Goal: Task Accomplishment & Management: Manage account settings

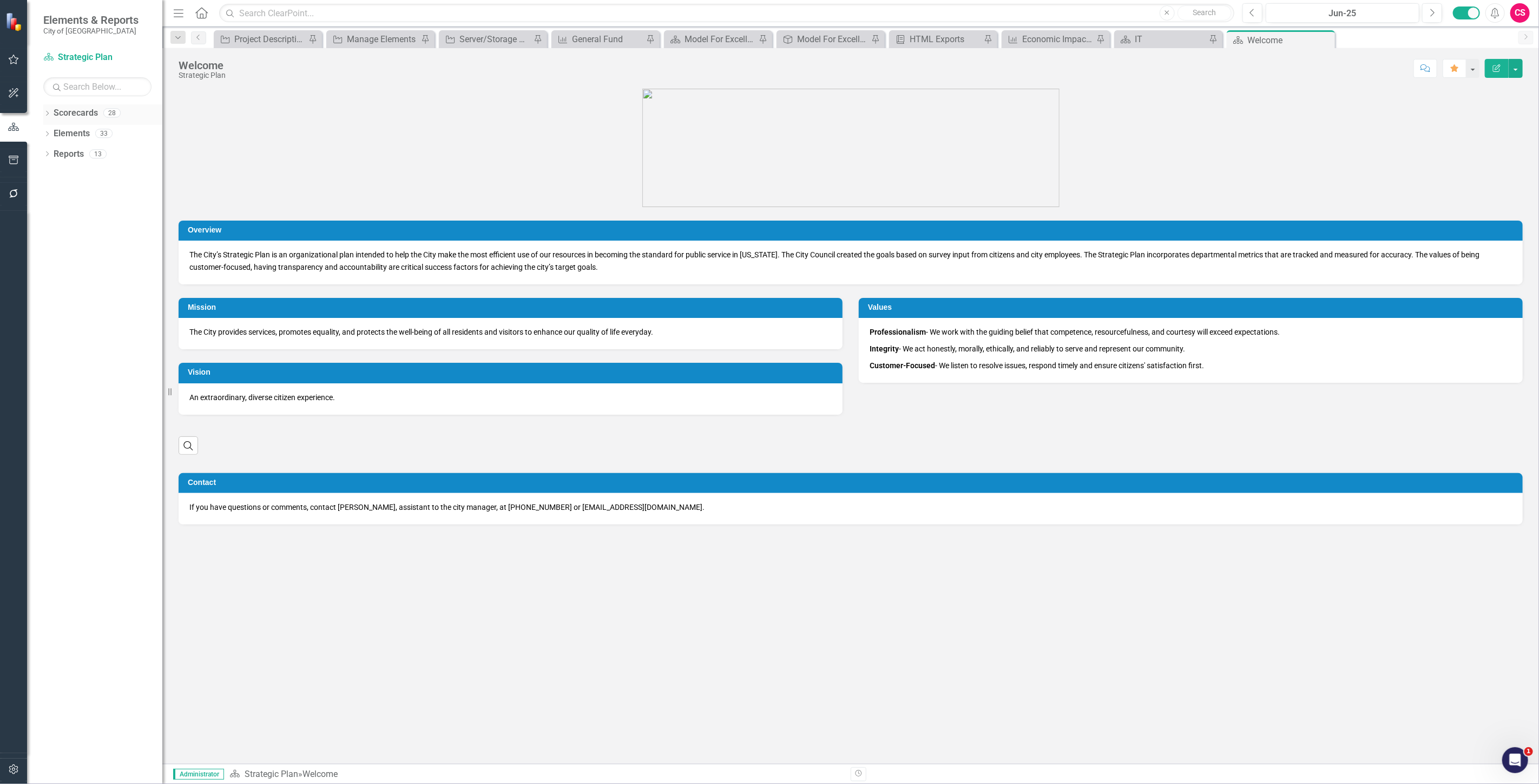
click at [84, 104] on div "Scorecards" at bounding box center [76, 113] width 44 height 18
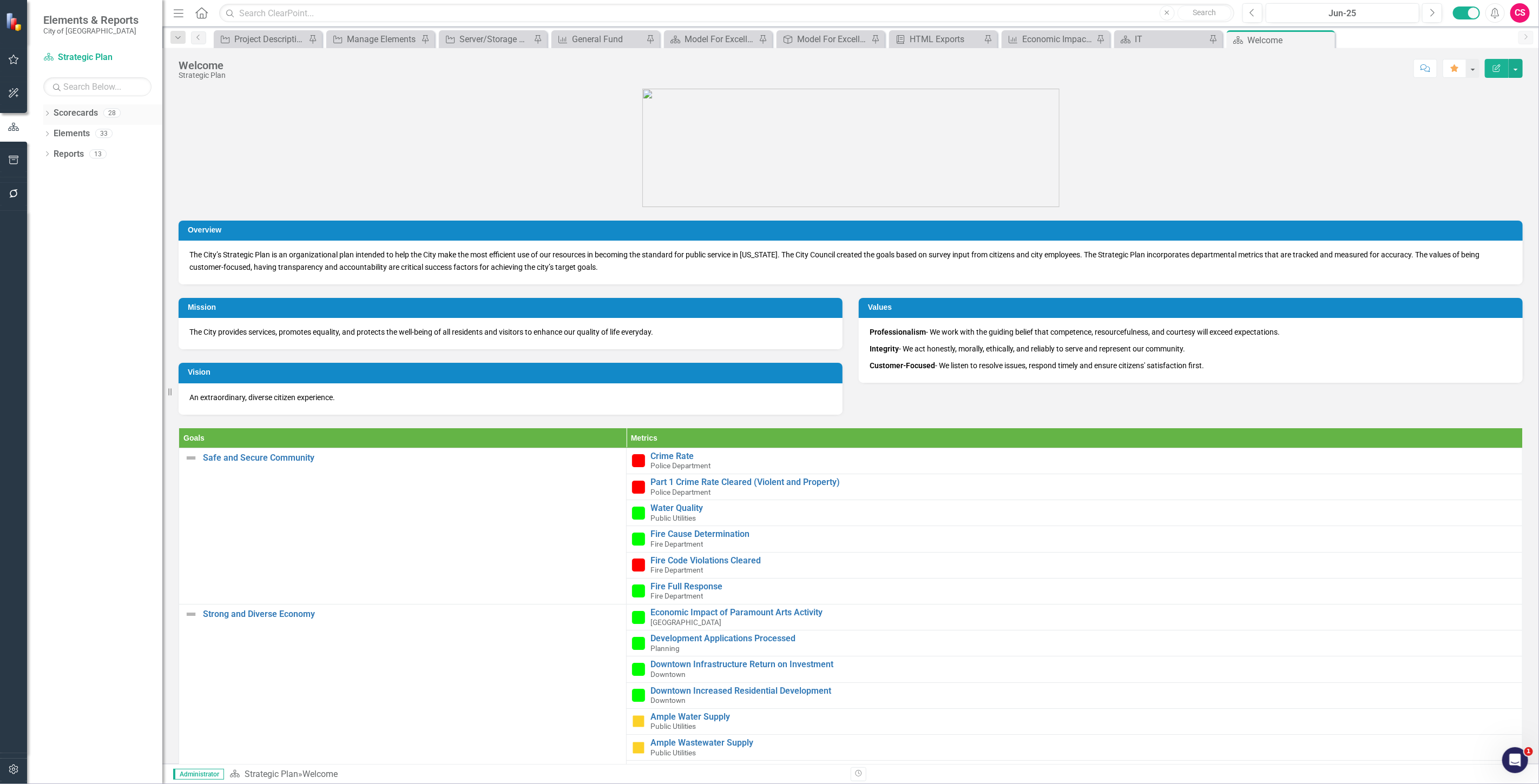
click at [77, 112] on link "Scorecards" at bounding box center [76, 113] width 44 height 13
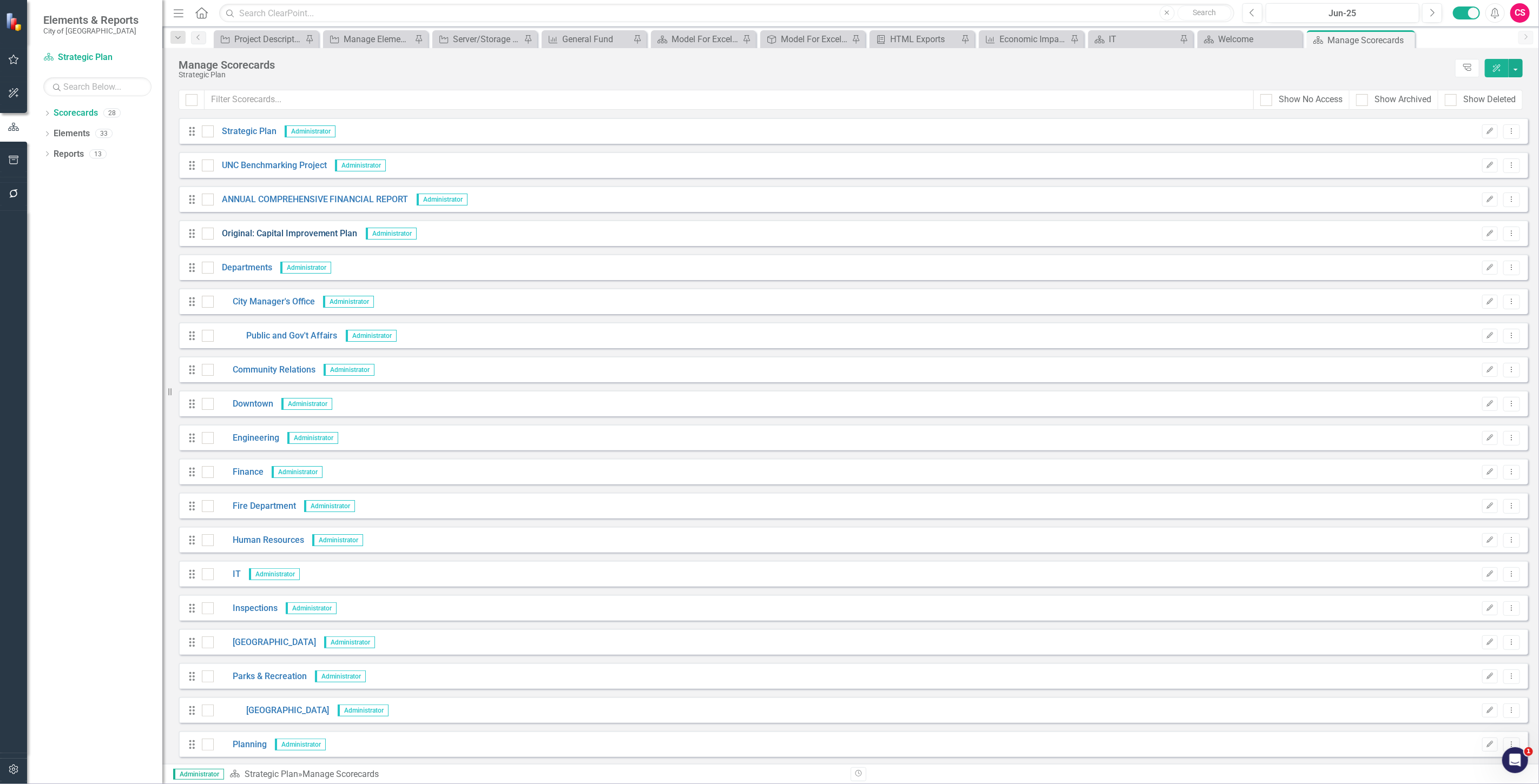
click at [284, 229] on link "Original: Capital Improvement Plan" at bounding box center [286, 233] width 144 height 13
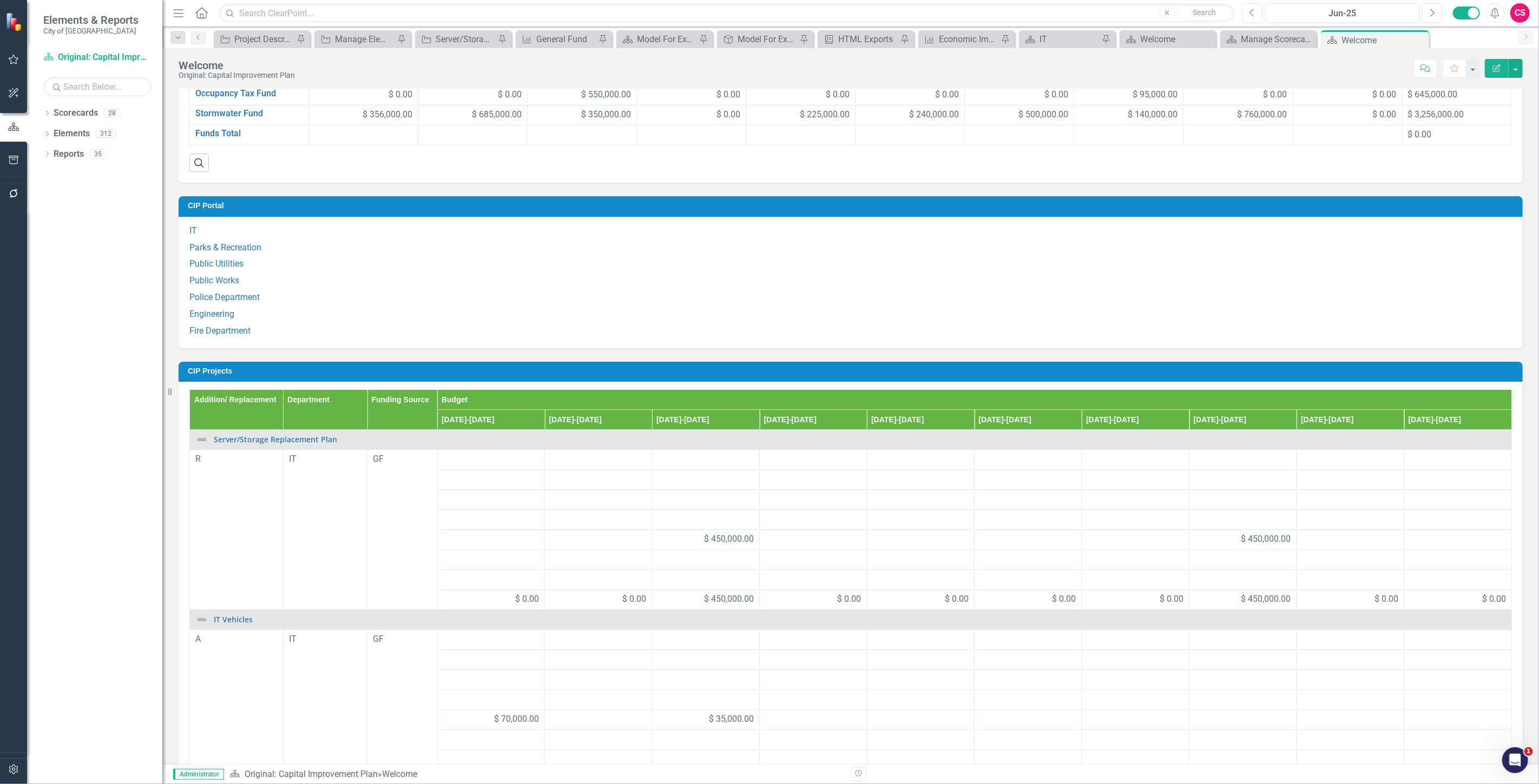
scroll to position [721, 0]
click at [60, 131] on link "Elements" at bounding box center [72, 134] width 36 height 13
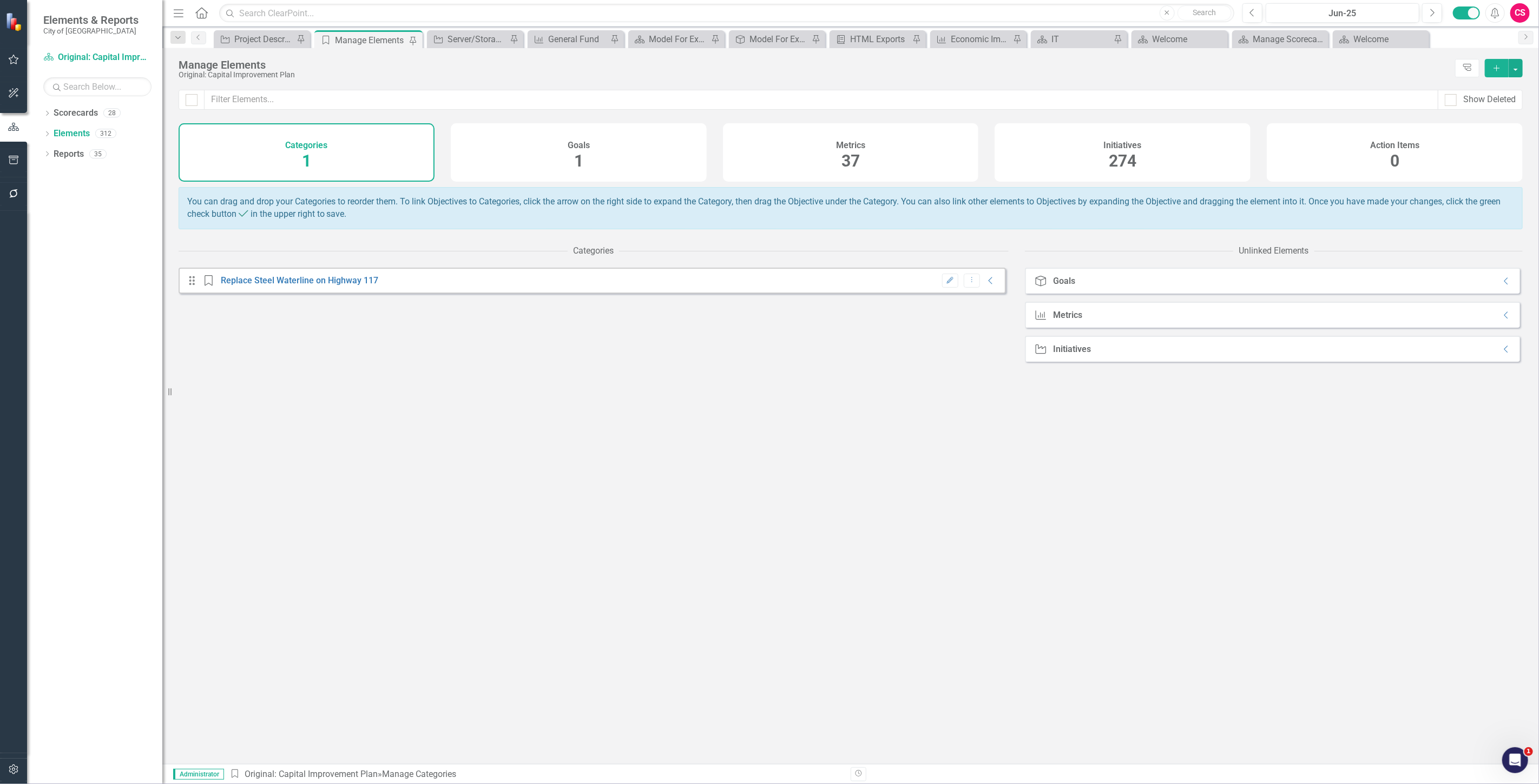
click at [905, 155] on div "Metrics 37" at bounding box center [851, 153] width 256 height 59
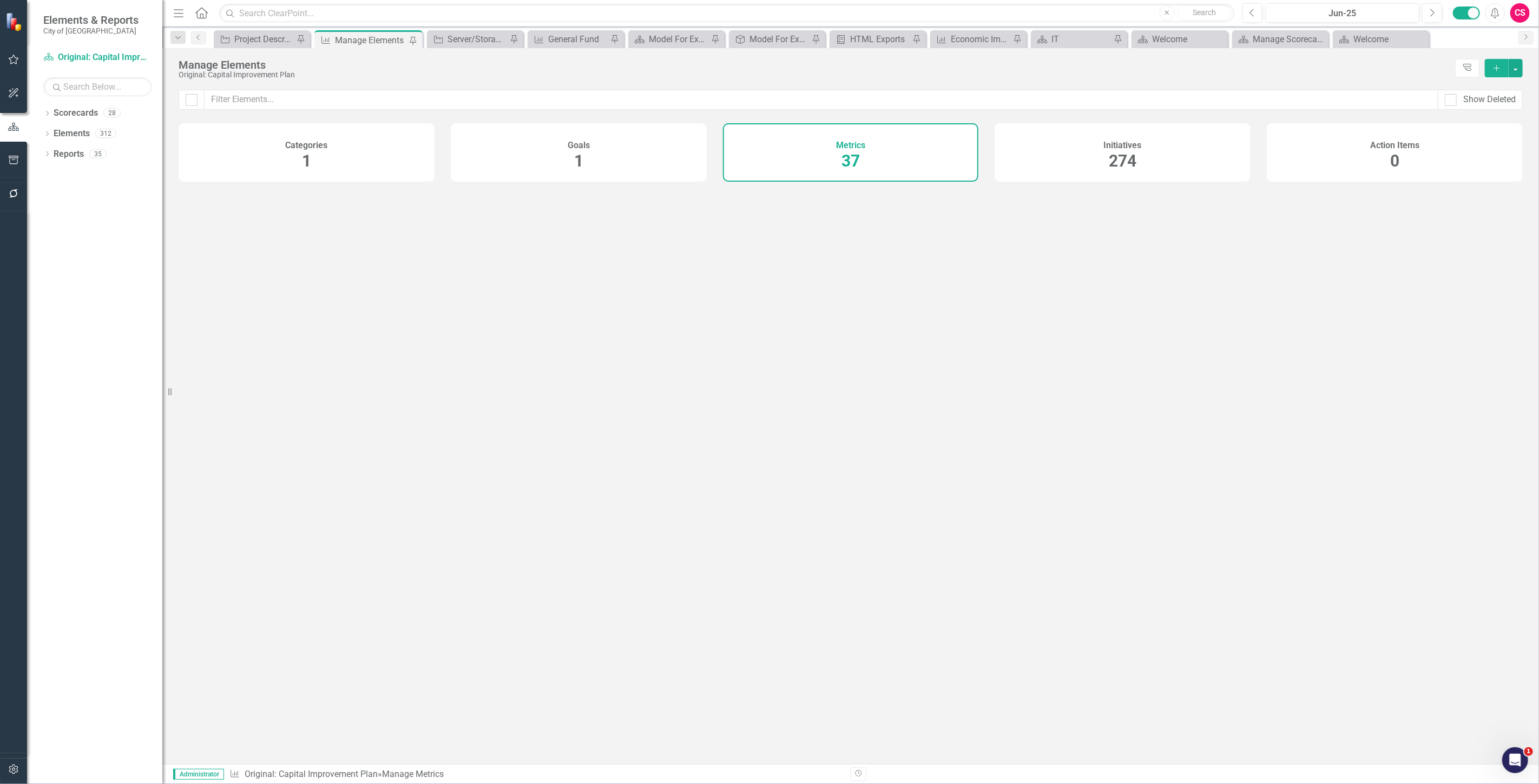
checkbox input "false"
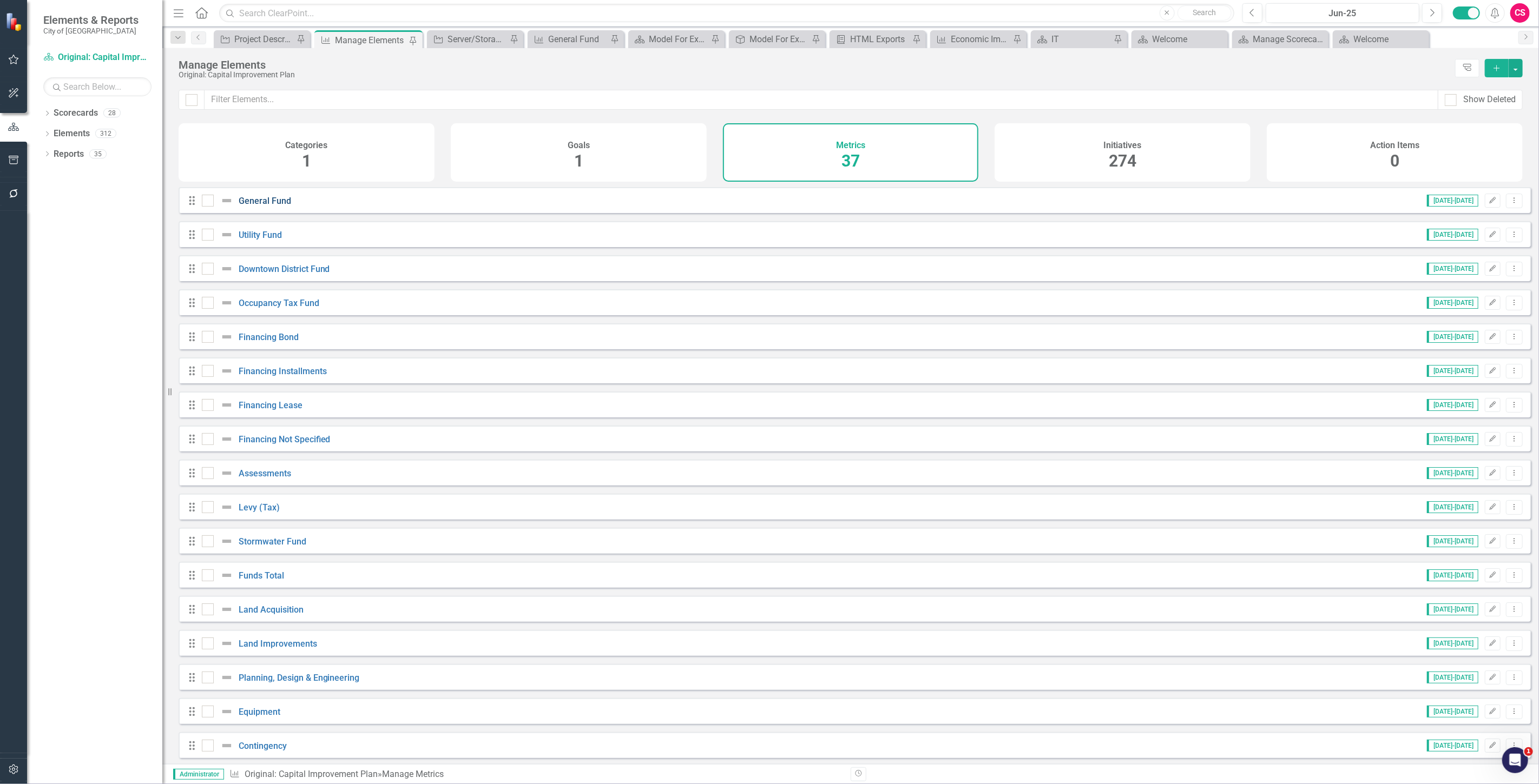
click at [249, 206] on link "General Fund" at bounding box center [265, 201] width 53 height 10
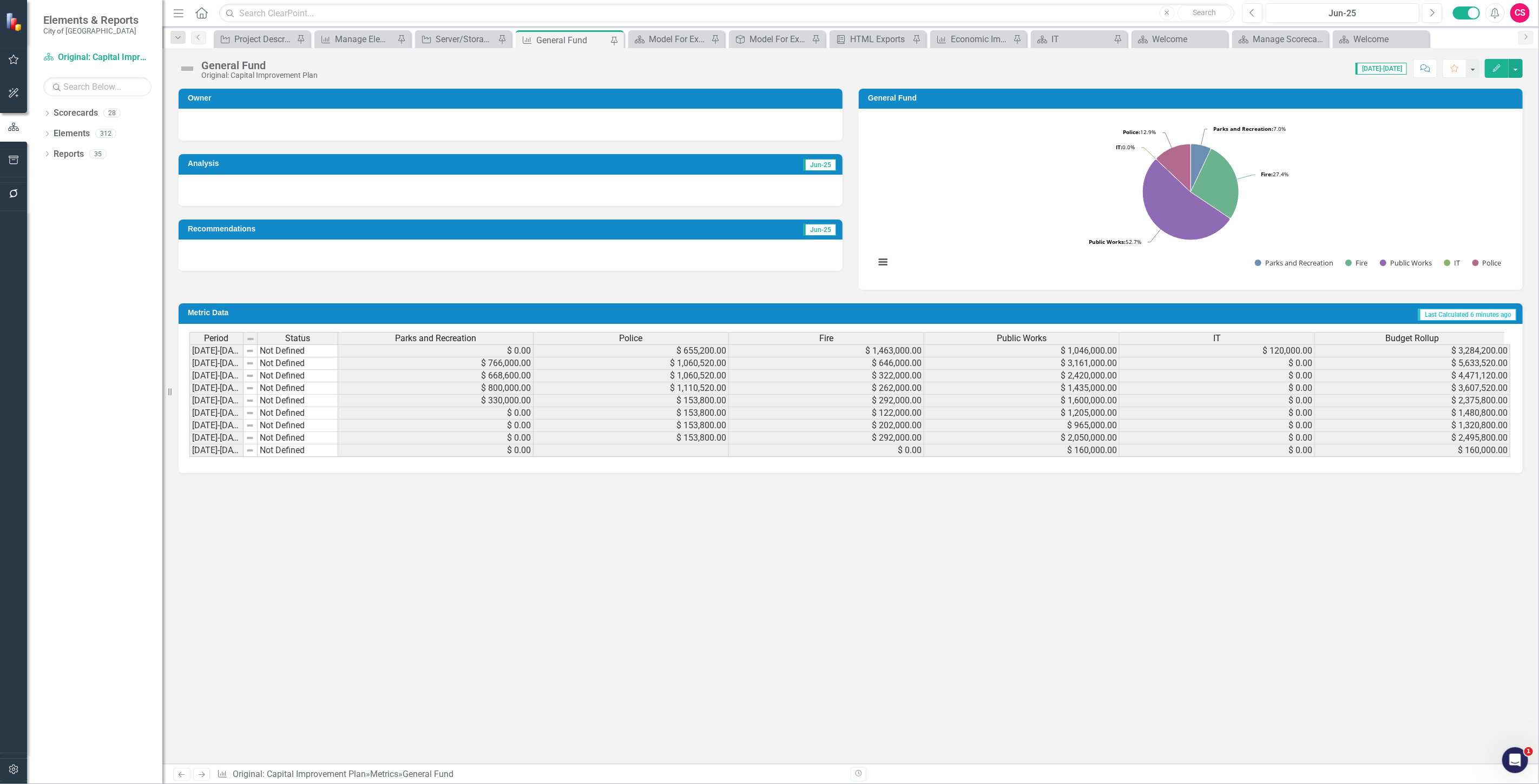
click at [400, 336] on span "Parks and Recreation" at bounding box center [436, 339] width 81 height 10
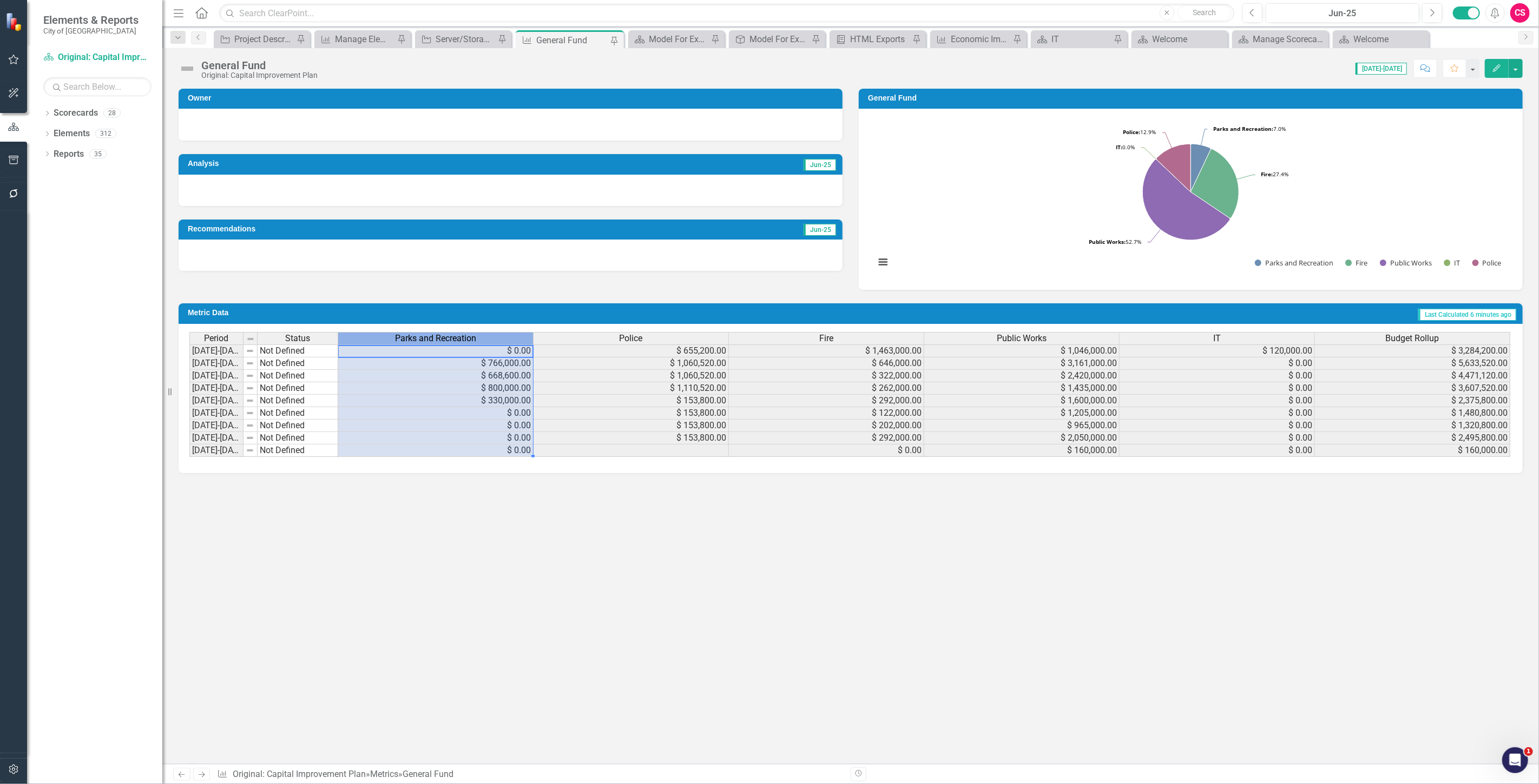
click at [400, 336] on span "Parks and Recreation" at bounding box center [436, 339] width 81 height 10
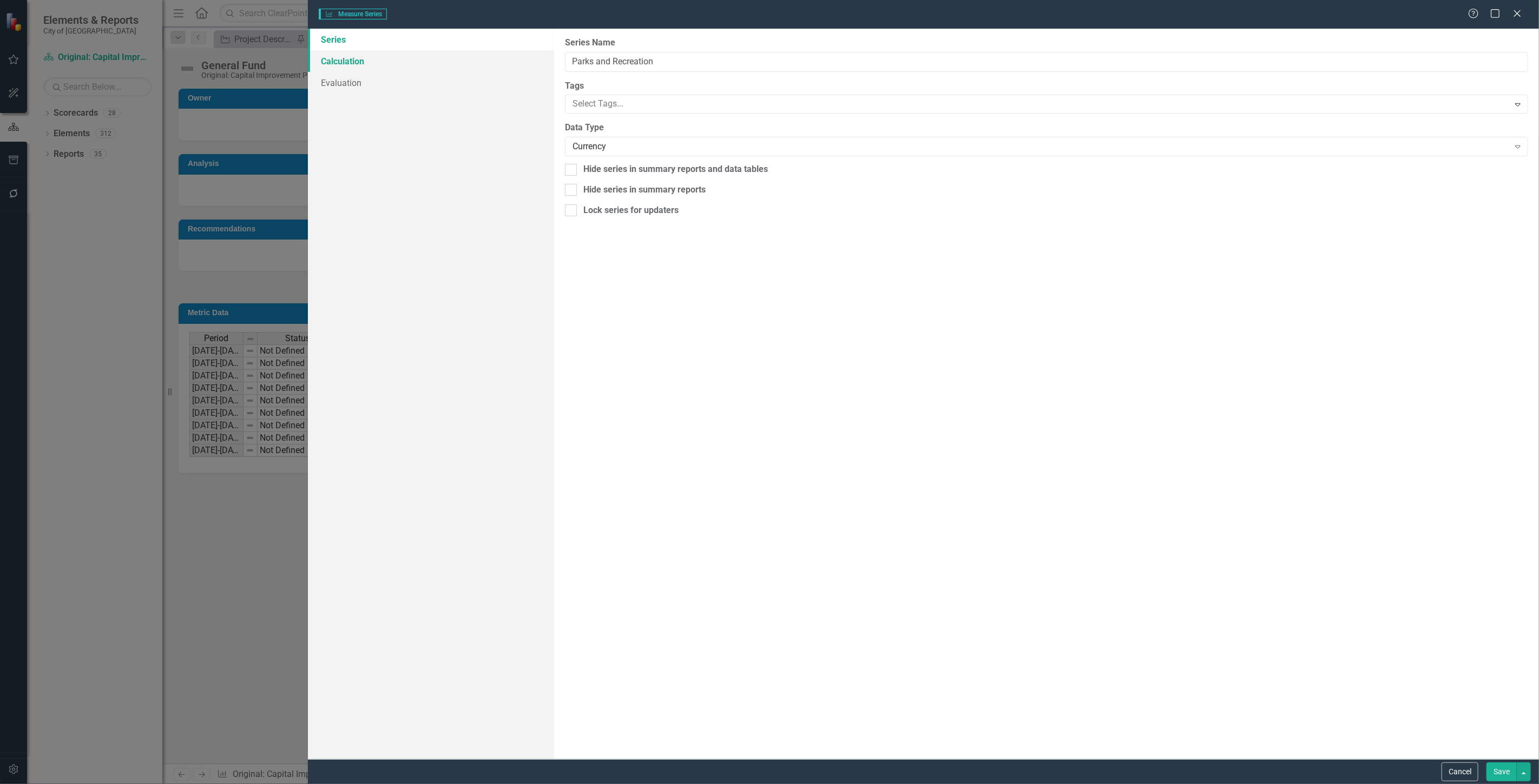
type input "Parks and Recreation"
click at [347, 62] on link "Calculation" at bounding box center [431, 61] width 246 height 21
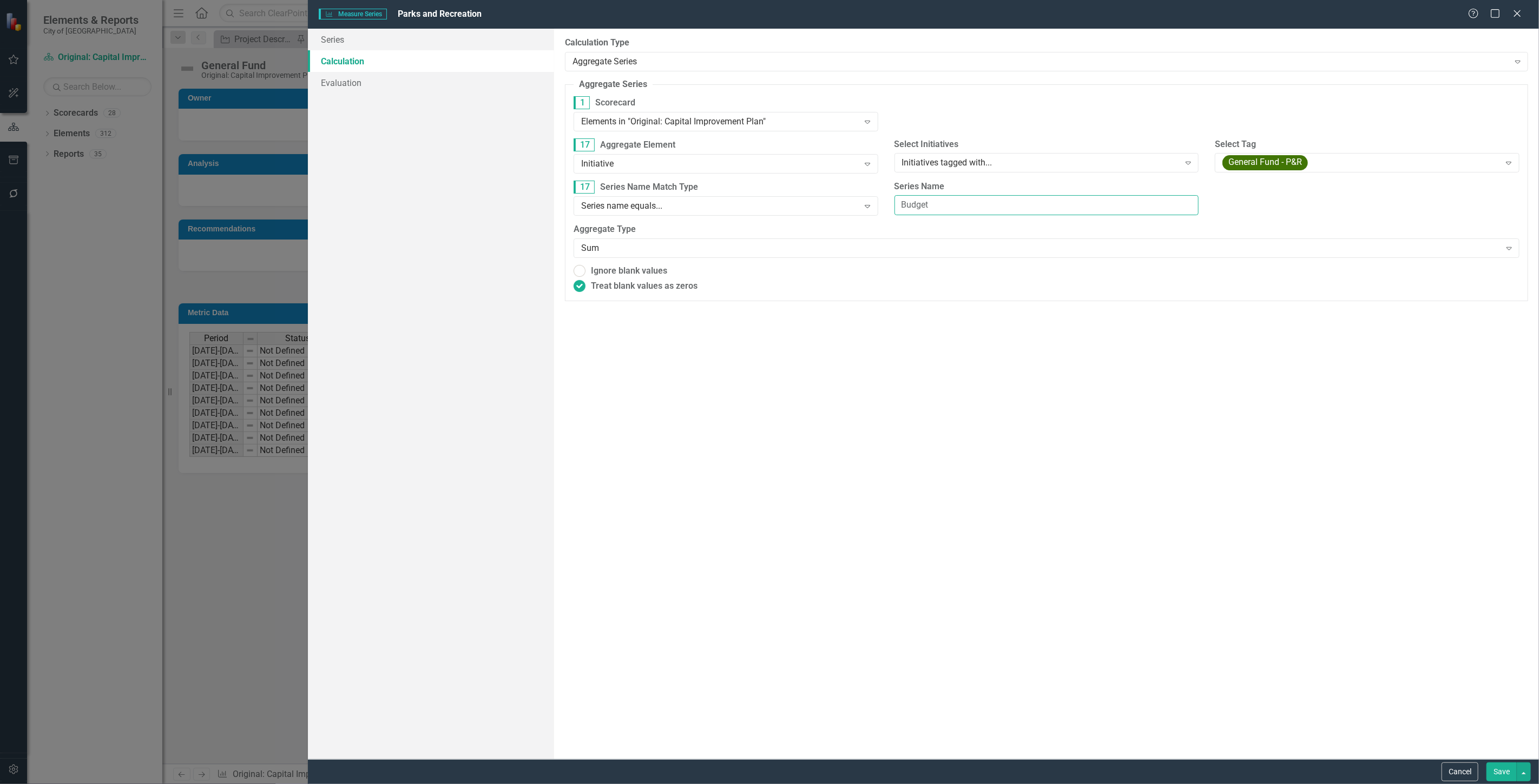
click at [936, 199] on input "Budget" at bounding box center [1047, 205] width 305 height 20
drag, startPoint x: 942, startPoint y: 202, endPoint x: 843, endPoint y: 213, distance: 99.6
click at [843, 213] on div "17 Series Name Match Type Series name equals... Expand Series Name Budget" at bounding box center [1047, 202] width 962 height 43
type input "General Fund"
click at [1392, 169] on div "General Fund - P&R" at bounding box center [1361, 163] width 278 height 15
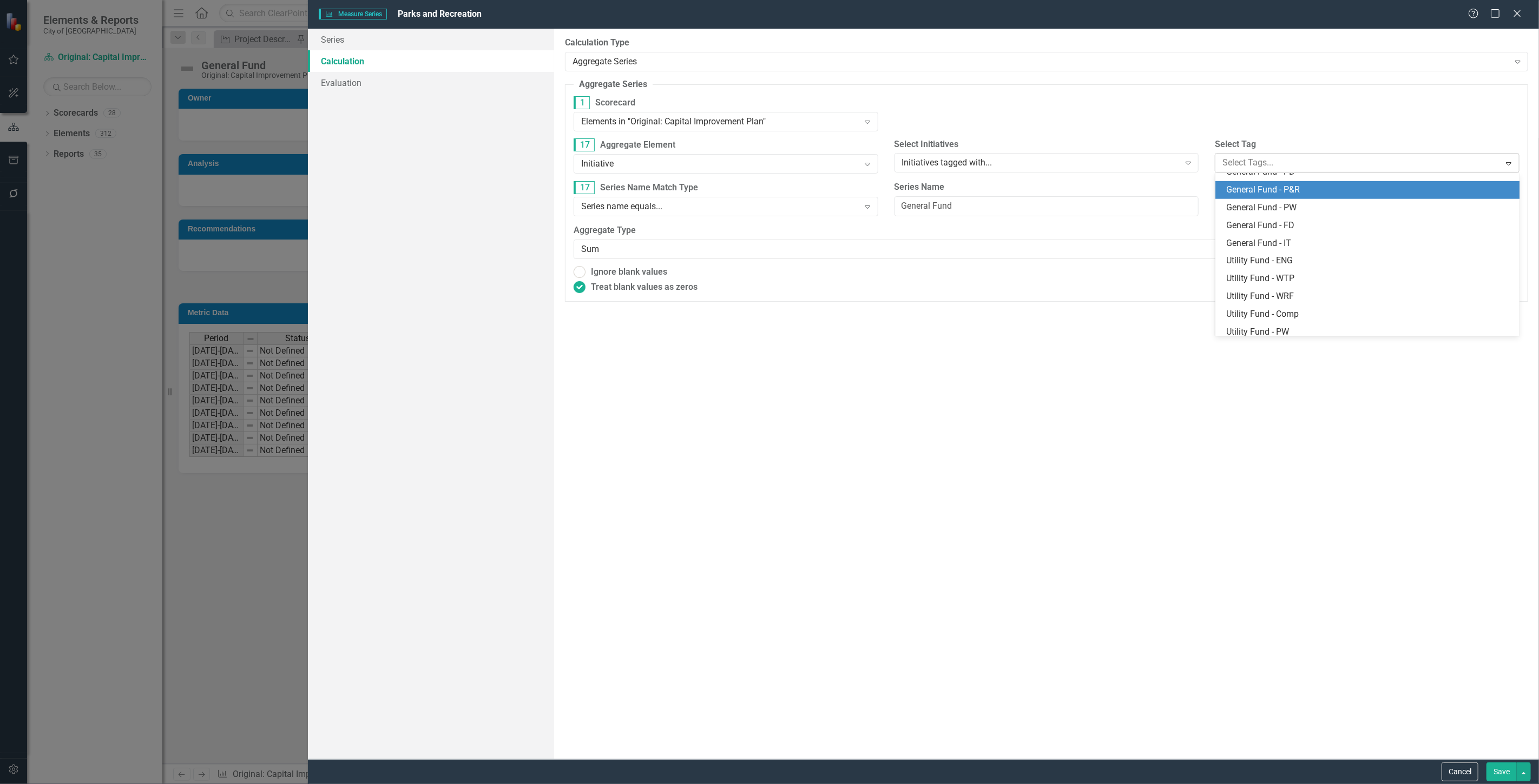
scroll to position [533, 0]
drag, startPoint x: 1325, startPoint y: 129, endPoint x: 1308, endPoint y: 142, distance: 21.4
click at [1324, 128] on div "1 Scorecard Elements in "Original: Capital Improvement Plan" Expand" at bounding box center [1047, 117] width 962 height 42
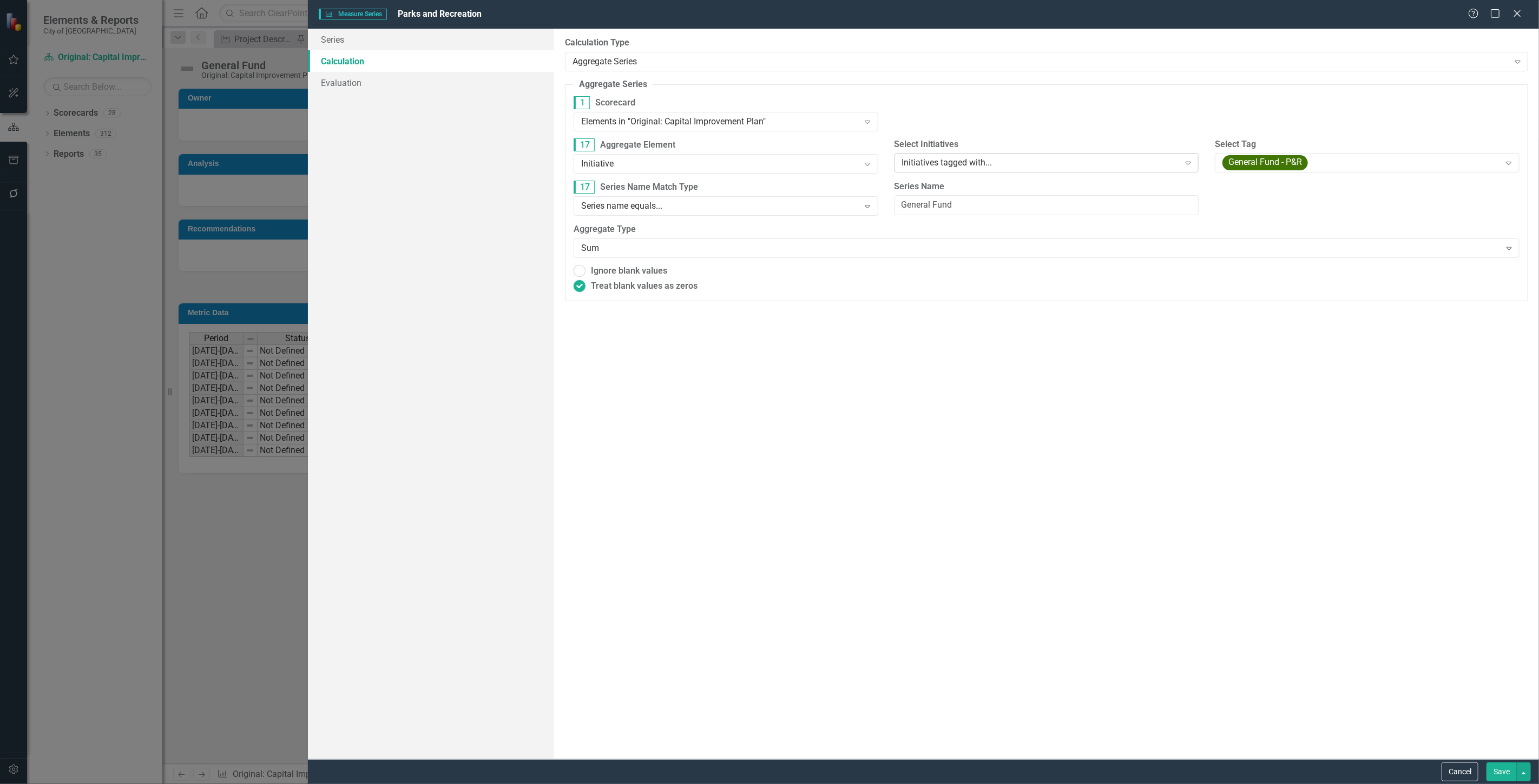
click at [982, 163] on div "Initiatives tagged with..." at bounding box center [1041, 163] width 278 height 13
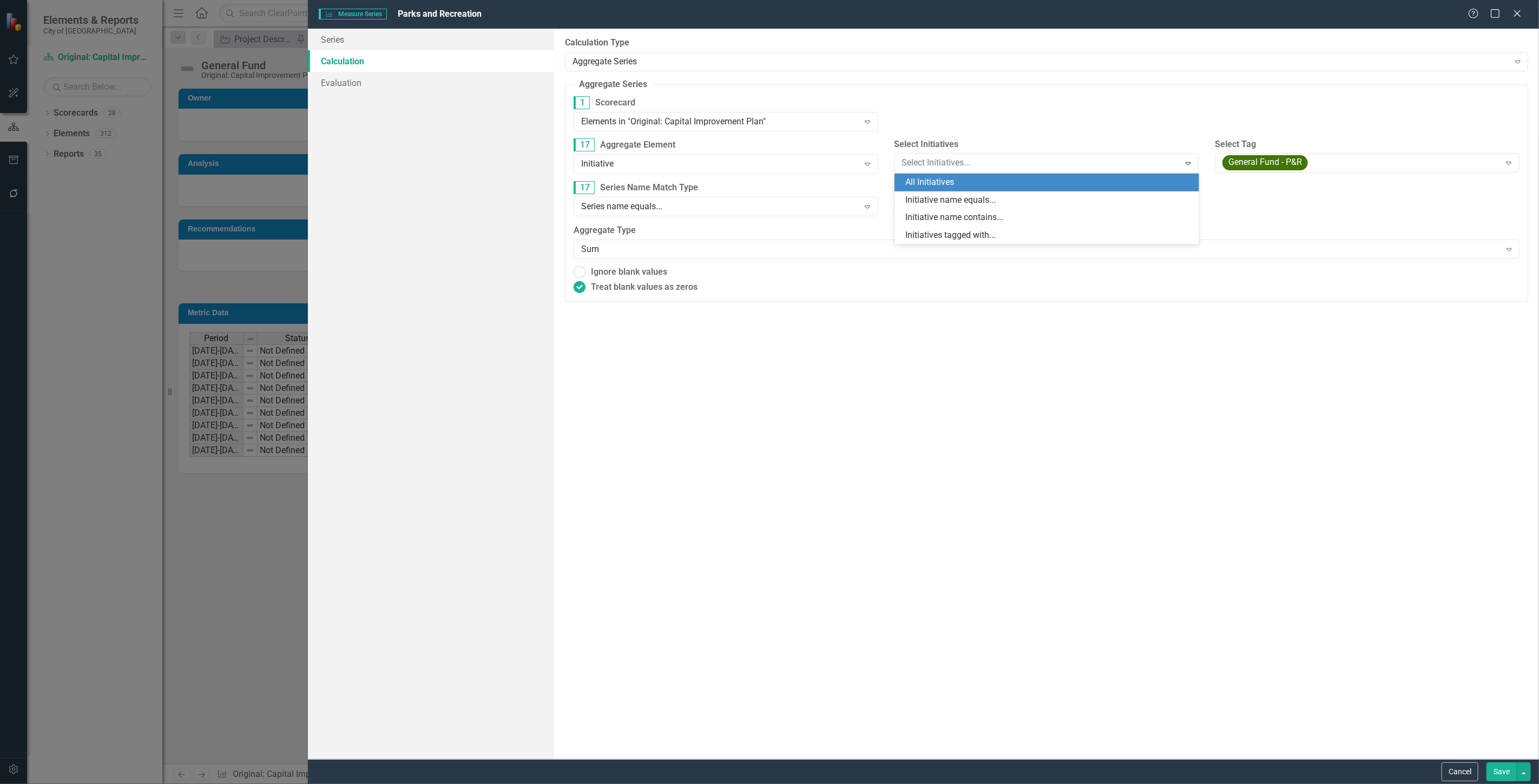
click at [964, 182] on div "All Initiatives" at bounding box center [1049, 182] width 287 height 13
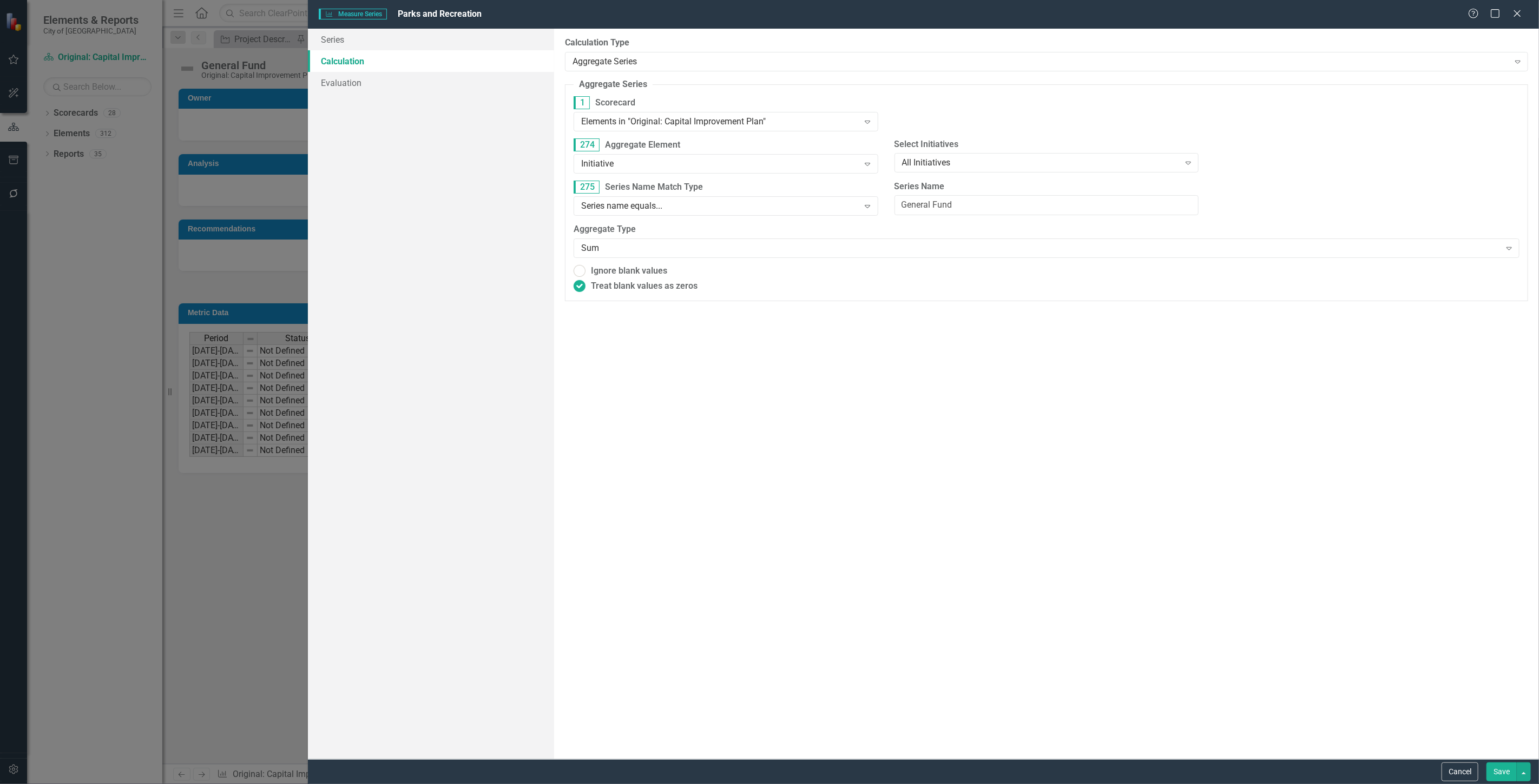
click at [1502, 776] on button "Save" at bounding box center [1501, 772] width 30 height 19
radio input "true"
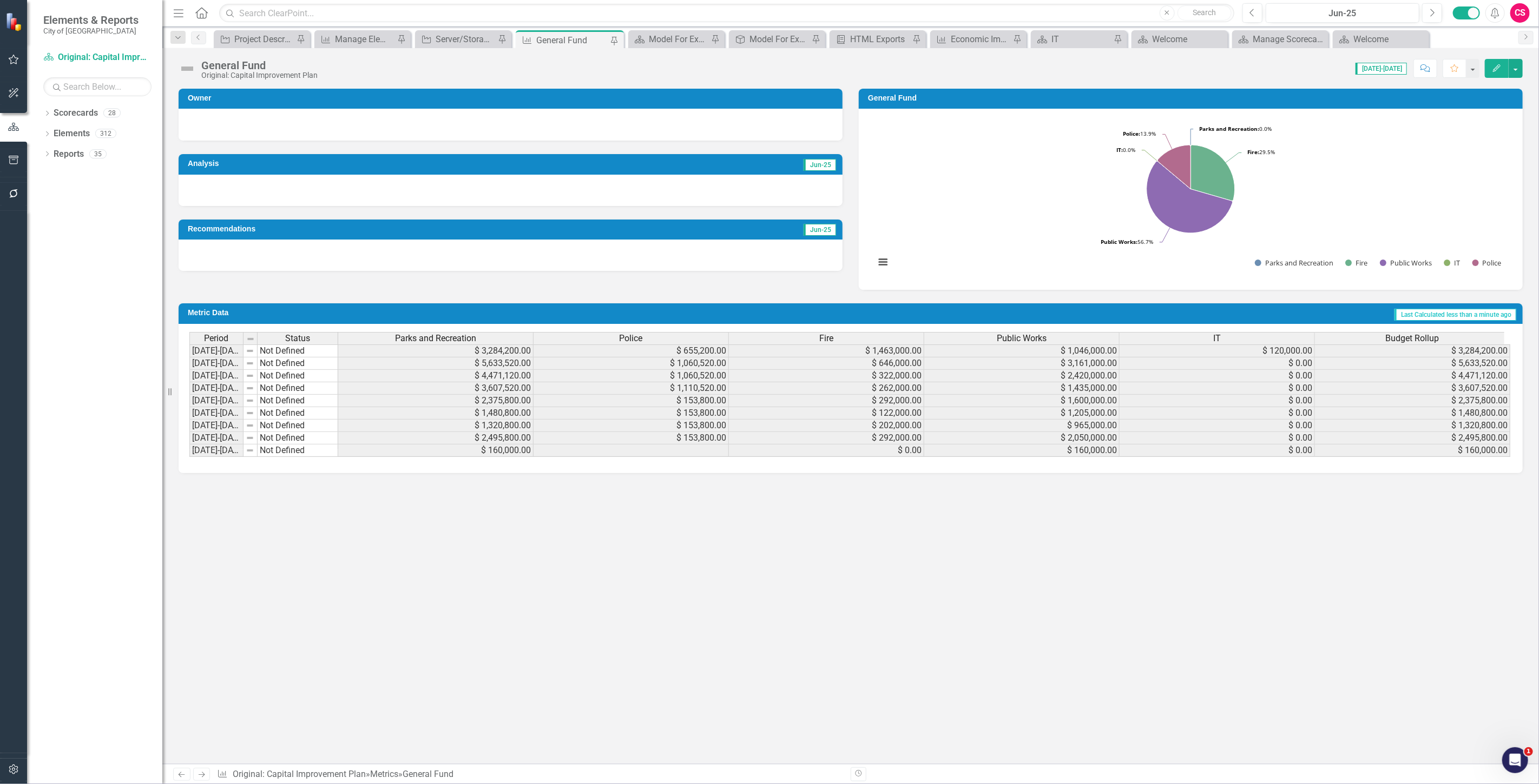
click at [428, 334] on span "Parks and Recreation" at bounding box center [436, 339] width 81 height 10
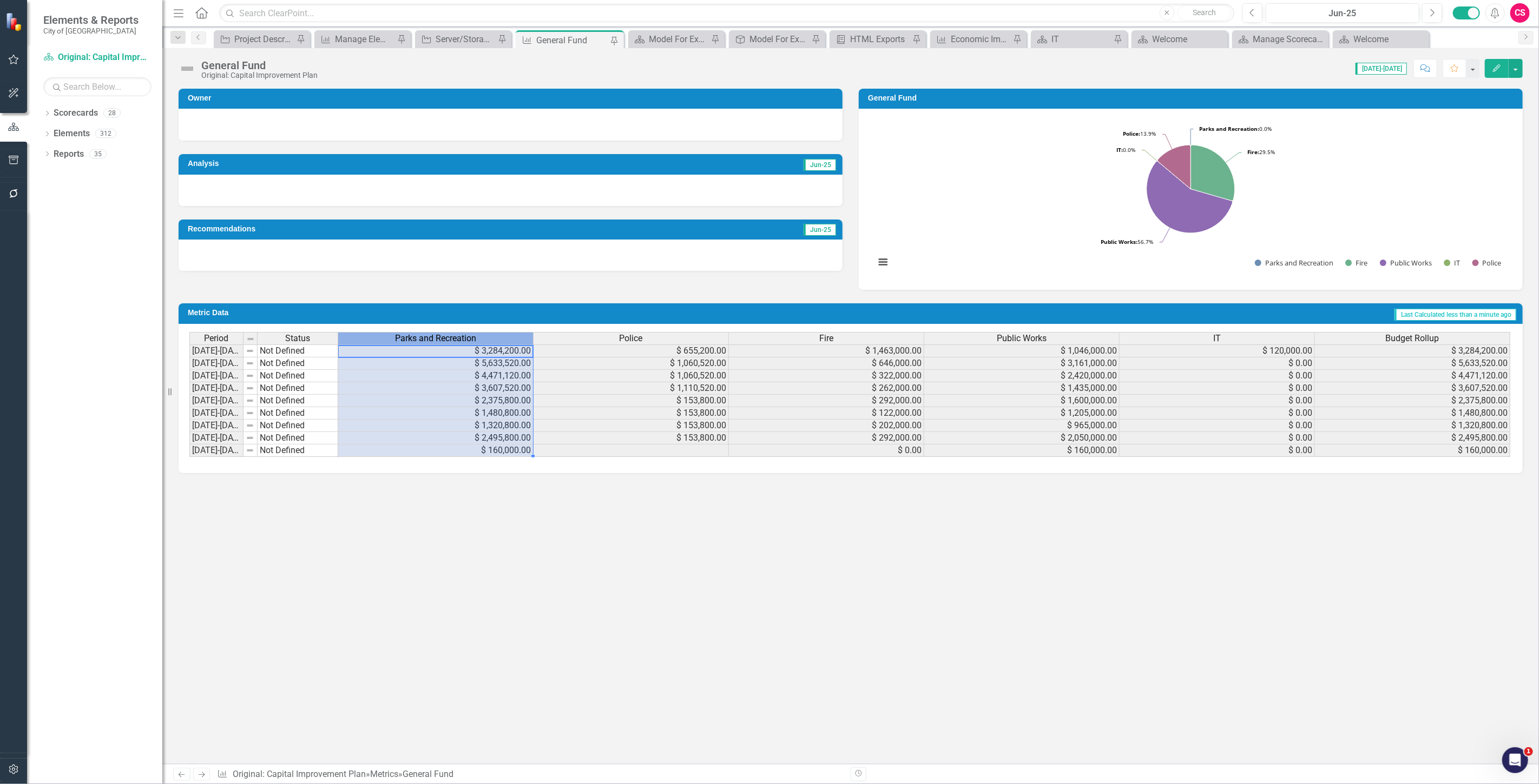
click at [428, 334] on span "Parks and Recreation" at bounding box center [436, 339] width 81 height 10
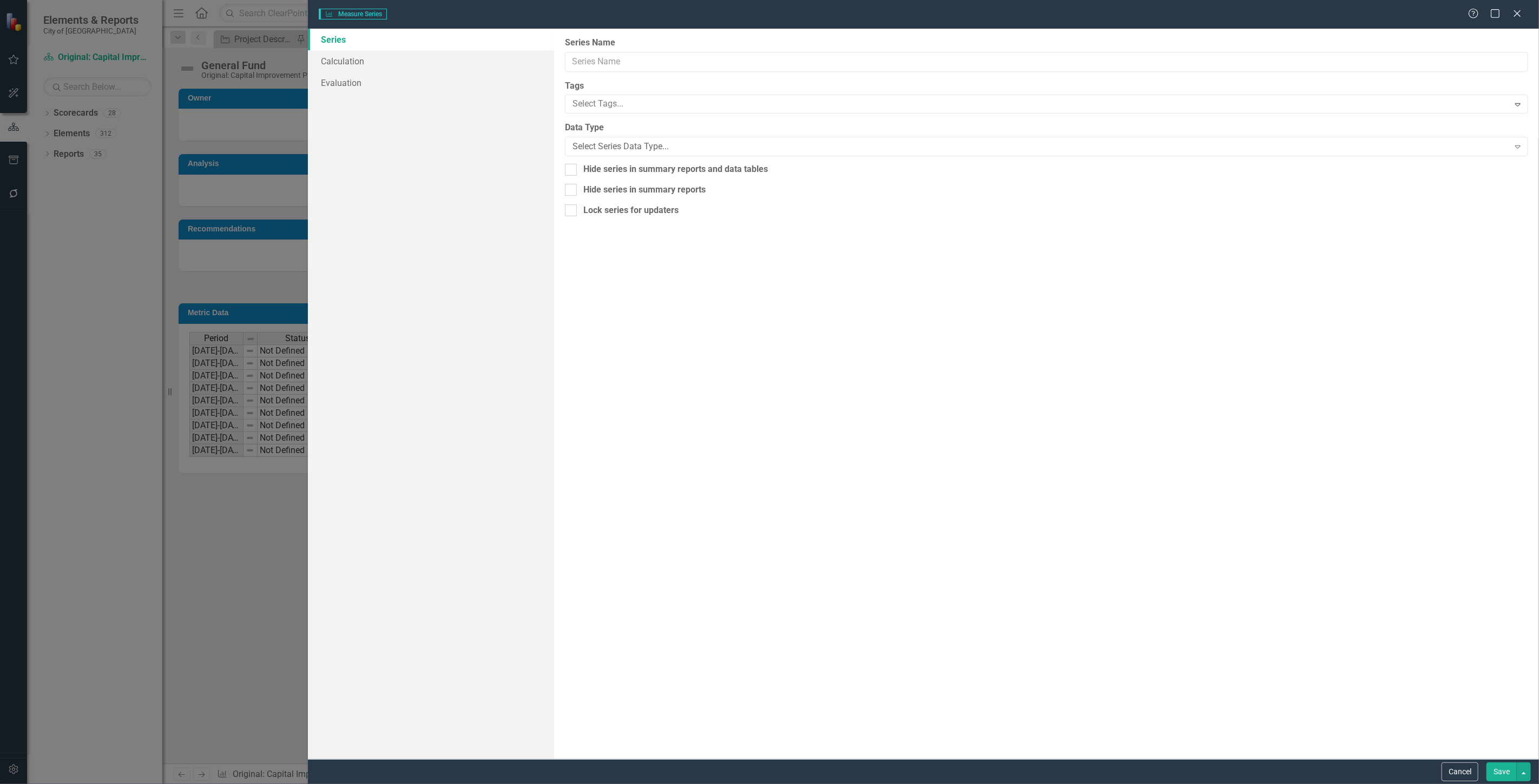
type input "Parks and Recreation"
click at [365, 45] on link "Series" at bounding box center [431, 39] width 246 height 21
click at [376, 62] on link "Calculation" at bounding box center [431, 61] width 246 height 21
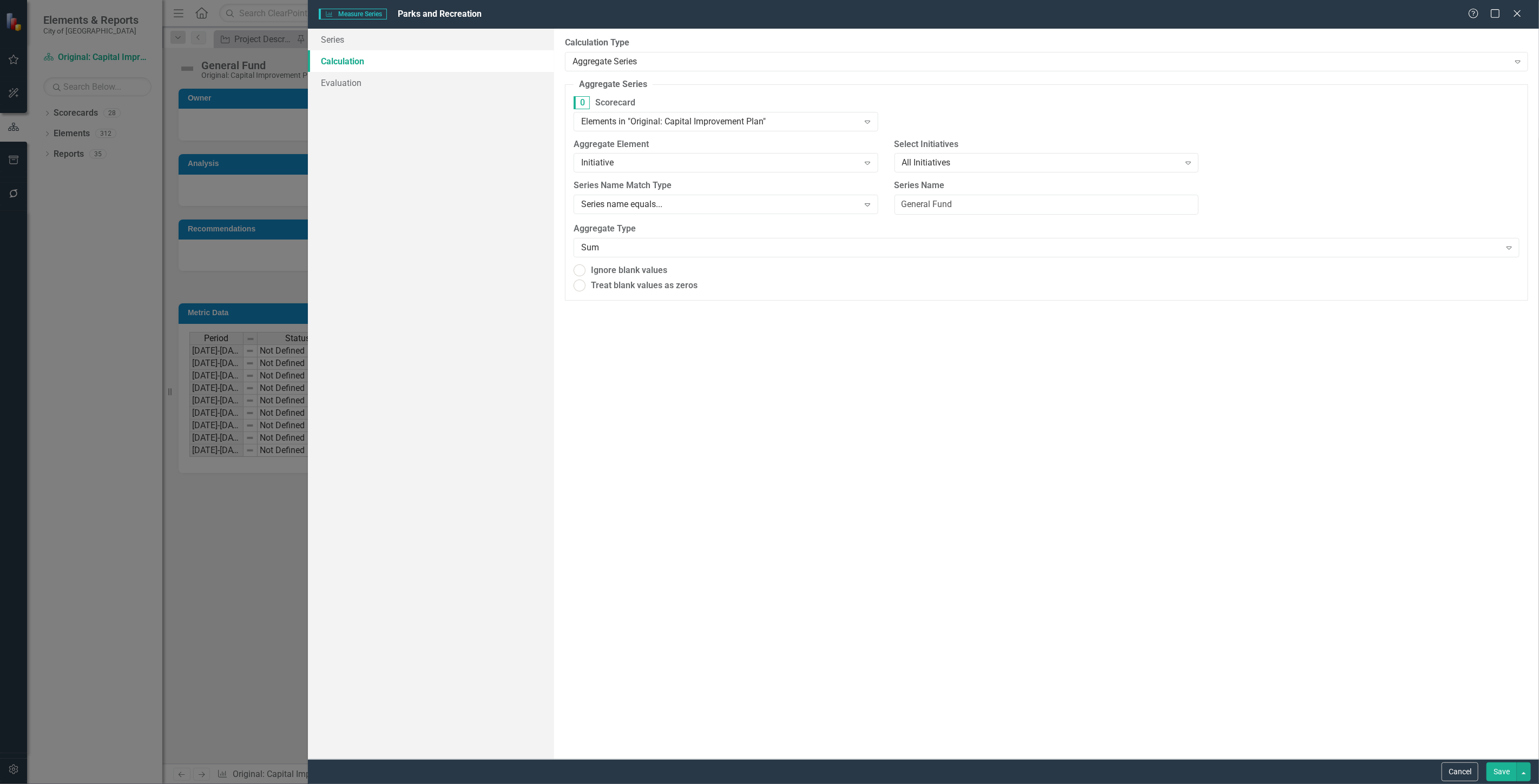
radio input "true"
click at [991, 158] on div "All Initiatives" at bounding box center [1041, 163] width 278 height 13
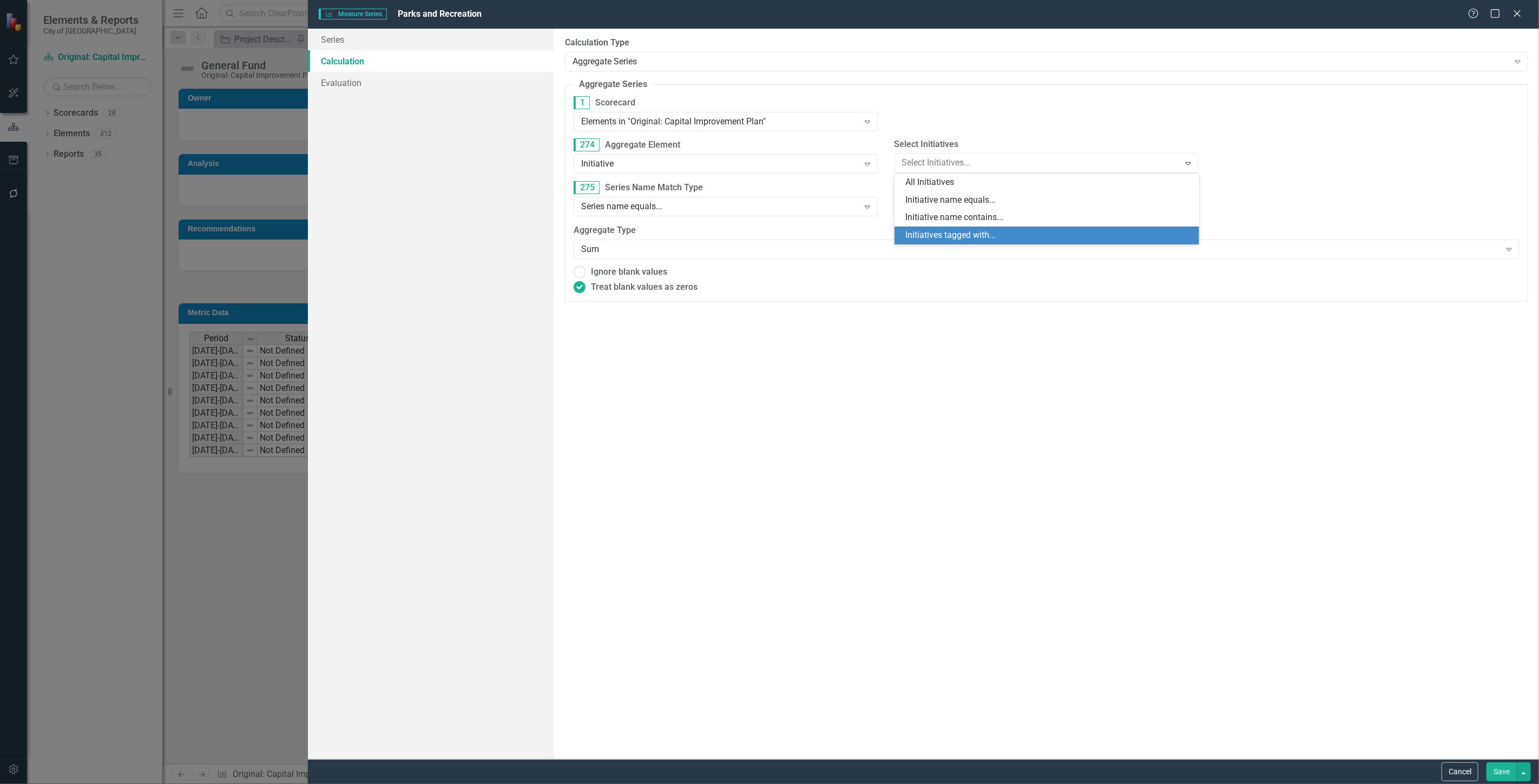
click at [994, 235] on div "Initiatives tagged with..." at bounding box center [1049, 235] width 287 height 13
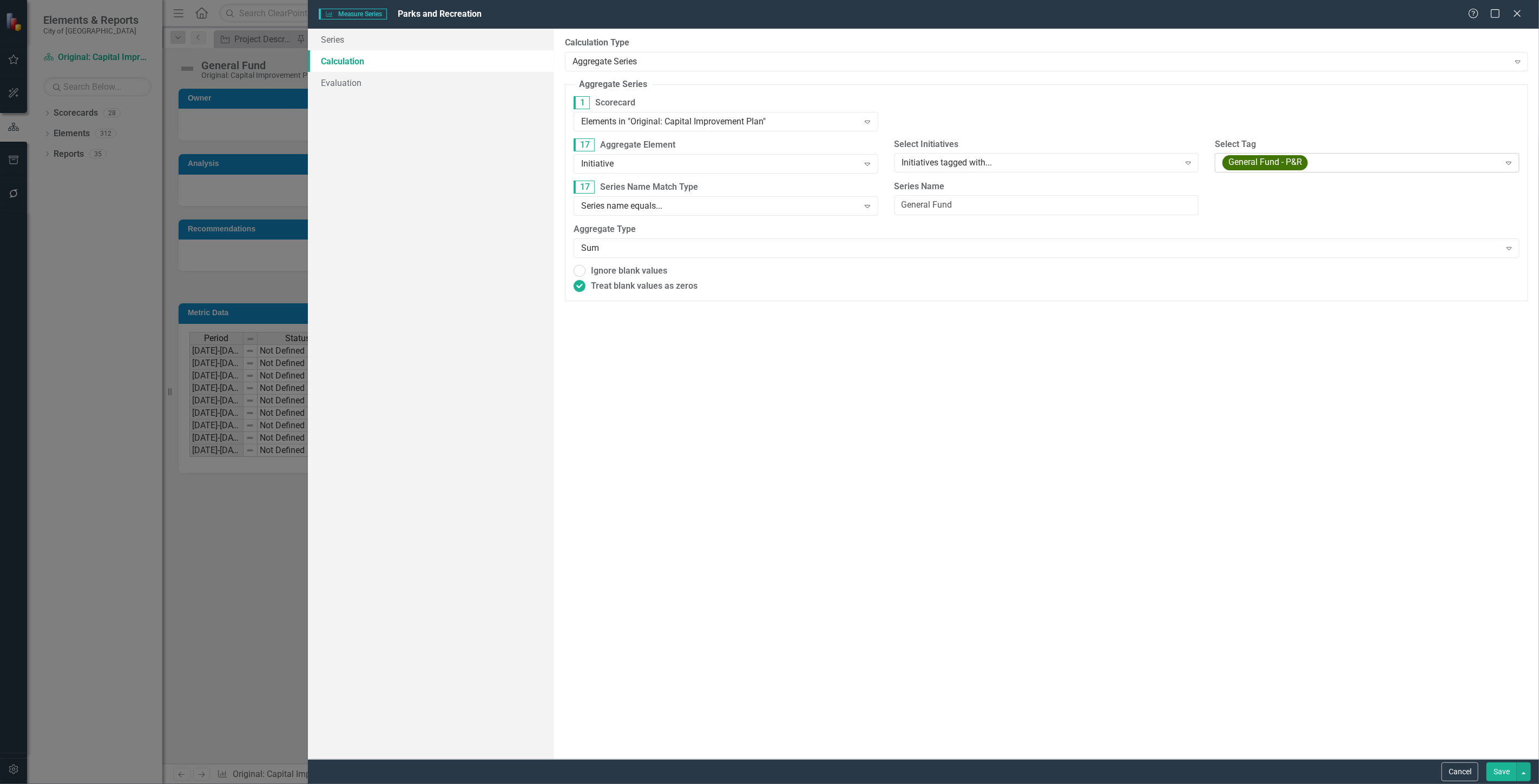
click at [1319, 159] on div "General Fund - P&R" at bounding box center [1361, 163] width 278 height 15
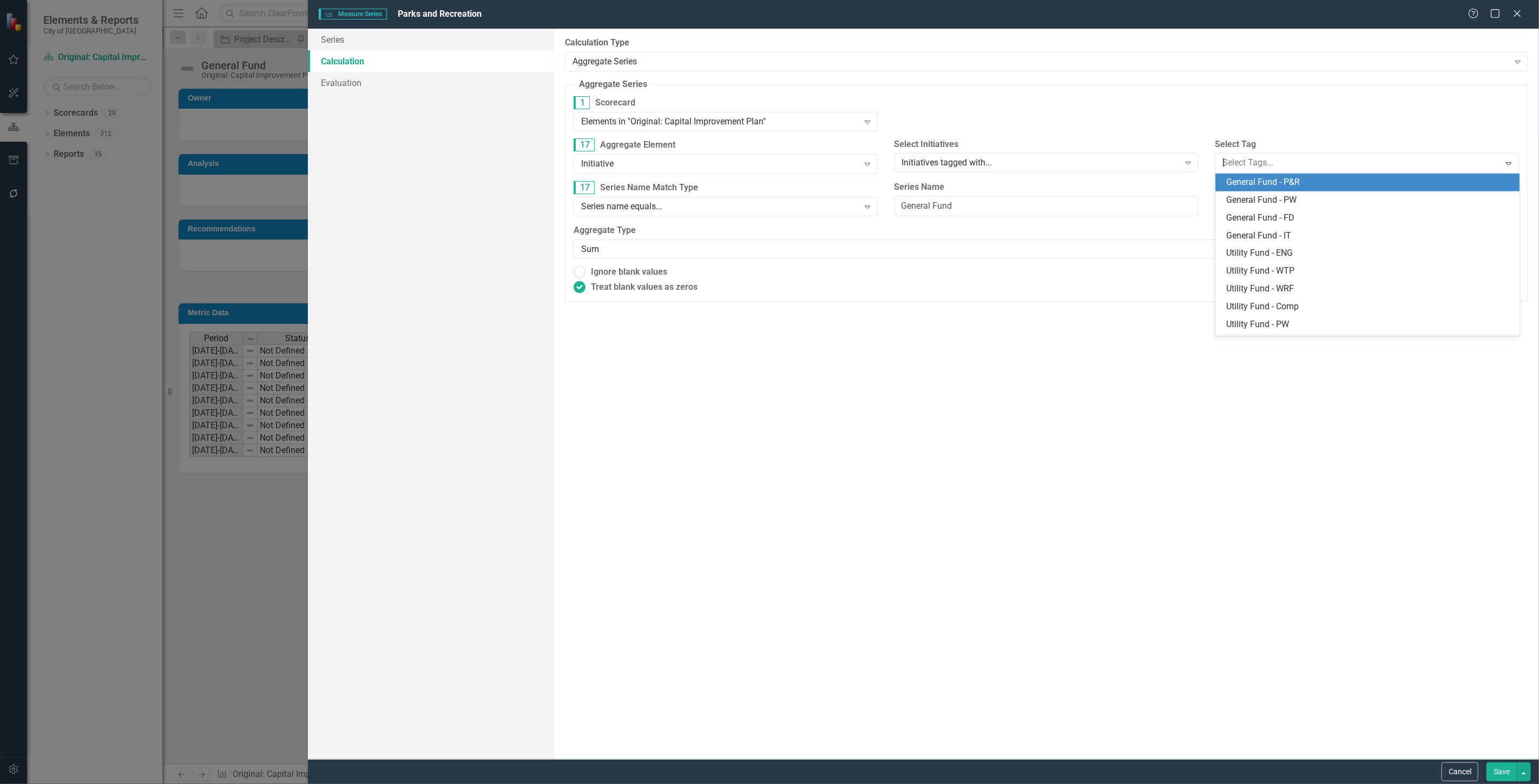
scroll to position [0, 0]
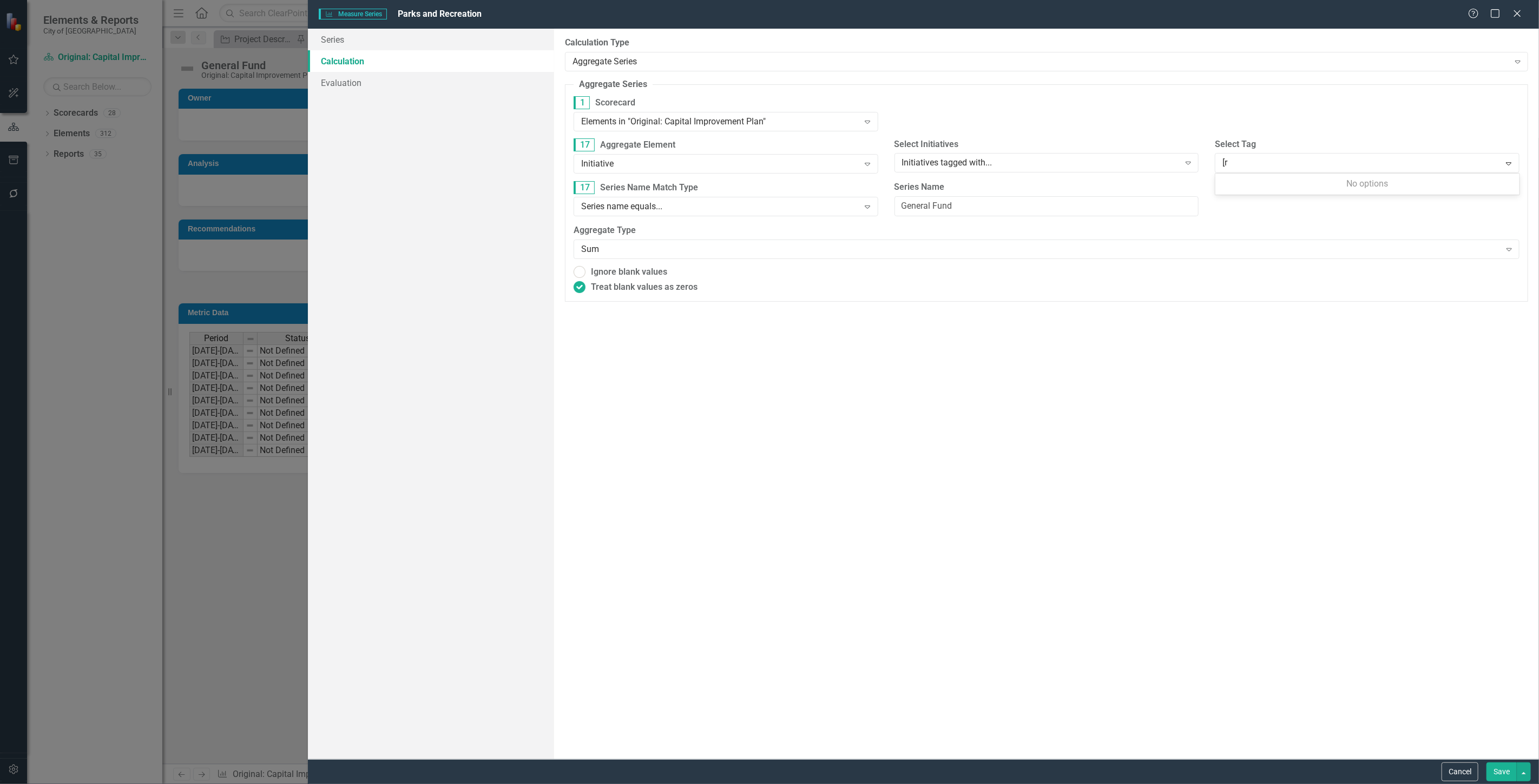
type input "["
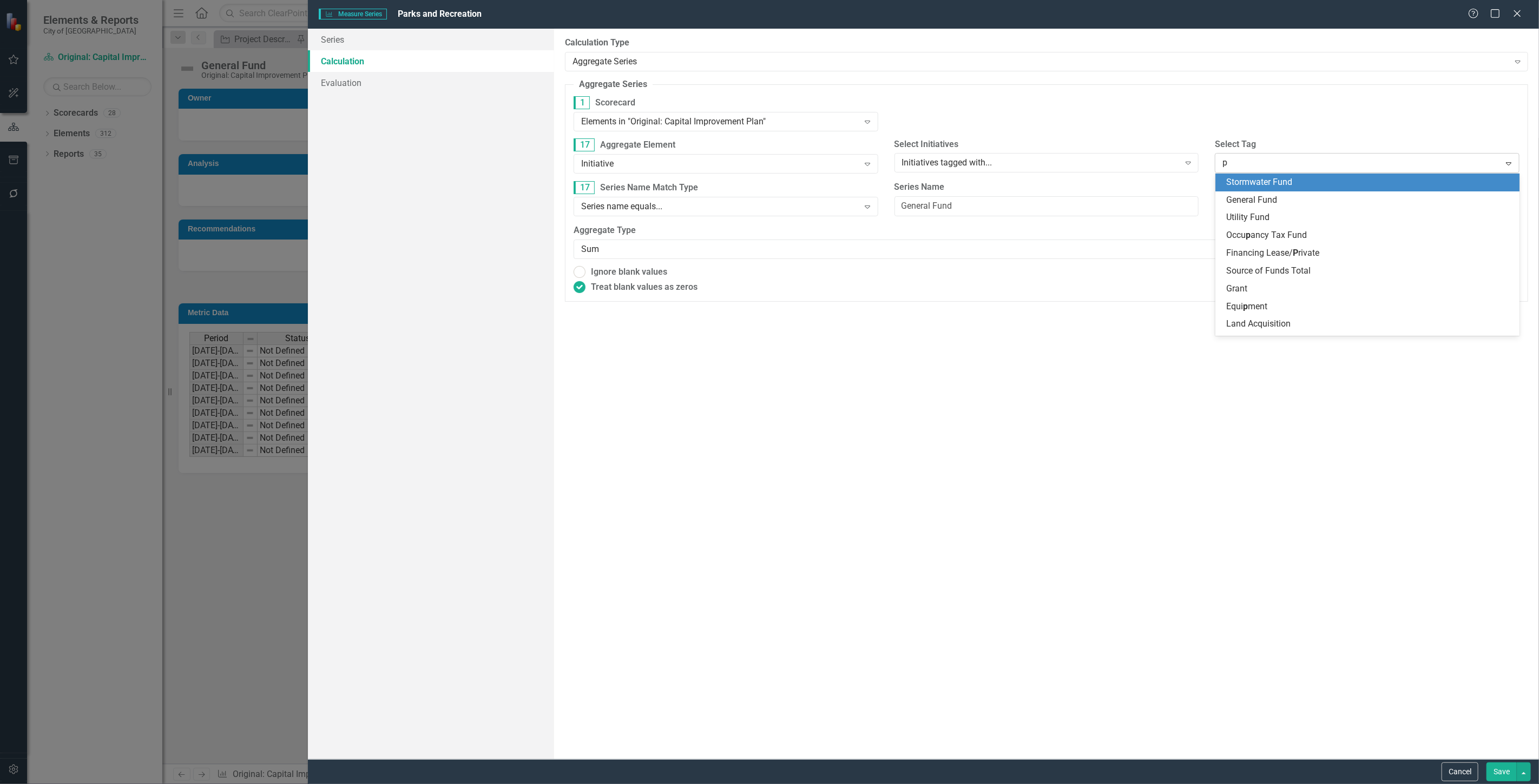
type input "pr"
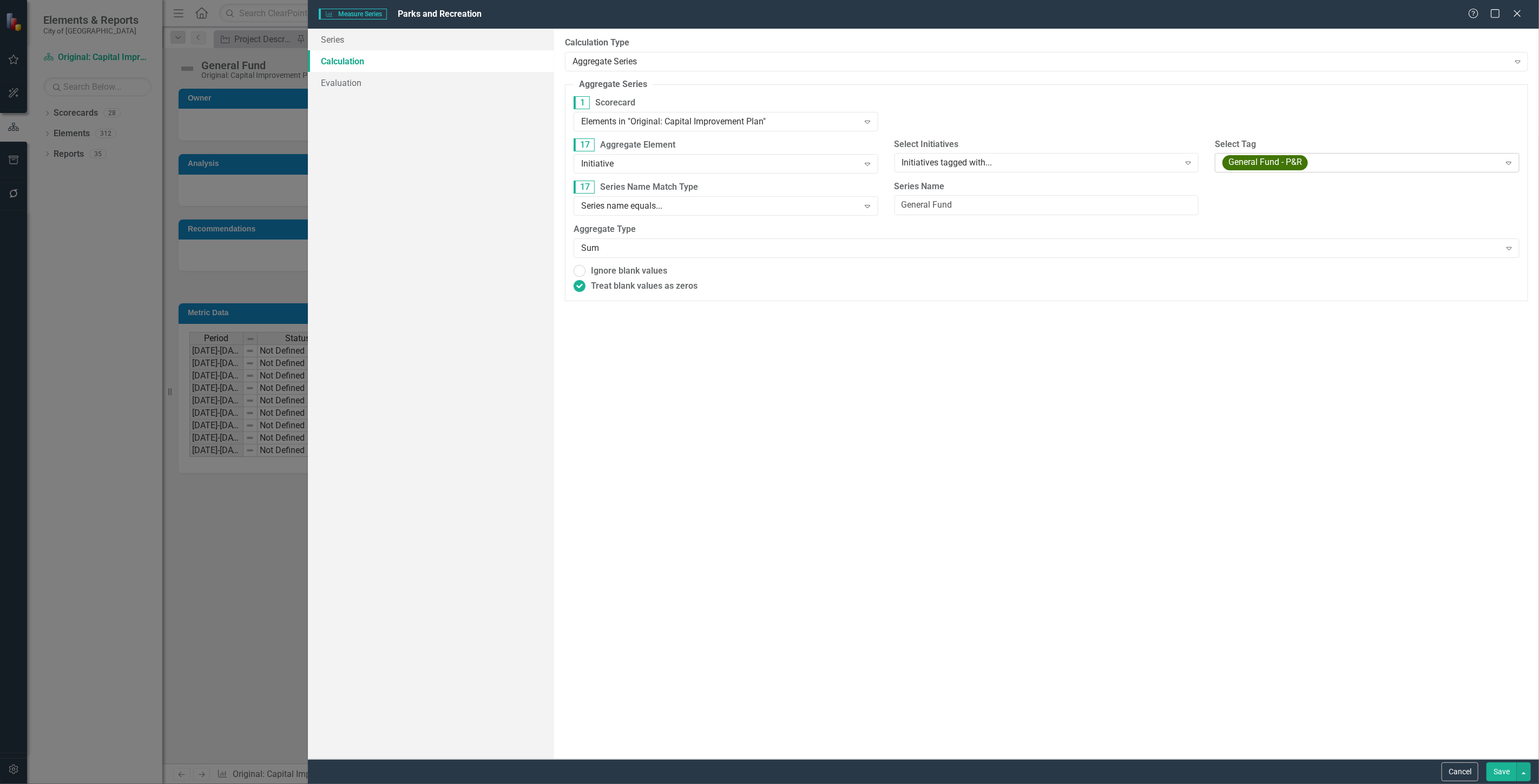
click at [1278, 157] on span "General Fund - P&R" at bounding box center [1265, 163] width 85 height 15
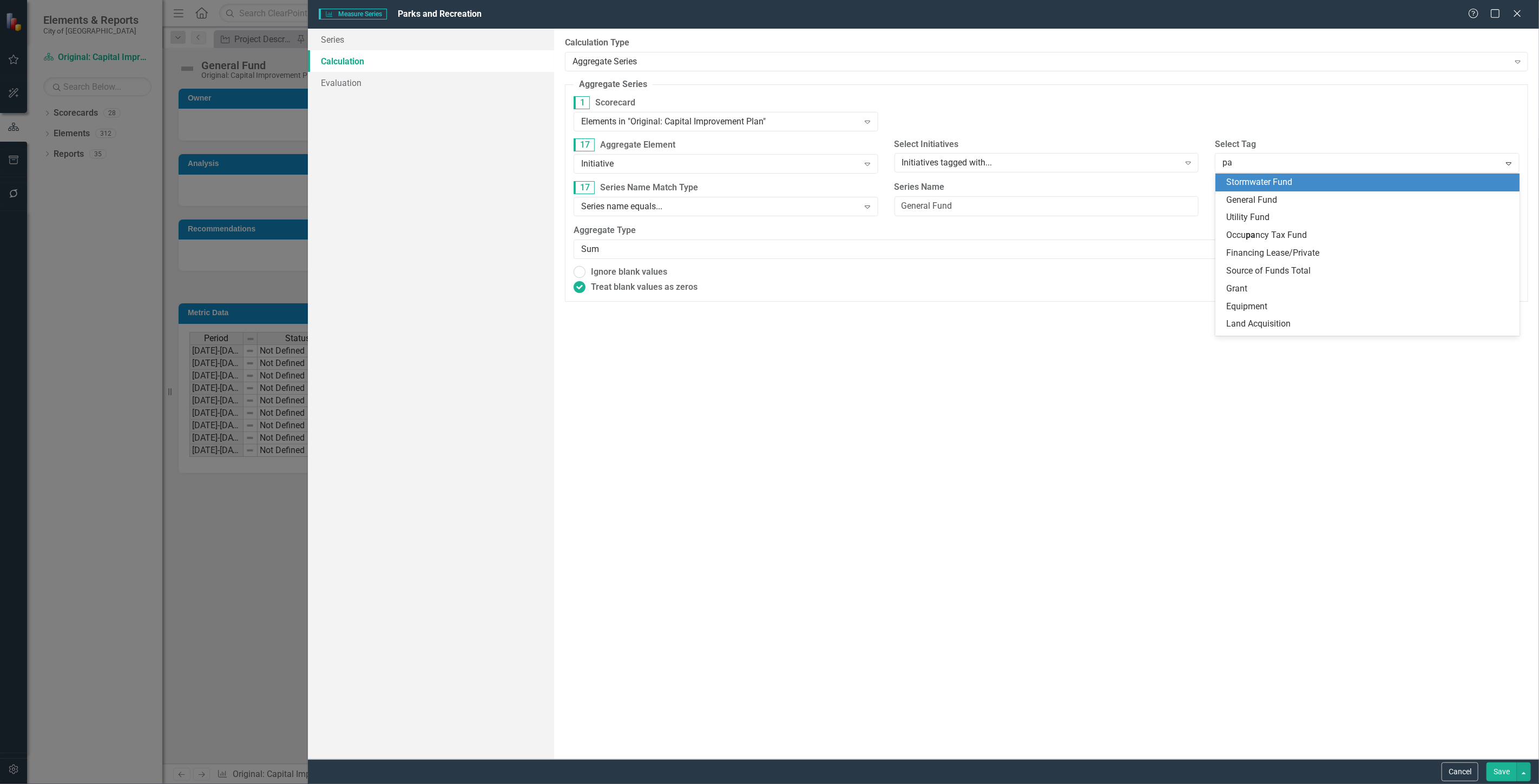
type input "p"
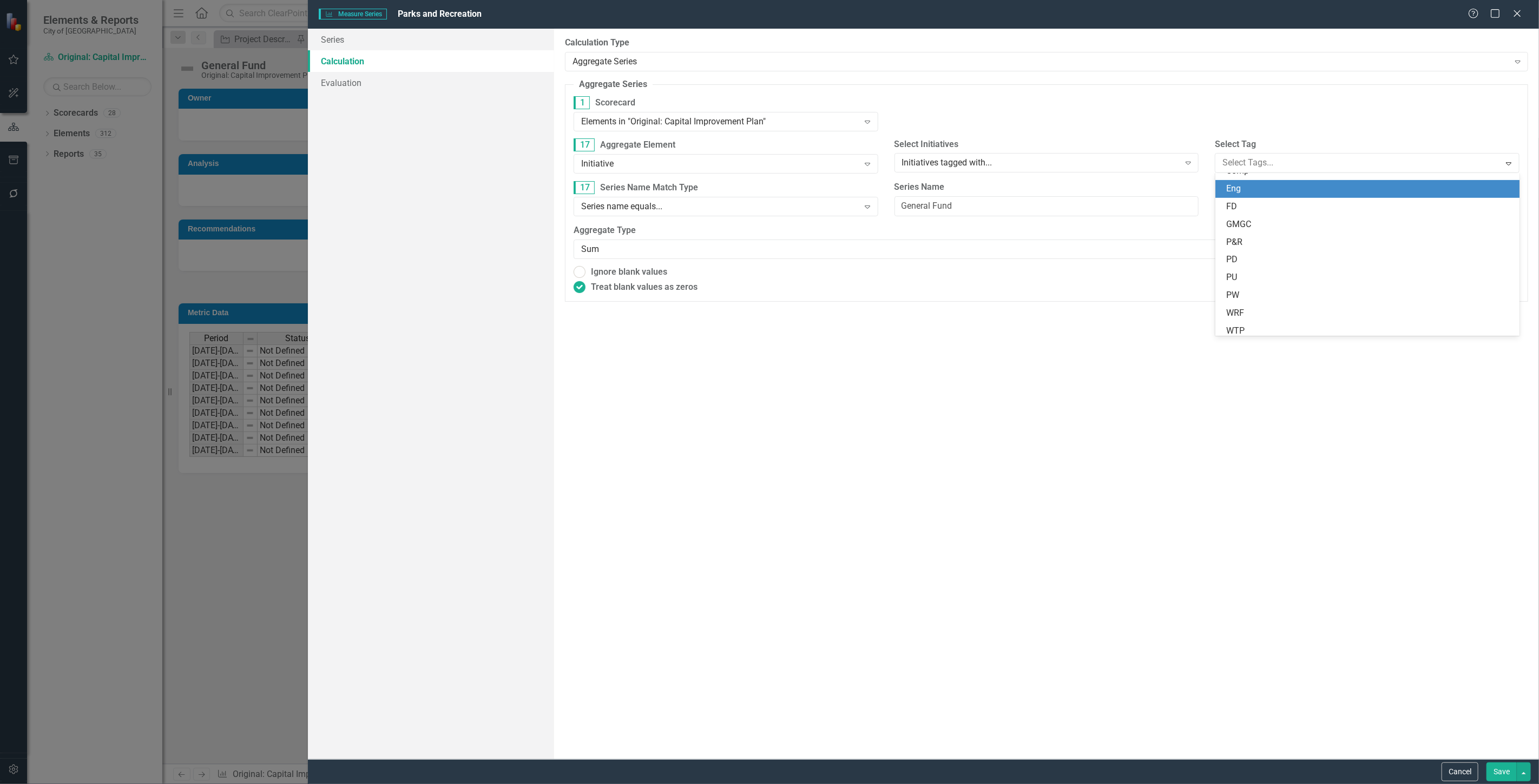
scroll to position [360, 0]
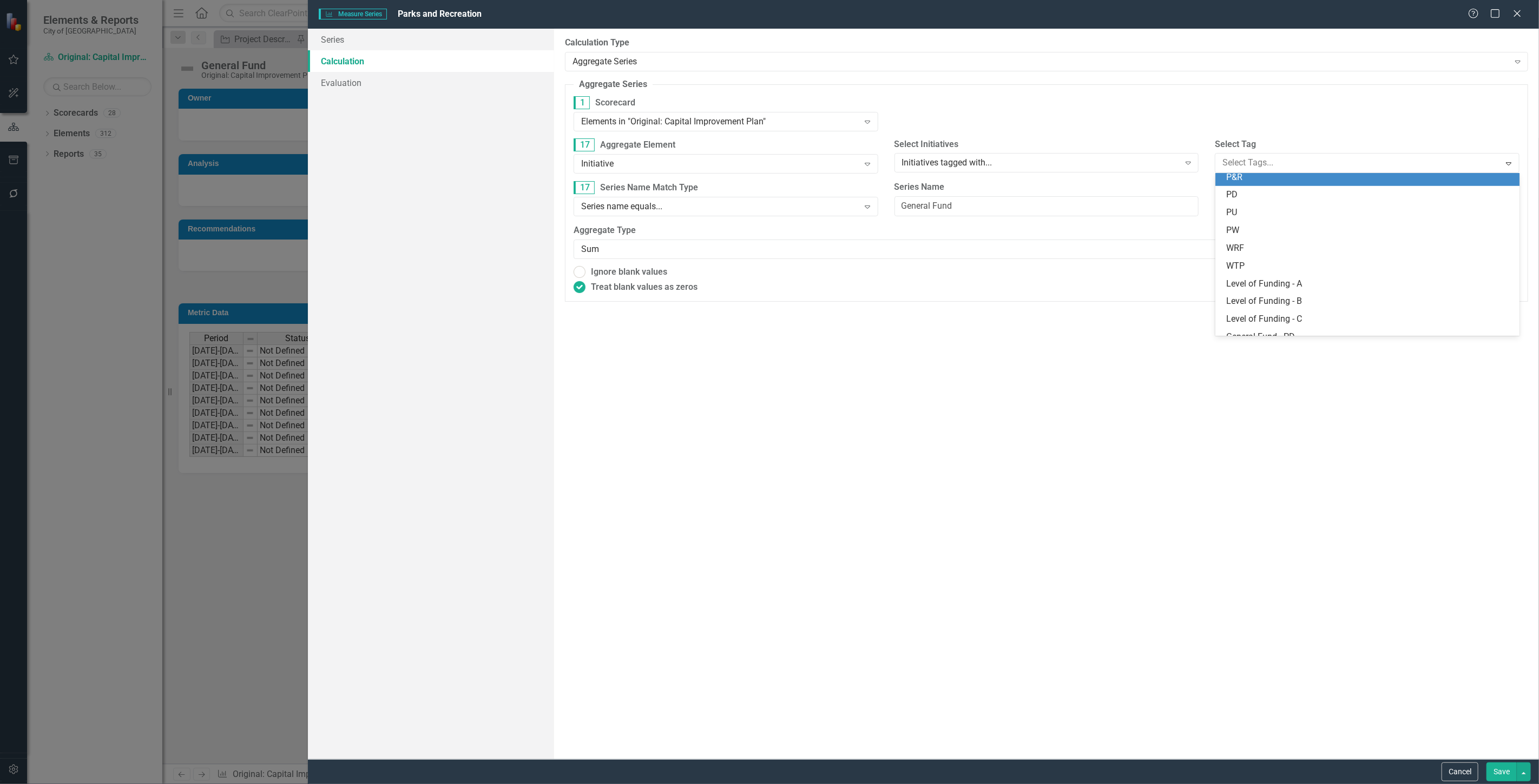
click at [1266, 182] on div "P&R" at bounding box center [1369, 177] width 287 height 13
click at [1492, 769] on button "Save" at bounding box center [1501, 772] width 30 height 19
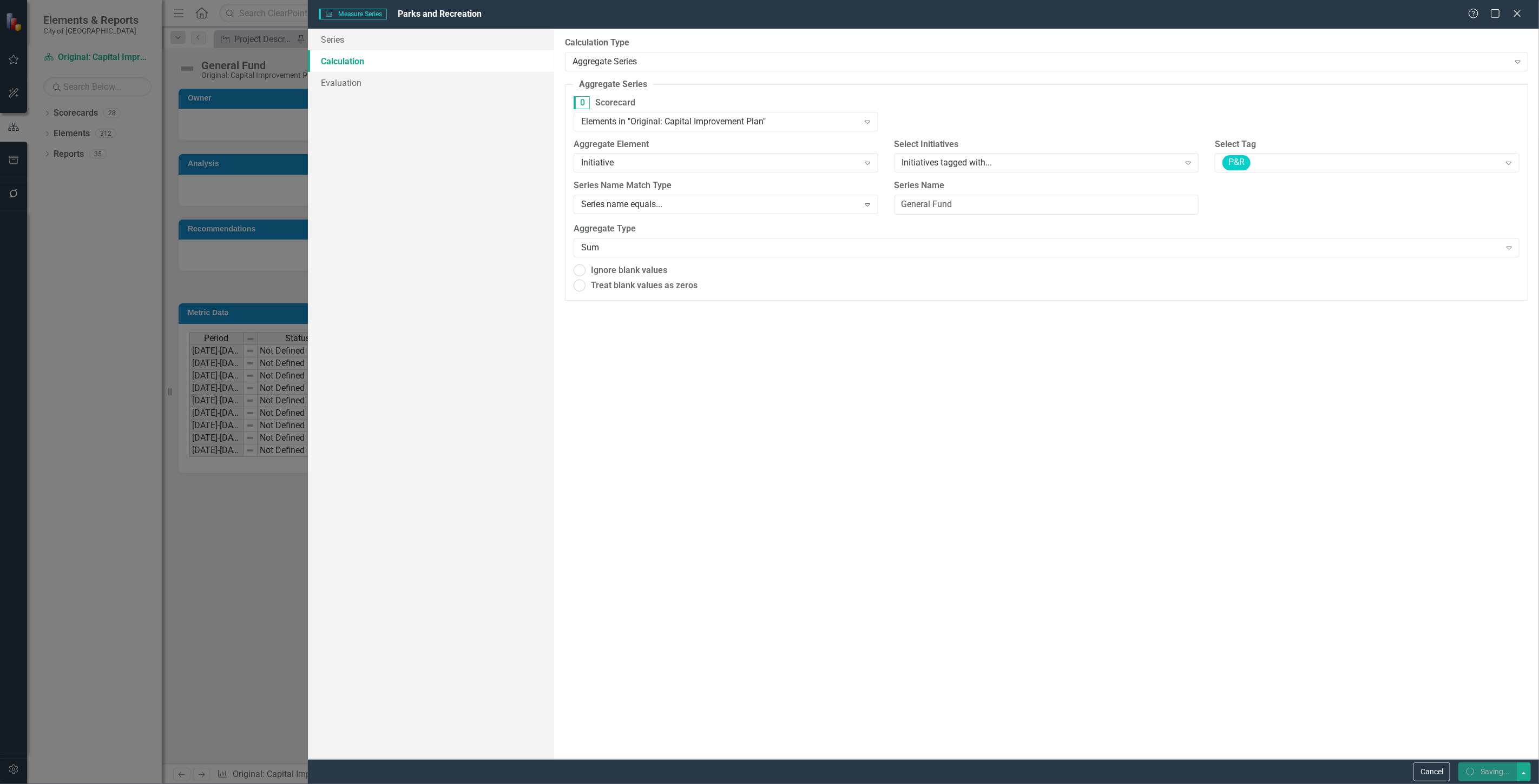
radio input "true"
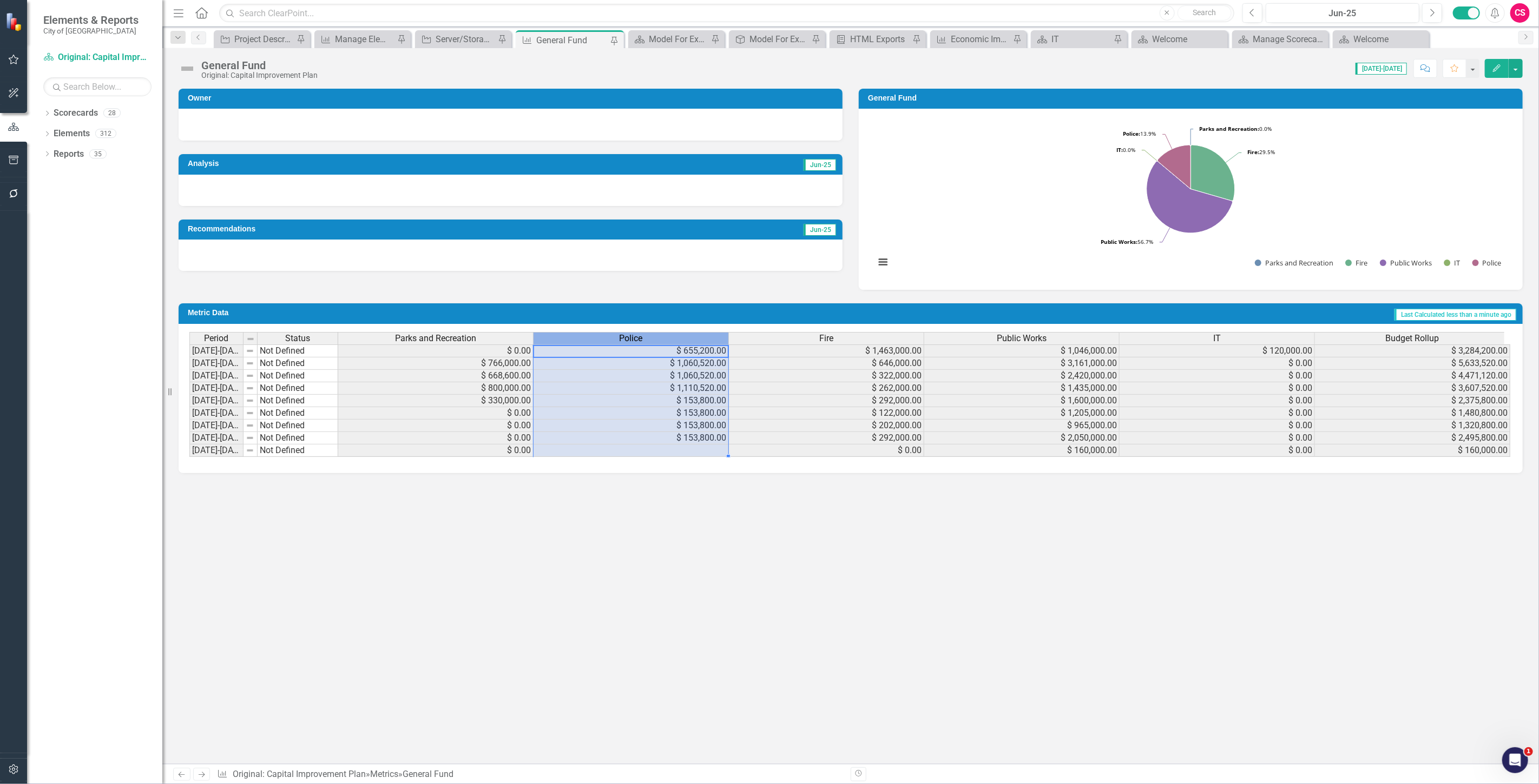
click at [637, 332] on th "Police" at bounding box center [631, 338] width 195 height 13
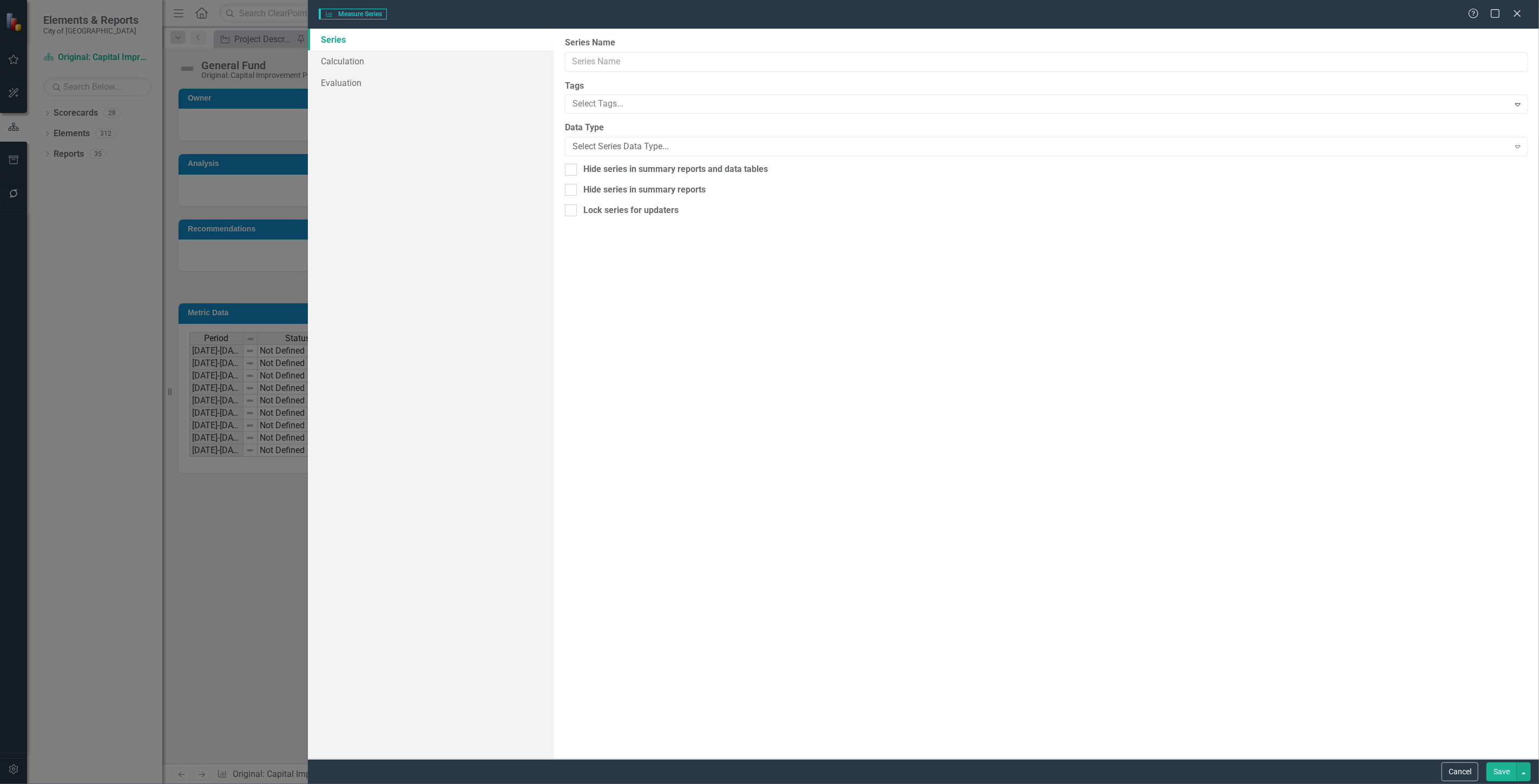
type input "Police"
click at [399, 57] on link "Calculation" at bounding box center [431, 61] width 246 height 21
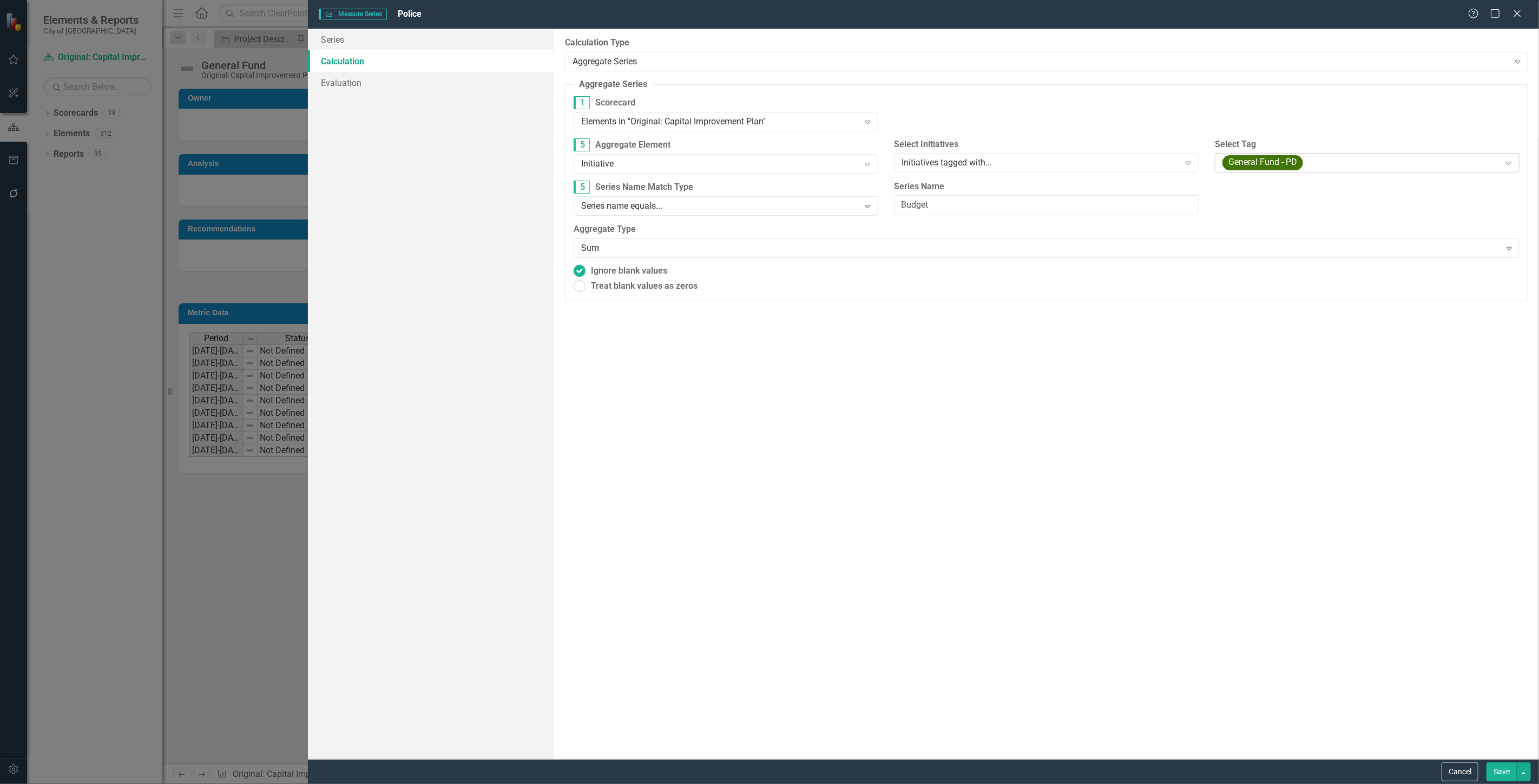
click at [1253, 161] on span "General Fund - PD" at bounding box center [1262, 163] width 81 height 15
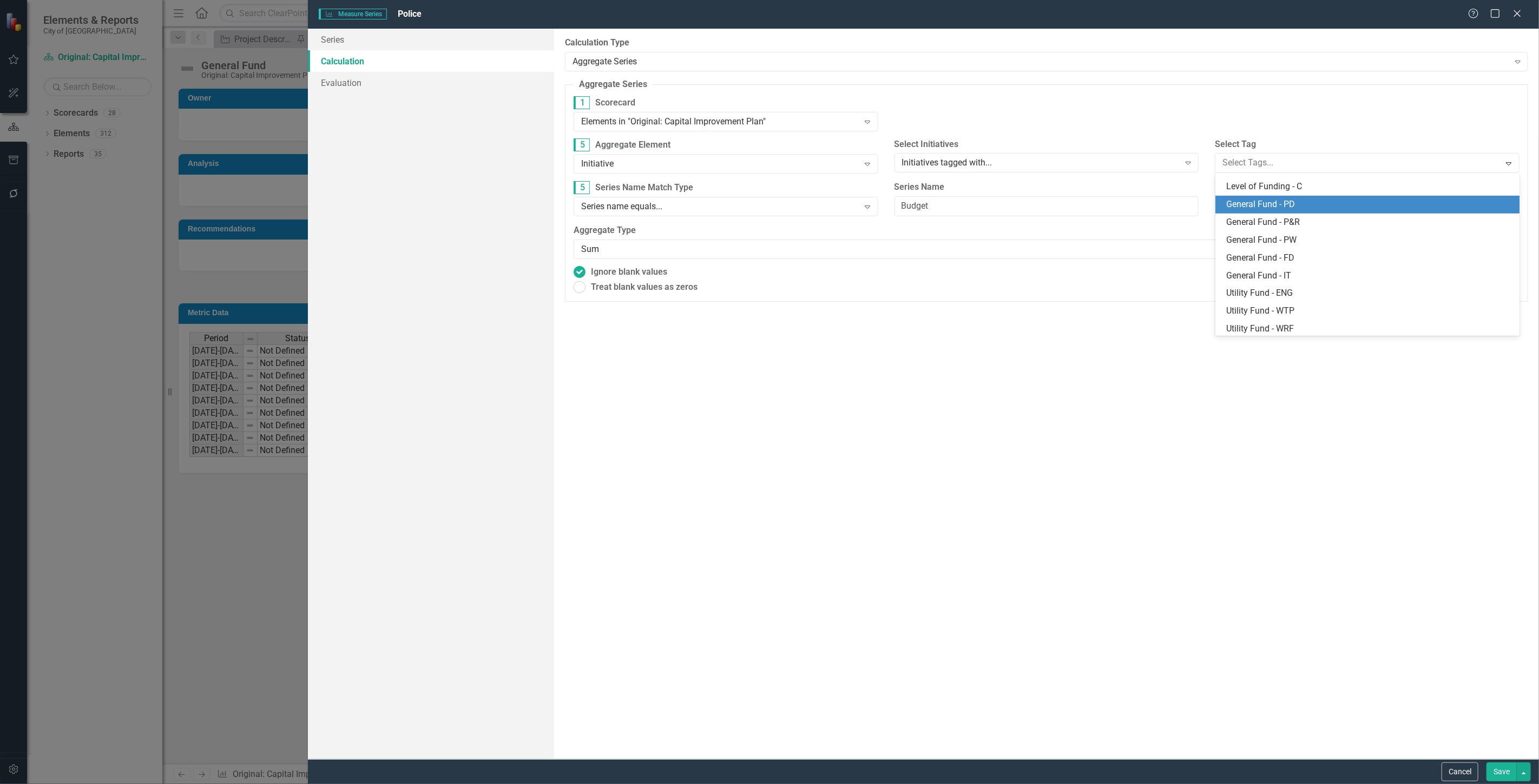
scroll to position [515, 0]
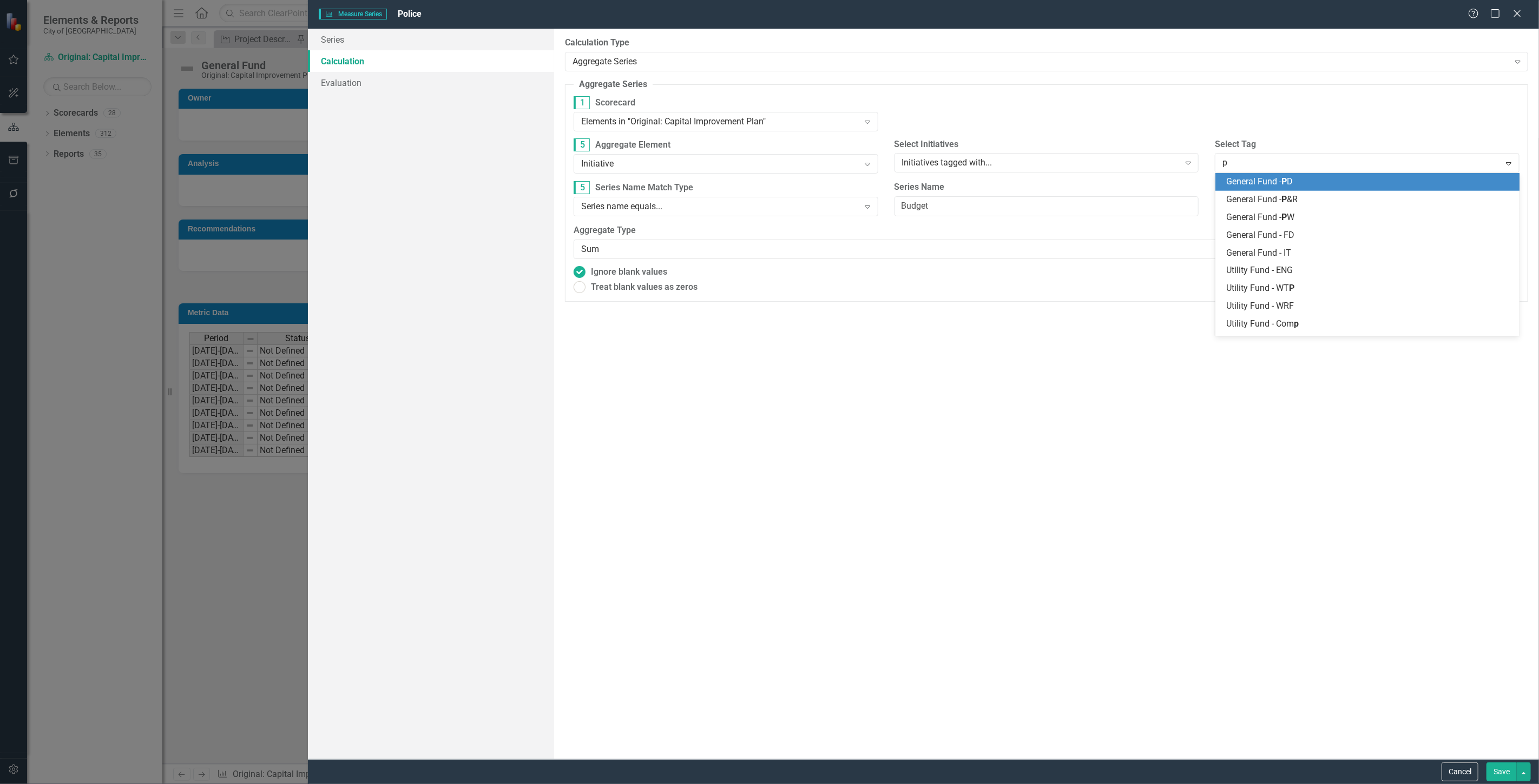
type input "pd"
click at [1255, 181] on div "PD" at bounding box center [1369, 182] width 287 height 13
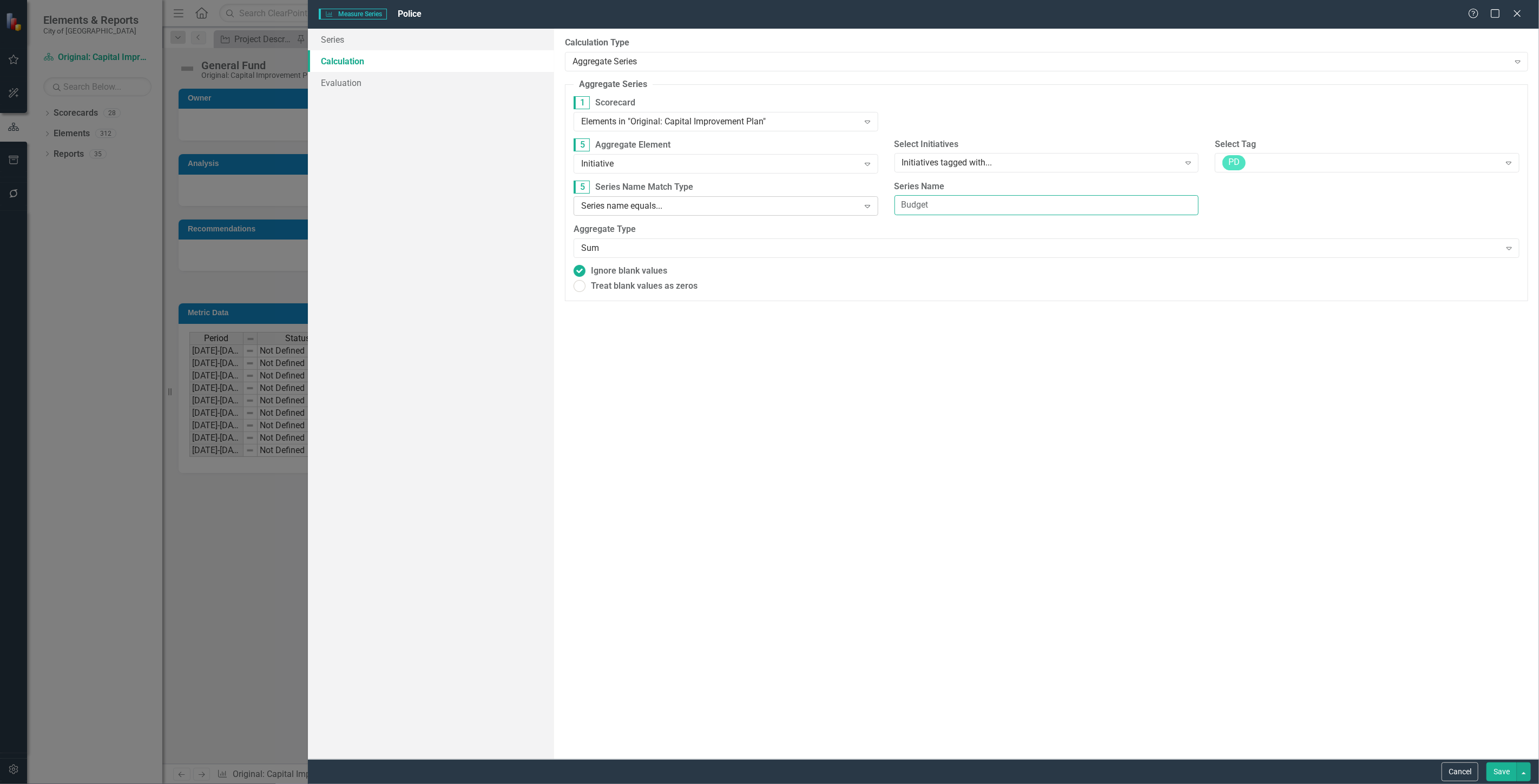
drag, startPoint x: 939, startPoint y: 204, endPoint x: 813, endPoint y: 210, distance: 126.1
click at [813, 210] on div "5 Series Name Match Type Series name equals... Expand Series Name Budget" at bounding box center [1047, 202] width 962 height 43
type input "General Fund"
click at [1492, 771] on button "Save" at bounding box center [1501, 772] width 30 height 19
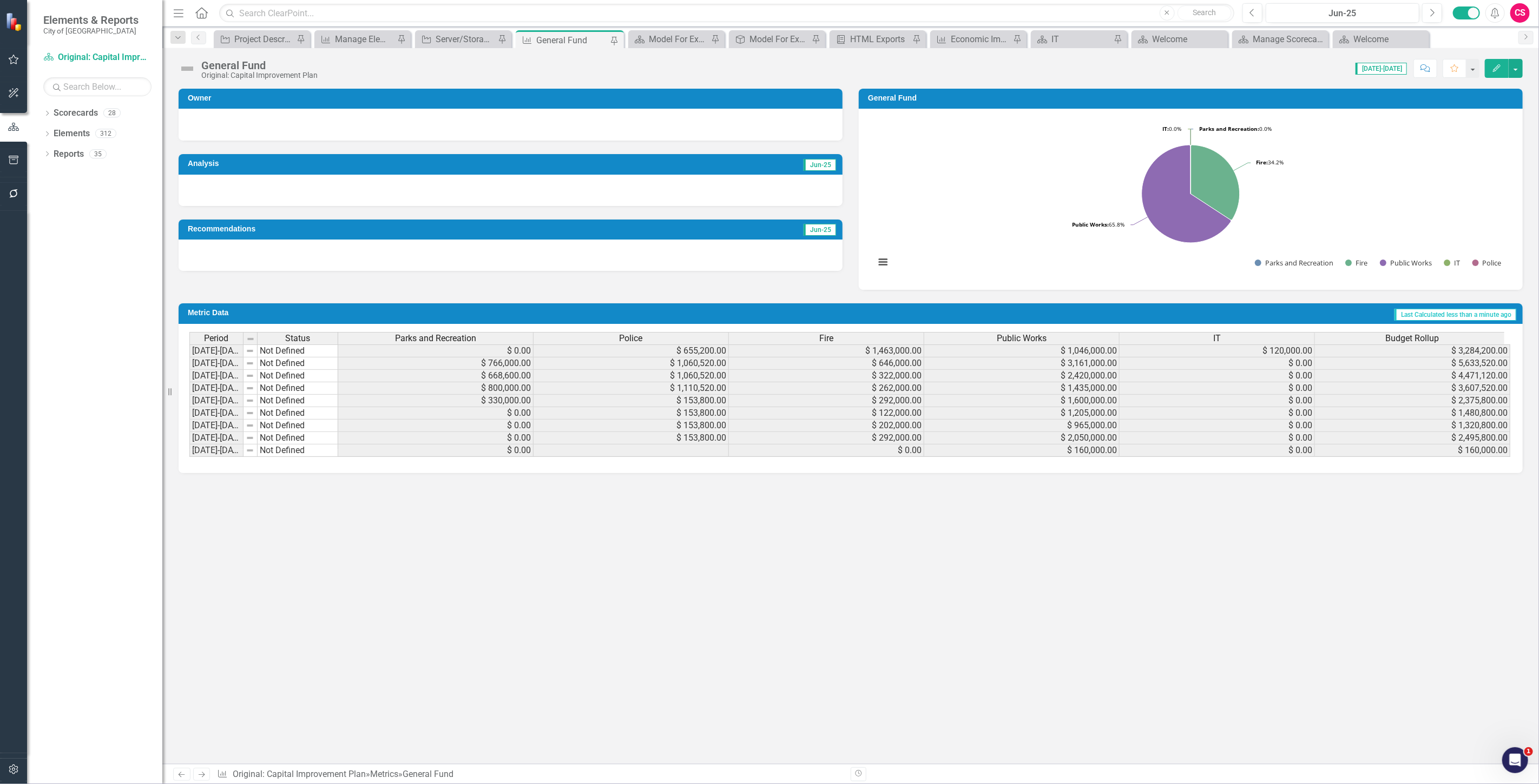
click at [812, 337] on div "Fire" at bounding box center [826, 339] width 195 height 12
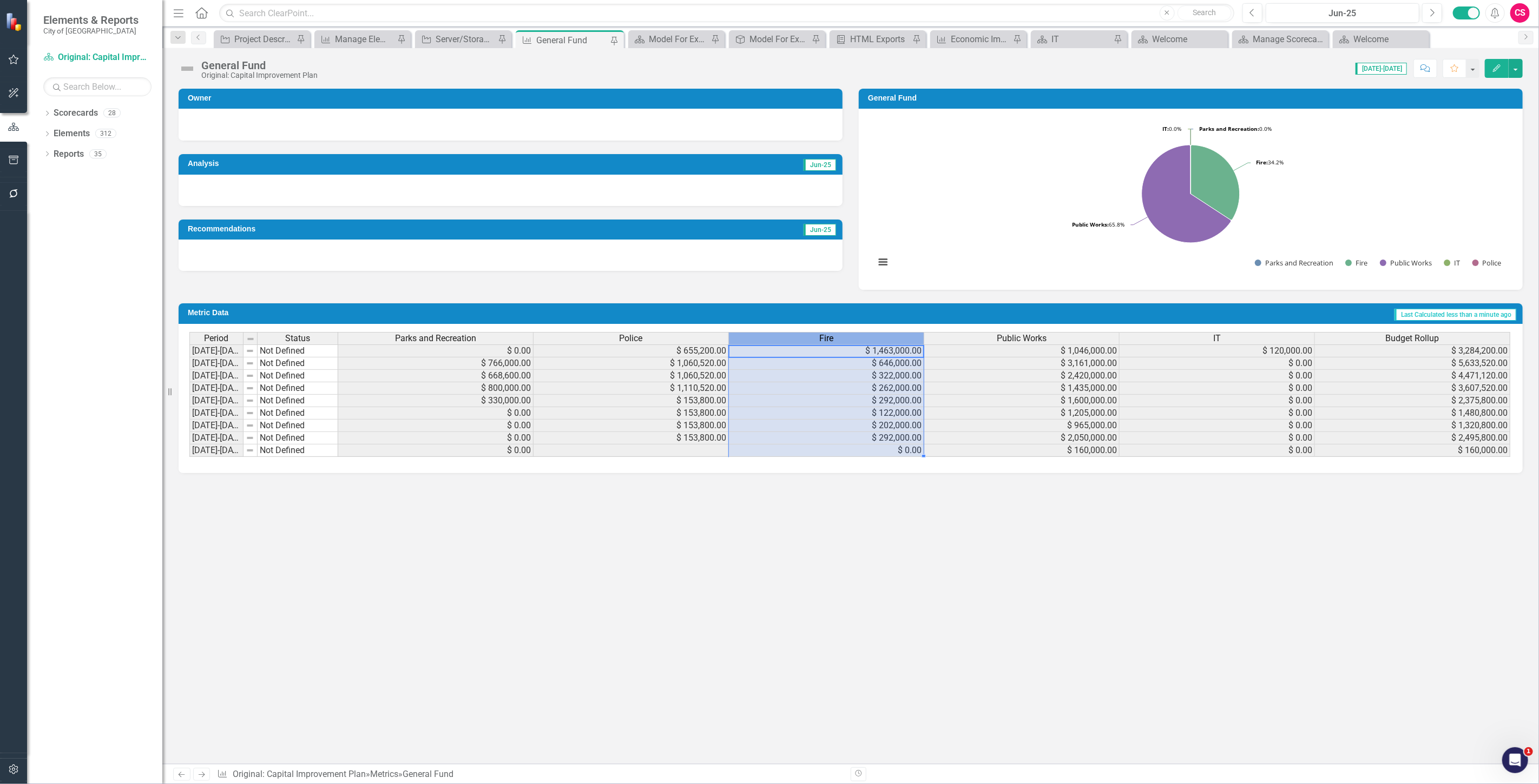
click at [812, 337] on div "Fire" at bounding box center [826, 339] width 195 height 12
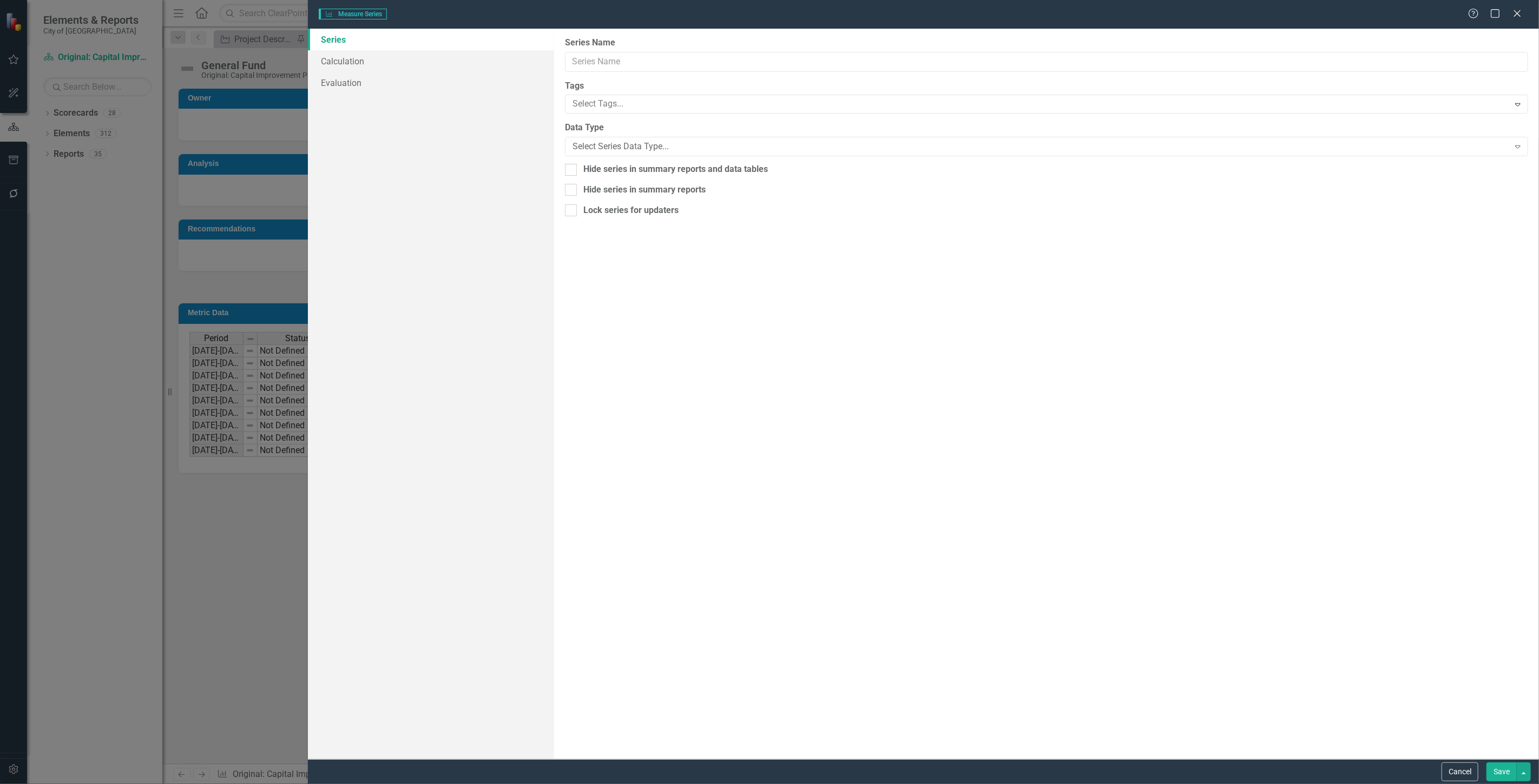
type input "Fire"
click at [468, 56] on link "Calculation" at bounding box center [431, 61] width 246 height 21
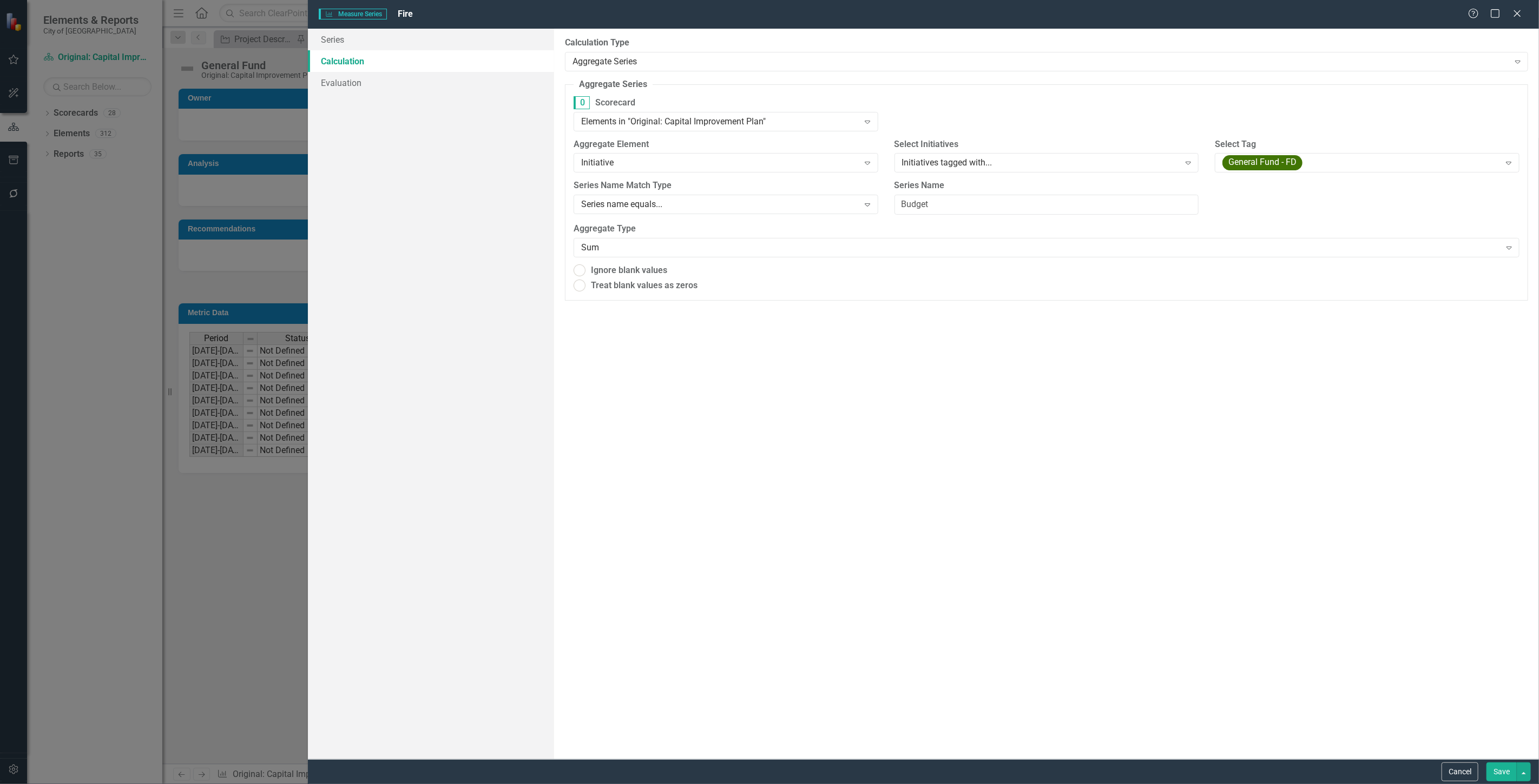
radio input "true"
click at [1397, 163] on div "General Fund - FD" at bounding box center [1361, 163] width 278 height 15
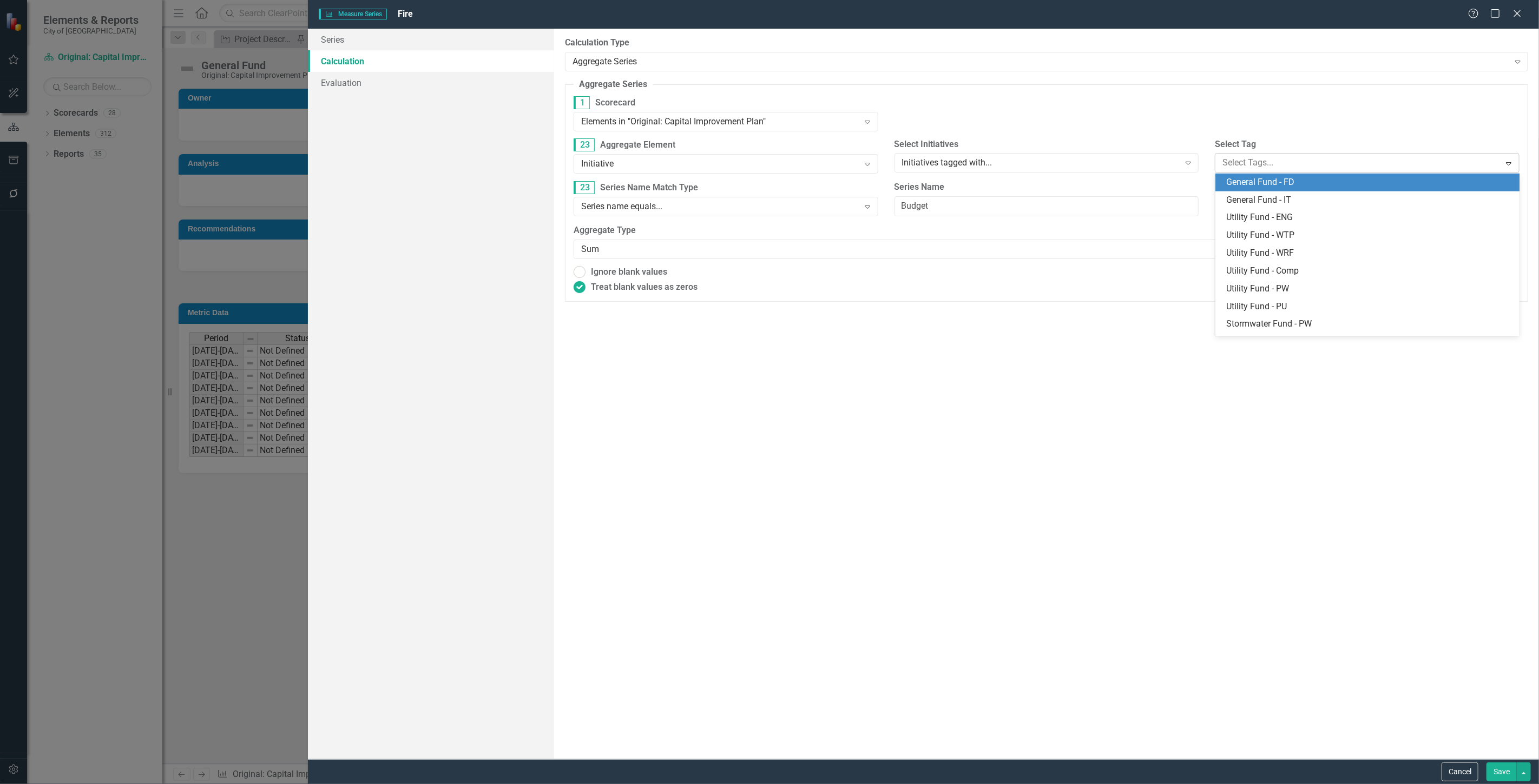
scroll to position [569, 0]
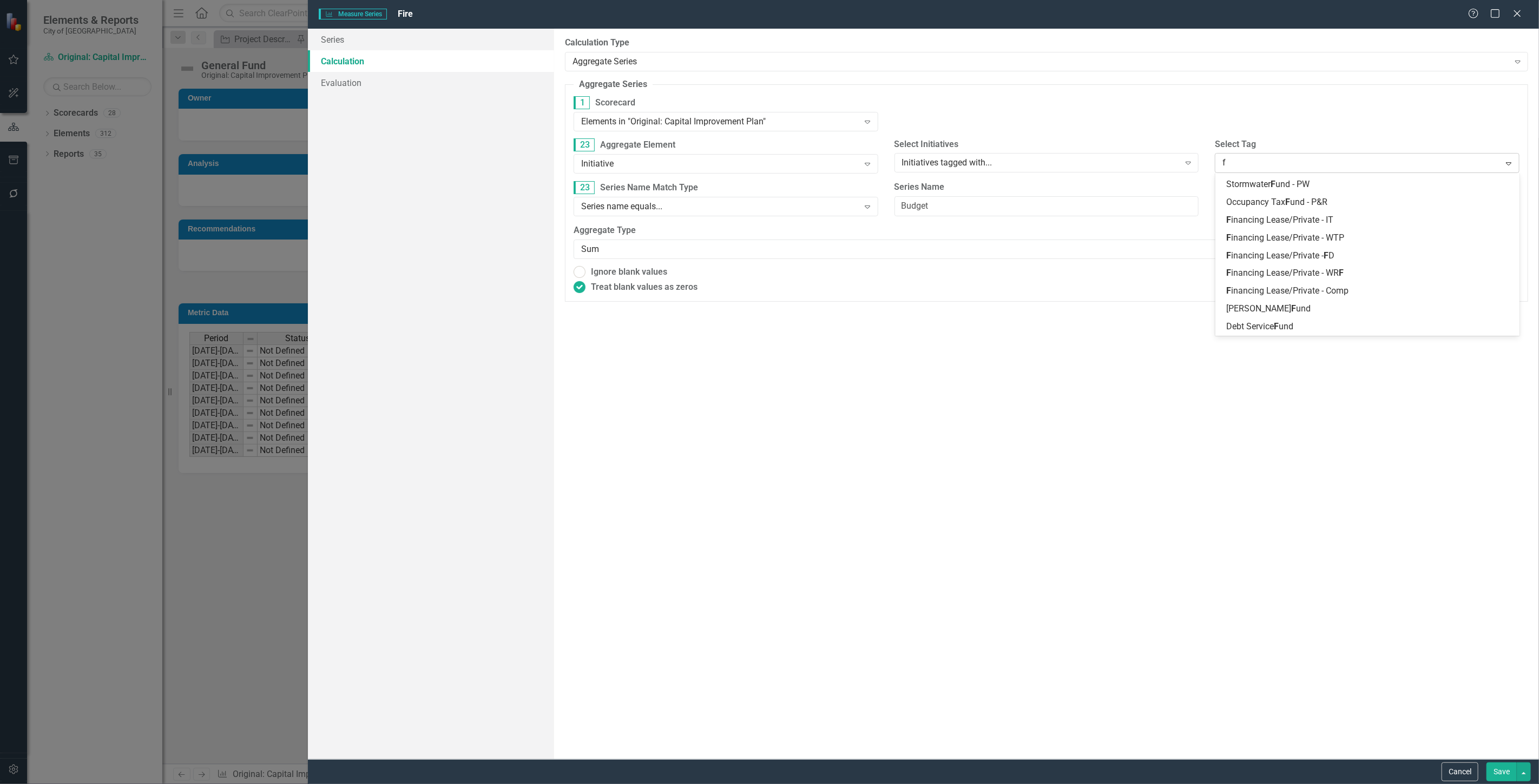
type input "fd"
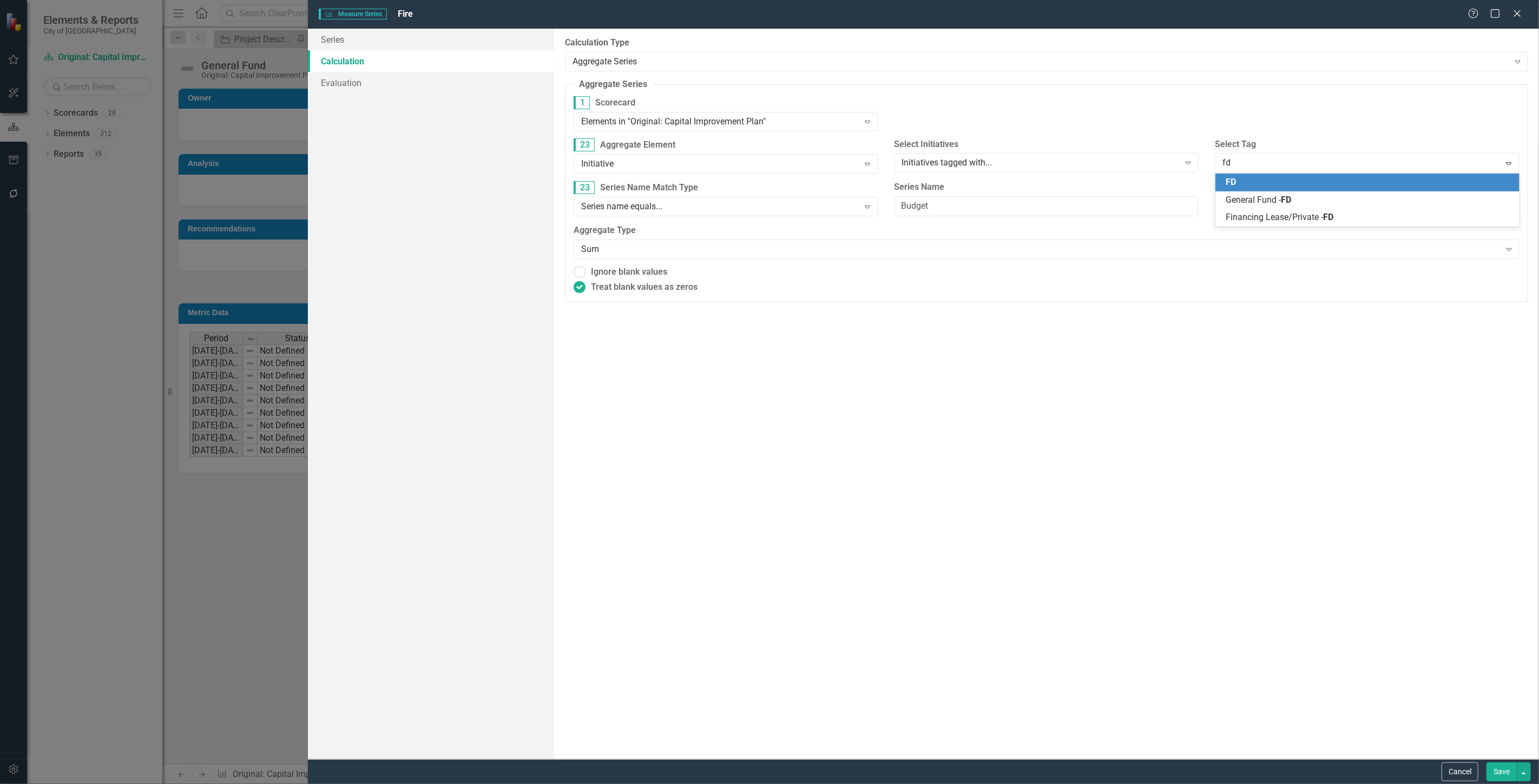
click at [1331, 183] on div "FD" at bounding box center [1369, 182] width 287 height 13
drag, startPoint x: 973, startPoint y: 204, endPoint x: 762, endPoint y: 215, distance: 211.3
click at [759, 215] on div "27 Series Name Match Type Series name equals... Expand Series Name Budget" at bounding box center [1047, 202] width 962 height 43
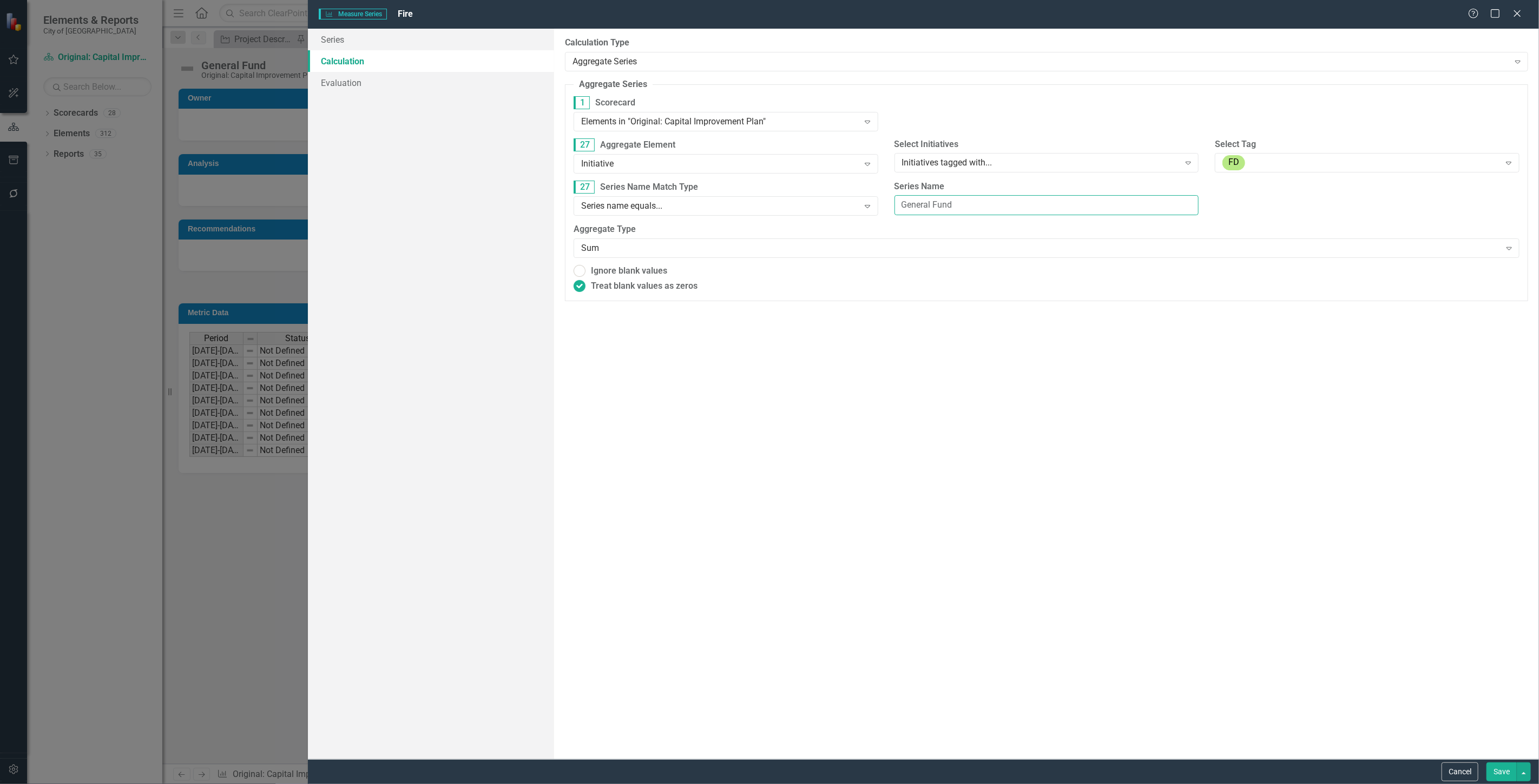
type input "General Fund"
click at [1485, 760] on div "Cancel Save" at bounding box center [923, 772] width 1231 height 25
click at [1497, 767] on button "Save" at bounding box center [1501, 772] width 30 height 19
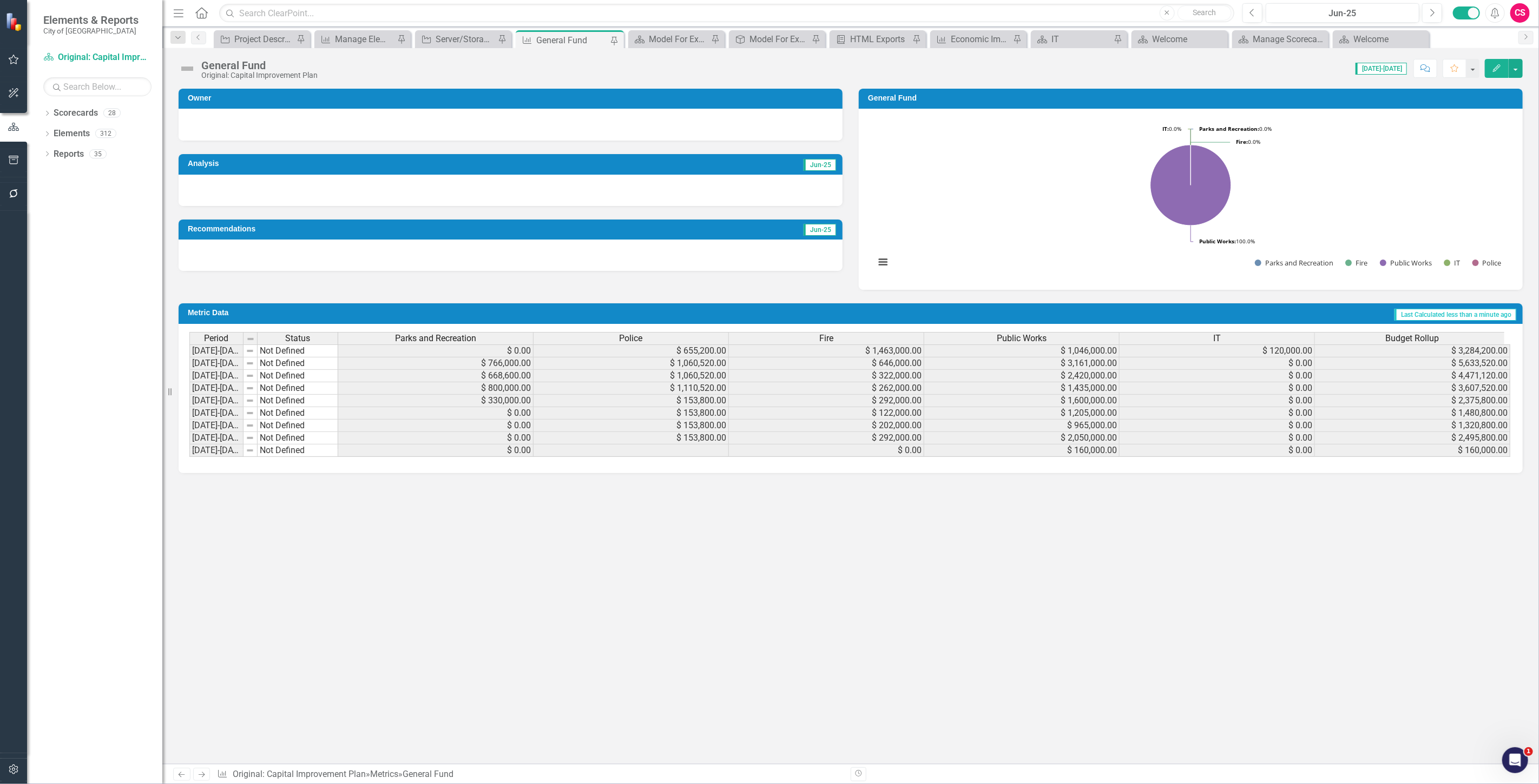
click at [1022, 339] on span "Public Works" at bounding box center [1021, 339] width 50 height 10
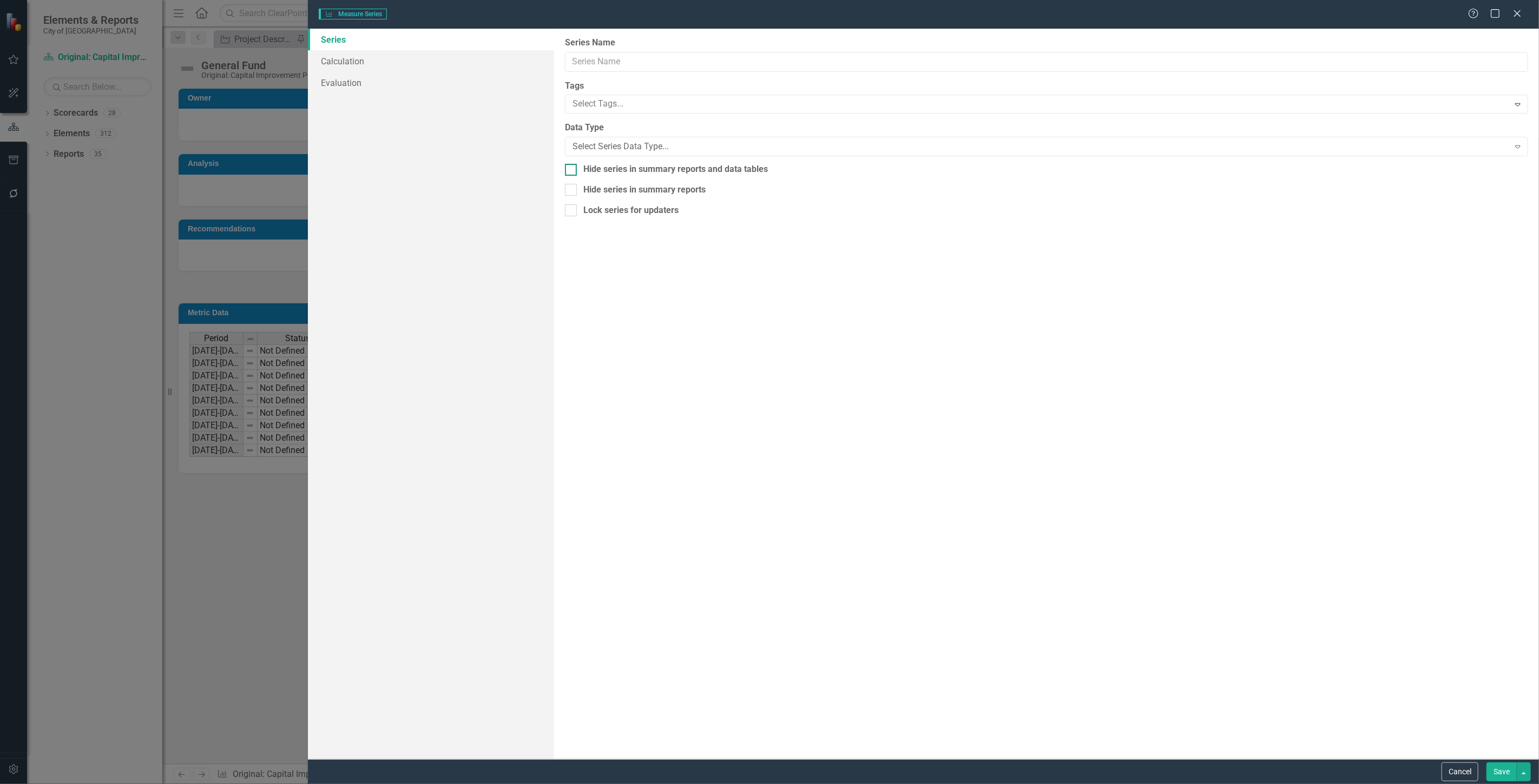
type input "Public Works"
click at [333, 68] on link "Calculation" at bounding box center [431, 61] width 246 height 21
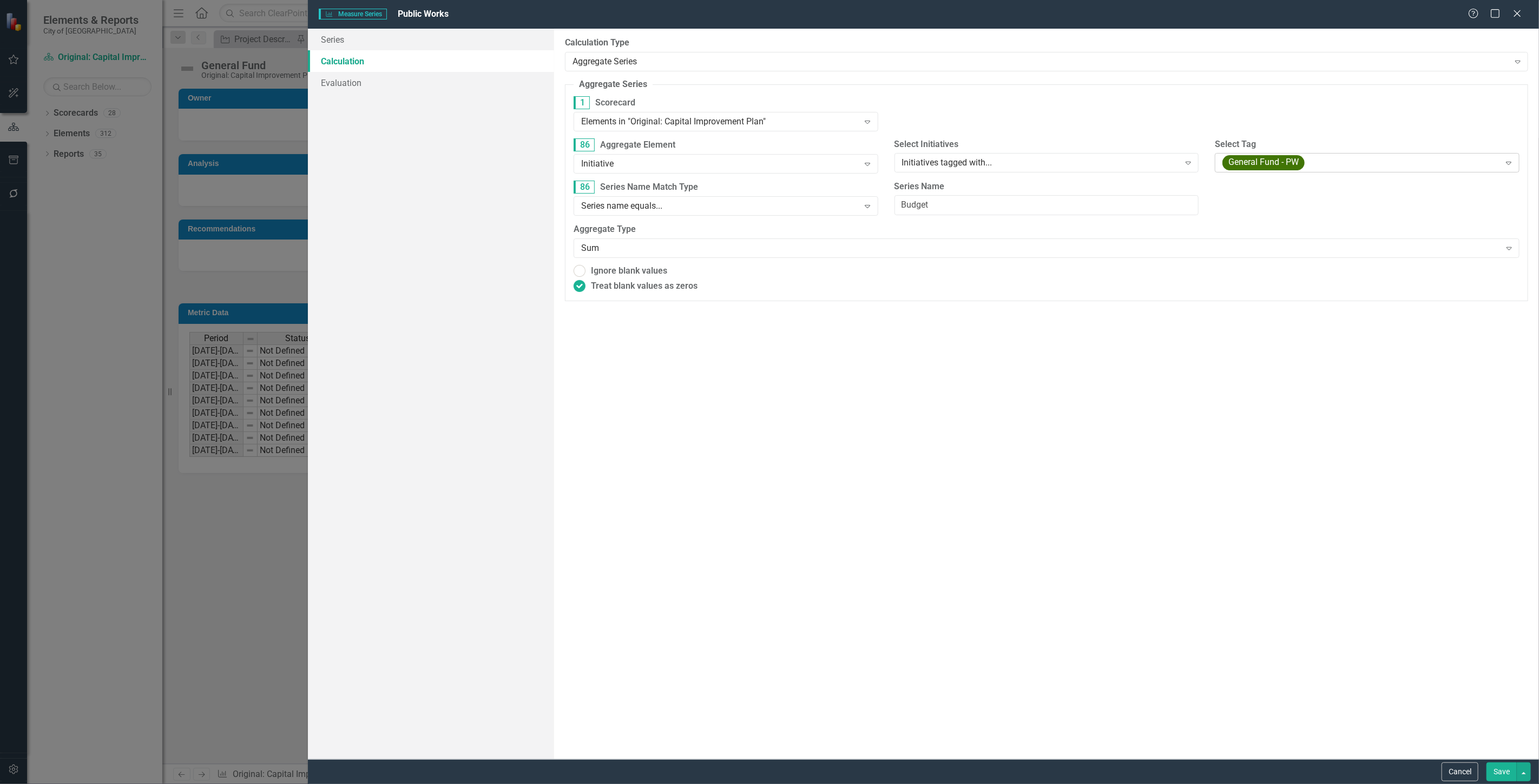
click at [1361, 160] on div "General Fund - PW" at bounding box center [1361, 163] width 278 height 15
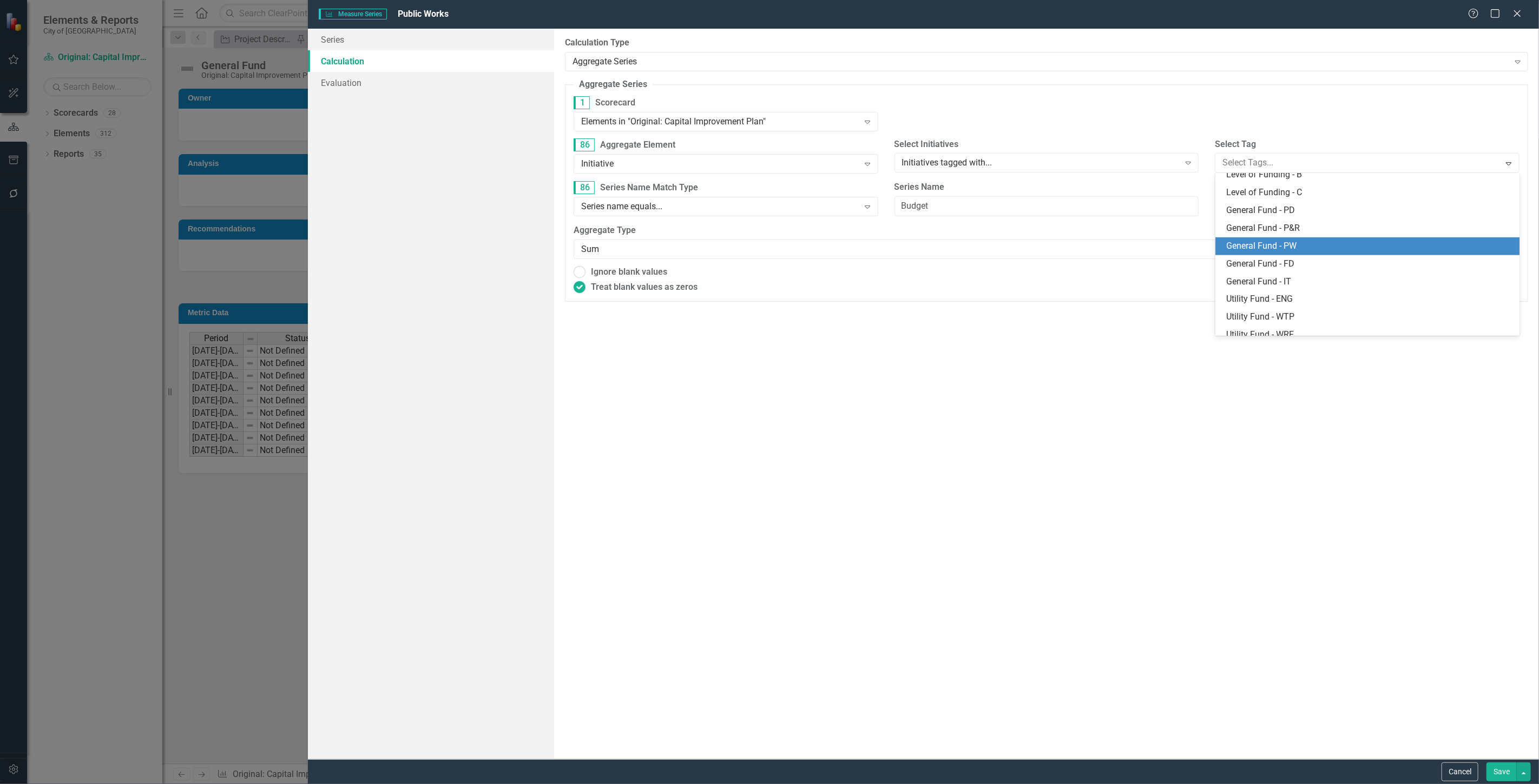
scroll to position [551, 0]
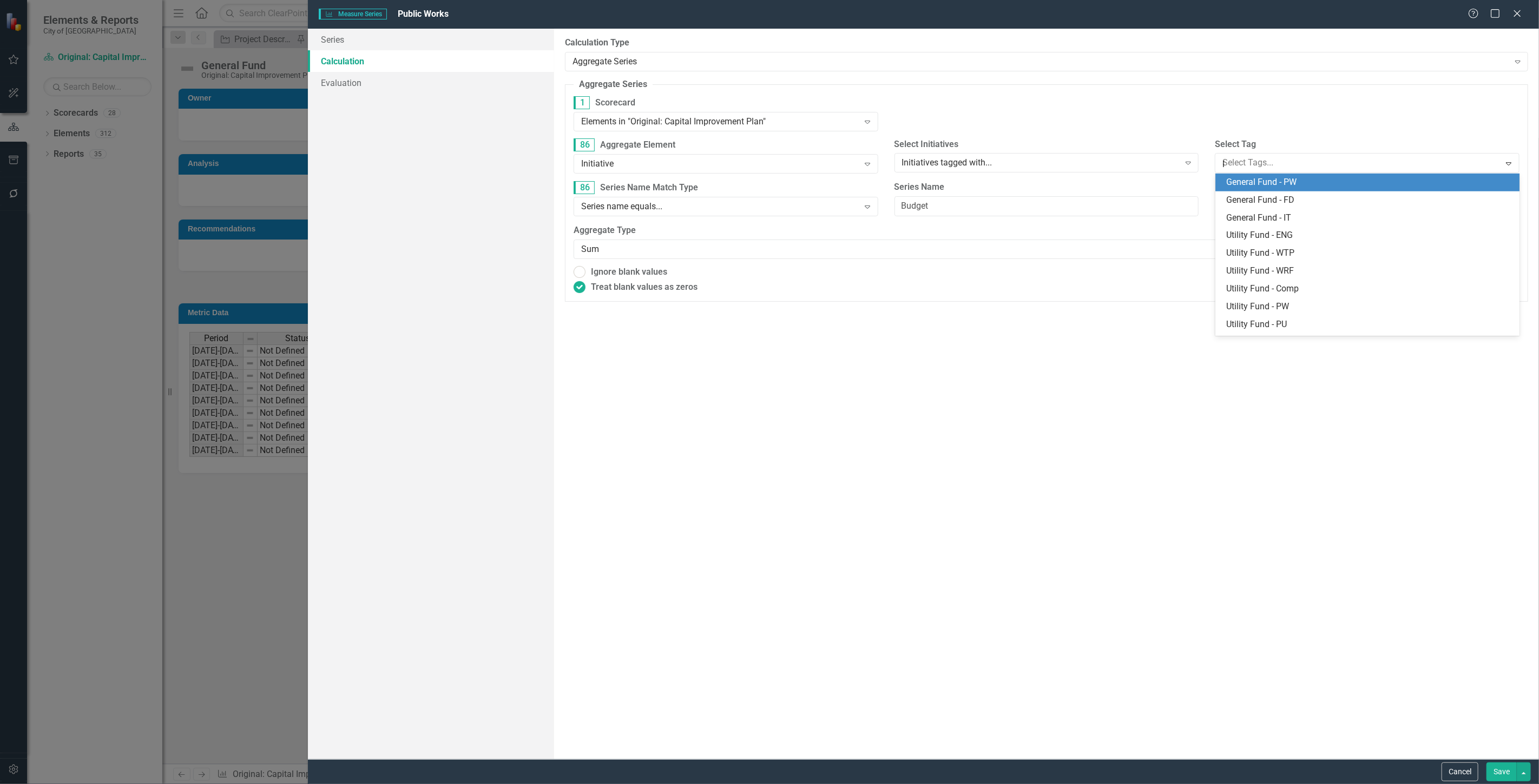
type input "pw"
click at [1237, 181] on span "PW" at bounding box center [1233, 182] width 13 height 10
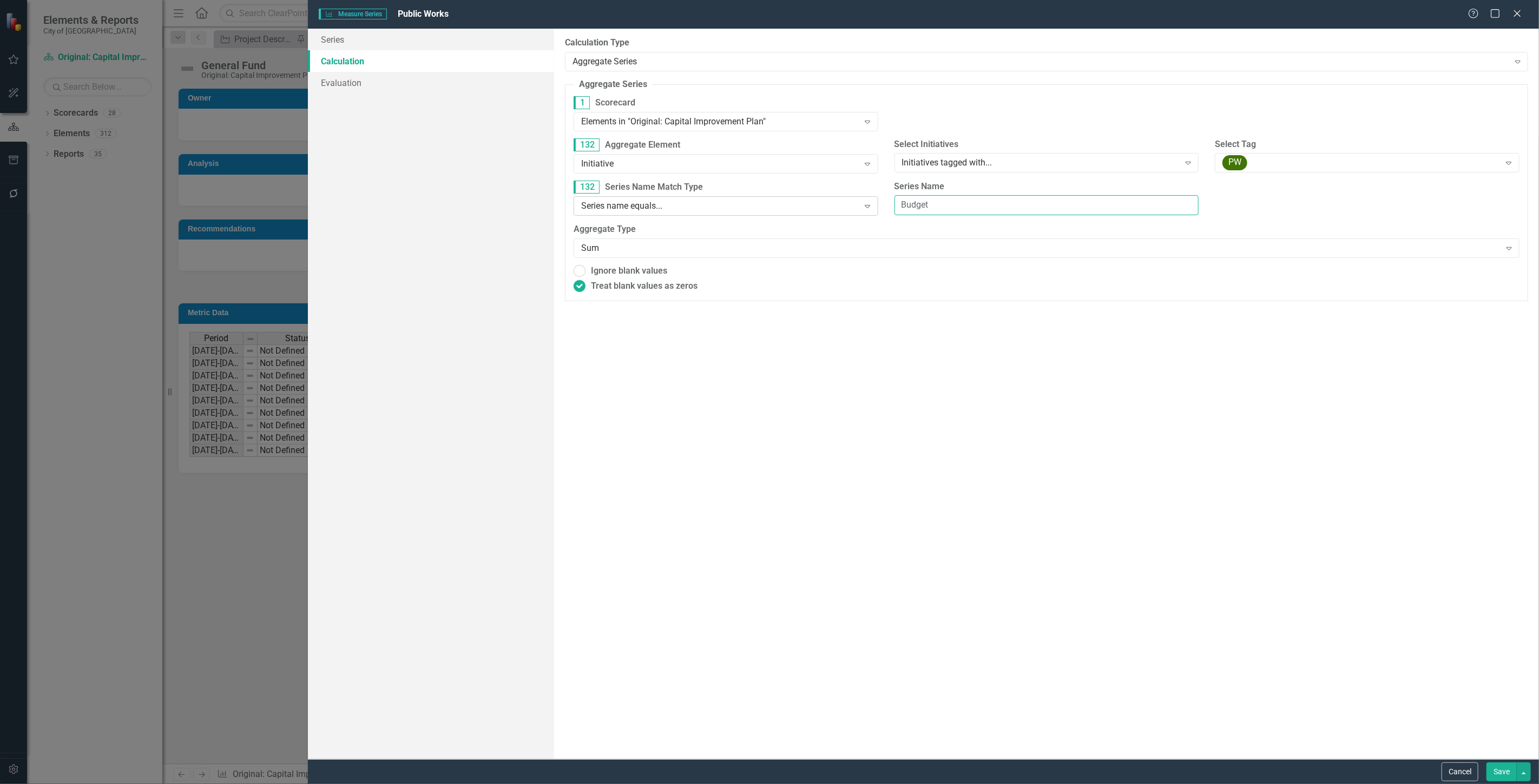
drag, startPoint x: 1002, startPoint y: 205, endPoint x: 844, endPoint y: 213, distance: 158.2
click at [844, 213] on div "132 Series Name Match Type Series name equals... Expand Series Name Budget" at bounding box center [1047, 202] width 962 height 43
type input "General Fund"
click at [1494, 772] on button "Save" at bounding box center [1501, 772] width 30 height 19
radio input "true"
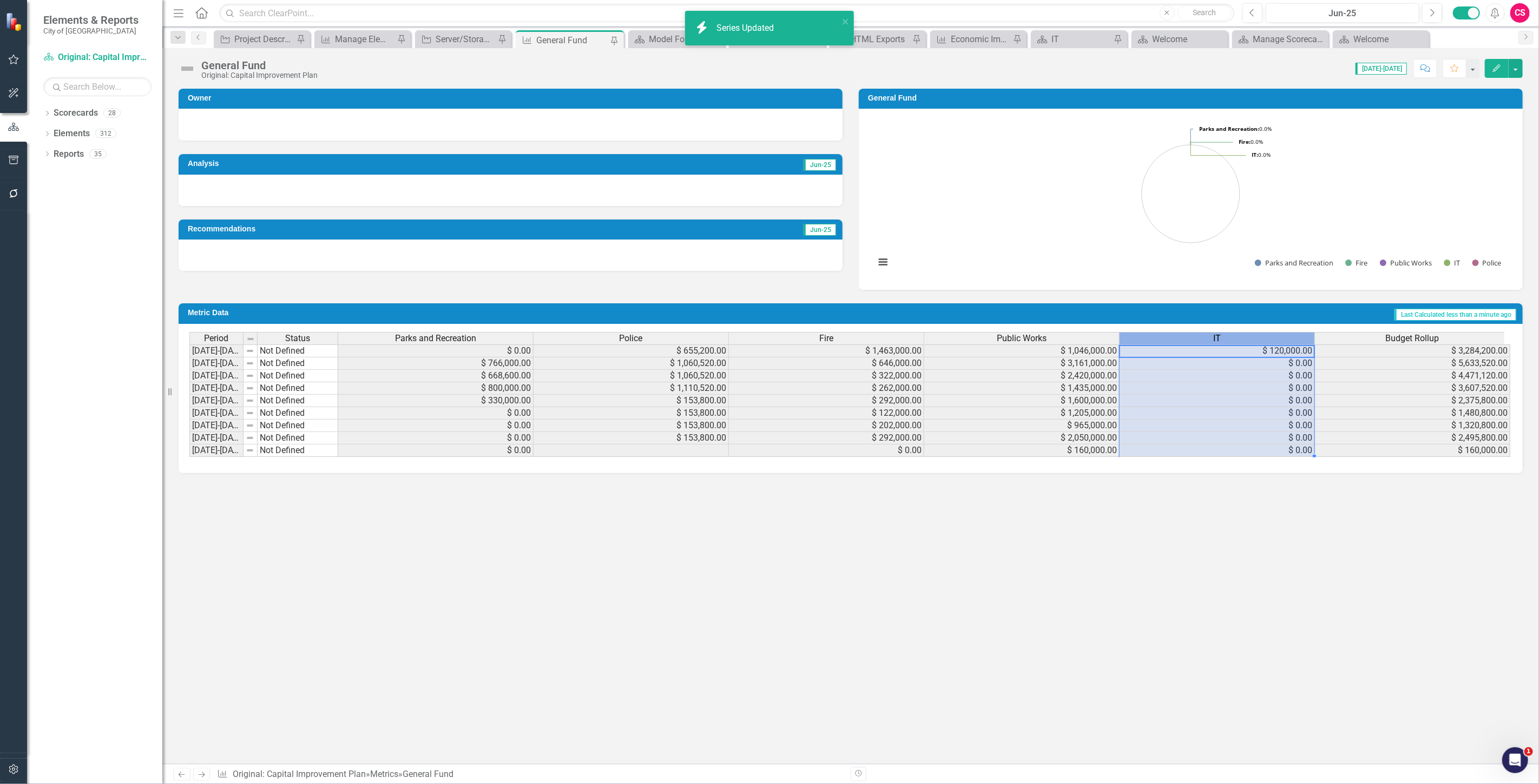
click at [1195, 339] on div "IT" at bounding box center [1217, 339] width 195 height 12
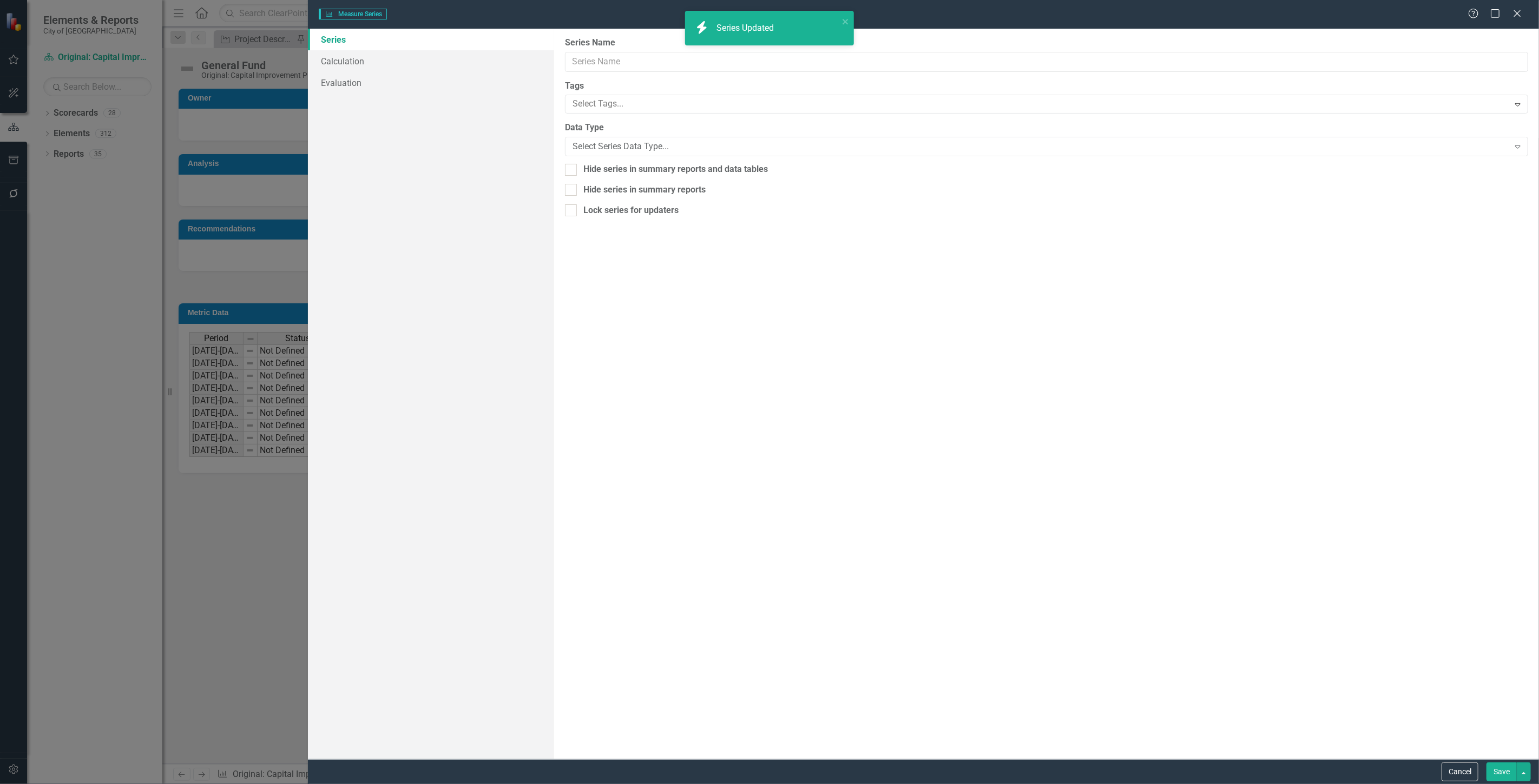
type input "IT"
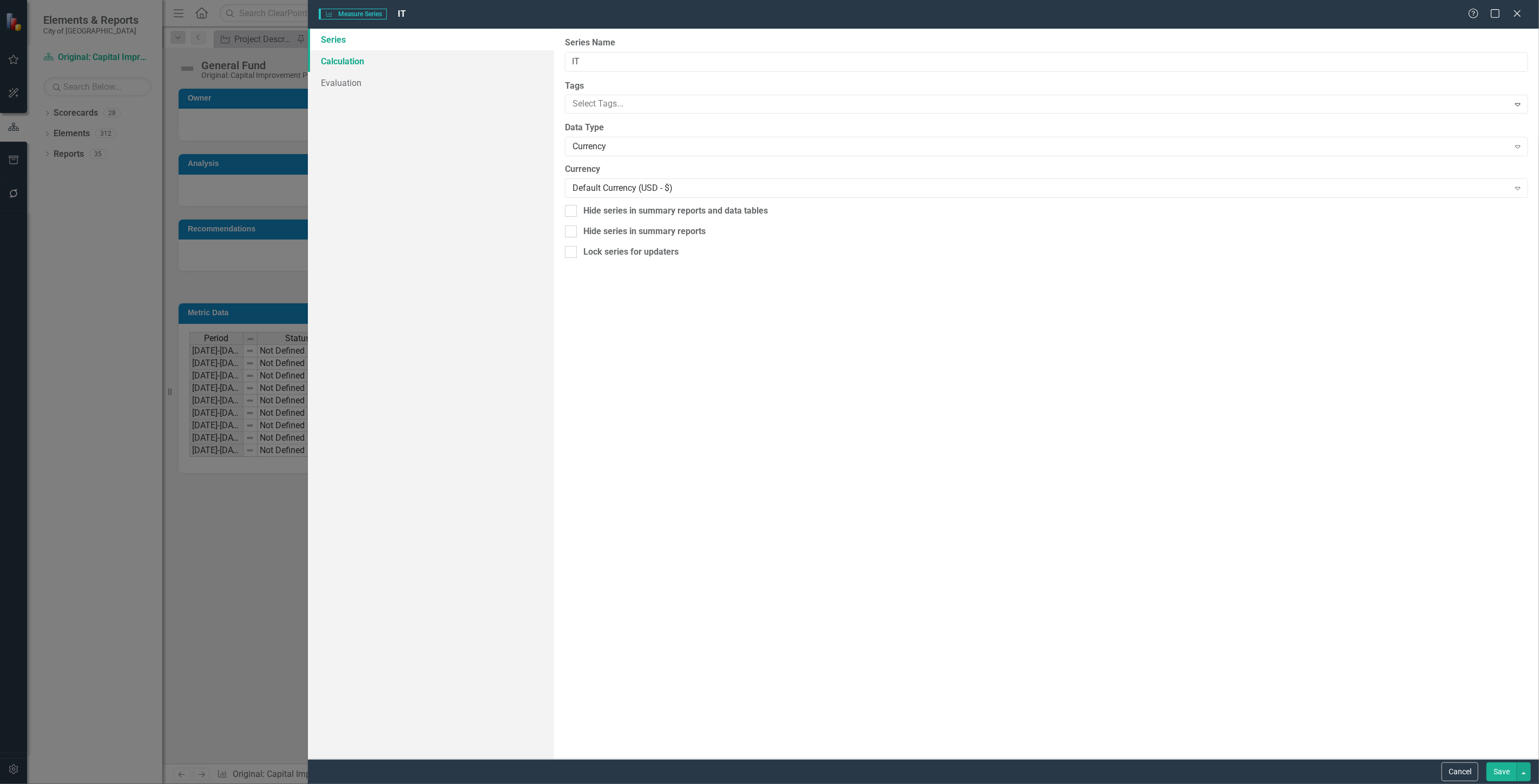
click at [335, 63] on link "Calculation" at bounding box center [431, 61] width 246 height 21
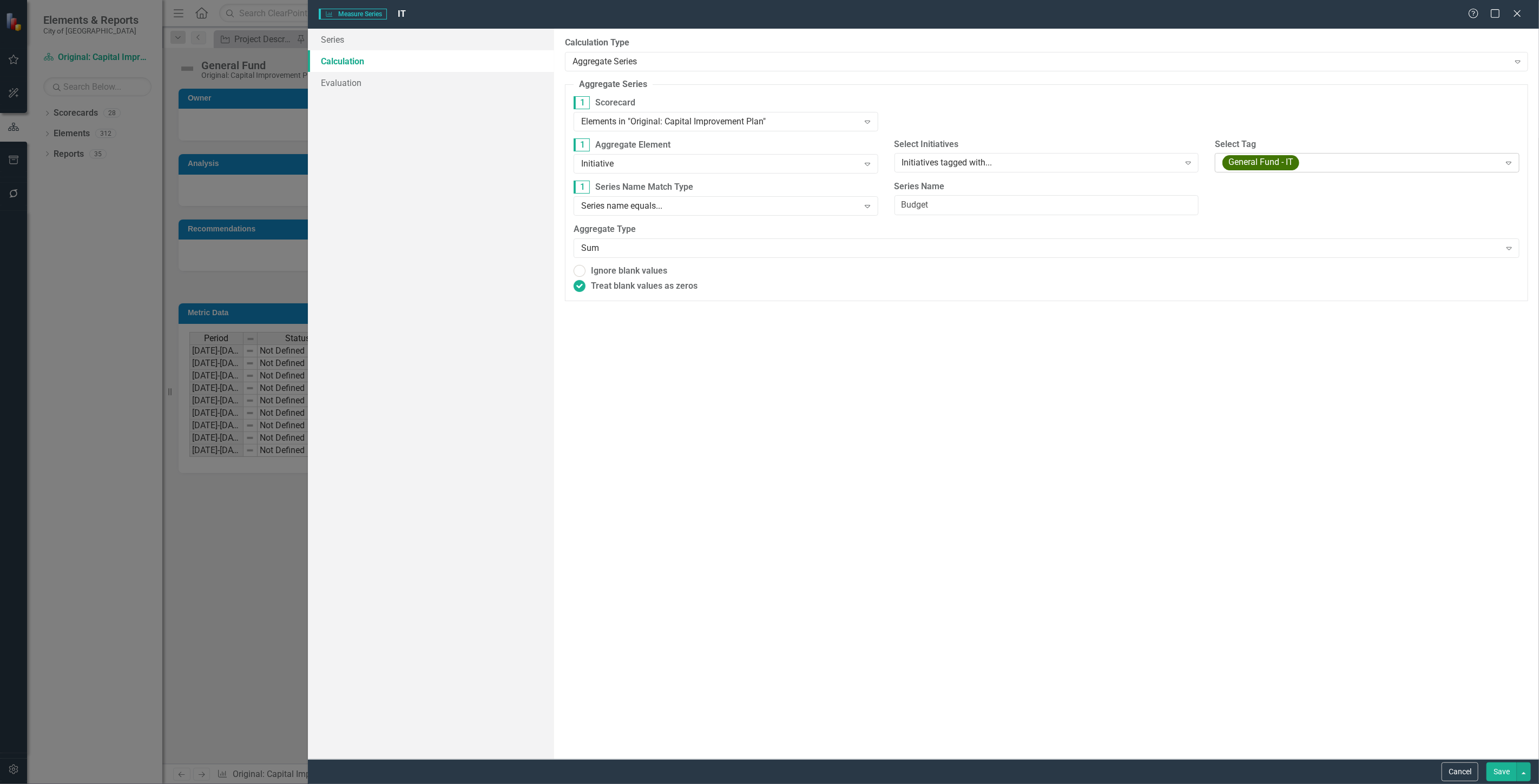
click at [1391, 171] on div "General Fund - IT Expand" at bounding box center [1367, 162] width 305 height 20
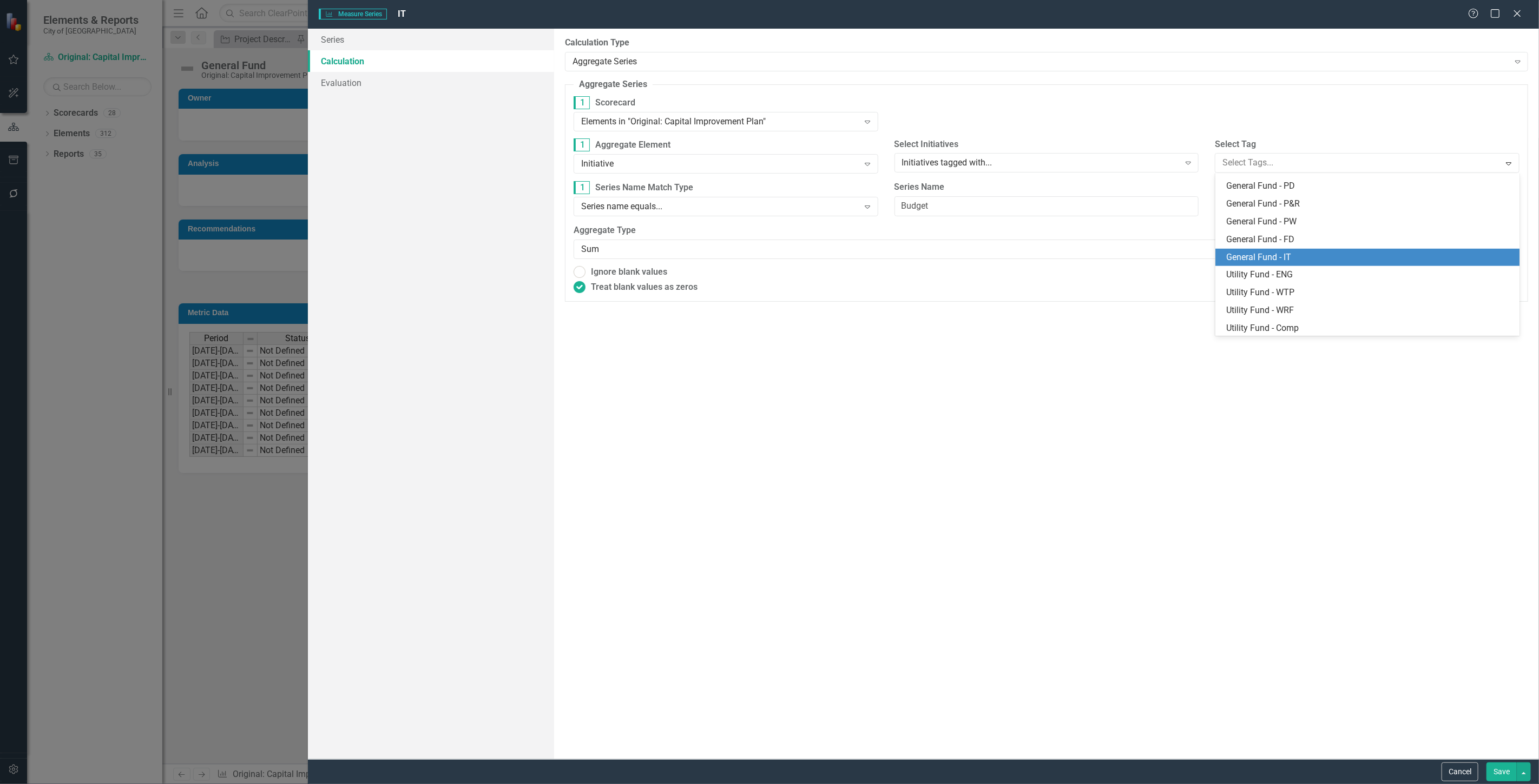
scroll to position [574, 0]
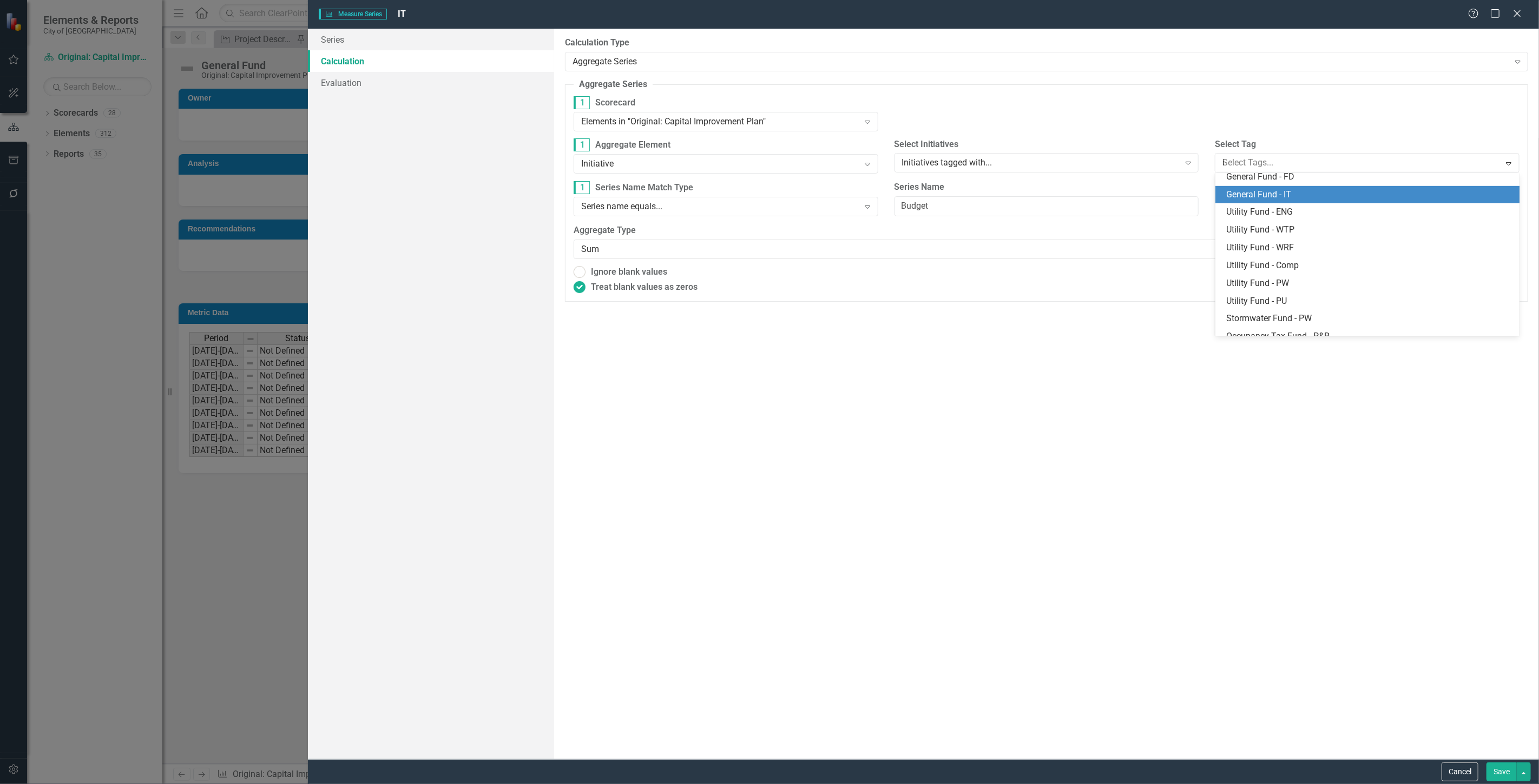
type input "it"
click at [1310, 186] on div "IT" at bounding box center [1369, 185] width 287 height 13
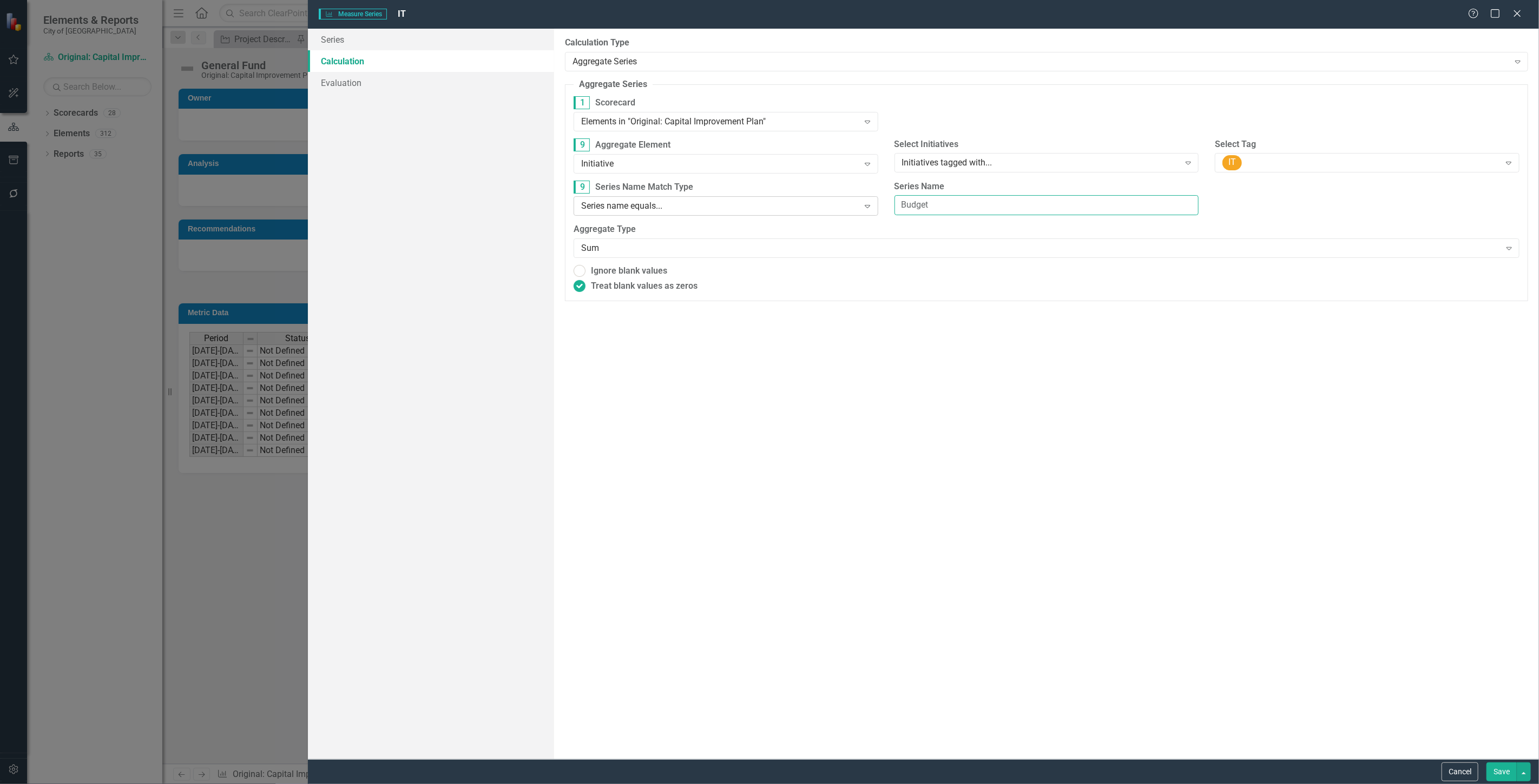
drag, startPoint x: 974, startPoint y: 208, endPoint x: 739, endPoint y: 204, distance: 235.0
click at [739, 204] on div "9 Series Name Match Type Series name equals... Expand Series Name Budget" at bounding box center [1047, 202] width 962 height 43
type input "General Fund"
click at [1501, 766] on button "Save" at bounding box center [1501, 772] width 30 height 19
radio input "true"
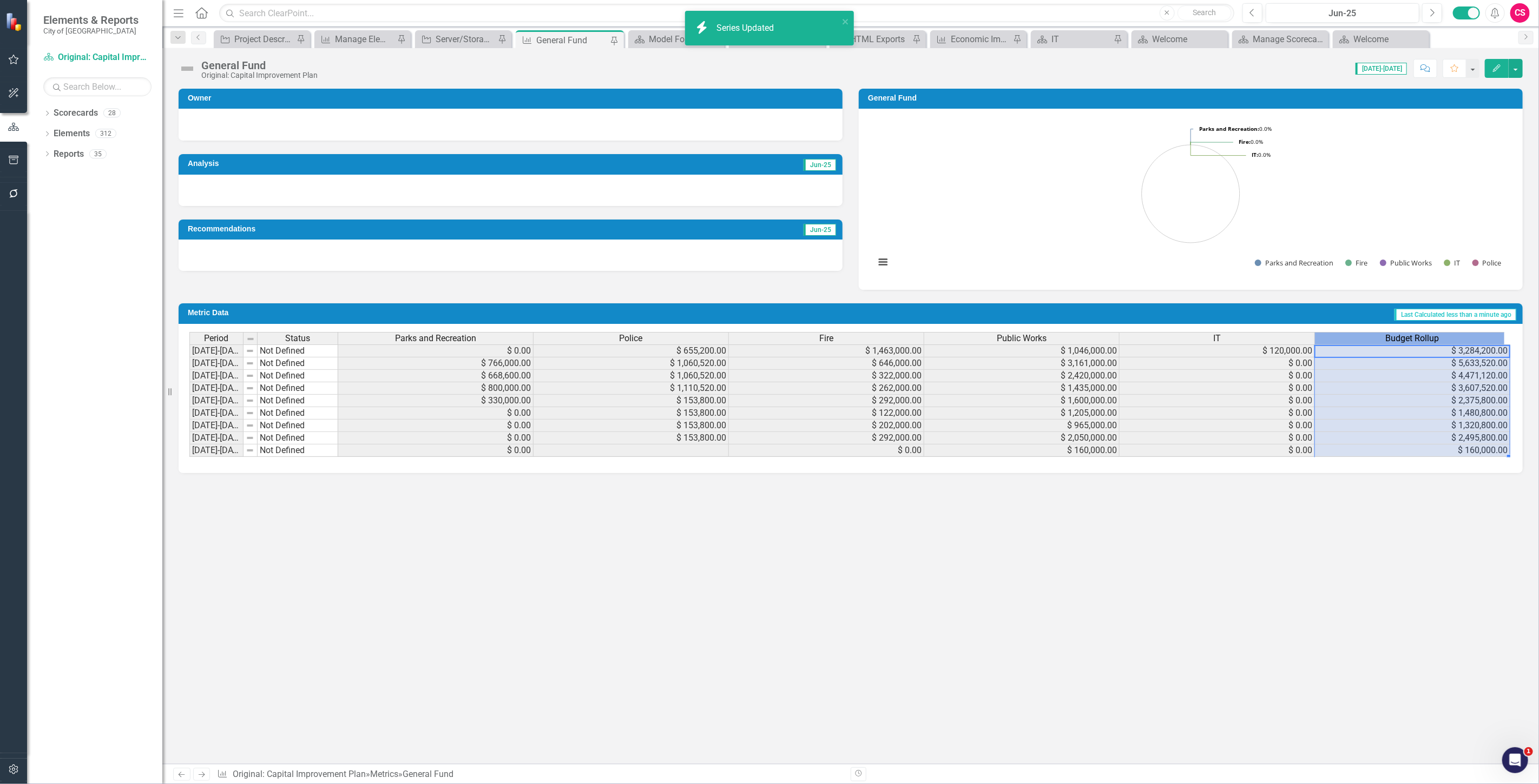
click at [1363, 340] on div "Budget Rollup" at bounding box center [1412, 339] width 195 height 12
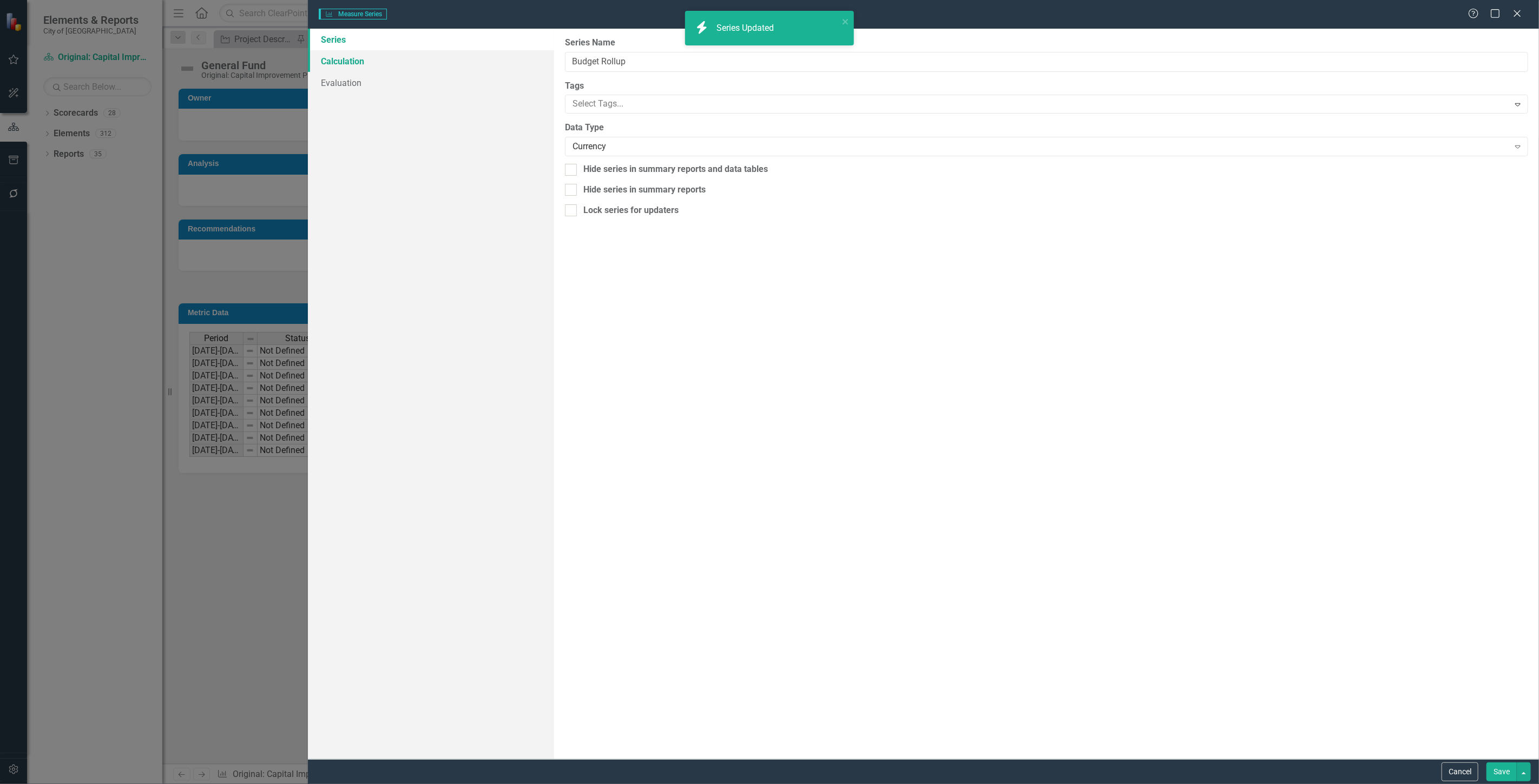
type input "Budget Rollup"
click at [360, 54] on link "Calculation" at bounding box center [431, 61] width 246 height 21
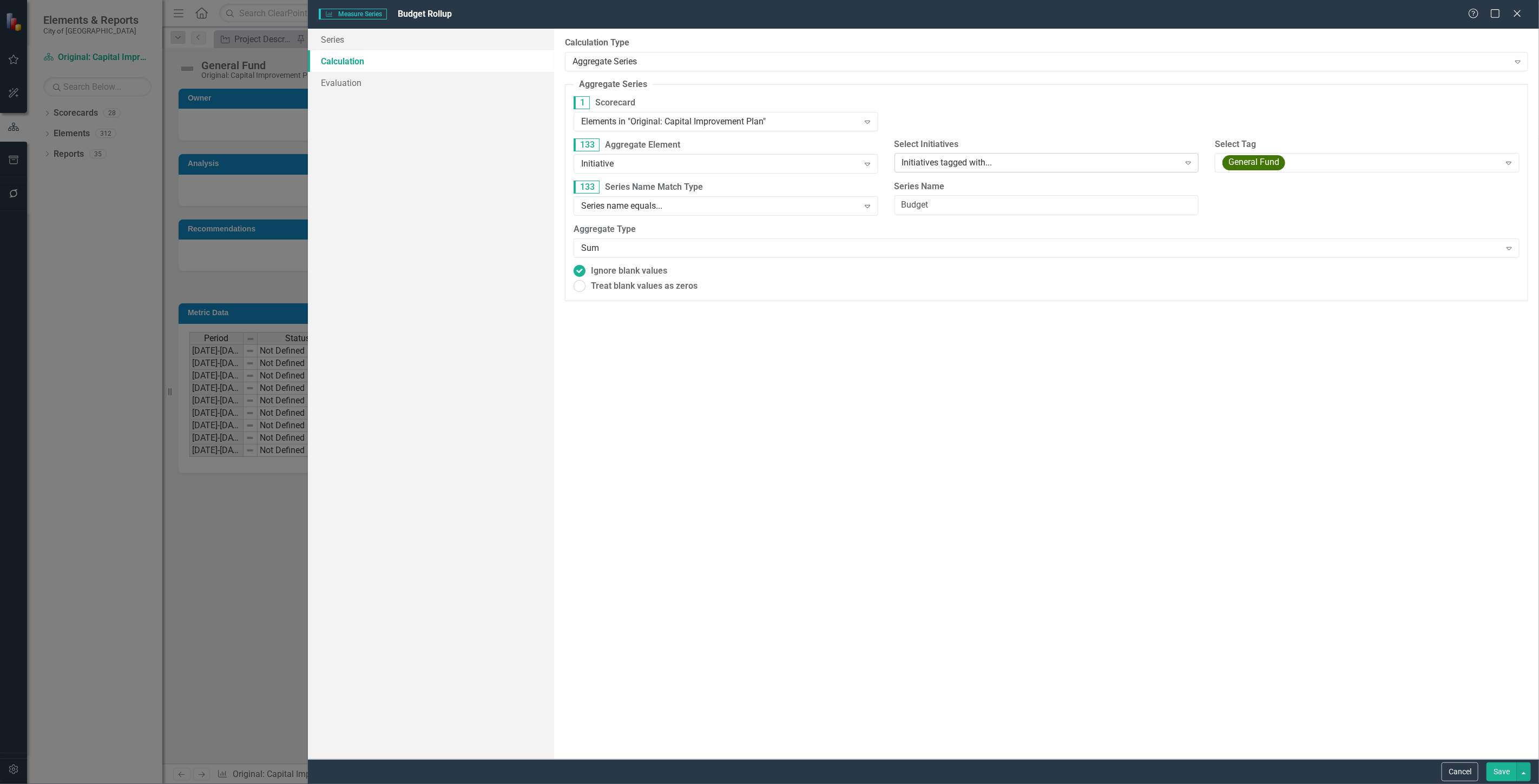
click at [1064, 171] on div "Initiatives tagged with... Expand" at bounding box center [1047, 162] width 305 height 20
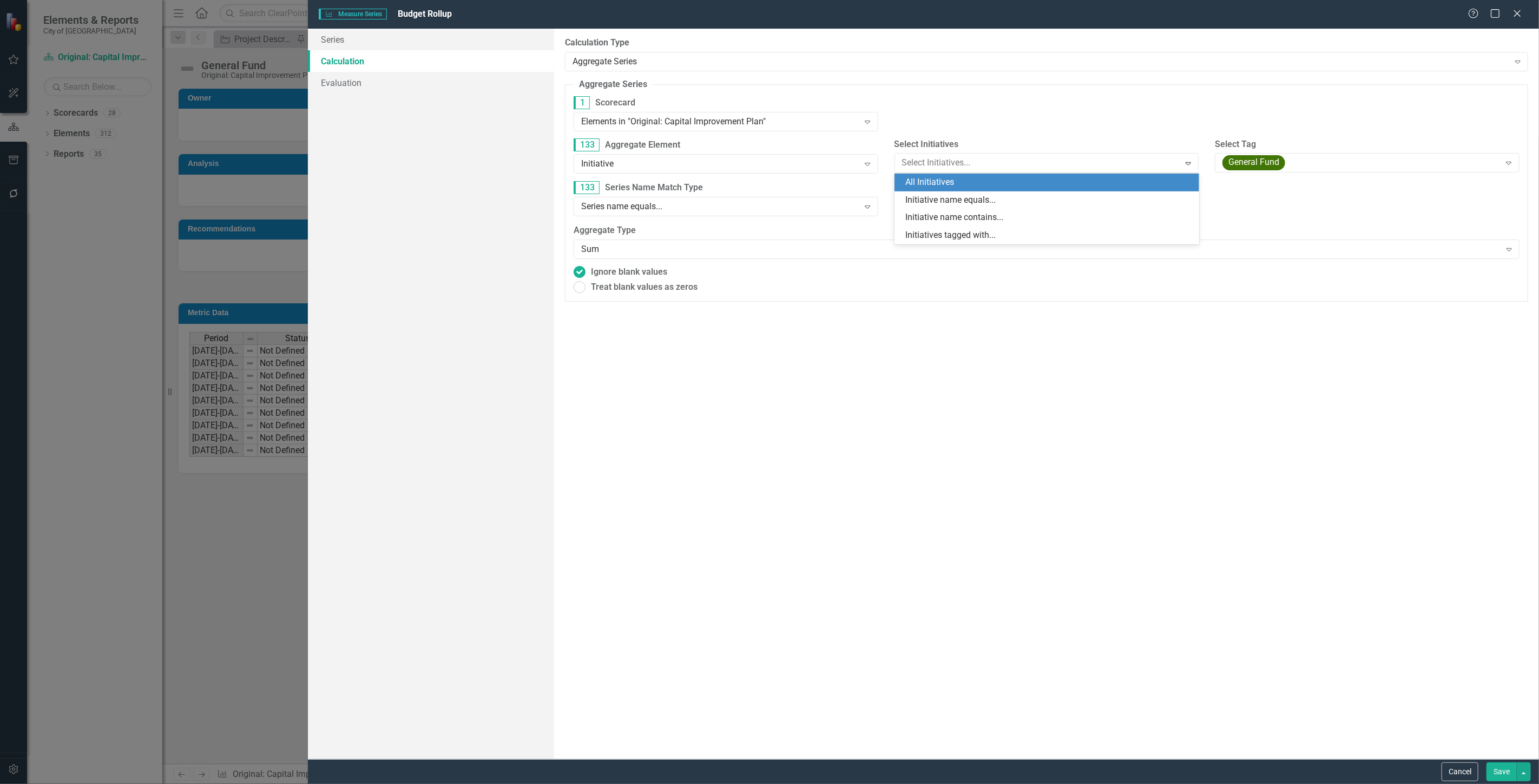
click at [949, 182] on div "All Initiatives" at bounding box center [1049, 182] width 287 height 13
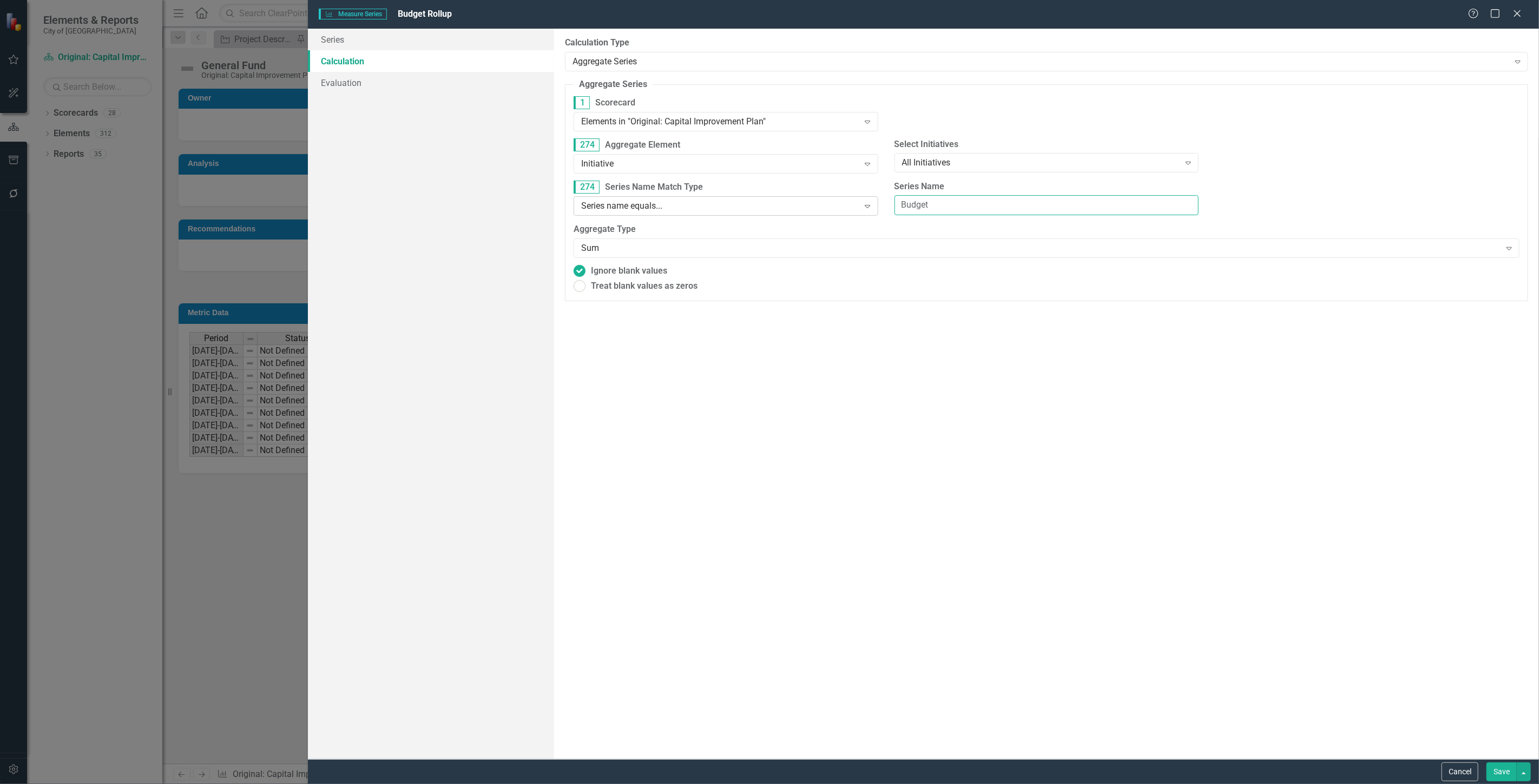
drag, startPoint x: 949, startPoint y: 211, endPoint x: 814, endPoint y: 210, distance: 135.0
click at [814, 210] on div "274 Series Name Match Type Series name equals... Expand Series Name Budget" at bounding box center [1047, 202] width 962 height 43
type input "General Fund"
click at [1499, 776] on button "Save" at bounding box center [1501, 772] width 30 height 19
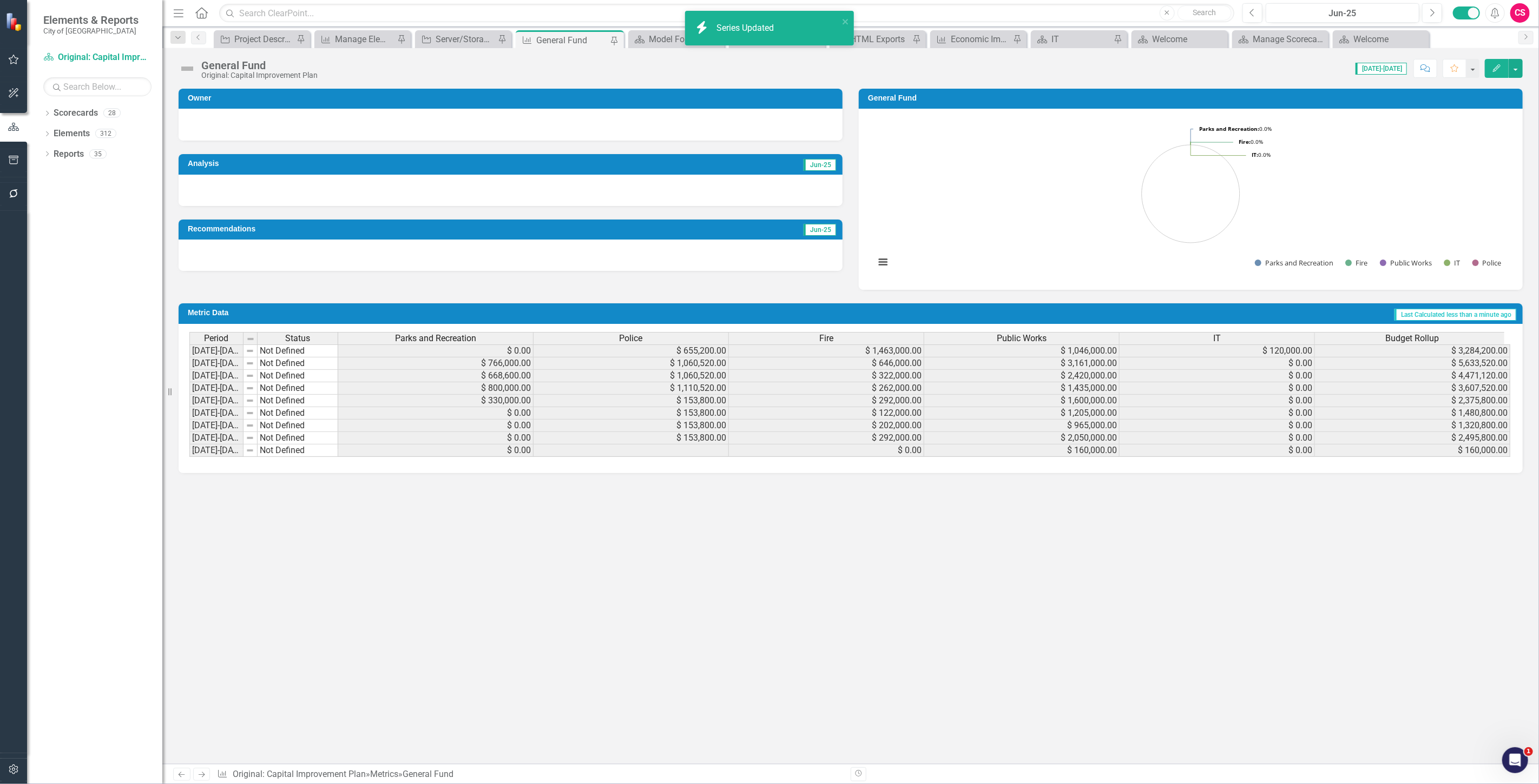
click at [1328, 182] on rect "Interactive chart" at bounding box center [1191, 198] width 642 height 162
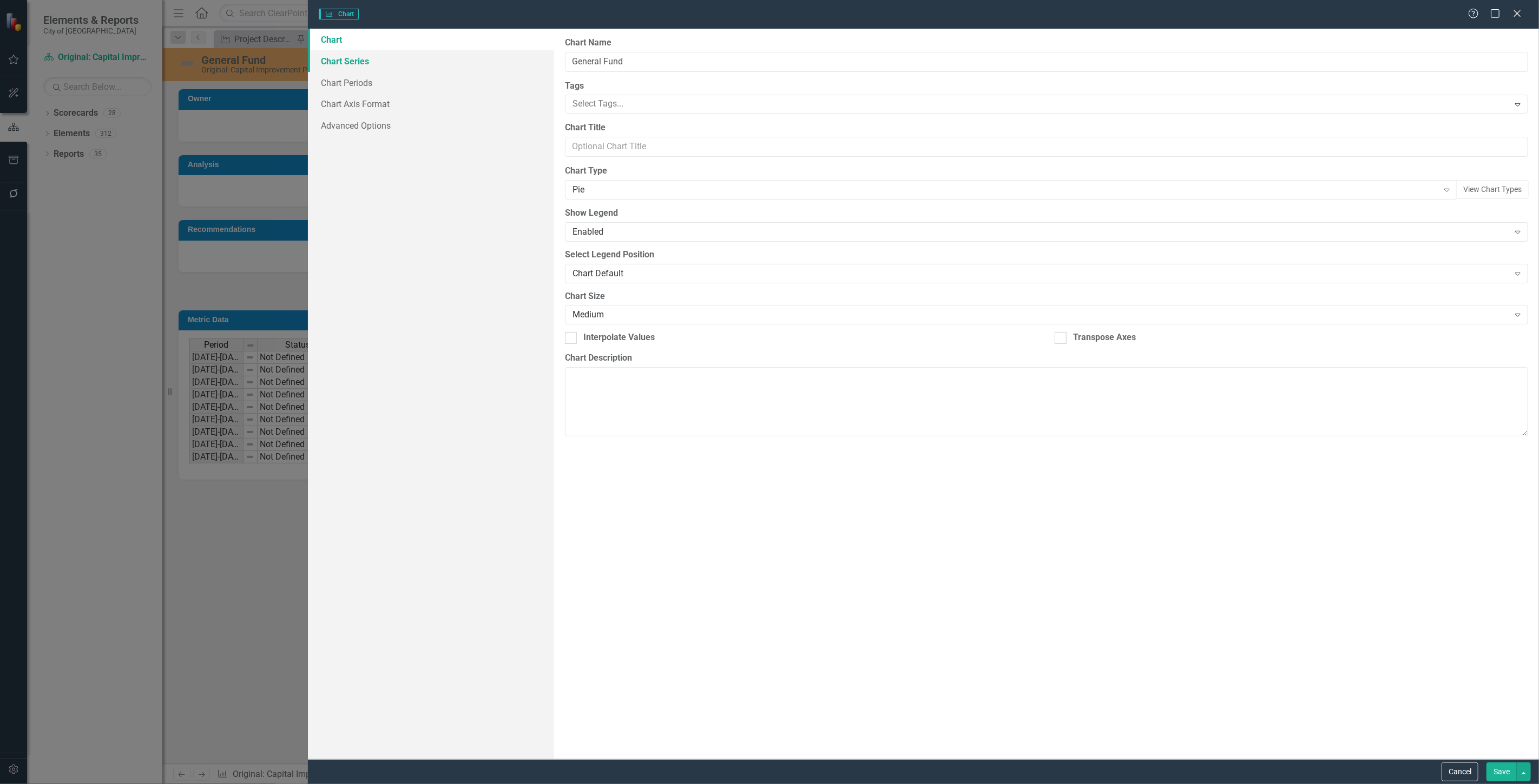
click at [395, 60] on link "Chart Series" at bounding box center [431, 61] width 246 height 21
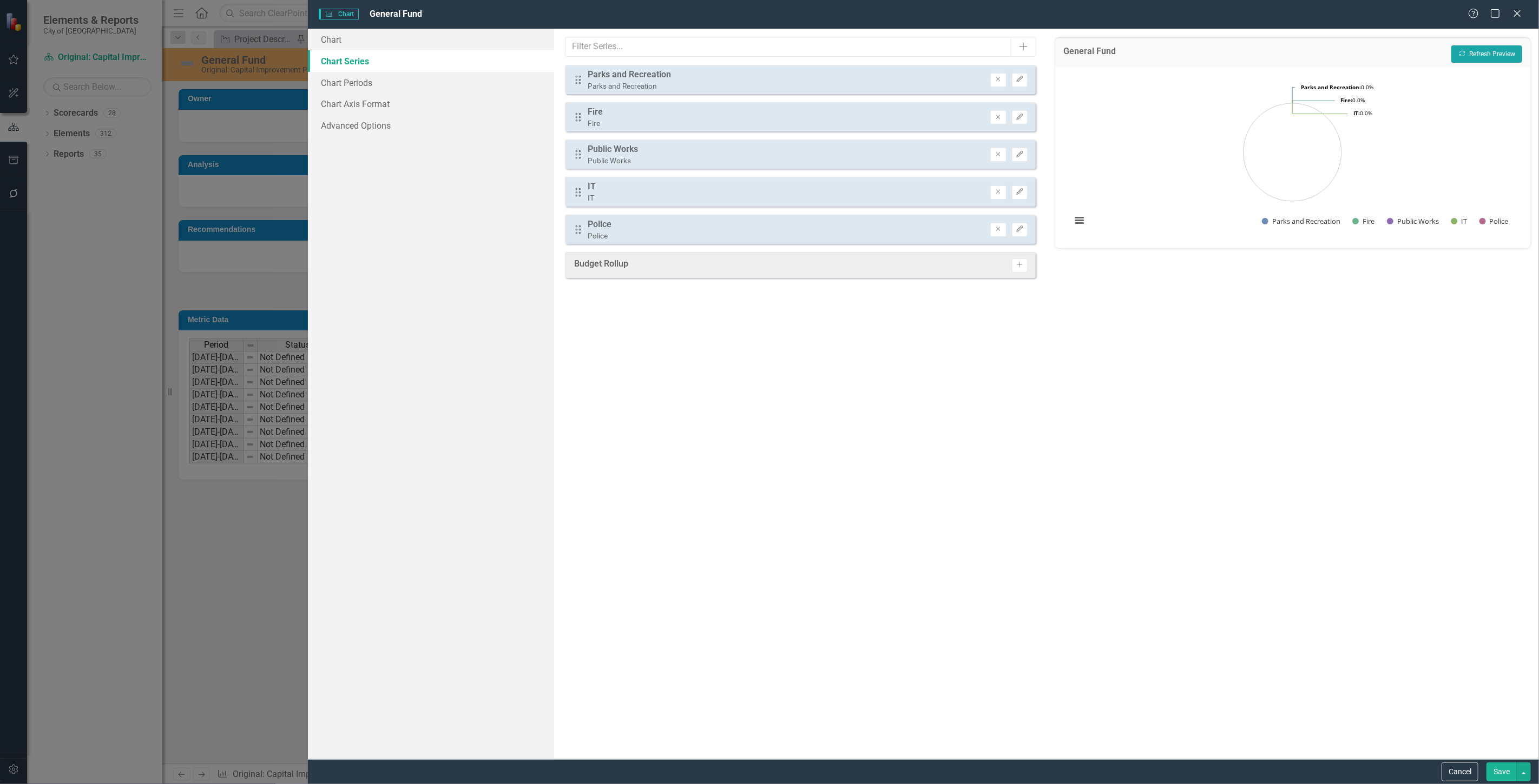
click at [1466, 56] on icon "Recalculate" at bounding box center [1463, 53] width 8 height 7
click at [1464, 54] on icon "Recalculate" at bounding box center [1463, 53] width 8 height 7
click at [1457, 770] on button "Cancel" at bounding box center [1460, 772] width 37 height 19
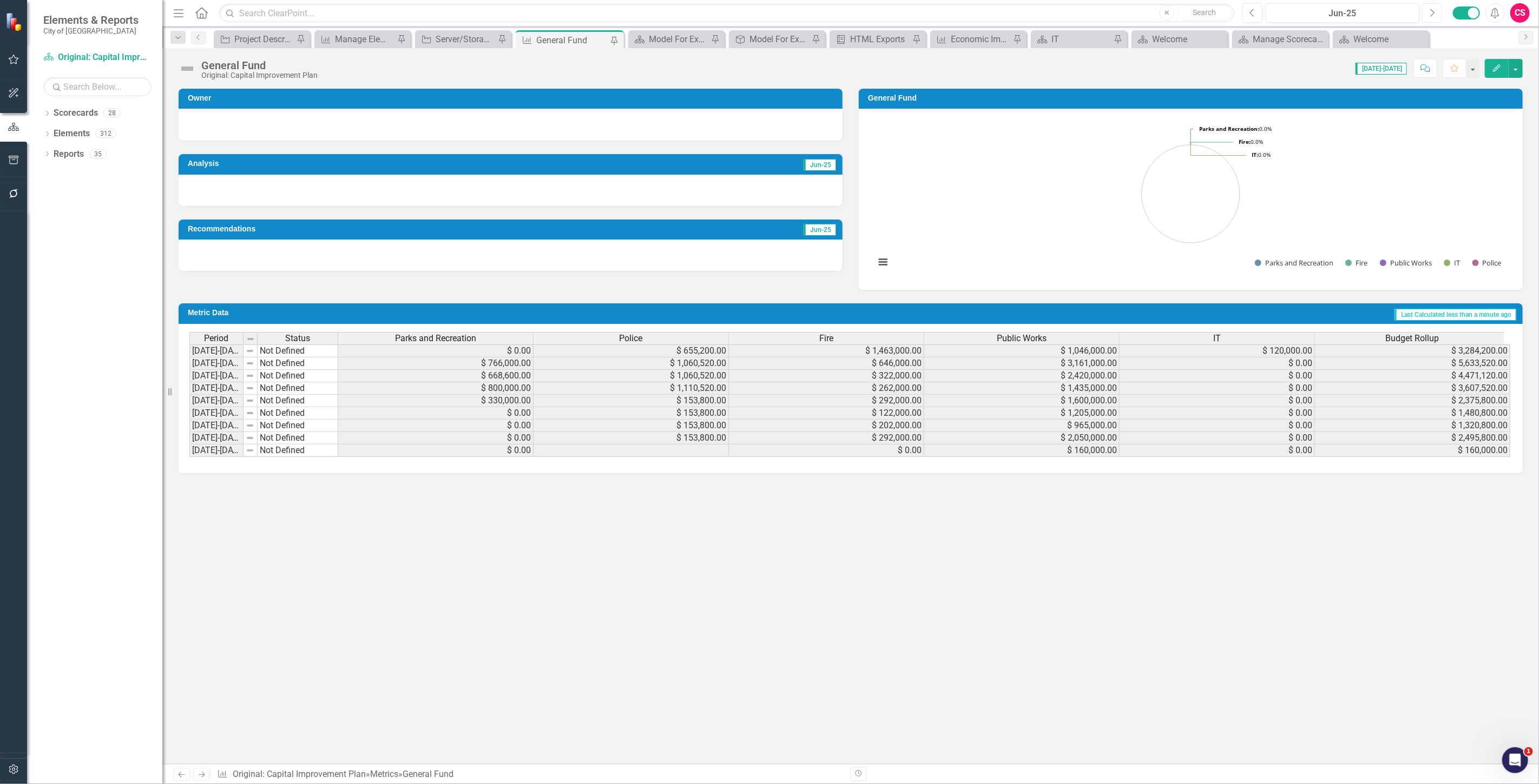
click at [1432, 15] on icon "Next" at bounding box center [1432, 13] width 6 height 10
click at [85, 118] on link "Scorecards" at bounding box center [76, 113] width 44 height 13
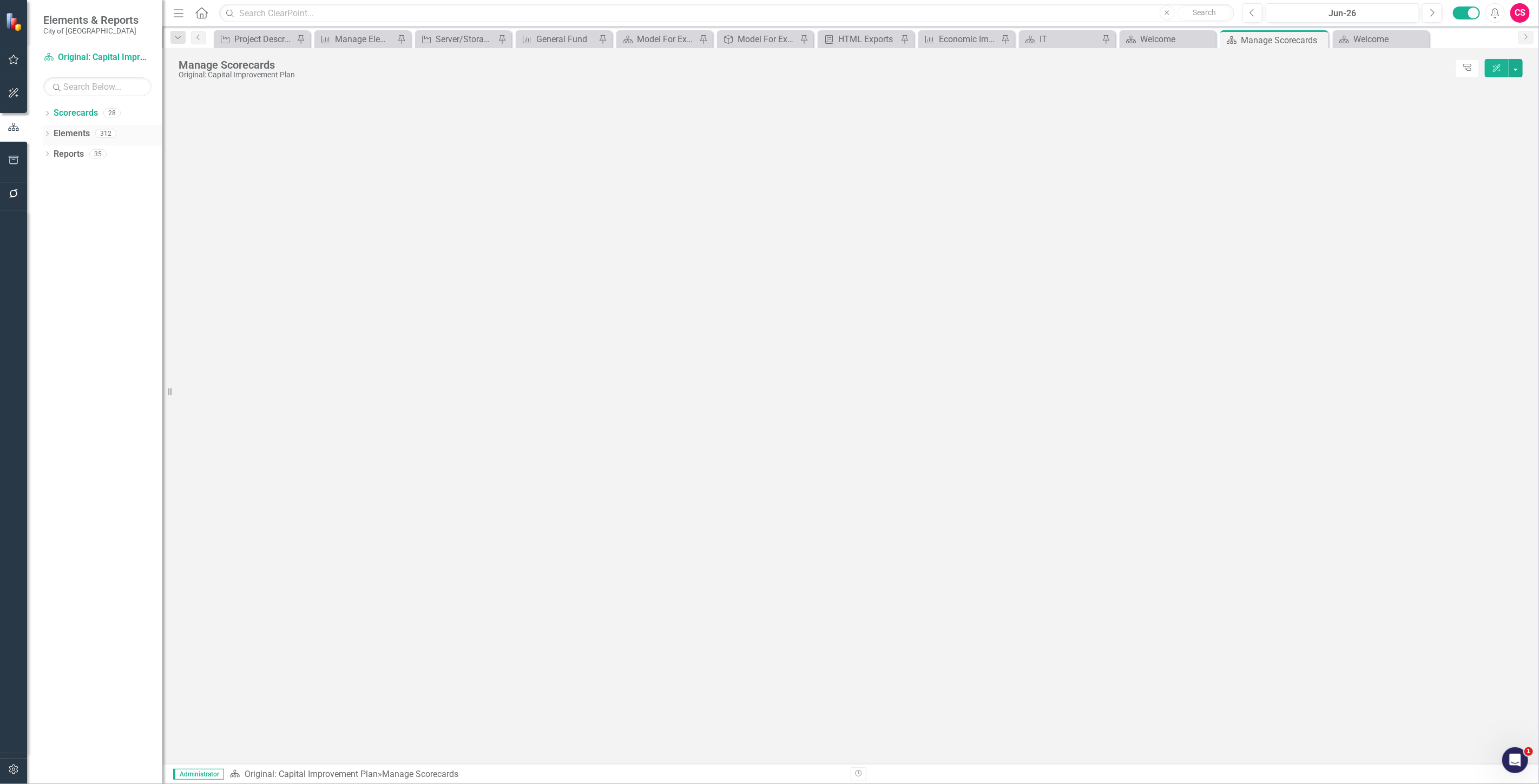
click at [82, 135] on link "Elements" at bounding box center [72, 134] width 36 height 13
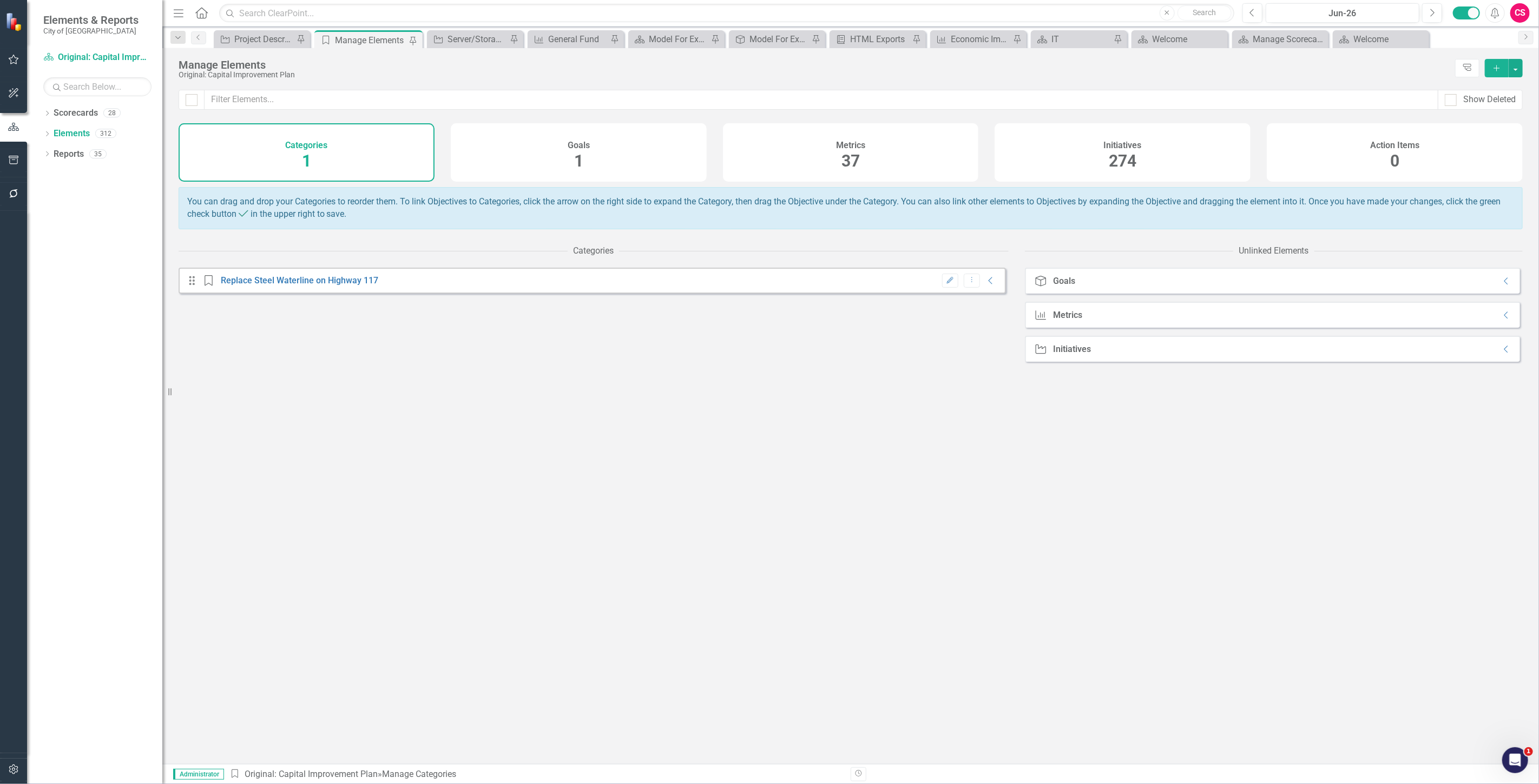
click at [863, 161] on div "Metrics 37" at bounding box center [851, 153] width 256 height 59
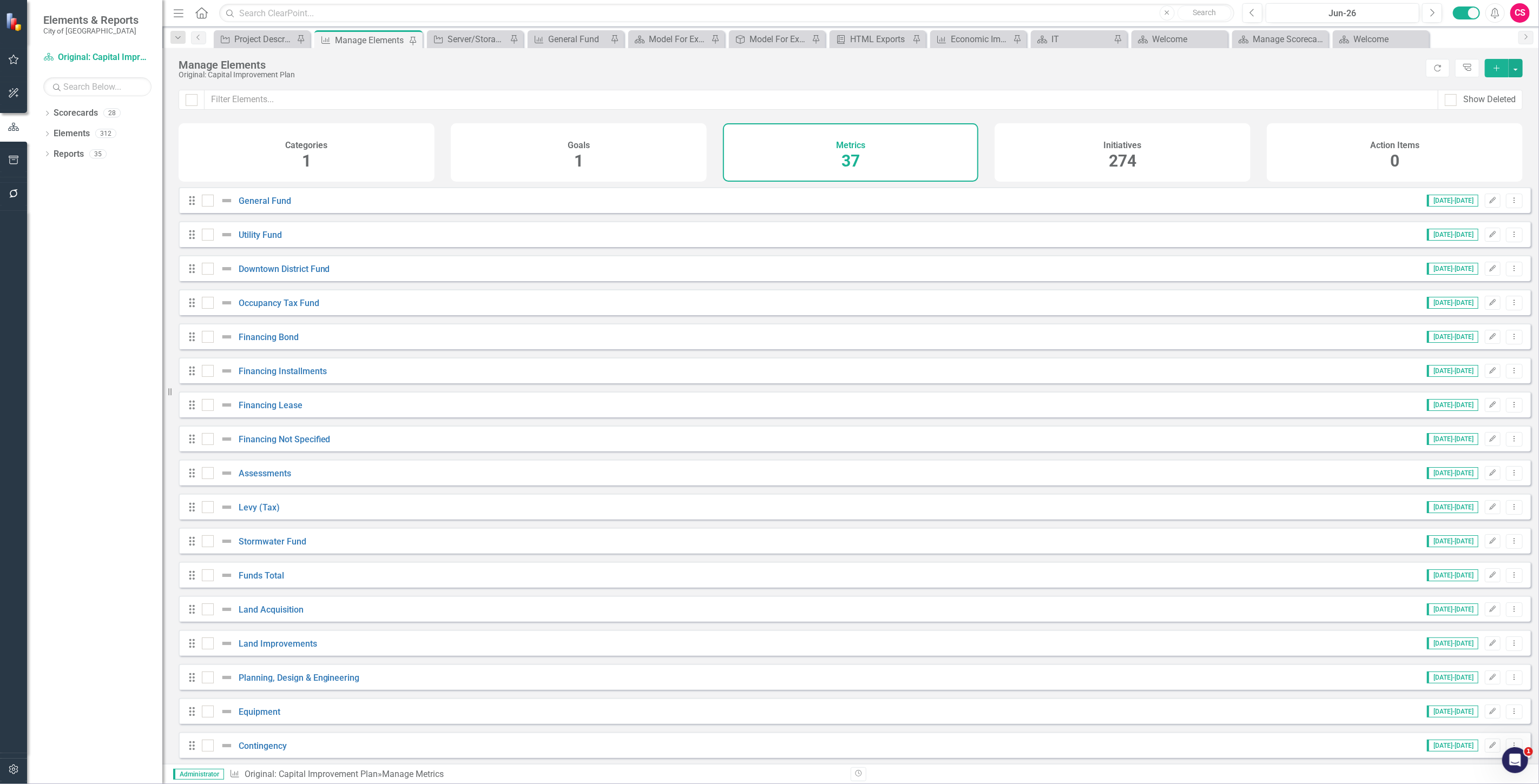
checkbox input "false"
click at [244, 240] on link "Utility Fund" at bounding box center [260, 235] width 43 height 10
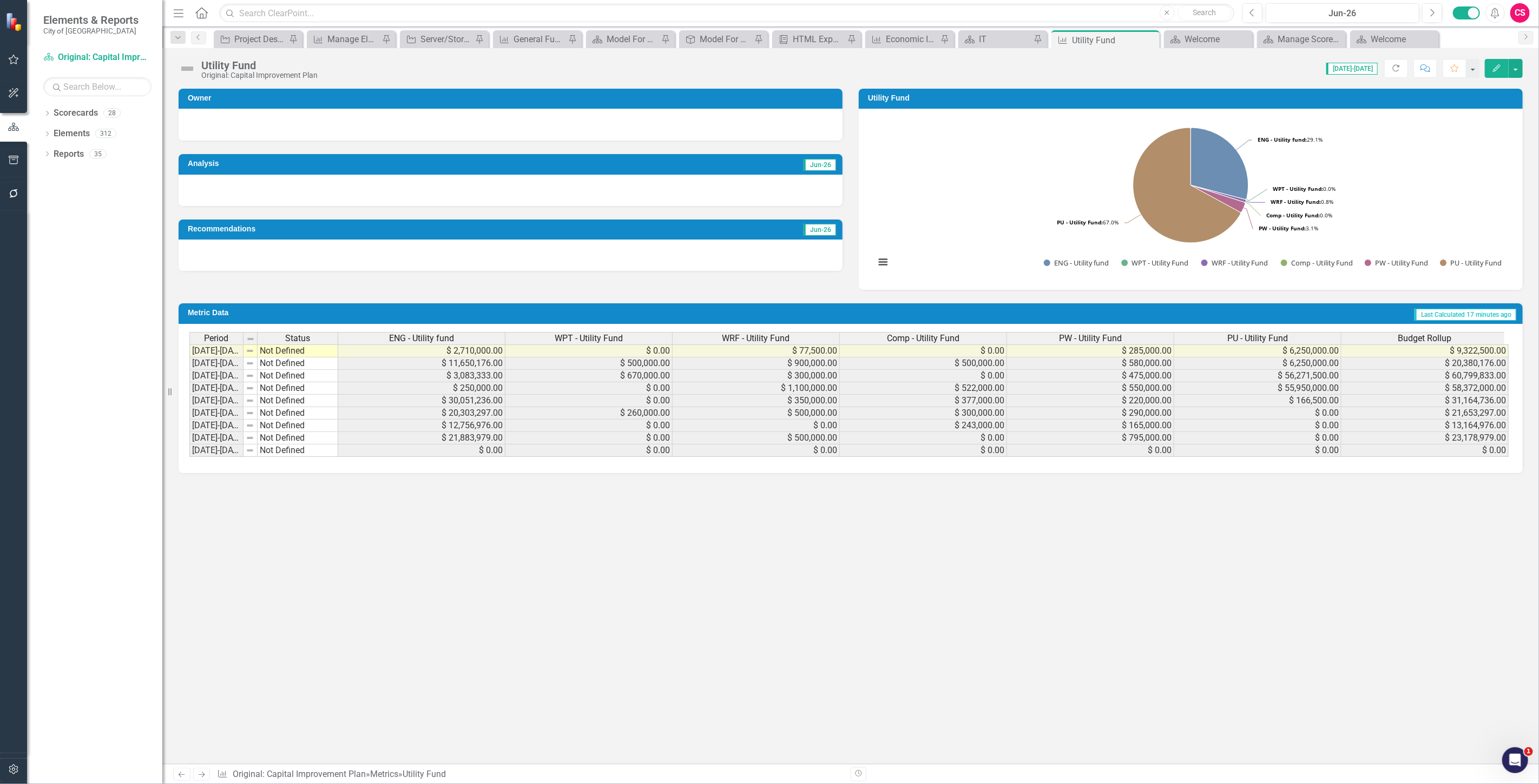
click at [405, 337] on span "ENG - Utility fund" at bounding box center [421, 339] width 65 height 10
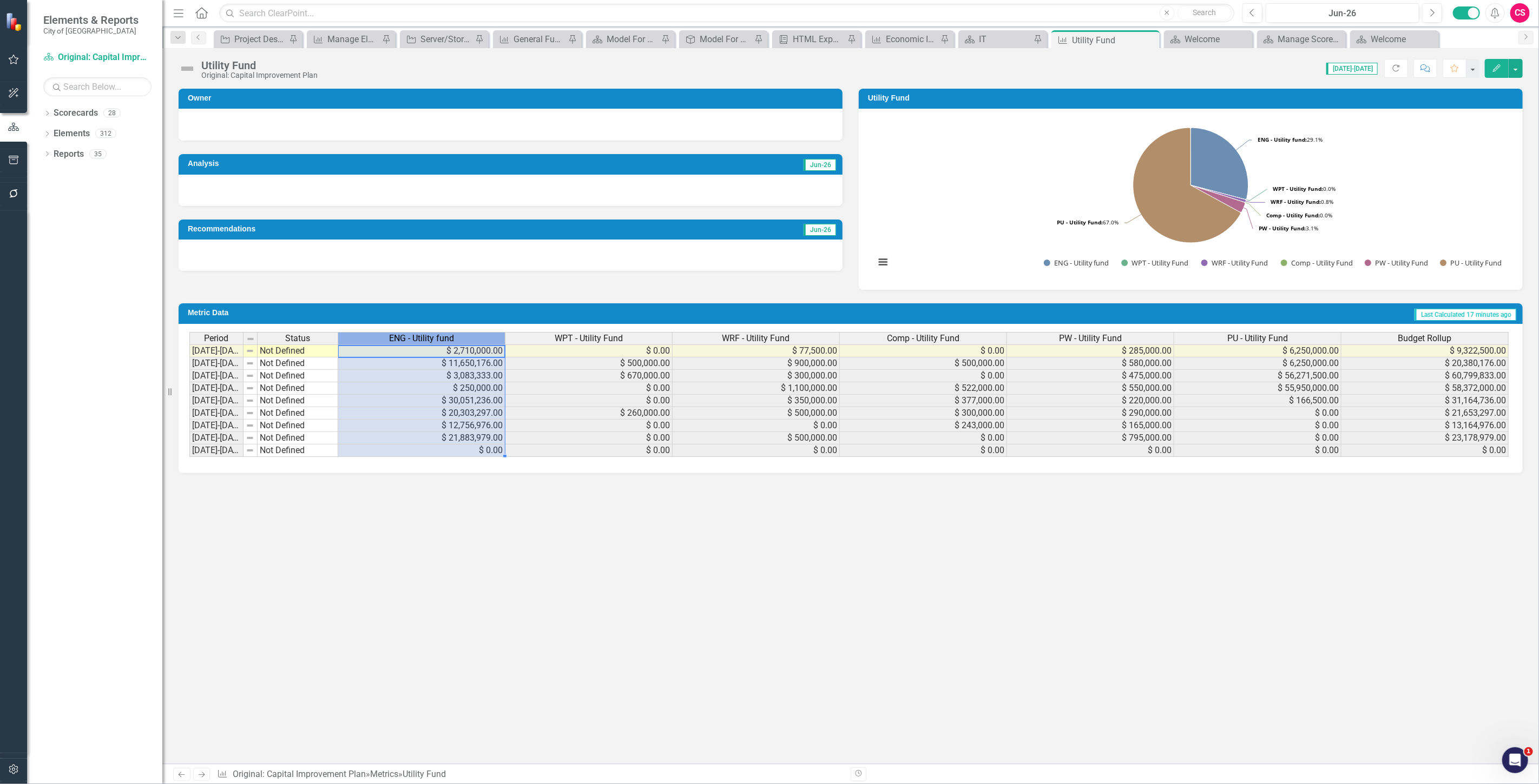
click at [406, 337] on span "ENG - Utility fund" at bounding box center [421, 339] width 65 height 10
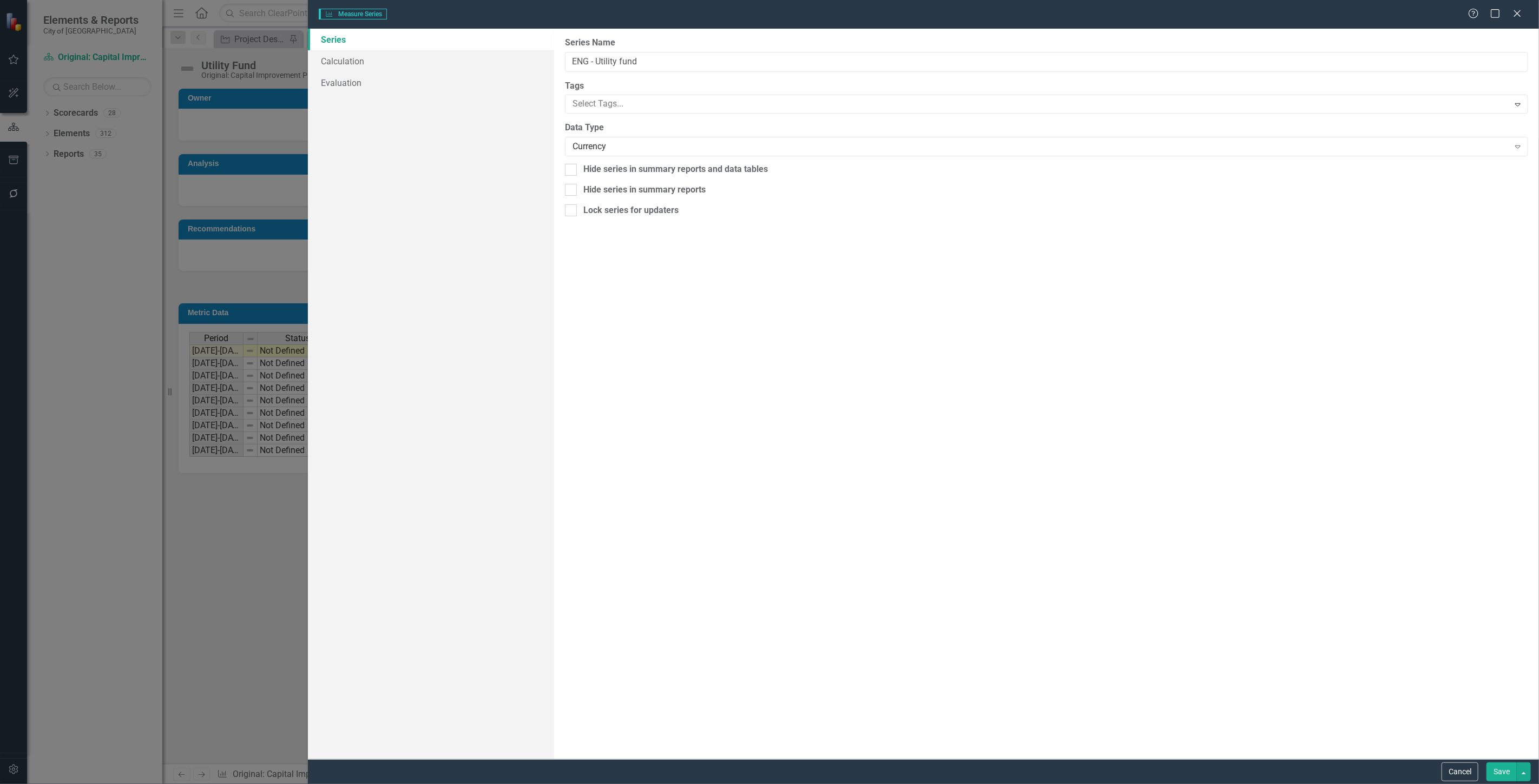
type input "ENG - Utility fund"
click at [377, 66] on link "Calculation" at bounding box center [431, 61] width 246 height 21
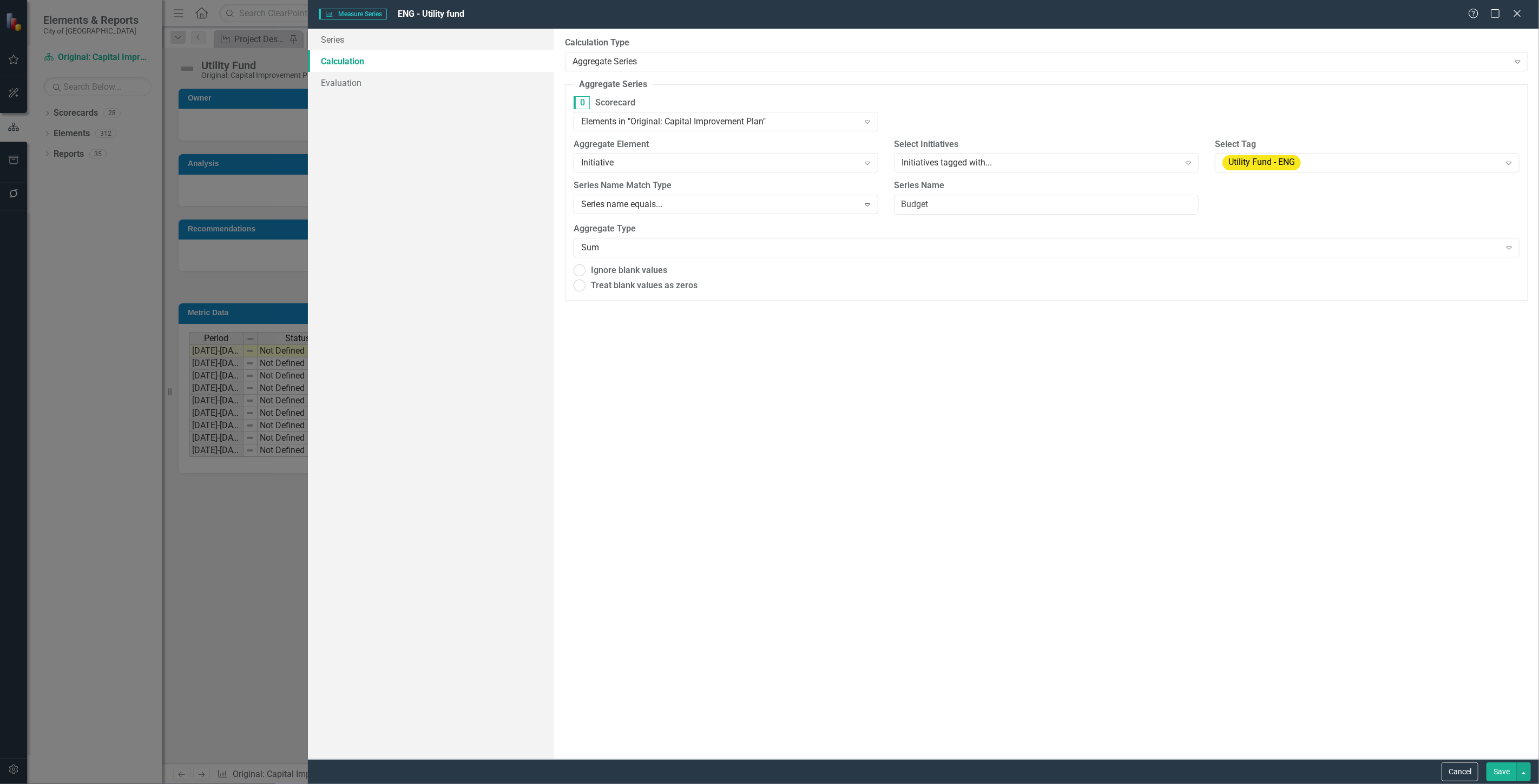
radio input "true"
drag, startPoint x: 972, startPoint y: 207, endPoint x: 906, endPoint y: 198, distance: 66.6
click at [891, 199] on div "Series Name Budget" at bounding box center [1047, 202] width 321 height 43
type input "Utility Fund"
click at [1503, 772] on button "Save" at bounding box center [1501, 772] width 30 height 19
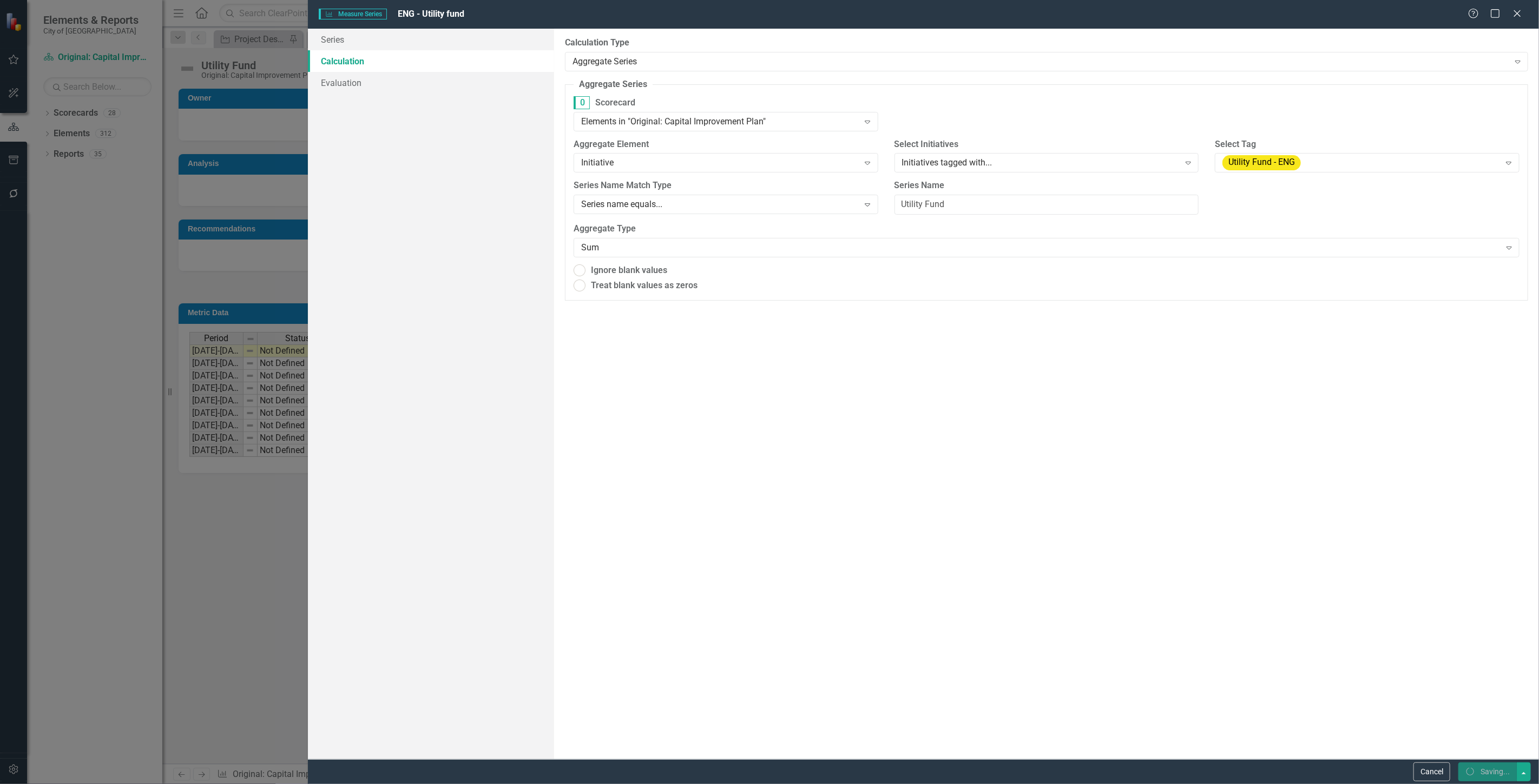
radio input "true"
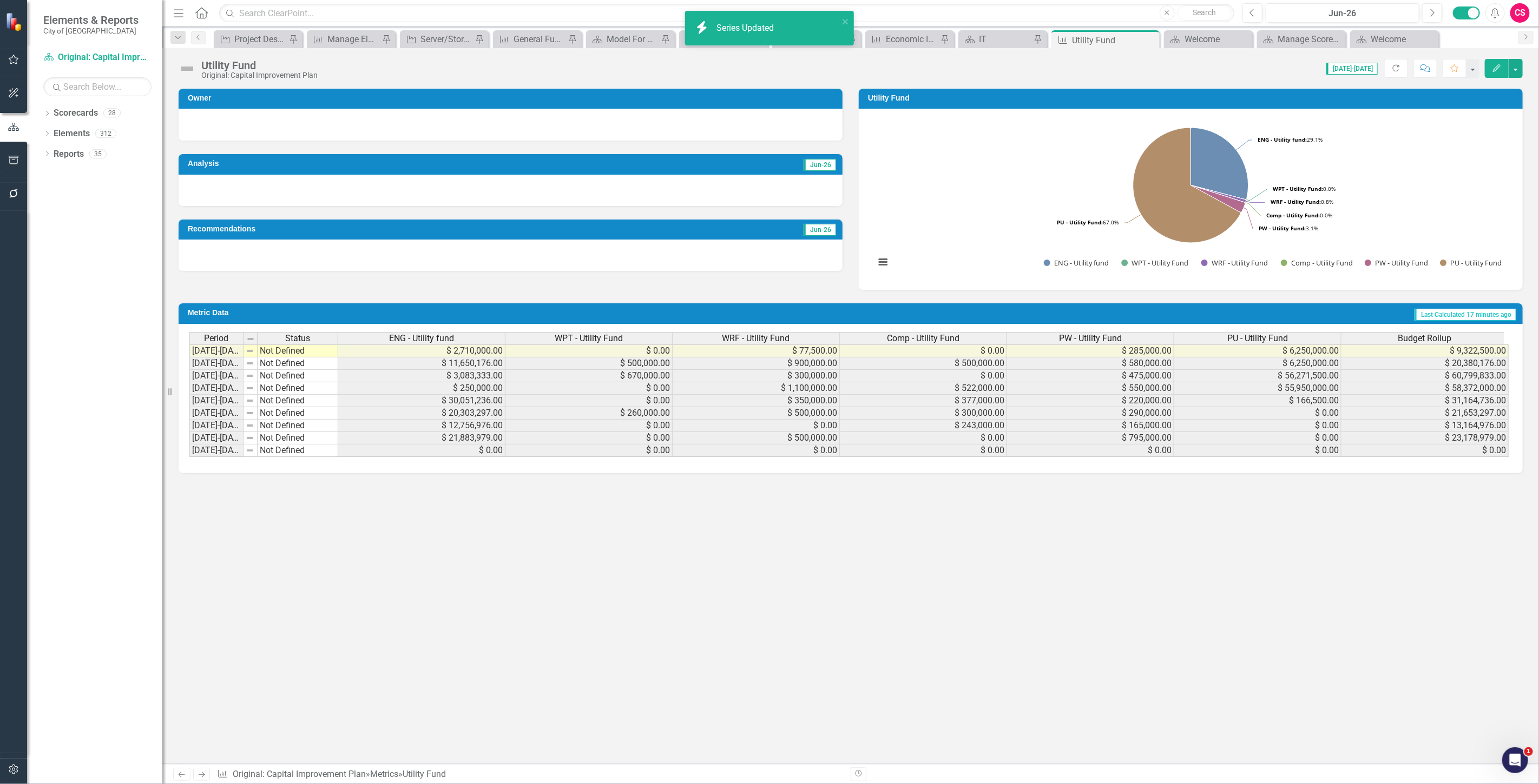
click at [596, 334] on span "WPT - Utility Fund" at bounding box center [588, 339] width 68 height 10
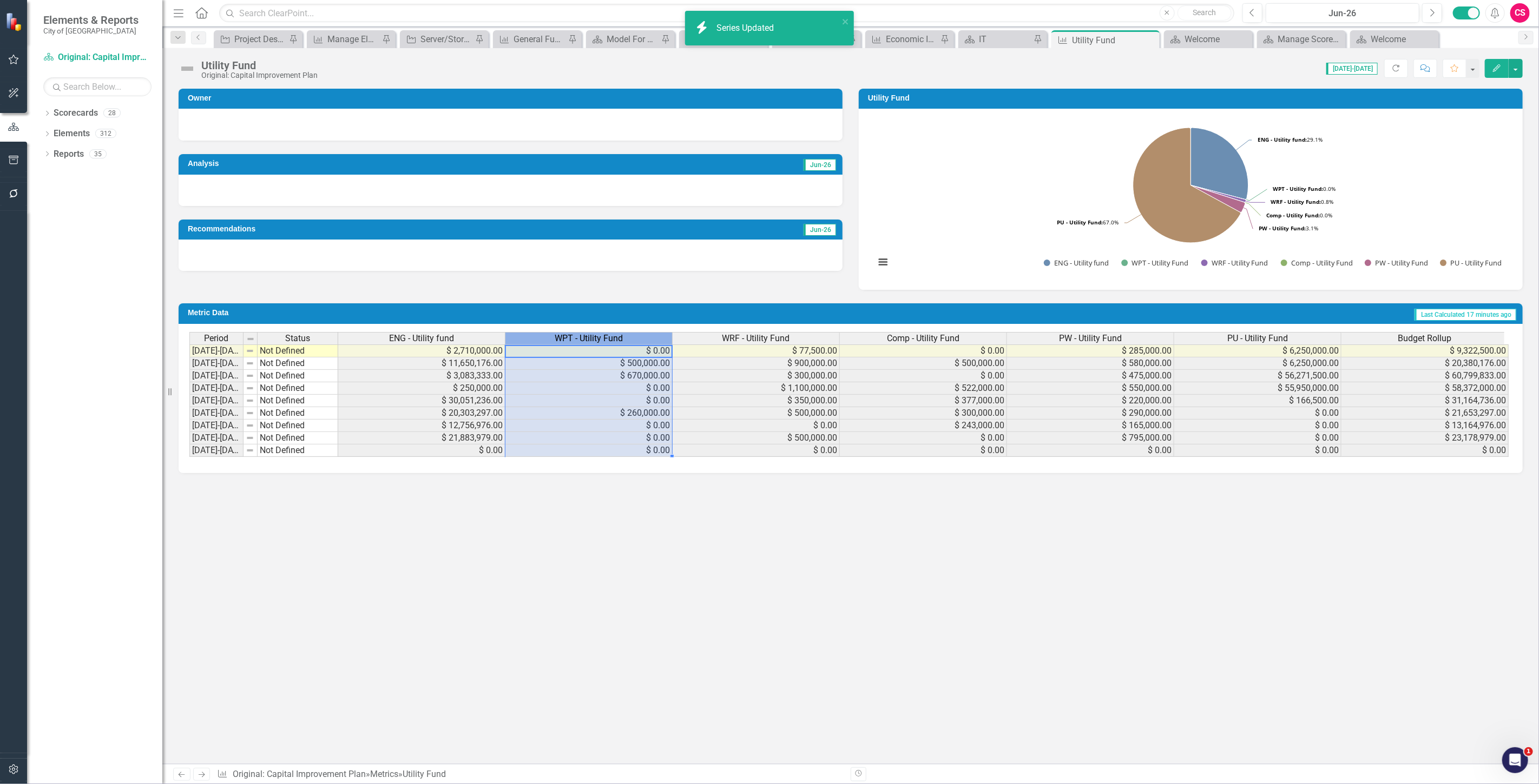
click at [596, 334] on span "WPT - Utility Fund" at bounding box center [588, 339] width 68 height 10
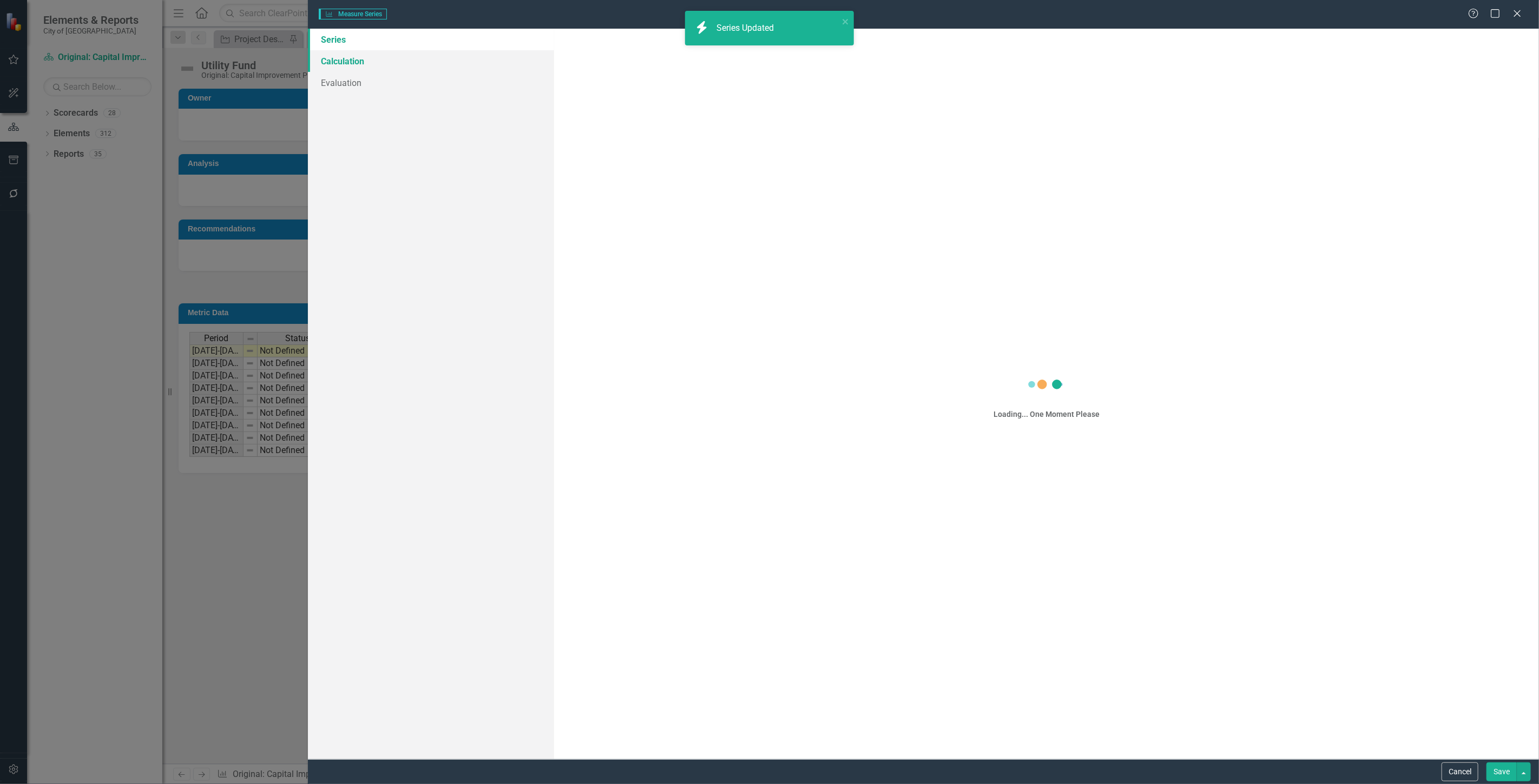
click at [347, 63] on link "Calculation" at bounding box center [431, 61] width 246 height 21
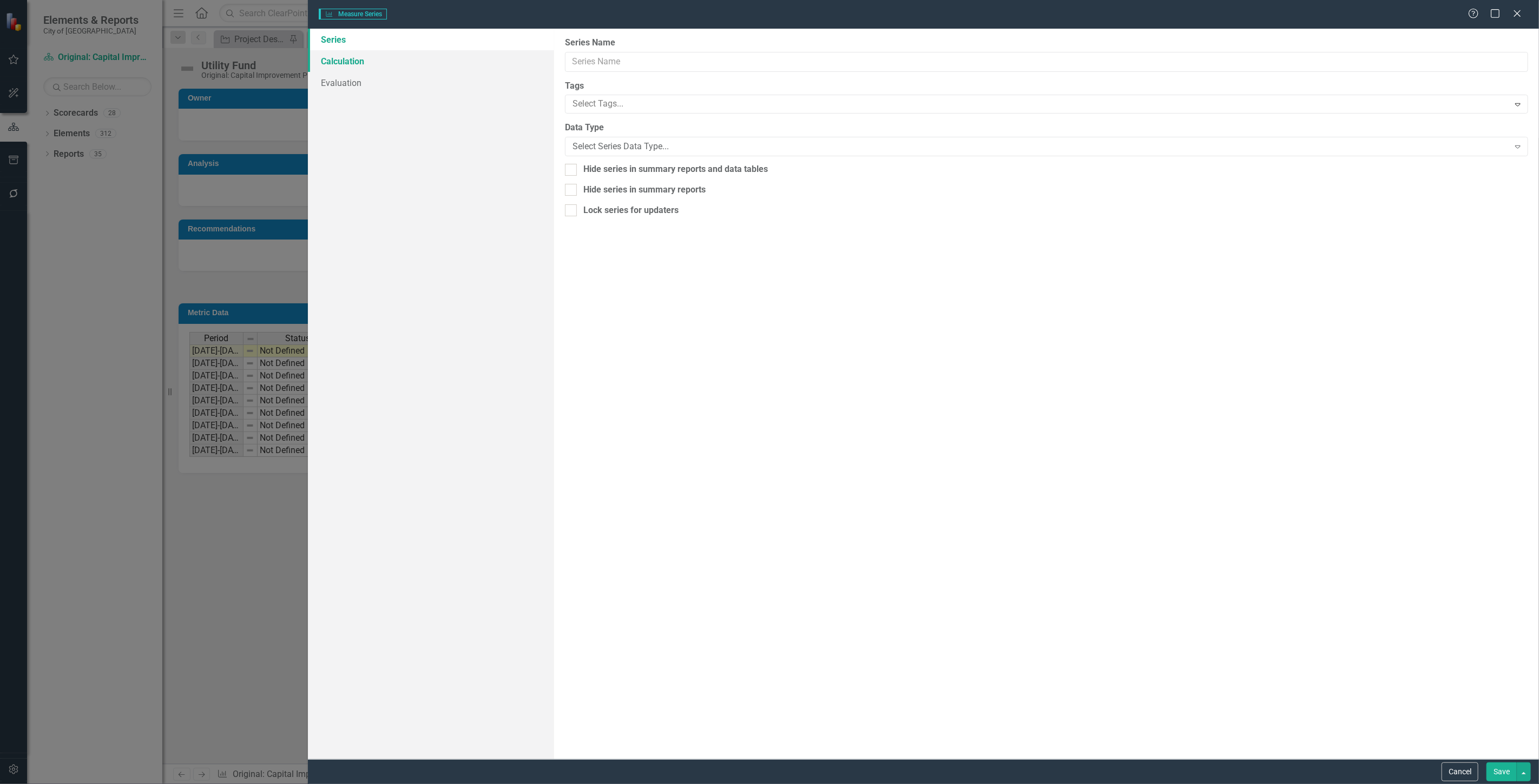
click at [347, 63] on link "Calculation" at bounding box center [431, 61] width 246 height 21
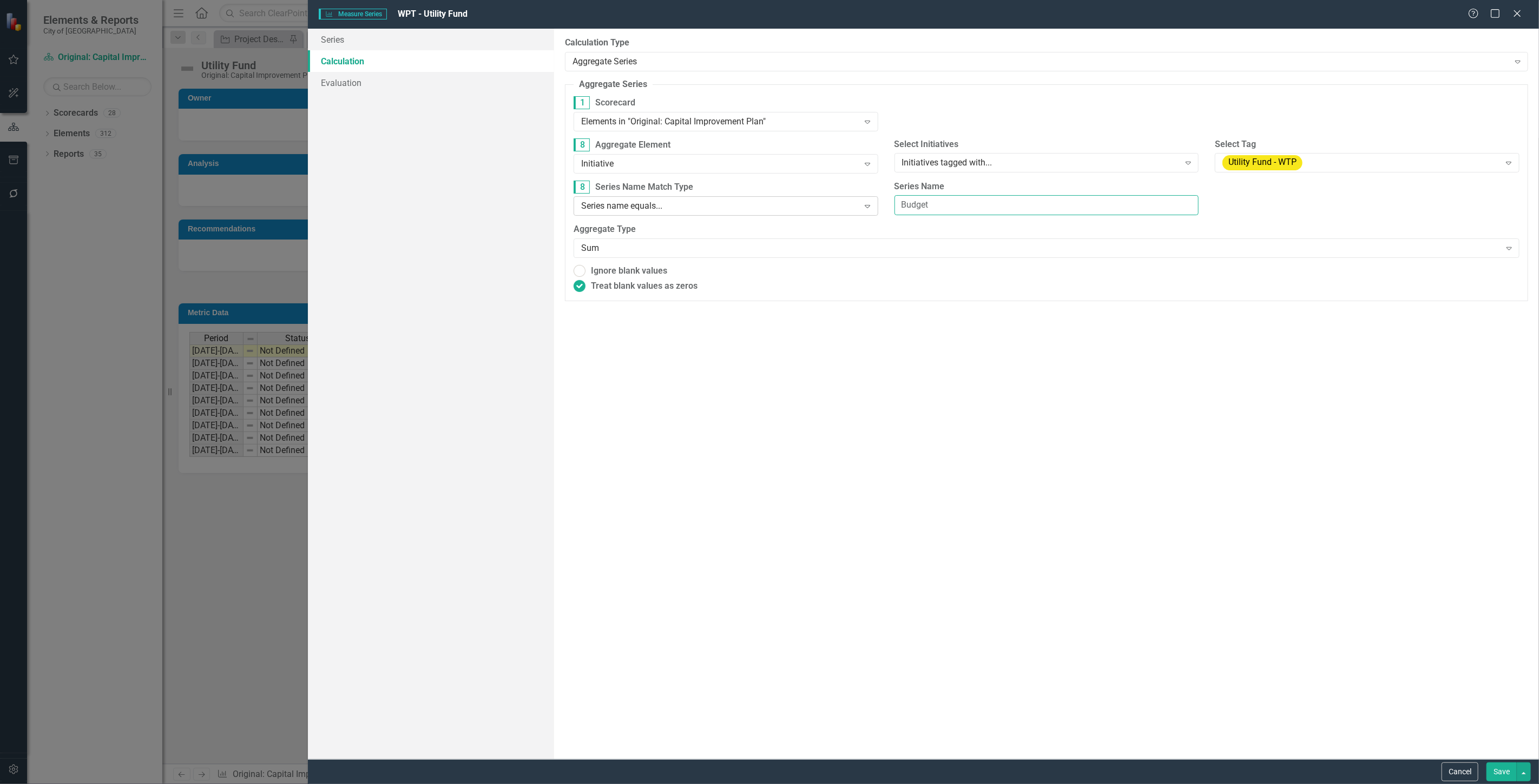
drag, startPoint x: 985, startPoint y: 202, endPoint x: 814, endPoint y: 202, distance: 171.0
click at [814, 202] on div "8 Series Name Match Type Series name equals... Expand Series Name Budget" at bounding box center [1047, 202] width 962 height 43
type input "Utility Fund"
click at [1495, 770] on button "Save" at bounding box center [1501, 772] width 30 height 19
radio input "true"
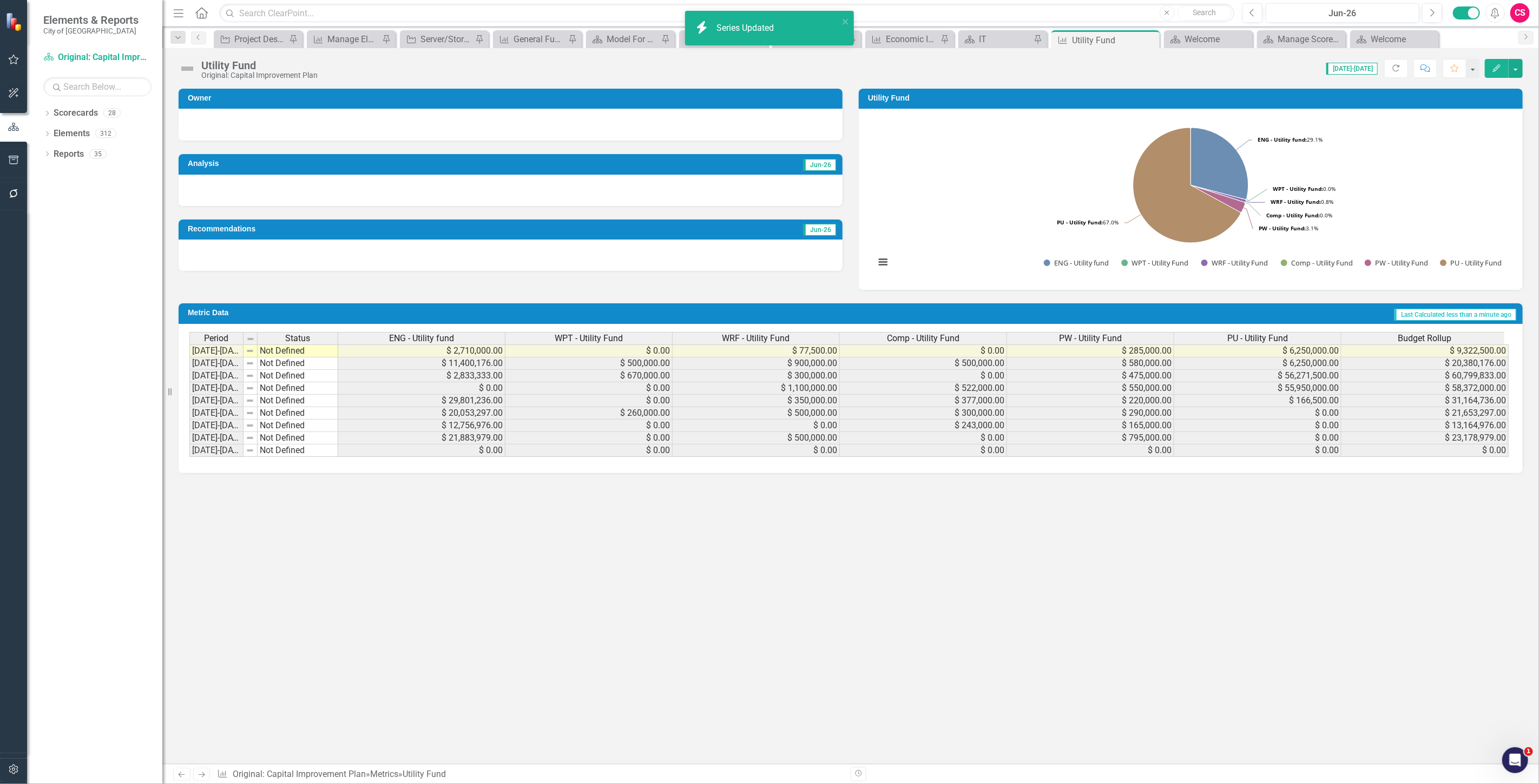
click at [763, 343] on span "WRF - Utility Fund" at bounding box center [756, 339] width 68 height 10
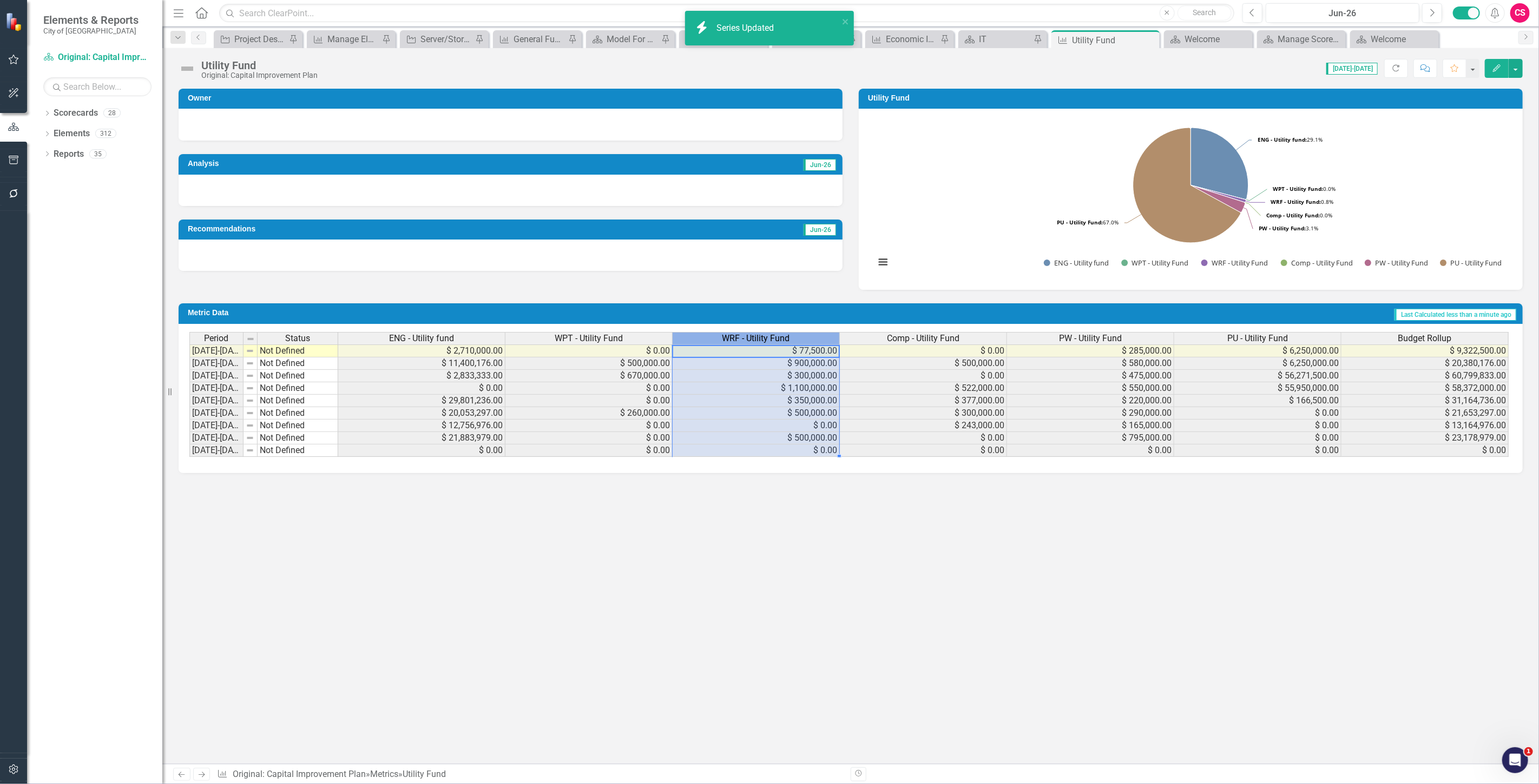
click at [761, 334] on span "WRF - Utility Fund" at bounding box center [756, 339] width 68 height 10
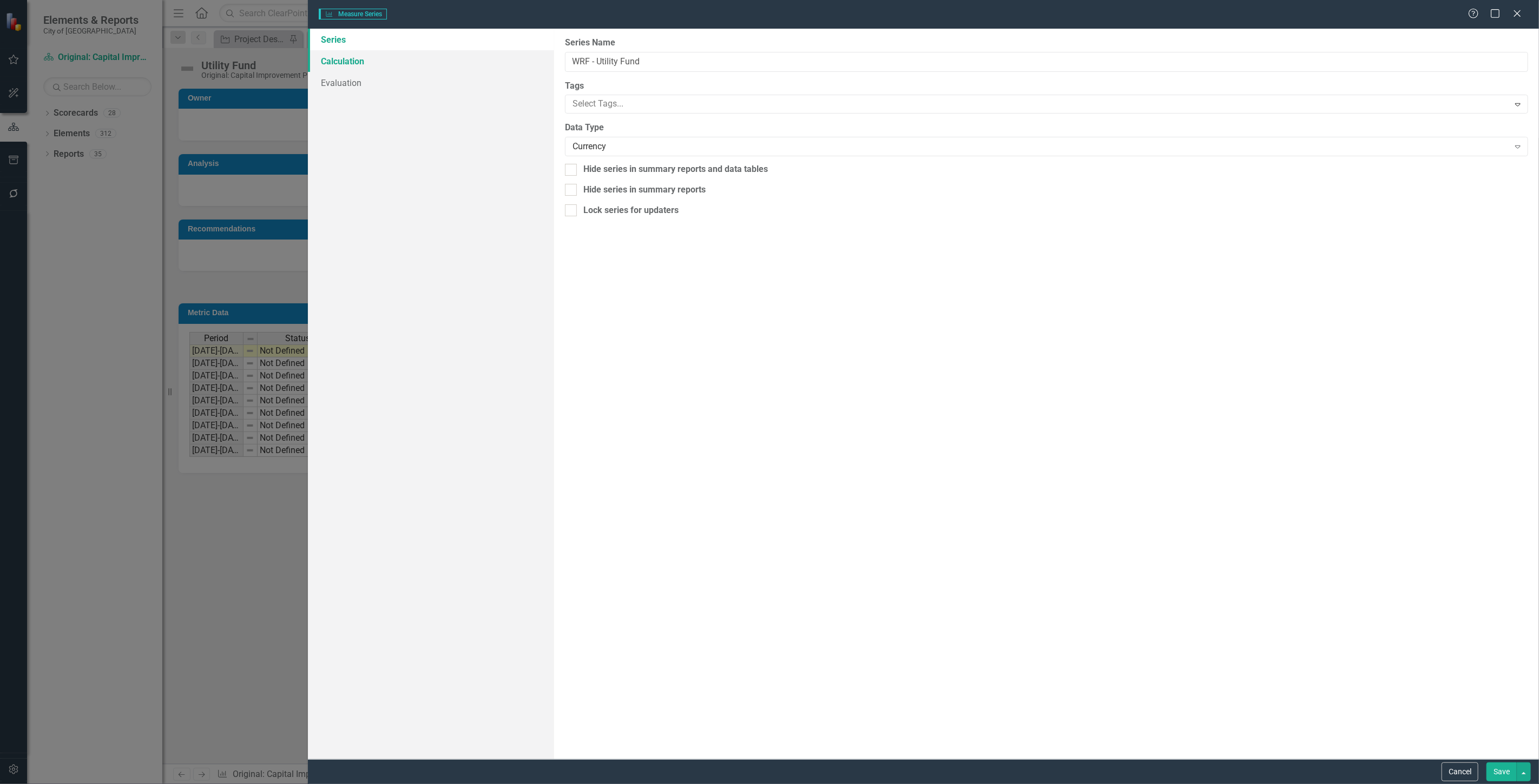
click at [385, 56] on link "Calculation" at bounding box center [431, 61] width 246 height 21
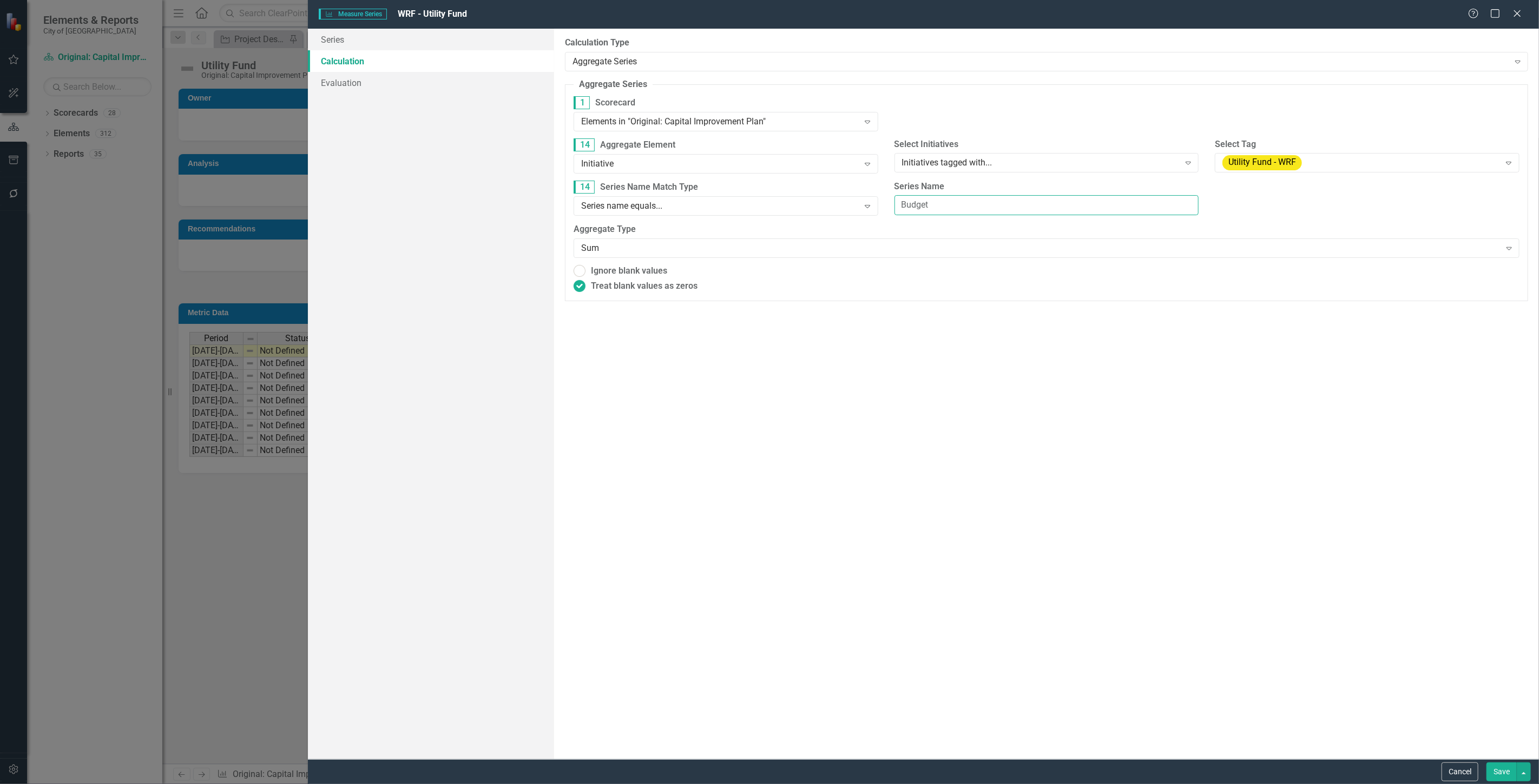
drag, startPoint x: 979, startPoint y: 202, endPoint x: 599, endPoint y: 219, distance: 380.4
click at [599, 219] on div "14 Series Name Match Type Series name equals... Expand Series Name Budget" at bounding box center [1047, 202] width 962 height 43
type input "Utility Fund"
click at [1494, 772] on button "Save" at bounding box center [1501, 772] width 30 height 19
radio input "true"
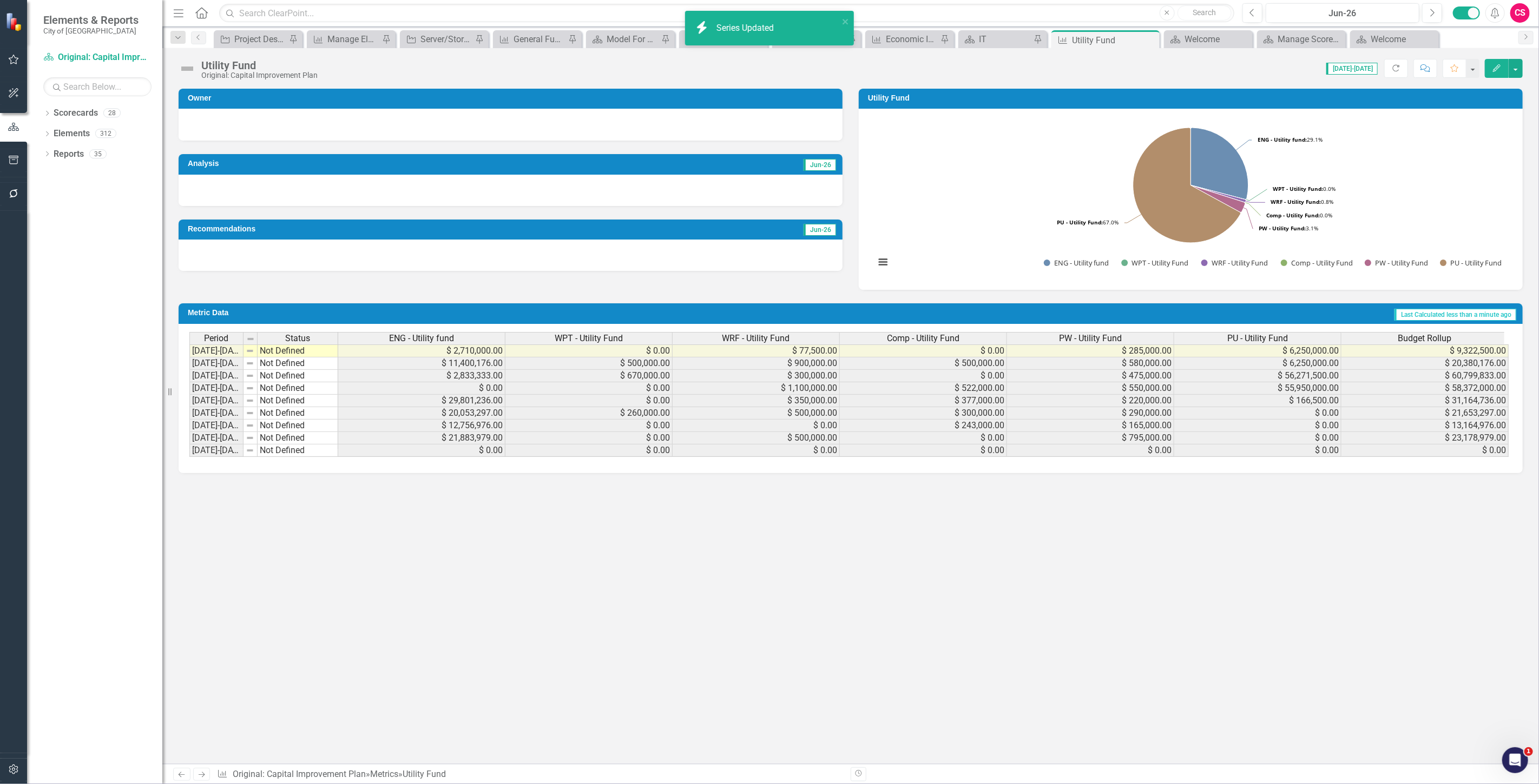
click at [918, 337] on span "Comp - Utility Fund" at bounding box center [923, 339] width 72 height 10
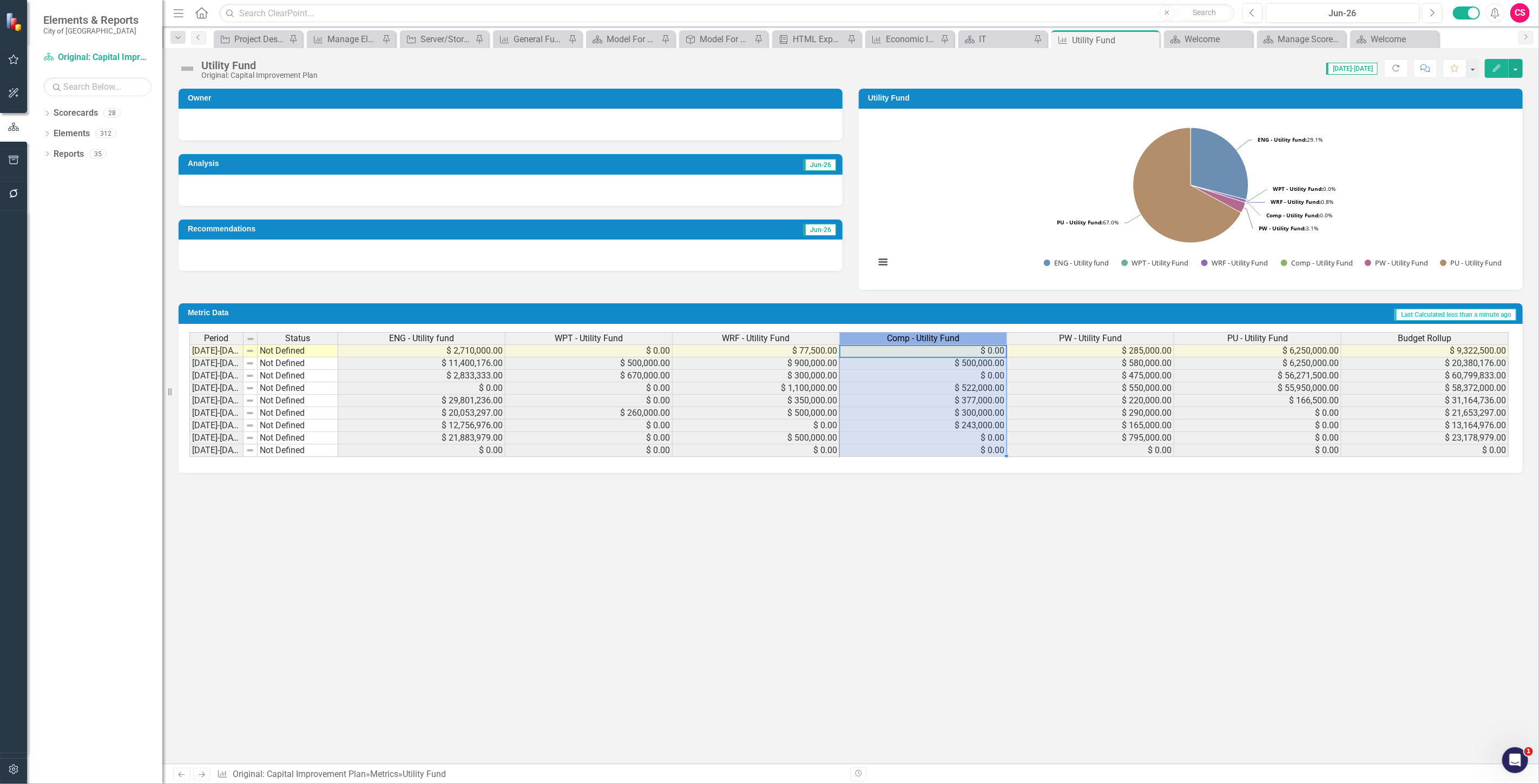
click at [918, 336] on span "Comp - Utility Fund" at bounding box center [923, 339] width 72 height 10
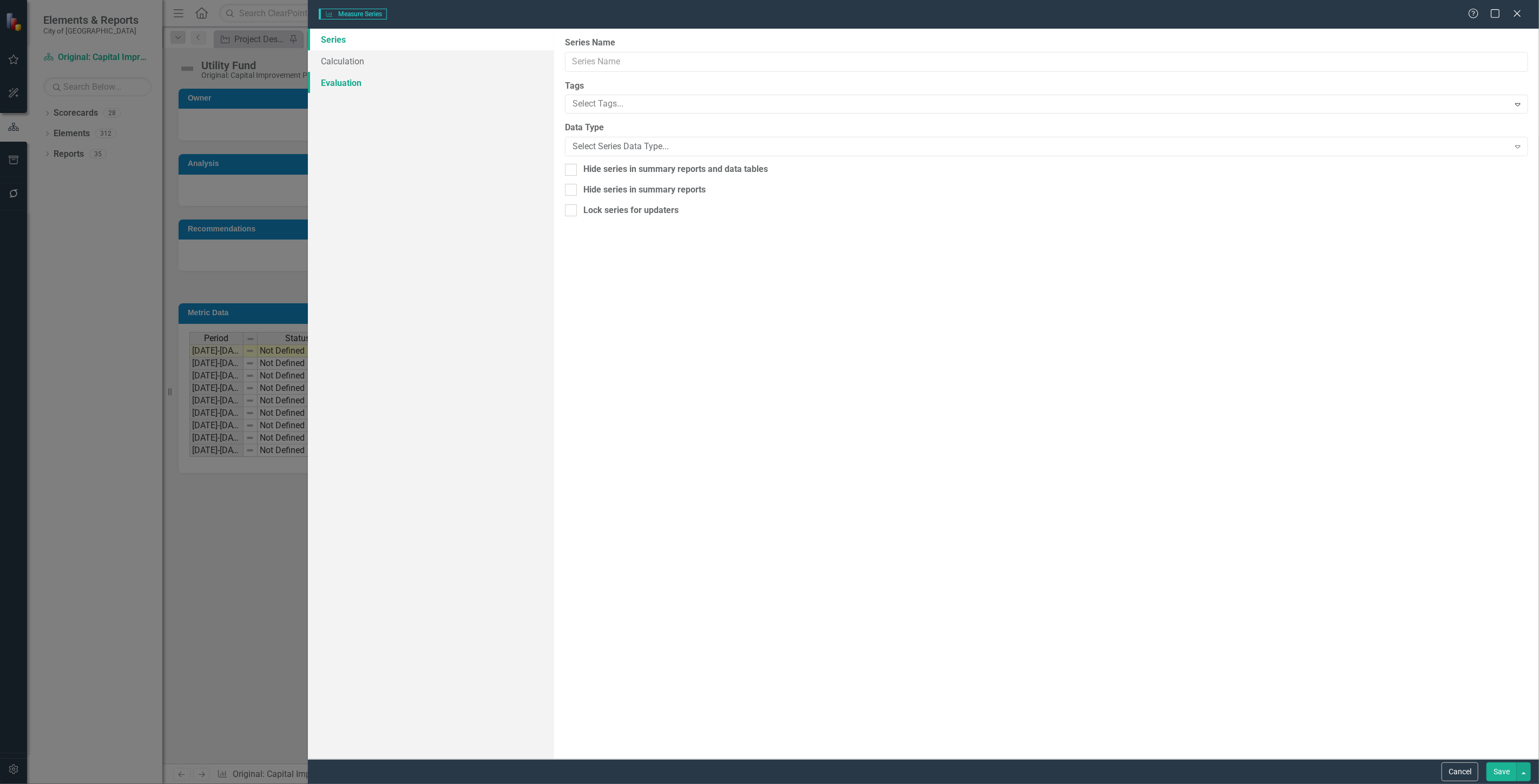
type input "Comp - Utility Fund"
click at [334, 57] on link "Calculation" at bounding box center [431, 61] width 246 height 21
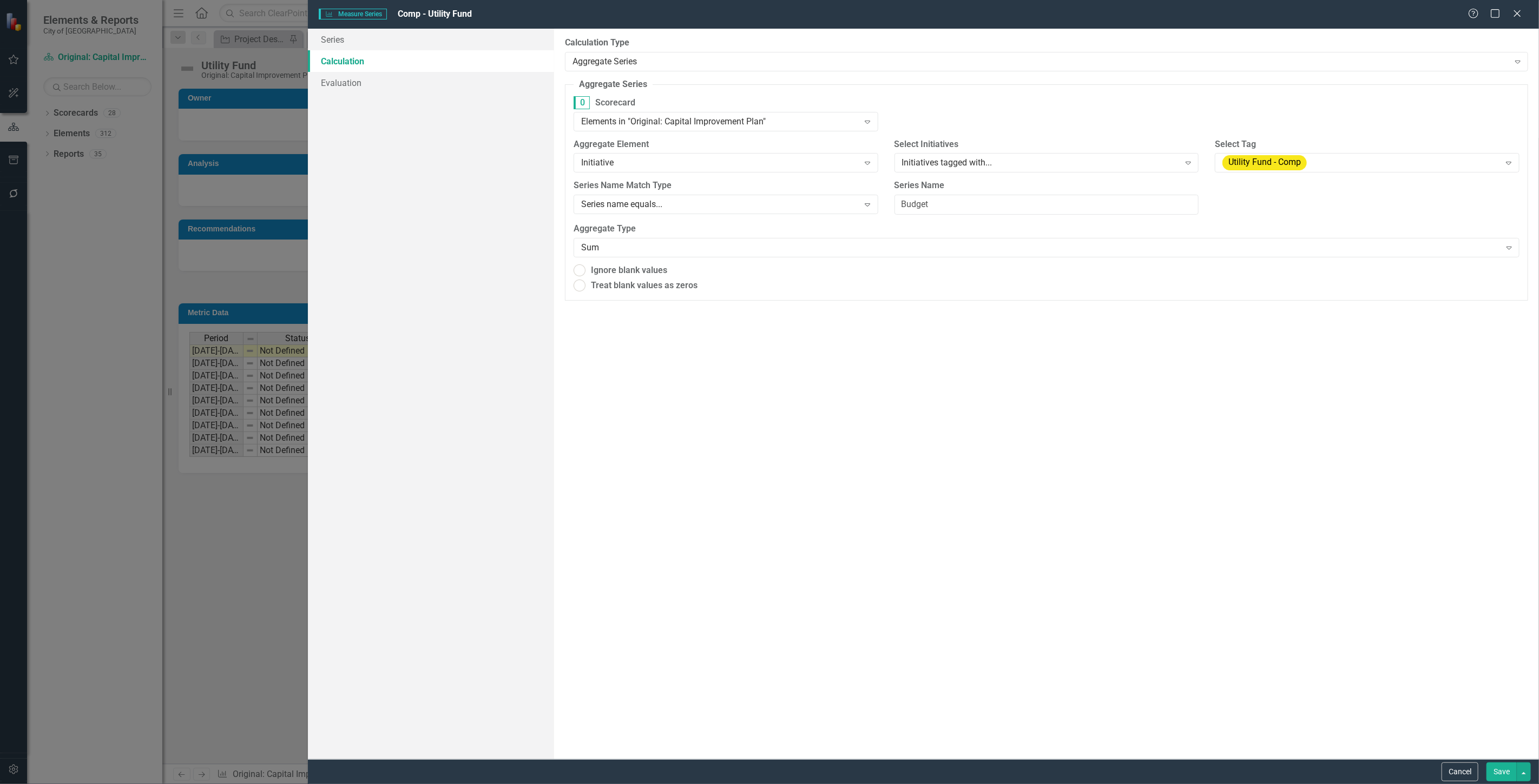
radio input "true"
drag, startPoint x: 753, startPoint y: 208, endPoint x: 710, endPoint y: 214, distance: 43.4
click at [710, 214] on div "10 Series Name Match Type Series name equals... Expand Series Name Budget" at bounding box center [1047, 202] width 962 height 43
type input "Utility Fund"
click at [1492, 761] on div "Cancel Save" at bounding box center [923, 772] width 1231 height 25
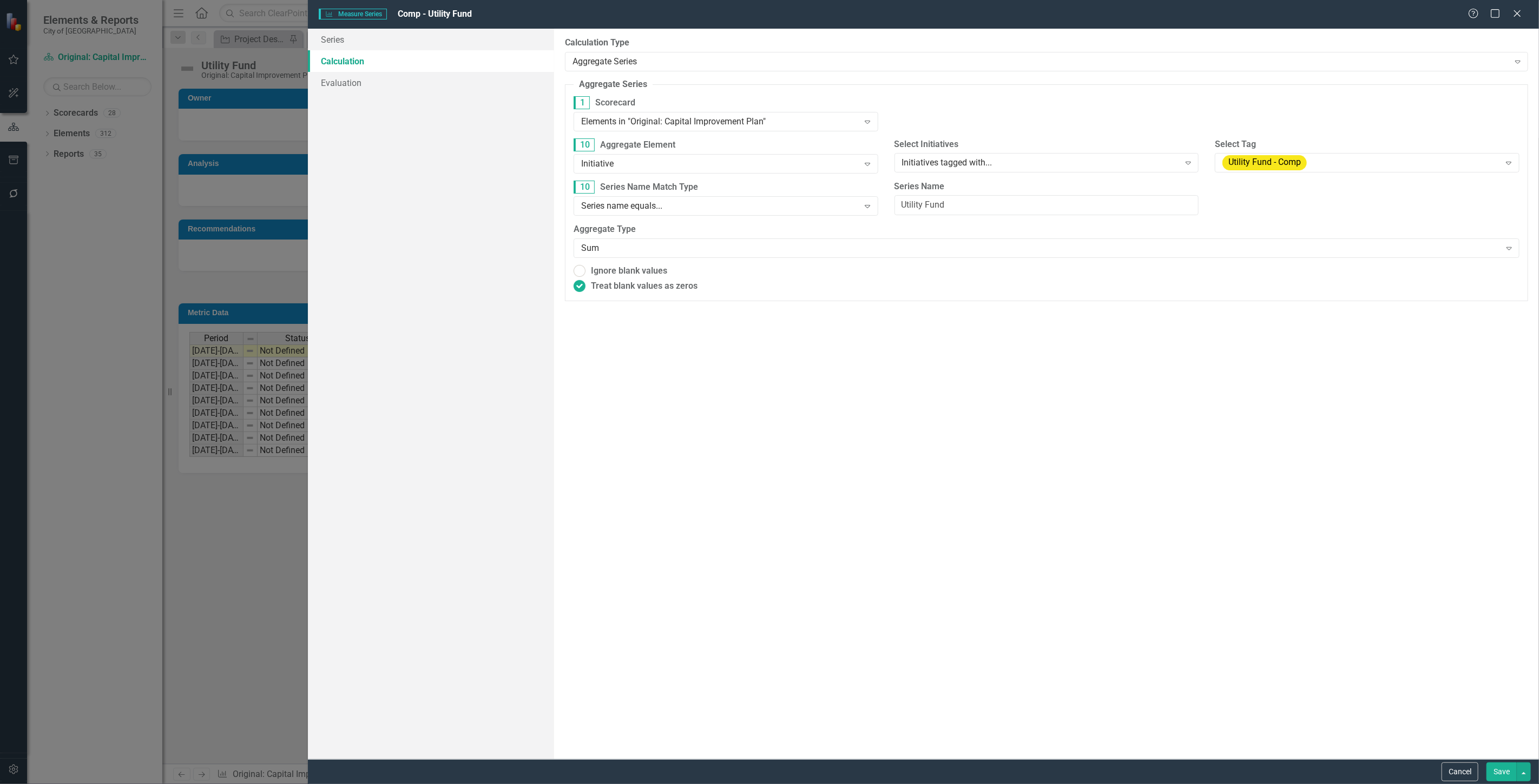
click at [1495, 776] on button "Save" at bounding box center [1501, 772] width 30 height 19
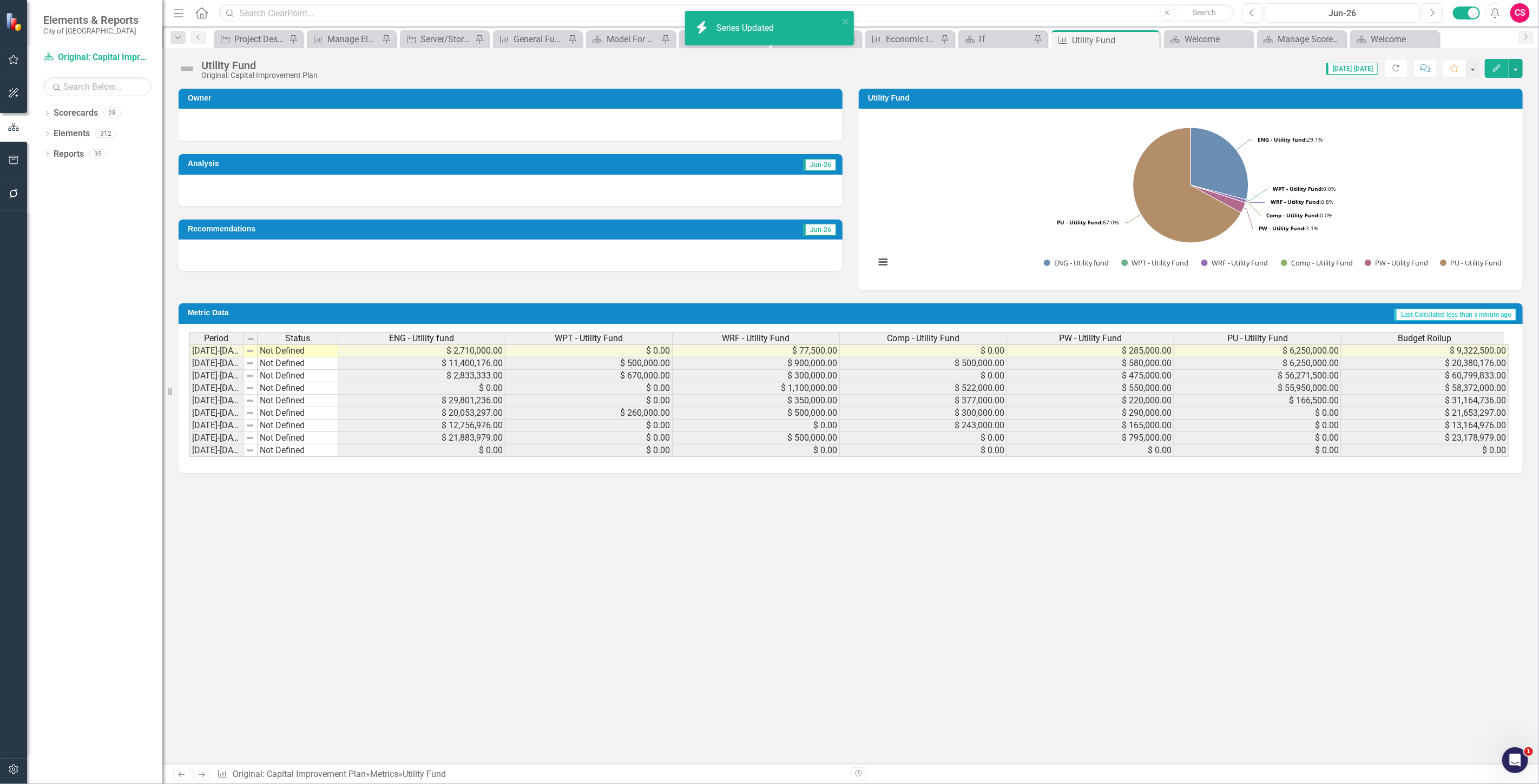
click at [1108, 334] on span "PW - Utility Fund" at bounding box center [1090, 339] width 63 height 10
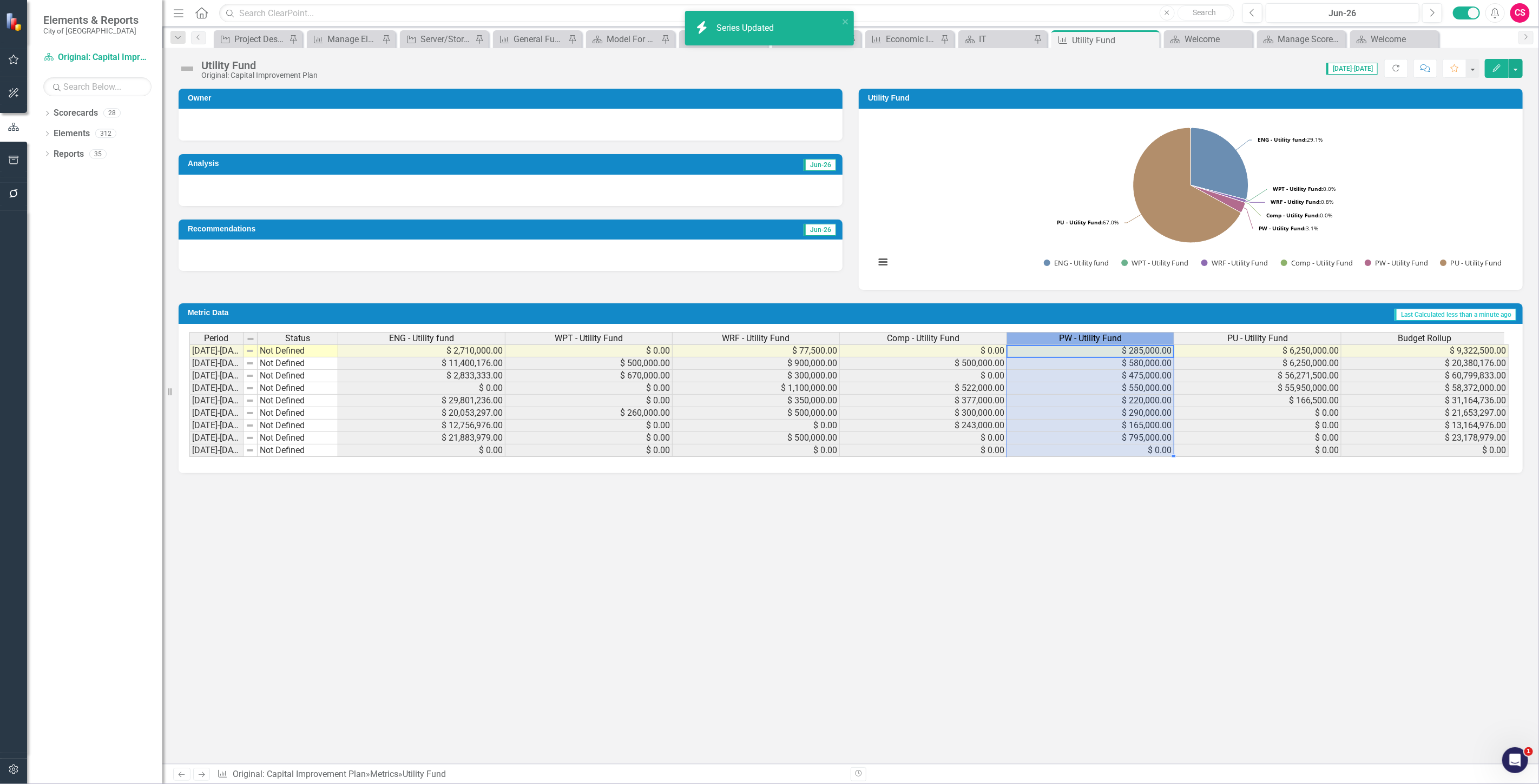
click at [1108, 334] on span "PW - Utility Fund" at bounding box center [1090, 339] width 63 height 10
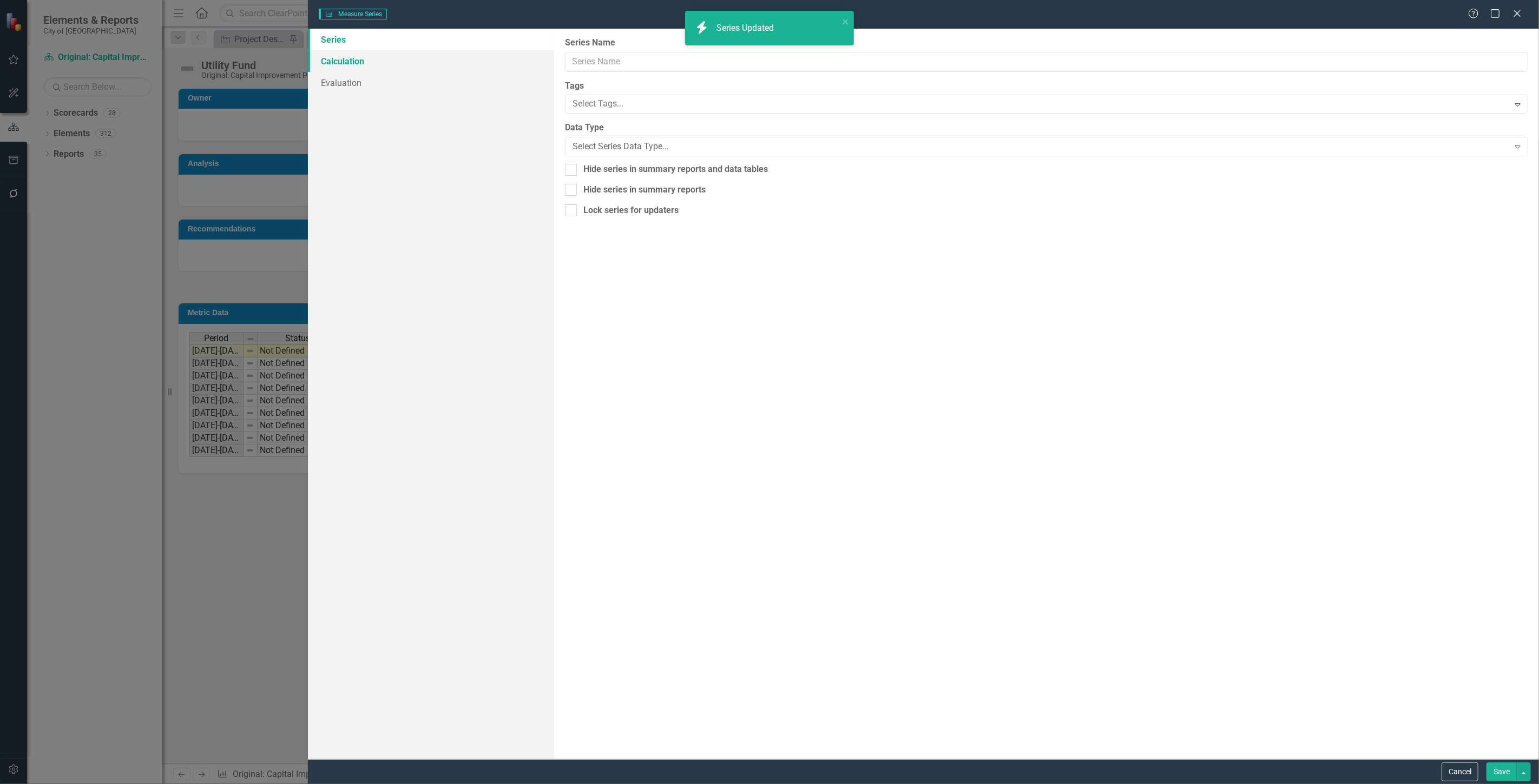
drag, startPoint x: 402, startPoint y: 65, endPoint x: 390, endPoint y: 57, distance: 14.4
click at [402, 64] on link "Calculation" at bounding box center [431, 61] width 246 height 21
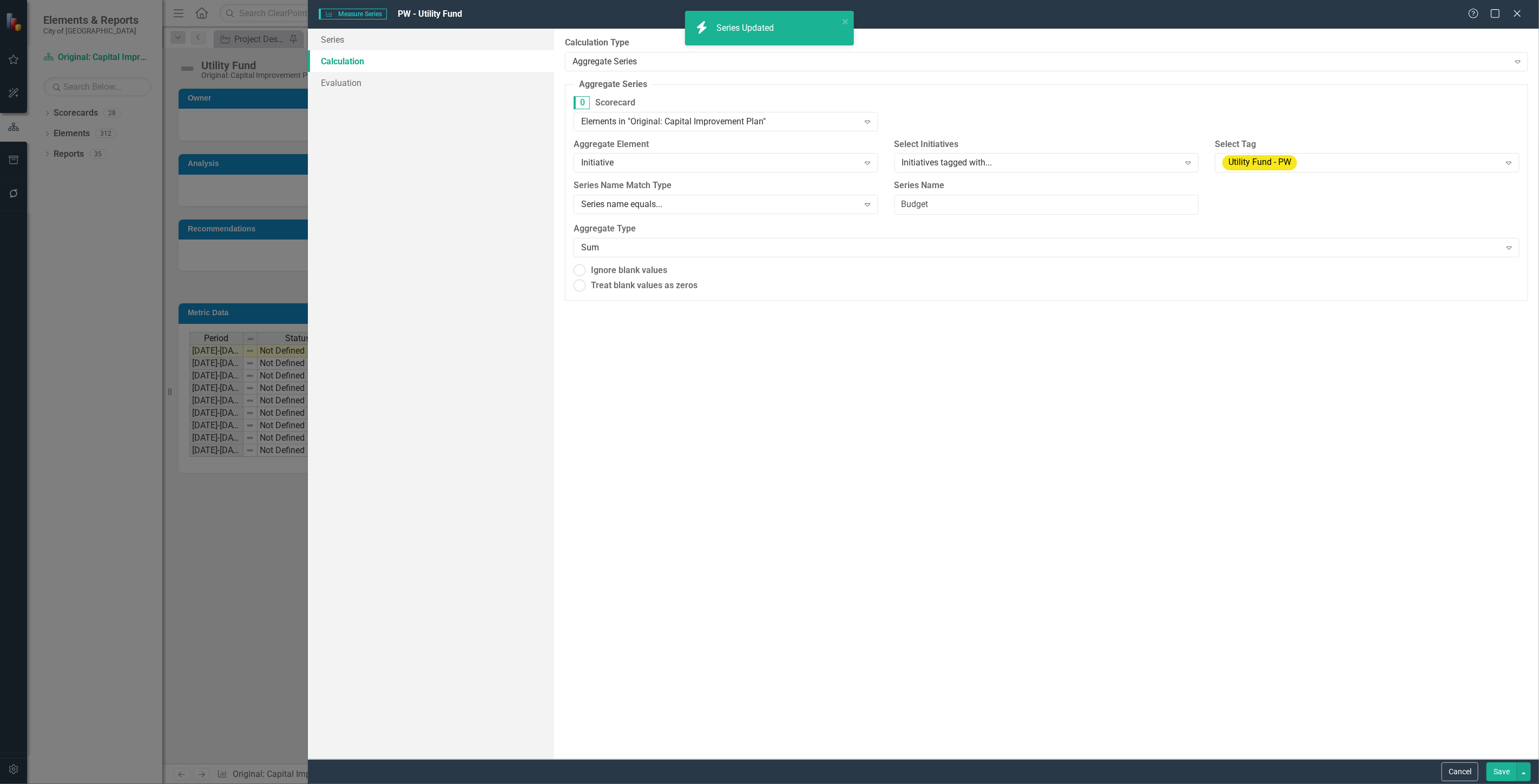
radio input "true"
drag, startPoint x: 942, startPoint y: 204, endPoint x: 782, endPoint y: 214, distance: 160.3
click at [782, 214] on div "30 Series Name Match Type Series name equals... Expand Series Name Budget" at bounding box center [1047, 202] width 962 height 43
type input "Utility Fund"
click at [1495, 772] on button "Save" at bounding box center [1501, 772] width 30 height 19
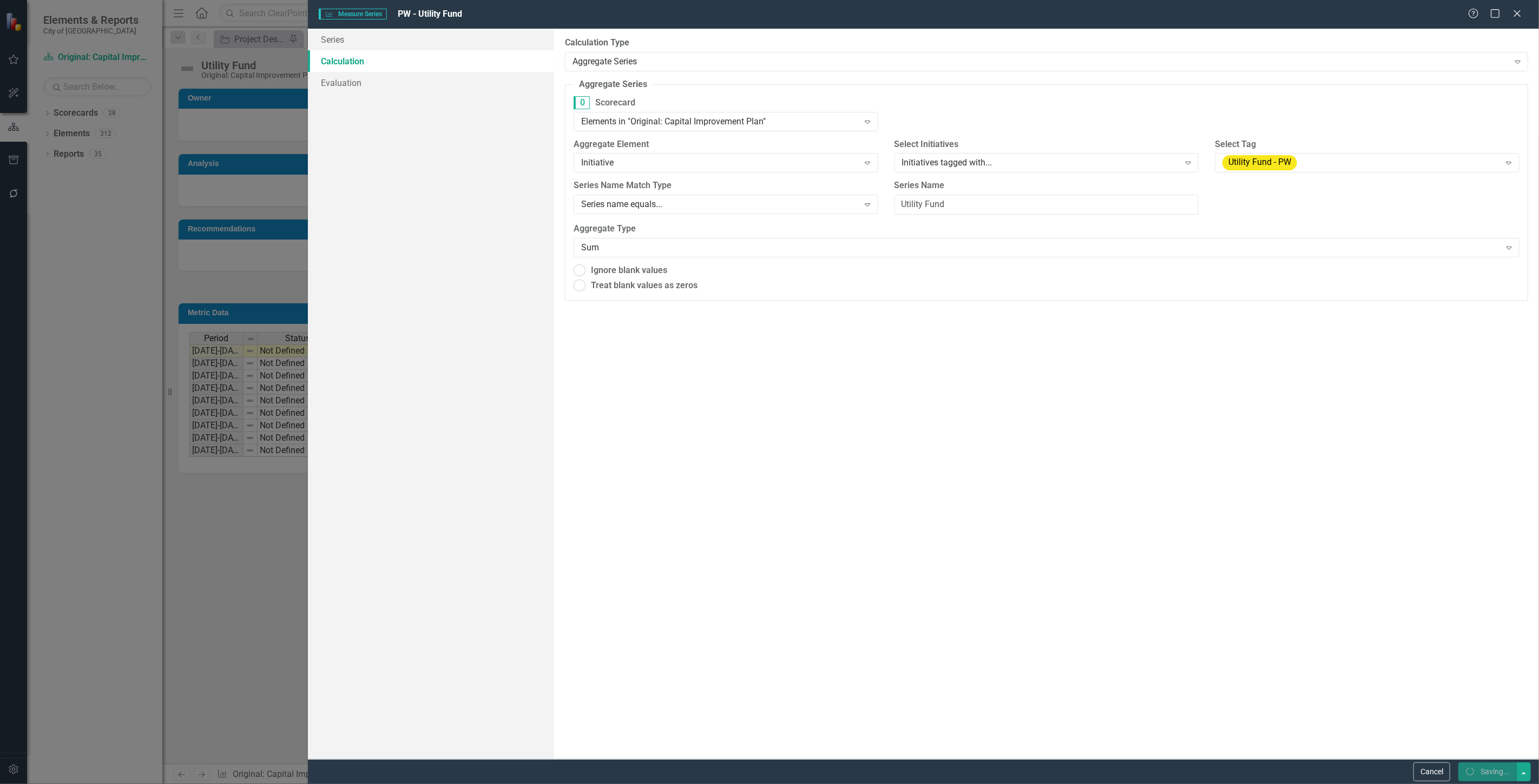
radio input "true"
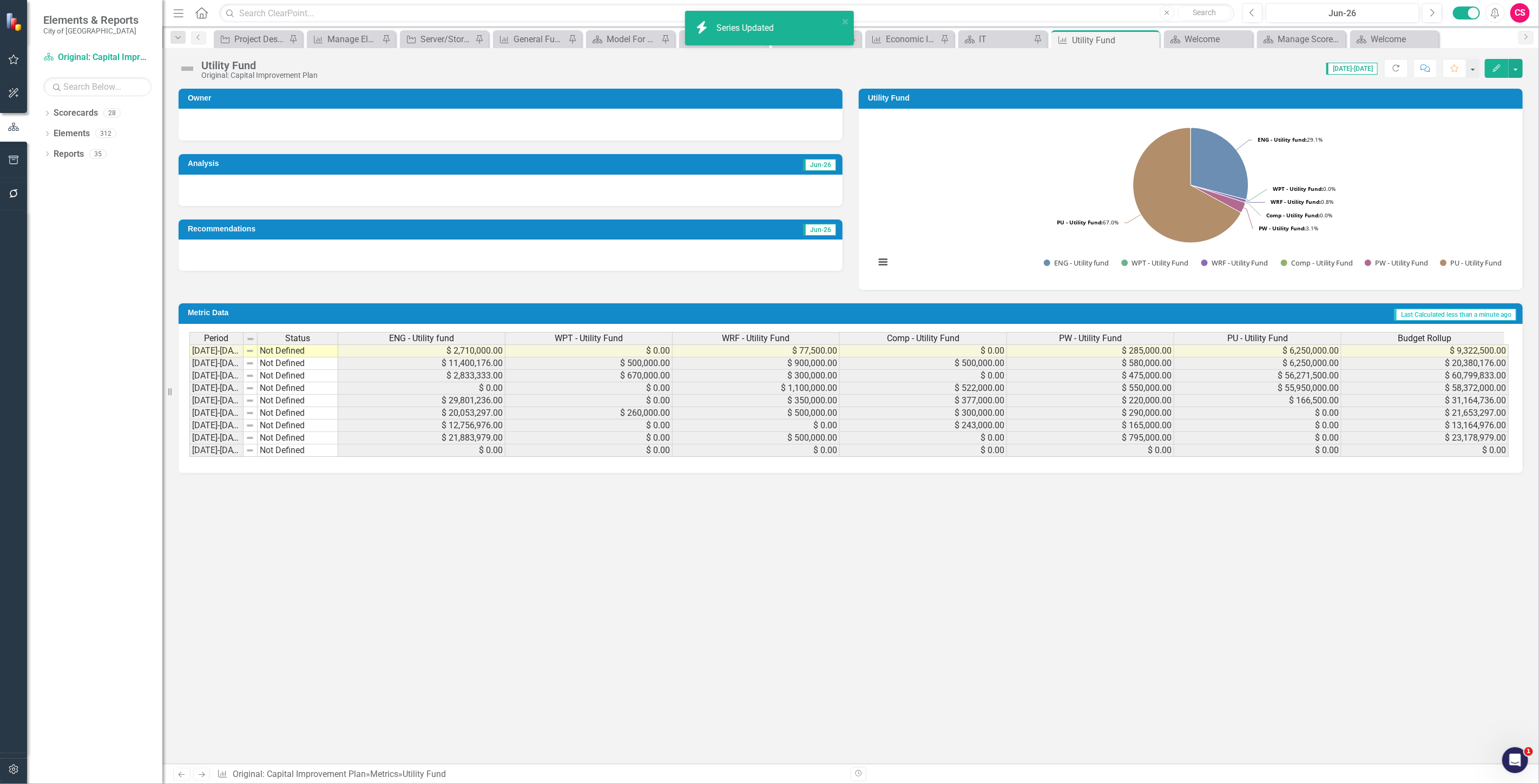
click at [1244, 336] on span "PU - Utility Fund" at bounding box center [1257, 339] width 60 height 10
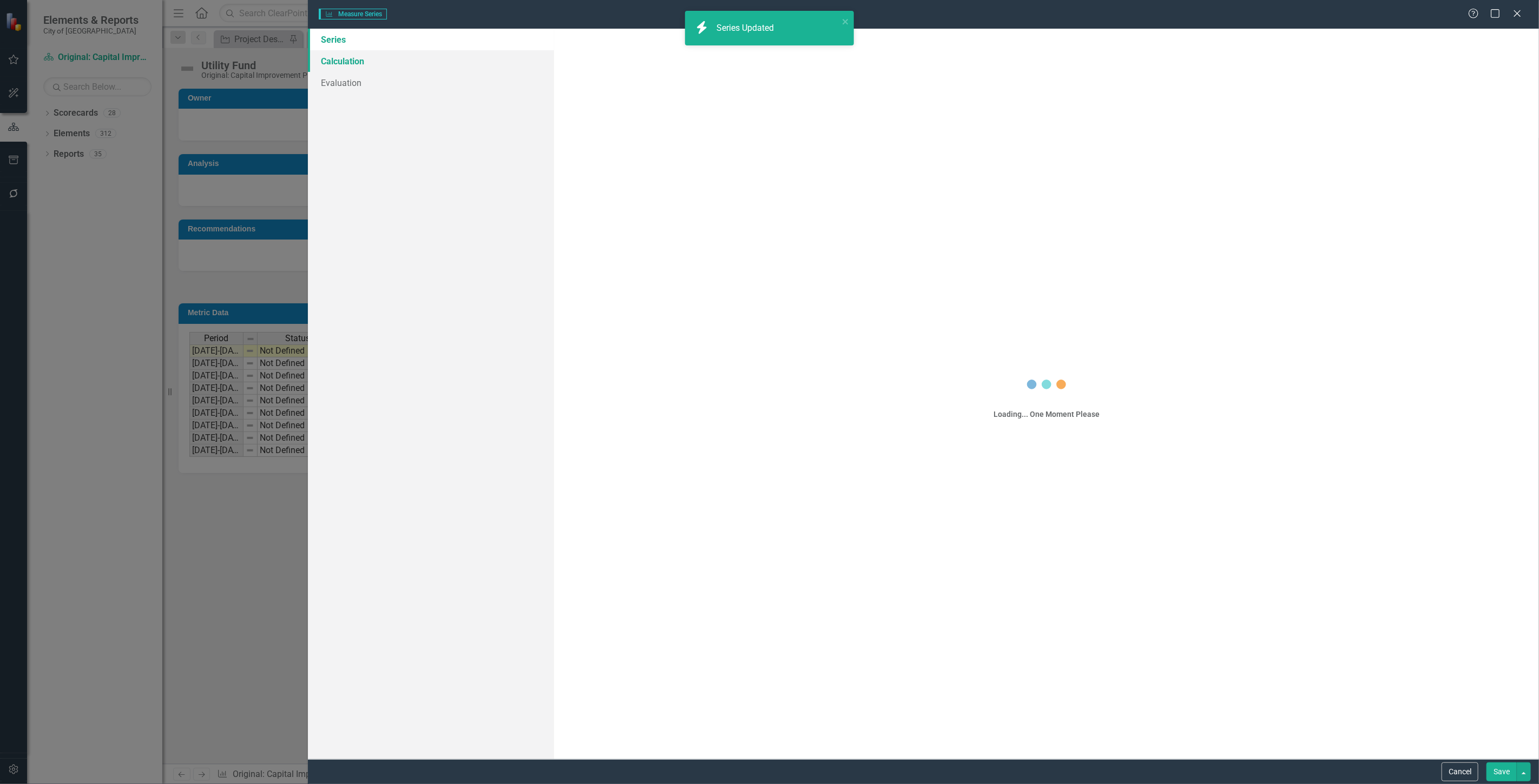
click at [350, 66] on link "Calculation" at bounding box center [431, 61] width 246 height 21
click at [347, 63] on link "Calculation" at bounding box center [431, 61] width 246 height 21
click at [345, 63] on link "Calculation" at bounding box center [431, 61] width 246 height 21
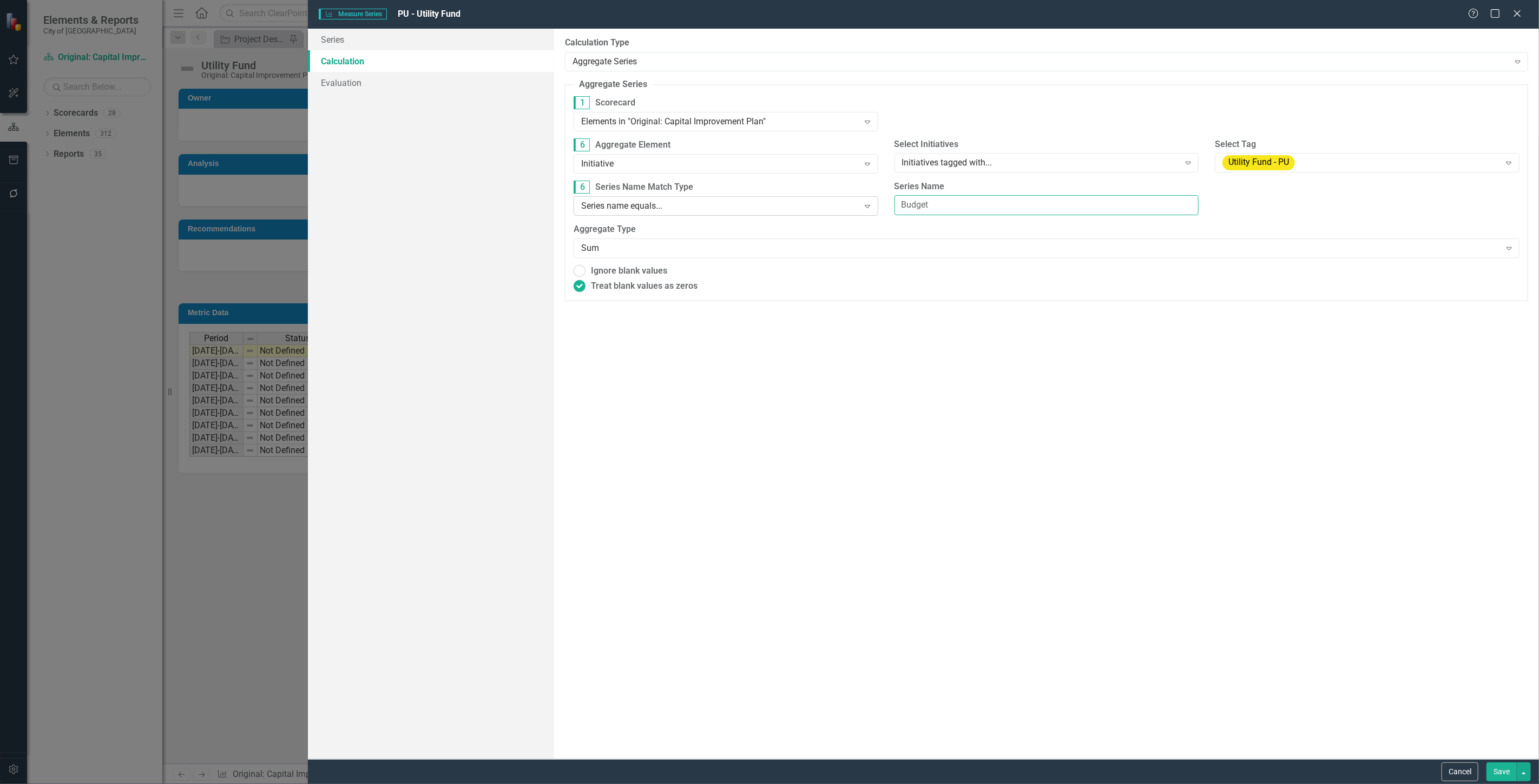
drag, startPoint x: 974, startPoint y: 212, endPoint x: 839, endPoint y: 214, distance: 135.0
click at [839, 214] on div "6 Series Name Match Type Series name equals... Expand Series Name Budget" at bounding box center [1047, 202] width 962 height 43
type input "Utility Fund"
click at [1492, 777] on button "Save" at bounding box center [1501, 772] width 30 height 19
radio input "true"
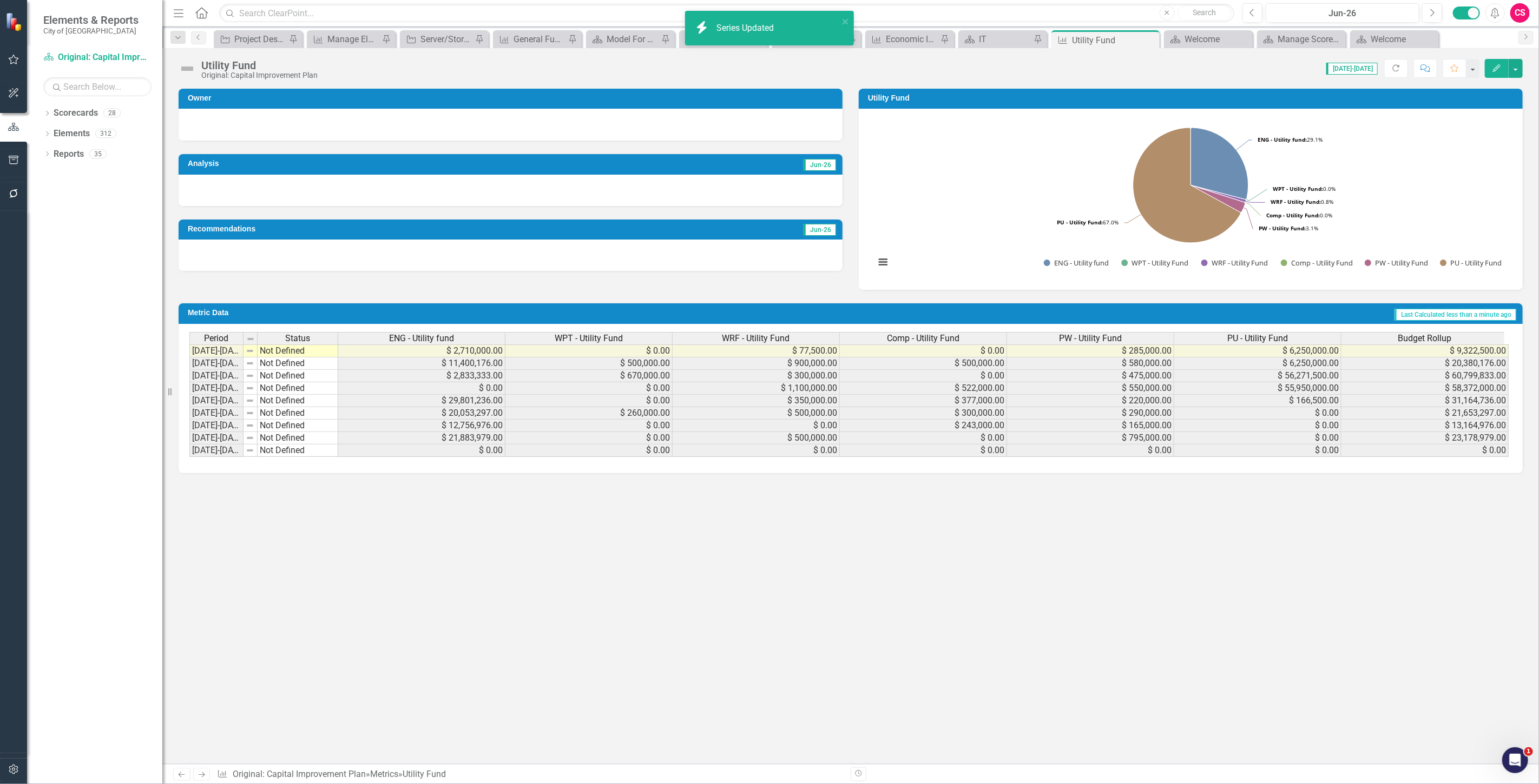
click at [1402, 337] on span "Budget Rollup" at bounding box center [1425, 339] width 54 height 10
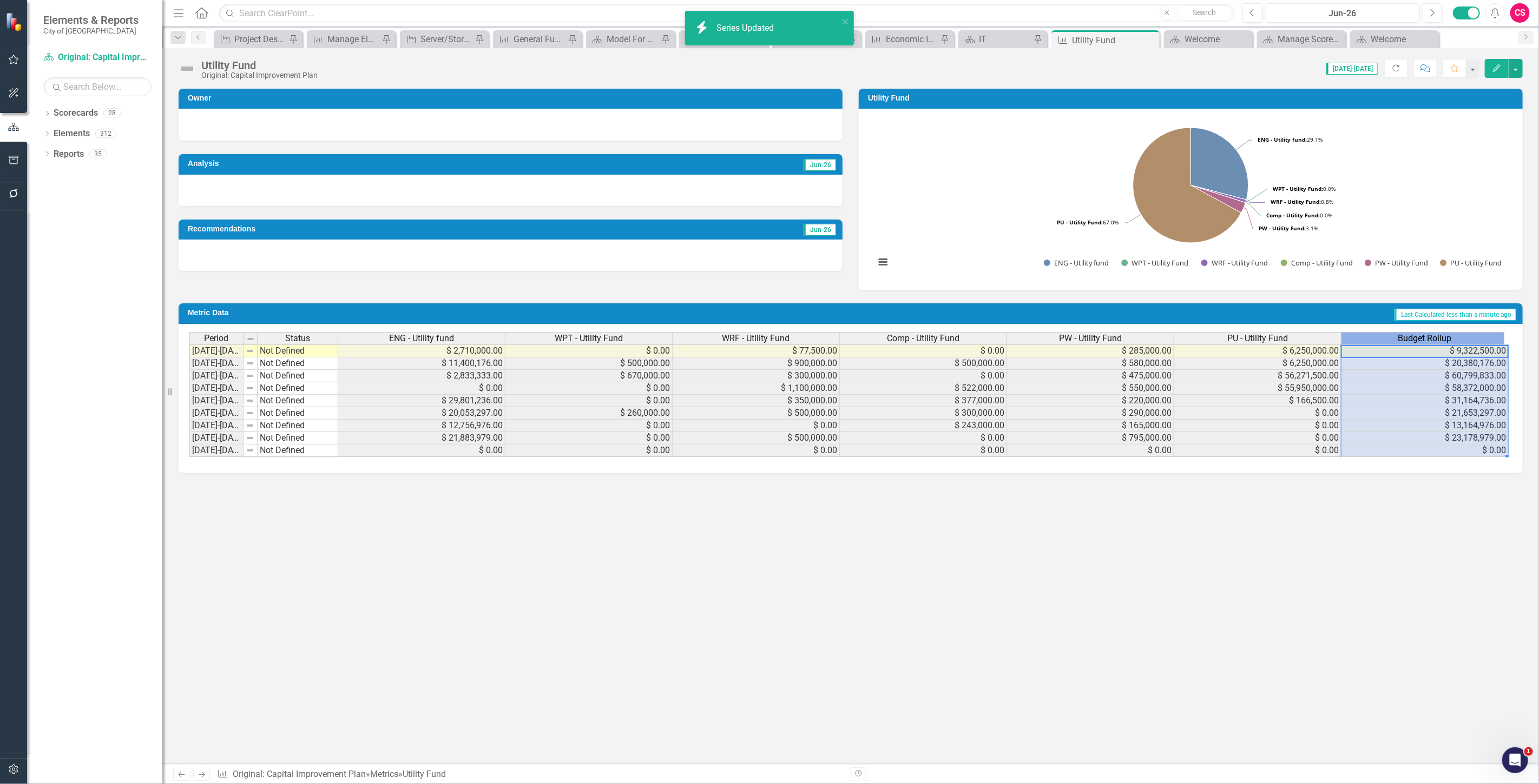
click at [1402, 337] on span "Budget Rollup" at bounding box center [1425, 339] width 54 height 10
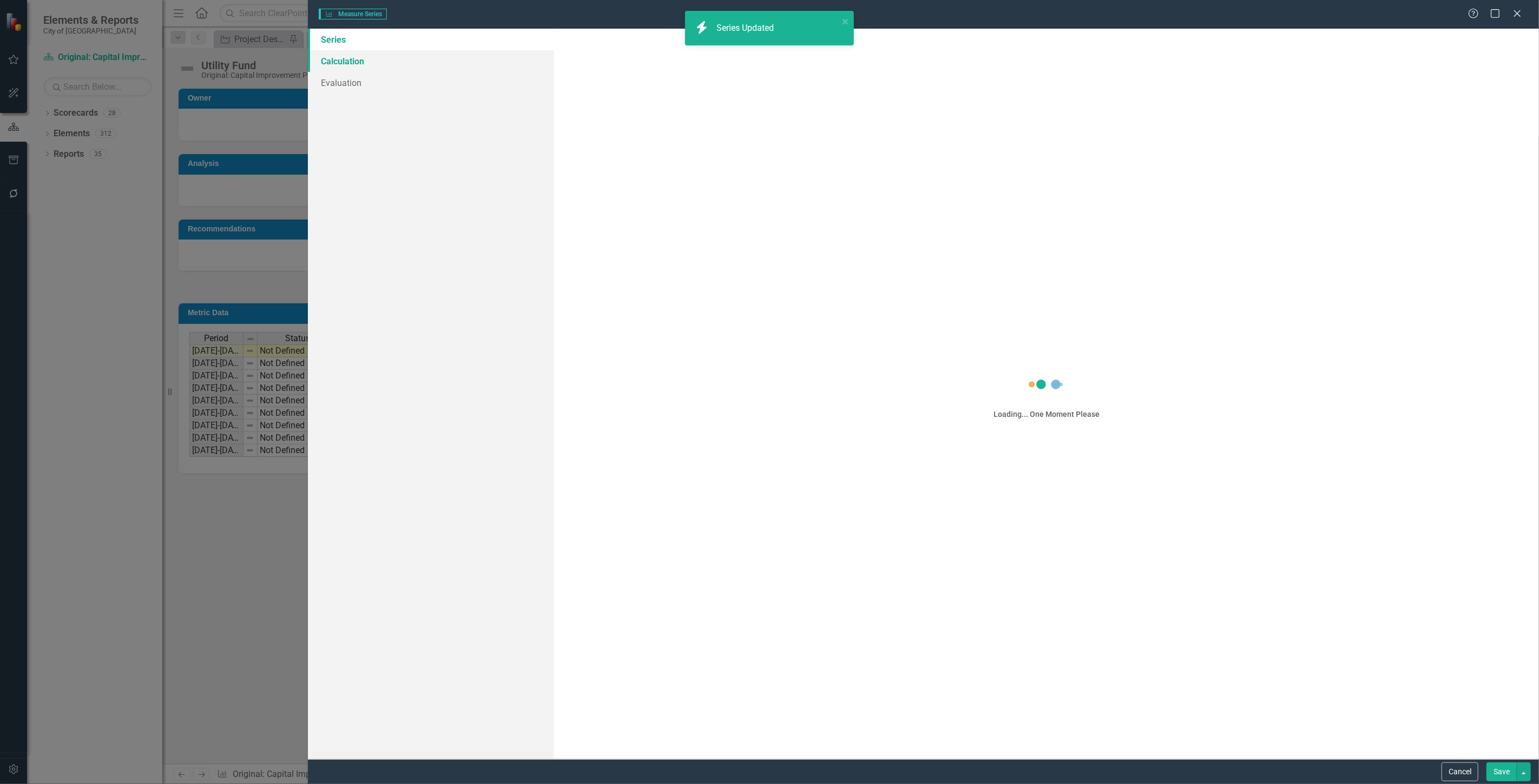
click at [402, 60] on link "Calculation" at bounding box center [431, 61] width 246 height 21
click at [398, 60] on link "Calculation" at bounding box center [431, 61] width 246 height 21
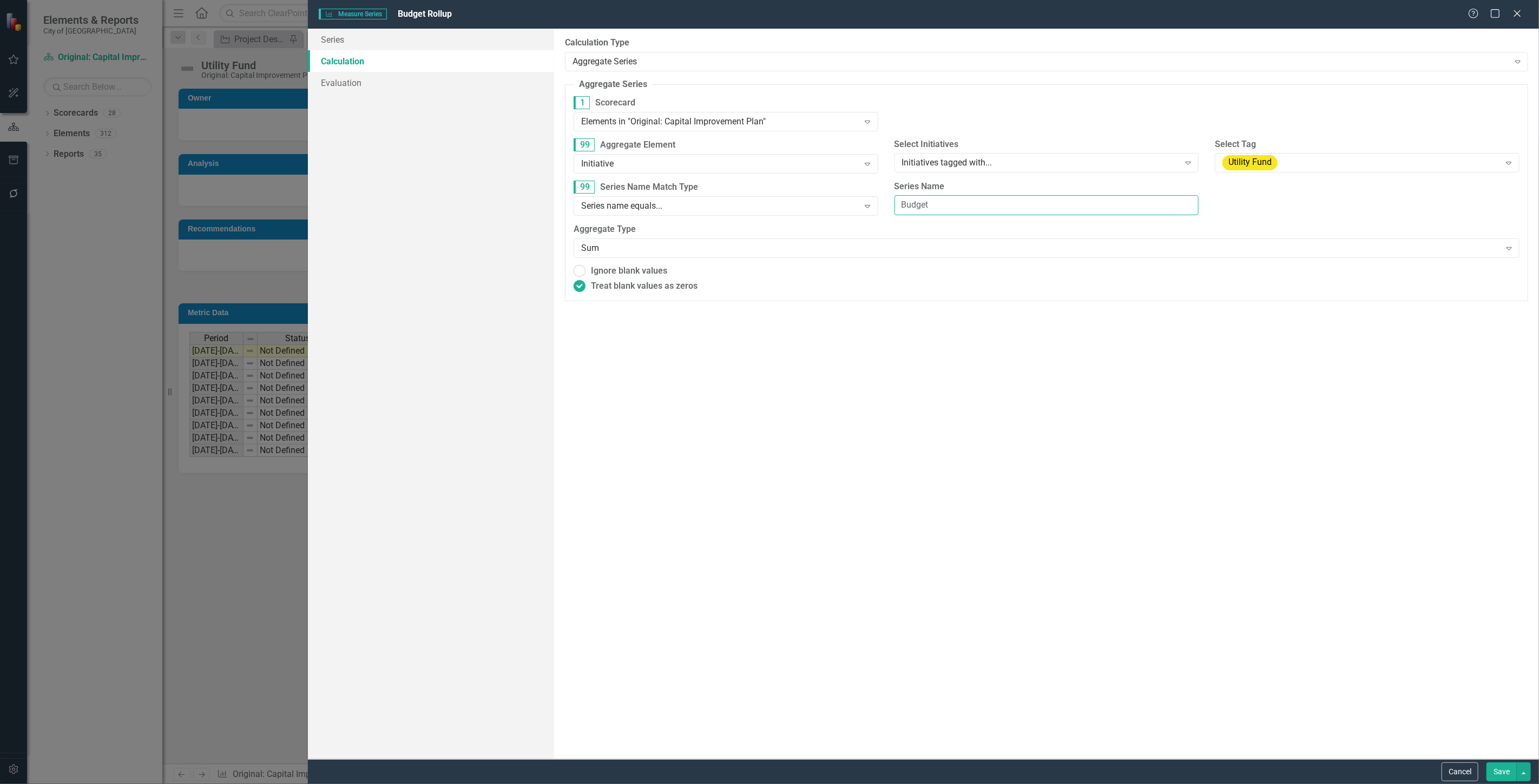
click at [951, 202] on input "Budget" at bounding box center [1047, 205] width 305 height 20
drag, startPoint x: 951, startPoint y: 202, endPoint x: 797, endPoint y: 207, distance: 154.1
click at [797, 207] on div "99 Series Name Match Type Series name equals... Expand Series Name Budget" at bounding box center [1047, 202] width 962 height 43
type input "Utility Fund"
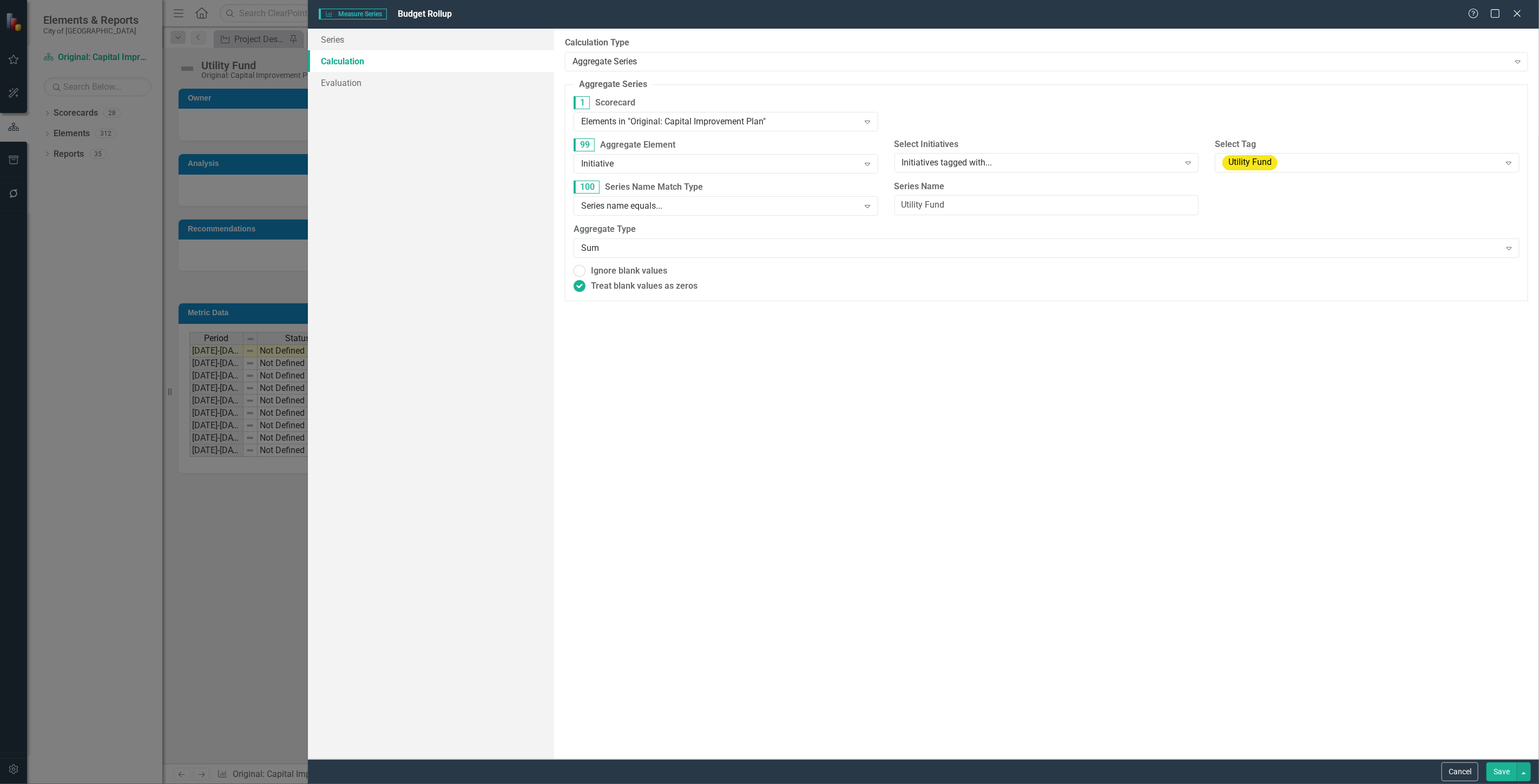
click at [1500, 776] on button "Save" at bounding box center [1501, 772] width 30 height 19
radio input "true"
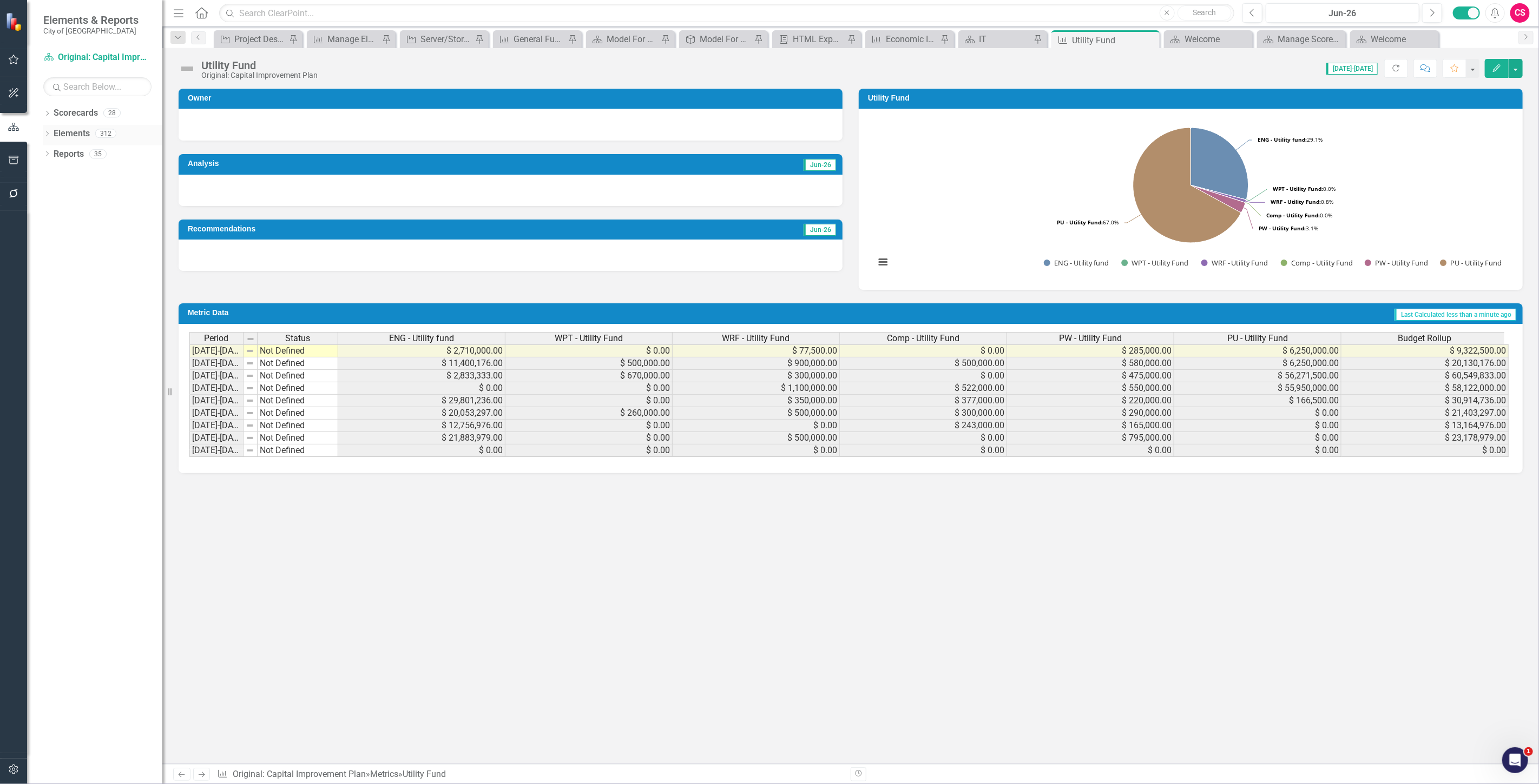
click at [66, 136] on link "Elements" at bounding box center [72, 134] width 36 height 13
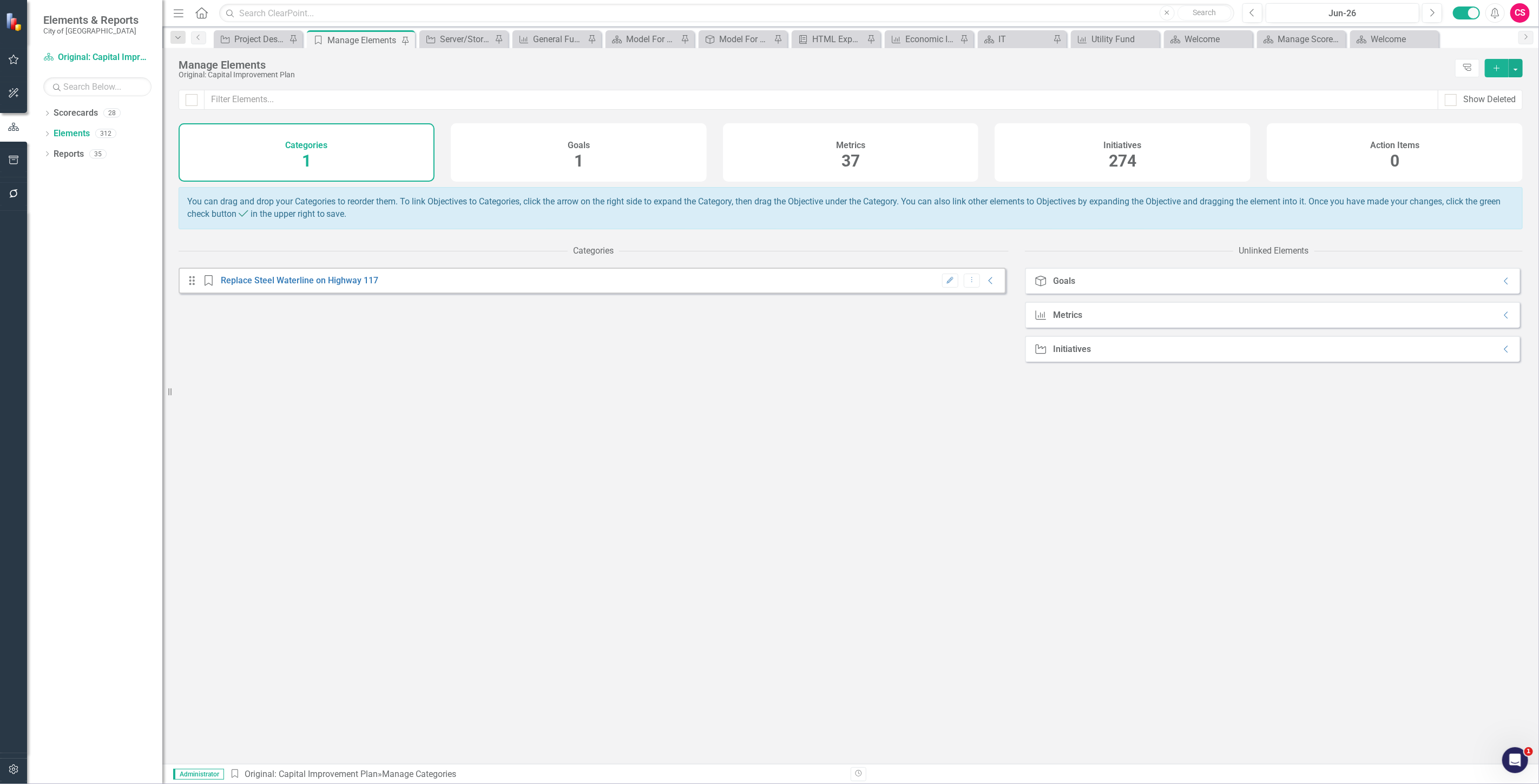
drag, startPoint x: 899, startPoint y: 145, endPoint x: 125, endPoint y: 228, distance: 778.4
click at [899, 144] on div "Metrics 37" at bounding box center [851, 153] width 256 height 59
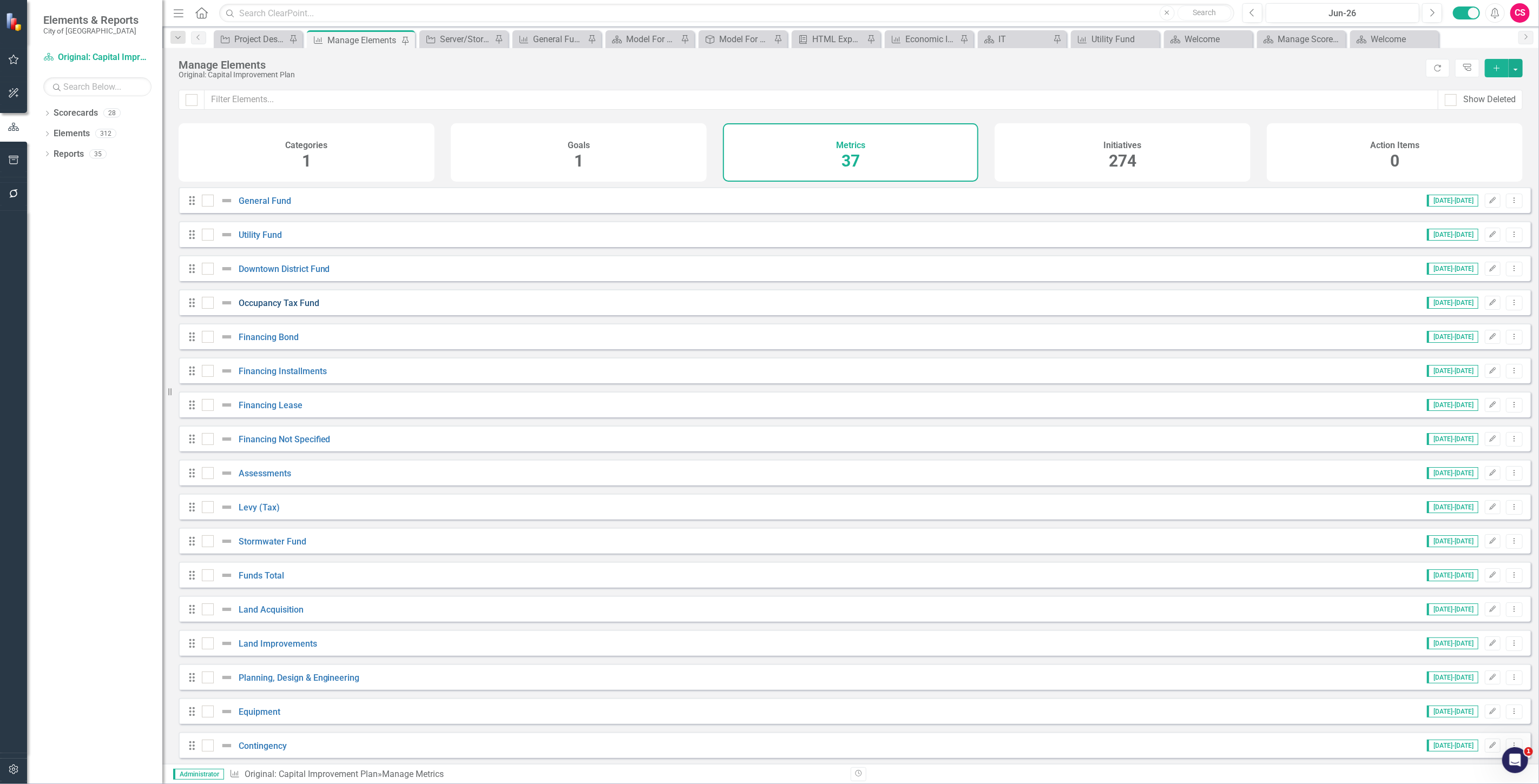
click at [276, 306] on link "Occupancy Tax Fund" at bounding box center [278, 303] width 81 height 10
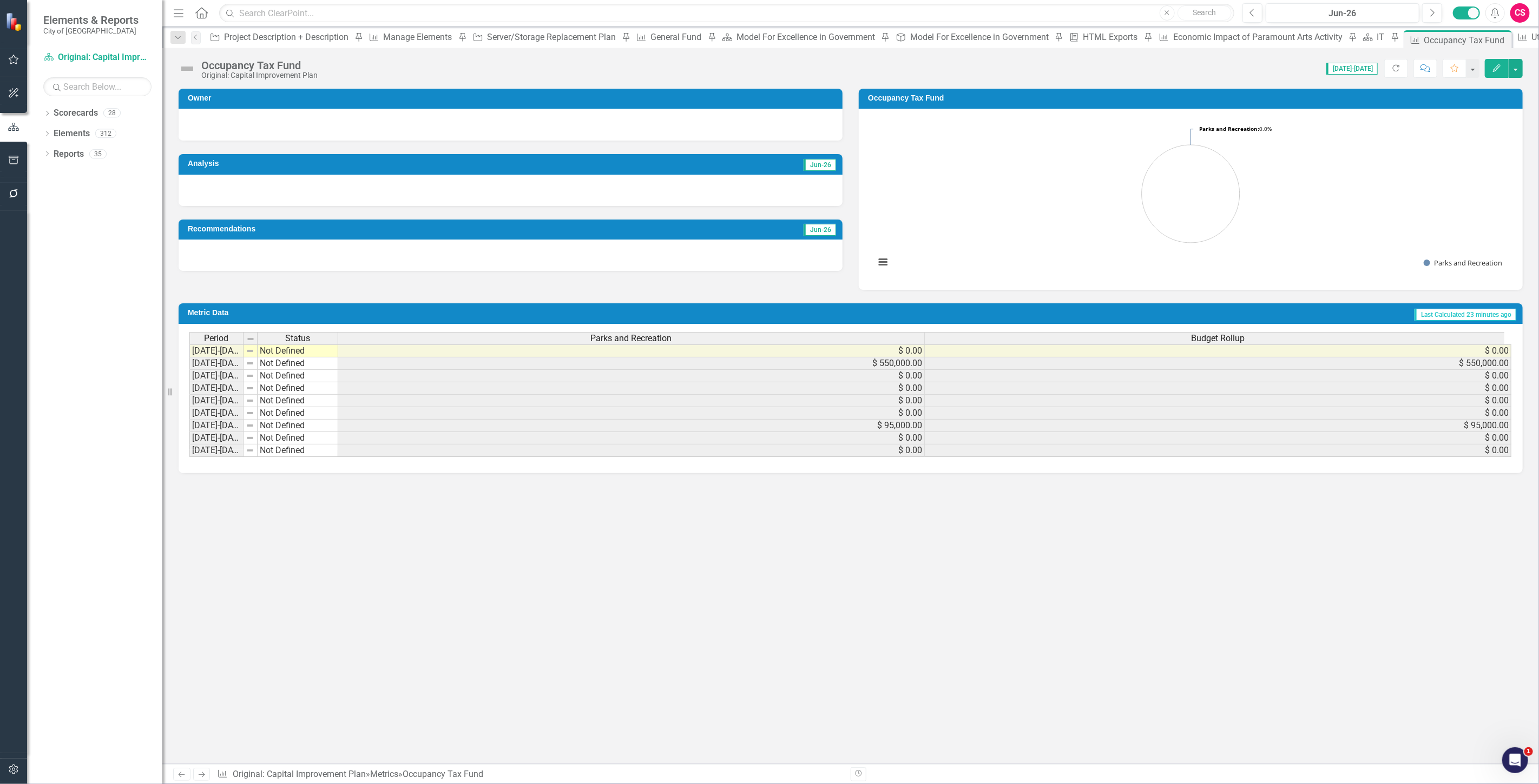
click at [710, 334] on div "Parks and Recreation" at bounding box center [631, 339] width 586 height 12
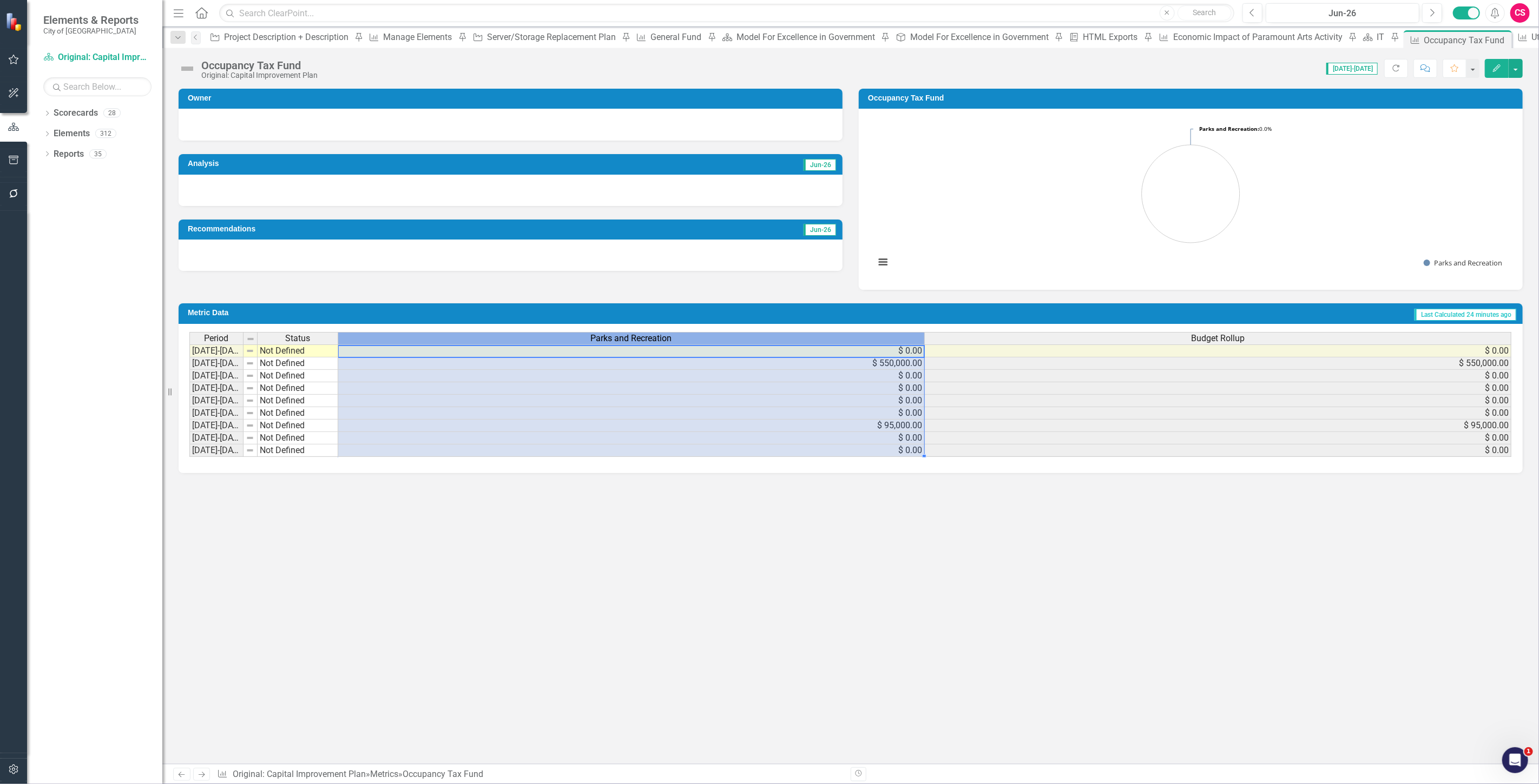
click at [710, 334] on div "Parks and Recreation" at bounding box center [631, 339] width 586 height 12
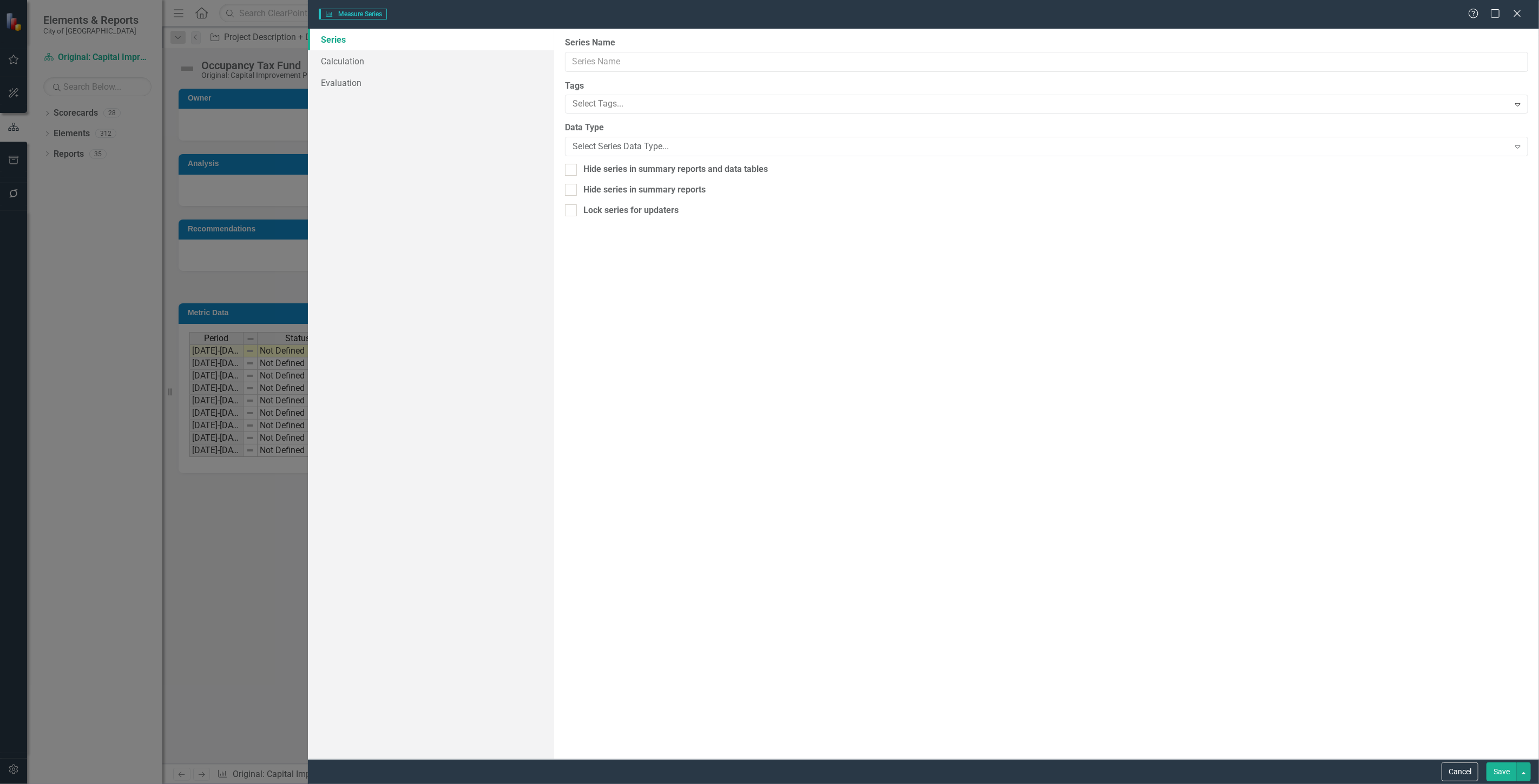
type input "Parks and Recreation"
drag, startPoint x: 1451, startPoint y: 777, endPoint x: 1434, endPoint y: 745, distance: 36.2
click at [1451, 777] on button "Cancel" at bounding box center [1460, 772] width 37 height 19
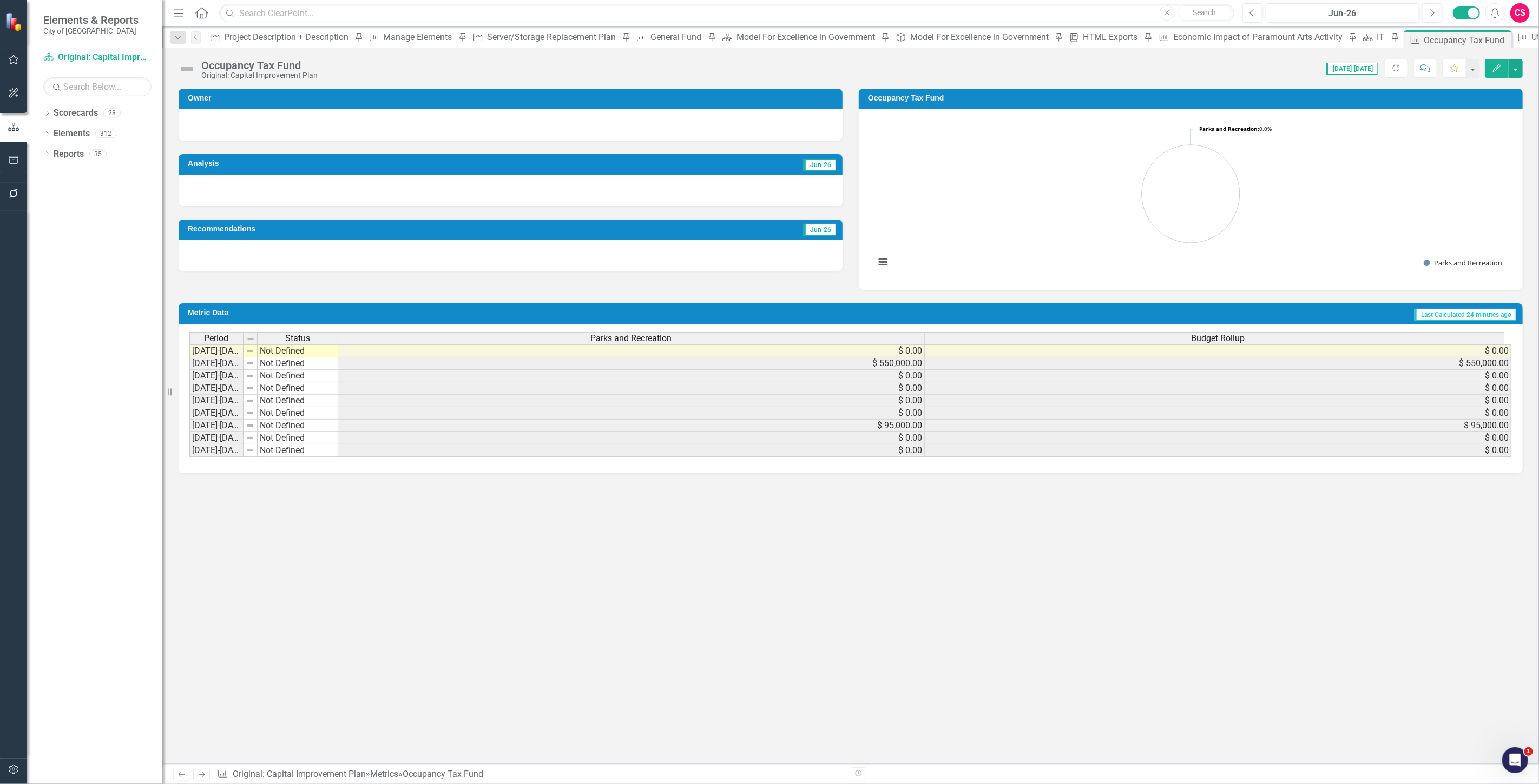
click at [1494, 66] on icon "Edit" at bounding box center [1497, 68] width 10 height 8
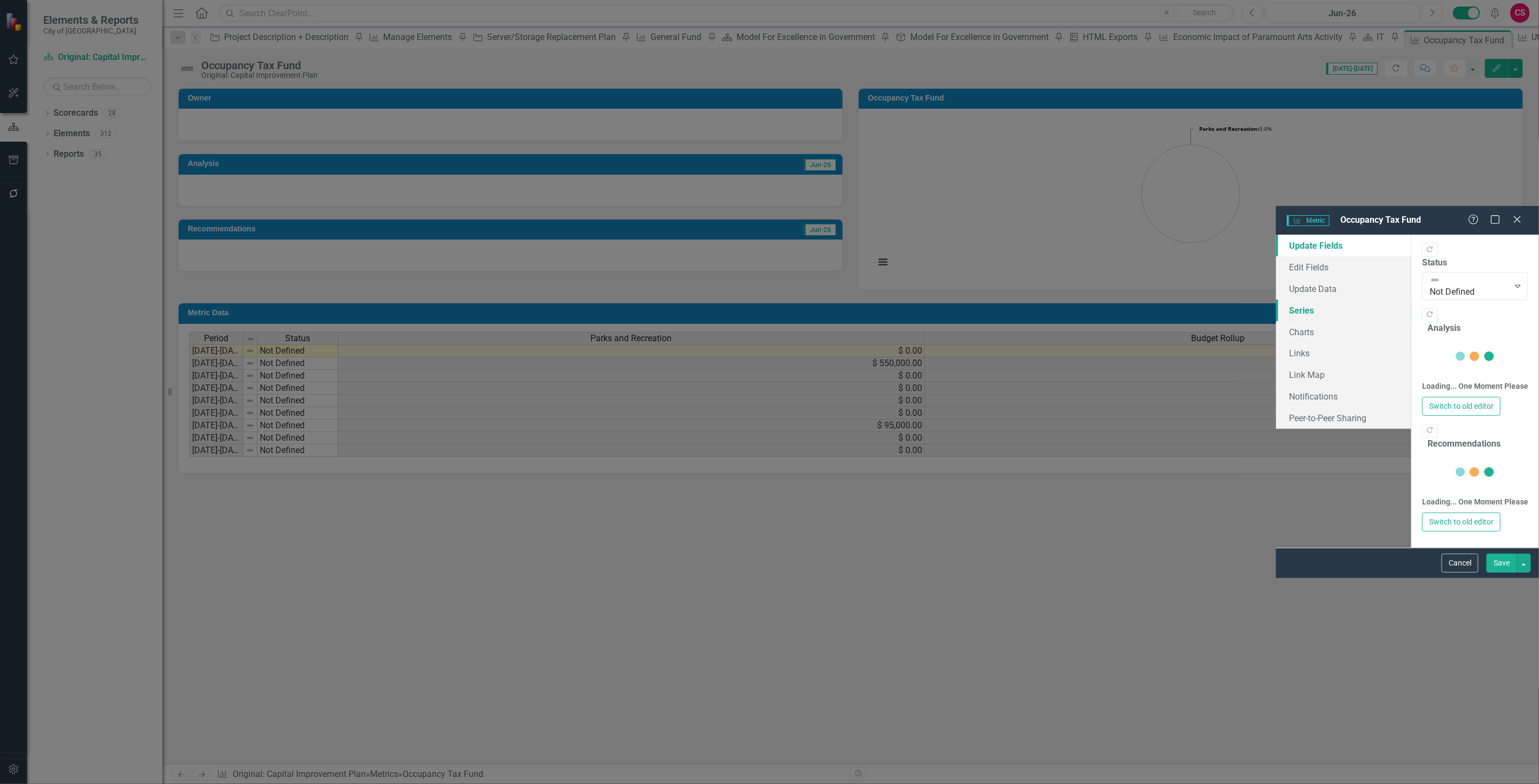
click at [1276, 300] on link "Series" at bounding box center [1344, 310] width 135 height 21
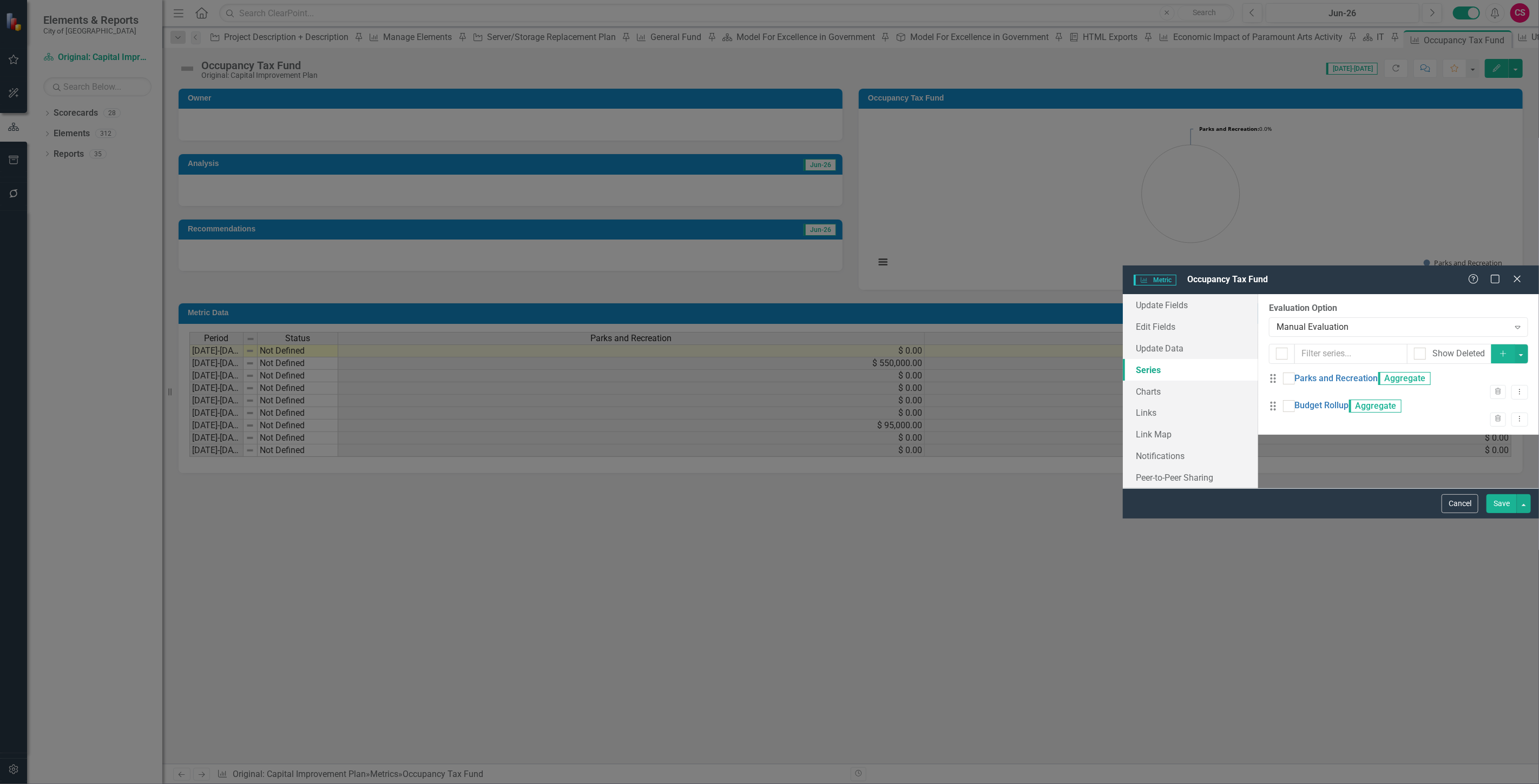
click at [1500, 350] on icon "Add" at bounding box center [1503, 353] width 10 height 8
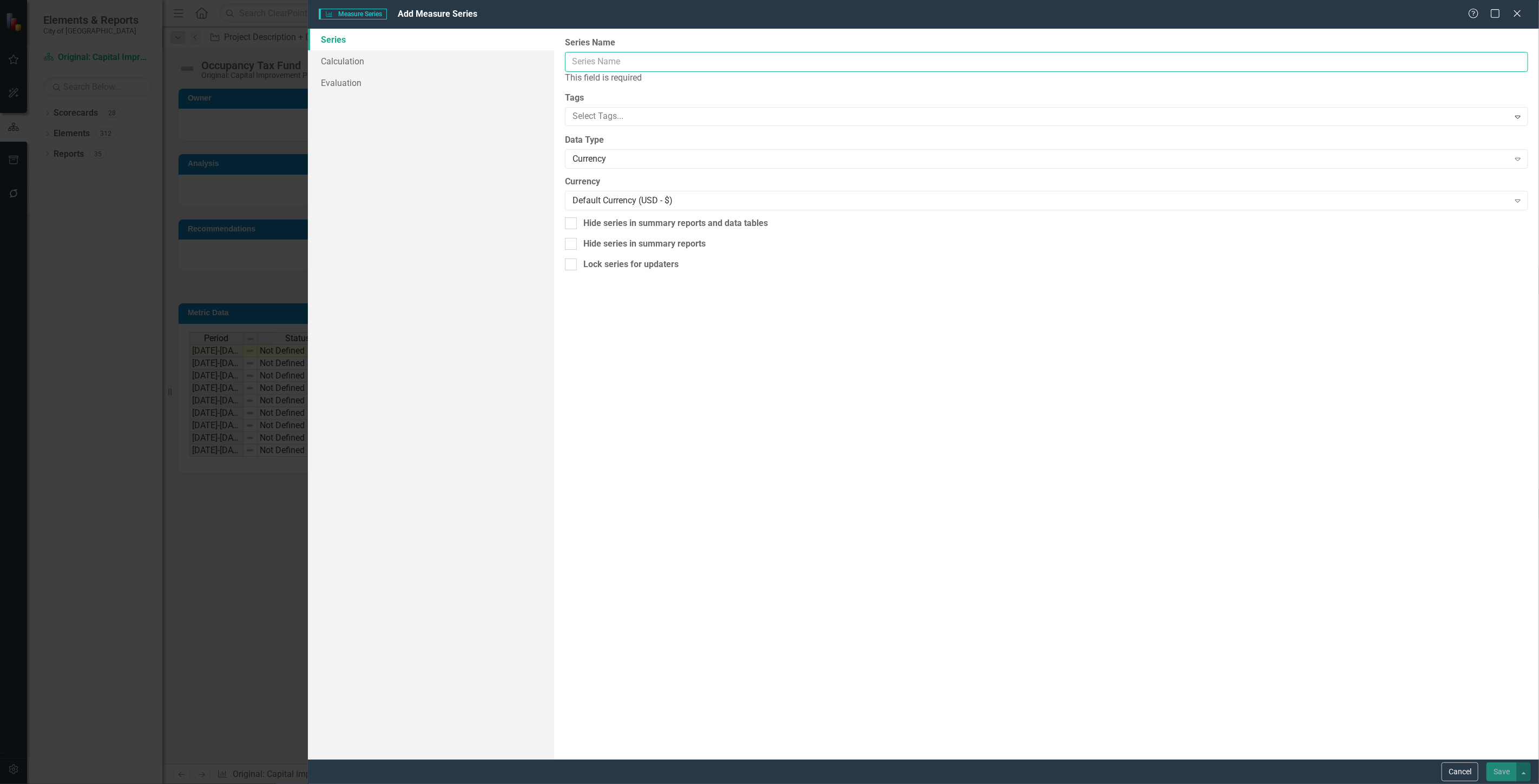
click at [620, 64] on input "Series Name" at bounding box center [1047, 62] width 963 height 20
click at [645, 65] on input "Occupan" at bounding box center [1047, 62] width 963 height 20
type input "Occupancy Tax Fund"
click at [493, 51] on link "Calculation" at bounding box center [431, 61] width 246 height 21
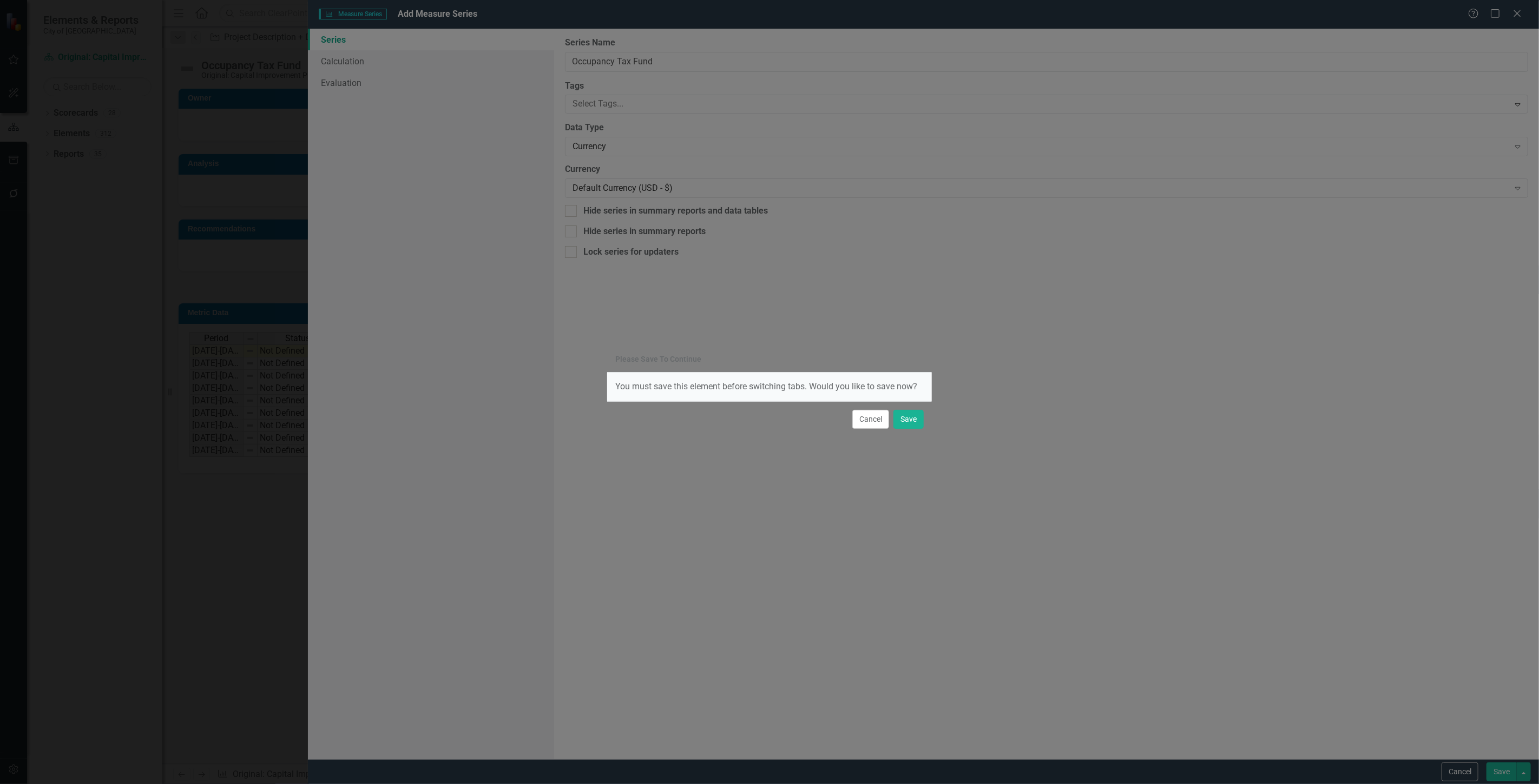
click at [885, 407] on div "Cancel Save" at bounding box center [769, 419] width 324 height 36
click at [916, 420] on button "Save" at bounding box center [908, 420] width 30 height 19
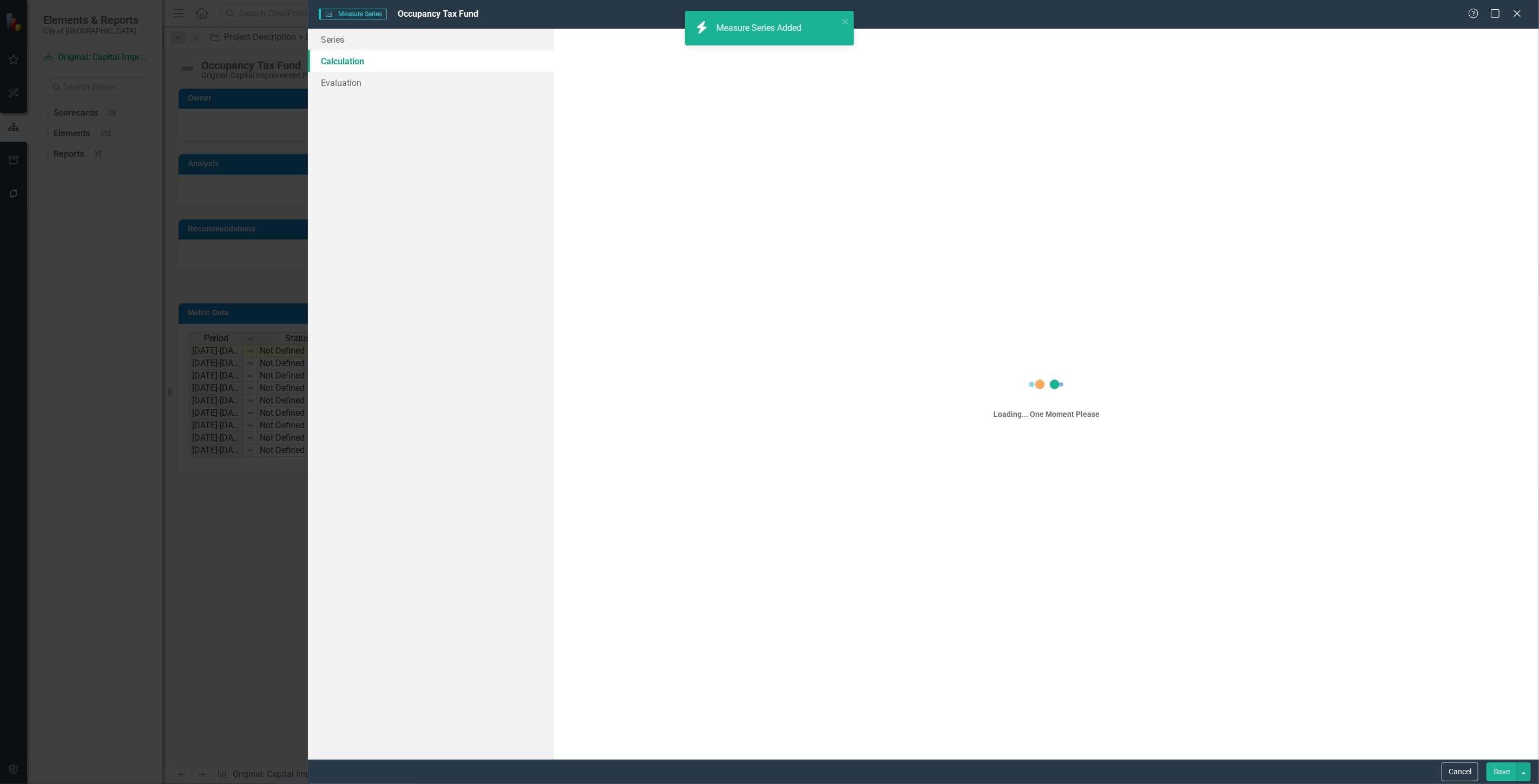
click at [650, 63] on div "Loading... One Moment Please" at bounding box center [1047, 394] width 985 height 731
click at [755, 26] on div "Measure Series Added" at bounding box center [760, 28] width 88 height 13
click at [667, 52] on div "Loading... One Moment Please" at bounding box center [1047, 394] width 985 height 731
click at [666, 52] on div "Select Series Calculation Type Expand" at bounding box center [1047, 62] width 963 height 20
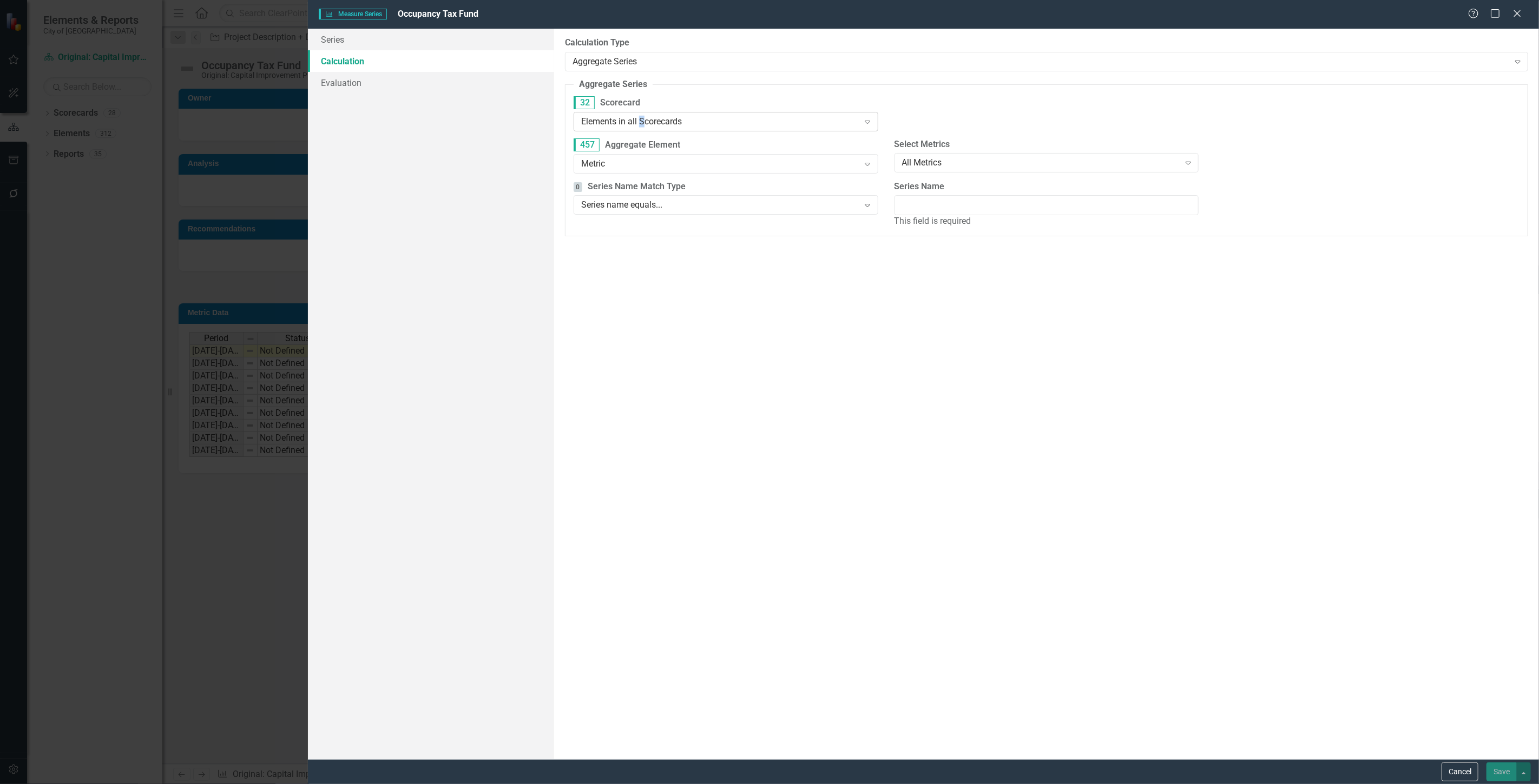
click at [642, 116] on div "Elements in all Scorecards" at bounding box center [720, 121] width 278 height 13
click at [755, 166] on div "Metric" at bounding box center [720, 164] width 278 height 13
click at [928, 164] on div "All Initiatives" at bounding box center [1041, 163] width 278 height 13
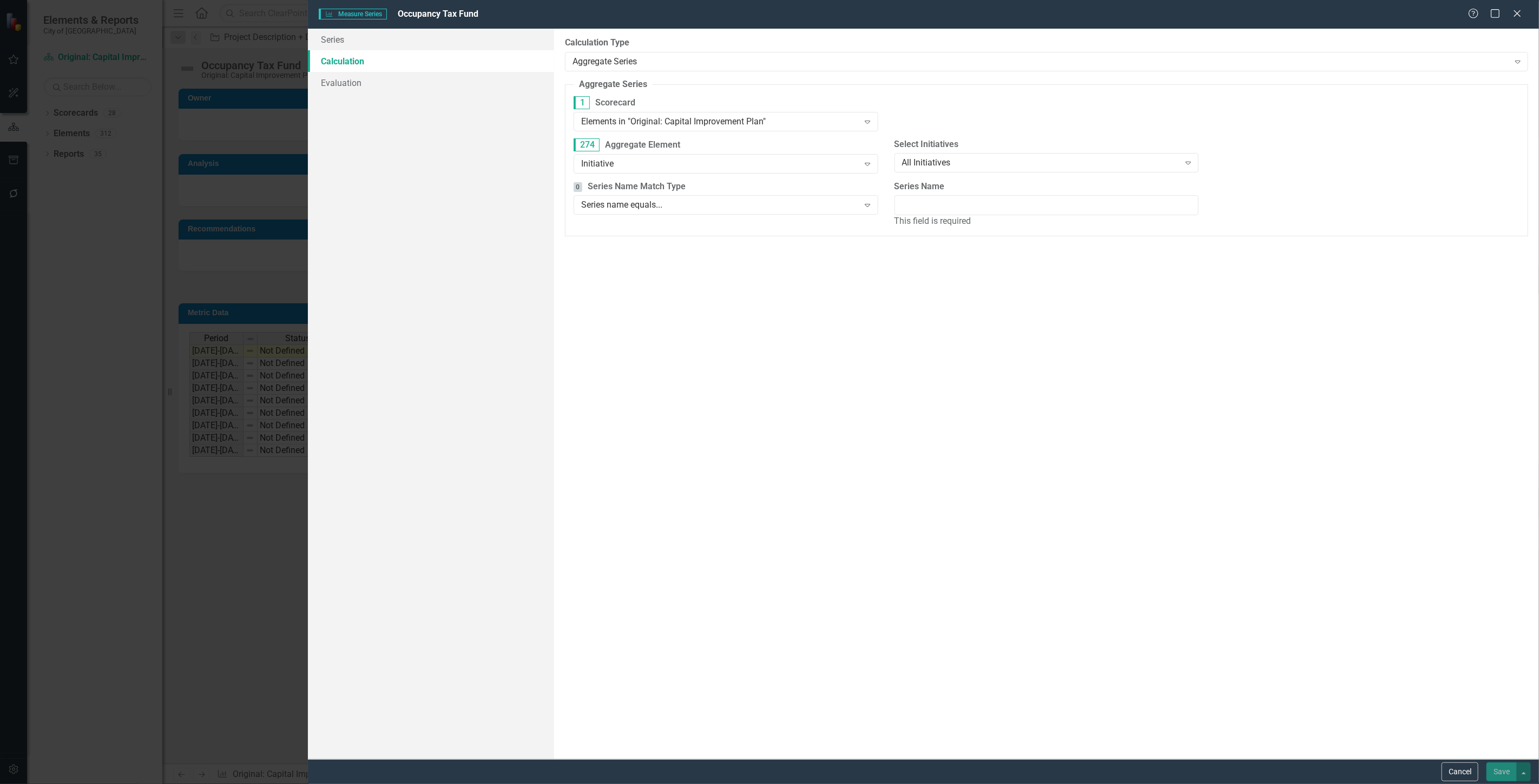
click at [931, 146] on label "Select Initiatives" at bounding box center [1047, 144] width 305 height 13
click at [921, 166] on div "All Initiatives" at bounding box center [1041, 163] width 278 height 13
click at [924, 99] on div "1 Scorecard Elements in "Original: Capital Improvement Plan" Expand" at bounding box center [1047, 117] width 962 height 42
click at [830, 204] on div "Series name equals..." at bounding box center [720, 205] width 278 height 13
click at [974, 207] on input "Series Name" at bounding box center [1047, 205] width 305 height 20
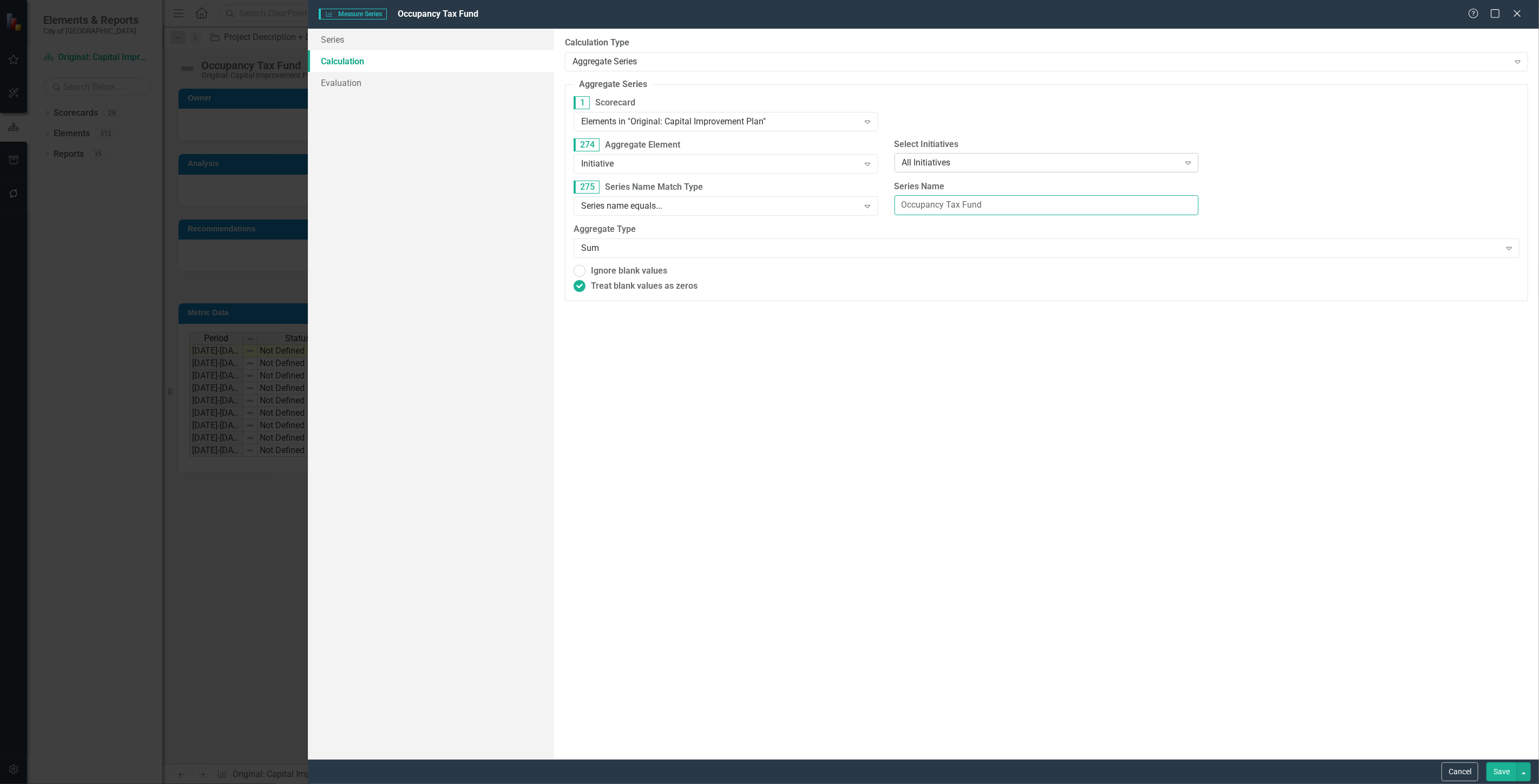
type input "Occupancy Tax Fund"
click at [968, 162] on div "All Initiatives" at bounding box center [1041, 163] width 278 height 13
click at [996, 230] on div "Initiatives tagged with..." at bounding box center [1049, 235] width 287 height 13
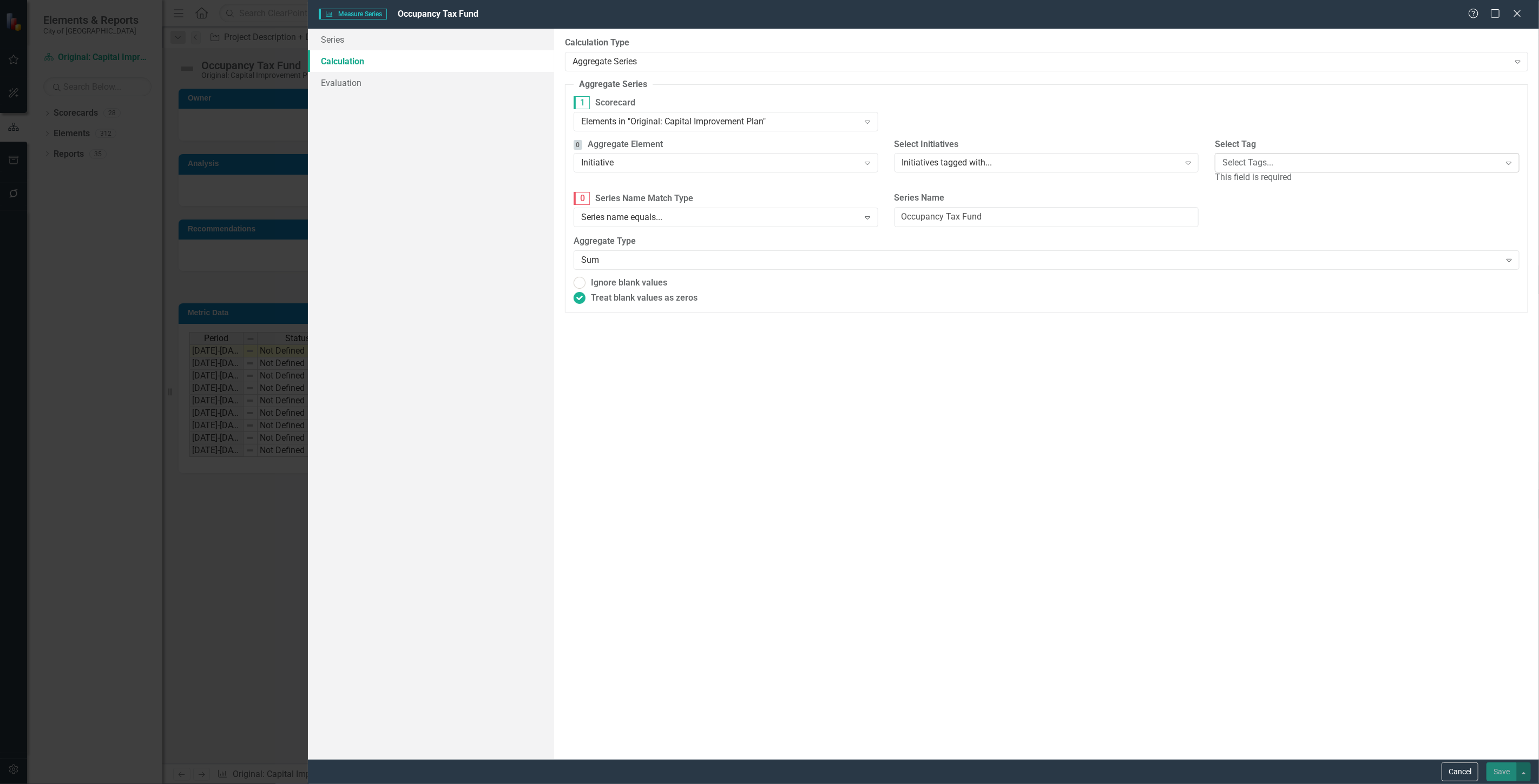
click at [1289, 170] on div "Select Tags... Expand" at bounding box center [1367, 162] width 305 height 20
type input "occ"
click at [1257, 111] on div "1 Scorecard Elements in "Original: Capital Improvement Plan" Expand" at bounding box center [1047, 117] width 962 height 42
click at [1101, 163] on div "Initiatives tagged with..." at bounding box center [1041, 163] width 278 height 13
click at [1037, 190] on div "All Initiatives" at bounding box center [1047, 183] width 305 height 18
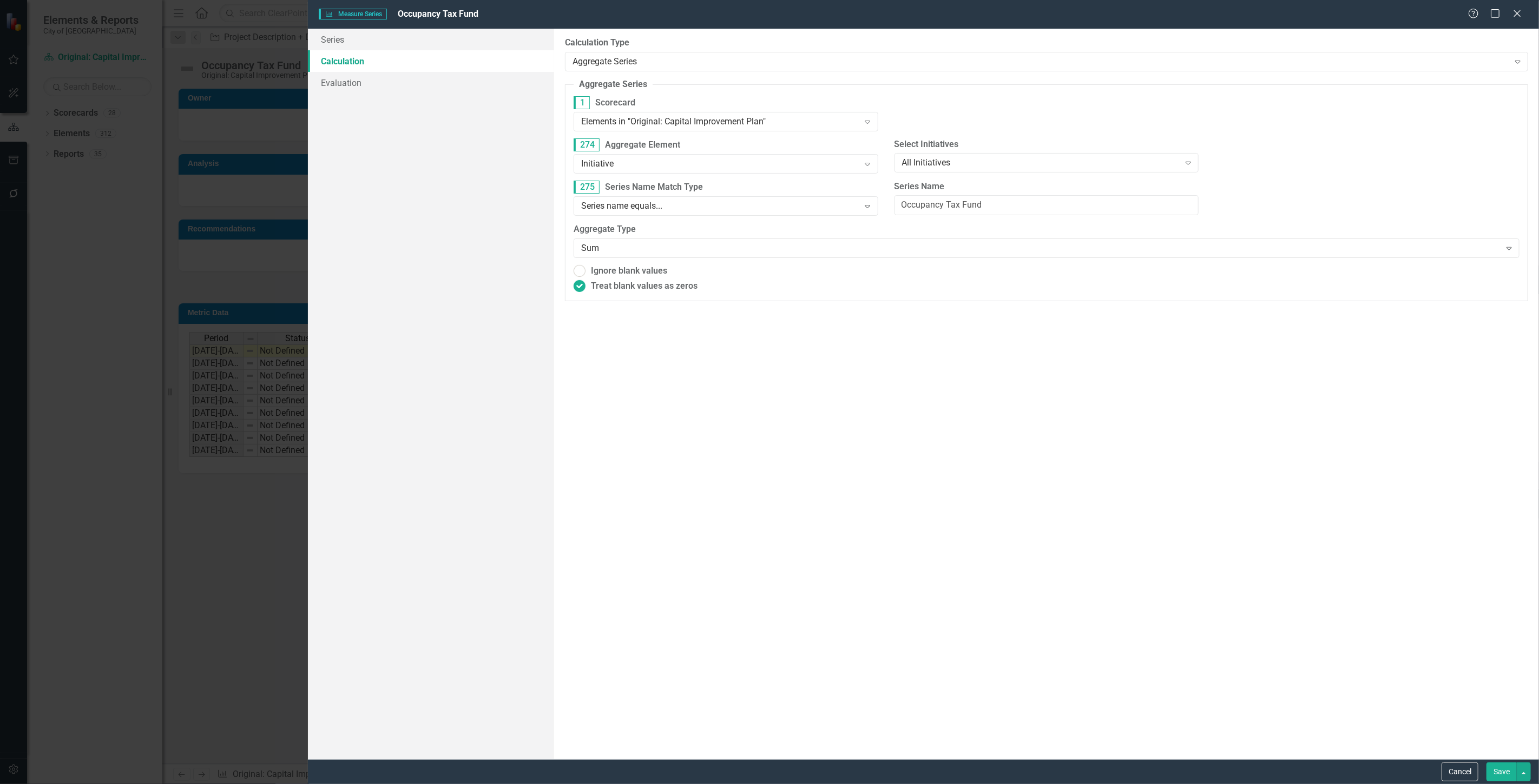
click at [1496, 776] on button "Save" at bounding box center [1501, 772] width 30 height 19
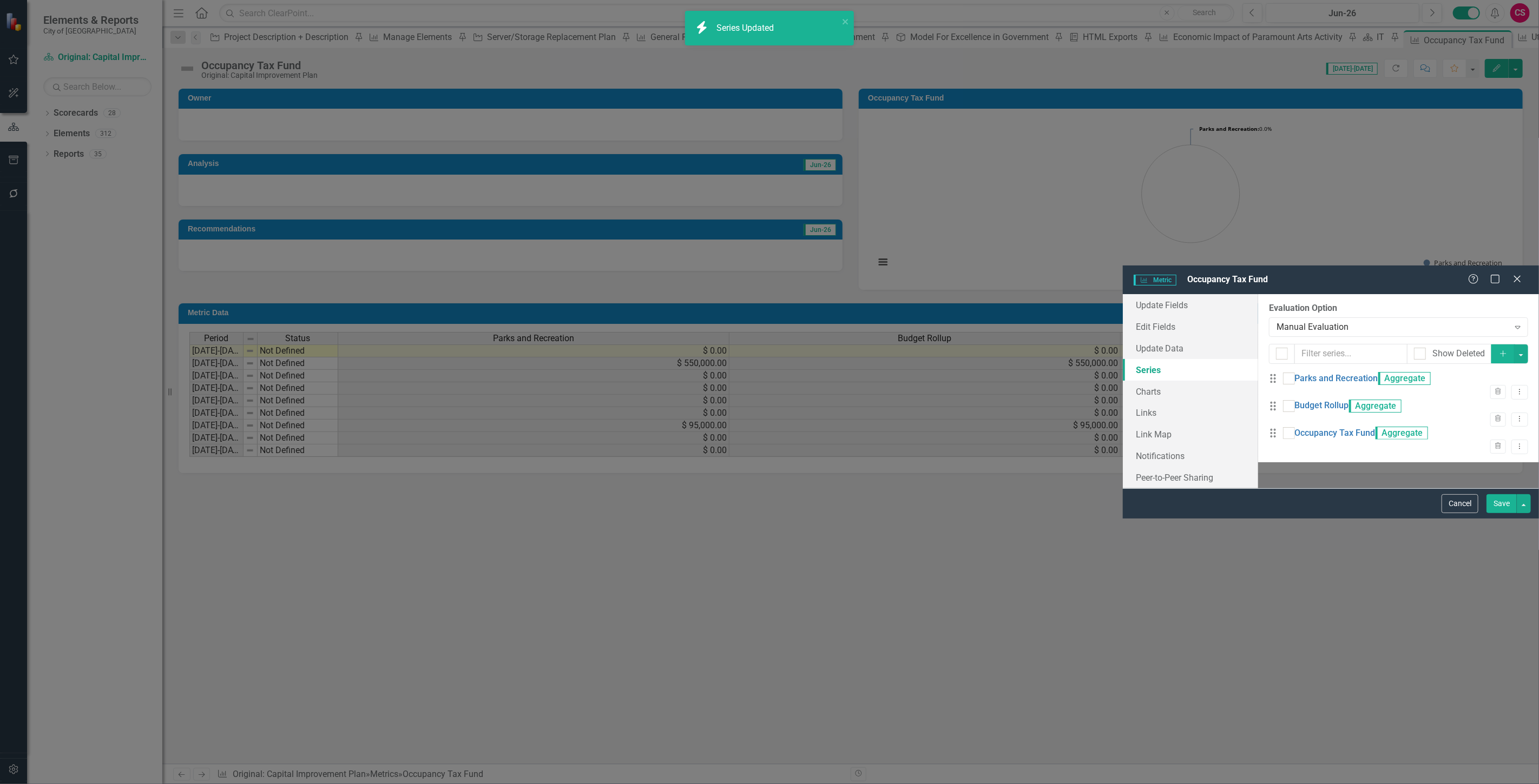
click at [1501, 514] on button "Save" at bounding box center [1501, 504] width 30 height 19
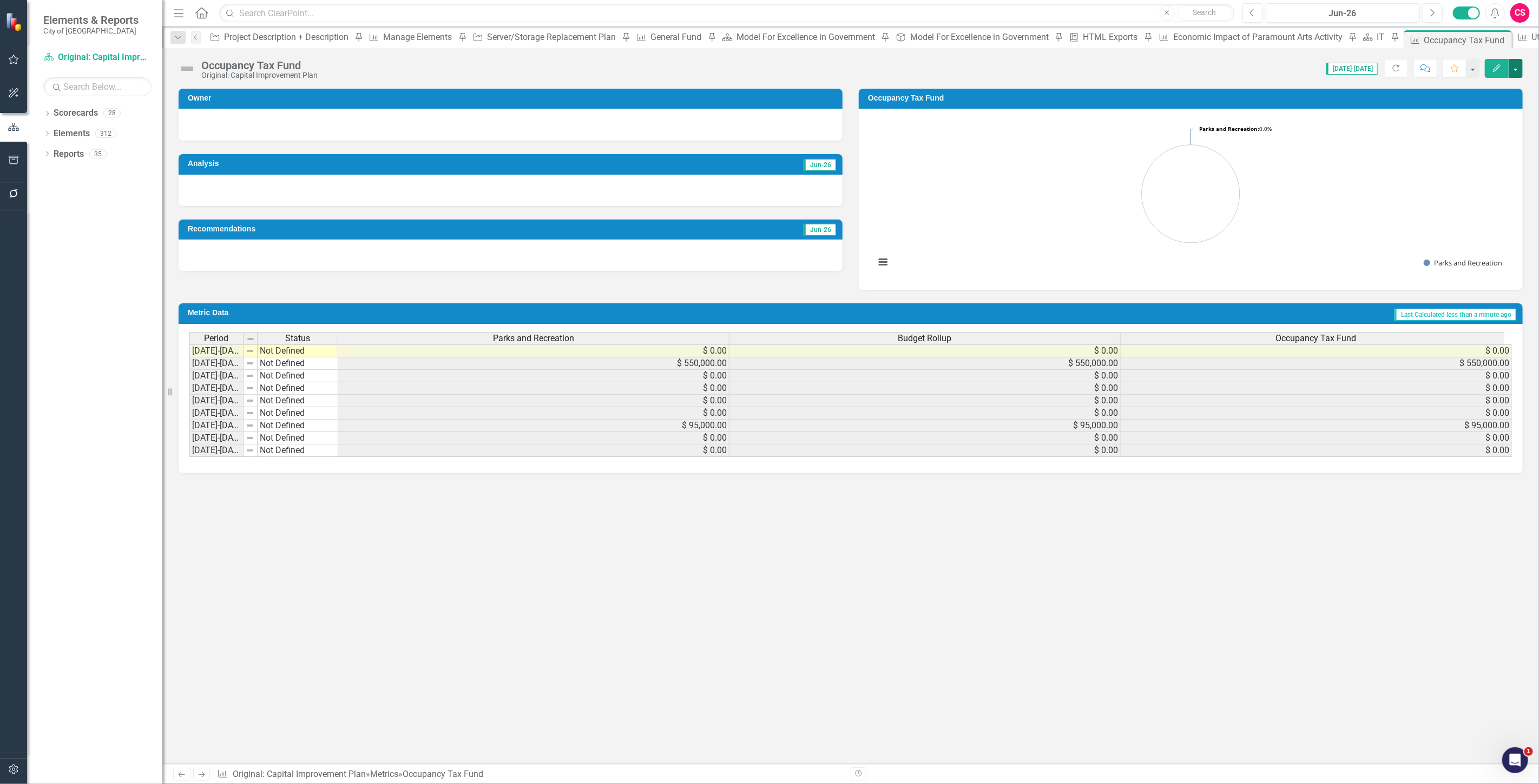
click at [1513, 66] on button "button" at bounding box center [1516, 69] width 14 height 19
click at [1479, 90] on link "Edit Edit Metric" at bounding box center [1474, 88] width 96 height 20
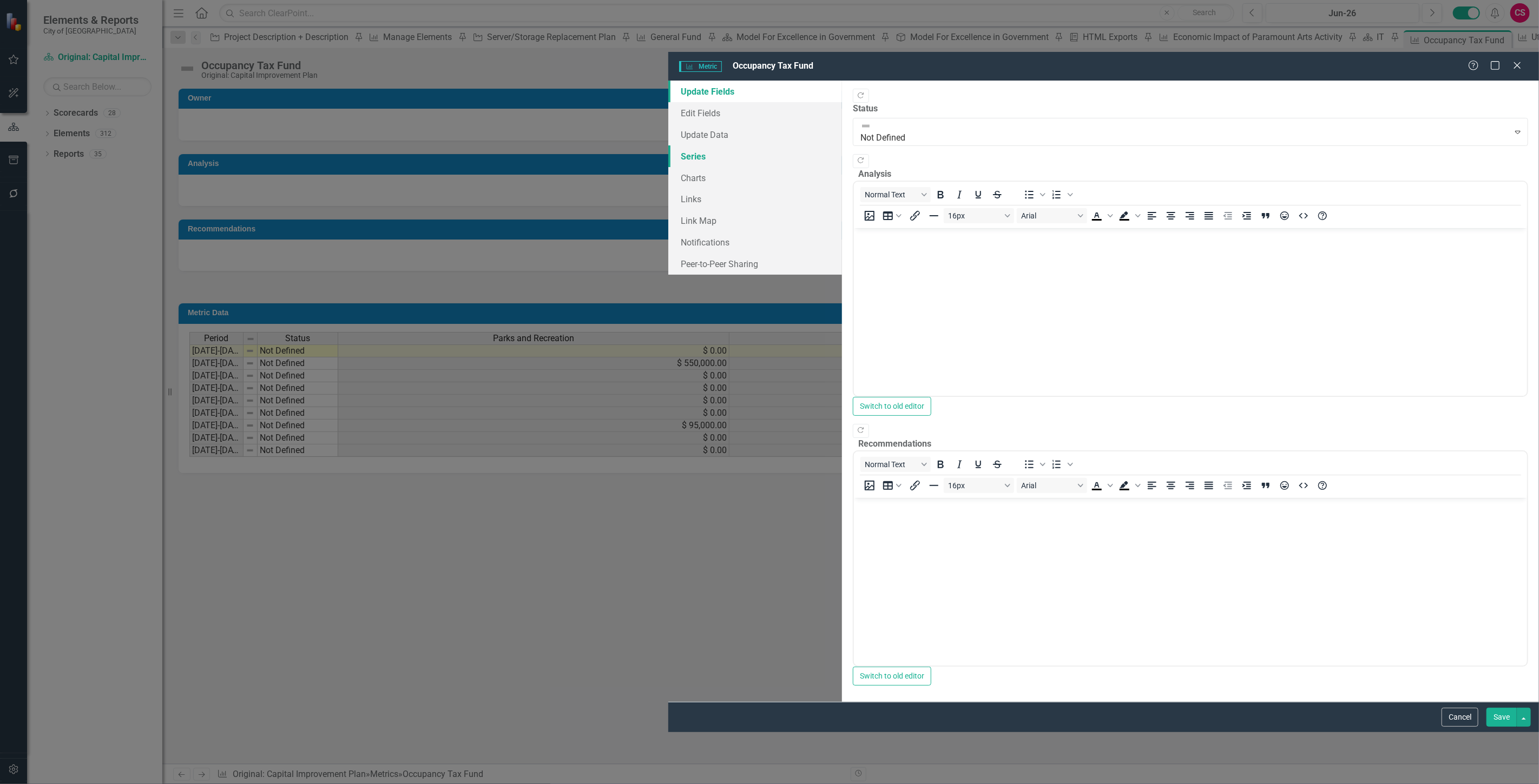
click at [669, 146] on link "Series" at bounding box center [756, 156] width 174 height 21
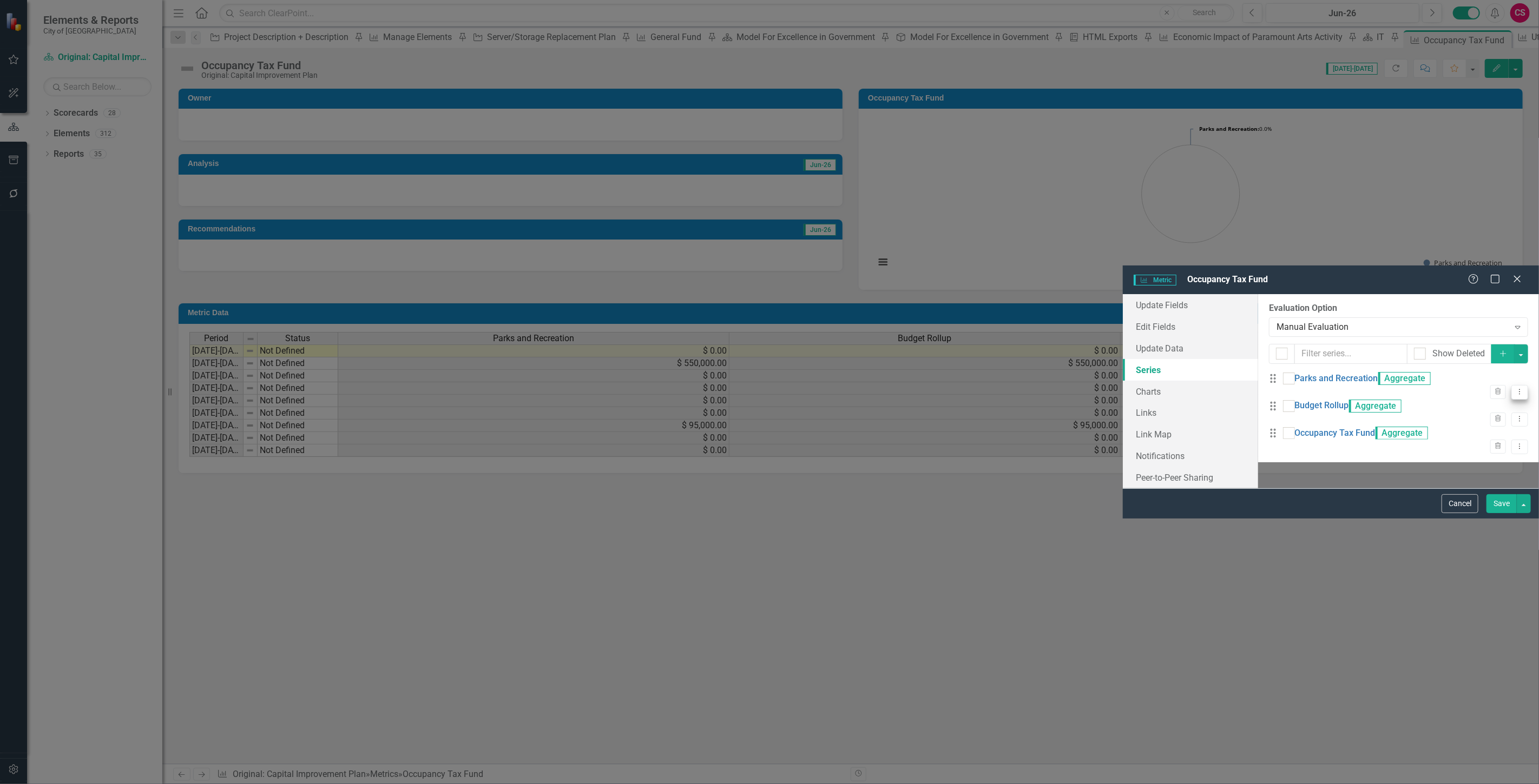
click at [1512, 385] on button "Dropdown Menu" at bounding box center [1520, 392] width 17 height 14
click at [1482, 138] on link "Edit Edit Measure Series" at bounding box center [1458, 137] width 123 height 20
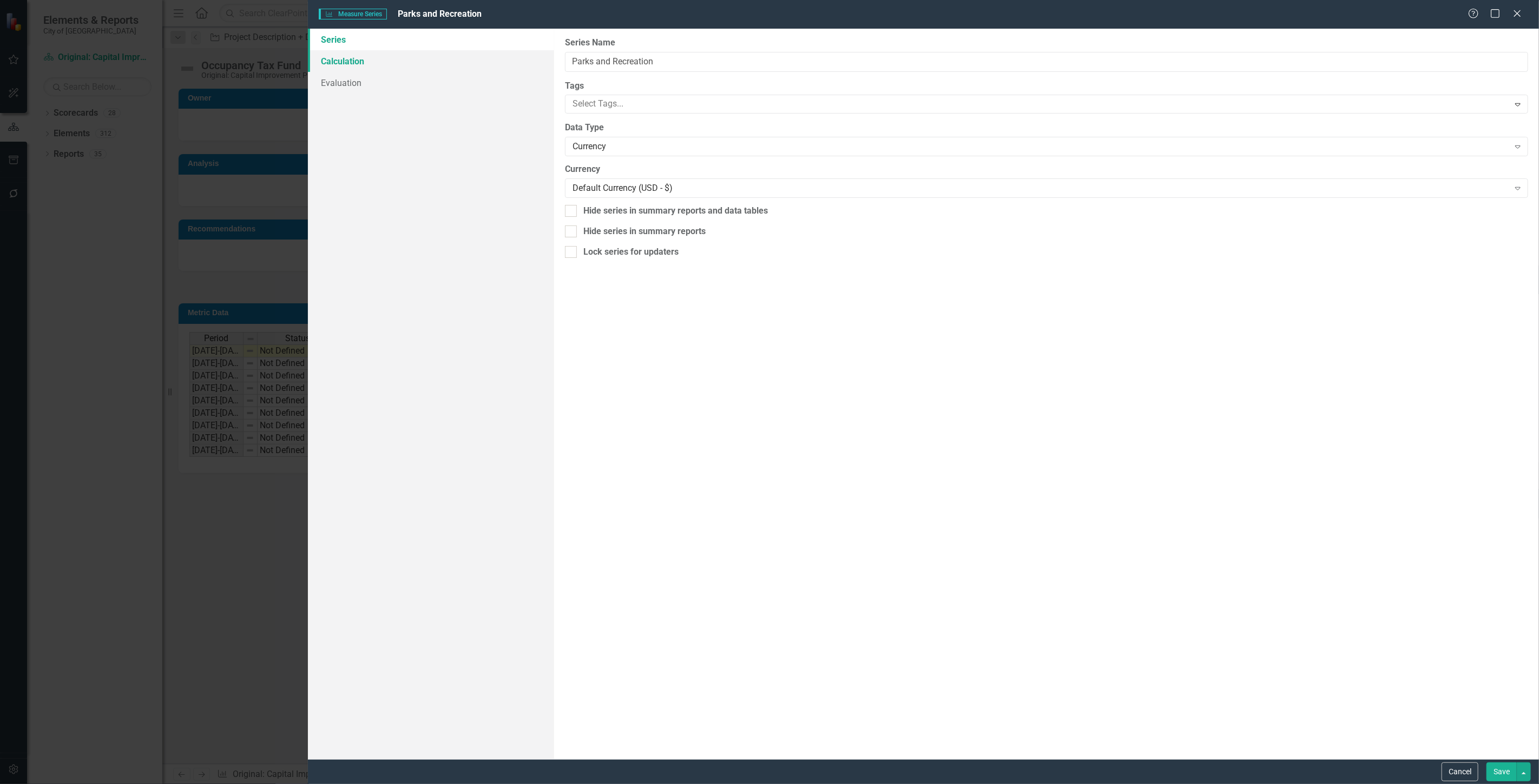
click at [375, 60] on link "Calculation" at bounding box center [431, 61] width 246 height 21
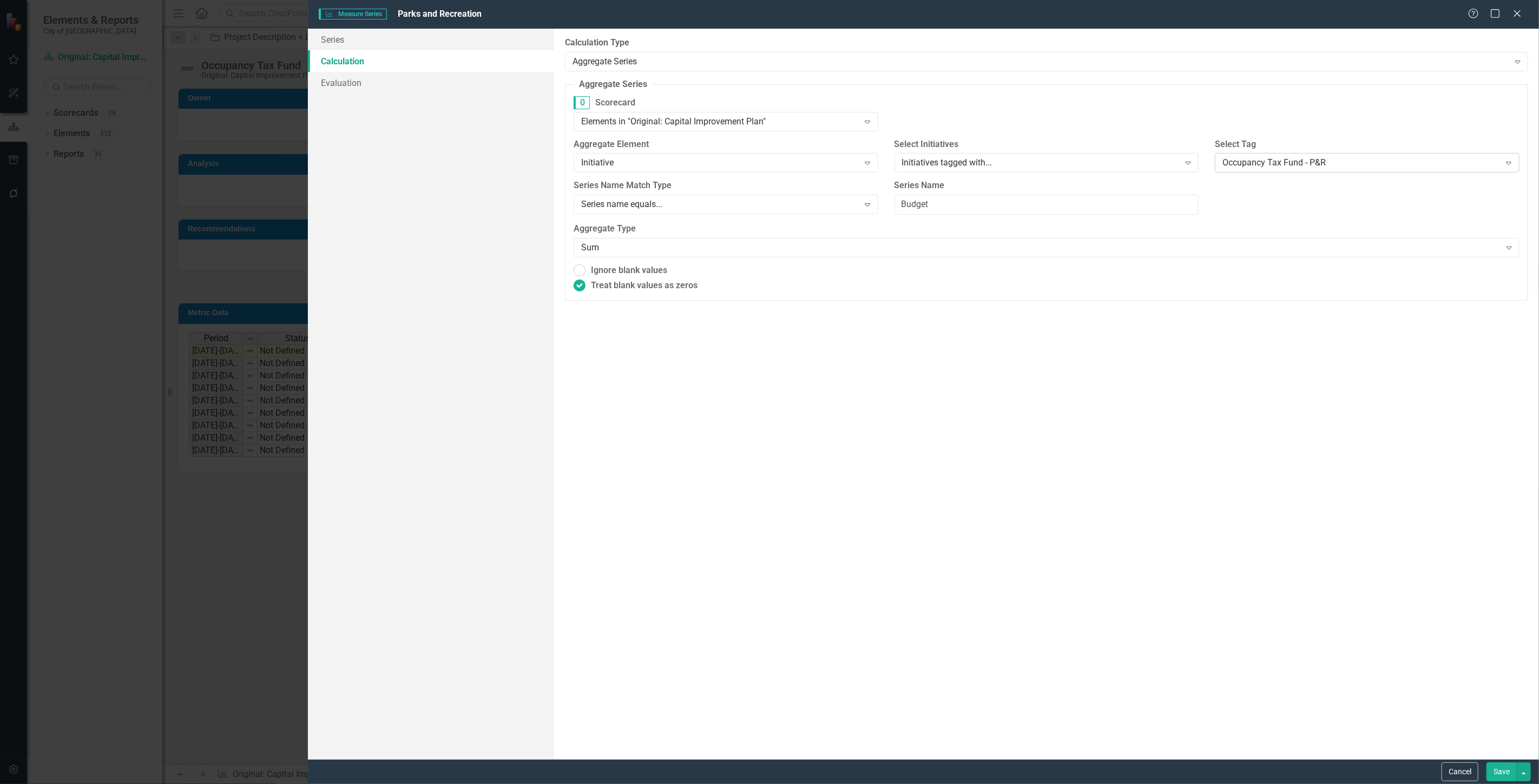
click at [1423, 165] on div "Occupancy Tax Fund - P&R" at bounding box center [1361, 163] width 278 height 13
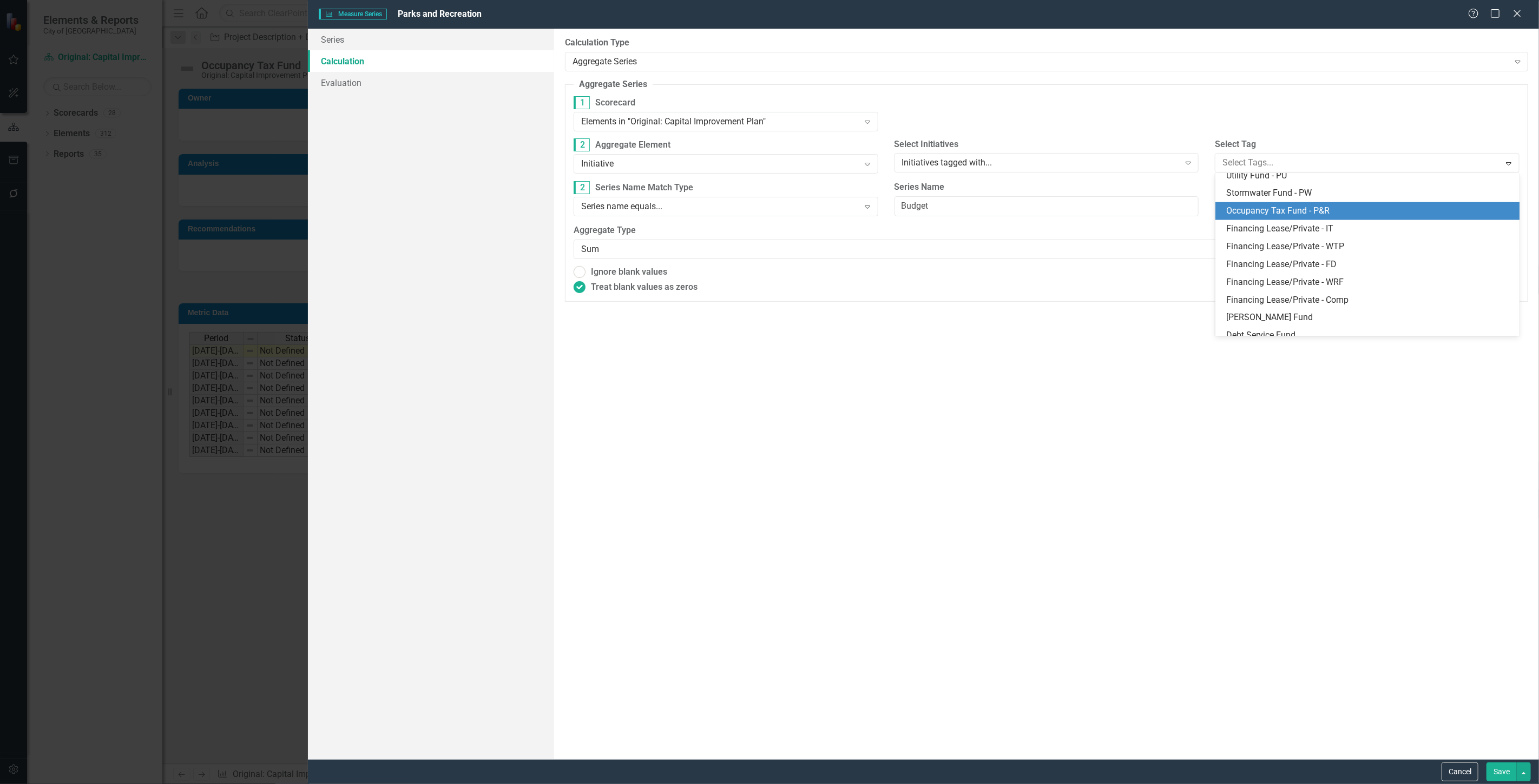
scroll to position [709, 0]
type input "p&"
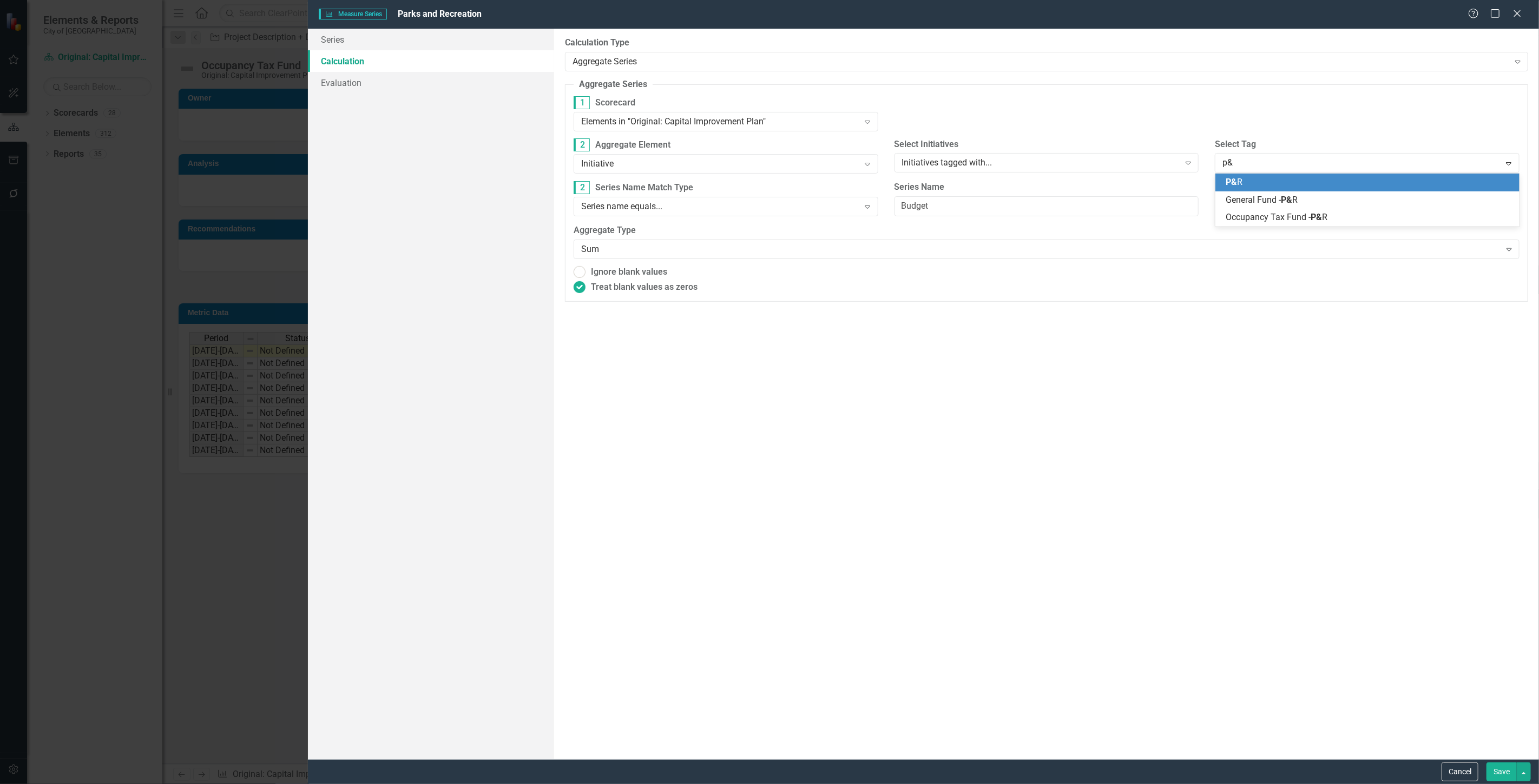
click at [1315, 175] on div "P& R" at bounding box center [1368, 183] width 305 height 18
drag, startPoint x: 965, startPoint y: 210, endPoint x: 800, endPoint y: 207, distance: 165.0
click at [800, 207] on div "22 Series Name Match Type Series name equals... Expand Series Name Budget" at bounding box center [1047, 202] width 962 height 43
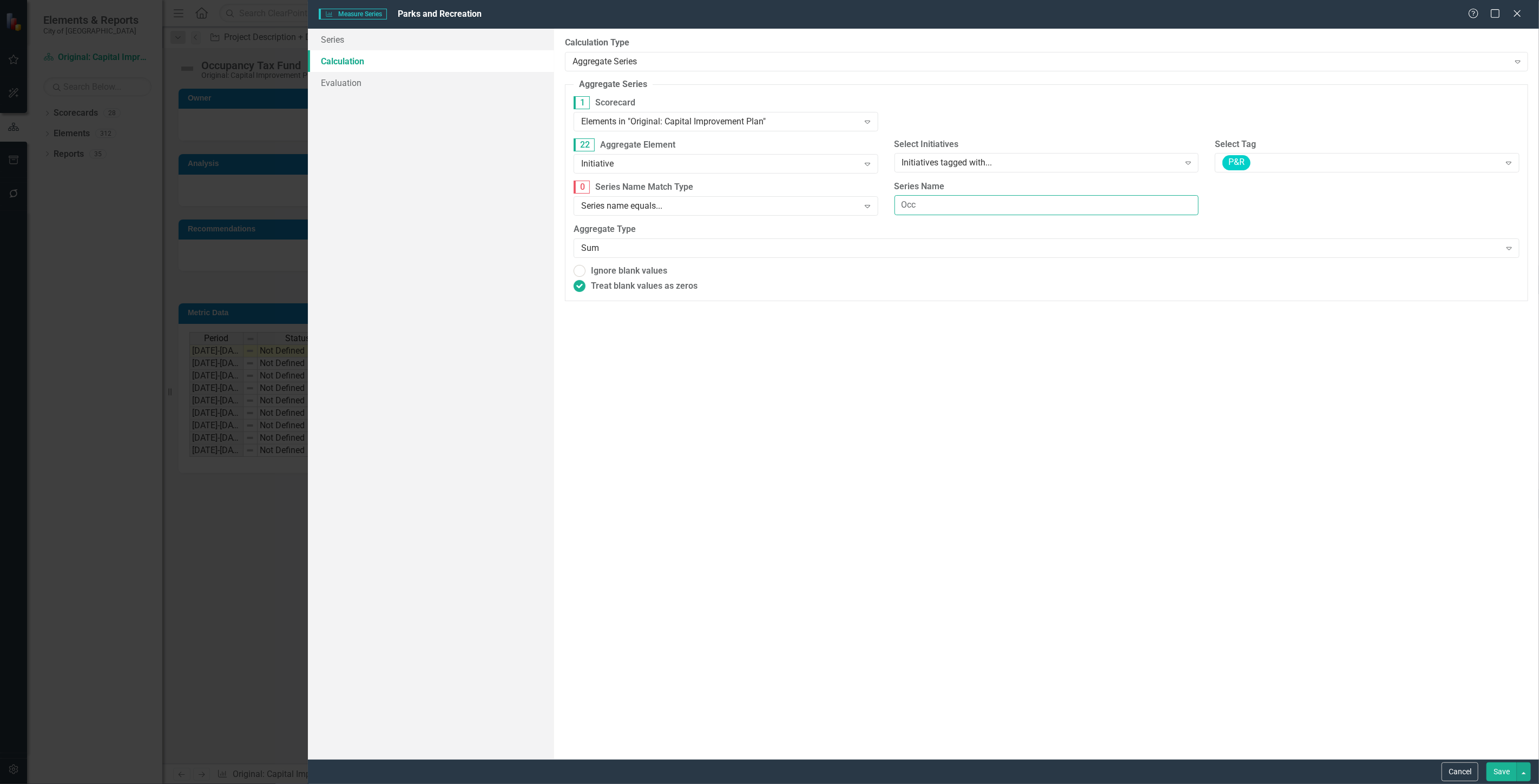
click at [940, 207] on input "Occ" at bounding box center [1047, 205] width 305 height 20
type input "Occupancy Tax Fund"
click at [1495, 773] on button "Save" at bounding box center [1501, 772] width 30 height 19
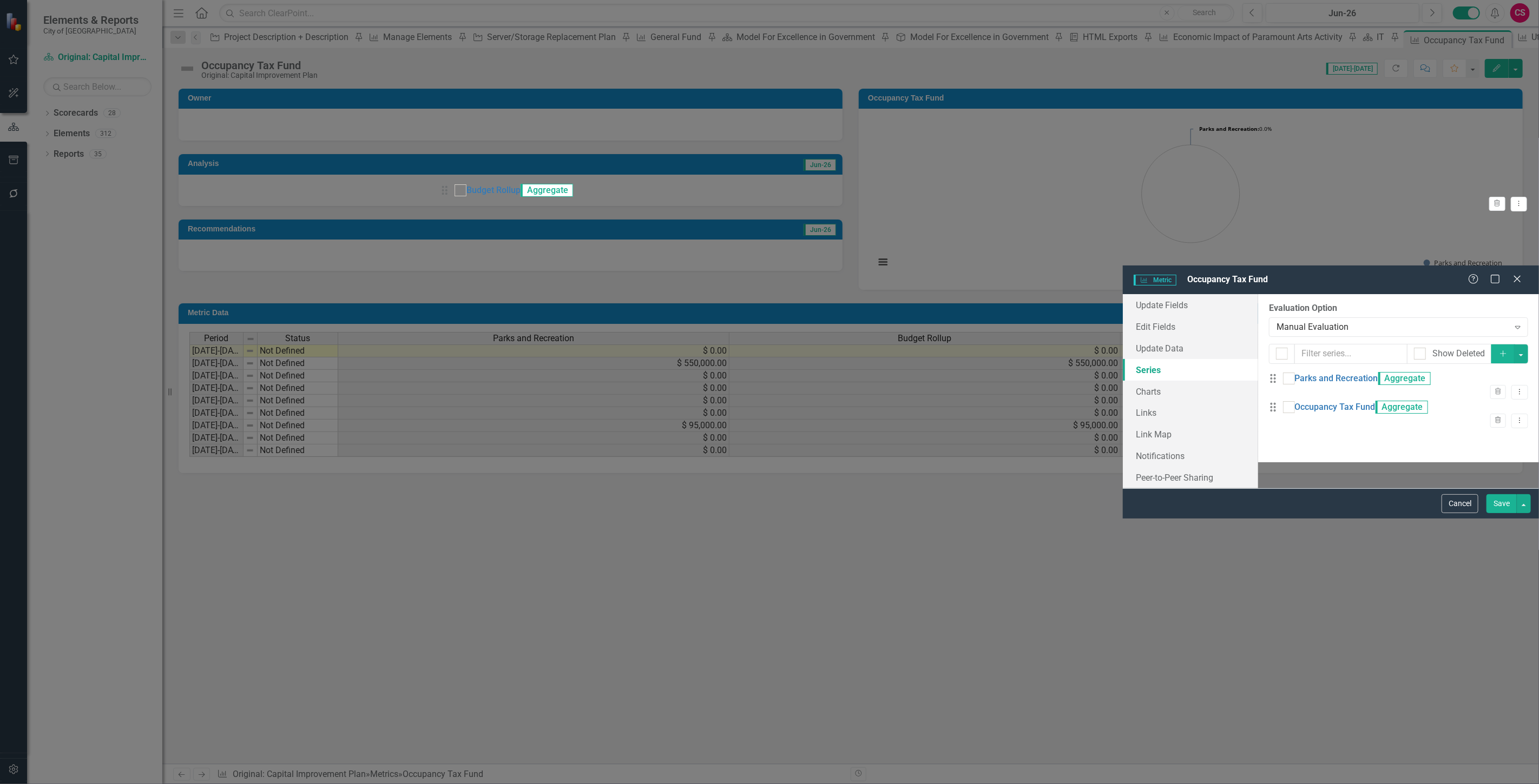
drag, startPoint x: 453, startPoint y: 154, endPoint x: 452, endPoint y: 200, distance: 46.0
click at [1515, 443] on icon "Dropdown Menu" at bounding box center [1519, 447] width 9 height 7
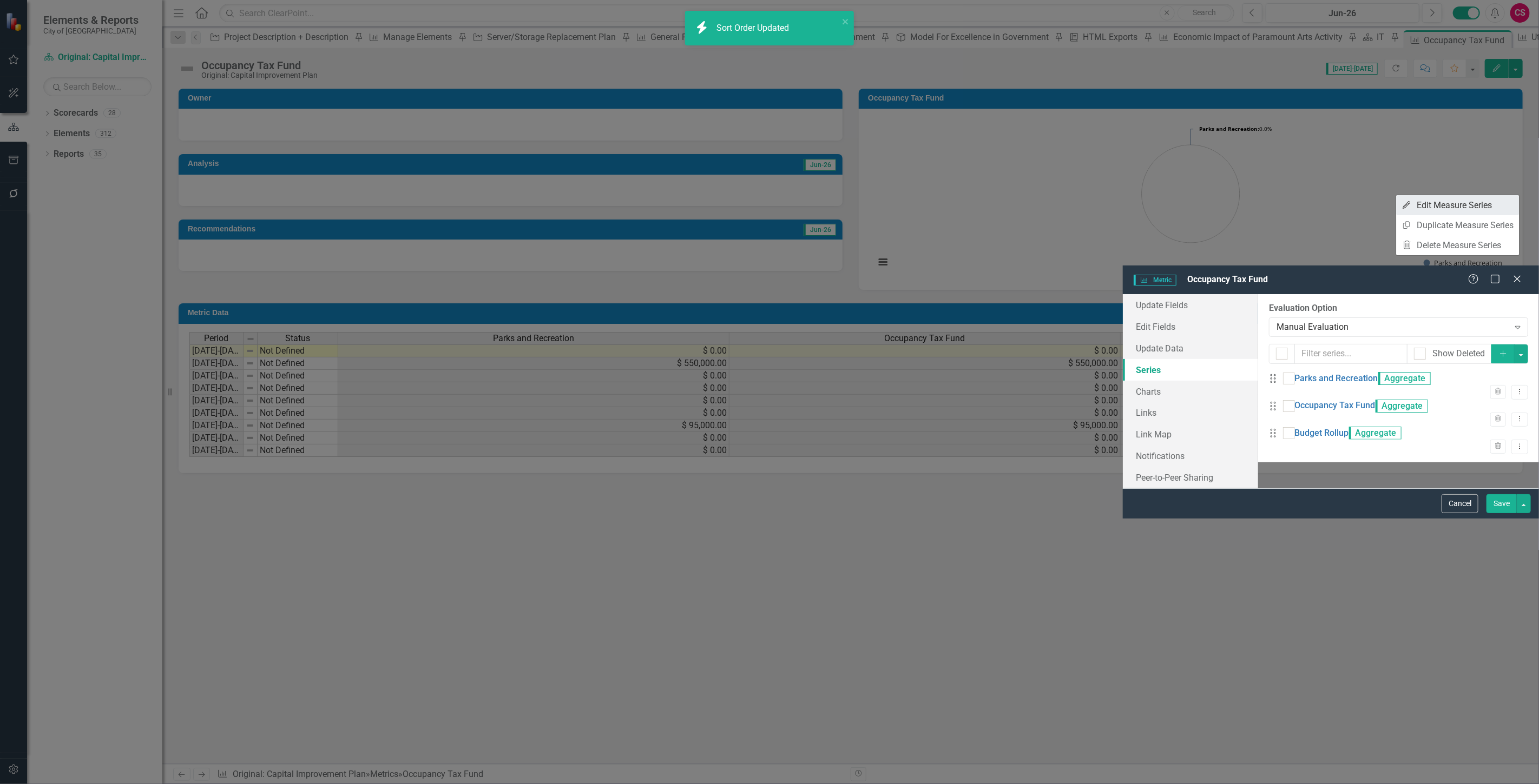
click at [1437, 207] on link "Edit Edit Measure Series" at bounding box center [1458, 205] width 123 height 20
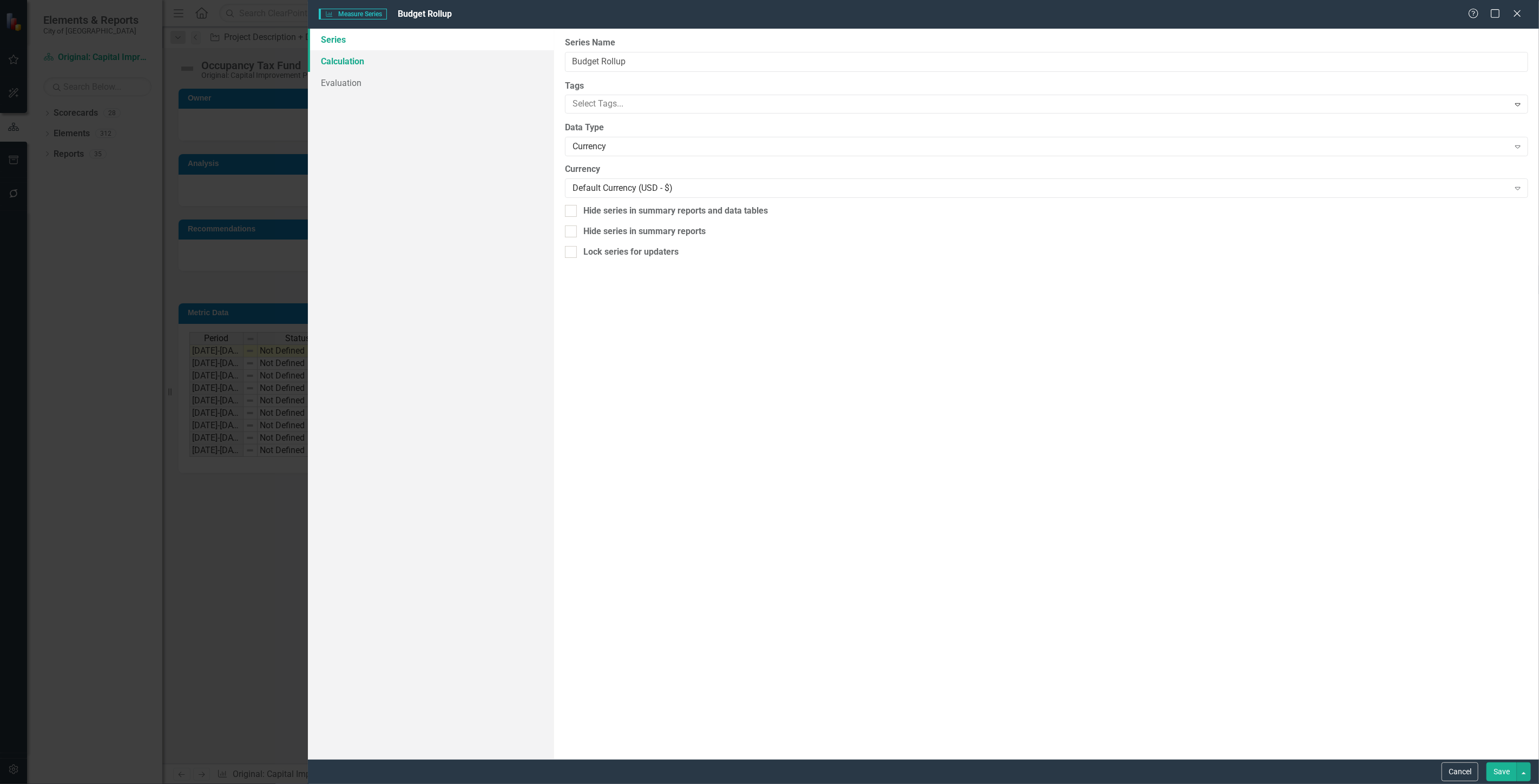
click at [386, 57] on link "Calculation" at bounding box center [431, 61] width 246 height 21
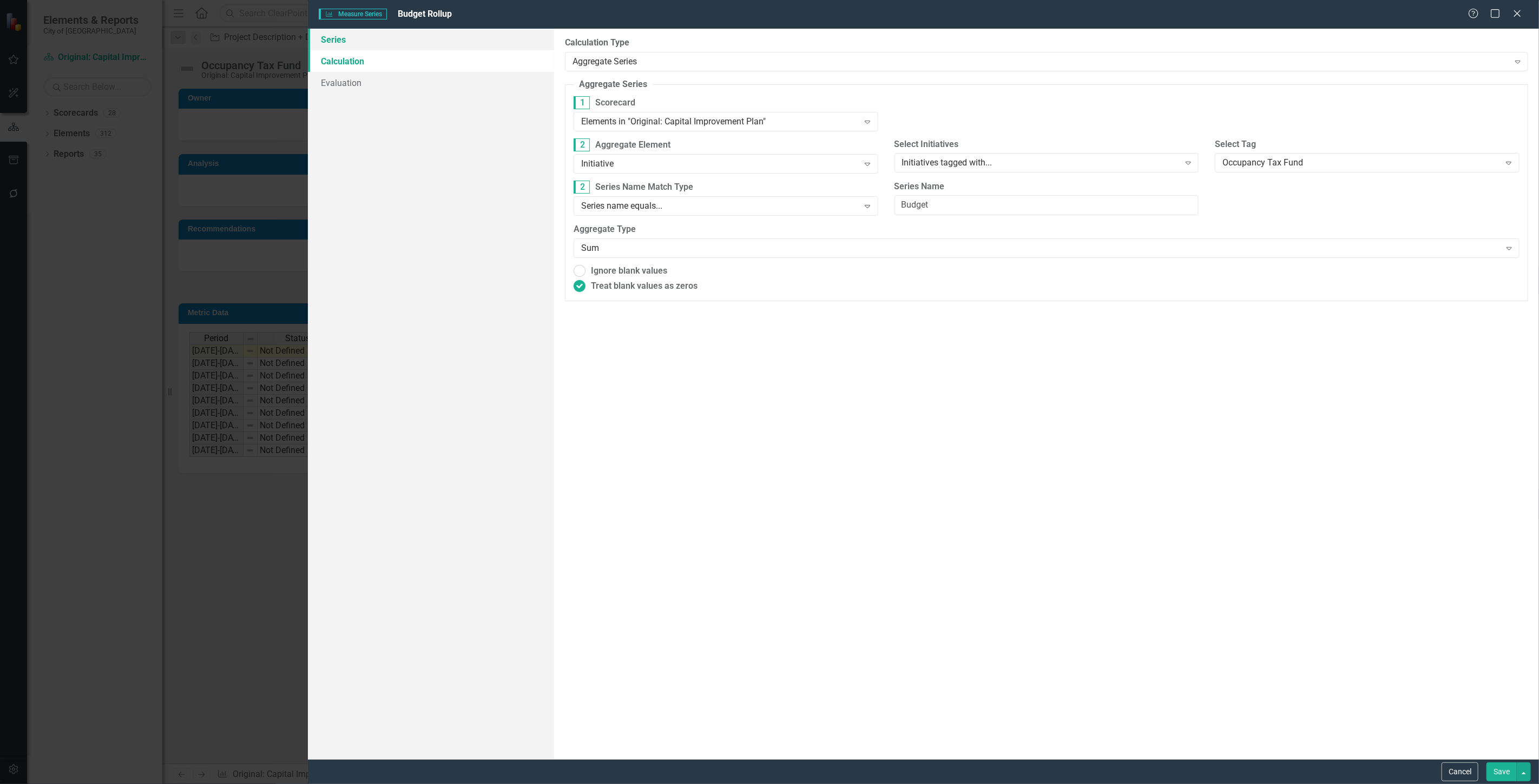
click at [381, 38] on link "Series" at bounding box center [431, 39] width 246 height 21
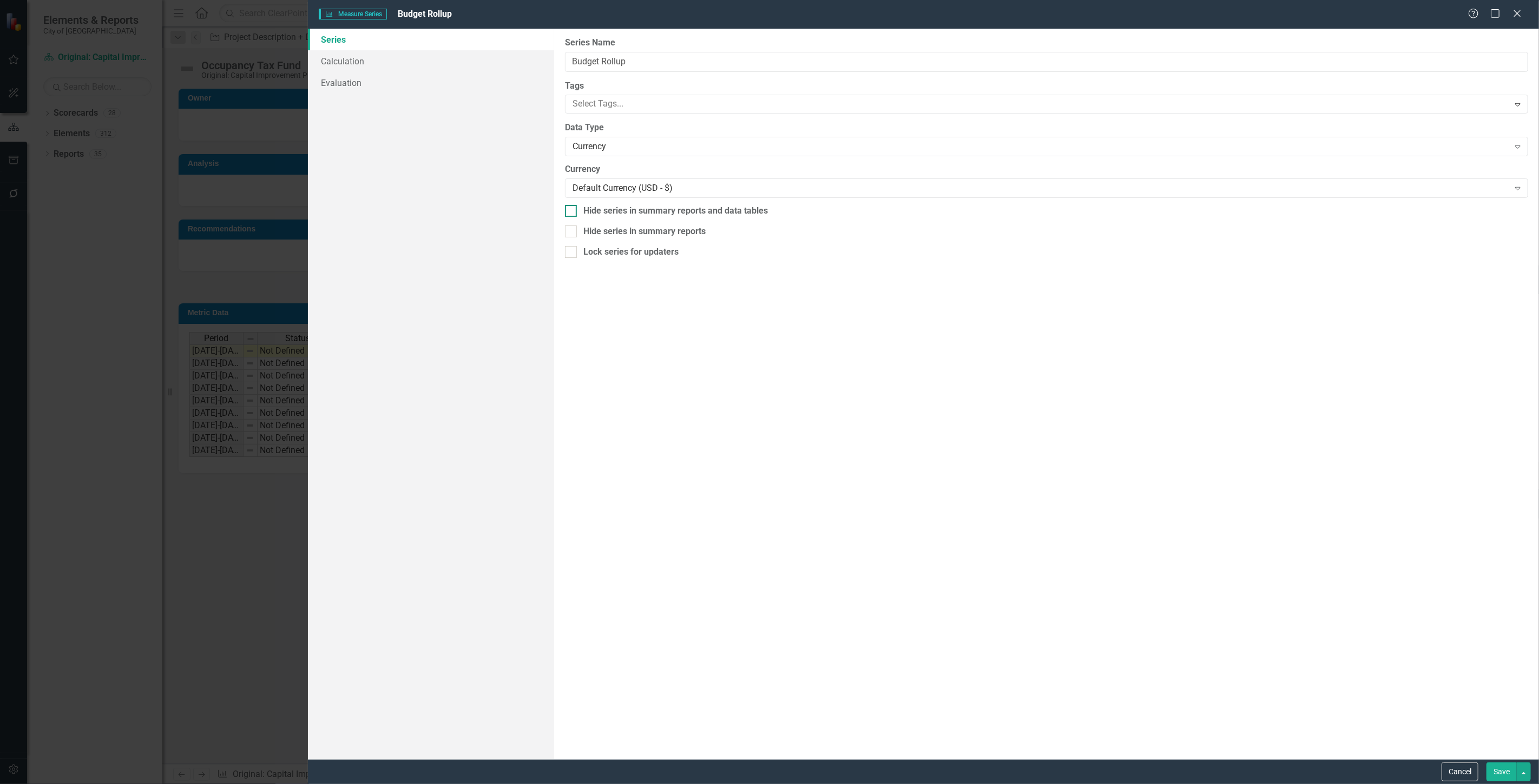
click at [663, 215] on div "Hide series in summary reports and data tables" at bounding box center [675, 211] width 185 height 13
click at [572, 212] on input "Hide series in summary reports and data tables" at bounding box center [569, 208] width 7 height 7
checkbox input "true"
click at [1499, 768] on button "Save" at bounding box center [1501, 772] width 30 height 19
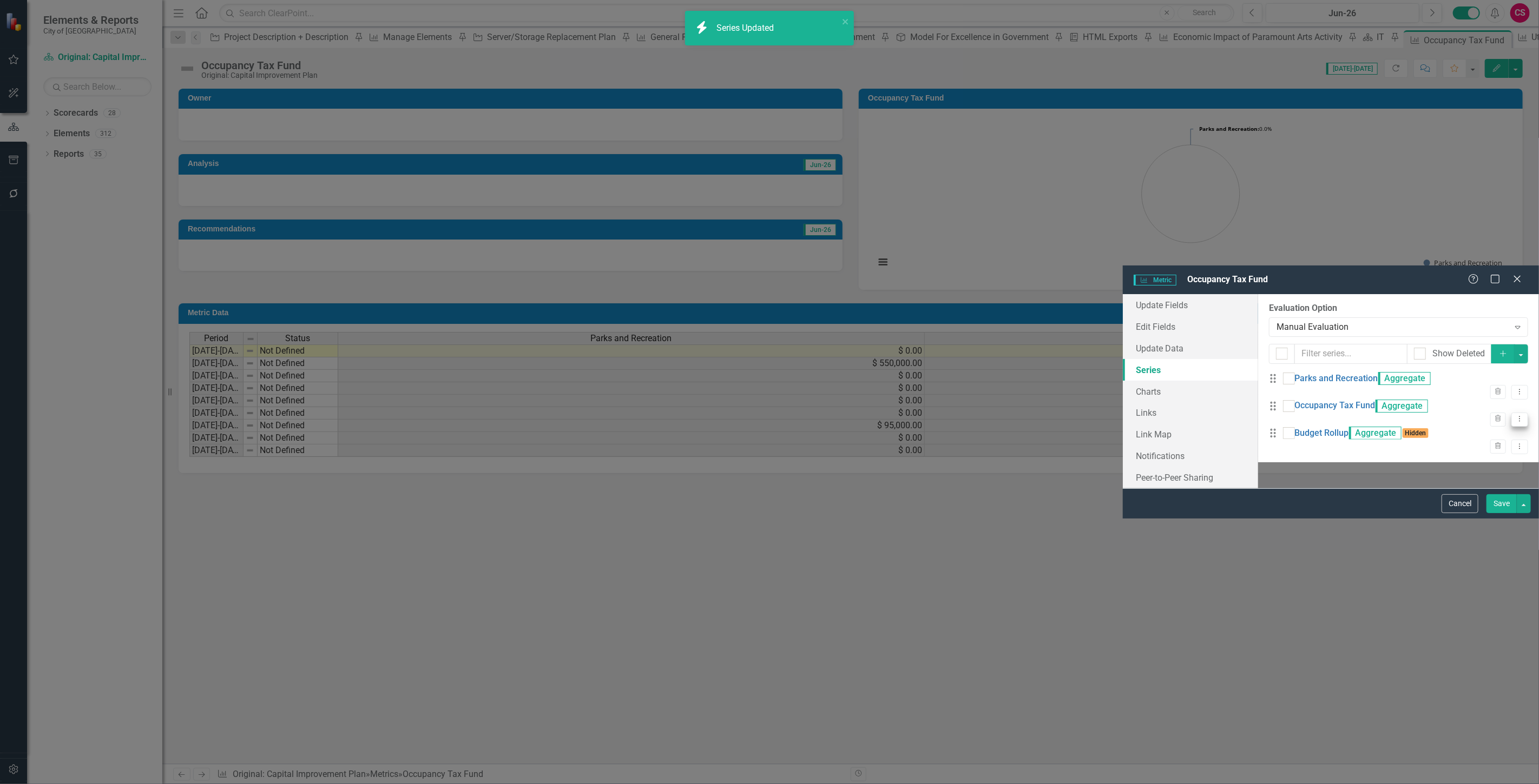
click at [1515, 416] on icon "Dropdown Menu" at bounding box center [1519, 419] width 9 height 7
drag, startPoint x: 1418, startPoint y: 175, endPoint x: 1413, endPoint y: 171, distance: 6.4
click at [1418, 174] on link "Edit Edit Measure Series" at bounding box center [1458, 172] width 123 height 20
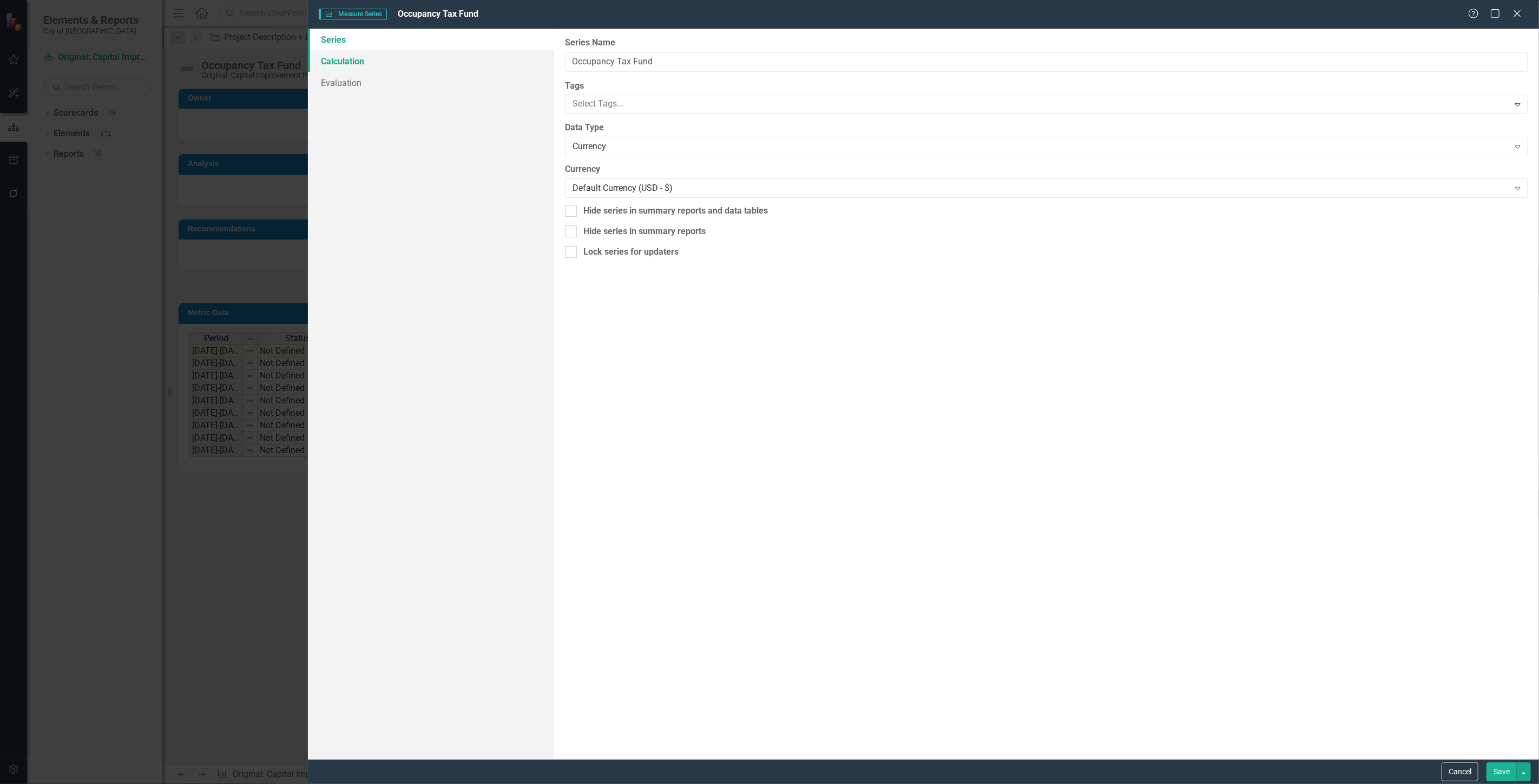
click at [428, 66] on link "Calculation" at bounding box center [431, 61] width 246 height 21
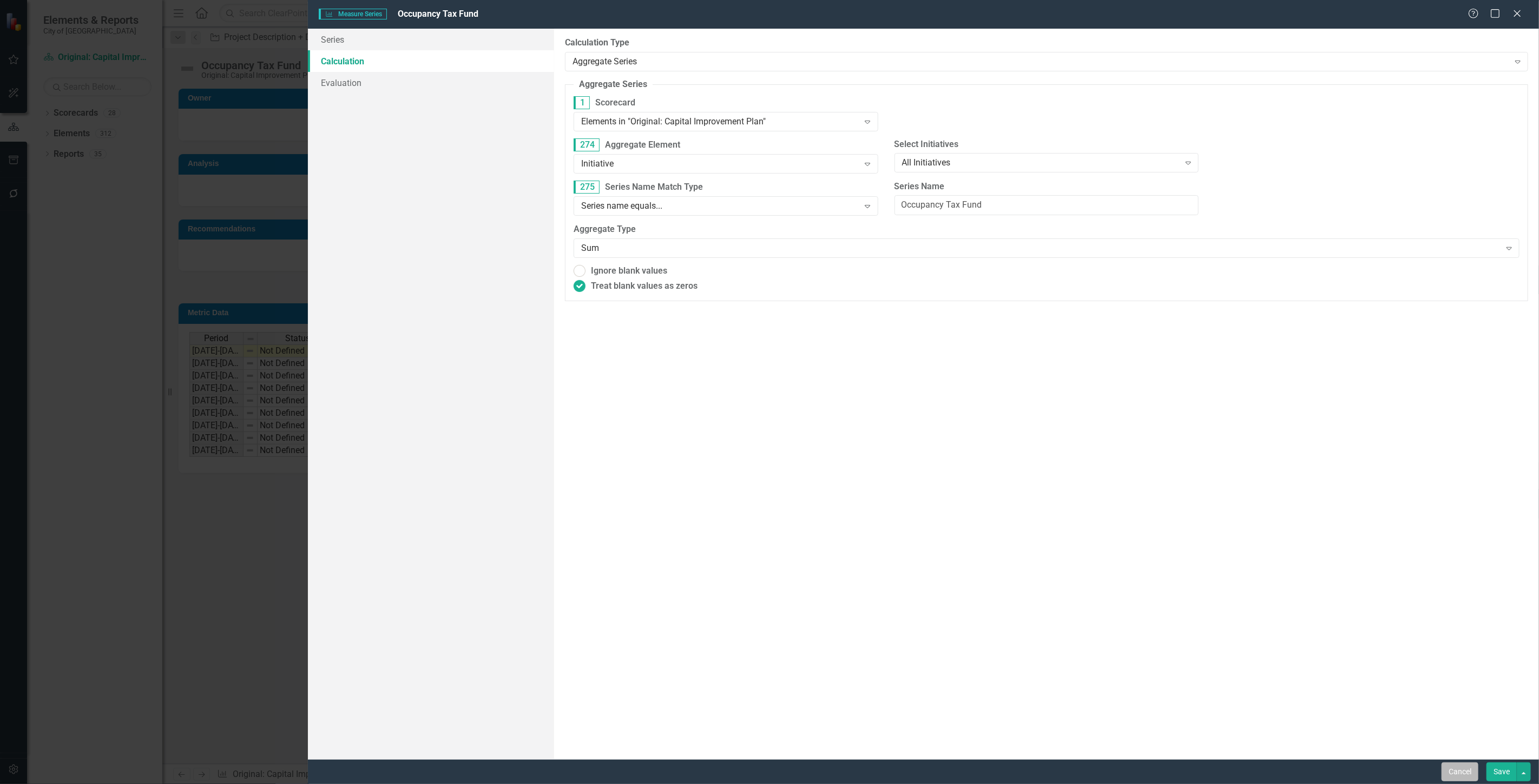
click at [1458, 769] on button "Cancel" at bounding box center [1460, 772] width 37 height 19
click at [1458, 769] on div "Cancel Save" at bounding box center [923, 772] width 1231 height 25
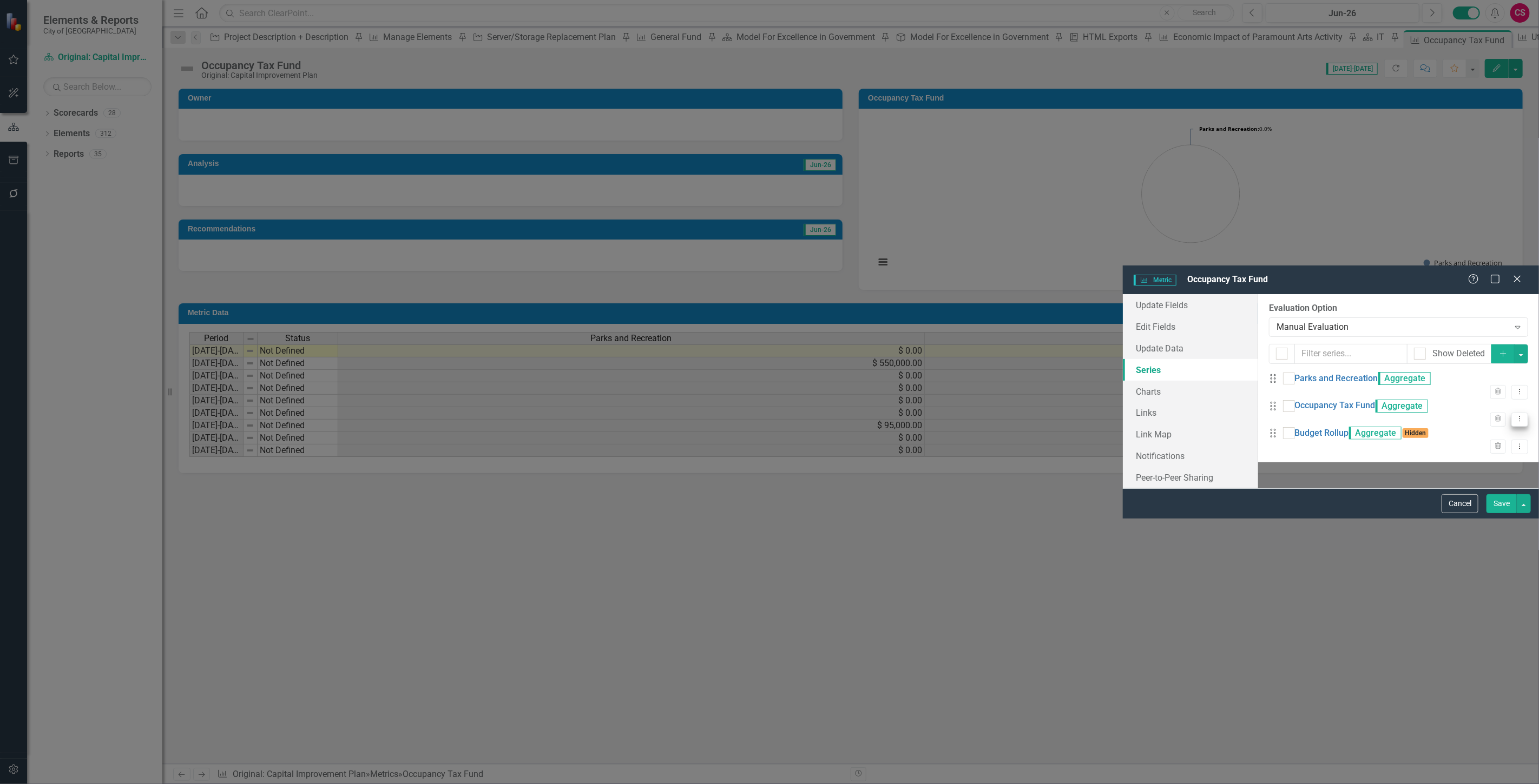
drag, startPoint x: 1515, startPoint y: 152, endPoint x: 1478, endPoint y: 155, distance: 37.1
click at [1515, 416] on icon "Dropdown Menu" at bounding box center [1519, 419] width 9 height 7
click at [1414, 177] on link "Edit Edit Measure Series" at bounding box center [1458, 172] width 123 height 20
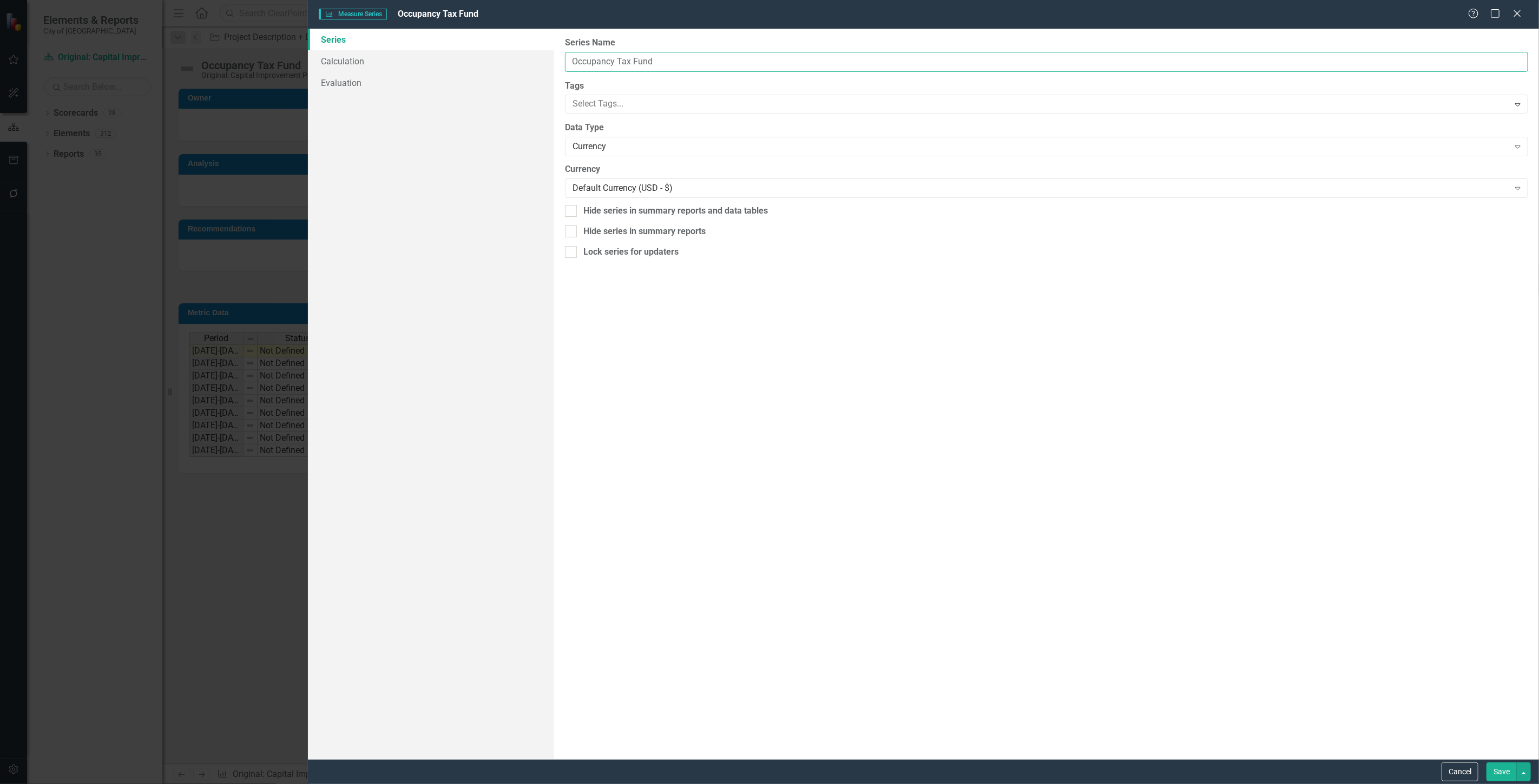
drag, startPoint x: 720, startPoint y: 65, endPoint x: 715, endPoint y: 62, distance: 5.8
click at [719, 65] on input "Occupancy Tax Fund" at bounding box center [1047, 62] width 963 height 20
type input "Occupancy Tax Fund Total"
click at [1496, 768] on button "Save" at bounding box center [1501, 772] width 30 height 19
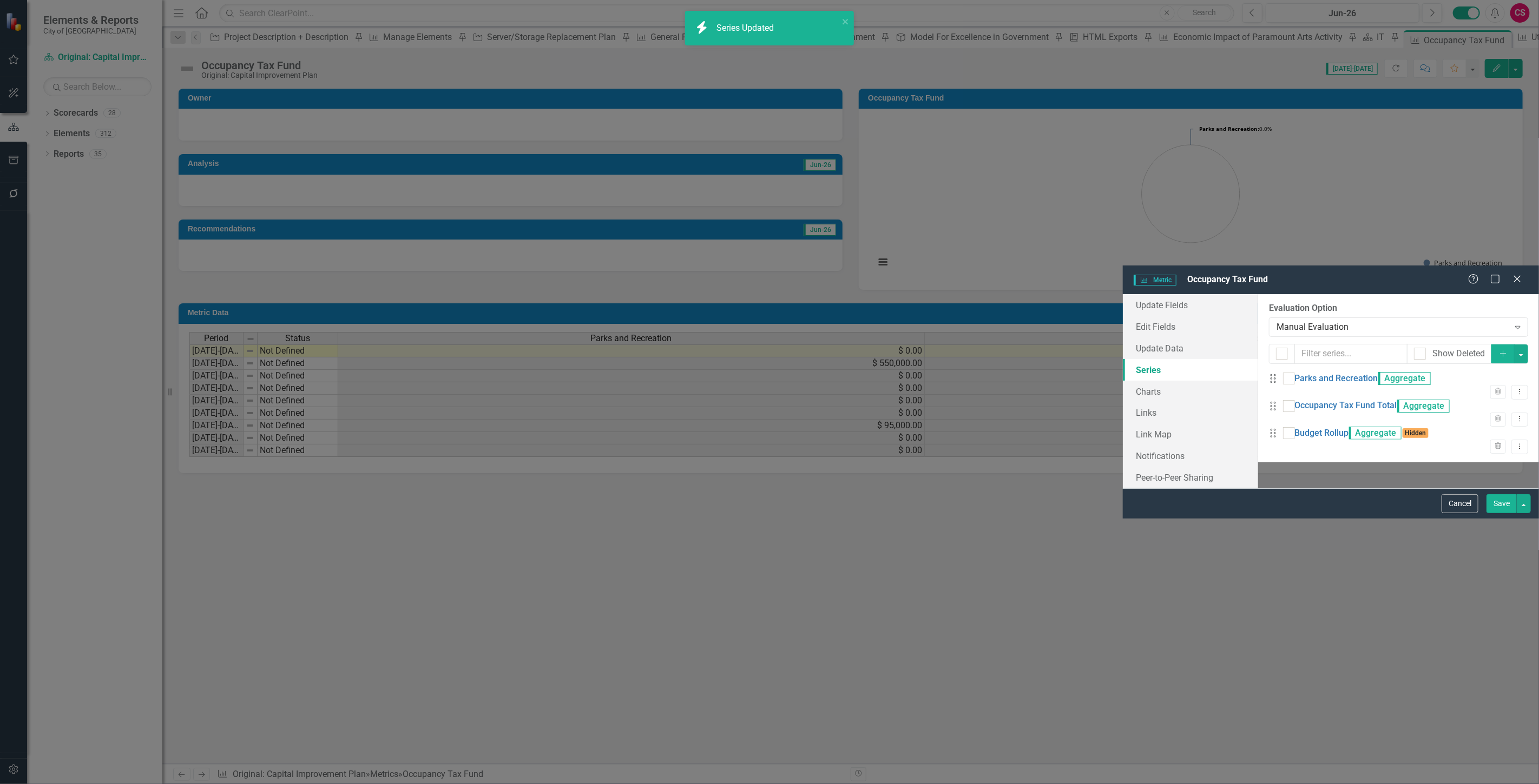
click at [1495, 514] on button "Save" at bounding box center [1501, 504] width 30 height 19
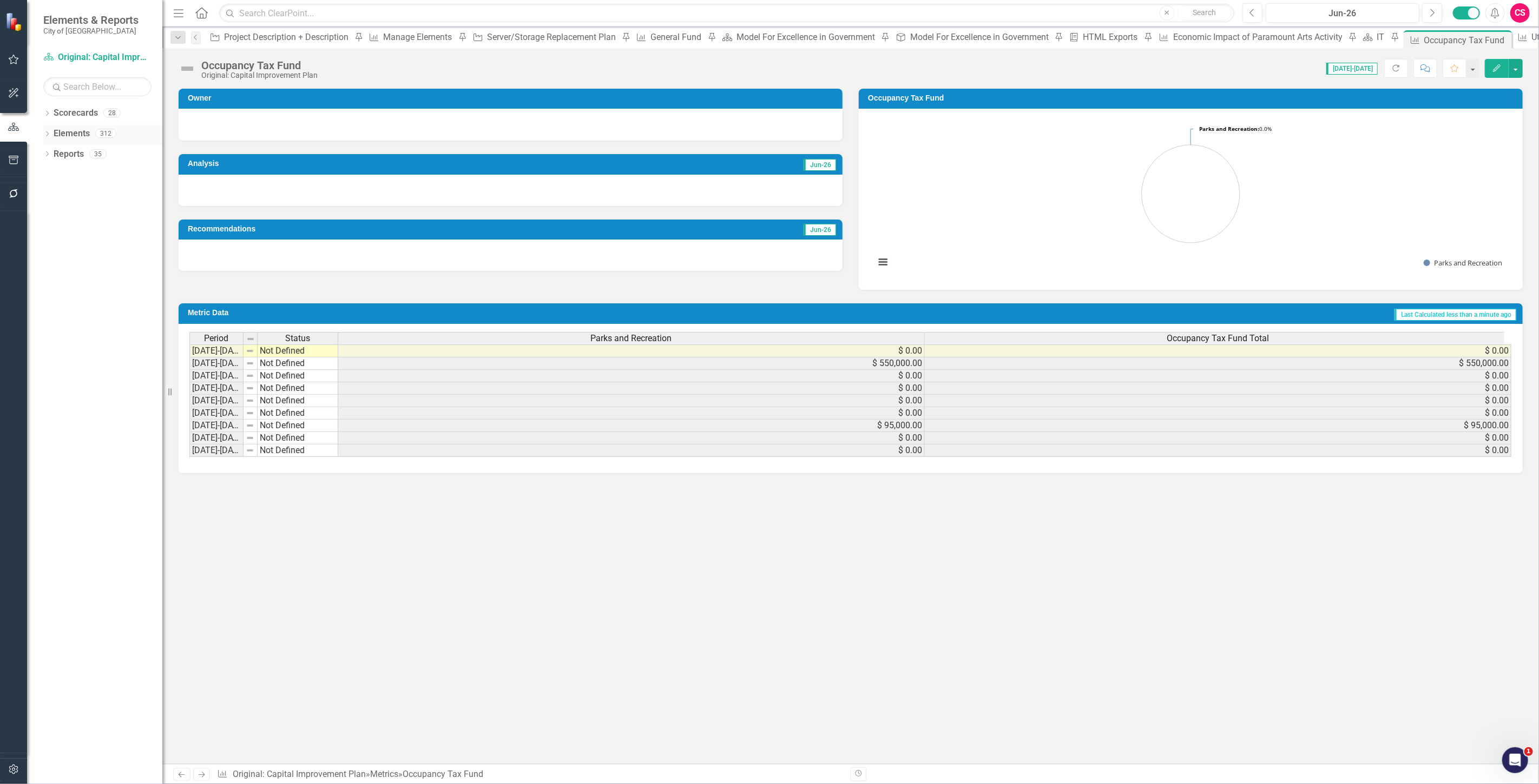
drag, startPoint x: 73, startPoint y: 130, endPoint x: 79, endPoint y: 128, distance: 6.3
click at [73, 130] on link "Elements" at bounding box center [72, 134] width 36 height 13
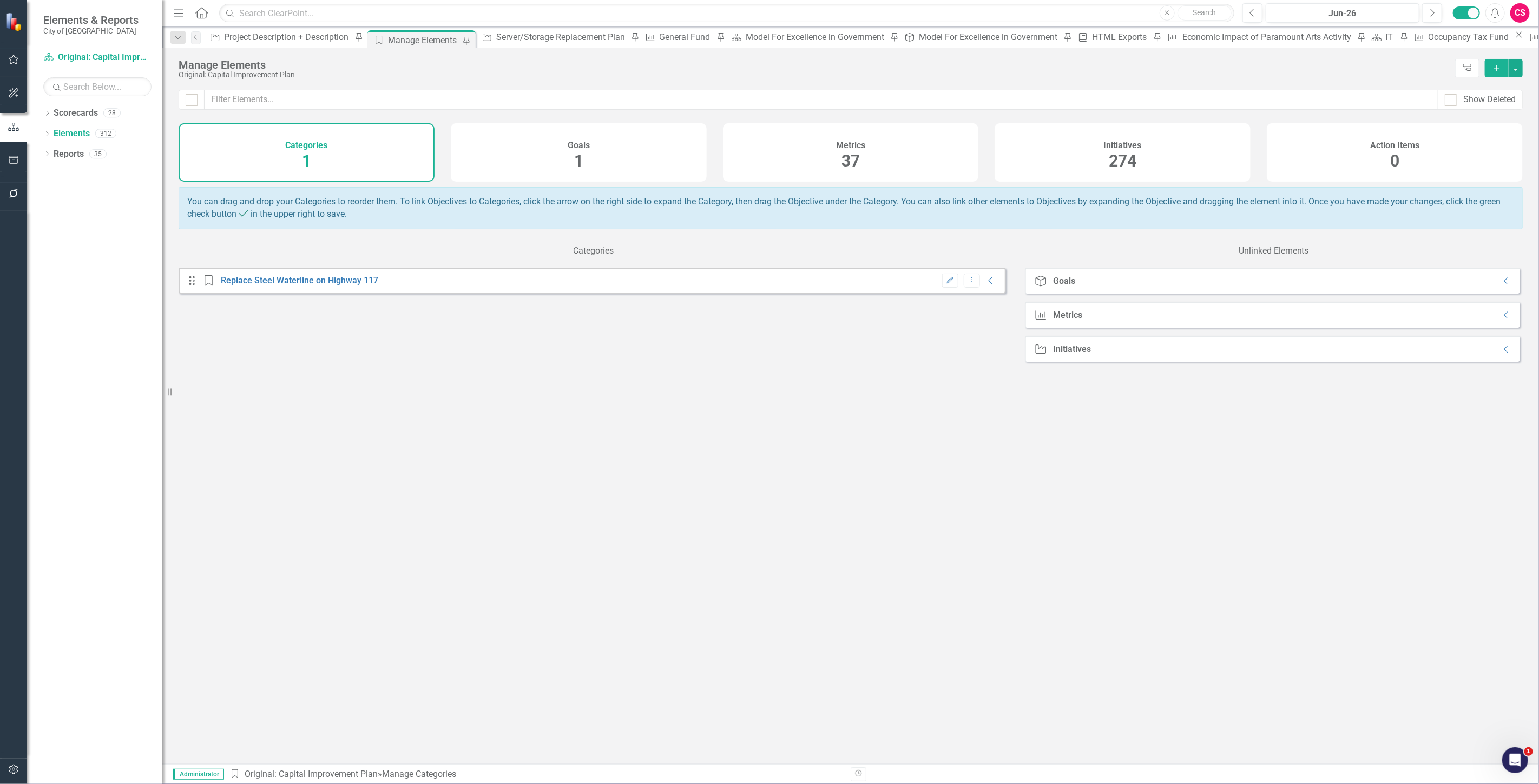
click at [928, 159] on div "Metrics 37" at bounding box center [851, 153] width 256 height 59
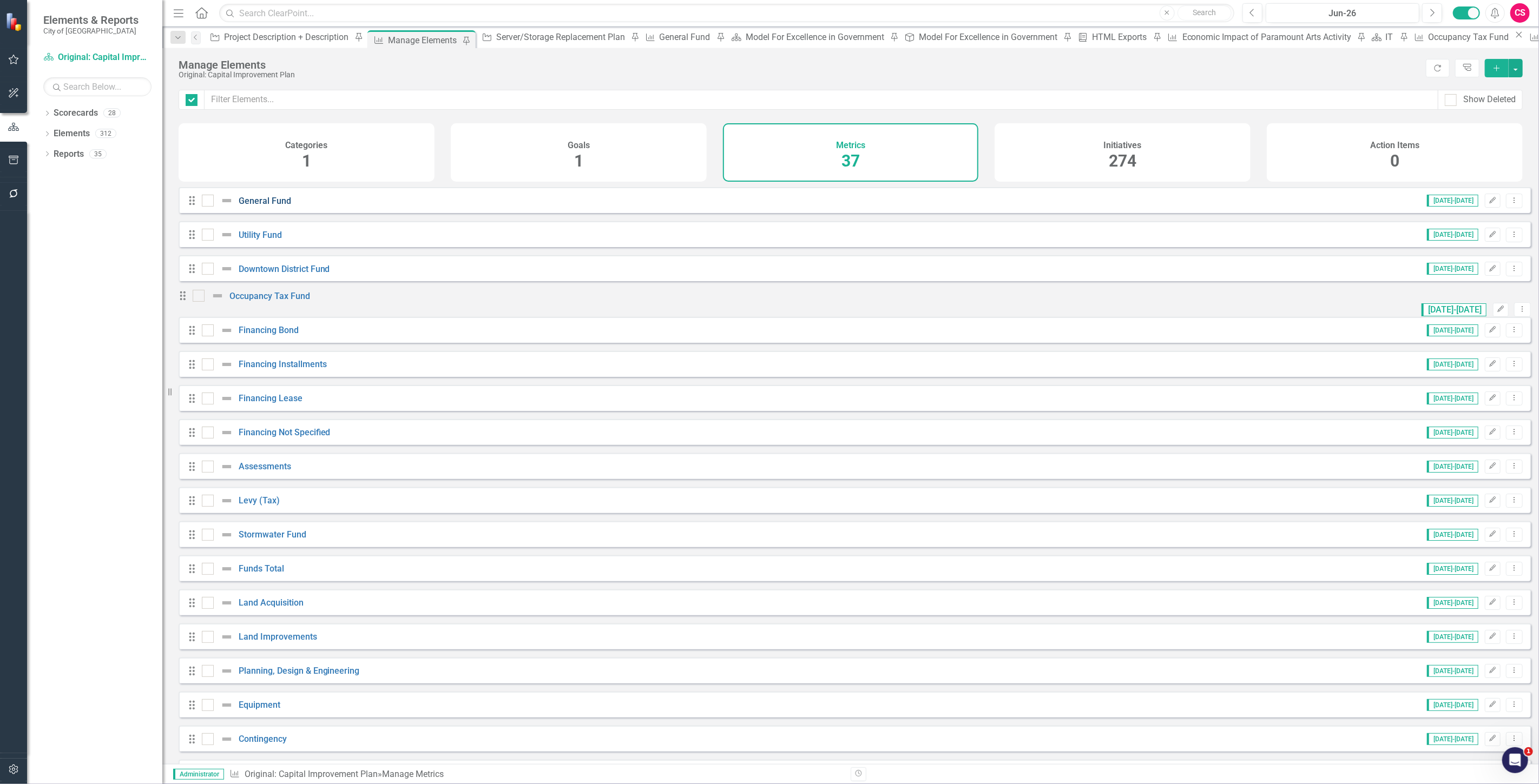
checkbox input "false"
click at [268, 206] on link "General Fund" at bounding box center [265, 201] width 53 height 10
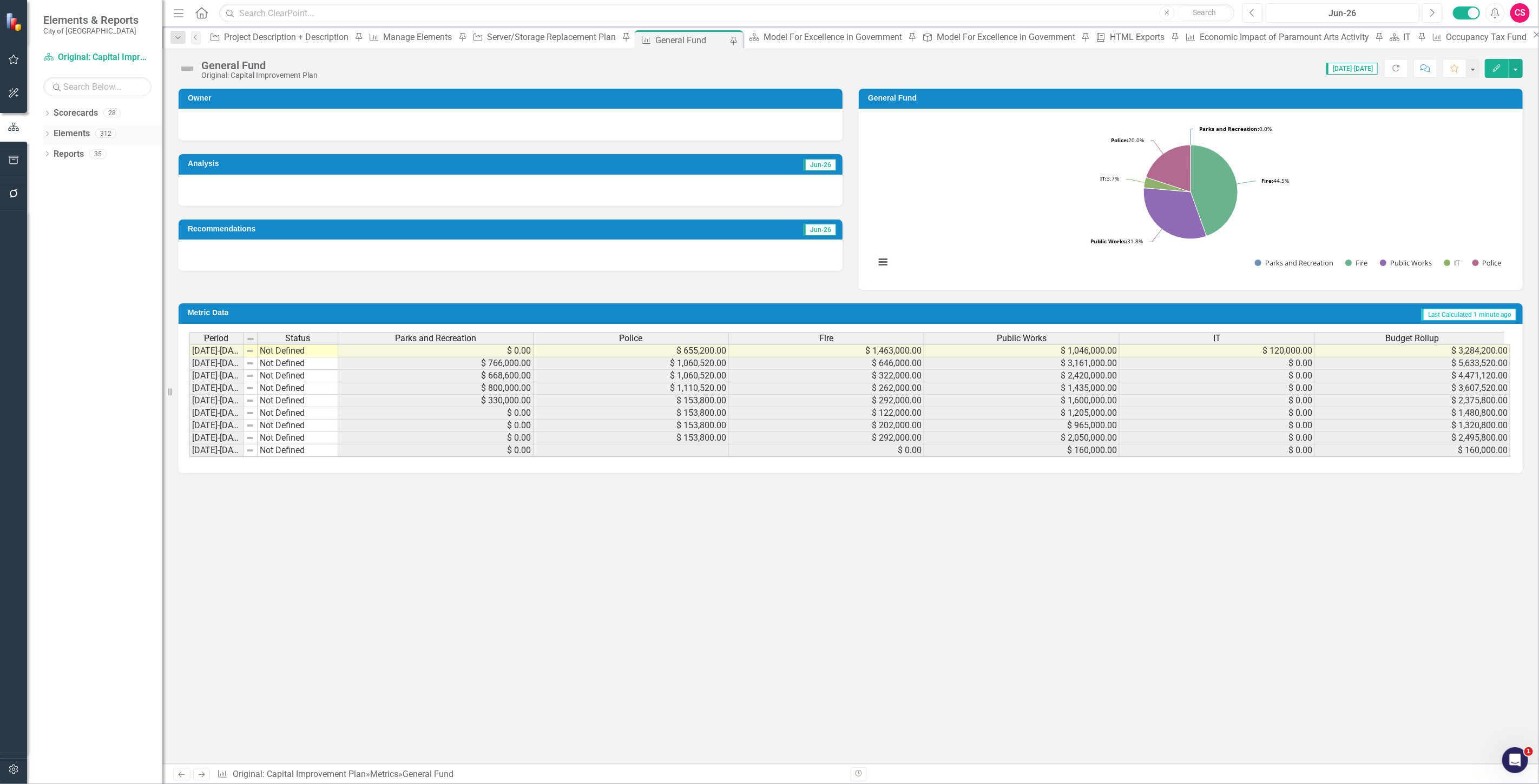
click at [82, 133] on link "Elements" at bounding box center [72, 134] width 36 height 13
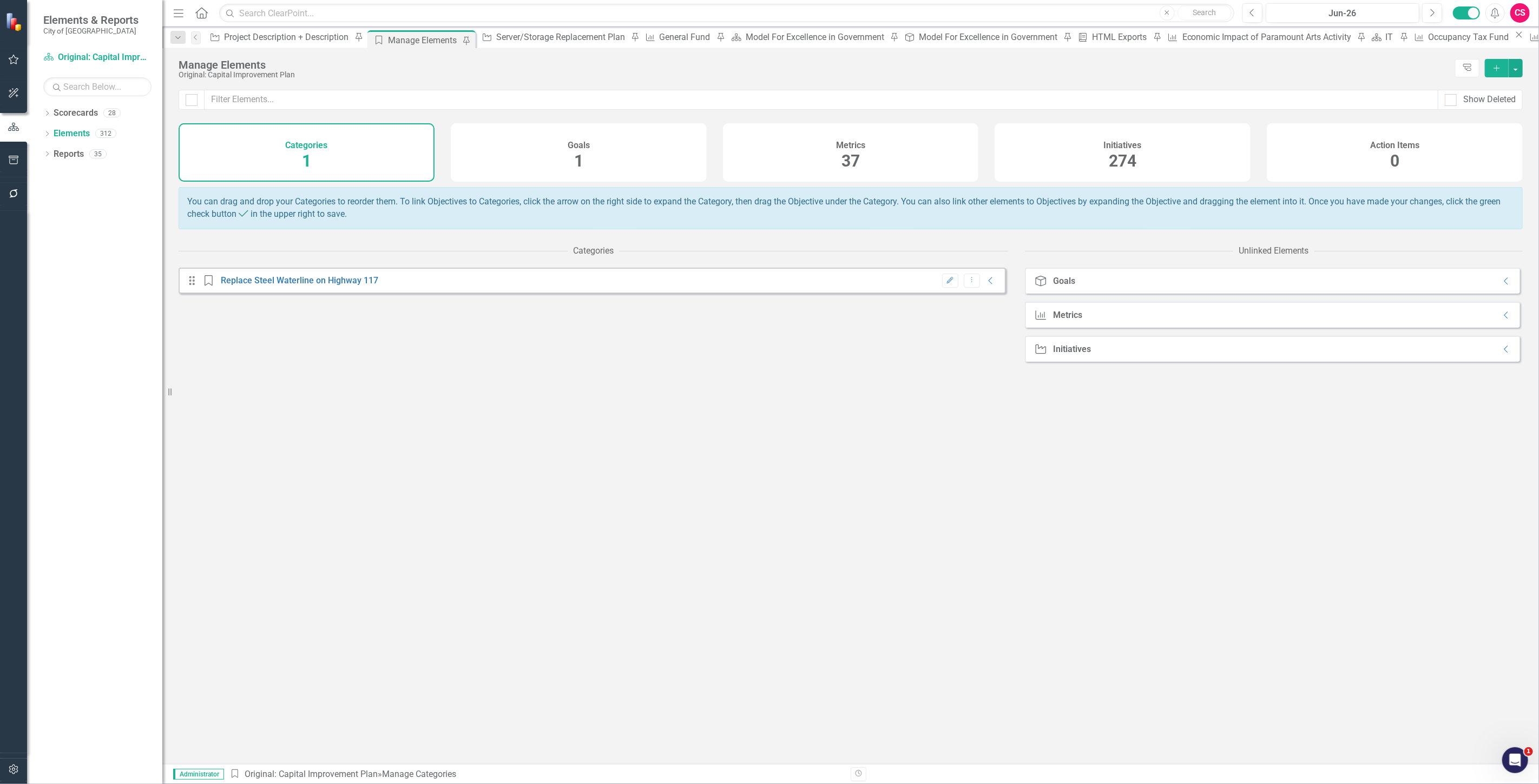
click at [870, 166] on div "Metrics 37" at bounding box center [851, 153] width 256 height 59
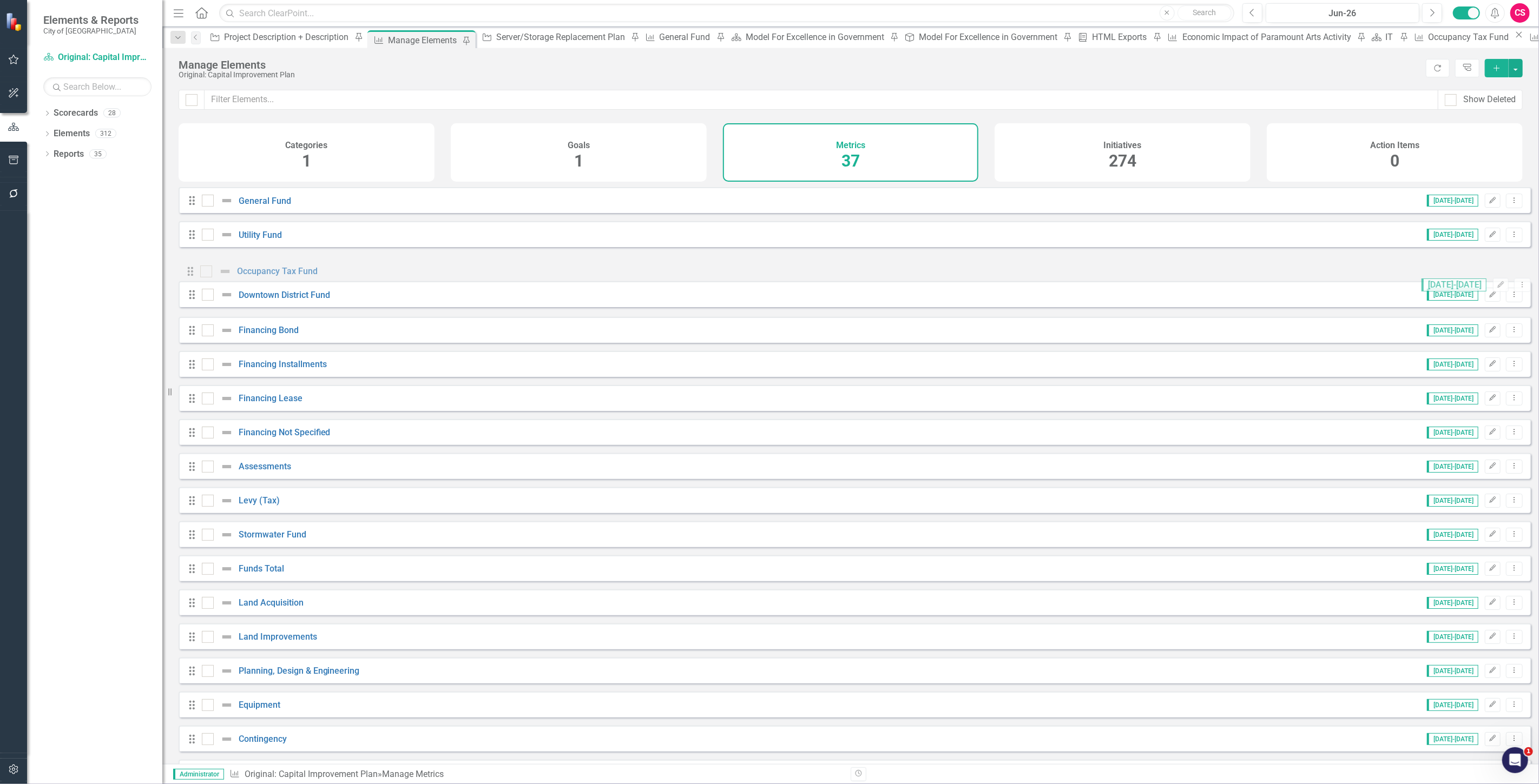
drag, startPoint x: 195, startPoint y: 307, endPoint x: 201, endPoint y: 272, distance: 35.5
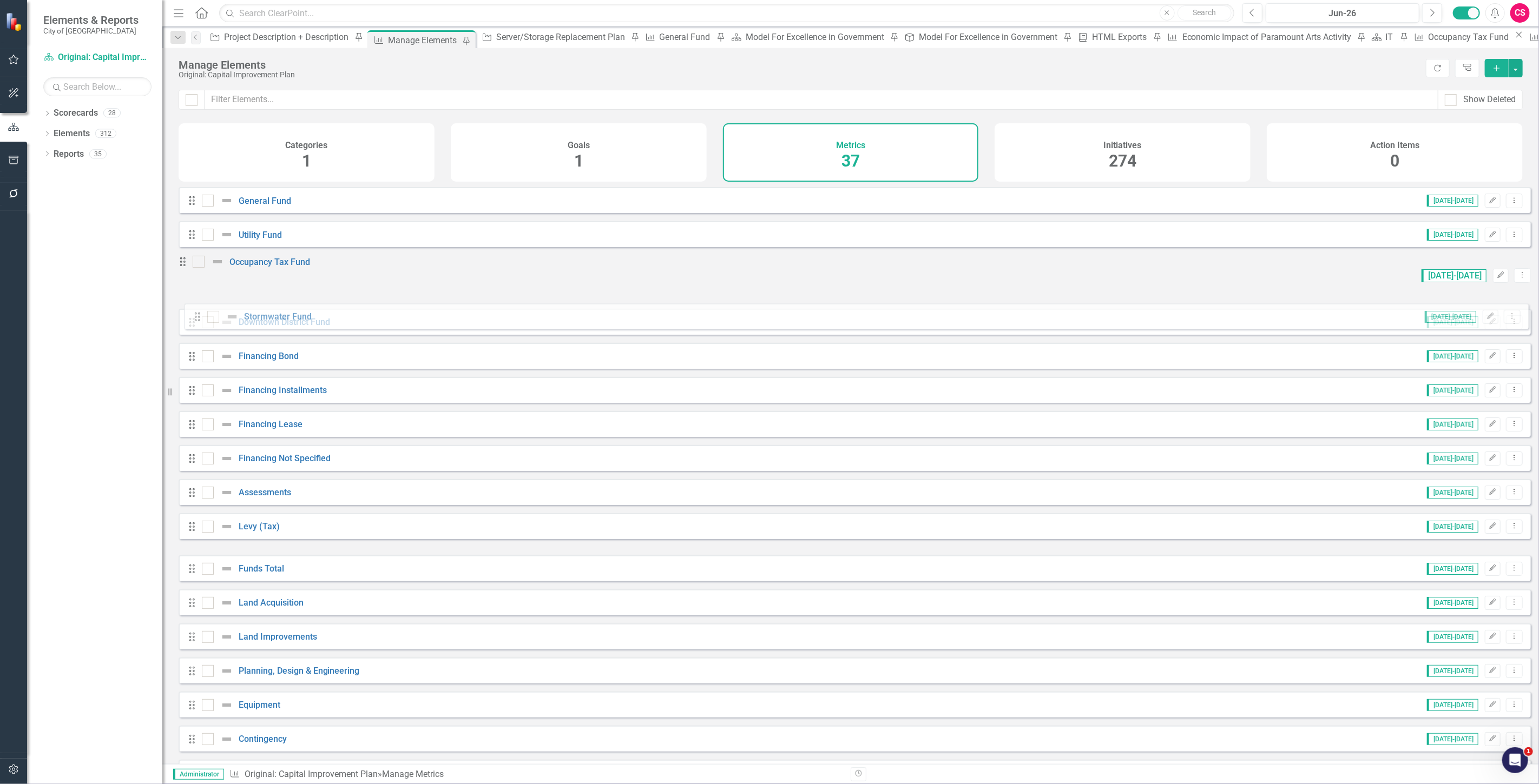
drag, startPoint x: 192, startPoint y: 549, endPoint x: 198, endPoint y: 314, distance: 235.1
click at [280, 302] on link "Stormwater Fund" at bounding box center [272, 296] width 68 height 10
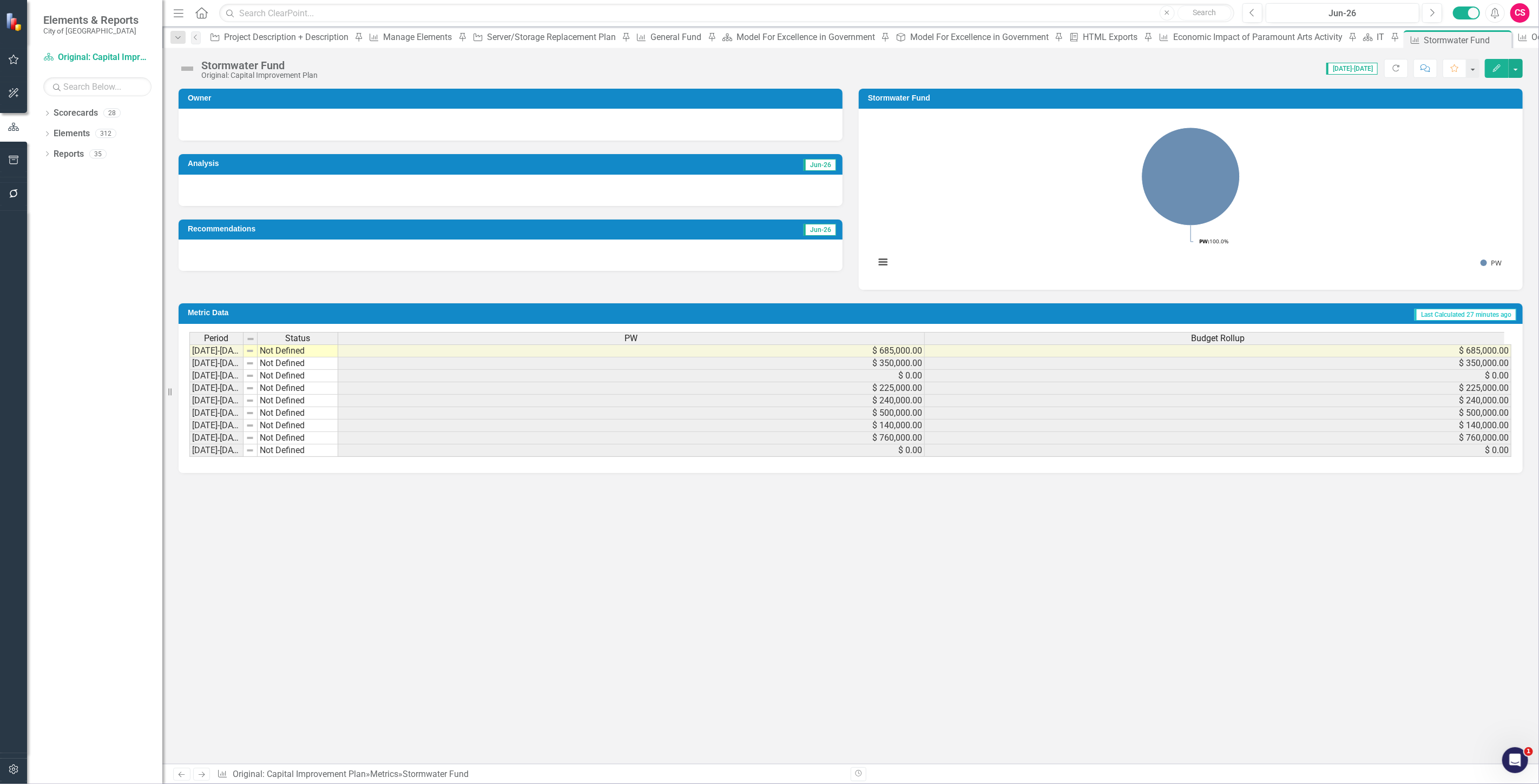
click at [462, 337] on div "PW" at bounding box center [631, 339] width 586 height 12
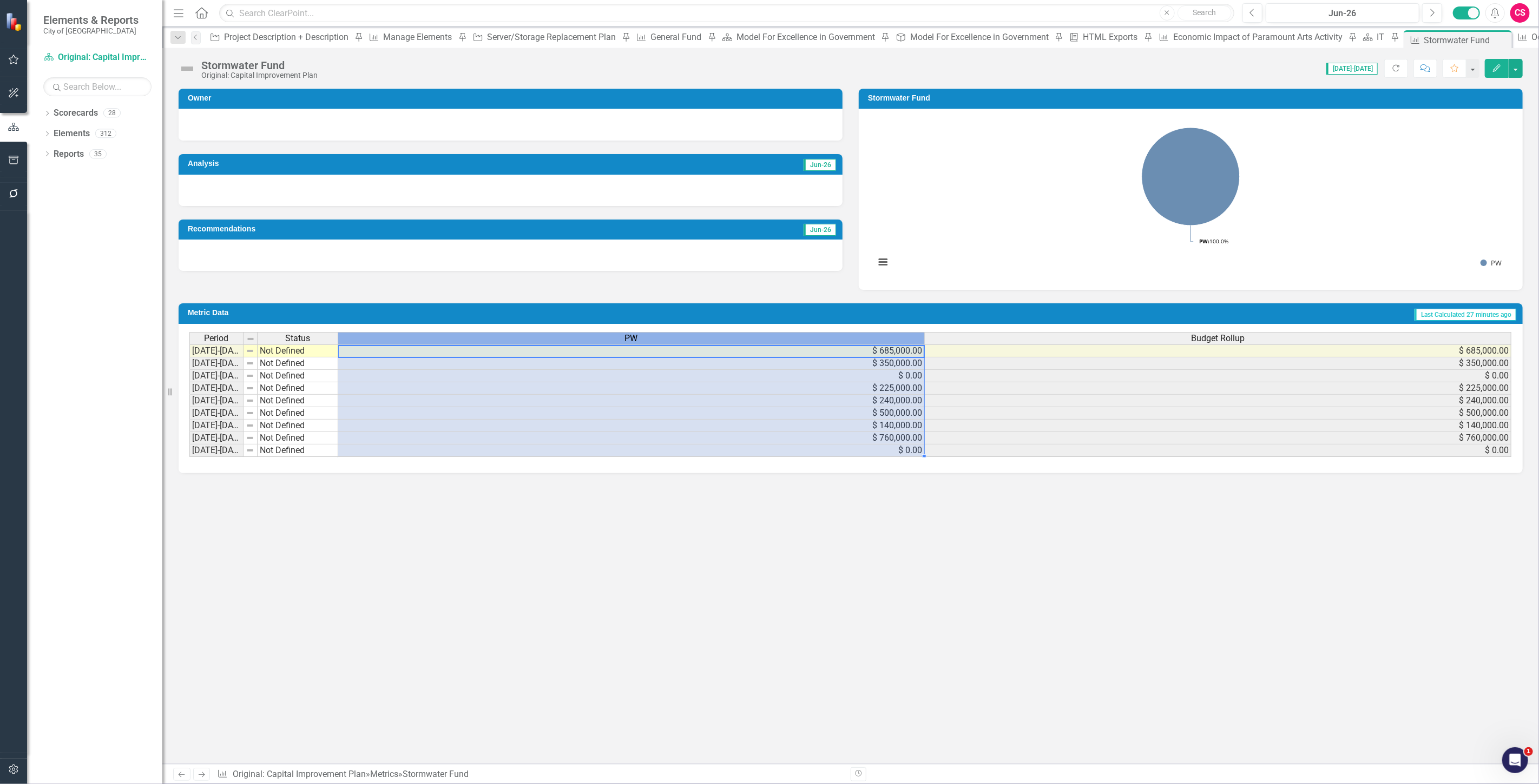
click at [462, 337] on div "PW" at bounding box center [631, 339] width 586 height 12
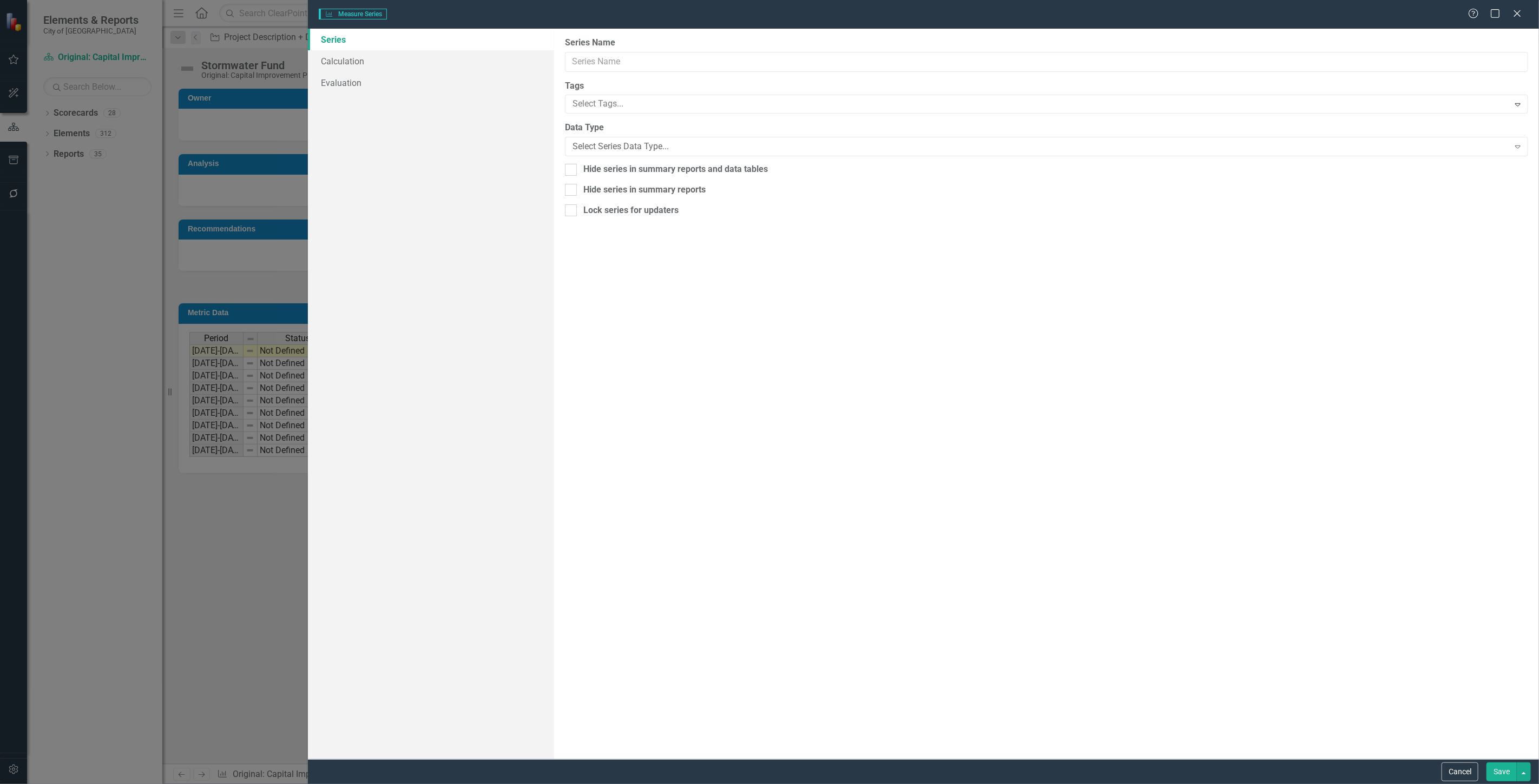
type input "PW"
click at [388, 61] on link "Calculation" at bounding box center [431, 61] width 246 height 21
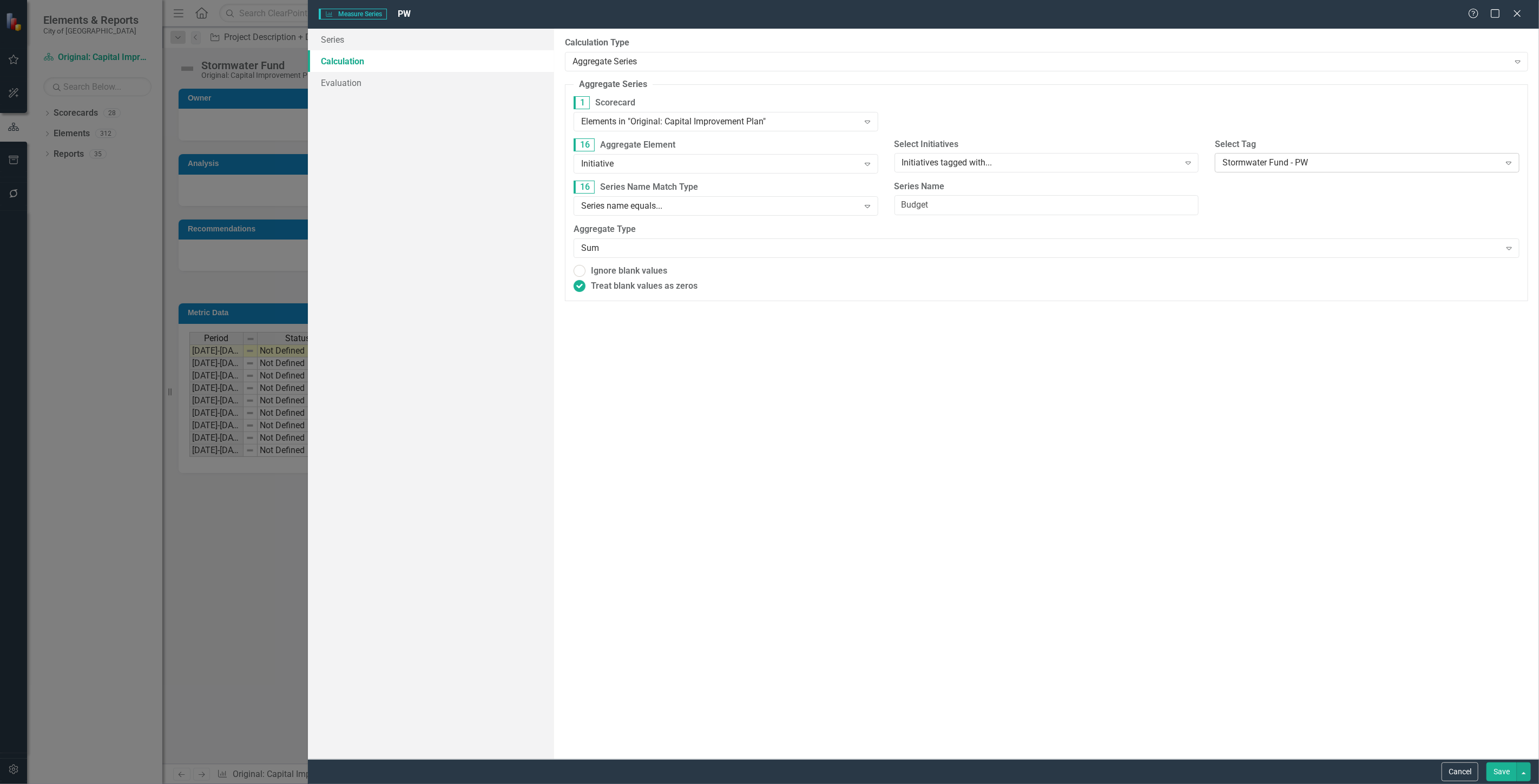
click at [1338, 163] on div "Stormwater Fund - PW" at bounding box center [1361, 163] width 278 height 13
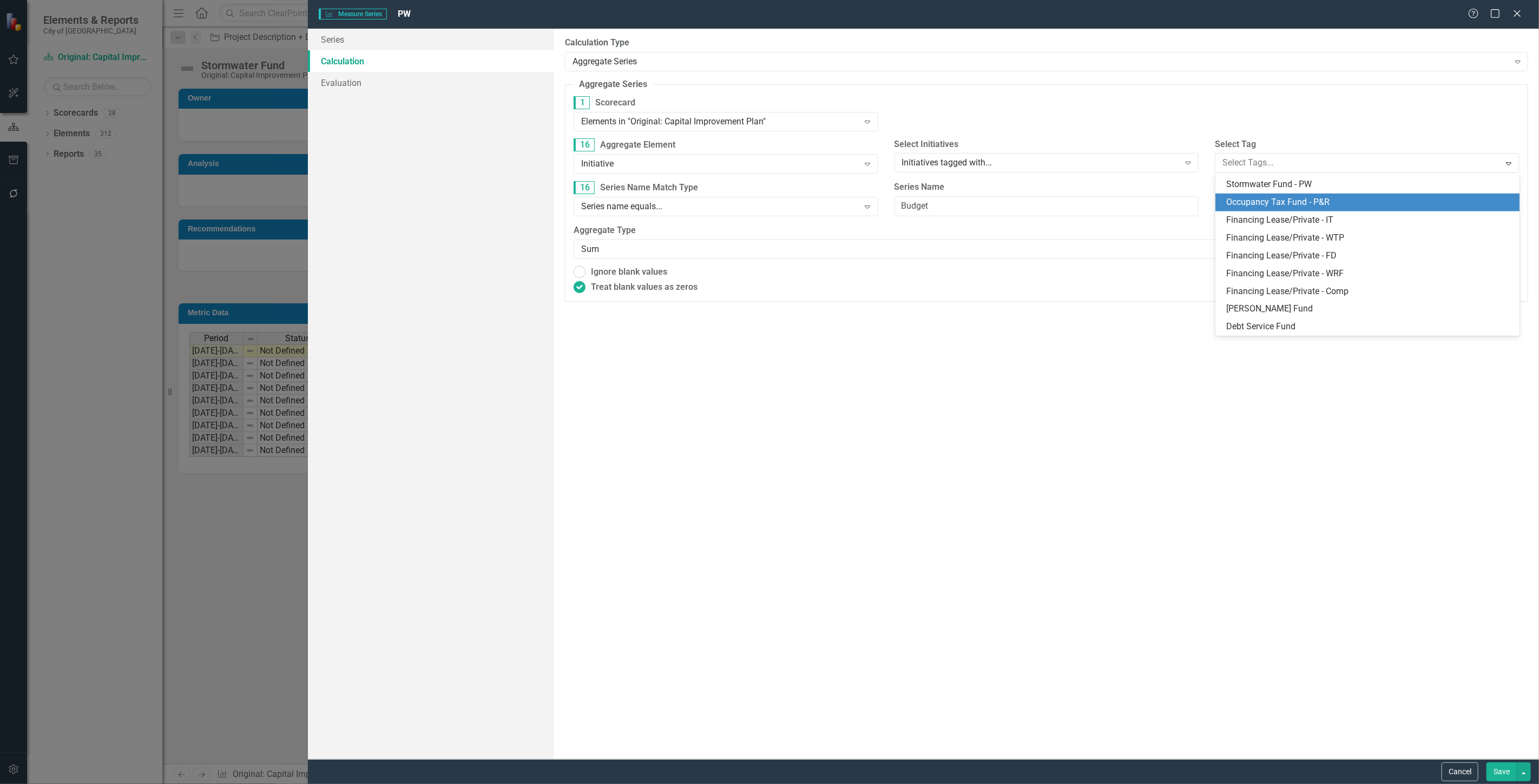
scroll to position [648, 0]
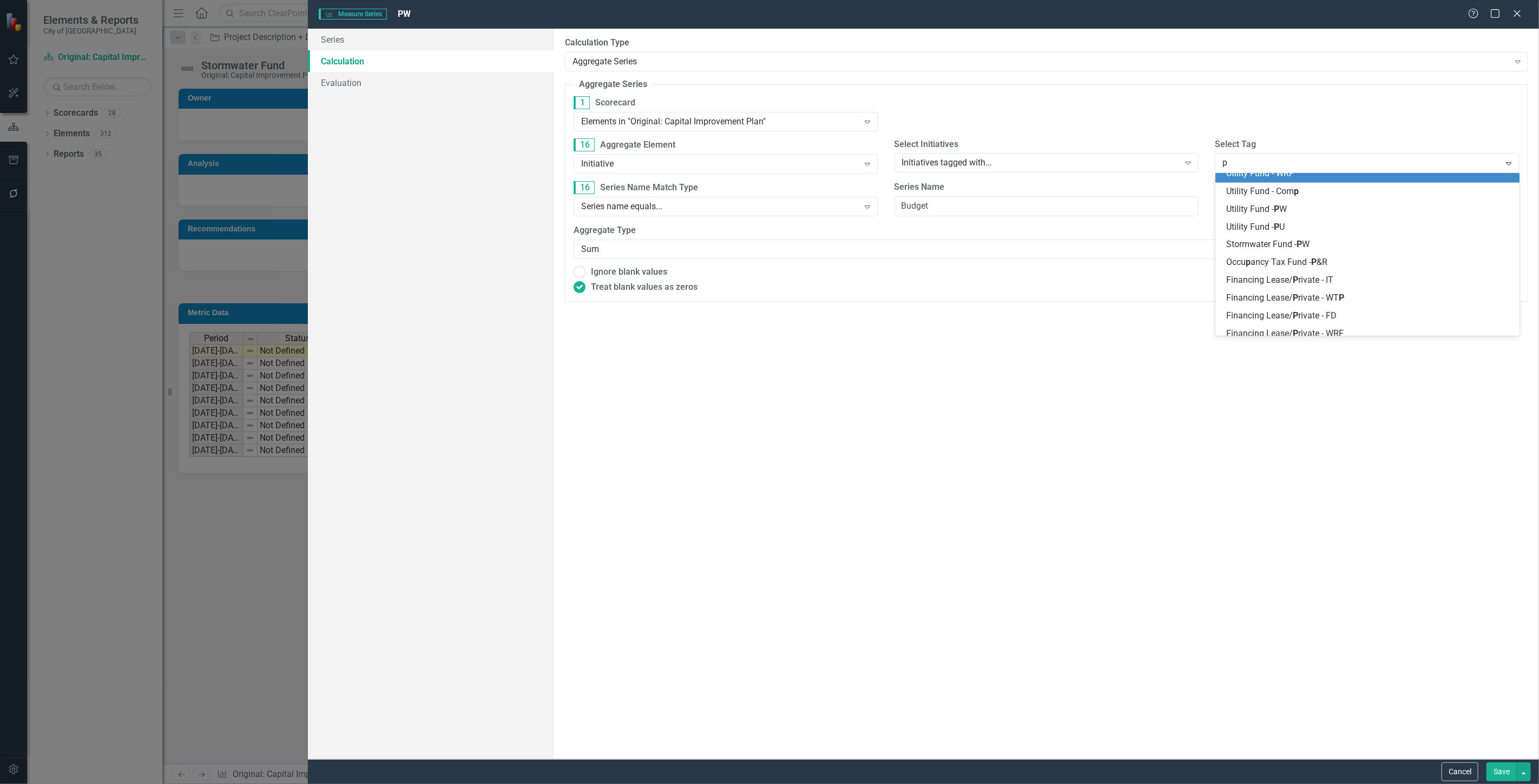
type input "pw"
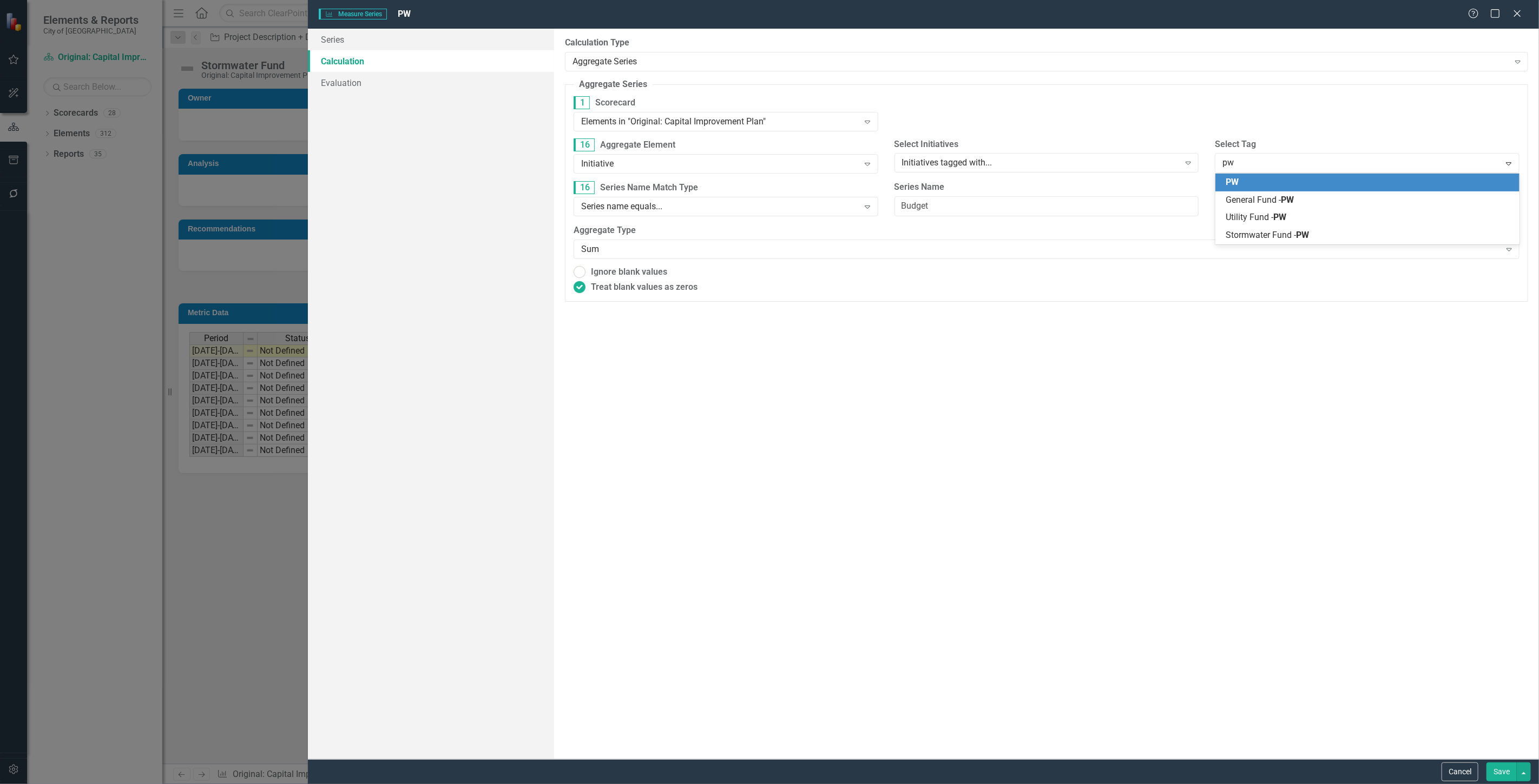
scroll to position [0, 0]
click at [1274, 184] on div "PW" at bounding box center [1369, 182] width 287 height 13
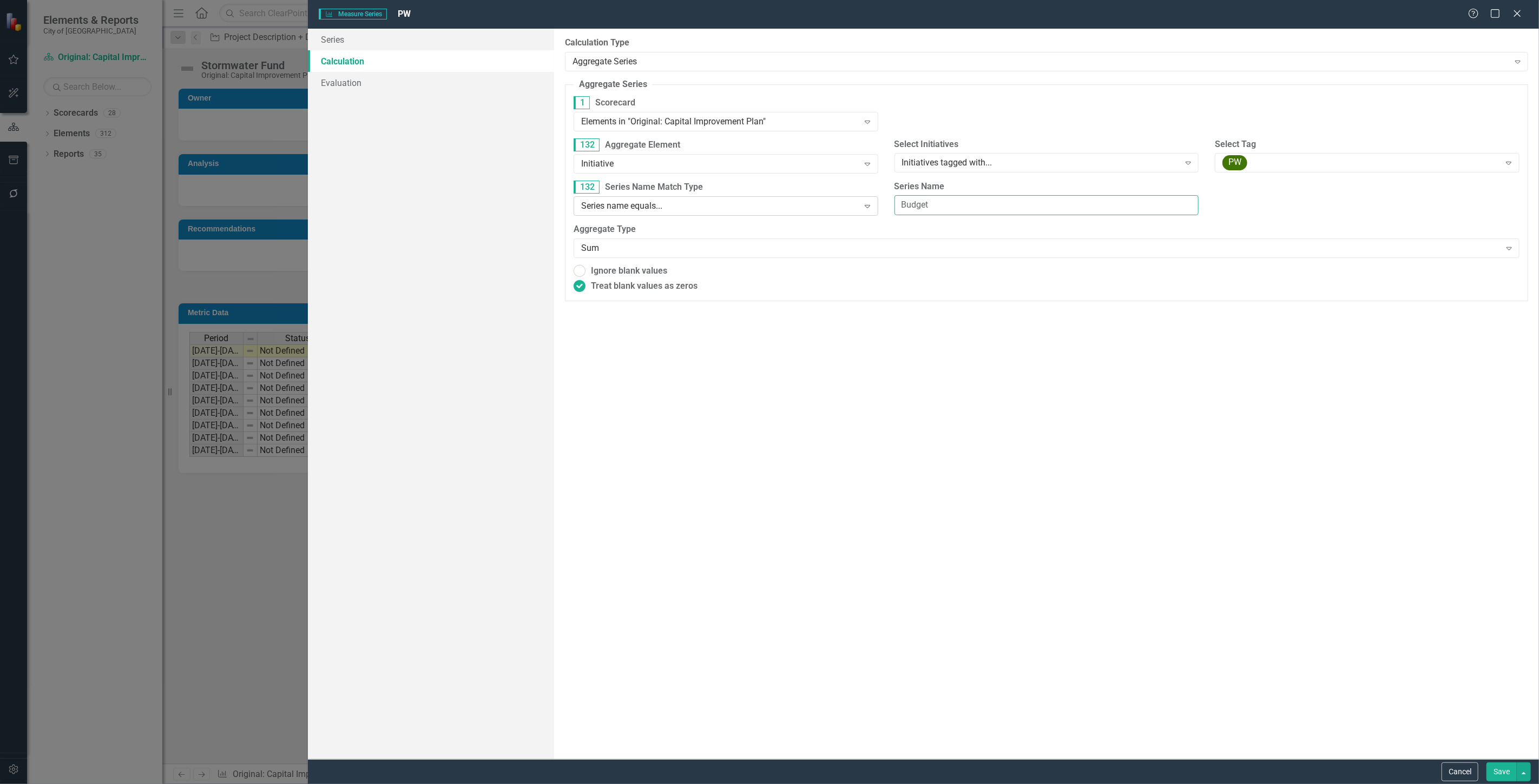
drag, startPoint x: 986, startPoint y: 204, endPoint x: 876, endPoint y: 205, distance: 110.0
click at [876, 205] on div "132 Series Name Match Type Series name equals... Expand Series Name Budget" at bounding box center [1047, 202] width 962 height 43
type input "Stormwater Fund"
click at [1502, 771] on button "Save" at bounding box center [1501, 772] width 30 height 19
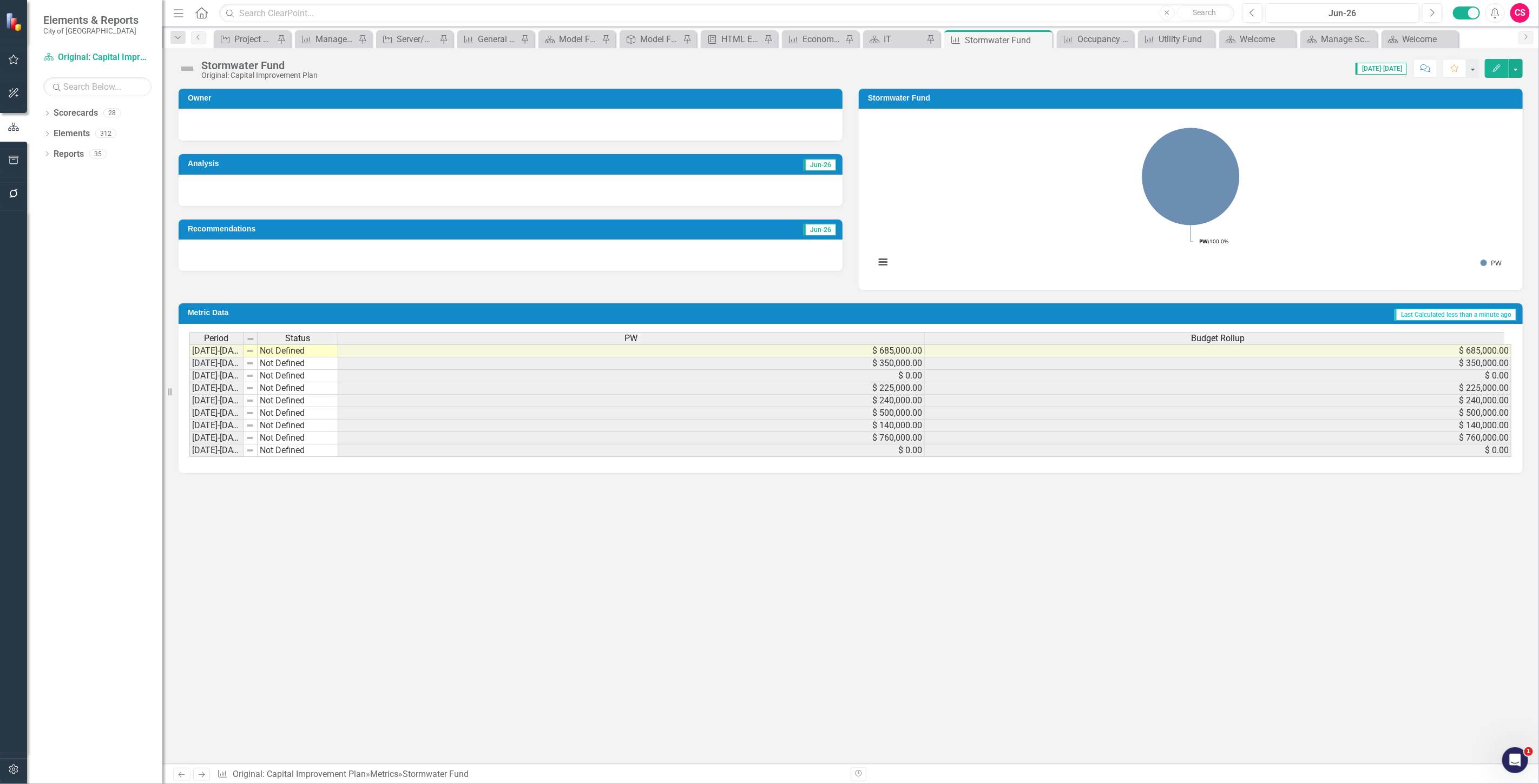
click at [996, 343] on div "Budget Rollup" at bounding box center [1218, 339] width 586 height 12
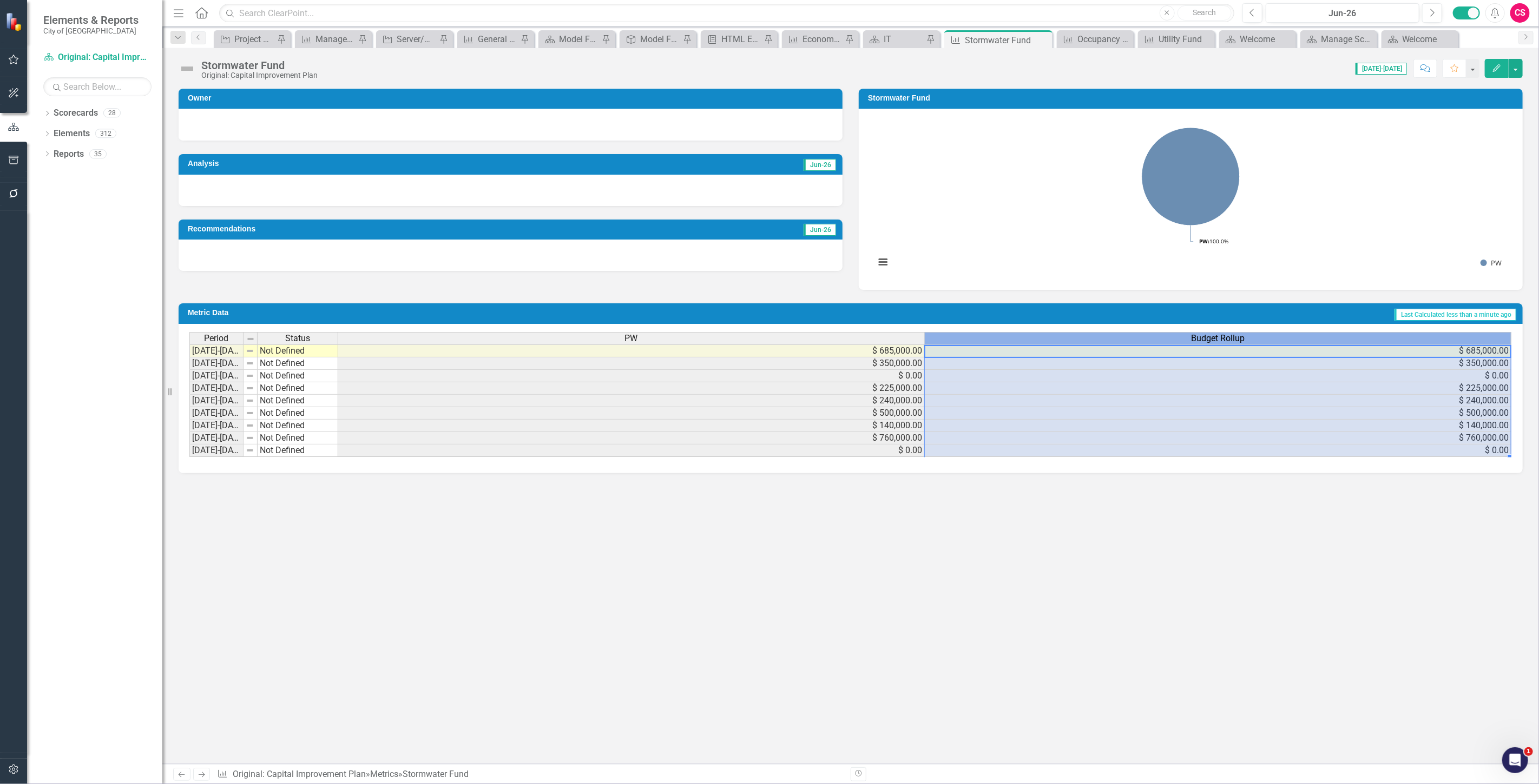
click at [996, 343] on div "Budget Rollup" at bounding box center [1218, 339] width 586 height 12
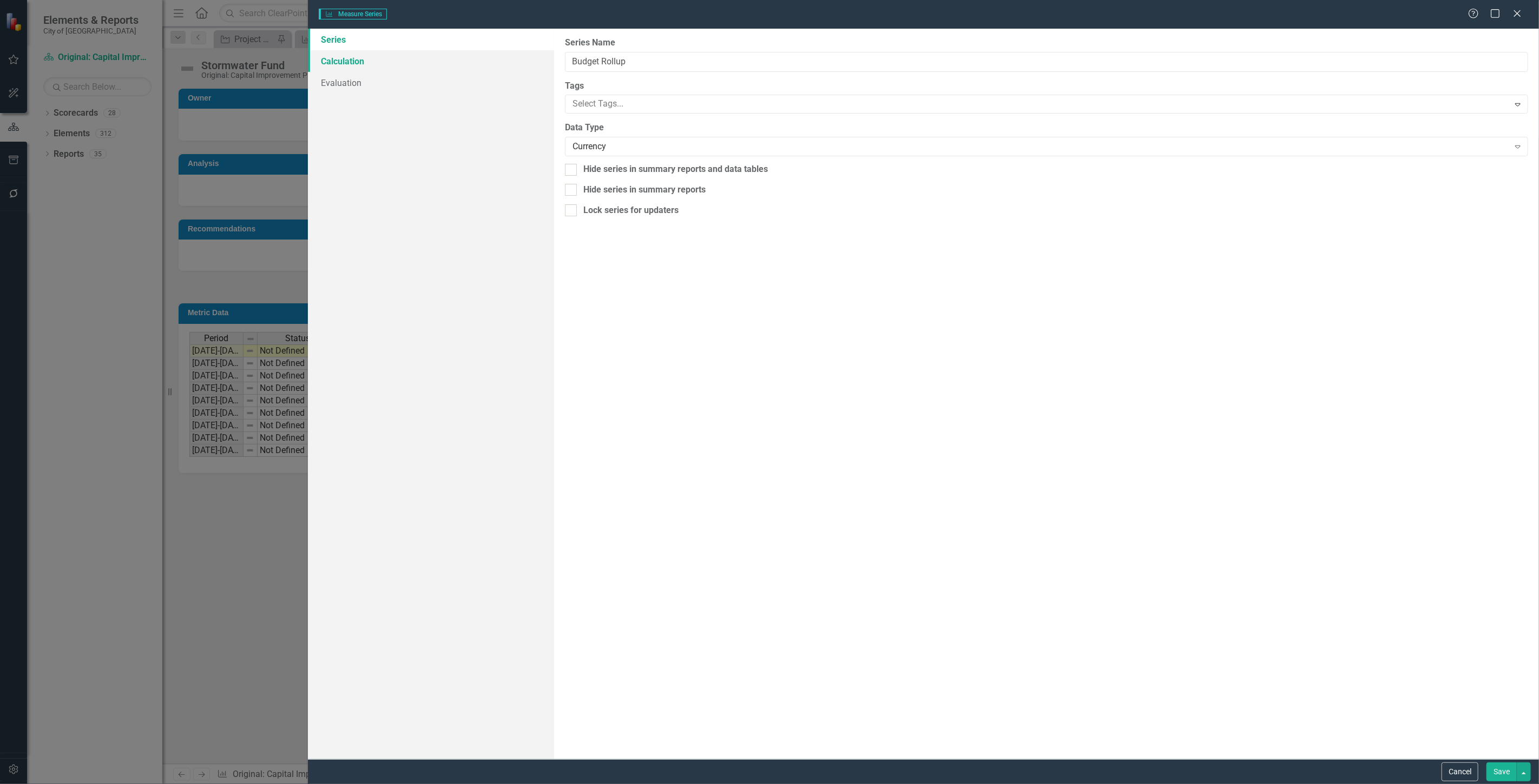
type input "Budget Rollup"
click at [450, 59] on link "Calculation" at bounding box center [431, 61] width 246 height 21
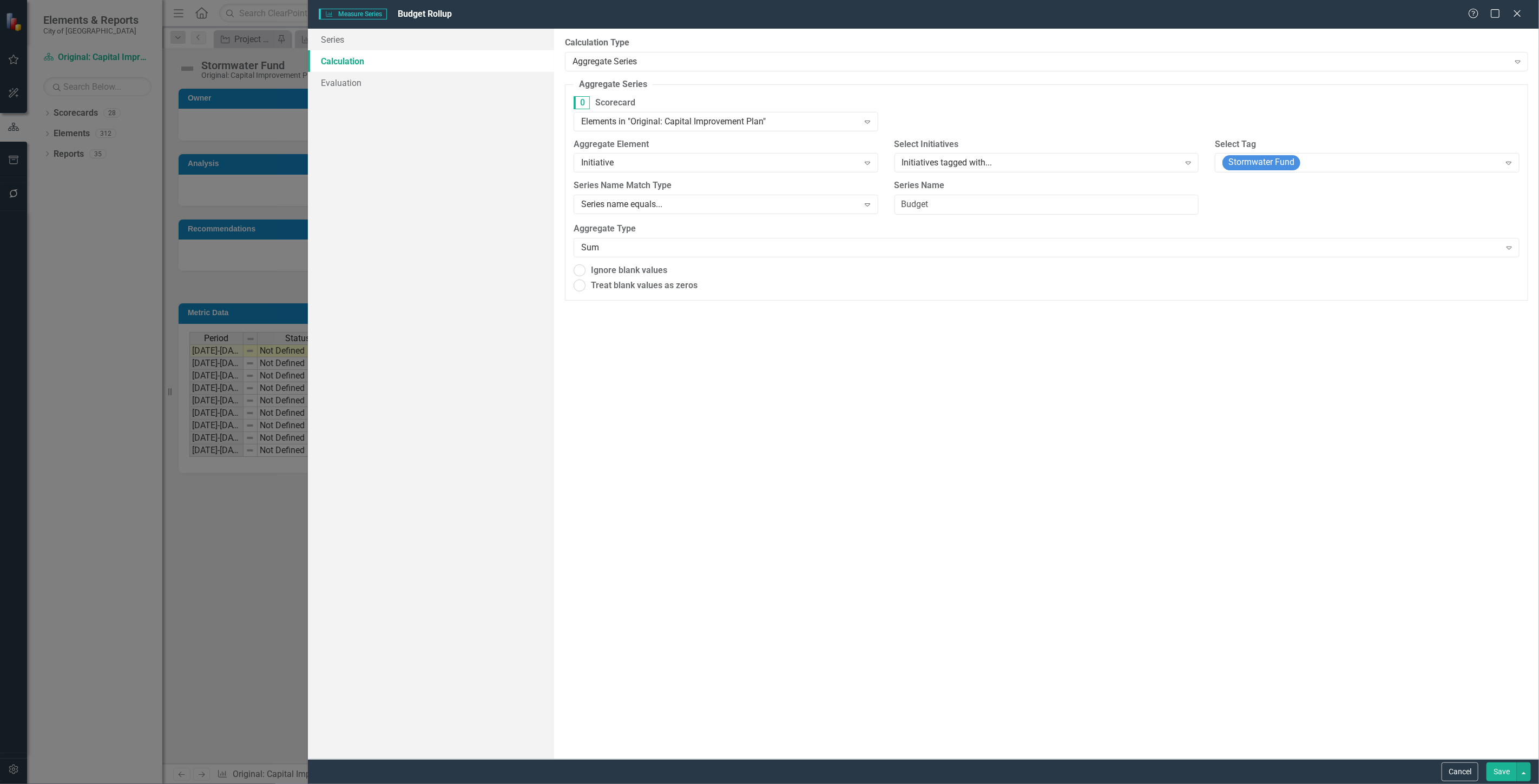
radio input "true"
click at [1339, 164] on div "Stormwater Fund" at bounding box center [1361, 163] width 278 height 15
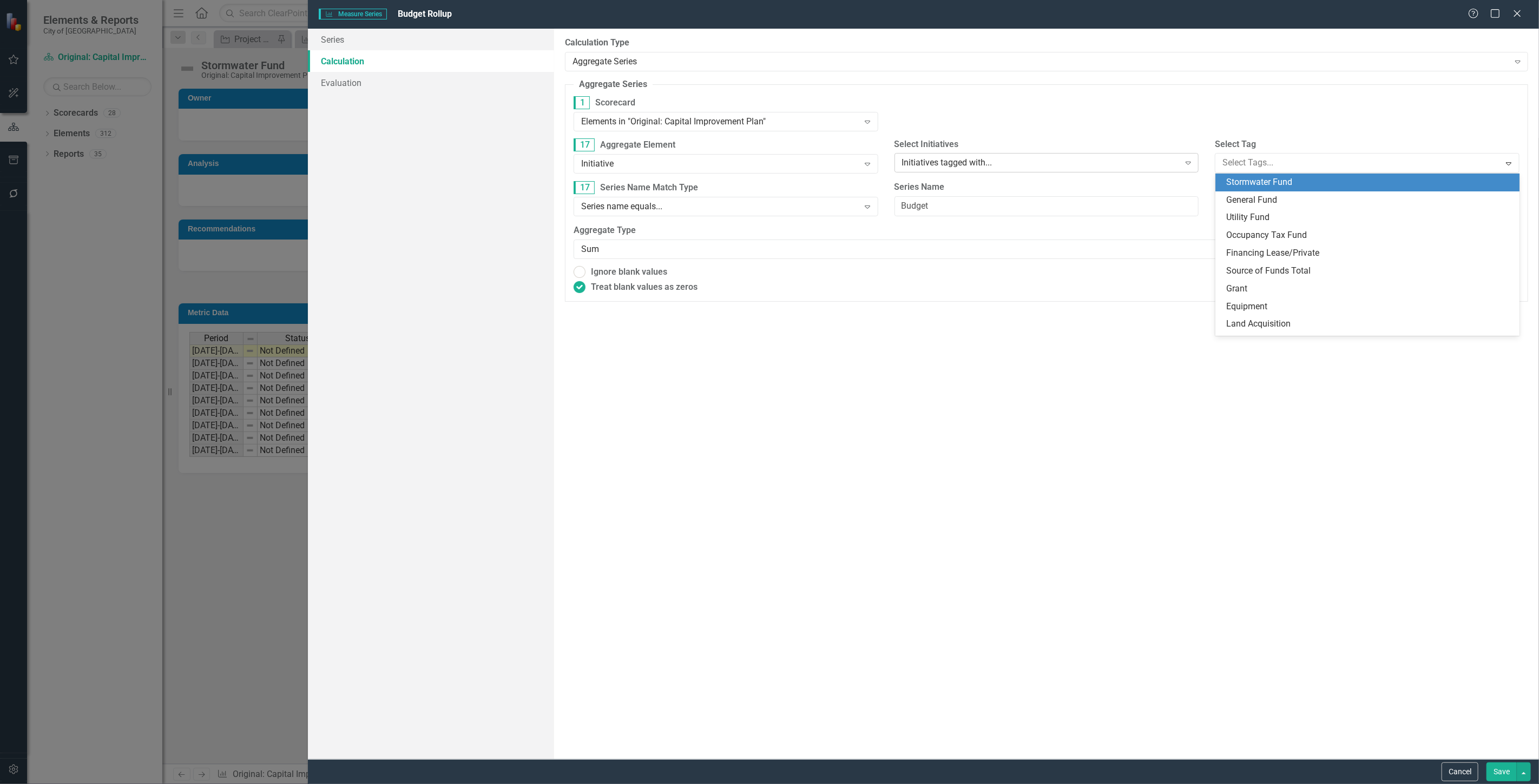
click at [1048, 163] on div "Initiatives tagged with..." at bounding box center [1041, 163] width 278 height 13
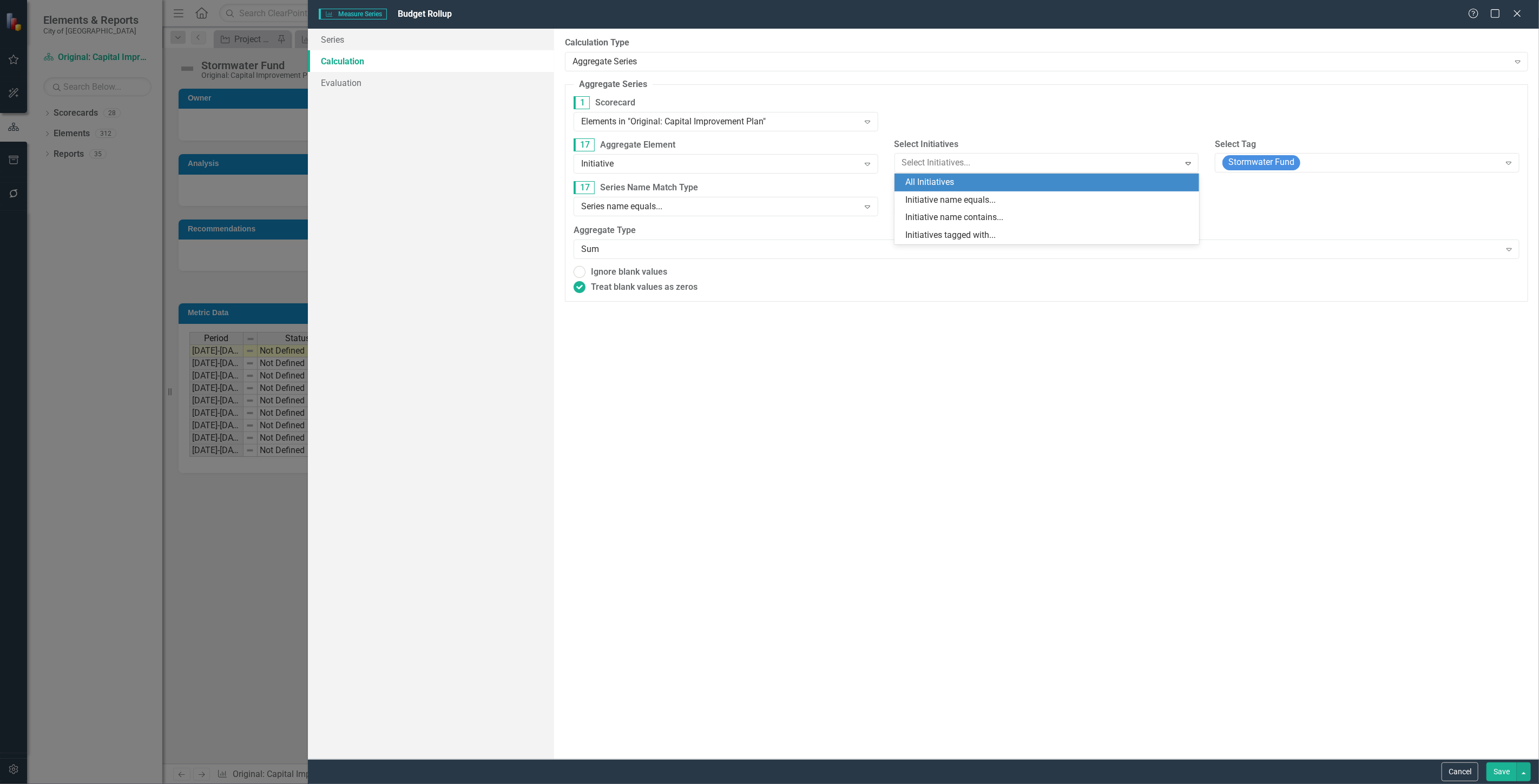
click at [1018, 182] on div "All Initiatives" at bounding box center [1049, 182] width 287 height 13
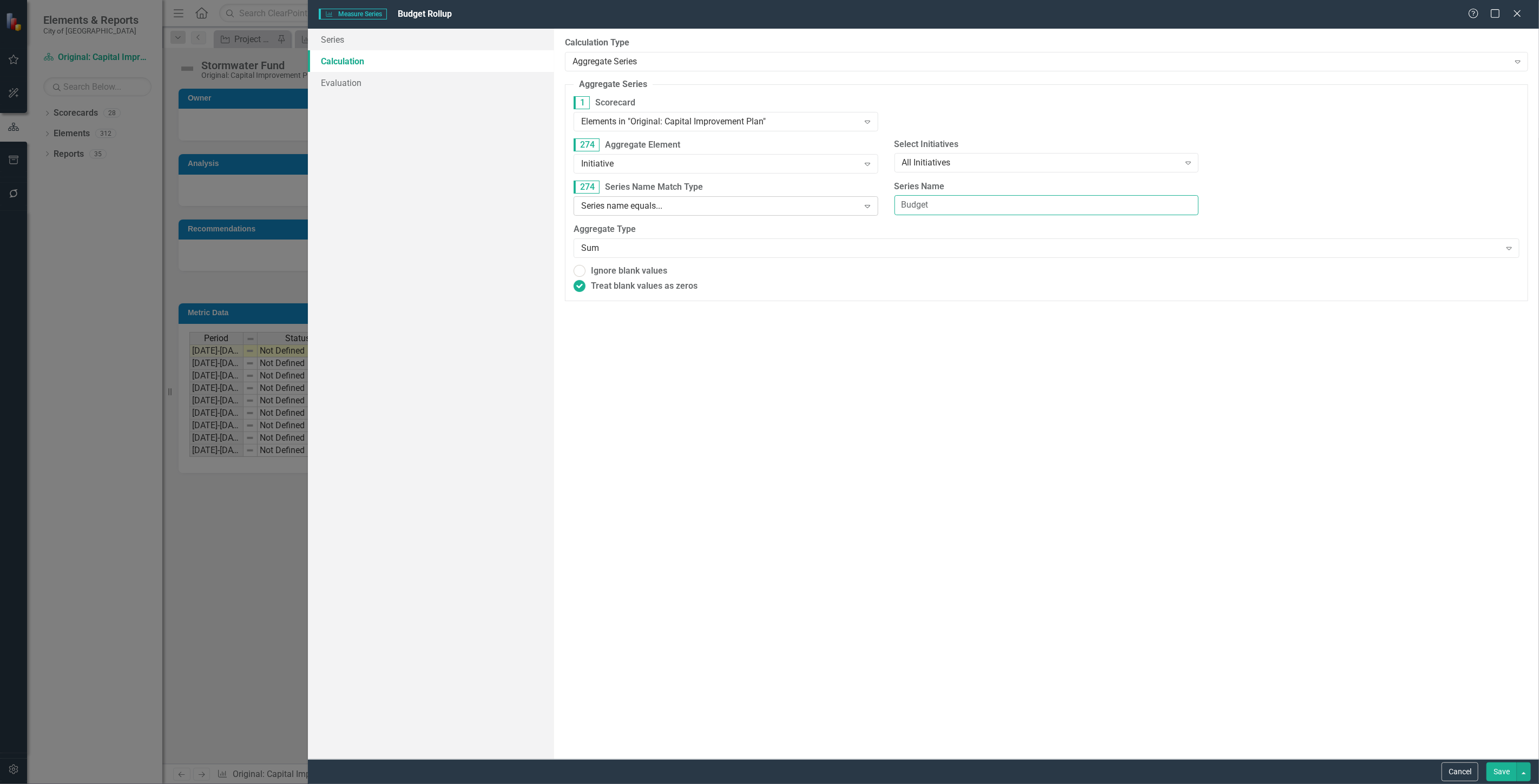
drag, startPoint x: 988, startPoint y: 210, endPoint x: 818, endPoint y: 206, distance: 170.0
click at [818, 206] on div "274 Series Name Match Type Series name equals... Expand Series Name Budget" at bounding box center [1047, 202] width 962 height 43
click at [922, 204] on input "Stormwwater Fund" at bounding box center [1047, 205] width 305 height 20
type input "Stormwater Fund"
click at [1491, 771] on button "Save" at bounding box center [1501, 772] width 30 height 19
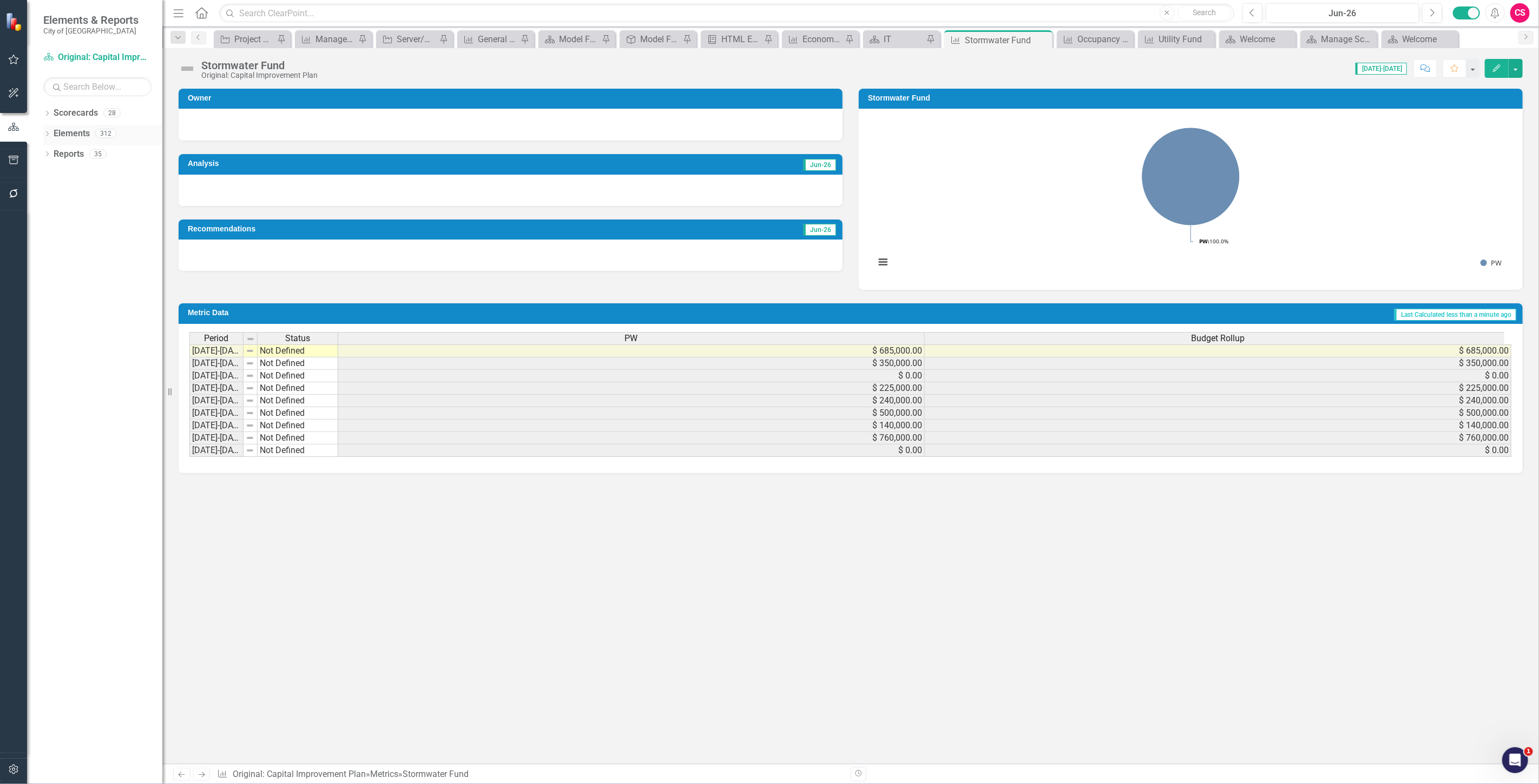
click at [73, 128] on link "Elements" at bounding box center [72, 134] width 36 height 13
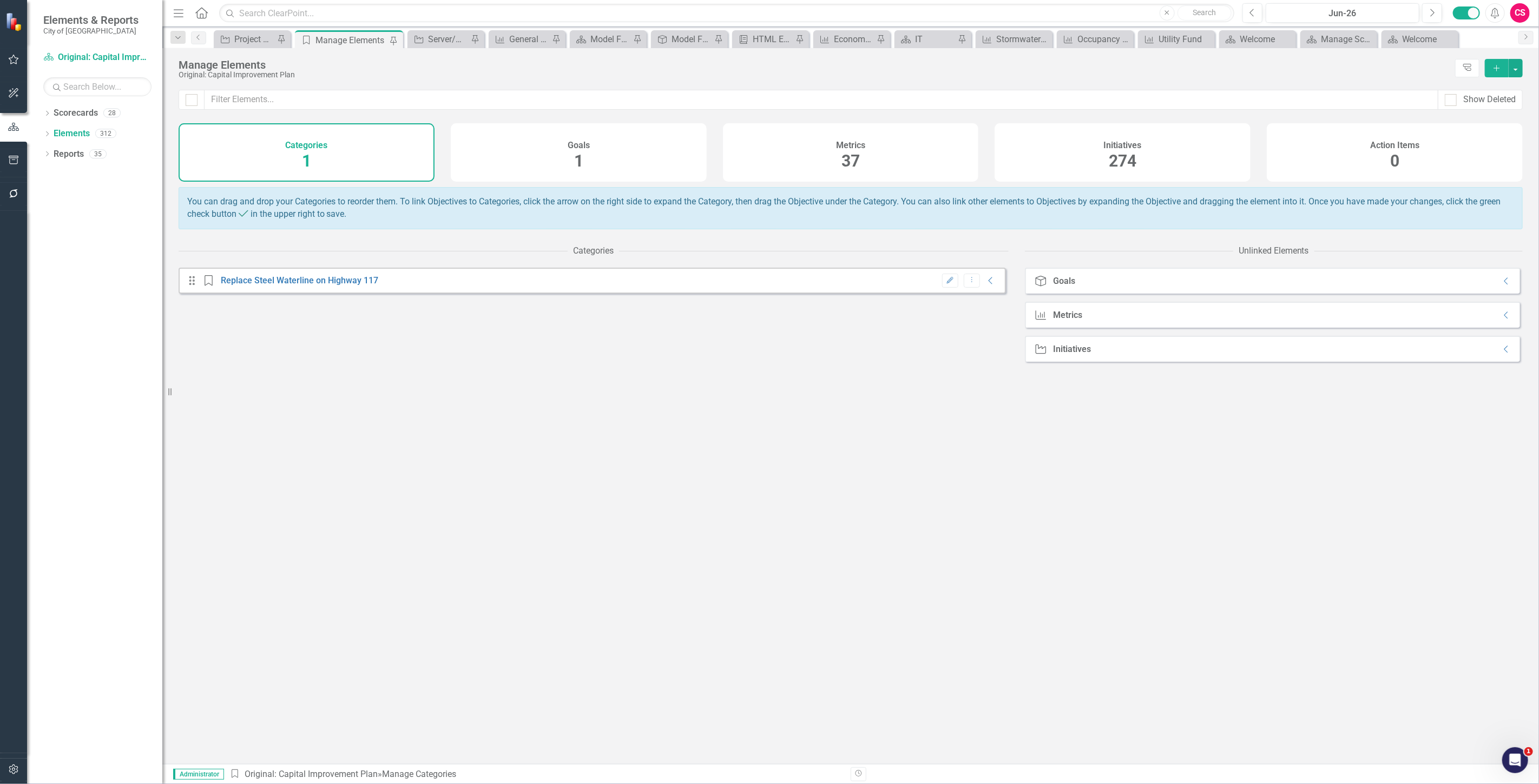
click at [831, 153] on div "Metrics 37" at bounding box center [851, 153] width 256 height 59
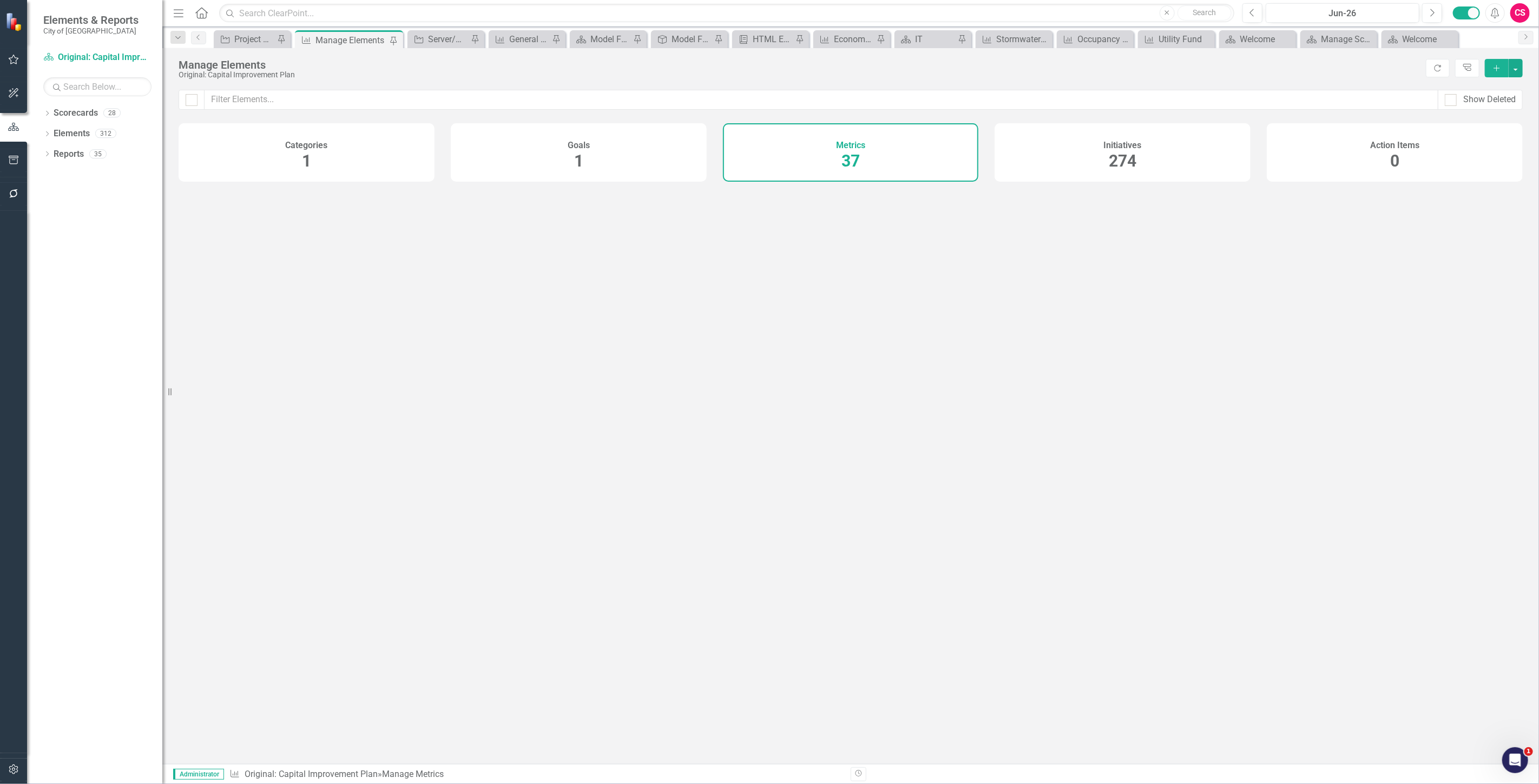
checkbox input "false"
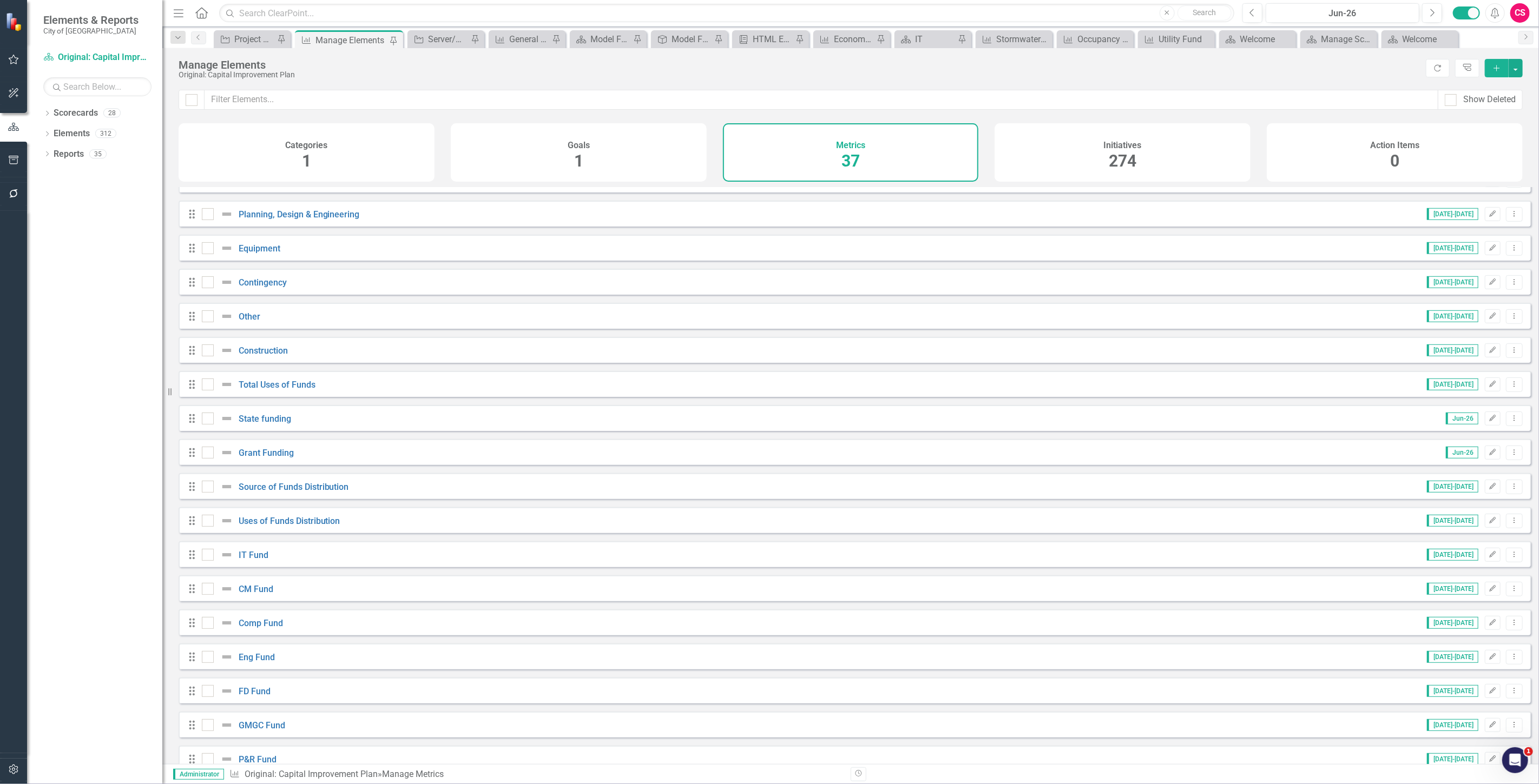
scroll to position [480, 0]
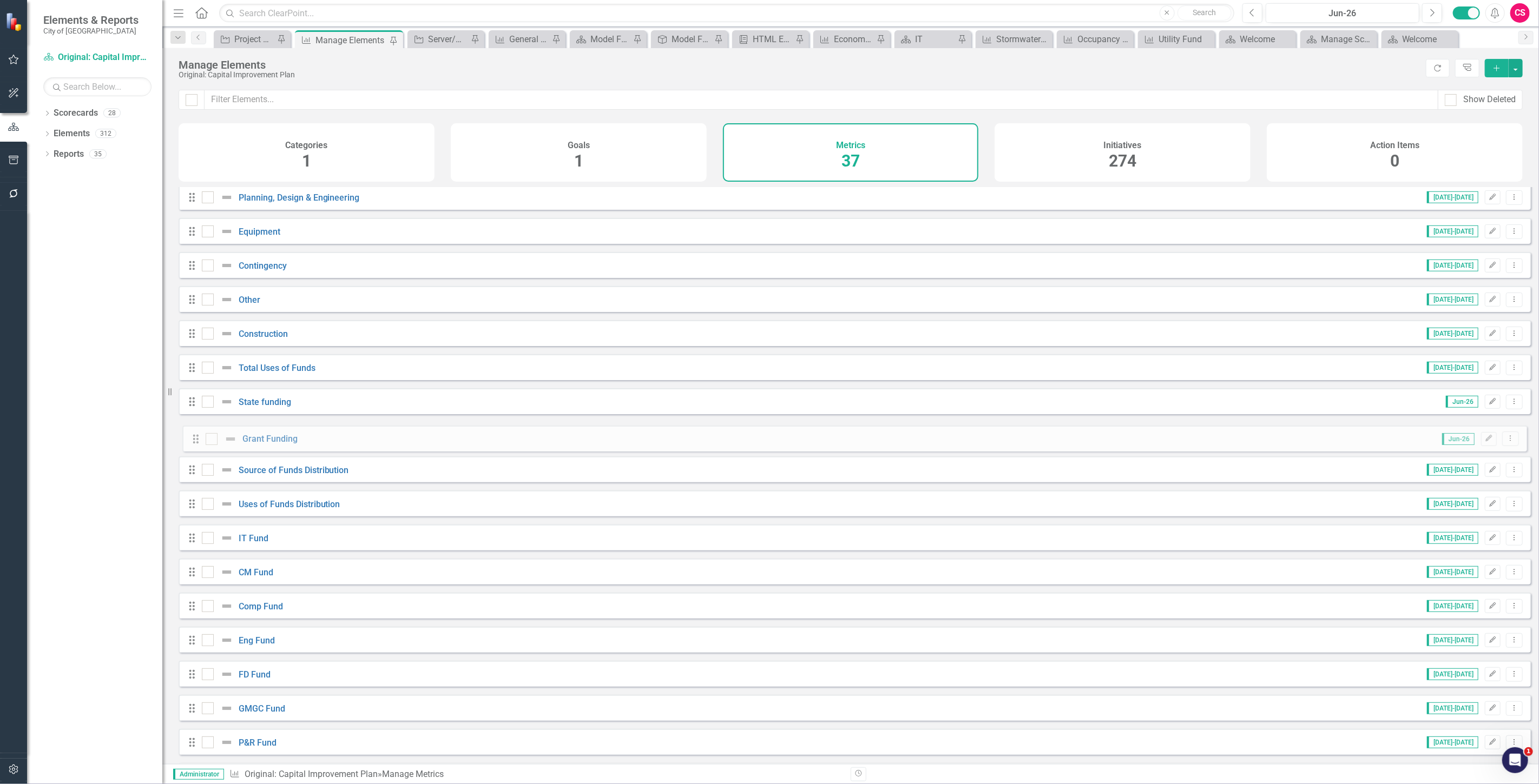
drag, startPoint x: 195, startPoint y: 438, endPoint x: 199, endPoint y: 433, distance: 6.4
click at [199, 433] on div "Drag General Fund [DATE]-[DATE] Edit Dropdown Menu Drag Utility Fund [DATE]-[DA…" at bounding box center [855, 333] width 1353 height 1253
click at [266, 441] on link "Grant Funding" at bounding box center [266, 436] width 55 height 10
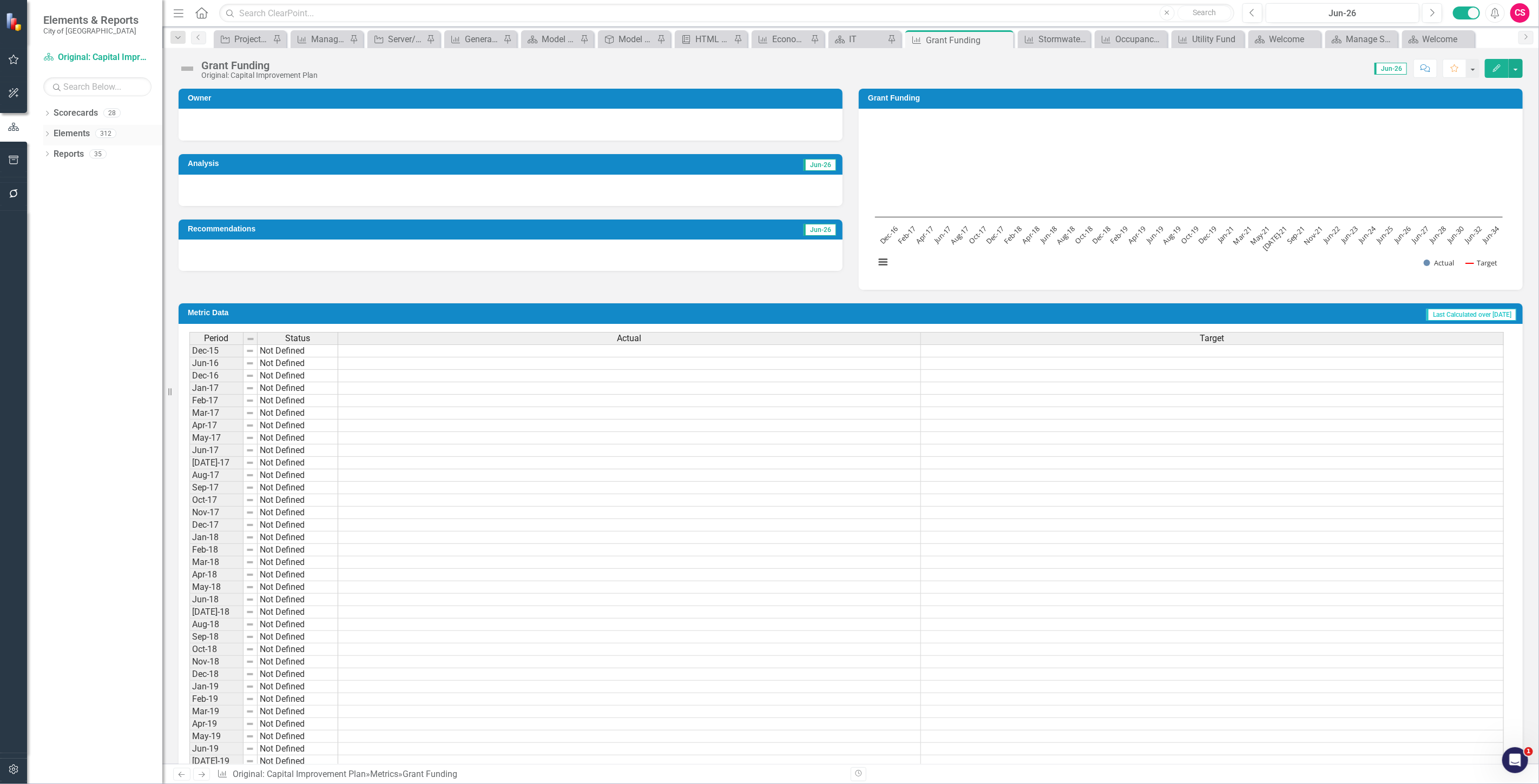
click at [70, 128] on link "Elements" at bounding box center [72, 134] width 36 height 13
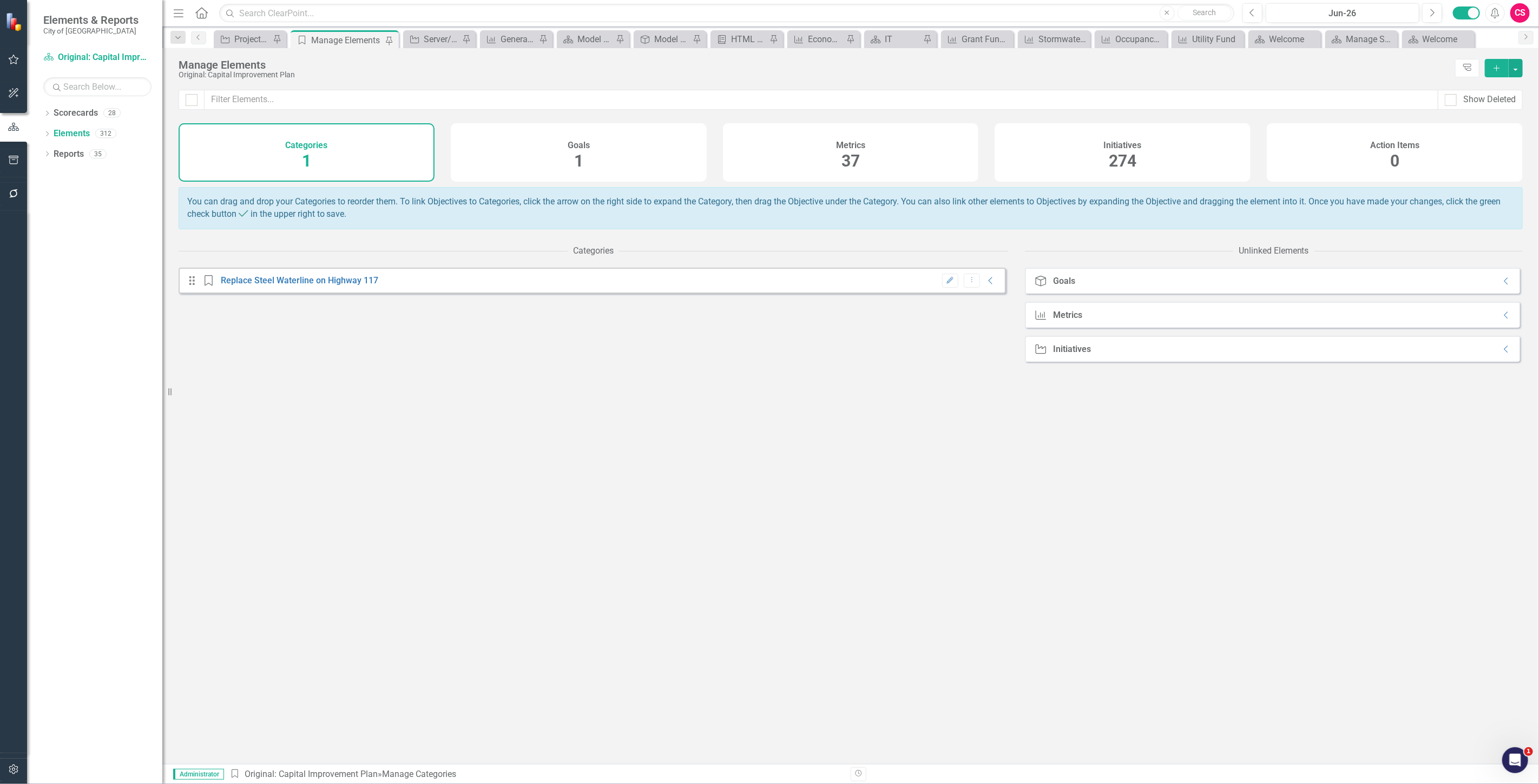
click at [876, 158] on div "Metrics 37" at bounding box center [851, 153] width 256 height 59
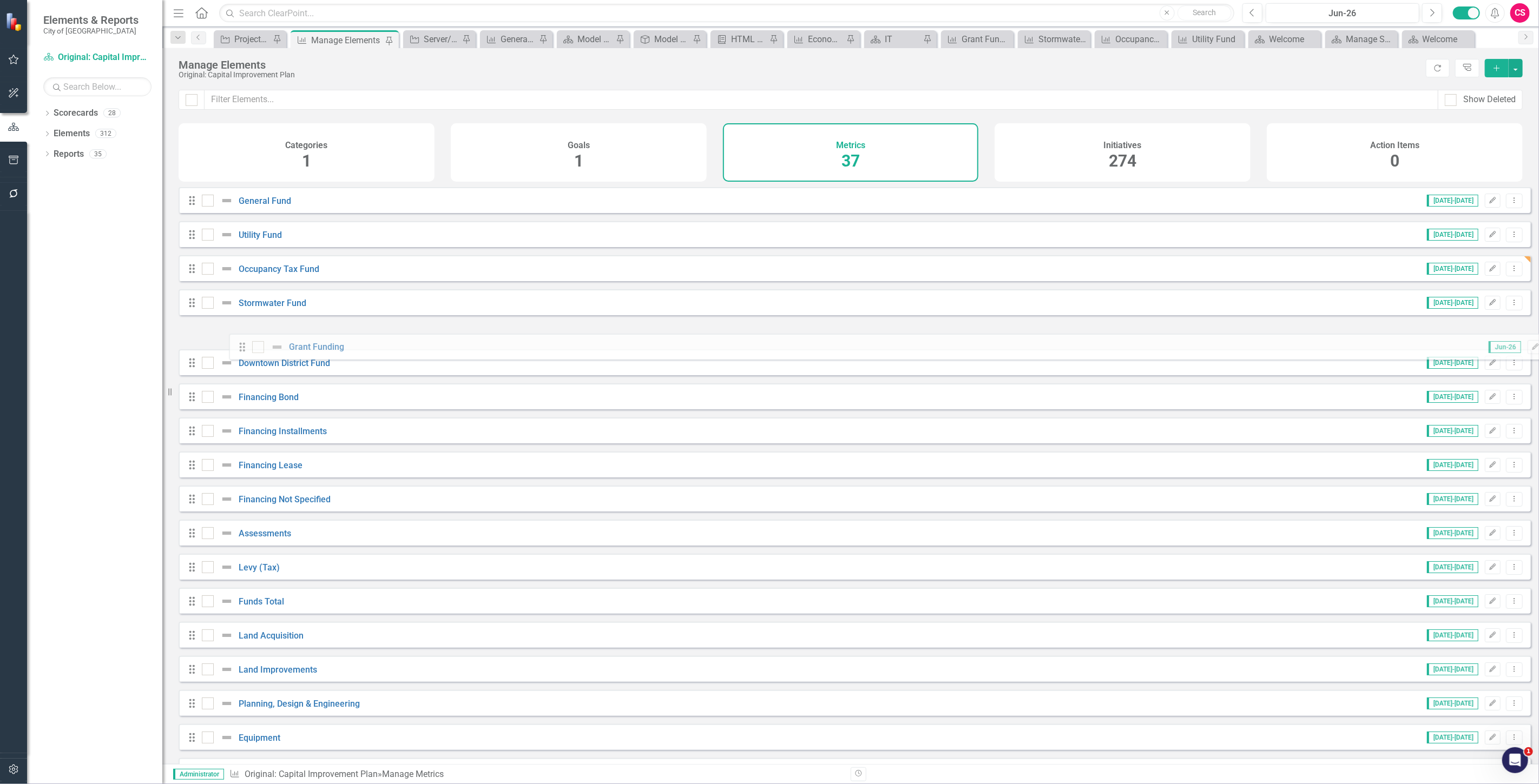
drag, startPoint x: 188, startPoint y: 685, endPoint x: 238, endPoint y: 348, distance: 340.7
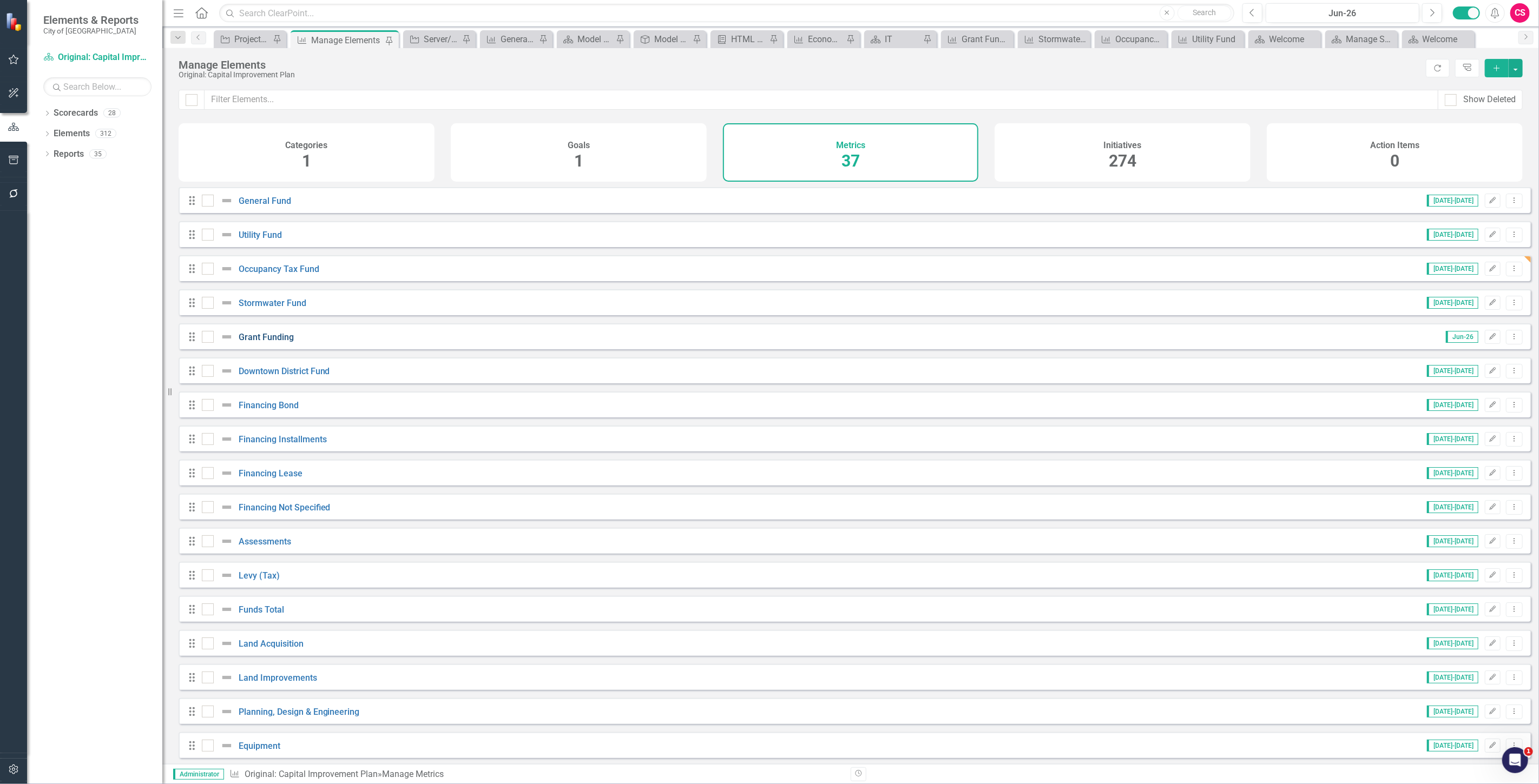
click at [268, 342] on link "Grant Funding" at bounding box center [266, 337] width 55 height 10
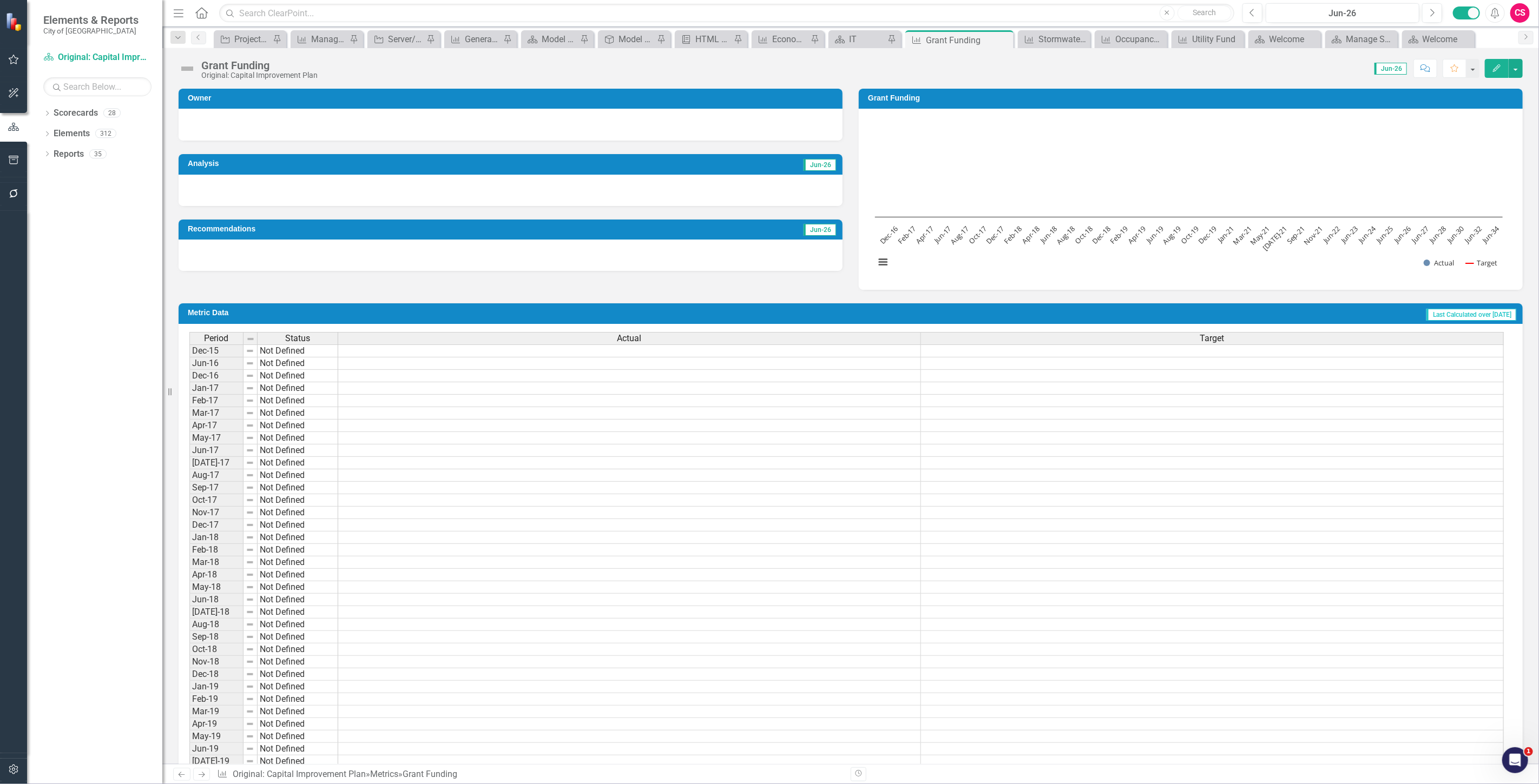
click at [669, 338] on div "Actual" at bounding box center [629, 339] width 583 height 12
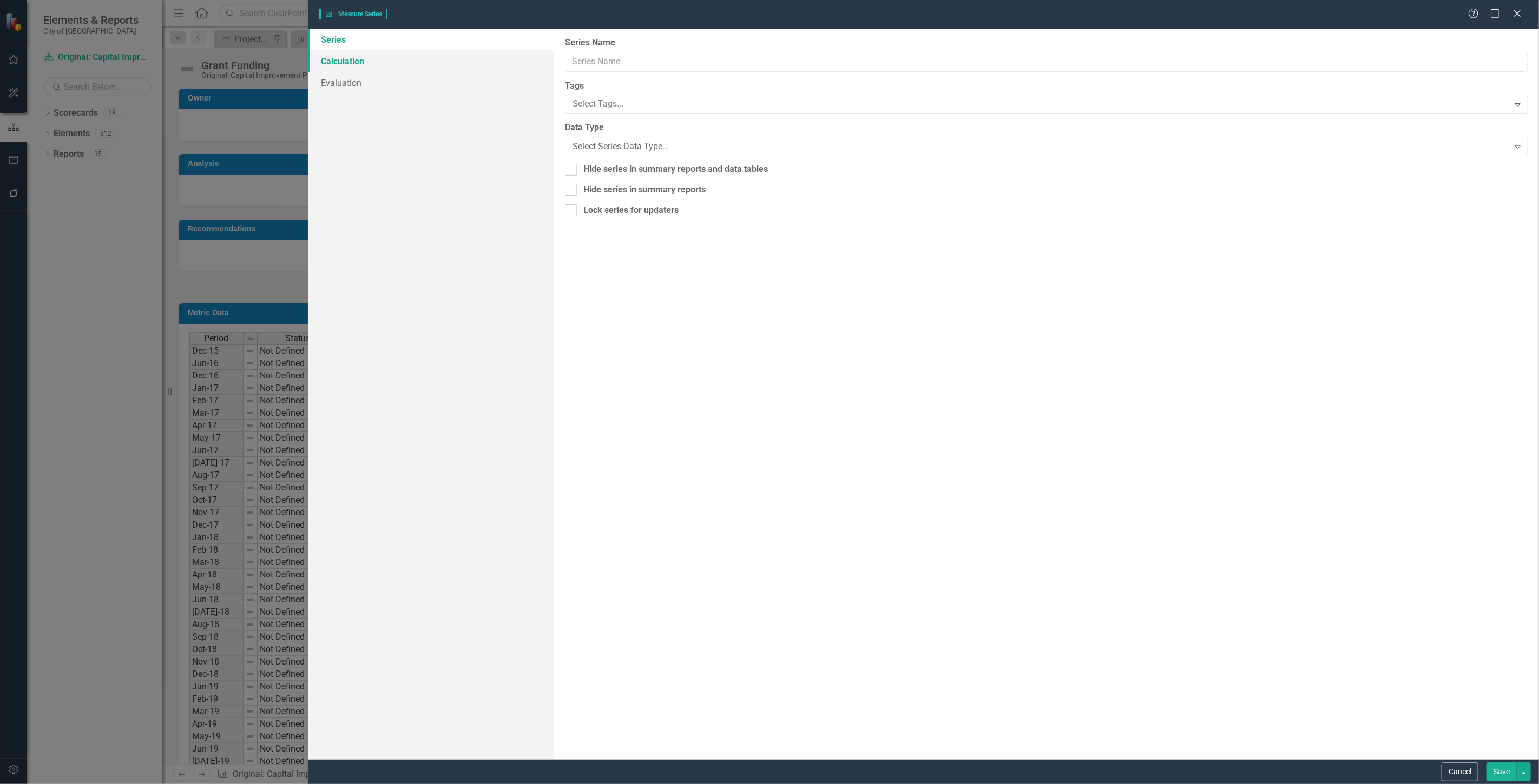
type input "Actual"
click at [348, 59] on link "Calculation" at bounding box center [431, 61] width 246 height 21
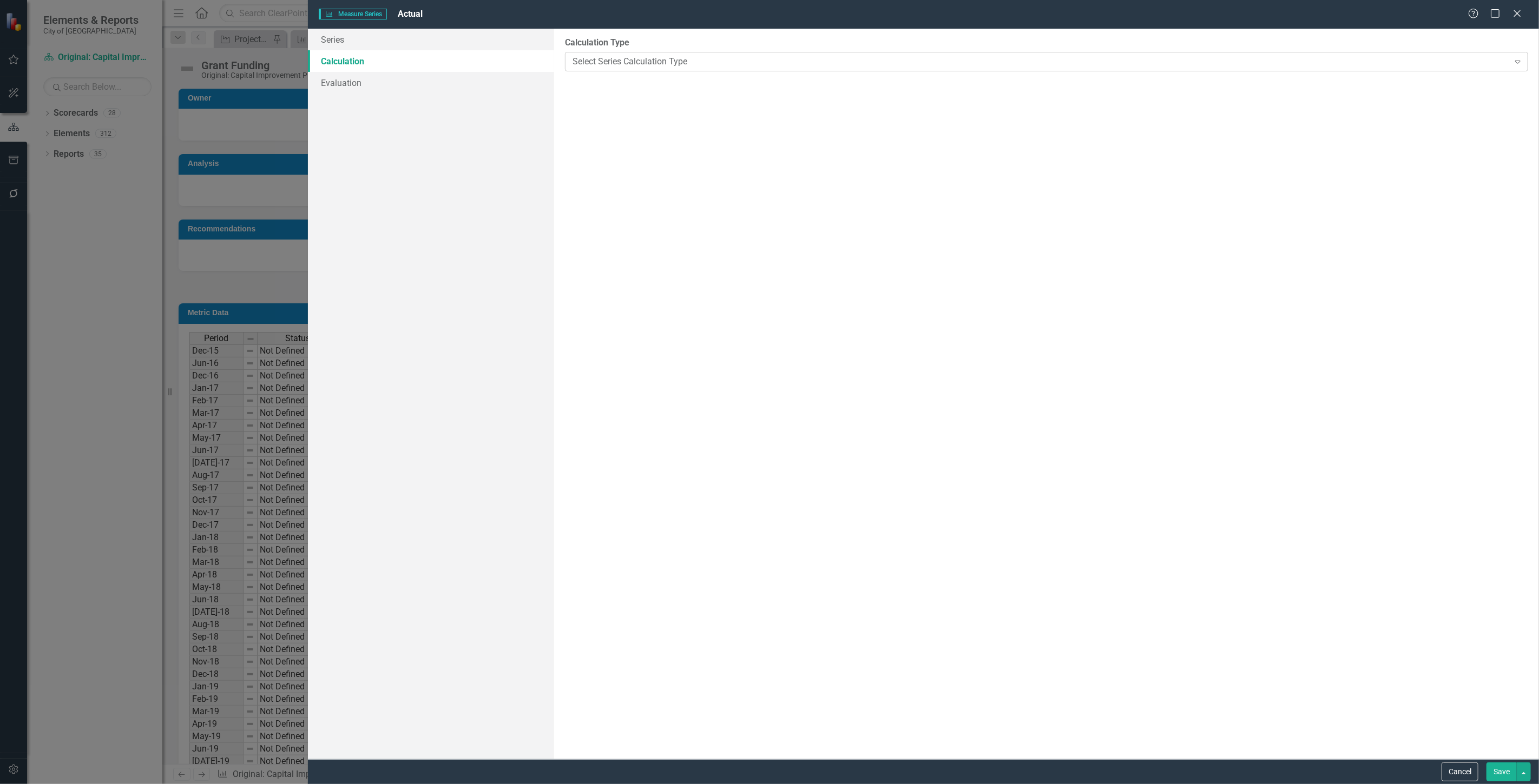
click at [646, 63] on div "Select Series Calculation Type" at bounding box center [1041, 61] width 937 height 13
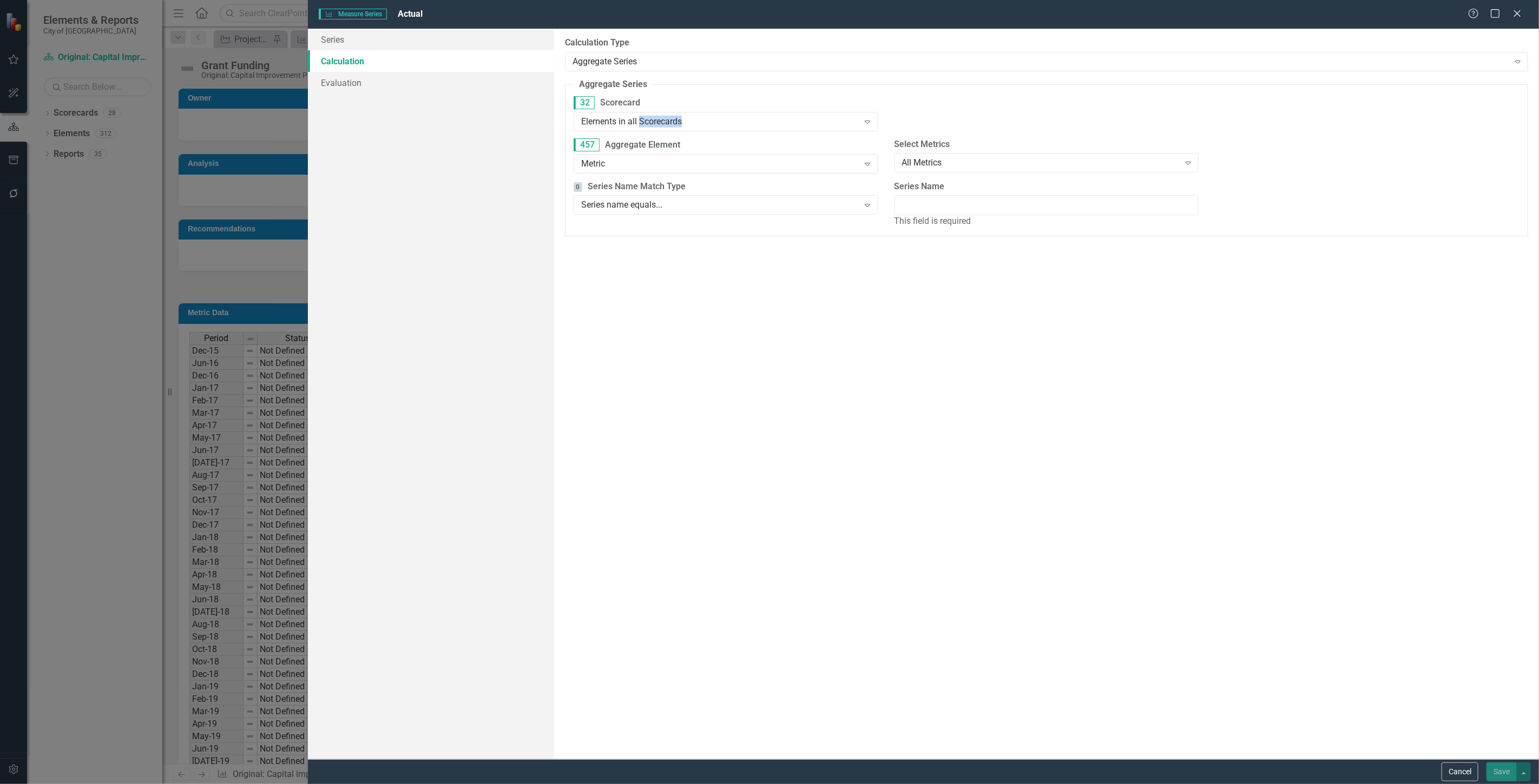
click at [644, 122] on div "Elements in all Scorecards" at bounding box center [720, 121] width 278 height 13
click at [660, 168] on div "Metric" at bounding box center [720, 164] width 278 height 13
click at [912, 210] on input "Series Name" at bounding box center [1047, 205] width 305 height 20
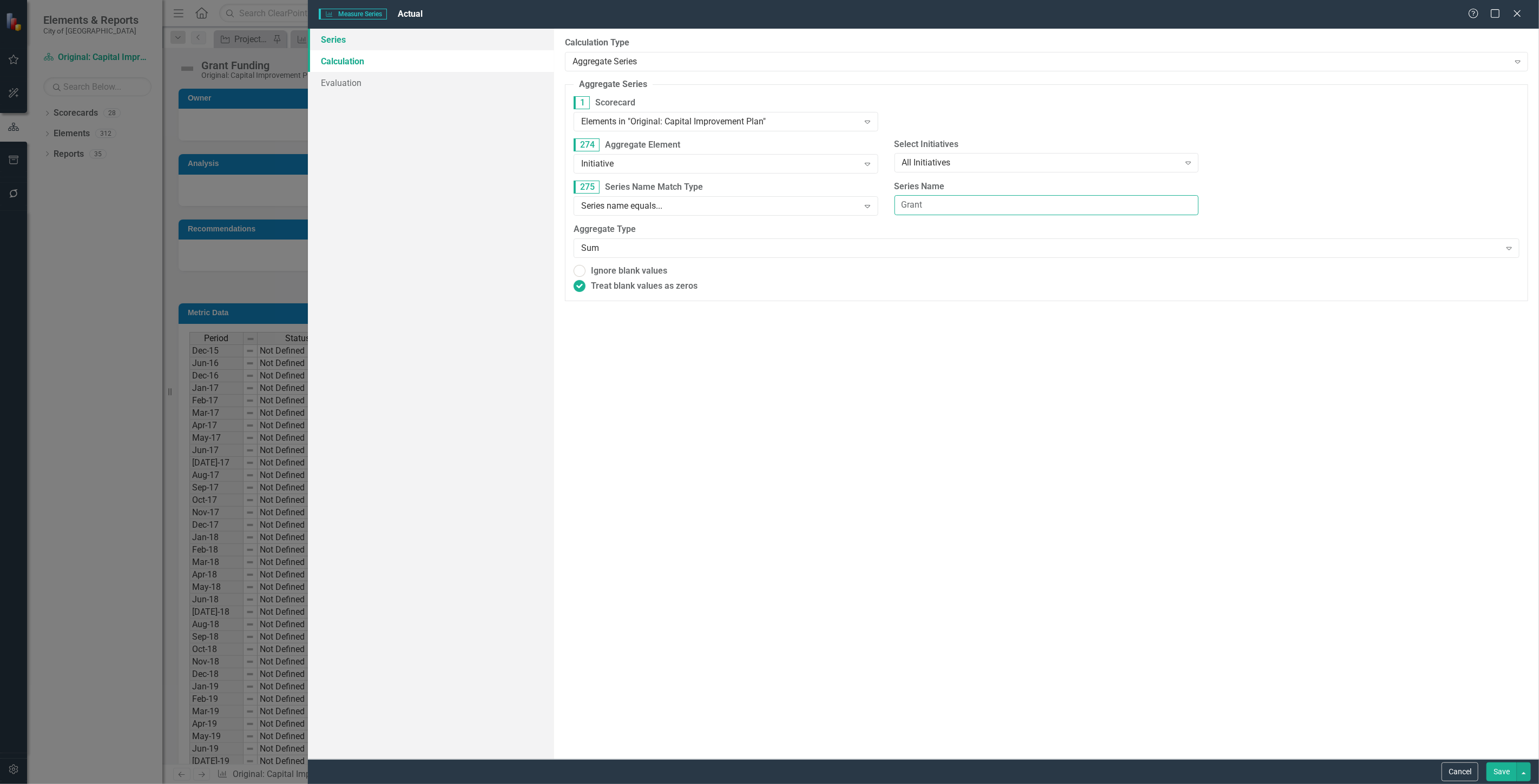
type input "Grant"
click at [482, 38] on link "Series" at bounding box center [431, 39] width 246 height 21
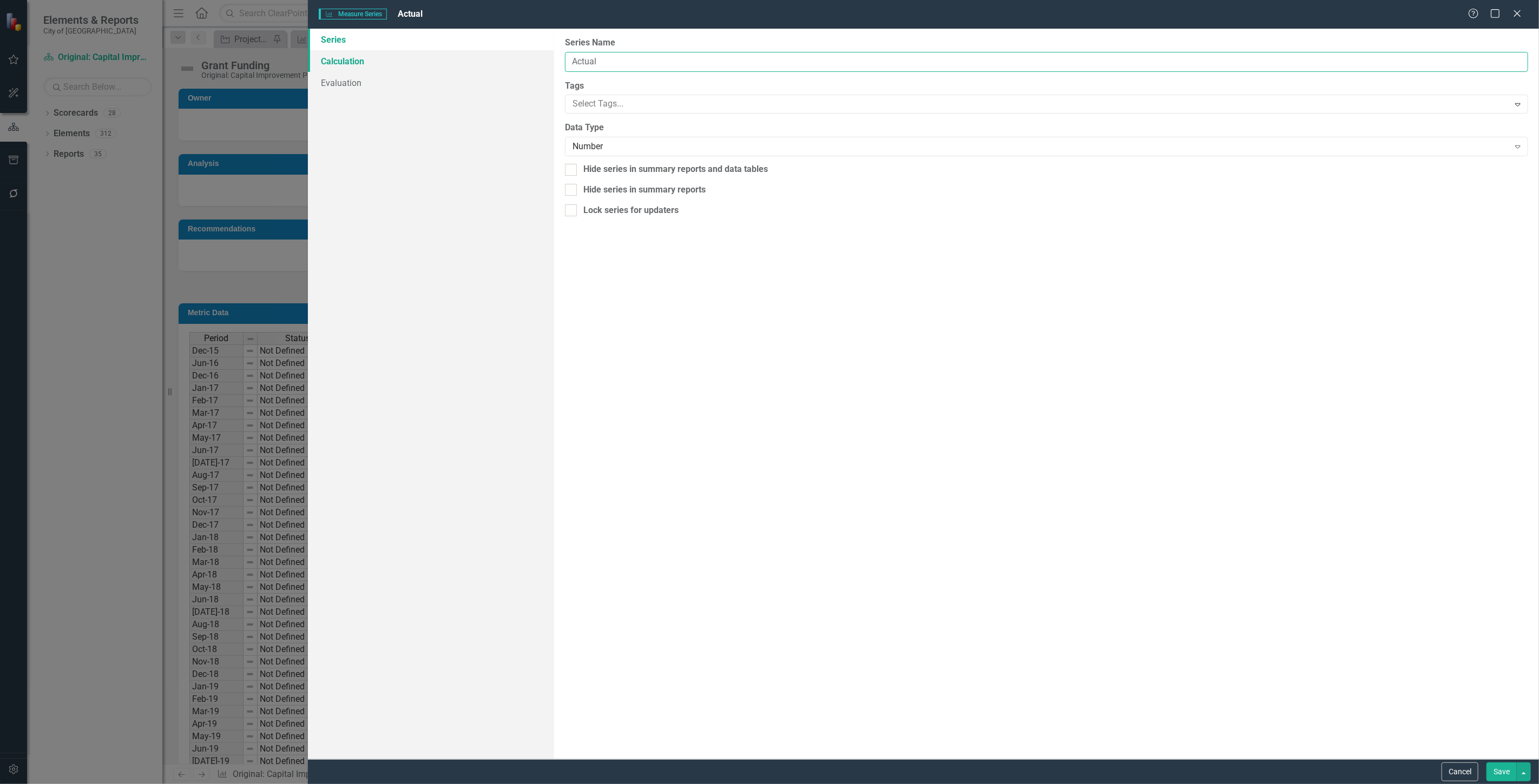
drag, startPoint x: 646, startPoint y: 60, endPoint x: 542, endPoint y: 57, distance: 104.0
click at [542, 57] on div "Series Calculation Evaluation From this page, you can edit the name, type, and …" at bounding box center [923, 394] width 1231 height 731
type input "Grant Funding Total"
click at [1491, 774] on button "Save" at bounding box center [1501, 772] width 30 height 19
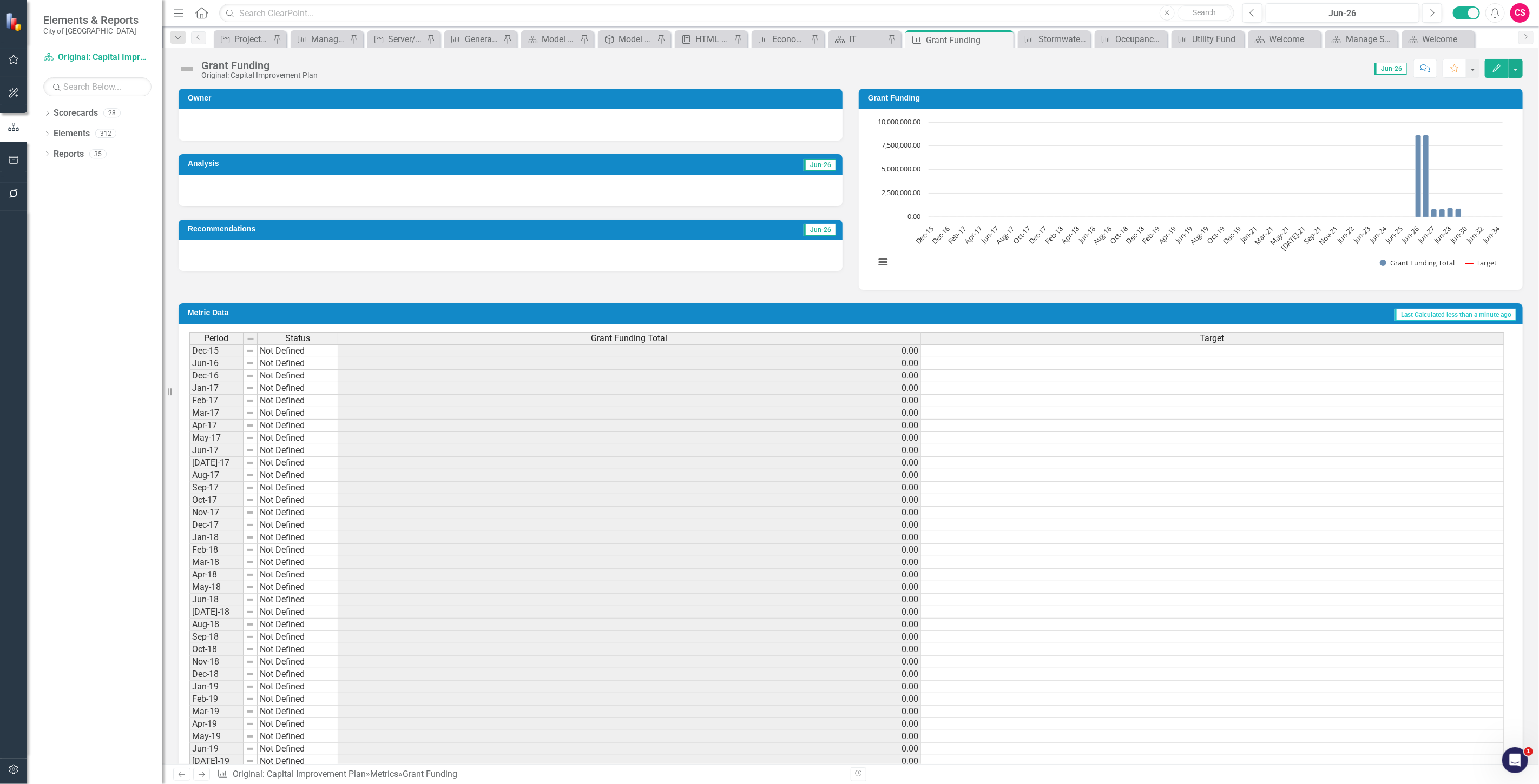
click at [1490, 72] on button "Edit" at bounding box center [1497, 69] width 24 height 19
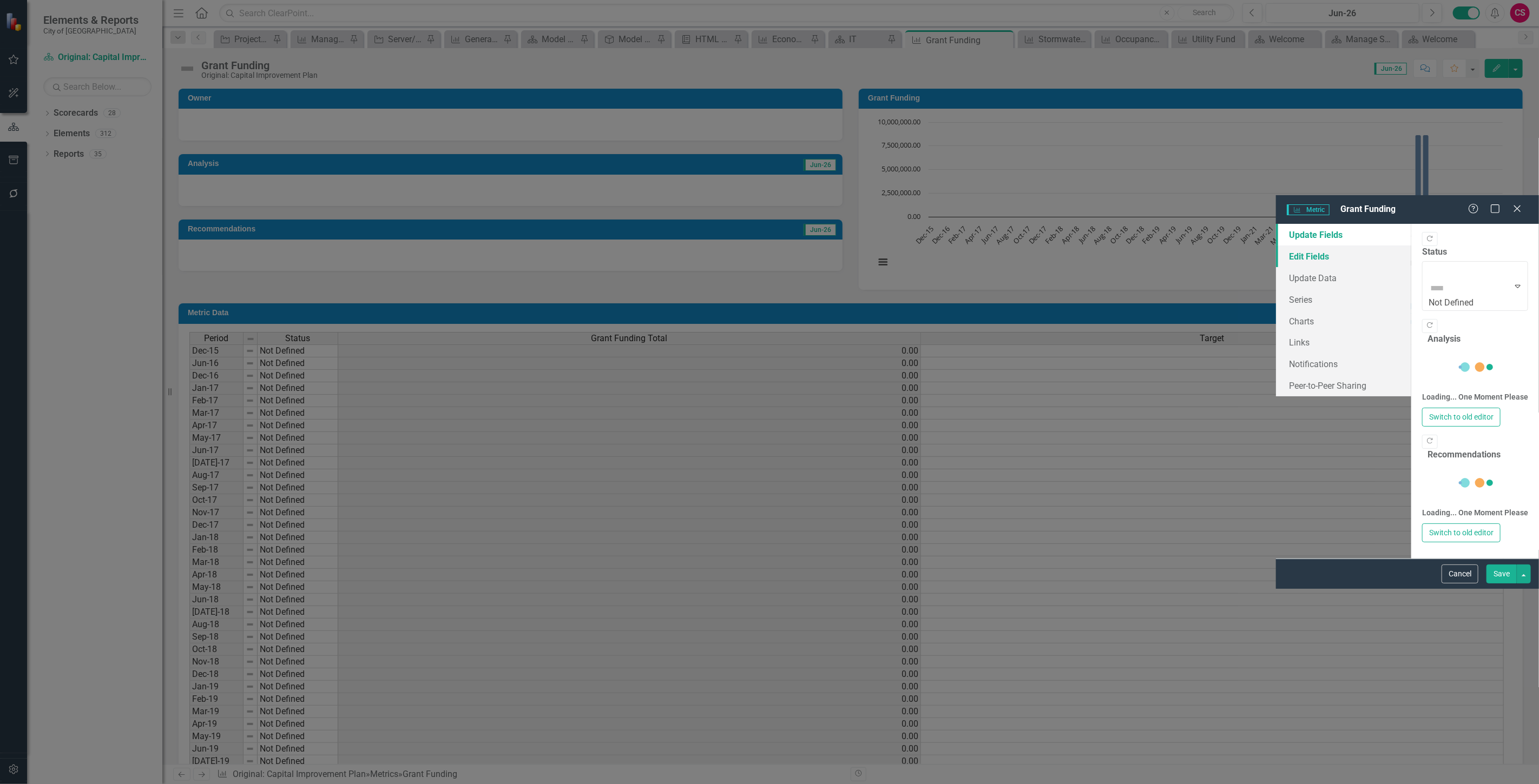
drag, startPoint x: 261, startPoint y: 56, endPoint x: 371, endPoint y: 89, distance: 114.8
click at [1276, 245] on link "Edit Fields" at bounding box center [1344, 256] width 135 height 21
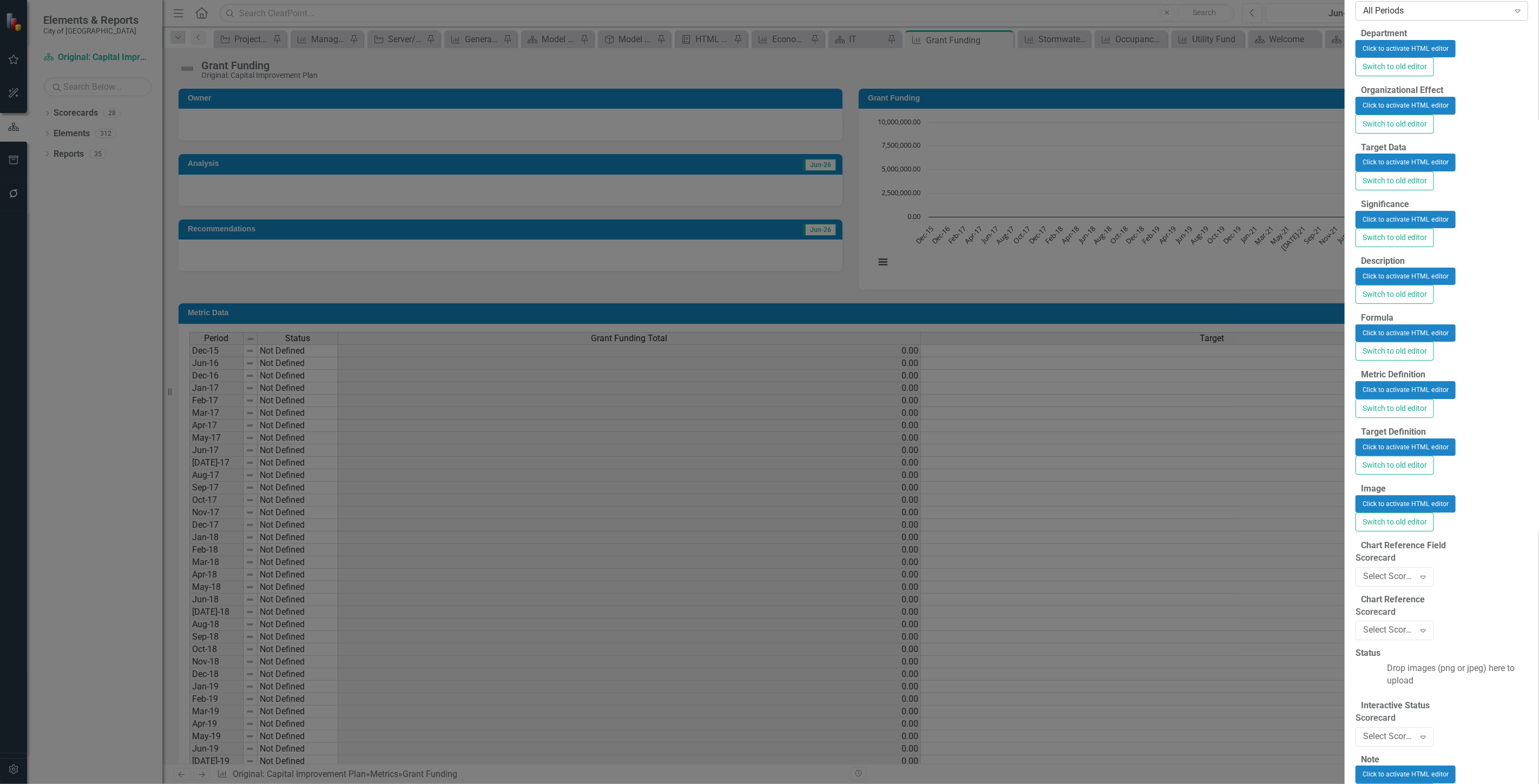
click at [1356, 20] on div "All Periods Expand" at bounding box center [1442, 11] width 173 height 20
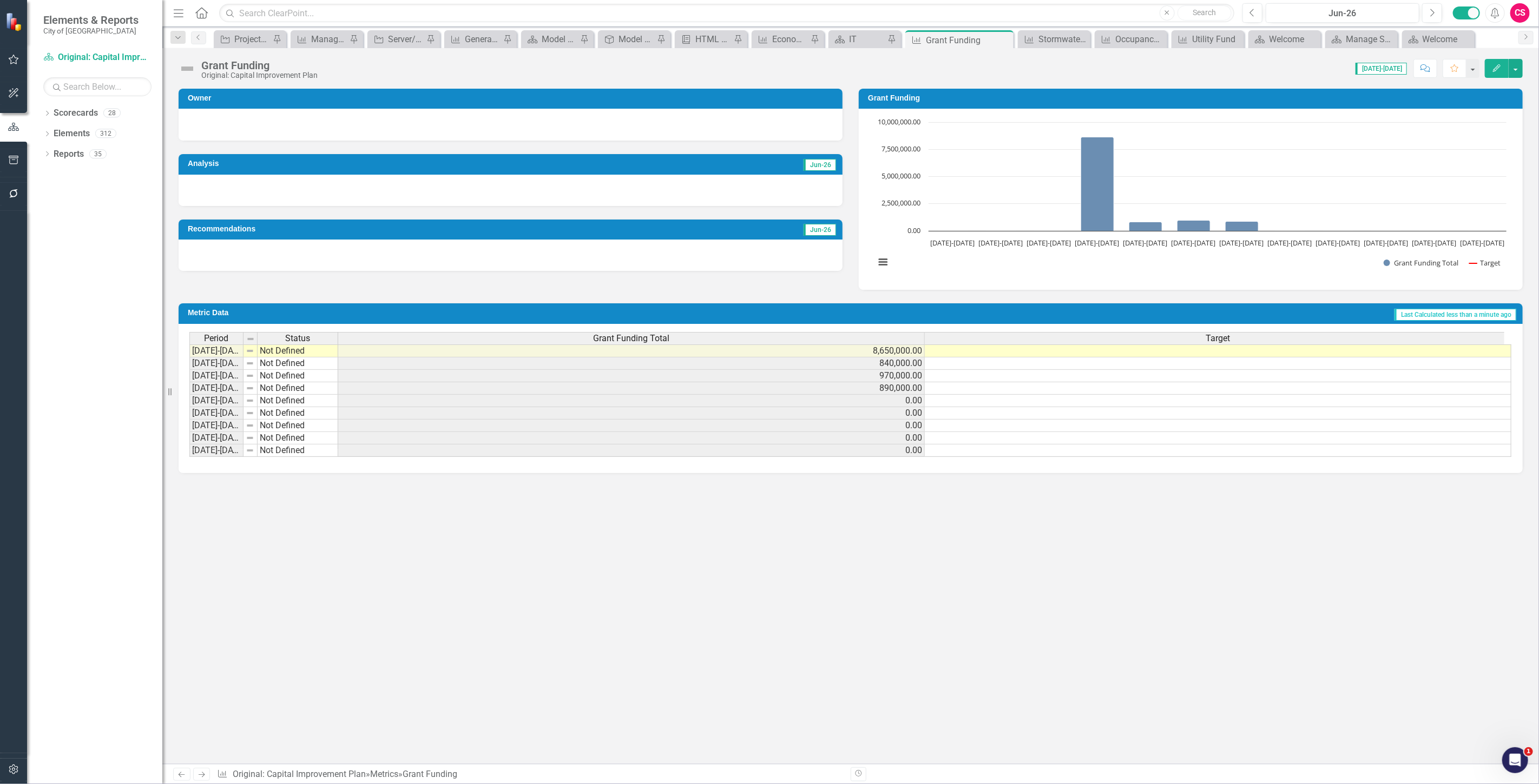
click at [746, 334] on div "Grant Funding Total" at bounding box center [631, 339] width 586 height 12
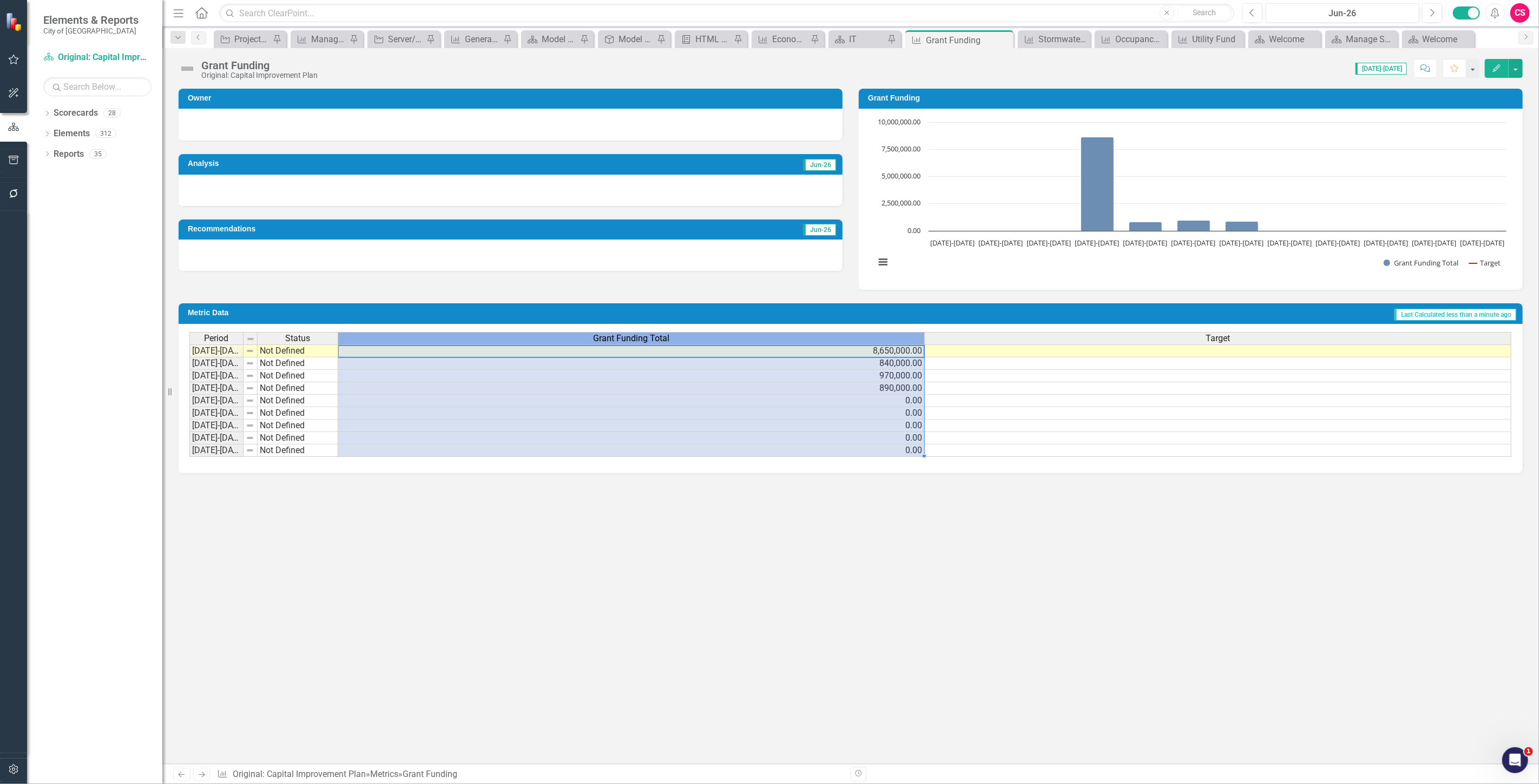
click at [746, 334] on div "Grant Funding Total" at bounding box center [631, 339] width 586 height 12
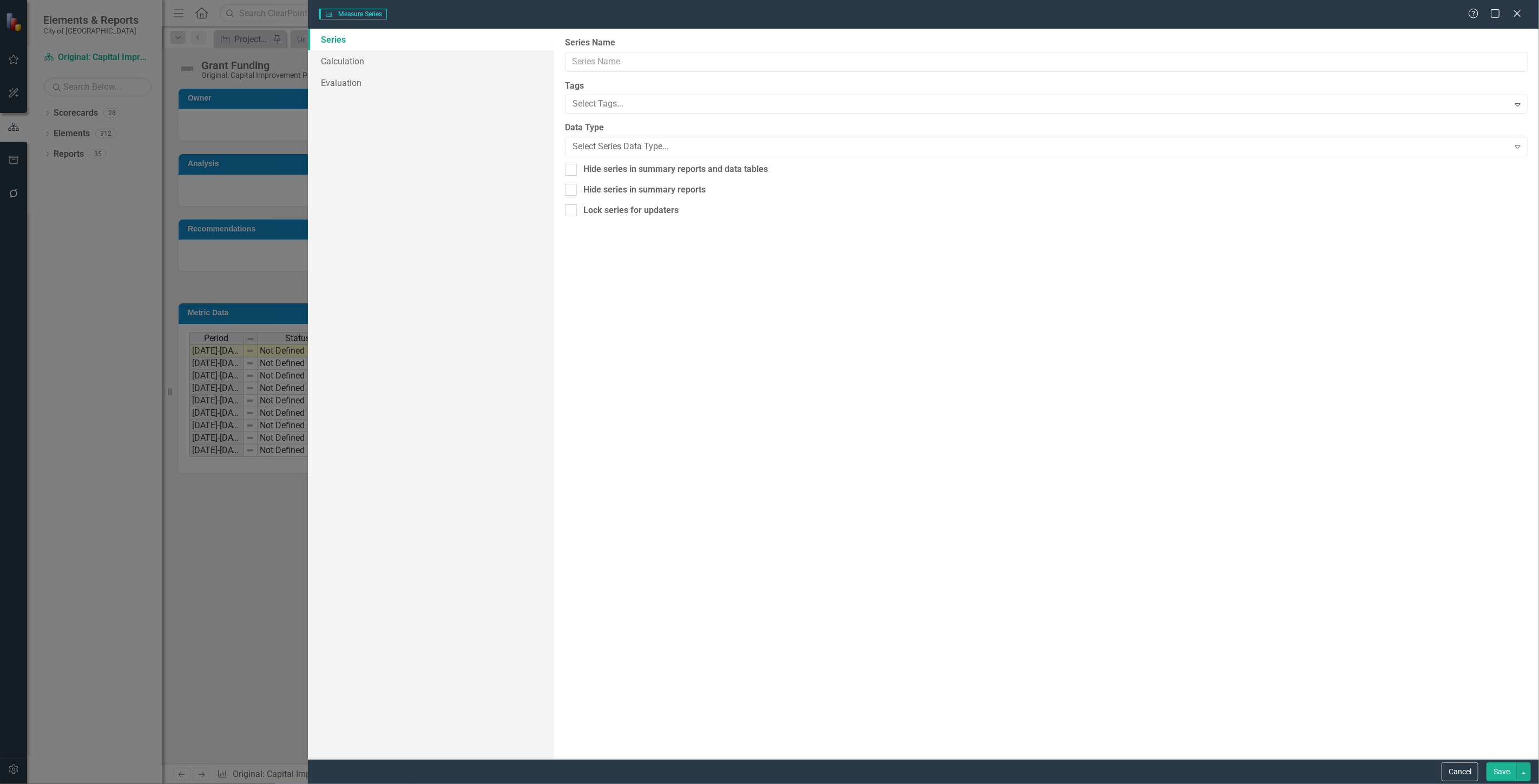
type input "Grant Funding Total"
click at [617, 149] on div "Number" at bounding box center [1041, 146] width 937 height 13
click at [607, 783] on div "Currency" at bounding box center [771, 793] width 1522 height 13
click at [1494, 768] on button "Save" at bounding box center [1501, 772] width 30 height 19
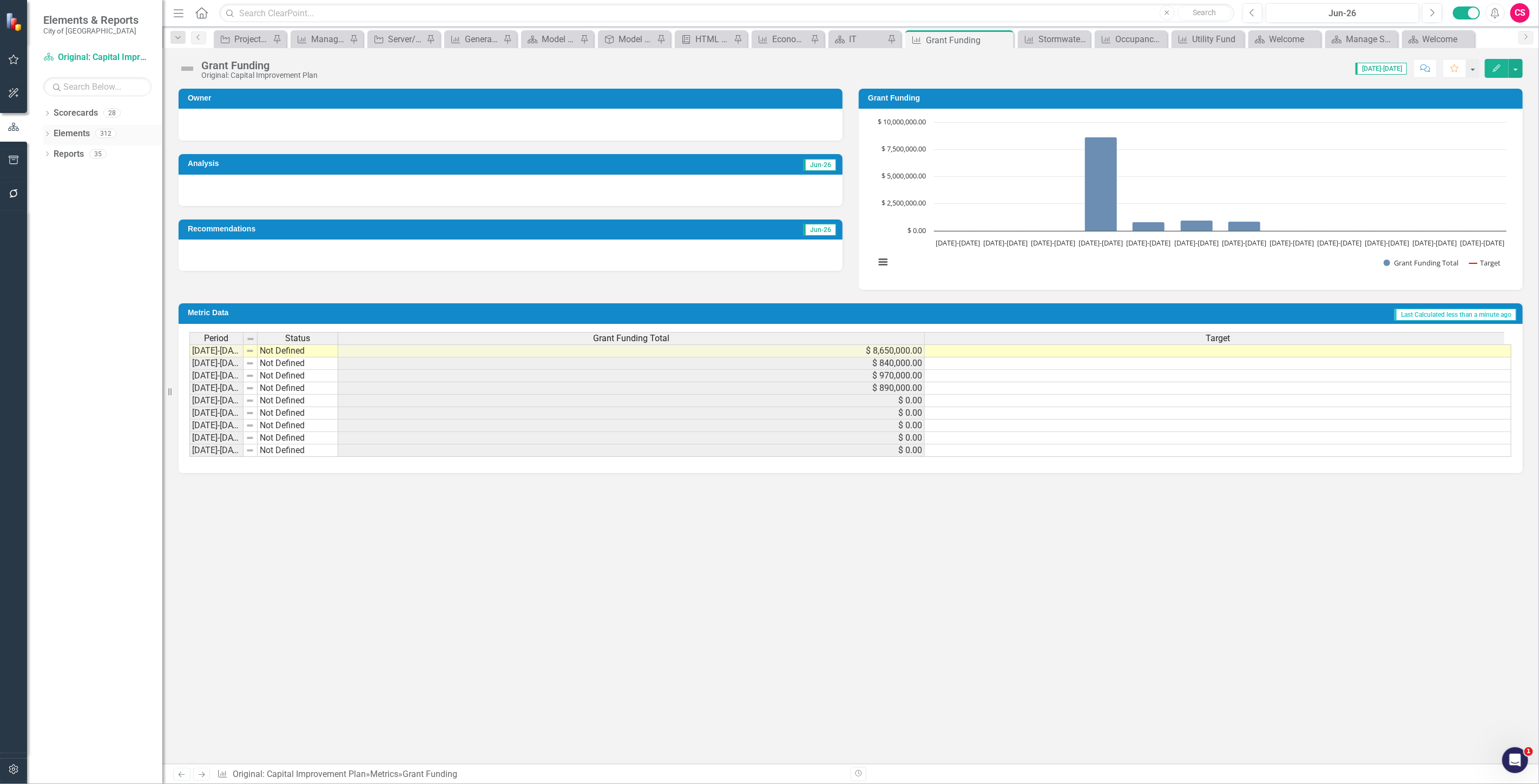
click at [61, 138] on link "Elements" at bounding box center [72, 134] width 36 height 13
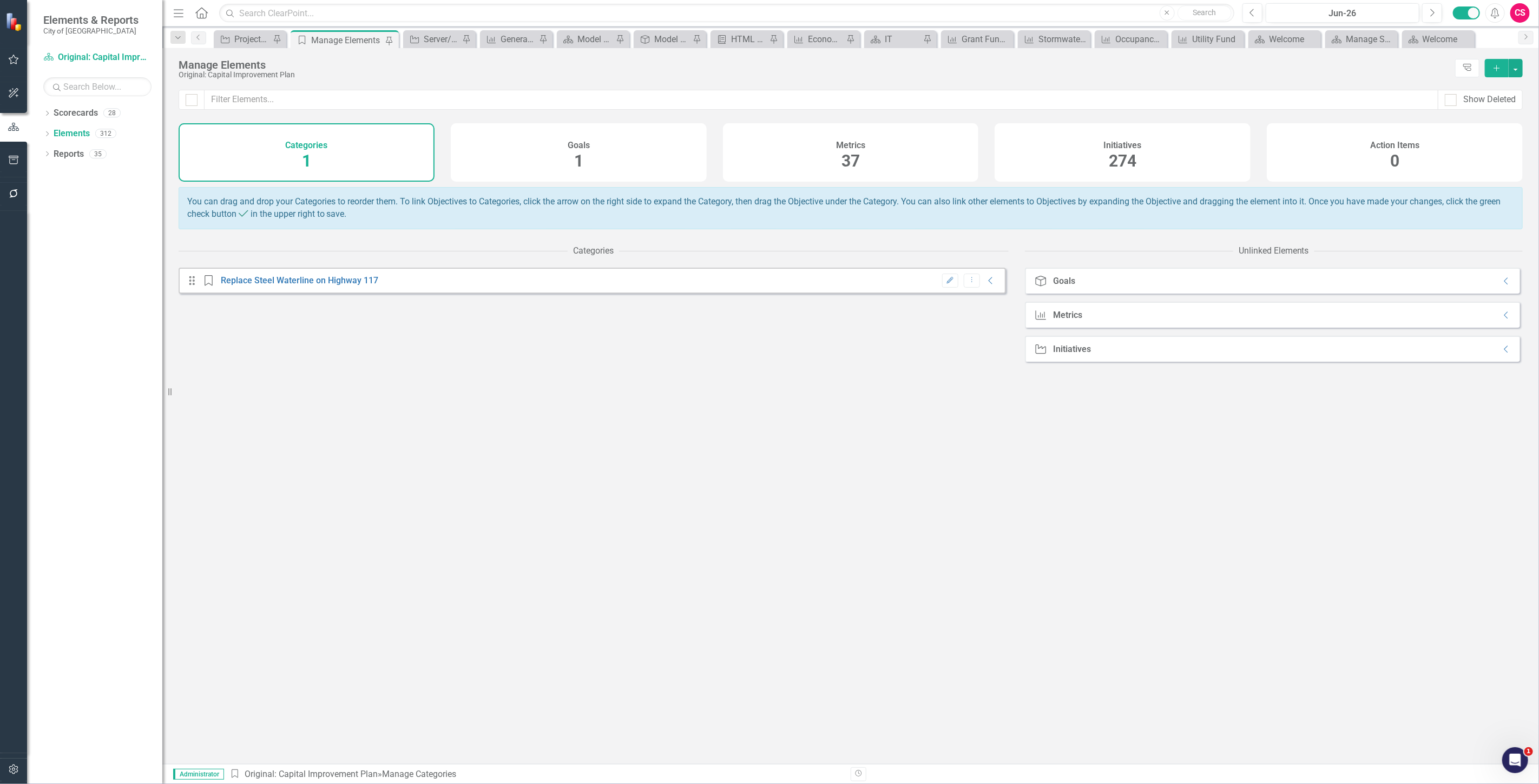
click at [1187, 165] on div "Initiatives 274" at bounding box center [1123, 153] width 256 height 59
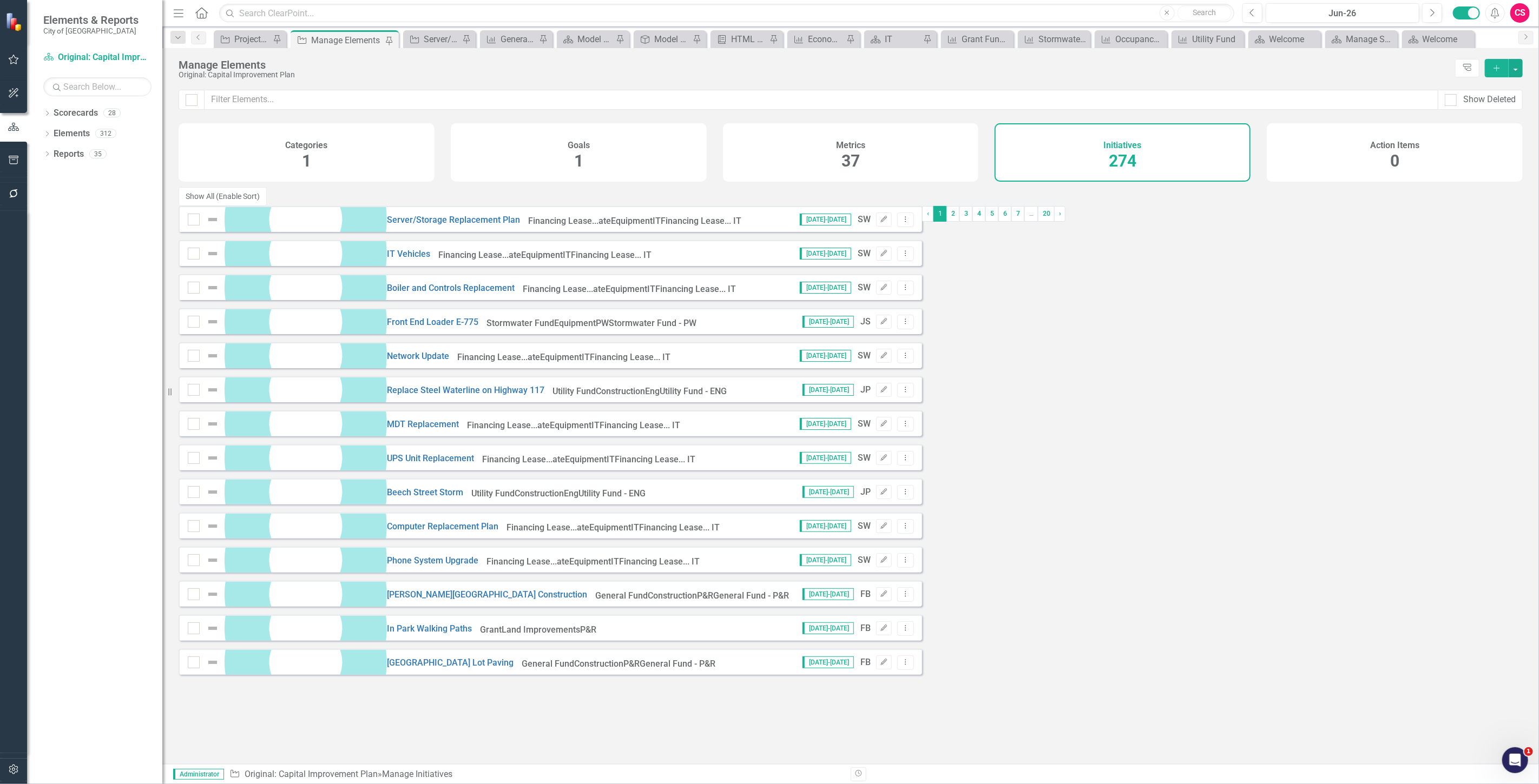
click at [877, 139] on div "Metrics 37" at bounding box center [851, 153] width 256 height 59
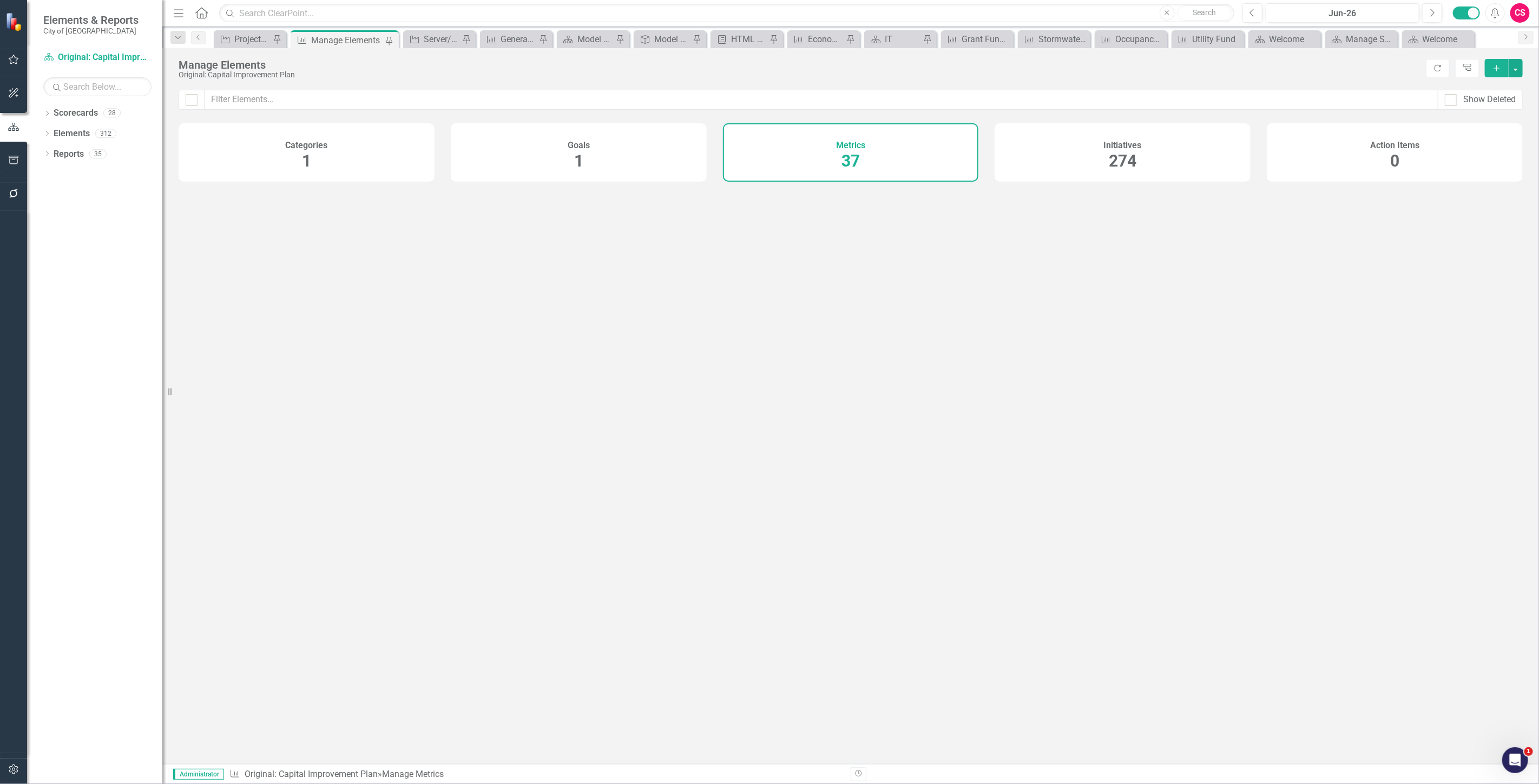
click at [273, 207] on div "Show Deleted Categories 1 Goals 1 Metrics 37 Initiatives 274 Action Items 0" at bounding box center [851, 426] width 1376 height 674
checkbox input "false"
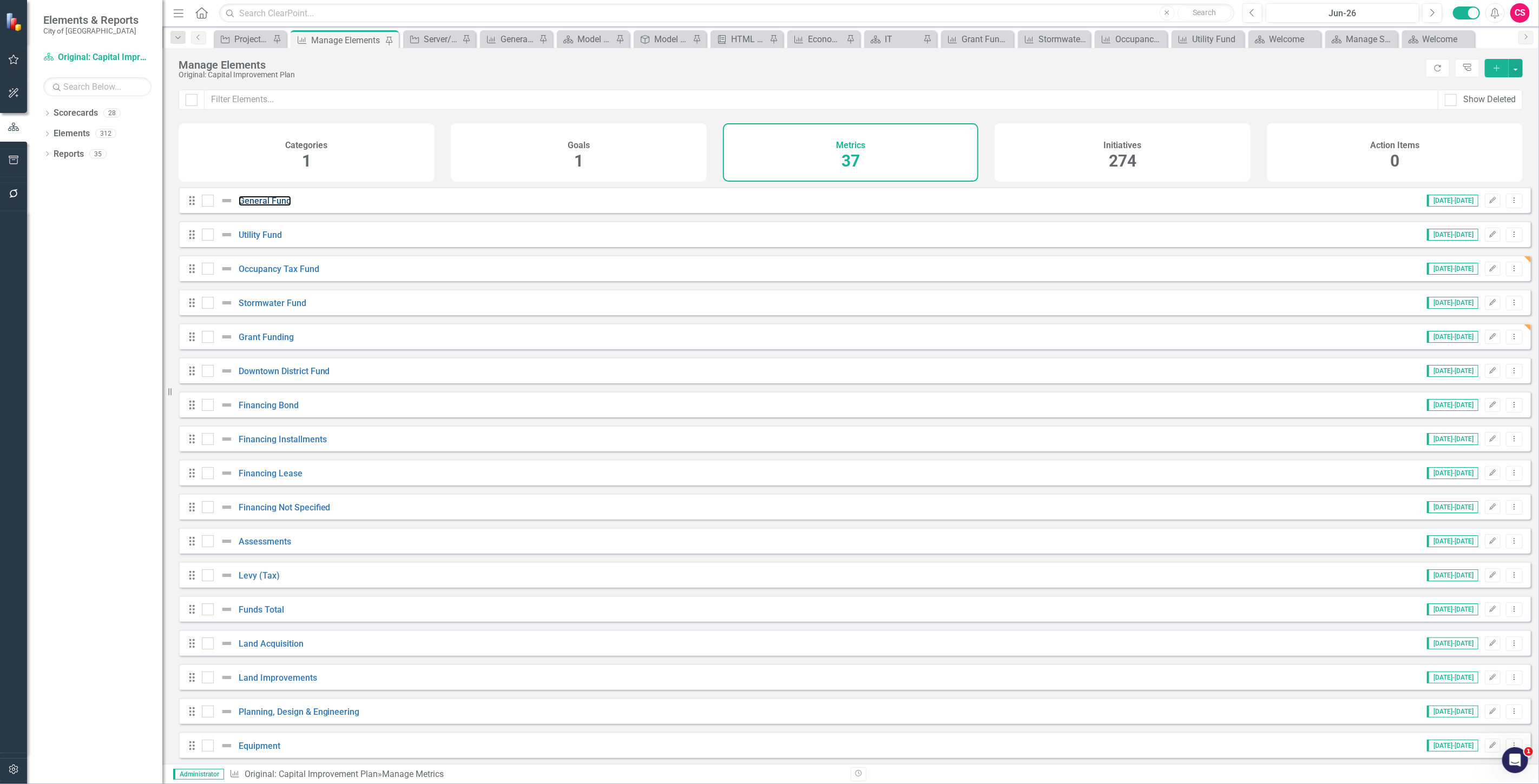
click at [272, 206] on link "General Fund" at bounding box center [265, 201] width 53 height 10
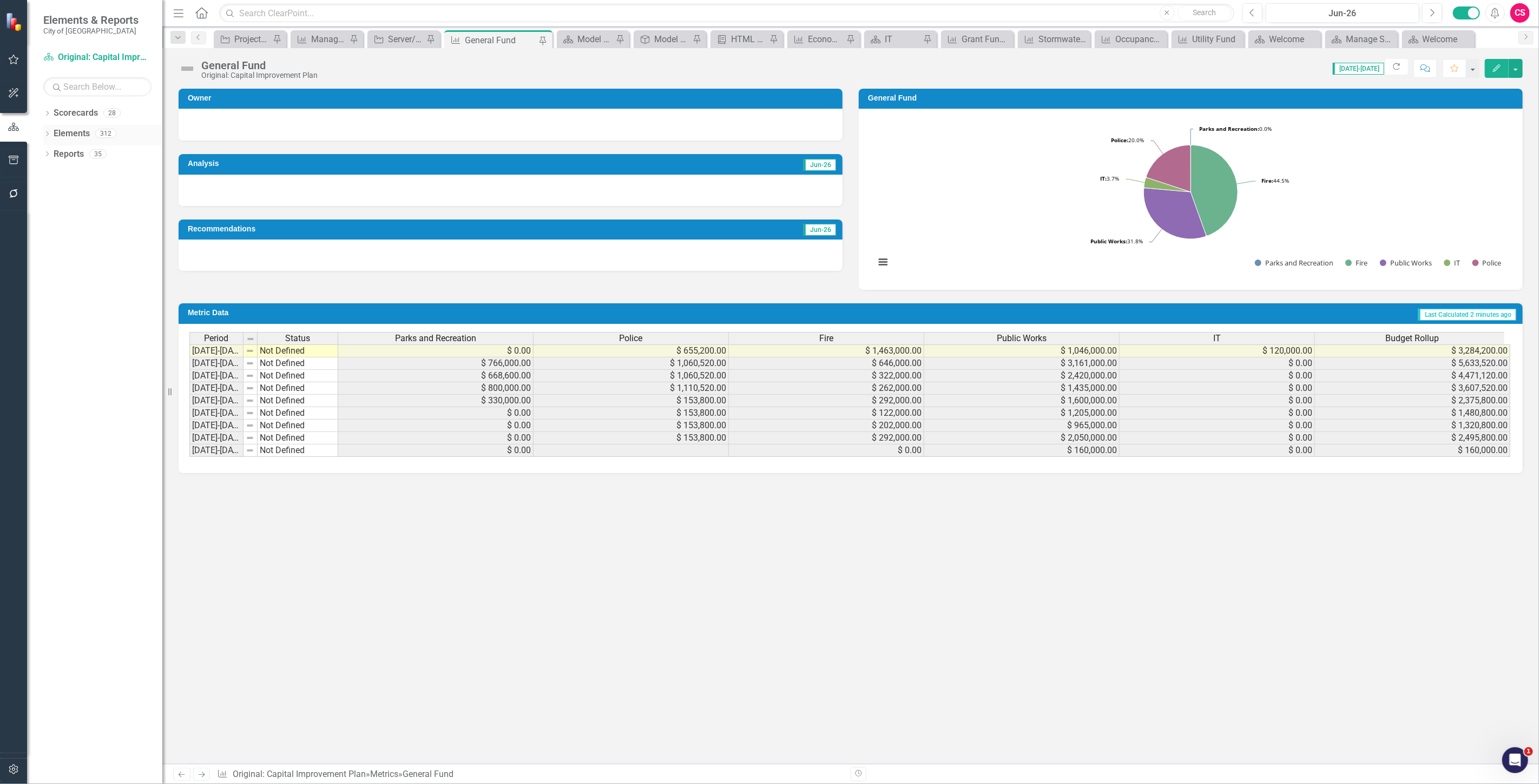
click at [61, 133] on link "Elements" at bounding box center [72, 134] width 36 height 13
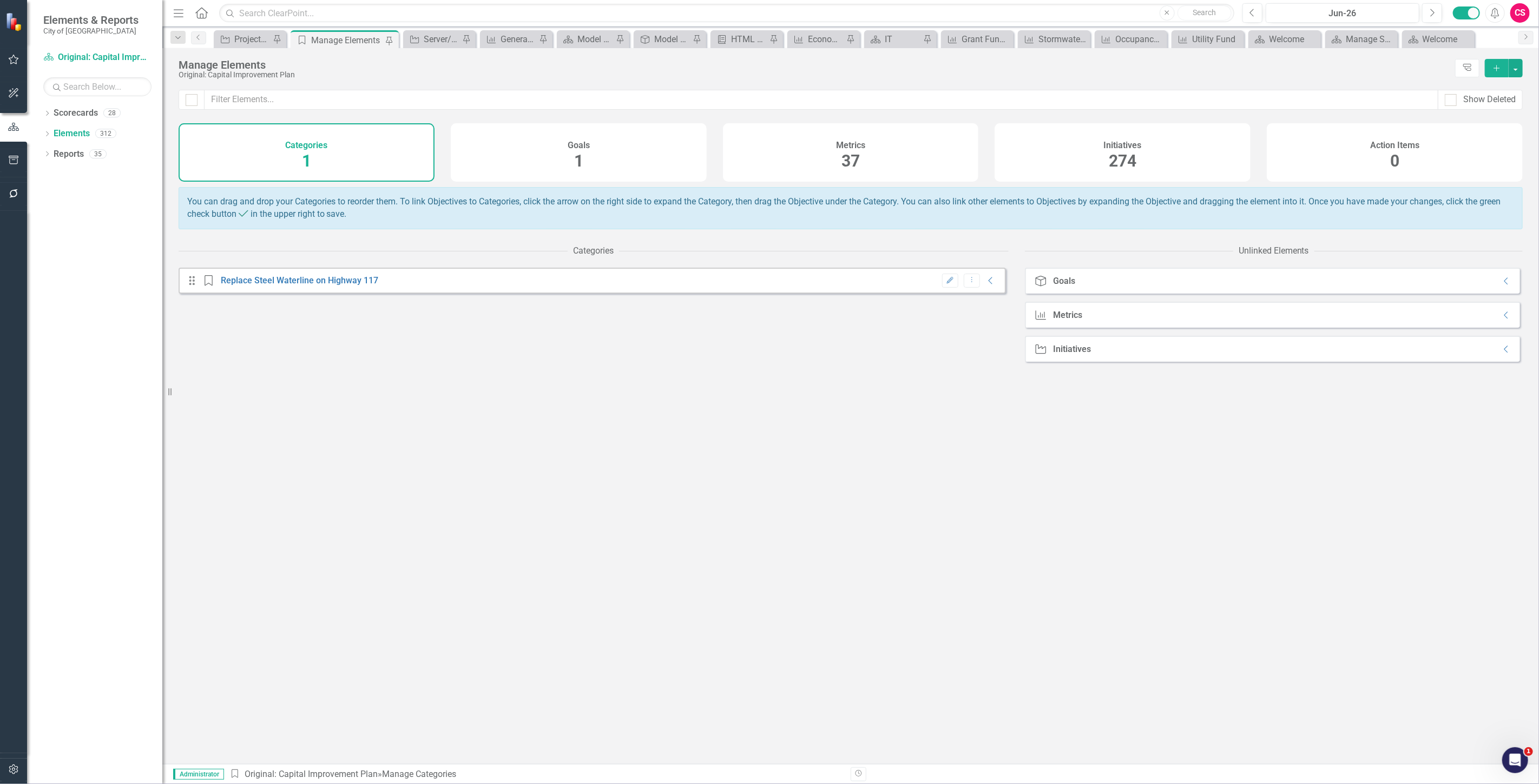
click at [869, 164] on div "Metrics 37" at bounding box center [851, 153] width 256 height 59
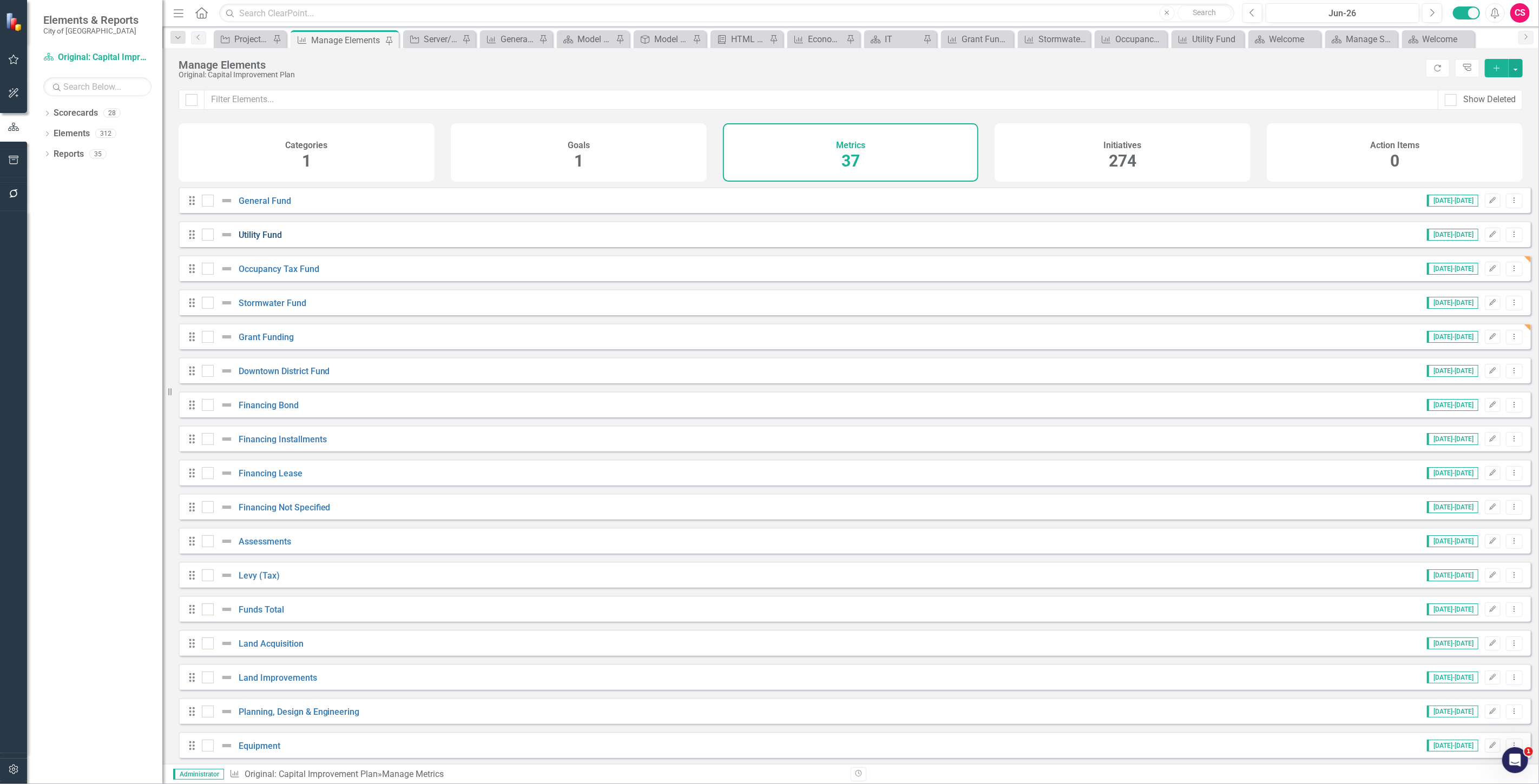
click at [253, 240] on link "Utility Fund" at bounding box center [260, 235] width 43 height 10
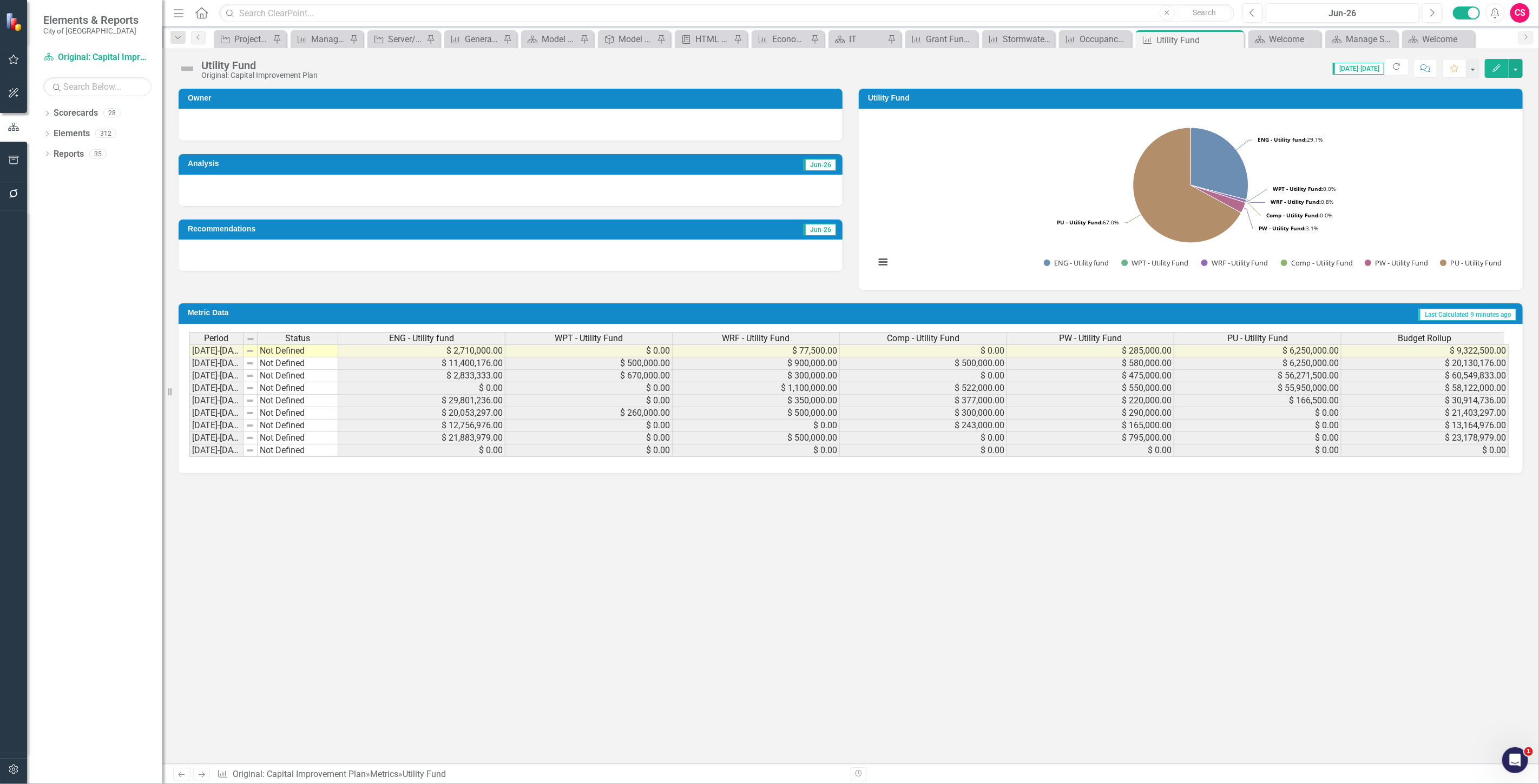
click at [206, 774] on icon "Next" at bounding box center [201, 775] width 9 height 7
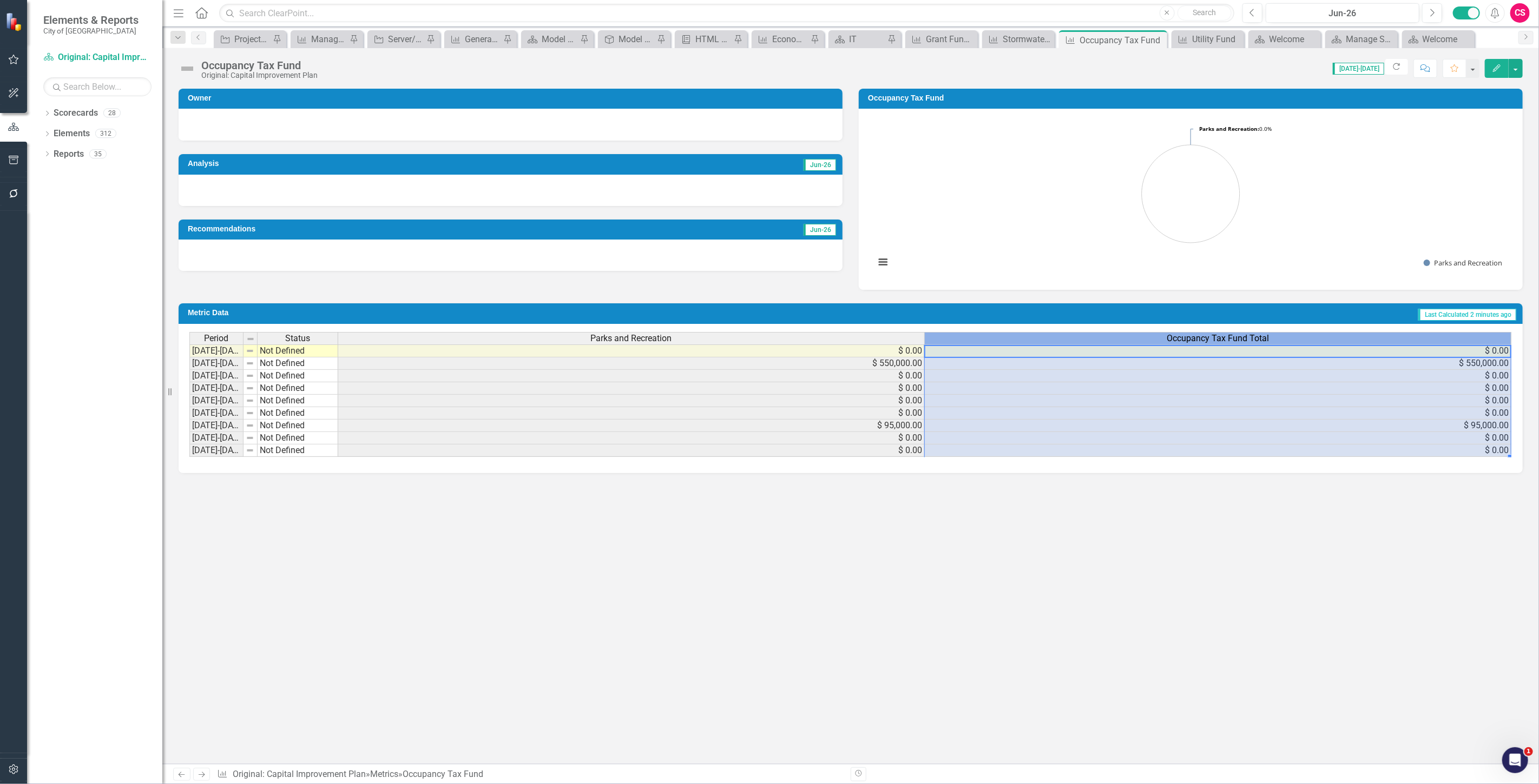
click at [1219, 338] on span "Occupancy Tax Fund Total" at bounding box center [1218, 339] width 102 height 10
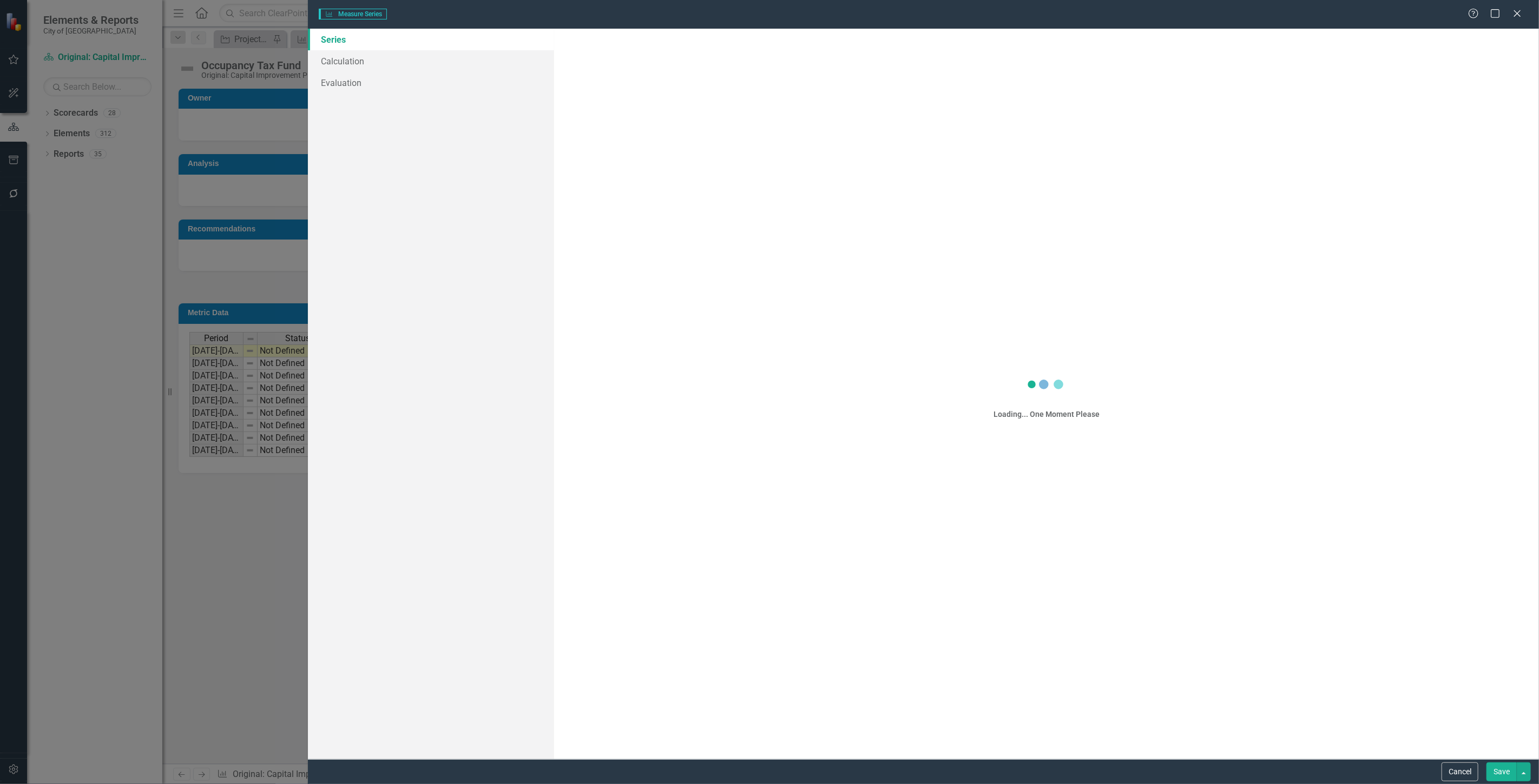
scroll to position [0, 0]
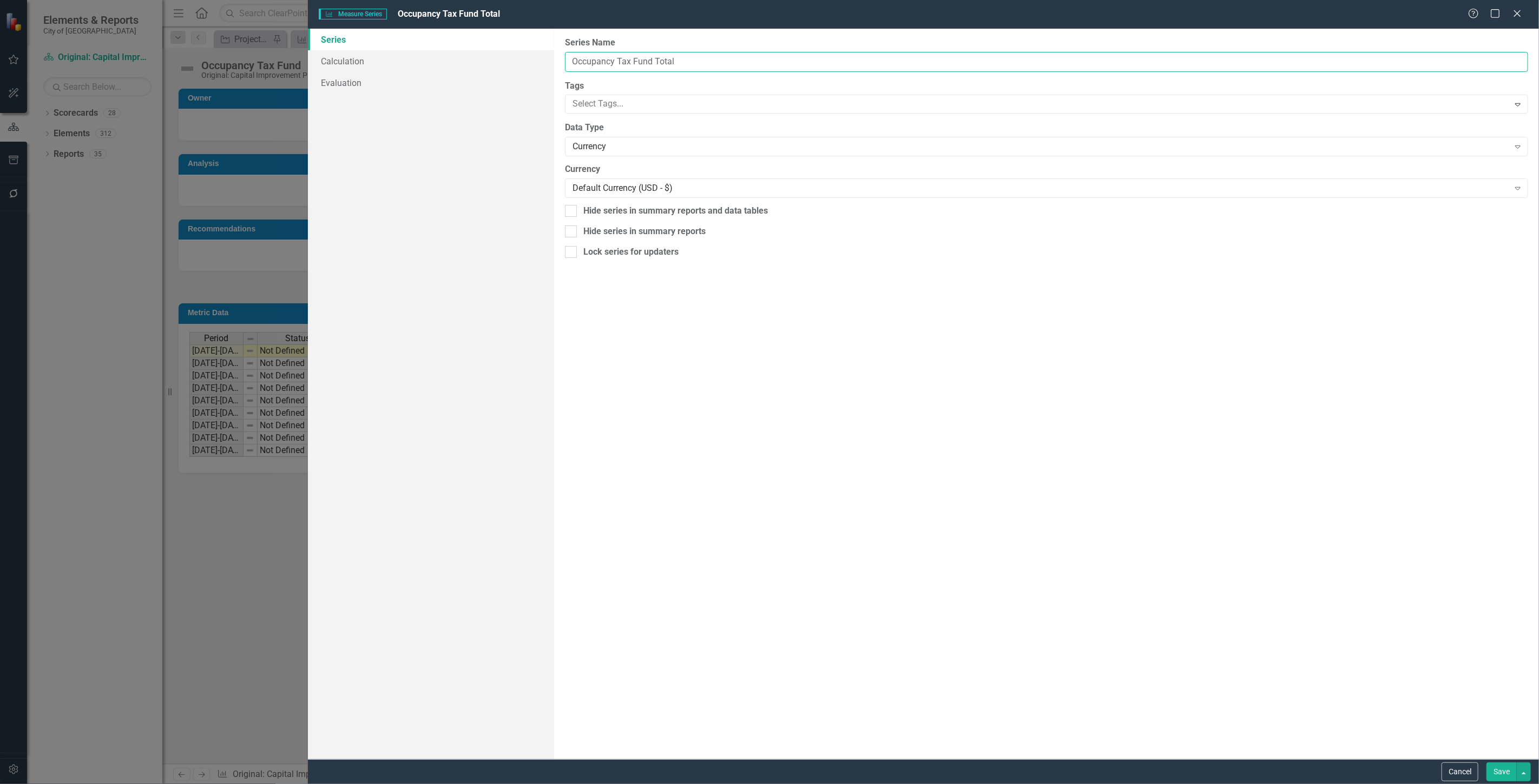
drag, startPoint x: 694, startPoint y: 62, endPoint x: 566, endPoint y: 63, distance: 128.0
click at [566, 63] on input "Occupancy Tax Fund Total" at bounding box center [1047, 62] width 963 height 20
click at [680, 62] on input "Occupancy Tax Fund Total" at bounding box center [1047, 62] width 963 height 20
click at [682, 65] on input "Occupancy Tax Fund Total" at bounding box center [1047, 62] width 963 height 20
drag, startPoint x: 682, startPoint y: 65, endPoint x: 653, endPoint y: 66, distance: 29.0
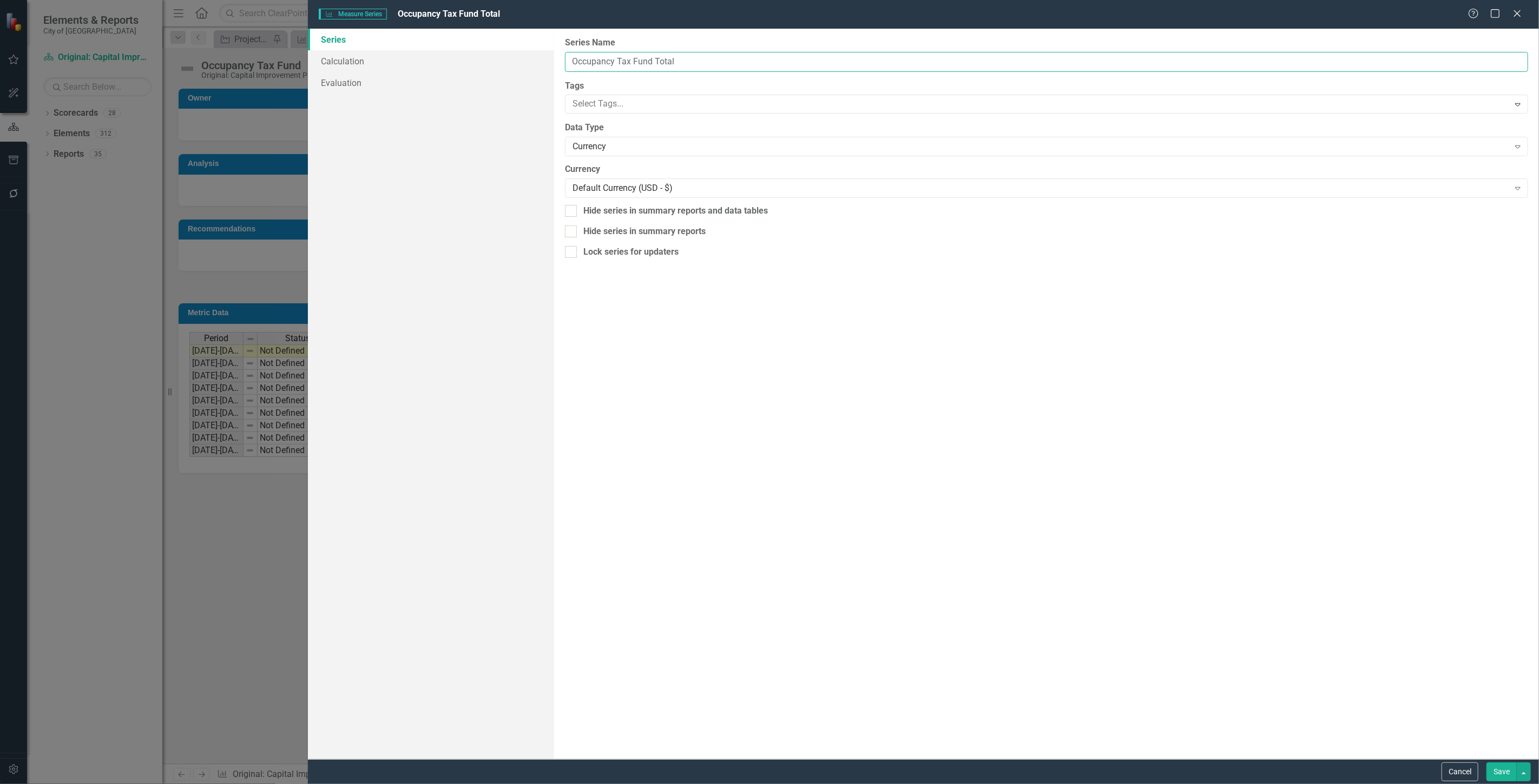
click at [653, 66] on input "Occupancy Tax Fund Total" at bounding box center [1047, 62] width 963 height 20
type input "Occupancy Tax Fund Budget rollup"
click at [1497, 776] on button "Save" at bounding box center [1501, 772] width 30 height 19
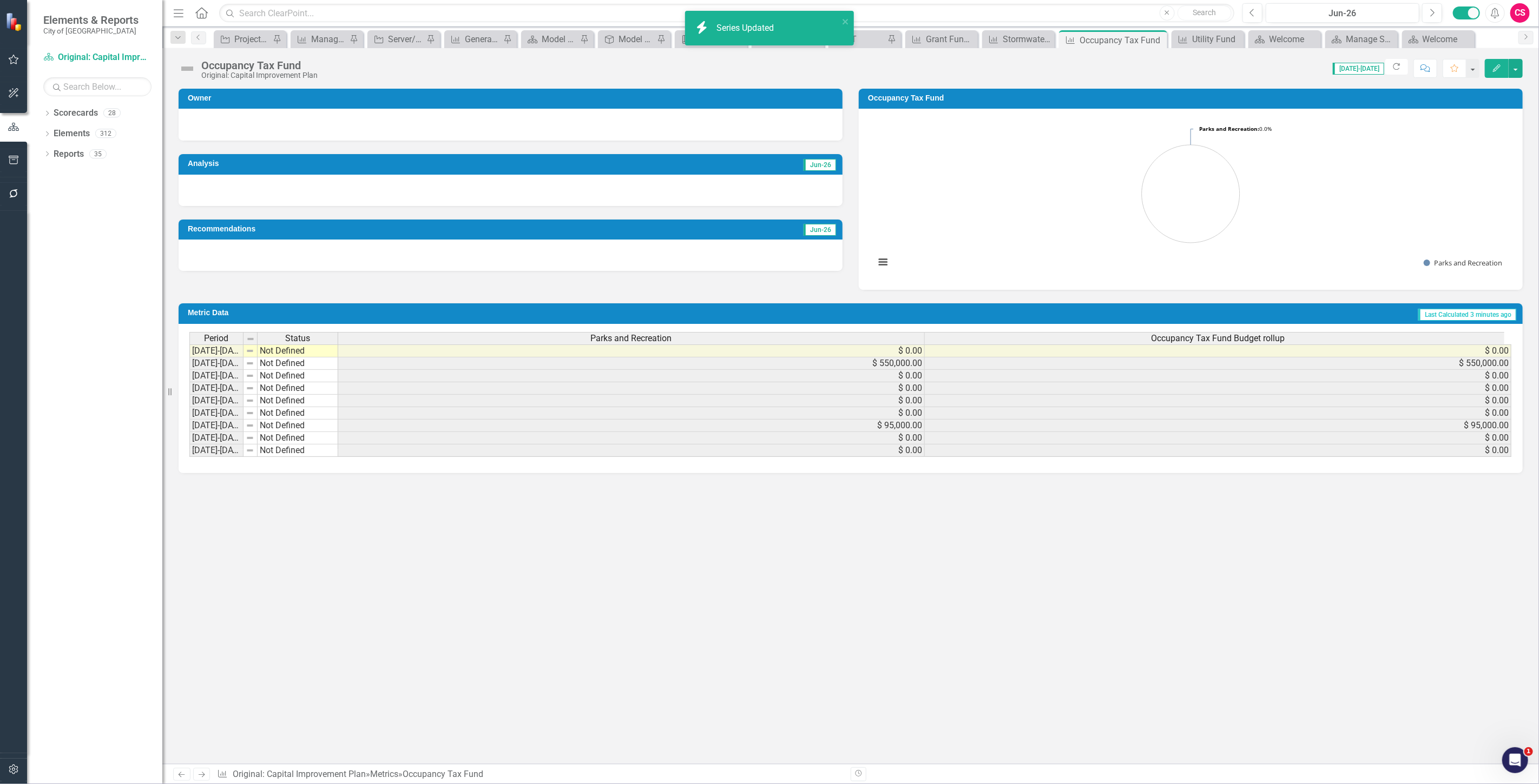
click at [197, 780] on link "Next" at bounding box center [201, 774] width 17 height 13
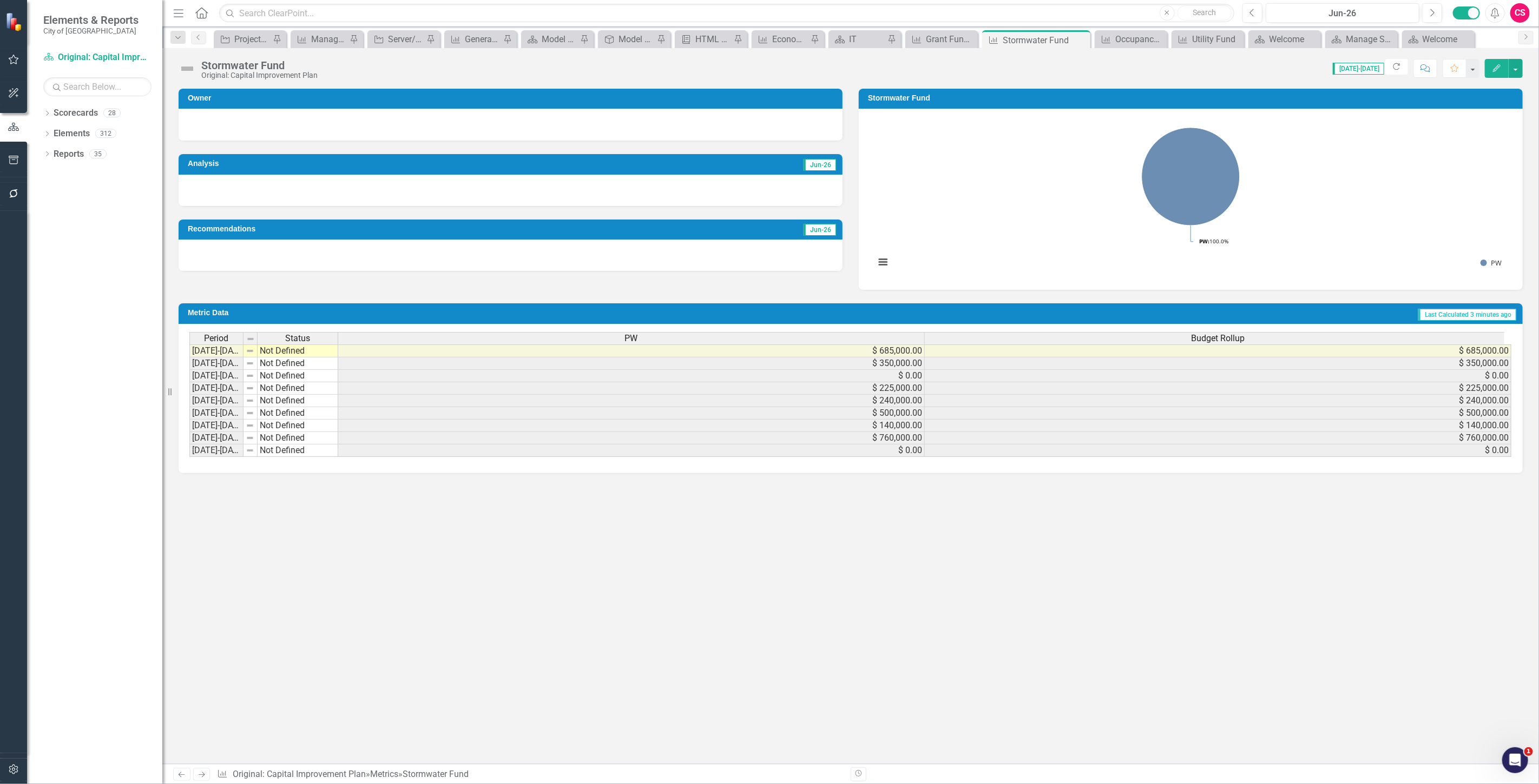
click at [203, 771] on icon "Next" at bounding box center [201, 775] width 9 height 7
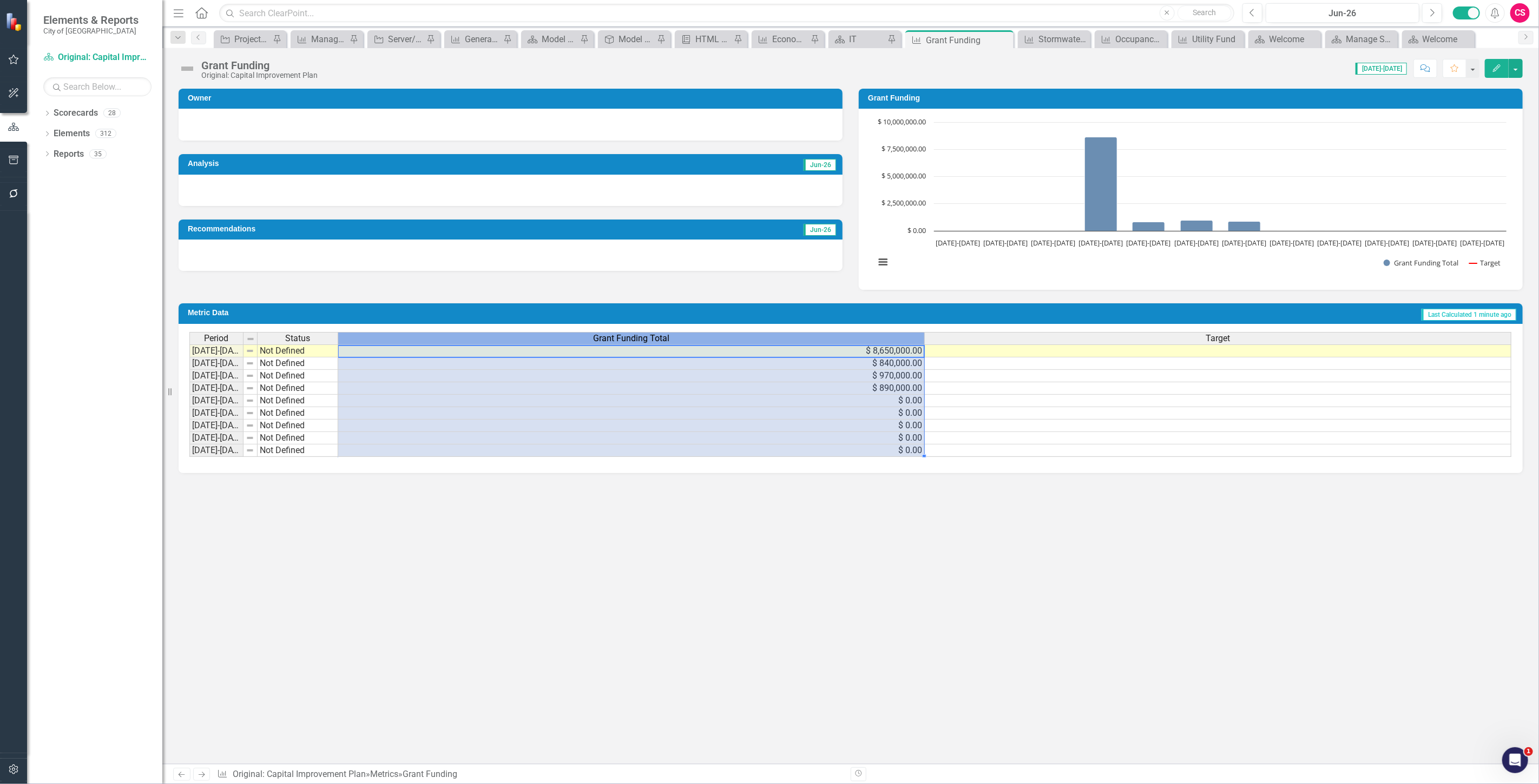
click at [731, 342] on div "Grant Funding Total" at bounding box center [631, 339] width 586 height 12
click at [726, 339] on div "Grant Funding Total" at bounding box center [631, 339] width 586 height 12
click at [726, 339] on div "Grant Funding Total" at bounding box center [631, 339] width 586 height 12
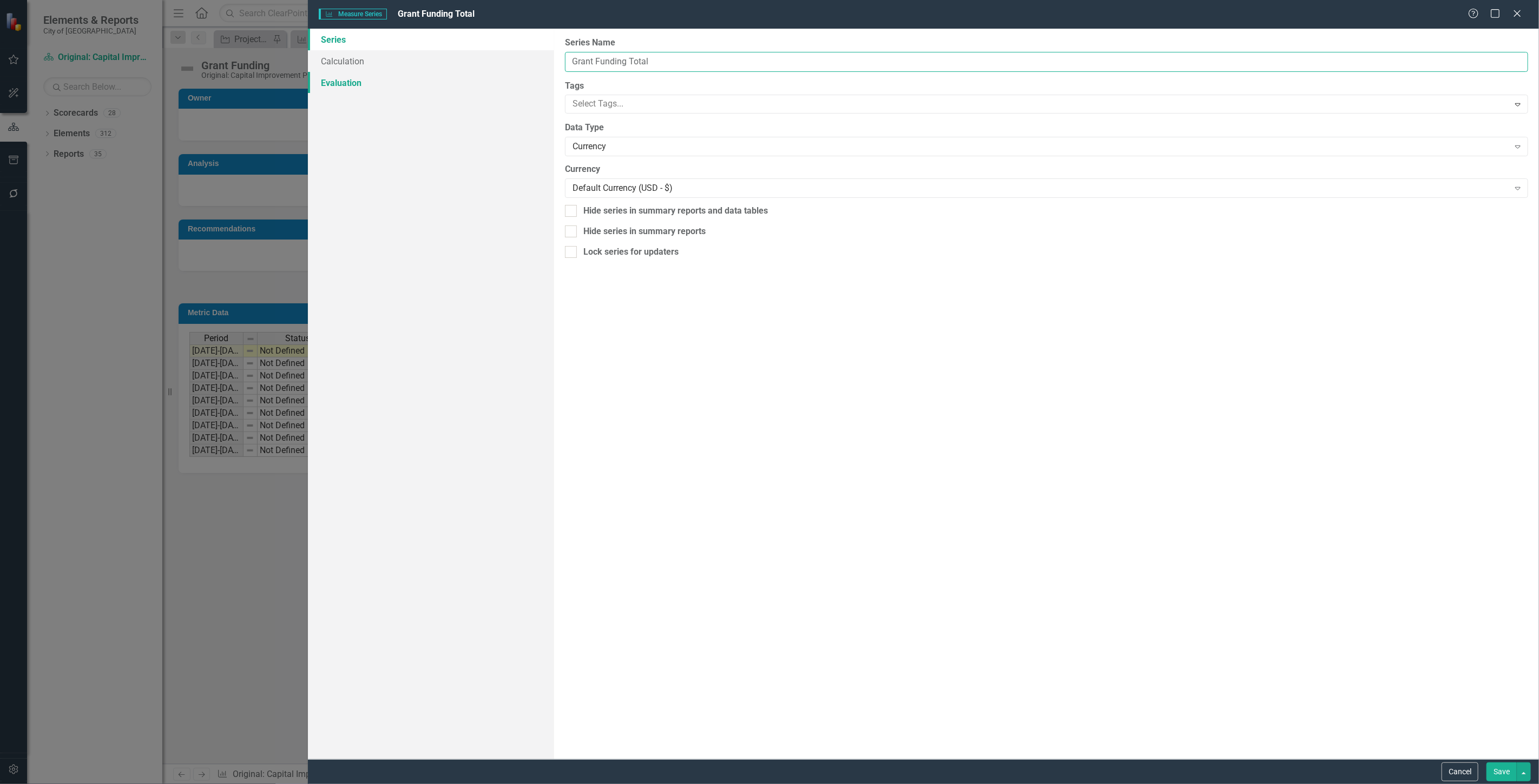
drag, startPoint x: 678, startPoint y: 59, endPoint x: 501, endPoint y: 77, distance: 177.9
click at [506, 75] on div "Series Calculation Evaluation From this page, you can edit the name, type, and …" at bounding box center [923, 394] width 1231 height 731
type input "Budget Rollup"
click at [1490, 766] on button "Save" at bounding box center [1501, 772] width 30 height 19
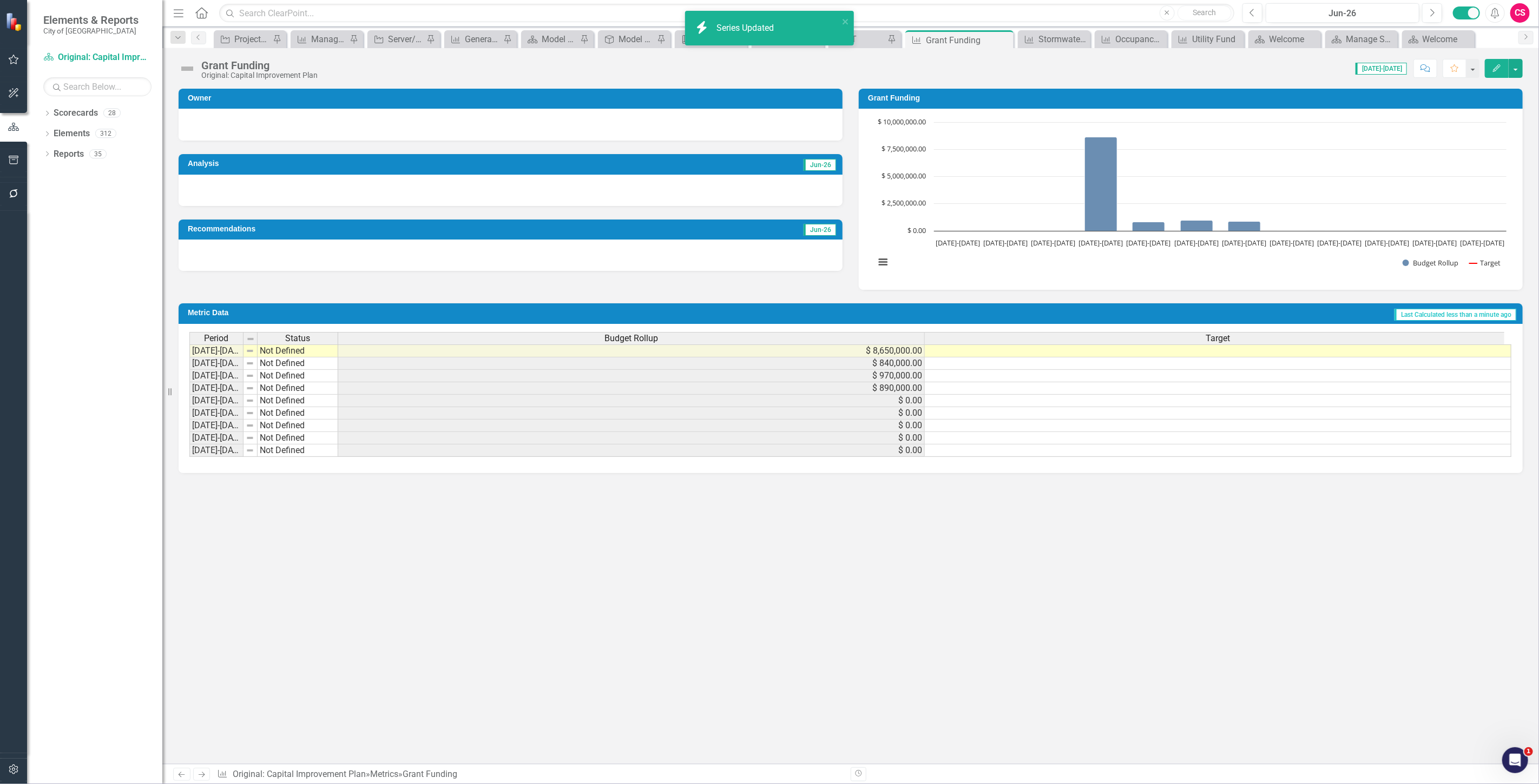
click at [182, 779] on link "Previous" at bounding box center [182, 774] width 17 height 13
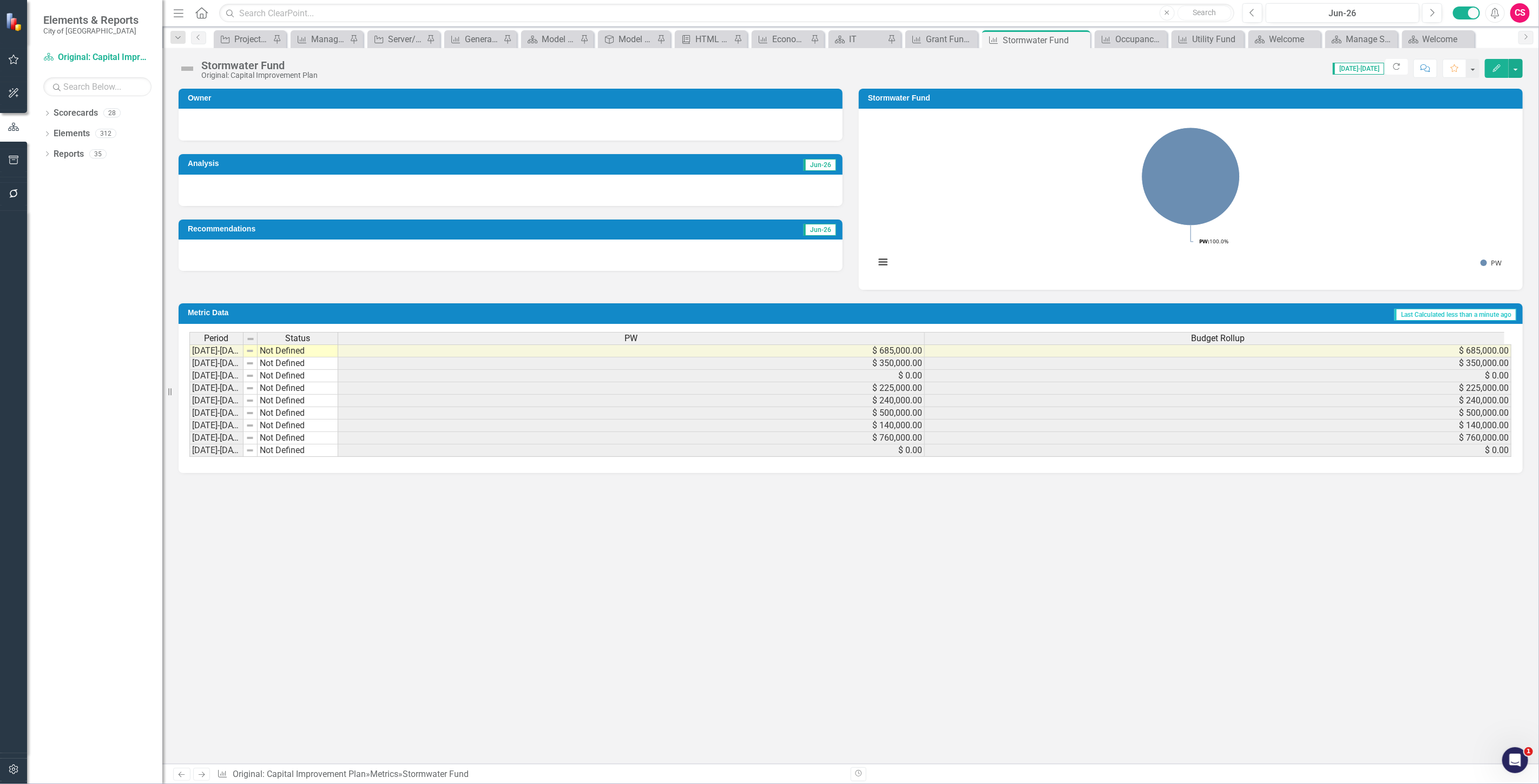
click at [180, 779] on link "Previous" at bounding box center [182, 774] width 17 height 13
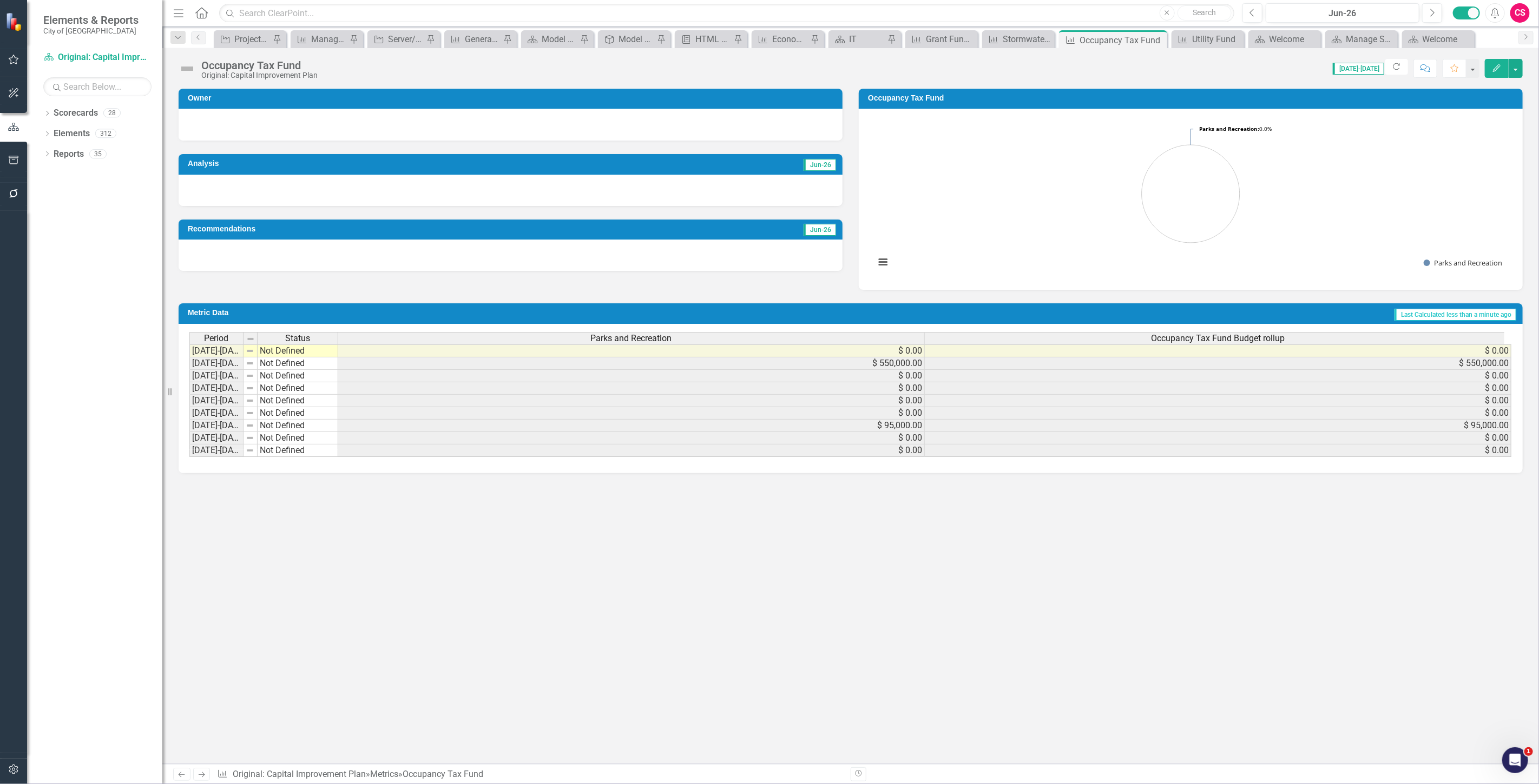
click at [1088, 339] on div "Occupancy Tax Fund Budget rollup" at bounding box center [1218, 339] width 586 height 12
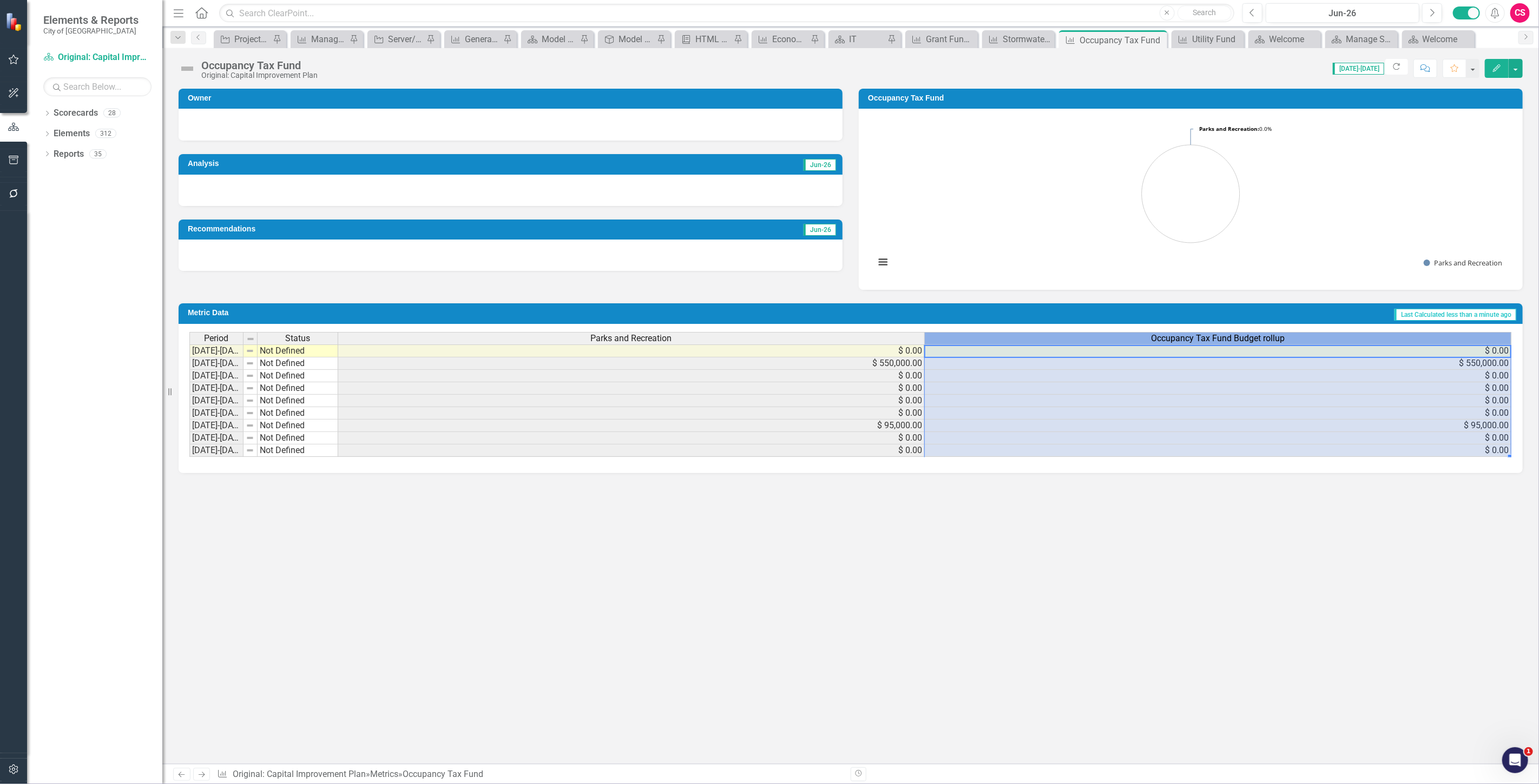
click at [1088, 339] on div "Occupancy Tax Fund Budget rollup" at bounding box center [1218, 339] width 586 height 12
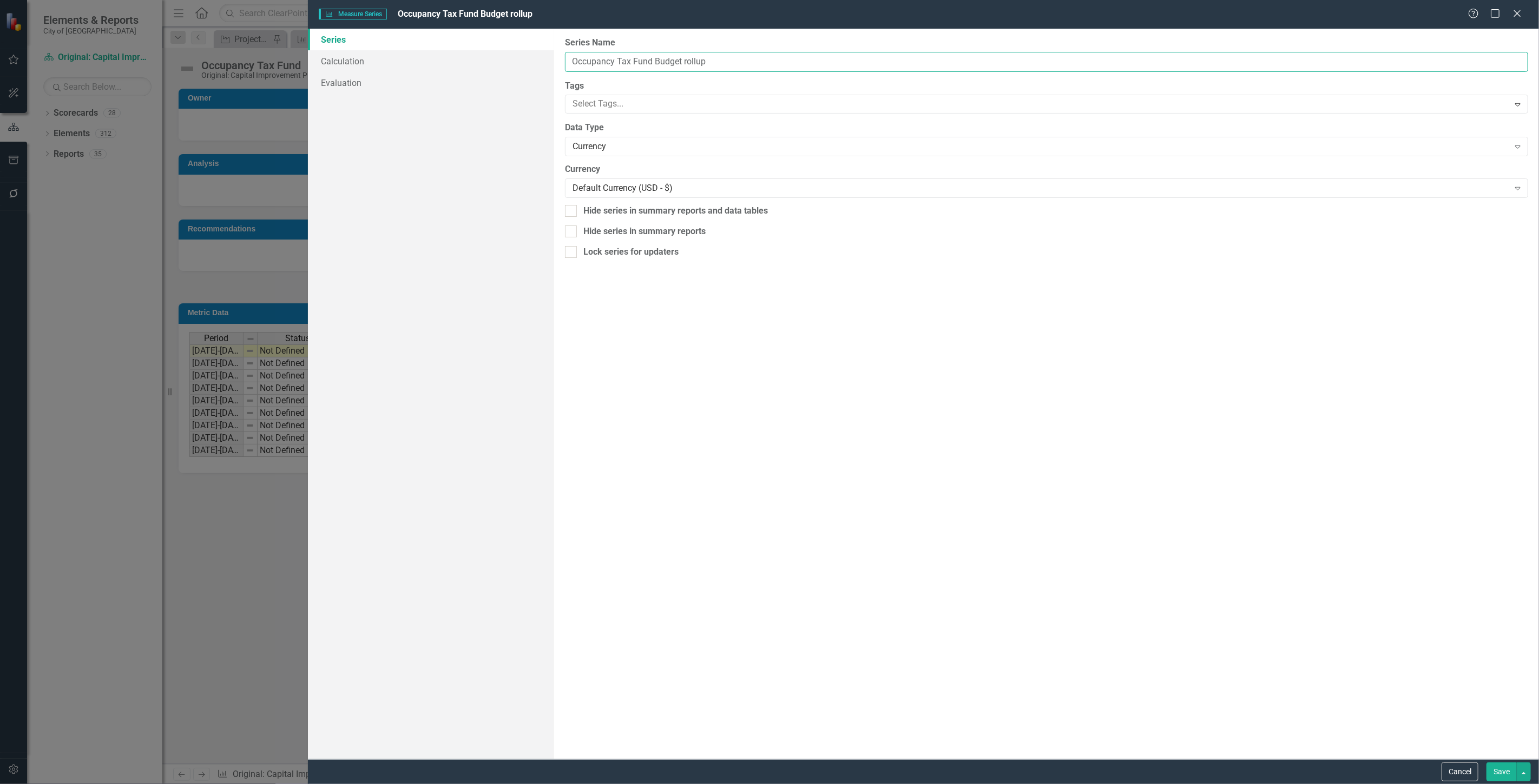
drag, startPoint x: 656, startPoint y: 66, endPoint x: 201, endPoint y: 105, distance: 456.7
click at [201, 104] on div "Measure Series Measure Series Occupancy Tax Fund Budget rollup Help Maximize Cl…" at bounding box center [770, 392] width 1539 height 784
type input "Budget rollup"
click at [1459, 775] on button "Cancel" at bounding box center [1460, 772] width 37 height 19
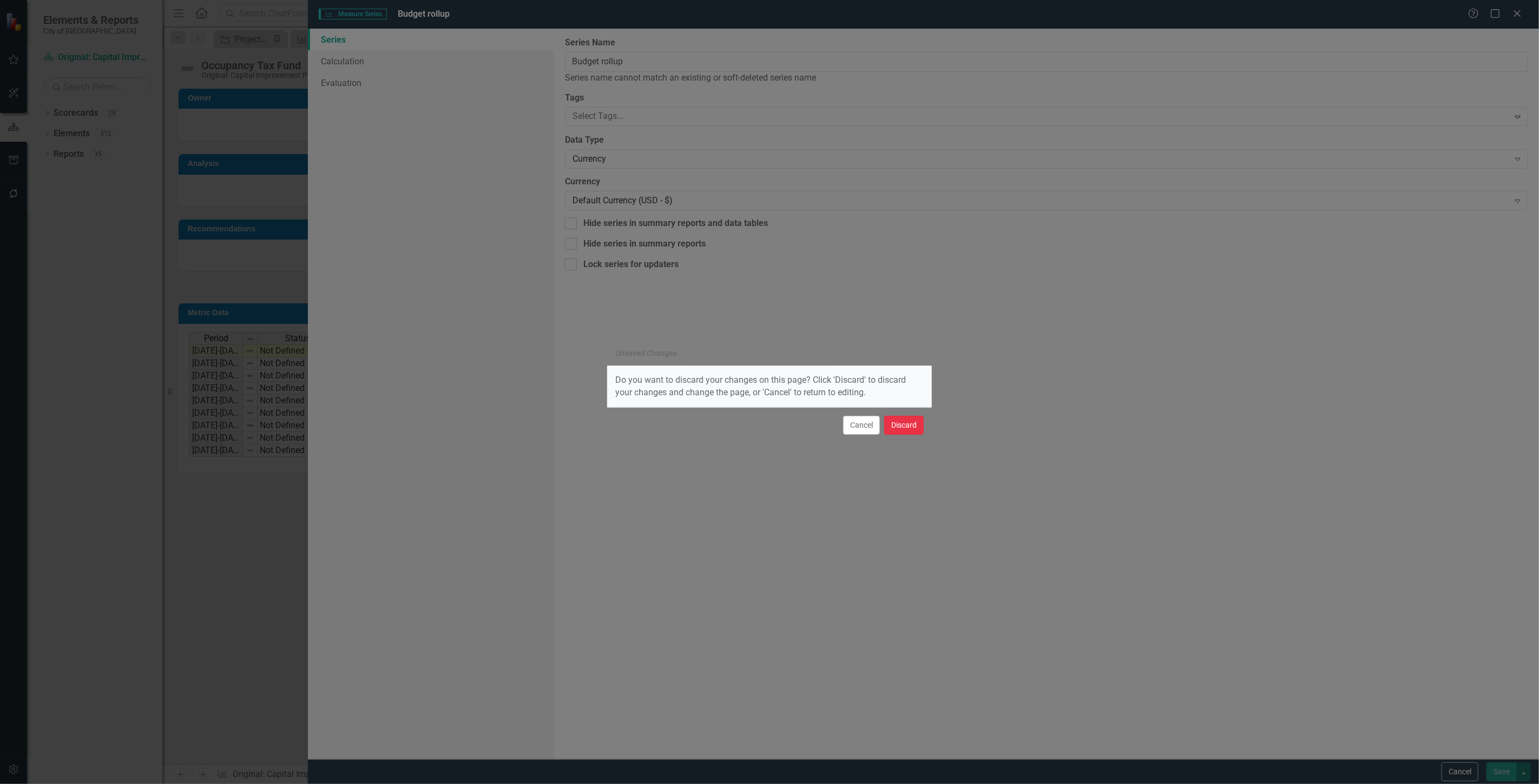
click at [909, 426] on button "Discard" at bounding box center [904, 426] width 39 height 19
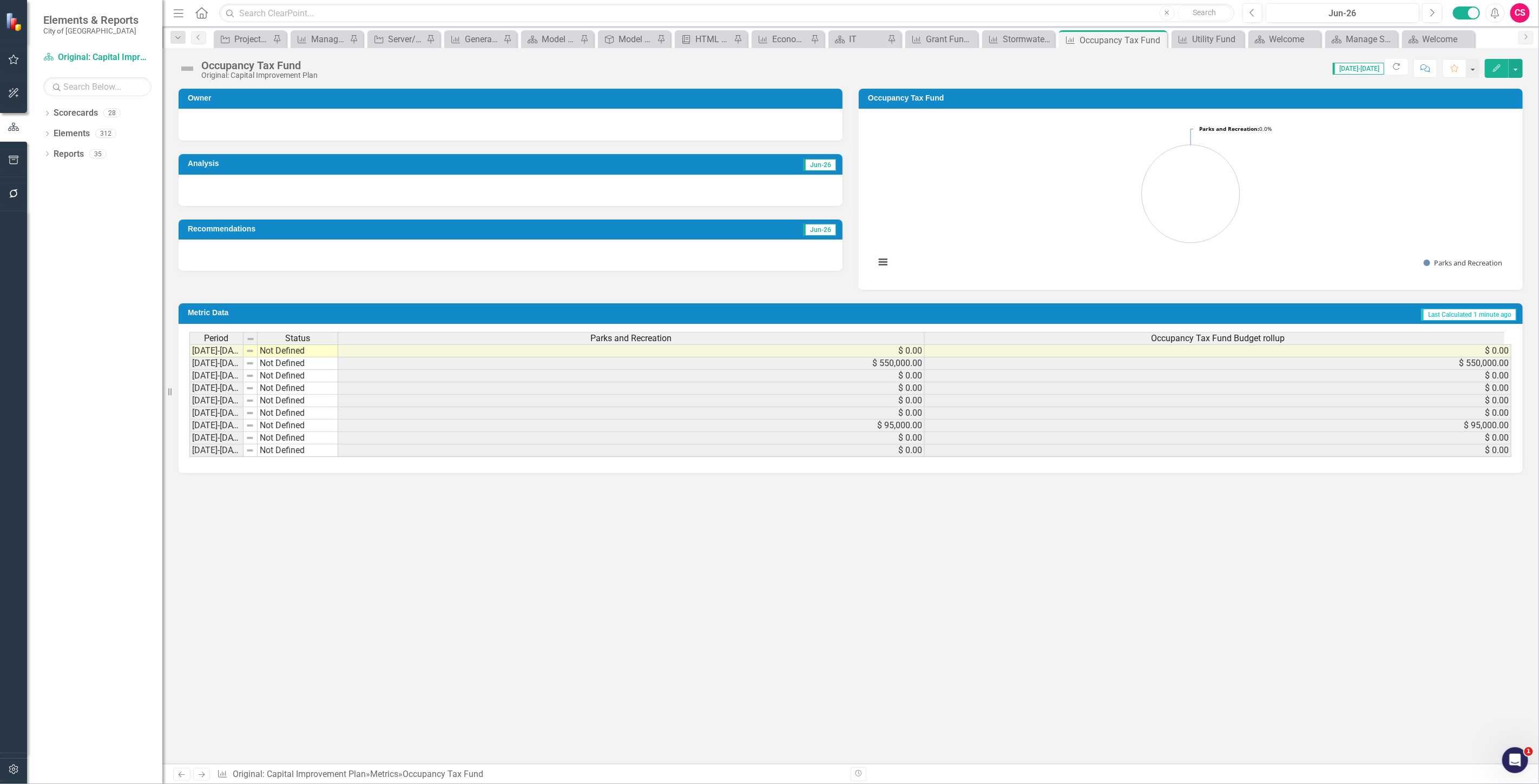
click at [204, 782] on div "Previous Next Metric Original: Capital Improvement Plan » Metrics » Occupancy T…" at bounding box center [851, 774] width 1376 height 20
click at [204, 777] on icon "Next" at bounding box center [201, 775] width 9 height 7
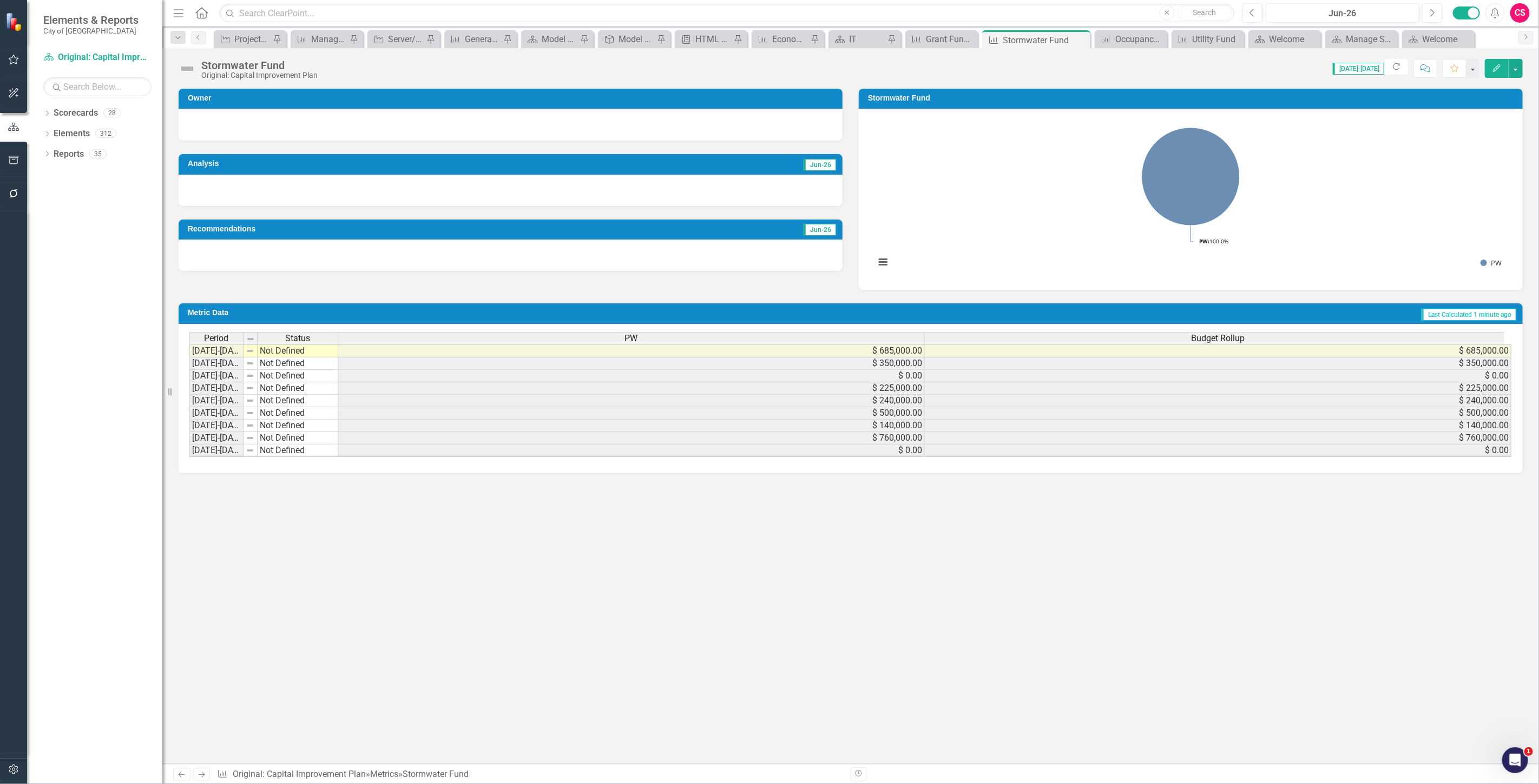
click at [204, 777] on icon "Next" at bounding box center [201, 775] width 9 height 7
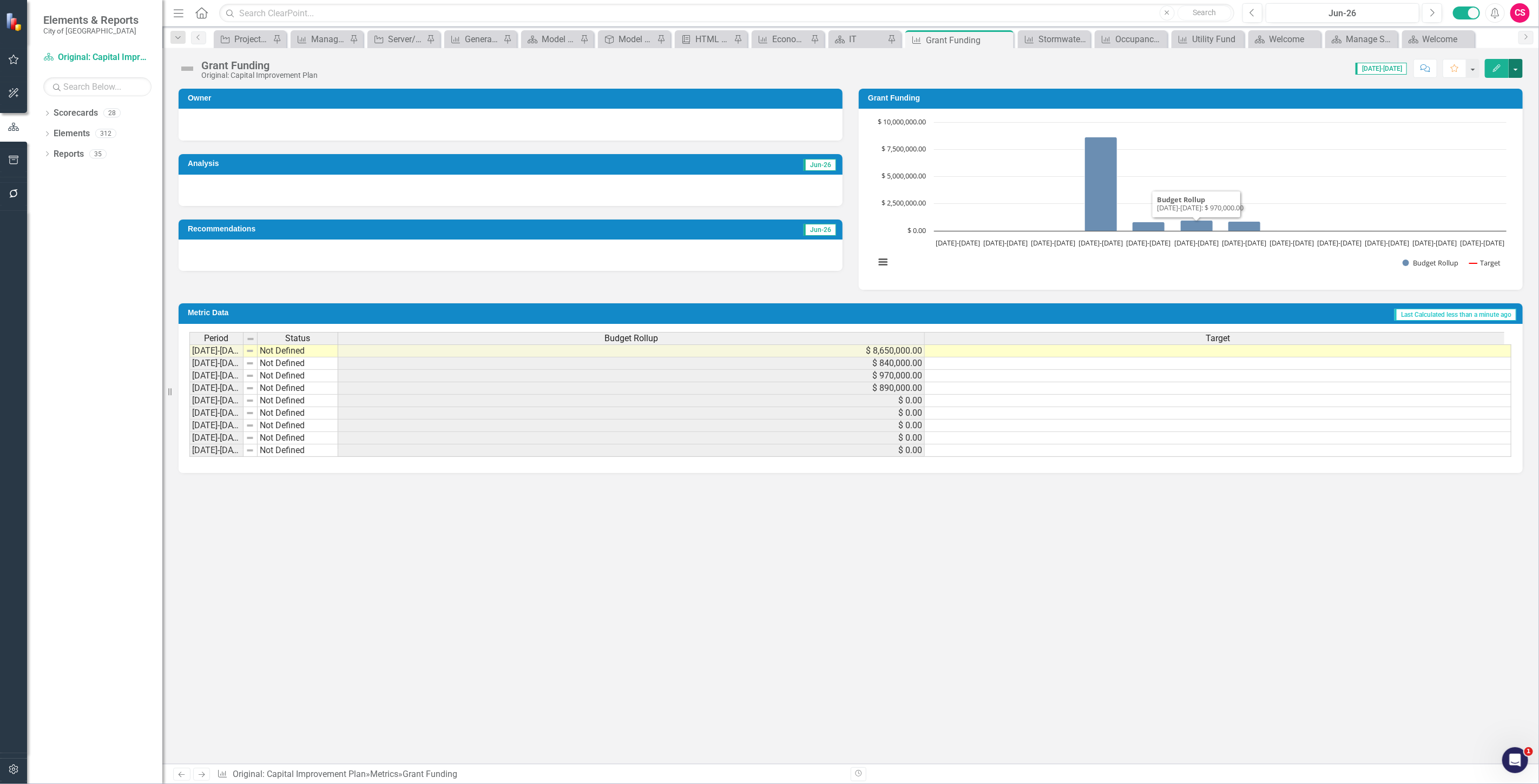
click at [1519, 76] on button "button" at bounding box center [1516, 69] width 14 height 19
click at [1461, 93] on link "Edit Edit Metric" at bounding box center [1474, 88] width 96 height 20
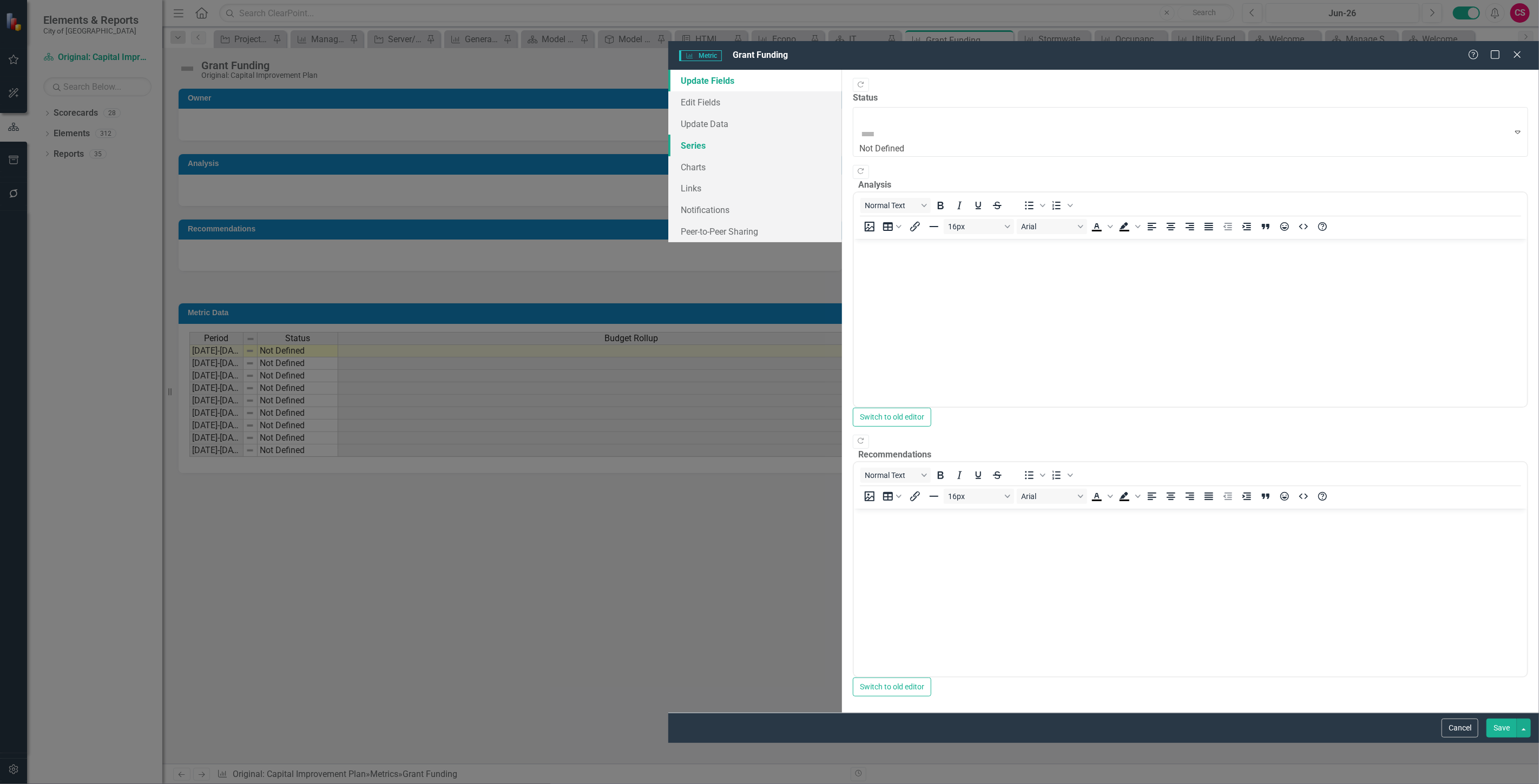
click at [669, 135] on link "Series" at bounding box center [756, 146] width 174 height 21
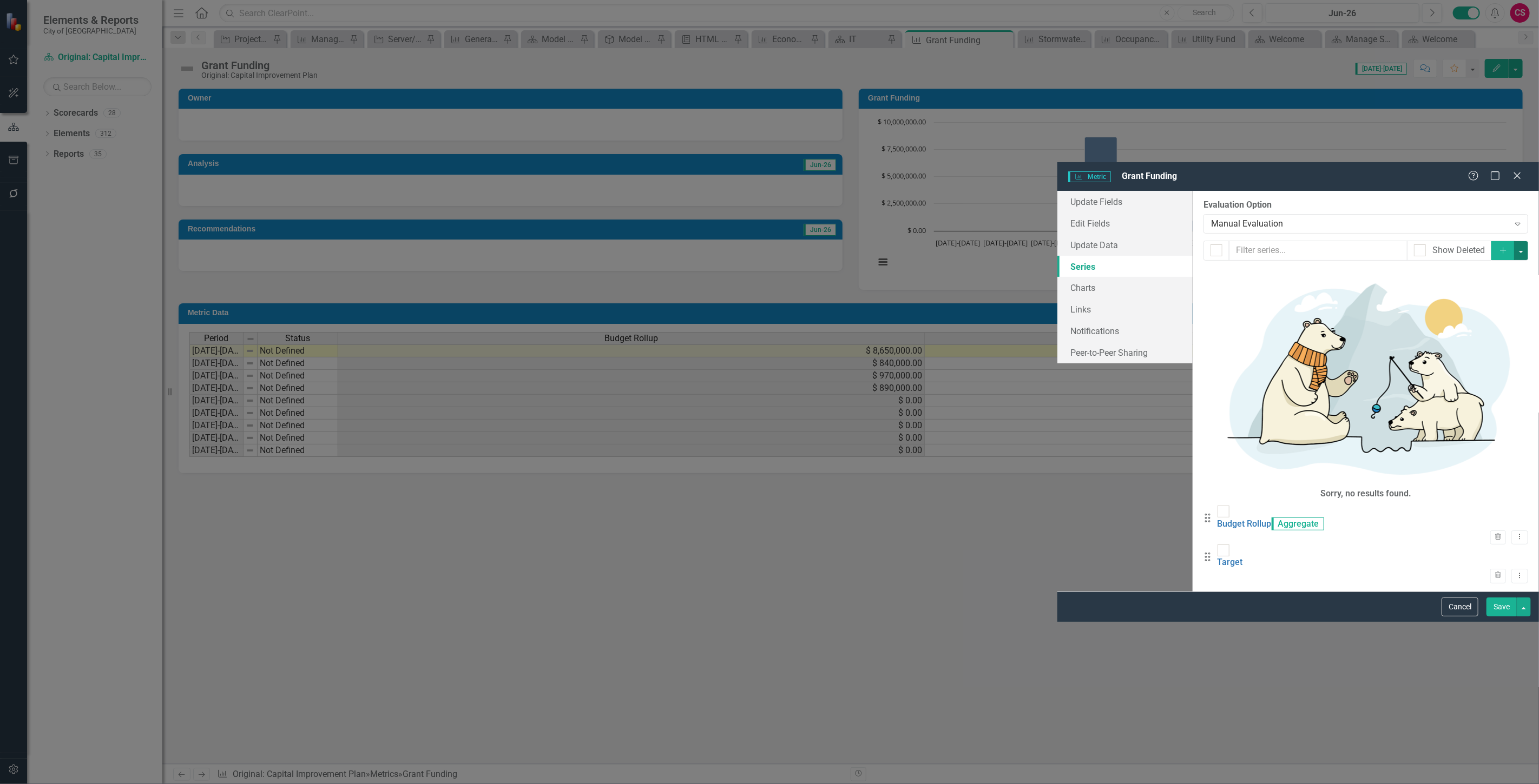
click at [1526, 241] on button "button" at bounding box center [1521, 251] width 14 height 19
click at [1490, 136] on link "Add Multiple Add Multiple" at bounding box center [1485, 128] width 85 height 20
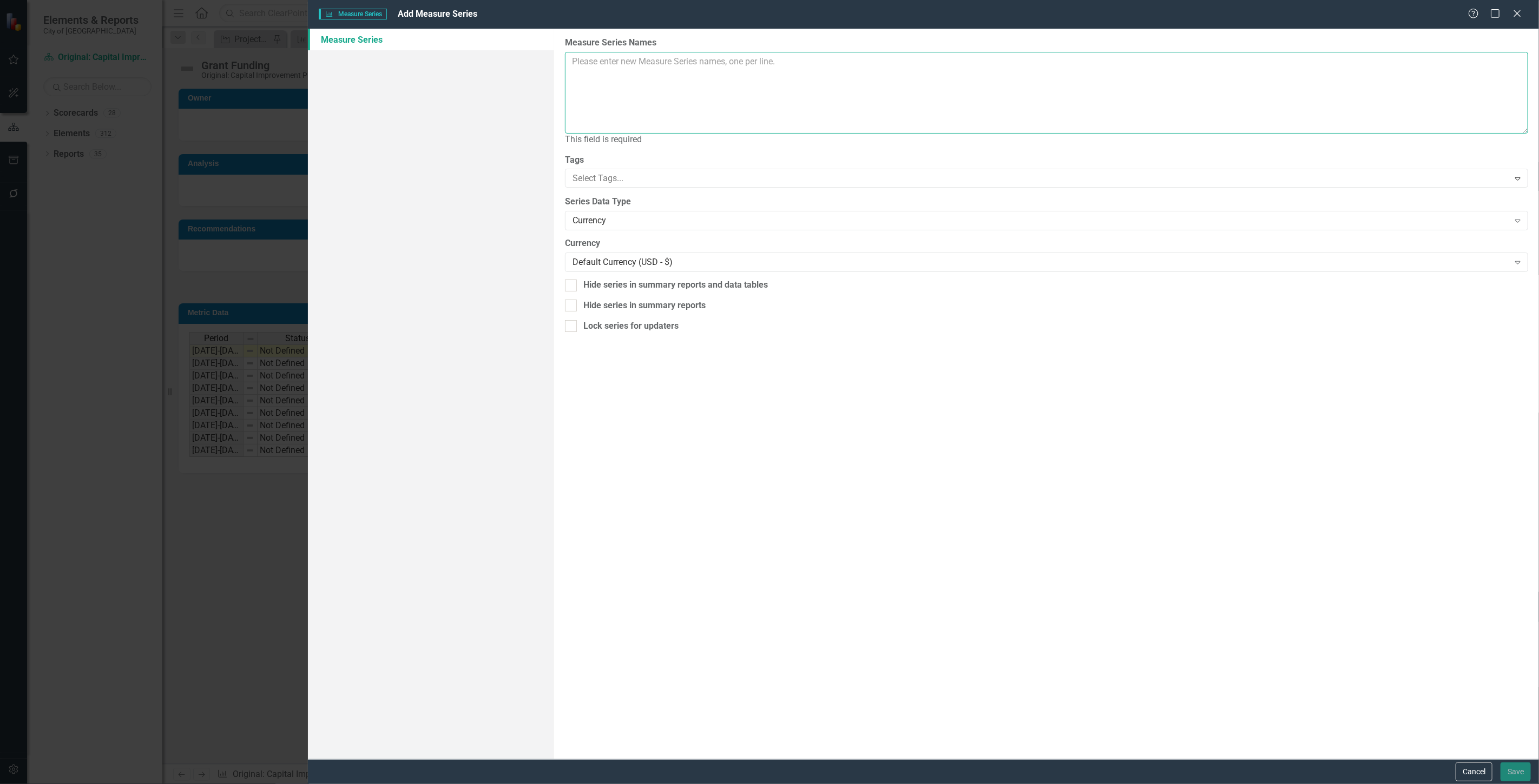
click at [699, 84] on textarea "Measure Series Names" at bounding box center [1047, 93] width 963 height 82
type textarea "Parks and Recreation Police Fire Public Works IT"
drag, startPoint x: 1511, startPoint y: 764, endPoint x: 1507, endPoint y: 758, distance: 7.2
click at [1510, 764] on button "Save" at bounding box center [1516, 772] width 30 height 19
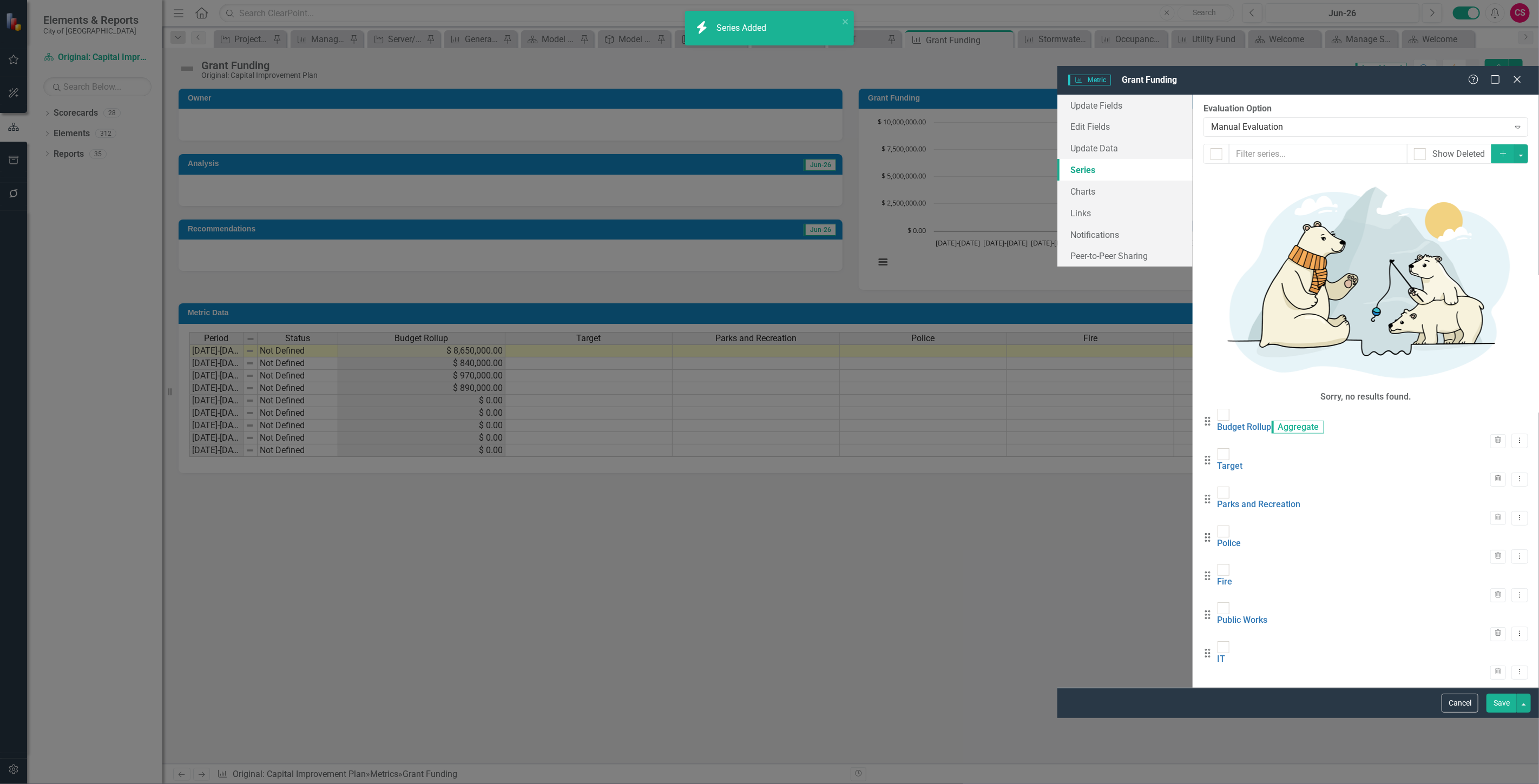
click at [1494, 473] on button "Trash" at bounding box center [1498, 480] width 16 height 14
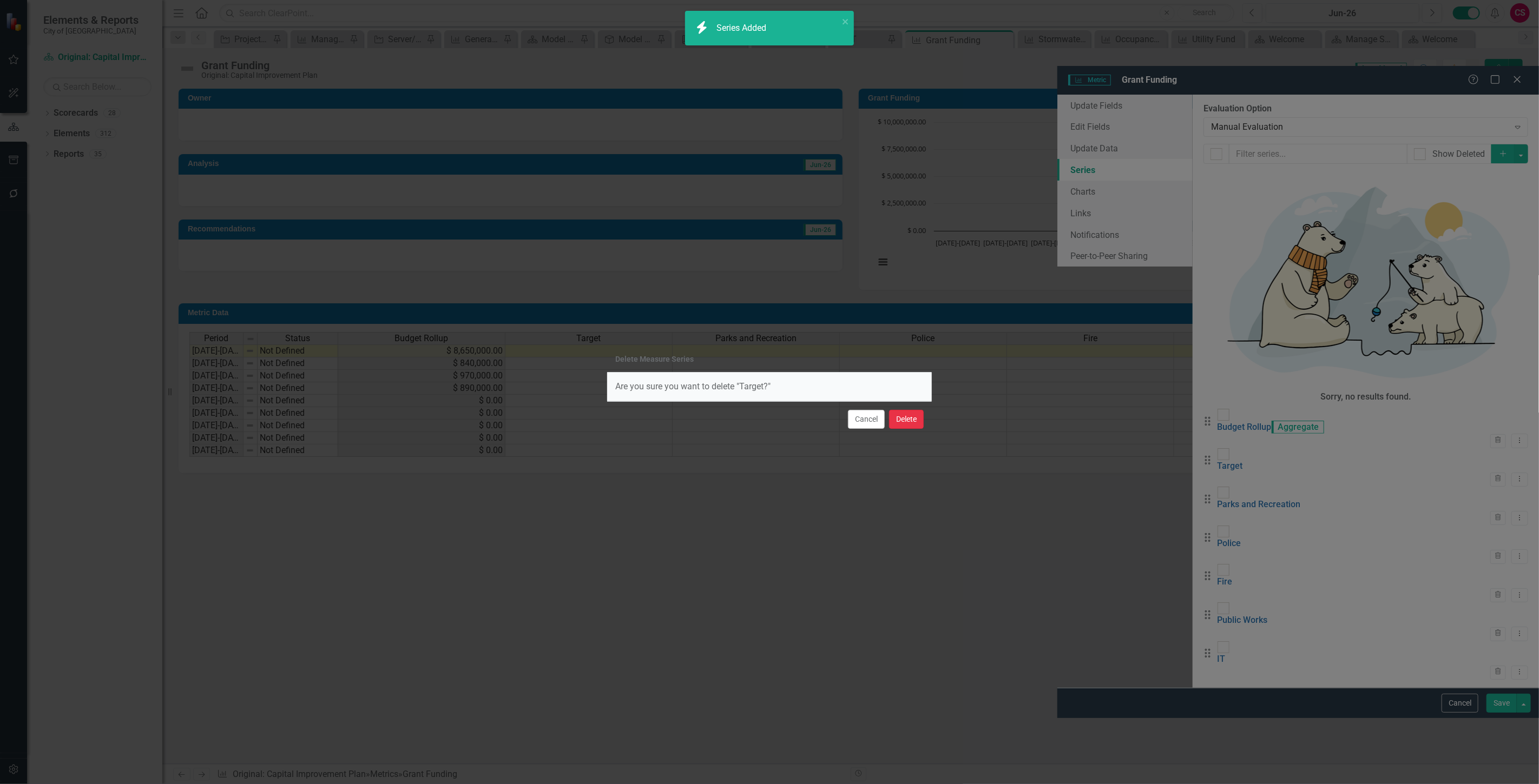
click at [908, 425] on button "Delete" at bounding box center [906, 420] width 35 height 19
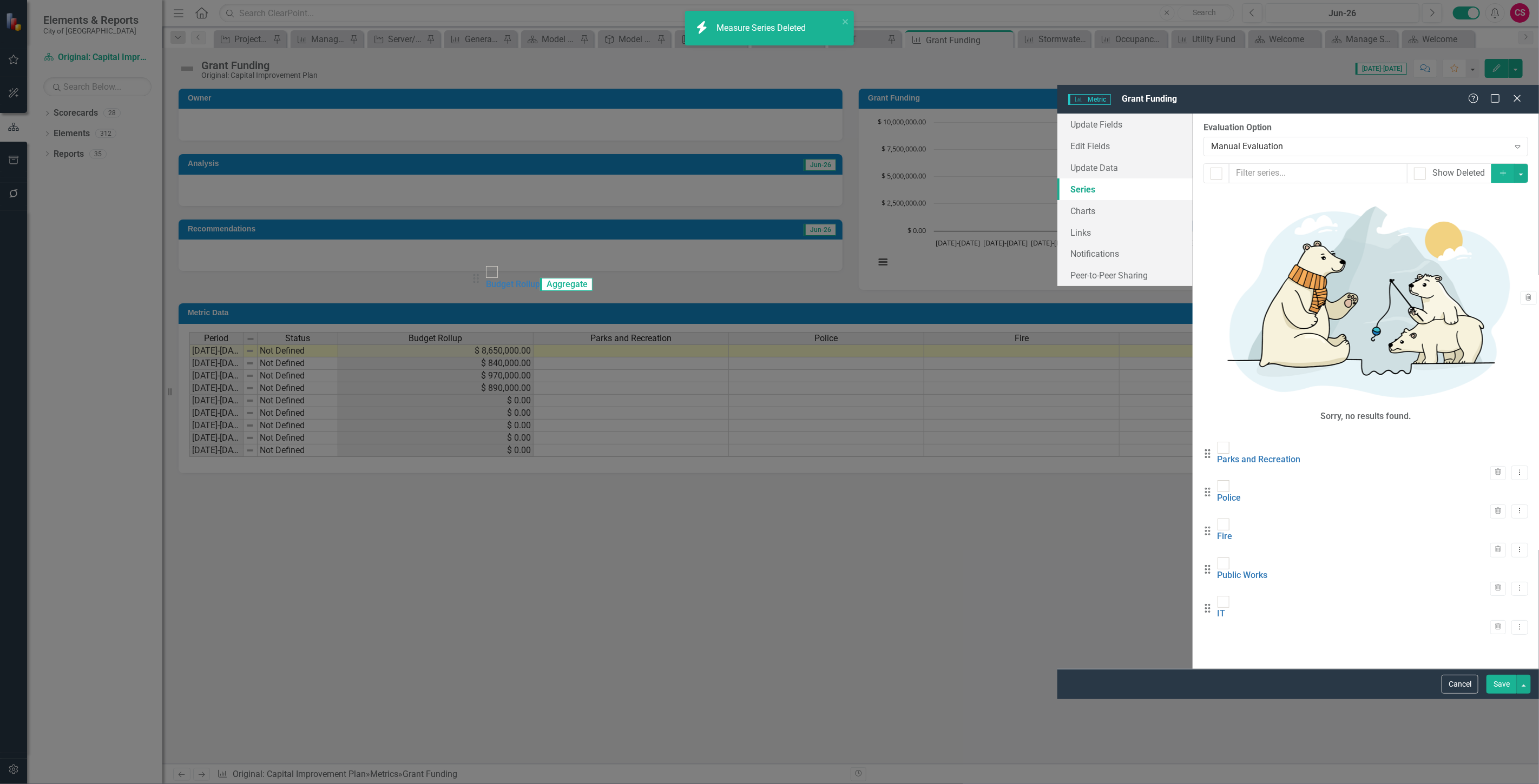
drag, startPoint x: 483, startPoint y: 276, endPoint x: 488, endPoint y: 315, distance: 39.3
click at [1192, 322] on div "From this page, you can add, edit, delete, or duplicate the measure series for …" at bounding box center [1366, 391] width 347 height 555
drag, startPoint x: 457, startPoint y: 117, endPoint x: 478, endPoint y: 287, distance: 171.3
click at [1218, 441] on link "Parks and Recreation" at bounding box center [1259, 445] width 83 height 10
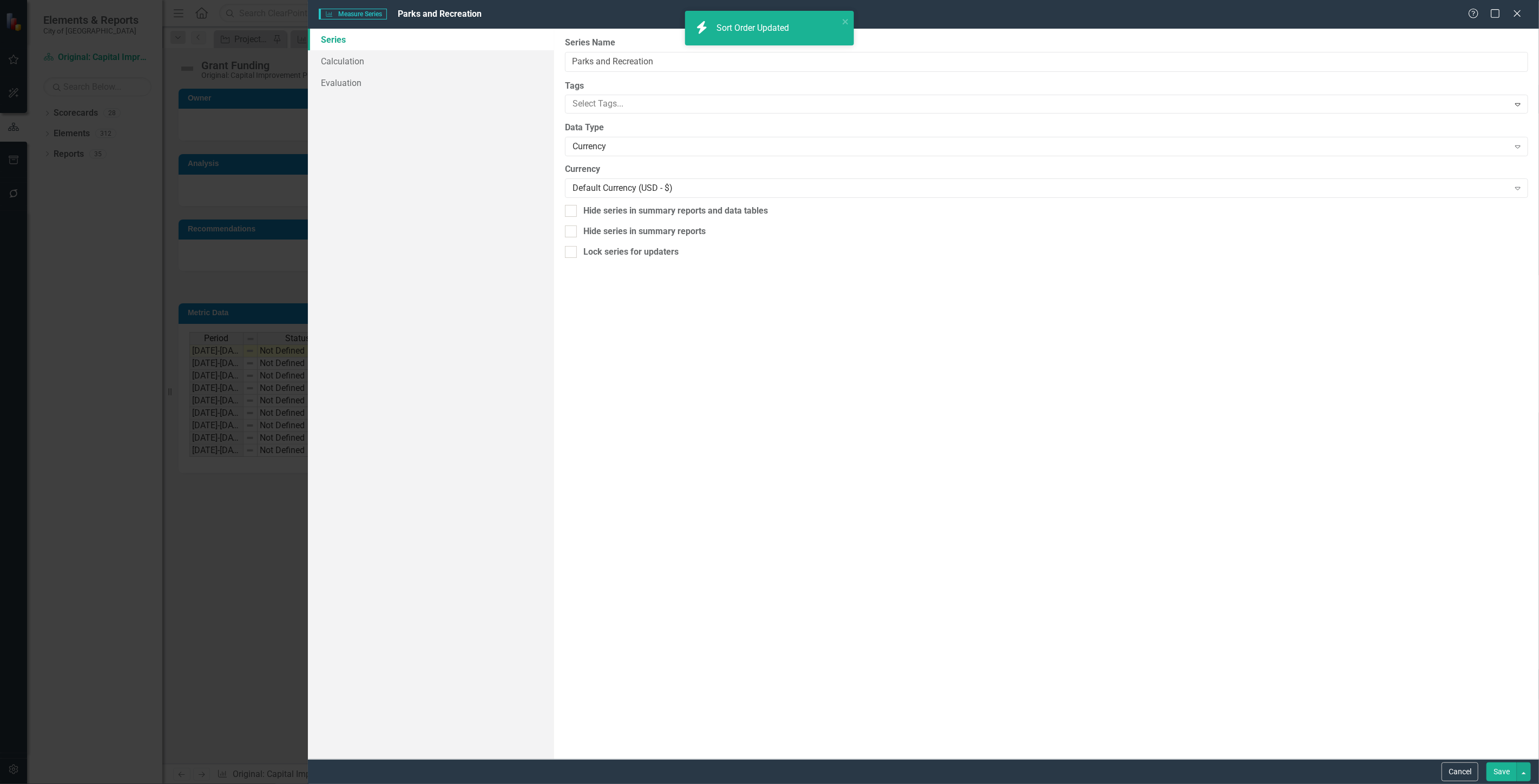
click at [554, 124] on div "Measure Series Measure Series Parks and Recreation Help Maximize Close Series C…" at bounding box center [770, 392] width 1539 height 784
click at [387, 64] on link "Calculation" at bounding box center [431, 61] width 246 height 21
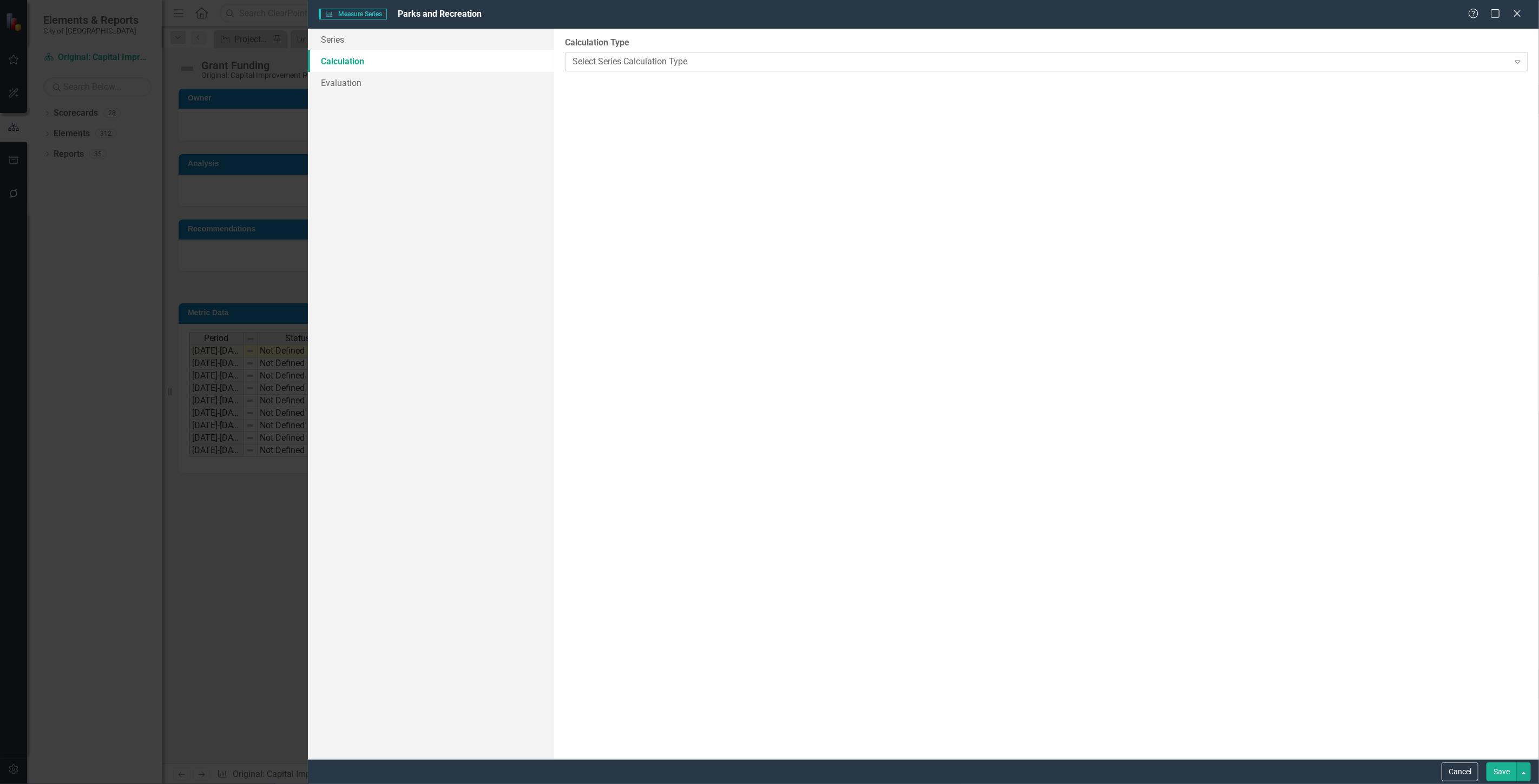
click at [682, 59] on div "Select Series Calculation Type" at bounding box center [1041, 61] width 937 height 13
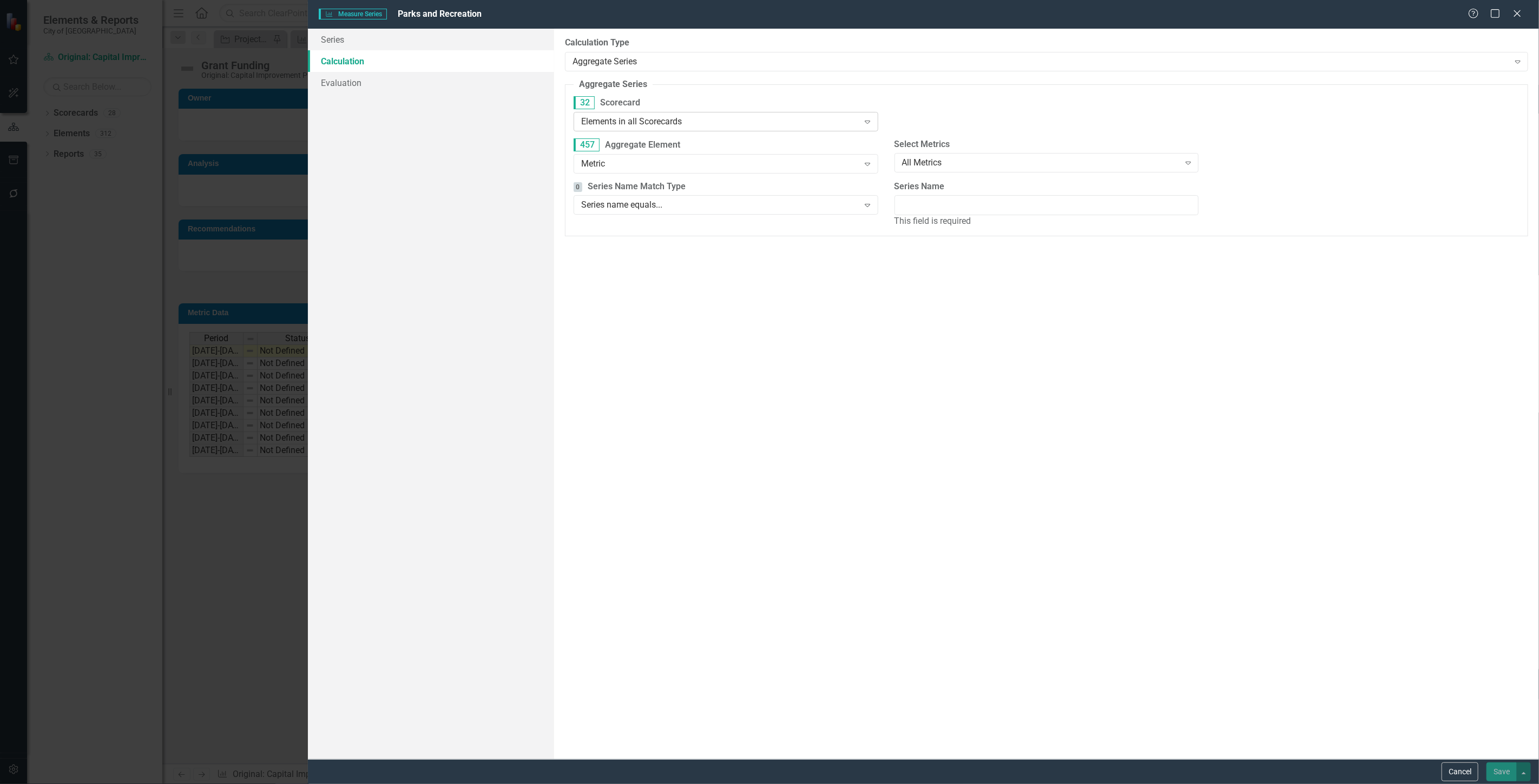
click at [646, 119] on div "Elements in all Scorecards" at bounding box center [720, 121] width 278 height 13
click at [672, 159] on div "Metric" at bounding box center [720, 164] width 278 height 13
click at [942, 175] on div "Select Initiatives All Initiatives Expand" at bounding box center [1047, 159] width 321 height 42
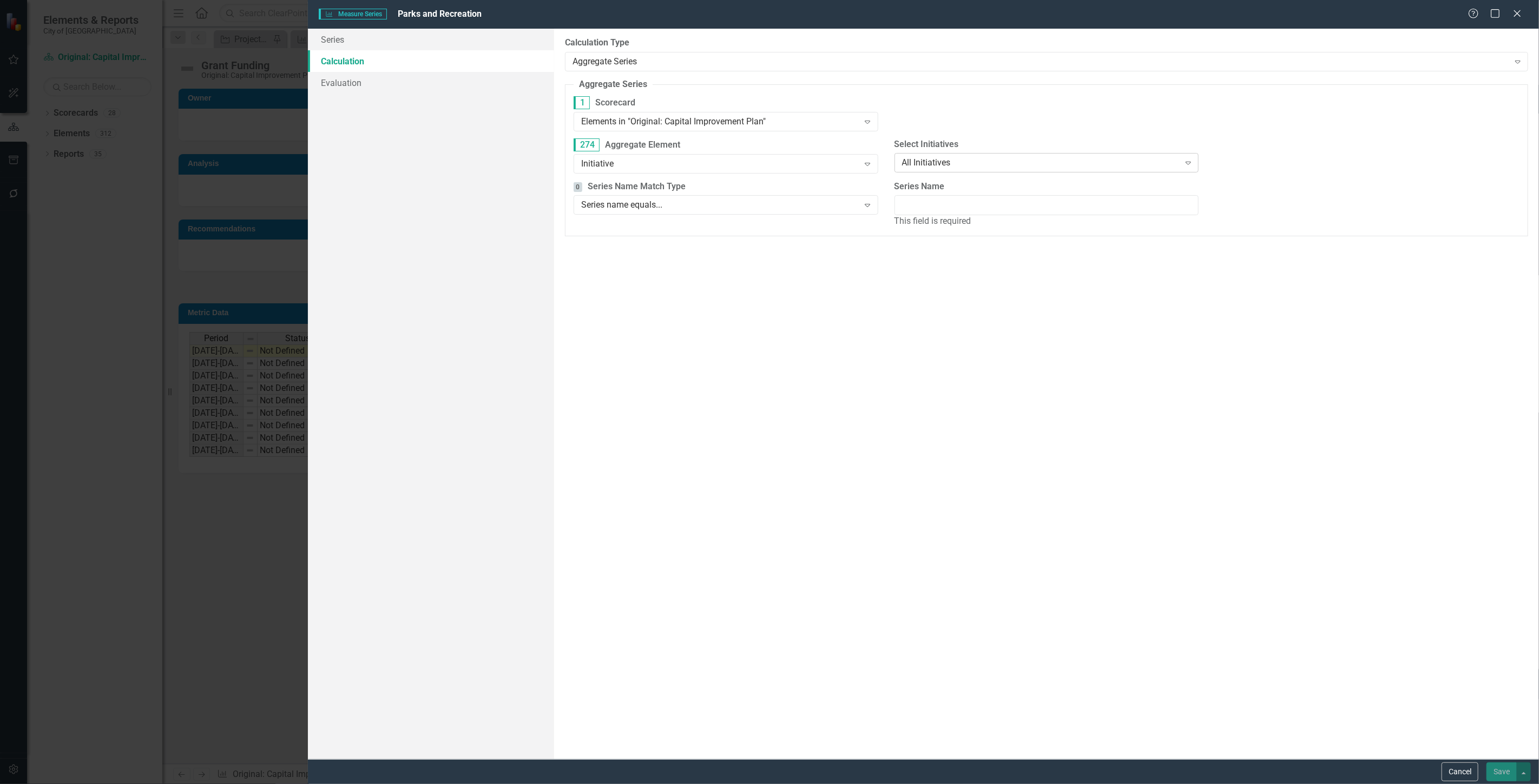
click at [939, 158] on div "All Initiatives" at bounding box center [1041, 163] width 278 height 13
type input "p"
click at [976, 235] on div "Initiatives tagged with..." at bounding box center [1049, 235] width 287 height 13
click at [1247, 165] on div "Select Tags..." at bounding box center [1361, 163] width 278 height 13
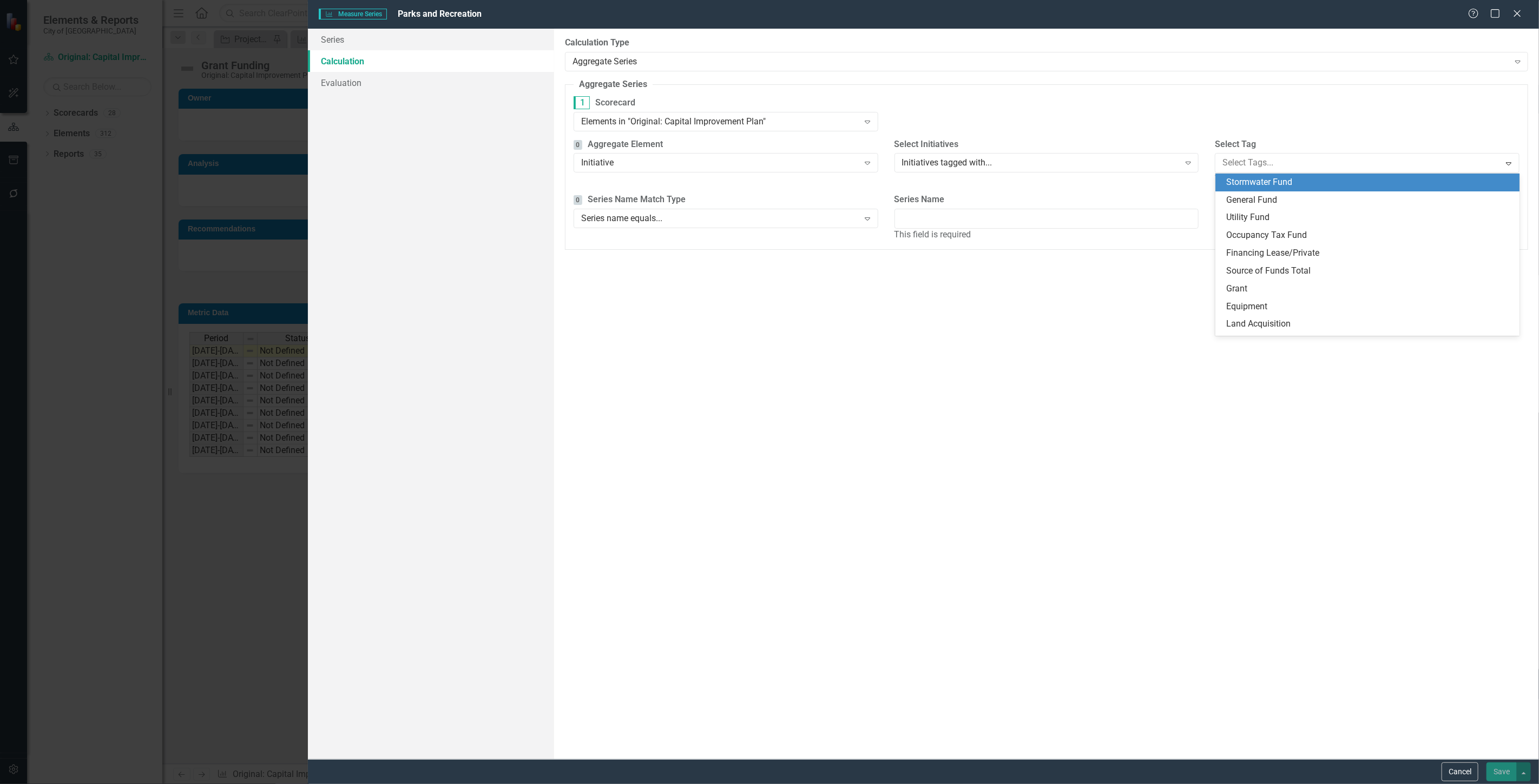
type input "p"
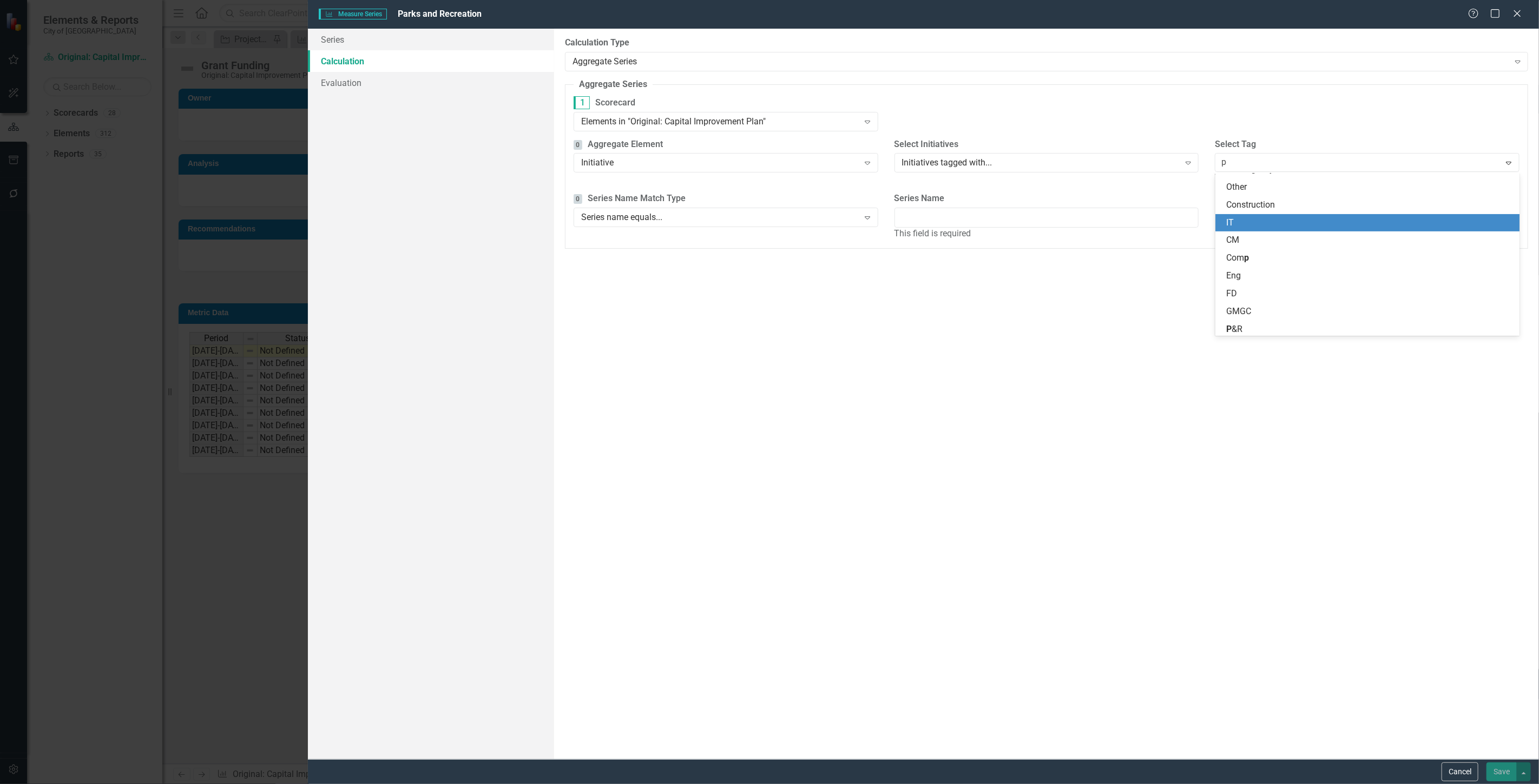
scroll to position [300, 0]
click at [1253, 242] on div "P &R" at bounding box center [1369, 238] width 287 height 13
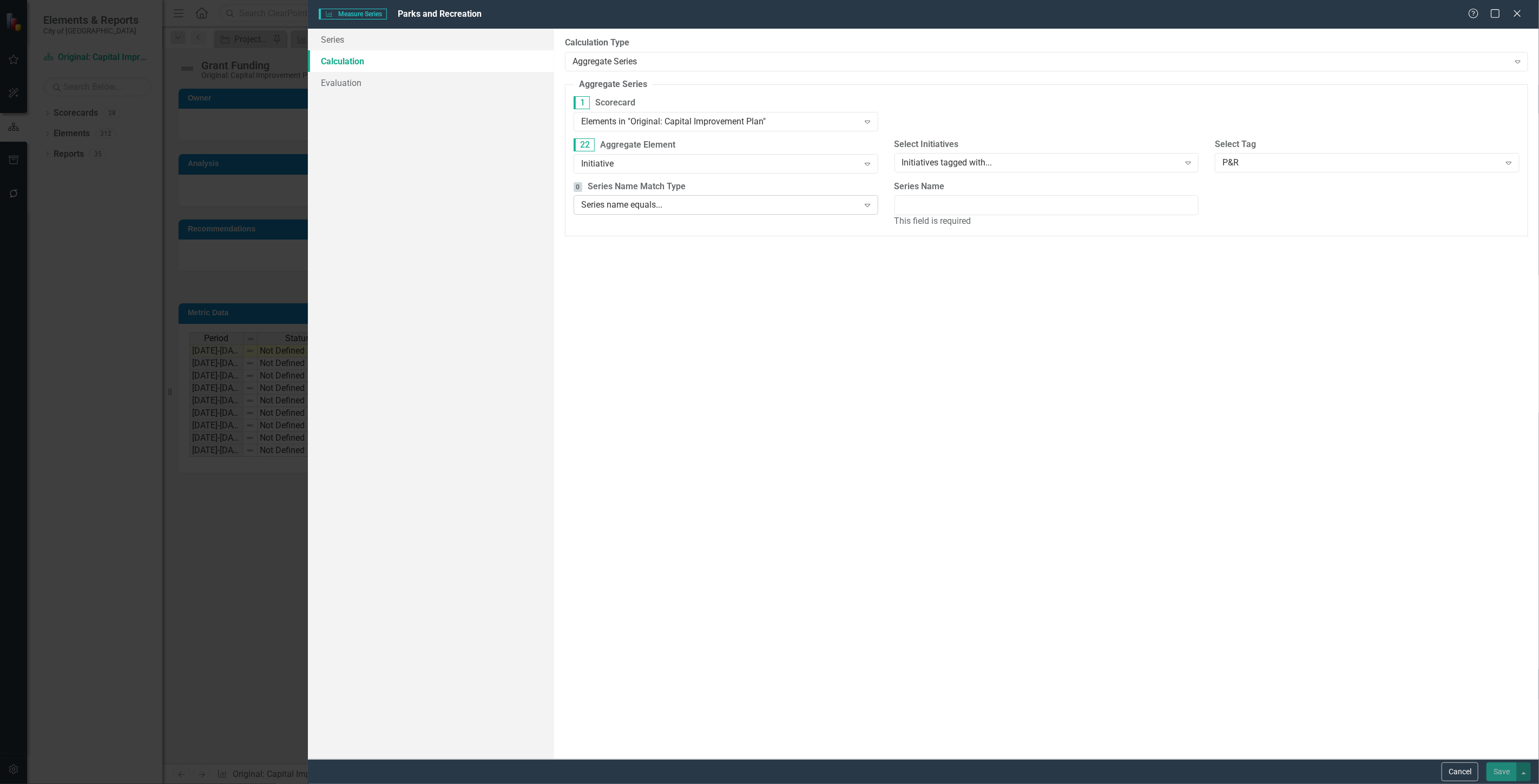
click at [725, 210] on div "Series name equals..." at bounding box center [720, 205] width 278 height 13
click at [718, 783] on div "Series name equals..." at bounding box center [771, 793] width 1522 height 13
click at [933, 215] on div "This field is required" at bounding box center [1047, 221] width 305 height 13
click at [931, 204] on input "Series Name" at bounding box center [1047, 205] width 305 height 20
type input "G"
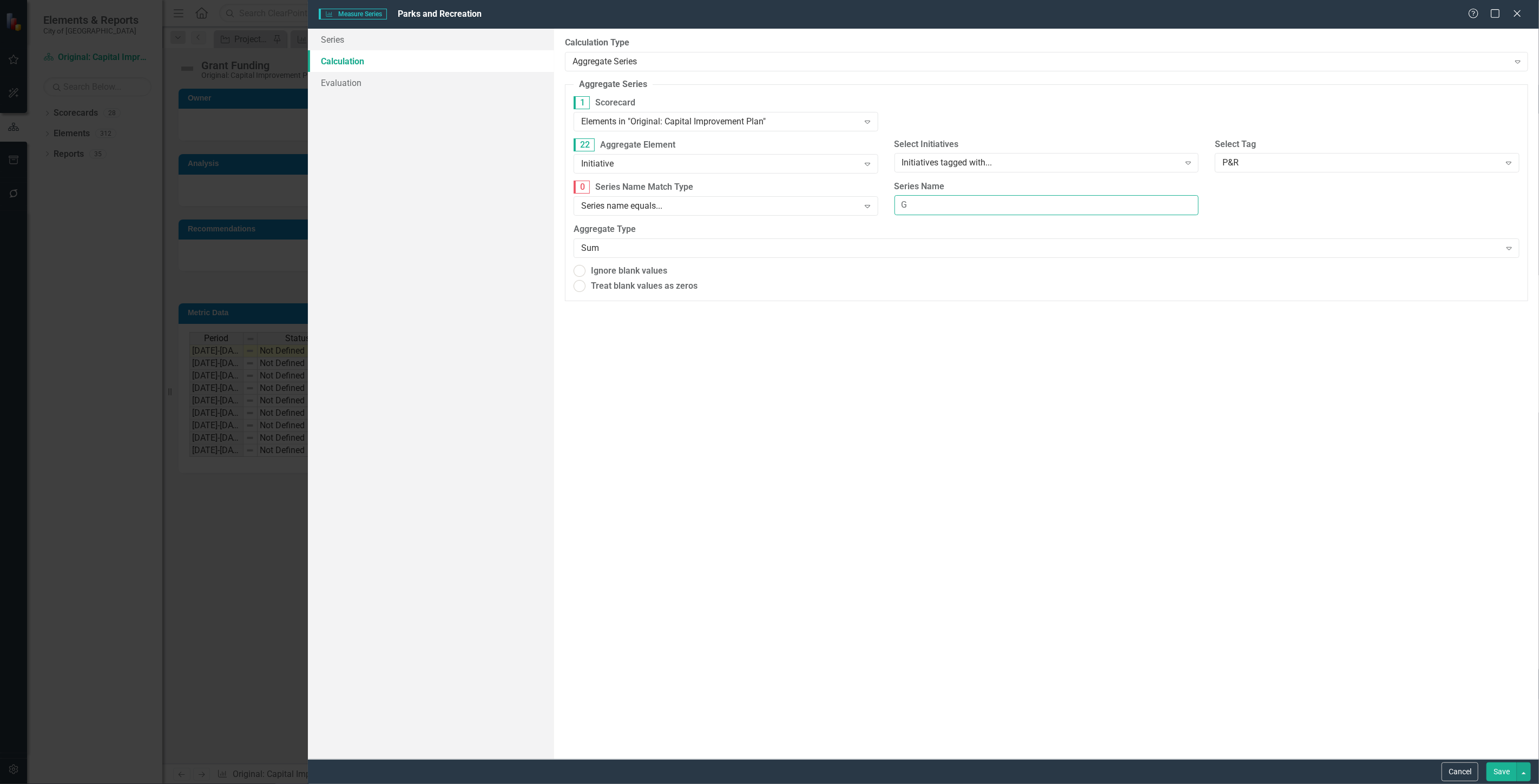
radio input "true"
type input "Grant"
click at [1497, 770] on button "Save" at bounding box center [1501, 772] width 30 height 19
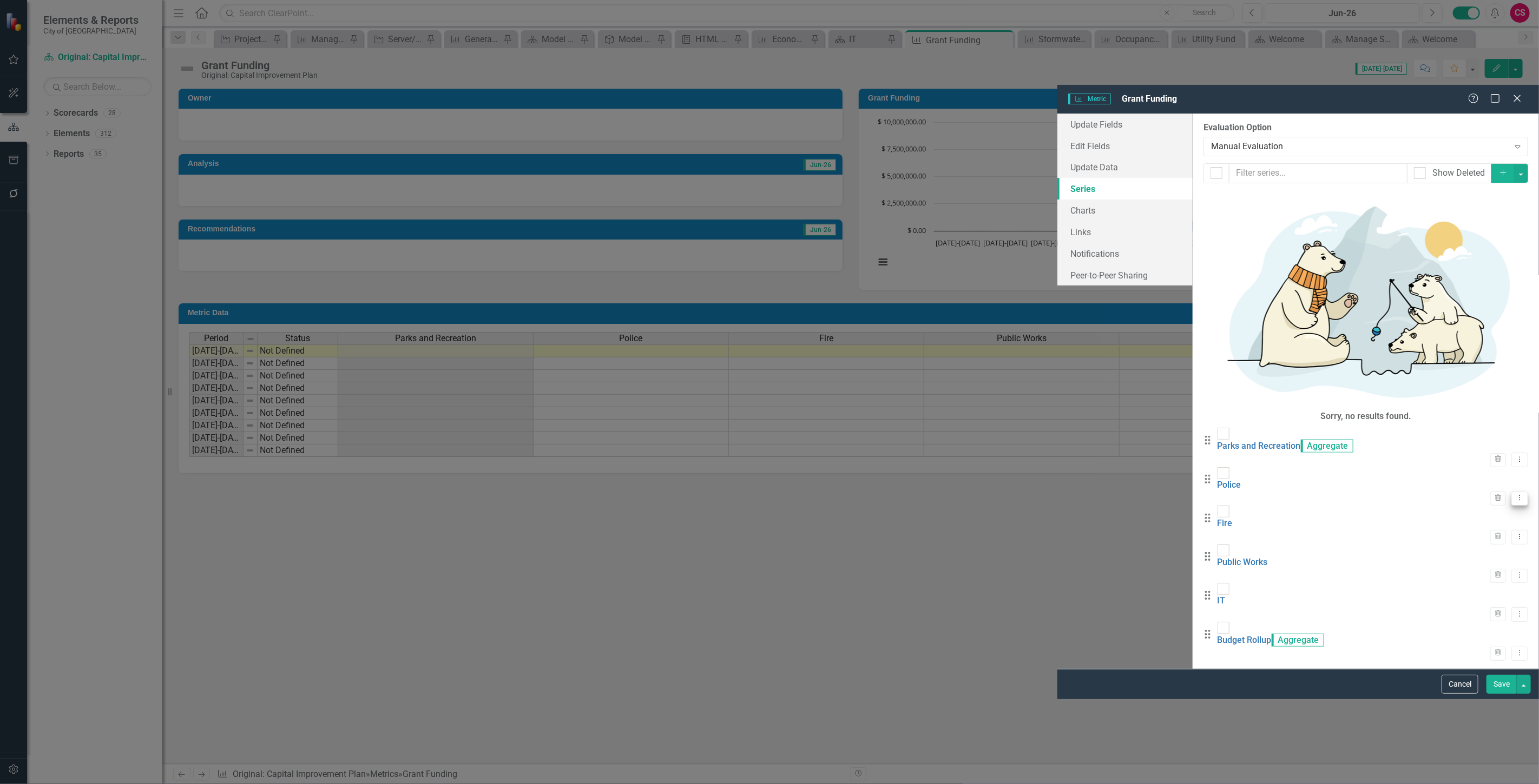
click at [1515, 494] on icon "Dropdown Menu" at bounding box center [1519, 498] width 9 height 7
drag, startPoint x: 1468, startPoint y: 175, endPoint x: 1466, endPoint y: 169, distance: 6.3
click at [1467, 175] on link "Edit Edit Measure Series" at bounding box center [1458, 172] width 123 height 20
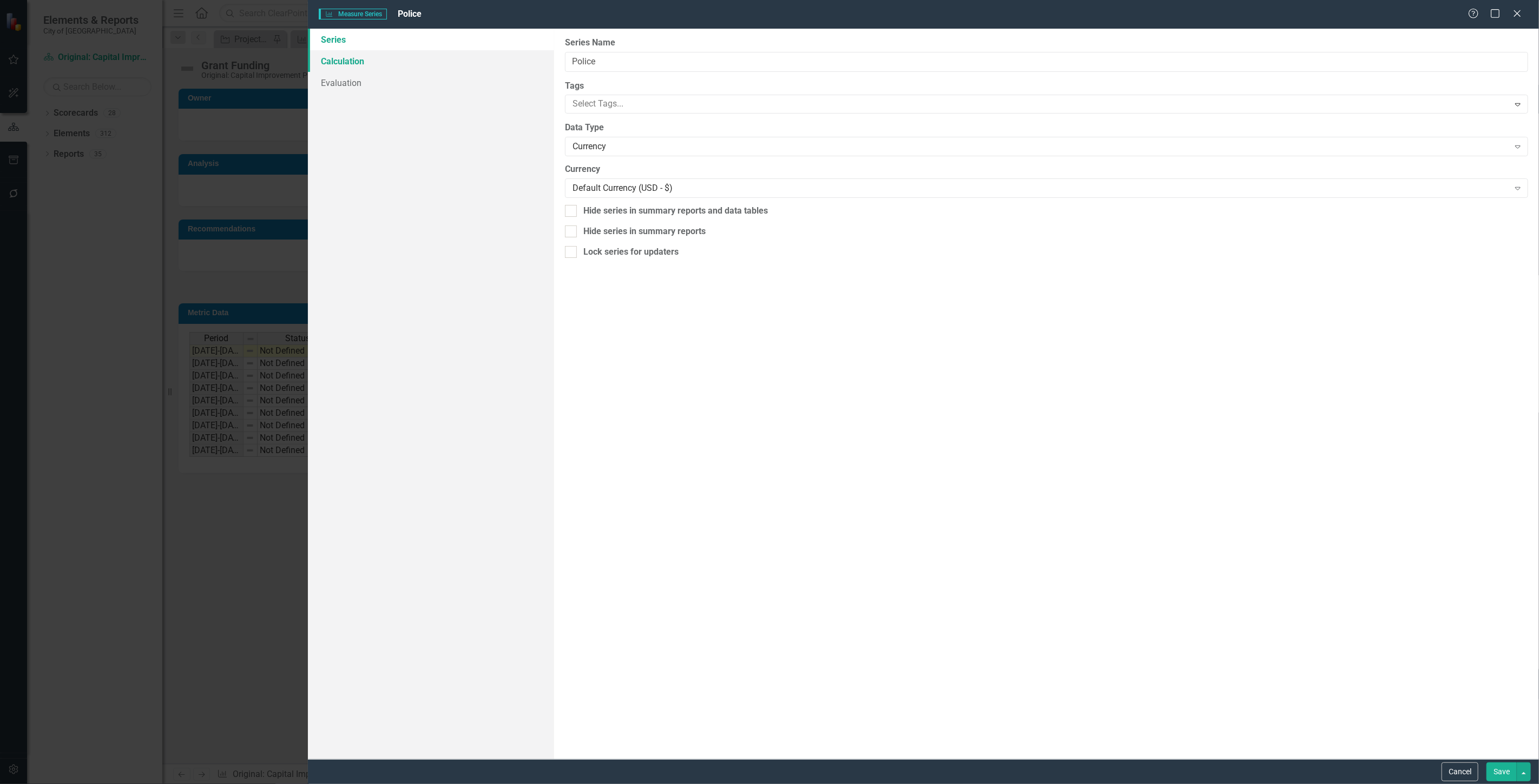
click at [363, 57] on link "Calculation" at bounding box center [431, 61] width 246 height 21
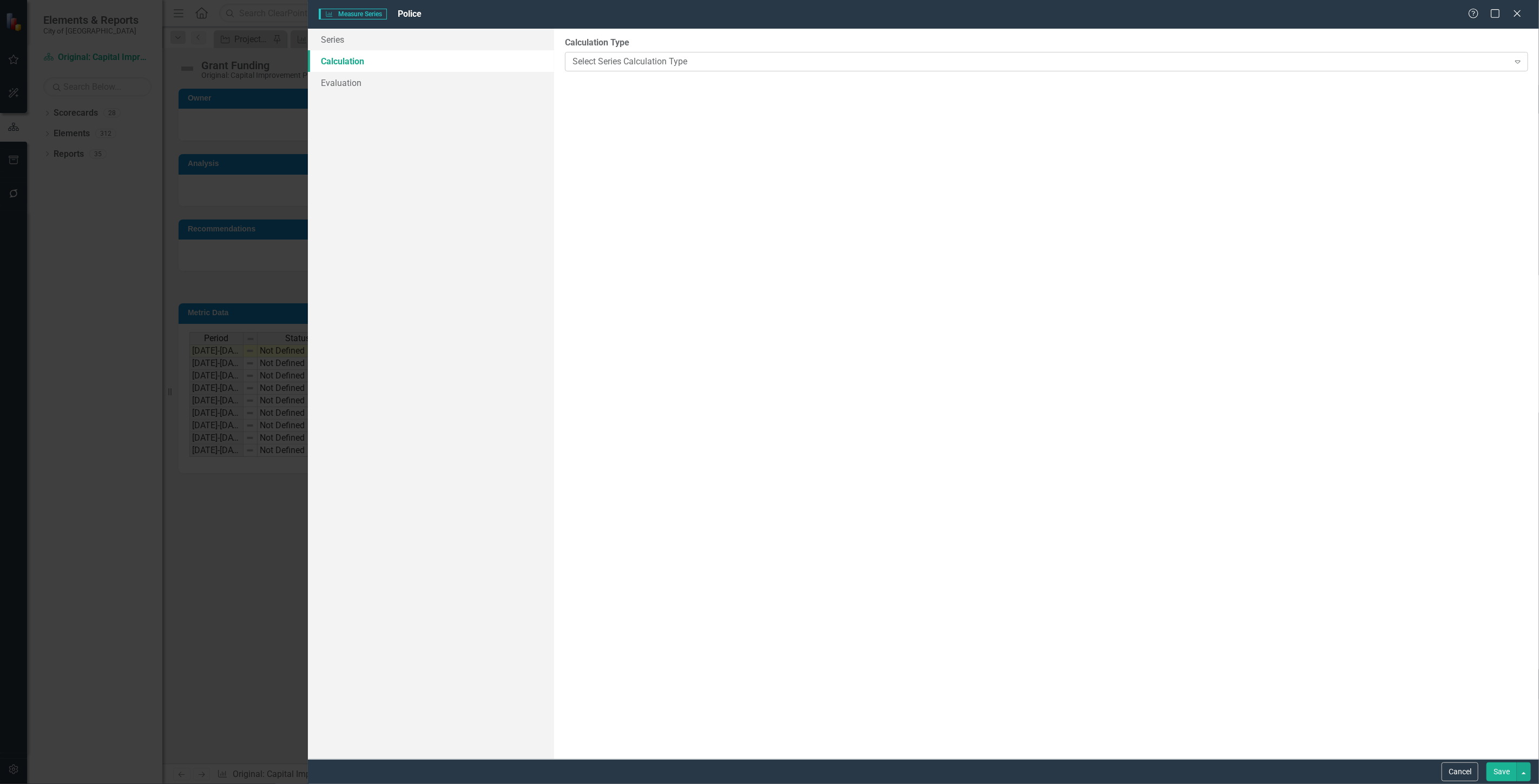
click at [652, 64] on div "Select Series Calculation Type" at bounding box center [1041, 61] width 937 height 13
click at [646, 118] on div "Elements in all Scorecards" at bounding box center [720, 121] width 278 height 13
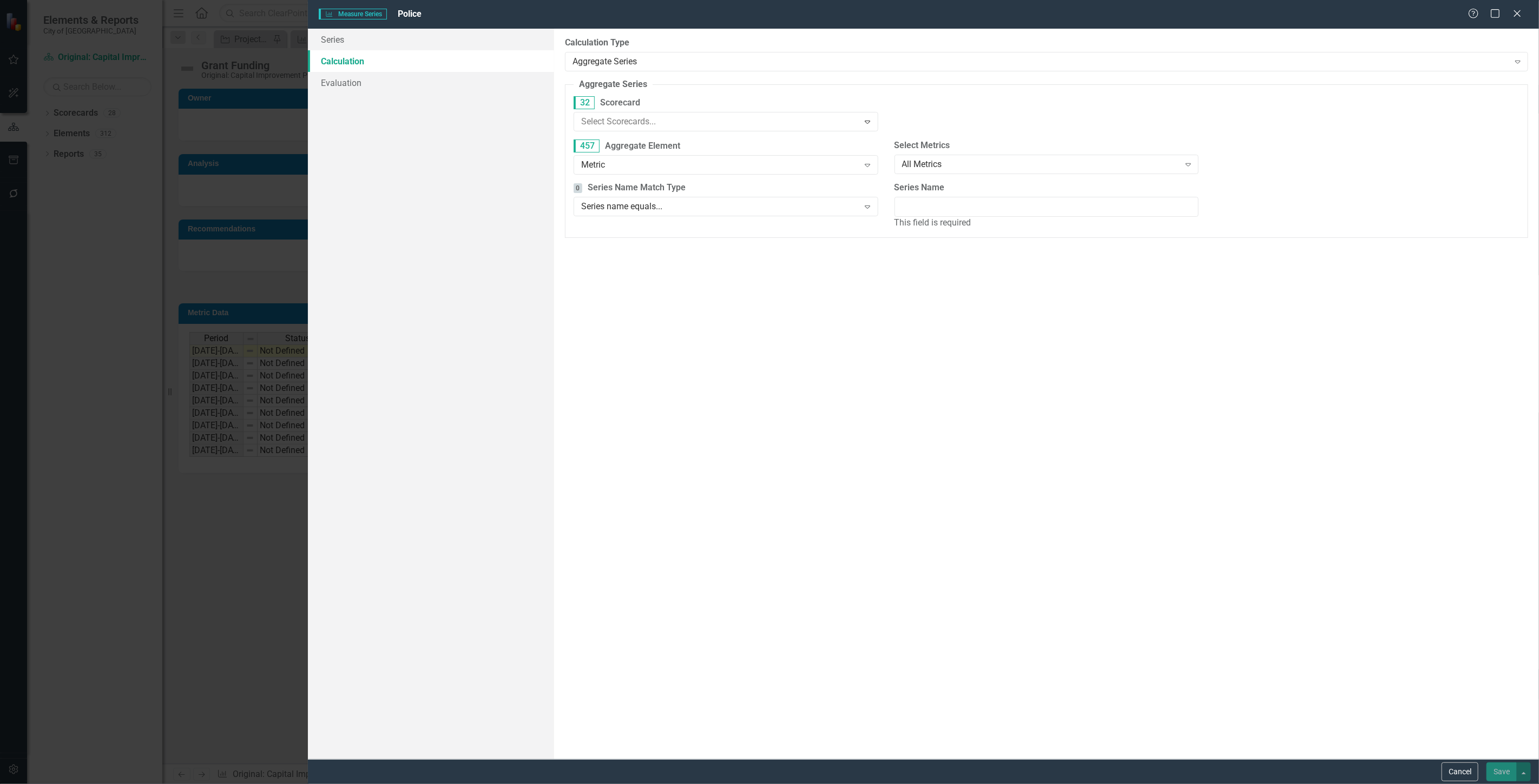
click at [655, 158] on div "Metric" at bounding box center [720, 164] width 278 height 13
click at [968, 164] on div "All Initiatives" at bounding box center [1041, 163] width 278 height 13
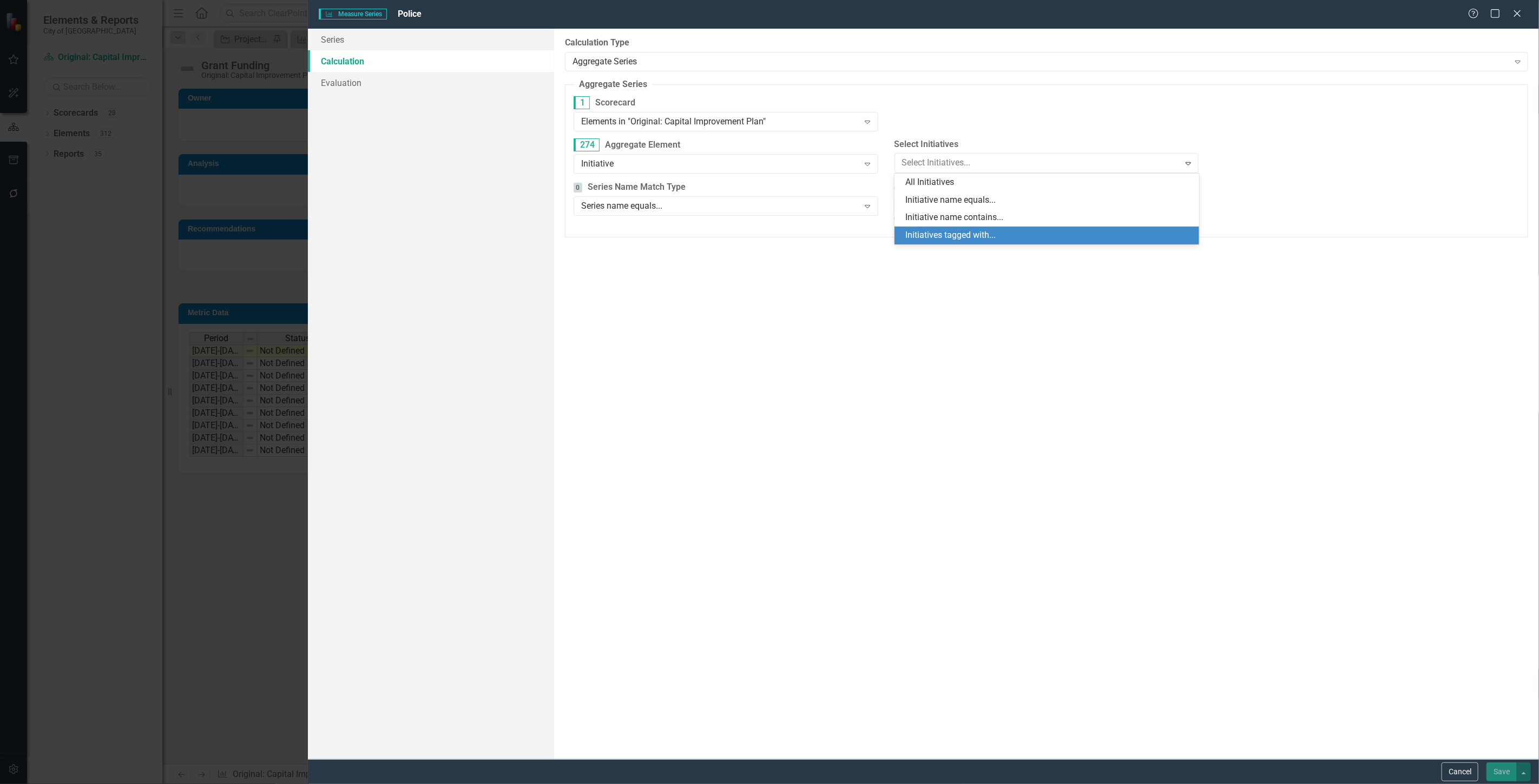
drag, startPoint x: 985, startPoint y: 229, endPoint x: 1119, endPoint y: 204, distance: 136.3
click at [985, 229] on div "Initiatives tagged with..." at bounding box center [1049, 235] width 287 height 13
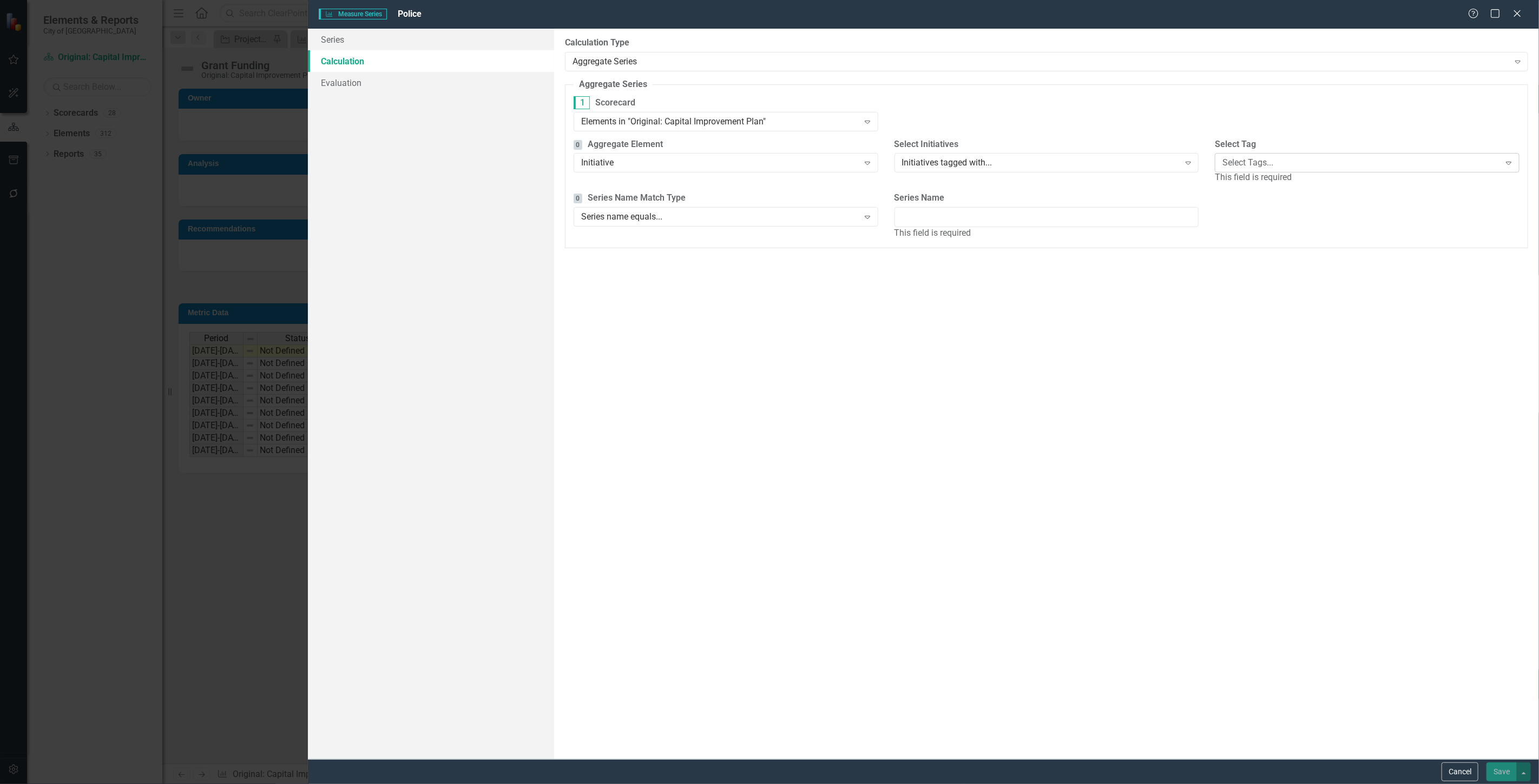
click at [1322, 165] on div "Select Tags..." at bounding box center [1361, 163] width 278 height 13
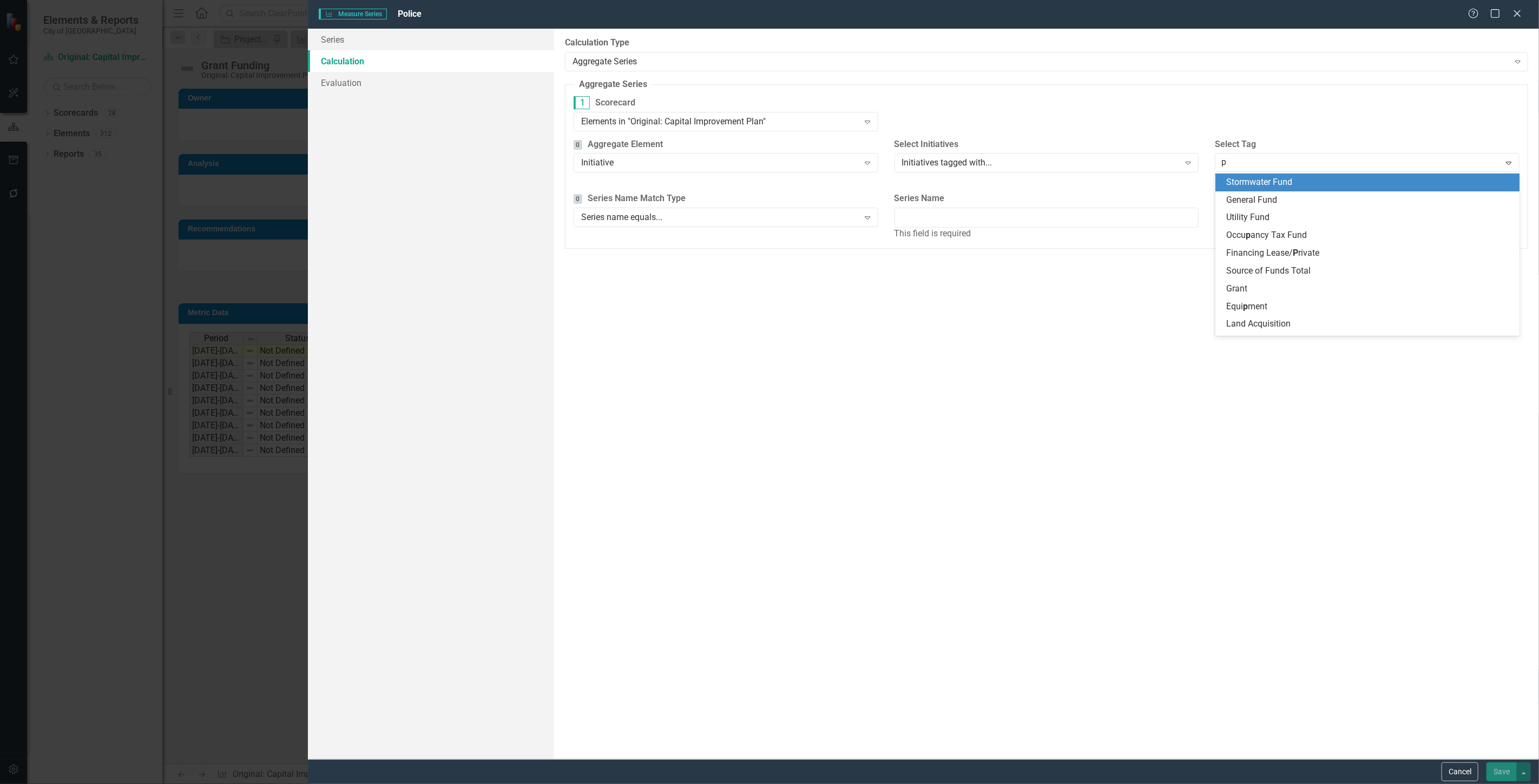
type input "pd"
click at [1295, 182] on div "PD" at bounding box center [1369, 182] width 287 height 13
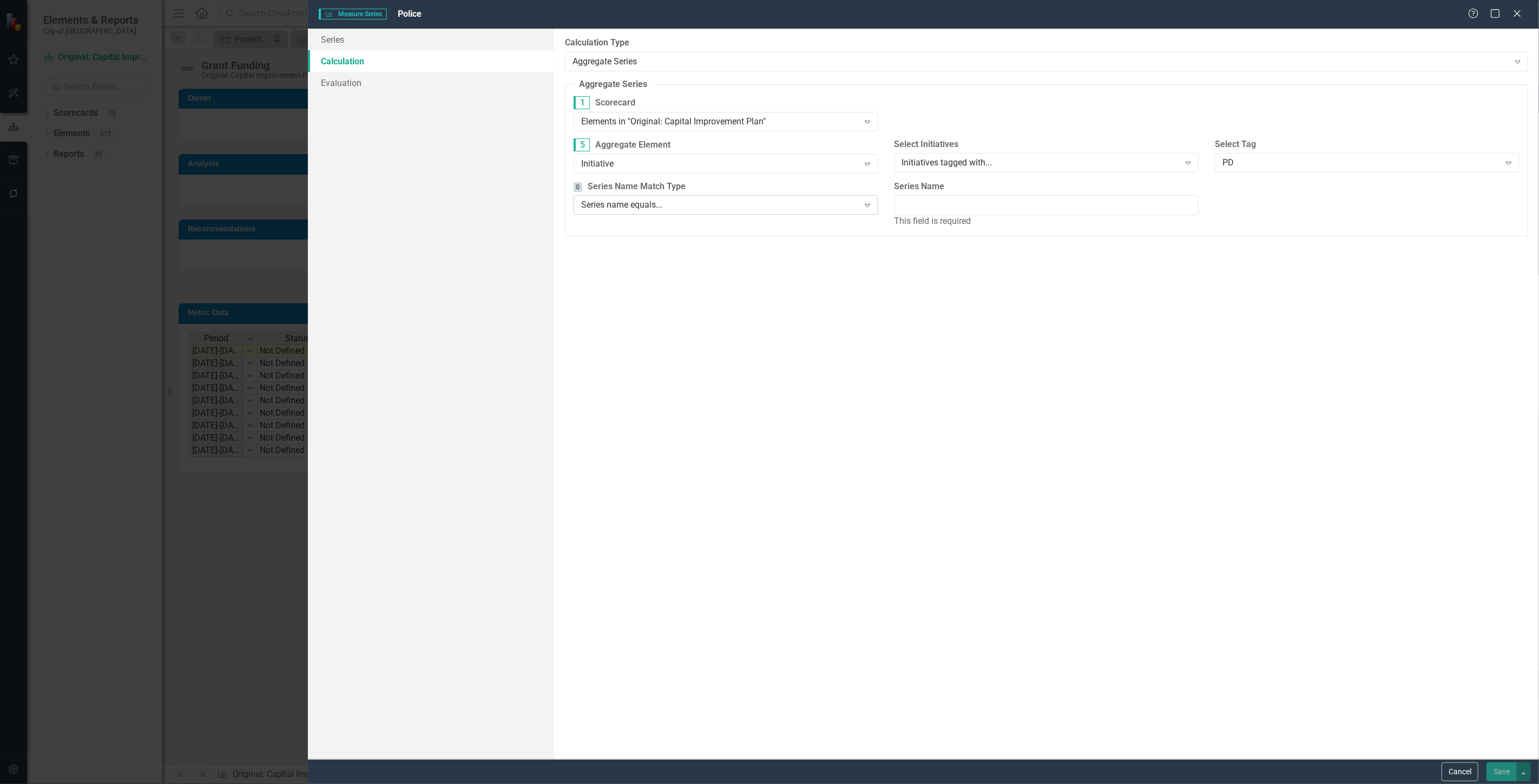
click at [663, 207] on div "Series name equals..." at bounding box center [720, 205] width 278 height 13
click at [1055, 203] on input "Series Name" at bounding box center [1047, 205] width 305 height 20
type input "Grant"
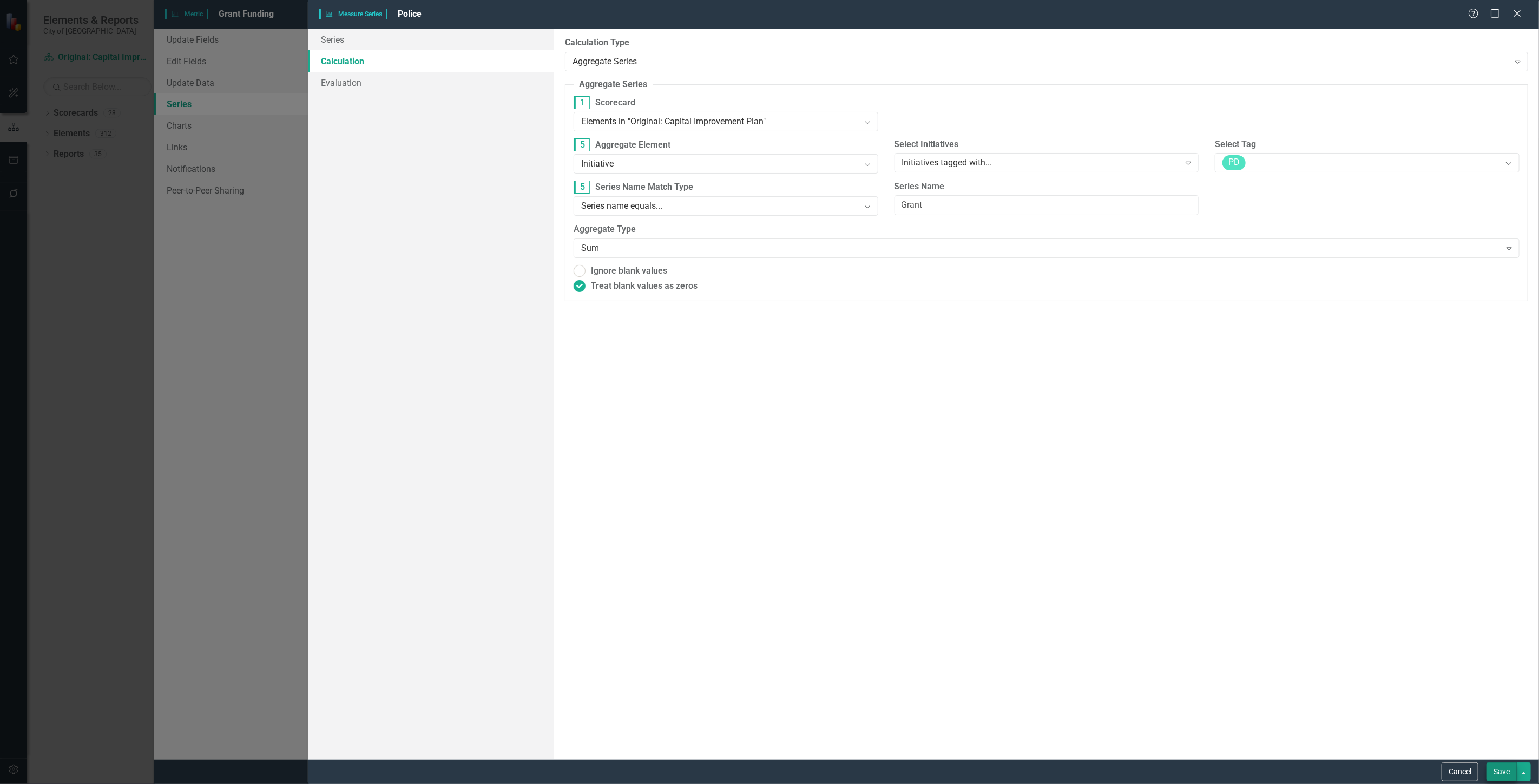
type input "Grant"
click at [1500, 770] on button "Save" at bounding box center [1501, 772] width 30 height 19
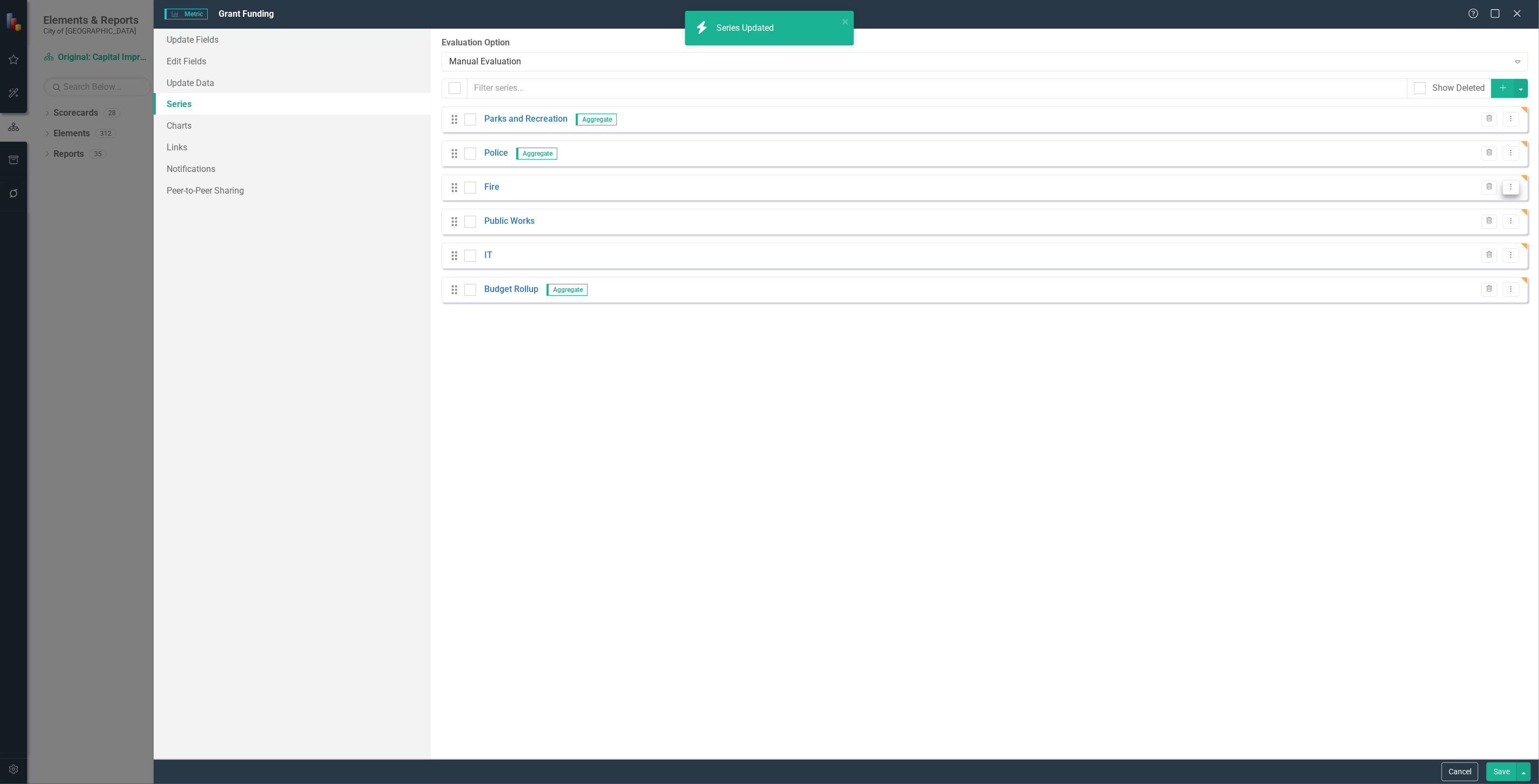
click at [1513, 188] on icon "Dropdown Menu" at bounding box center [1511, 187] width 9 height 7
click at [1453, 207] on link "Edit Edit Measure Series" at bounding box center [1458, 205] width 123 height 20
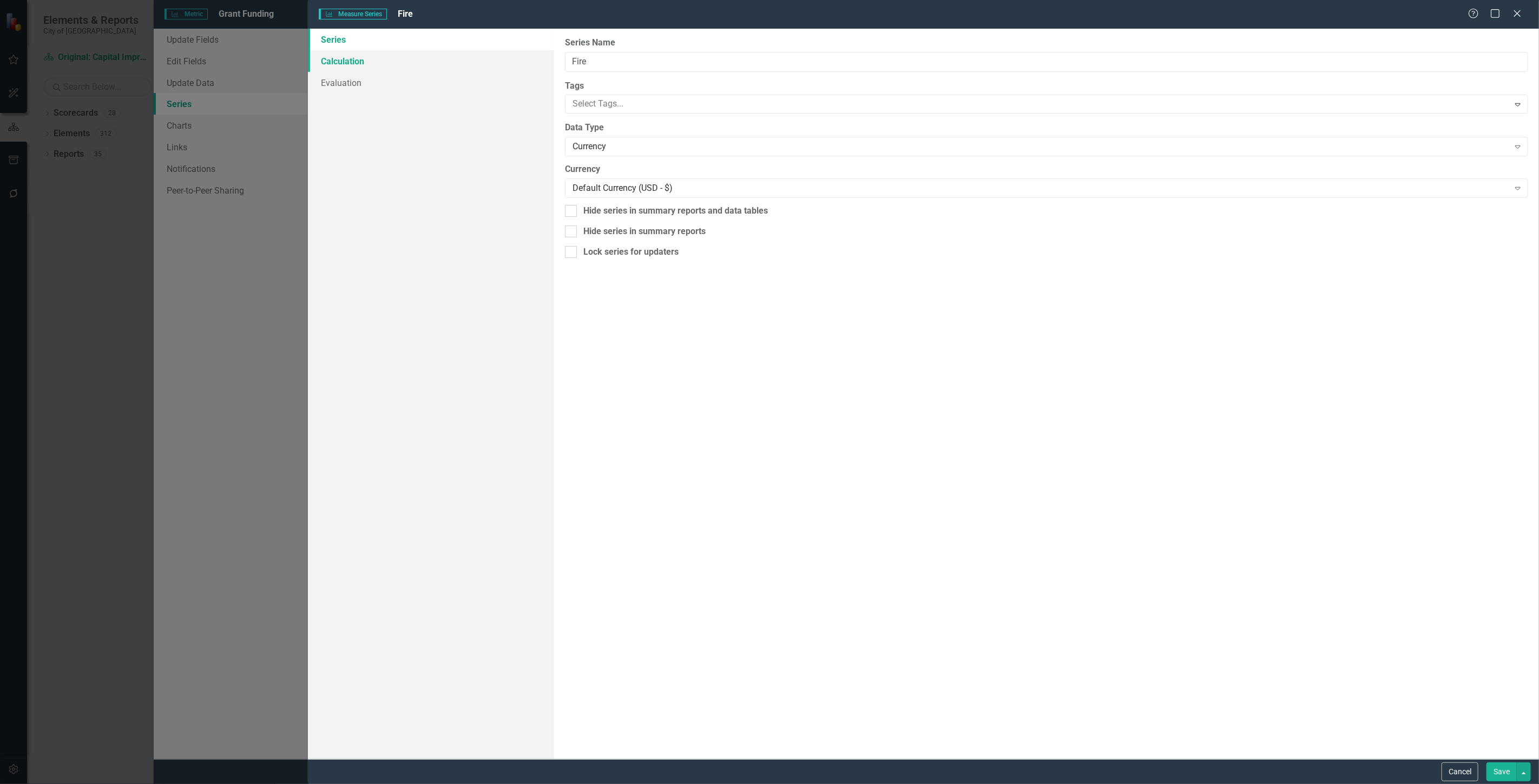
click at [460, 69] on link "Calculation" at bounding box center [431, 61] width 246 height 21
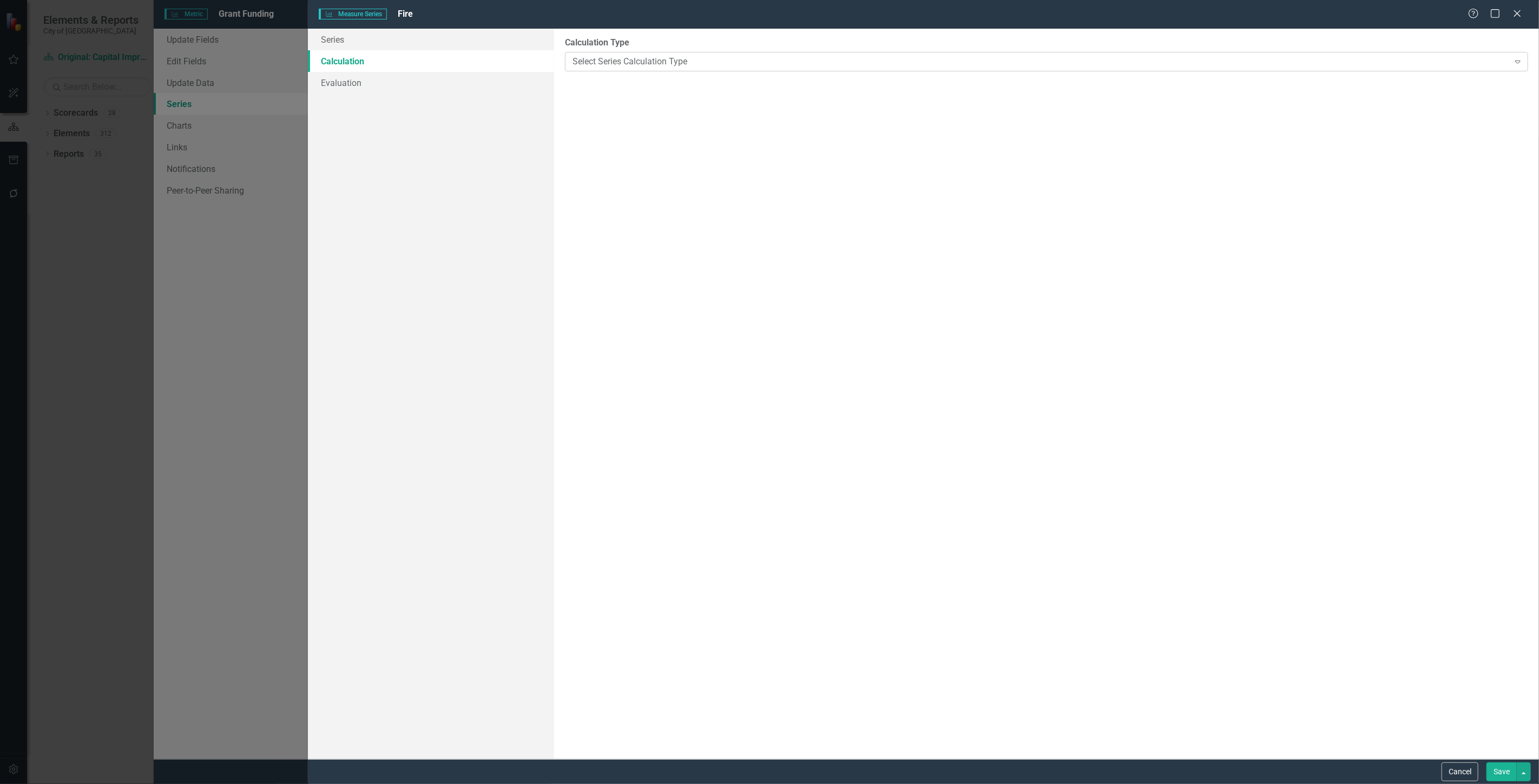
click at [599, 57] on div "Select Series Calculation Type" at bounding box center [1041, 61] width 937 height 13
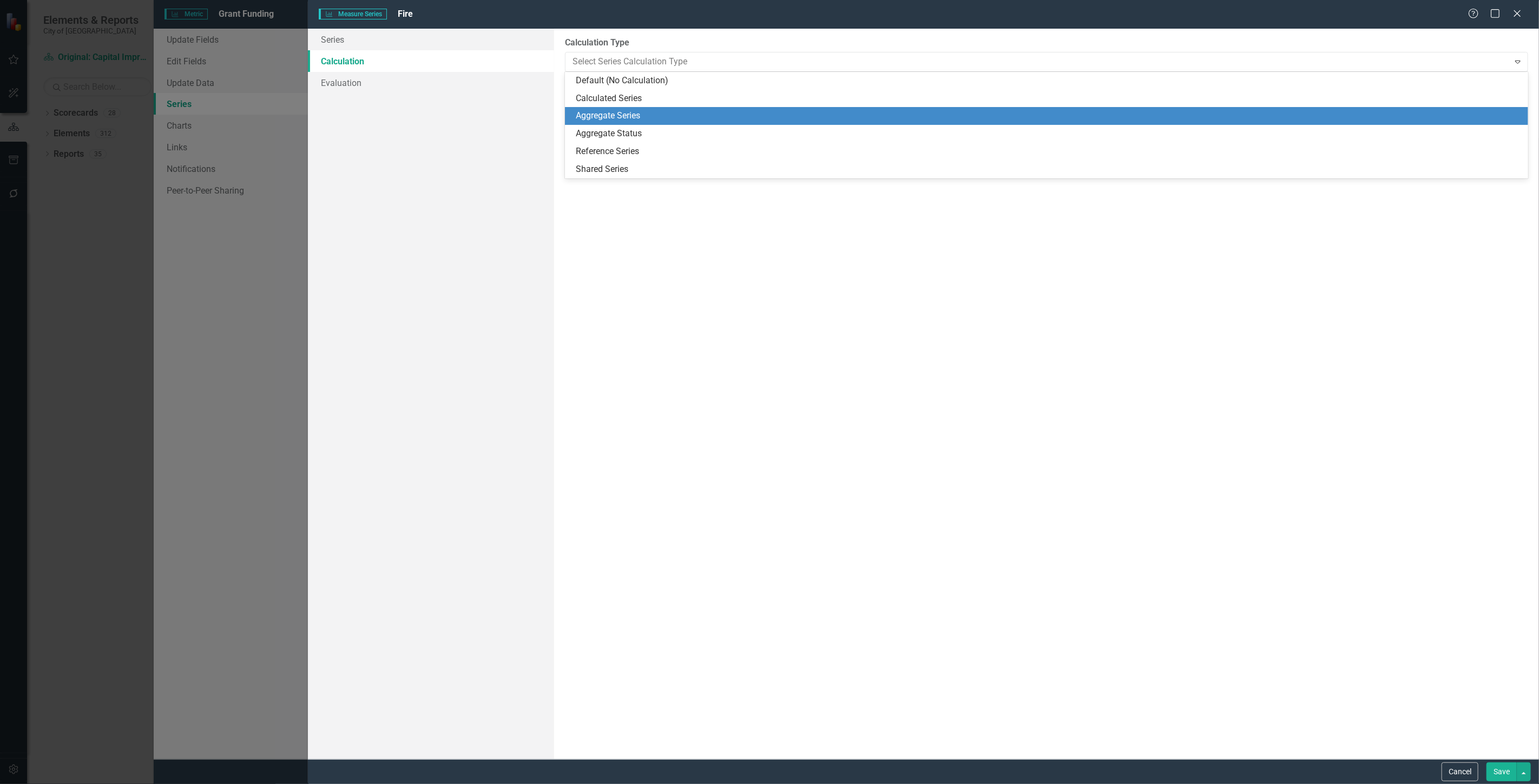
click at [599, 112] on div "Aggregate Series" at bounding box center [1049, 116] width 946 height 13
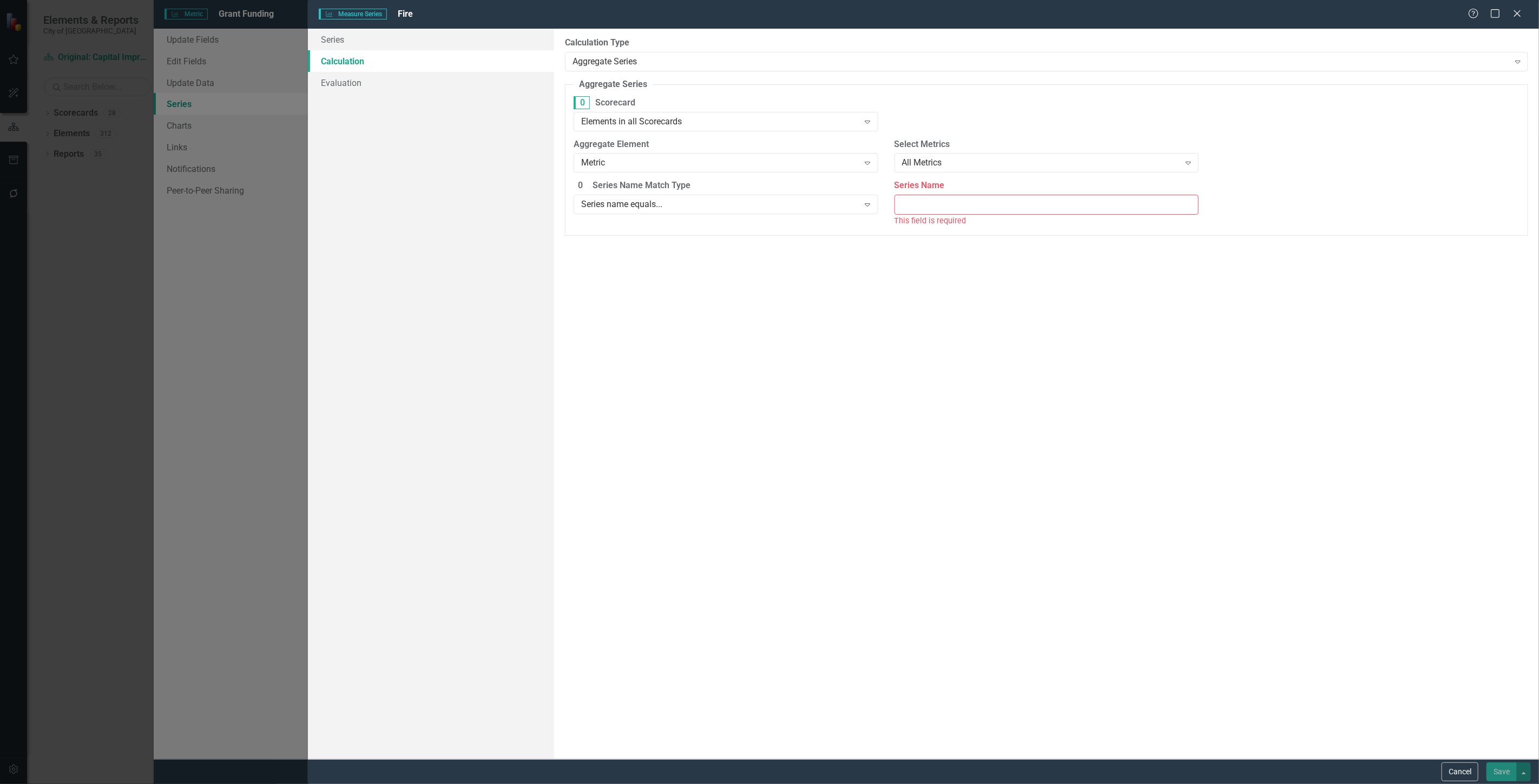
click at [643, 136] on div "0 Scorecard Elements in all Scorecards Expand" at bounding box center [726, 117] width 321 height 42
click at [634, 128] on div "Elements in all Scorecards Expand" at bounding box center [726, 121] width 305 height 20
click at [640, 155] on div "Elements in "Original: Capital Improvement Plan"" at bounding box center [728, 158] width 287 height 13
click at [649, 174] on div "457 Aggregate Element Metric Expand" at bounding box center [726, 159] width 321 height 42
click at [646, 170] on div "Metric Expand" at bounding box center [726, 164] width 305 height 20
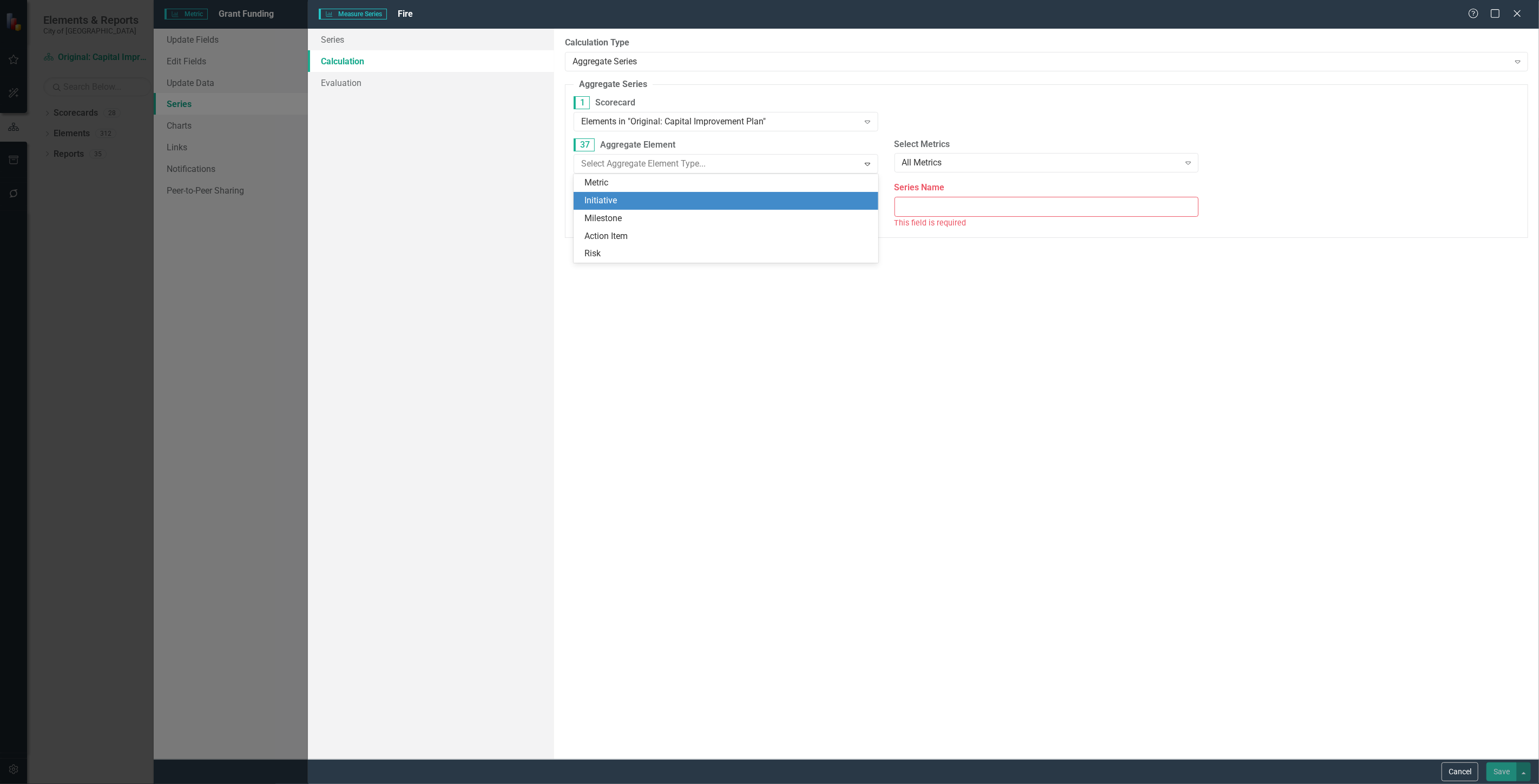
click at [616, 209] on div "Initiative" at bounding box center [726, 201] width 305 height 18
click at [985, 162] on div "All Initiatives" at bounding box center [1041, 163] width 278 height 13
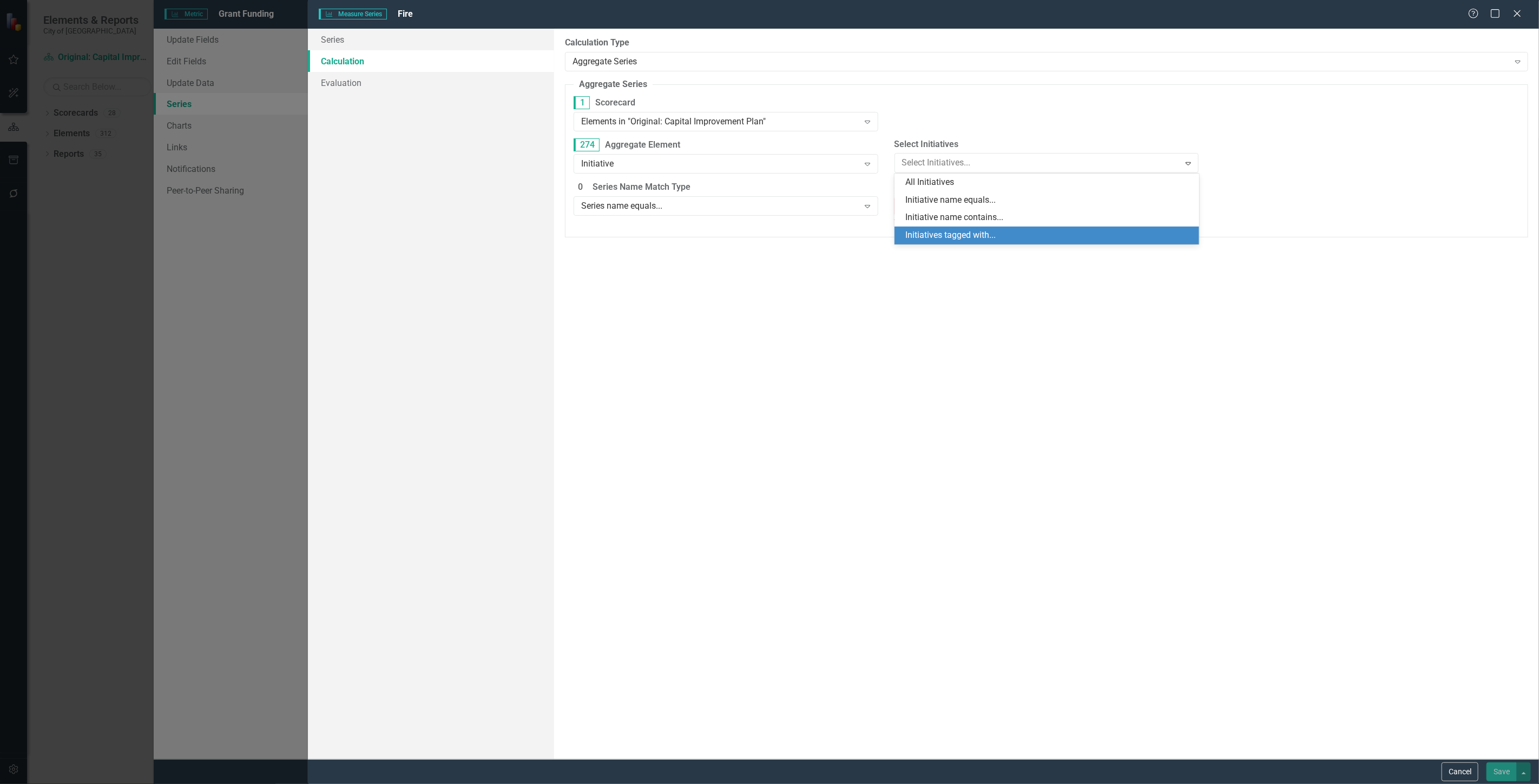
click at [961, 232] on div "Initiatives tagged with..." at bounding box center [1049, 235] width 287 height 13
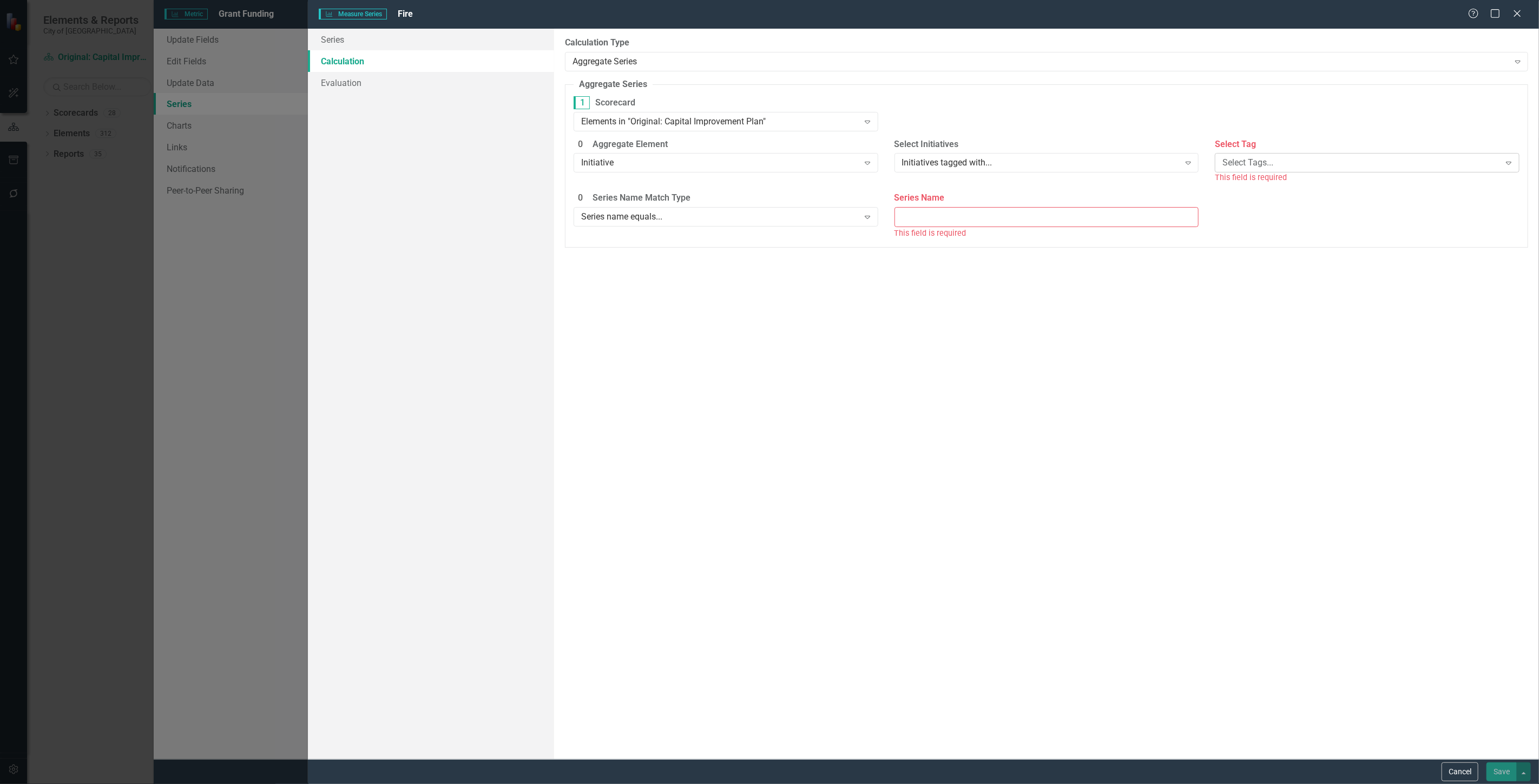
click at [1272, 159] on div "Select Tags..." at bounding box center [1361, 163] width 278 height 13
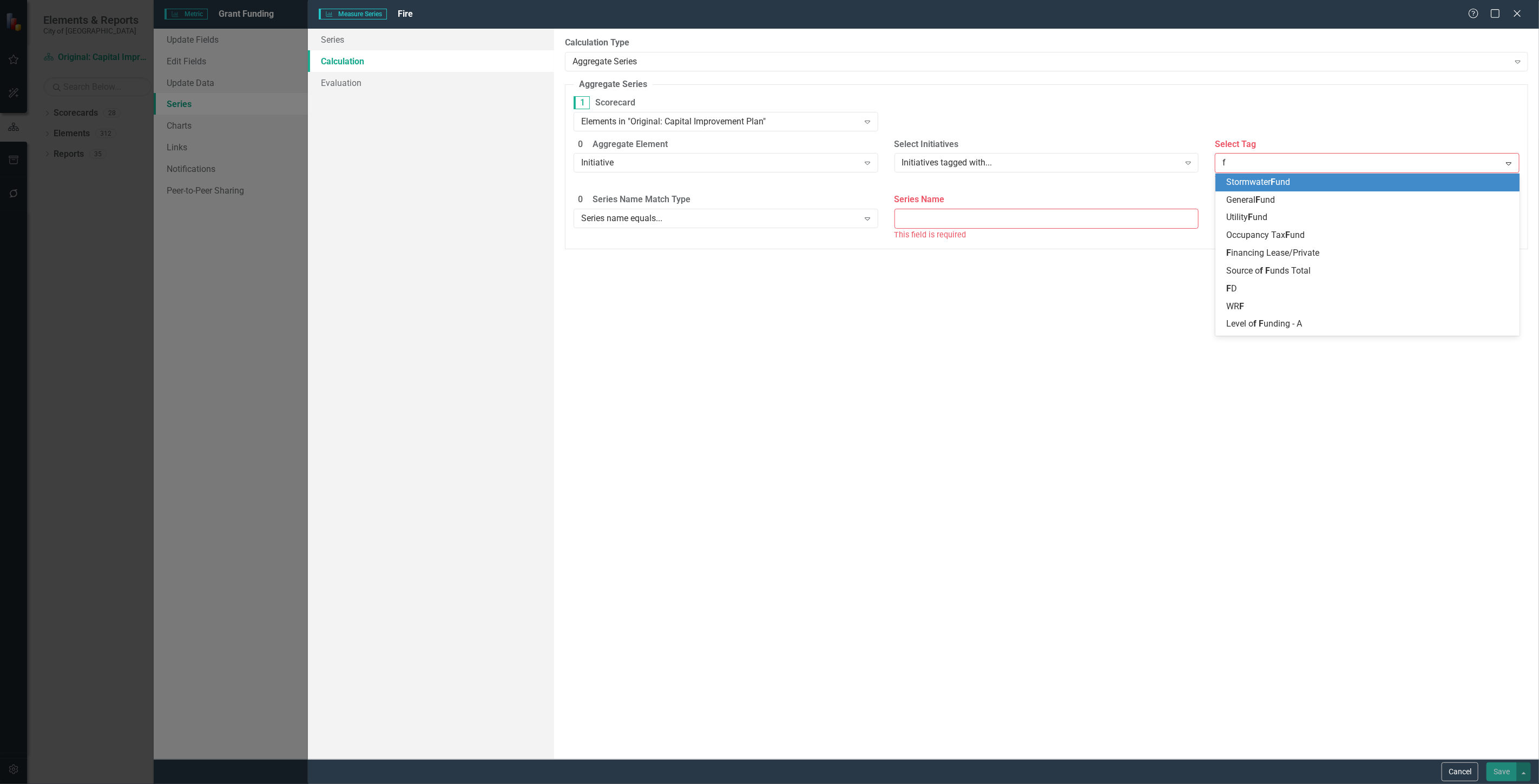
type input "fd"
click at [1255, 184] on div "FD" at bounding box center [1369, 182] width 287 height 13
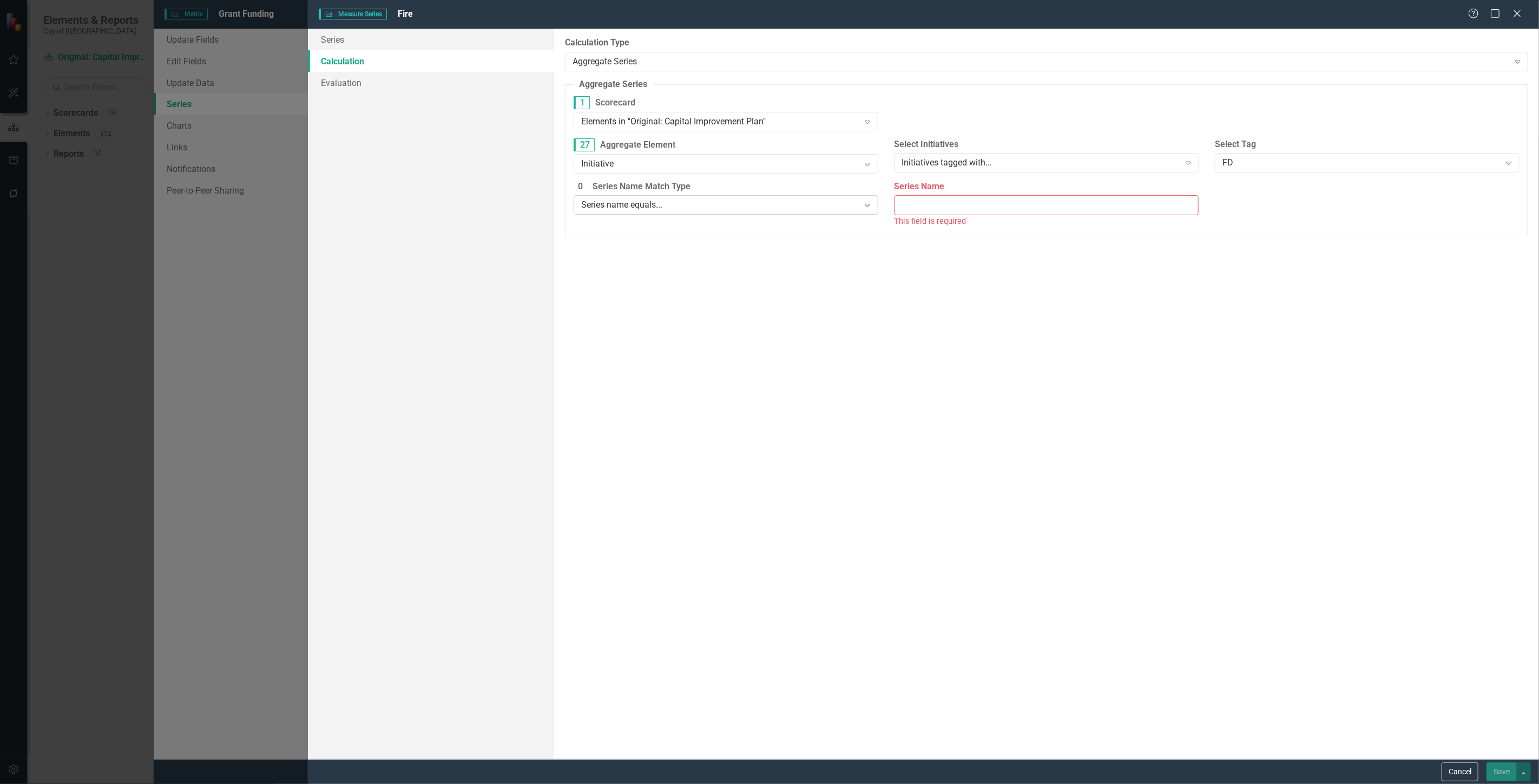
click at [675, 208] on div "Series name equals..." at bounding box center [720, 205] width 278 height 13
click at [675, 229] on div "Series name equals..." at bounding box center [728, 225] width 287 height 13
click at [1021, 216] on div "This field is required" at bounding box center [1047, 221] width 305 height 13
click at [1008, 199] on input "Series Name" at bounding box center [1047, 205] width 305 height 20
type input "Grant"
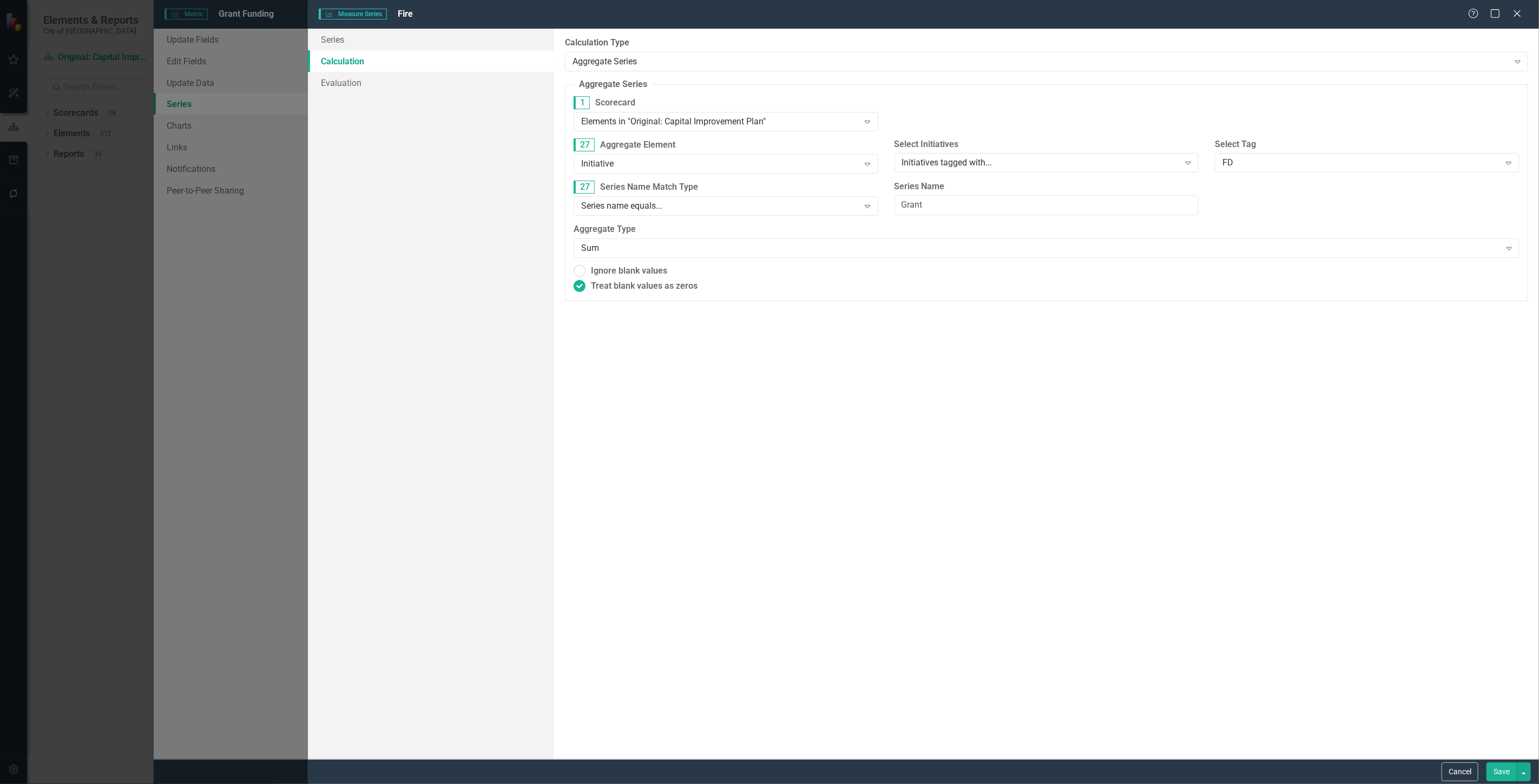
click at [1496, 771] on button "Save" at bounding box center [1501, 772] width 30 height 19
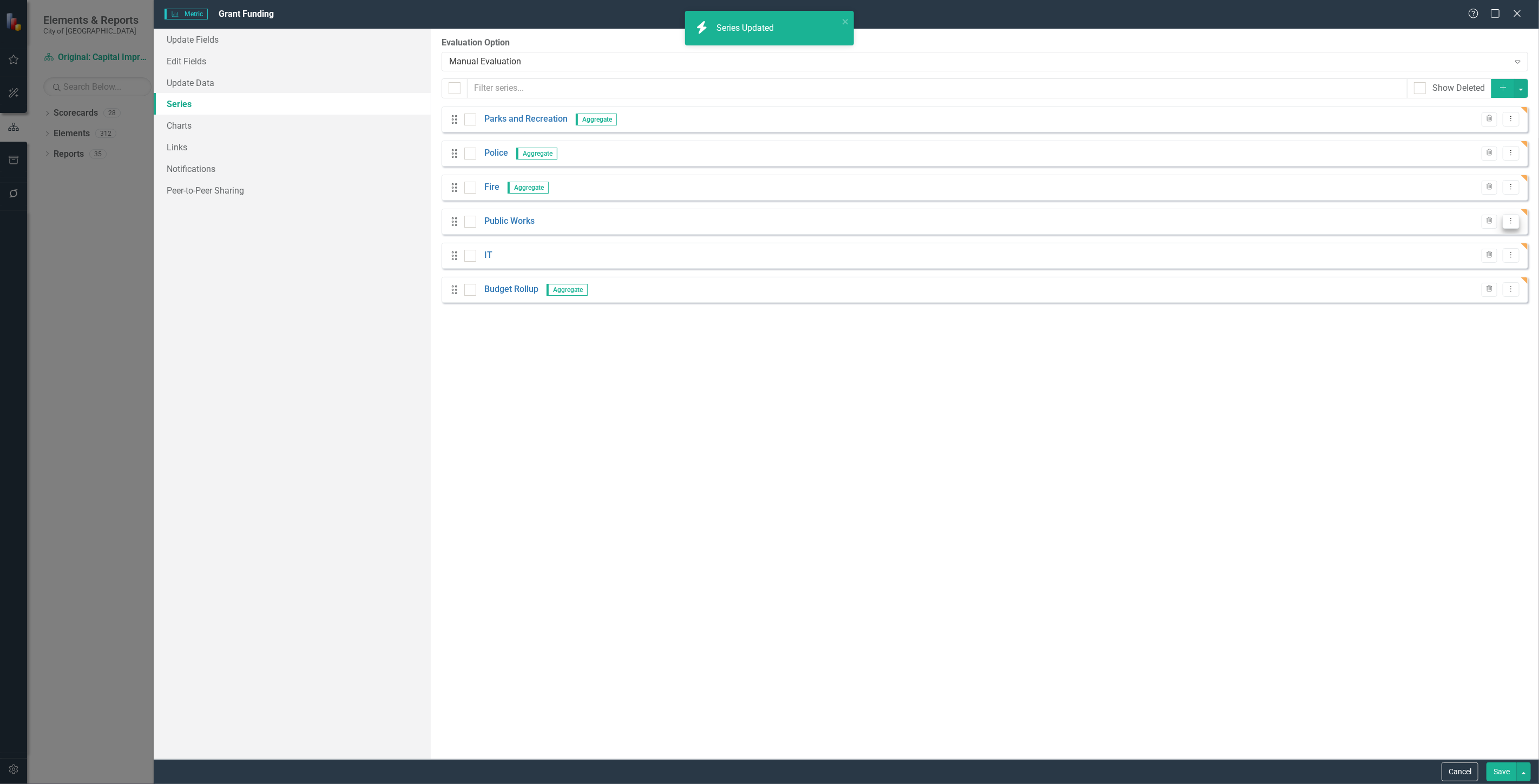
click at [1511, 220] on icon "Dropdown Menu" at bounding box center [1511, 221] width 9 height 7
click at [1435, 235] on link "Edit Edit Measure Series" at bounding box center [1458, 239] width 123 height 20
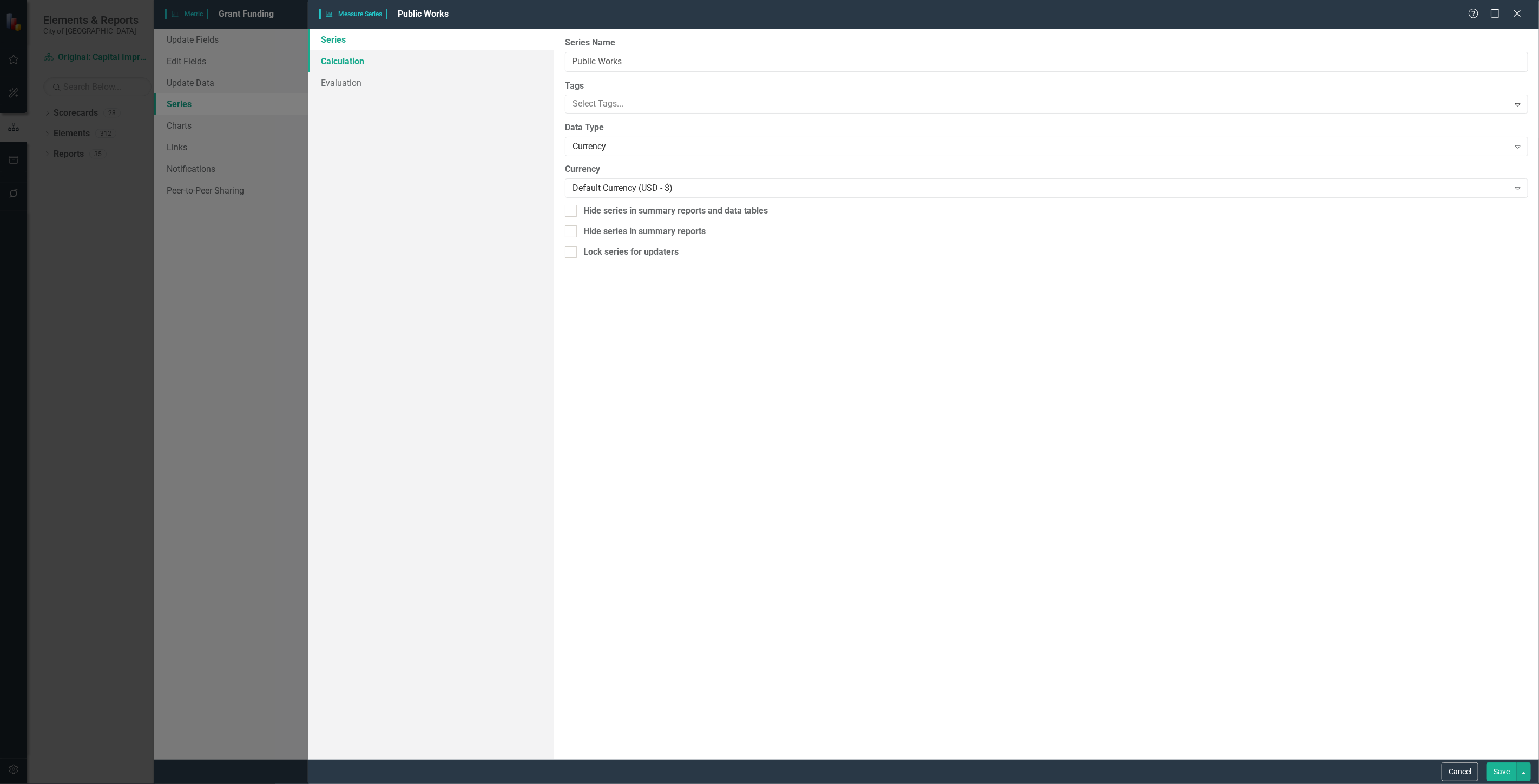
click at [428, 53] on link "Calculation" at bounding box center [431, 61] width 246 height 21
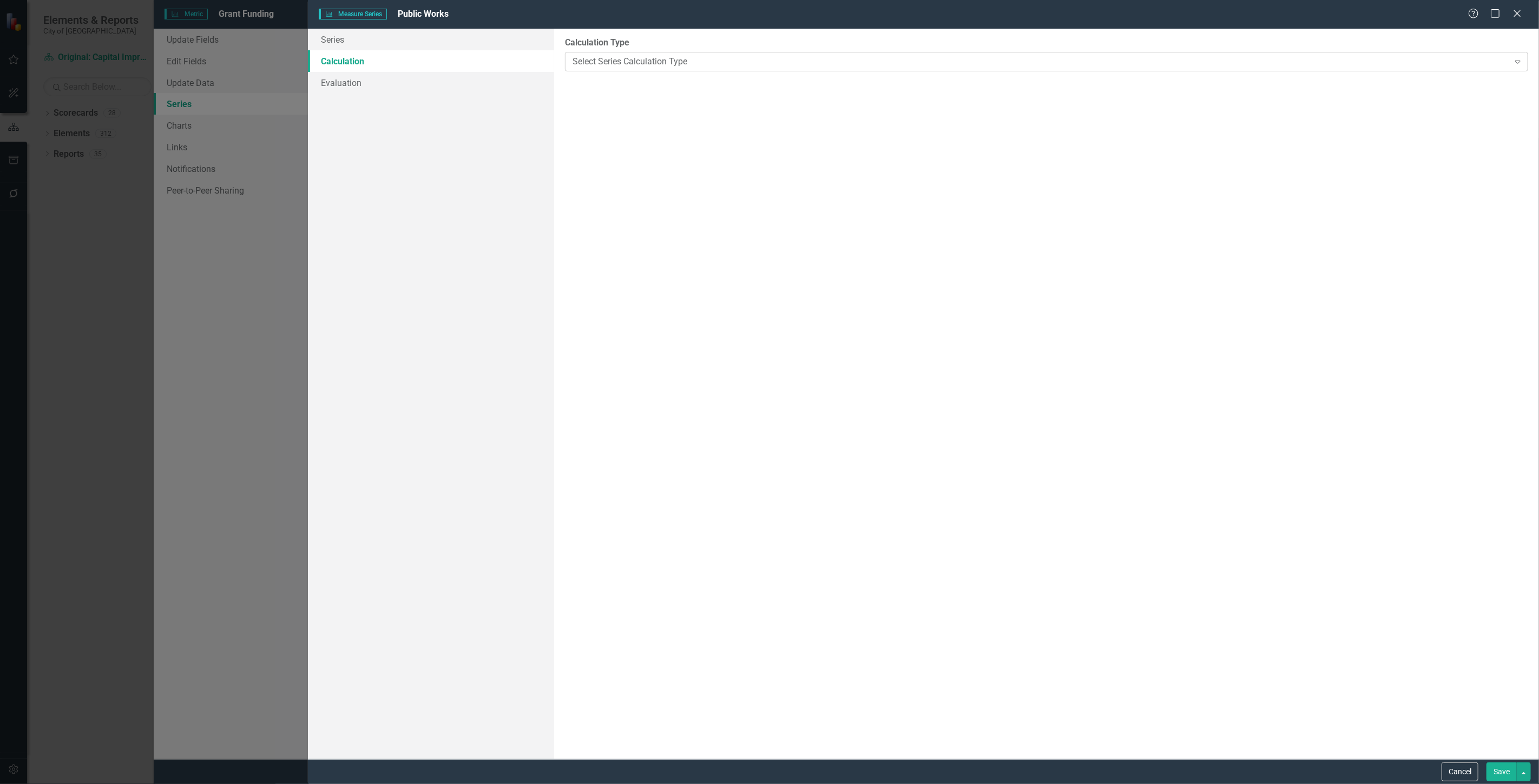
click at [629, 60] on div "Select Series Calculation Type" at bounding box center [1041, 61] width 937 height 13
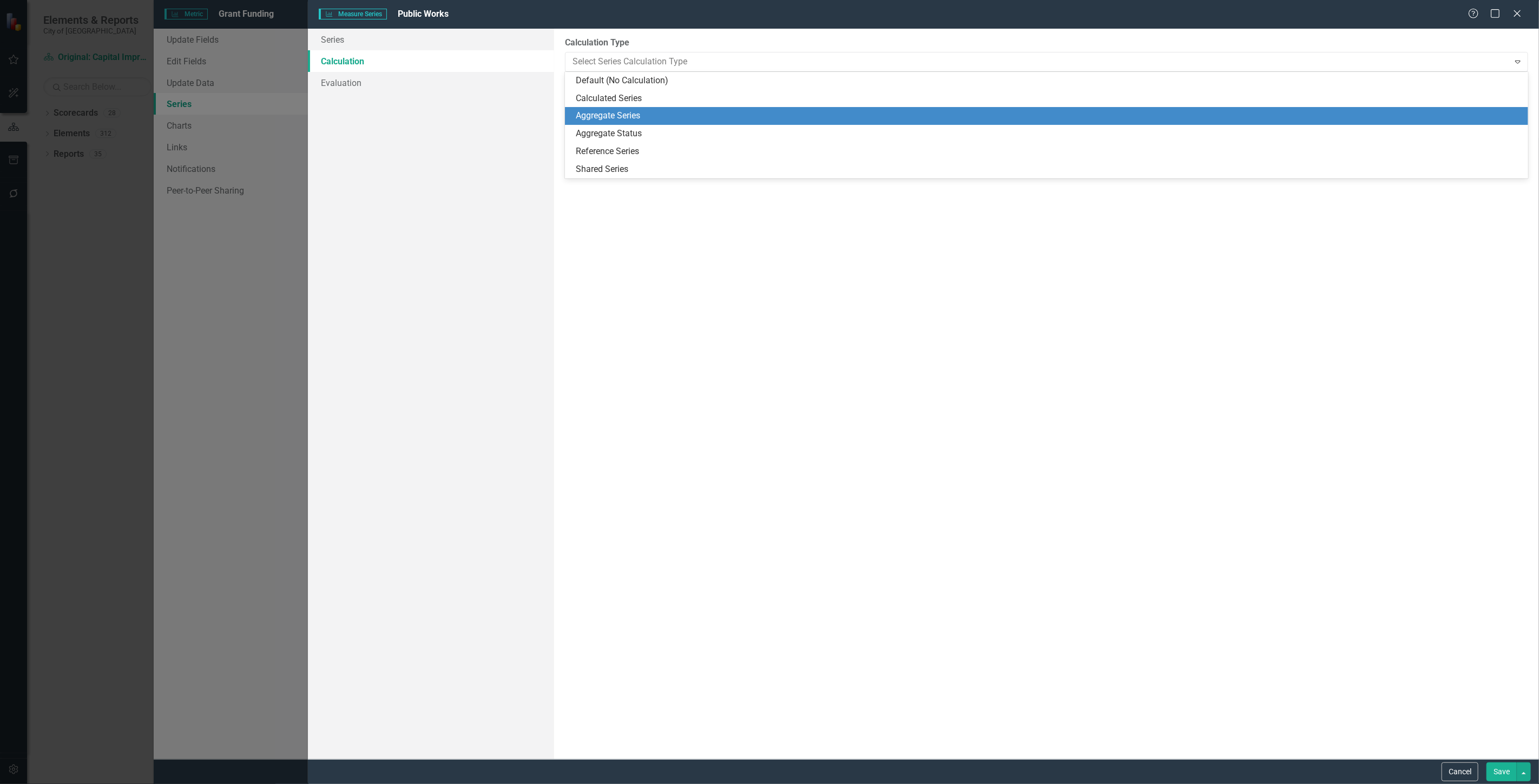
click at [652, 121] on div "Aggregate Series" at bounding box center [1049, 116] width 946 height 13
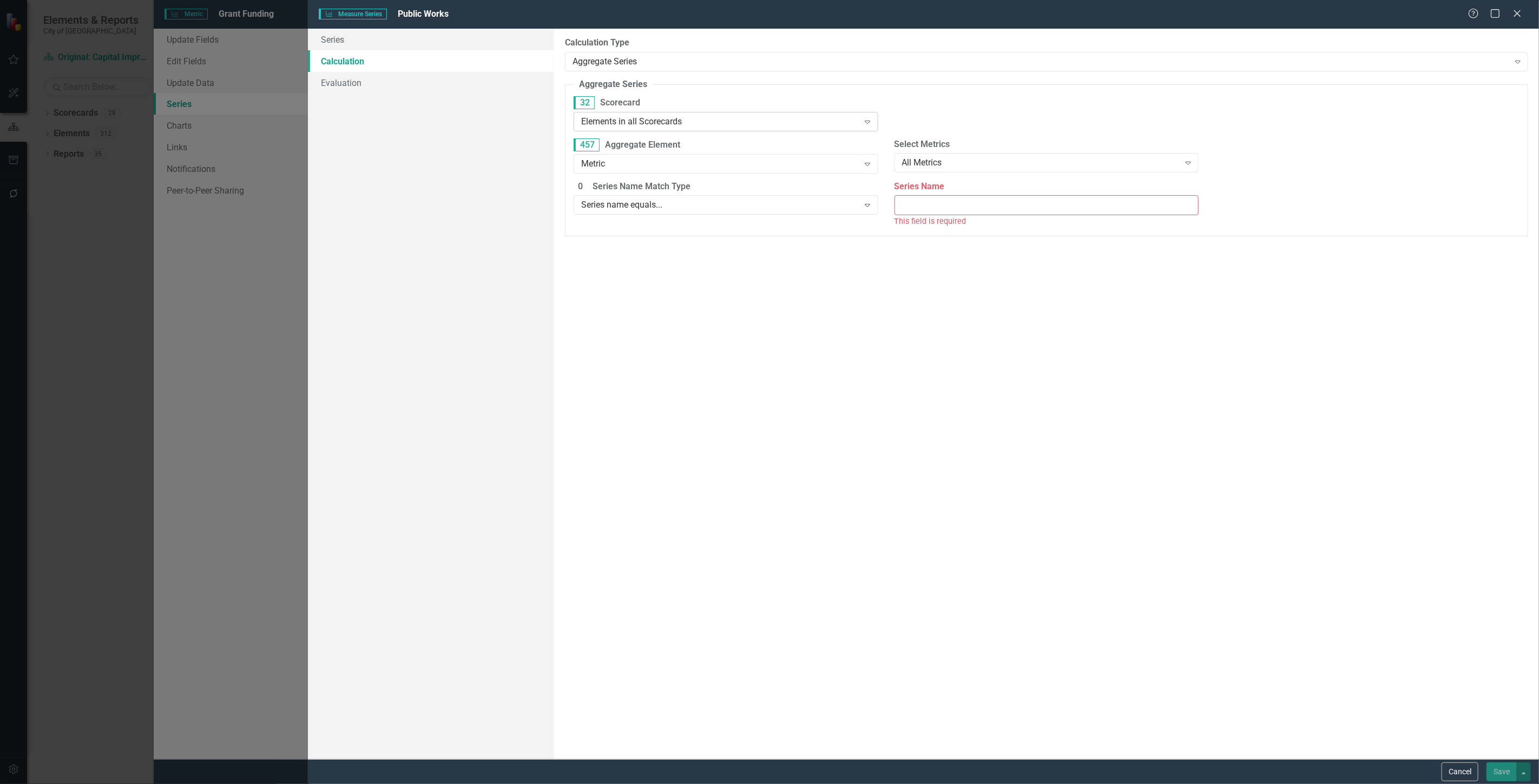
click at [741, 119] on div "Elements in all Scorecards" at bounding box center [720, 121] width 278 height 13
click at [716, 158] on div "Elements in "Original: Capital Improvement Plan"" at bounding box center [728, 158] width 287 height 13
click at [715, 162] on div "Metric" at bounding box center [720, 164] width 278 height 13
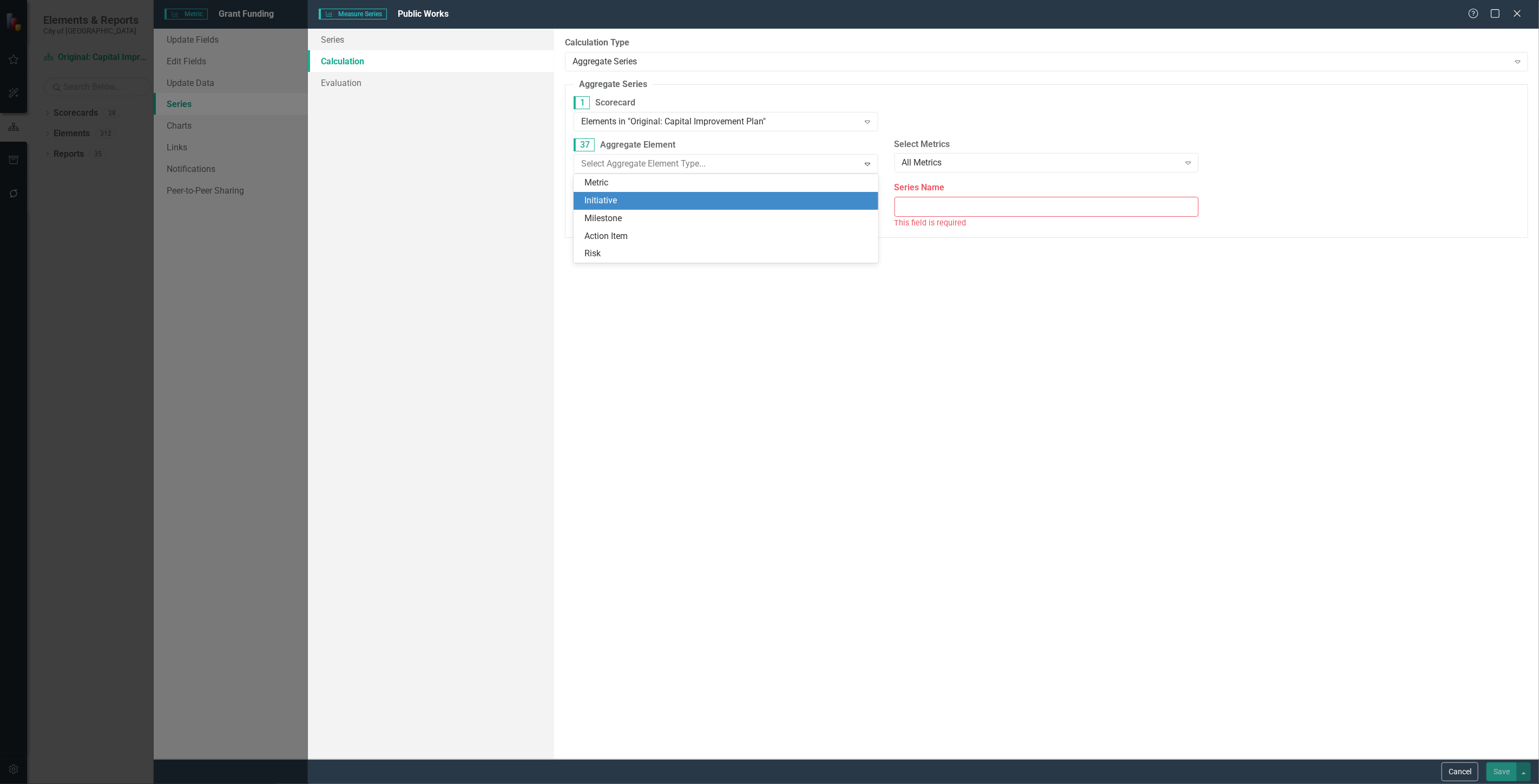
drag, startPoint x: 685, startPoint y: 208, endPoint x: 793, endPoint y: 176, distance: 112.6
click at [685, 207] on div "Initiative" at bounding box center [726, 201] width 305 height 18
click at [982, 147] on label "Select Initiatives" at bounding box center [1047, 144] width 305 height 13
click at [981, 150] on div "Select Initiatives All Initiatives Expand" at bounding box center [1047, 155] width 305 height 33
click at [979, 164] on div "All Initiatives" at bounding box center [1041, 163] width 278 height 13
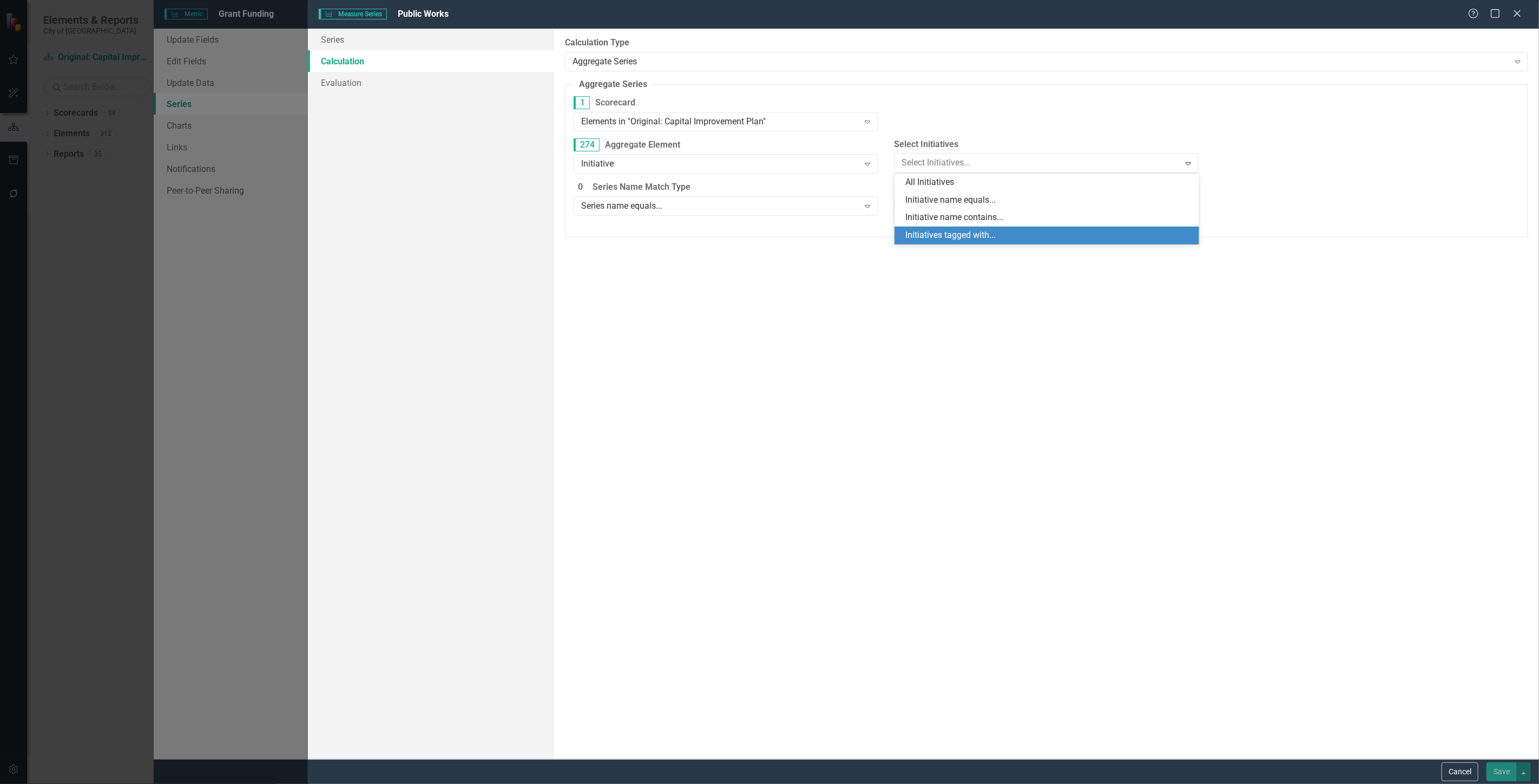
click at [989, 227] on div "Initiatives tagged with..." at bounding box center [1047, 236] width 305 height 18
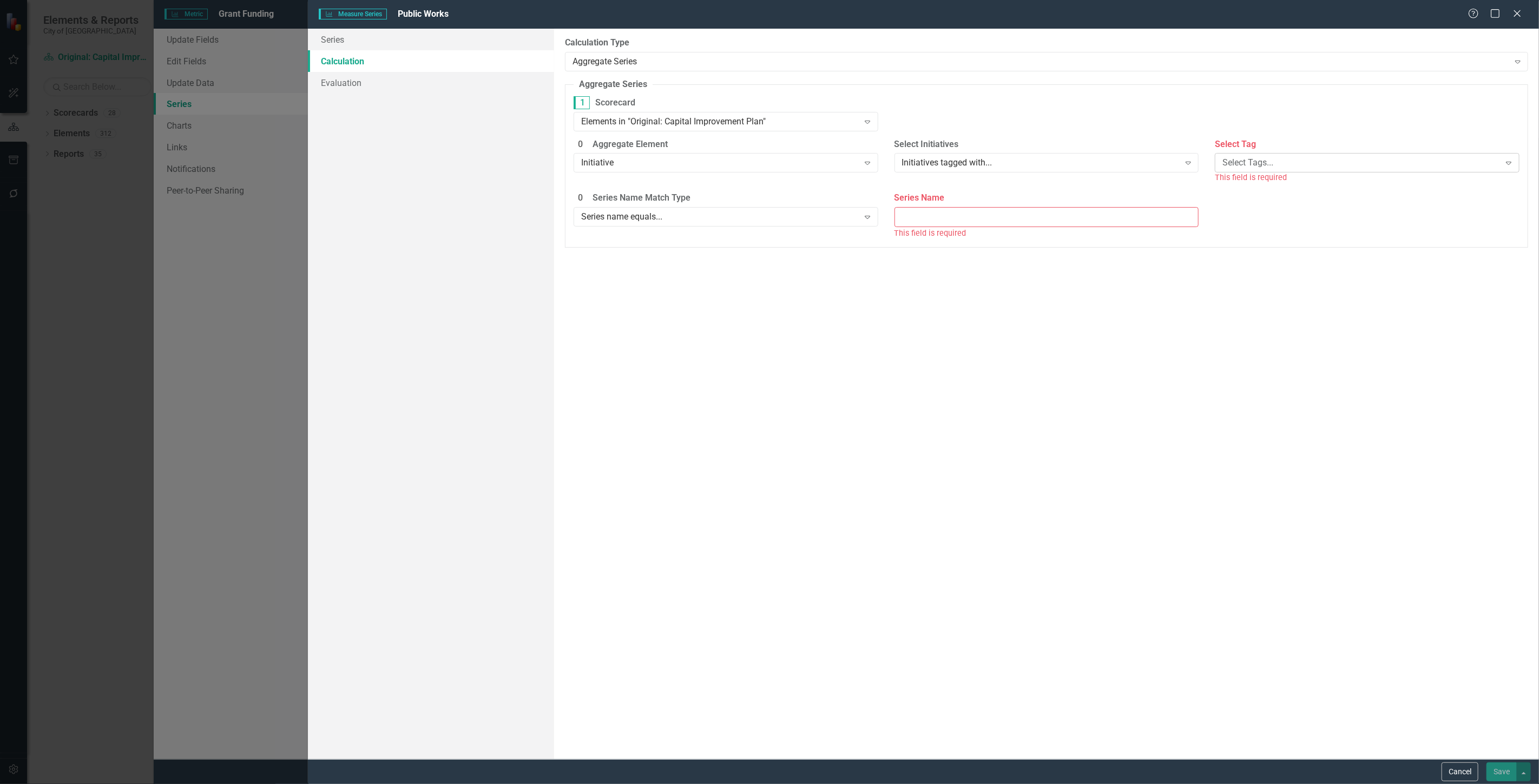
click at [1253, 157] on div "Select Tags..." at bounding box center [1361, 163] width 278 height 13
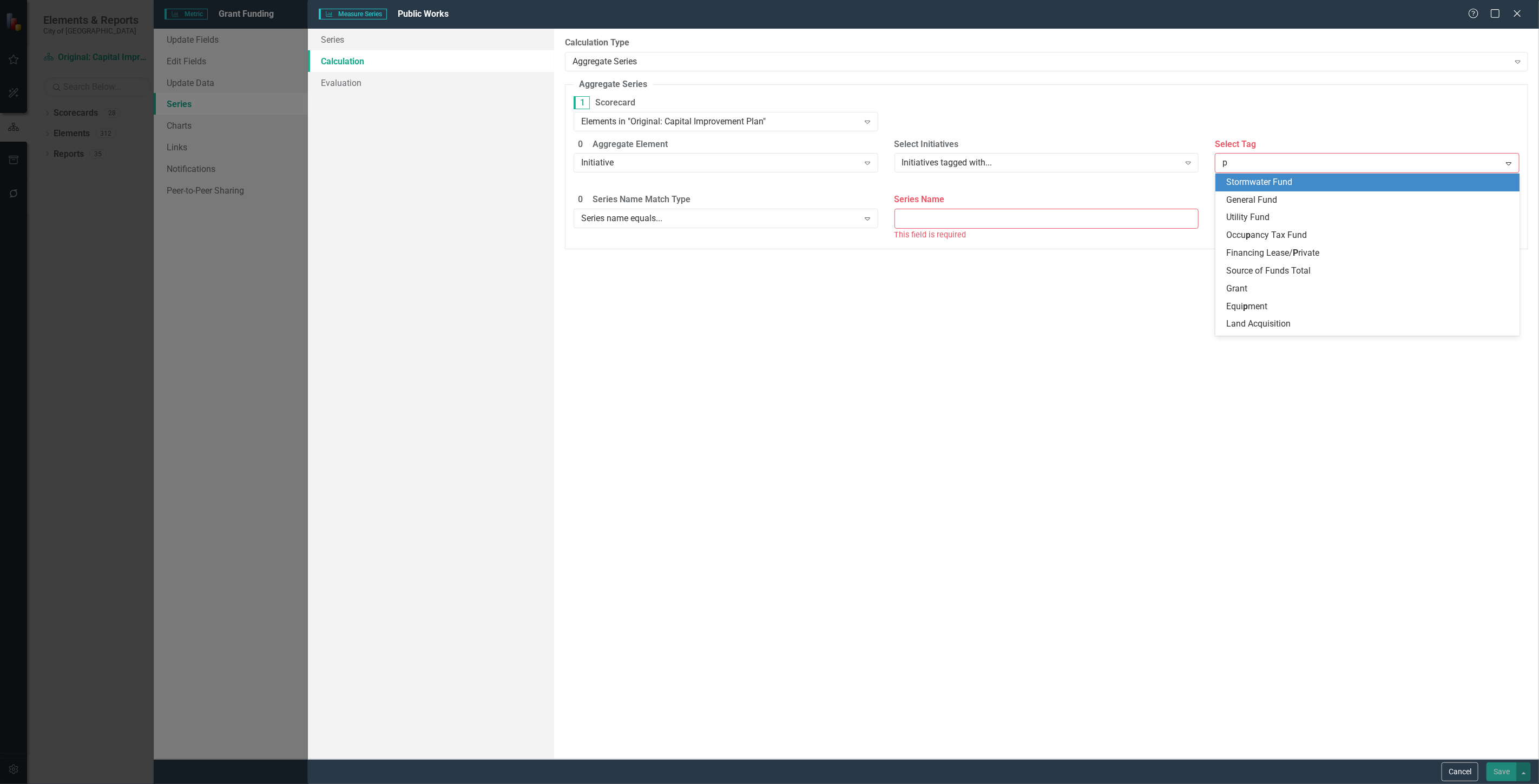
type input "pw"
click at [1238, 174] on div "PW" at bounding box center [1368, 183] width 305 height 18
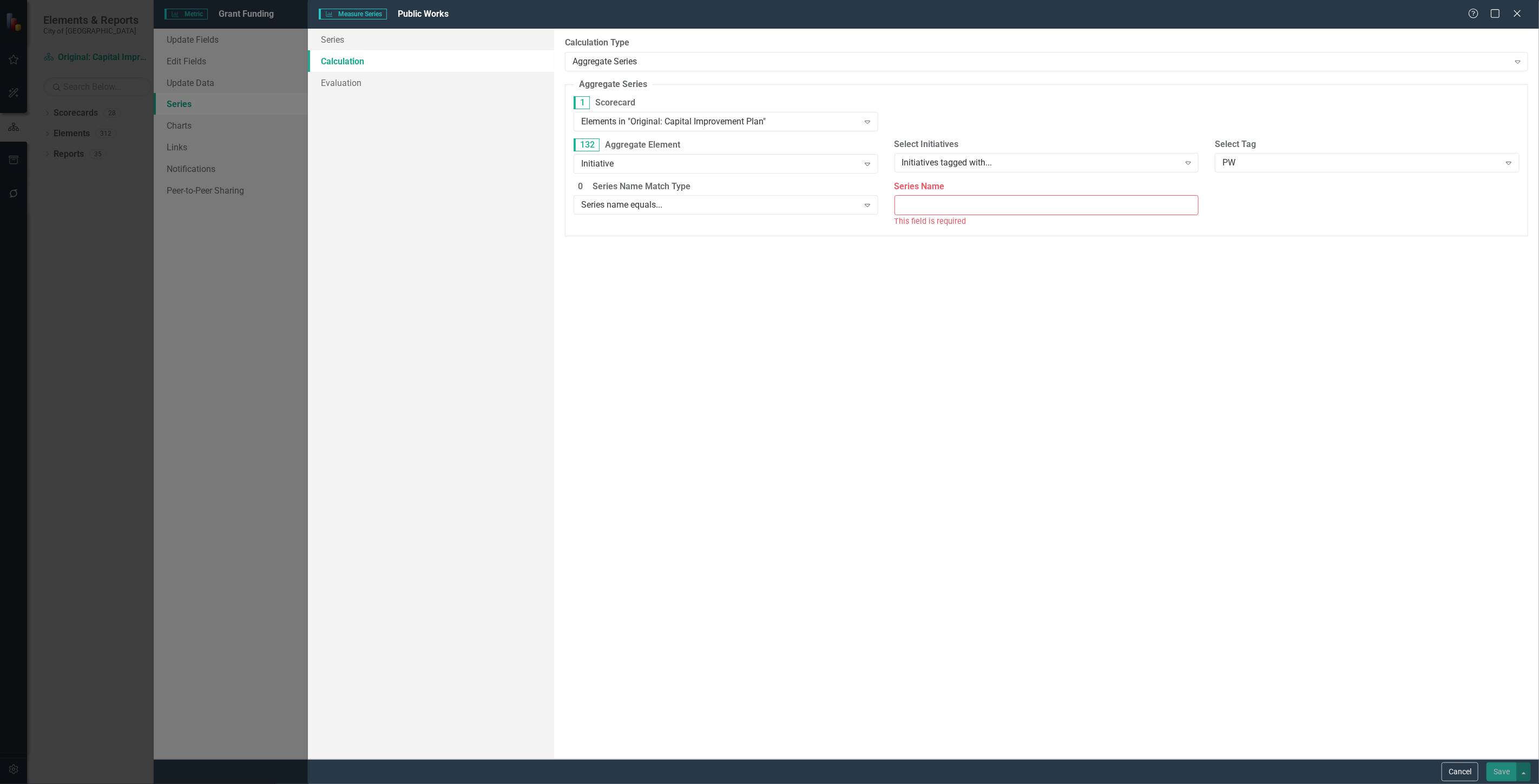
click at [975, 208] on input "Series Name" at bounding box center [1047, 205] width 305 height 20
type input "Grant"
click at [1504, 768] on button "Save" at bounding box center [1501, 772] width 30 height 19
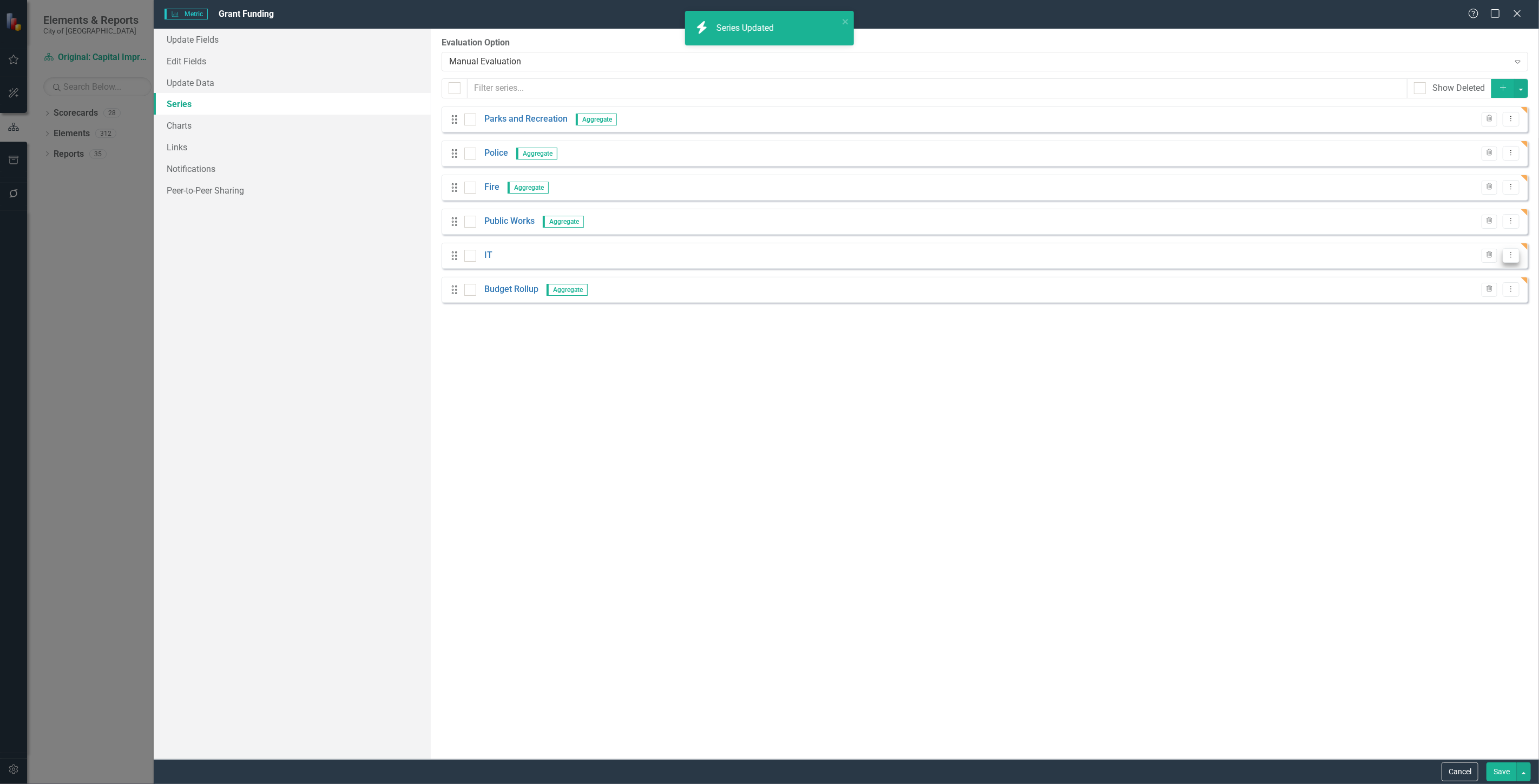
click at [1511, 254] on icon "Dropdown Menu" at bounding box center [1511, 255] width 9 height 7
click at [1423, 274] on link "Edit Edit Measure Series" at bounding box center [1458, 274] width 123 height 20
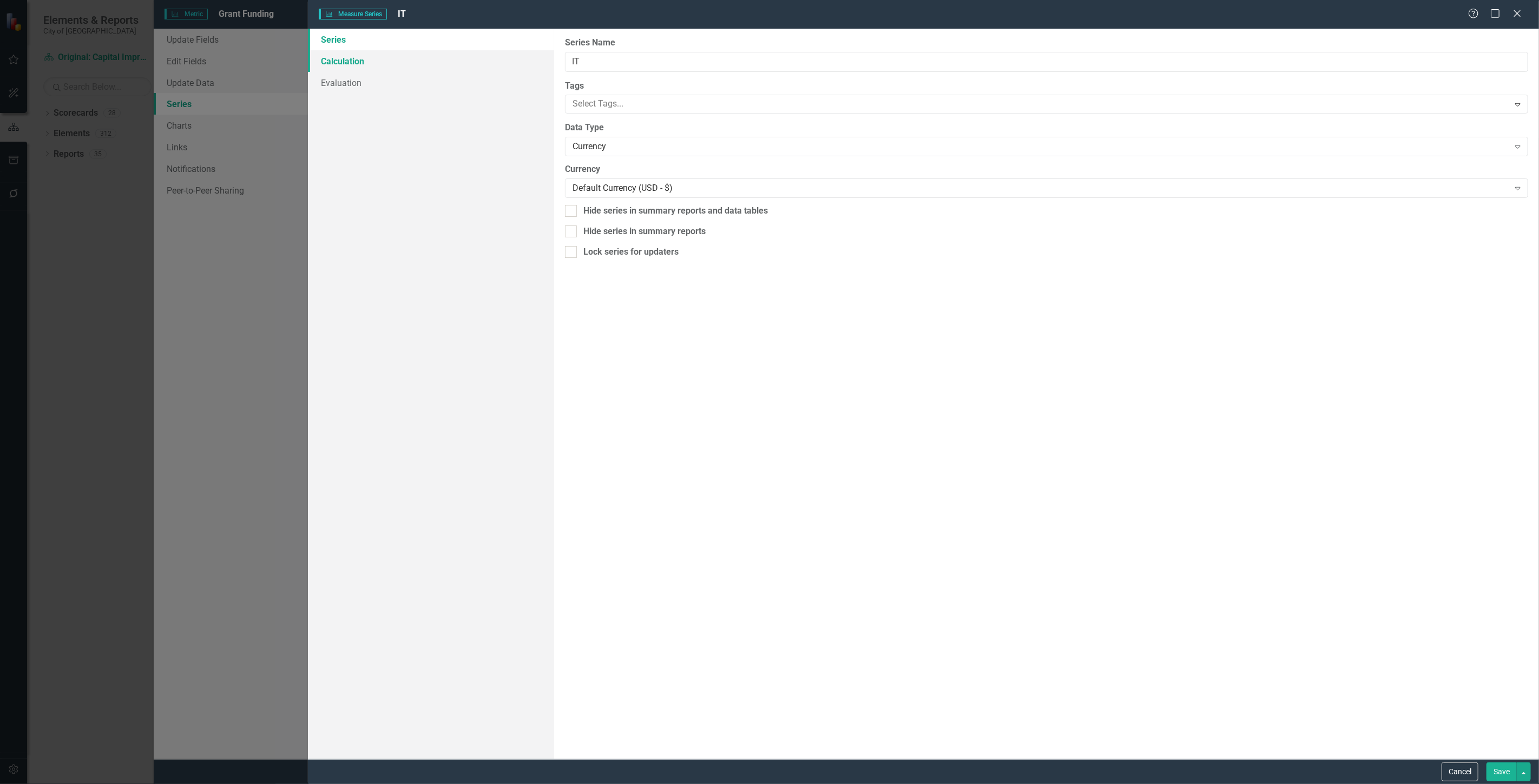
click at [347, 63] on link "Calculation" at bounding box center [431, 61] width 246 height 21
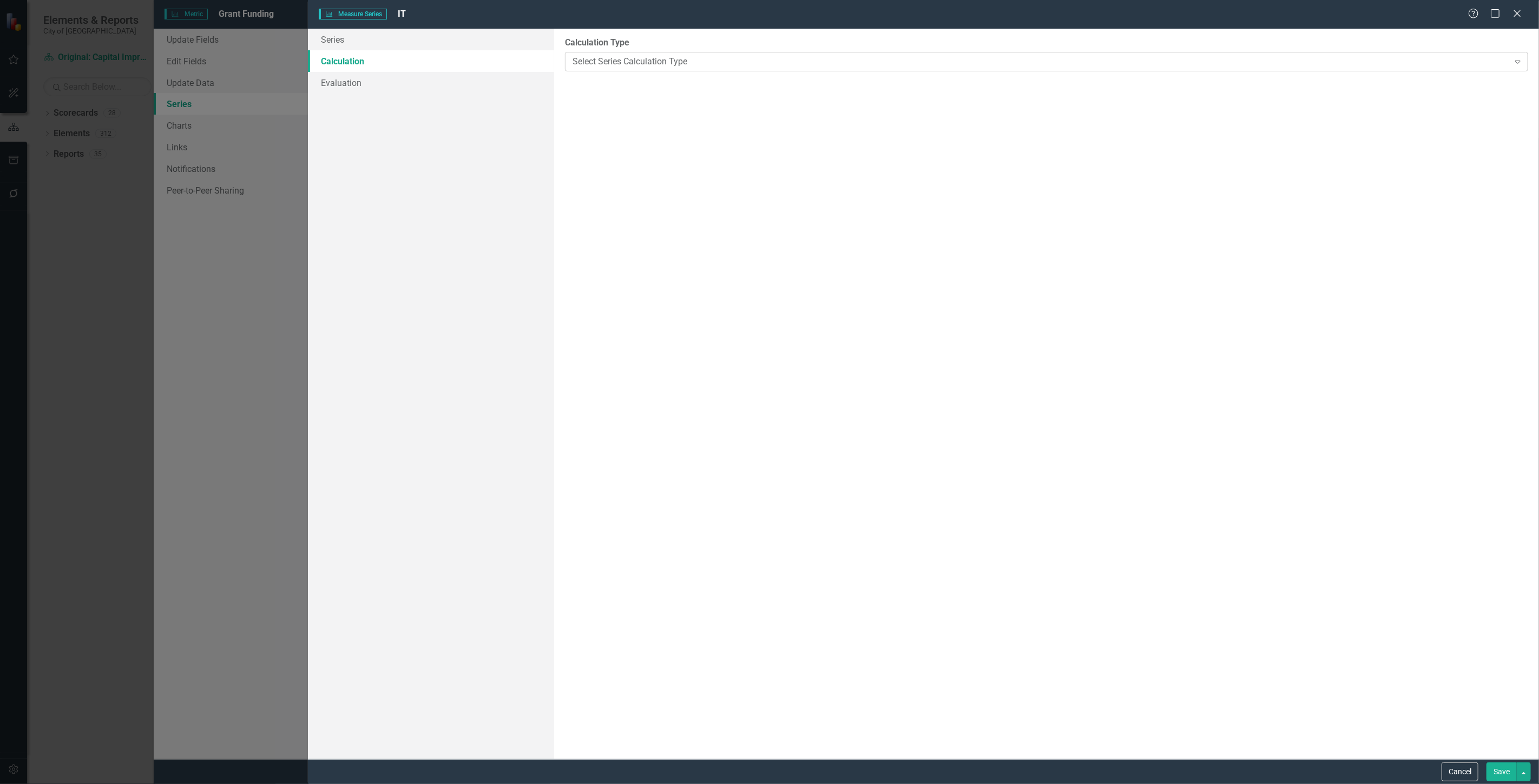
click at [782, 56] on div "Select Series Calculation Type" at bounding box center [1041, 61] width 937 height 13
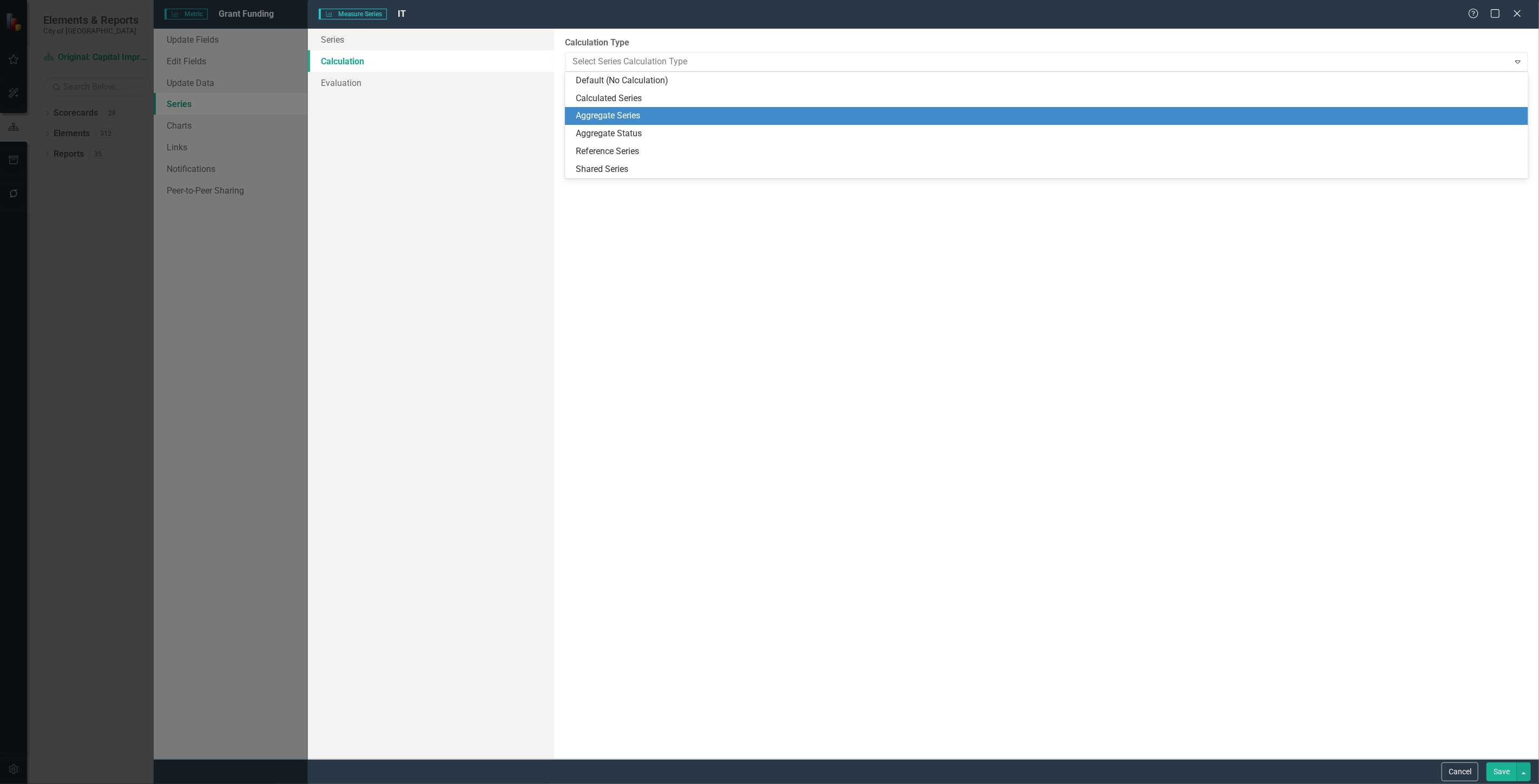
click at [704, 120] on div "Aggregate Series" at bounding box center [1049, 116] width 946 height 13
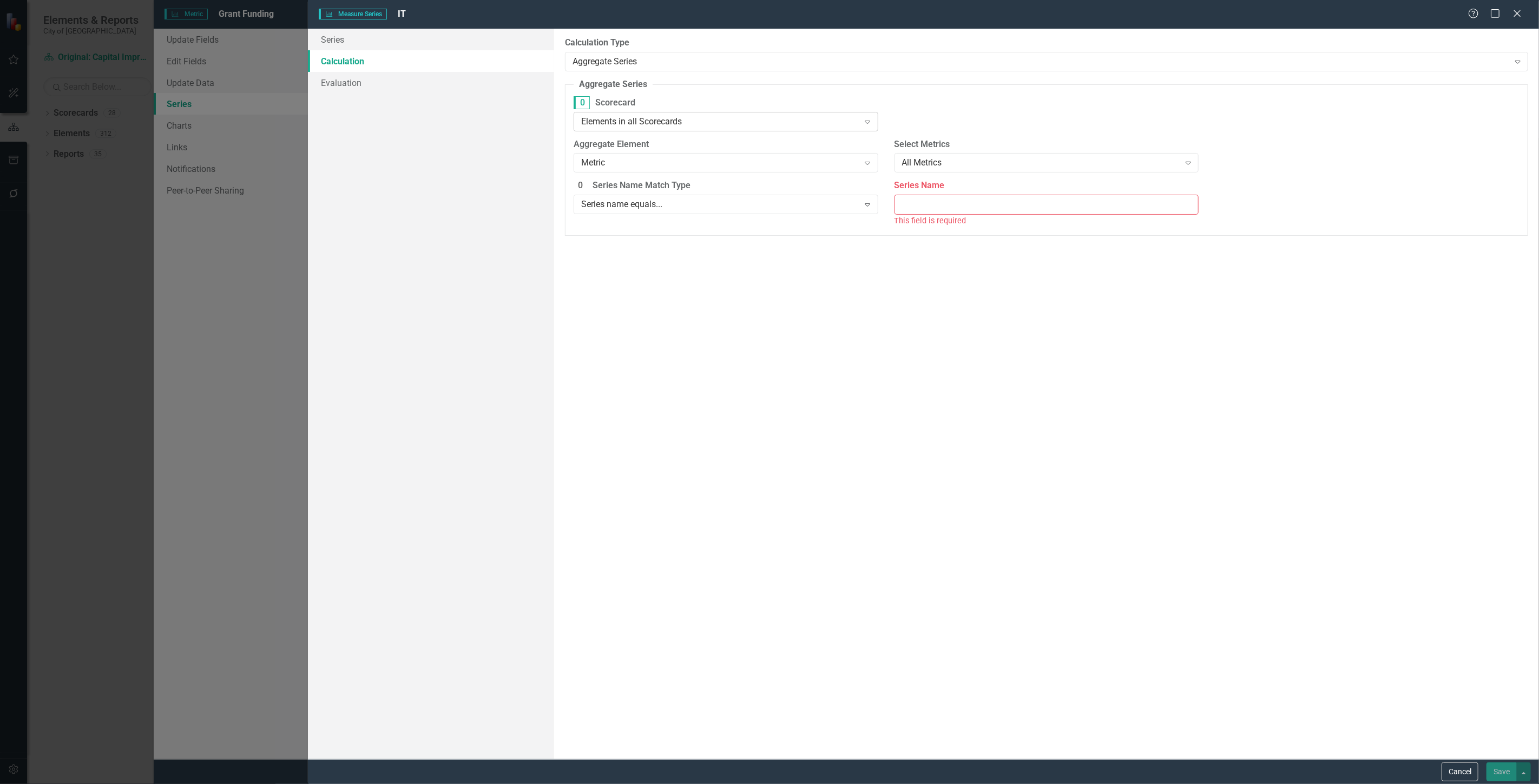
click at [680, 112] on div "Elements in all Scorecards Expand" at bounding box center [726, 121] width 305 height 20
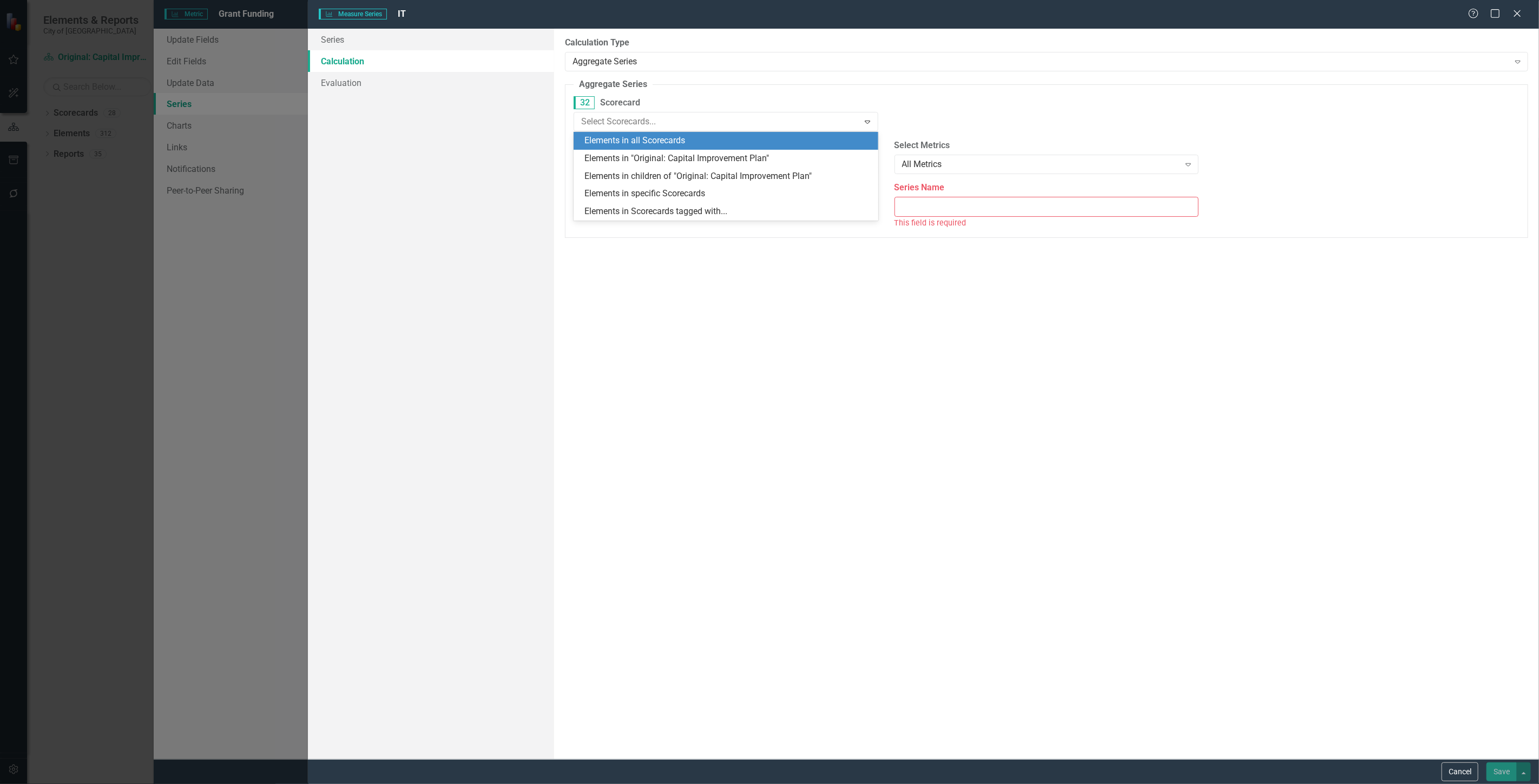
click at [682, 153] on div "Elements in "Original: Capital Improvement Plan"" at bounding box center [728, 158] width 287 height 13
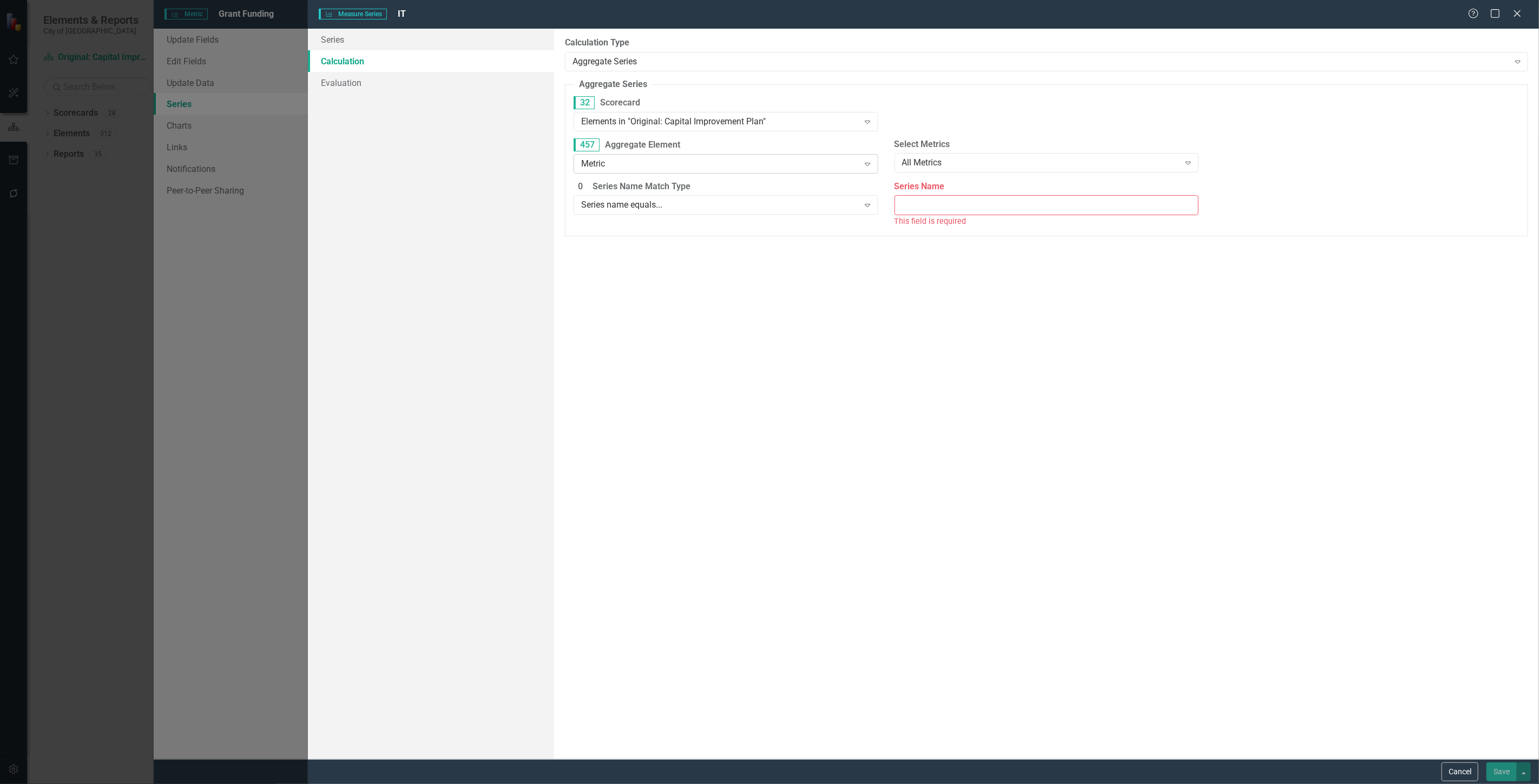
click at [679, 154] on div "Metric Expand" at bounding box center [726, 164] width 305 height 20
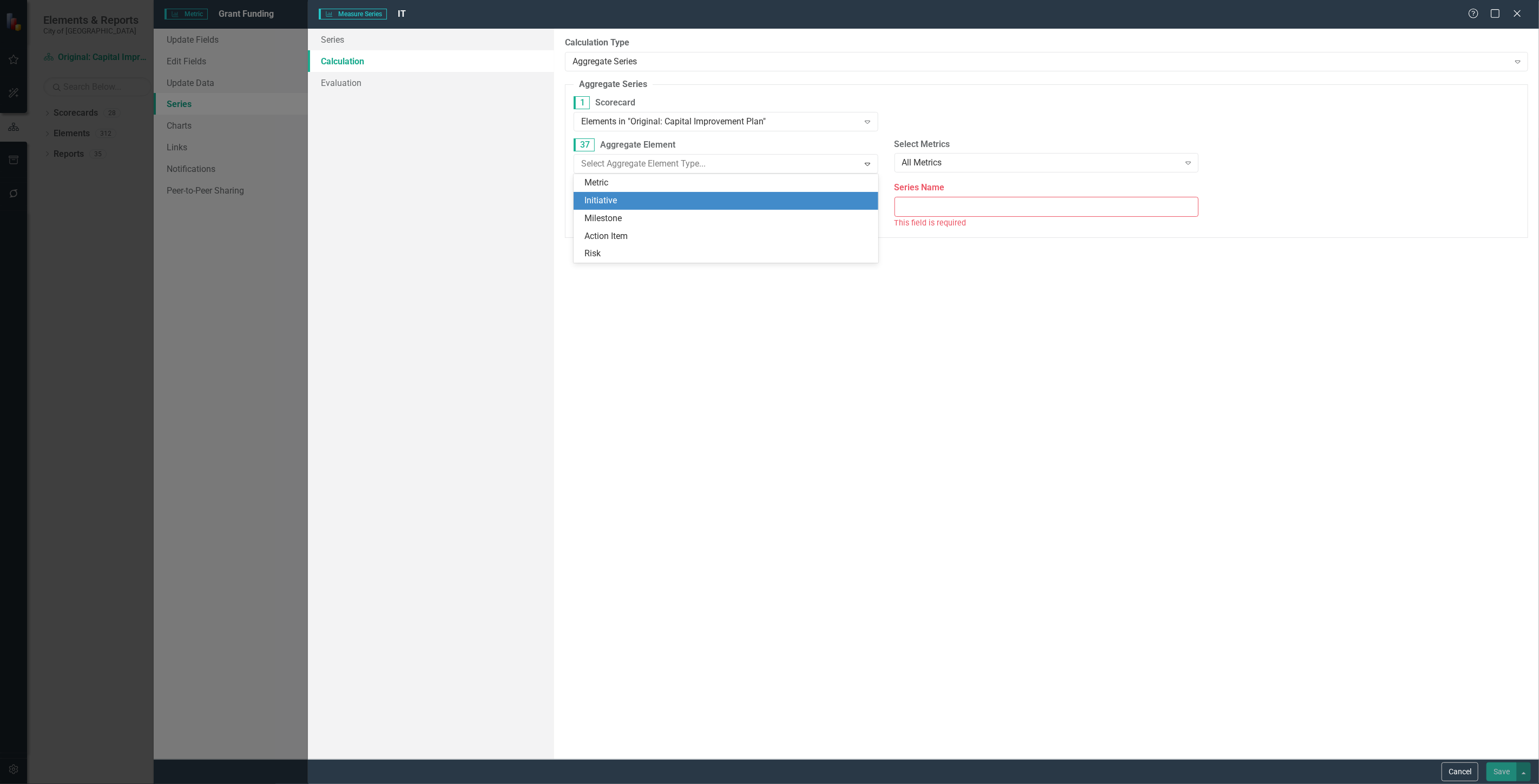
click at [675, 198] on div "Initiative" at bounding box center [728, 201] width 287 height 13
click at [986, 160] on div "All Initiatives" at bounding box center [1041, 163] width 278 height 13
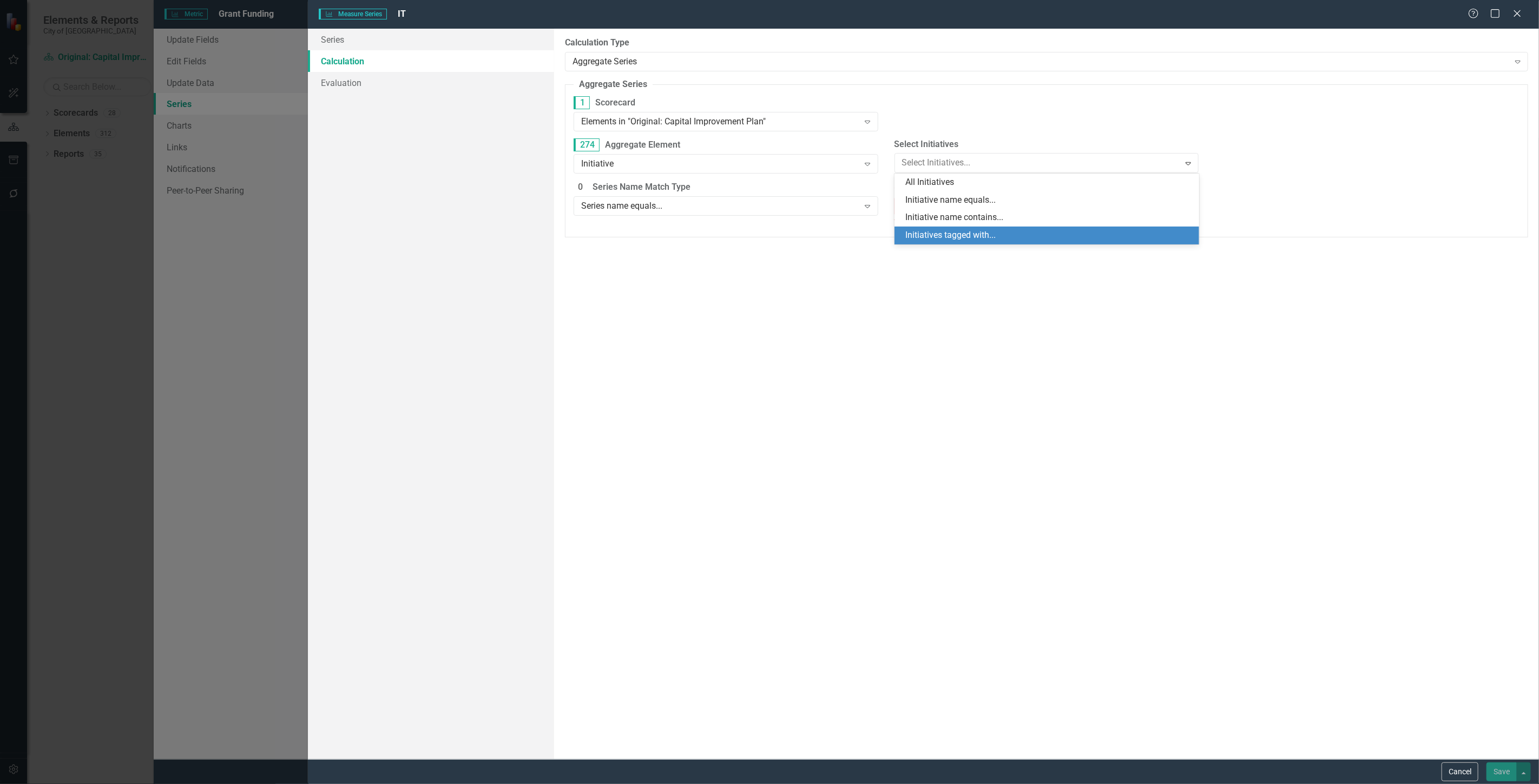
click at [959, 240] on div "Initiatives tagged with..." at bounding box center [1049, 235] width 287 height 13
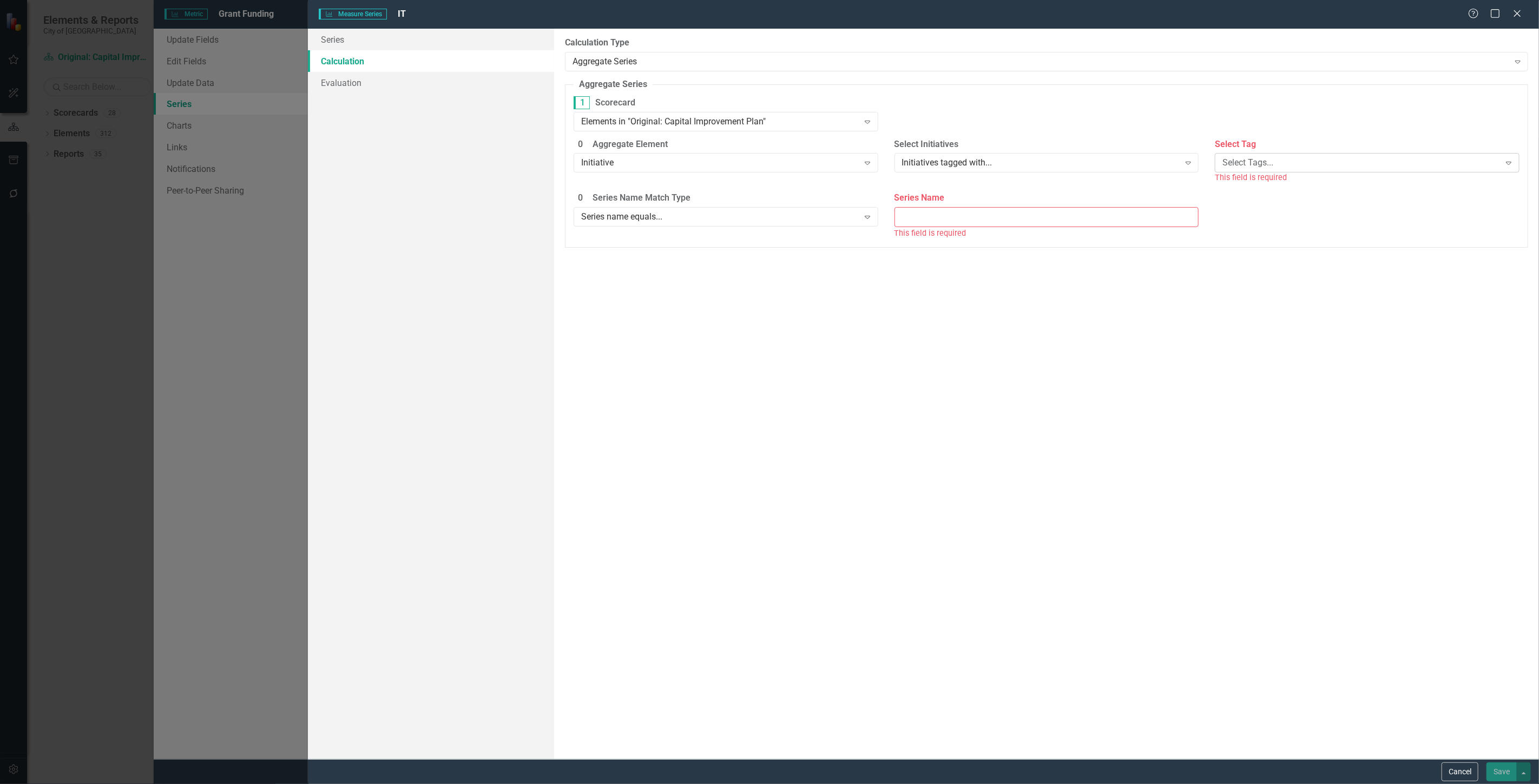
click at [1264, 170] on div "Select Tags... Expand" at bounding box center [1367, 162] width 305 height 20
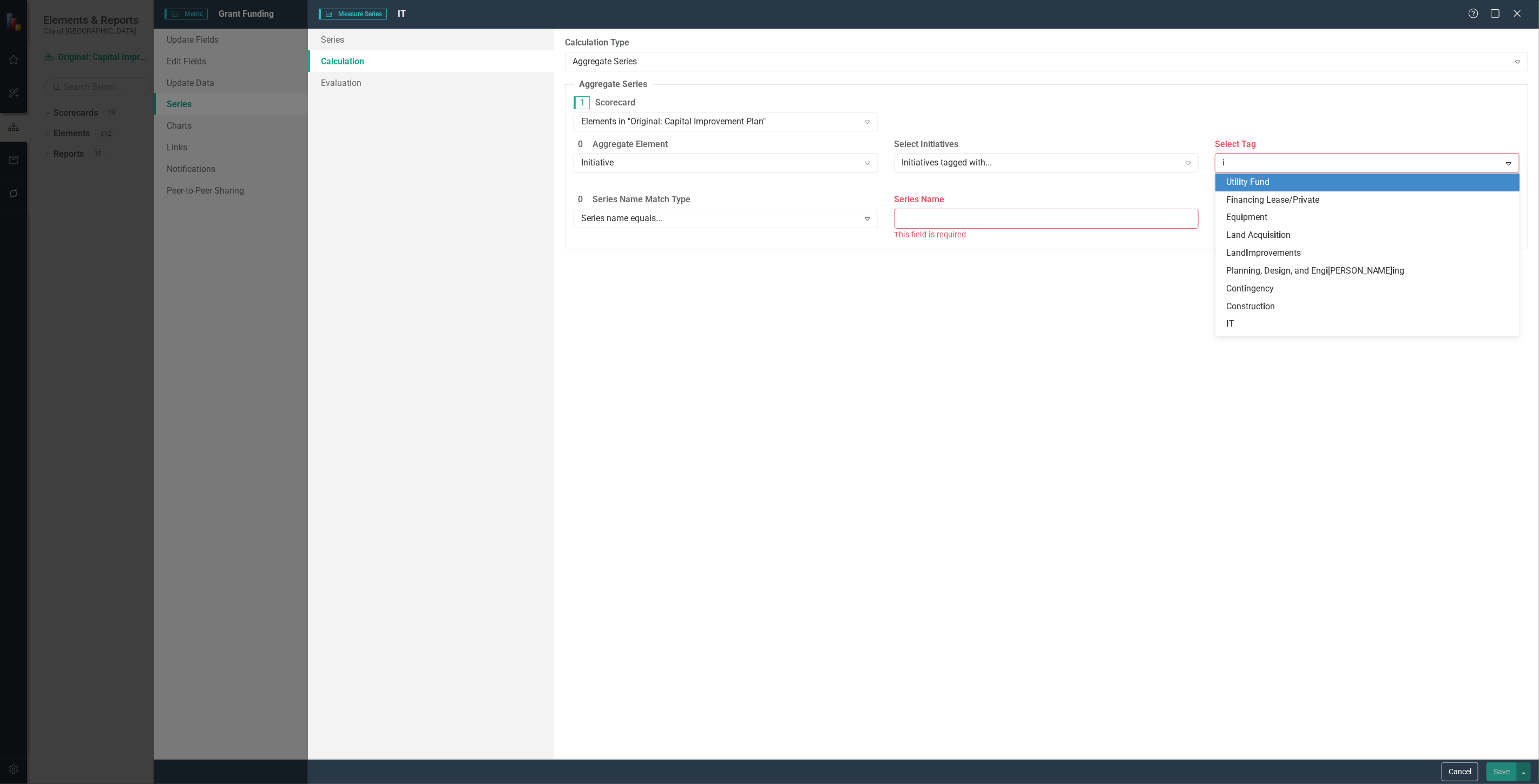
type input "it"
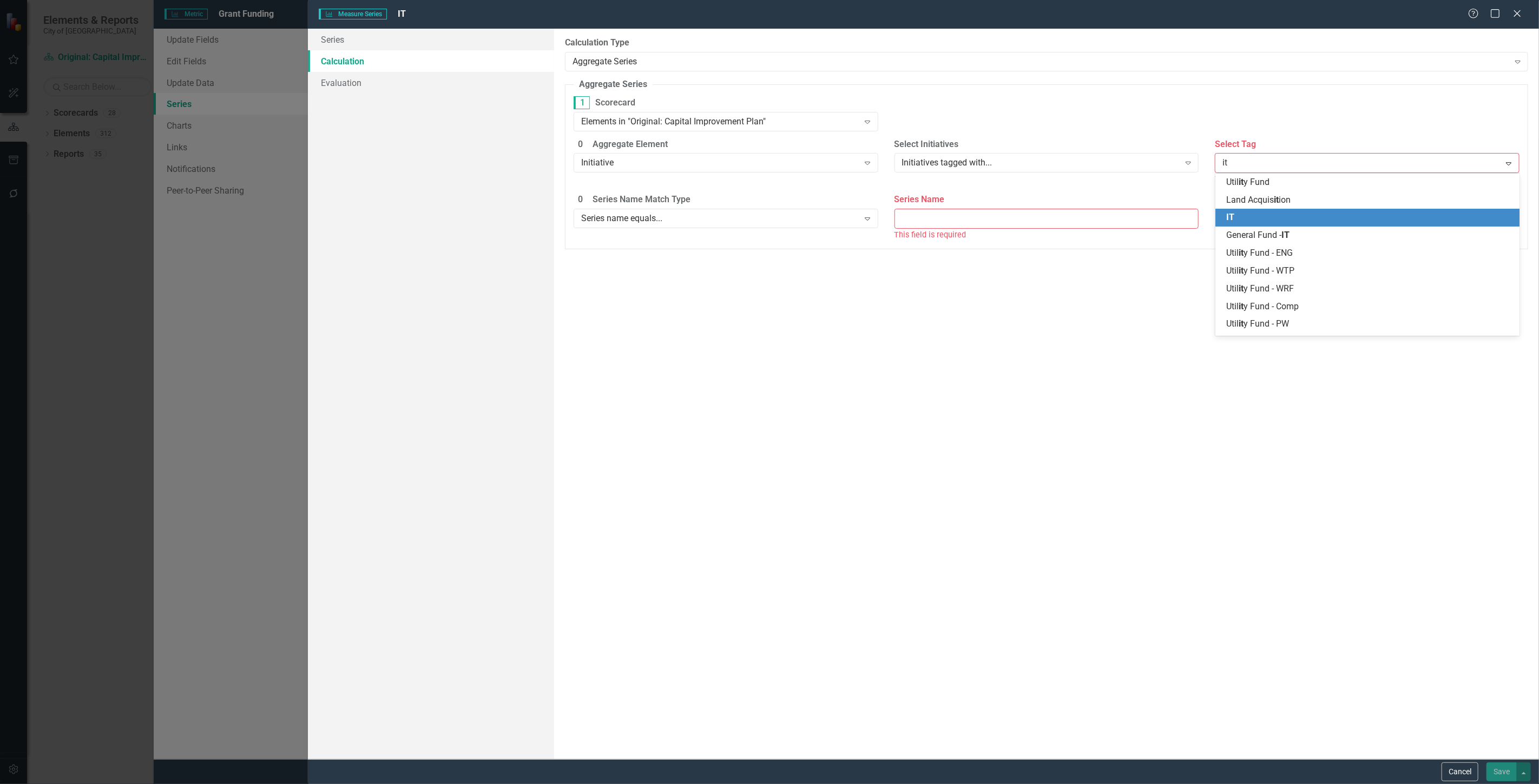
click at [1257, 217] on div "IT" at bounding box center [1369, 217] width 287 height 13
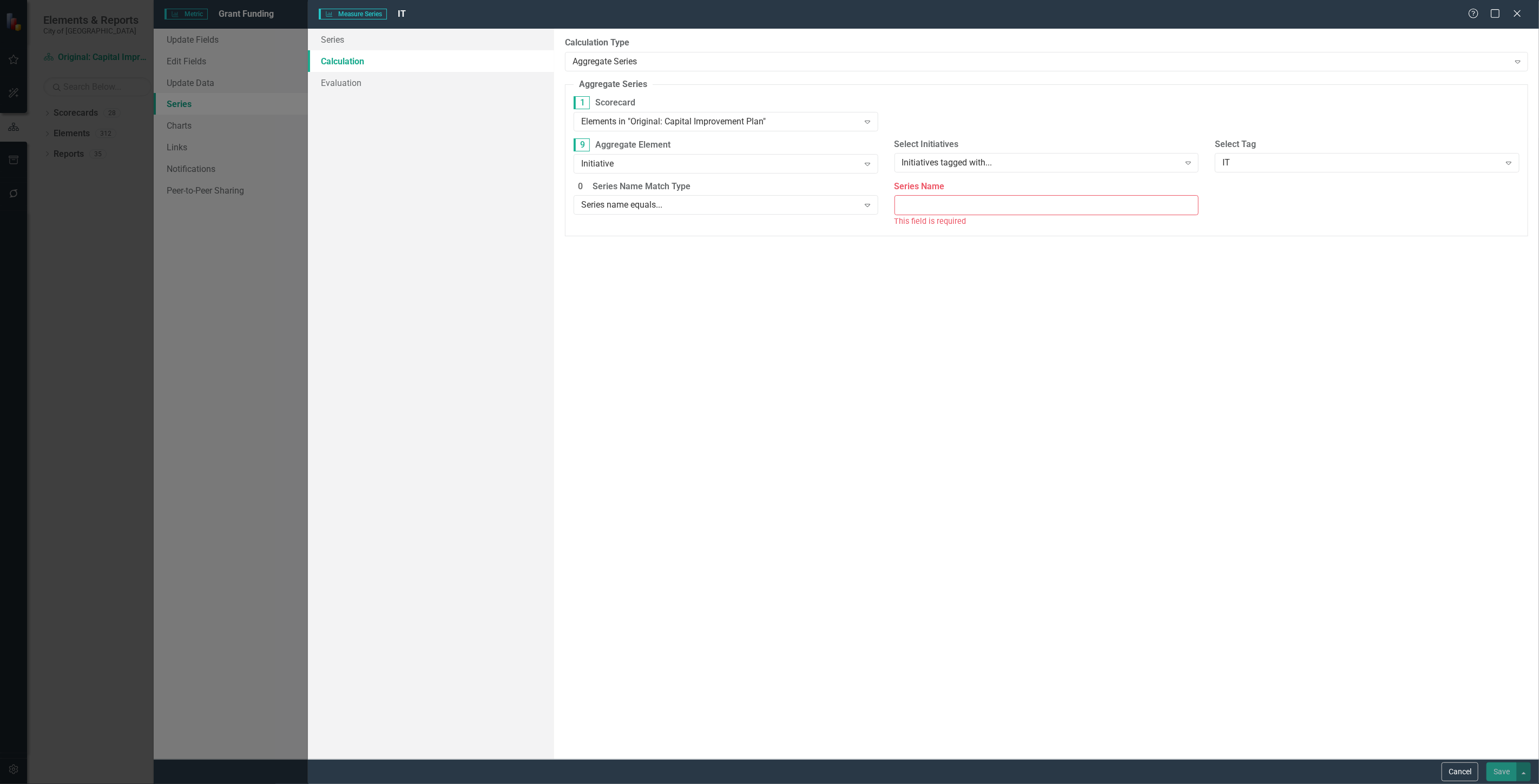
click at [950, 208] on input "Series Name" at bounding box center [1047, 205] width 305 height 20
type input "Grant"
click at [1494, 764] on button "Save" at bounding box center [1501, 772] width 30 height 19
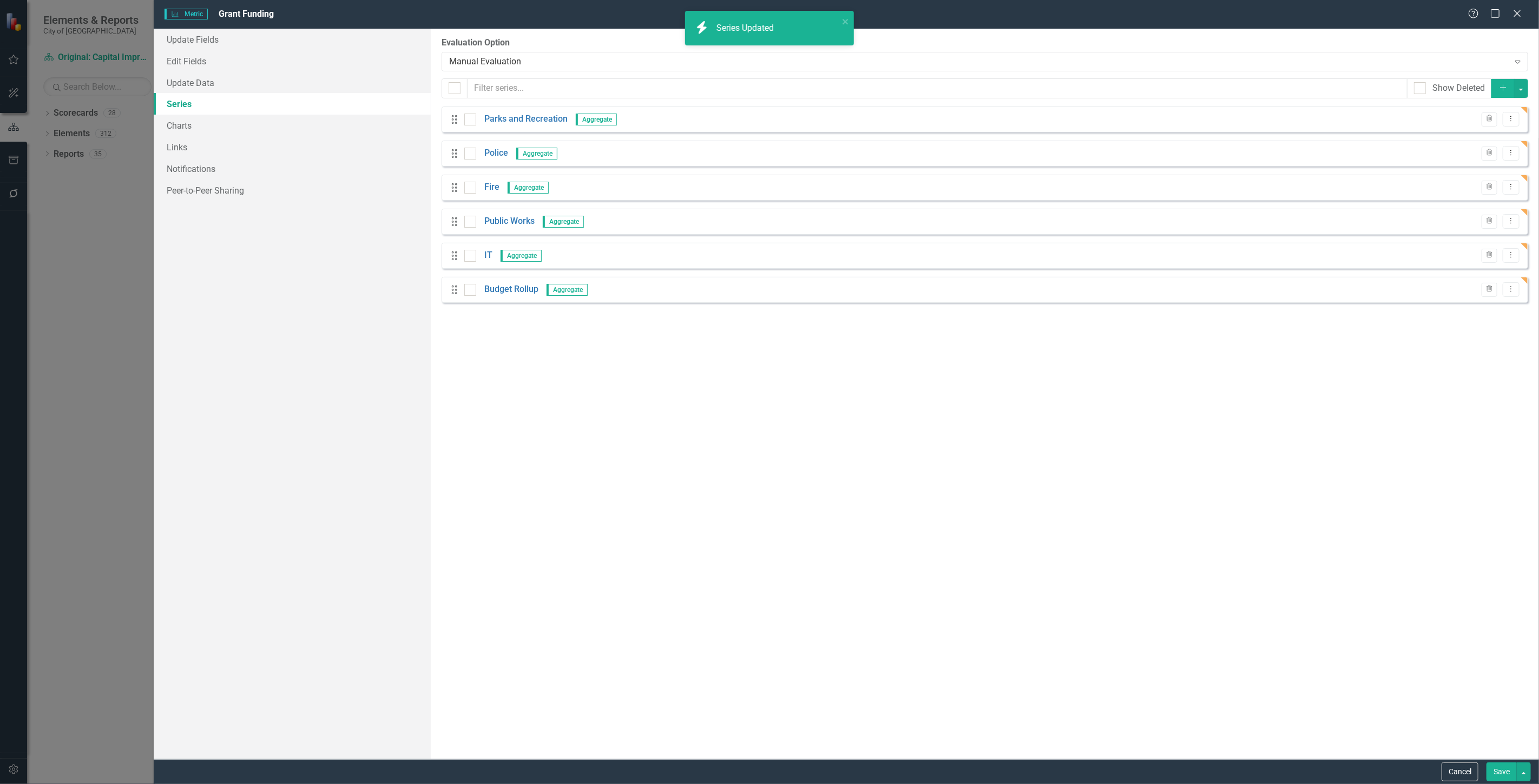
click at [1501, 774] on button "Save" at bounding box center [1501, 772] width 30 height 19
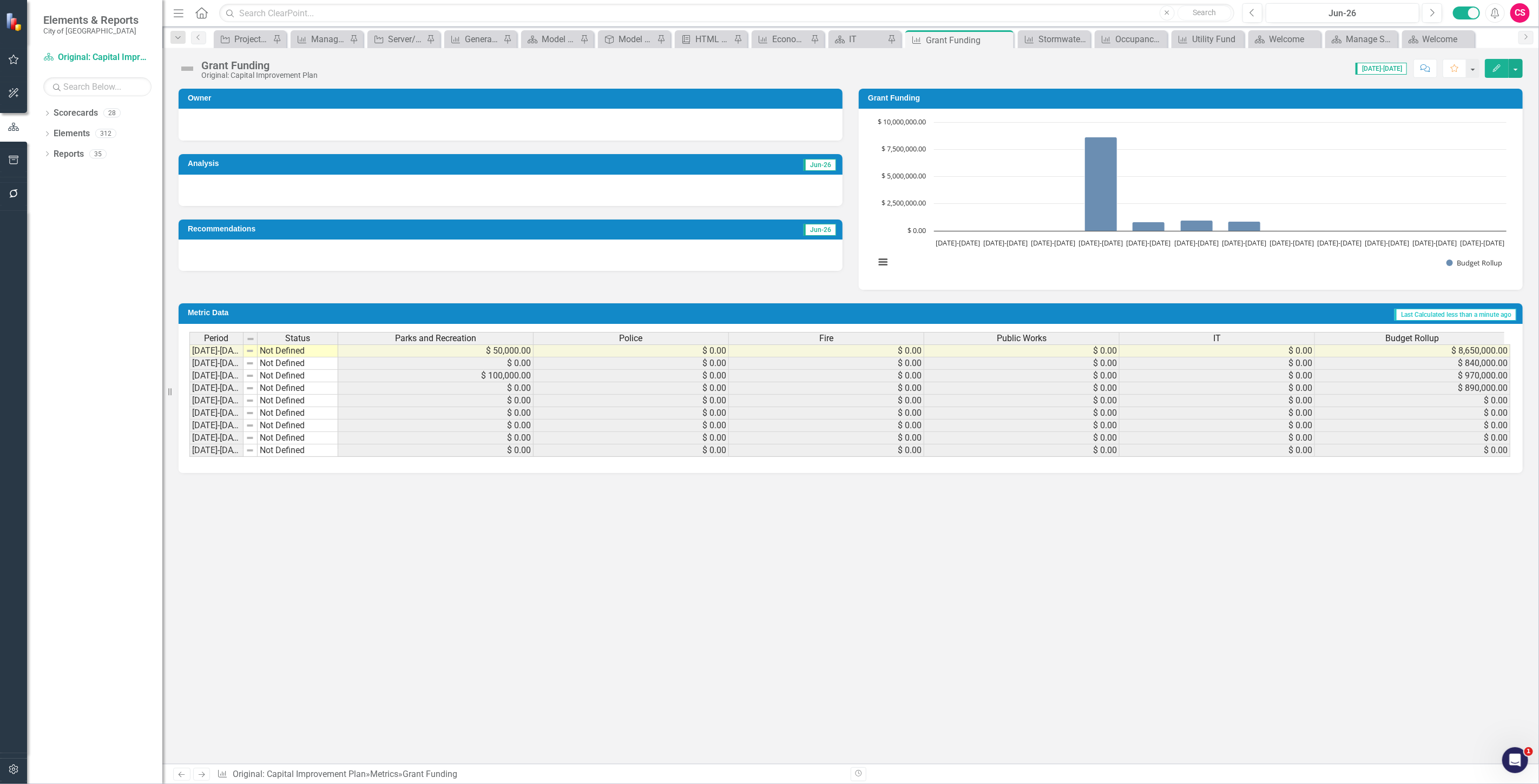
click at [1496, 69] on icon "Edit" at bounding box center [1497, 68] width 10 height 8
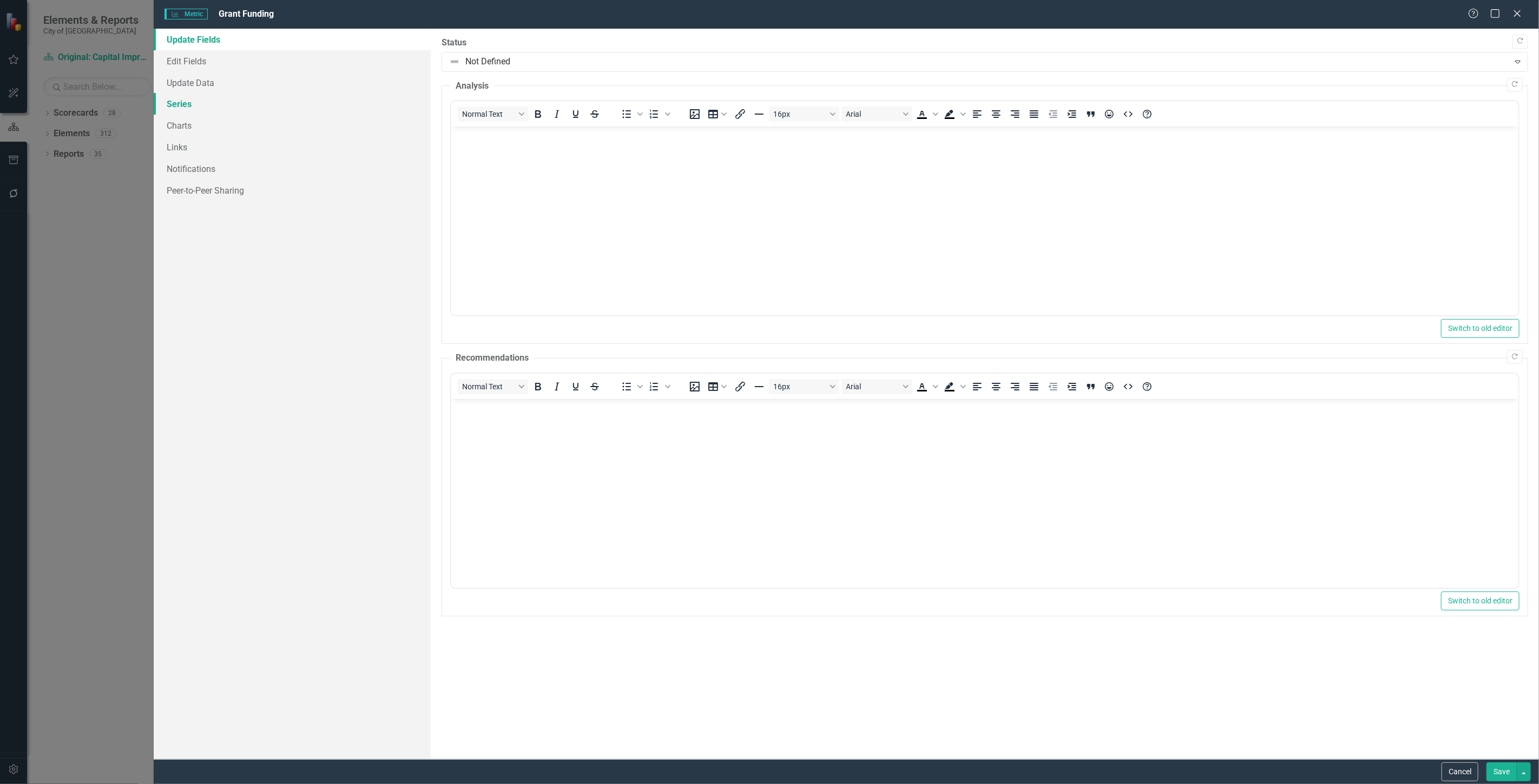
click at [229, 107] on link "Series" at bounding box center [292, 104] width 277 height 21
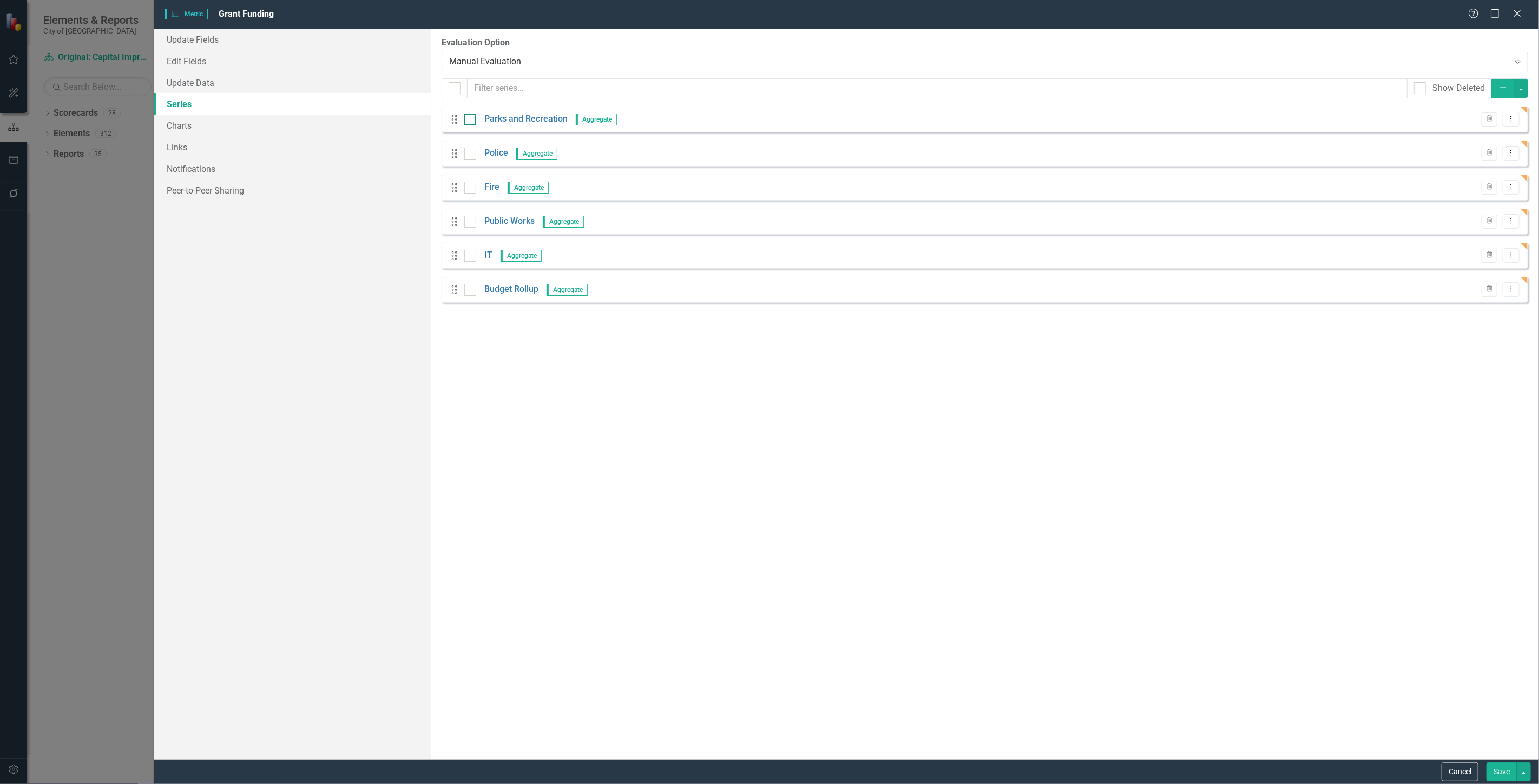
click at [467, 119] on input "checkbox" at bounding box center [468, 117] width 7 height 7
checkbox input "true"
click at [469, 147] on div "Drag Police Aggregate Trash Dropdown Menu" at bounding box center [985, 153] width 1087 height 26
click at [470, 154] on input "checkbox" at bounding box center [468, 151] width 7 height 7
checkbox input "true"
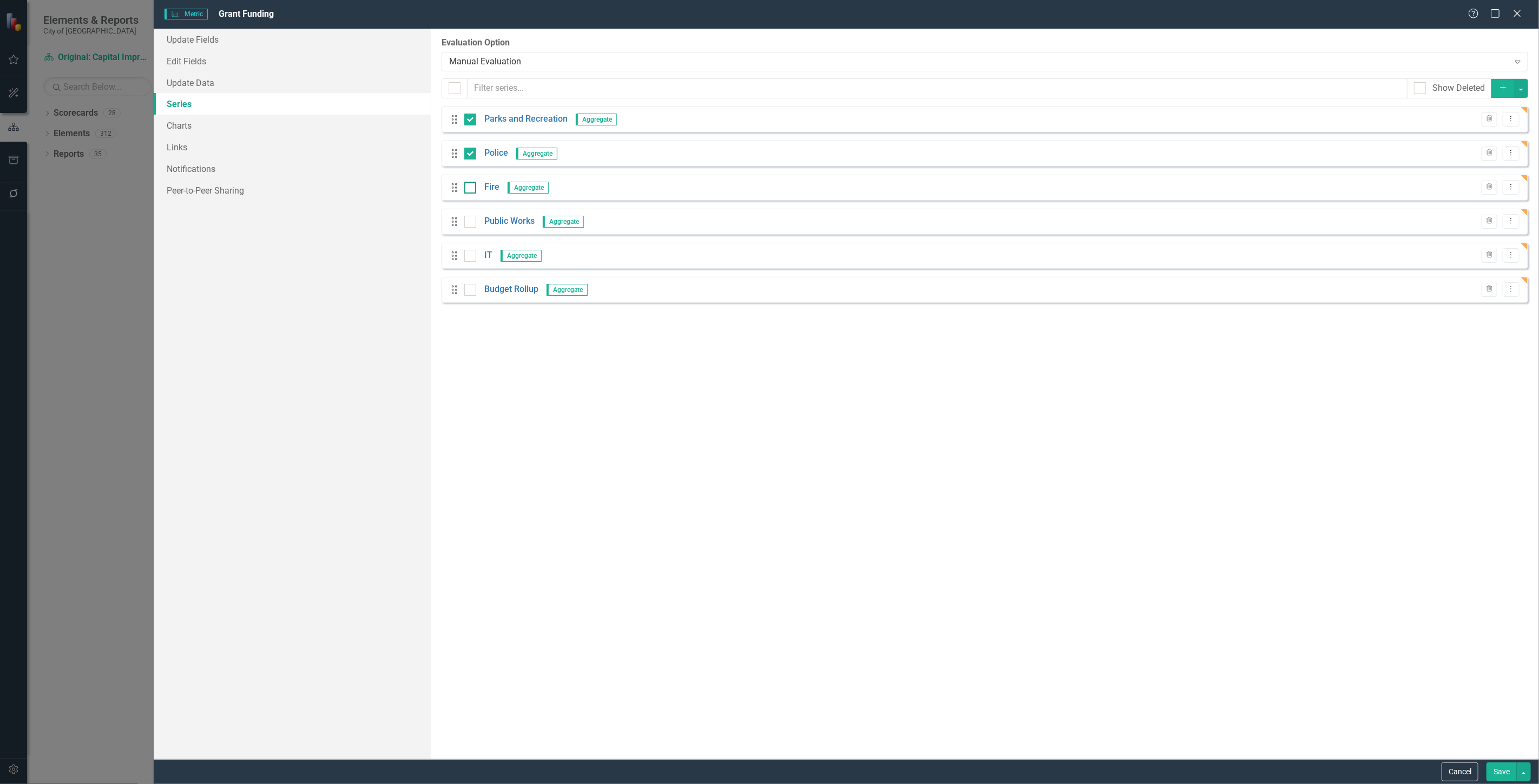
click at [473, 182] on div at bounding box center [470, 187] width 12 height 12
click at [471, 182] on input "checkbox" at bounding box center [468, 185] width 7 height 7
checkbox input "true"
click at [473, 198] on div "Drag Fire Aggregate Trash Dropdown Menu" at bounding box center [985, 187] width 1087 height 26
click at [473, 224] on div at bounding box center [470, 222] width 12 height 12
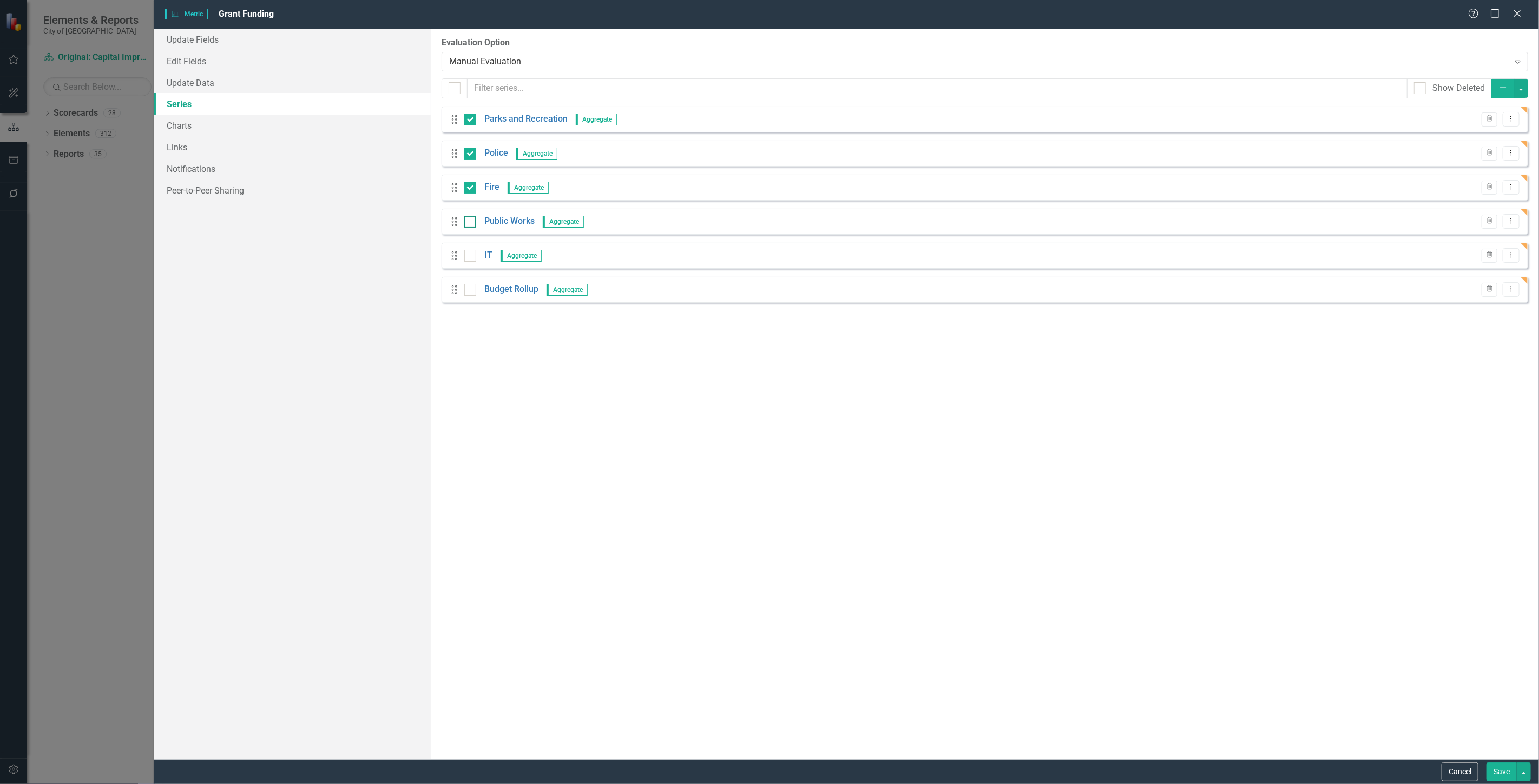
click at [471, 223] on input "checkbox" at bounding box center [468, 219] width 7 height 7
checkbox input "true"
click at [472, 257] on div at bounding box center [470, 256] width 12 height 12
click at [471, 257] on input "checkbox" at bounding box center [468, 253] width 7 height 7
checkbox input "true"
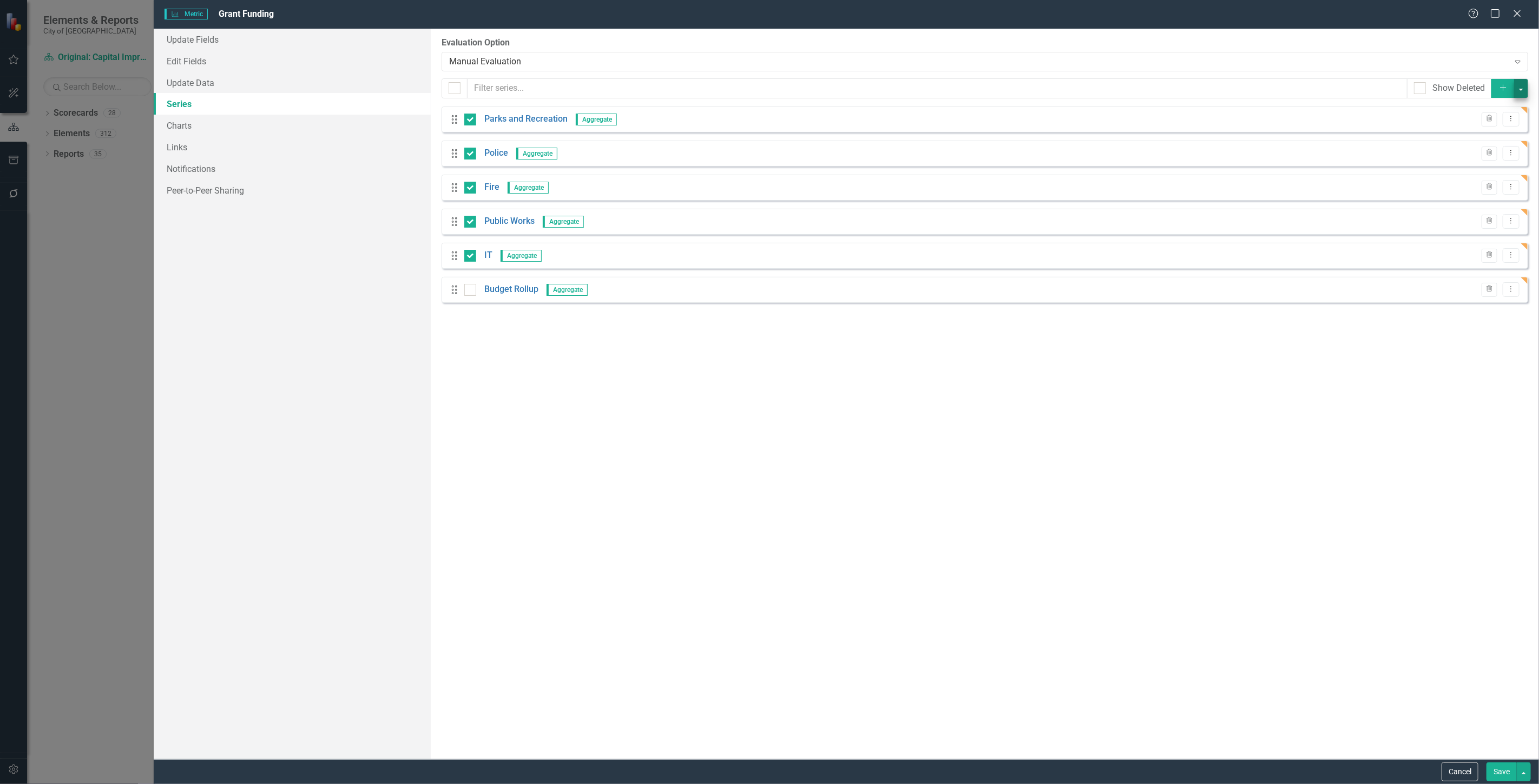
click at [1529, 93] on div "From this page, you can add, edit, delete, or duplicate the measure series for …" at bounding box center [985, 394] width 1108 height 731
click at [1523, 93] on button "button" at bounding box center [1521, 88] width 14 height 19
click at [1503, 161] on link "Trash Delete Multiple" at bounding box center [1485, 168] width 85 height 20
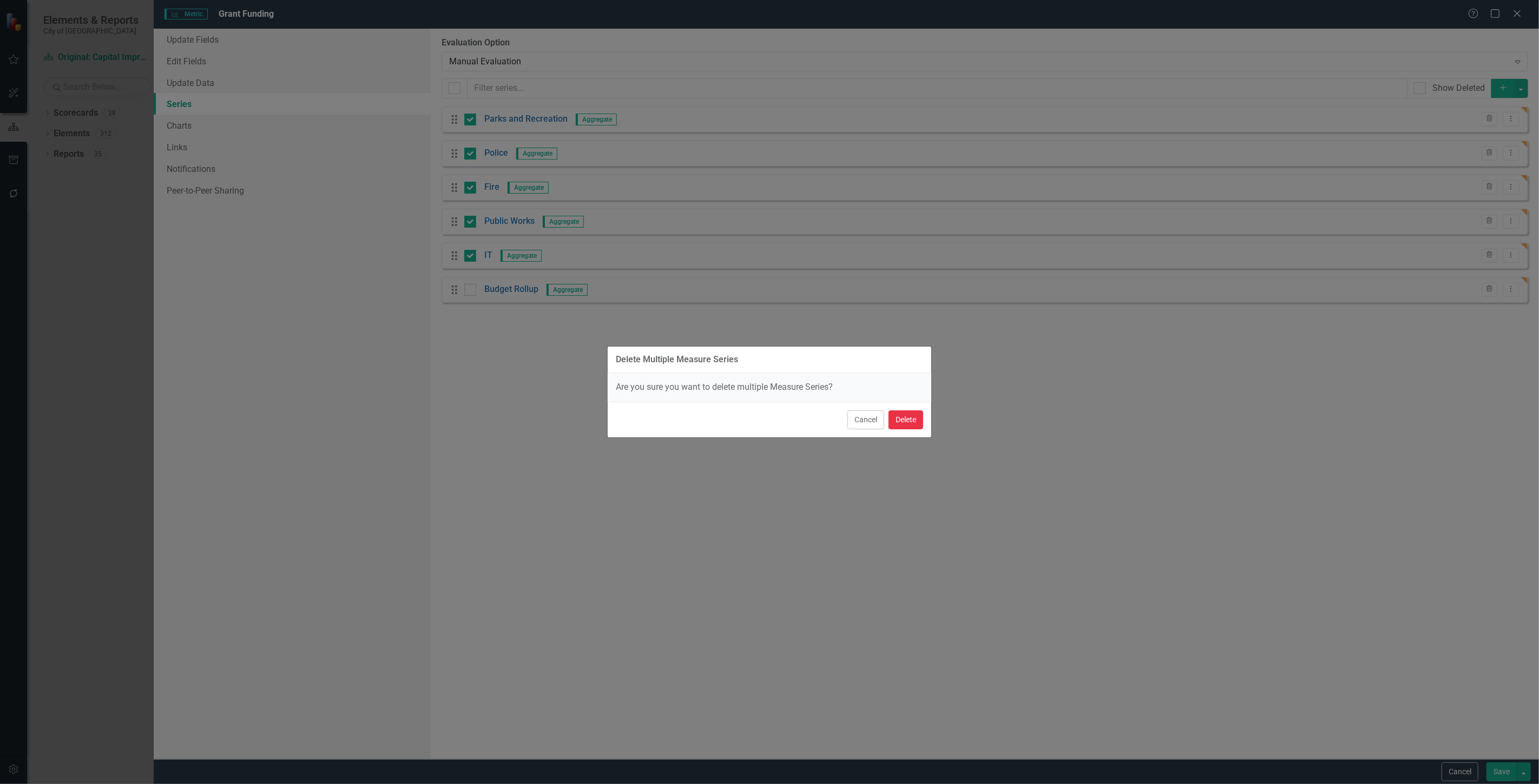
click at [913, 410] on button "Delete" at bounding box center [906, 420] width 35 height 19
checkbox input "false"
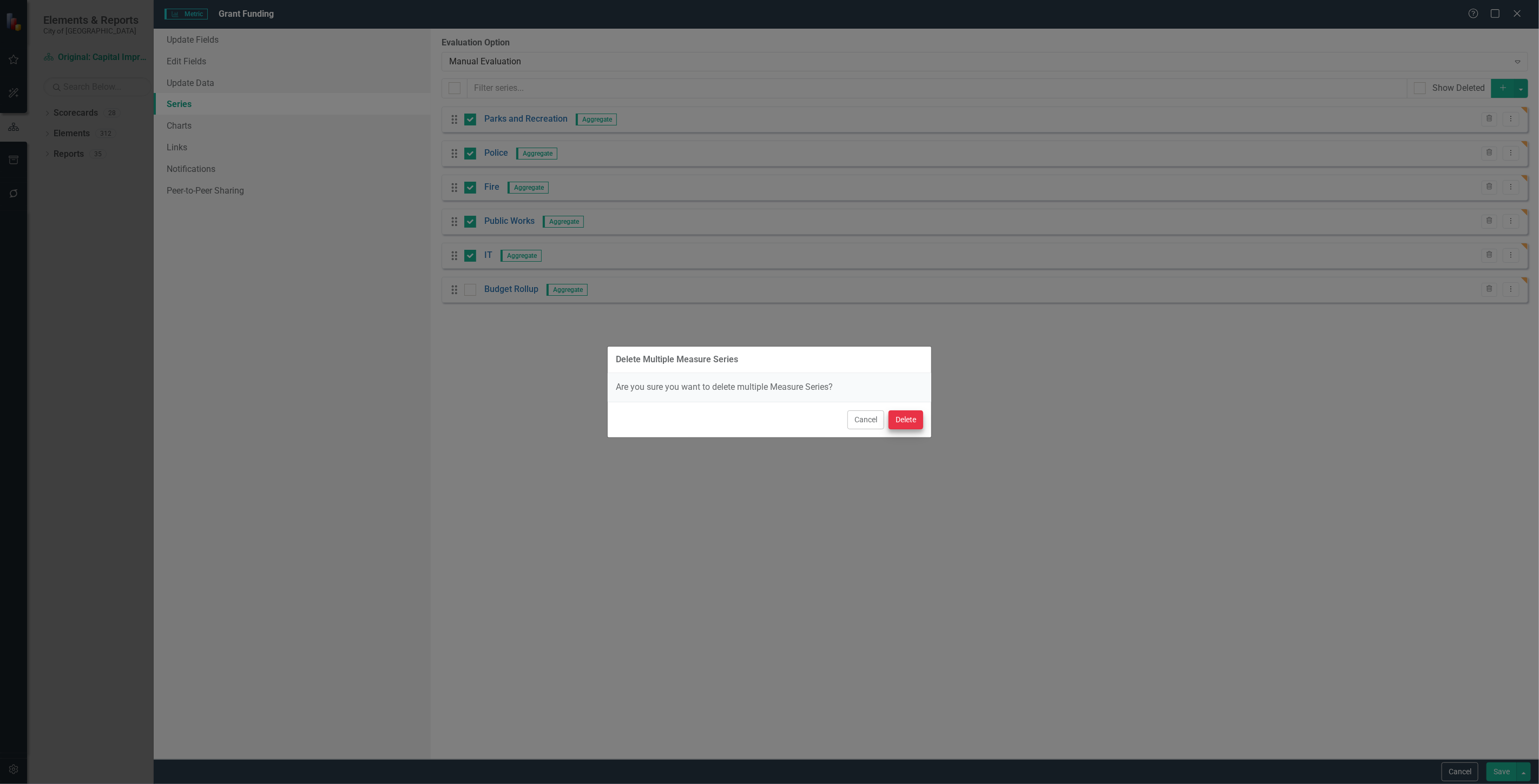
checkbox input "false"
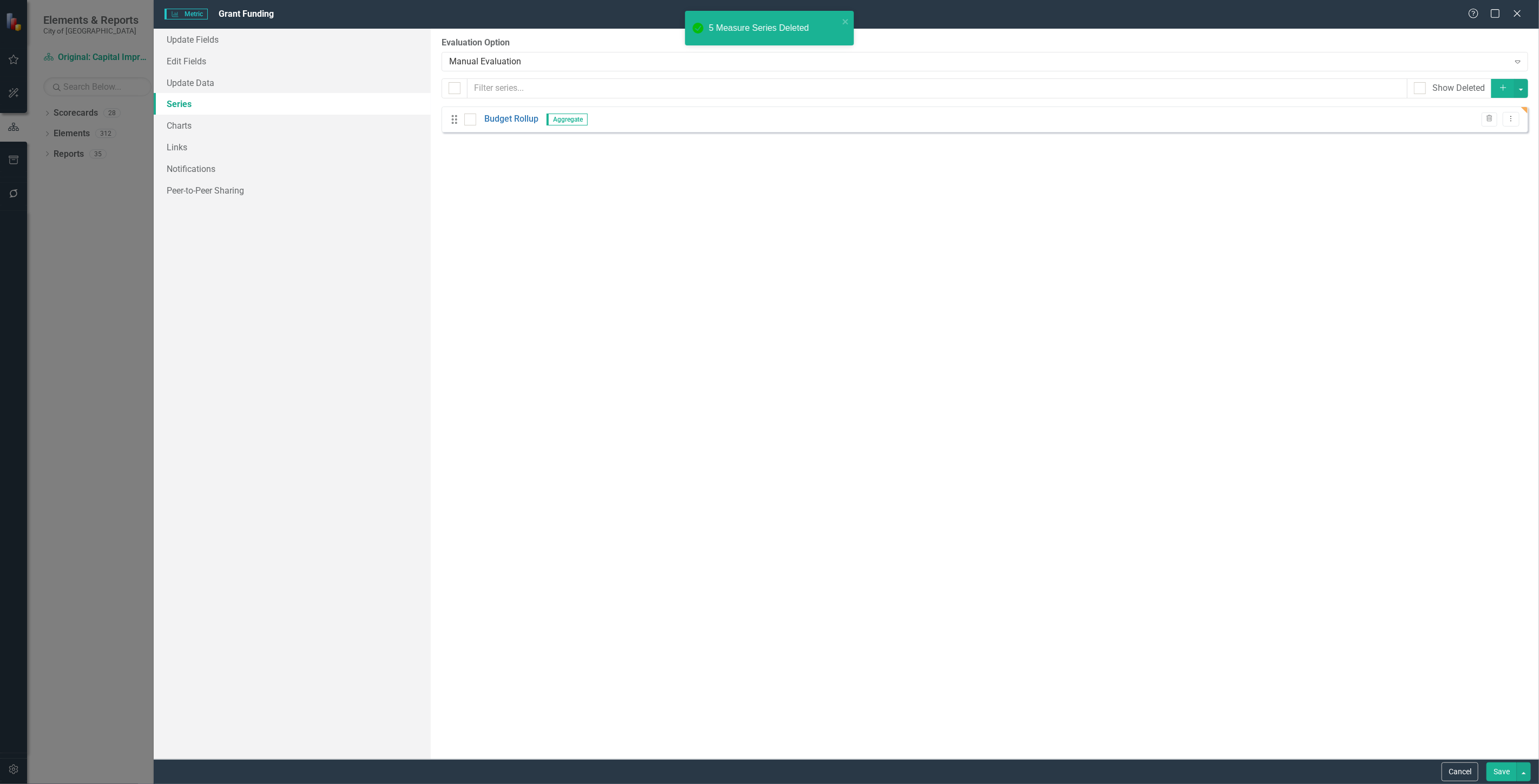
click at [1497, 768] on button "Save" at bounding box center [1501, 772] width 30 height 19
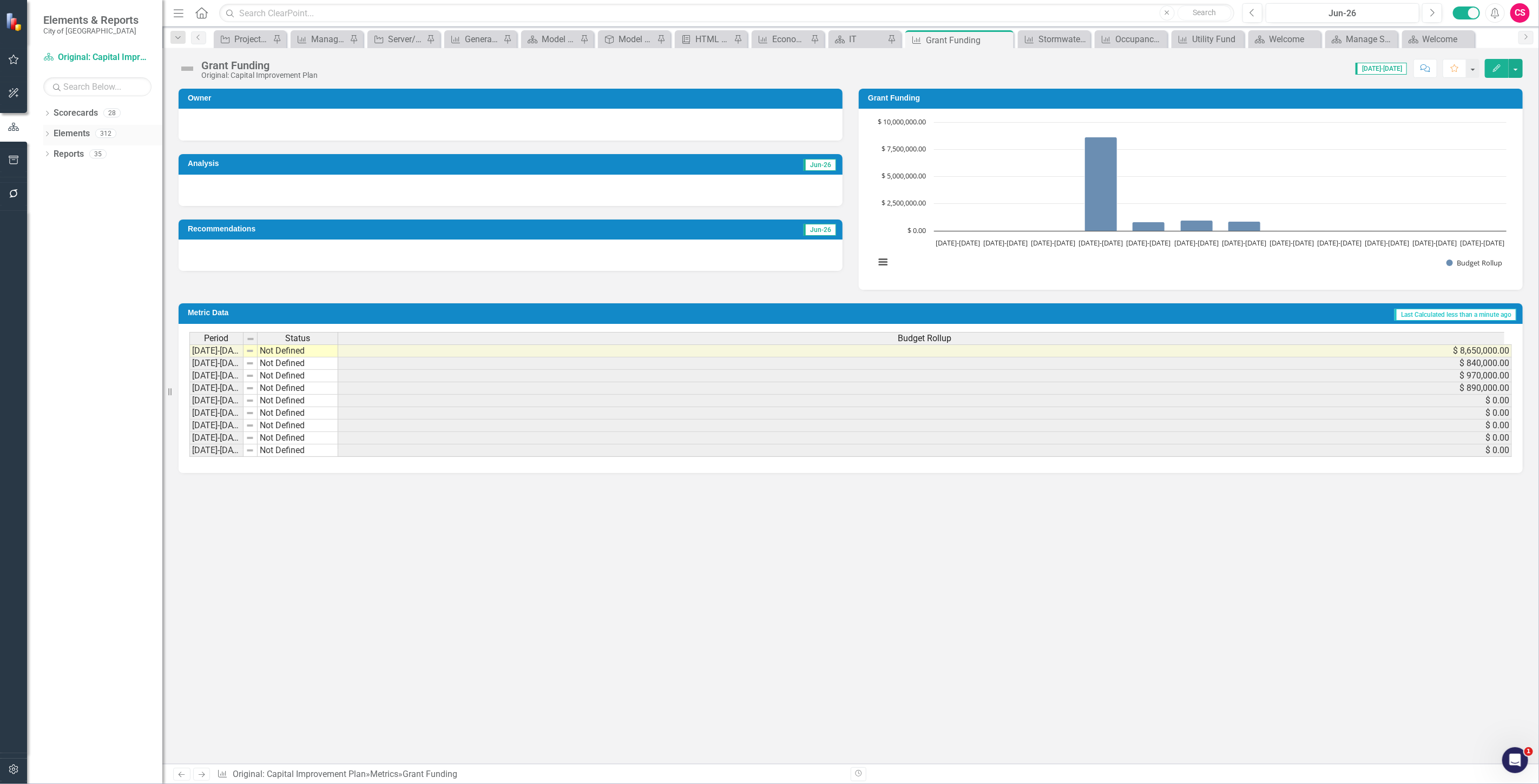
click at [70, 133] on link "Elements" at bounding box center [72, 134] width 36 height 13
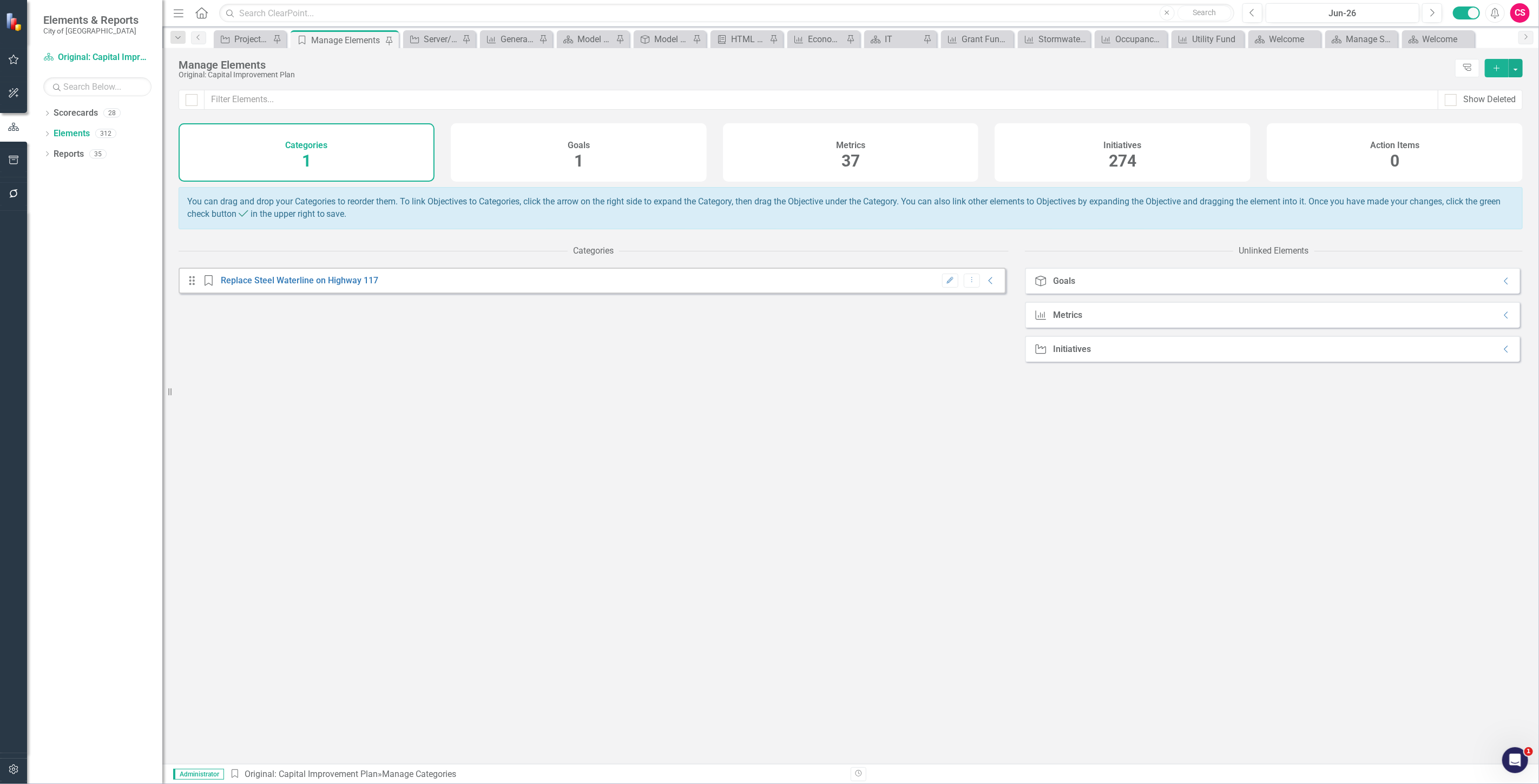
click at [864, 138] on div "Metrics" at bounding box center [850, 144] width 29 height 13
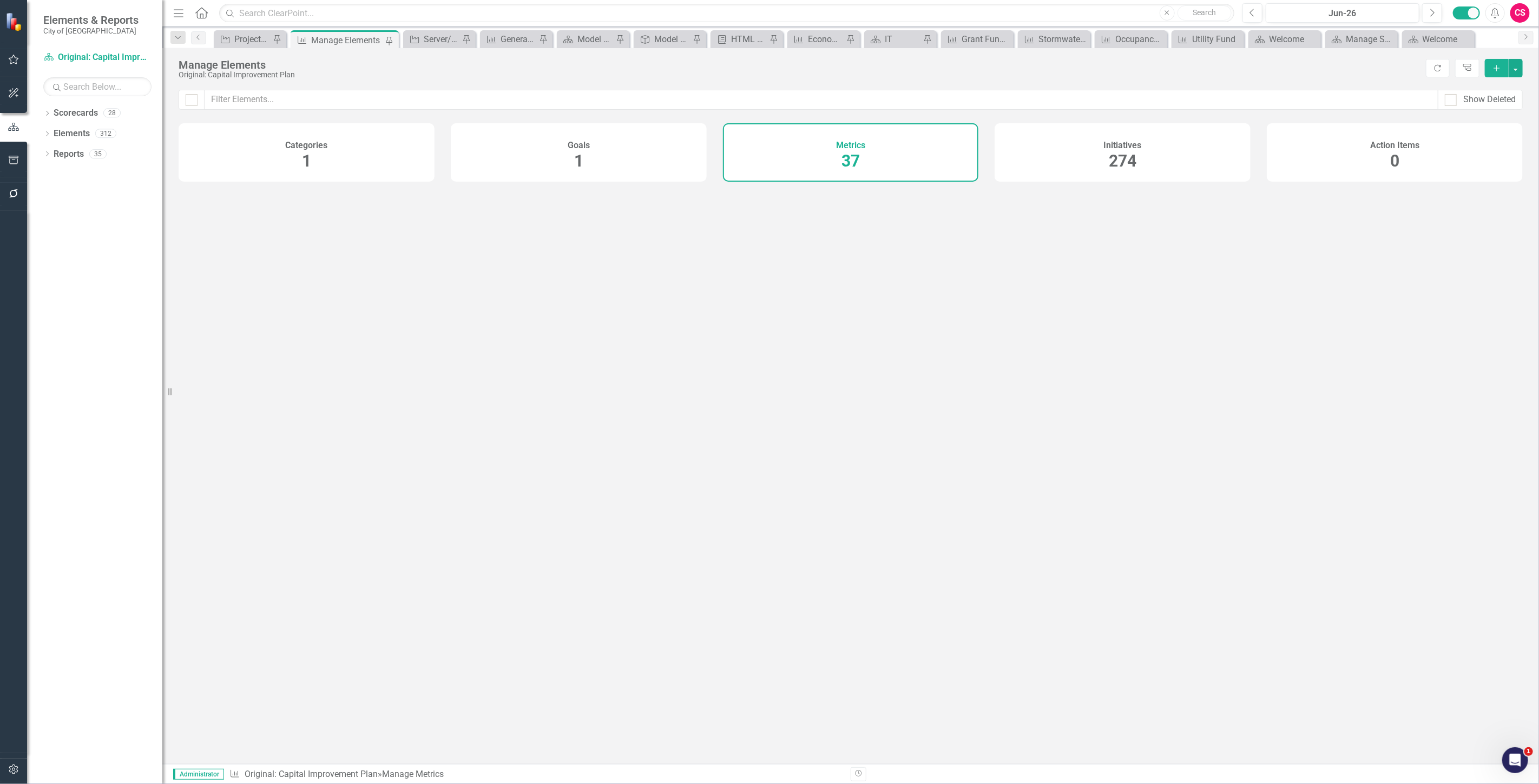
checkbox input "false"
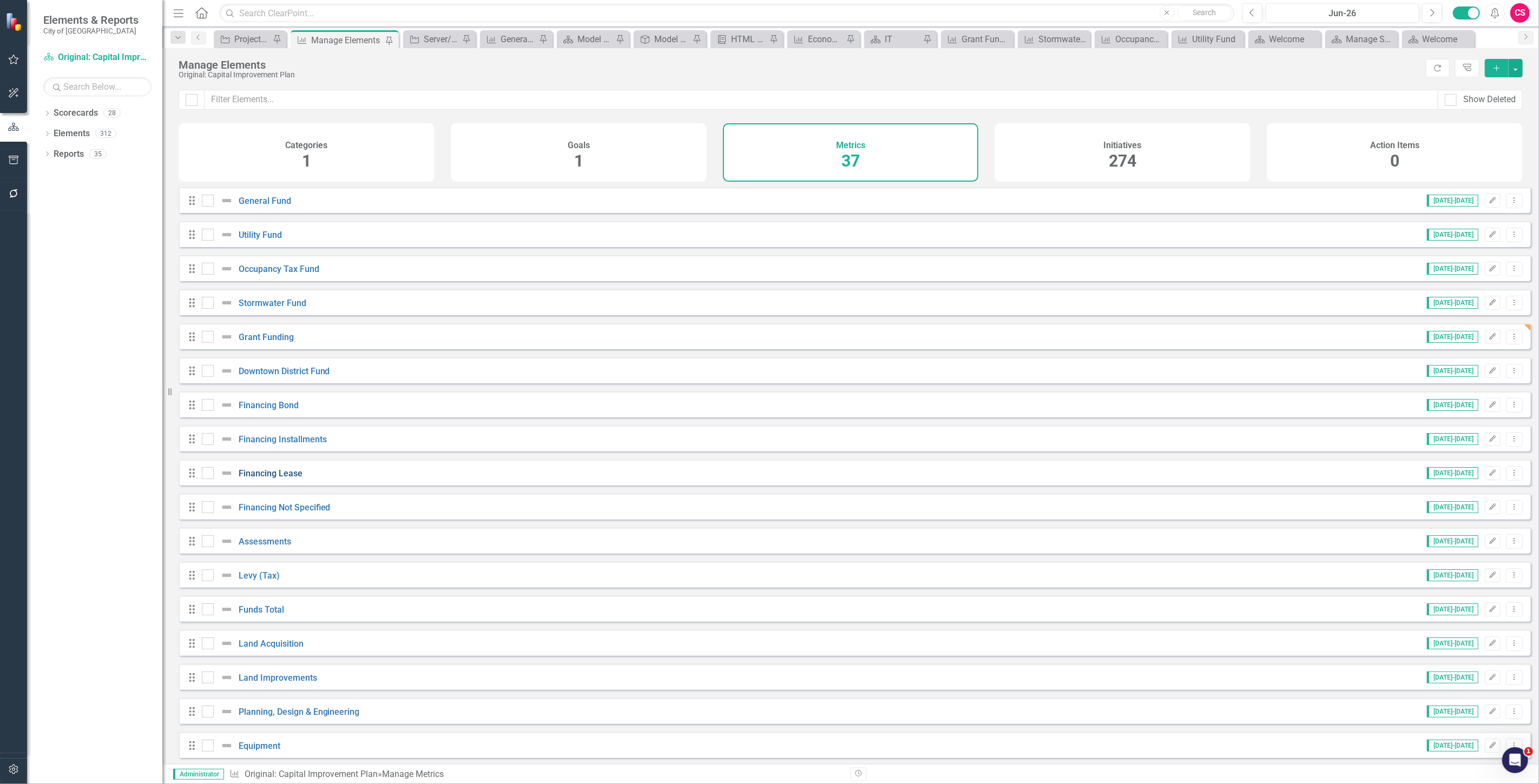
click at [261, 479] on link "Financing Lease" at bounding box center [270, 473] width 64 height 10
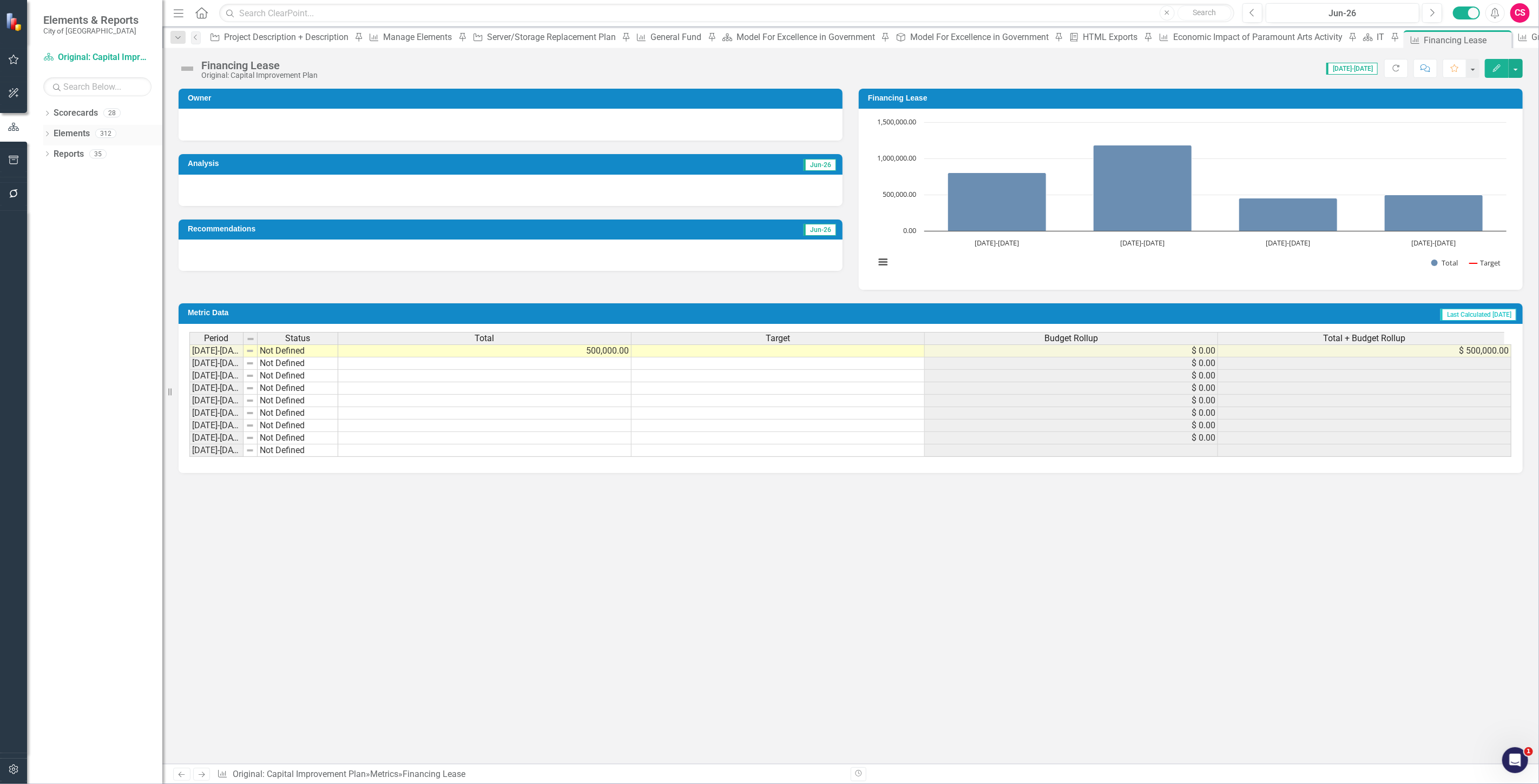
click at [76, 129] on link "Elements" at bounding box center [72, 134] width 36 height 13
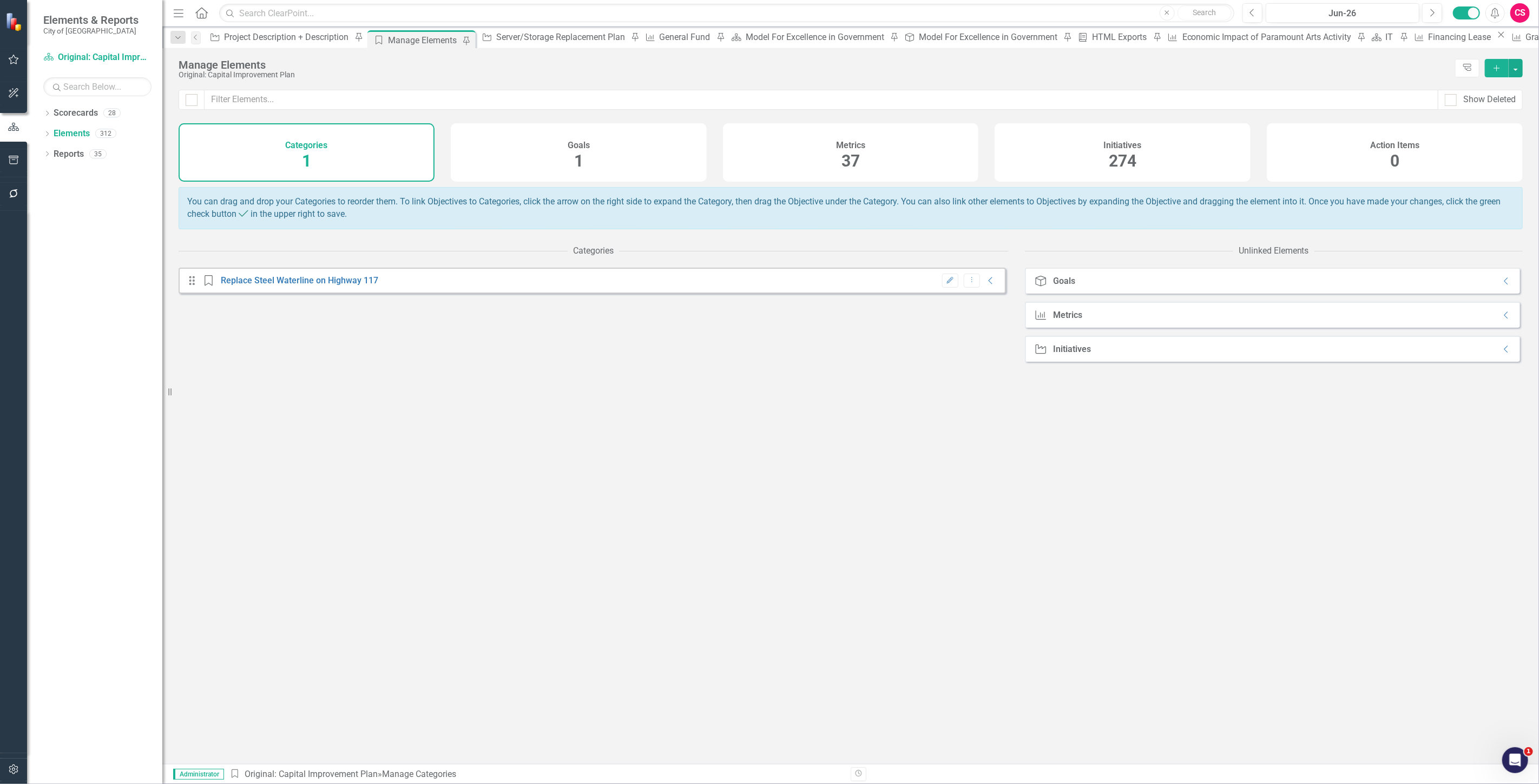
click at [1273, 157] on div "Action Items 0" at bounding box center [1394, 153] width 256 height 59
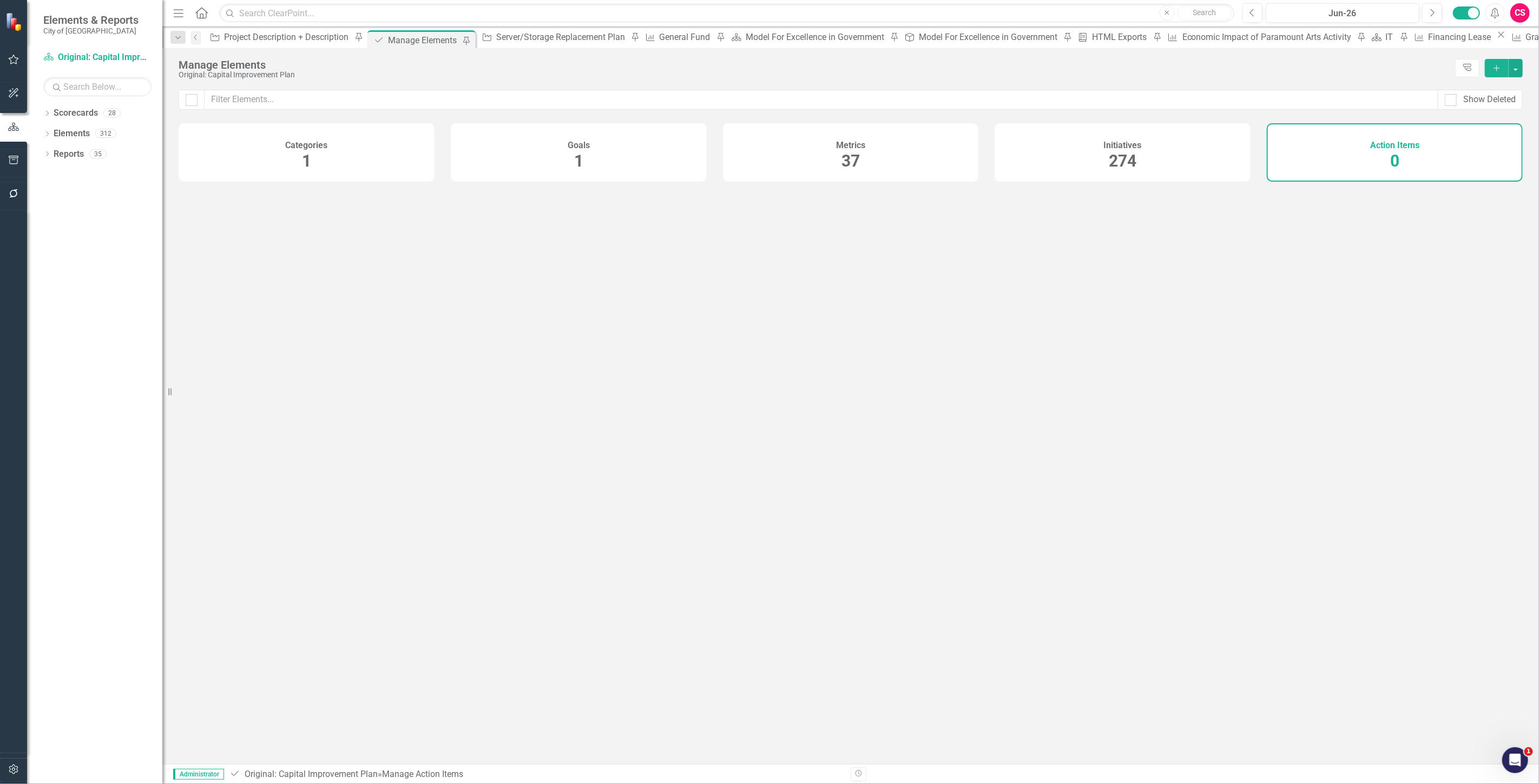
click at [1216, 152] on div "Initiatives 274" at bounding box center [1123, 153] width 256 height 59
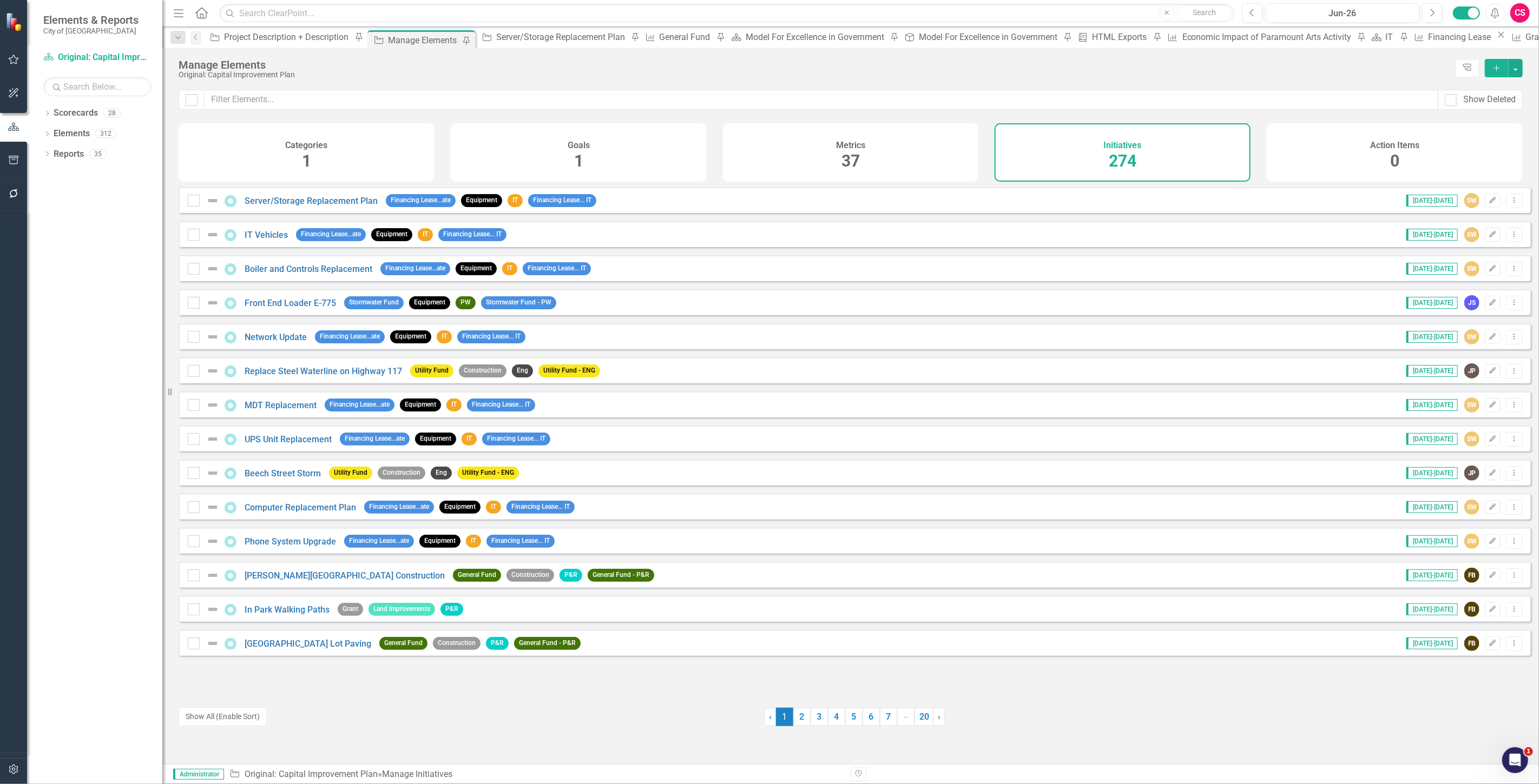
click at [759, 175] on div "Metrics 37" at bounding box center [851, 153] width 256 height 59
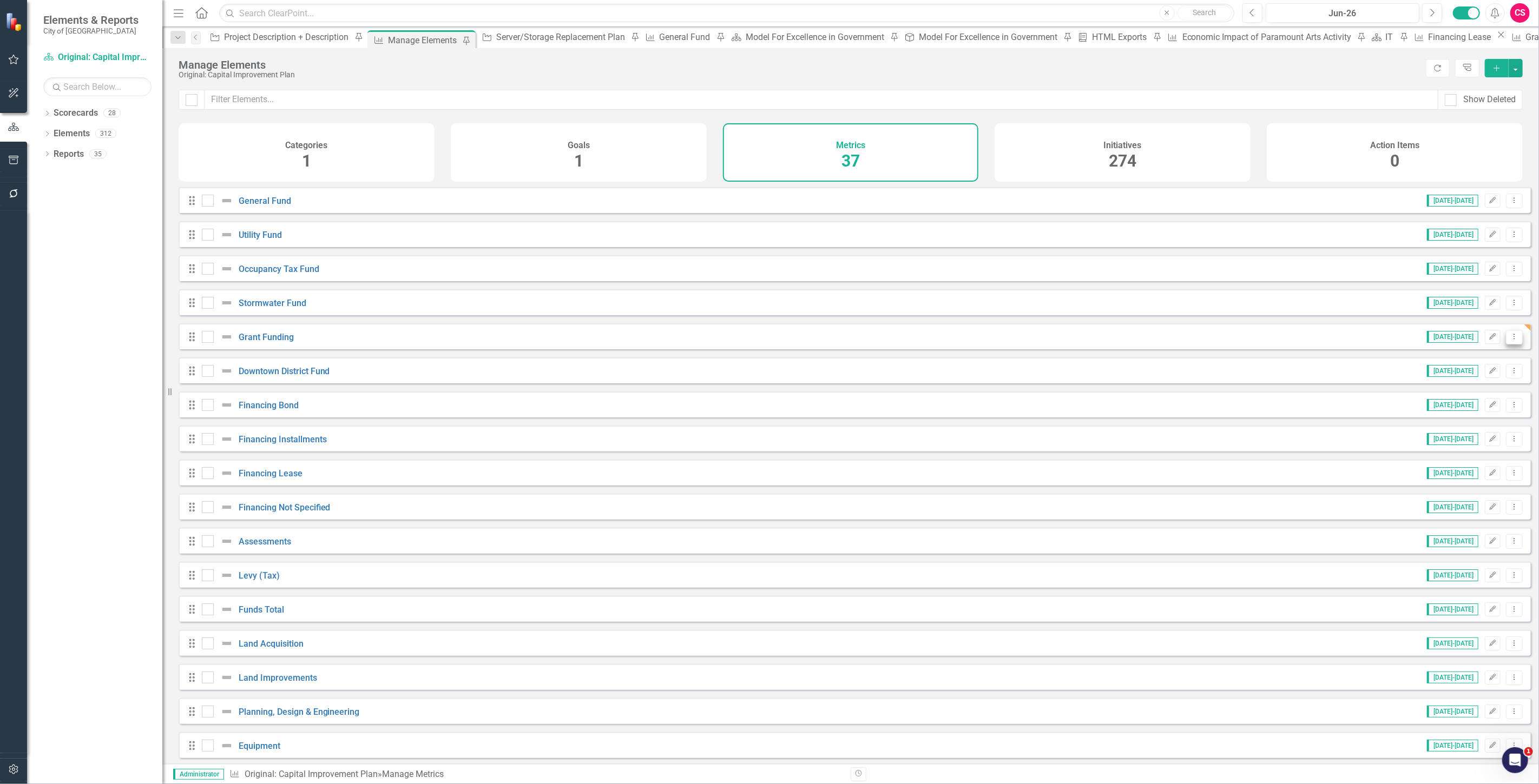
click at [1513, 343] on button "Dropdown Menu" at bounding box center [1515, 337] width 17 height 14
click at [1474, 395] on link "Copy Duplicate Metric" at bounding box center [1471, 403] width 88 height 20
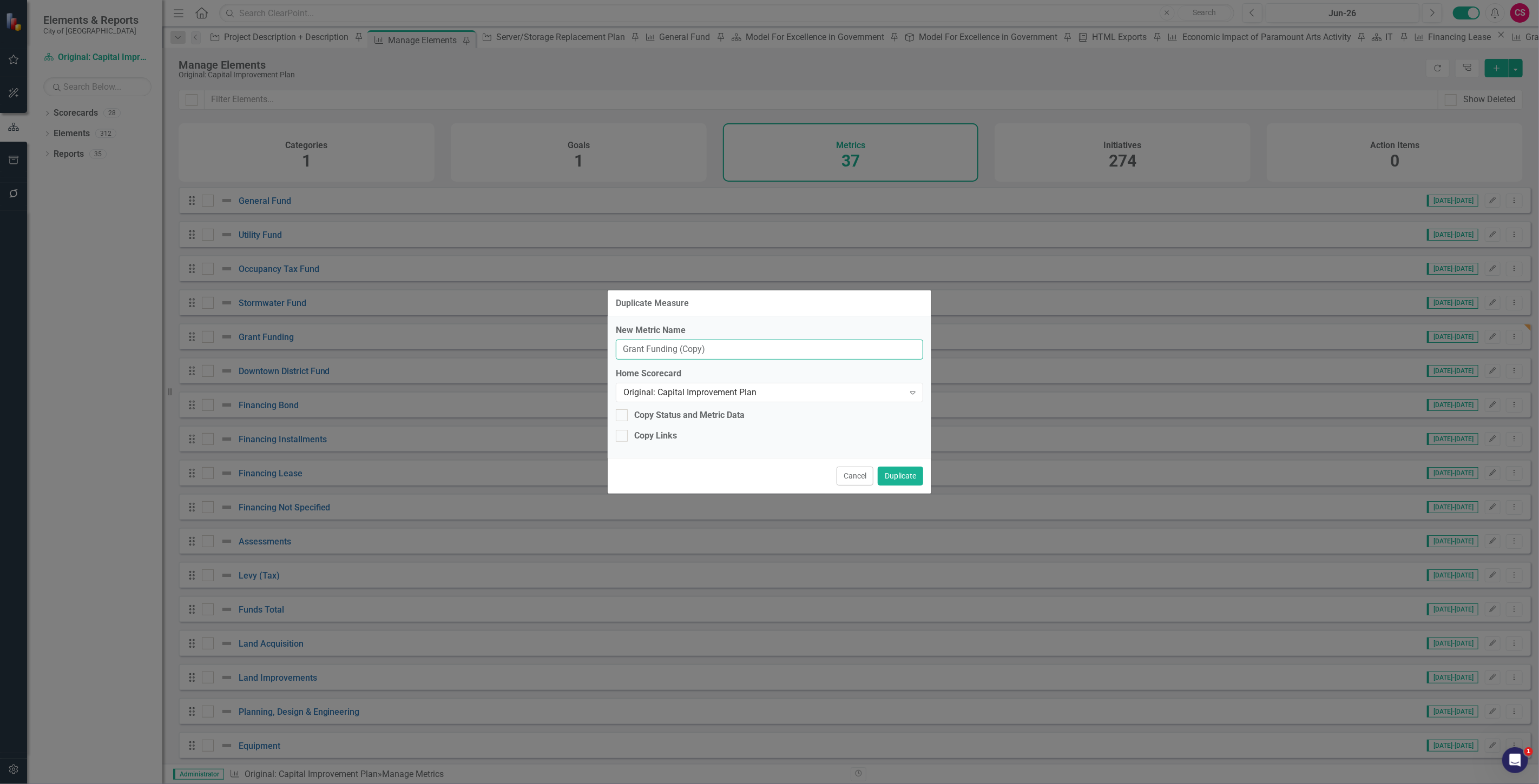
drag, startPoint x: 645, startPoint y: 351, endPoint x: 554, endPoint y: 355, distance: 91.1
click at [559, 355] on div "Duplicate Measure New Metric Name Grant Funding (Copy) Home Scorecard Original:…" at bounding box center [770, 392] width 1539 height 784
click at [720, 353] on input "Financing Lease/Loan Fund Funding (Copy)" at bounding box center [770, 350] width 307 height 20
type input "Financing Lease/Loan Funding (Copy)"
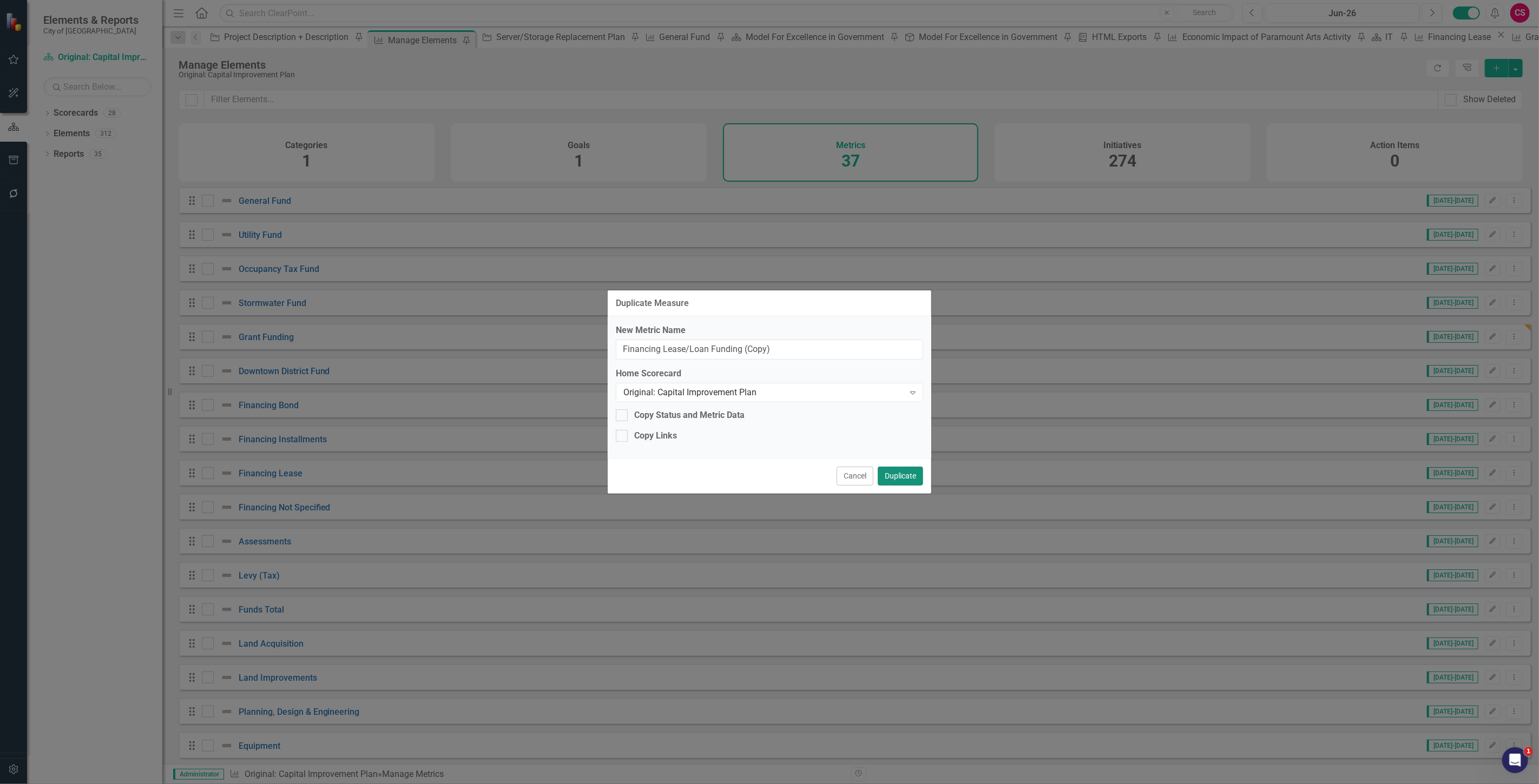
click at [899, 473] on button "Duplicate" at bounding box center [900, 476] width 45 height 19
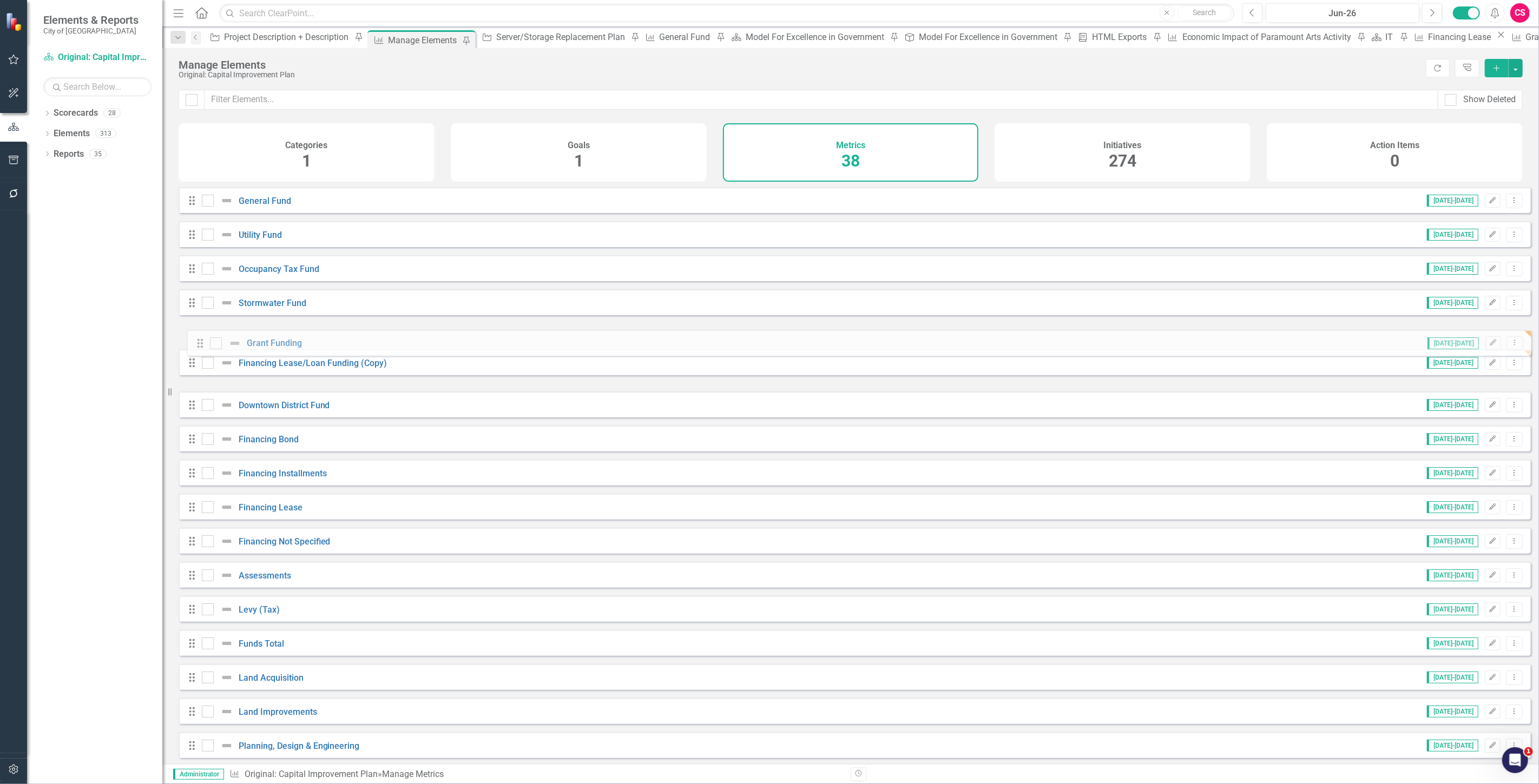
drag, startPoint x: 189, startPoint y: 379, endPoint x: 195, endPoint y: 341, distance: 38.5
click at [275, 376] on link "Financing Lease/Loan Funding (Copy)" at bounding box center [312, 371] width 148 height 10
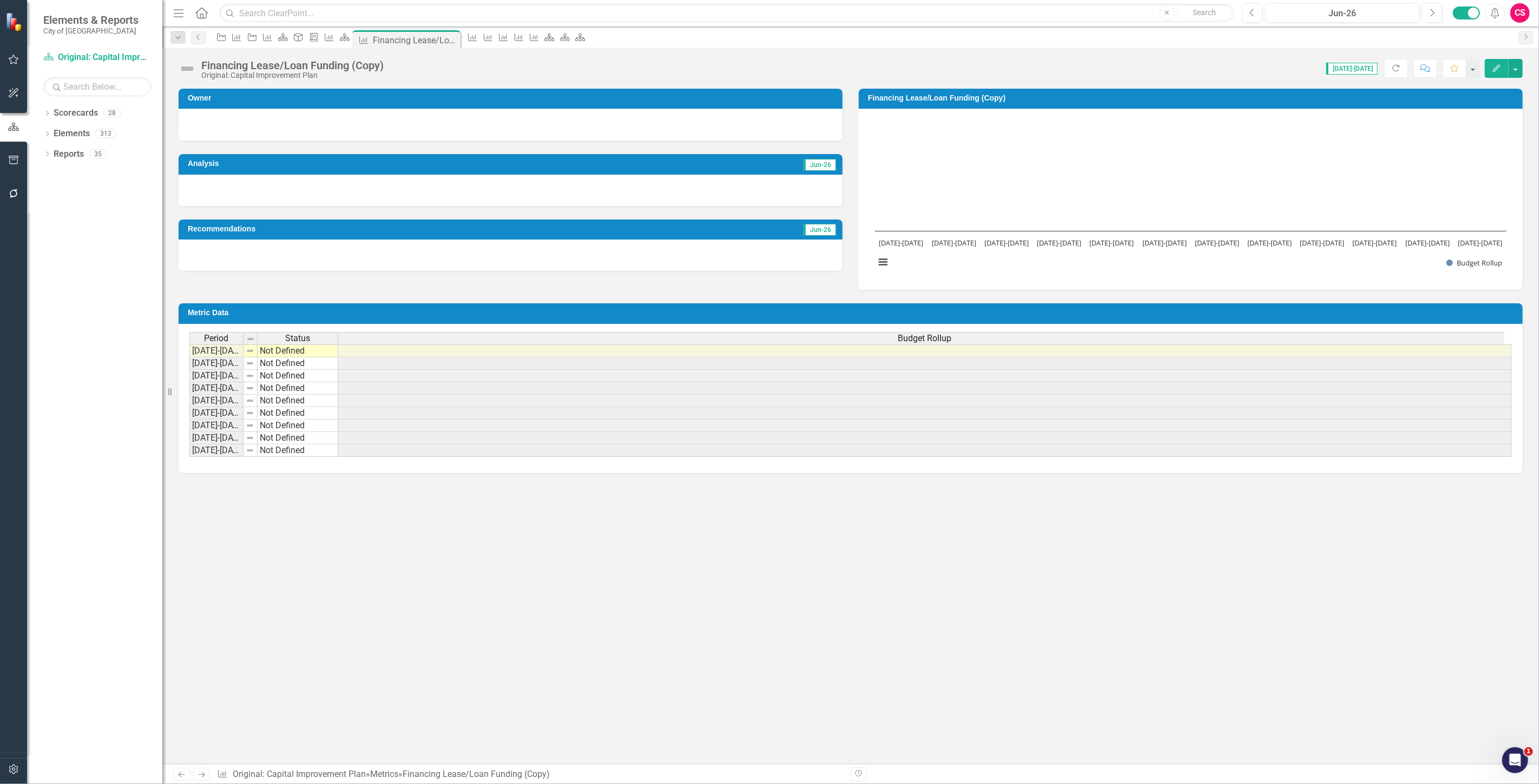
click at [678, 342] on div "Budget Rollup" at bounding box center [925, 339] width 1173 height 12
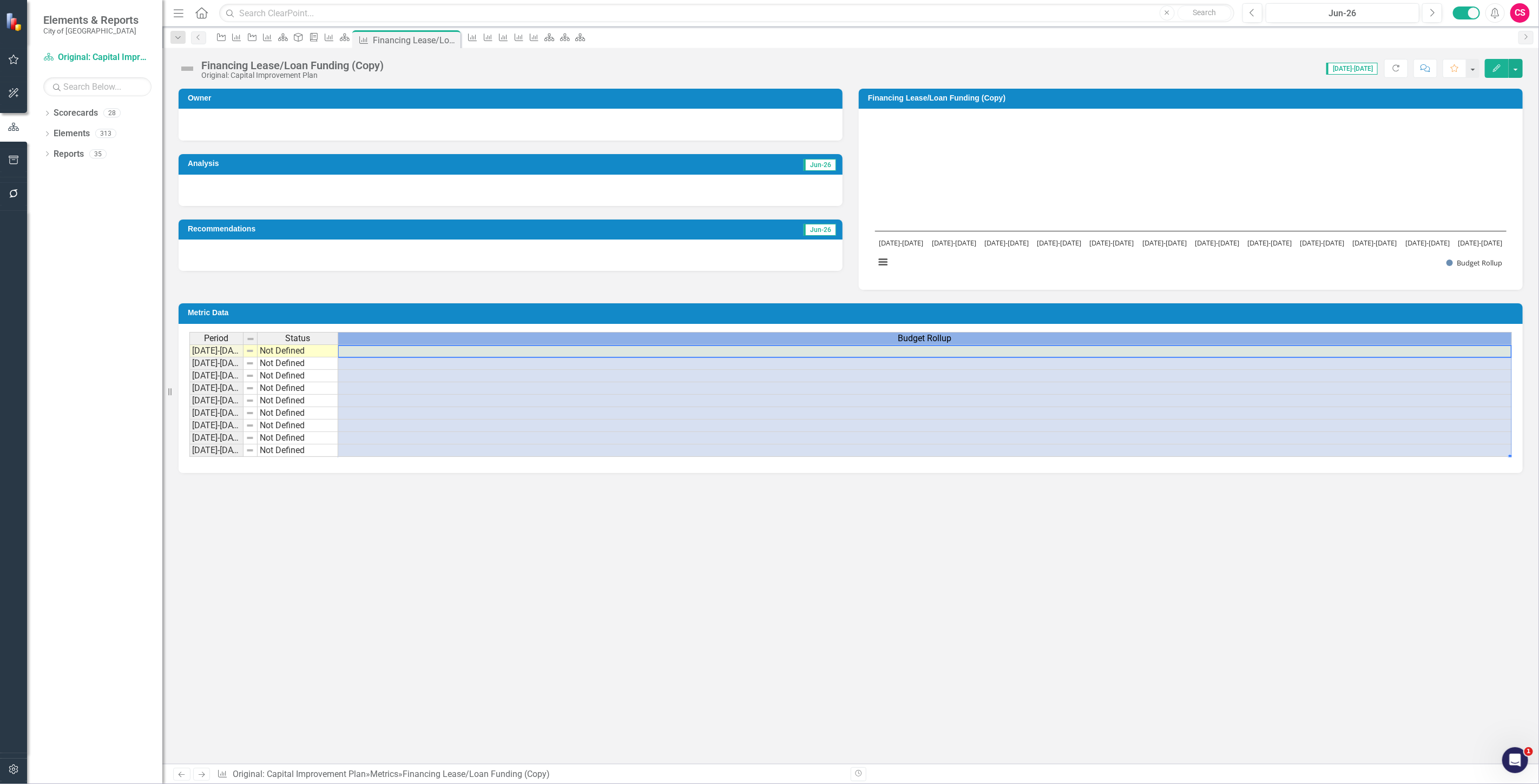
click at [678, 342] on div "Budget Rollup" at bounding box center [925, 339] width 1173 height 12
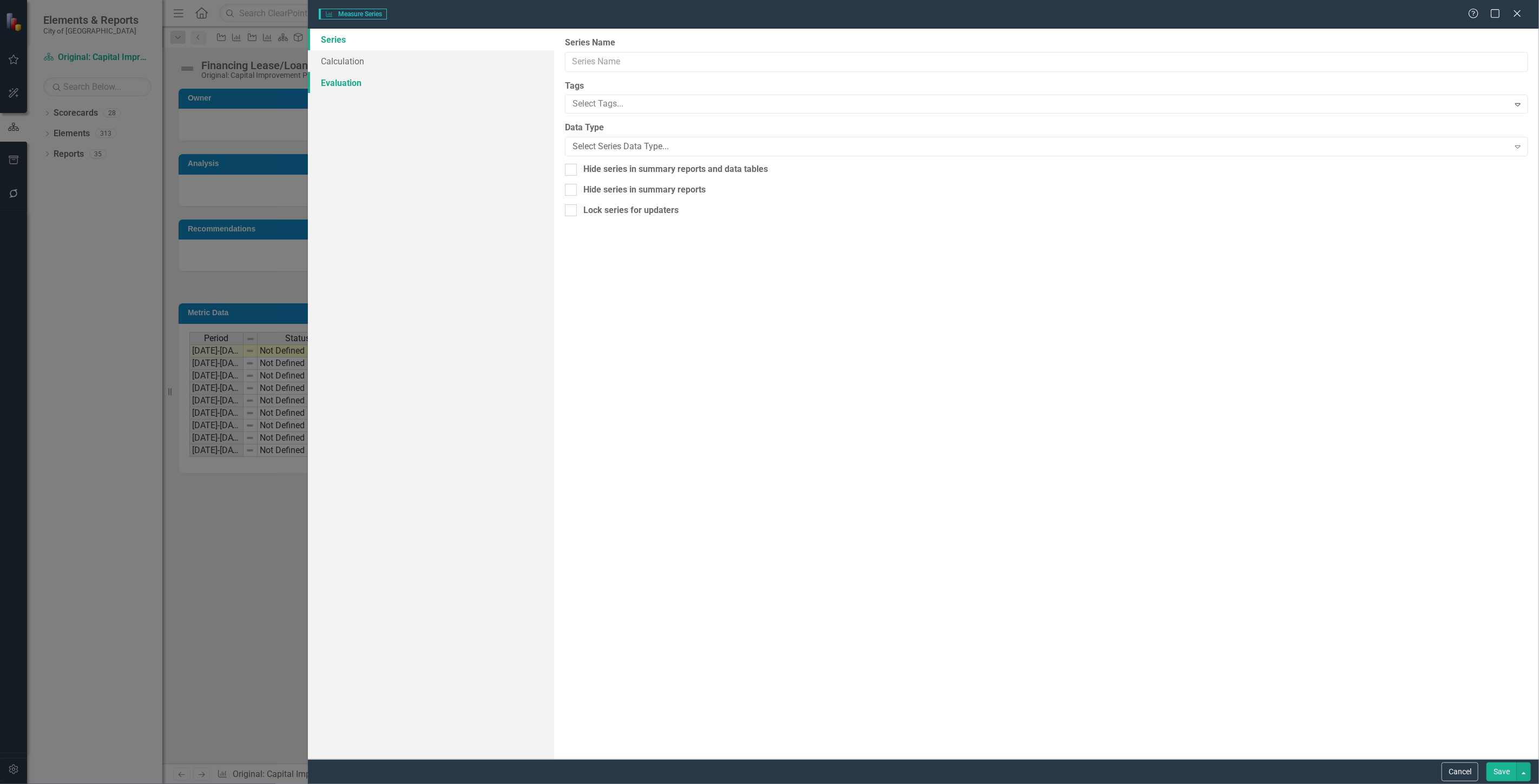
type input "Budget Rollup"
click at [386, 57] on link "Calculation" at bounding box center [431, 61] width 246 height 21
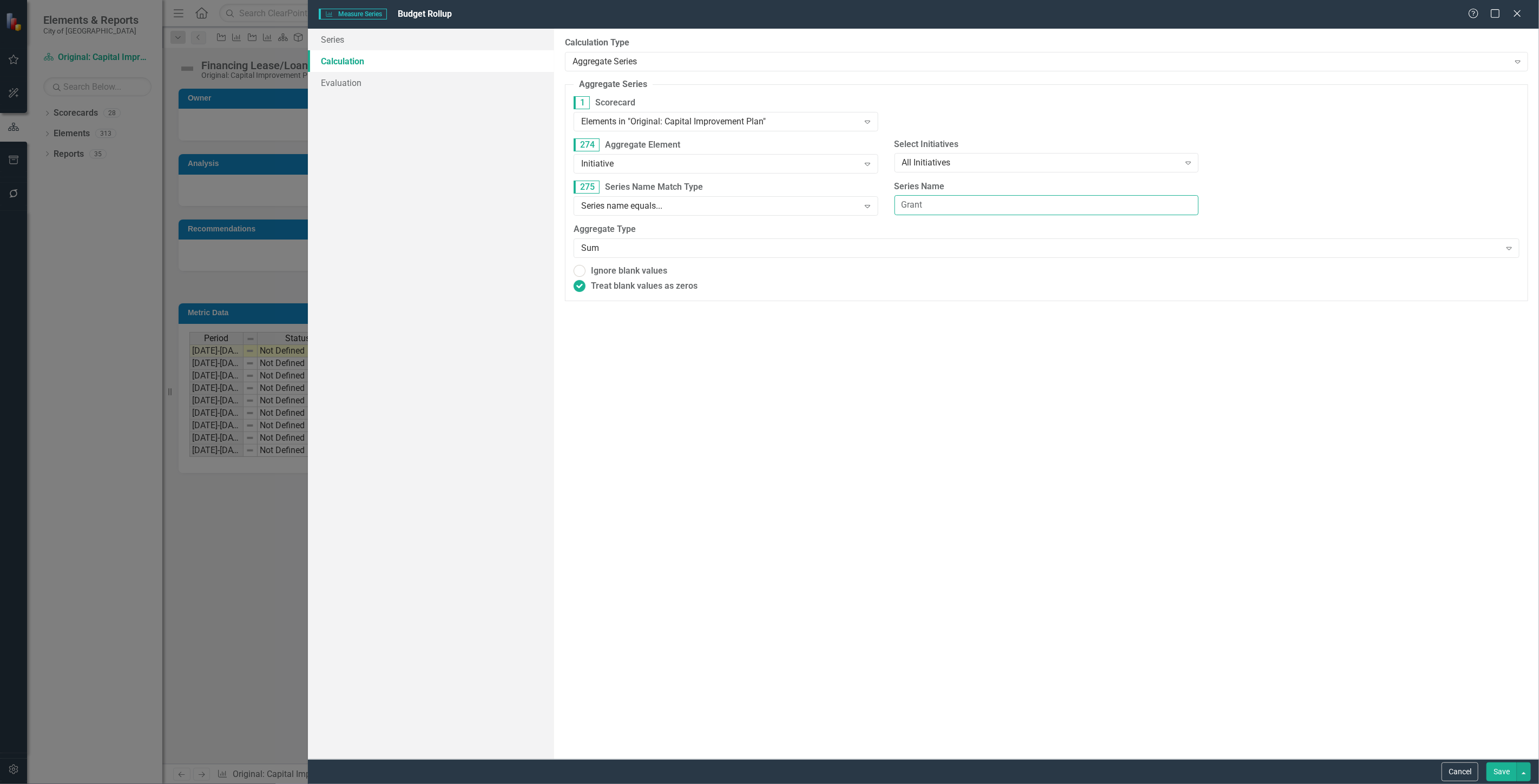
click at [916, 209] on input "Grant" at bounding box center [1047, 205] width 305 height 20
drag, startPoint x: 931, startPoint y: 201, endPoint x: 854, endPoint y: 206, distance: 77.2
click at [854, 206] on div "275 Series Name Match Type Series name equals... Expand Series Name Grant" at bounding box center [1047, 202] width 962 height 43
type input "Financing Lease/Loan"
click at [1497, 765] on button "Save" at bounding box center [1501, 772] width 30 height 19
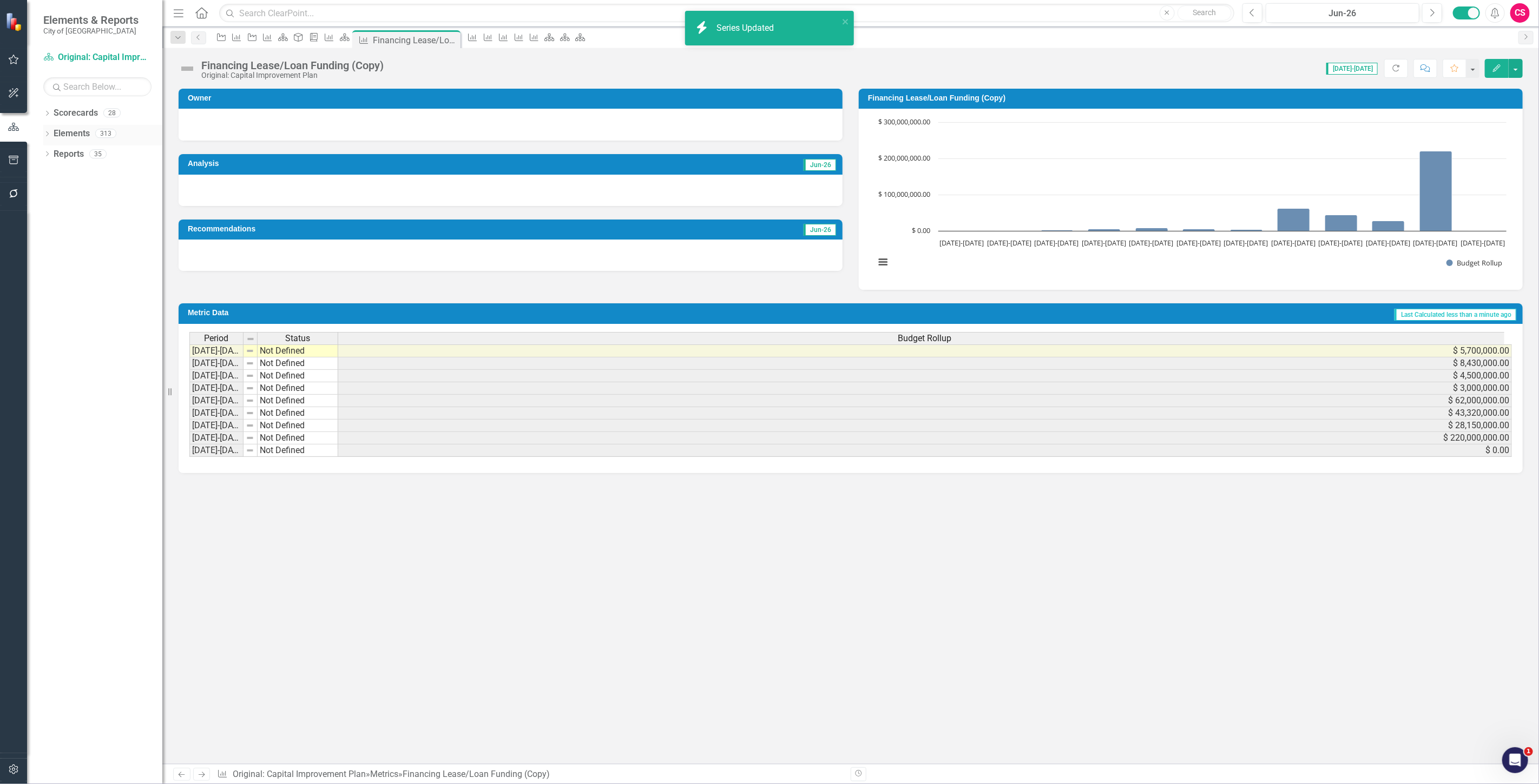
click at [63, 134] on link "Elements" at bounding box center [72, 134] width 36 height 13
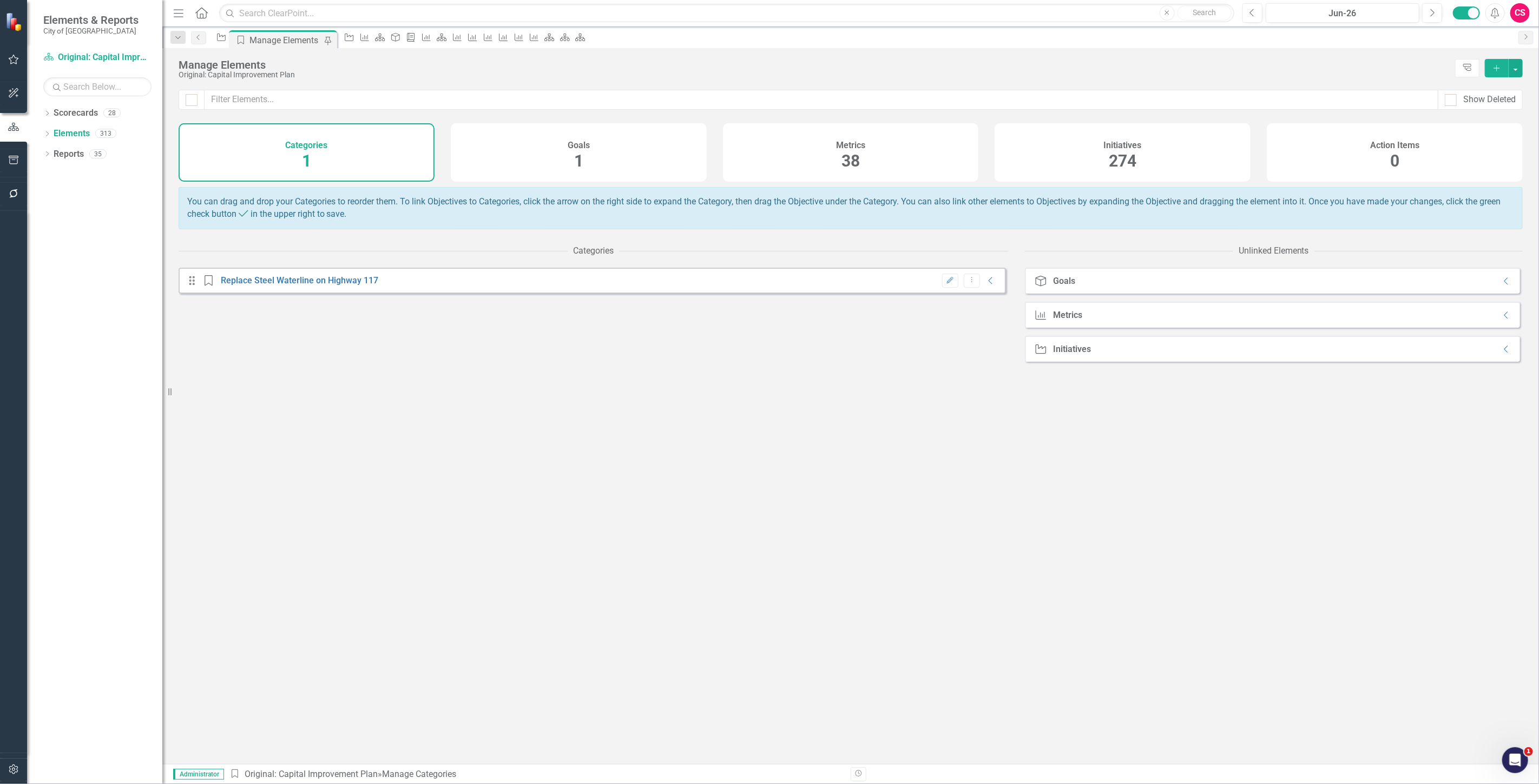
click at [1026, 149] on div "Initiatives 274" at bounding box center [1123, 153] width 256 height 59
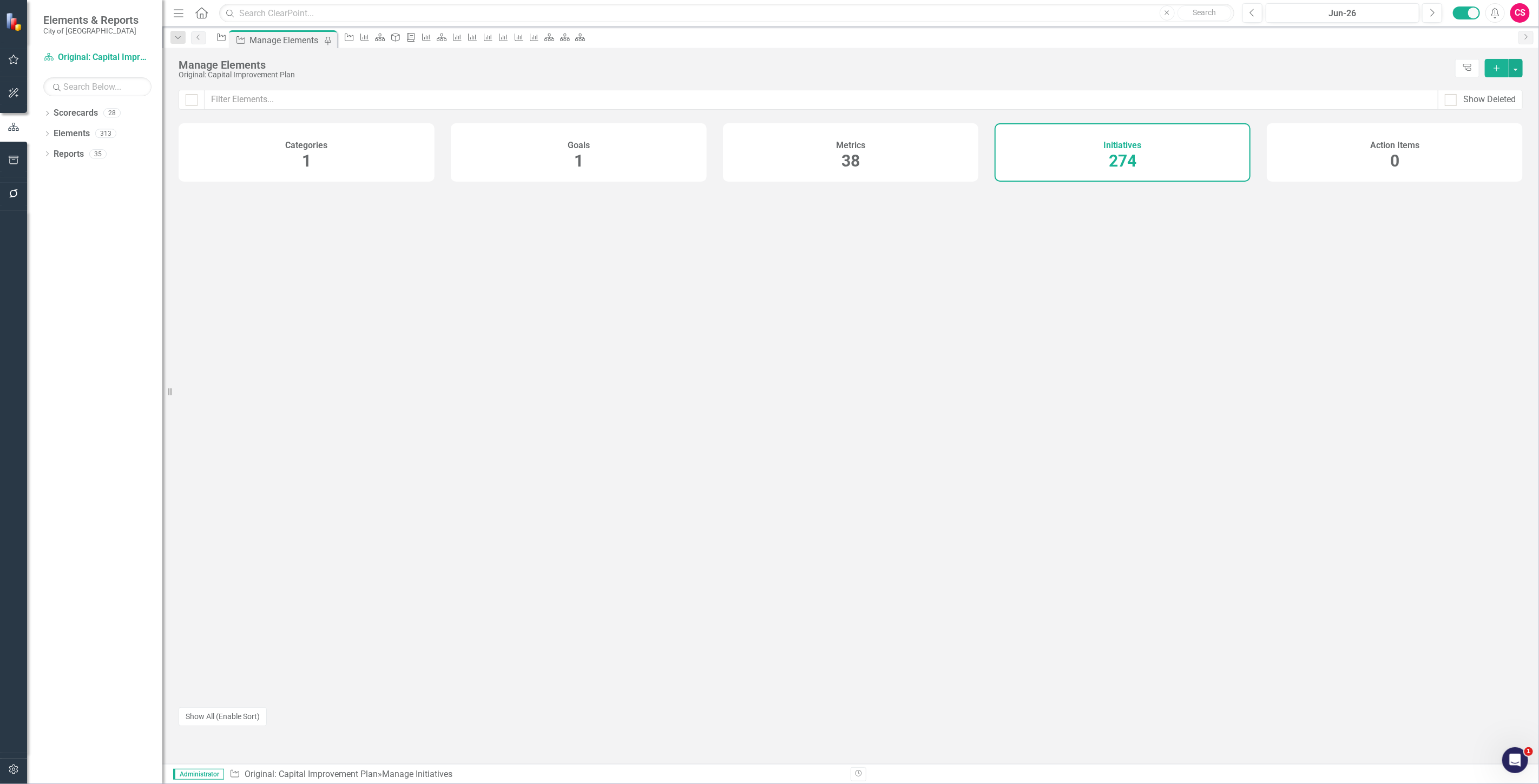
click at [899, 139] on div "Metrics 38" at bounding box center [851, 153] width 256 height 59
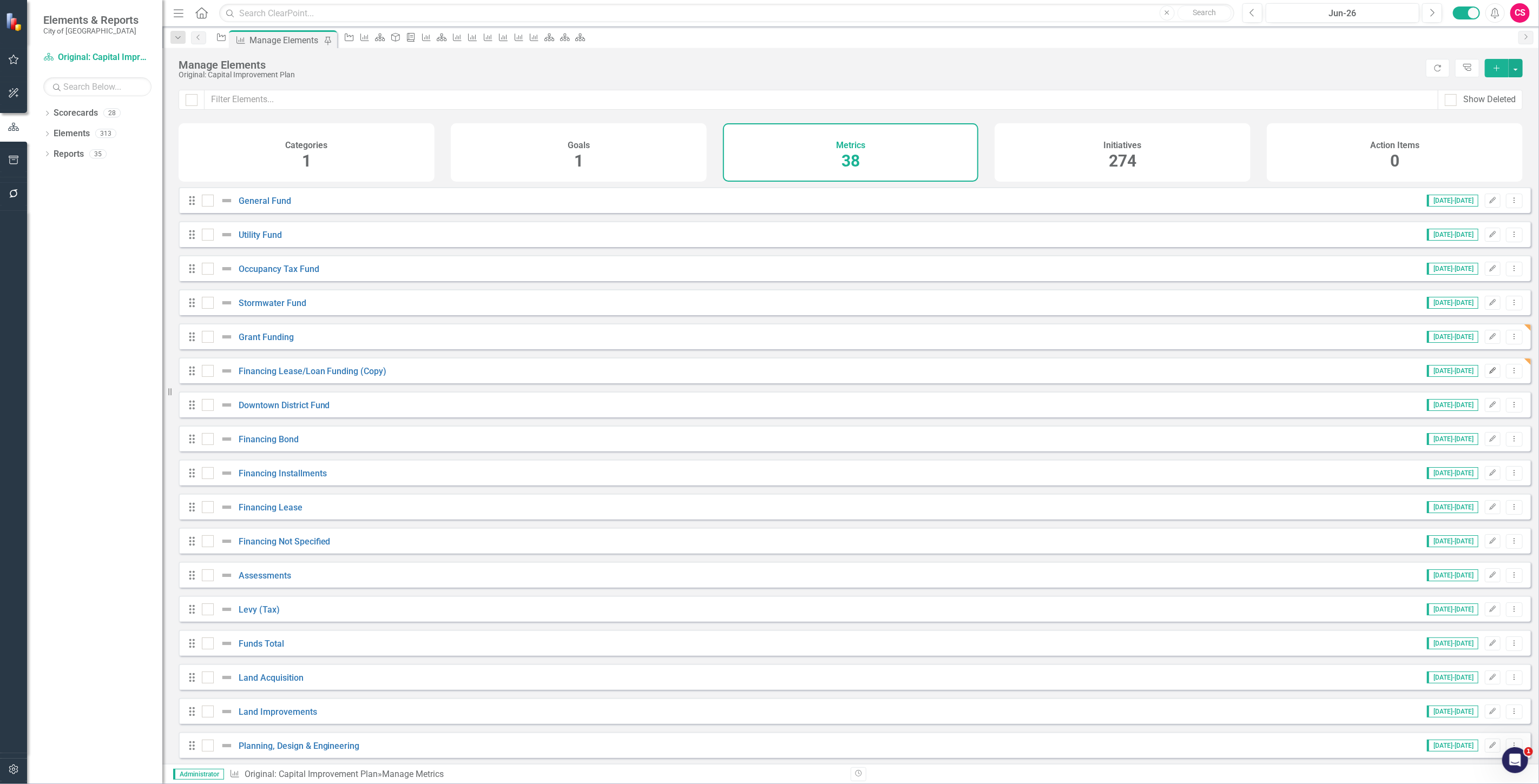
click at [1485, 378] on button "Edit" at bounding box center [1492, 371] width 16 height 14
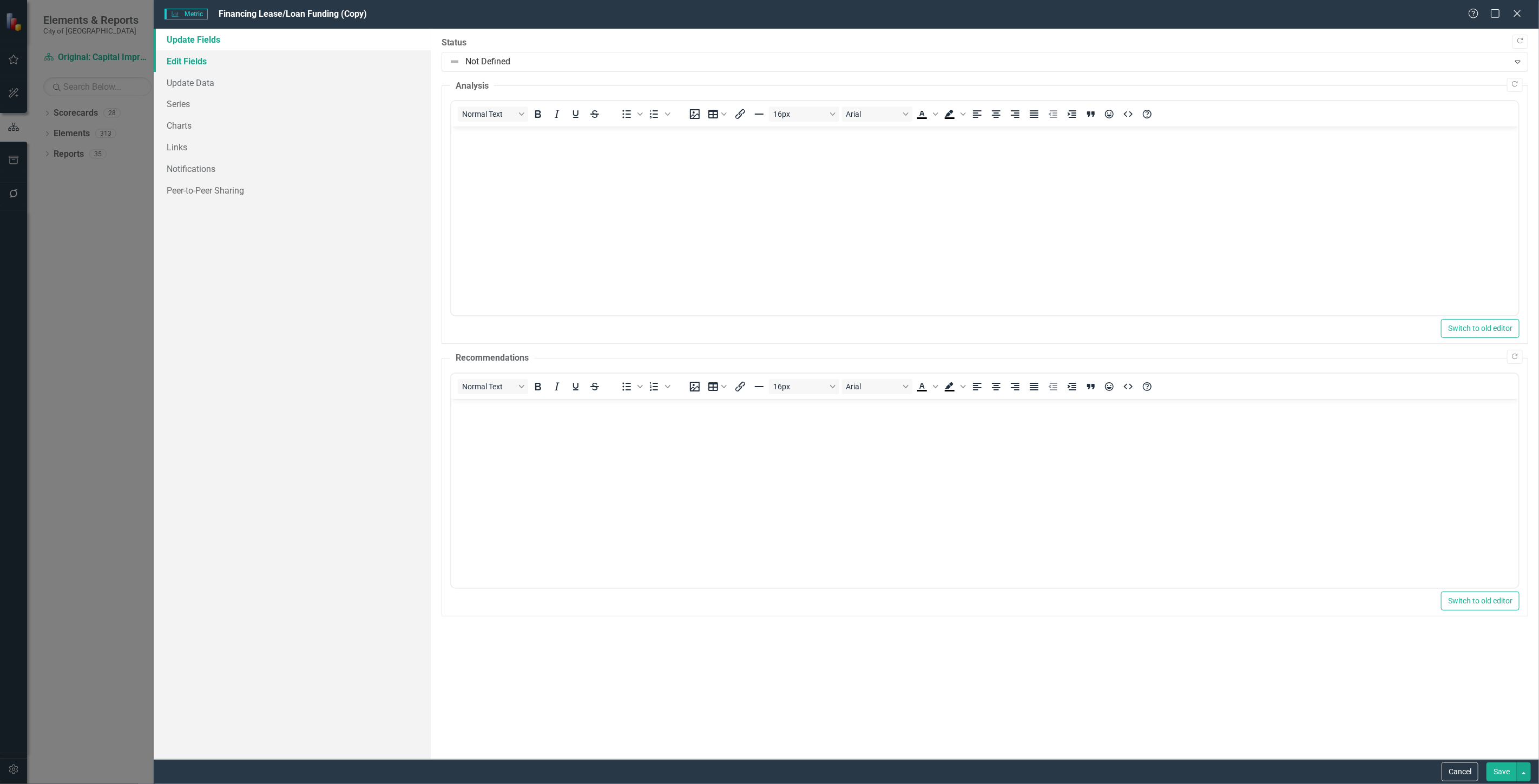
click at [267, 63] on link "Edit Fields" at bounding box center [292, 61] width 277 height 21
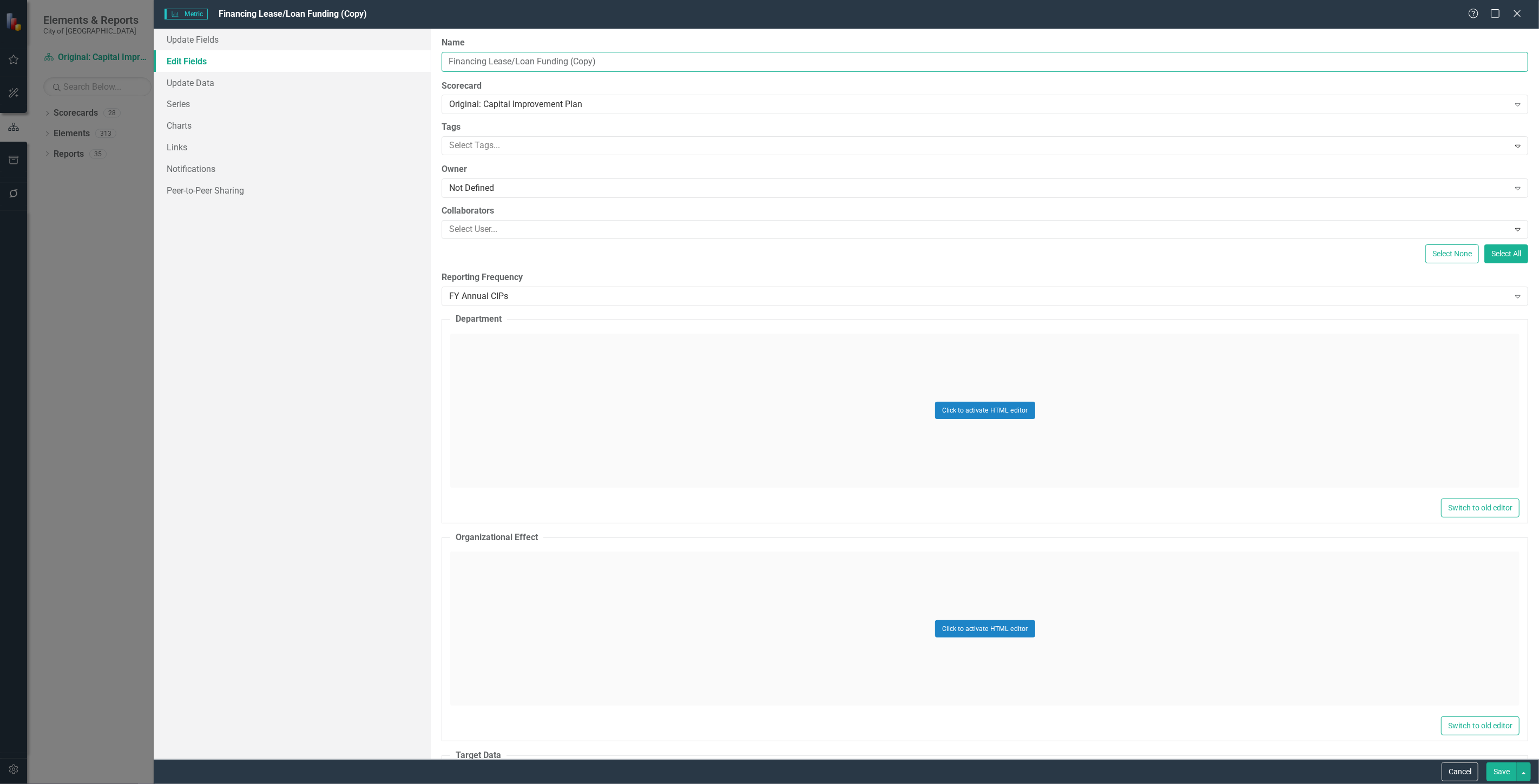
drag, startPoint x: 626, startPoint y: 70, endPoint x: 566, endPoint y: 73, distance: 60.1
click at [566, 73] on div "ClearPoint Can Do More! How ClearPoint Can Help Close Enterprise plans can auto…" at bounding box center [985, 394] width 1108 height 731
type input "Financing Lease/Loan Funding"
click at [1496, 768] on button "Save" at bounding box center [1501, 772] width 30 height 19
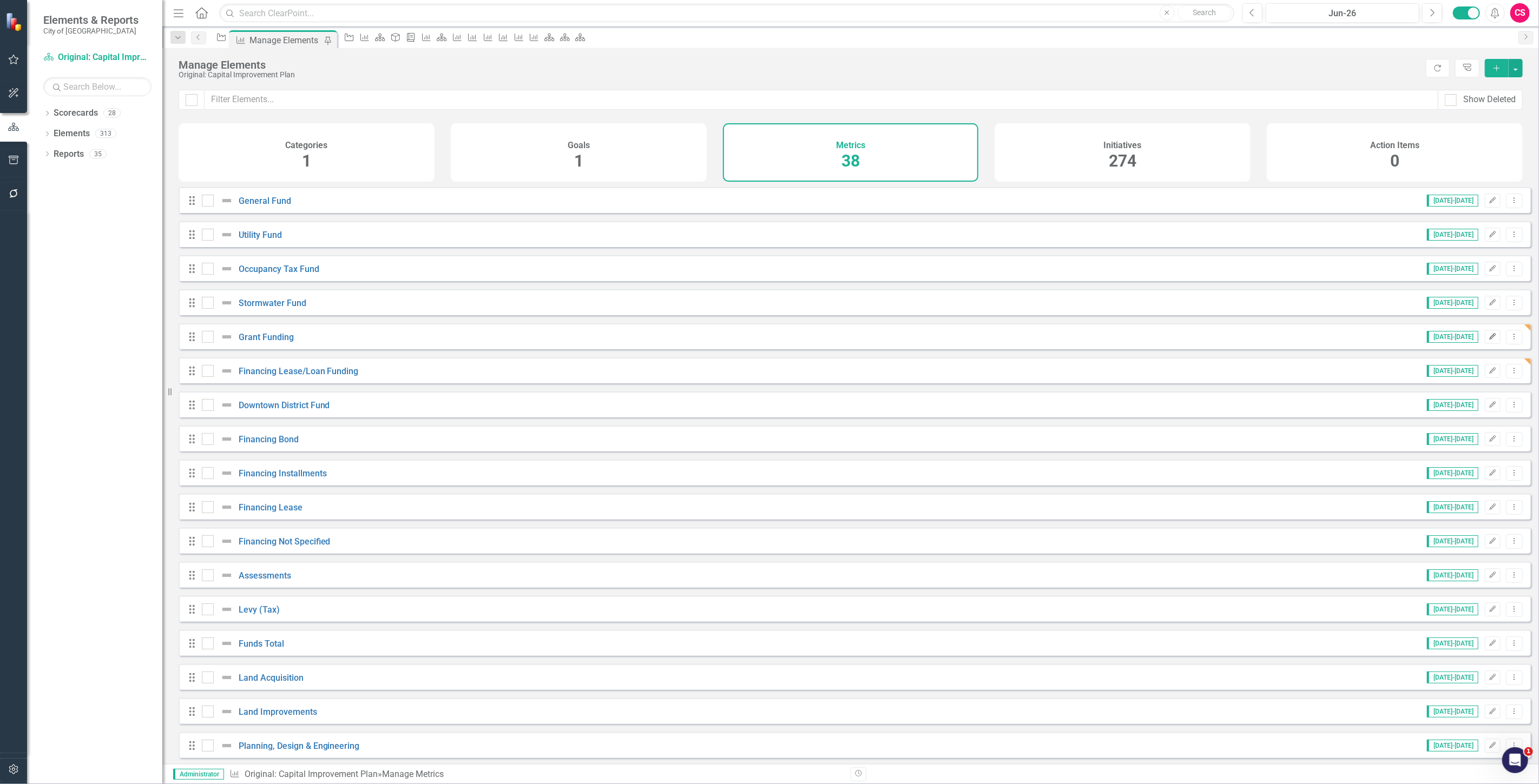
click at [1485, 340] on button "Edit" at bounding box center [1492, 337] width 16 height 14
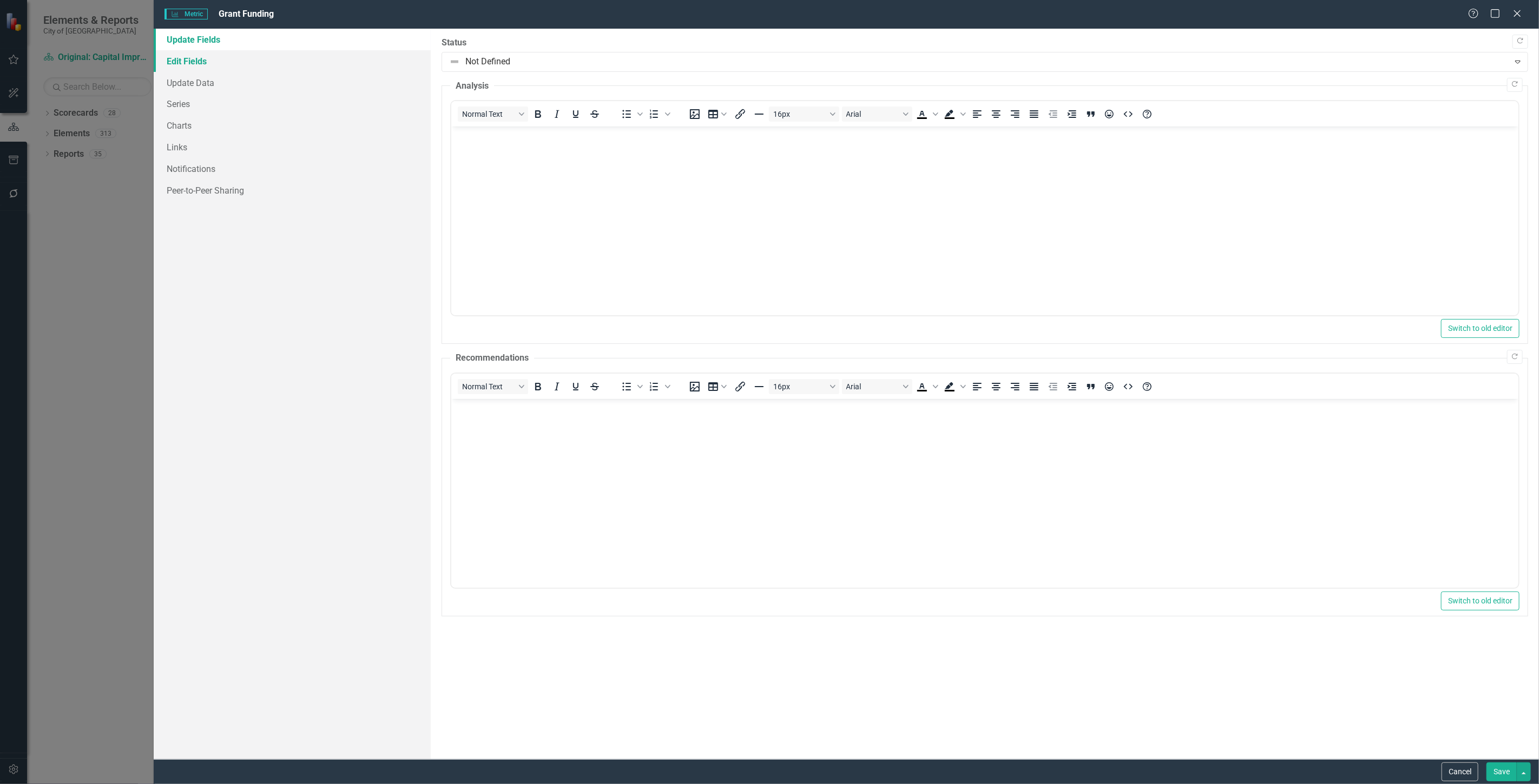
click at [379, 62] on link "Edit Fields" at bounding box center [292, 61] width 277 height 21
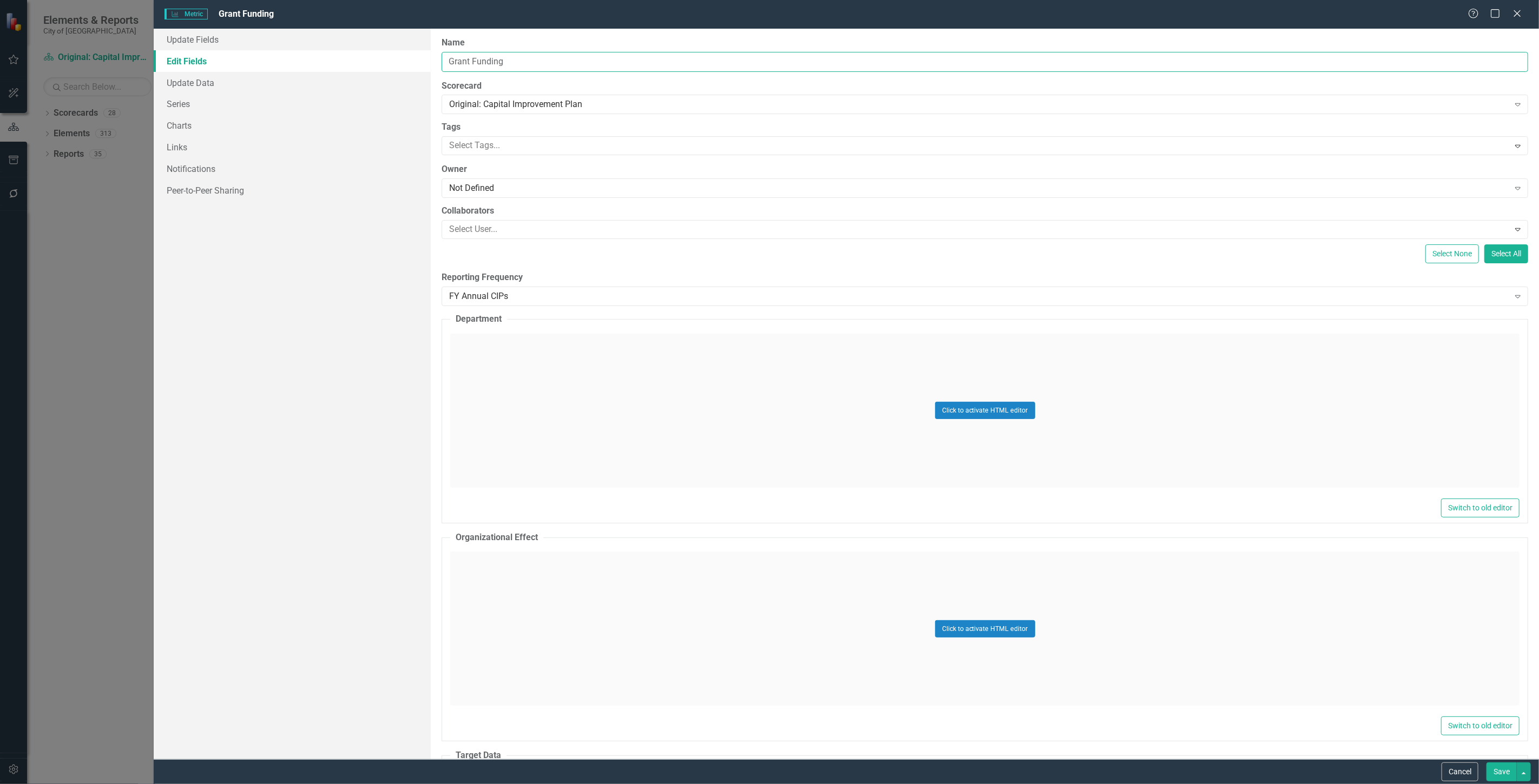
click at [505, 63] on input "Grant Funding" at bounding box center [985, 62] width 1087 height 20
type input "Grant Fund"
click at [1495, 770] on button "Save" at bounding box center [1501, 772] width 30 height 19
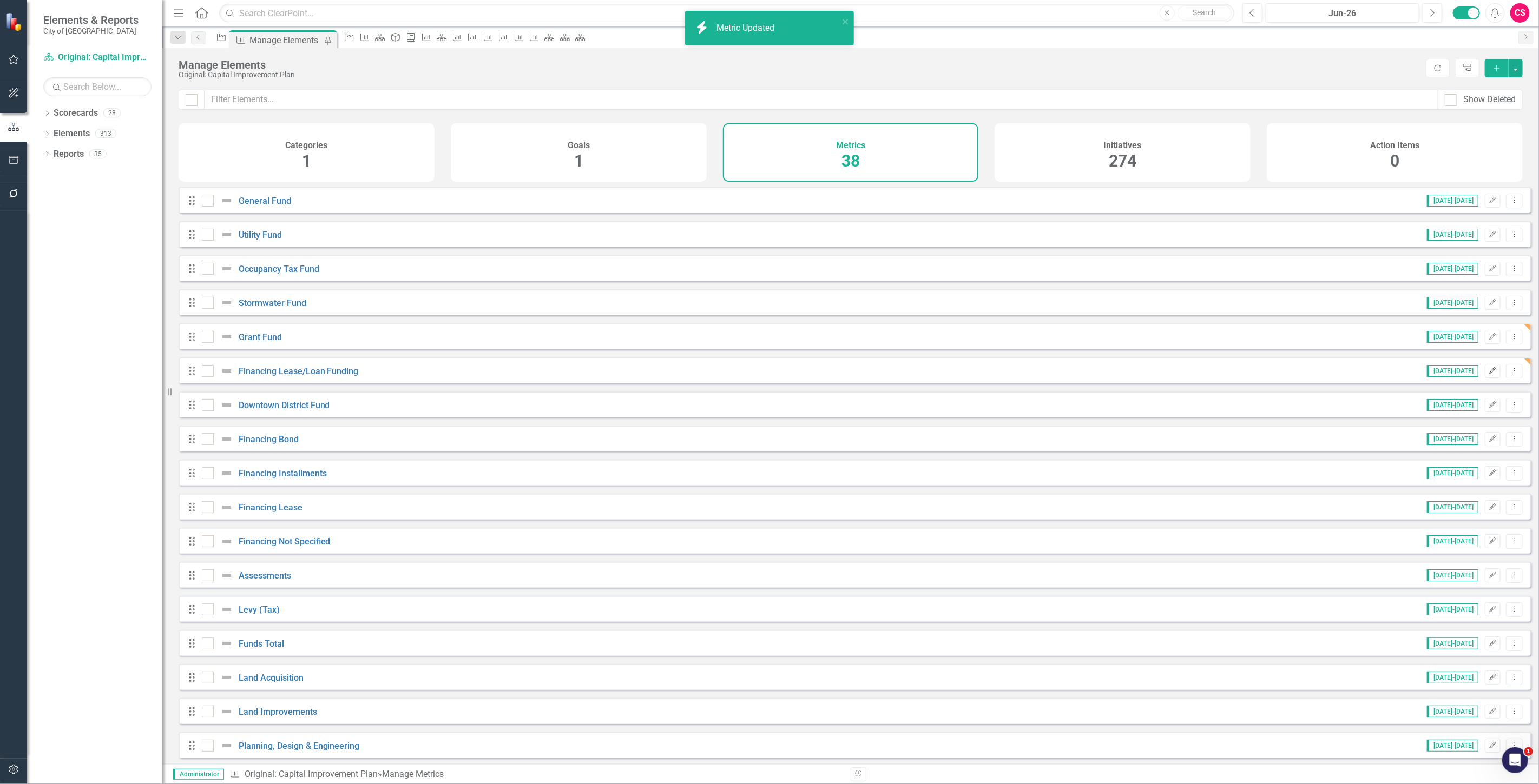
click at [1485, 378] on button "Edit" at bounding box center [1492, 371] width 16 height 14
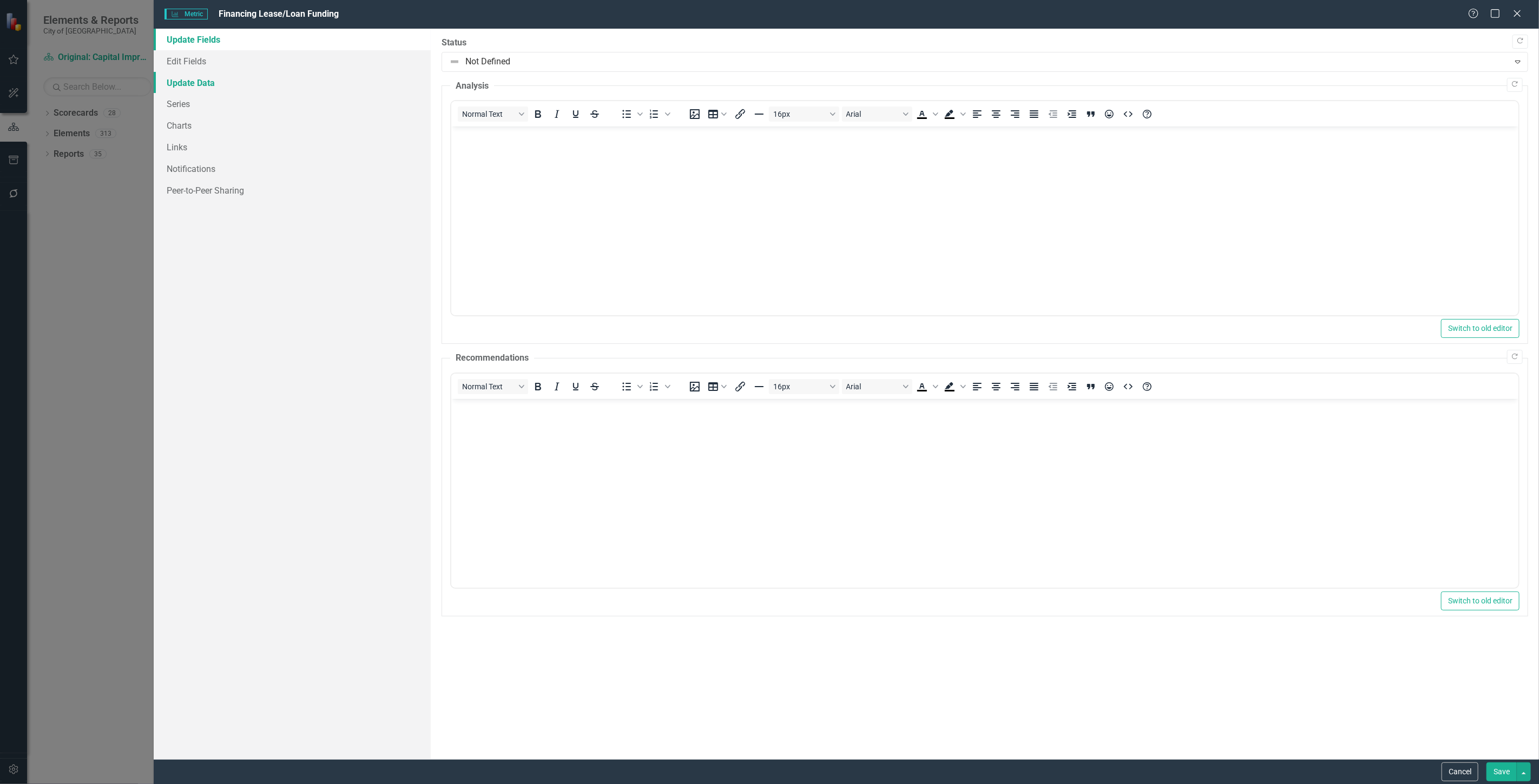
click at [282, 74] on link "Update Data" at bounding box center [292, 82] width 277 height 21
click at [271, 53] on link "Edit Fields" at bounding box center [292, 61] width 277 height 21
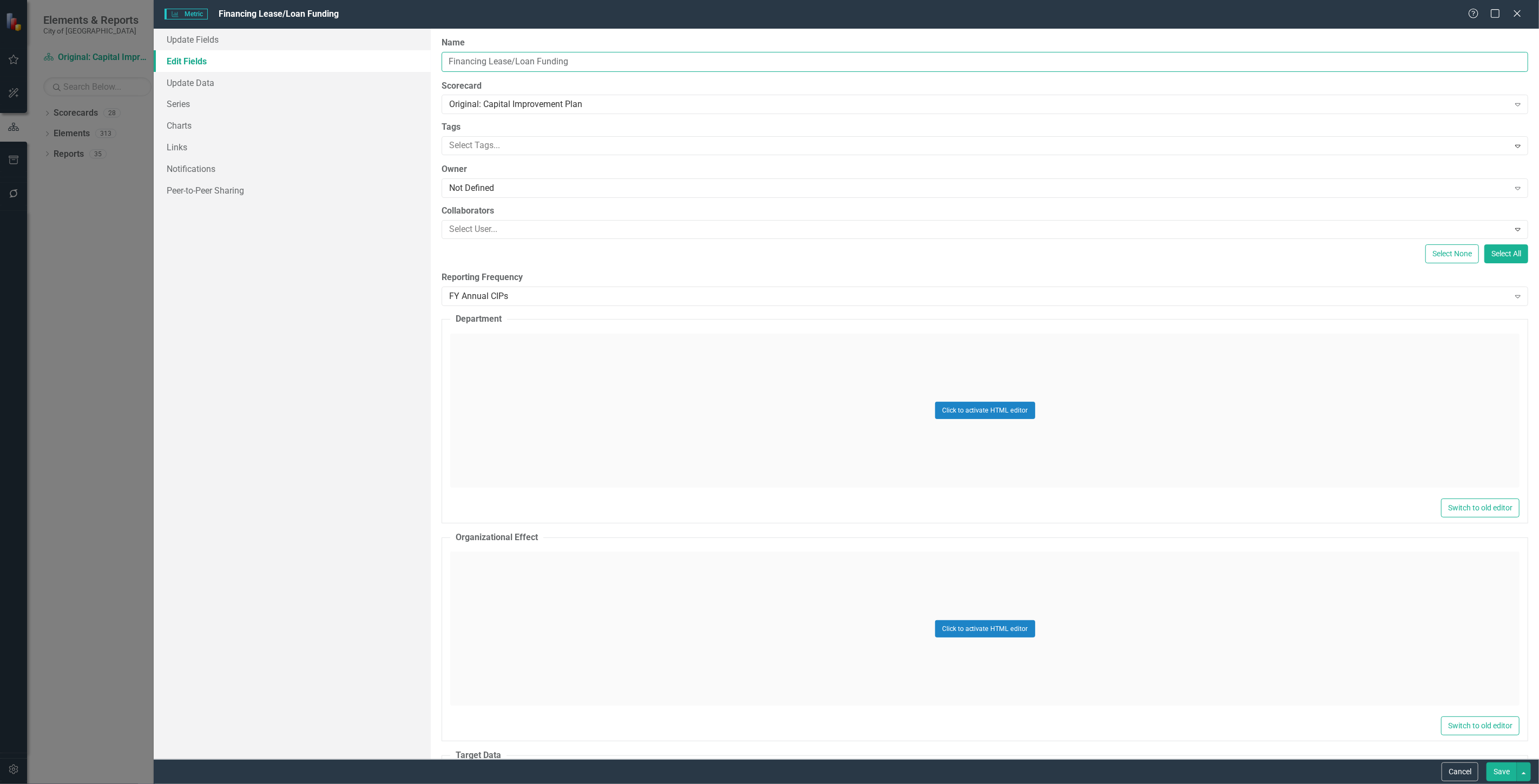
click at [634, 60] on input "Financing Lease/Loan Funding" at bounding box center [985, 62] width 1087 height 20
type input "Financing Lease/Loan Fund"
click at [1494, 777] on button "Save" at bounding box center [1501, 772] width 30 height 19
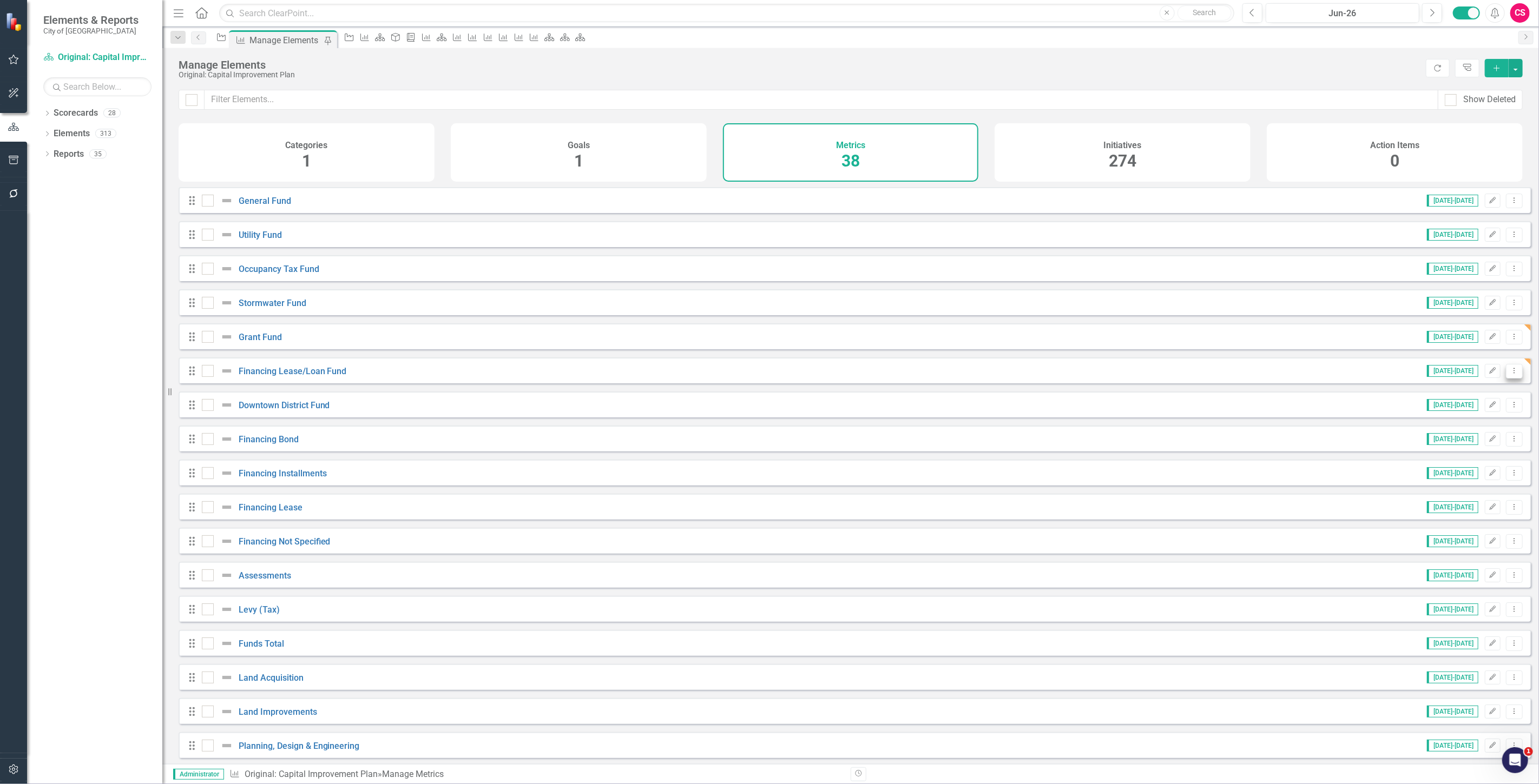
click at [1511, 374] on button "Dropdown Menu" at bounding box center [1515, 371] width 17 height 14
click at [1473, 436] on link "Copy Duplicate Metric" at bounding box center [1471, 436] width 88 height 20
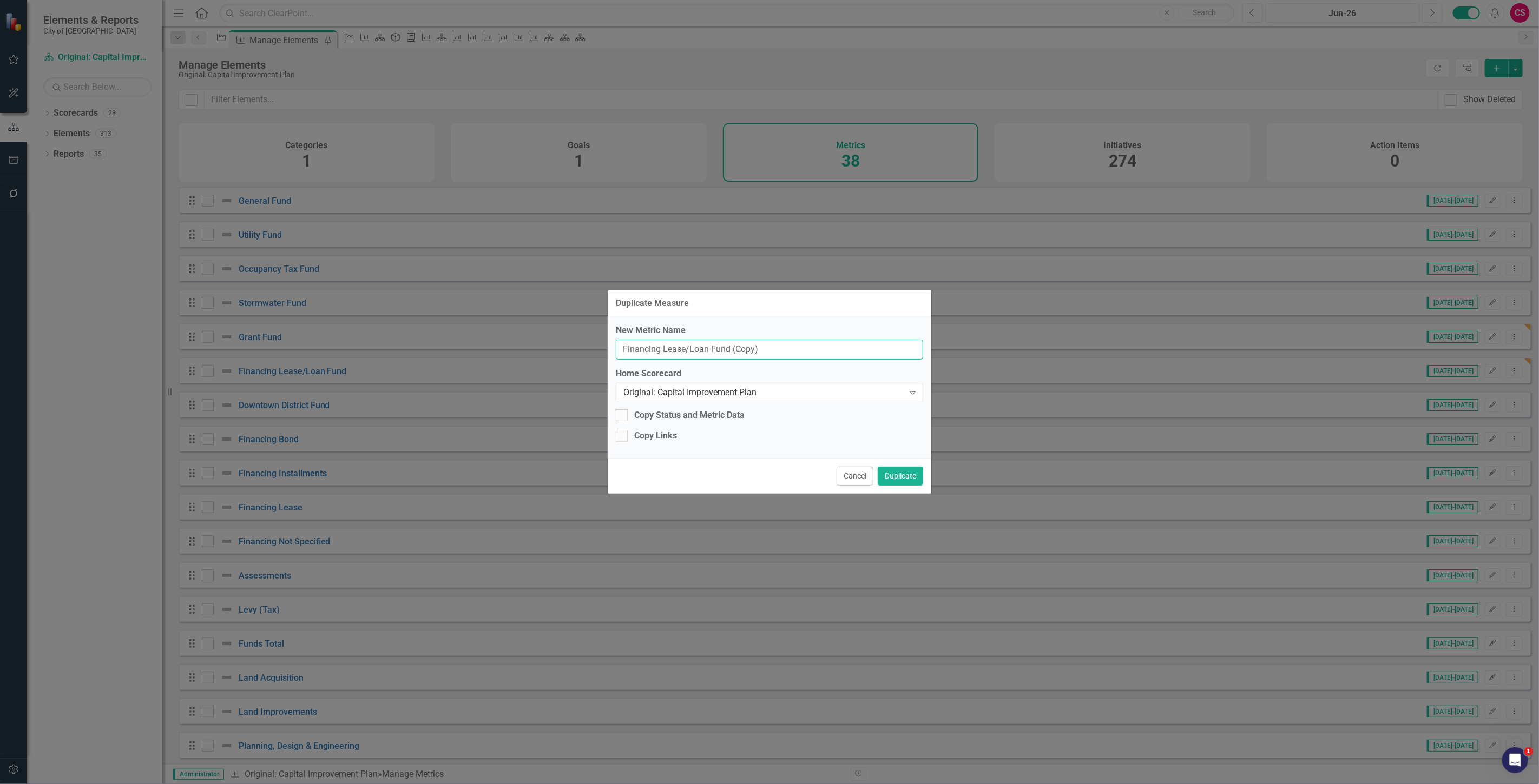
drag, startPoint x: 707, startPoint y: 350, endPoint x: 417, endPoint y: 348, distance: 290.0
click at [417, 348] on div "Duplicate Measure New Metric Name Financing Lease/Loan Fund (Copy) Home Scoreca…" at bounding box center [770, 392] width 1539 height 784
drag, startPoint x: 743, startPoint y: 355, endPoint x: 684, endPoint y: 358, distance: 59.1
click at [684, 358] on input "Powell Bill Fund (Copy)" at bounding box center [770, 350] width 307 height 20
type input "[PERSON_NAME] Fund"
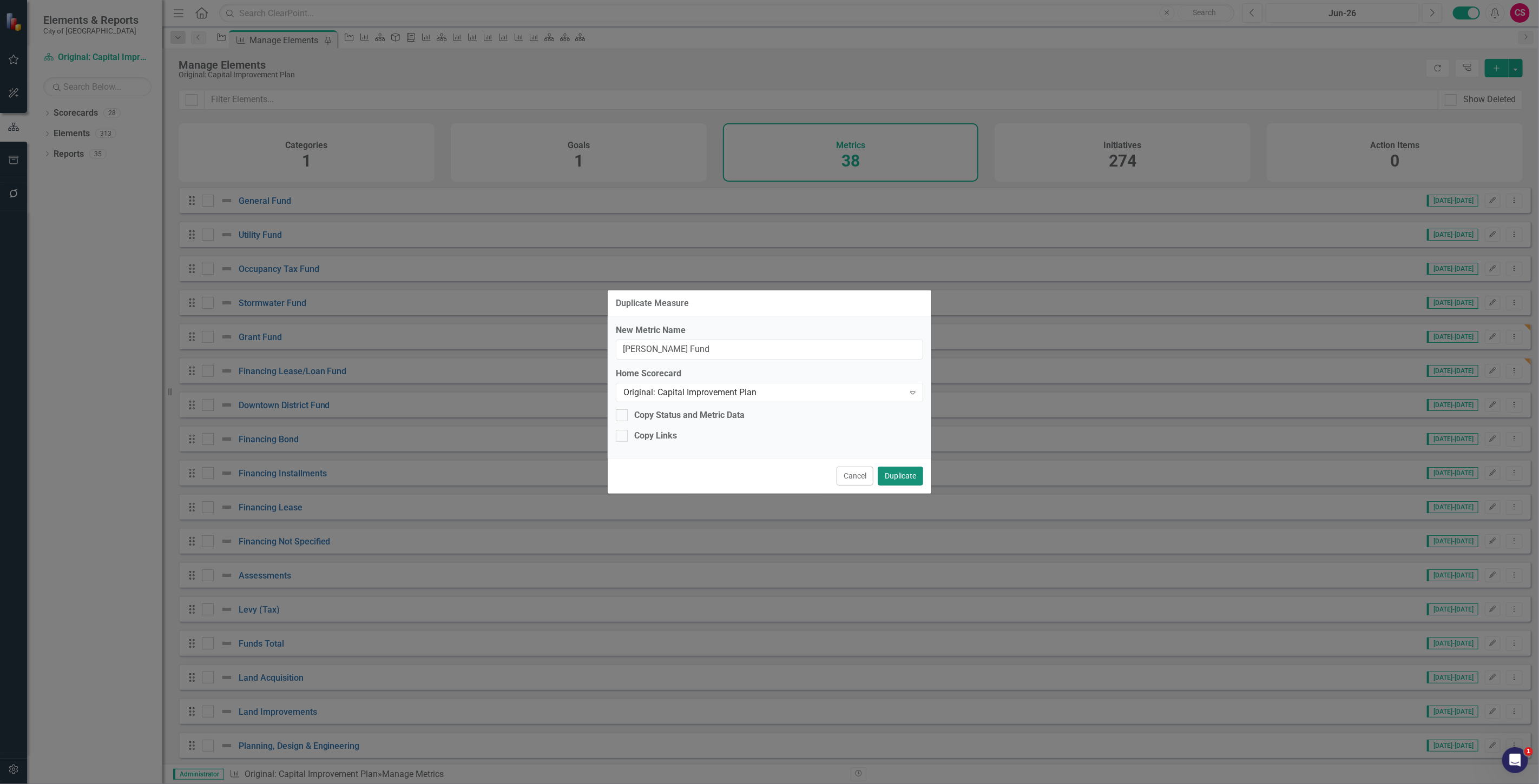
click at [902, 473] on button "Duplicate" at bounding box center [900, 476] width 45 height 19
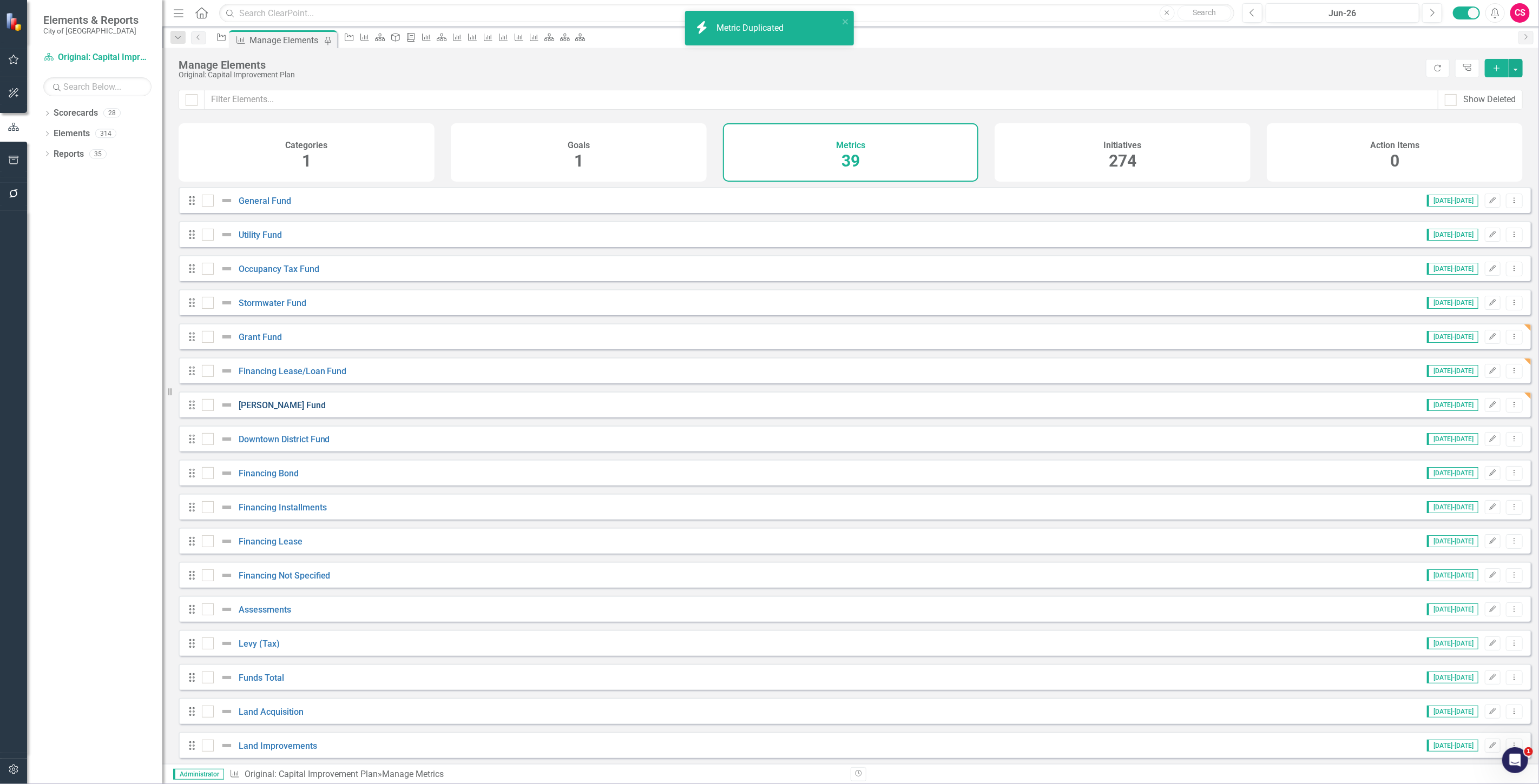
click at [267, 410] on link "[PERSON_NAME] Fund" at bounding box center [282, 405] width 87 height 10
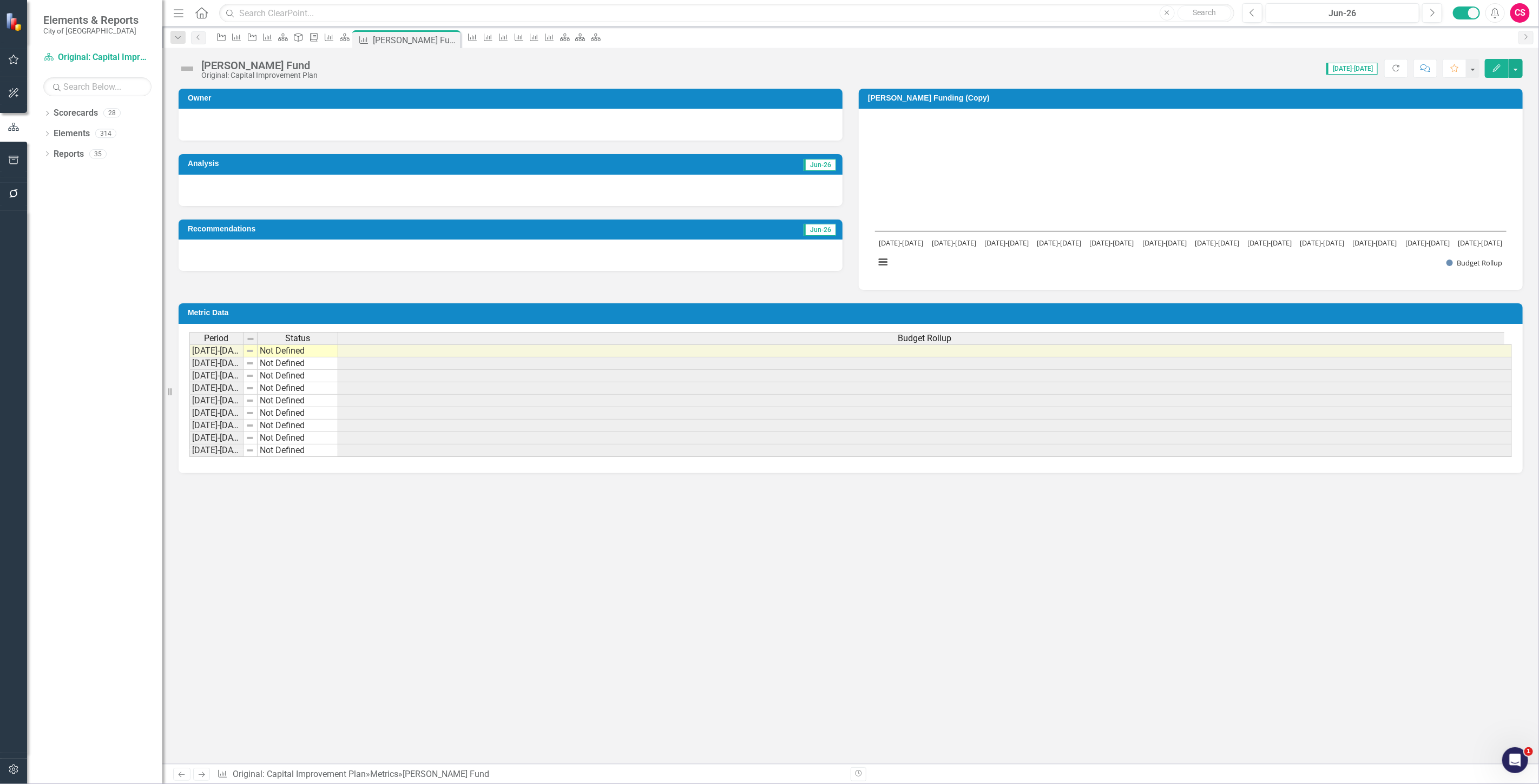
click at [796, 342] on div "Budget Rollup" at bounding box center [925, 339] width 1173 height 12
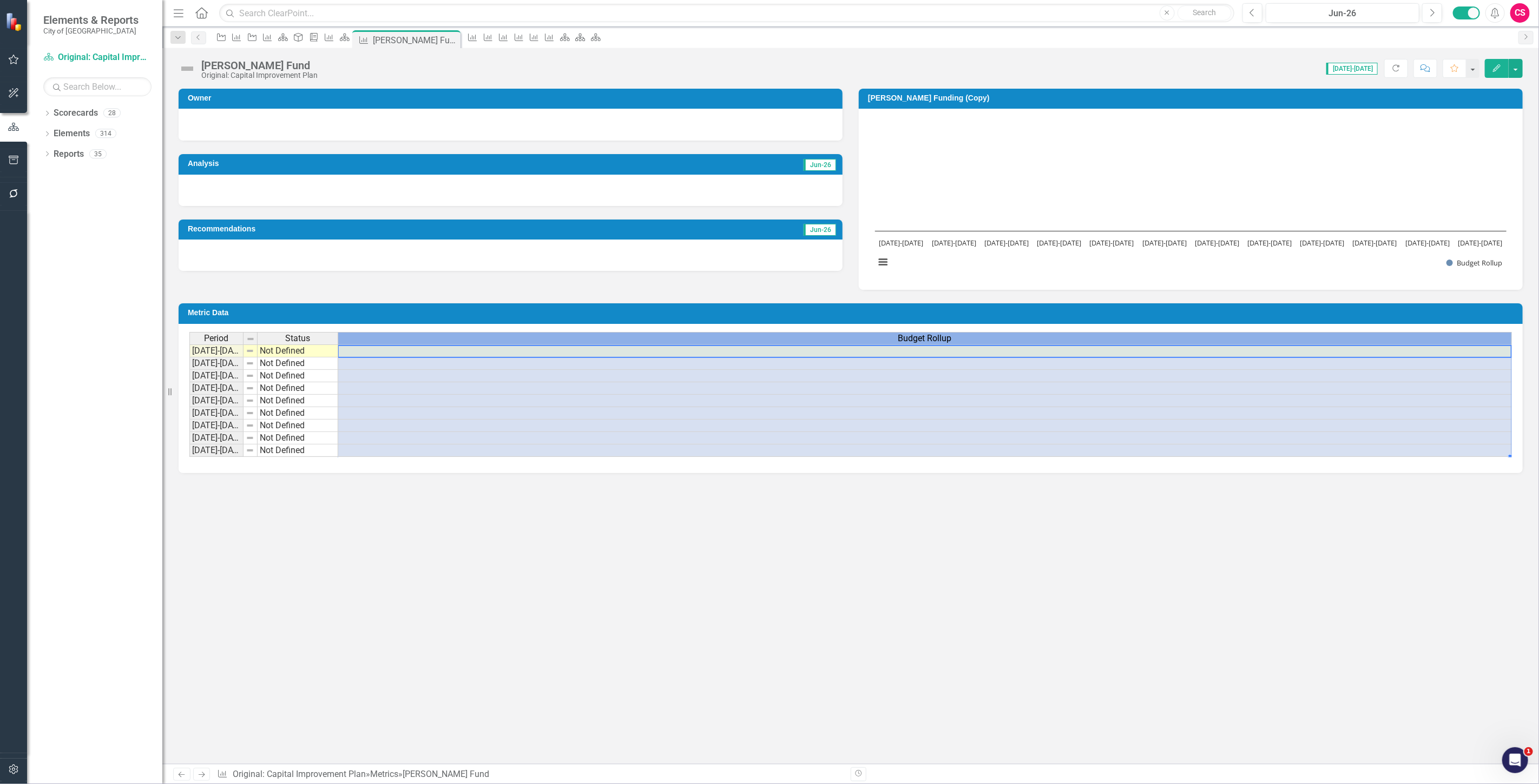
click at [796, 342] on div "Budget Rollup" at bounding box center [925, 339] width 1173 height 12
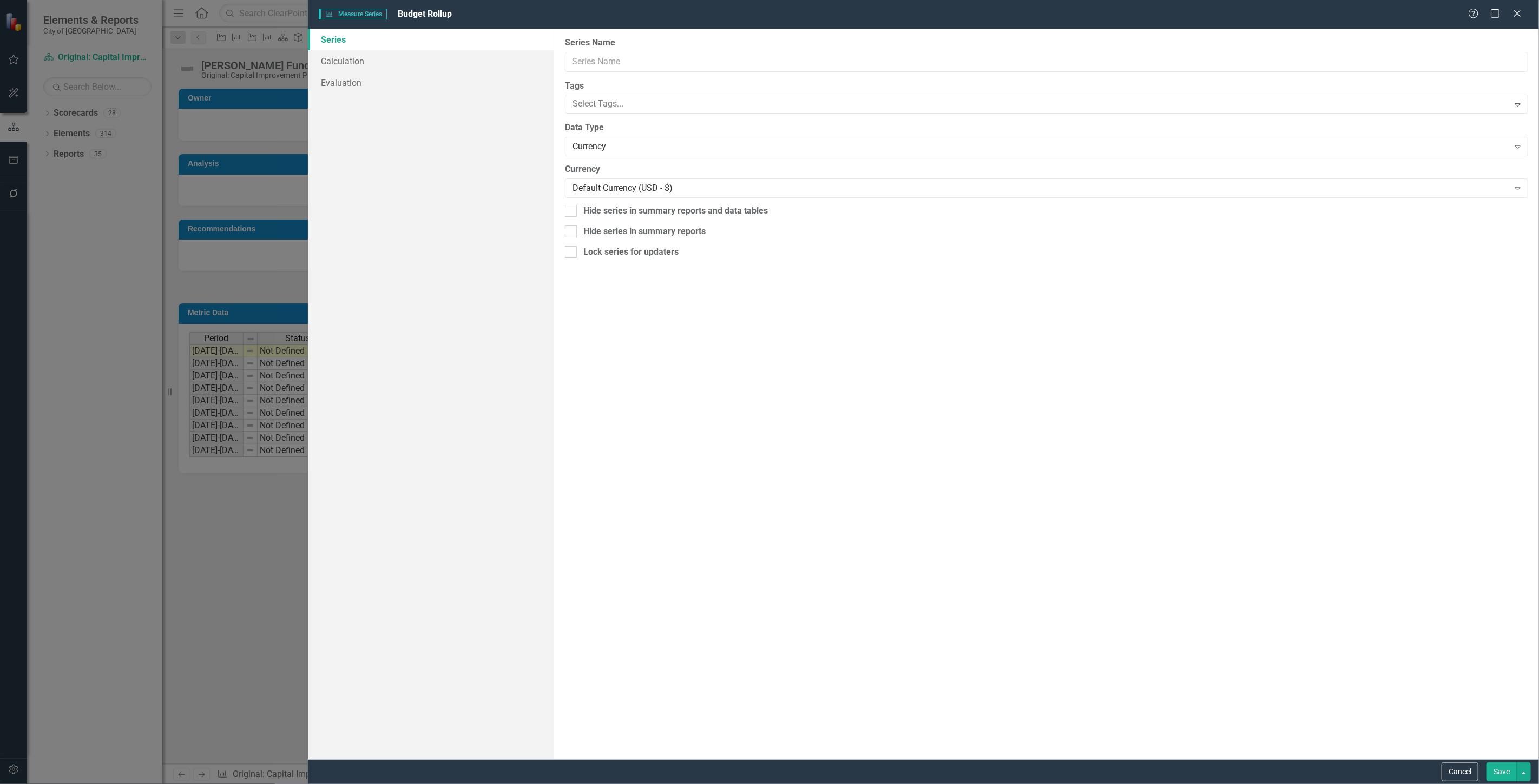
type input "Budget Rollup"
click at [333, 56] on link "Calculation" at bounding box center [431, 61] width 246 height 21
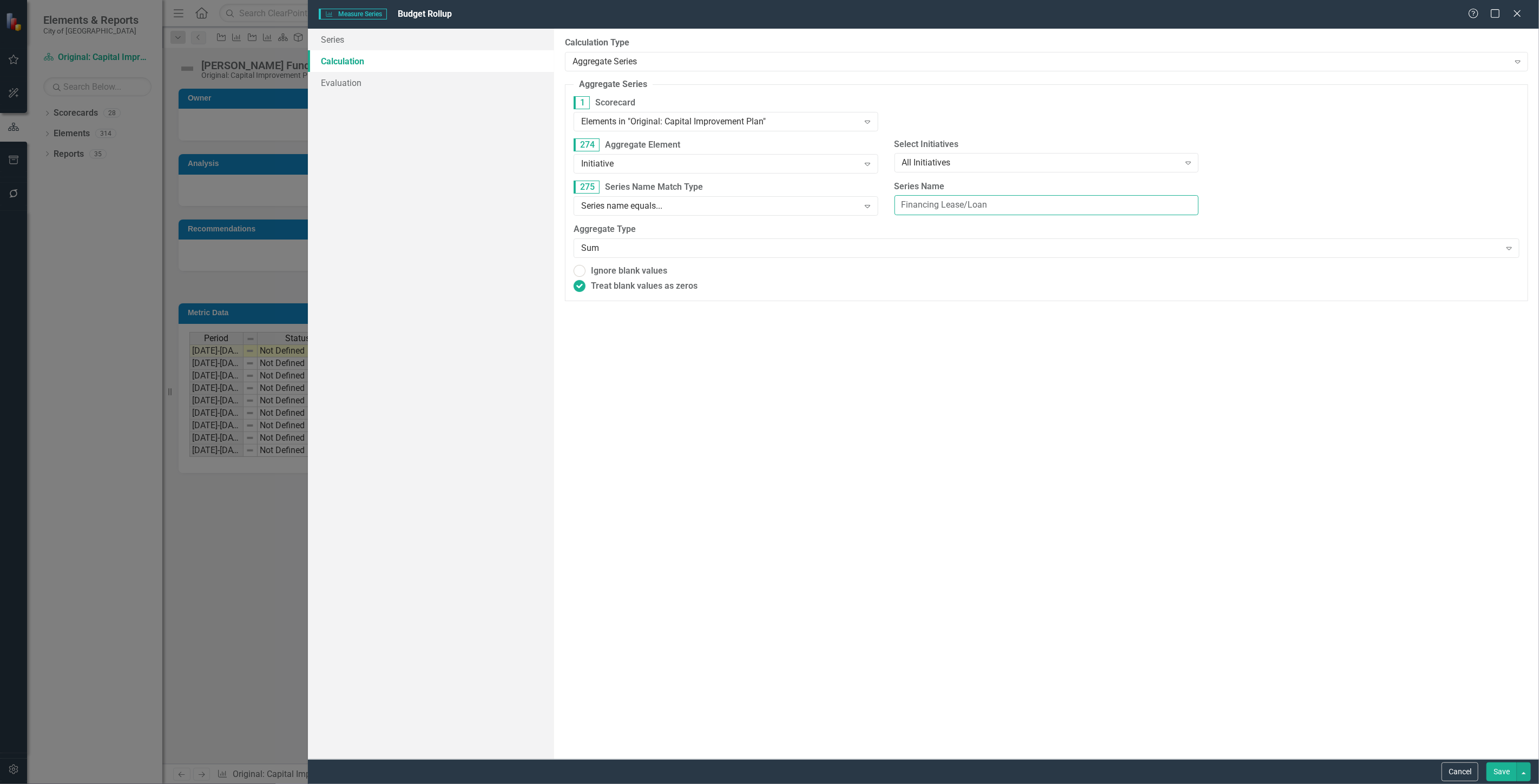
drag, startPoint x: 971, startPoint y: 207, endPoint x: 510, endPoint y: 223, distance: 461.3
click at [510, 223] on div "Series Calculation Evaluation From this page, you can edit the name, type, and …" at bounding box center [923, 394] width 1231 height 731
type input "[PERSON_NAME] Fund"
click at [1499, 774] on button "Save" at bounding box center [1501, 772] width 30 height 19
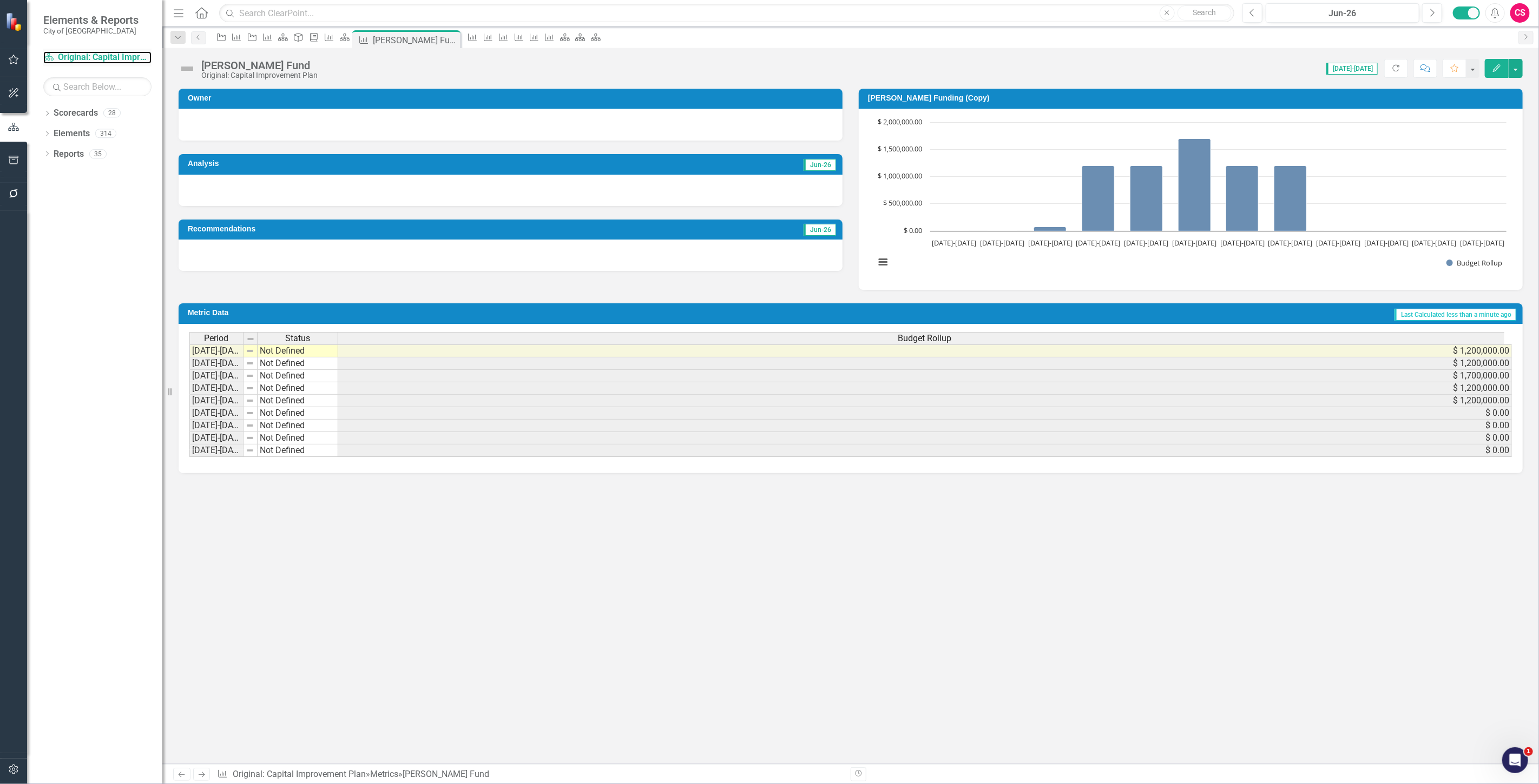
click at [91, 55] on link "Scorecard Original: Capital Improvement Plan" at bounding box center [97, 57] width 108 height 13
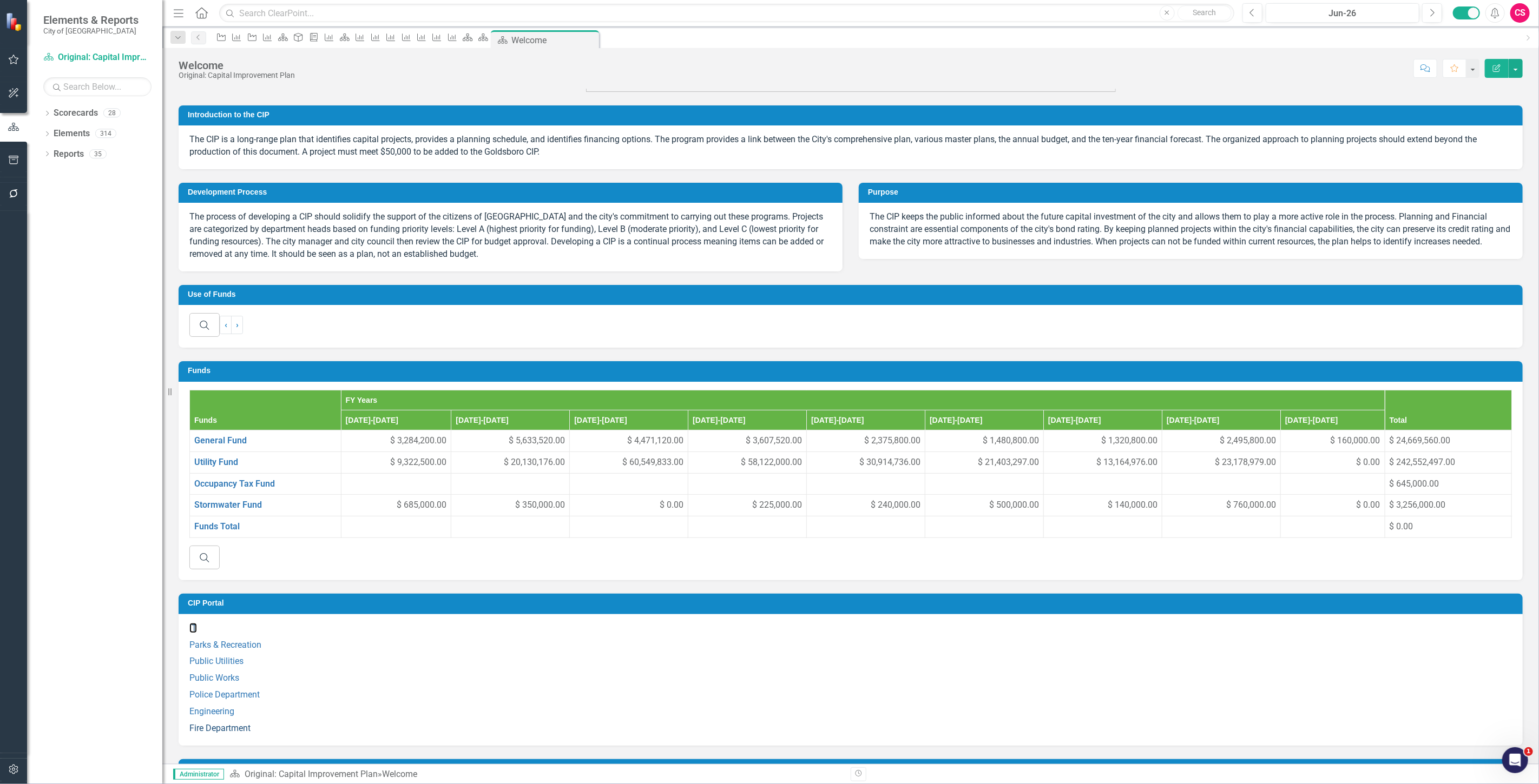
scroll to position [273, 0]
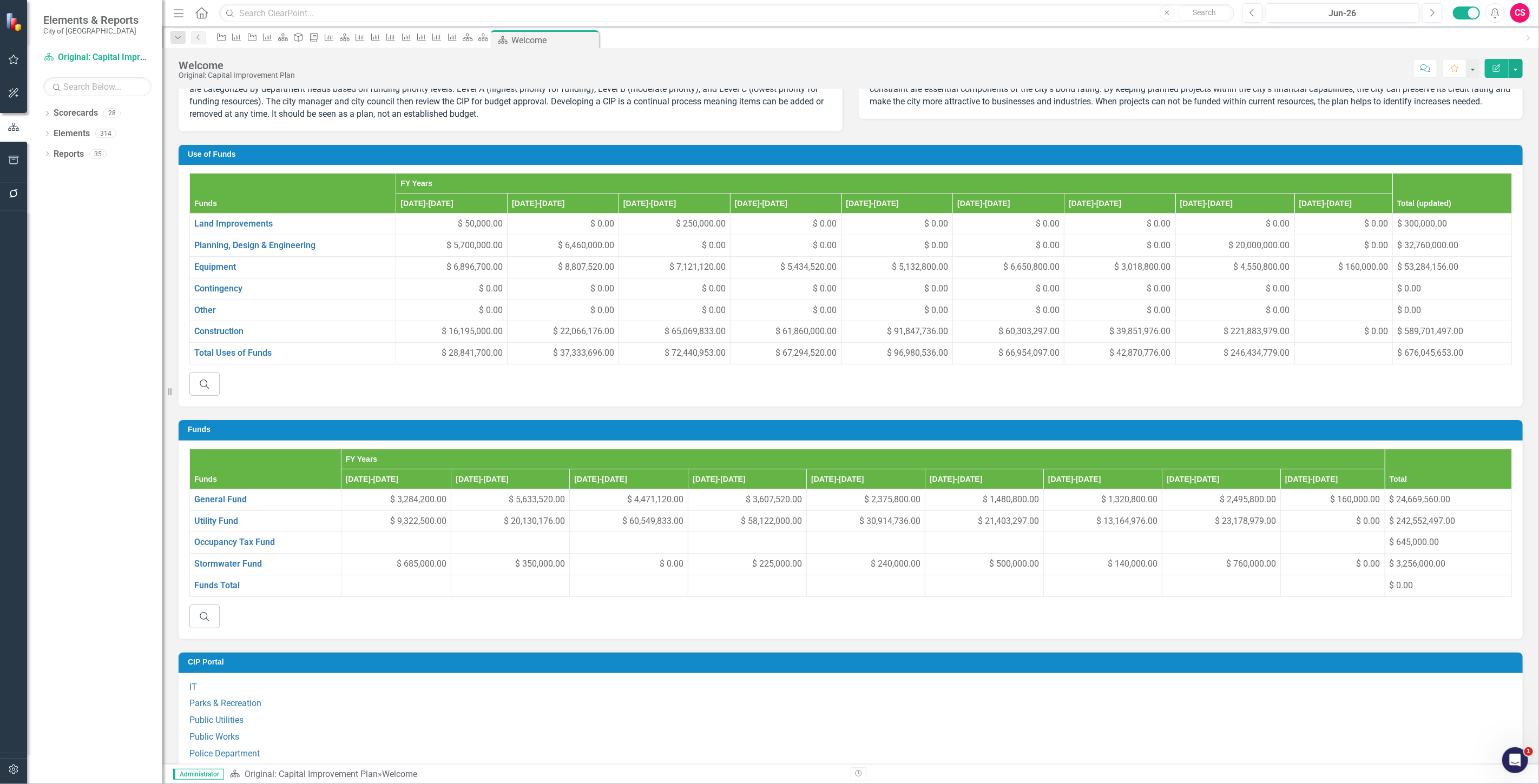
drag, startPoint x: 130, startPoint y: 474, endPoint x: 129, endPoint y: 468, distance: 6.1
click at [130, 474] on div "Dropdown Scorecards 28 Strategic Plan UNC Benchmarking Project ANNUAL COMPREHEN…" at bounding box center [94, 444] width 135 height 680
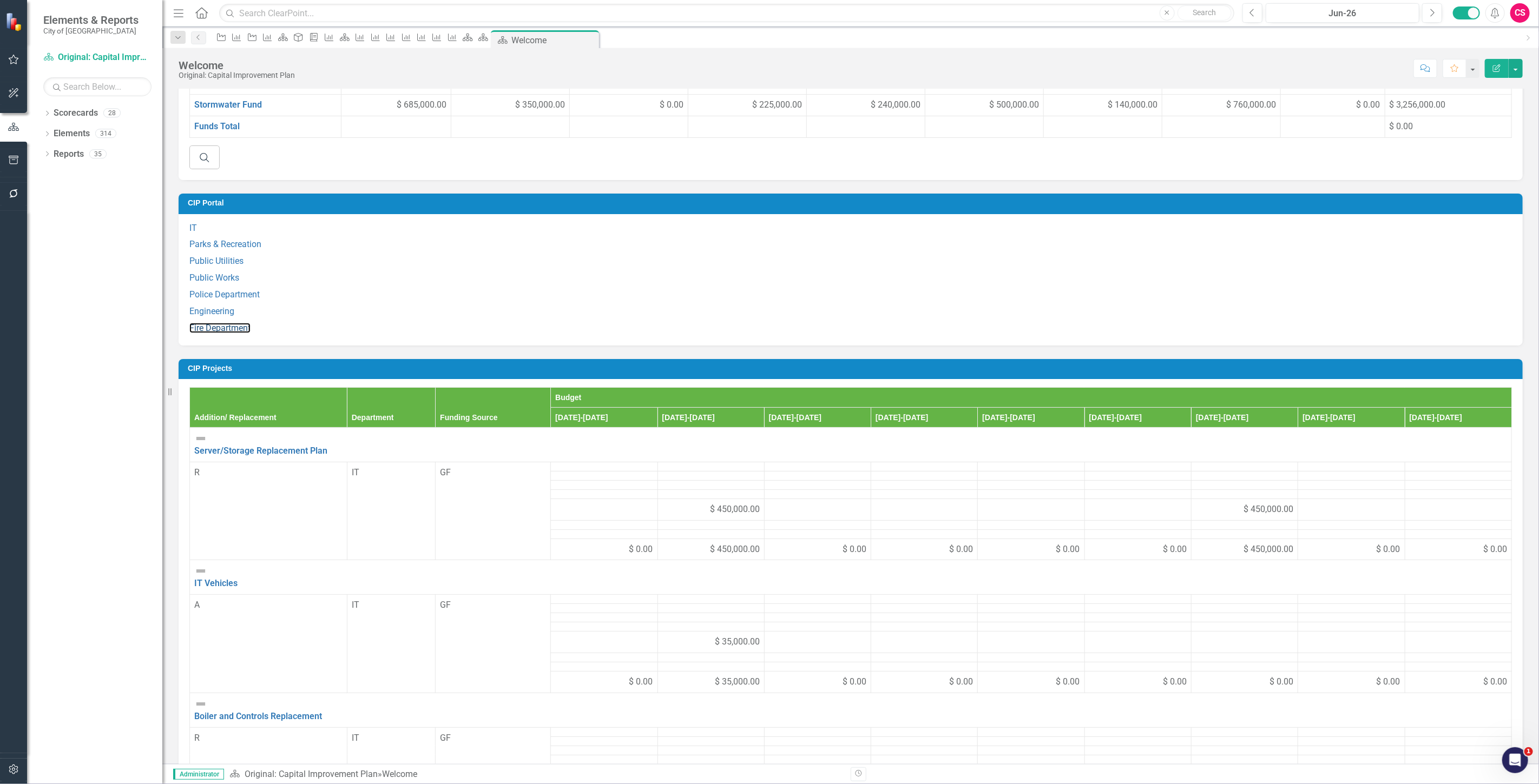
scroll to position [673, 0]
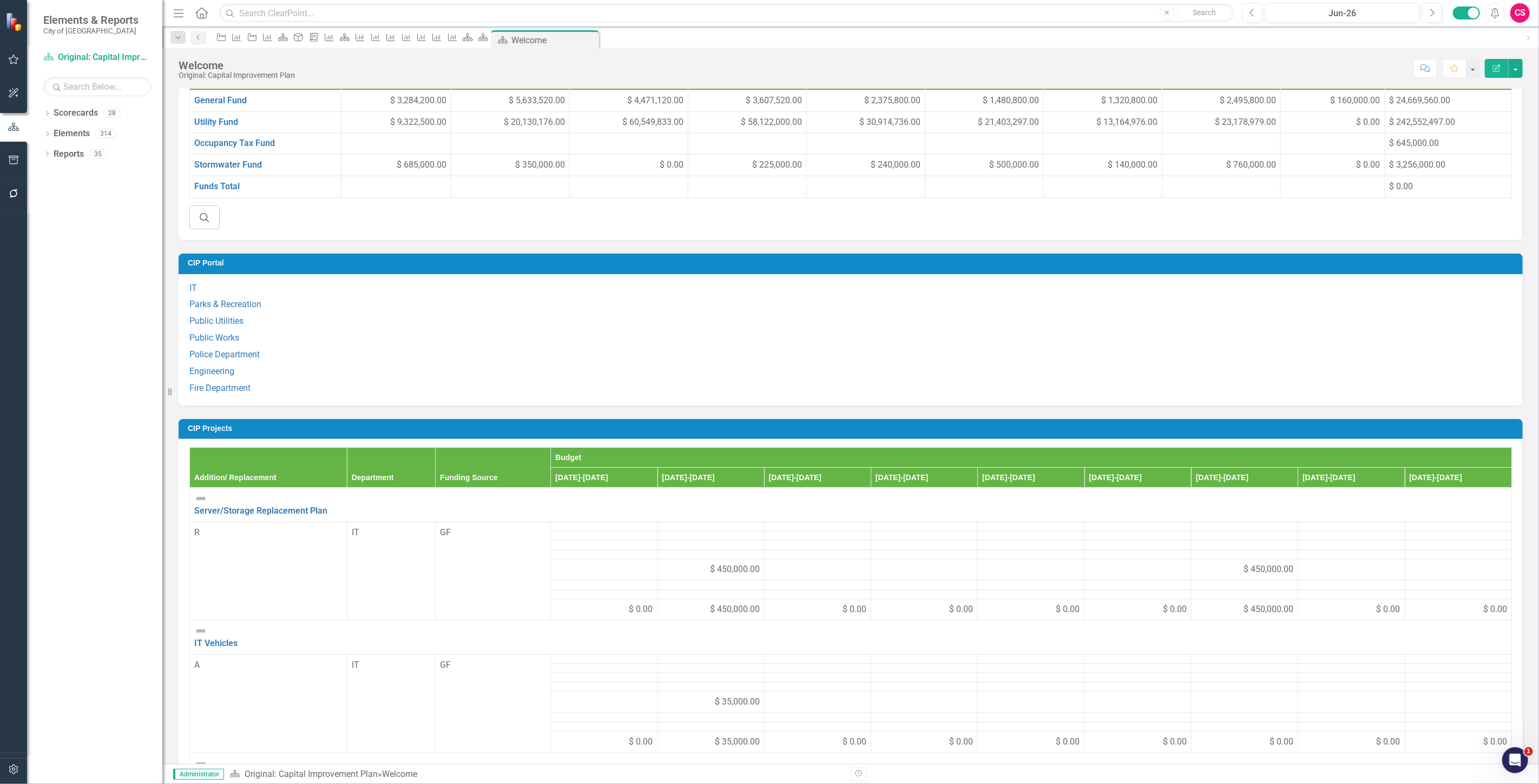
click at [776, 425] on h3 "CIP Projects" at bounding box center [852, 429] width 1329 height 8
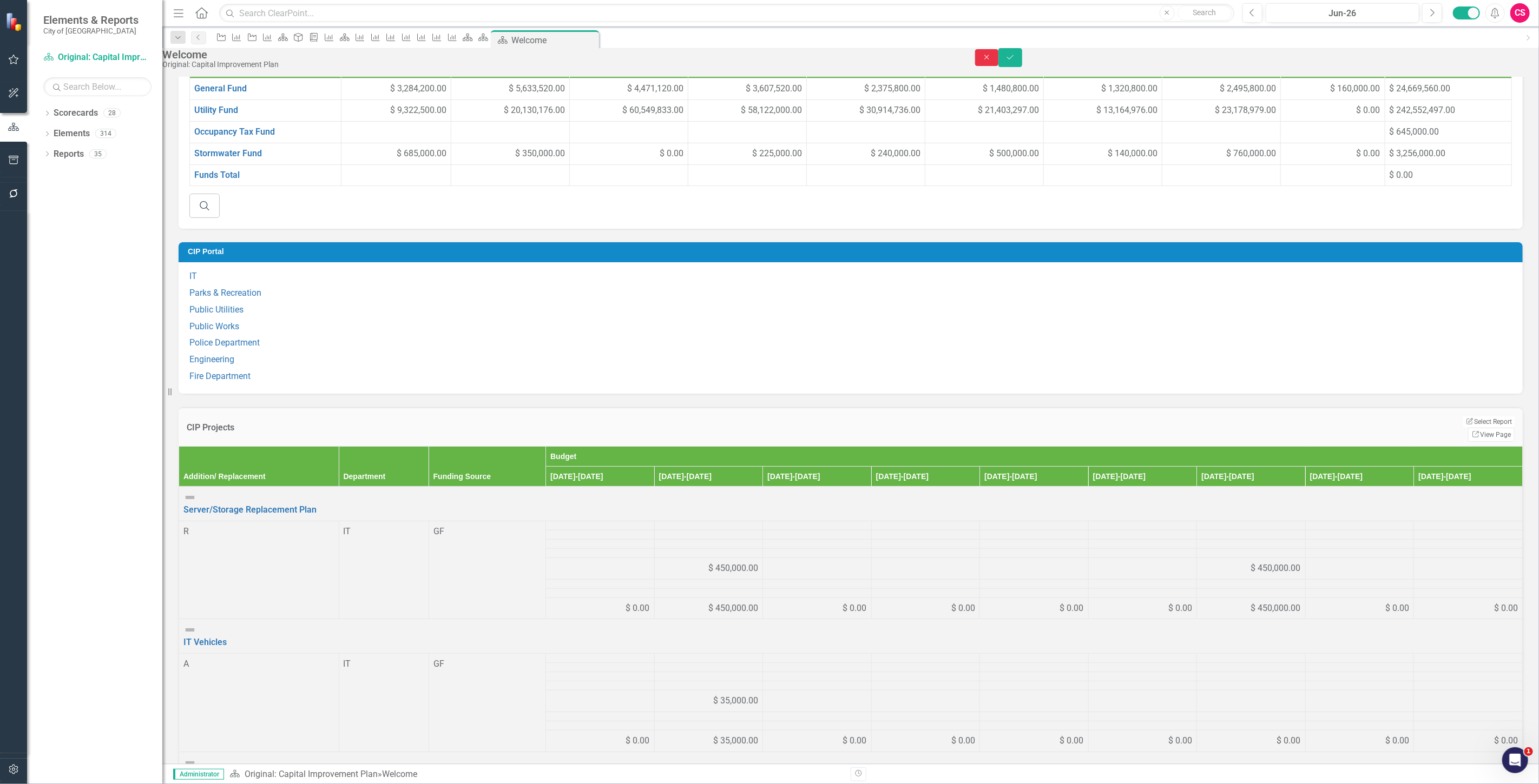
click at [992, 61] on icon "Close" at bounding box center [987, 57] width 10 height 8
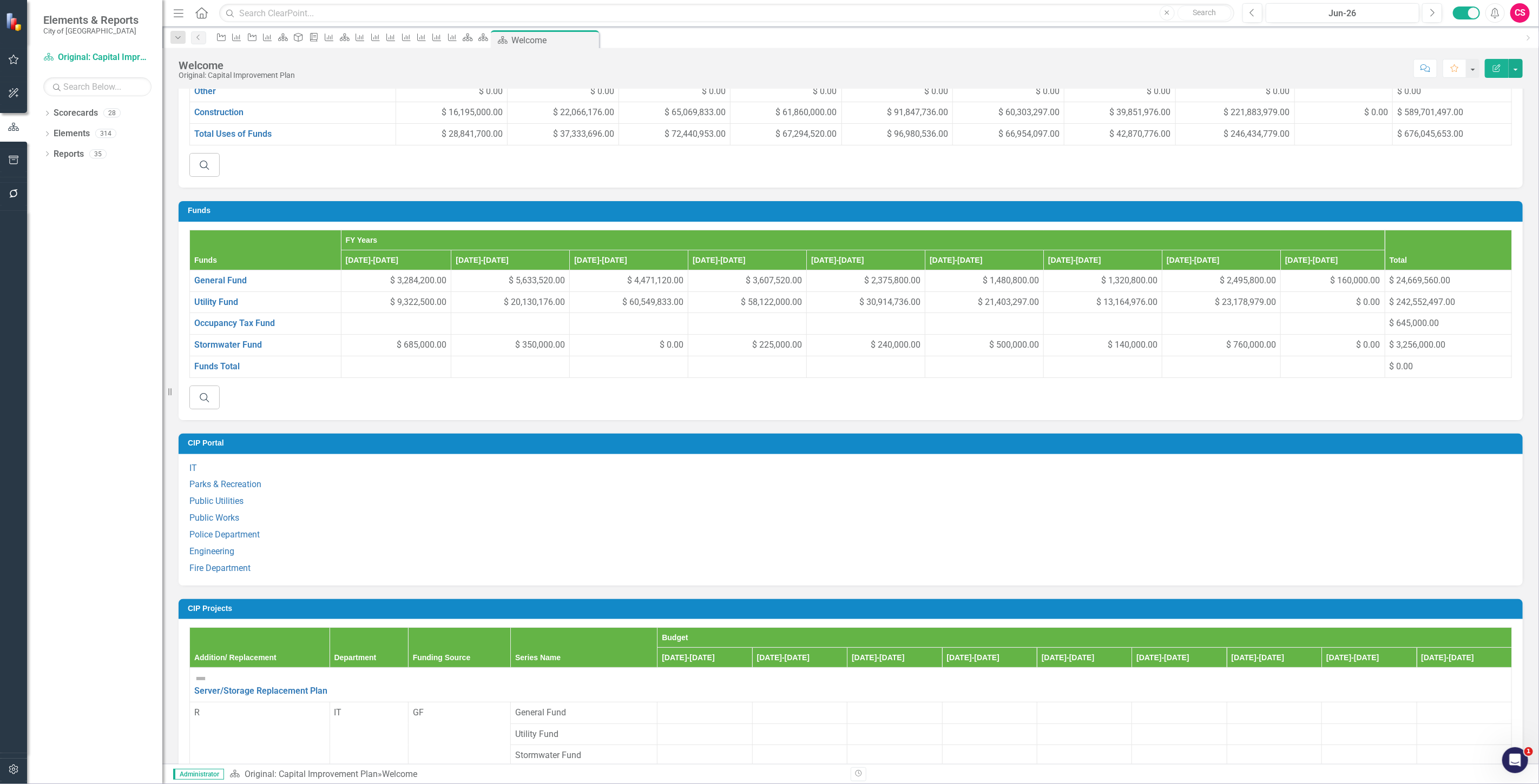
scroll to position [312, 0]
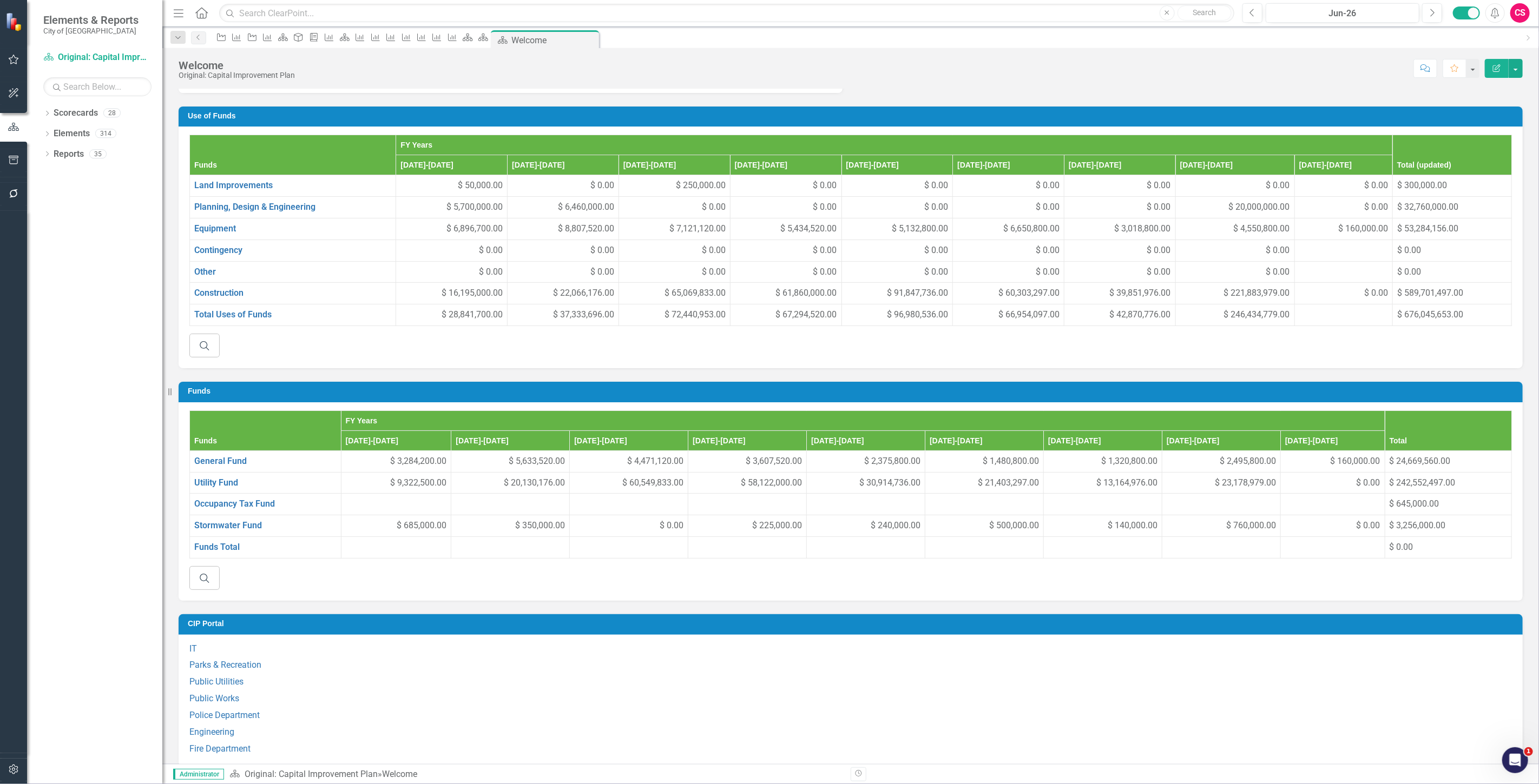
click at [443, 120] on h3 "Use of Funds" at bounding box center [852, 116] width 1329 height 8
click at [444, 120] on h3 "Use of Funds" at bounding box center [852, 116] width 1329 height 8
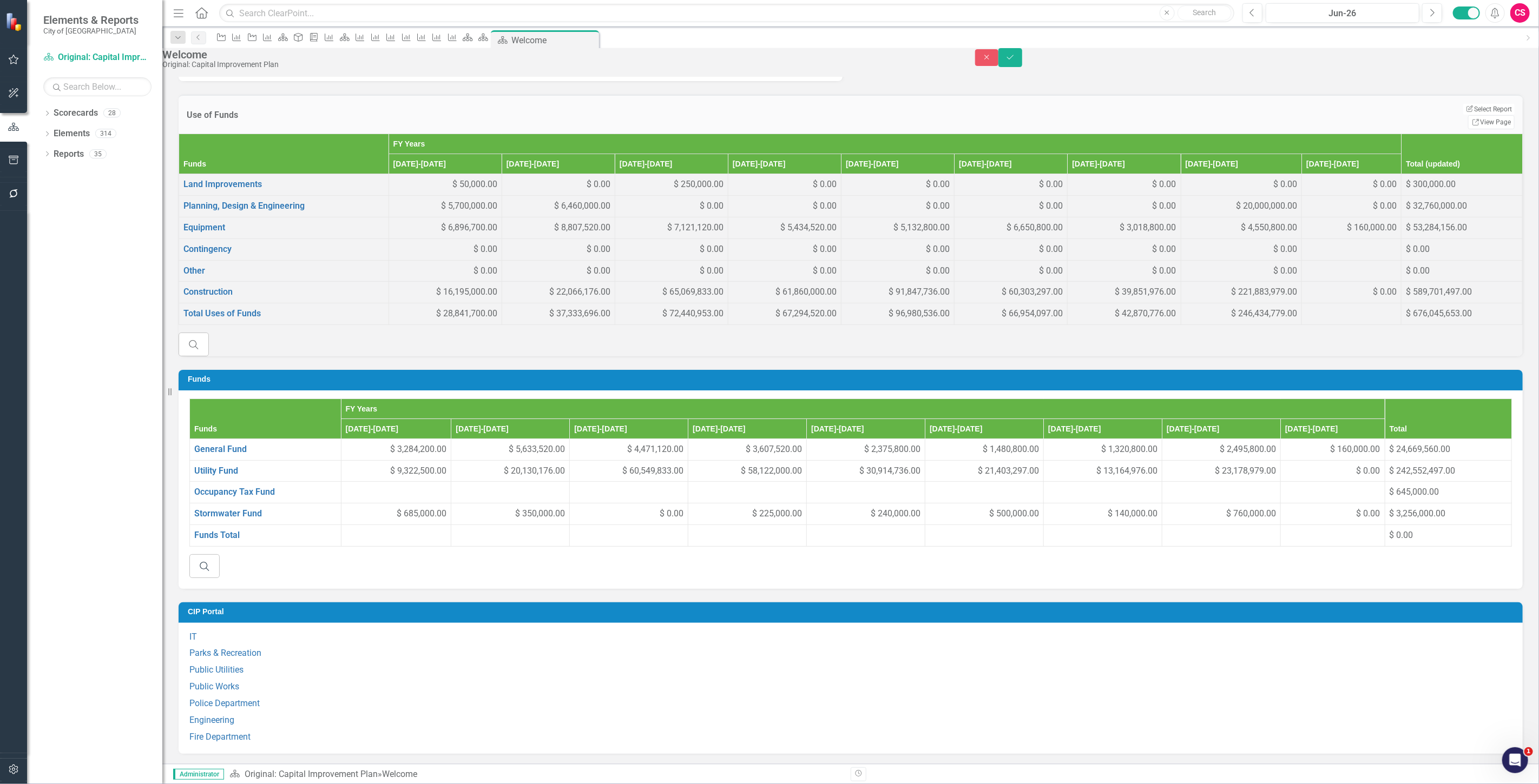
drag, startPoint x: 1495, startPoint y: 137, endPoint x: 1479, endPoint y: 143, distance: 17.1
click at [1479, 134] on div "Use of Funds Edit Report Select Report Link View Page" at bounding box center [851, 114] width 1344 height 39
click at [992, 61] on icon "Close" at bounding box center [987, 57] width 10 height 8
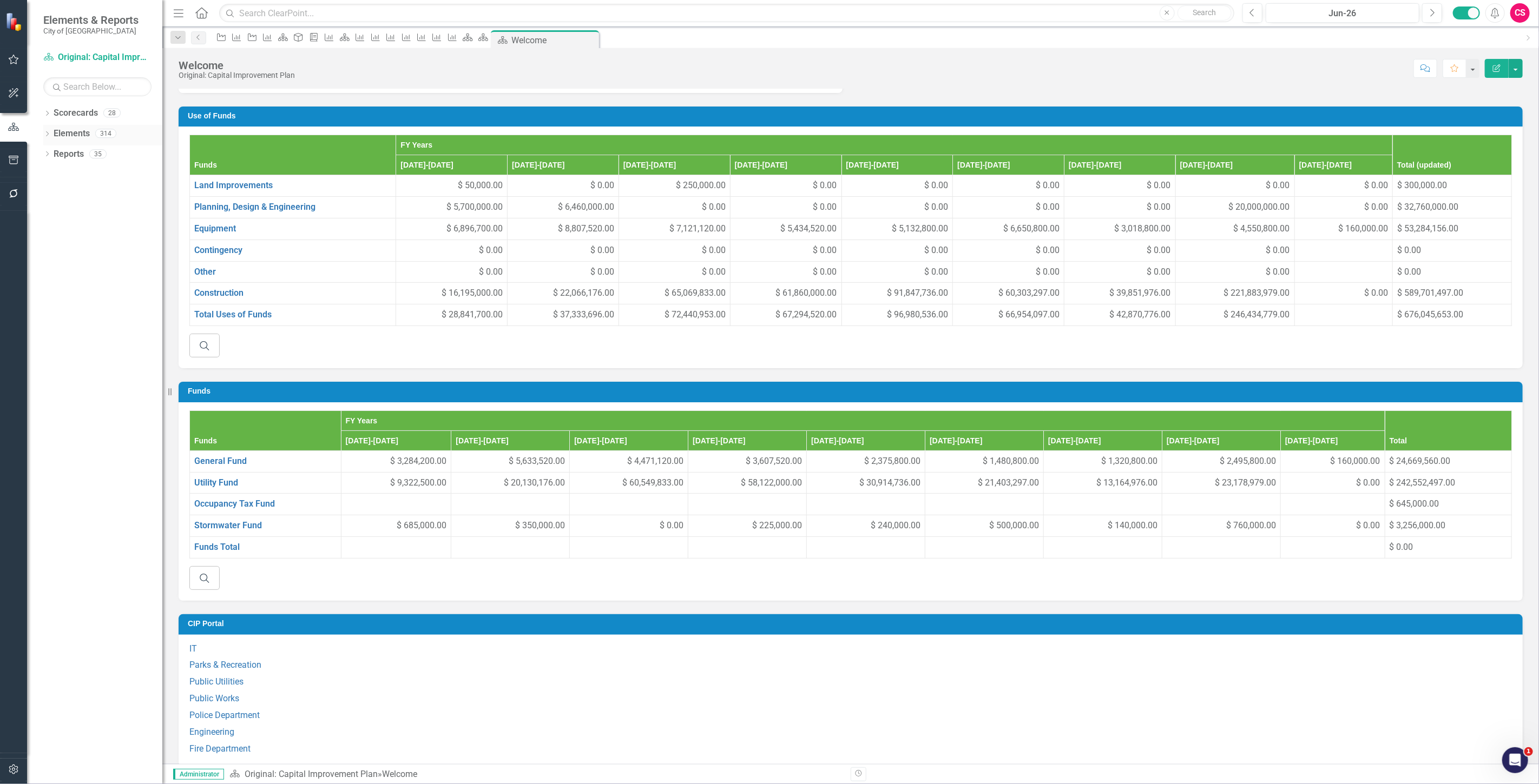
click at [65, 133] on link "Elements" at bounding box center [72, 134] width 36 height 13
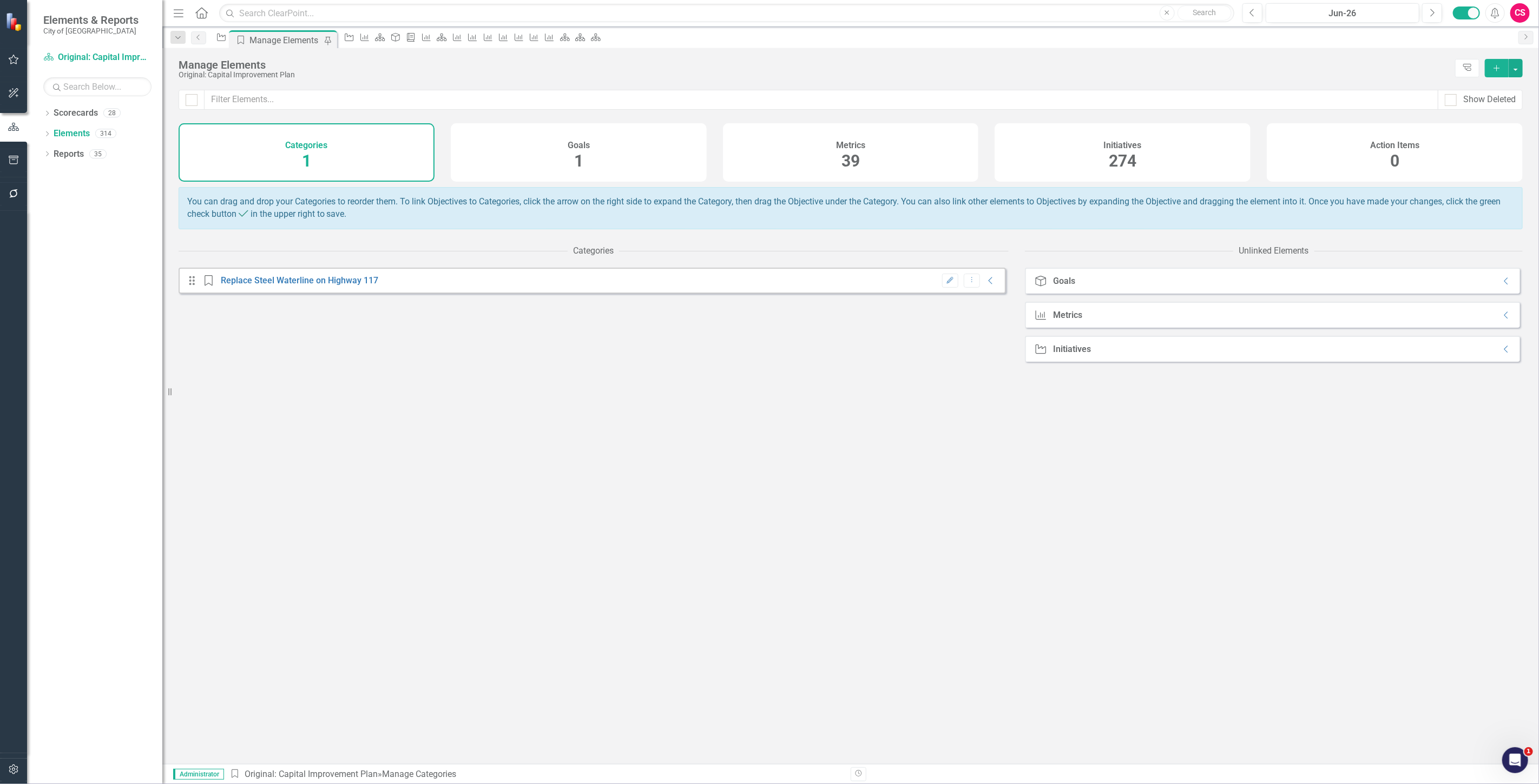
click at [813, 172] on div "Metrics 39" at bounding box center [851, 153] width 256 height 59
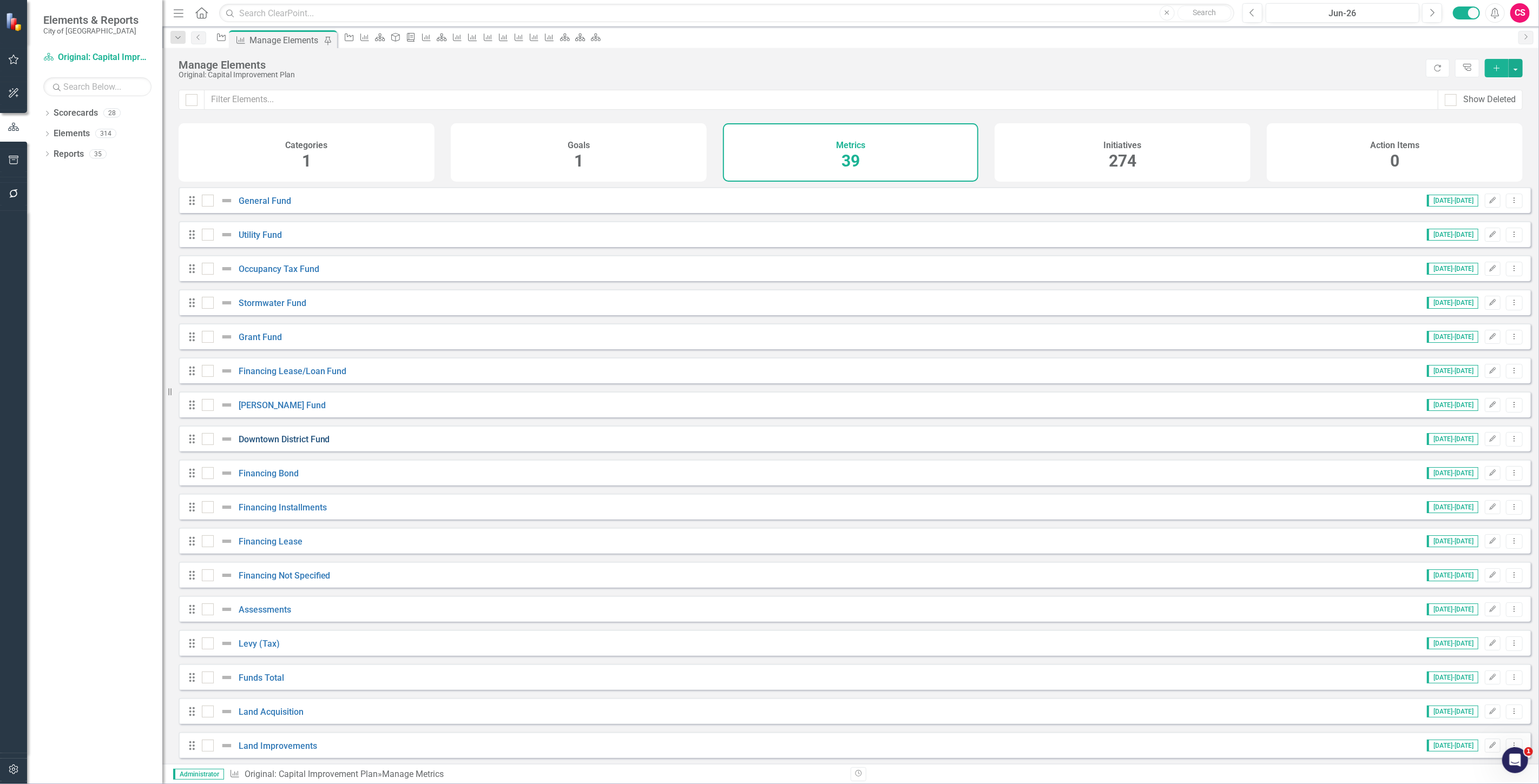
scroll to position [240, 0]
click at [286, 511] on link "Land Improvements" at bounding box center [277, 506] width 78 height 10
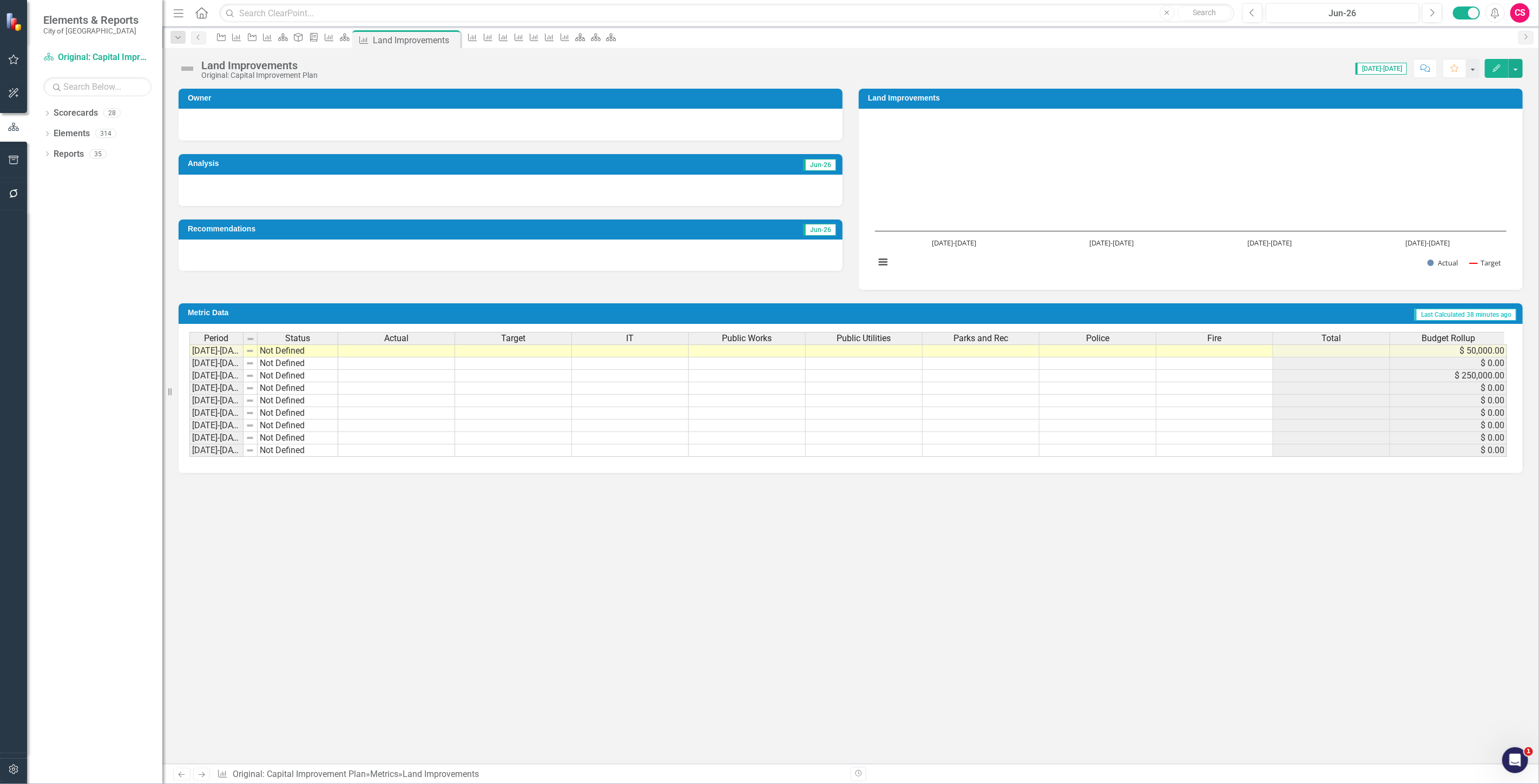
click at [1408, 343] on div "Budget Rollup" at bounding box center [1448, 339] width 117 height 12
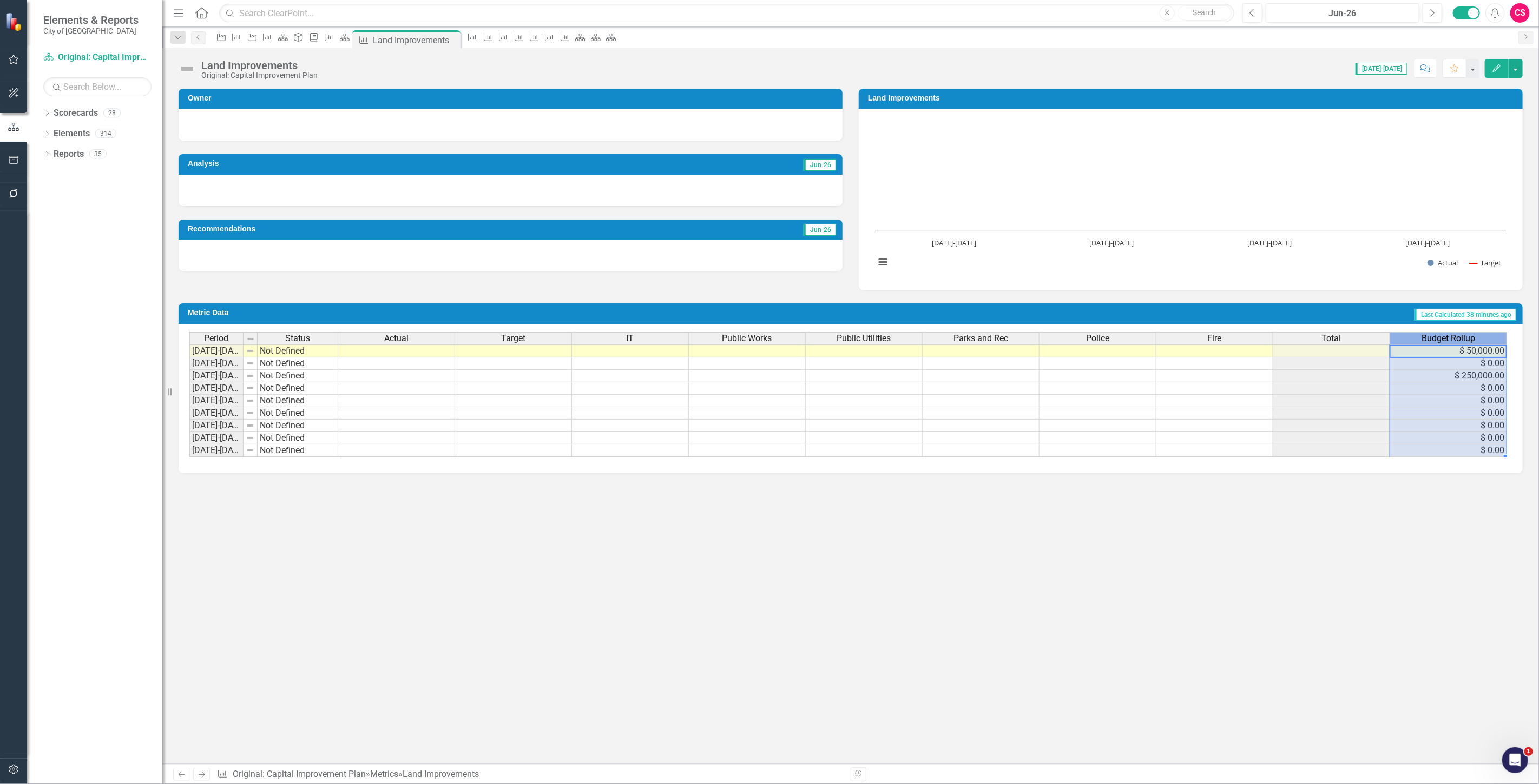
click at [1408, 343] on div "Budget Rollup" at bounding box center [1448, 339] width 117 height 12
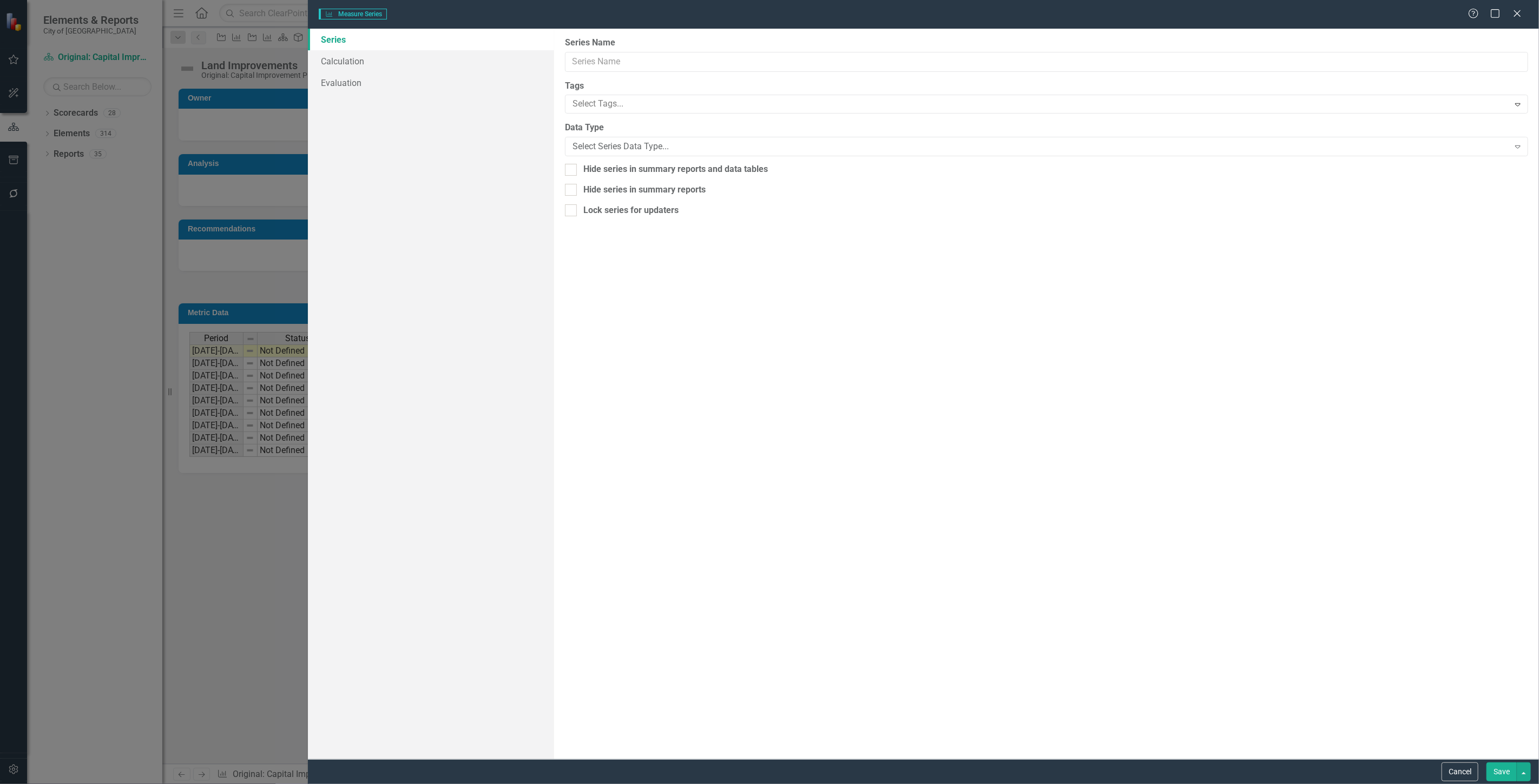
type input "Budget Rollup"
click at [440, 62] on link "Calculation" at bounding box center [431, 61] width 246 height 21
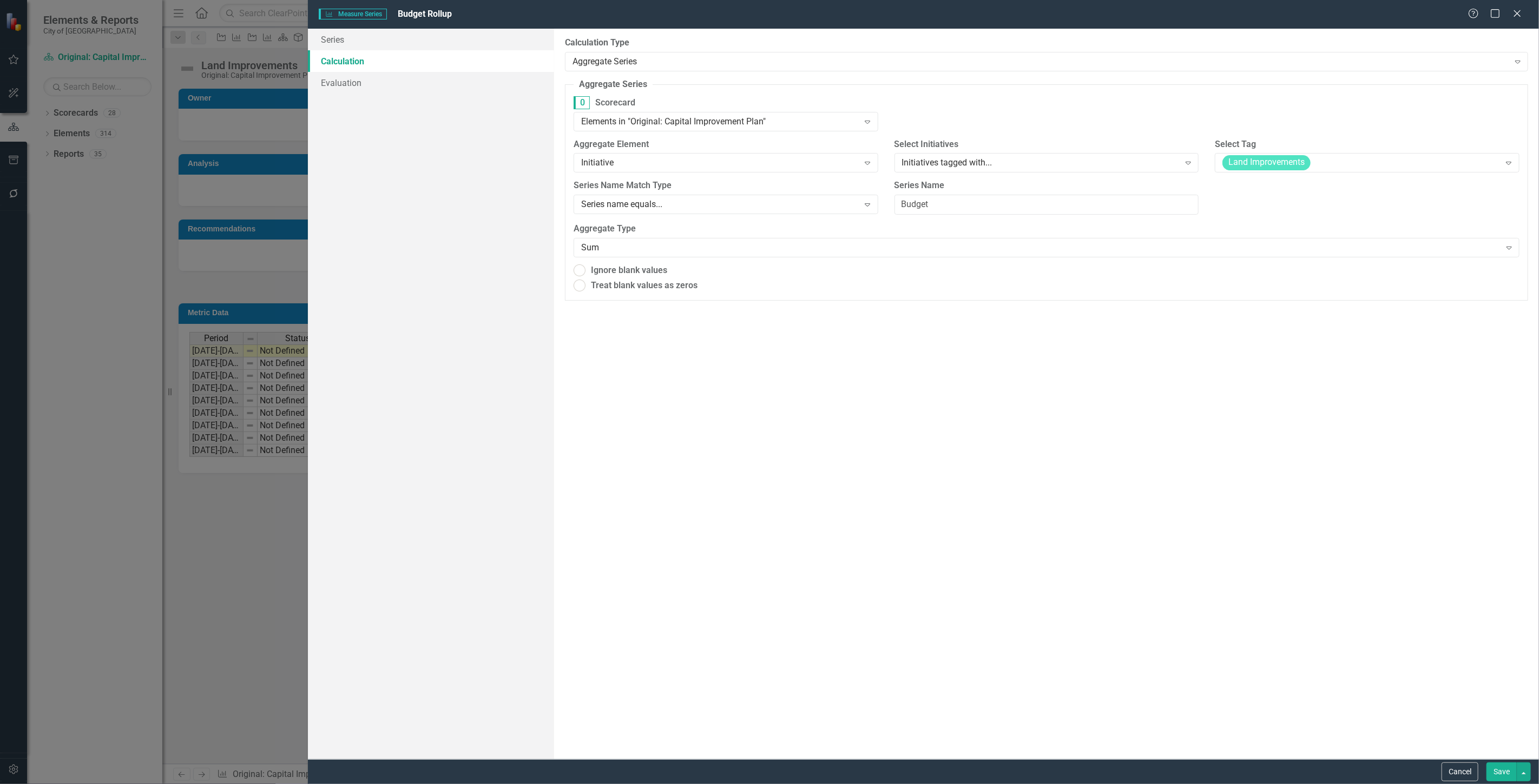
radio input "true"
drag, startPoint x: 955, startPoint y: 201, endPoint x: 896, endPoint y: 198, distance: 59.1
click at [896, 198] on input "Budget" at bounding box center [1047, 205] width 305 height 20
type input "Total"
drag, startPoint x: 1506, startPoint y: 771, endPoint x: 1494, endPoint y: 763, distance: 14.4
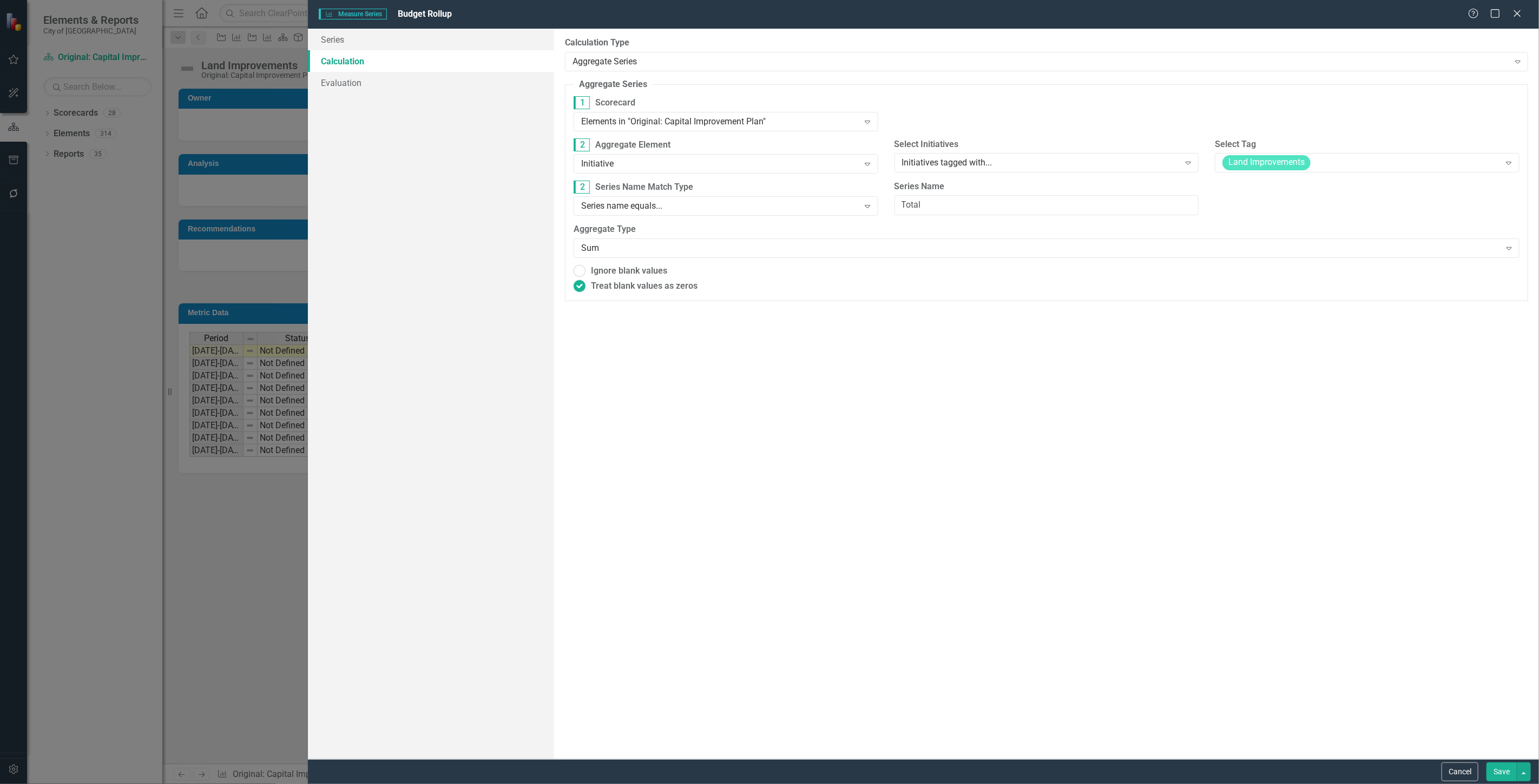
click at [1507, 771] on button "Save" at bounding box center [1501, 772] width 30 height 19
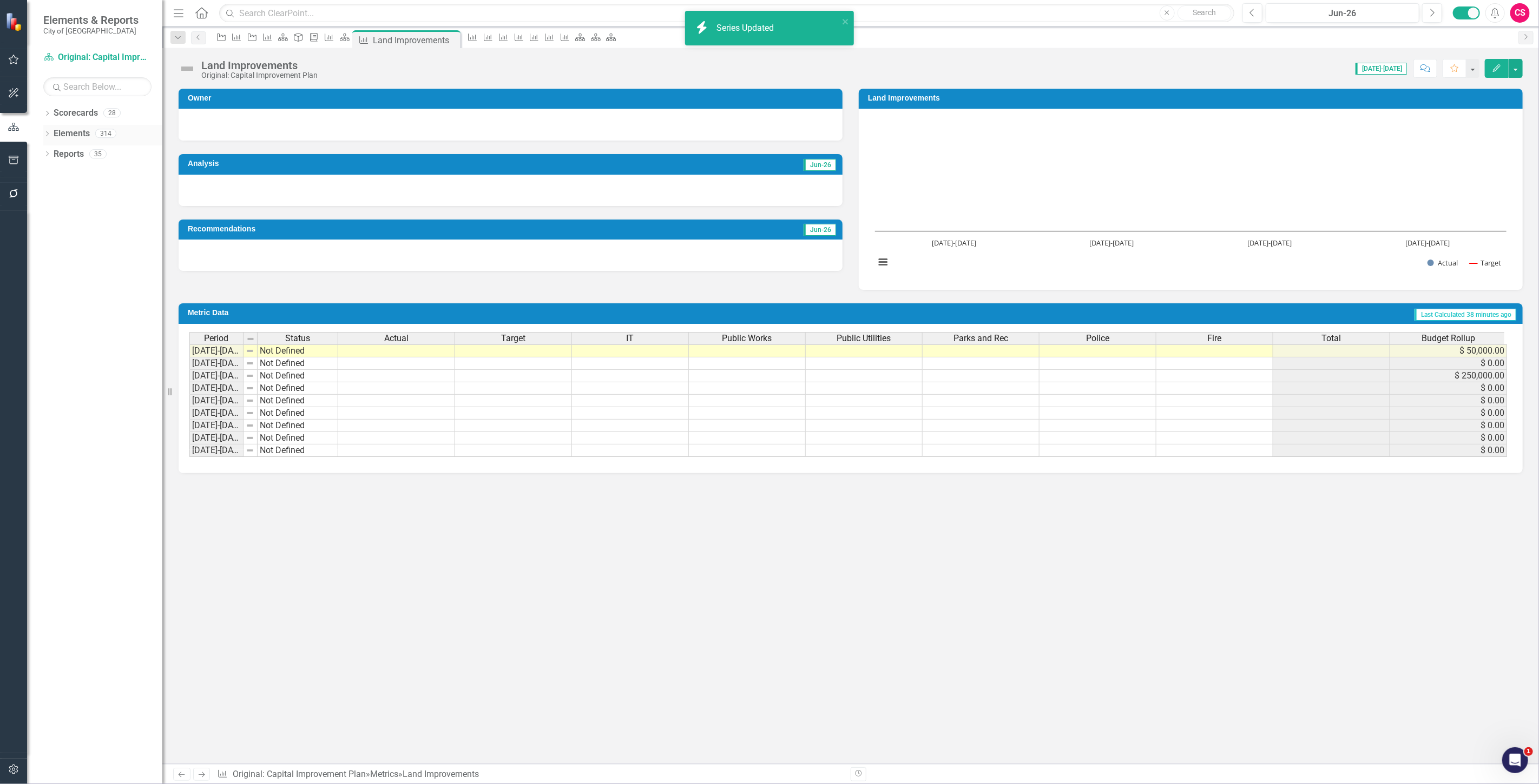
click at [74, 130] on link "Elements" at bounding box center [72, 134] width 36 height 13
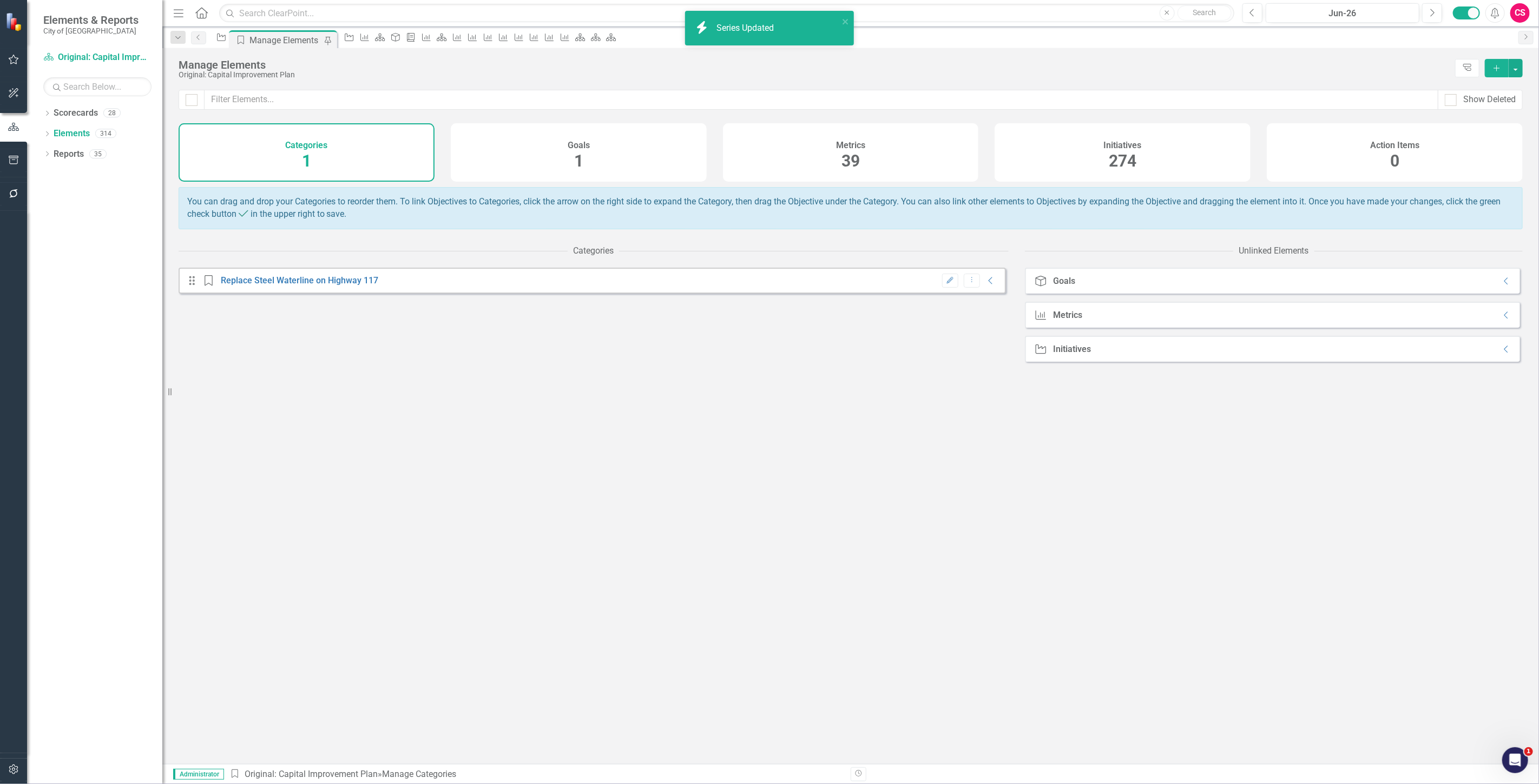
click at [866, 181] on div "Metrics 39" at bounding box center [851, 153] width 256 height 59
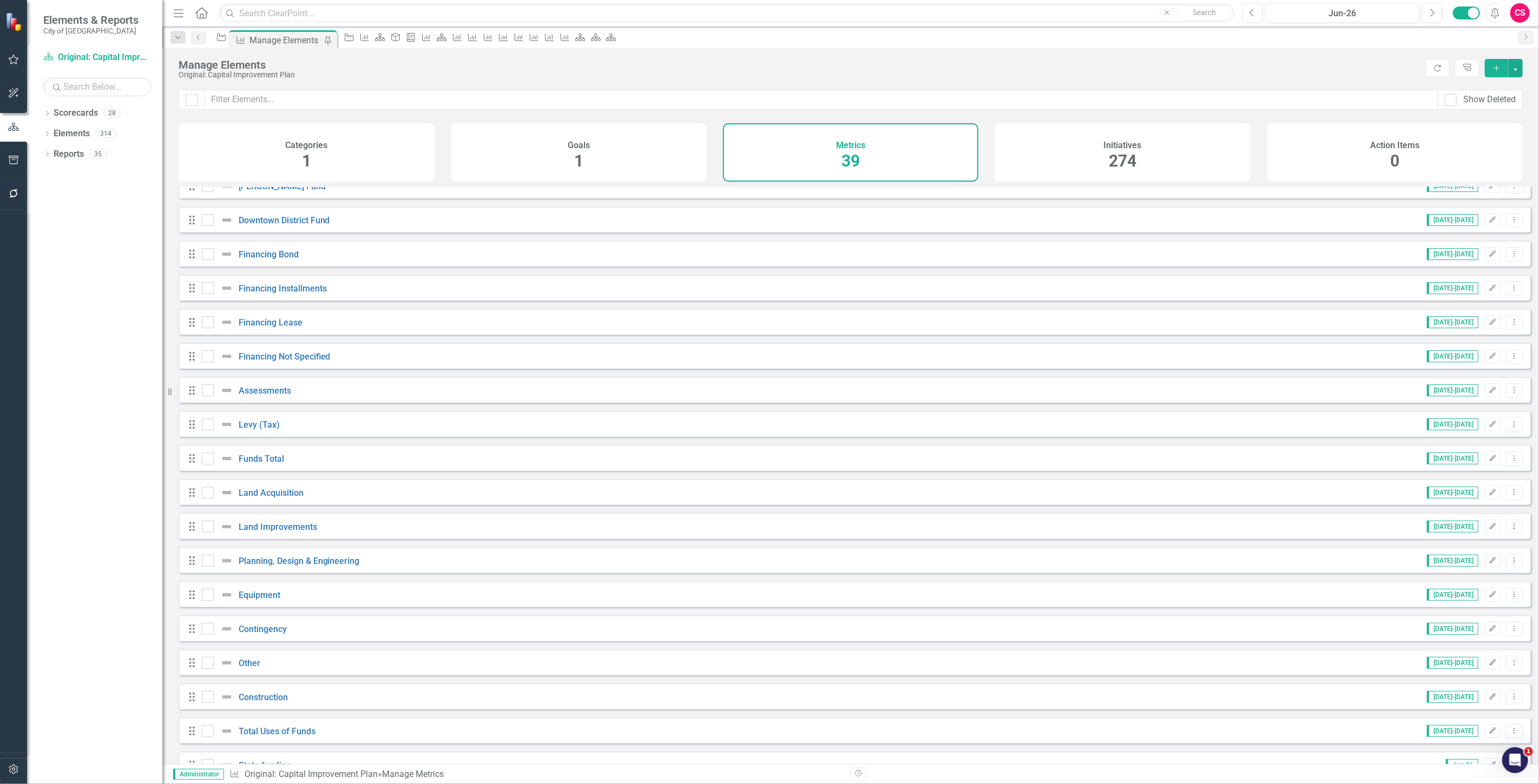
scroll to position [240, 0]
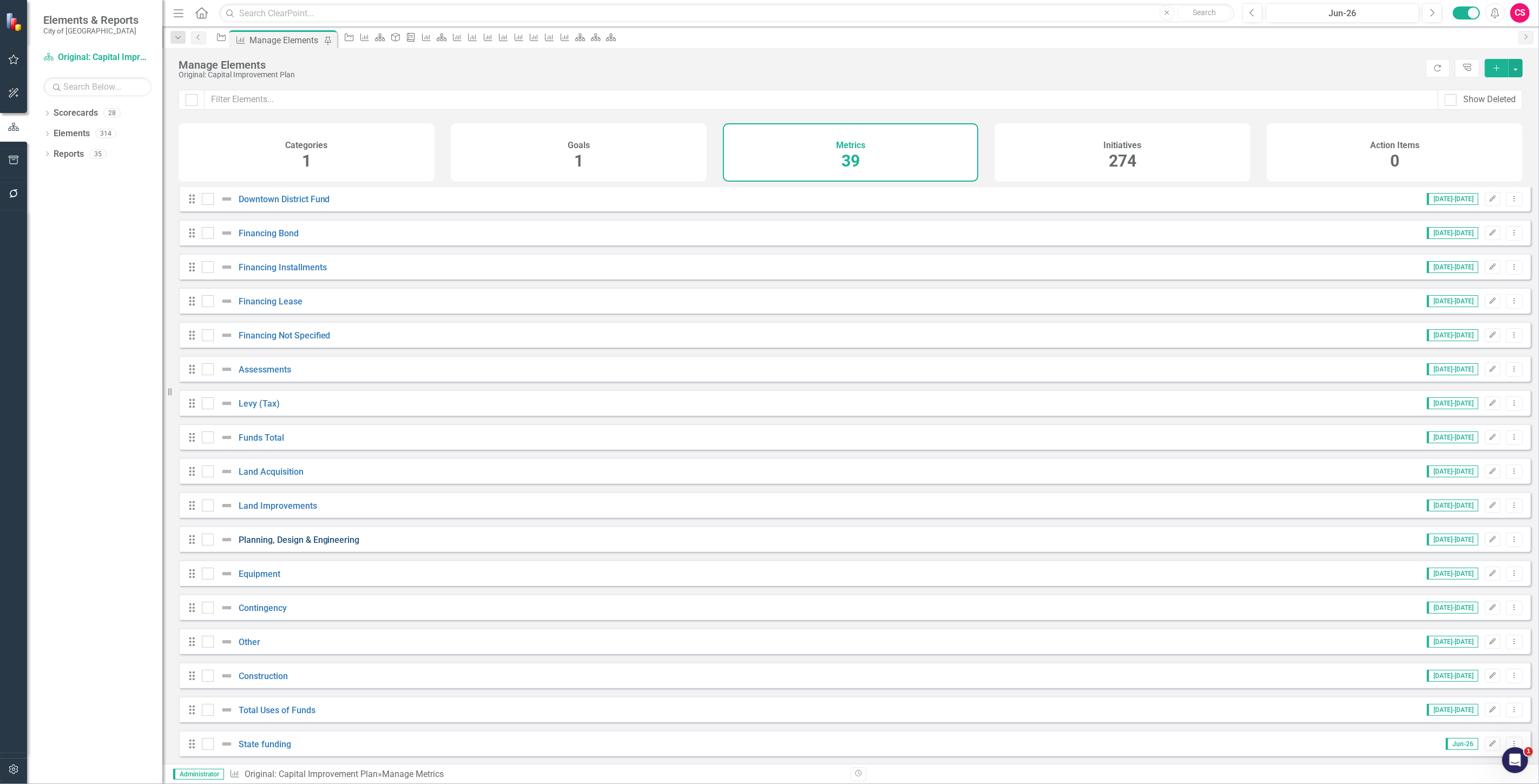
click at [292, 545] on link "Planning, Design & Engineering" at bounding box center [299, 540] width 121 height 10
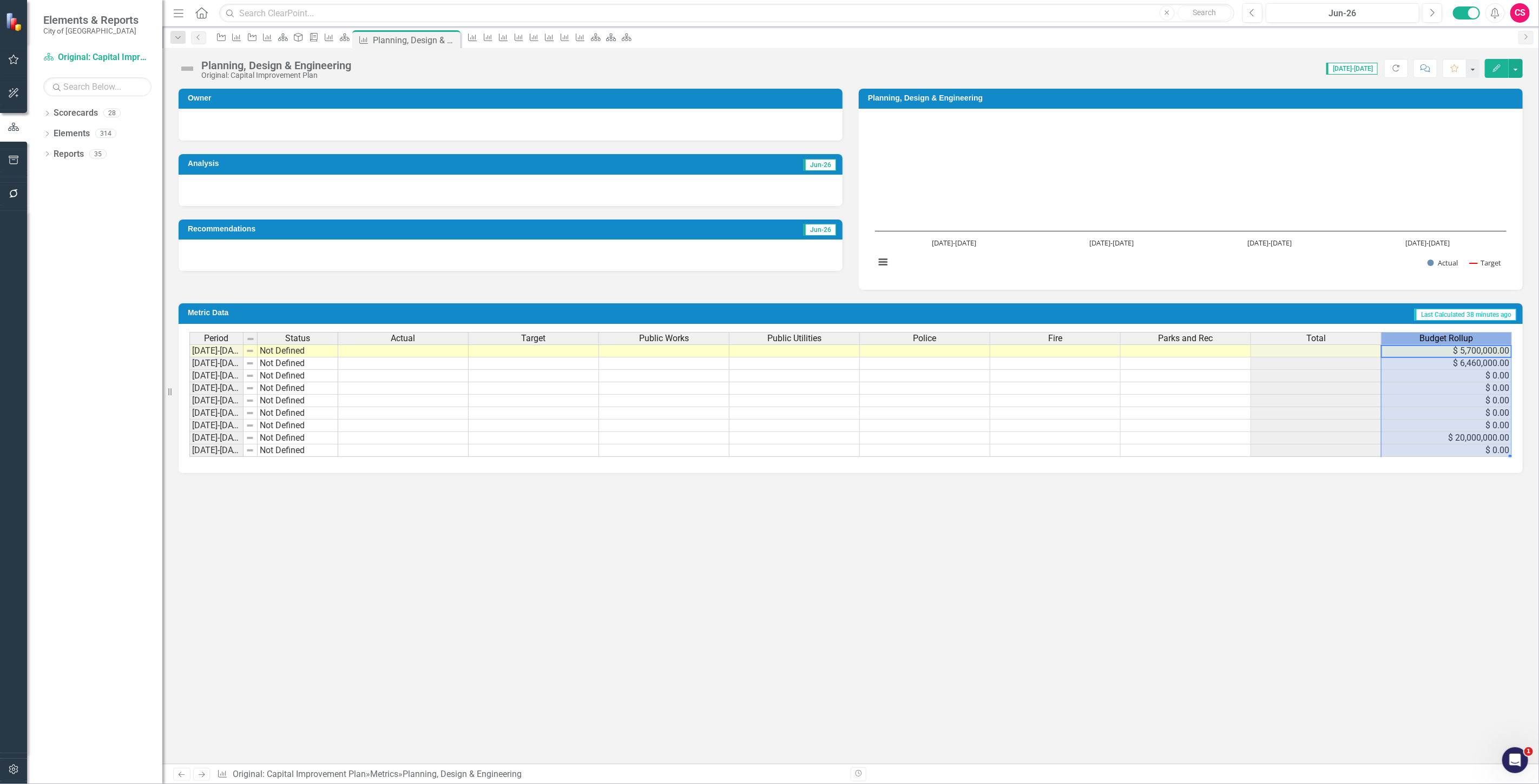
click at [1424, 339] on span "Budget Rollup" at bounding box center [1447, 339] width 54 height 10
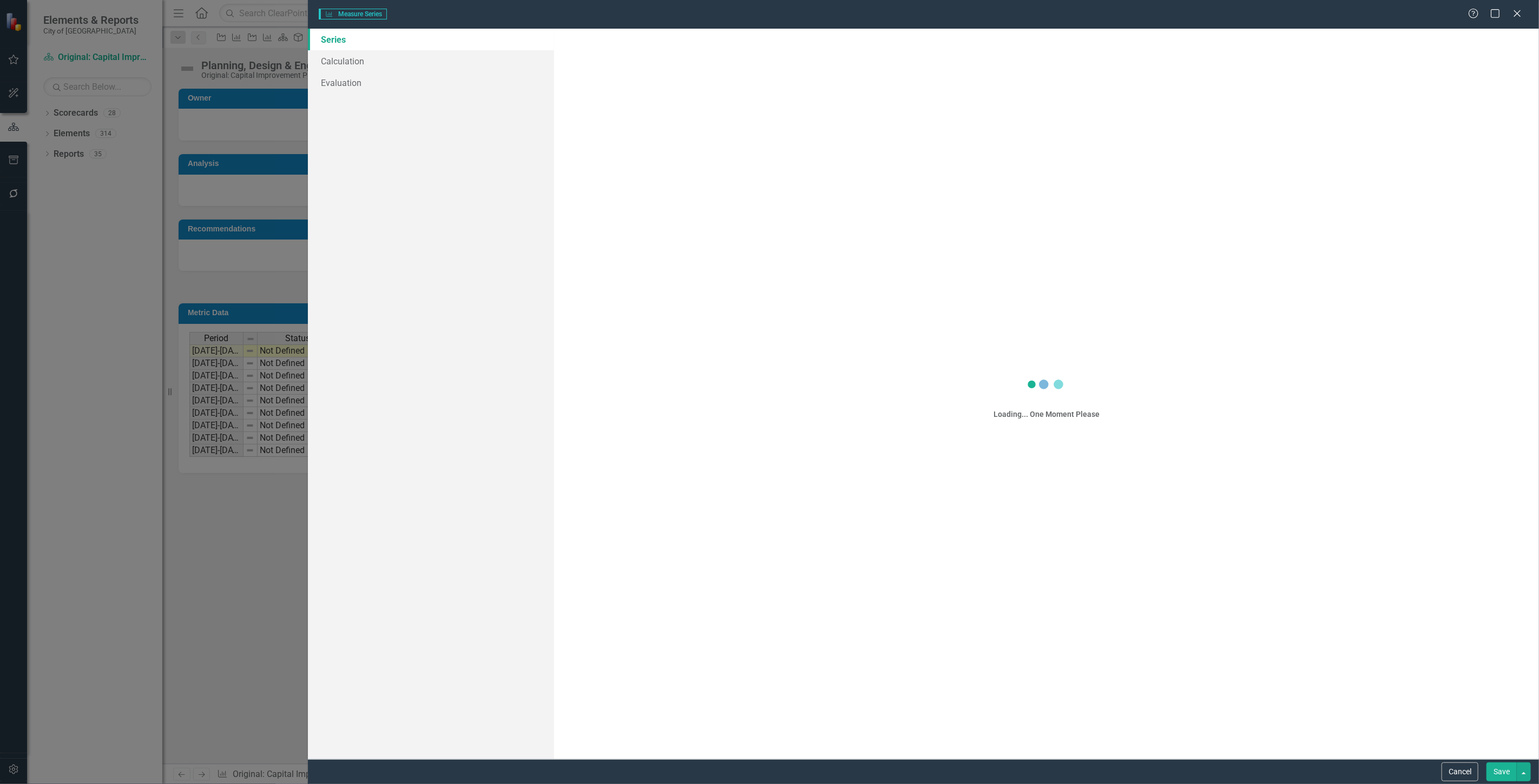
scroll to position [0, 0]
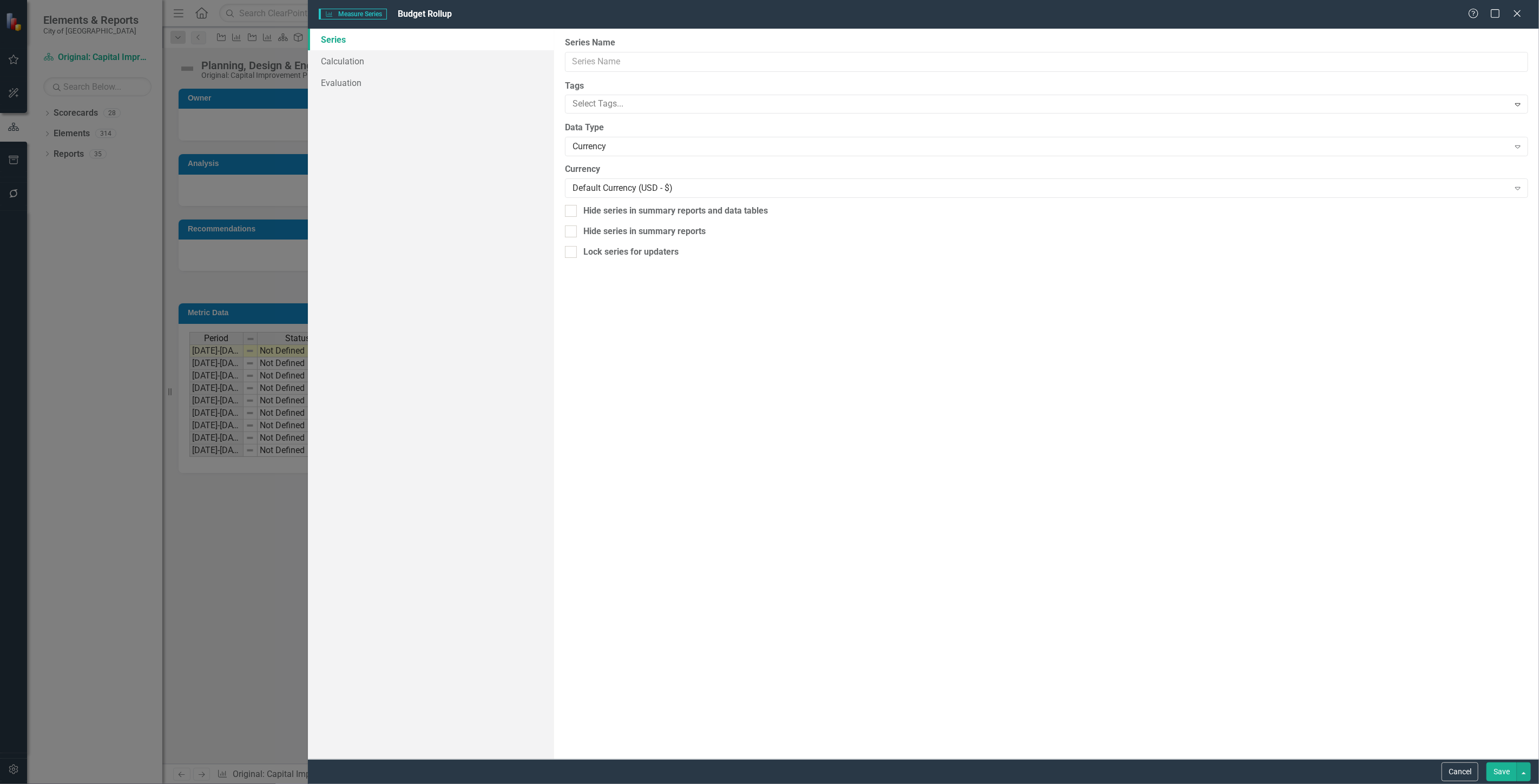
type input "Budget Rollup"
click at [409, 63] on link "Calculation" at bounding box center [431, 61] width 246 height 21
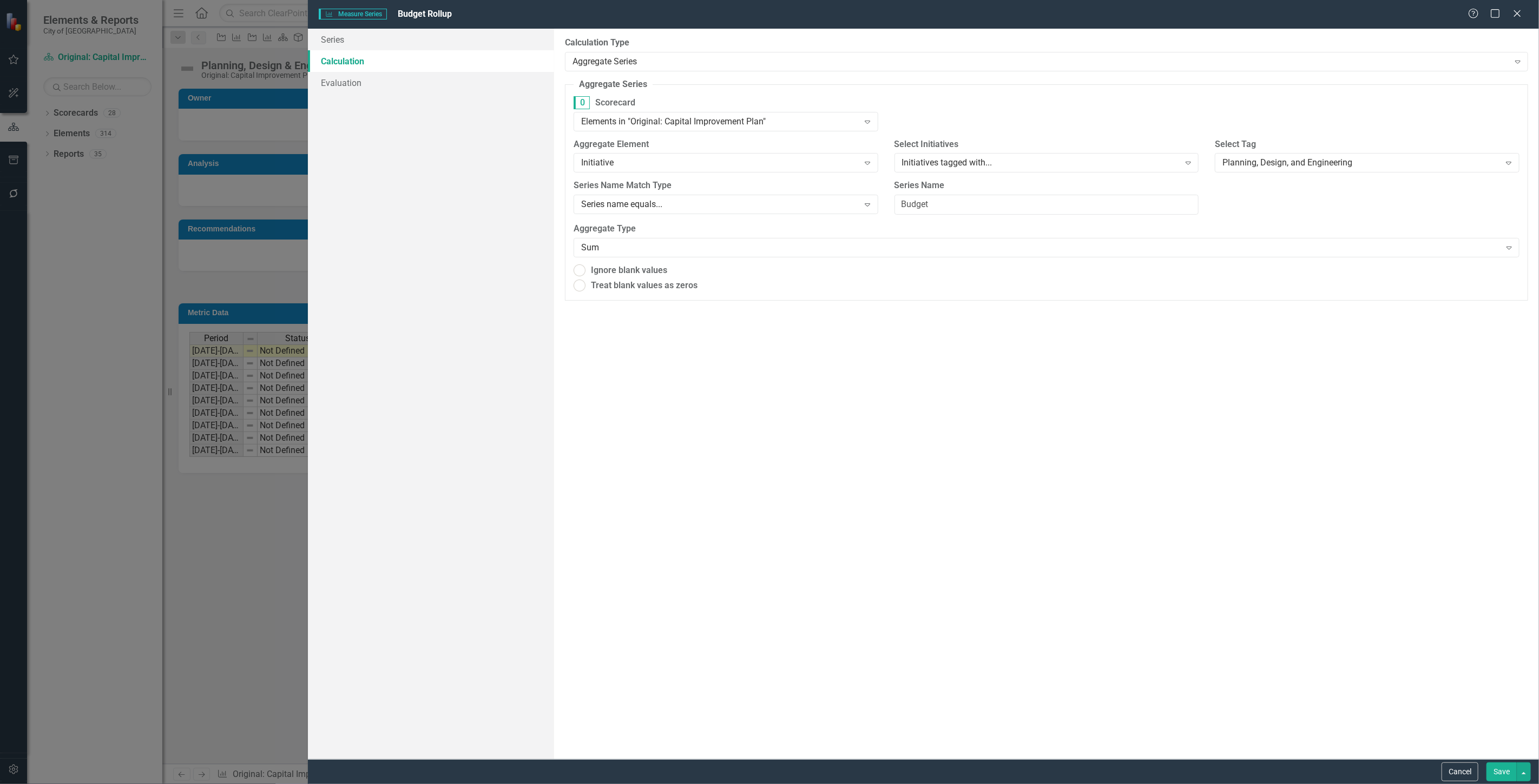
radio input "true"
drag, startPoint x: 986, startPoint y: 210, endPoint x: 874, endPoint y: 218, distance: 112.3
click at [874, 218] on div "5 Series Name Match Type Series name equals... Expand Series Name Budget" at bounding box center [1047, 202] width 962 height 43
type input "Total"
click at [1495, 770] on button "Save" at bounding box center [1501, 772] width 30 height 19
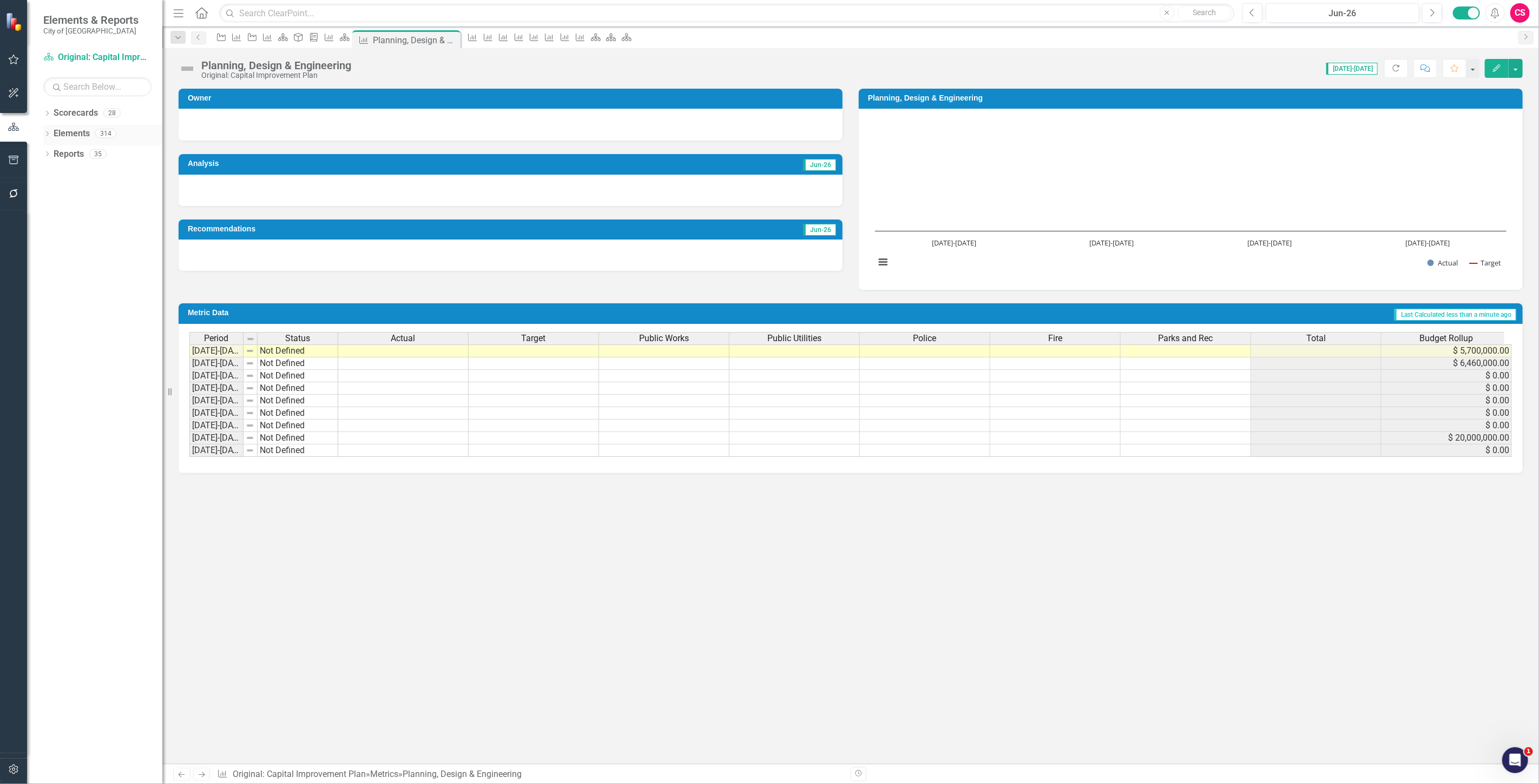
click at [72, 131] on link "Elements" at bounding box center [72, 134] width 36 height 13
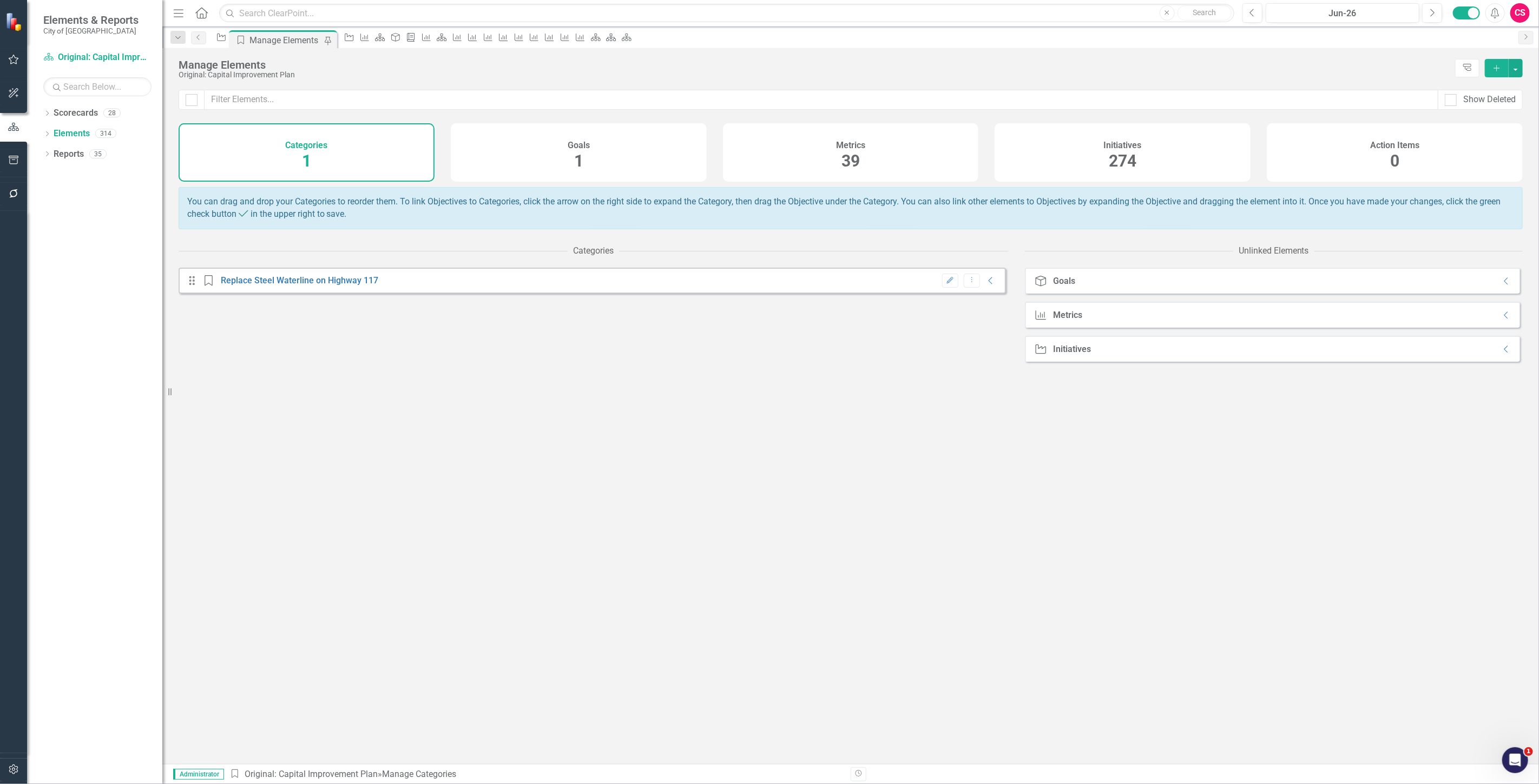
click at [805, 159] on div "Metrics 39" at bounding box center [851, 153] width 256 height 59
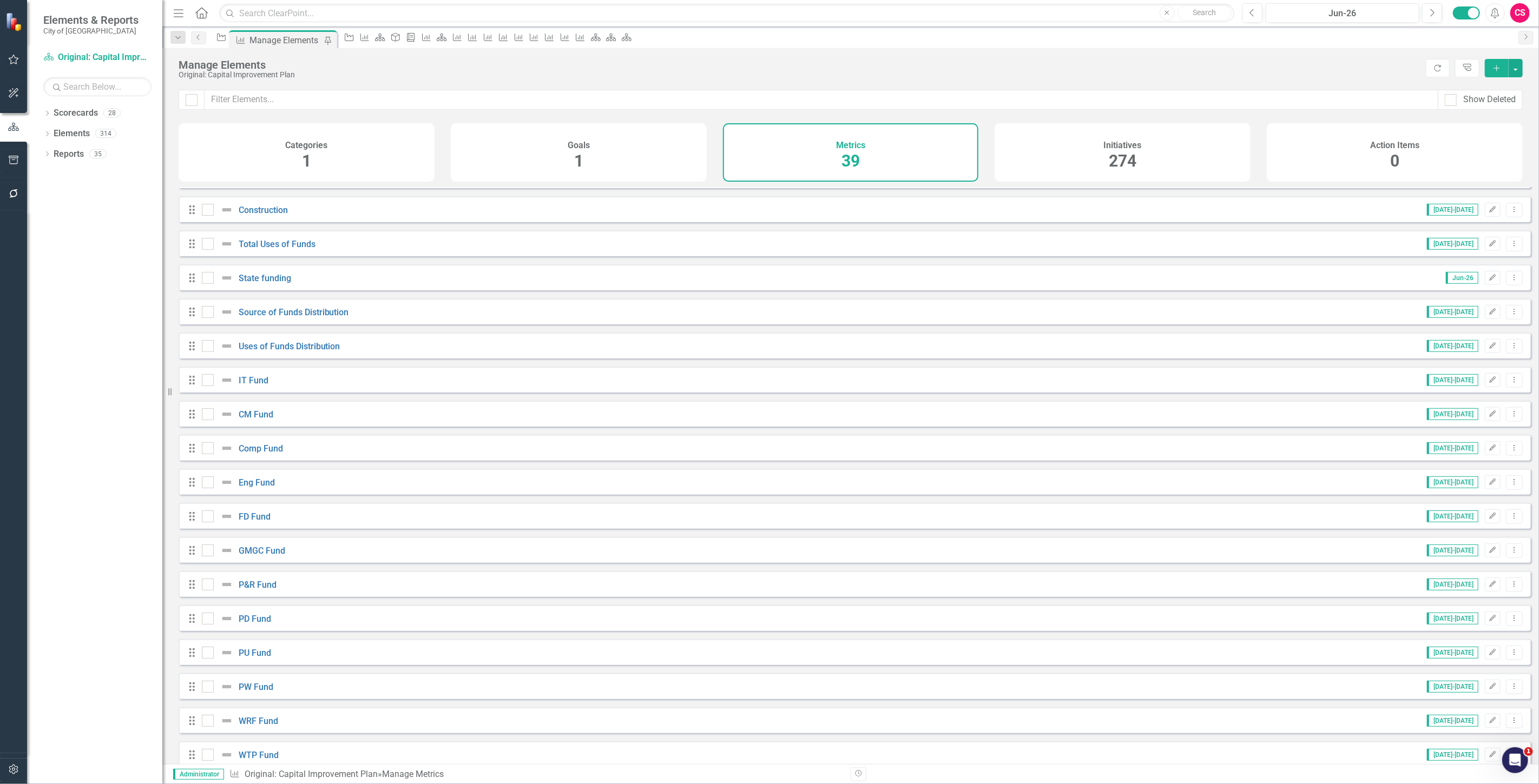
scroll to position [760, 0]
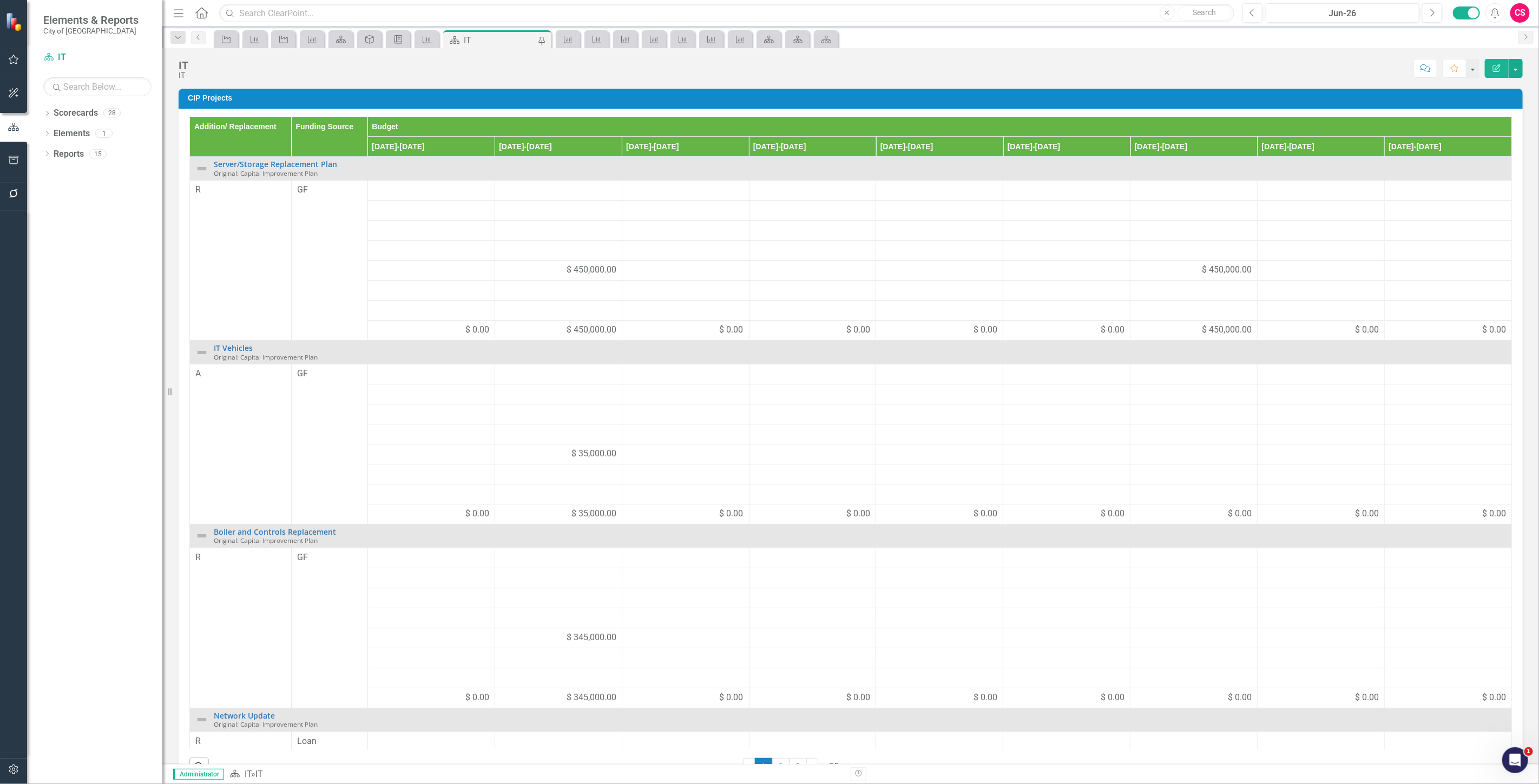
click at [928, 99] on h3 "CIP Projects" at bounding box center [852, 99] width 1329 height 8
drag, startPoint x: 928, startPoint y: 99, endPoint x: 939, endPoint y: 104, distance: 12.1
click at [927, 99] on h3 "CIP Projects" at bounding box center [852, 99] width 1329 height 8
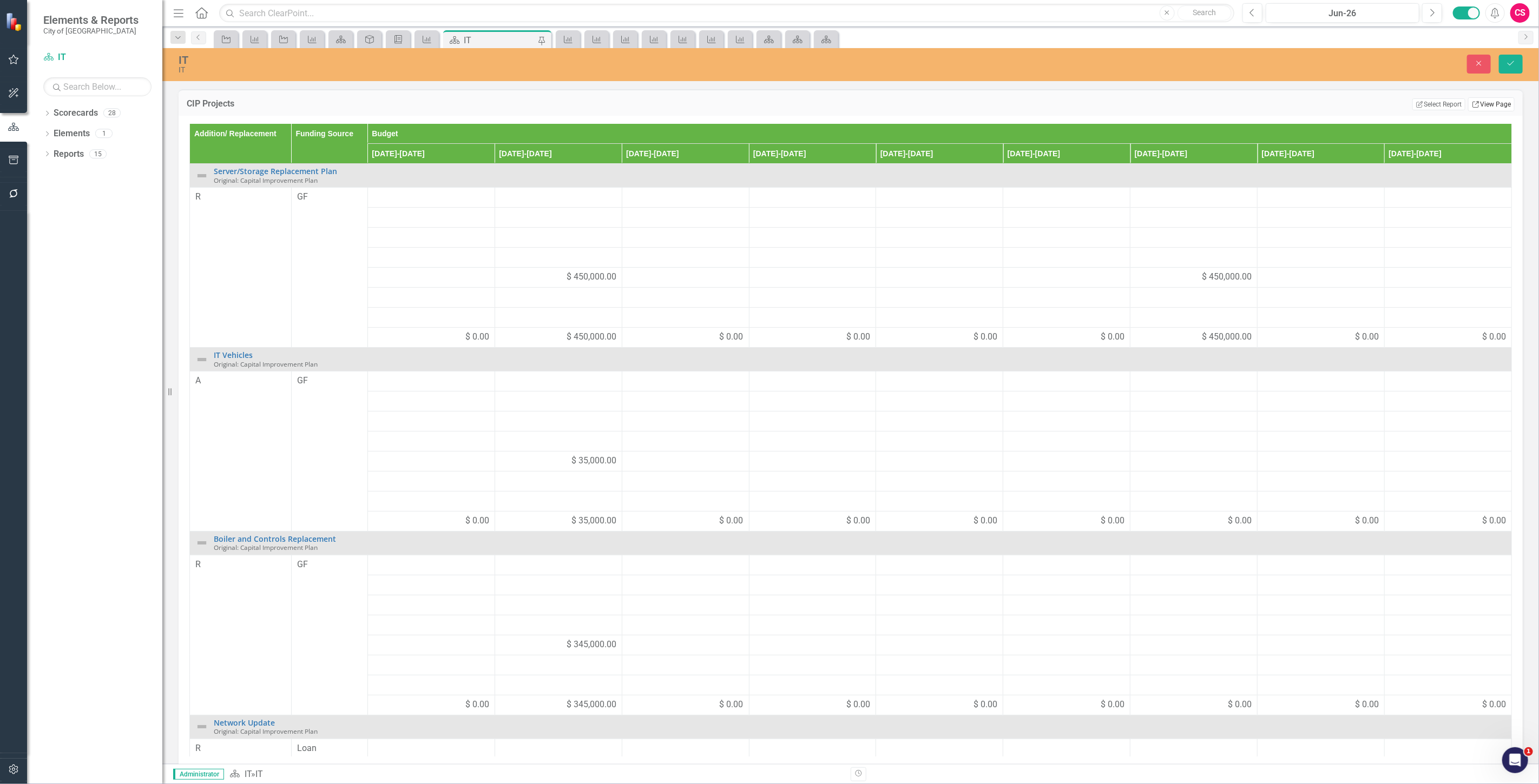
click at [1478, 106] on link "Link View Page" at bounding box center [1491, 104] width 47 height 14
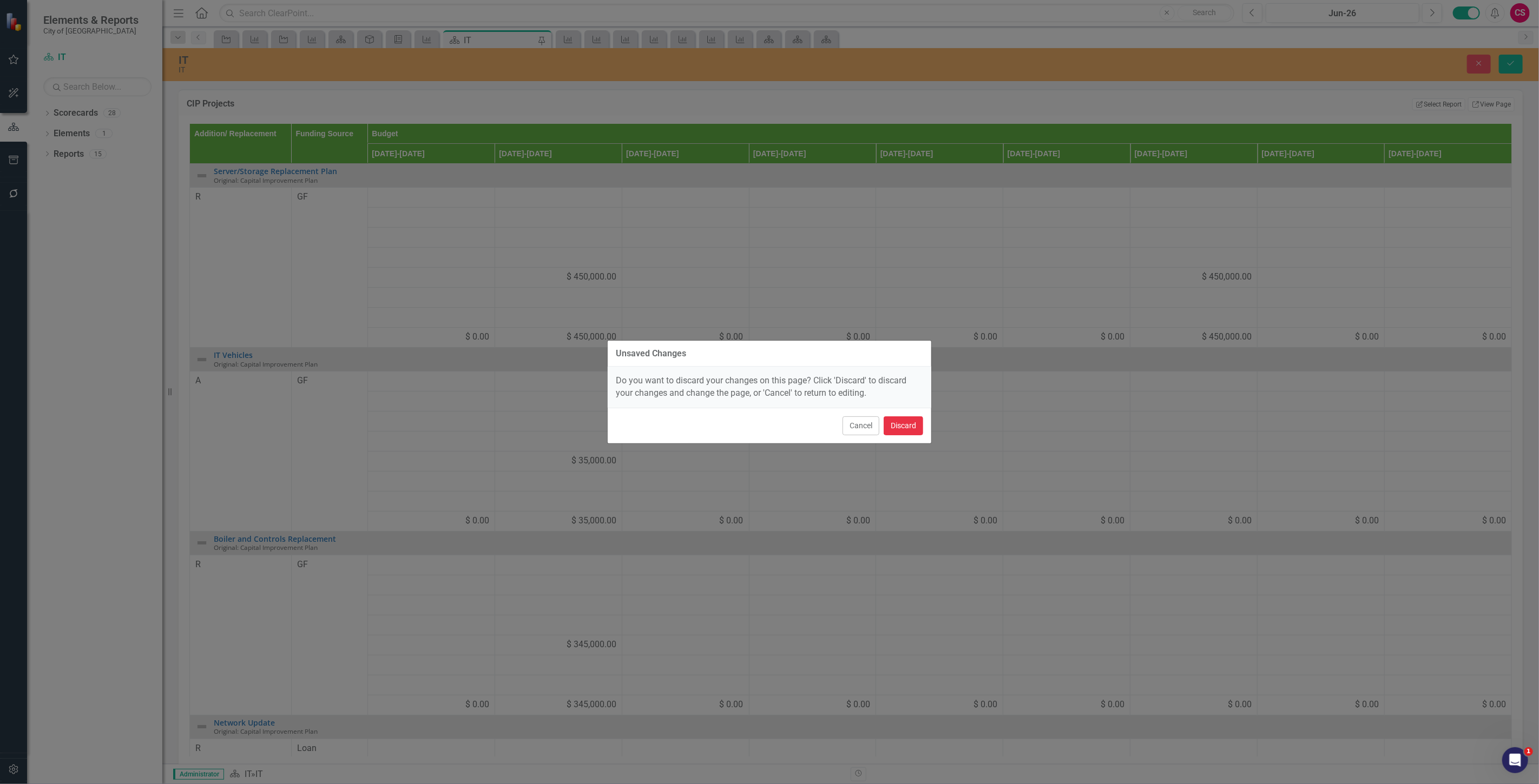
click at [900, 425] on button "Discard" at bounding box center [903, 426] width 39 height 19
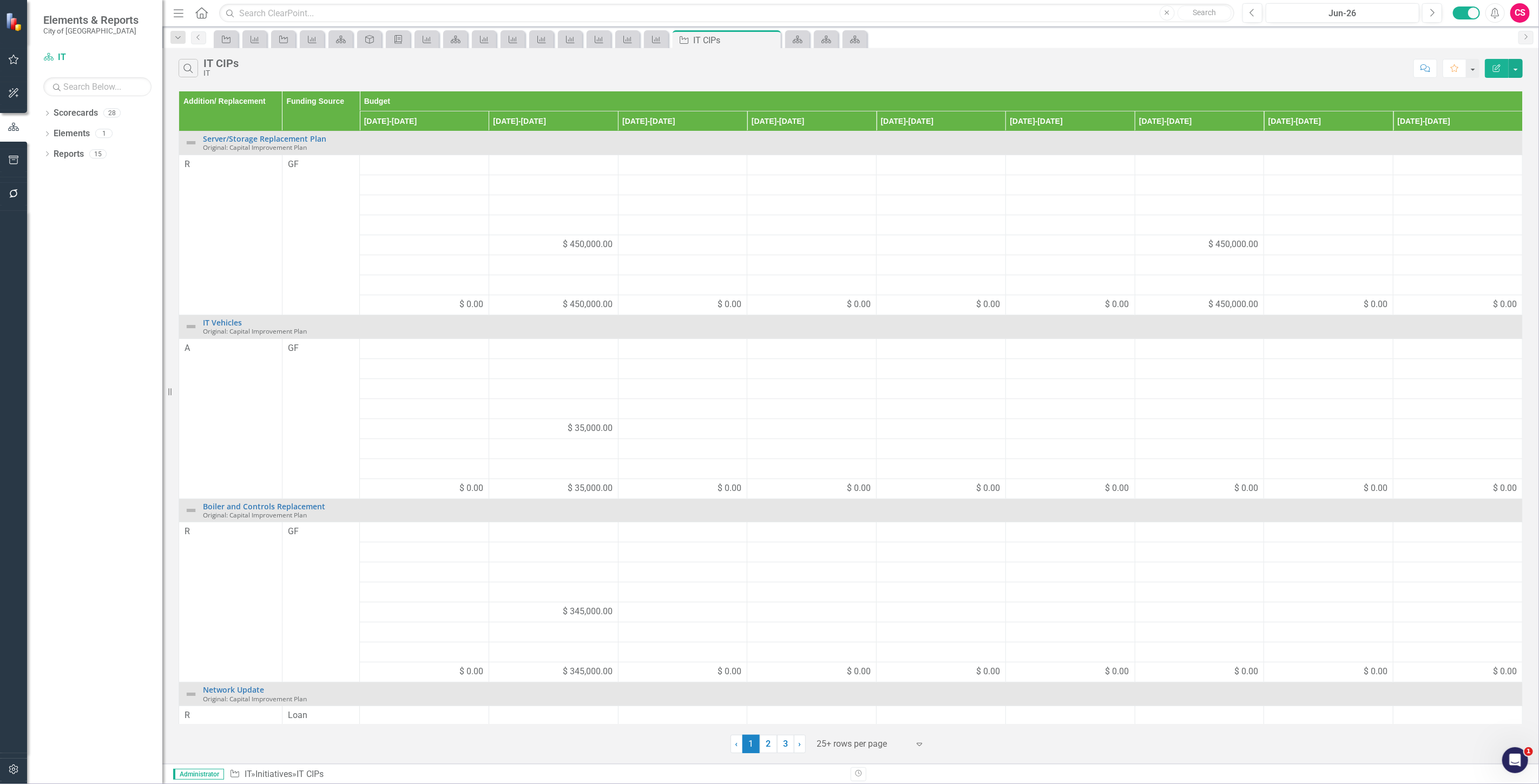
click at [1492, 72] on button "Edit Report" at bounding box center [1497, 69] width 24 height 19
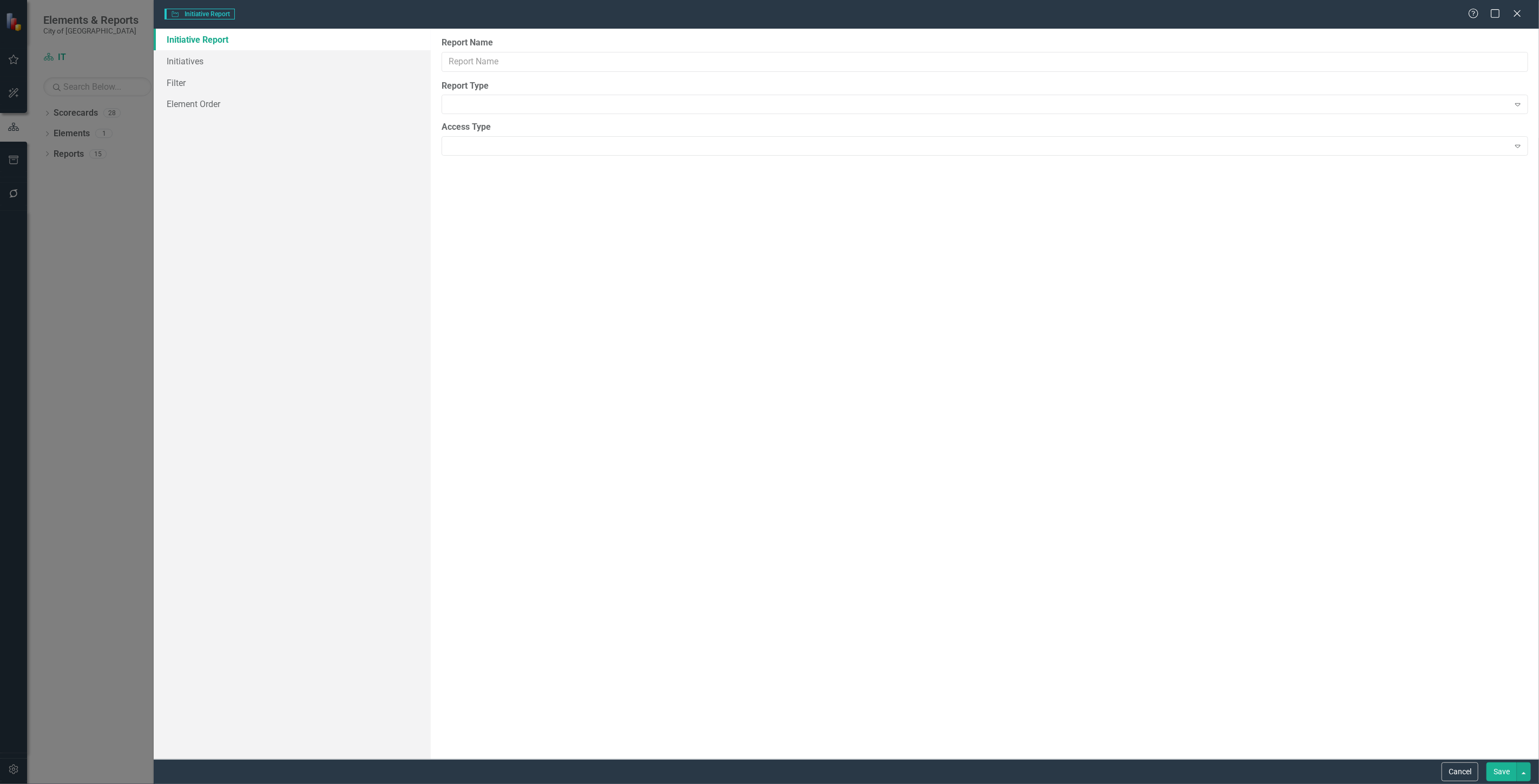
type input "IT CIPs"
click at [263, 63] on link "Columns" at bounding box center [292, 61] width 277 height 21
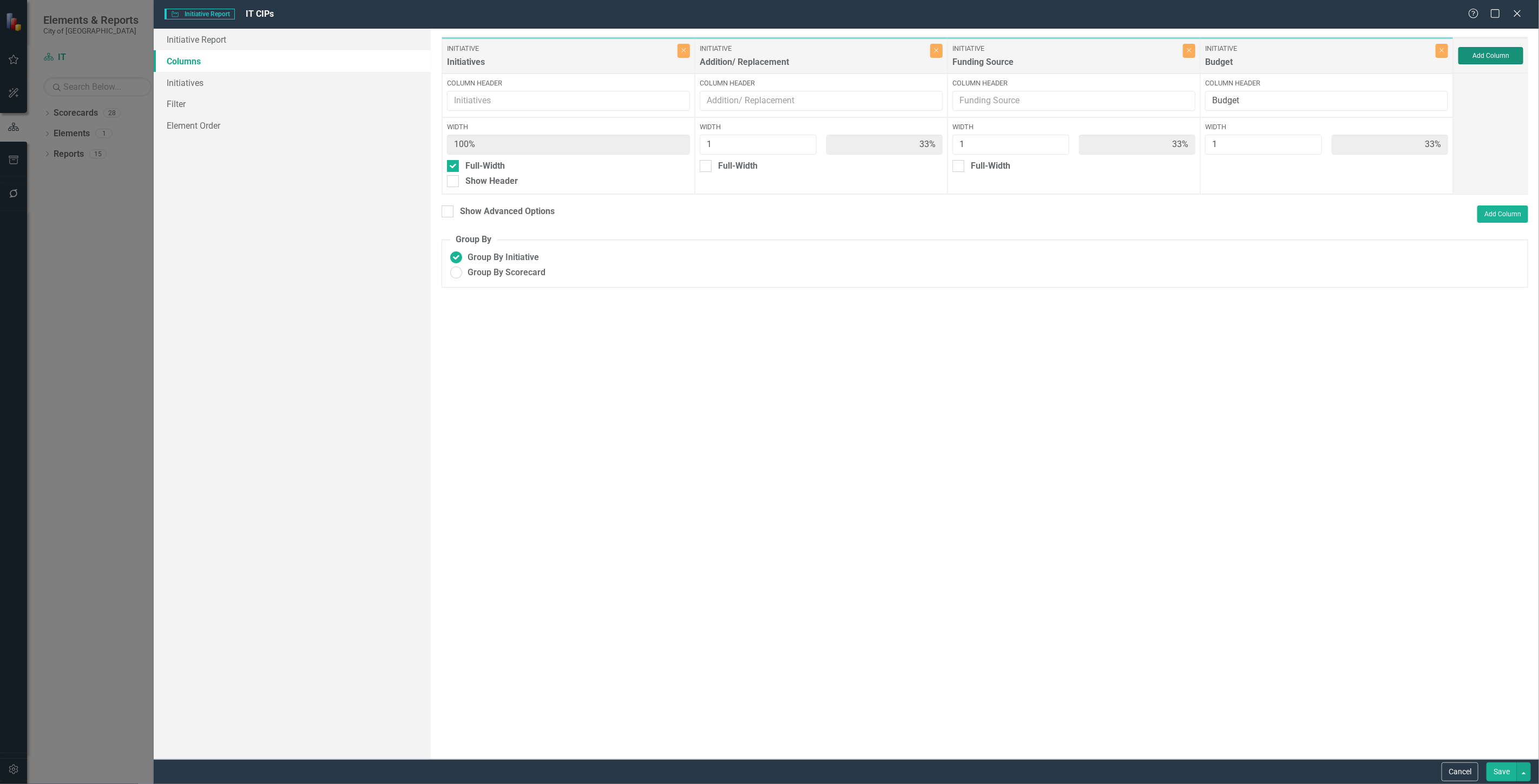
click at [1494, 47] on button "Add Column" at bounding box center [1491, 56] width 65 height 17
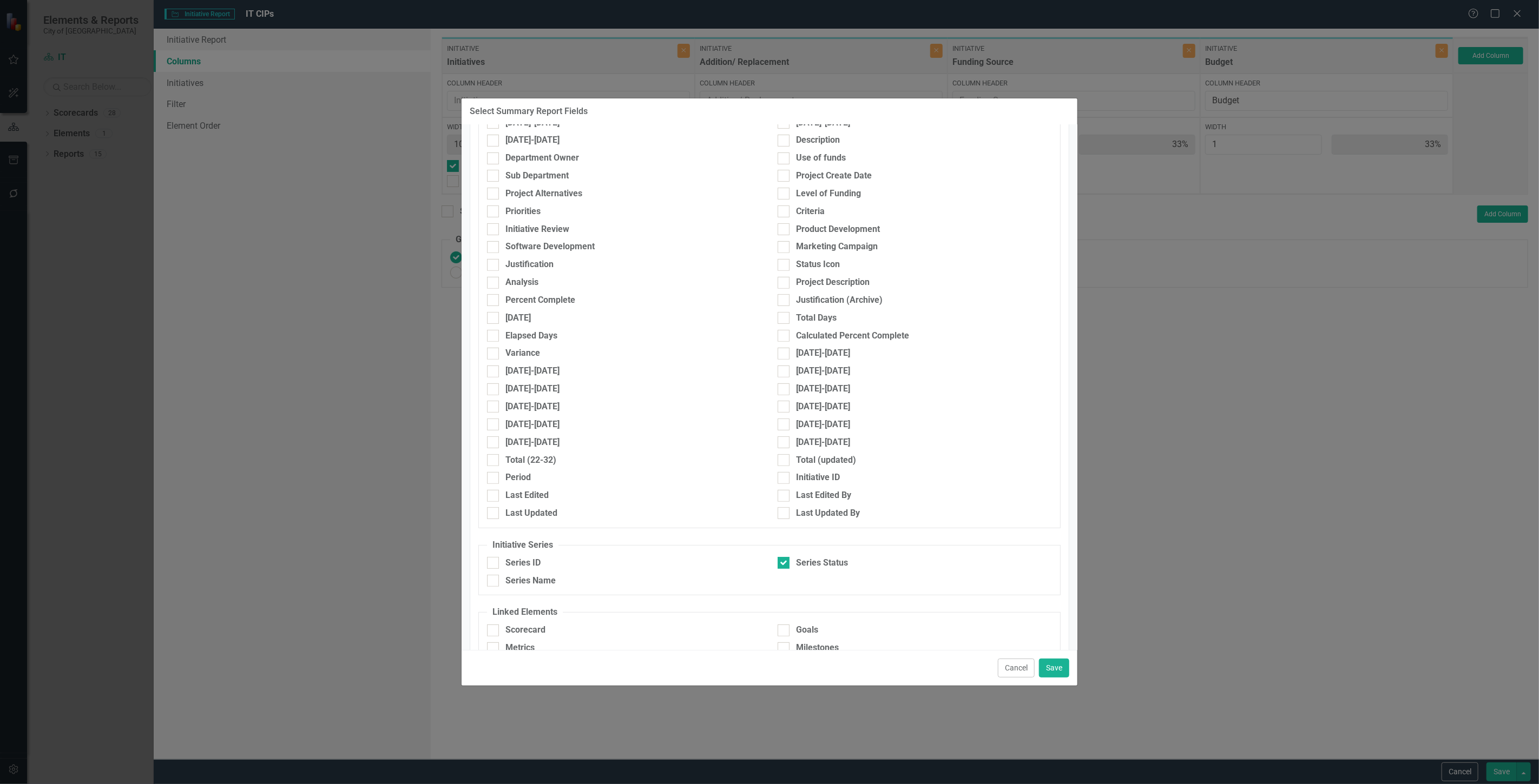
scroll to position [431, 0]
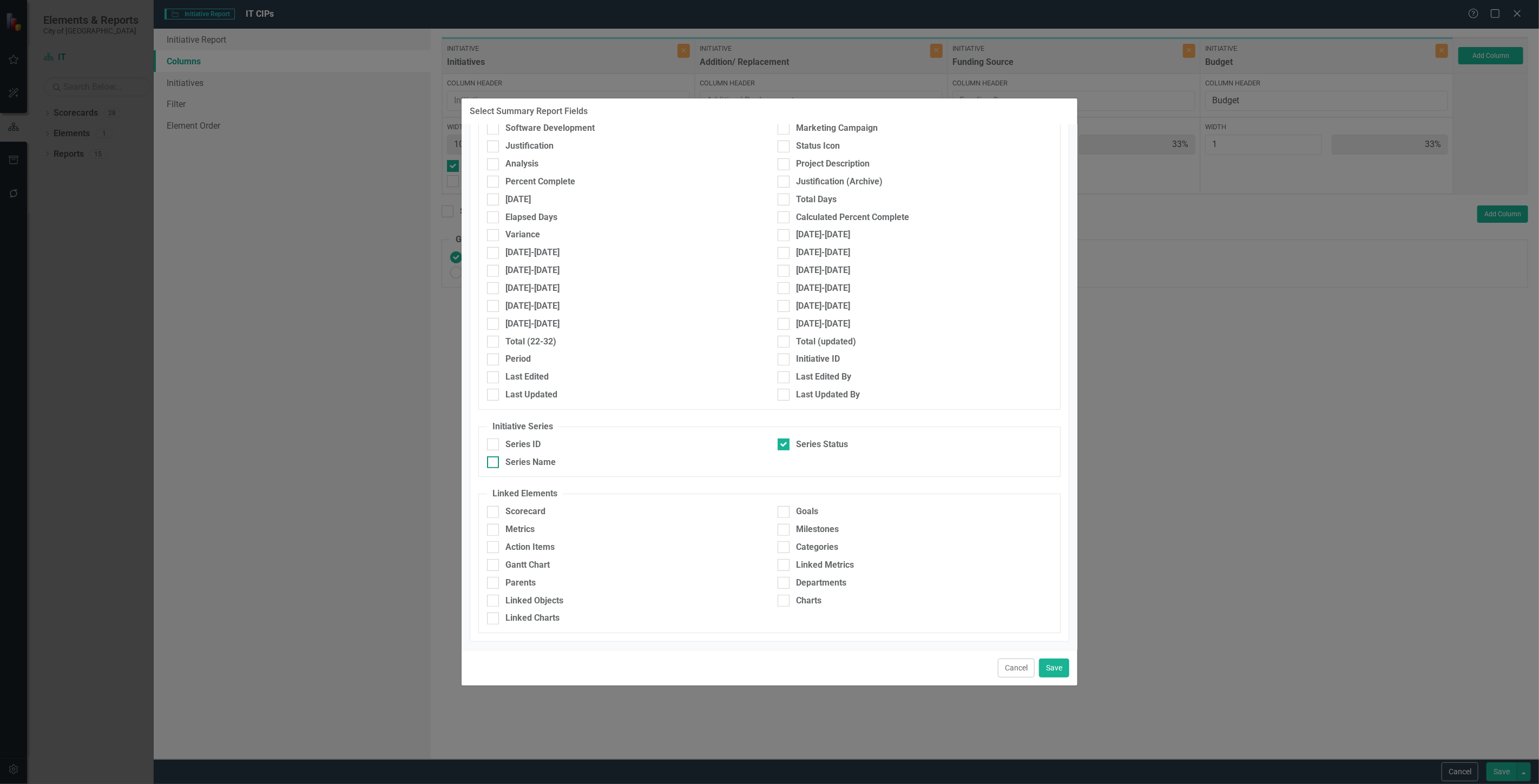
click at [570, 461] on div "Series Name" at bounding box center [624, 462] width 274 height 13
click at [494, 461] on input "Series Name" at bounding box center [490, 460] width 7 height 7
checkbox input "true"
click at [1057, 663] on button "Save" at bounding box center [1054, 668] width 30 height 19
type input "25%"
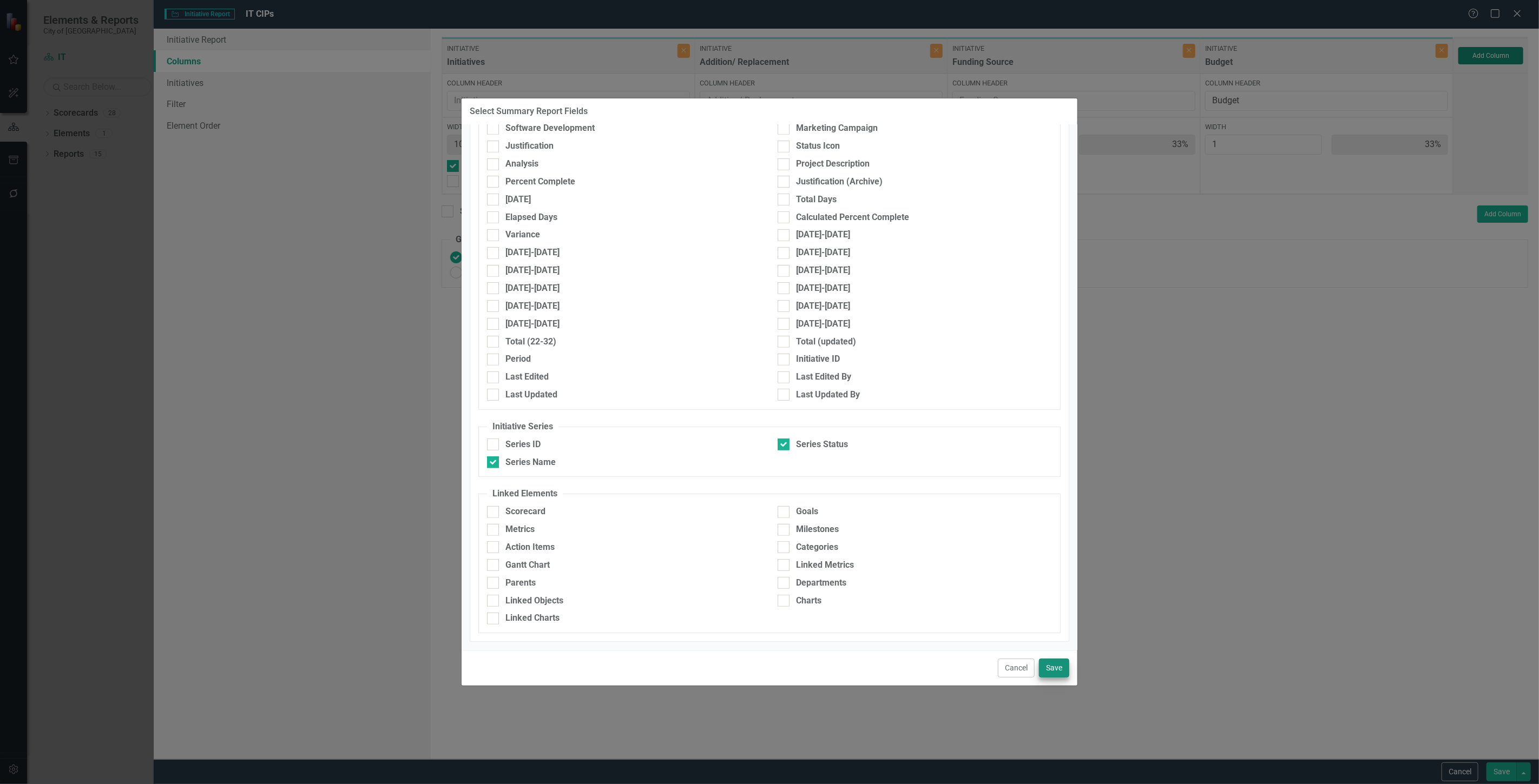
type input "25%"
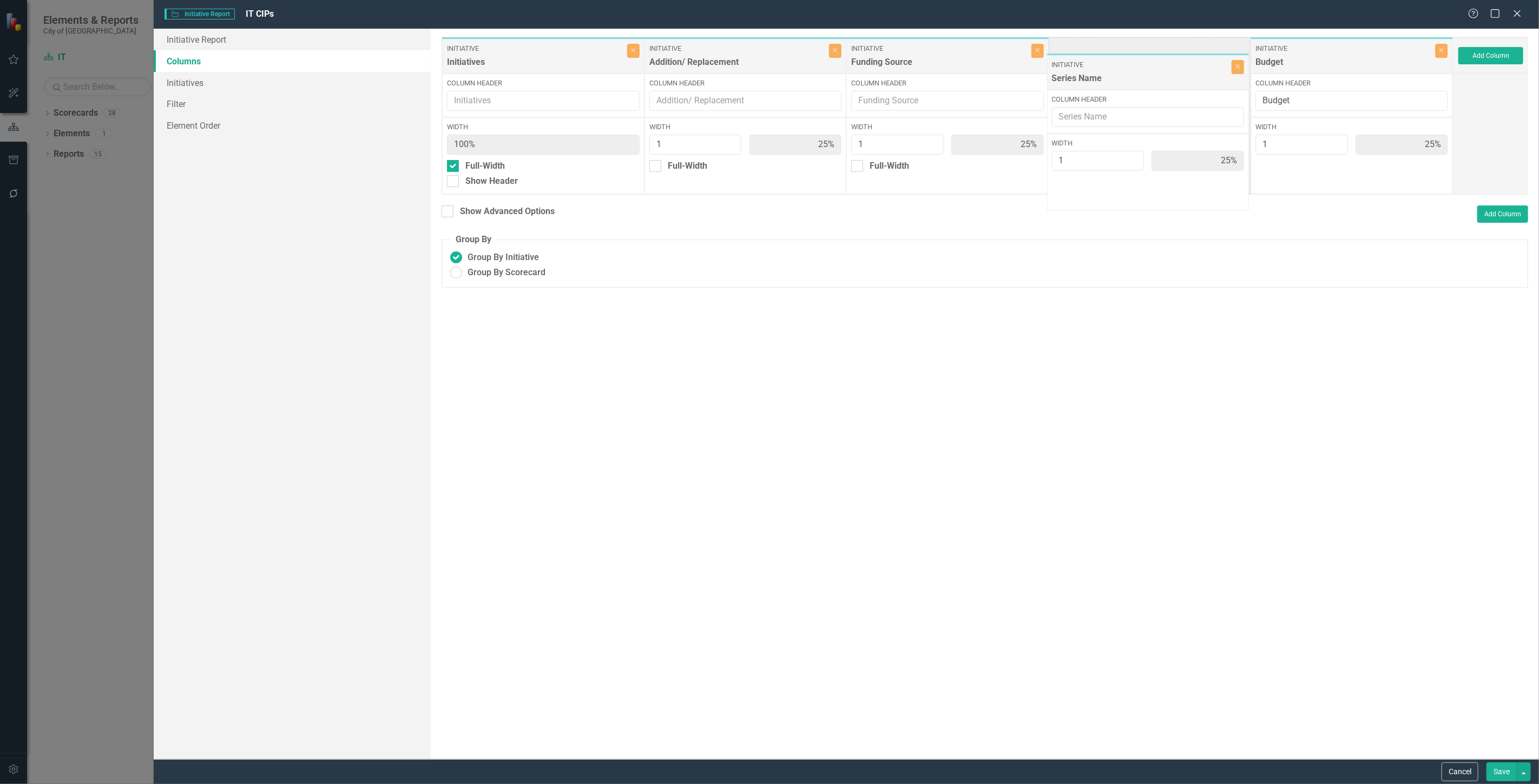
drag, startPoint x: 1304, startPoint y: 69, endPoint x: 1100, endPoint y: 85, distance: 204.6
click at [1100, 85] on div "Initiative Initiatives Close Column Header Width 100% Full-Width Show Header In…" at bounding box center [948, 116] width 1012 height 158
drag, startPoint x: 1299, startPoint y: 93, endPoint x: 1250, endPoint y: 92, distance: 49.0
click at [1250, 92] on div "Initiative Initiatives Close Column Header Width 100% Full-Width Show Header In…" at bounding box center [948, 116] width 1012 height 158
click at [1032, 49] on button "Close" at bounding box center [1037, 51] width 13 height 14
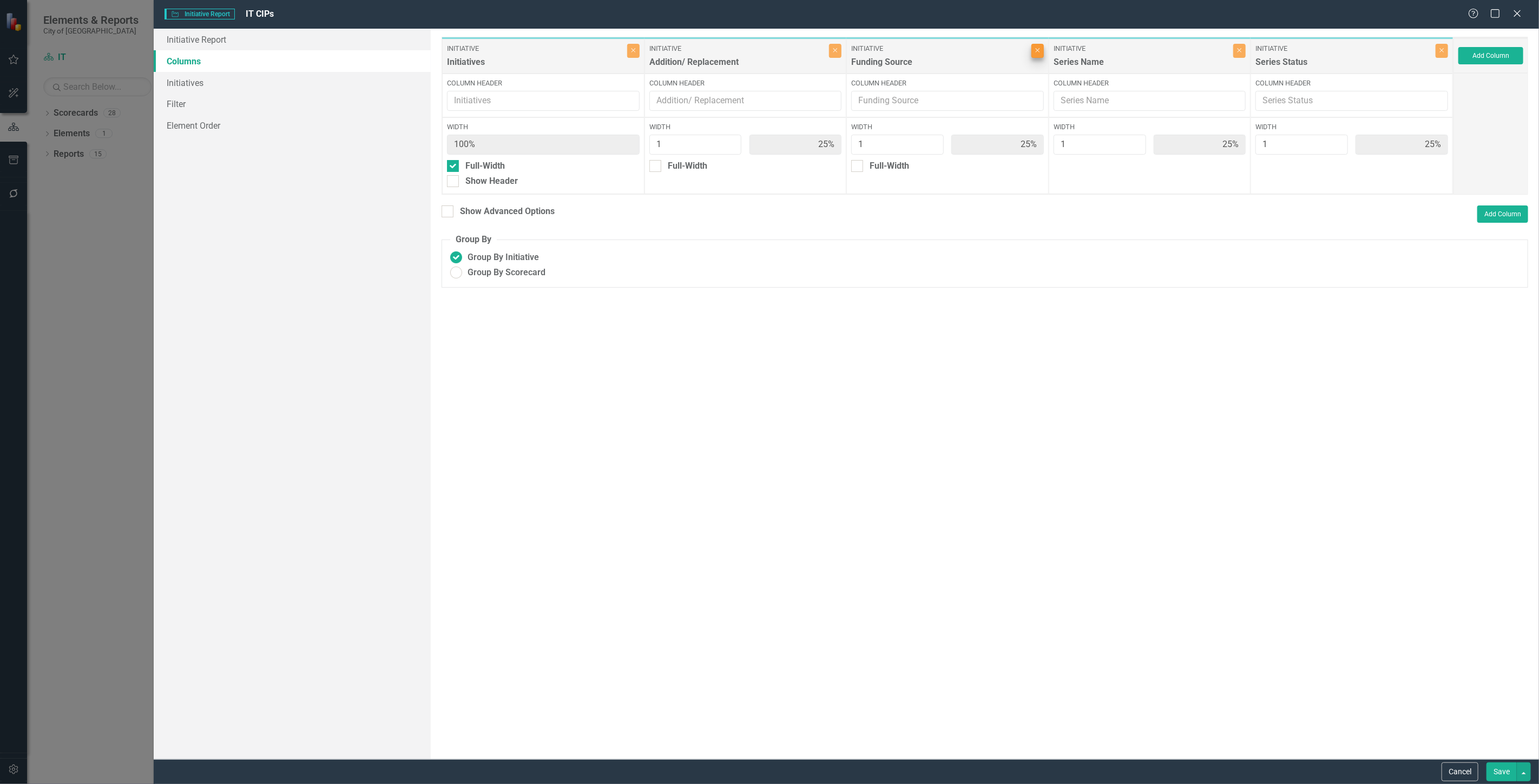
type input "33%"
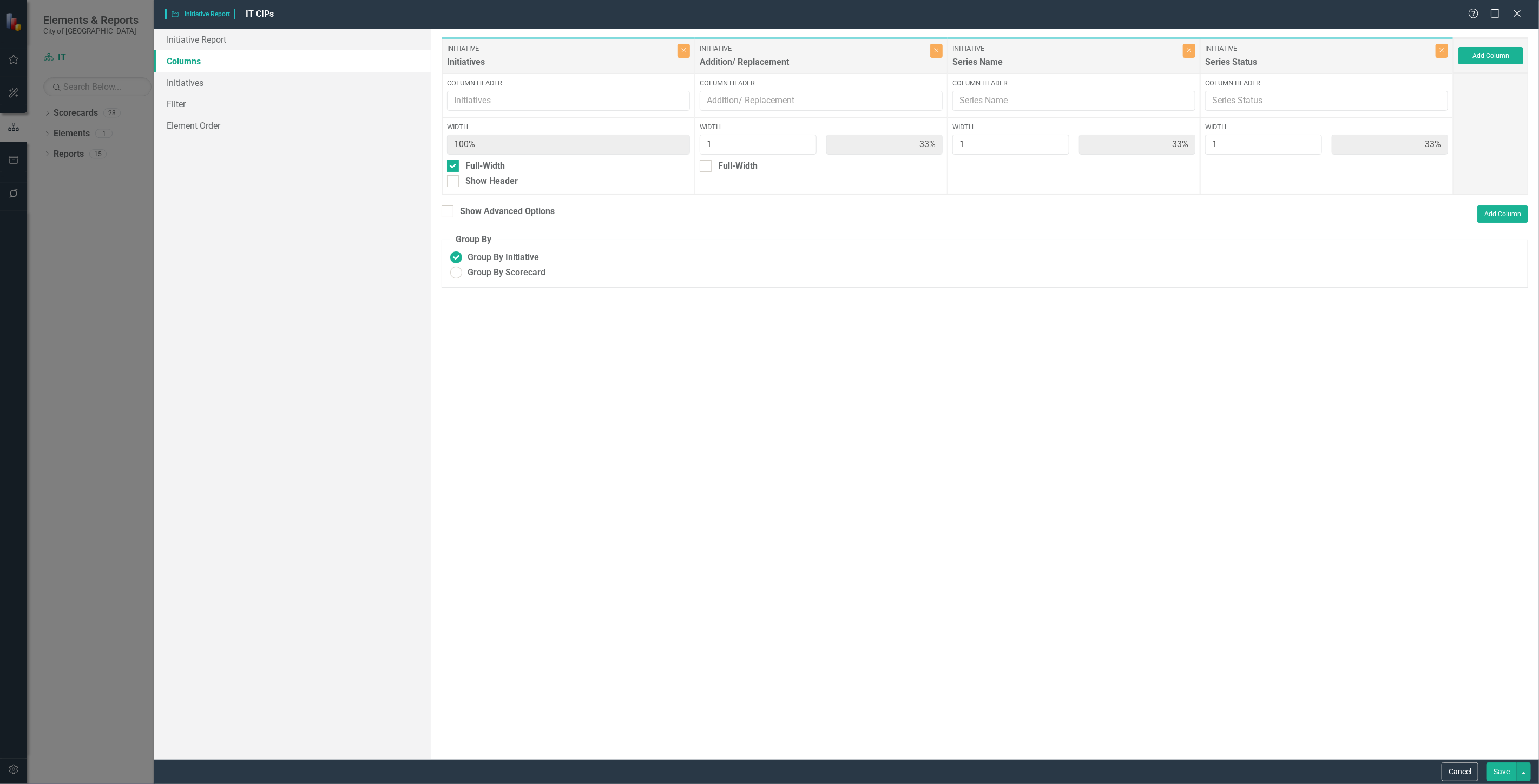
click at [1491, 771] on button "Save" at bounding box center [1501, 772] width 30 height 19
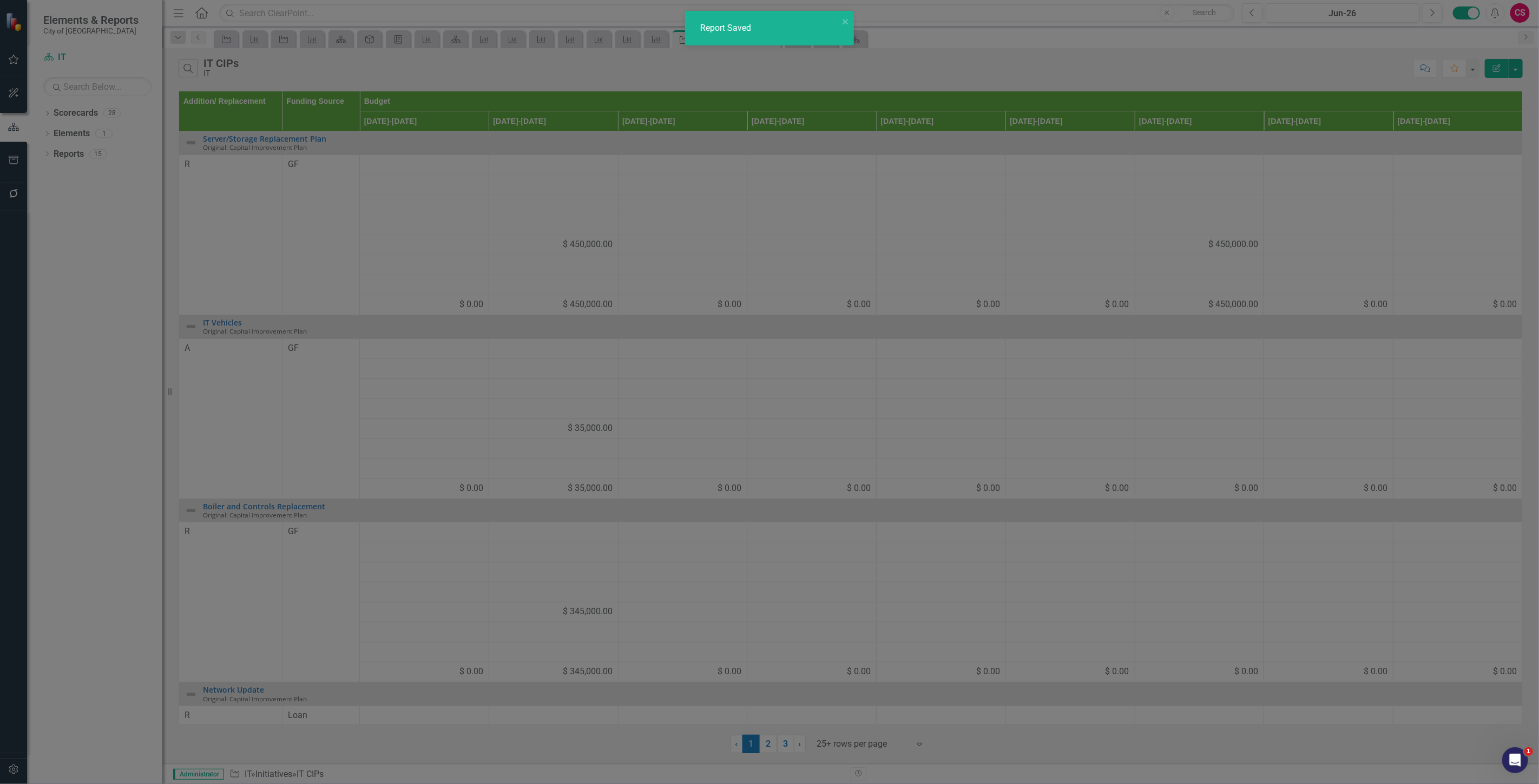
radio input "false"
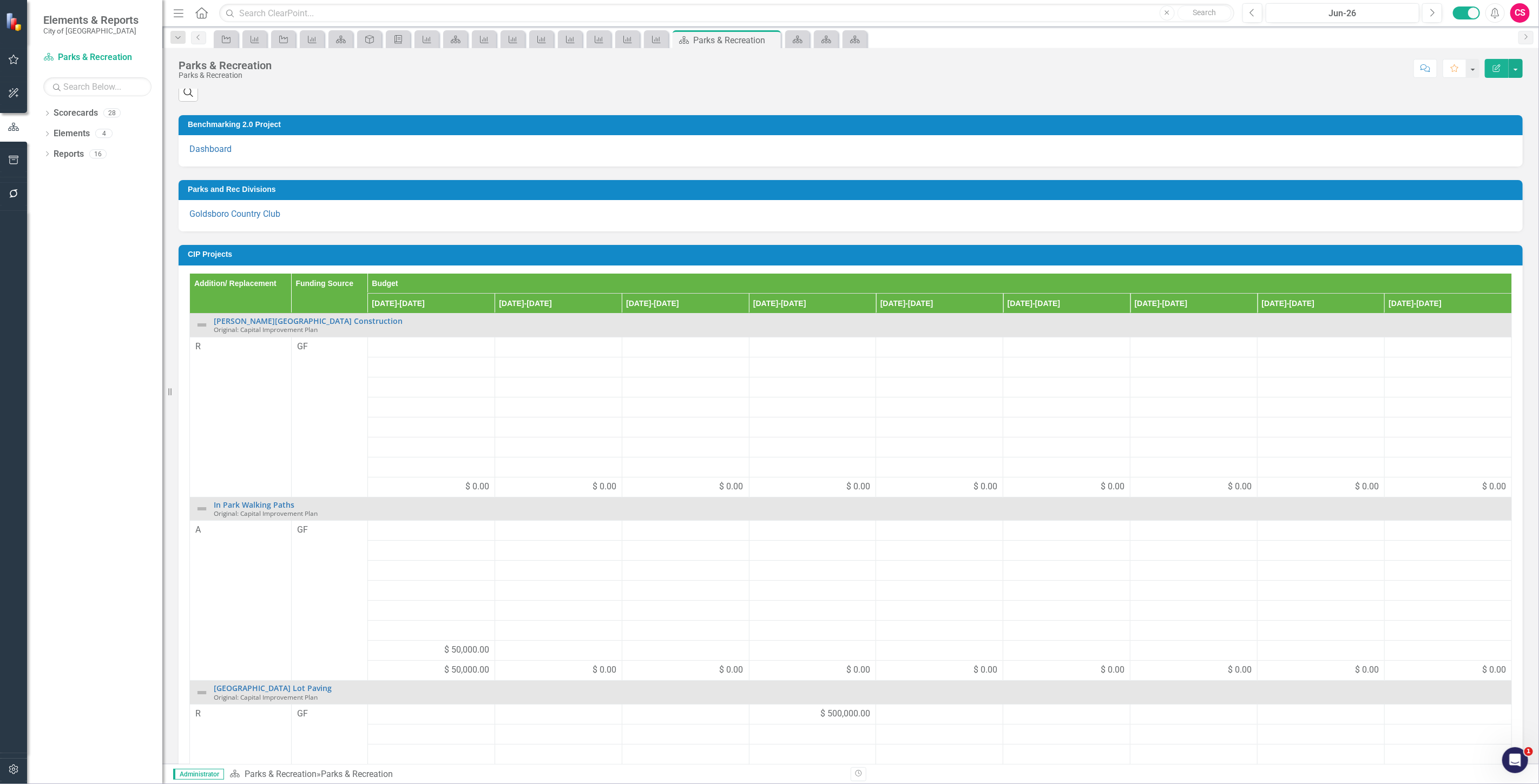
scroll to position [104, 0]
click at [932, 250] on h3 "CIP Projects" at bounding box center [852, 254] width 1329 height 8
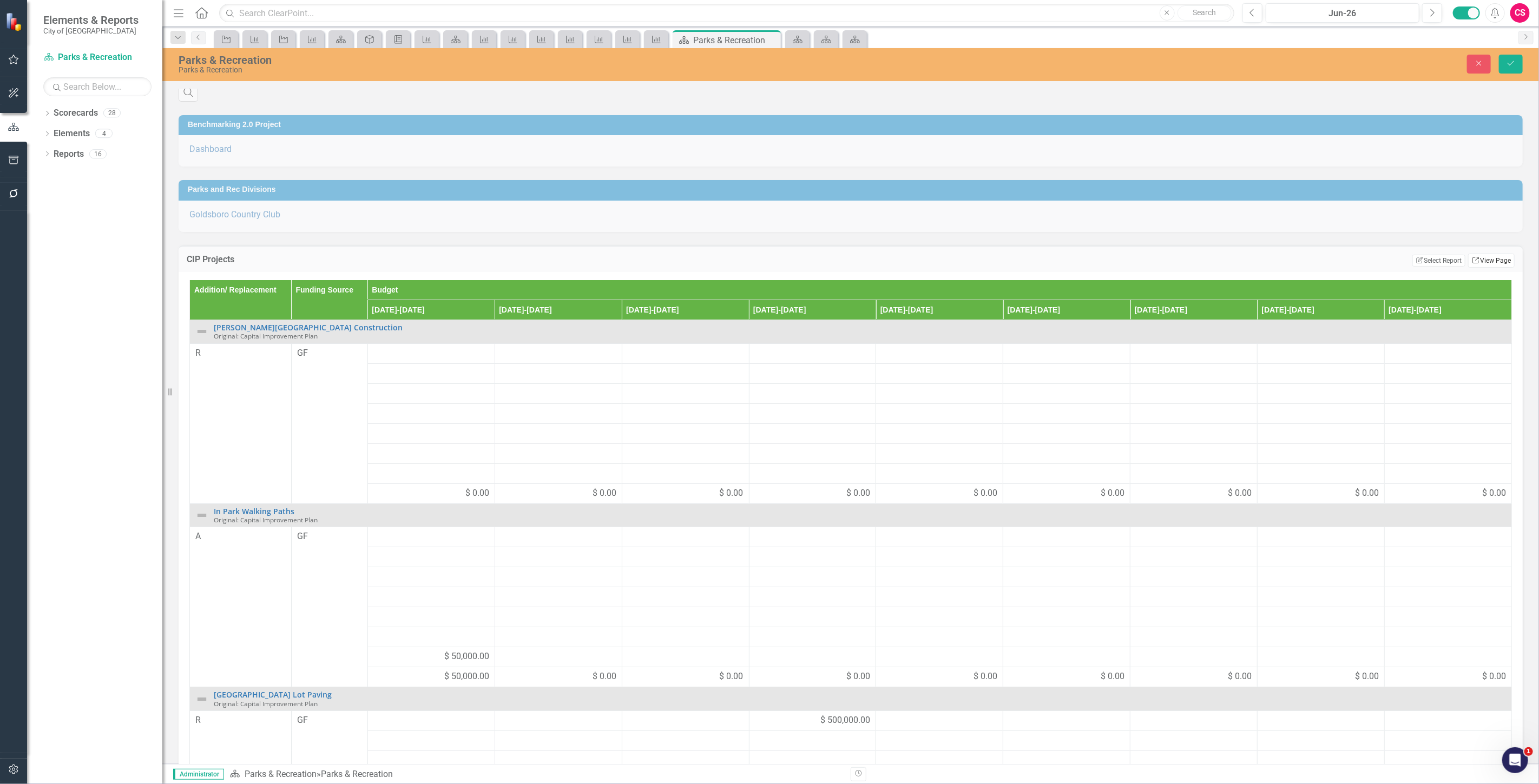
click at [1492, 260] on link "Link View Page" at bounding box center [1491, 261] width 47 height 14
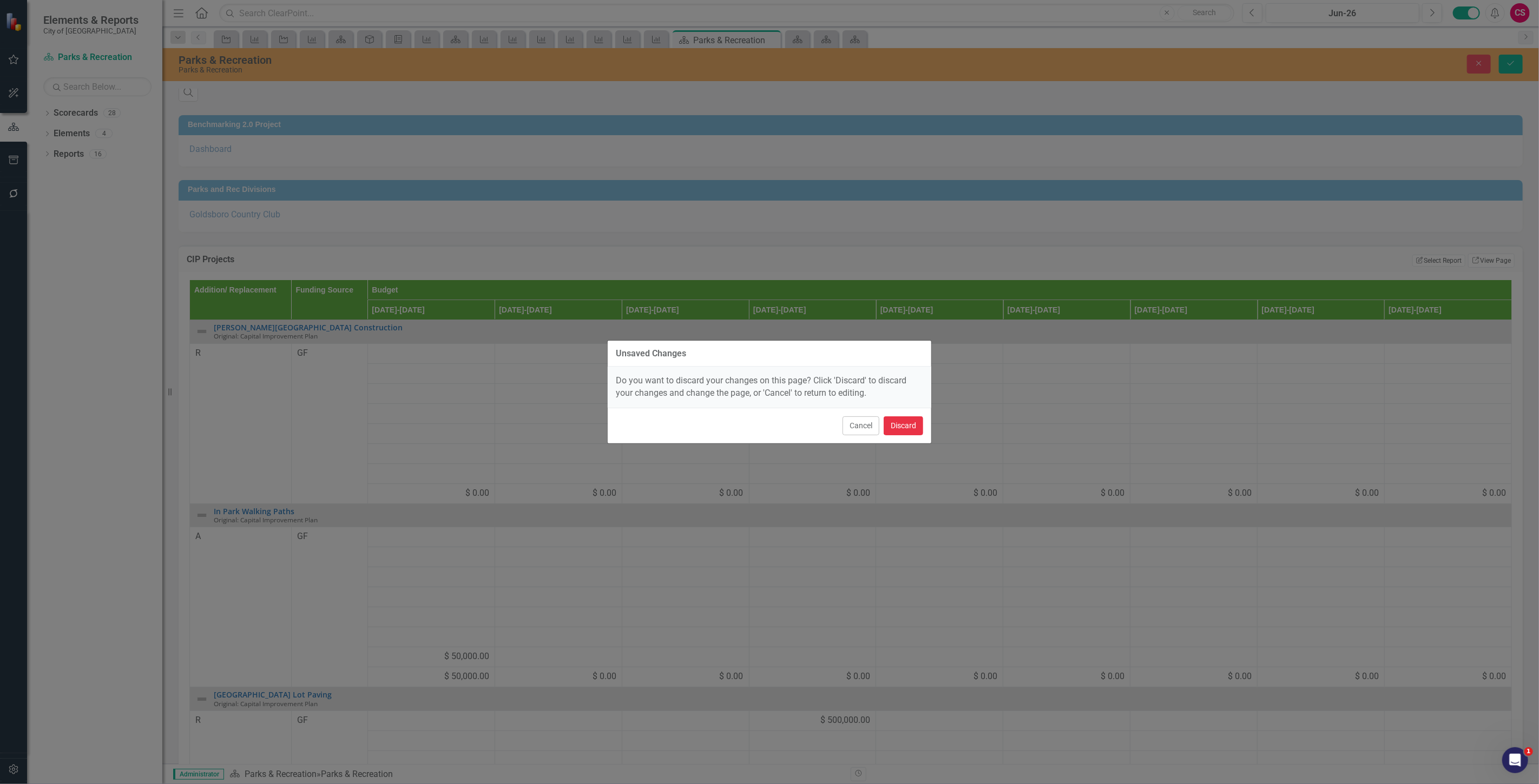
click at [920, 423] on button "Discard" at bounding box center [903, 426] width 39 height 19
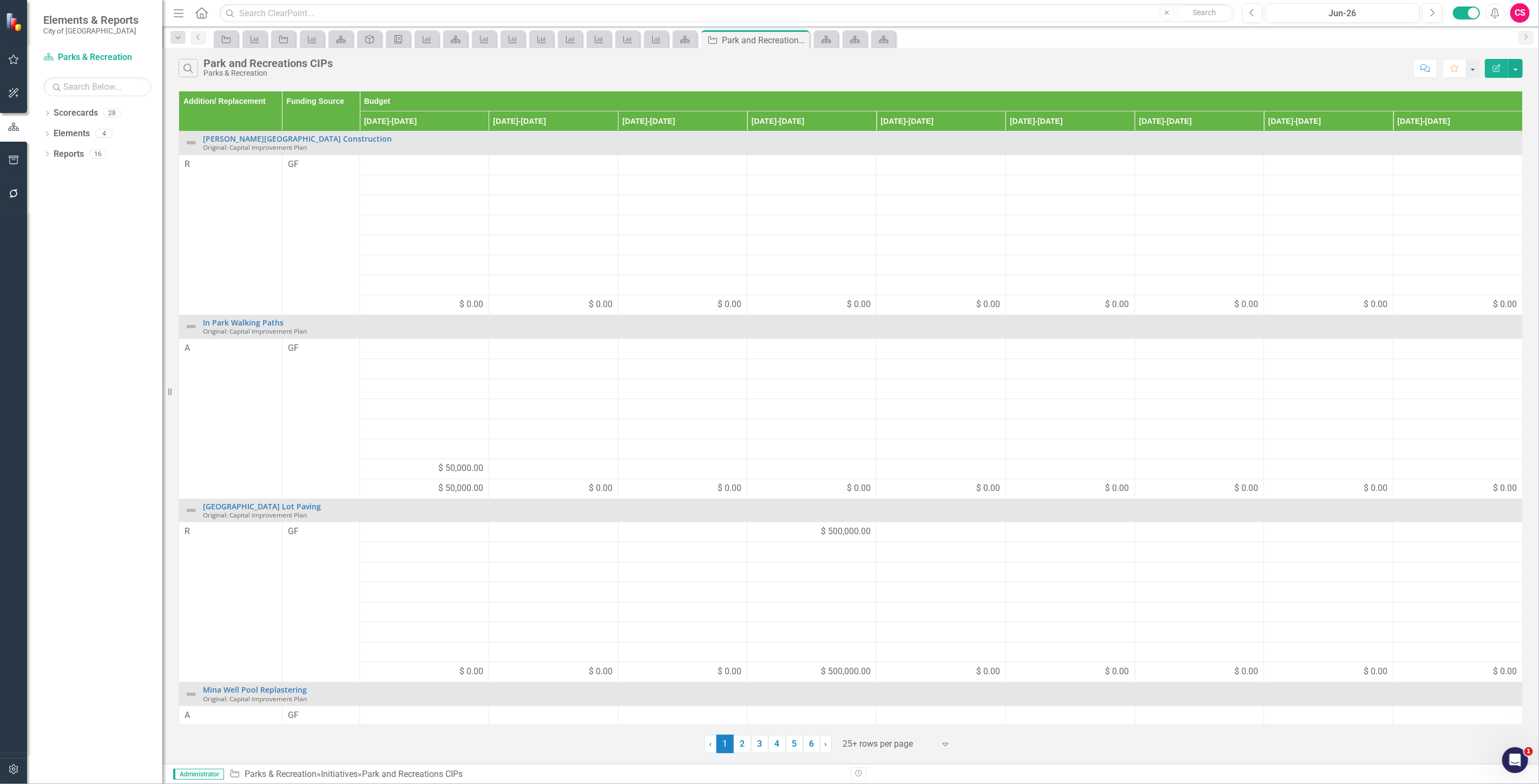
click at [1494, 69] on icon "Edit Report" at bounding box center [1497, 68] width 10 height 8
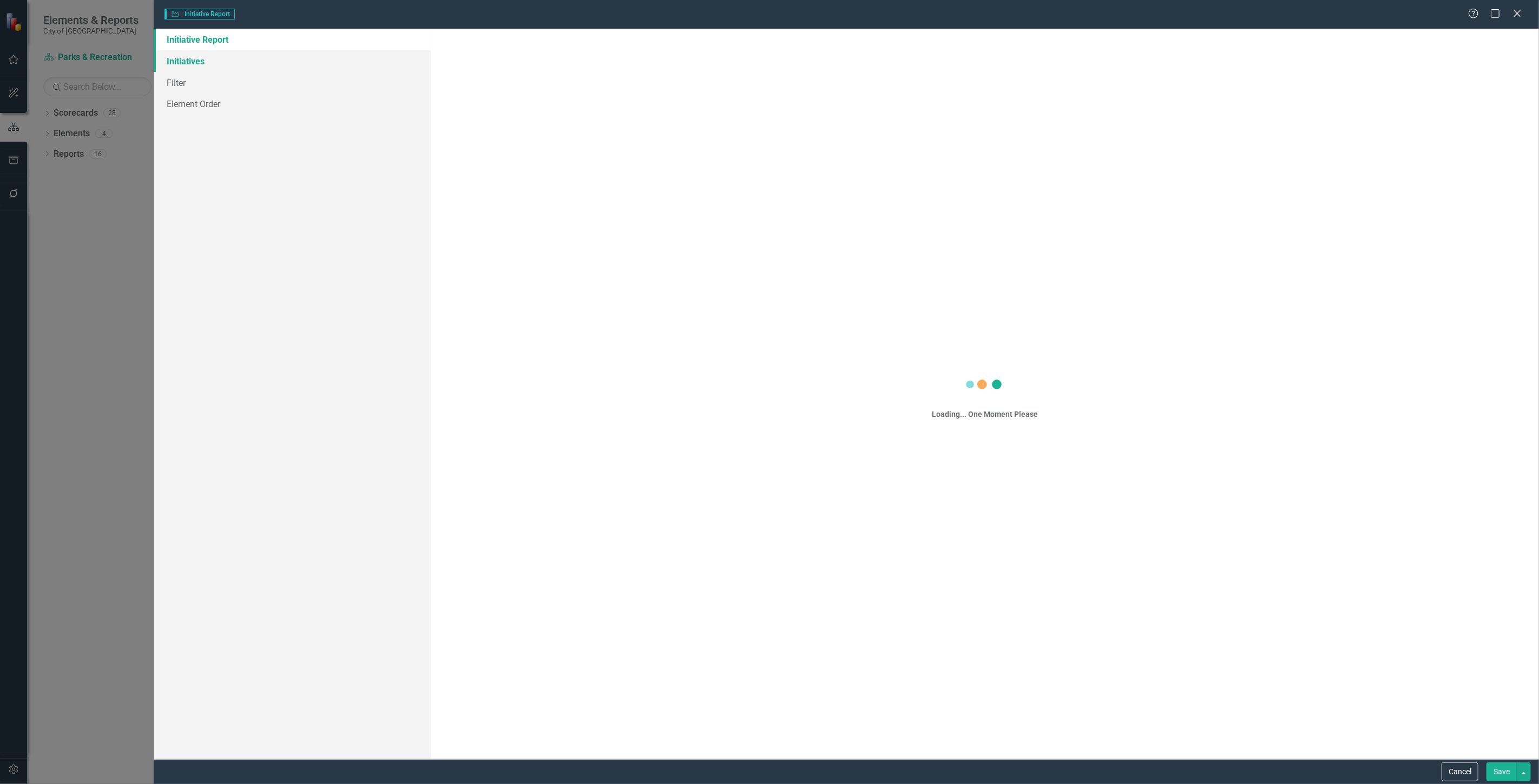
click at [317, 61] on link "Initiatives" at bounding box center [292, 61] width 277 height 21
click at [295, 67] on div "Initiative Report Initiatives Filter Element Order" at bounding box center [292, 394] width 277 height 731
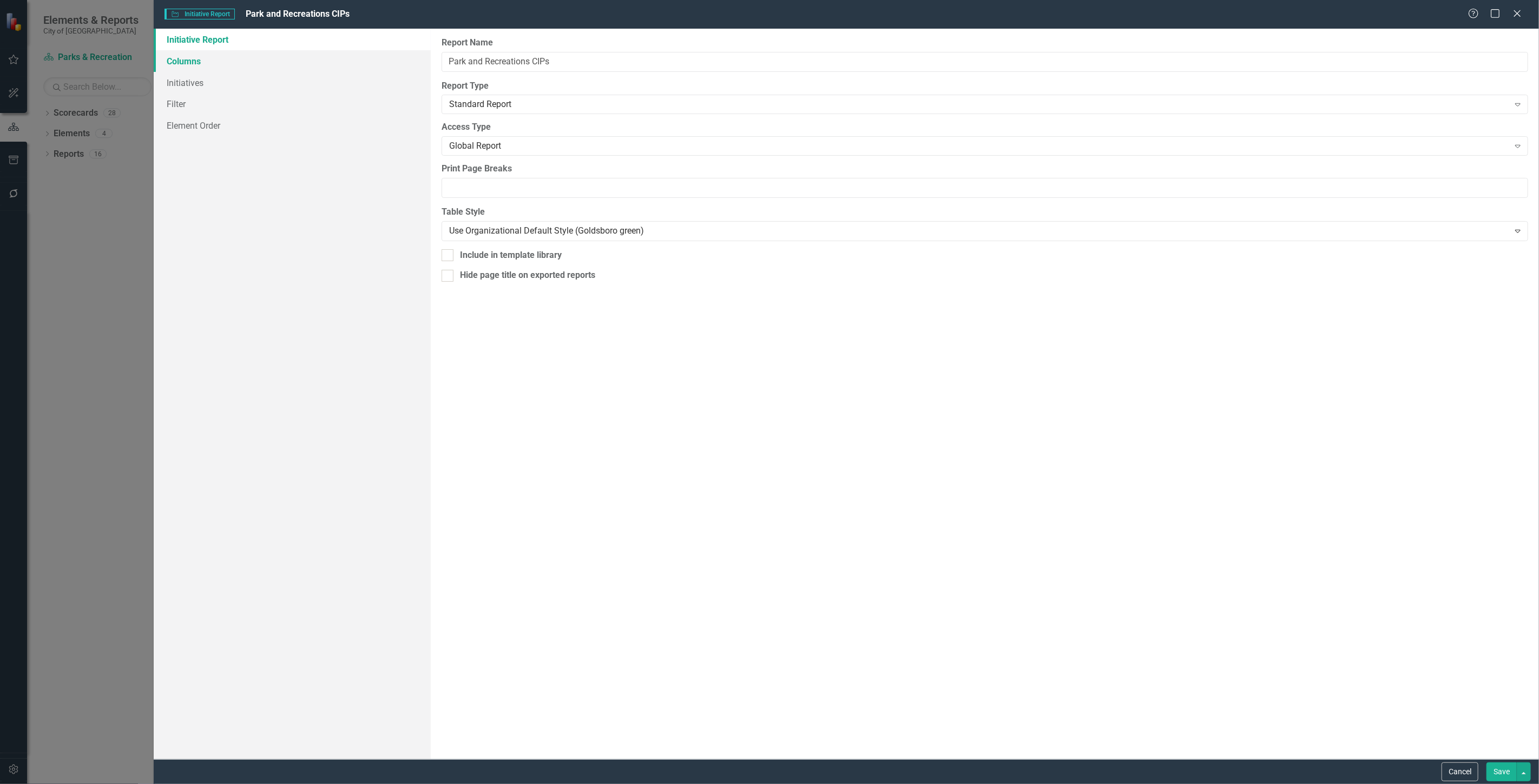
click at [290, 62] on link "Columns" at bounding box center [292, 61] width 277 height 21
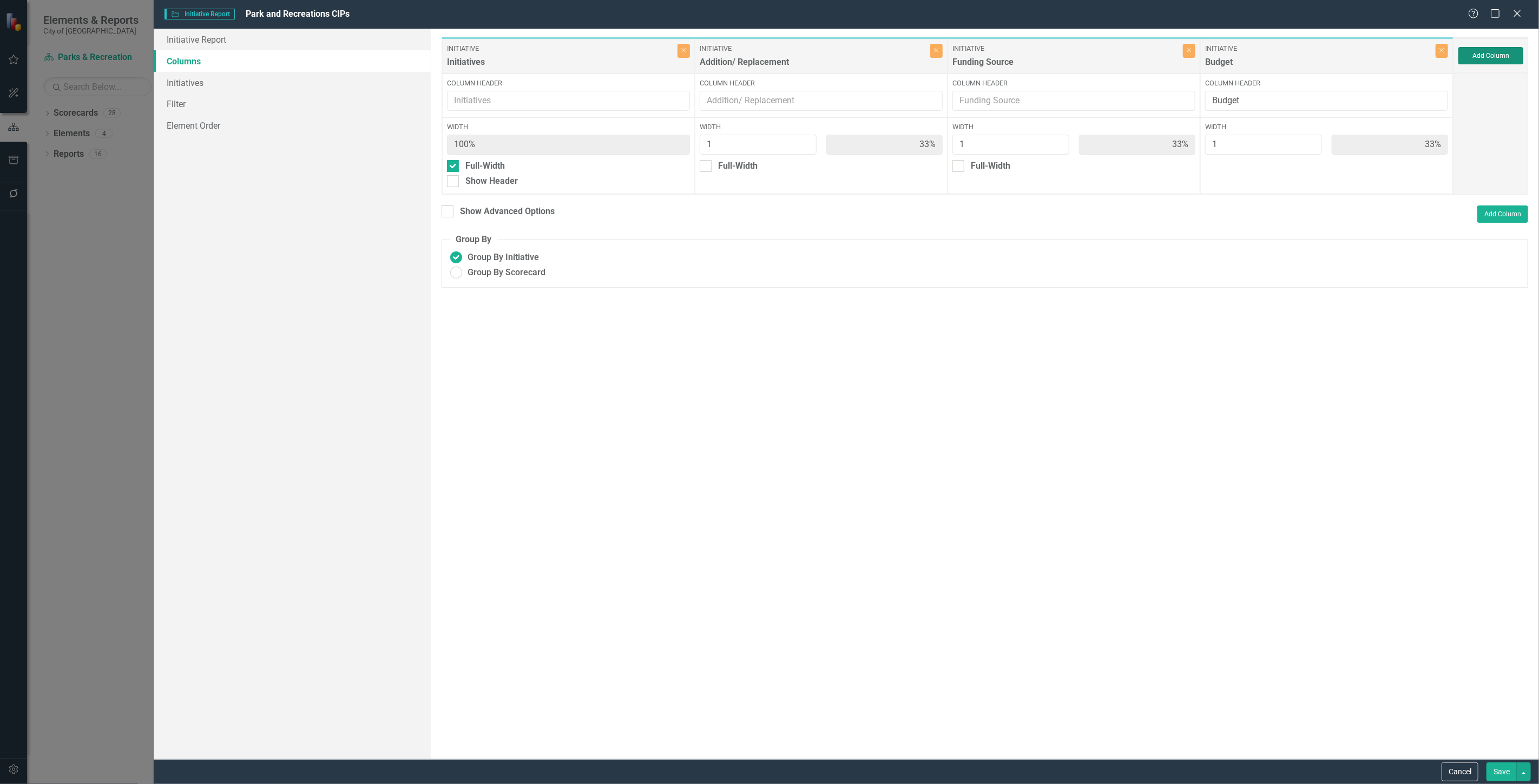
click at [1484, 57] on button "Add Column" at bounding box center [1491, 56] width 65 height 17
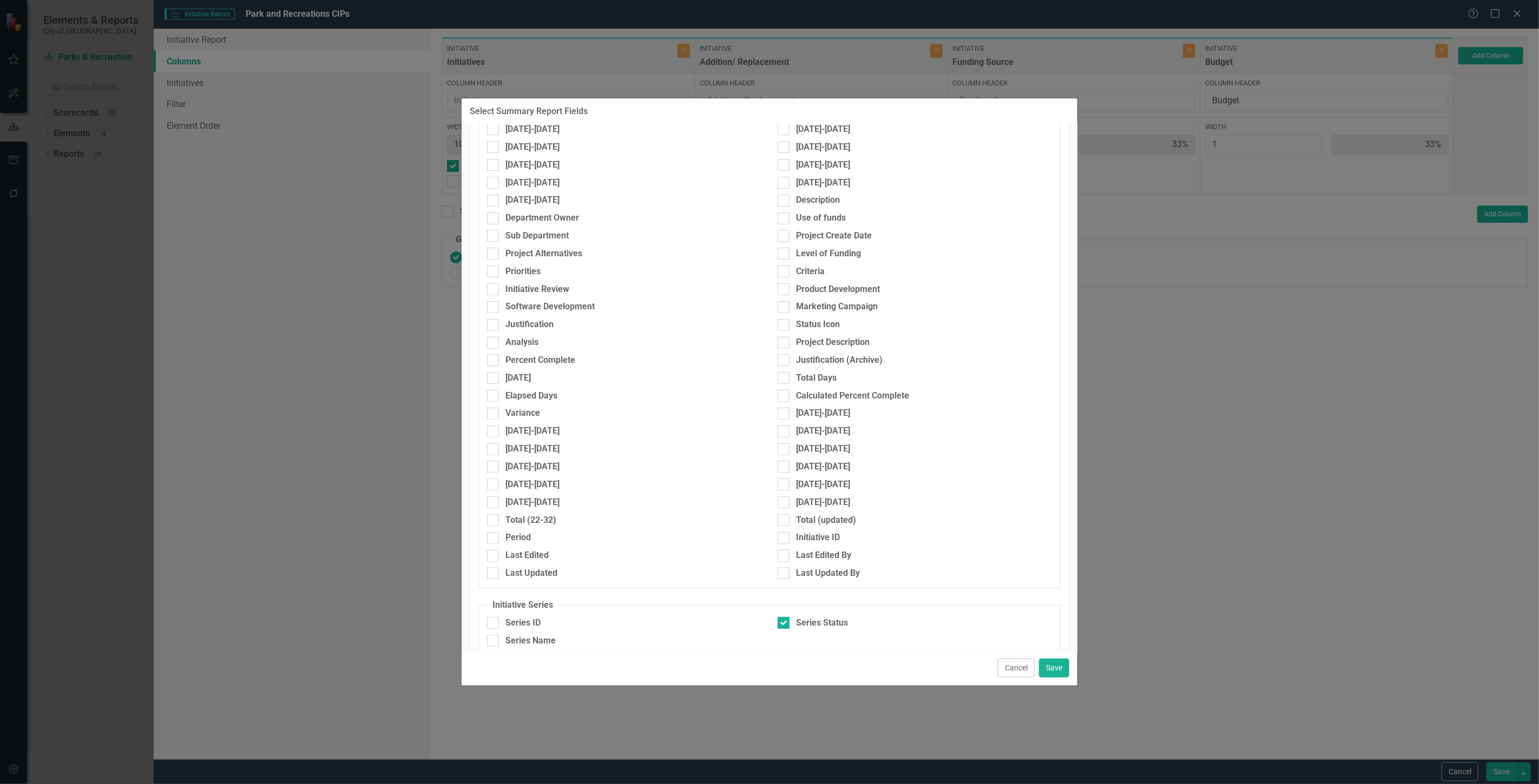
scroll to position [262, 0]
click at [540, 630] on div "Series Name" at bounding box center [531, 631] width 50 height 13
click at [494, 630] on input "Series Name" at bounding box center [490, 628] width 7 height 7
checkbox input "true"
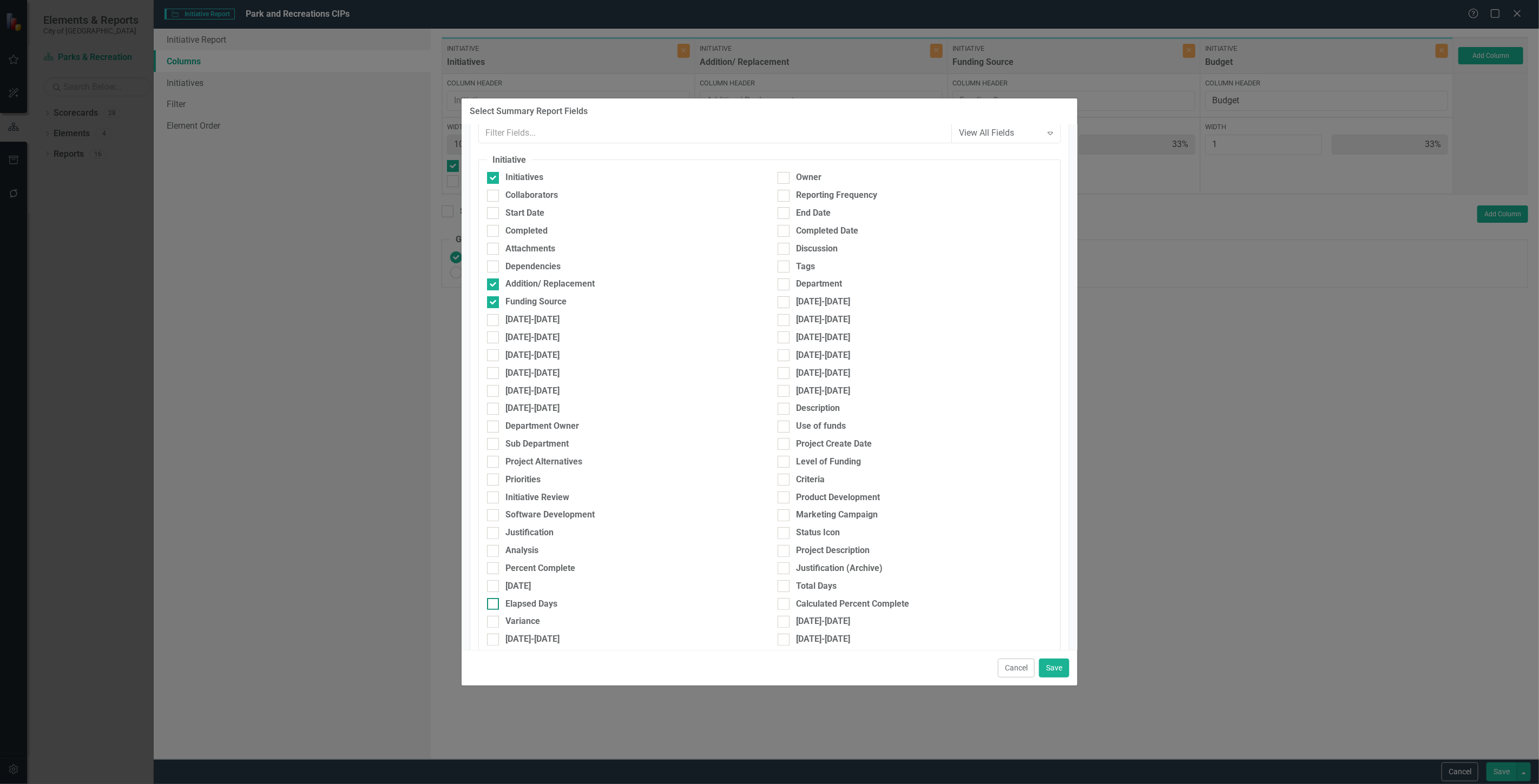
scroll to position [42, 0]
click at [566, 303] on div "Funding Source" at bounding box center [536, 303] width 61 height 13
click at [494, 303] on input "Funding Source" at bounding box center [490, 301] width 7 height 7
checkbox input "false"
click at [1053, 674] on button "Save" at bounding box center [1054, 668] width 30 height 19
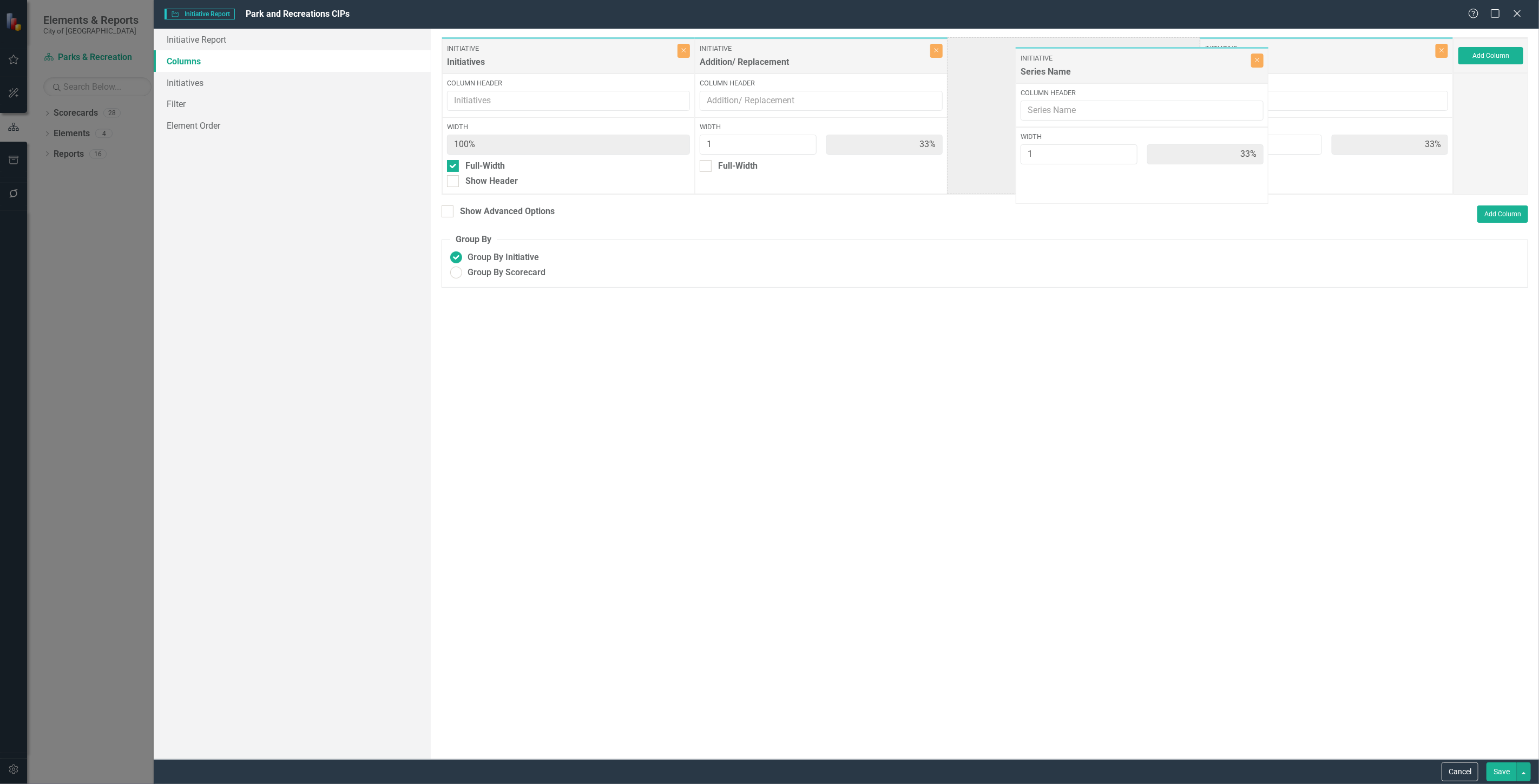
drag, startPoint x: 1260, startPoint y: 62, endPoint x: 1072, endPoint y: 67, distance: 188.1
click at [1072, 67] on div "Initiative Initiatives Close Column Header Width 100% Full-Width Show Header In…" at bounding box center [948, 116] width 1012 height 158
drag, startPoint x: 1253, startPoint y: 100, endPoint x: 1117, endPoint y: 89, distance: 136.4
click at [1117, 89] on div "Initiative Initiatives Close Column Header Width 100% Full-Width Show Header In…" at bounding box center [948, 116] width 1012 height 158
click at [1491, 772] on button "Save" at bounding box center [1501, 772] width 30 height 19
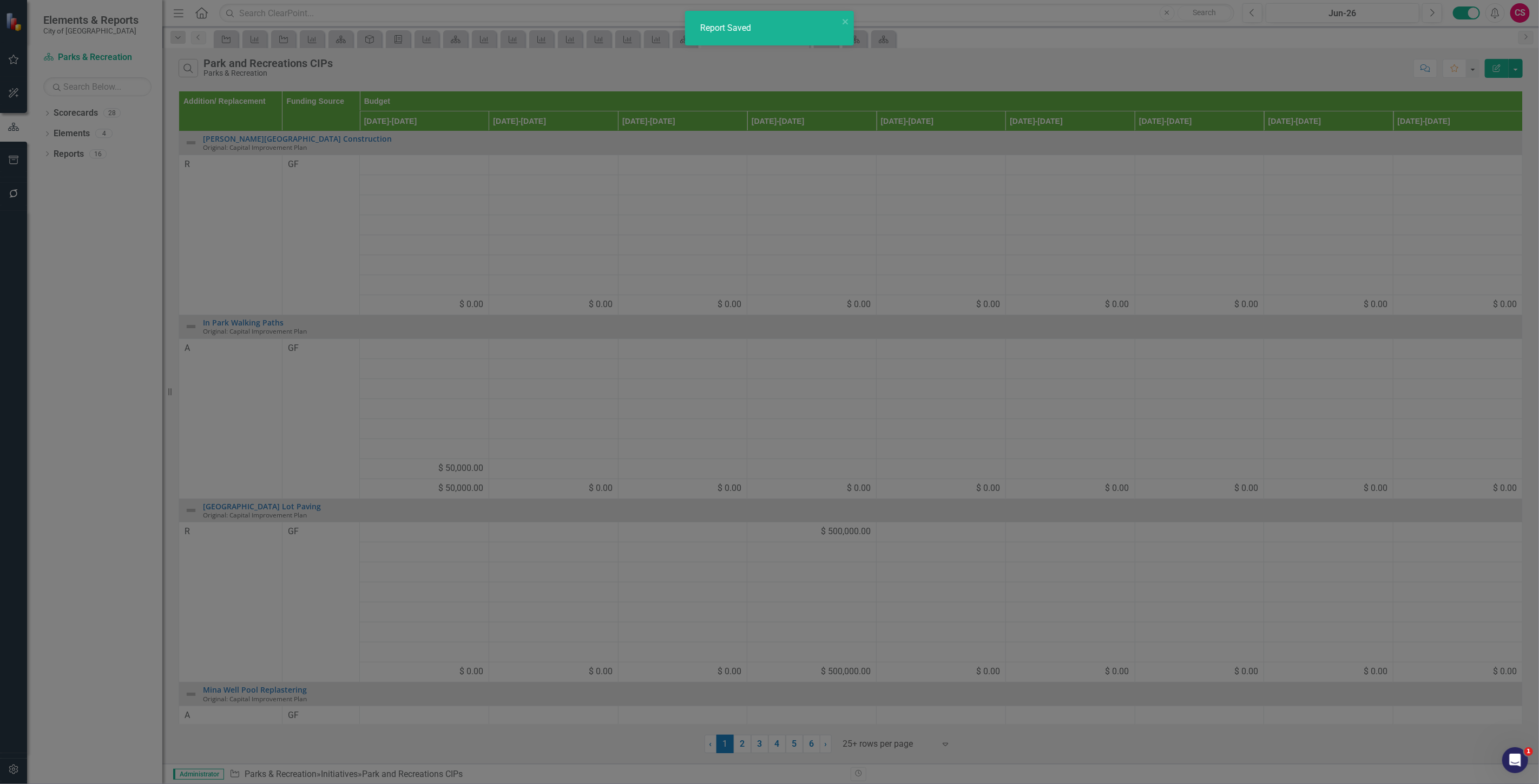
radio input "false"
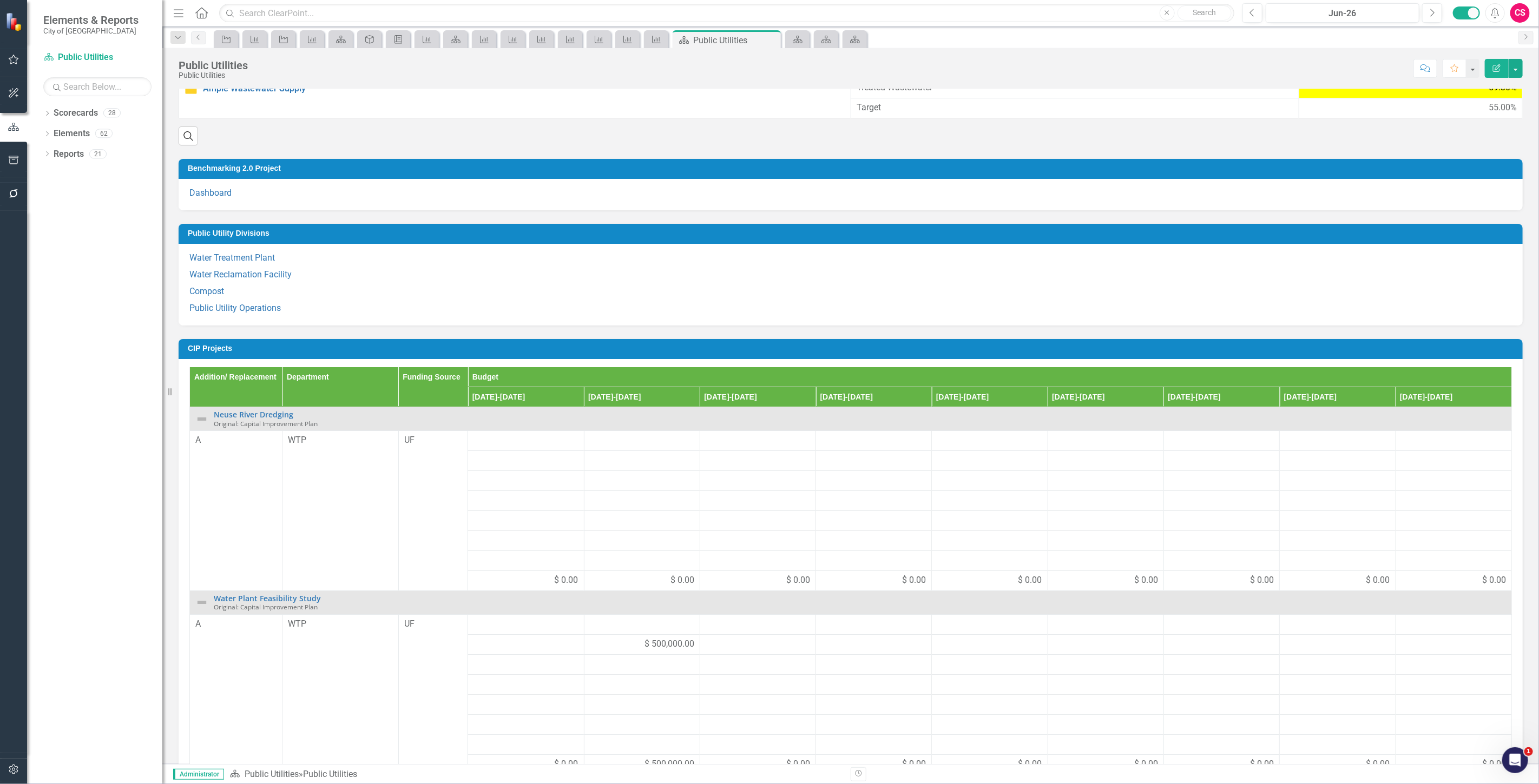
scroll to position [142, 0]
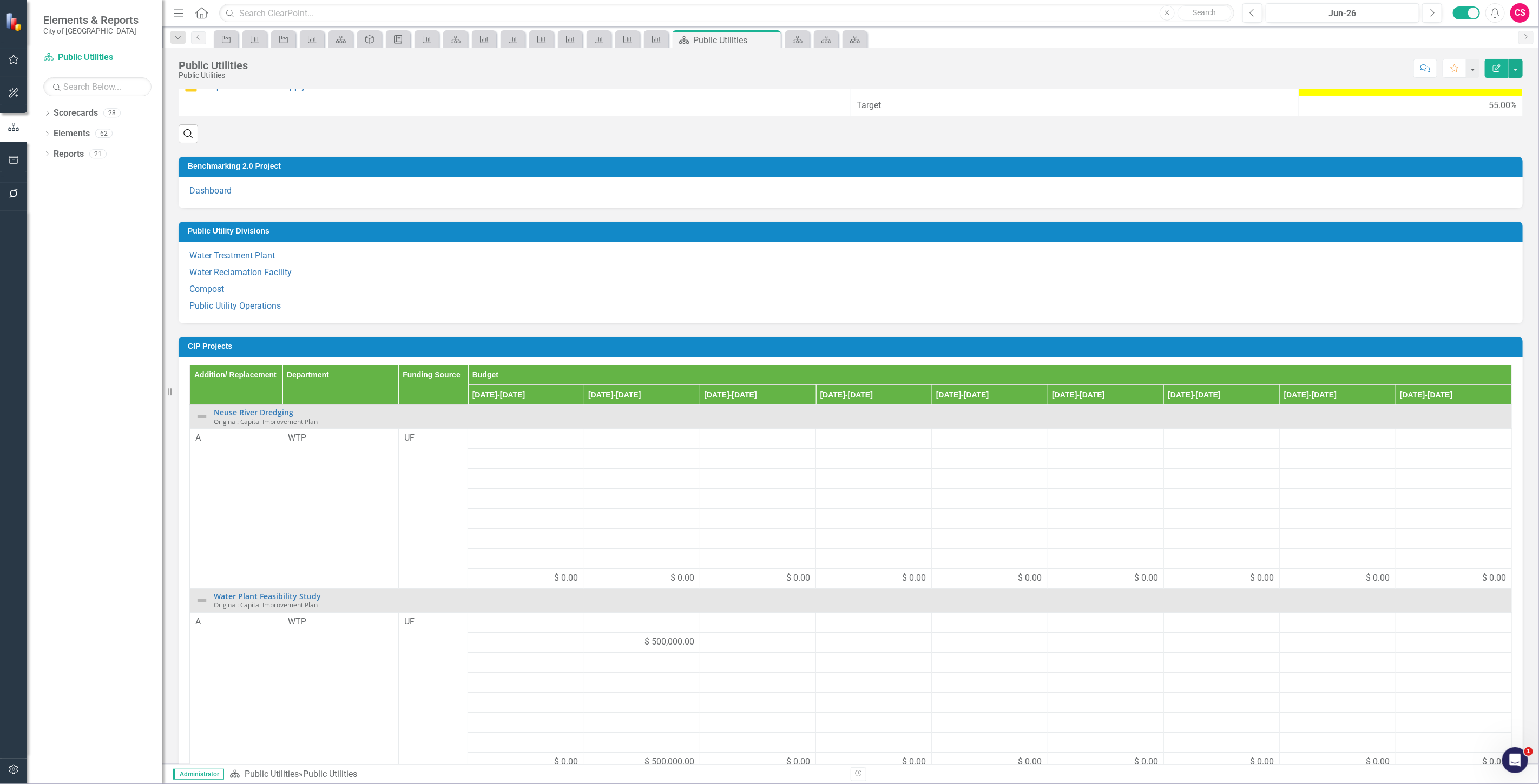
click at [922, 352] on td "CIP Projects" at bounding box center [852, 348] width 1329 height 16
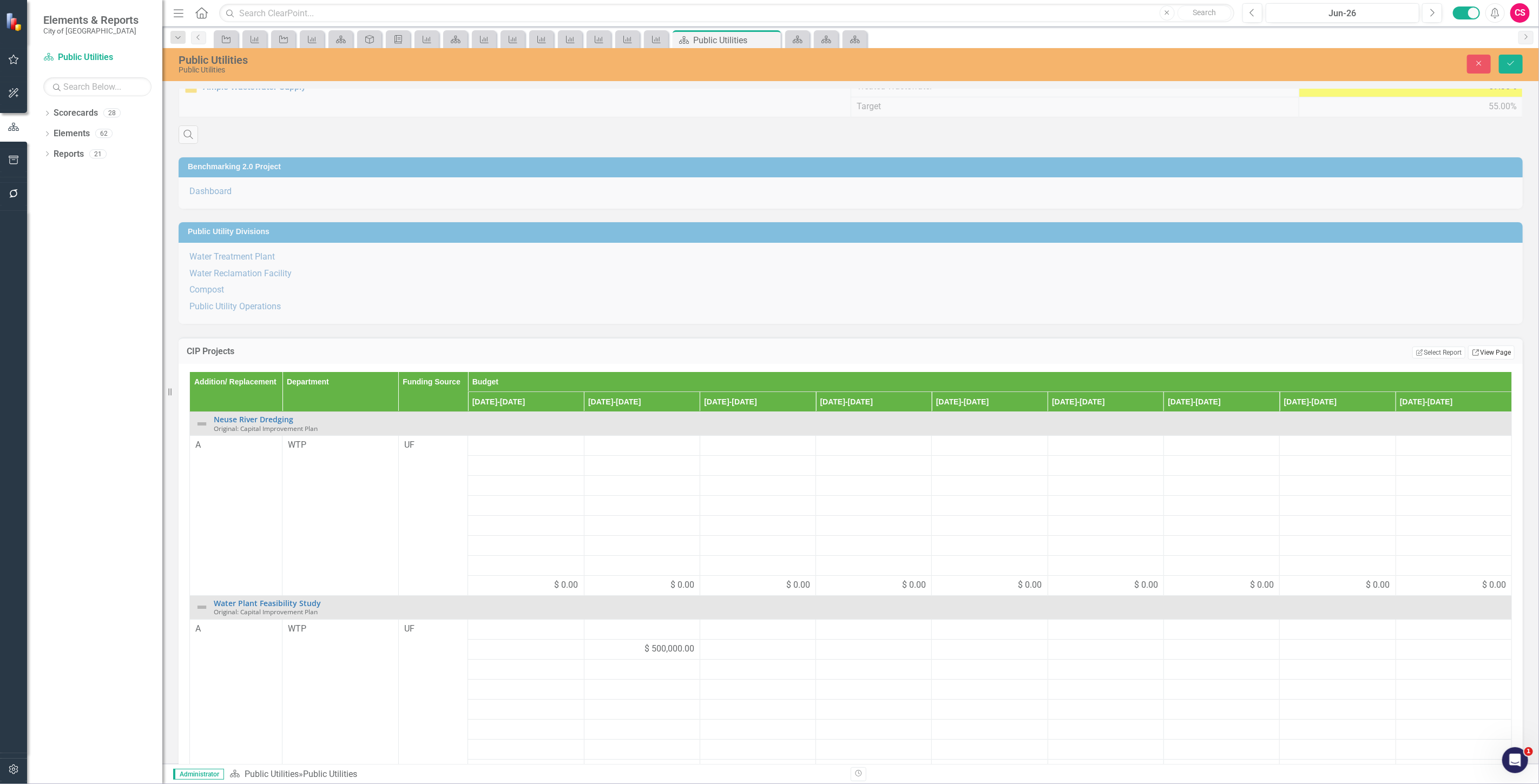
click at [1484, 352] on link "Link View Page" at bounding box center [1491, 353] width 47 height 14
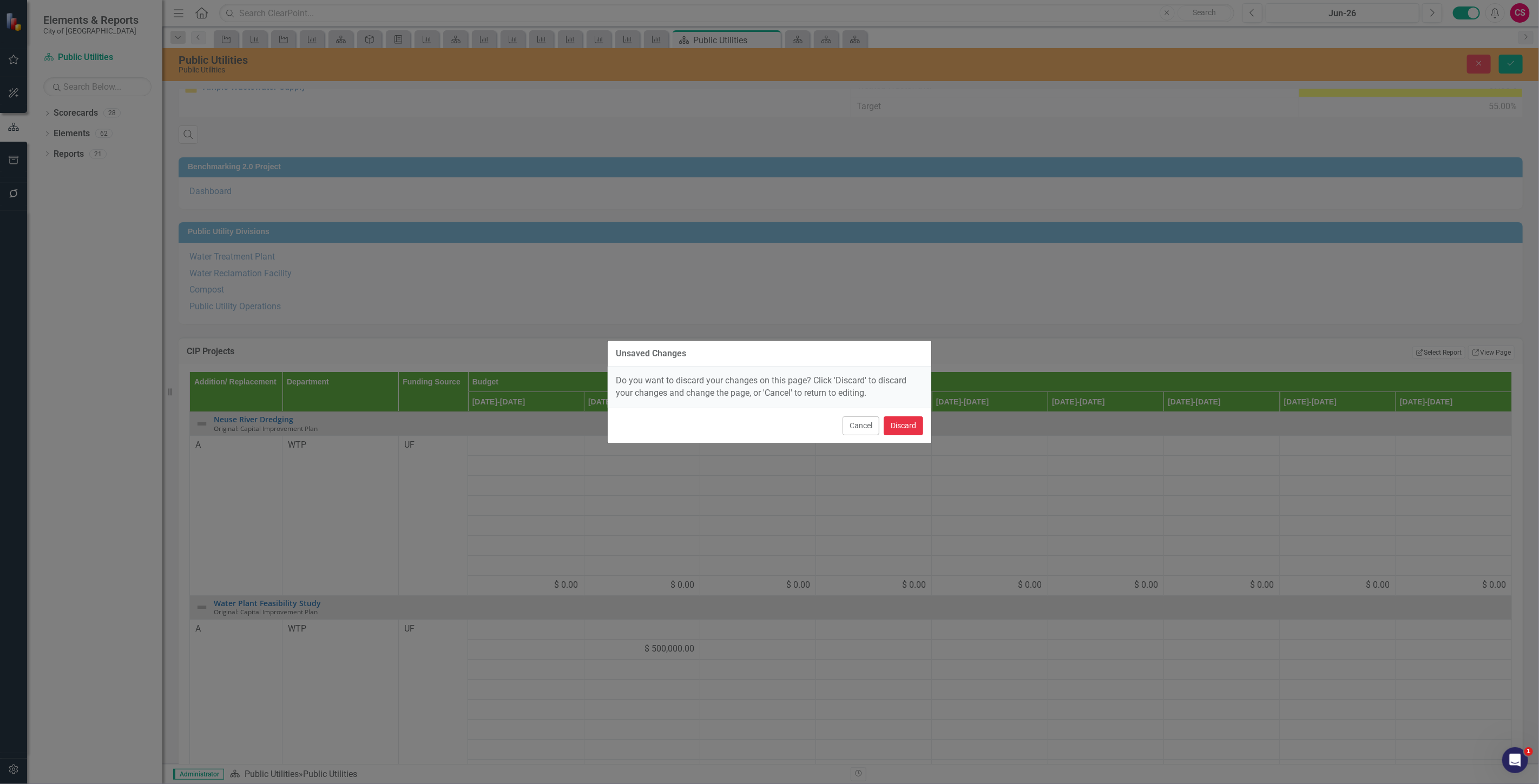
click at [908, 422] on button "Discard" at bounding box center [903, 426] width 39 height 19
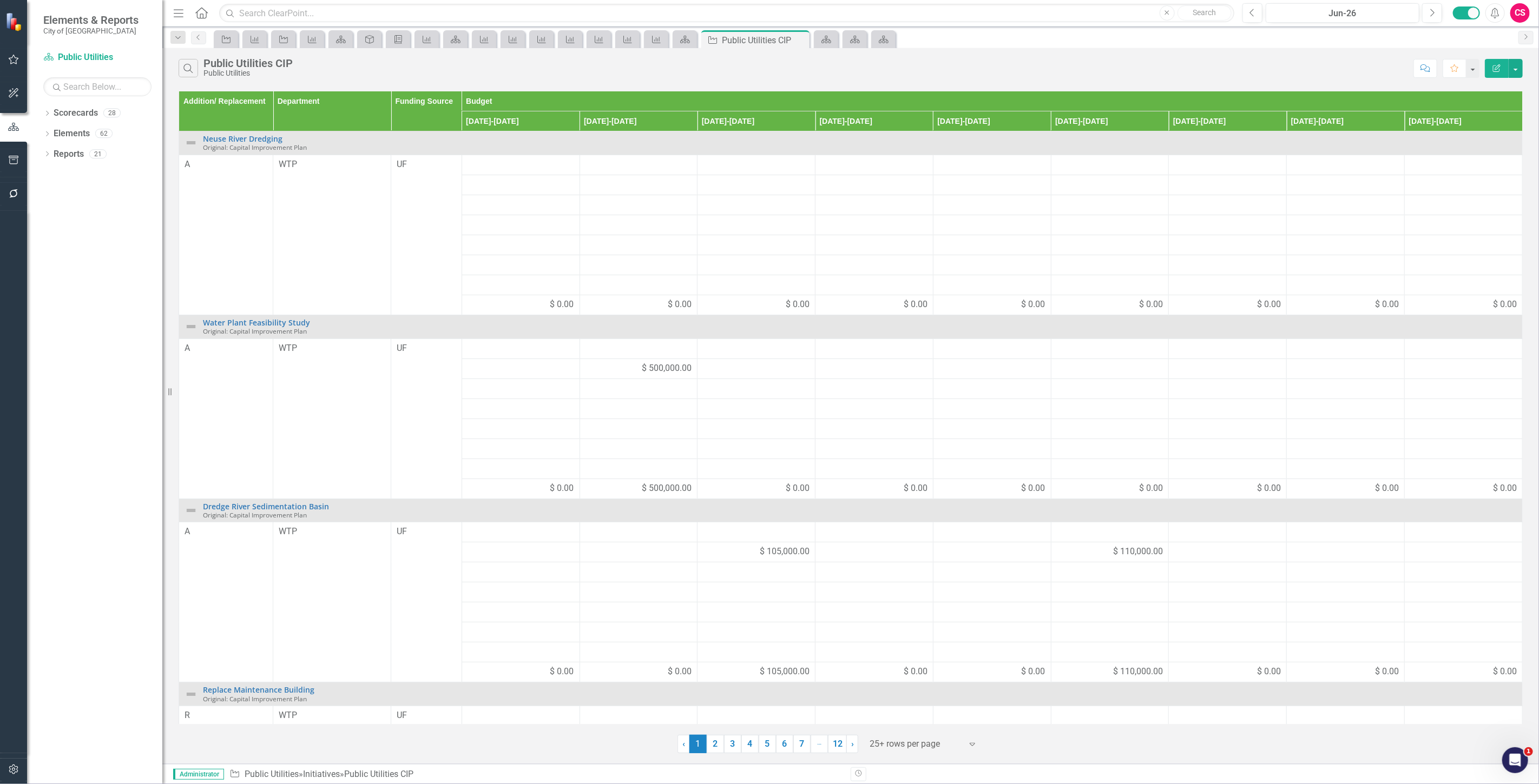
click at [1492, 75] on button "Edit Report" at bounding box center [1497, 69] width 24 height 19
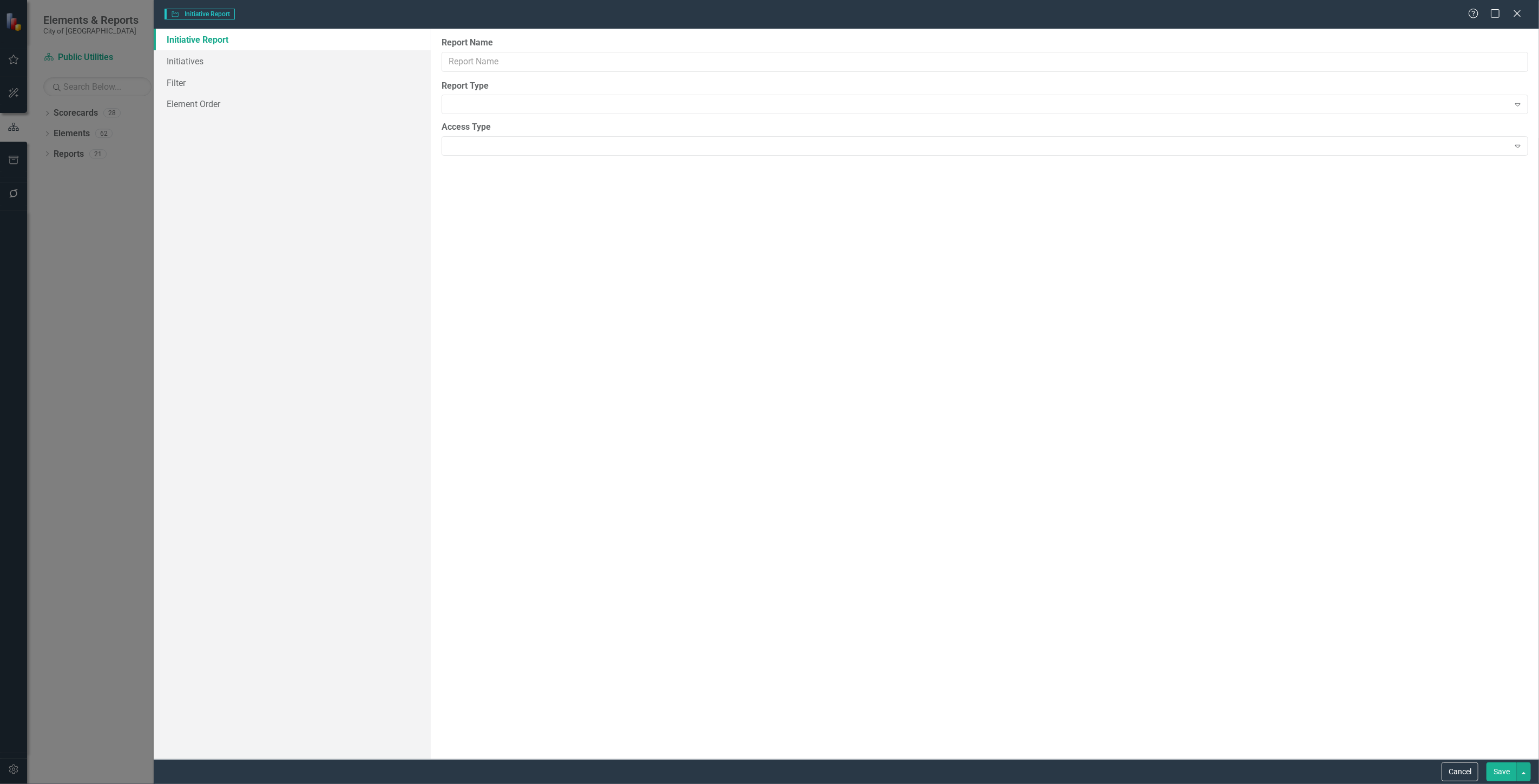
type input "Public Utilities CIP"
click at [298, 64] on link "Columns" at bounding box center [292, 61] width 277 height 21
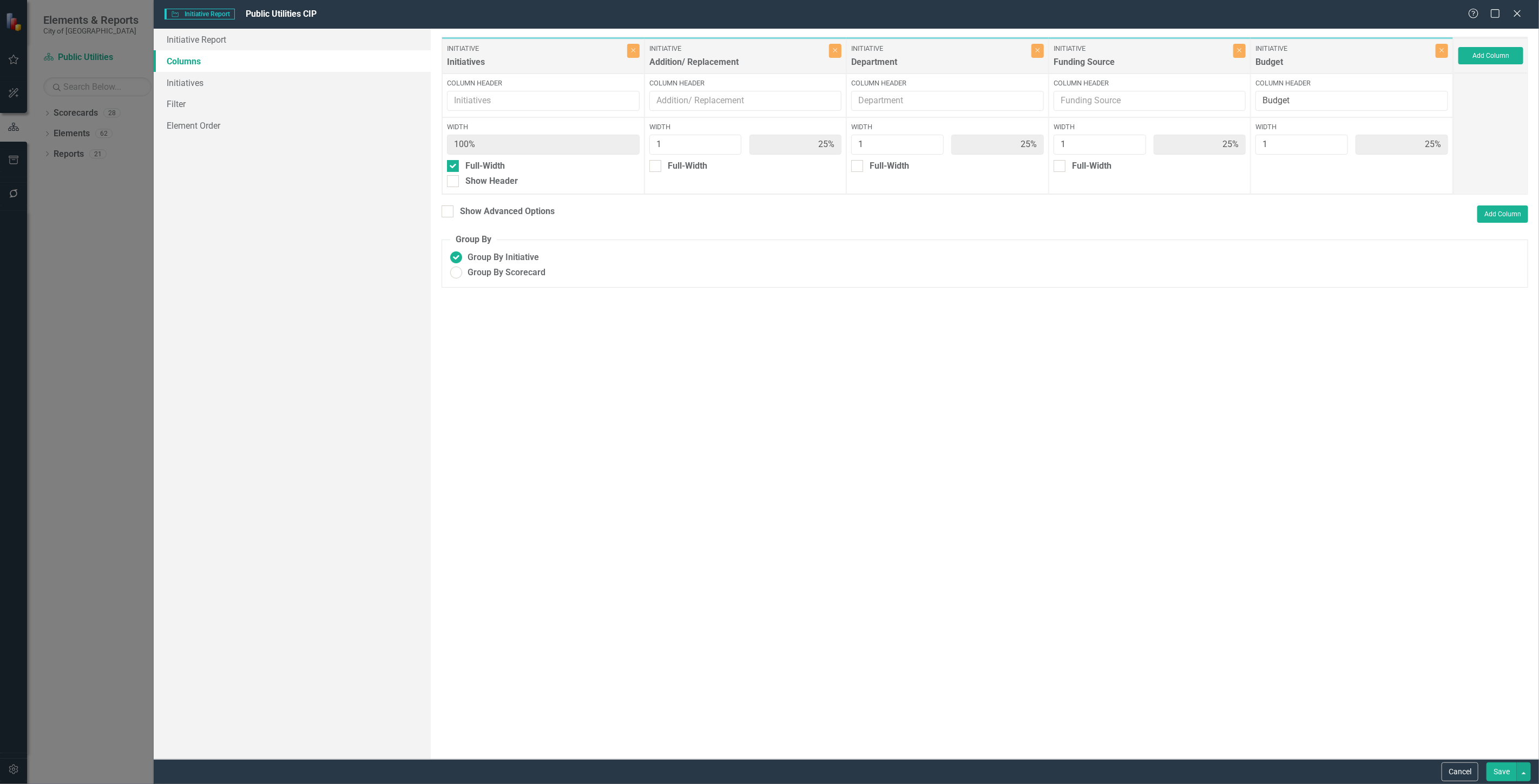
click at [1509, 66] on div "Add Column" at bounding box center [1491, 56] width 75 height 35
click at [1504, 61] on button "Add Column" at bounding box center [1491, 56] width 65 height 17
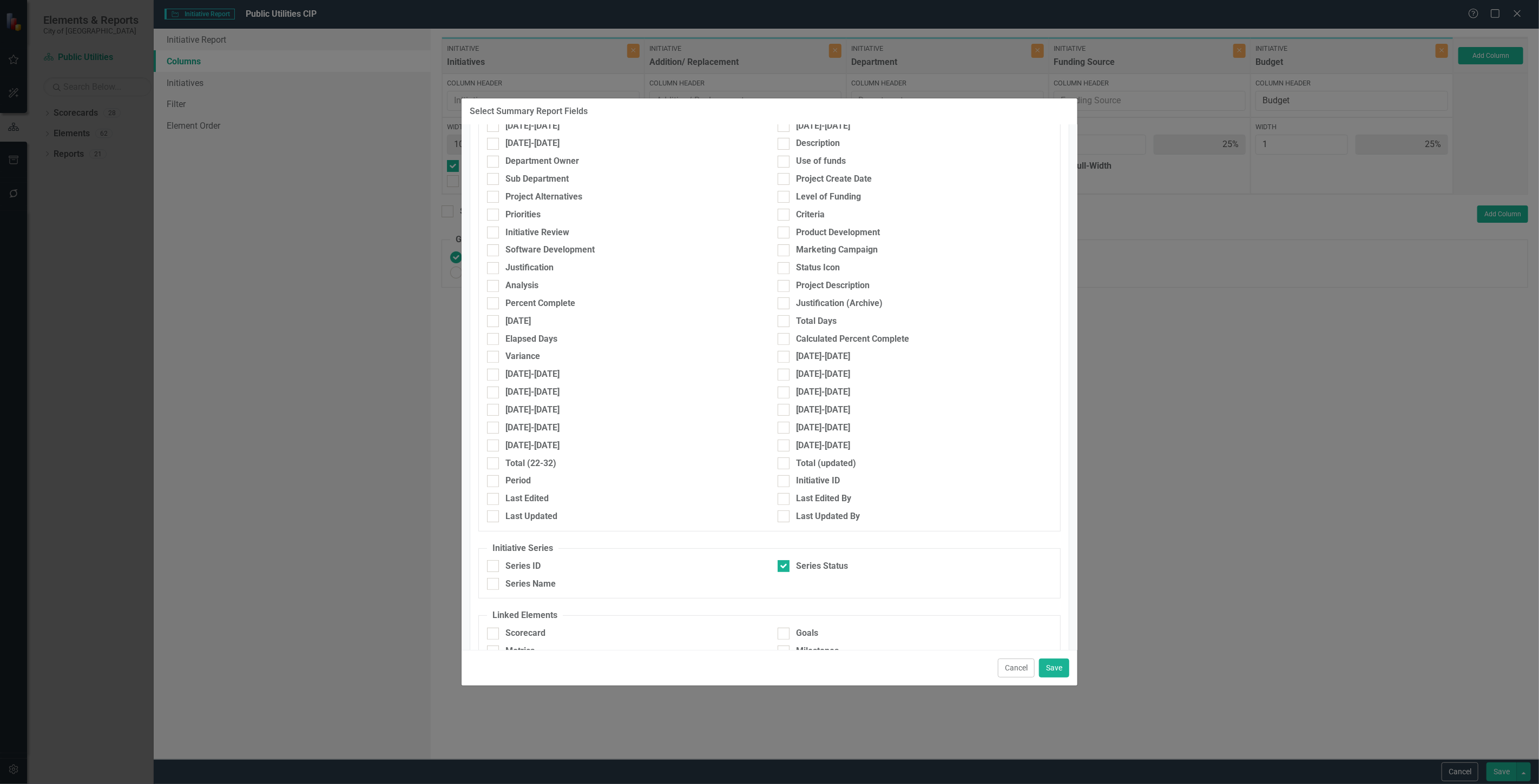
scroll to position [353, 0]
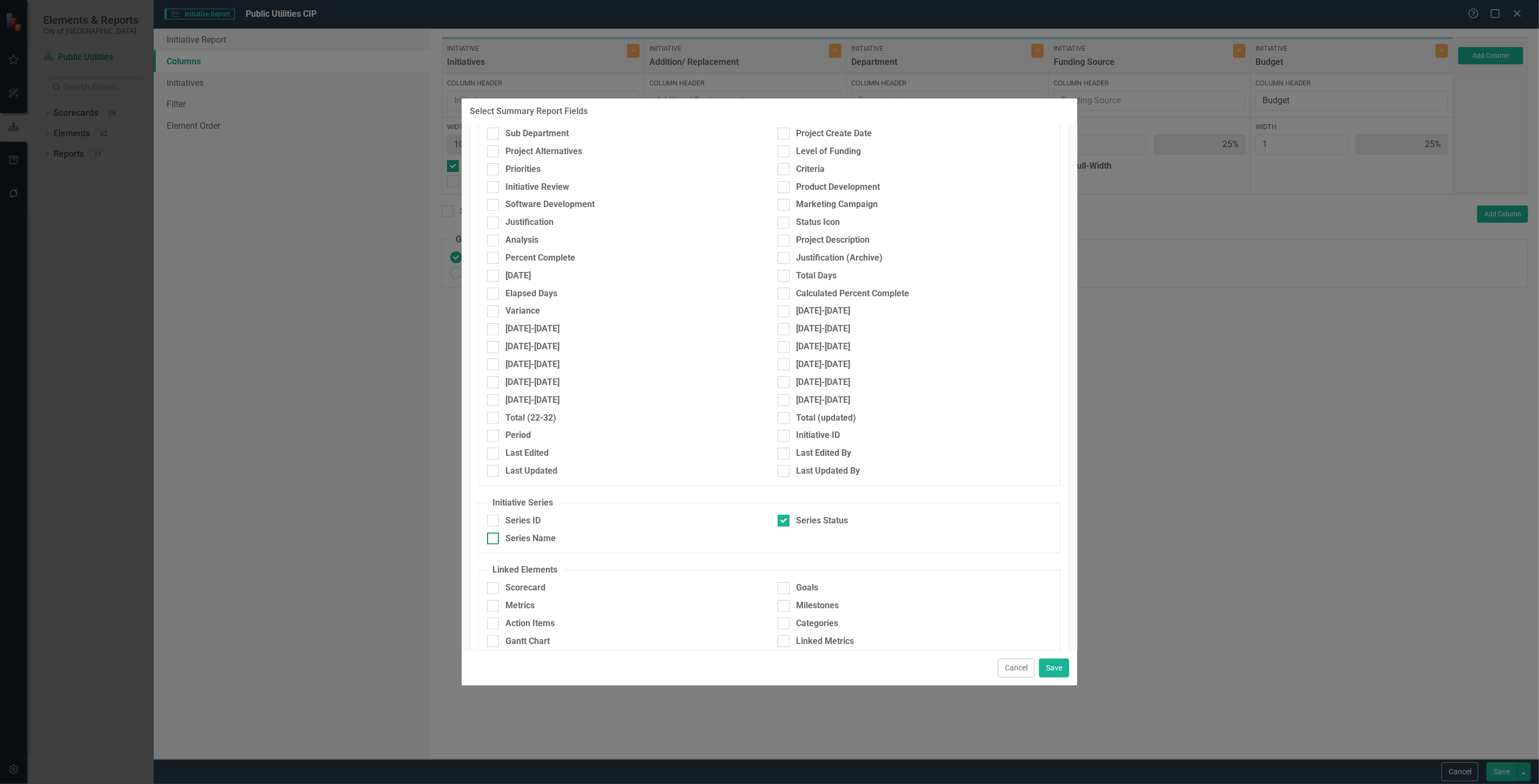
click at [528, 538] on div "Series Name" at bounding box center [531, 539] width 50 height 13
click at [494, 538] on input "Series Name" at bounding box center [490, 536] width 7 height 7
checkbox input "true"
click at [1060, 661] on button "Save" at bounding box center [1054, 668] width 30 height 19
type input "20%"
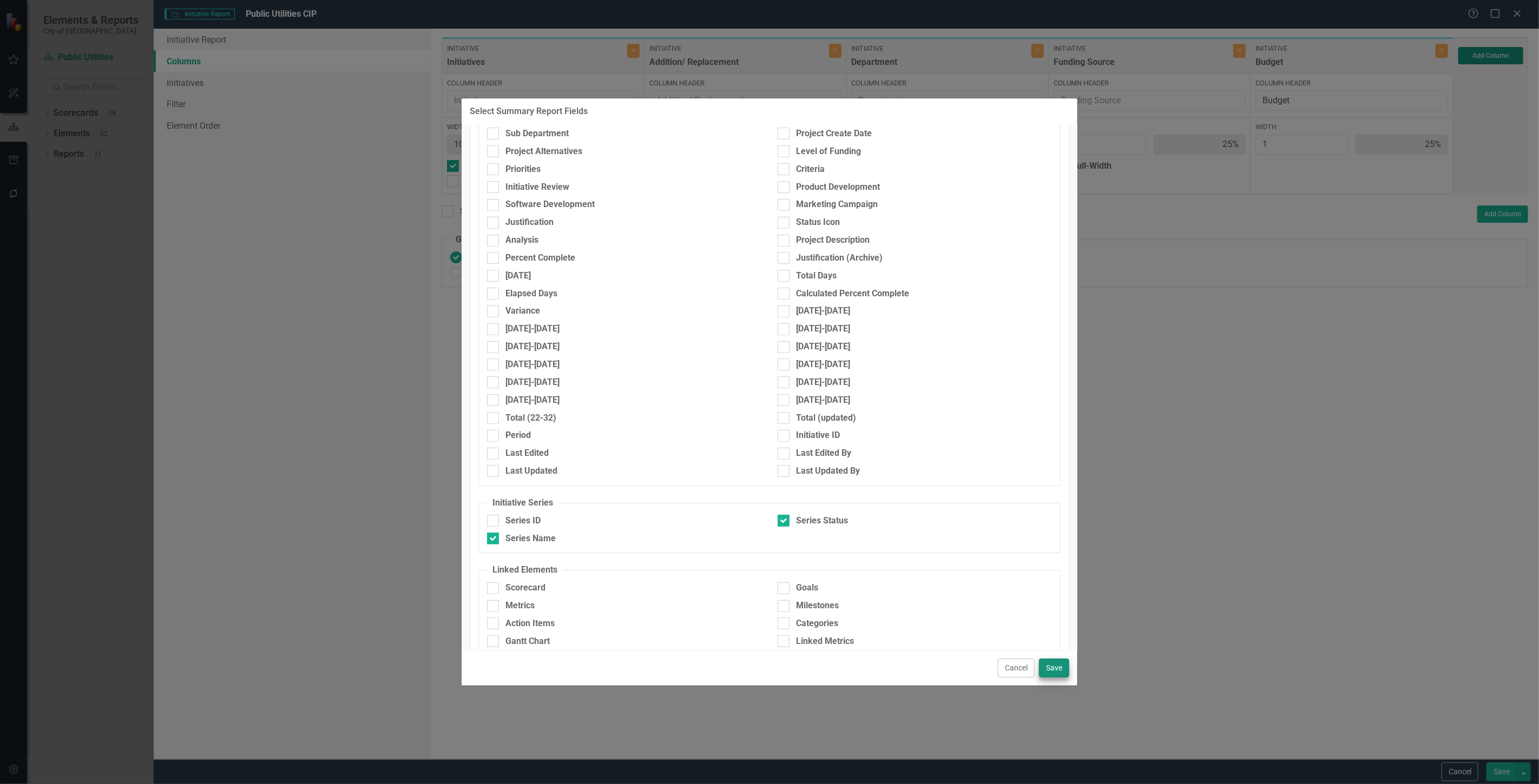
type input "20%"
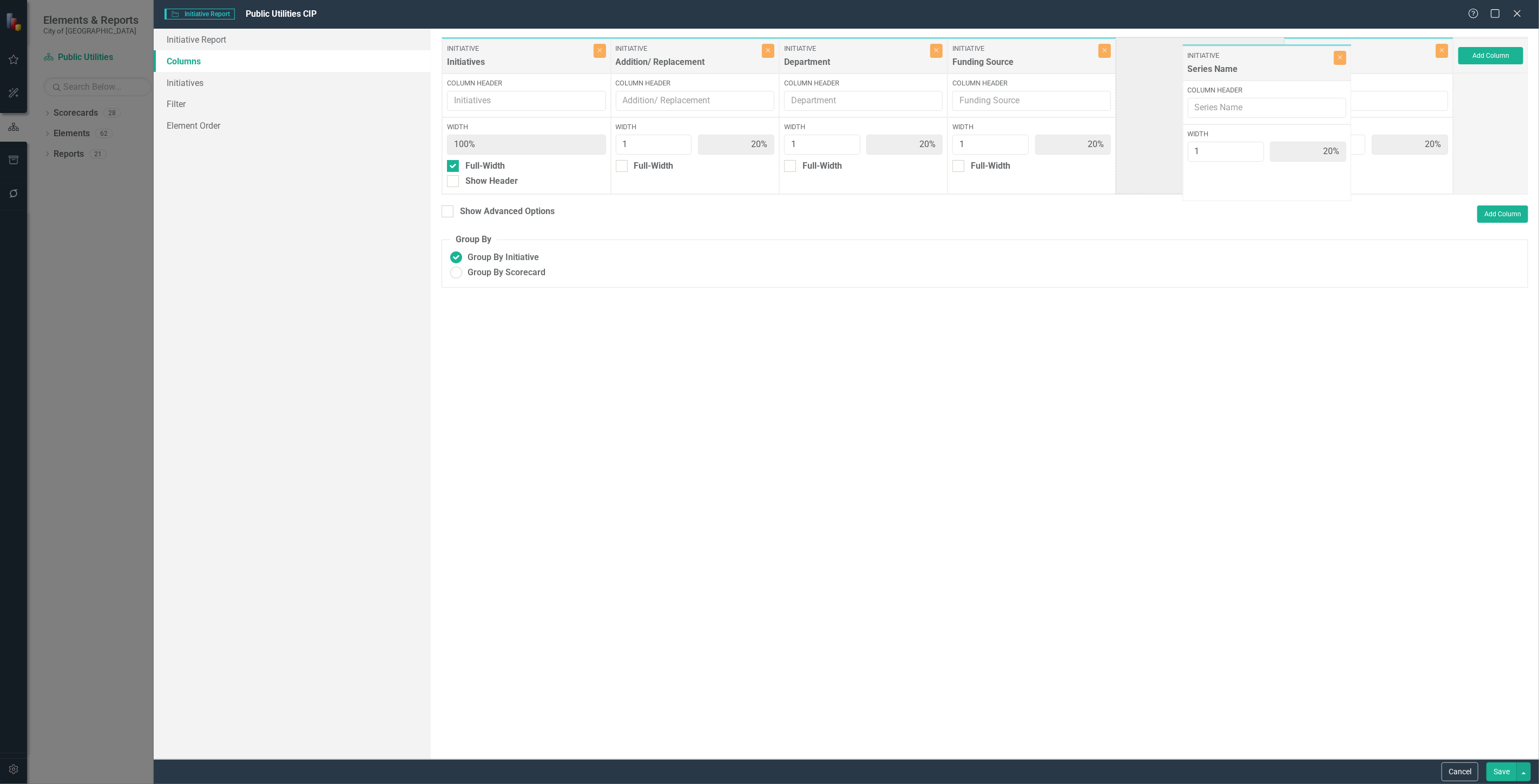
drag, startPoint x: 1339, startPoint y: 59, endPoint x: 1204, endPoint y: 57, distance: 135.0
click at [1204, 57] on div "Initiative Initiatives Close Column Header Width 100% Full-Width Show Header In…" at bounding box center [948, 116] width 1012 height 158
drag, startPoint x: 1342, startPoint y: 104, endPoint x: 1245, endPoint y: 103, distance: 97.0
click at [1245, 103] on div "Initiative Initiatives Close Column Header Width 100% Full-Width Show Header In…" at bounding box center [948, 116] width 1012 height 158
click at [1496, 776] on button "Save" at bounding box center [1501, 772] width 30 height 19
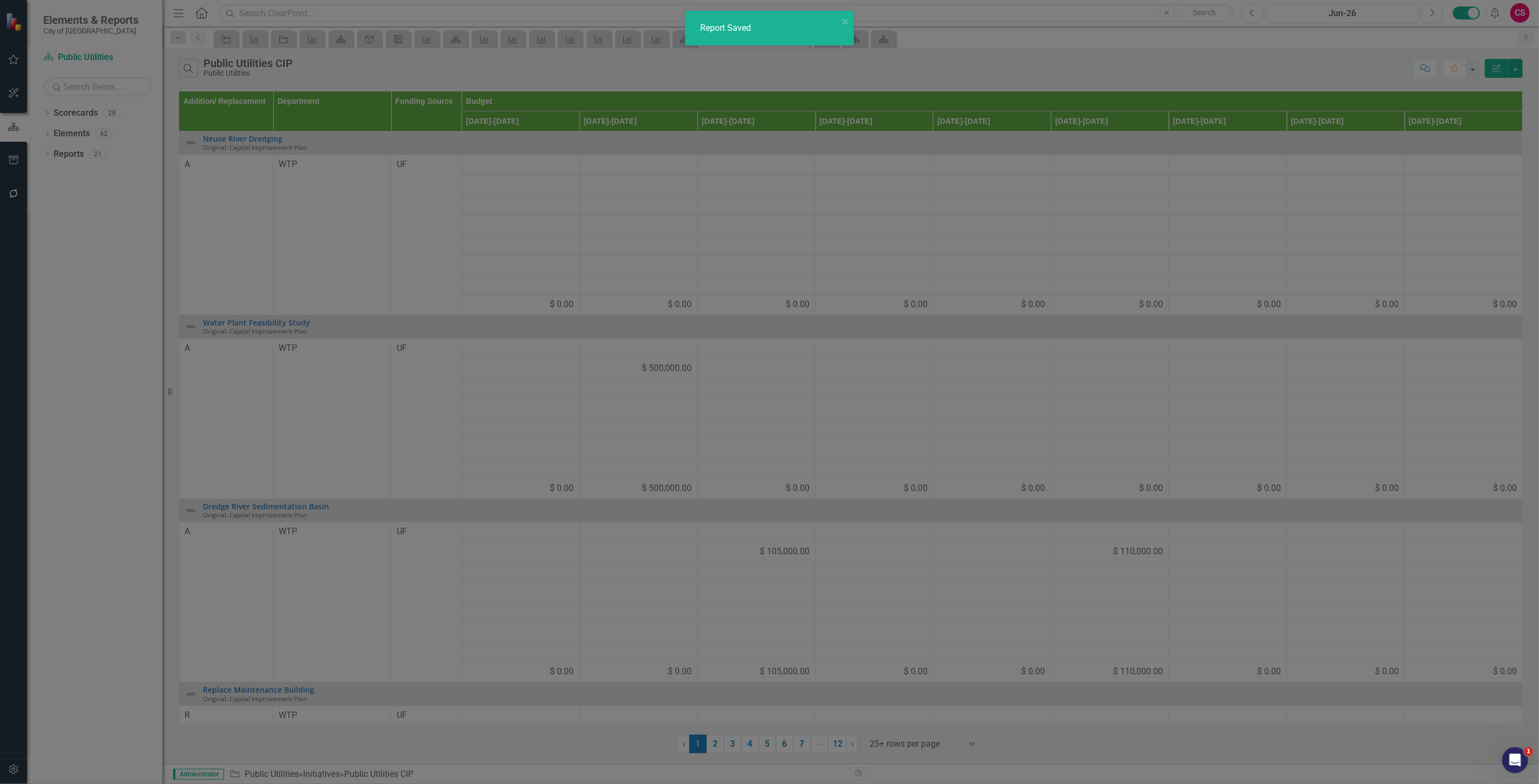
radio input "false"
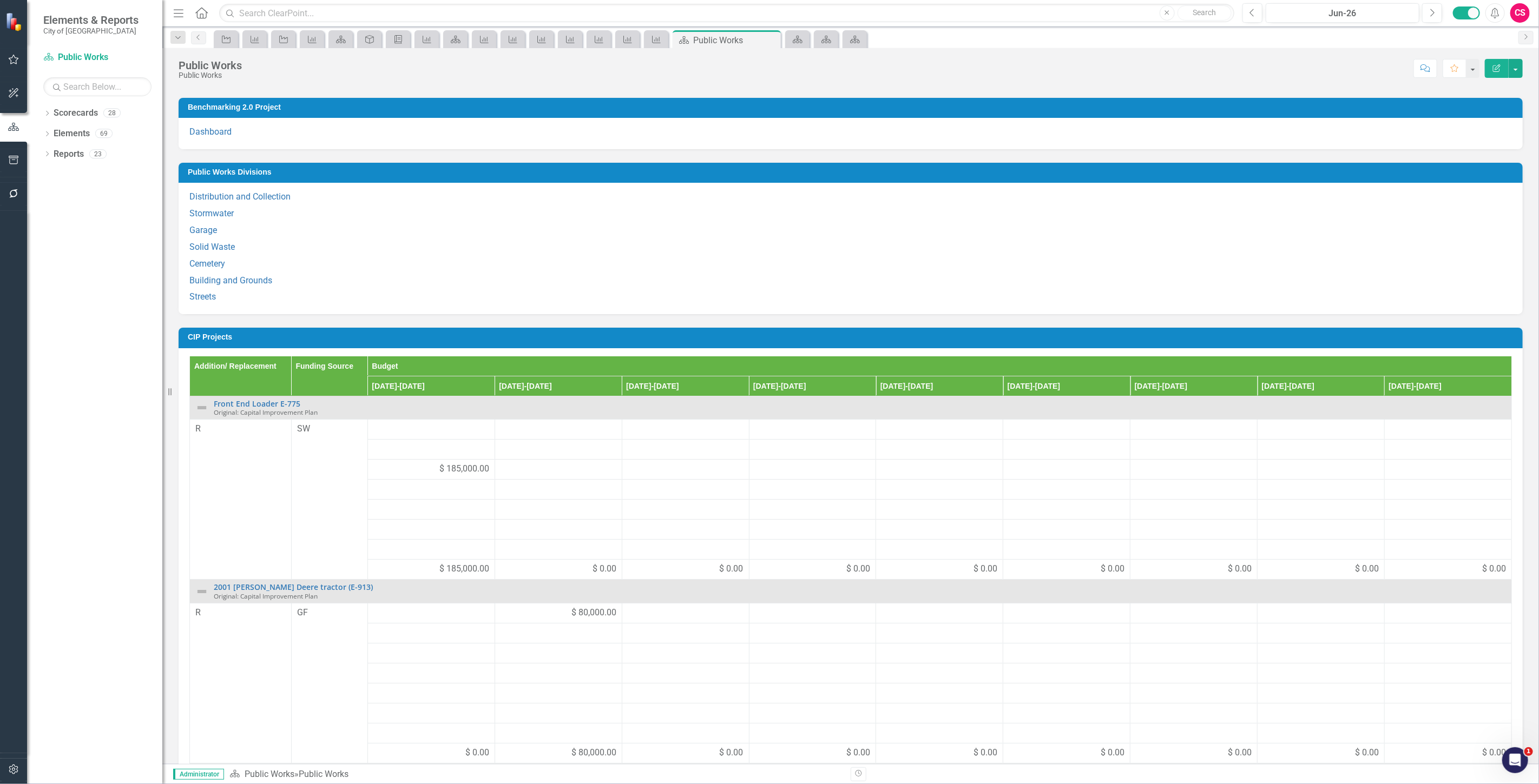
scroll to position [161, 0]
click at [949, 341] on h3 "CIP Projects" at bounding box center [852, 337] width 1329 height 8
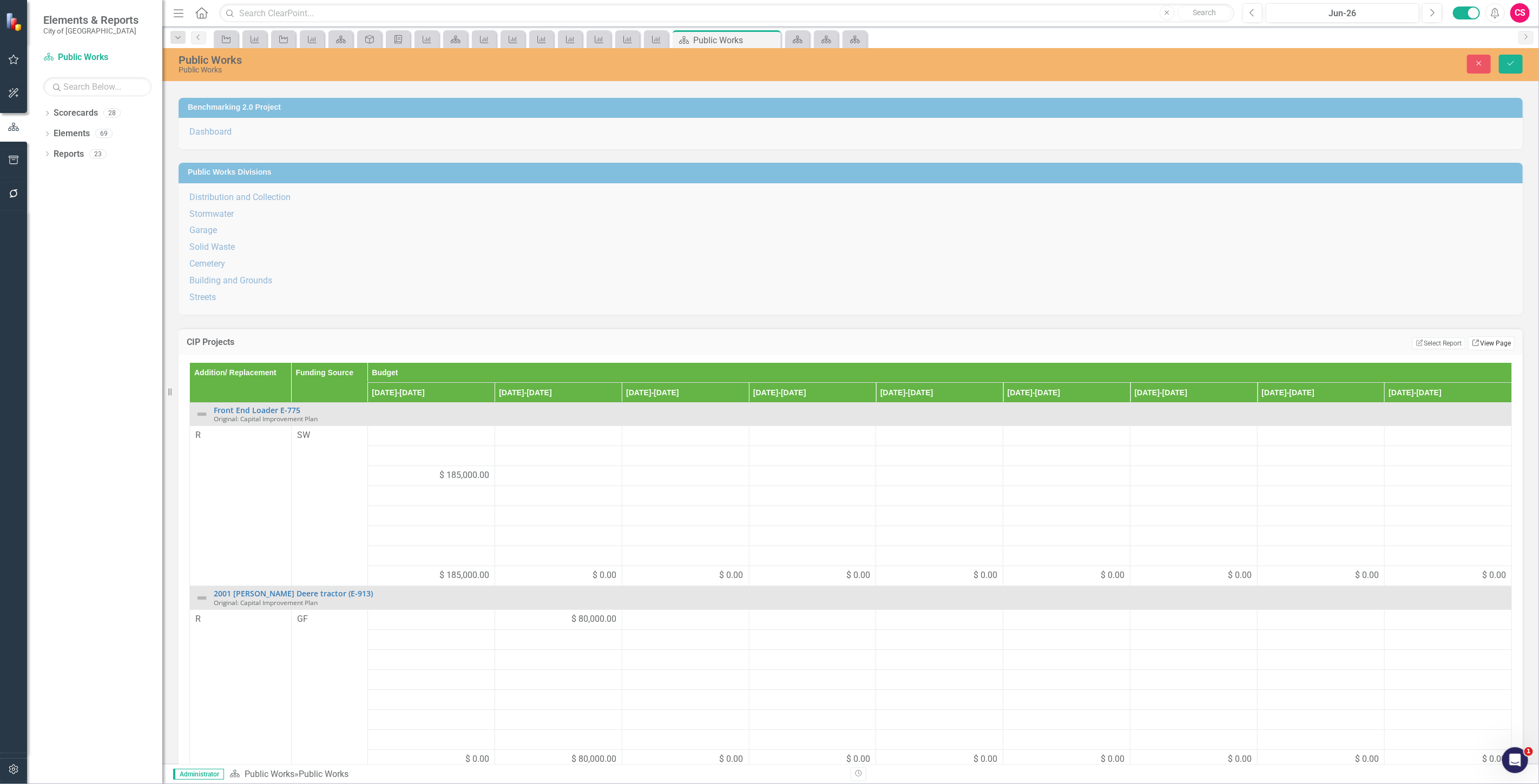
click at [1479, 351] on link "Link View Page" at bounding box center [1491, 343] width 47 height 14
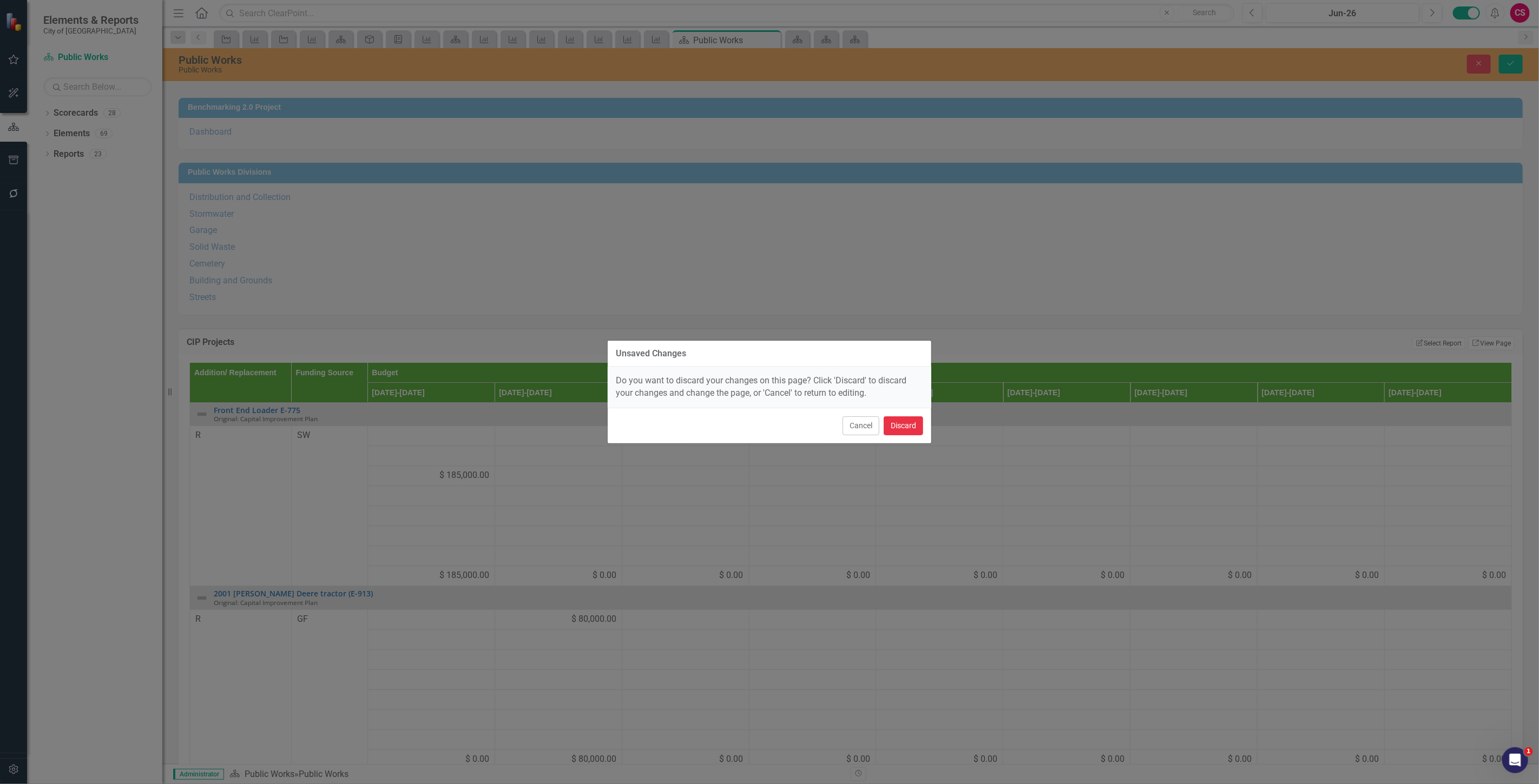
click at [899, 428] on button "Discard" at bounding box center [903, 426] width 39 height 19
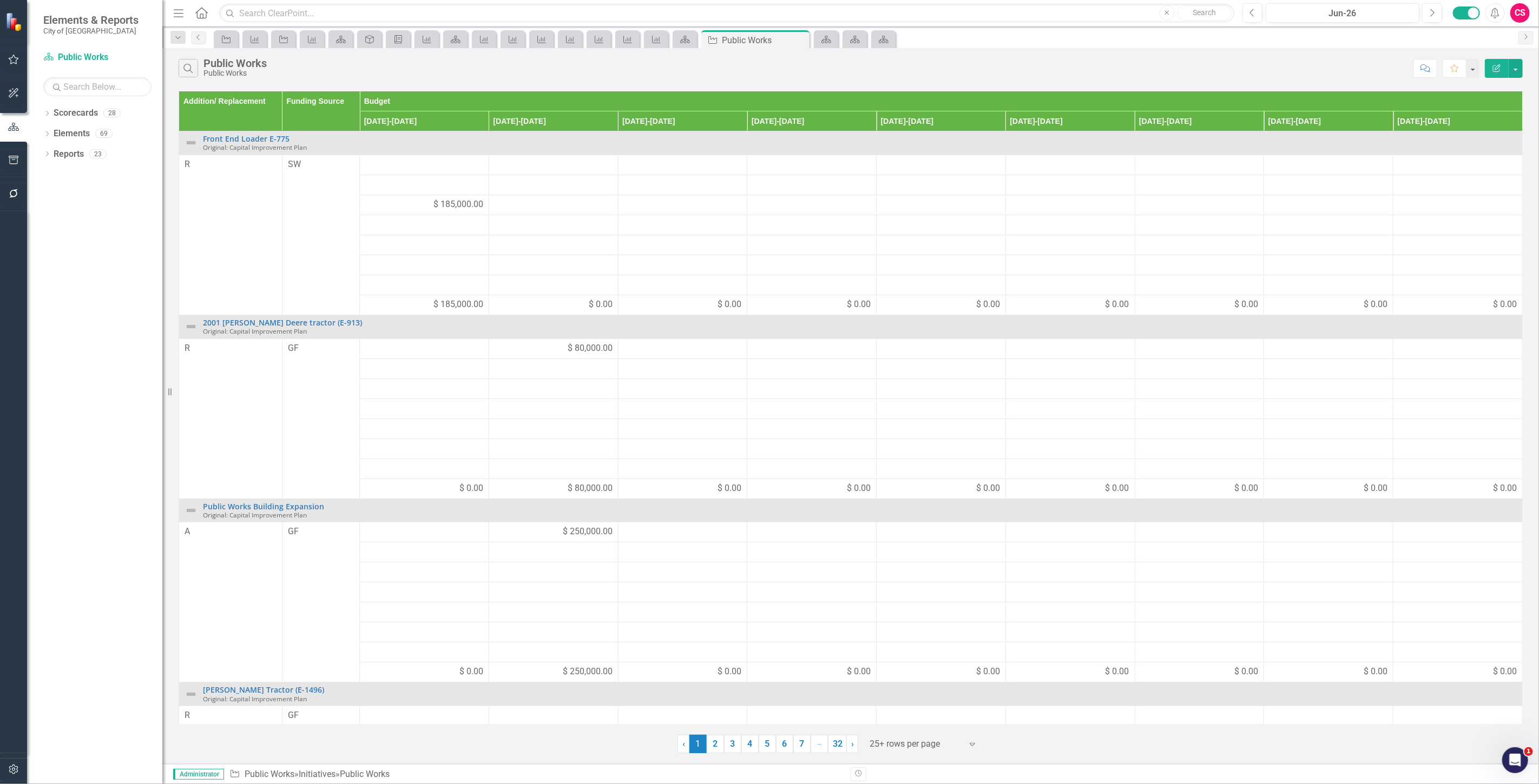
click at [1496, 67] on icon "Edit Report" at bounding box center [1497, 68] width 10 height 8
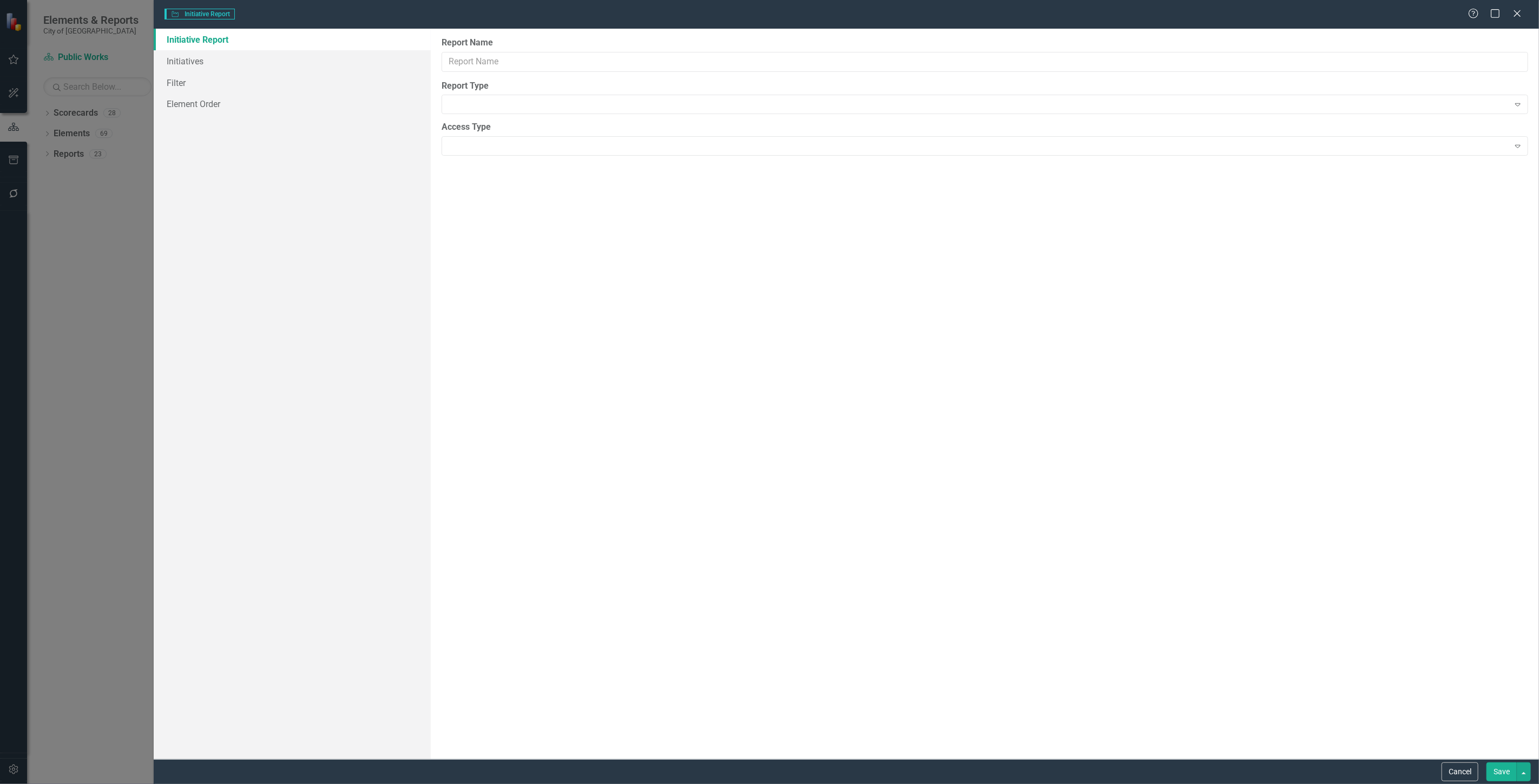
type input "Public Works"
click at [303, 59] on link "Columns" at bounding box center [292, 61] width 277 height 21
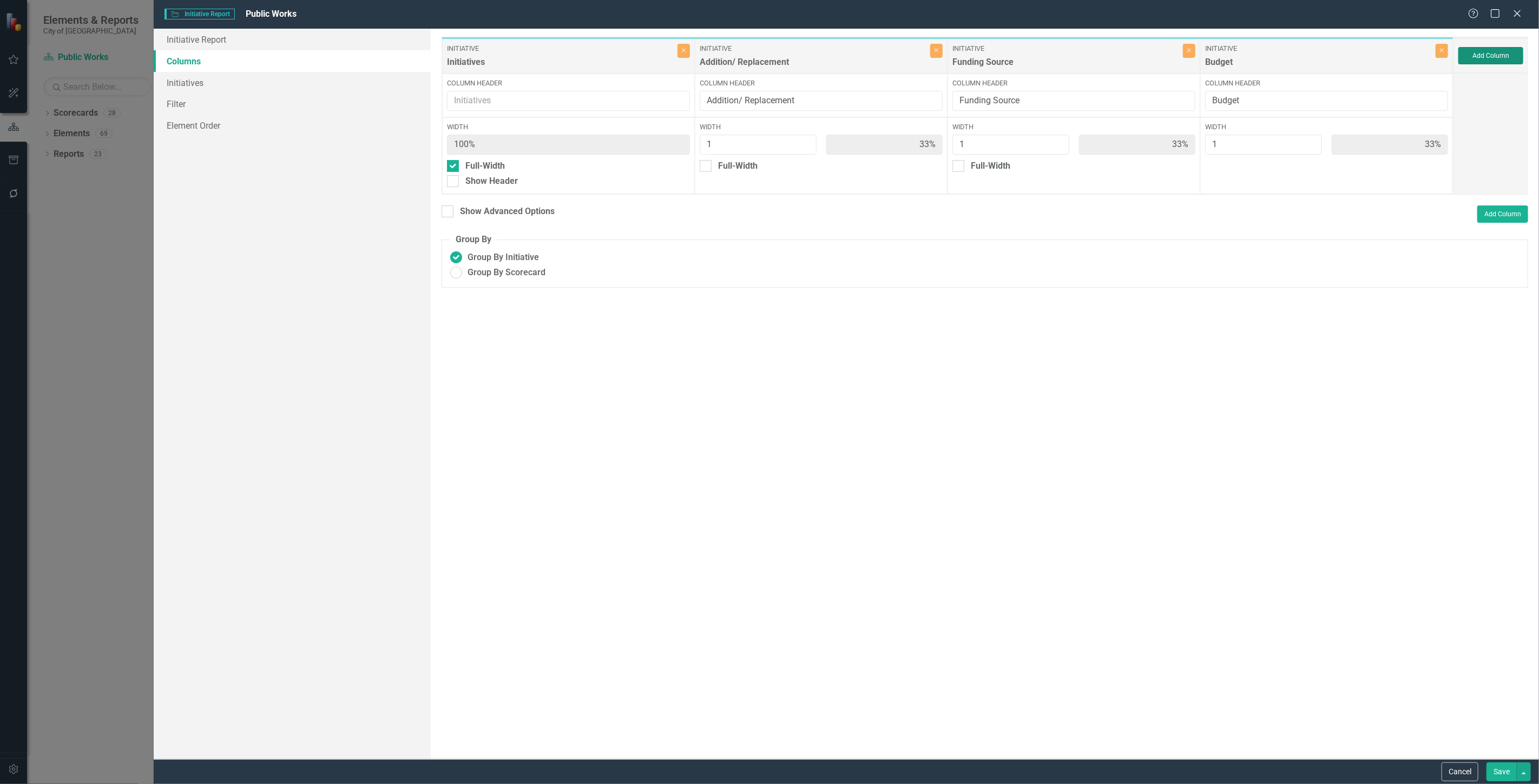
click at [1484, 51] on button "Add Column" at bounding box center [1491, 56] width 65 height 17
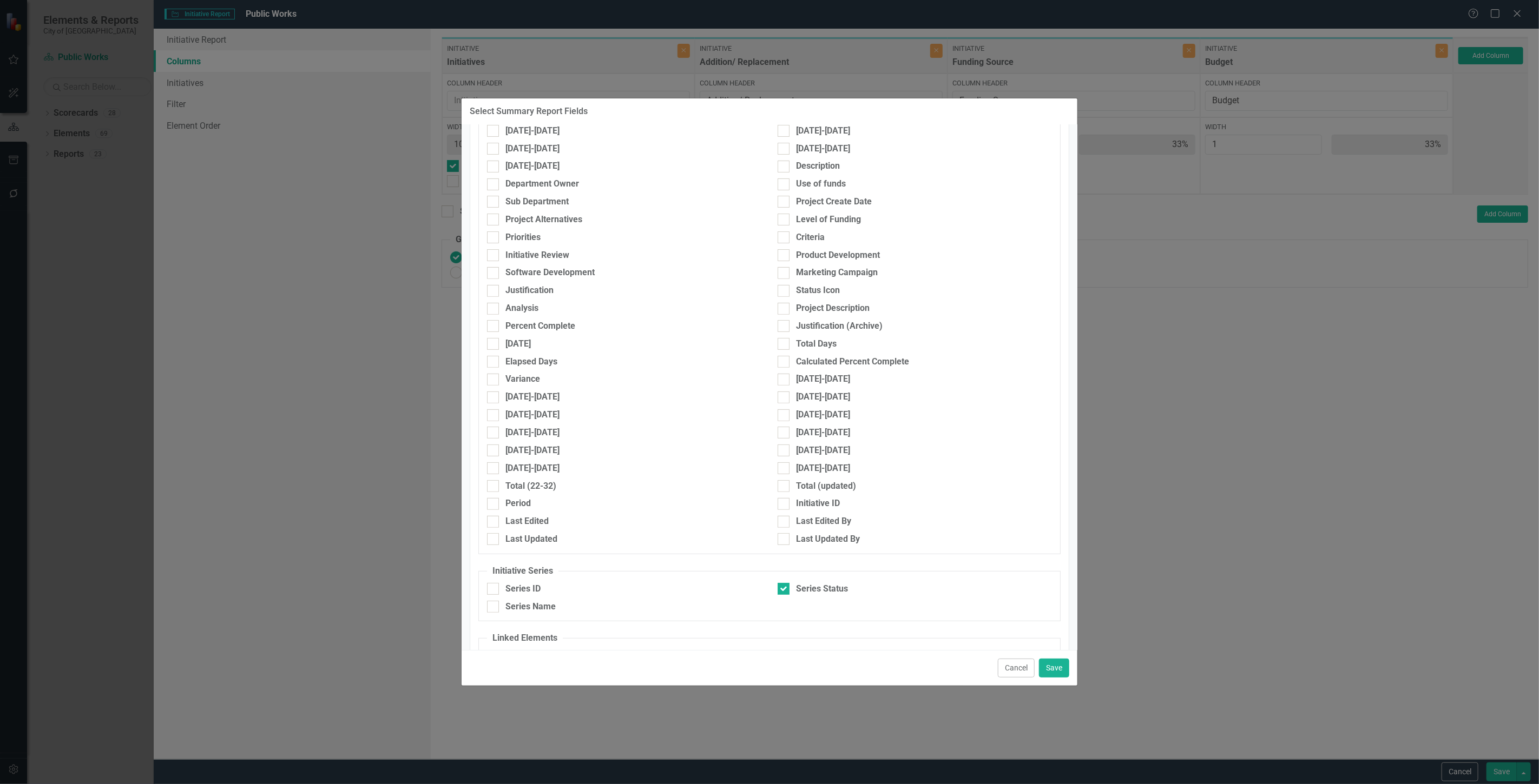
scroll to position [431, 0]
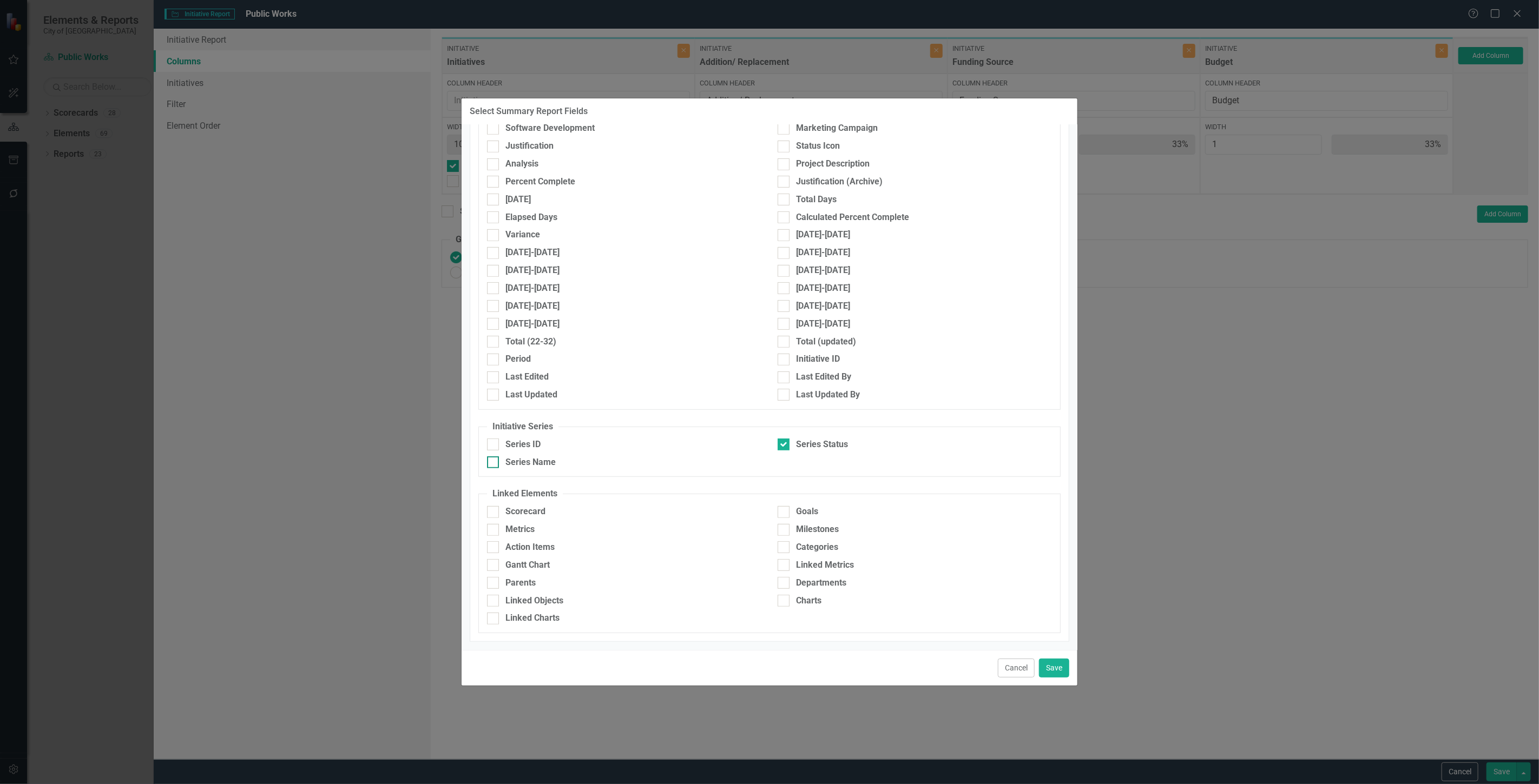
click at [560, 463] on div "Series Name" at bounding box center [624, 462] width 274 height 13
click at [494, 463] on input "Series Name" at bounding box center [490, 460] width 7 height 7
checkbox input "true"
click at [1058, 669] on button "Save" at bounding box center [1054, 668] width 30 height 19
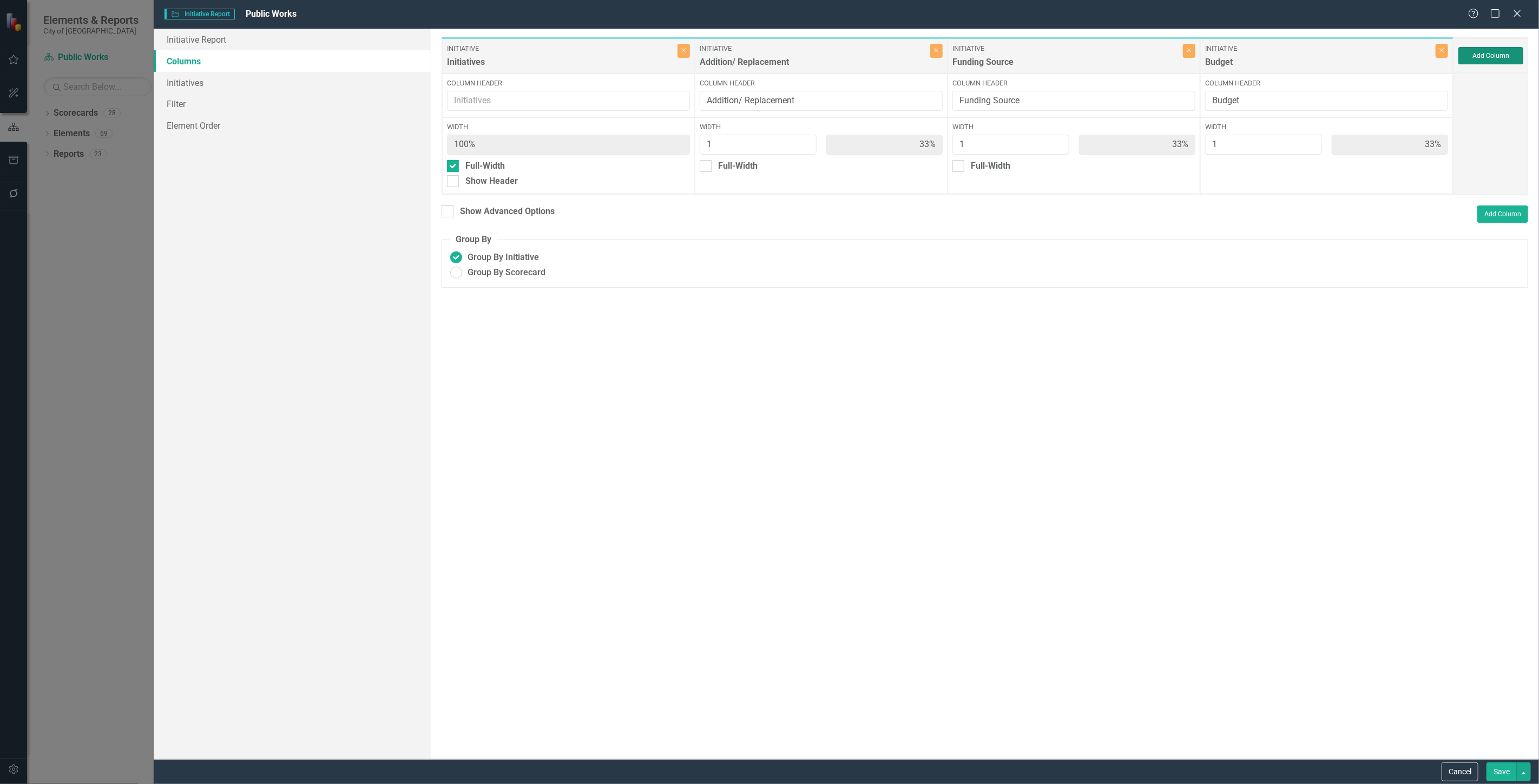
type input "25%"
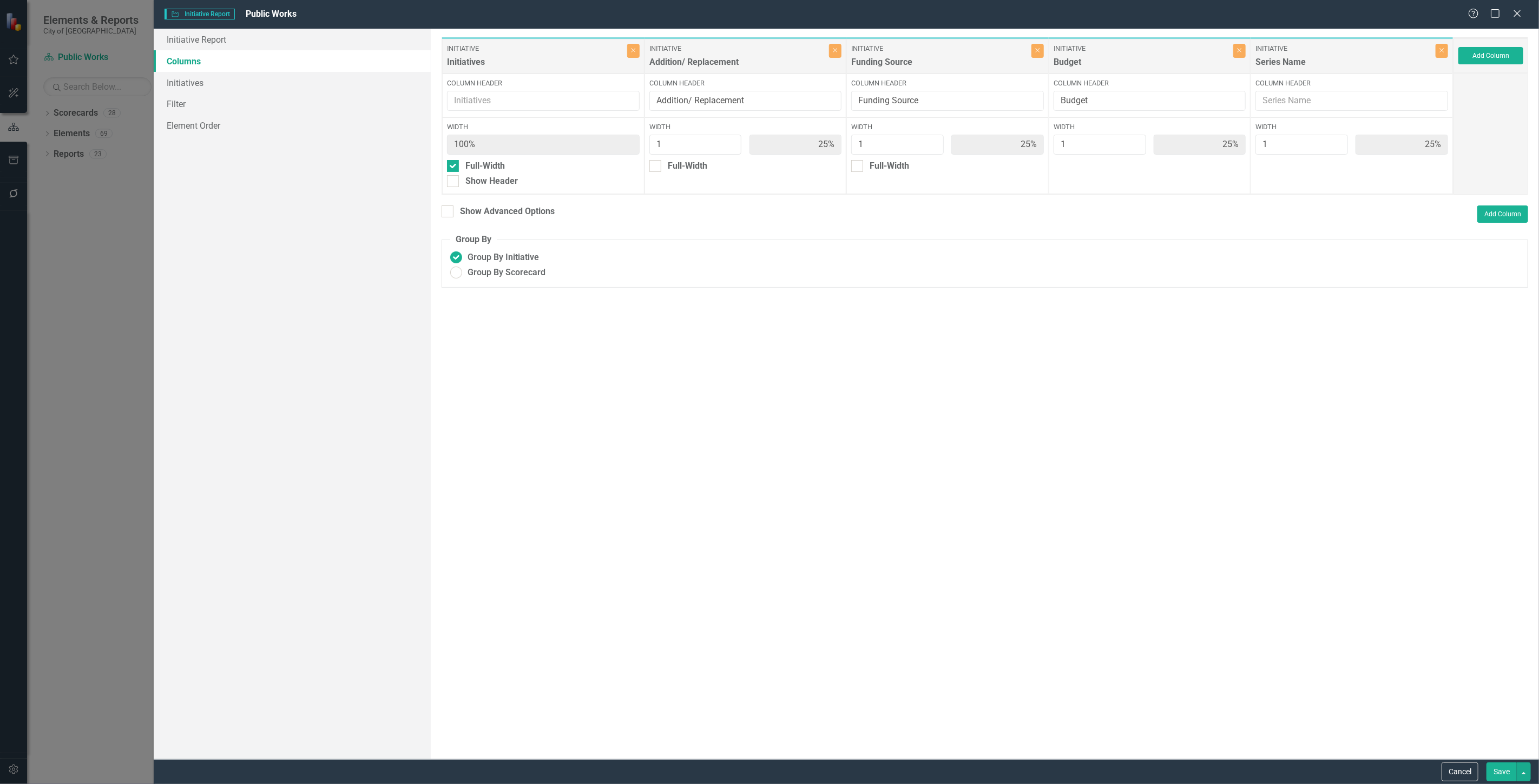
click at [1296, 73] on div "Column Header" at bounding box center [1351, 95] width 203 height 44
drag, startPoint x: 1296, startPoint y: 67, endPoint x: 1201, endPoint y: 61, distance: 95.2
click at [1201, 61] on div "Initiative Initiatives Close Column Header Width 100% Full-Width Show Header In…" at bounding box center [948, 116] width 1012 height 158
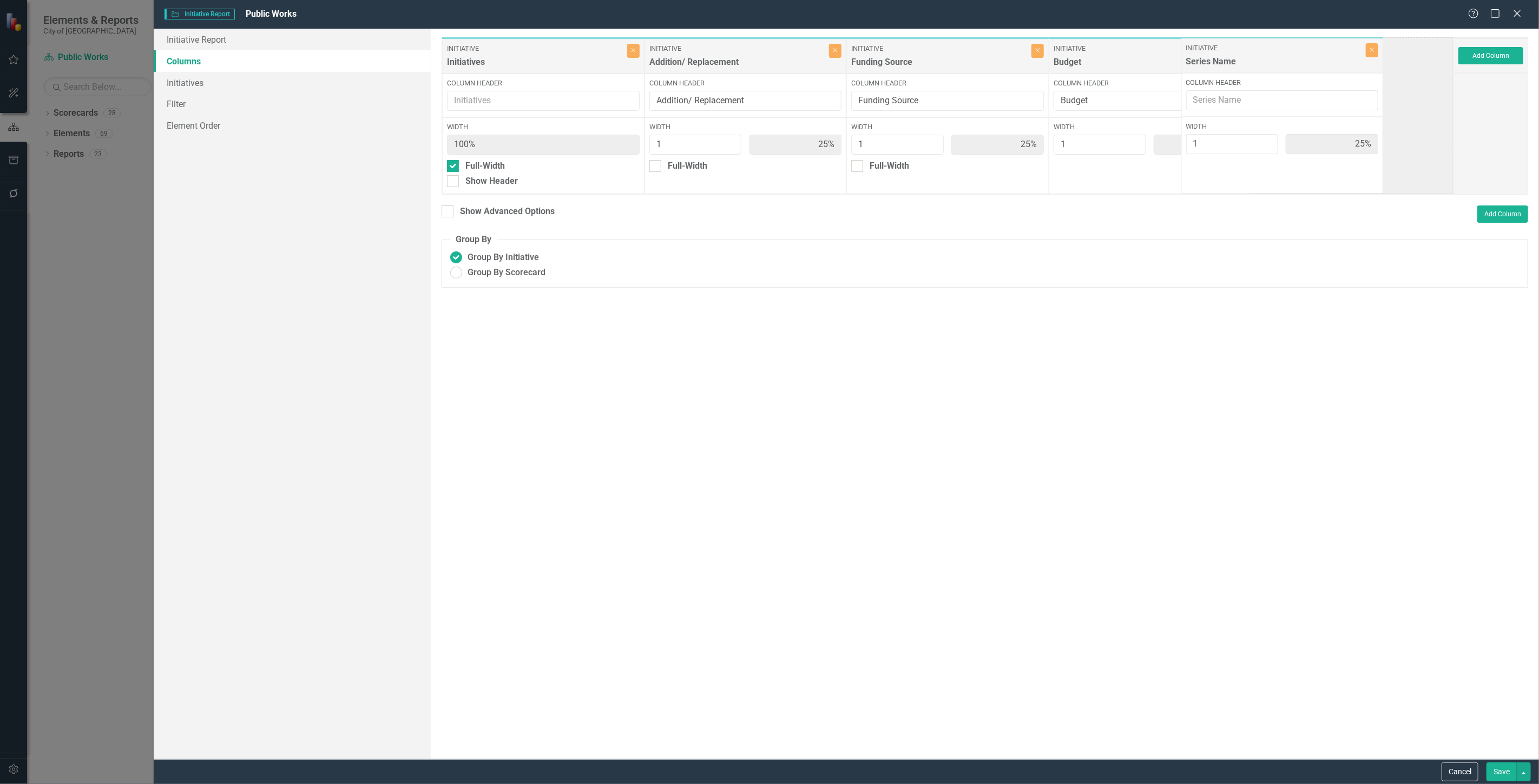
drag, startPoint x: 1293, startPoint y: 55, endPoint x: 1167, endPoint y: 46, distance: 126.3
click at [1167, 46] on div "Initiative Initiatives Close Column Header Width 100% Full-Width Show Header In…" at bounding box center [948, 116] width 1012 height 158
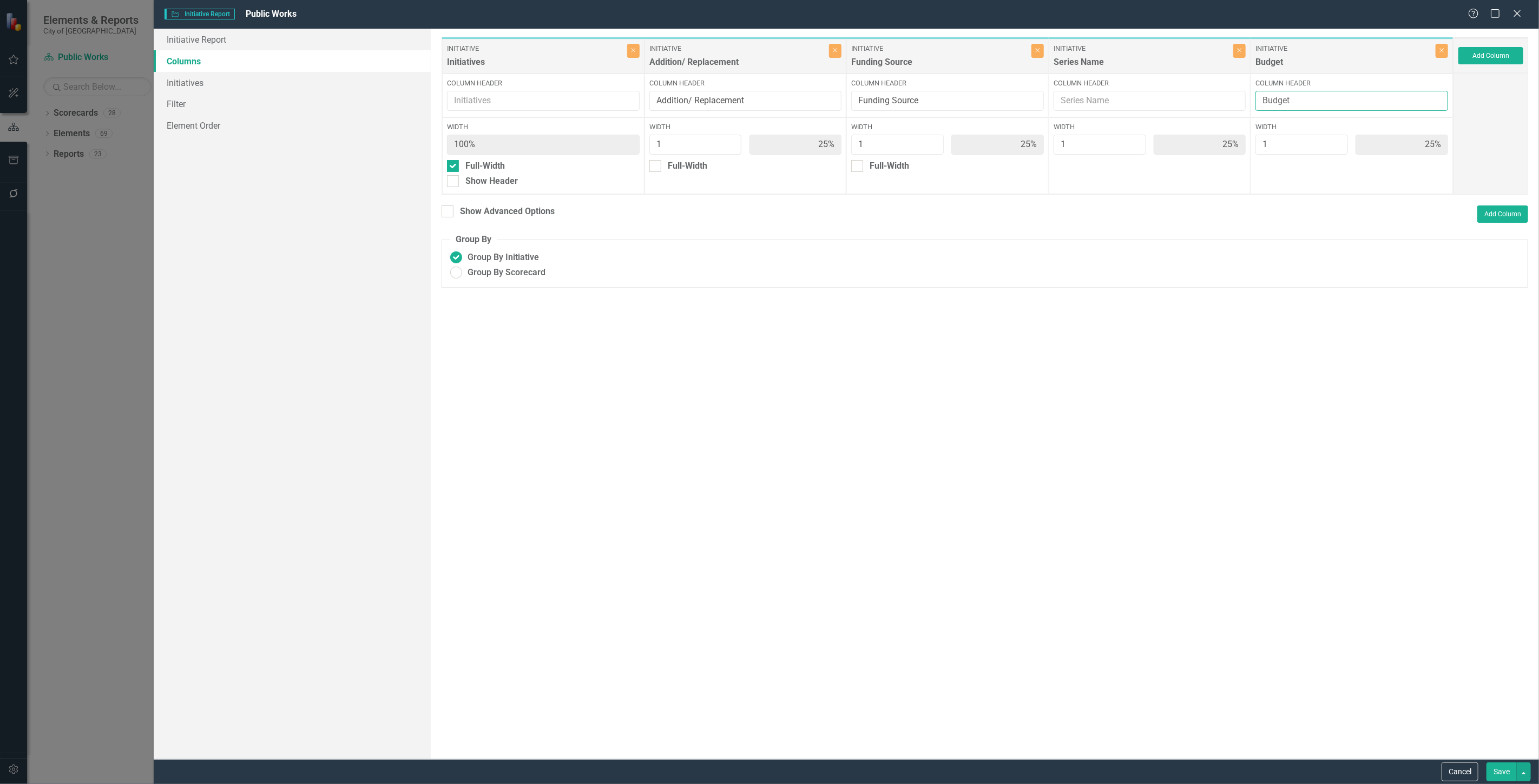
drag, startPoint x: 1347, startPoint y: 96, endPoint x: 1227, endPoint y: 103, distance: 120.2
click at [1227, 103] on div "Initiative Initiatives Close Column Header Width 100% Full-Width Show Header In…" at bounding box center [948, 116] width 1012 height 158
click at [1491, 766] on button "Save" at bounding box center [1501, 772] width 30 height 19
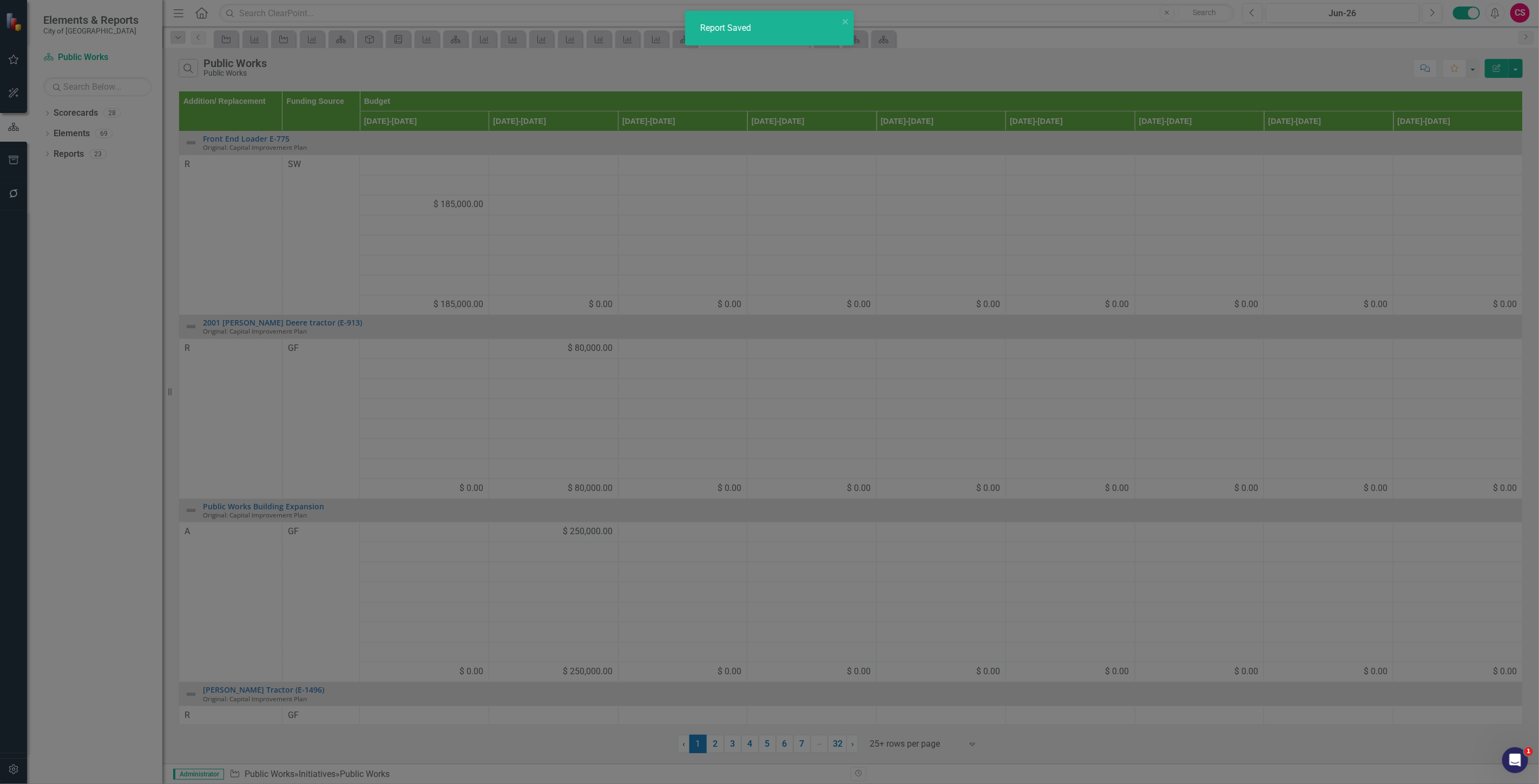
radio input "false"
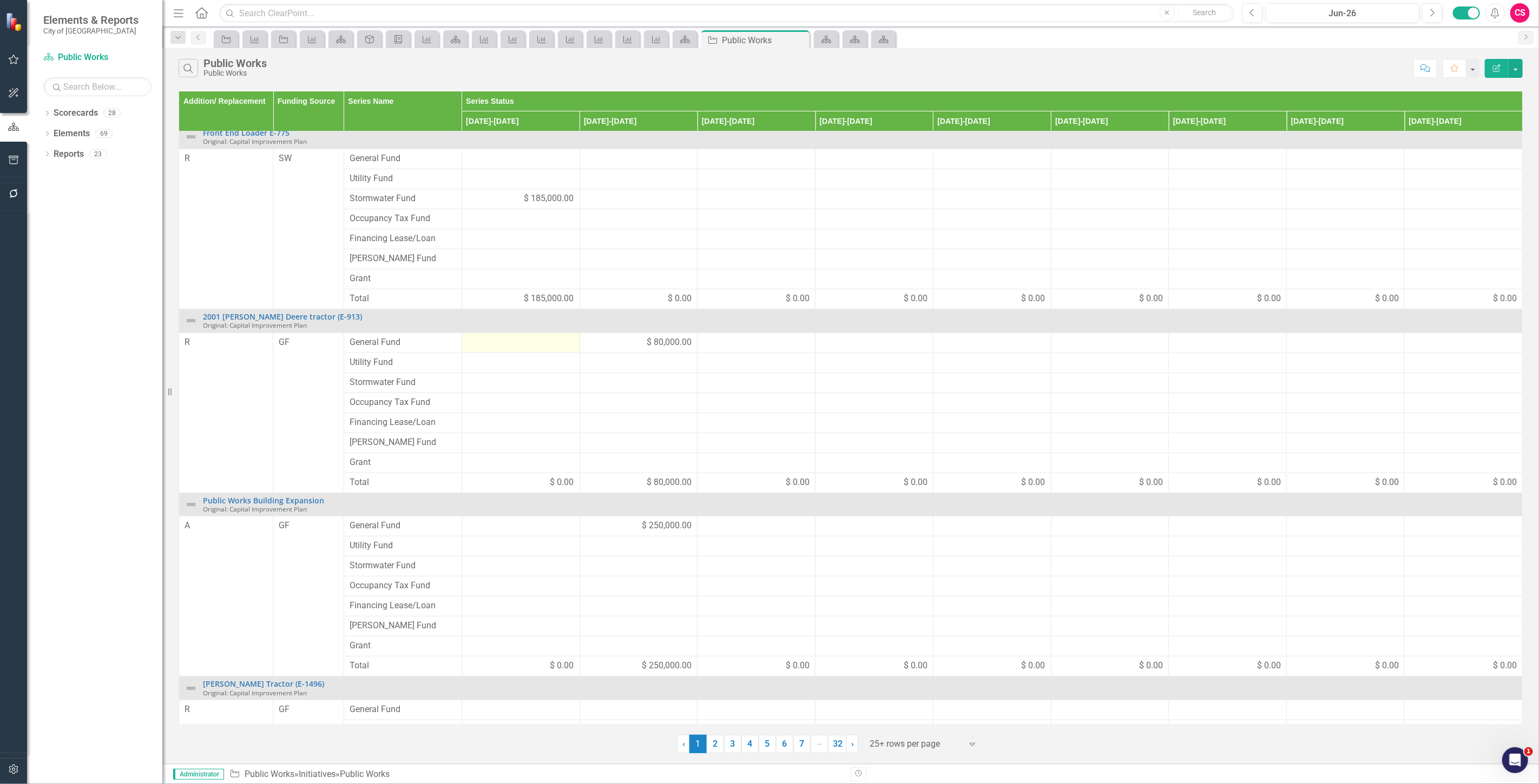
scroll to position [0, 0]
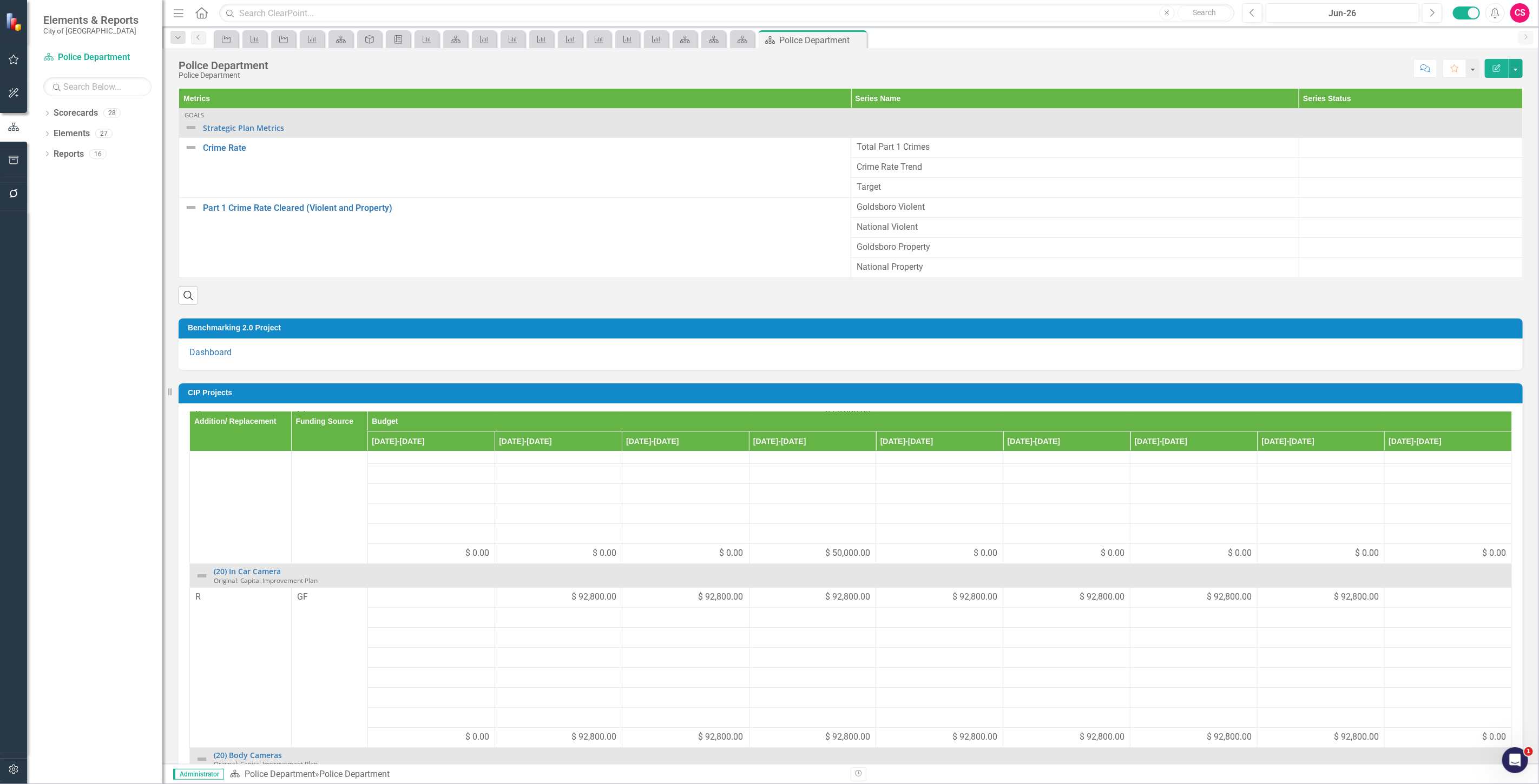
scroll to position [71, 0]
click at [1117, 399] on td "CIP Projects" at bounding box center [852, 394] width 1329 height 16
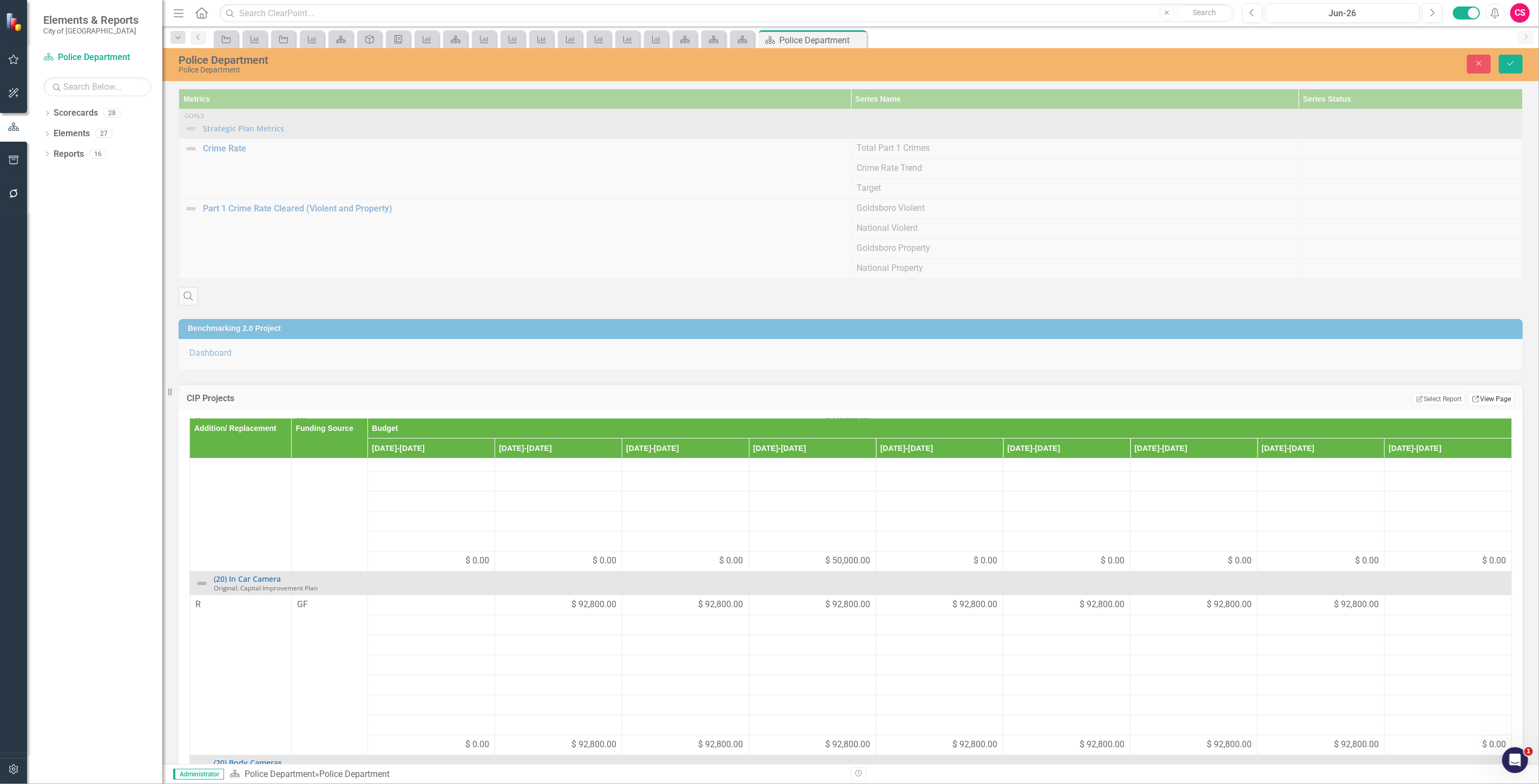
click at [1502, 395] on link "Link View Page" at bounding box center [1491, 399] width 47 height 14
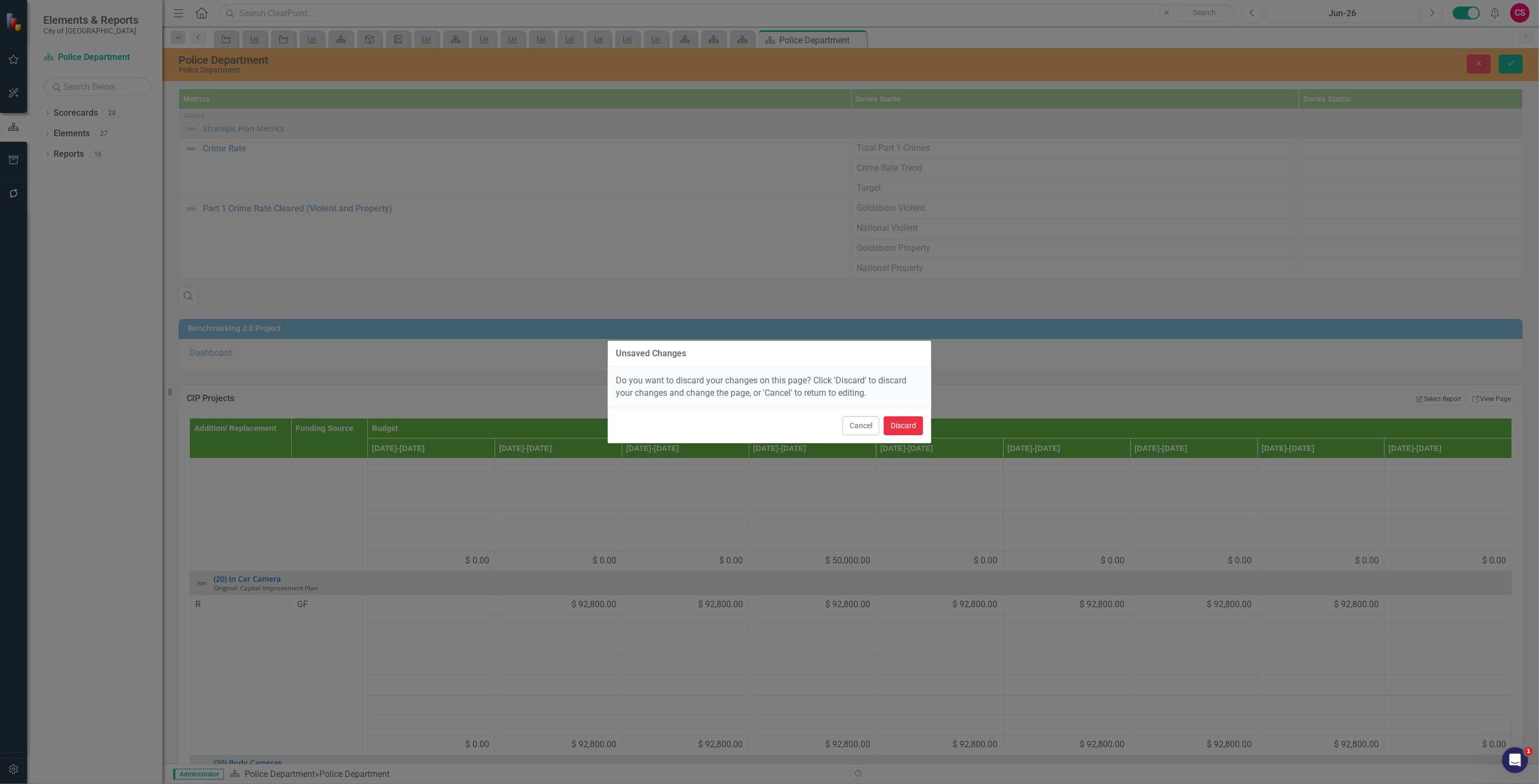
click at [910, 421] on button "Discard" at bounding box center [903, 426] width 39 height 19
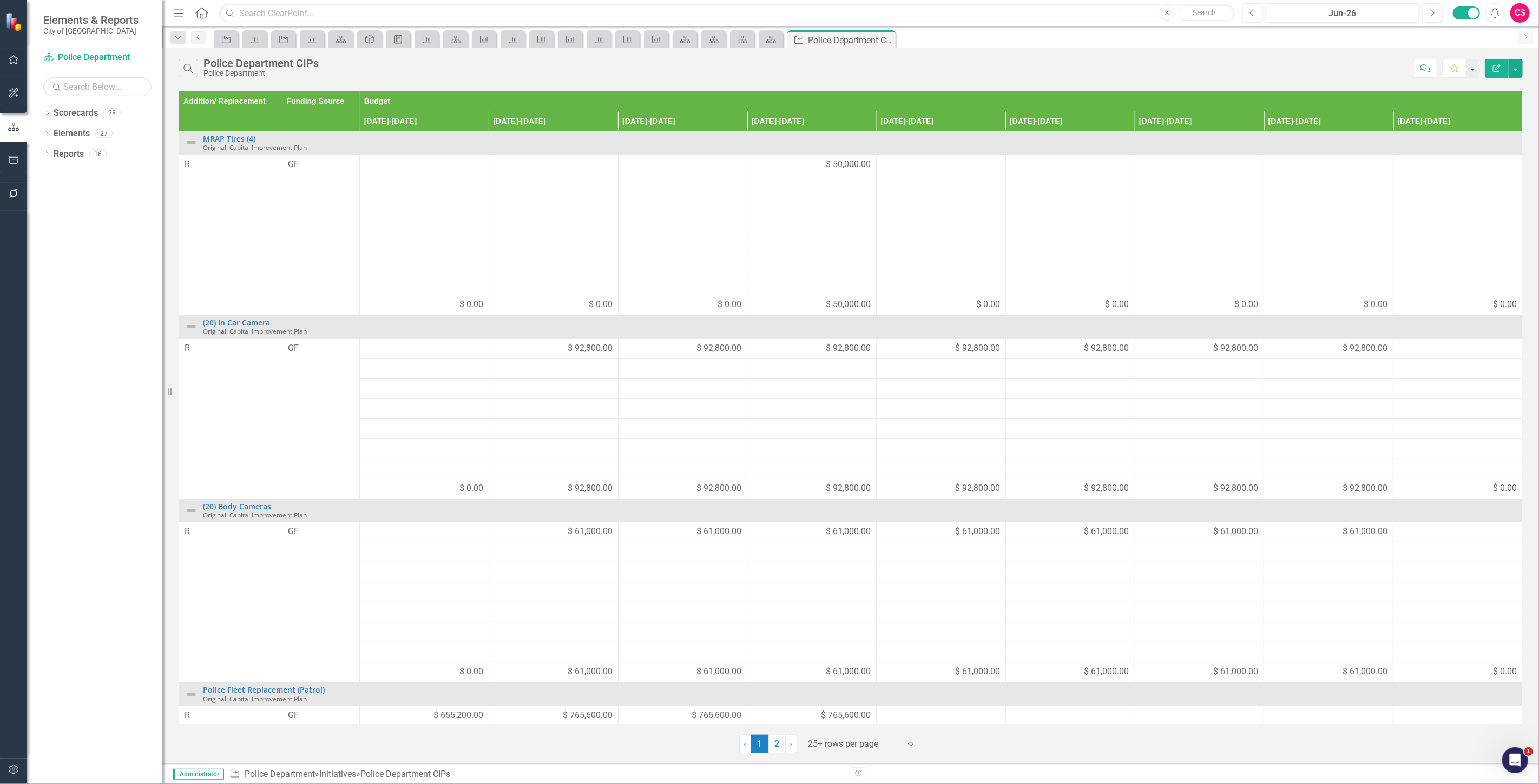
click at [1491, 68] on button "Edit Report" at bounding box center [1497, 69] width 24 height 19
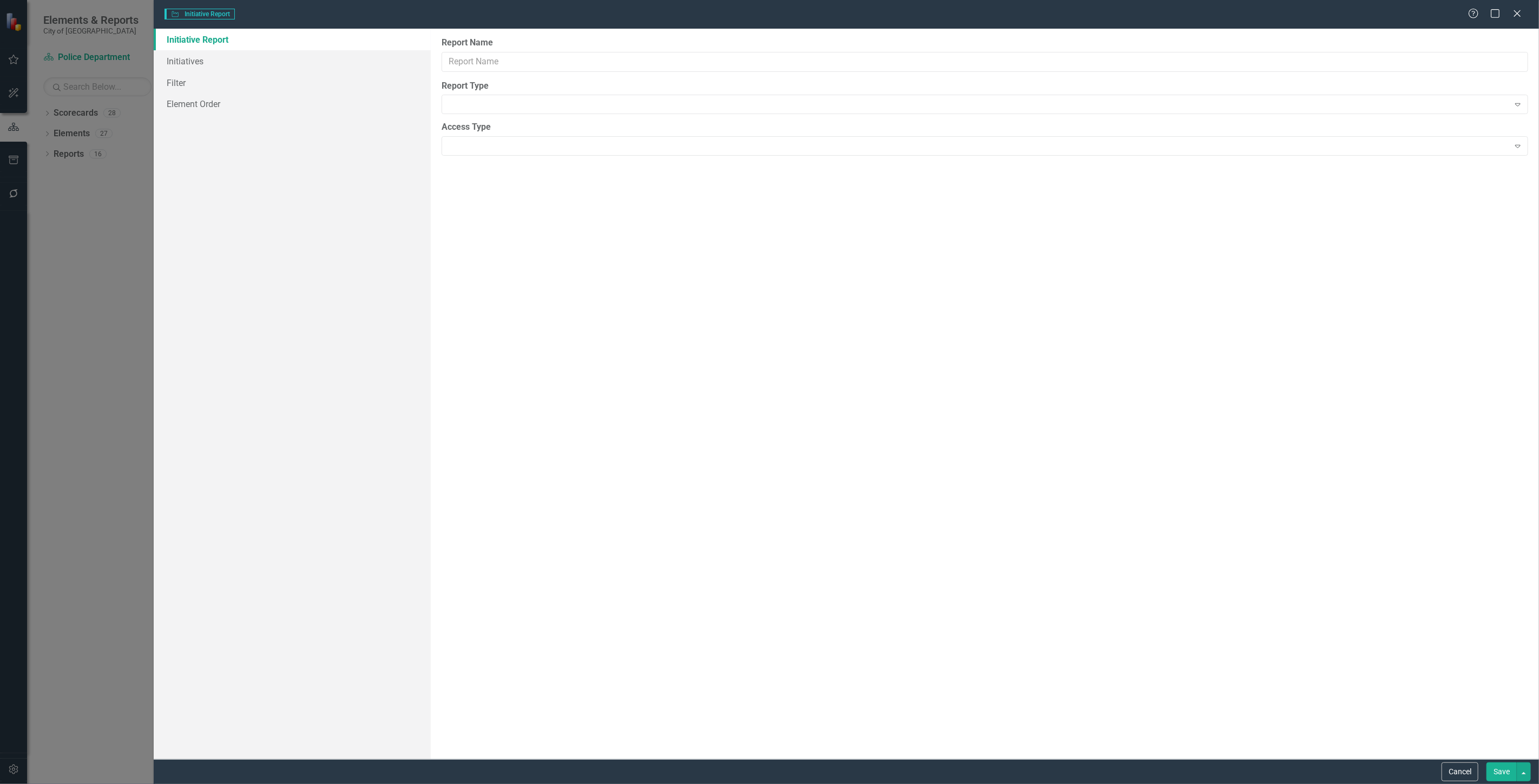
type input "Police Department CIPs"
click at [295, 66] on link "Columns" at bounding box center [292, 61] width 277 height 21
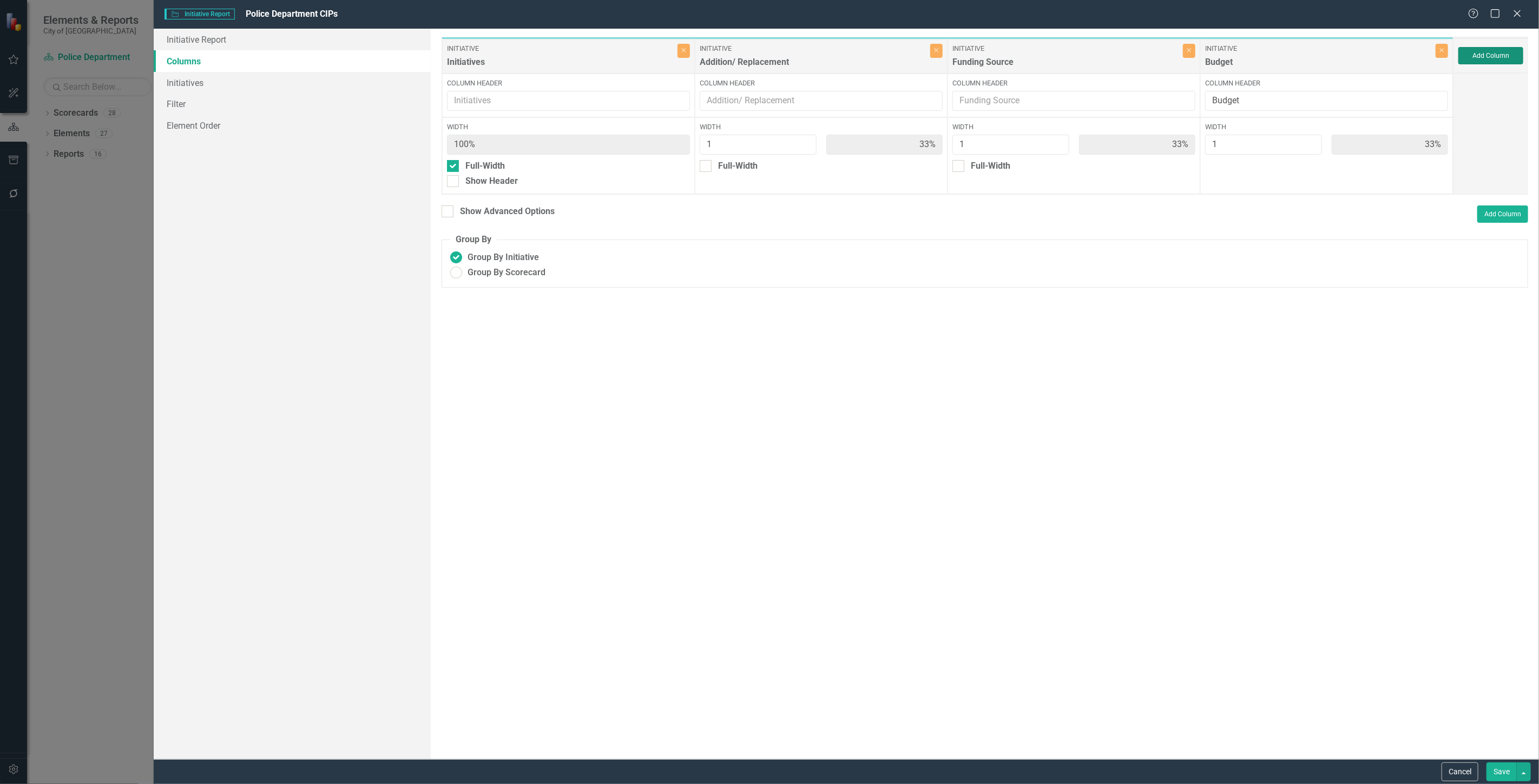
click at [1488, 54] on button "Add Column" at bounding box center [1491, 56] width 65 height 17
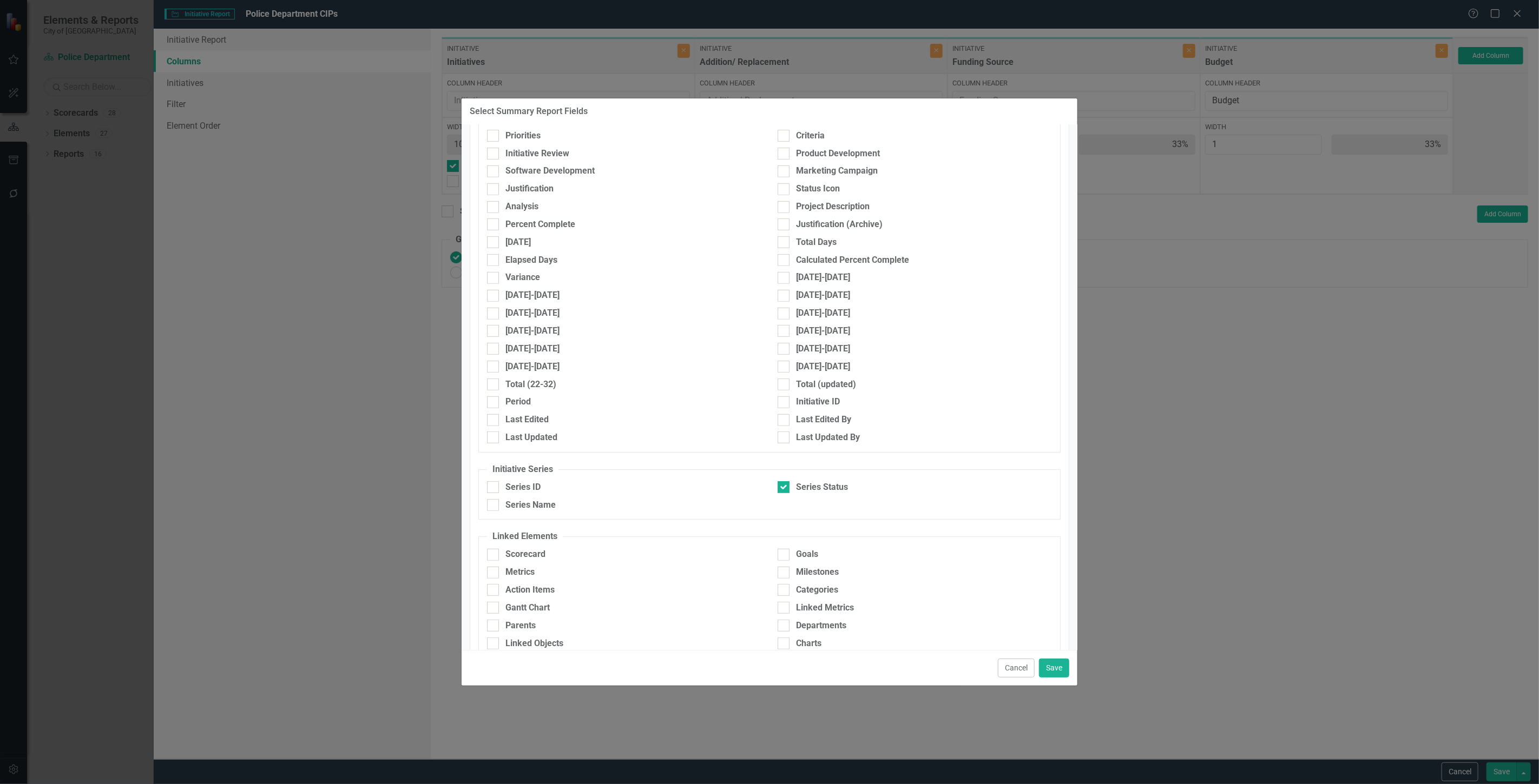
scroll to position [431, 0]
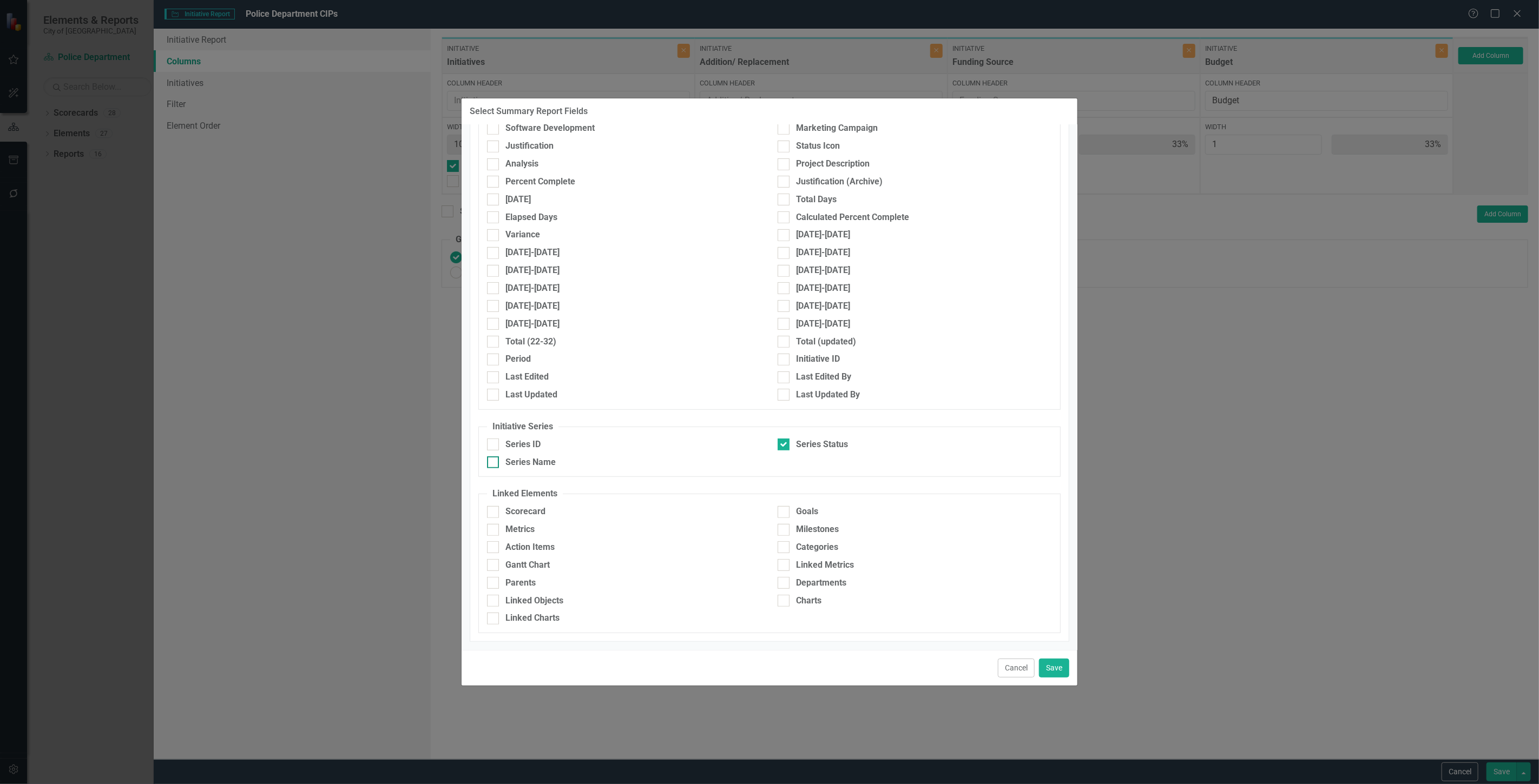
click at [529, 457] on div "Series Name" at bounding box center [531, 462] width 50 height 13
click at [494, 457] on input "Series Name" at bounding box center [490, 460] width 7 height 7
checkbox input "true"
click at [1056, 671] on button "Save" at bounding box center [1054, 668] width 30 height 19
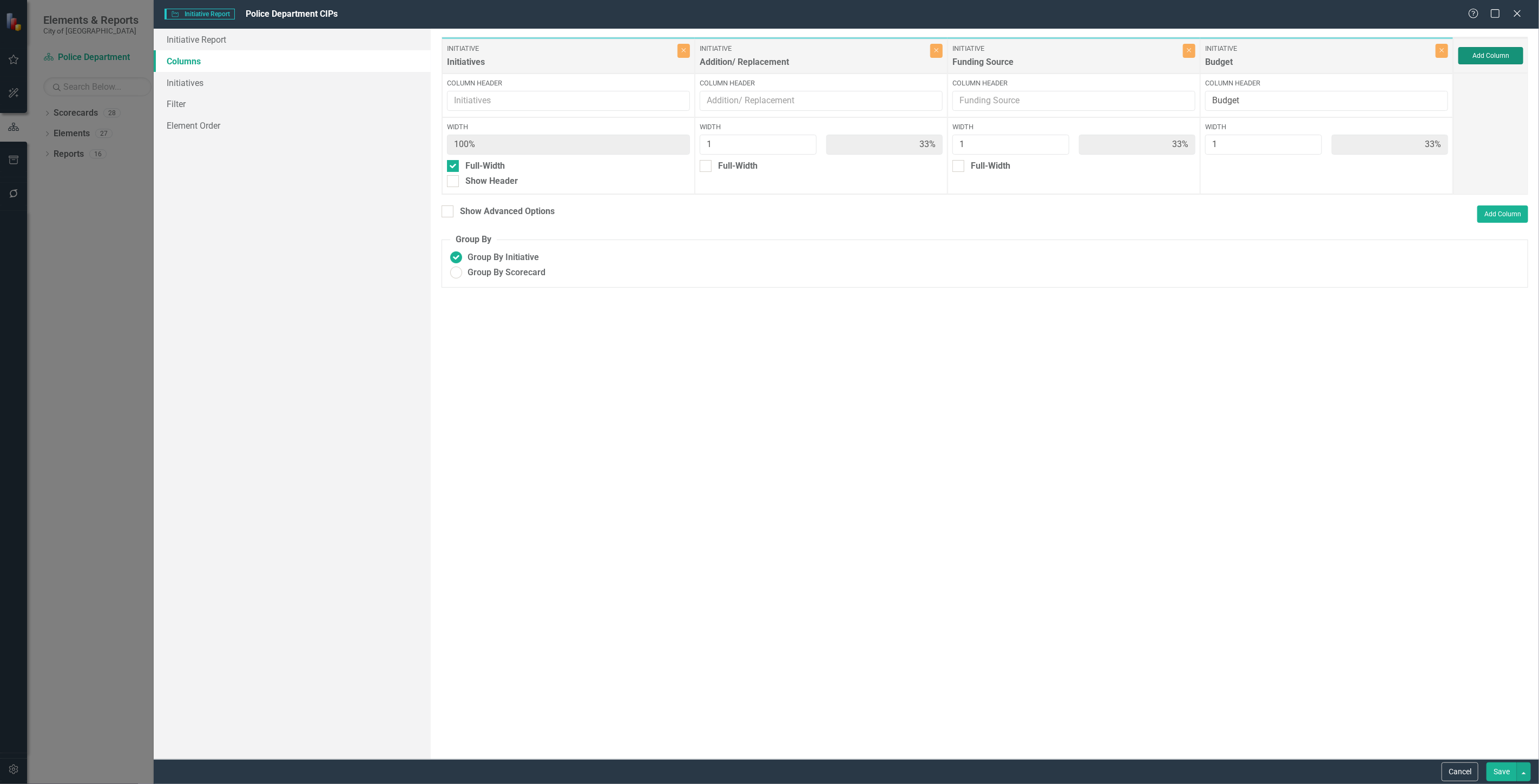
type input "25%"
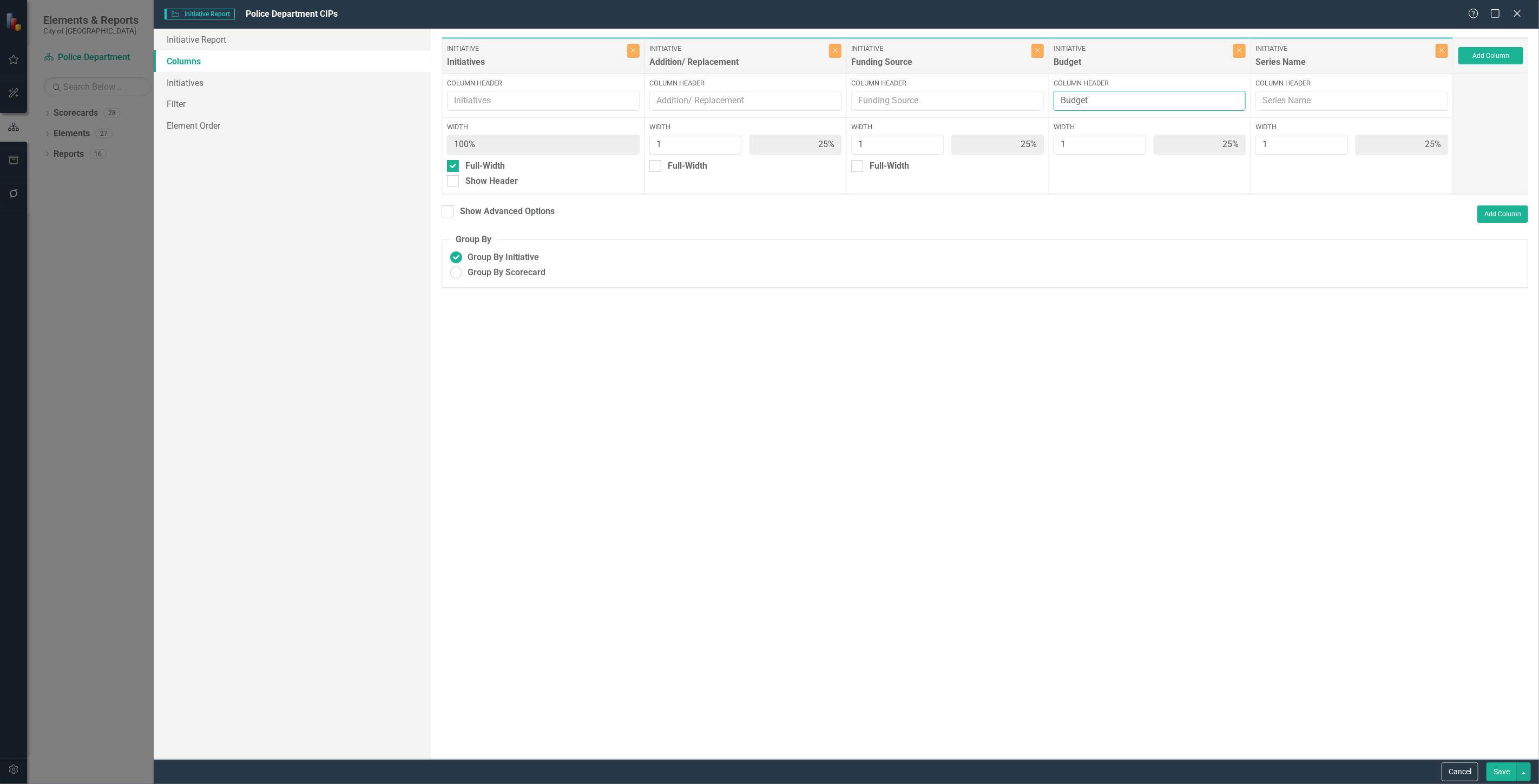
drag, startPoint x: 1149, startPoint y: 96, endPoint x: 1037, endPoint y: 109, distance: 112.8
click at [1037, 109] on div "Initiative Initiatives Close Column Header Width 100% Full-Width Show Header In…" at bounding box center [948, 116] width 1012 height 158
drag, startPoint x: 1333, startPoint y: 63, endPoint x: 1186, endPoint y: 58, distance: 147.1
click at [1186, 58] on div "Initiative Initiatives Close Column Header Width 100% Full-Width Show Header In…" at bounding box center [948, 116] width 1012 height 158
click at [1492, 767] on button "Save" at bounding box center [1501, 772] width 30 height 19
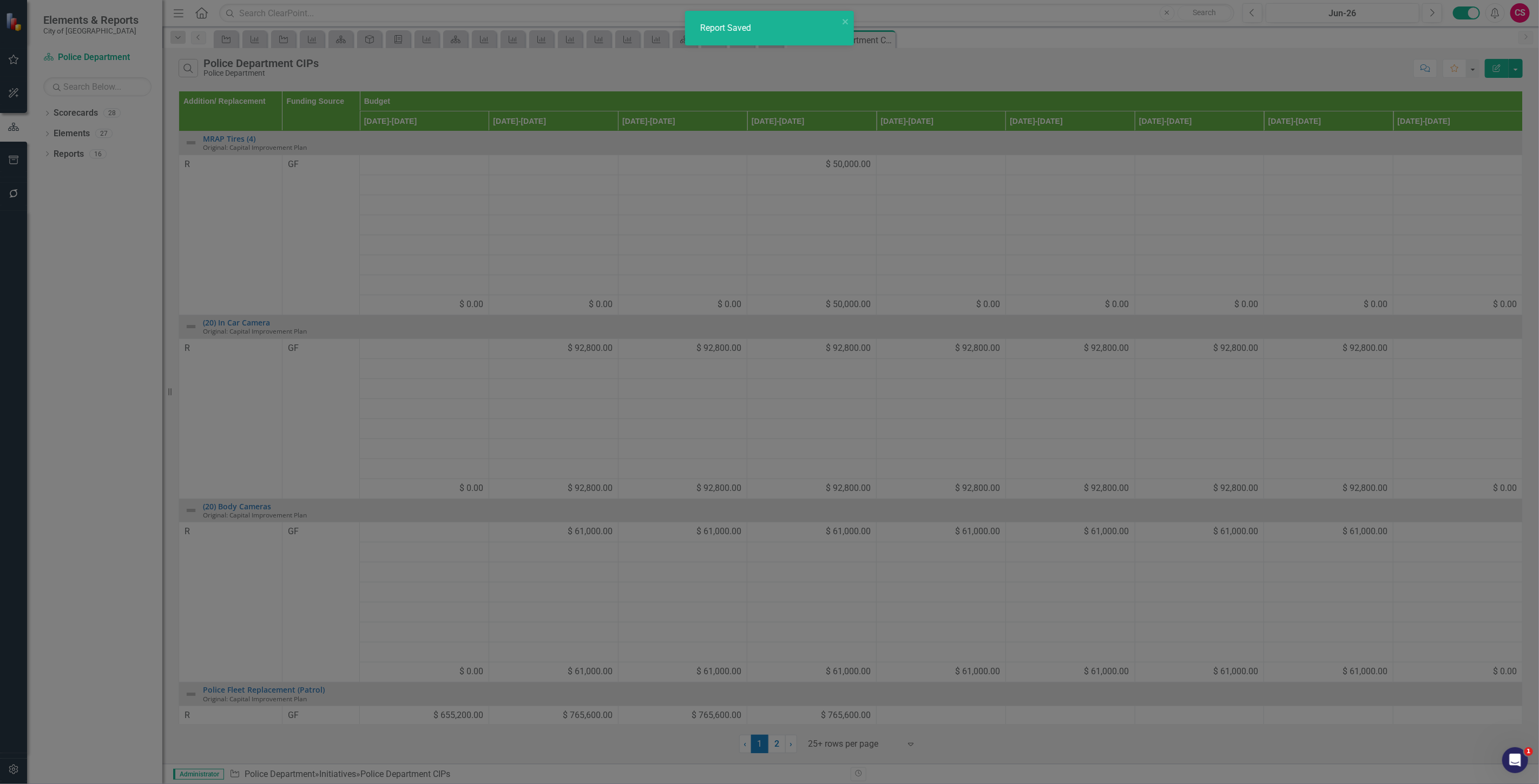
radio input "false"
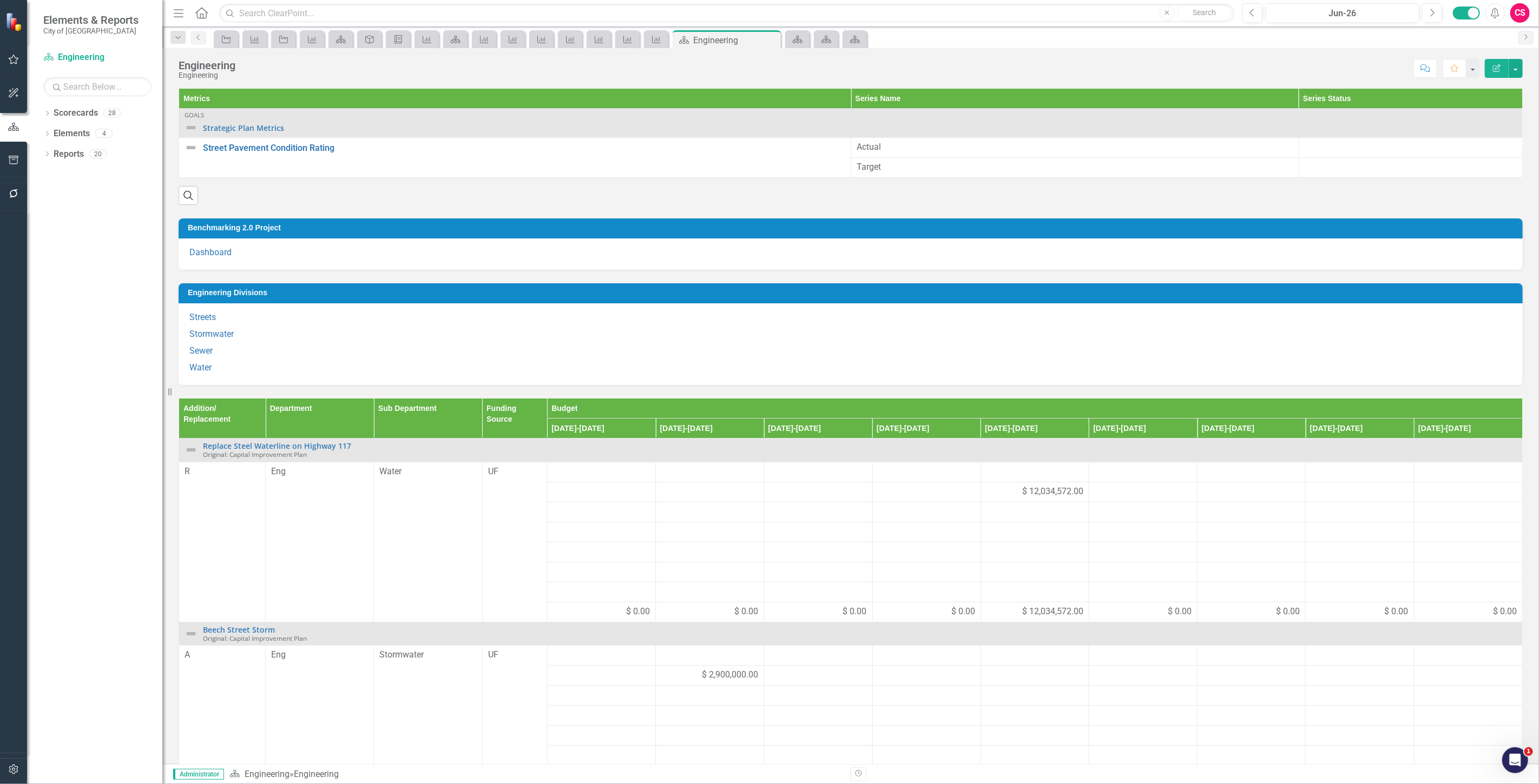
click at [1277, 404] on th "Budget" at bounding box center [1035, 409] width 975 height 20
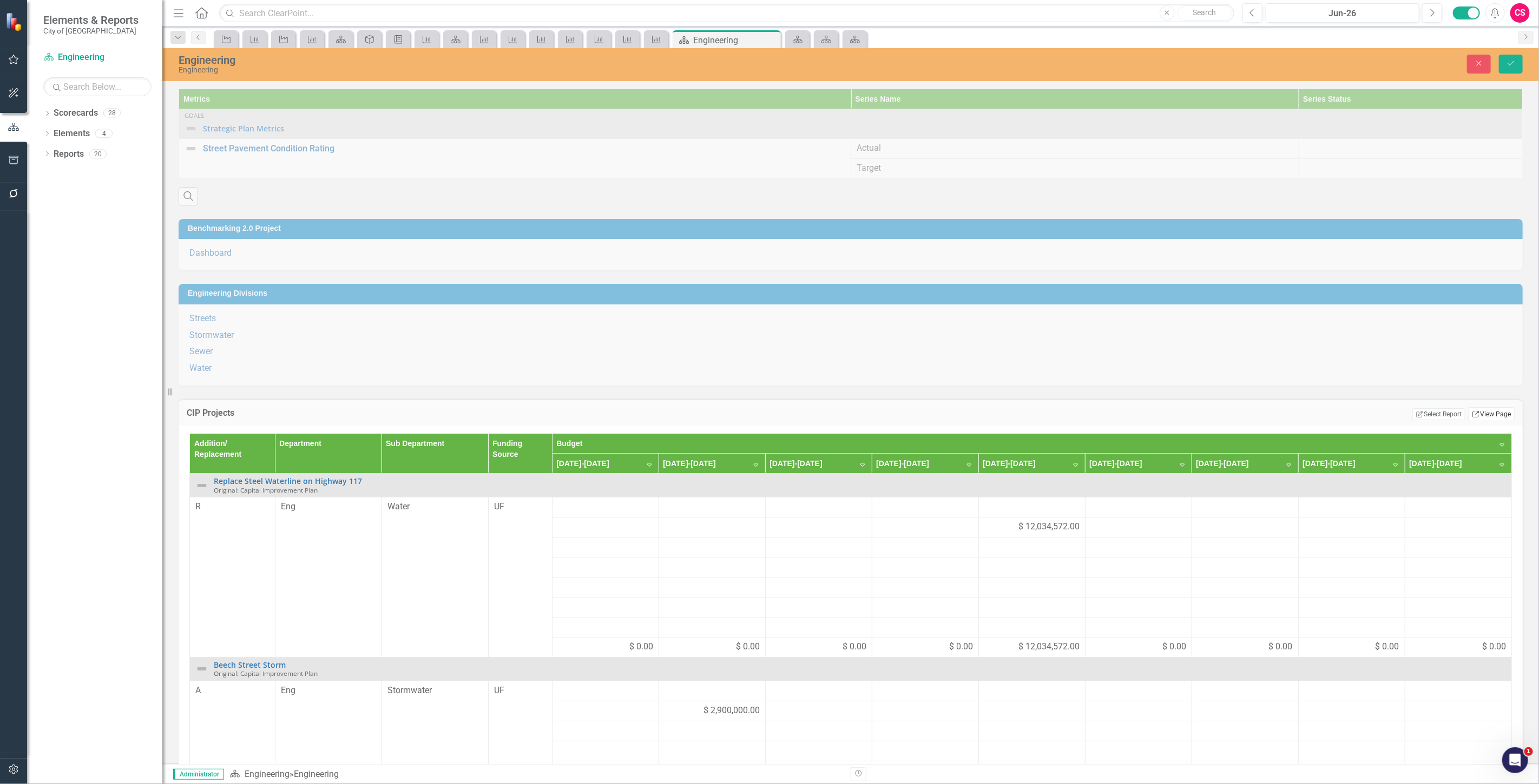
click at [1491, 413] on link "Link View Page" at bounding box center [1491, 414] width 47 height 14
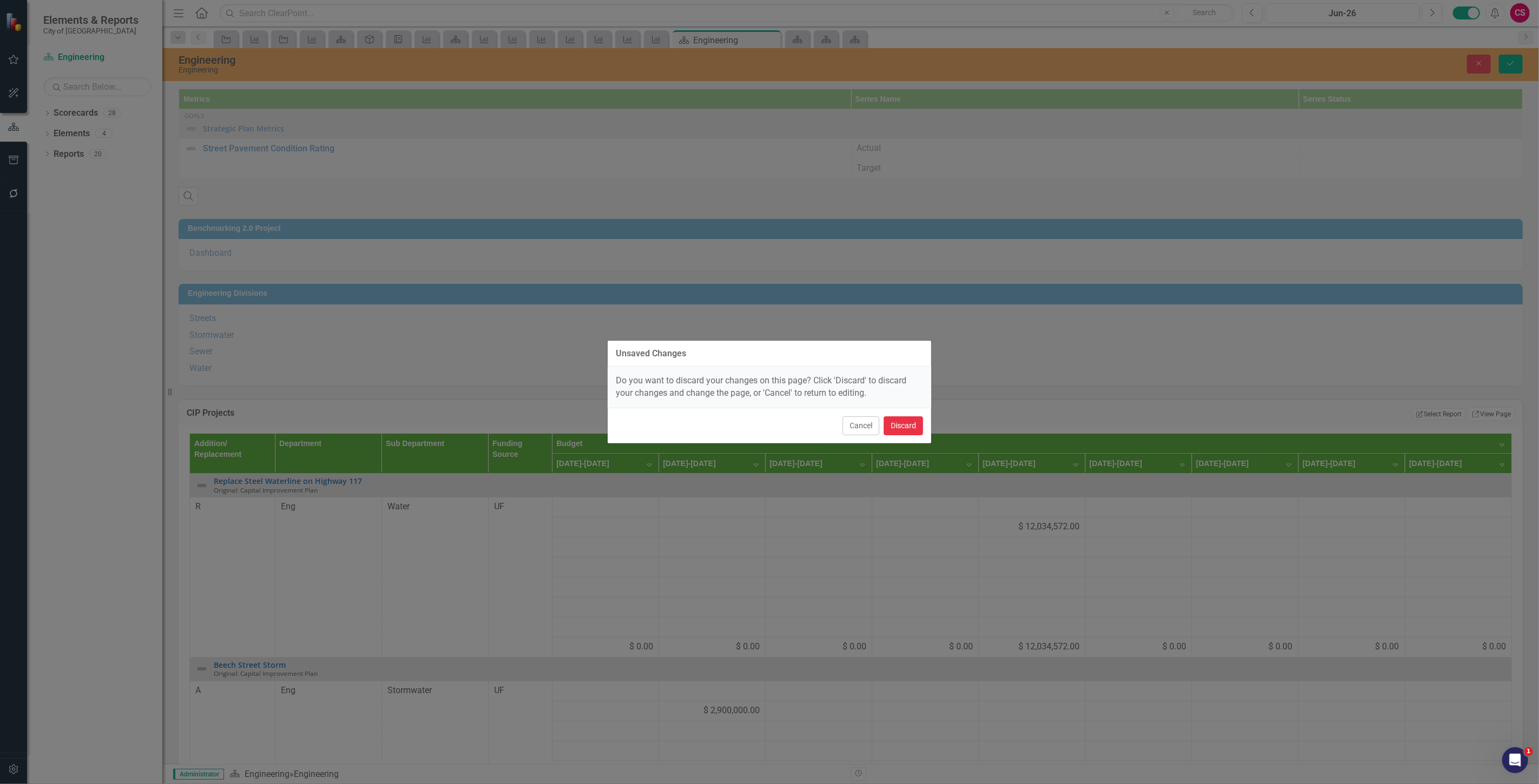
click at [903, 429] on button "Discard" at bounding box center [903, 426] width 39 height 19
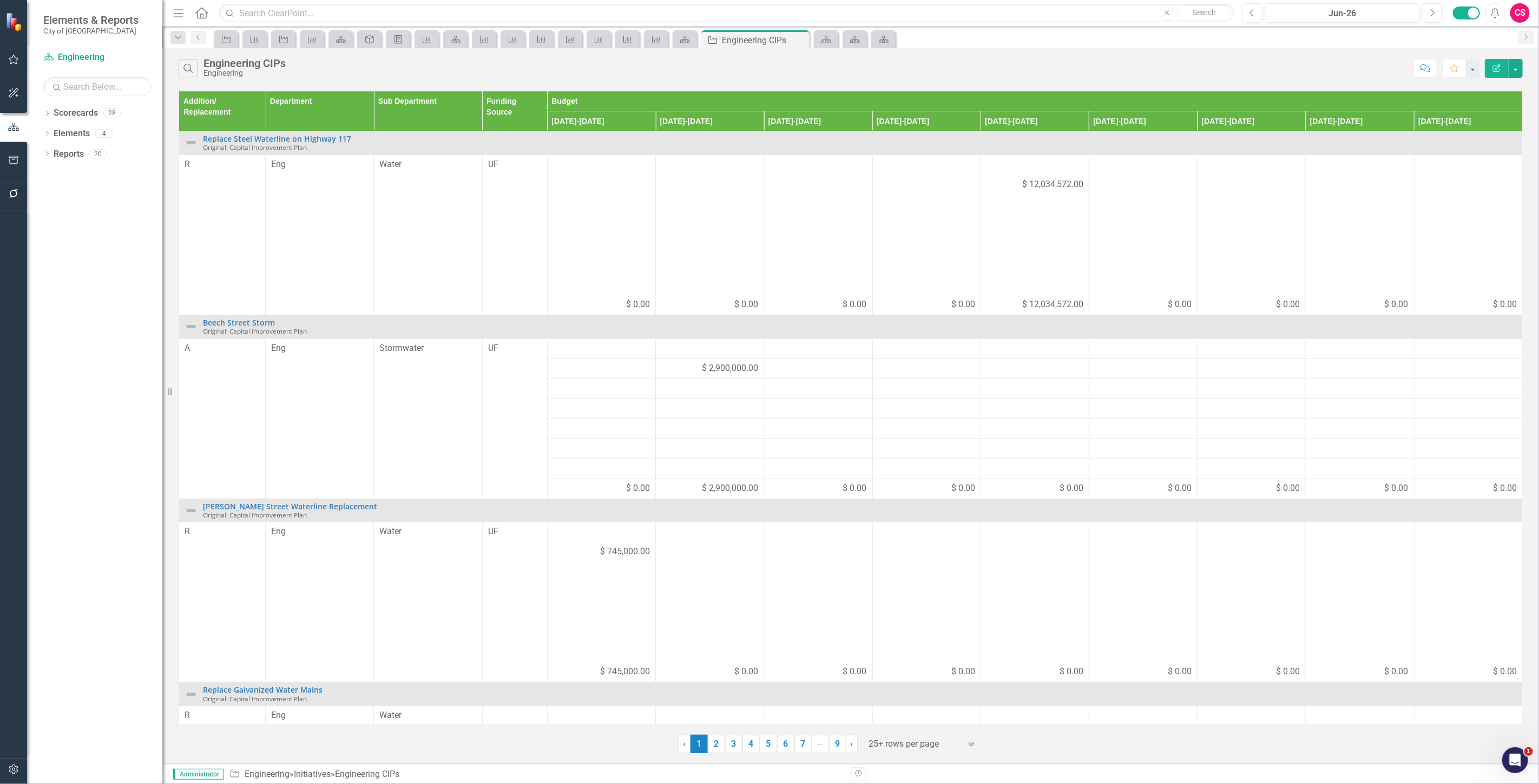
click at [1497, 67] on icon "button" at bounding box center [1497, 68] width 8 height 8
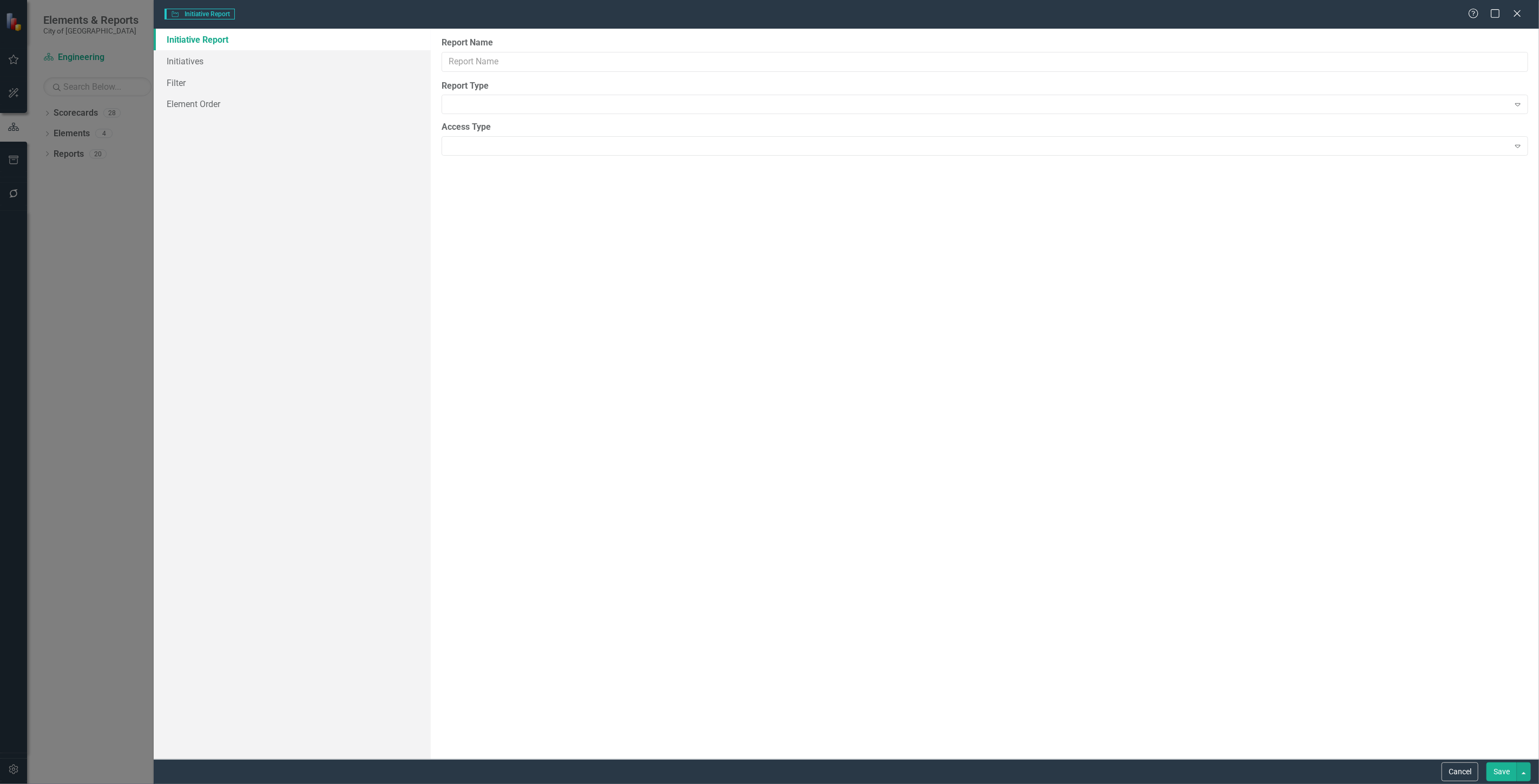
type input "Engineering CIPs"
click at [339, 49] on link "Initiative Report" at bounding box center [292, 39] width 277 height 21
click at [332, 57] on link "Columns" at bounding box center [292, 61] width 277 height 21
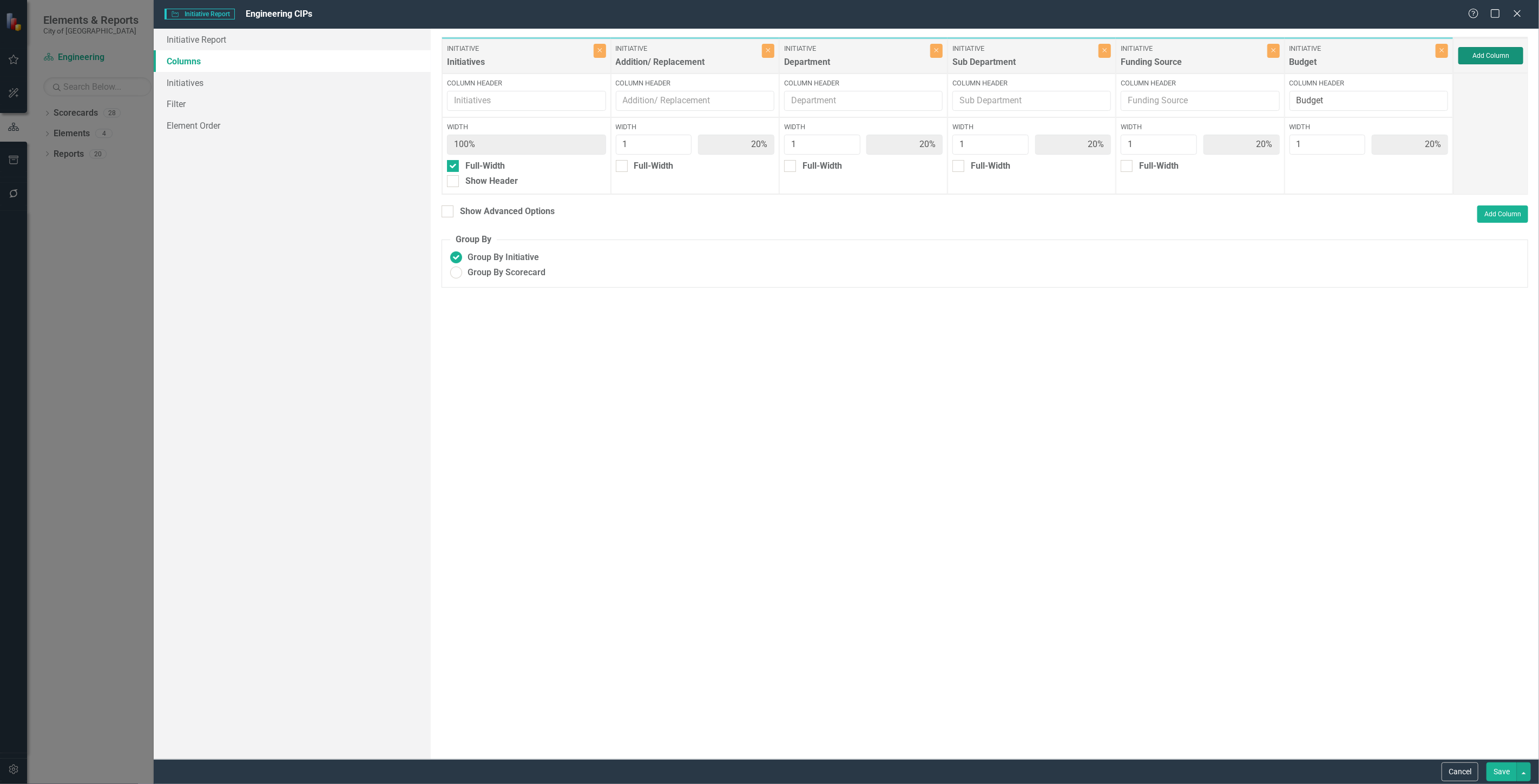
click at [1465, 57] on button "Add Column" at bounding box center [1491, 56] width 65 height 17
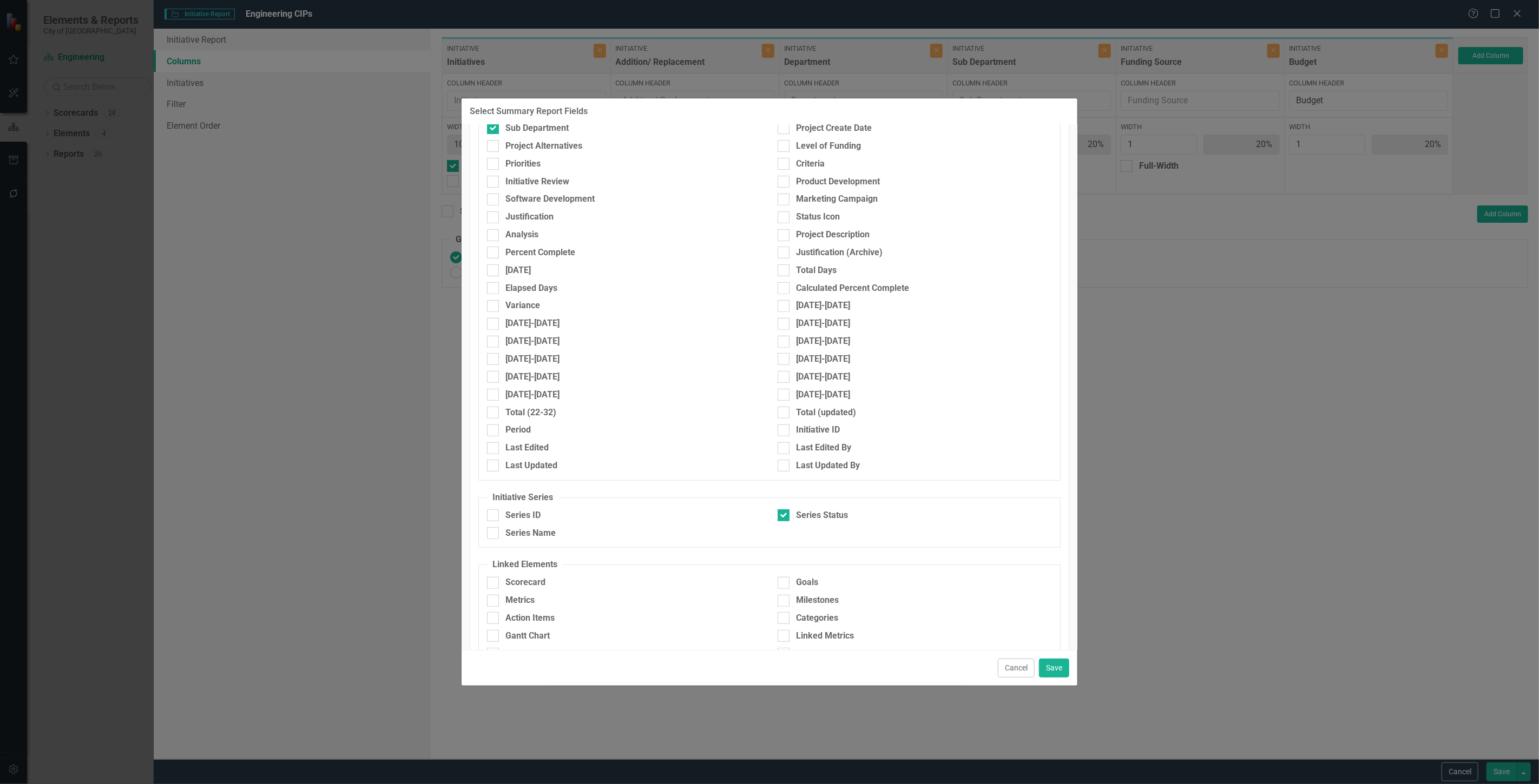
scroll to position [370, 0]
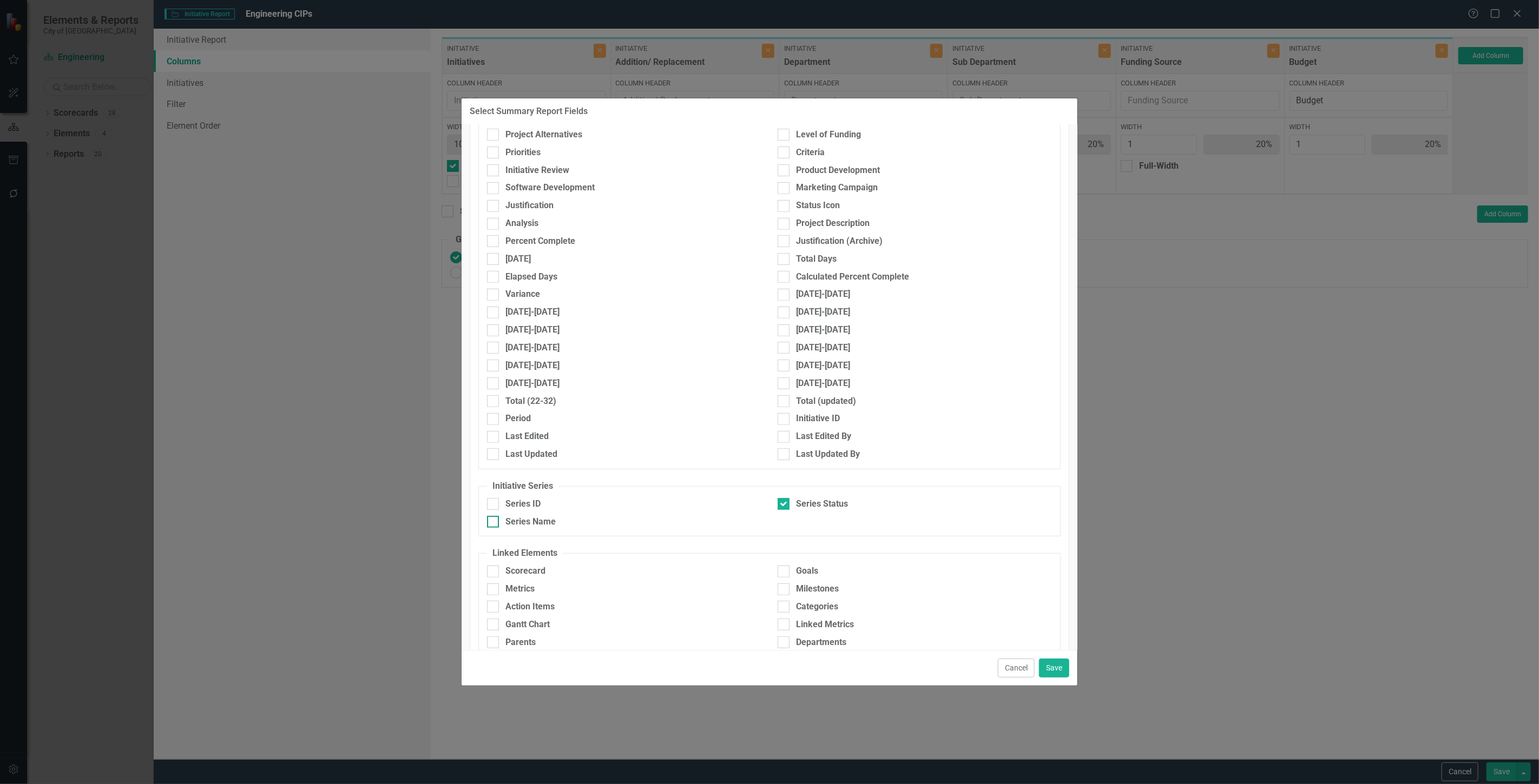
click at [612, 524] on div "Series Name" at bounding box center [624, 522] width 274 height 13
click at [494, 523] on input "Series Name" at bounding box center [490, 519] width 7 height 7
checkbox input "true"
click at [1059, 674] on button "Save" at bounding box center [1054, 668] width 30 height 19
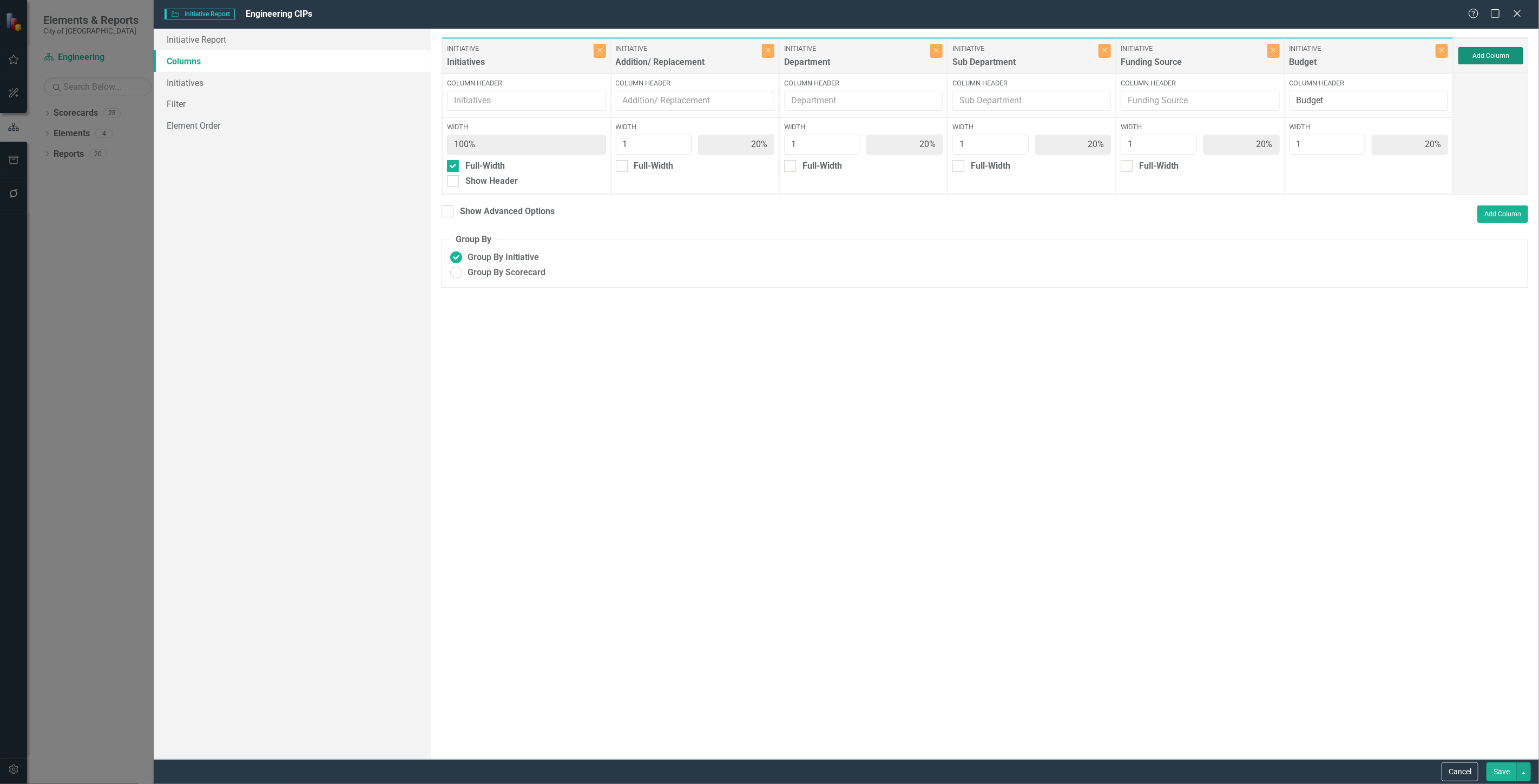
type input "17%"
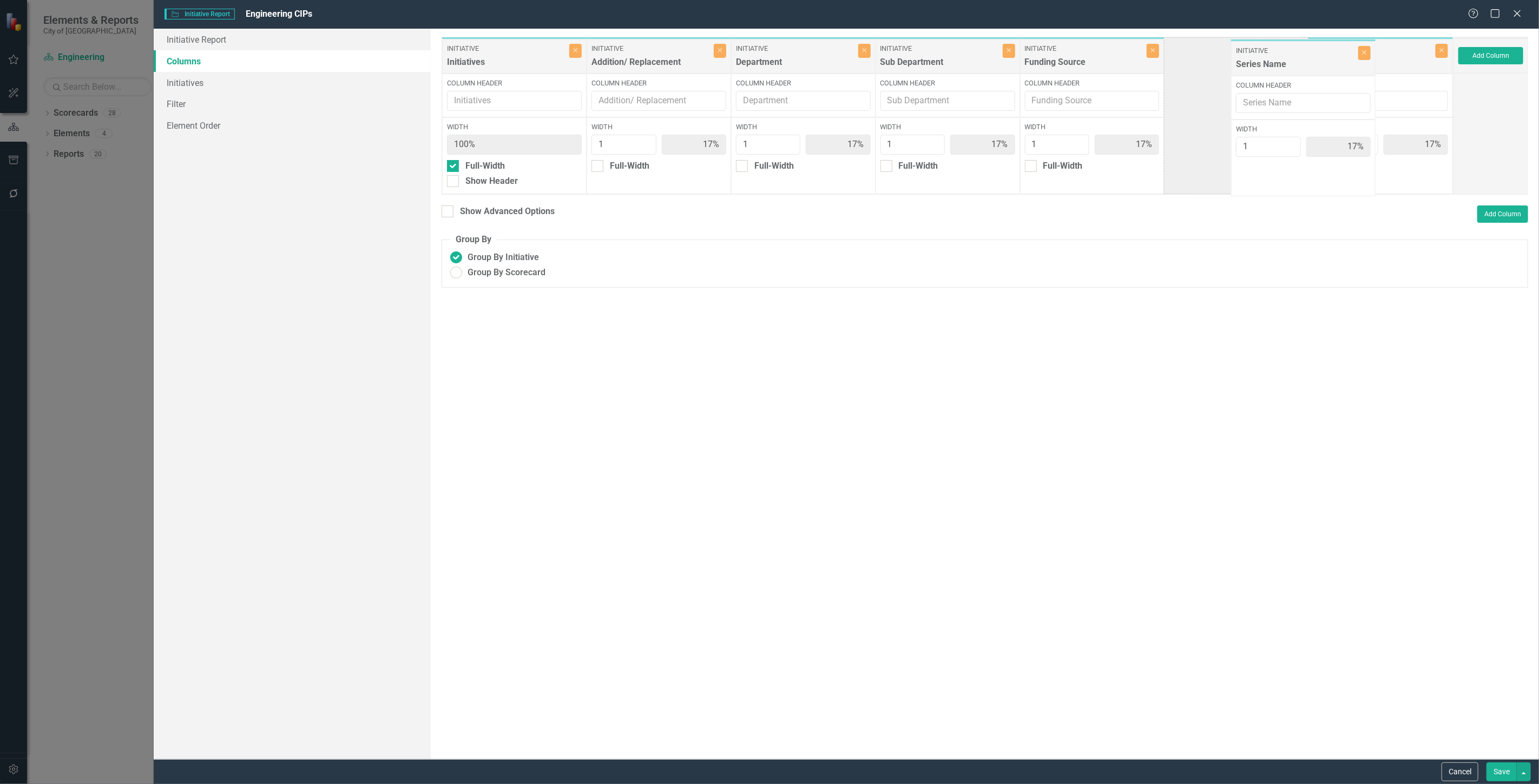
drag, startPoint x: 1350, startPoint y: 57, endPoint x: 1243, endPoint y: 60, distance: 107.0
click at [1243, 60] on div "Initiative Initiatives Close Column Header Width 100% Full-Width Show Header In…" at bounding box center [948, 116] width 1012 height 158
drag, startPoint x: 1362, startPoint y: 104, endPoint x: 1267, endPoint y: 106, distance: 95.0
click at [1267, 106] on div "Initiative Initiatives Close Column Header Width 100% Full-Width Show Header In…" at bounding box center [948, 116] width 1012 height 158
click at [1490, 774] on button "Save" at bounding box center [1501, 772] width 30 height 19
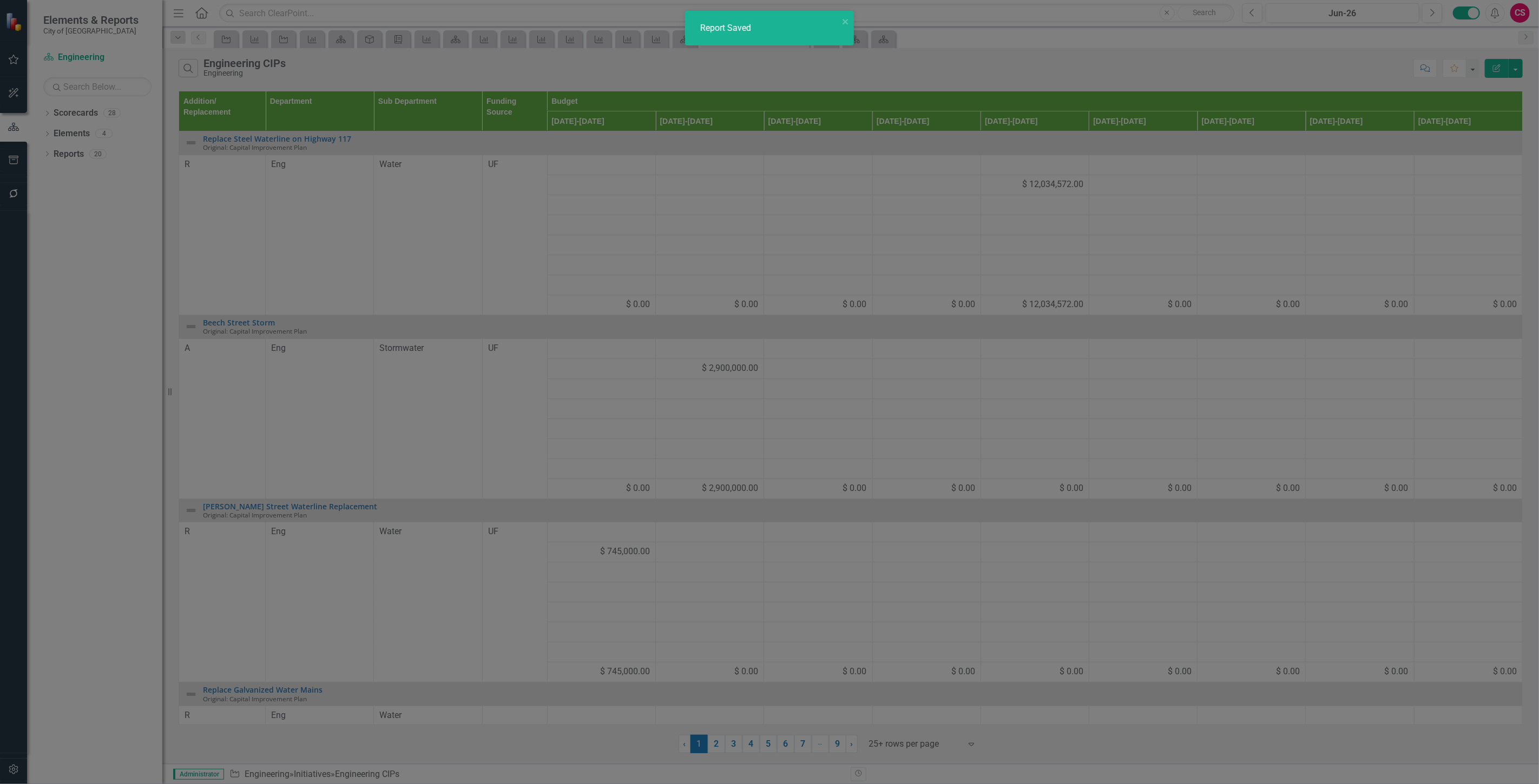
radio input "false"
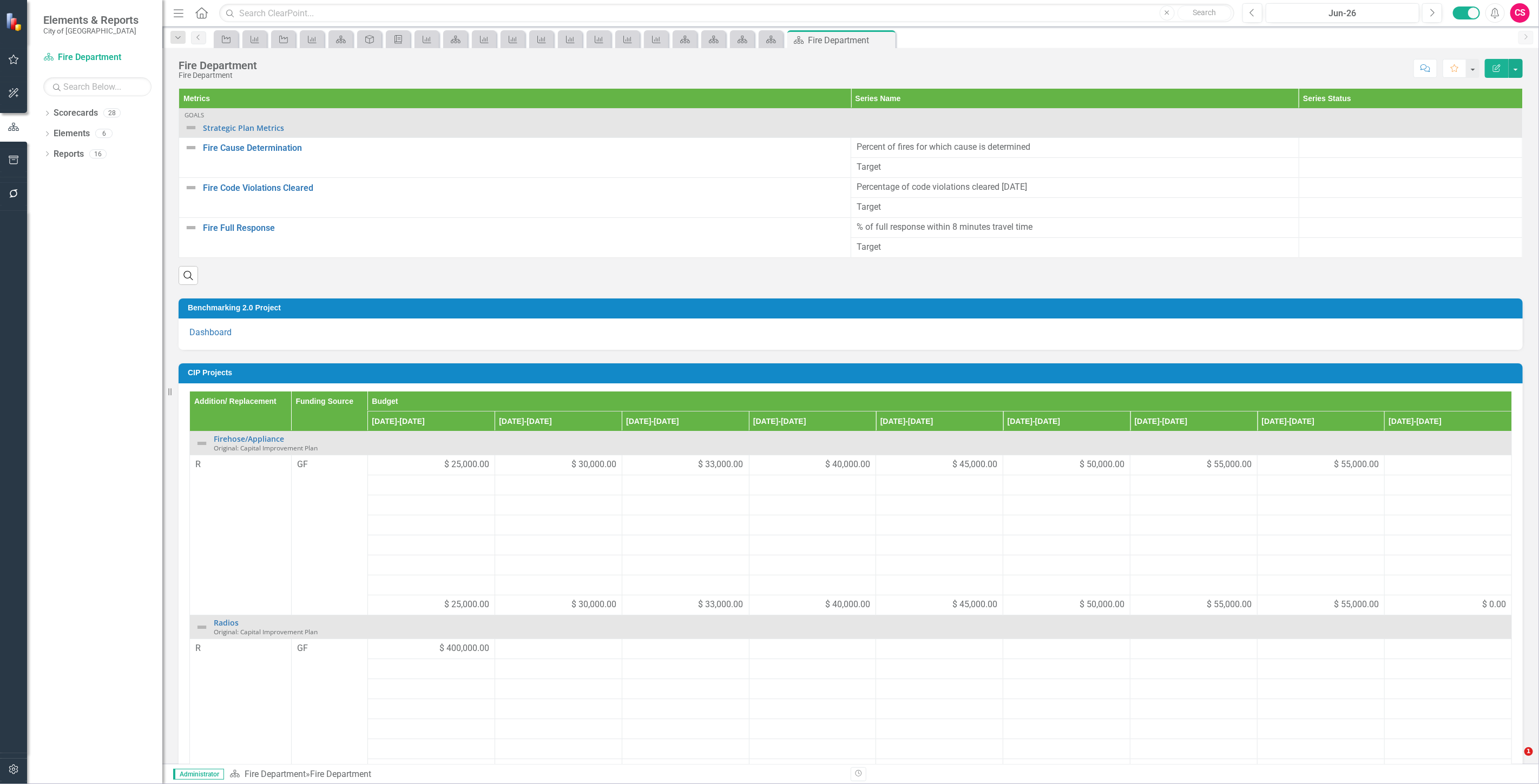
click at [1357, 377] on h3 "CIP Projects" at bounding box center [852, 373] width 1329 height 8
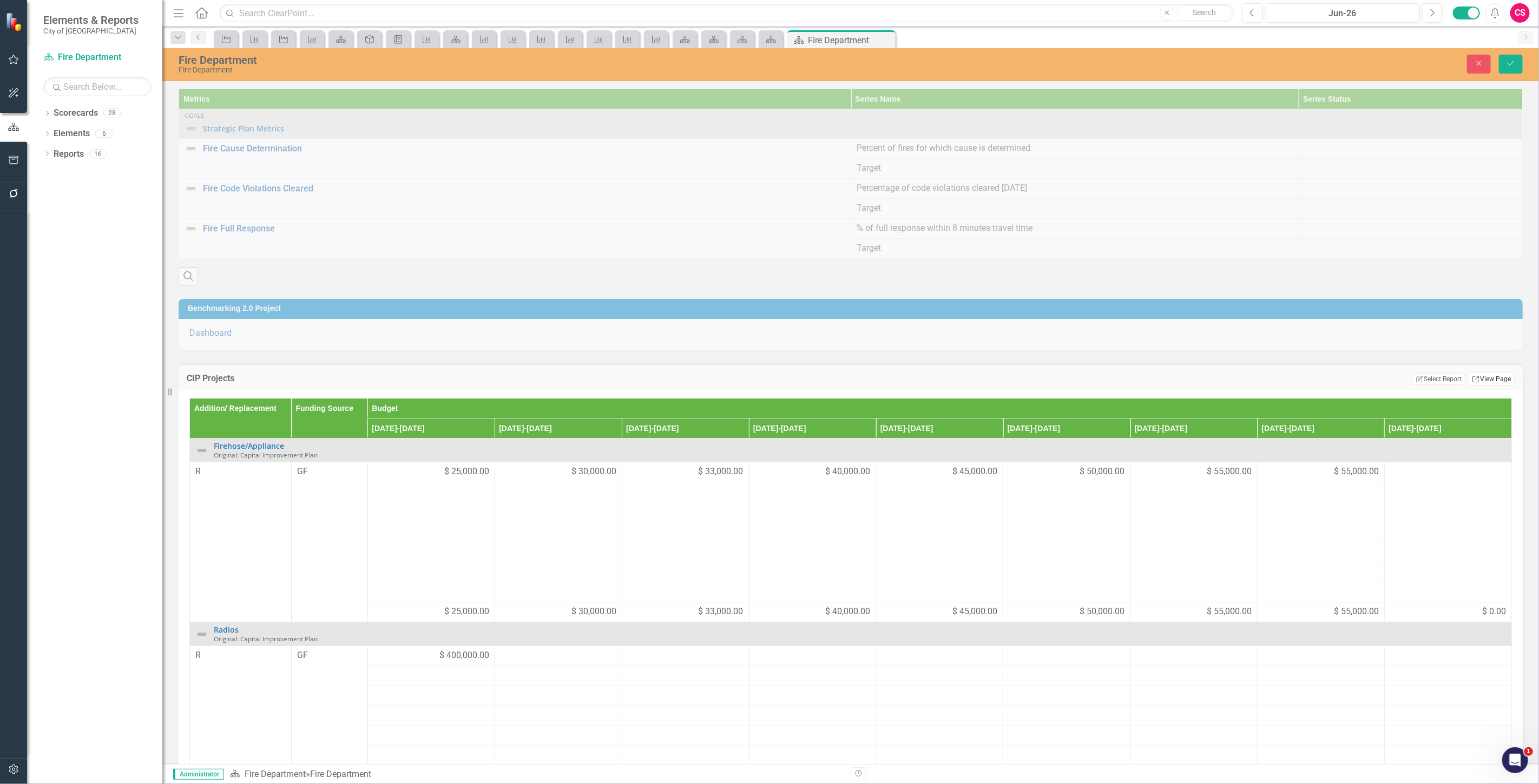
click at [1495, 386] on link "Link View Page" at bounding box center [1491, 379] width 47 height 14
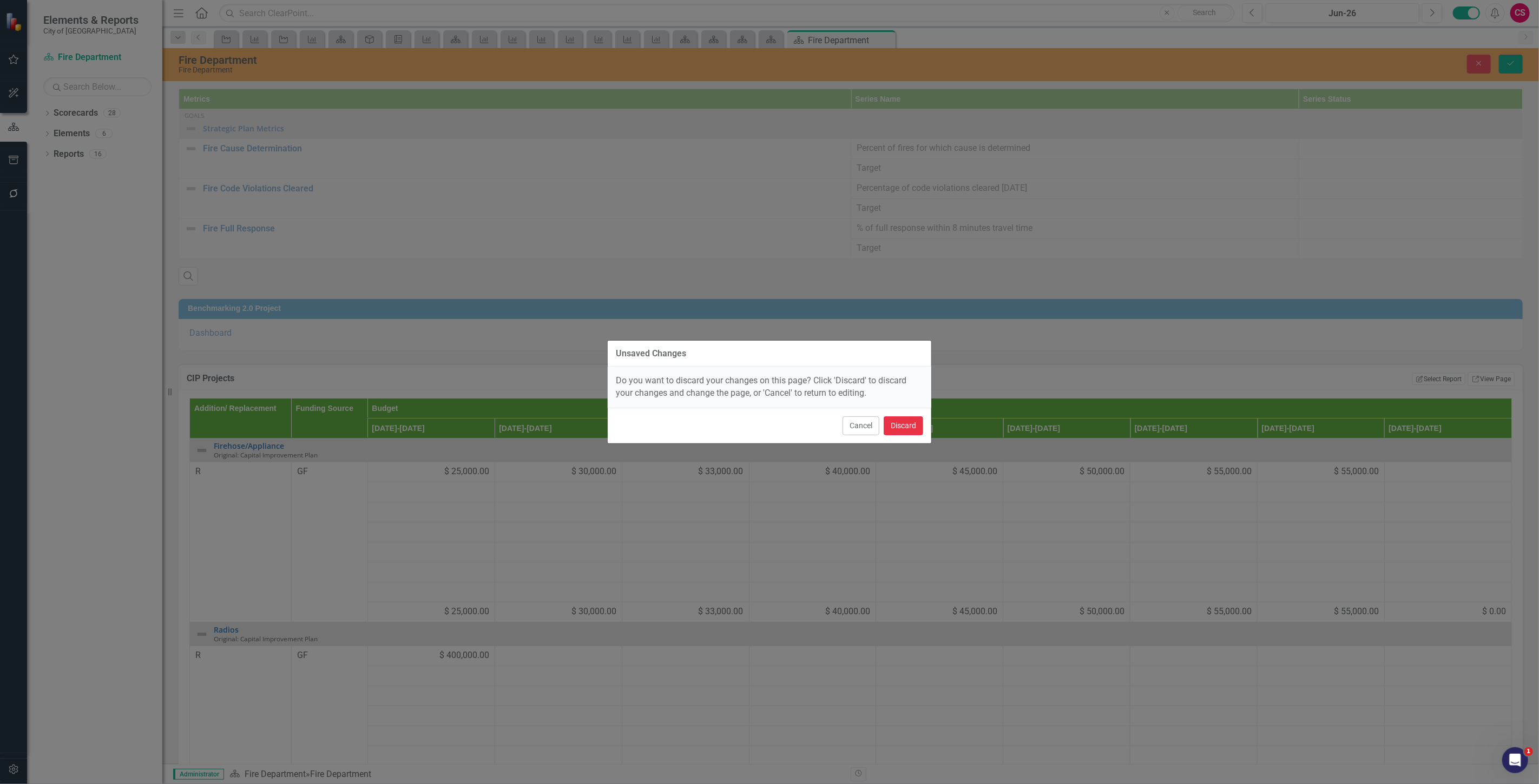
click at [913, 428] on button "Discard" at bounding box center [903, 426] width 39 height 19
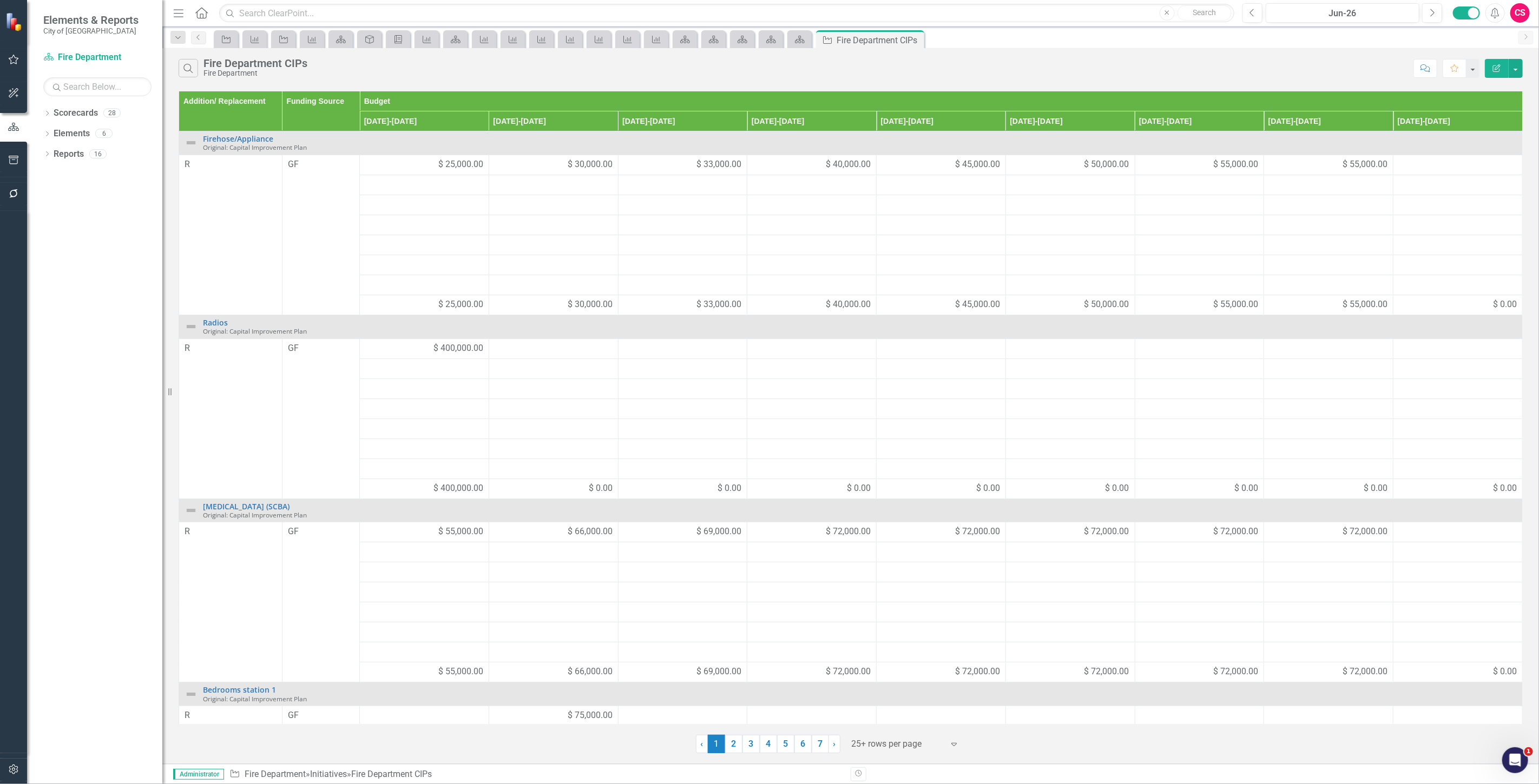
click at [1499, 65] on icon "Edit Report" at bounding box center [1497, 68] width 10 height 8
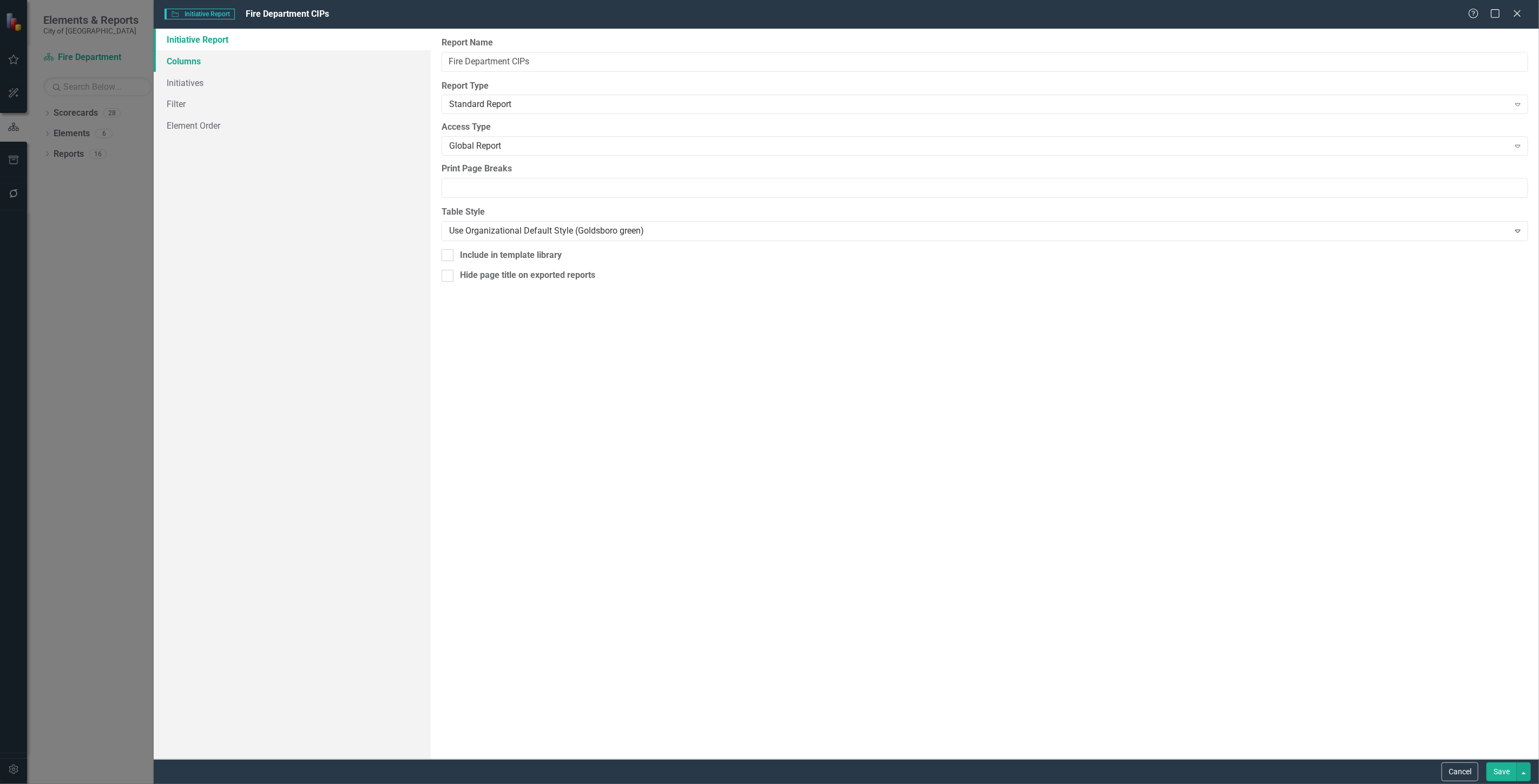
click at [289, 67] on link "Columns" at bounding box center [292, 61] width 277 height 21
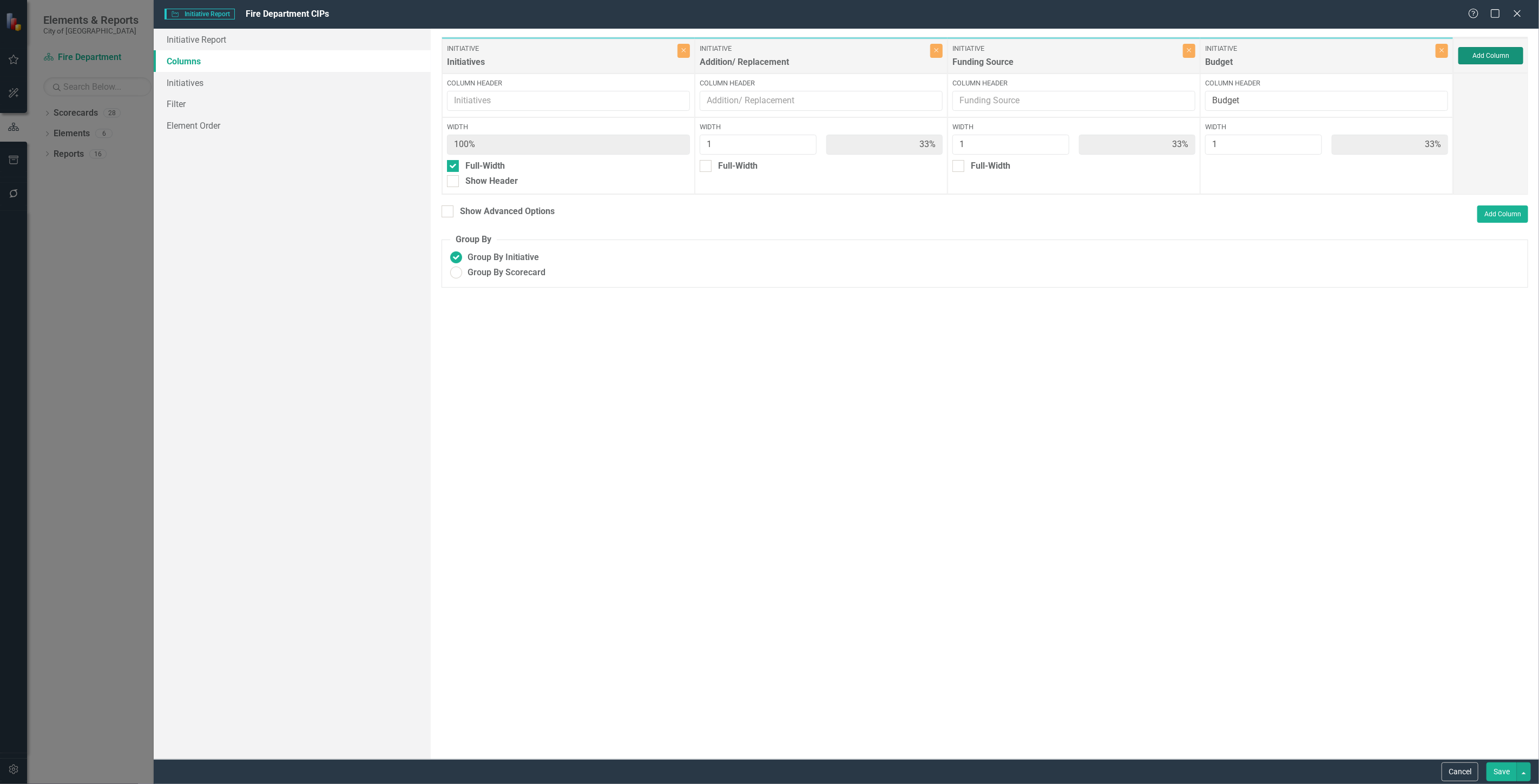
click at [1519, 53] on button "Add Column" at bounding box center [1491, 56] width 65 height 17
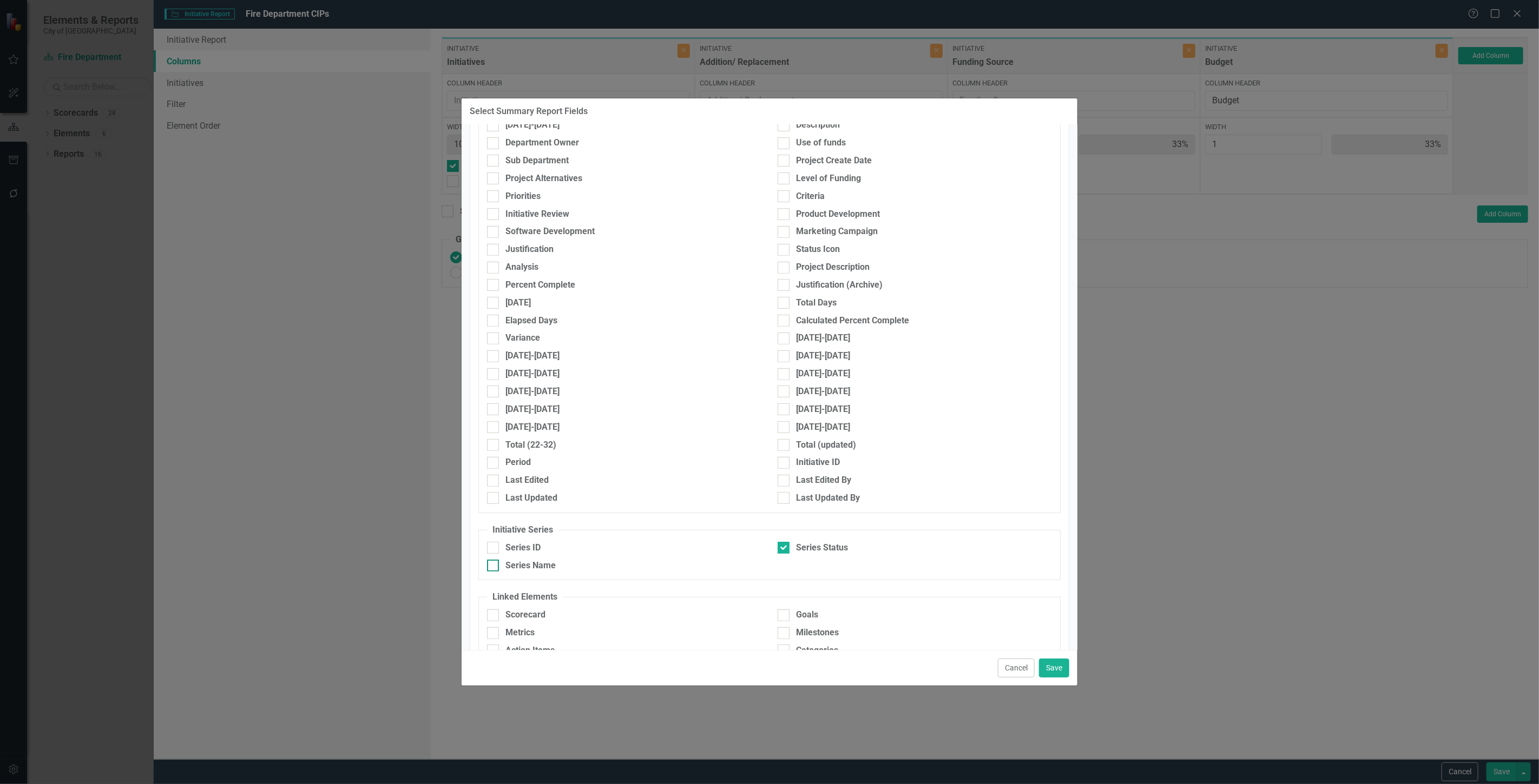
scroll to position [327, 0]
click at [531, 564] on div "Series Name" at bounding box center [531, 565] width 50 height 13
click at [494, 564] on input "Series Name" at bounding box center [490, 563] width 7 height 7
checkbox input "true"
click at [1064, 666] on button "Save" at bounding box center [1054, 668] width 30 height 19
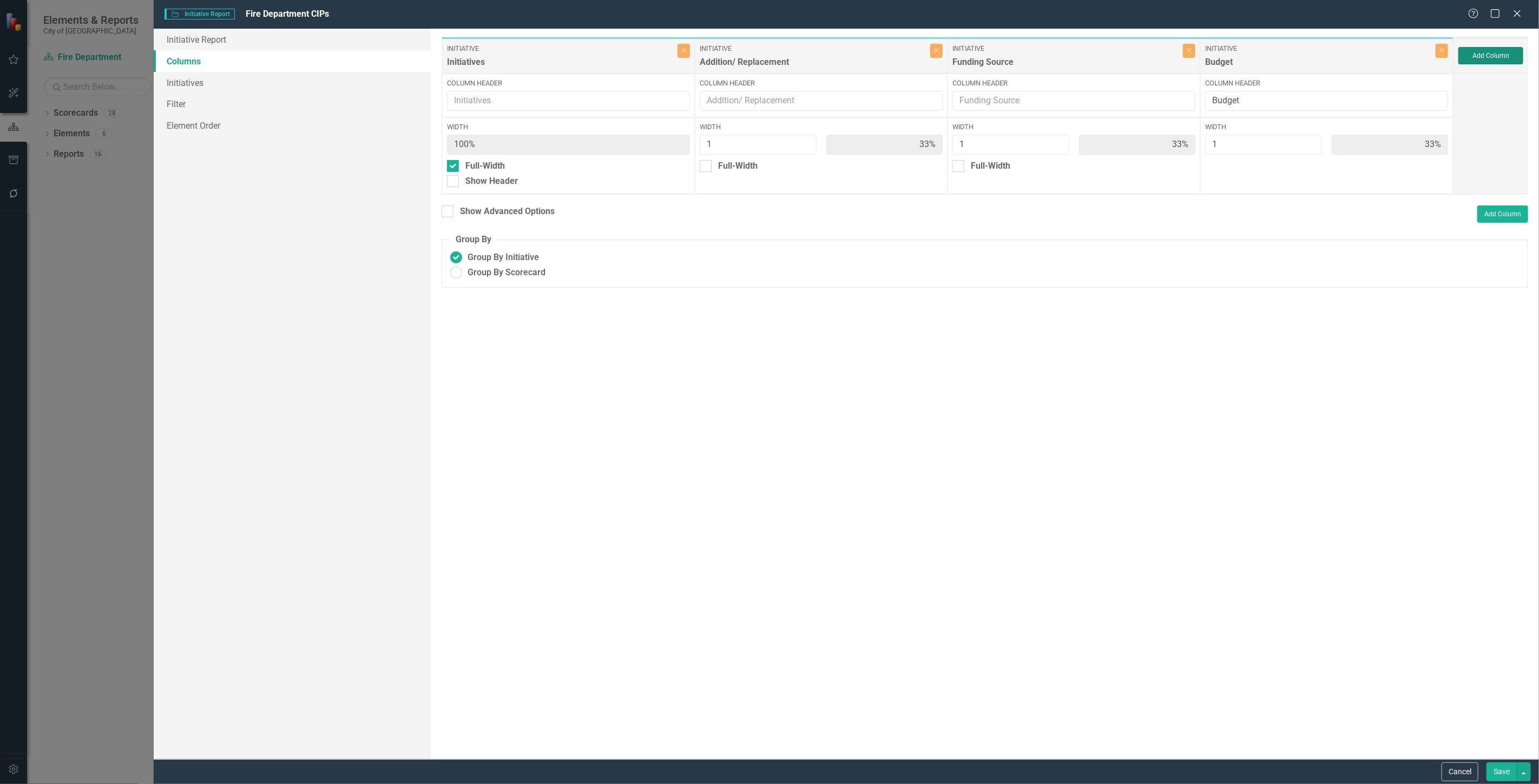
type input "25%"
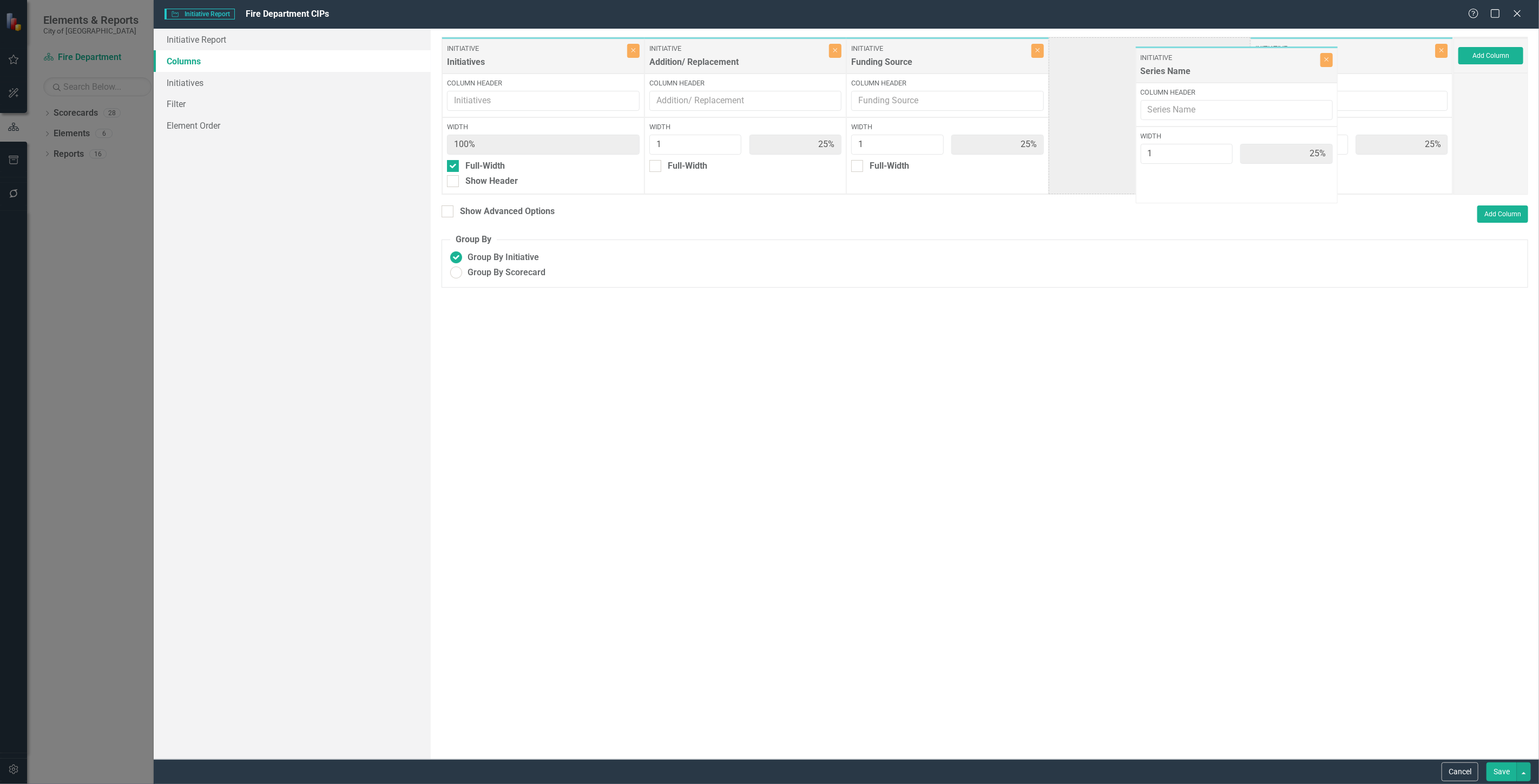
drag, startPoint x: 1313, startPoint y: 58, endPoint x: 1182, endPoint y: 62, distance: 131.1
click at [1182, 62] on div "Initiative Initiatives Close Column Header Width 100% Full-Width Show Header In…" at bounding box center [948, 116] width 1012 height 158
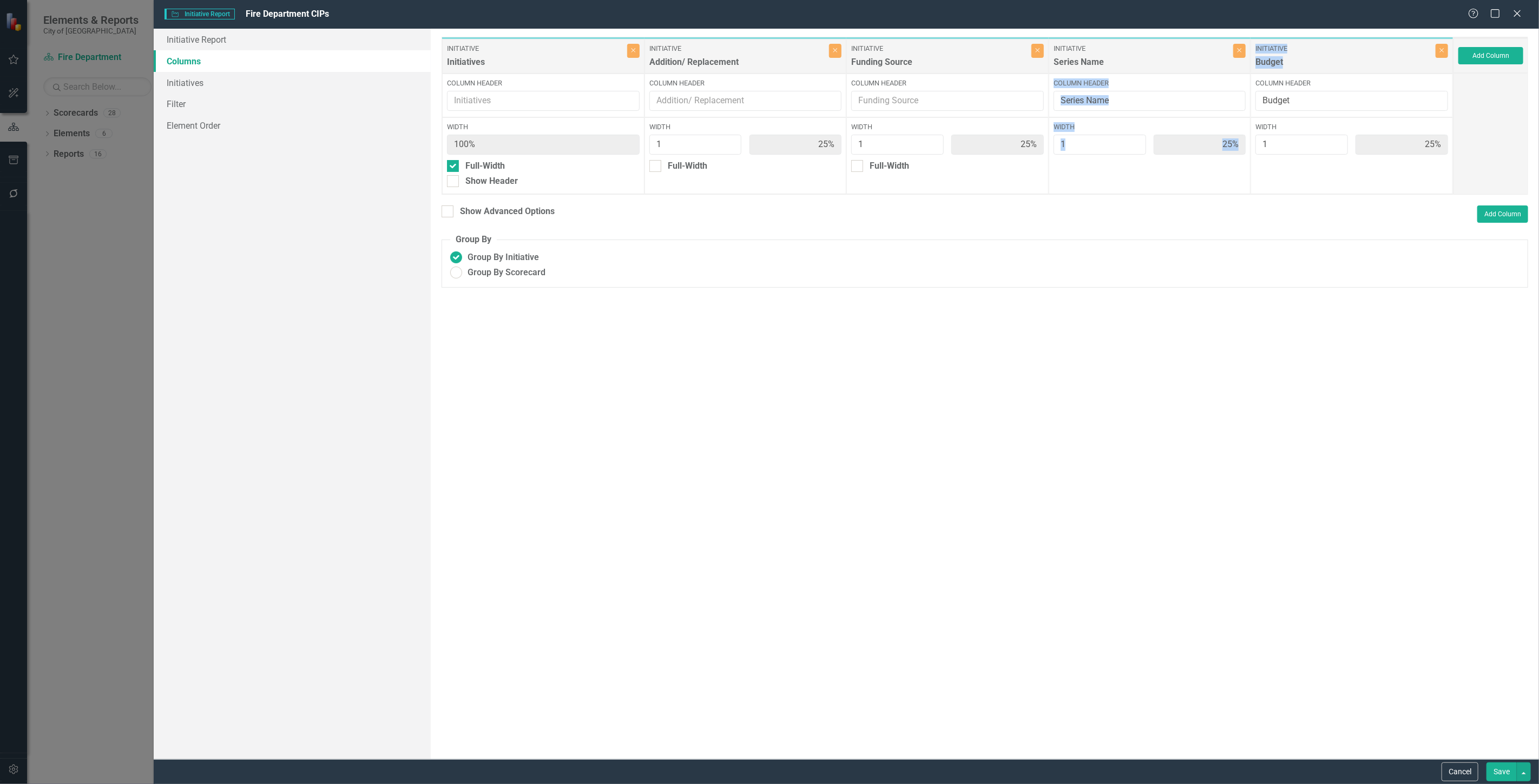
drag, startPoint x: 1315, startPoint y: 89, endPoint x: 1239, endPoint y: 94, distance: 76.2
click at [1239, 94] on div "Initiative Initiatives Close Column Header Width 100% Full-Width Show Header In…" at bounding box center [948, 116] width 1012 height 158
click at [1317, 95] on input "Budget" at bounding box center [1351, 101] width 192 height 20
drag, startPoint x: 1313, startPoint y: 99, endPoint x: 1218, endPoint y: 100, distance: 95.0
click at [1218, 100] on div "Initiative Initiatives Close Column Header Width 100% Full-Width Show Header In…" at bounding box center [948, 116] width 1012 height 158
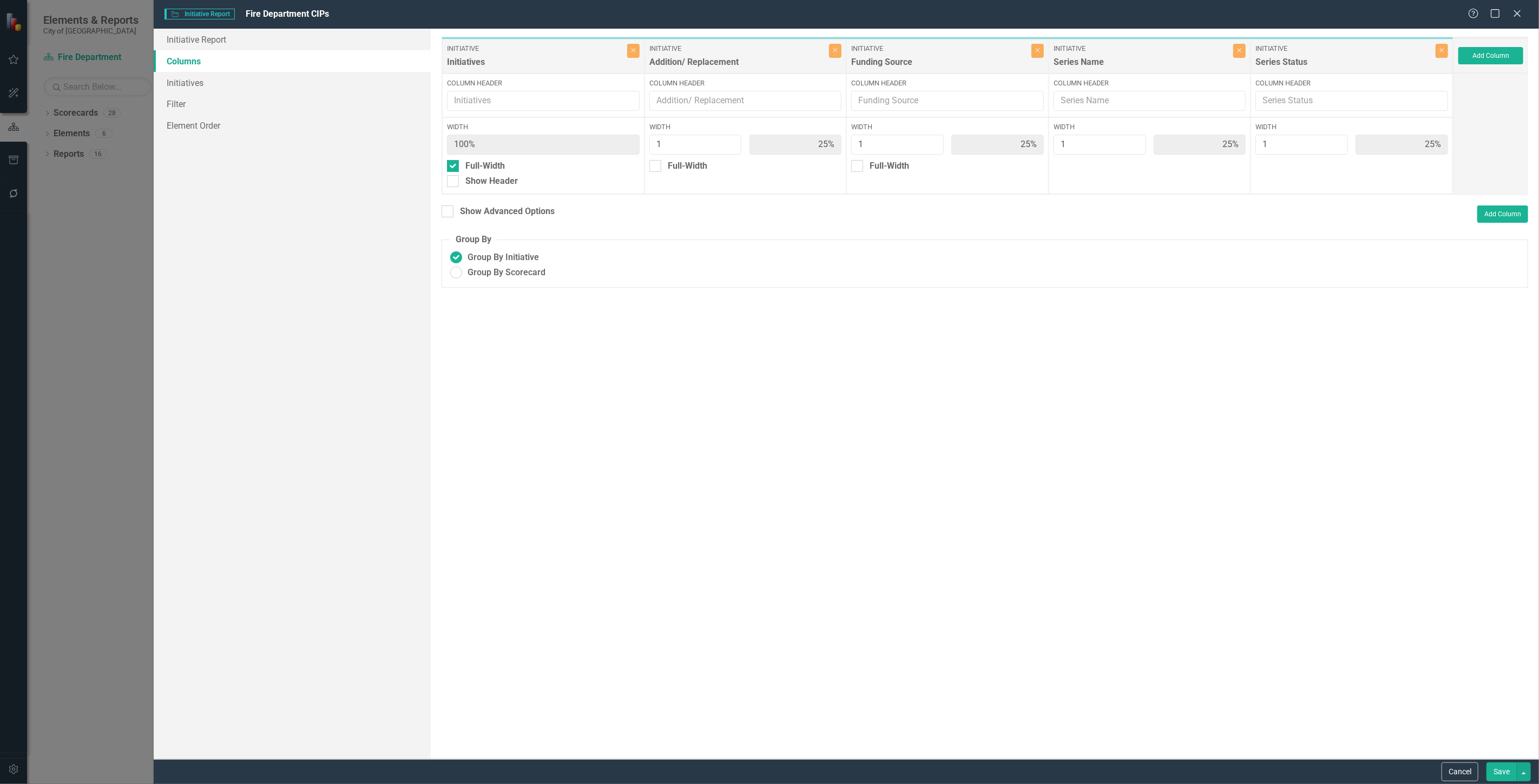
click at [1503, 773] on button "Save" at bounding box center [1501, 772] width 30 height 19
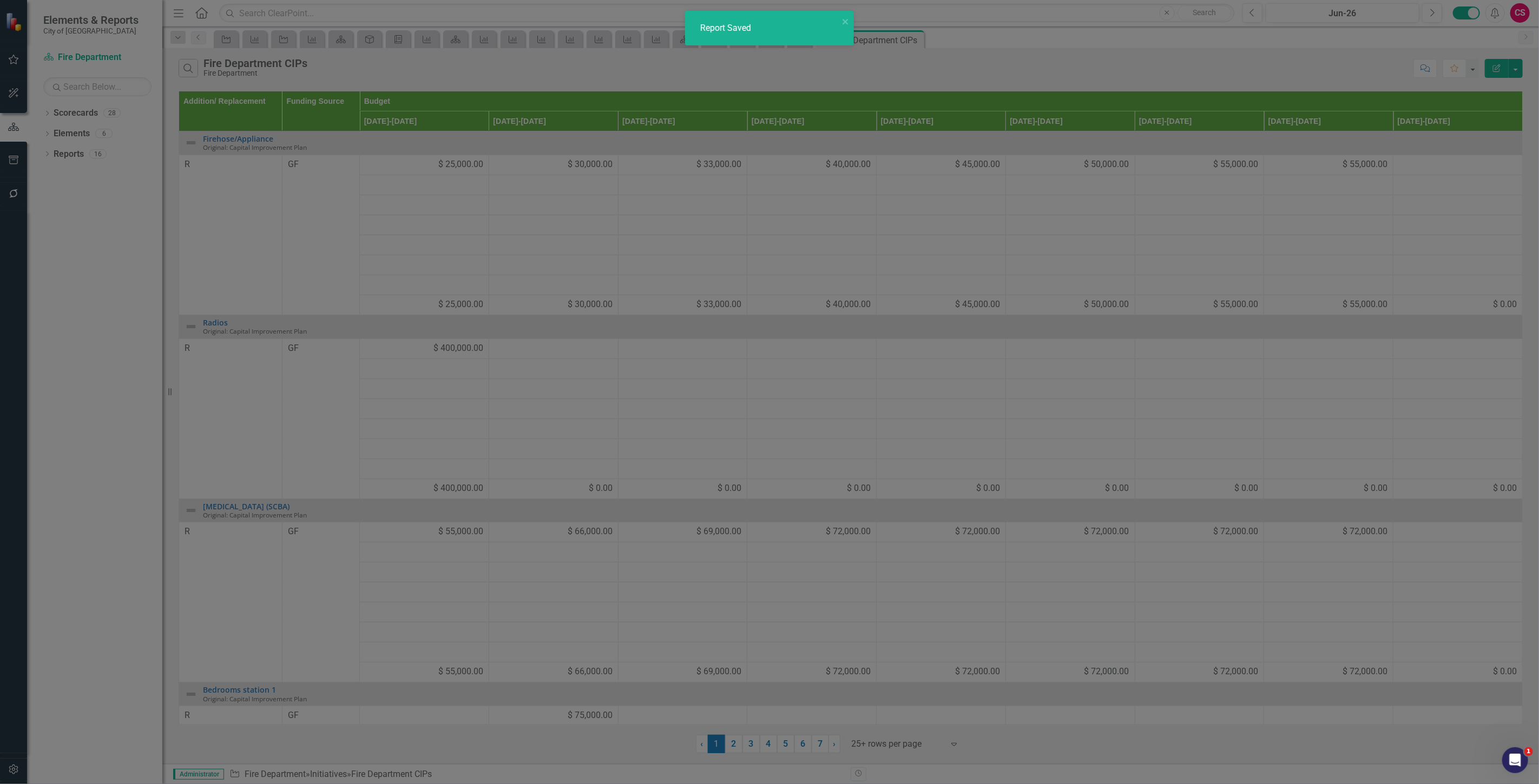
radio input "false"
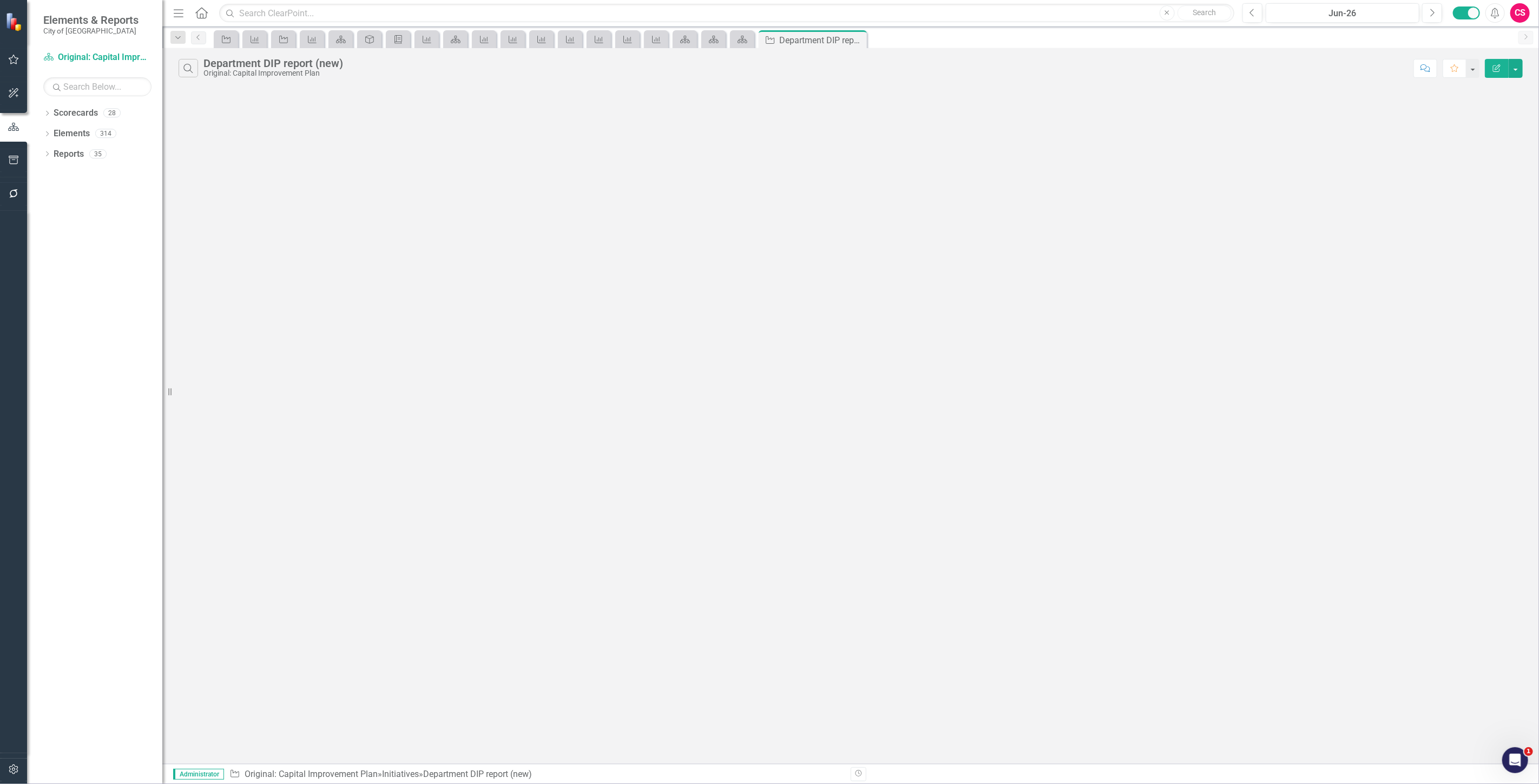
click at [1494, 66] on icon "Edit Report" at bounding box center [1497, 68] width 10 height 8
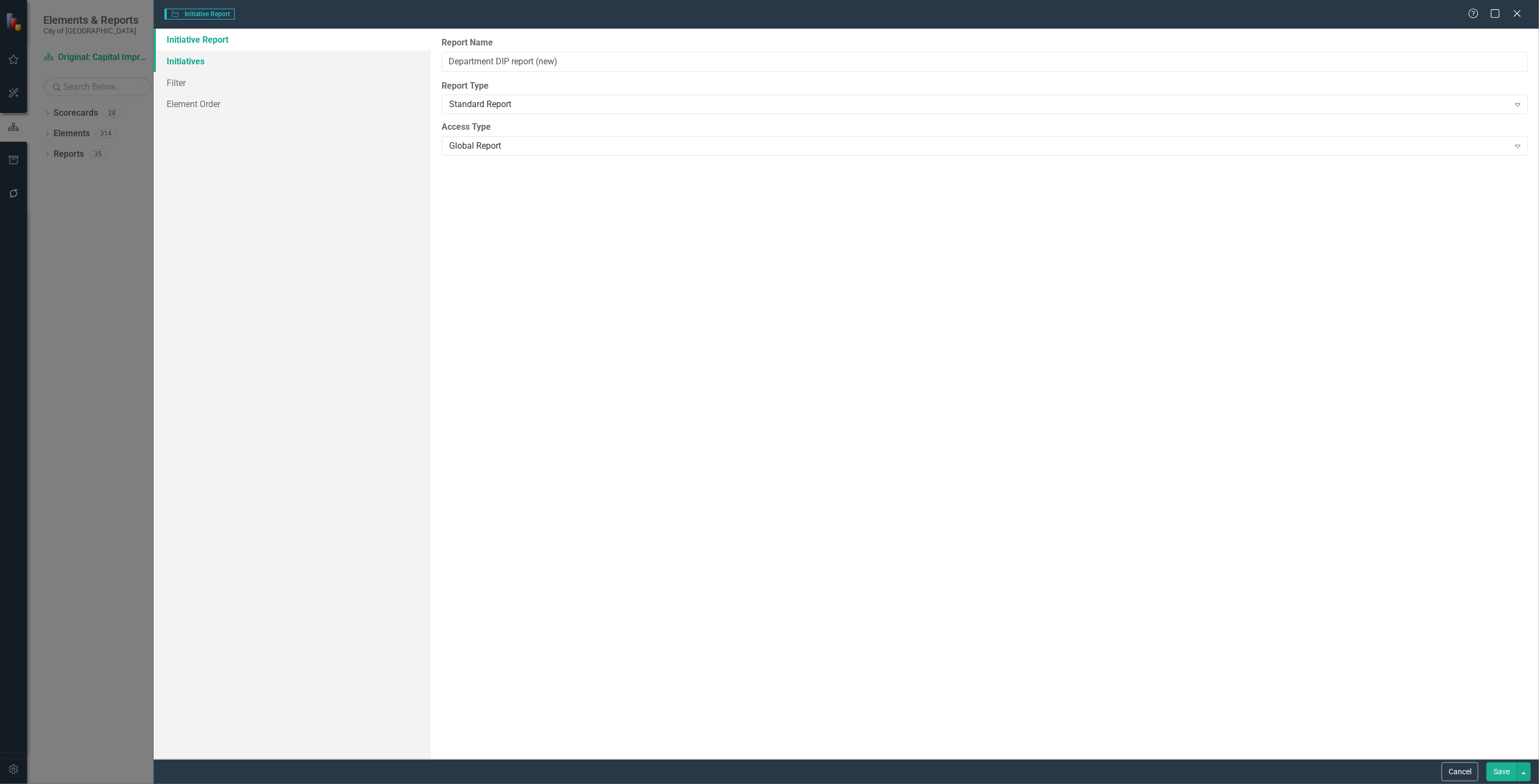
click at [228, 63] on link "Initiatives" at bounding box center [292, 61] width 277 height 21
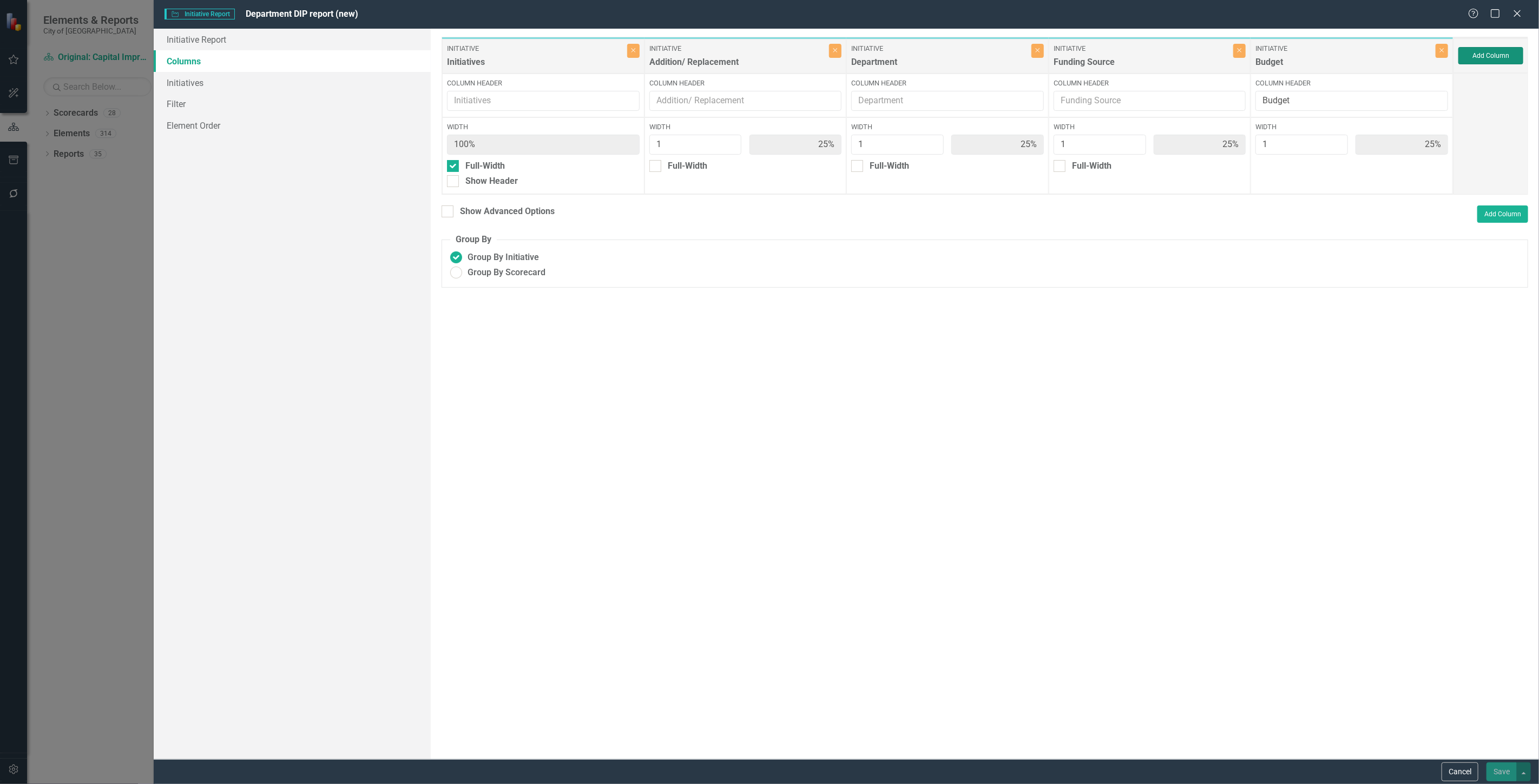
click at [1478, 54] on button "Add Column" at bounding box center [1491, 56] width 65 height 17
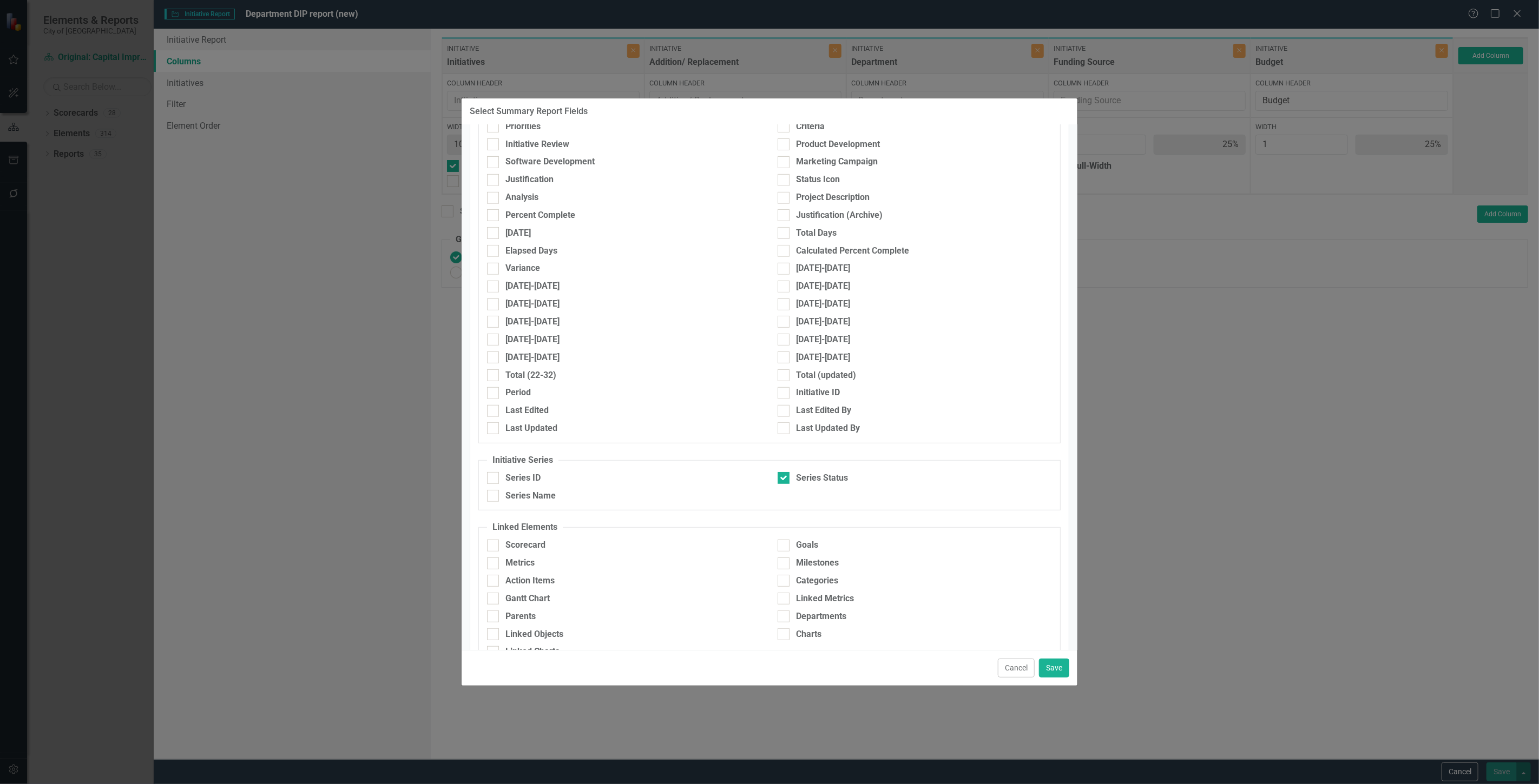
scroll to position [431, 0]
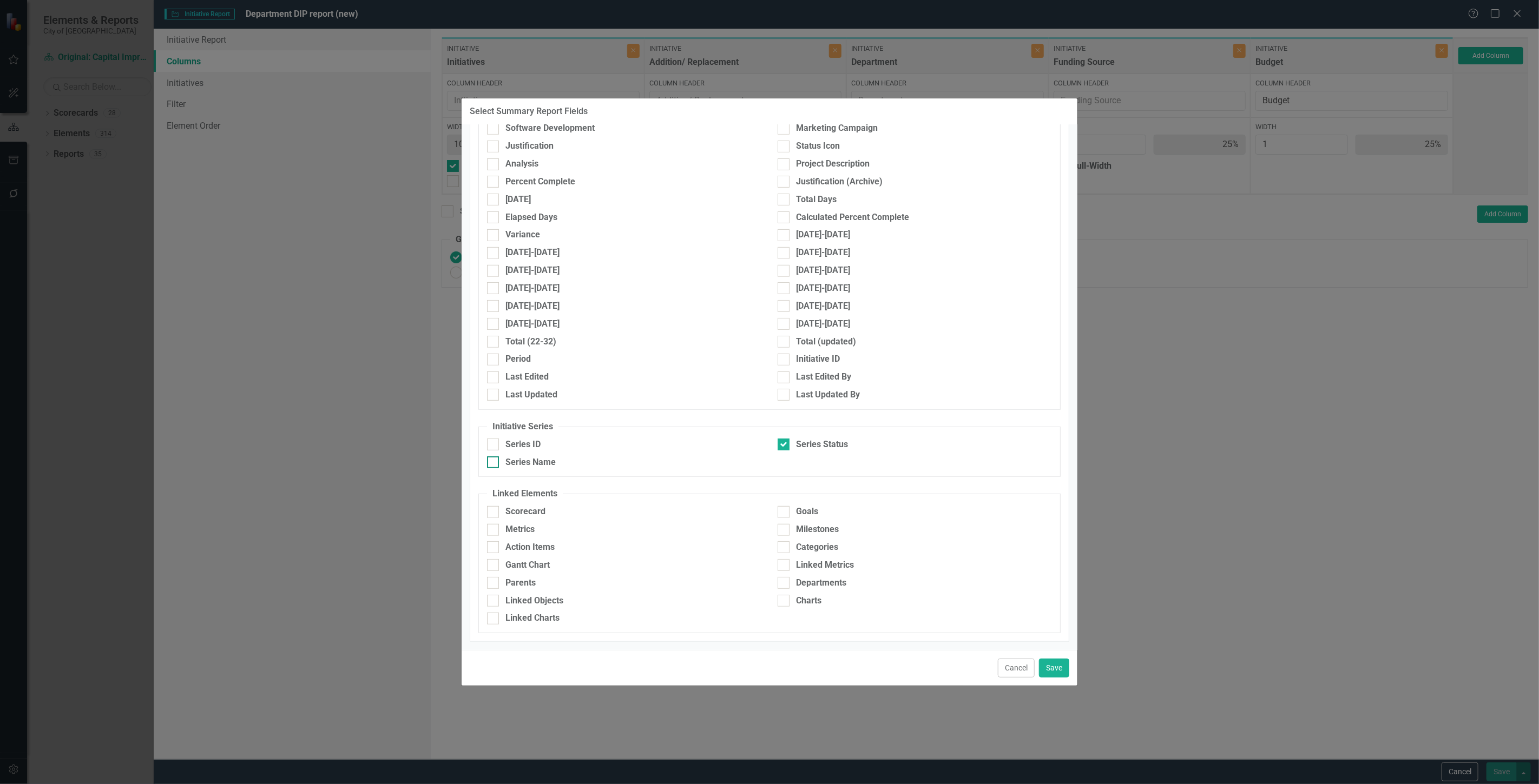
click at [580, 467] on div "Series Name" at bounding box center [624, 462] width 274 height 13
click at [494, 463] on input "Series Name" at bounding box center [490, 460] width 7 height 7
checkbox input "true"
click at [1062, 669] on button "Save" at bounding box center [1054, 668] width 30 height 19
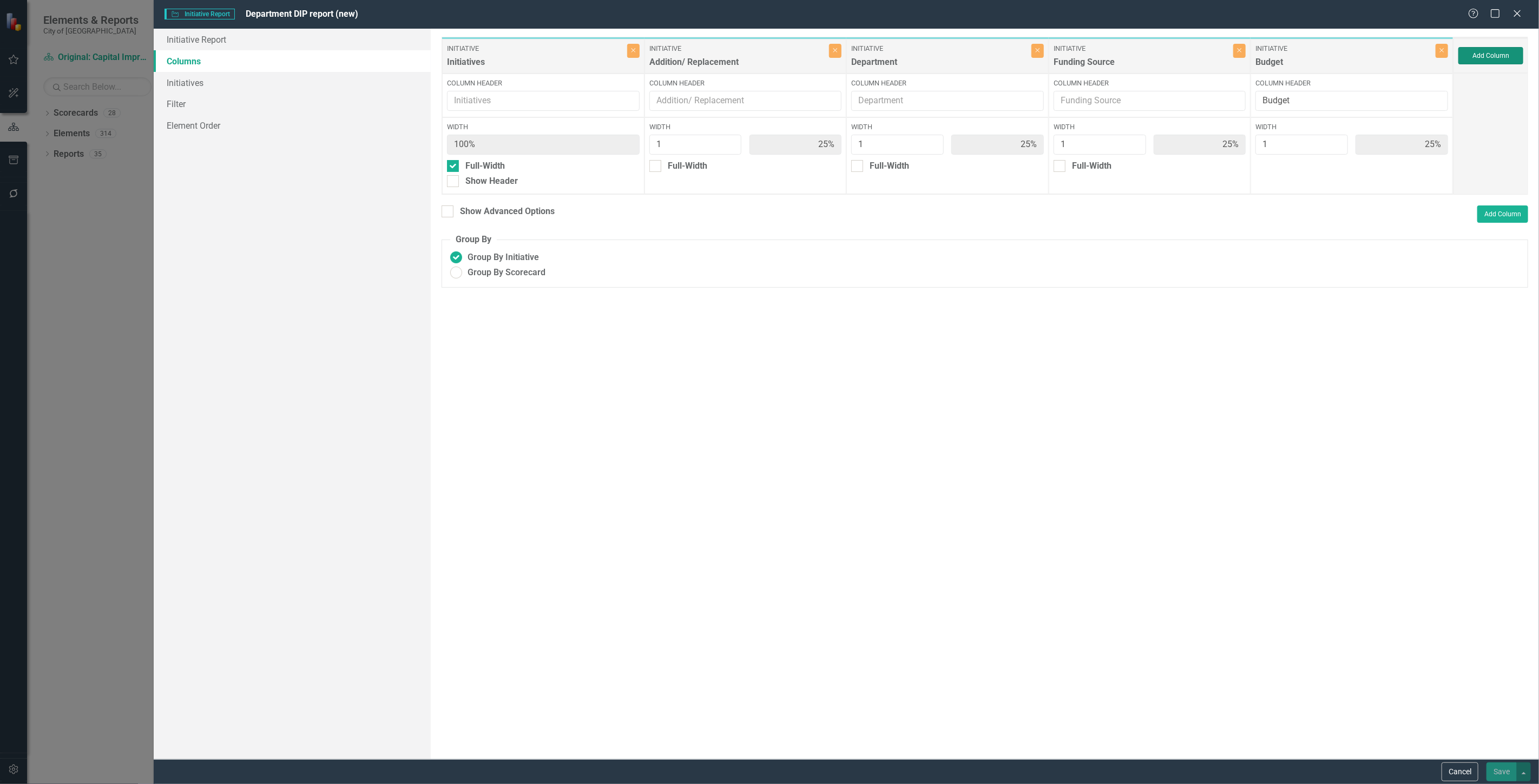
type input "20%"
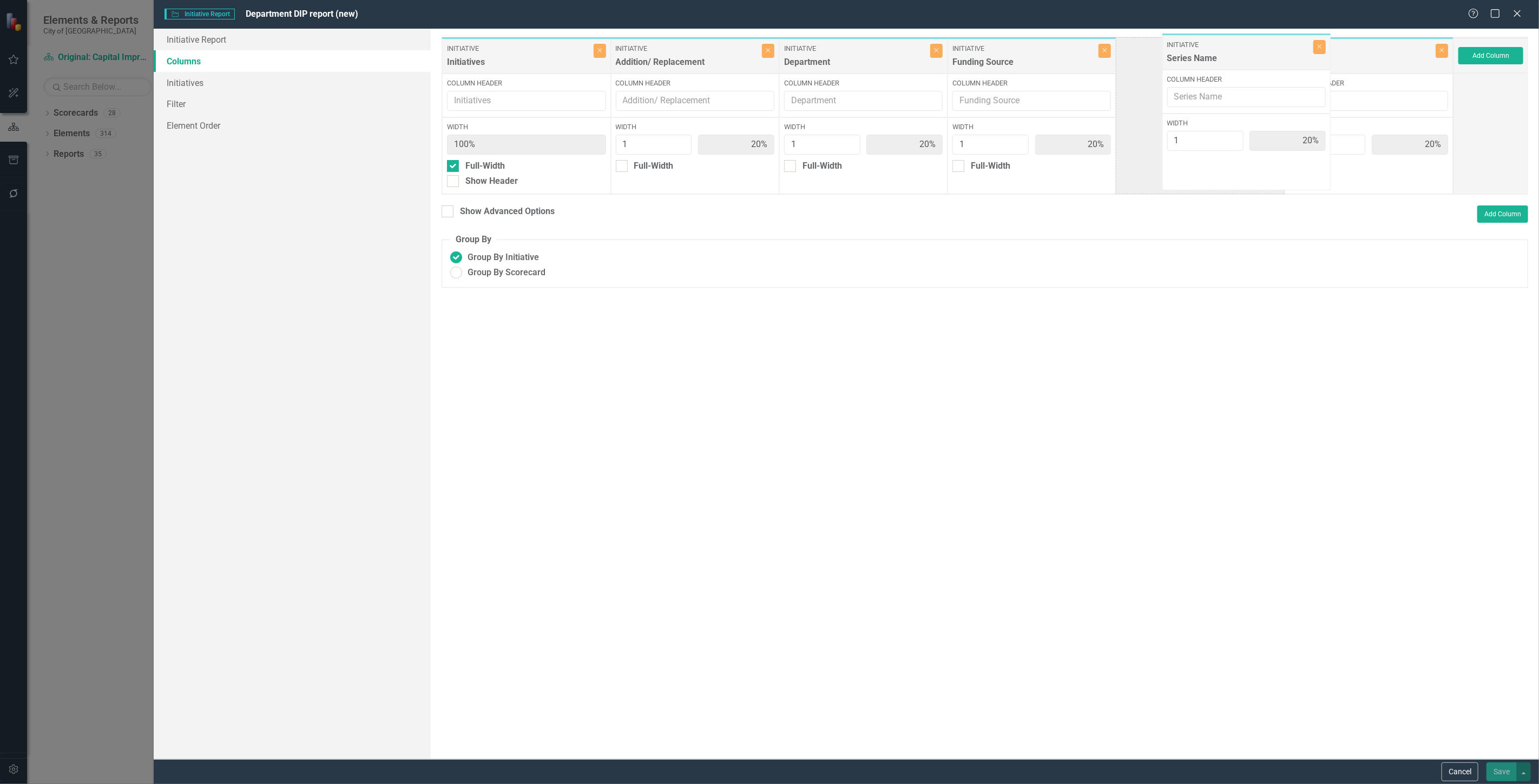
drag, startPoint x: 1329, startPoint y: 60, endPoint x: 1203, endPoint y: 56, distance: 126.1
click at [1203, 56] on div "Initiative Initiatives Close Column Header Width 100% Full-Width Show Header In…" at bounding box center [948, 116] width 1012 height 158
click at [1455, 773] on button "Cancel" at bounding box center [1460, 772] width 37 height 19
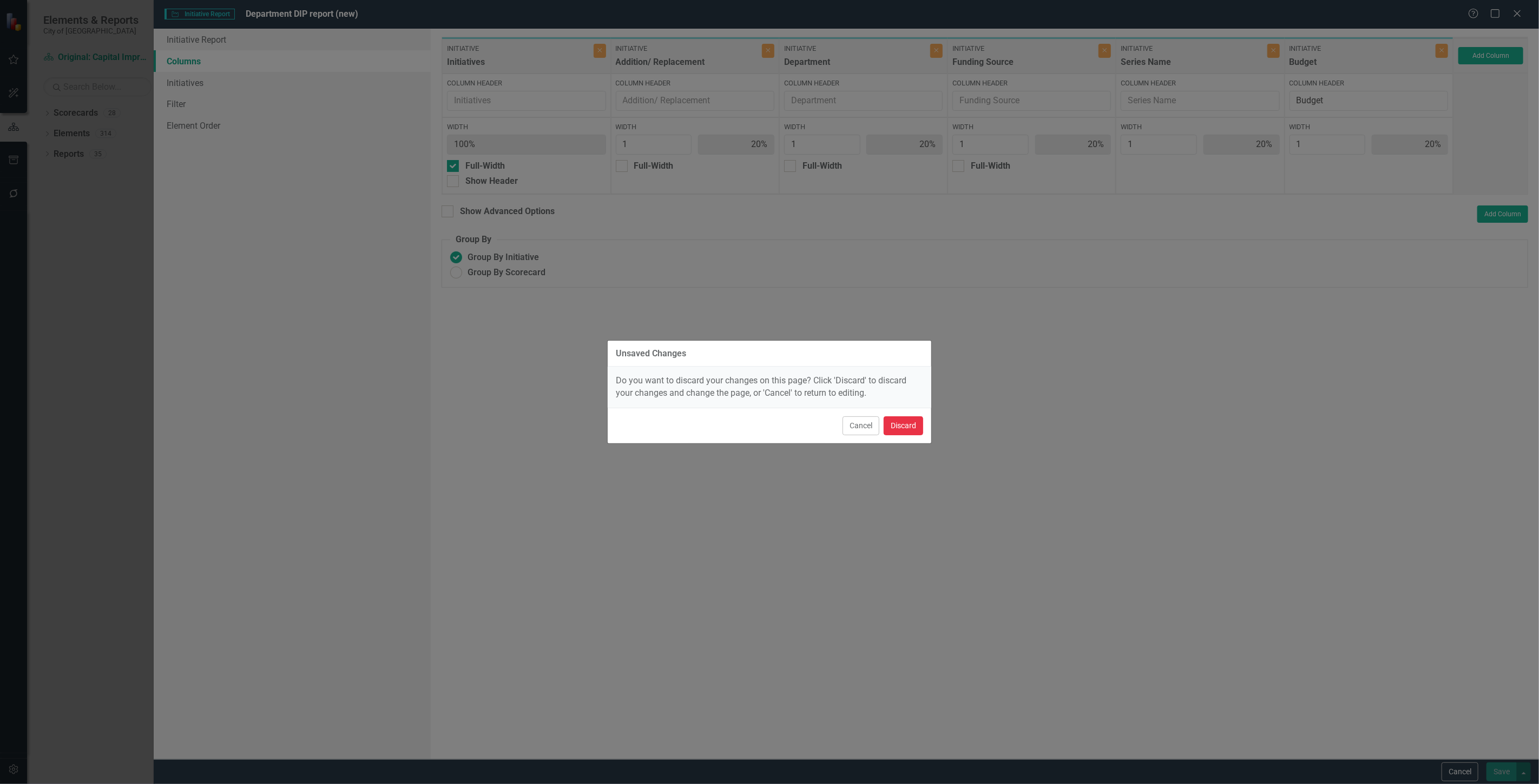
click at [906, 425] on button "Discard" at bounding box center [903, 426] width 39 height 19
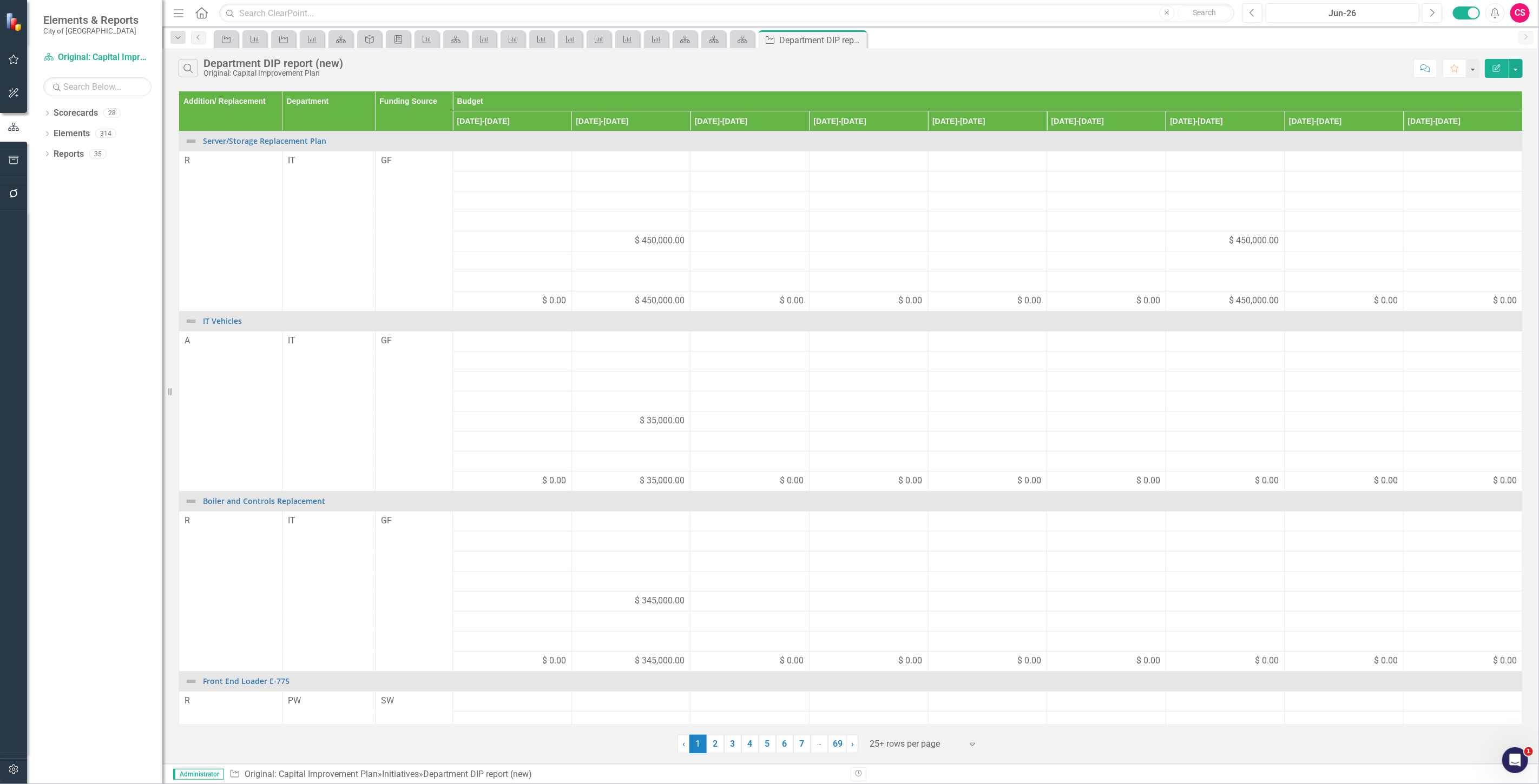
click at [1495, 60] on button "Edit Report" at bounding box center [1497, 69] width 24 height 19
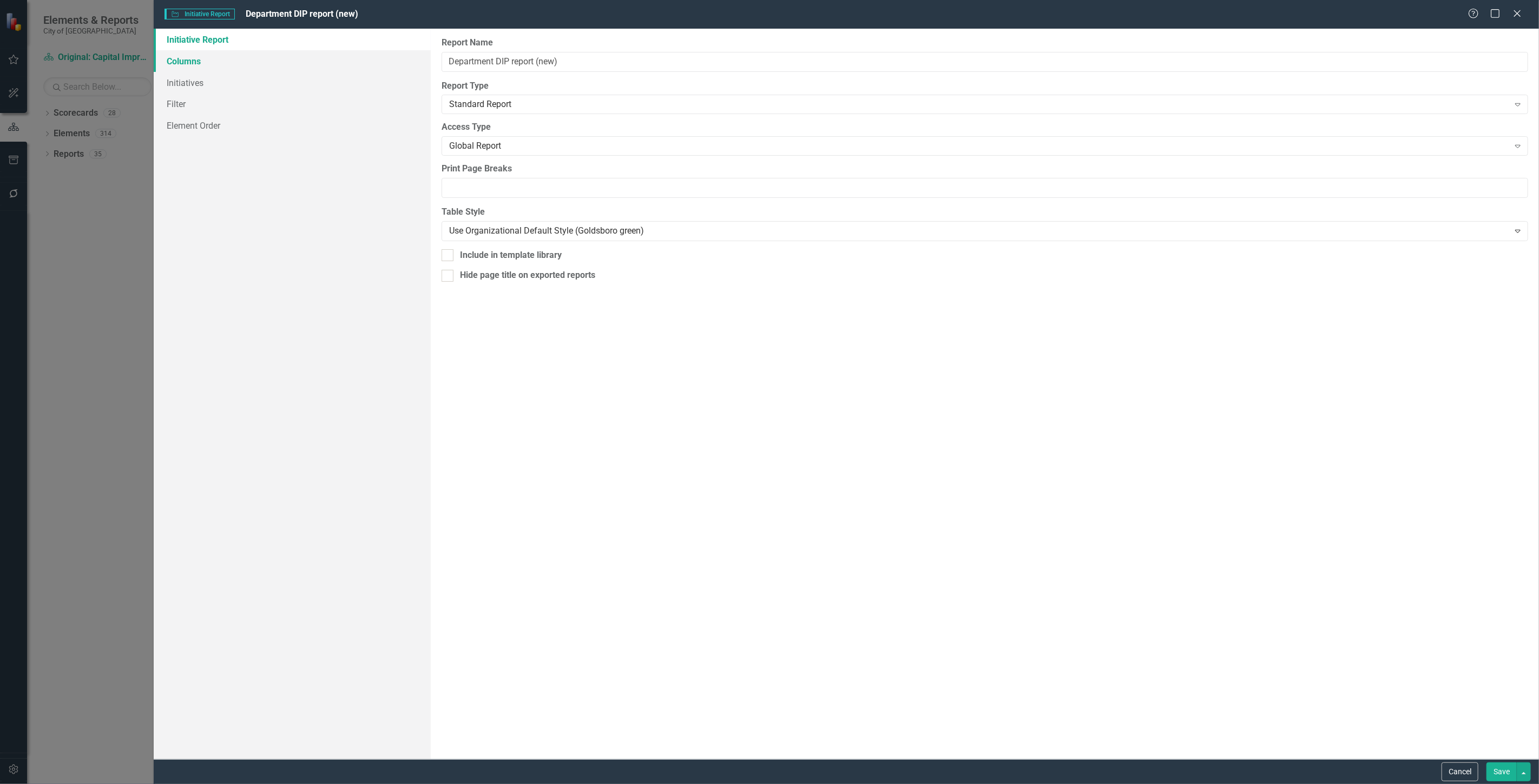
click at [280, 59] on link "Columns" at bounding box center [292, 61] width 277 height 21
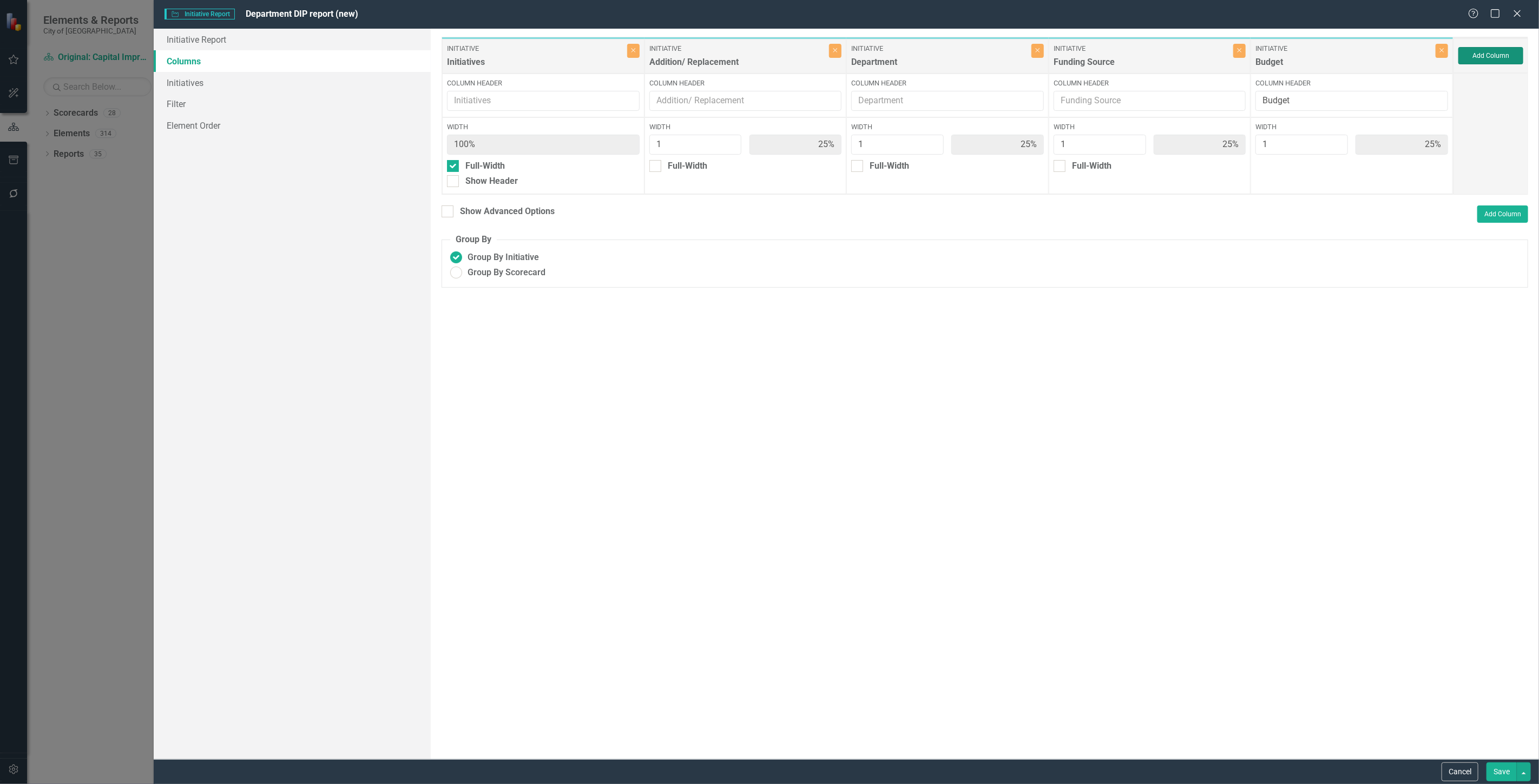
click at [1501, 60] on button "Add Column" at bounding box center [1491, 56] width 65 height 17
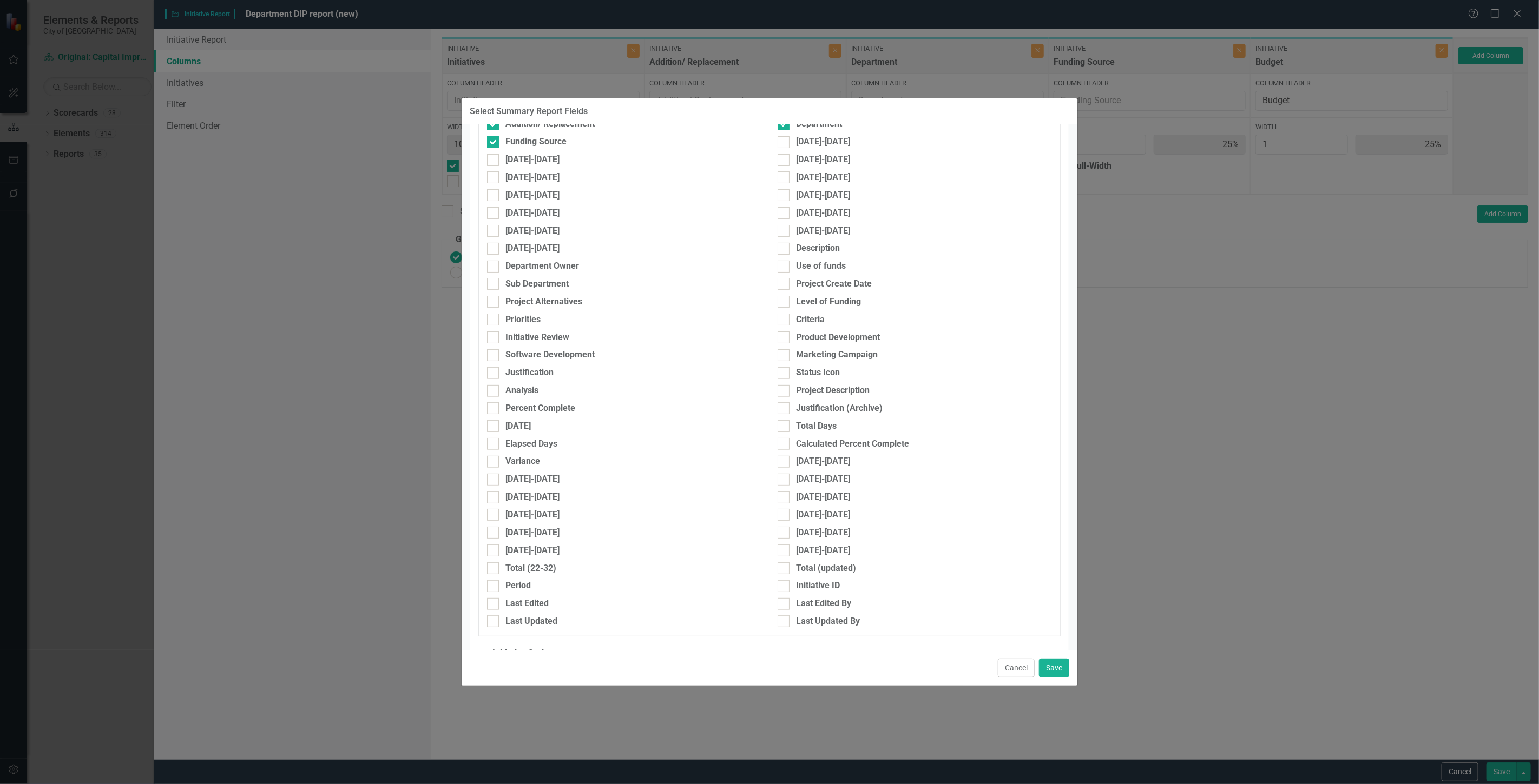
scroll to position [420, 0]
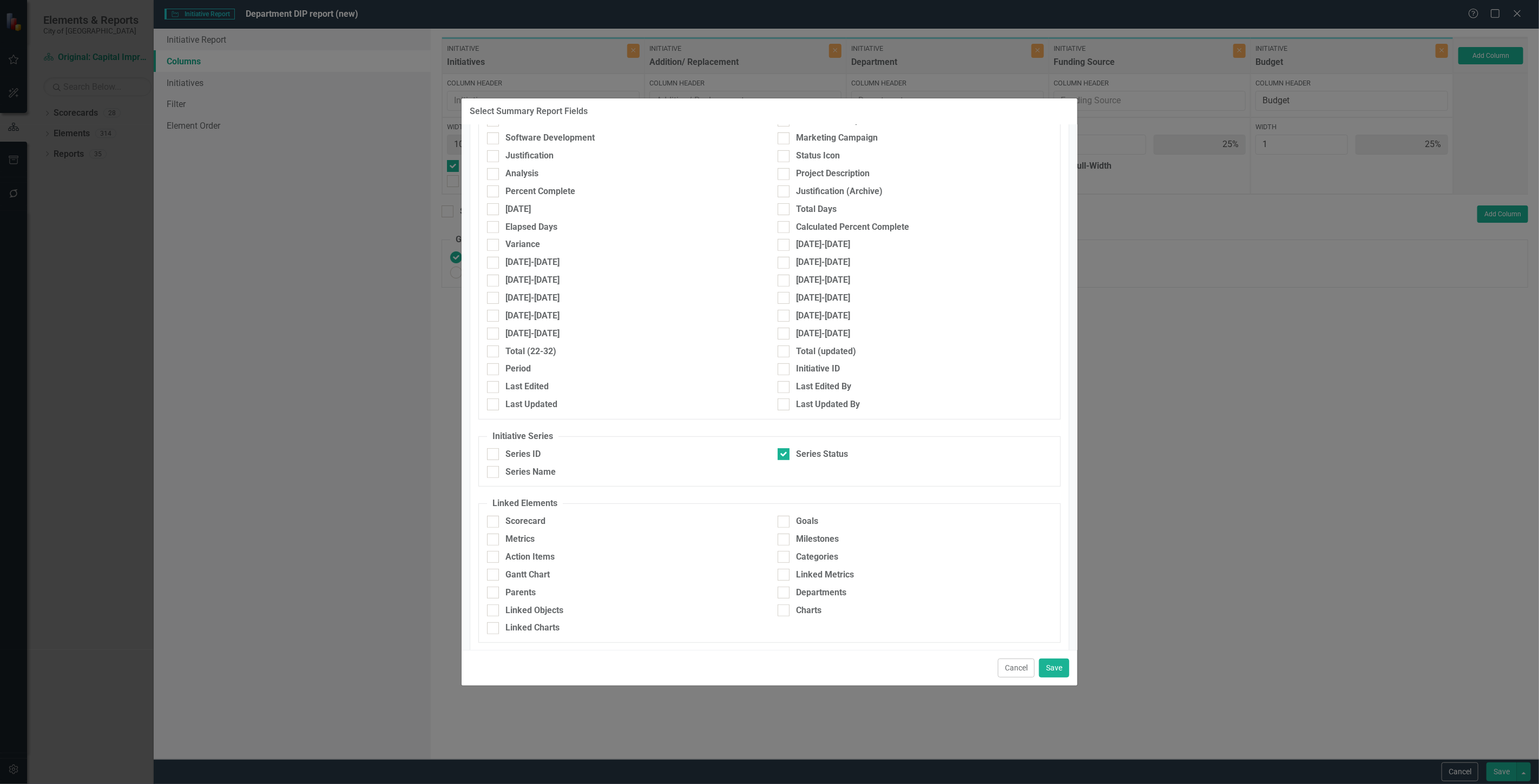
click at [508, 463] on div "Series ID" at bounding box center [624, 457] width 290 height 18
click at [511, 468] on div "Series Name" at bounding box center [531, 472] width 50 height 13
click at [494, 468] on input "Series Name" at bounding box center [490, 470] width 7 height 7
checkbox input "true"
click at [1059, 668] on button "Save" at bounding box center [1054, 668] width 30 height 19
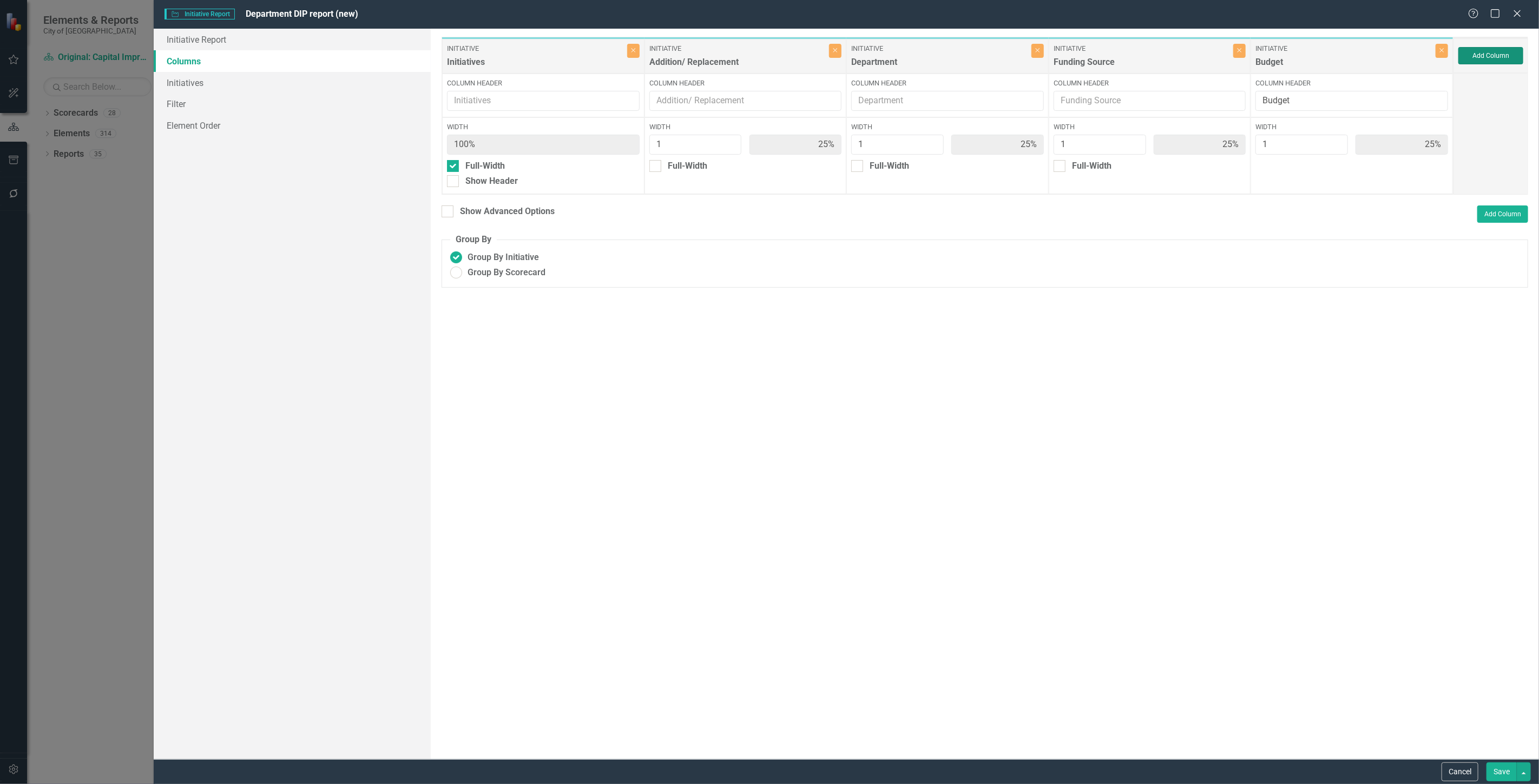
type input "20%"
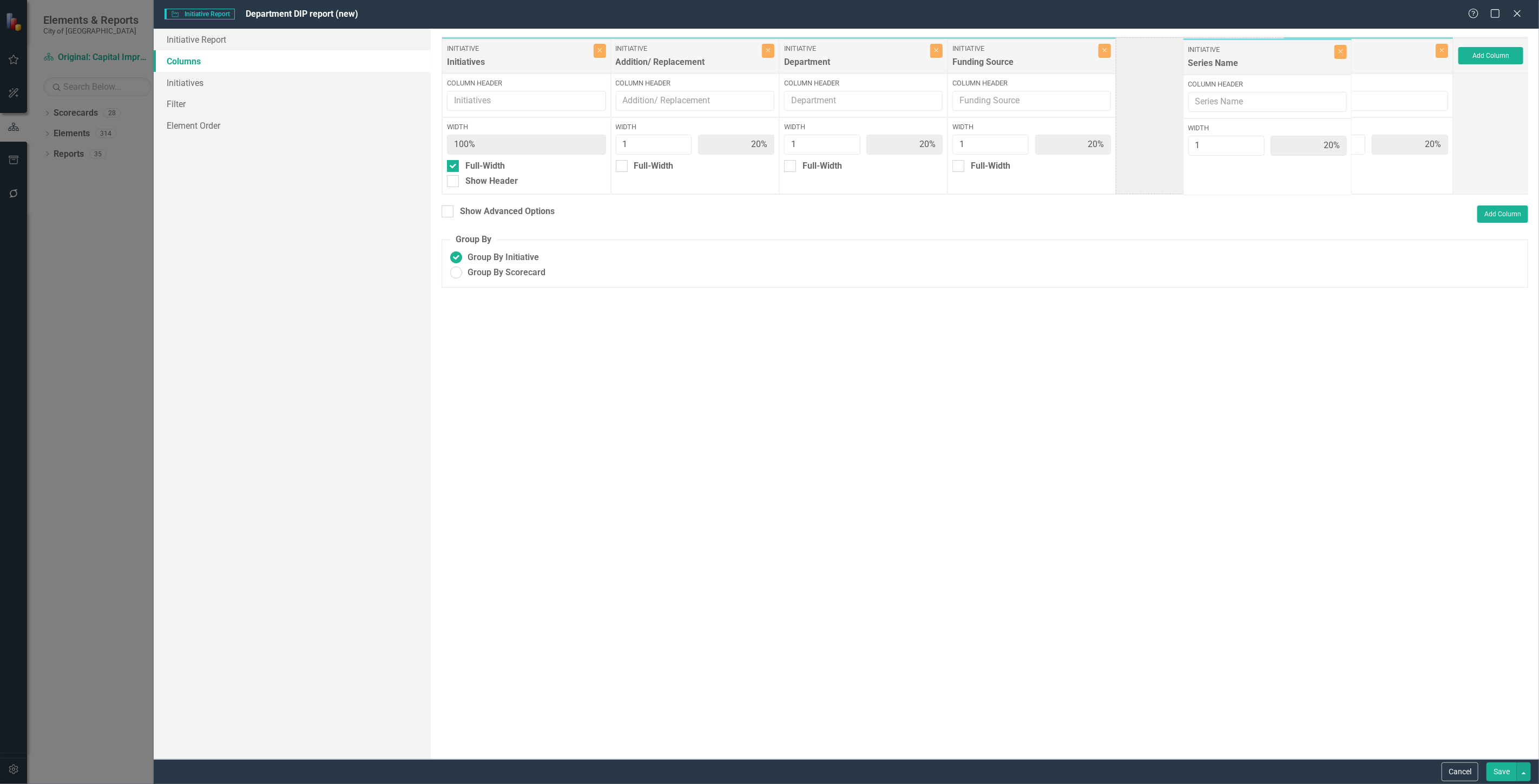
drag, startPoint x: 1336, startPoint y: 55, endPoint x: 1188, endPoint y: 60, distance: 148.1
click at [1191, 58] on div "Initiative Initiatives Close Column Header Width 100% Full-Width Show Header In…" at bounding box center [948, 116] width 1012 height 158
click at [1498, 772] on button "Save" at bounding box center [1501, 772] width 30 height 19
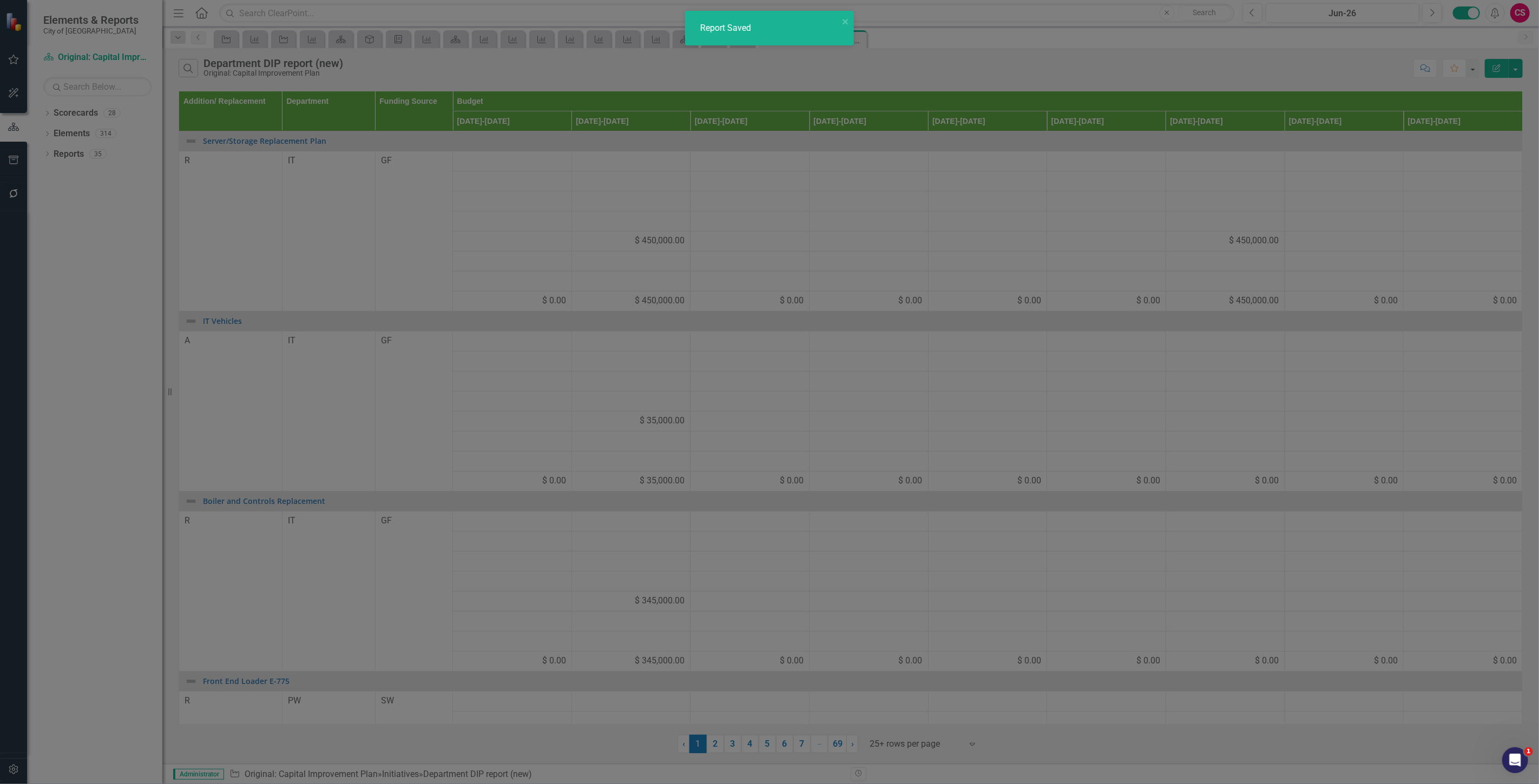
radio input "false"
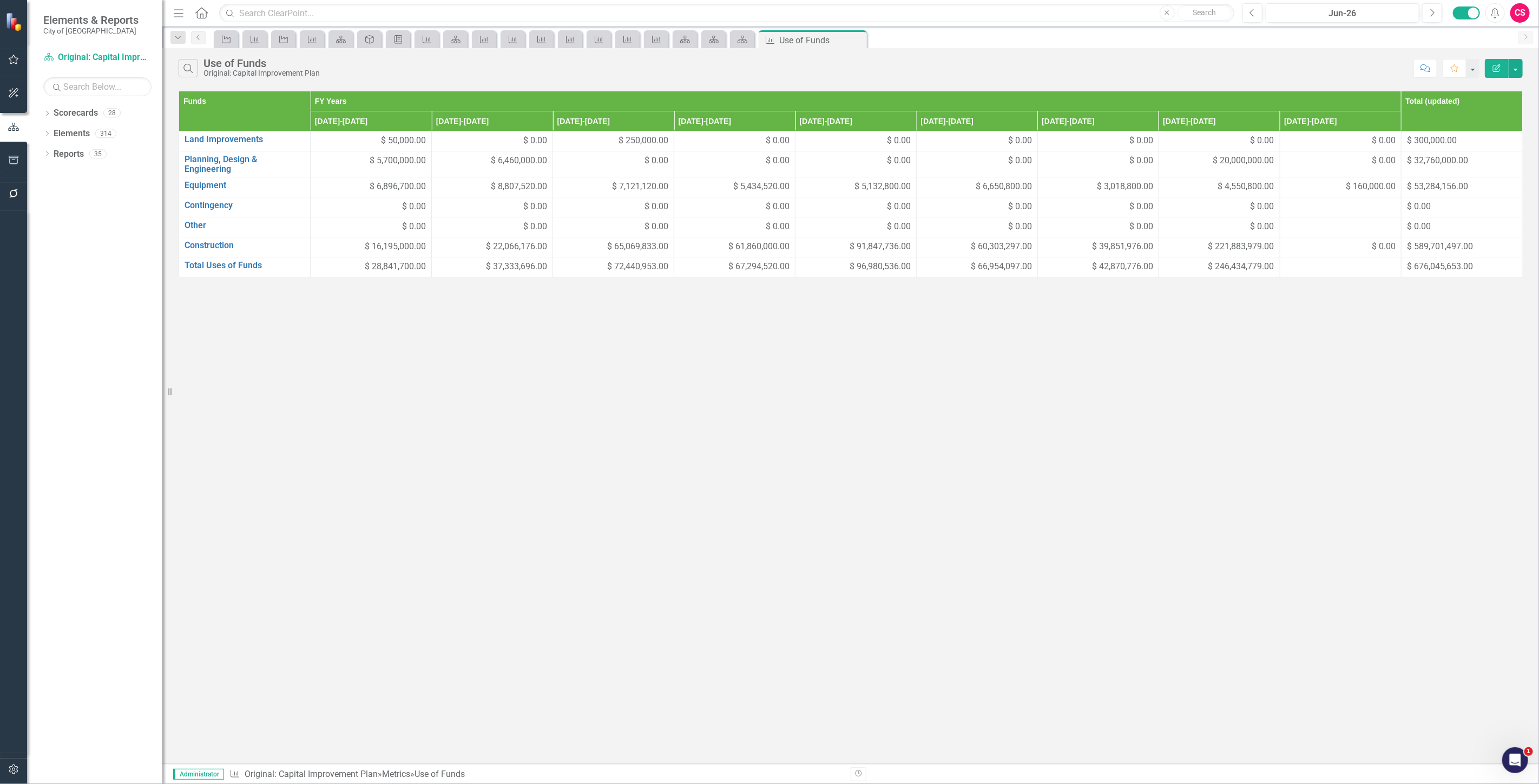
click at [1498, 66] on icon "Edit Report" at bounding box center [1497, 68] width 10 height 8
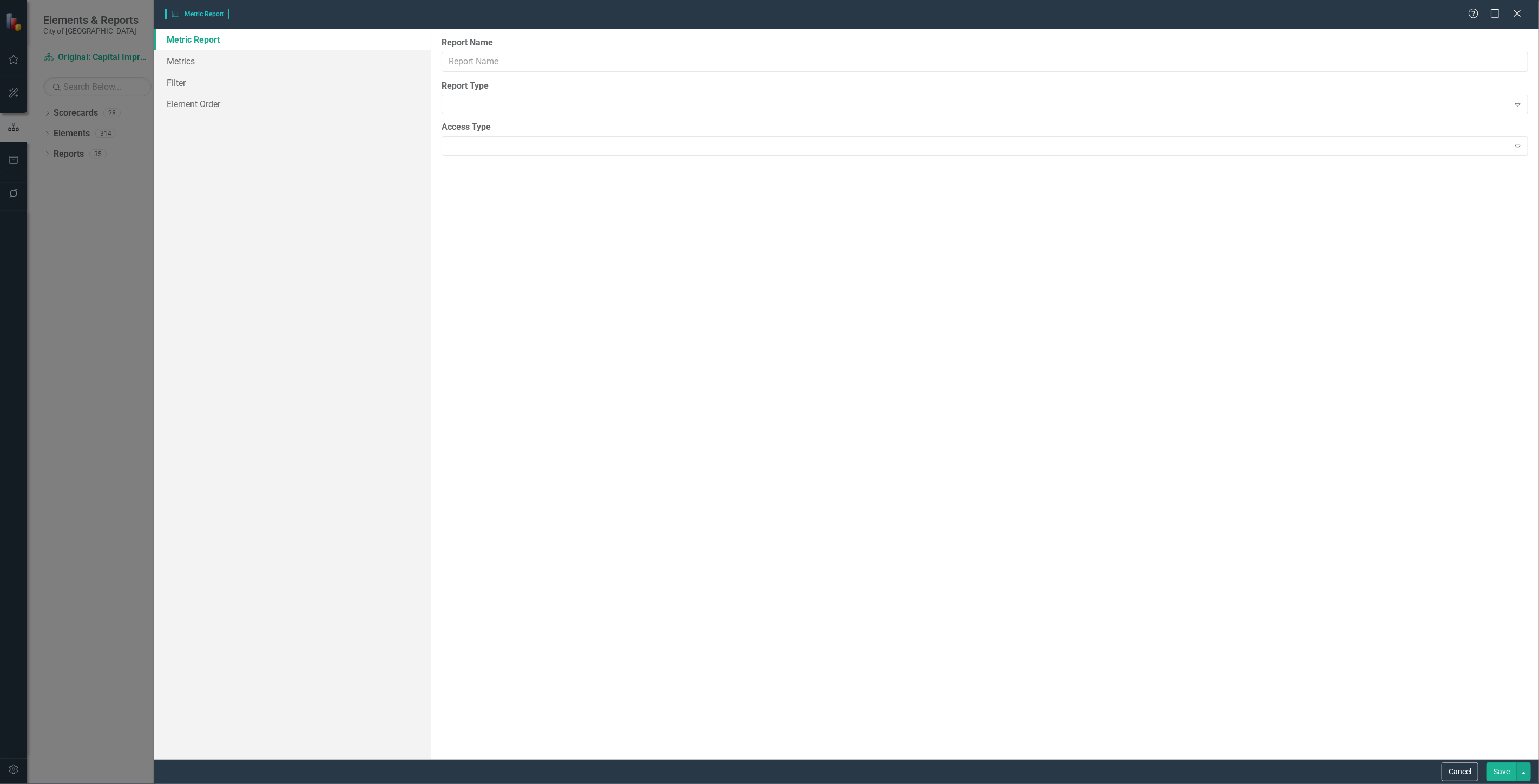
type input "Use of Funds"
click at [272, 61] on link "Columns" at bounding box center [292, 61] width 277 height 21
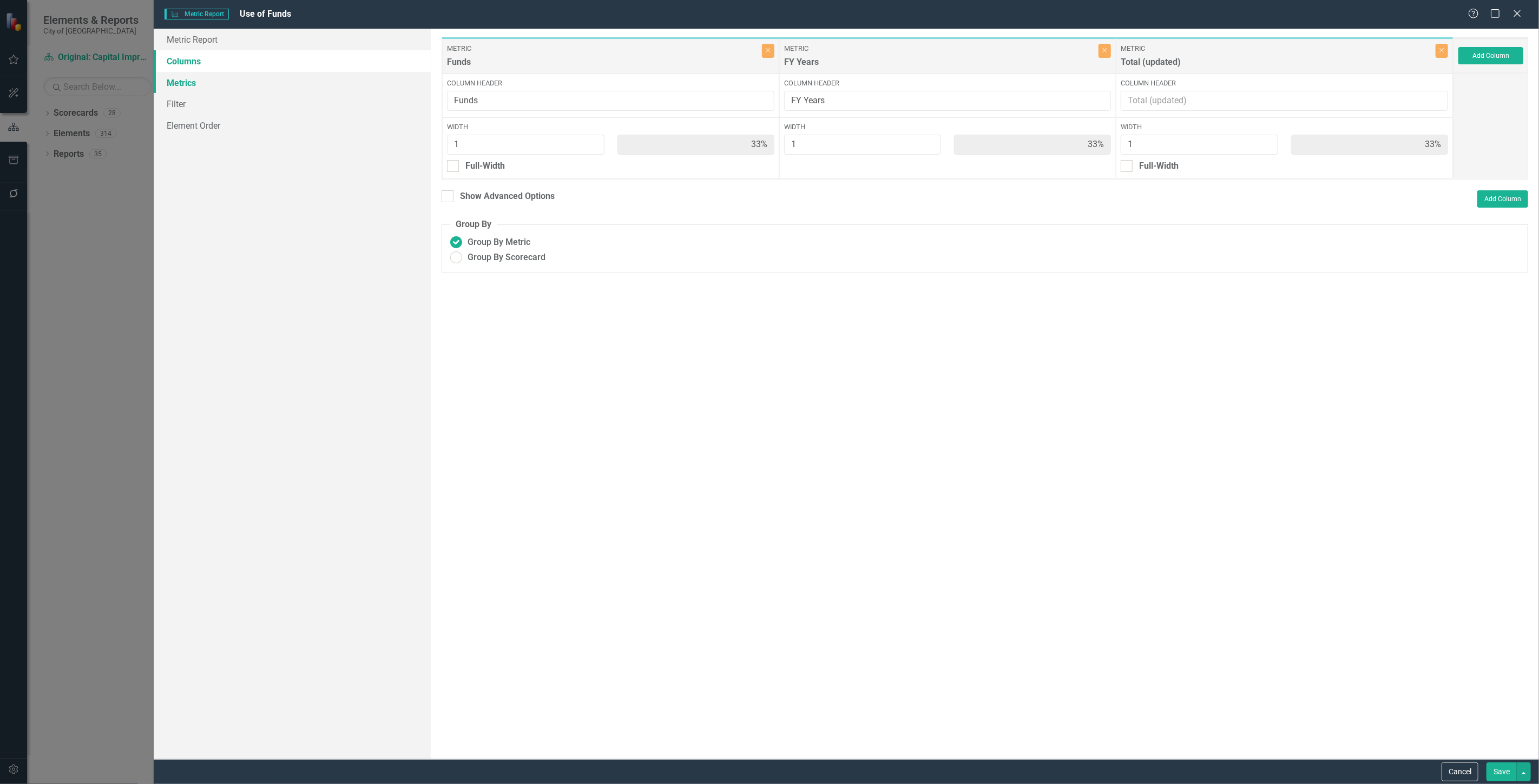
click at [284, 81] on link "Metrics" at bounding box center [292, 82] width 277 height 21
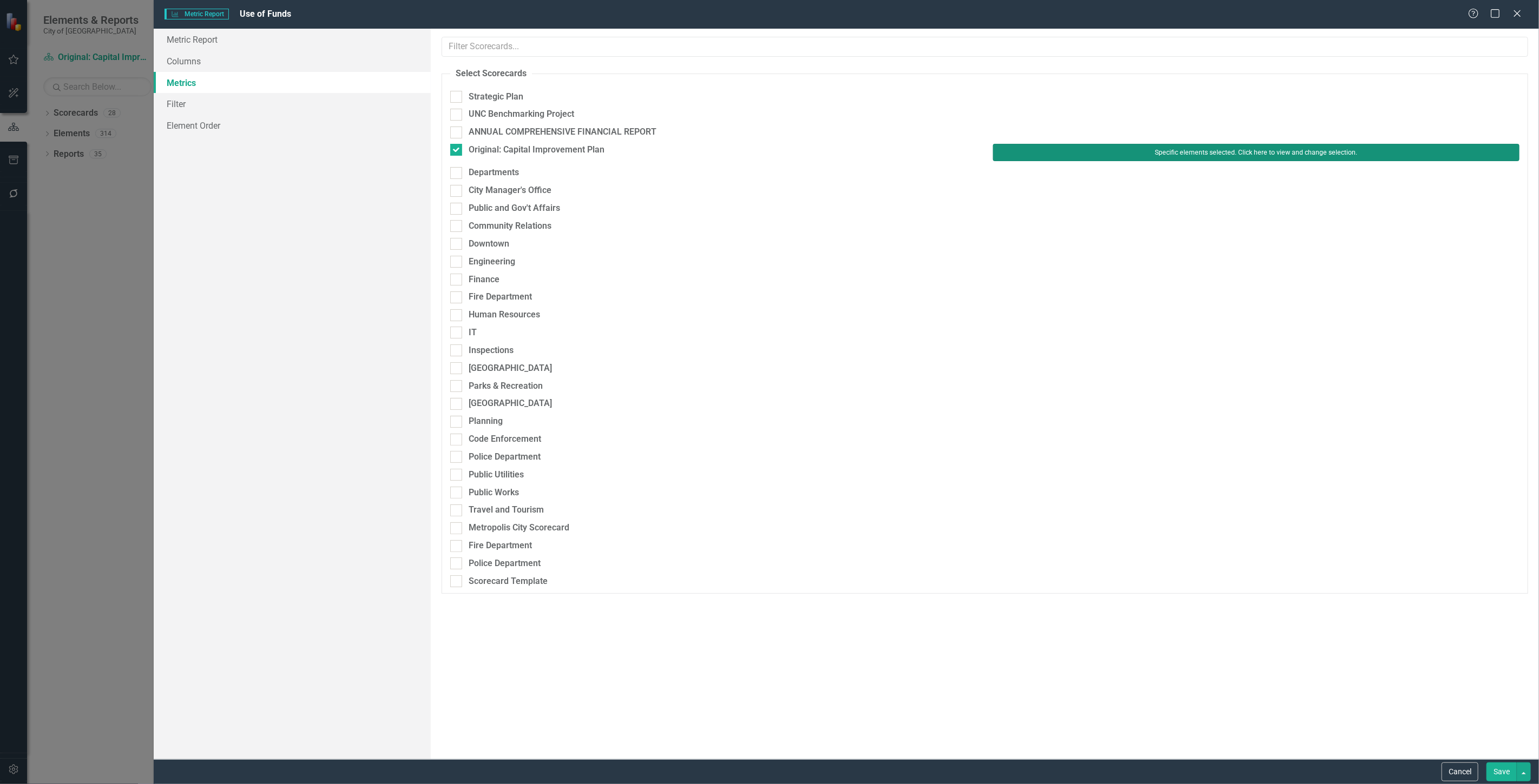
click at [1026, 153] on button "Specific elements selected. Click here to view and change selection." at bounding box center [1256, 152] width 526 height 17
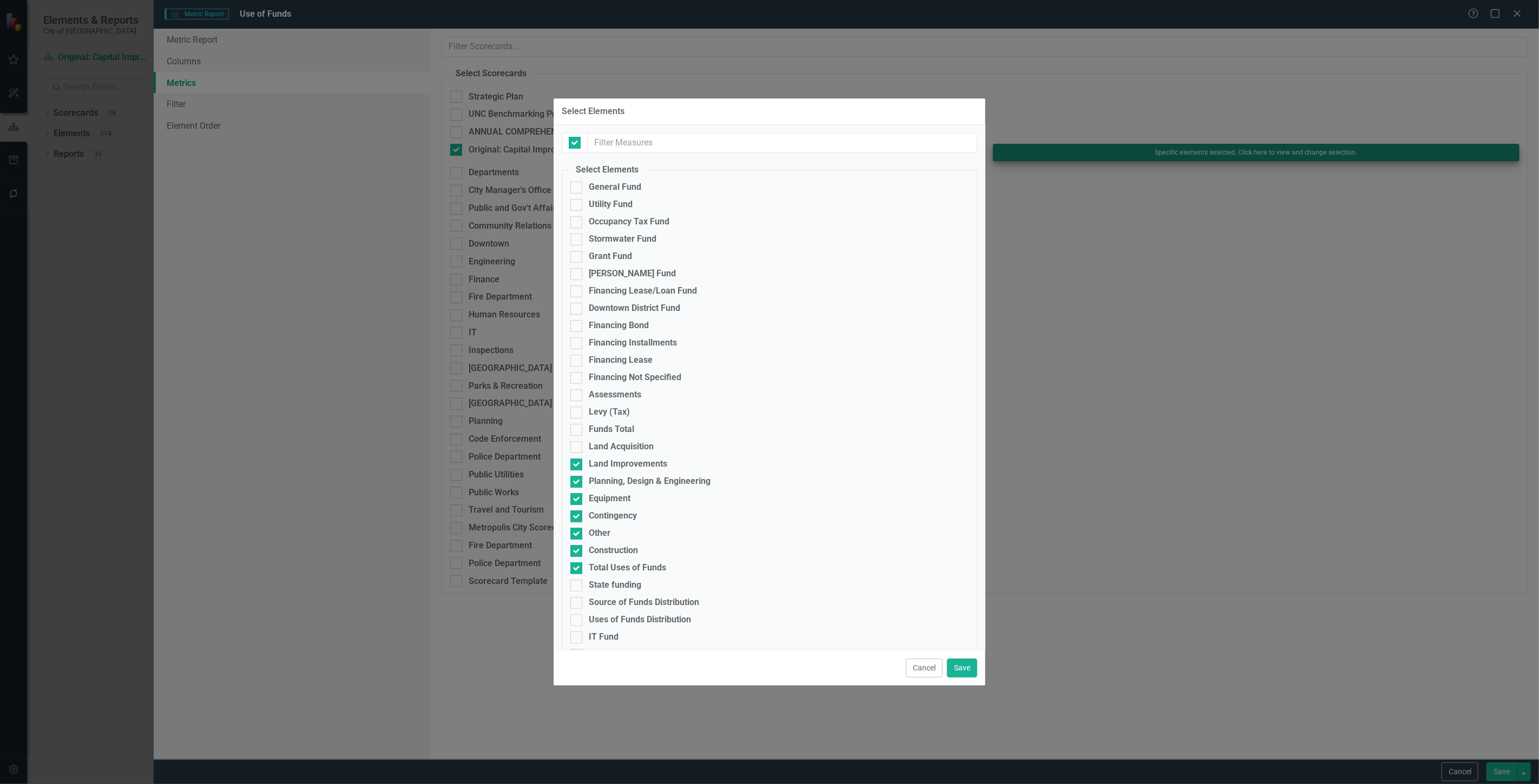
checkbox input "false"
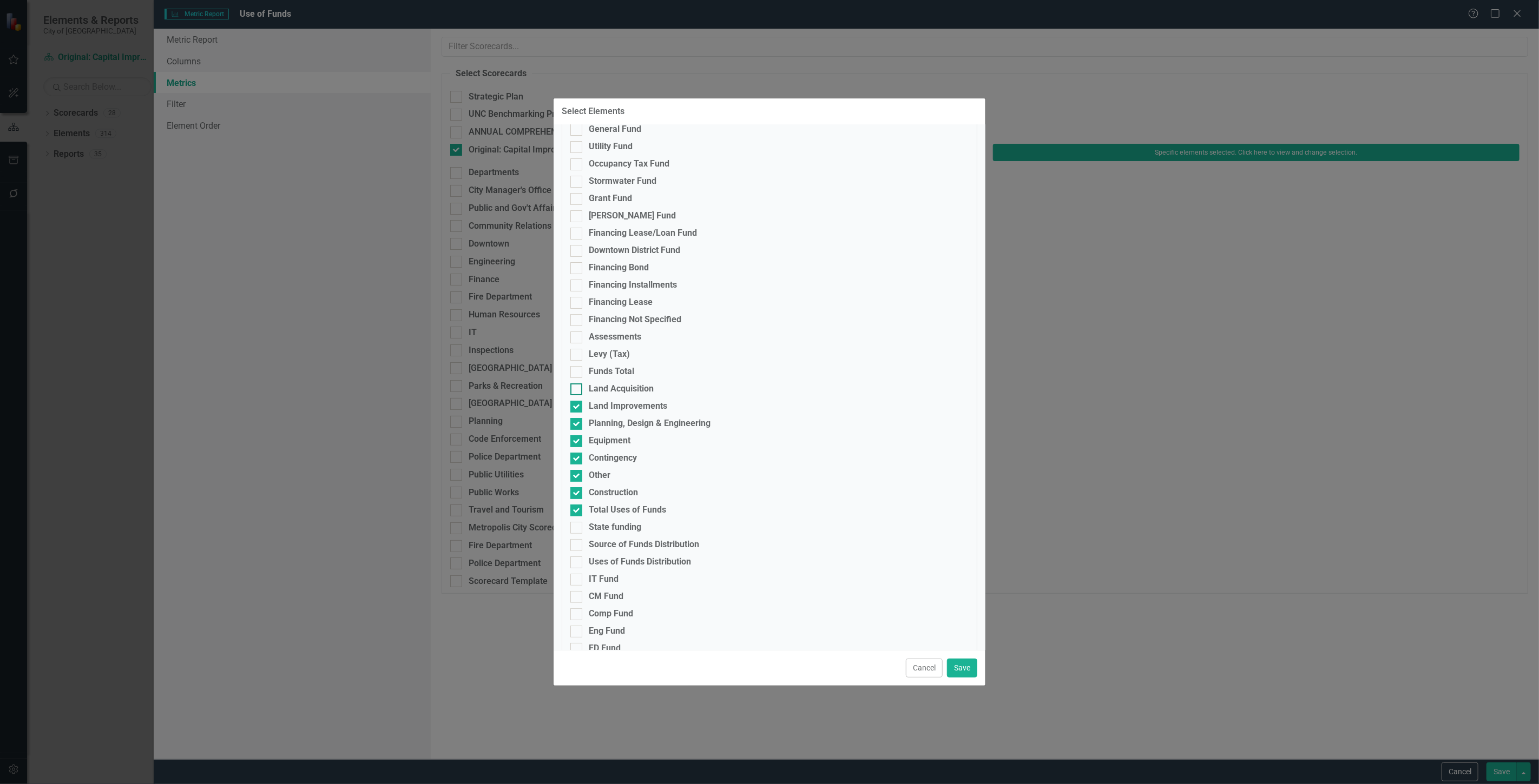
scroll to position [60, 0]
click at [913, 668] on button "Cancel" at bounding box center [924, 668] width 37 height 19
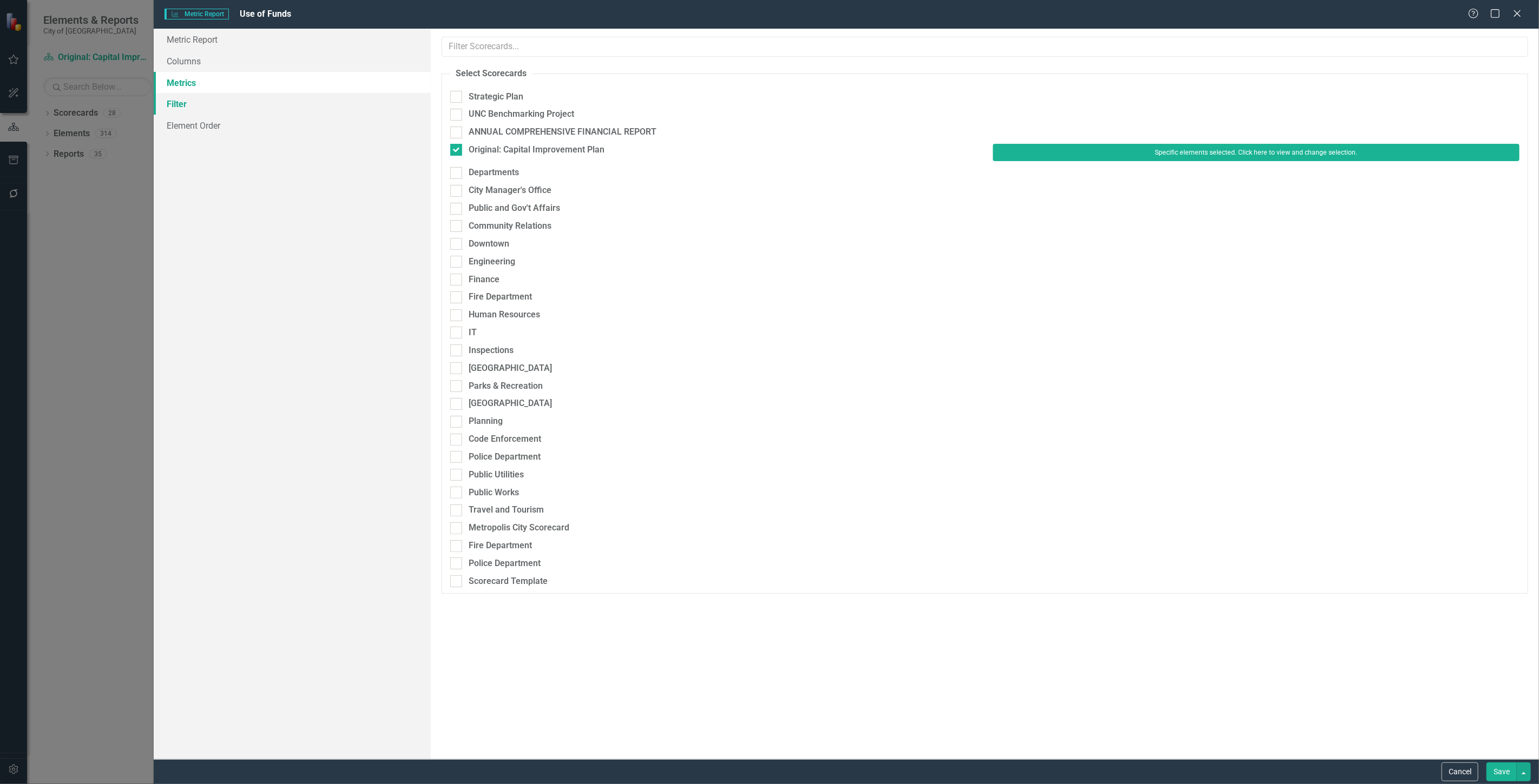
click at [315, 111] on link "Filter" at bounding box center [292, 104] width 277 height 21
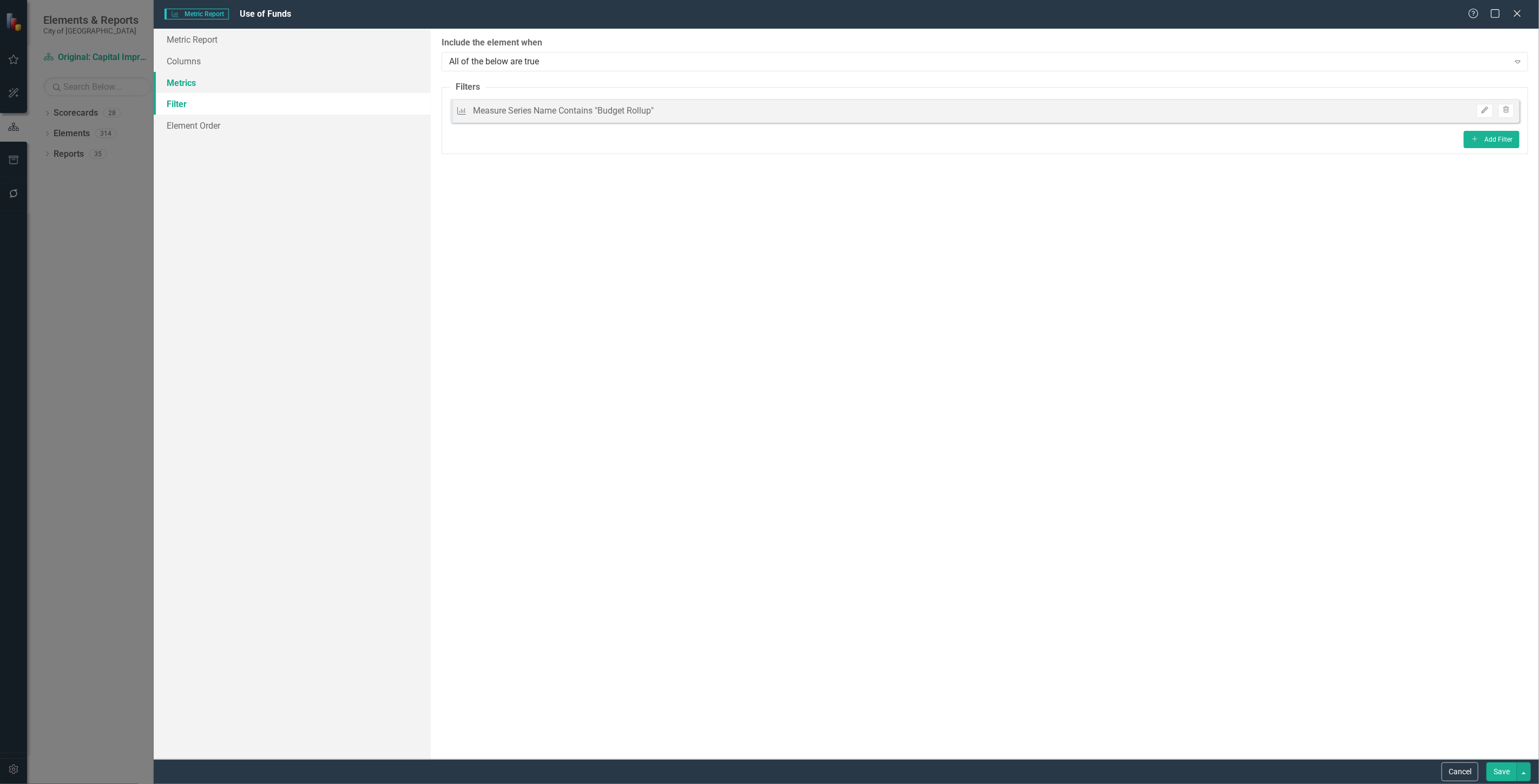
click at [336, 83] on link "Metrics" at bounding box center [292, 82] width 277 height 21
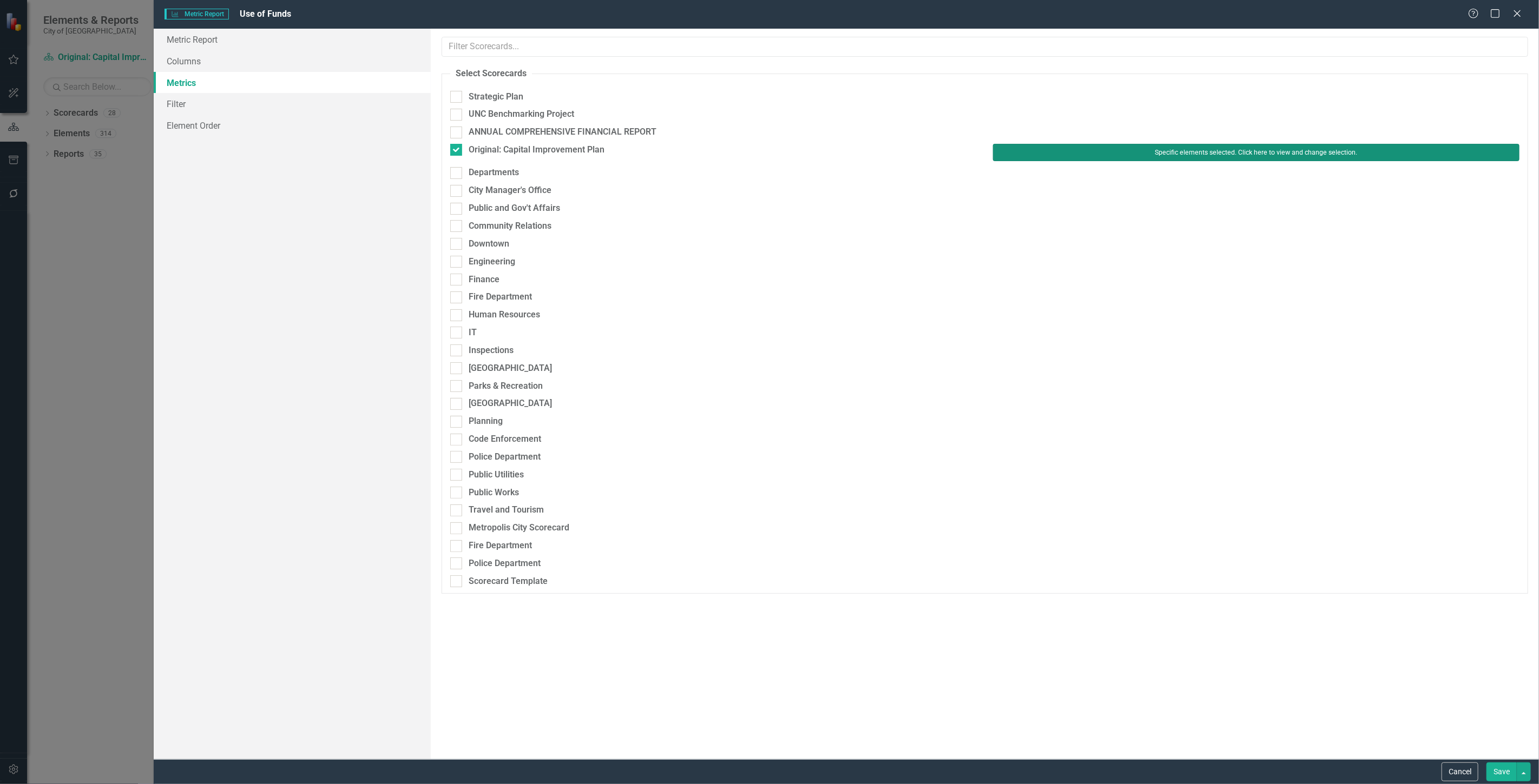
click at [1008, 160] on button "Specific elements selected. Click here to view and change selection." at bounding box center [1256, 152] width 526 height 17
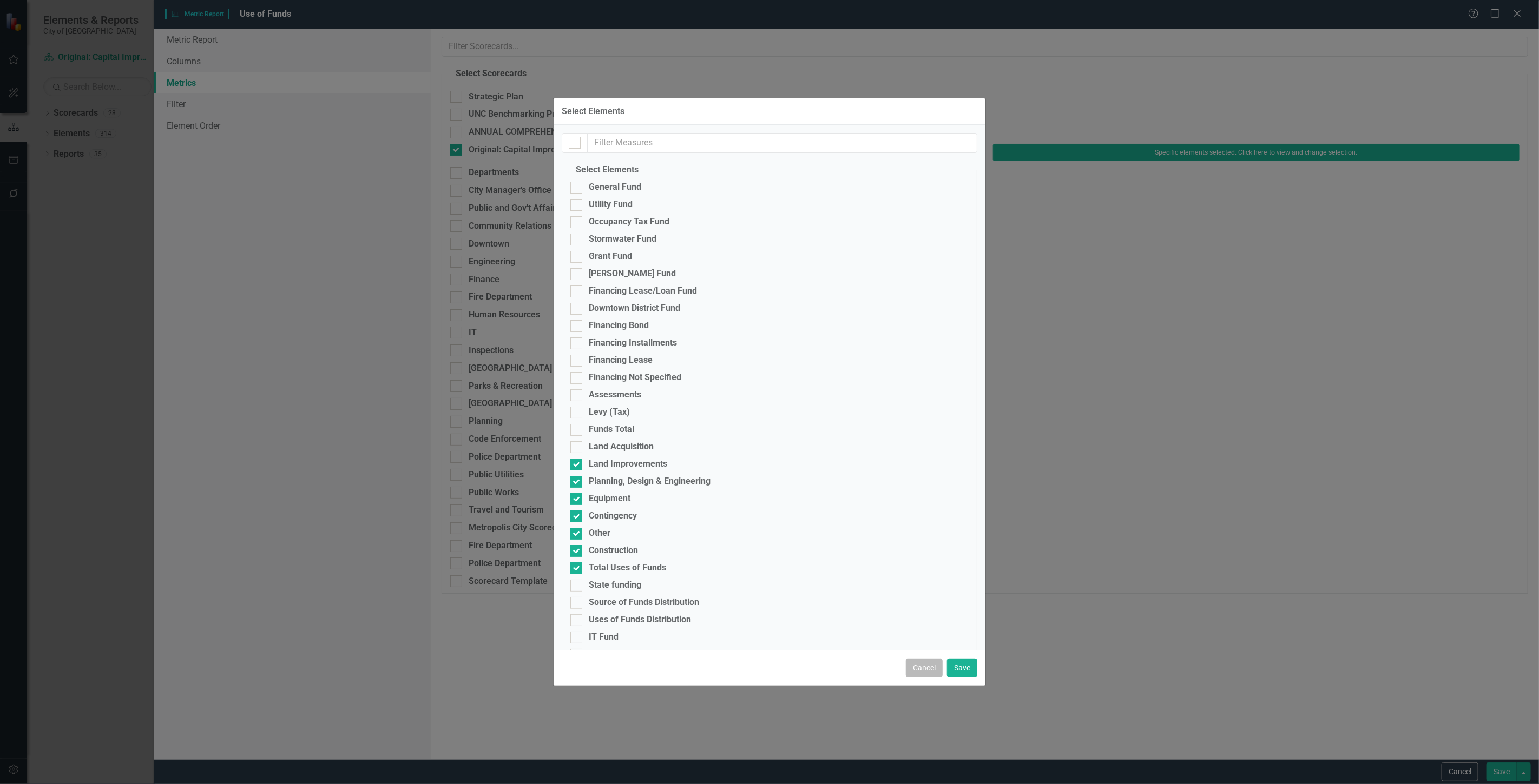
click at [922, 663] on button "Cancel" at bounding box center [924, 668] width 37 height 19
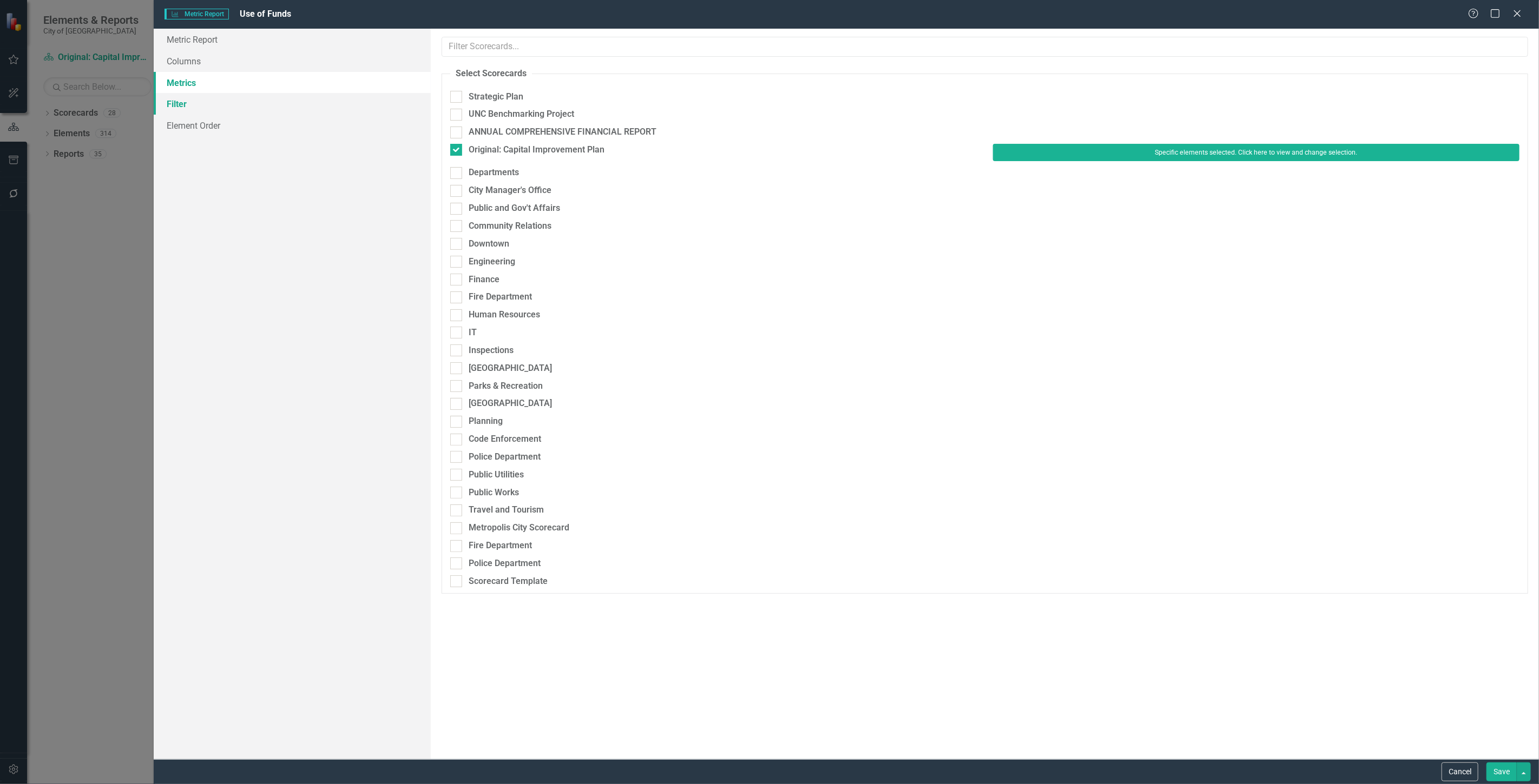
click at [192, 104] on link "Filter" at bounding box center [292, 104] width 277 height 21
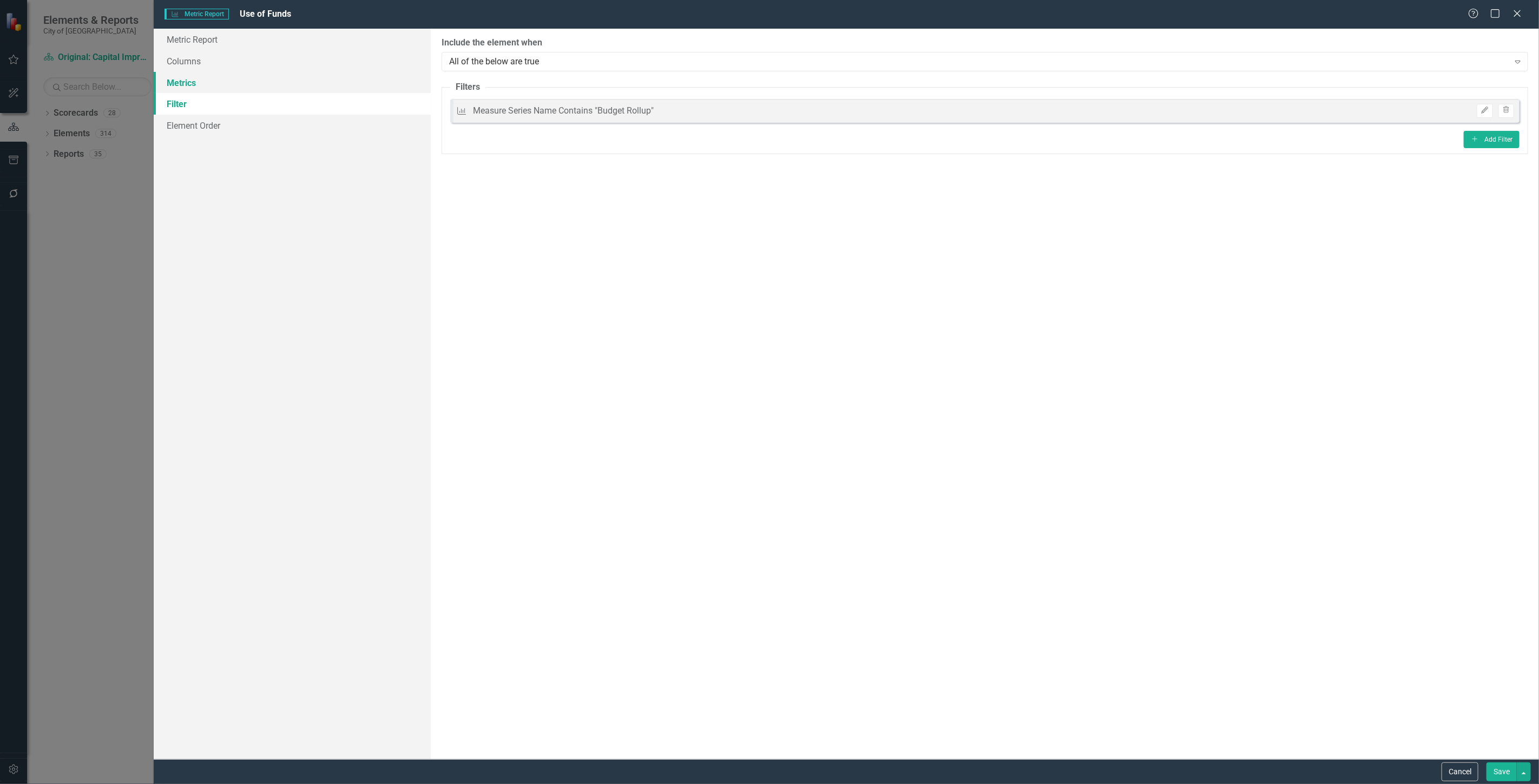
click at [234, 89] on link "Metrics" at bounding box center [292, 82] width 277 height 21
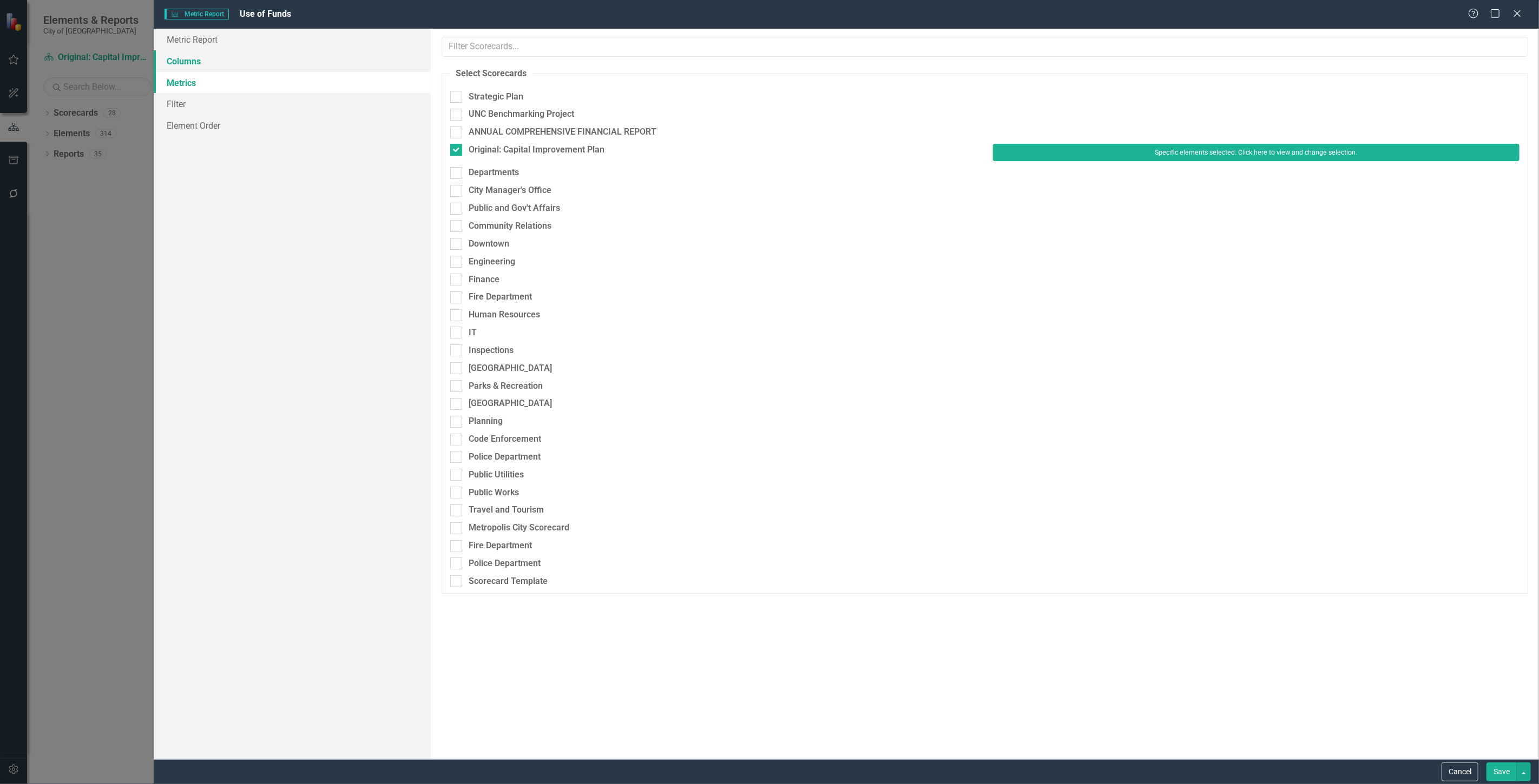
click at [237, 56] on link "Columns" at bounding box center [292, 61] width 277 height 21
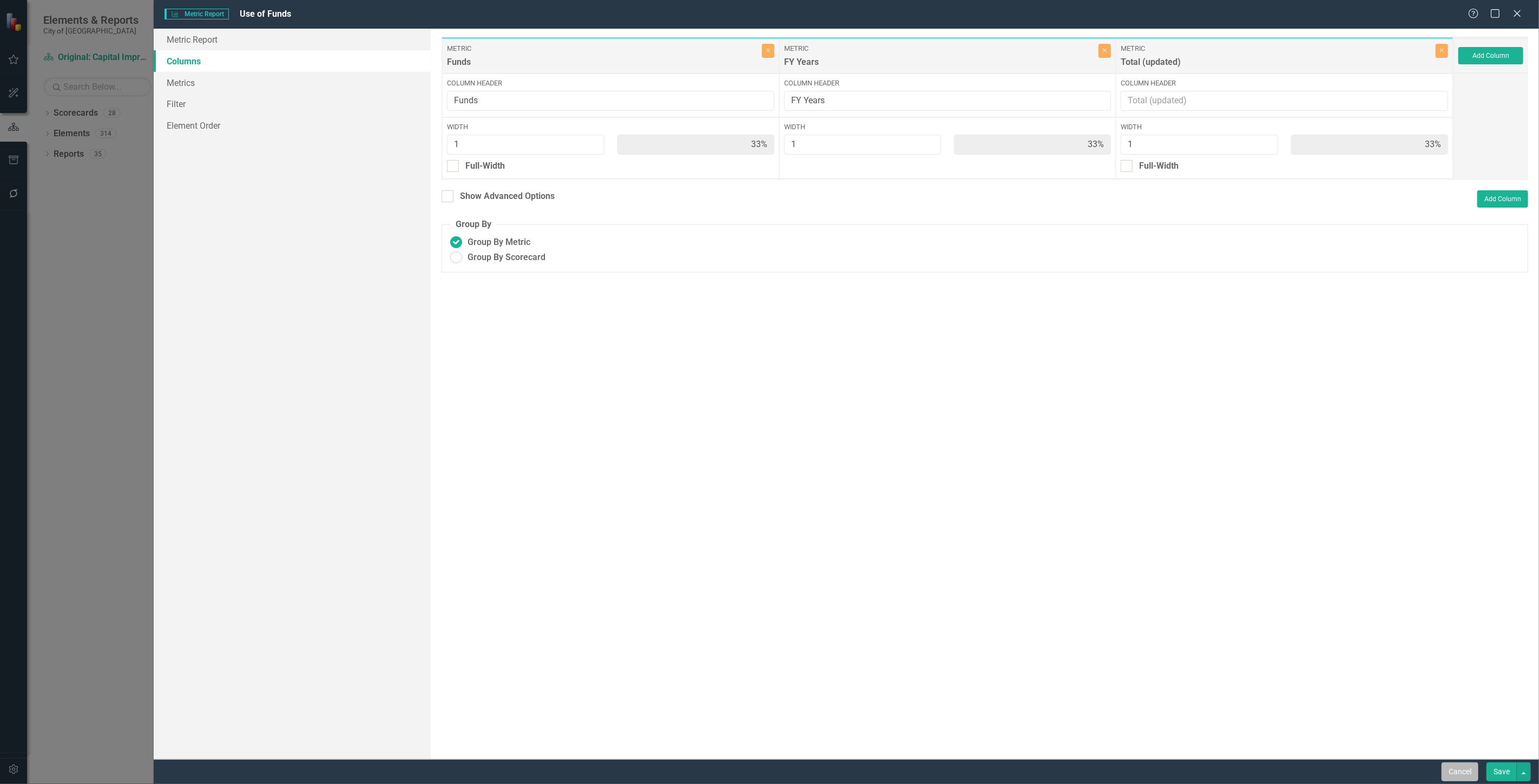
click at [1467, 779] on button "Cancel" at bounding box center [1460, 772] width 37 height 19
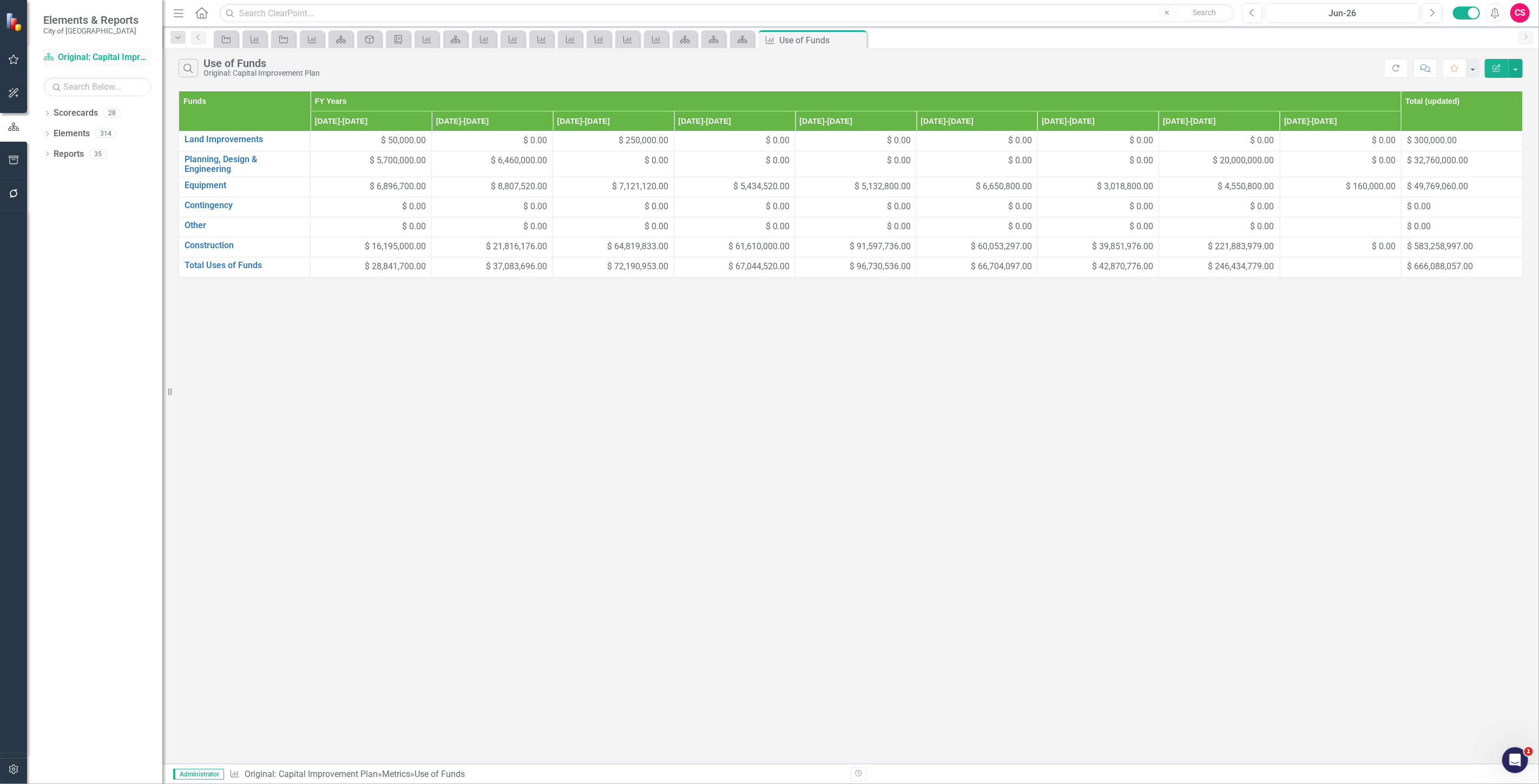
click at [87, 52] on link "Scorecard Original: Capital Improvement Plan" at bounding box center [97, 57] width 108 height 13
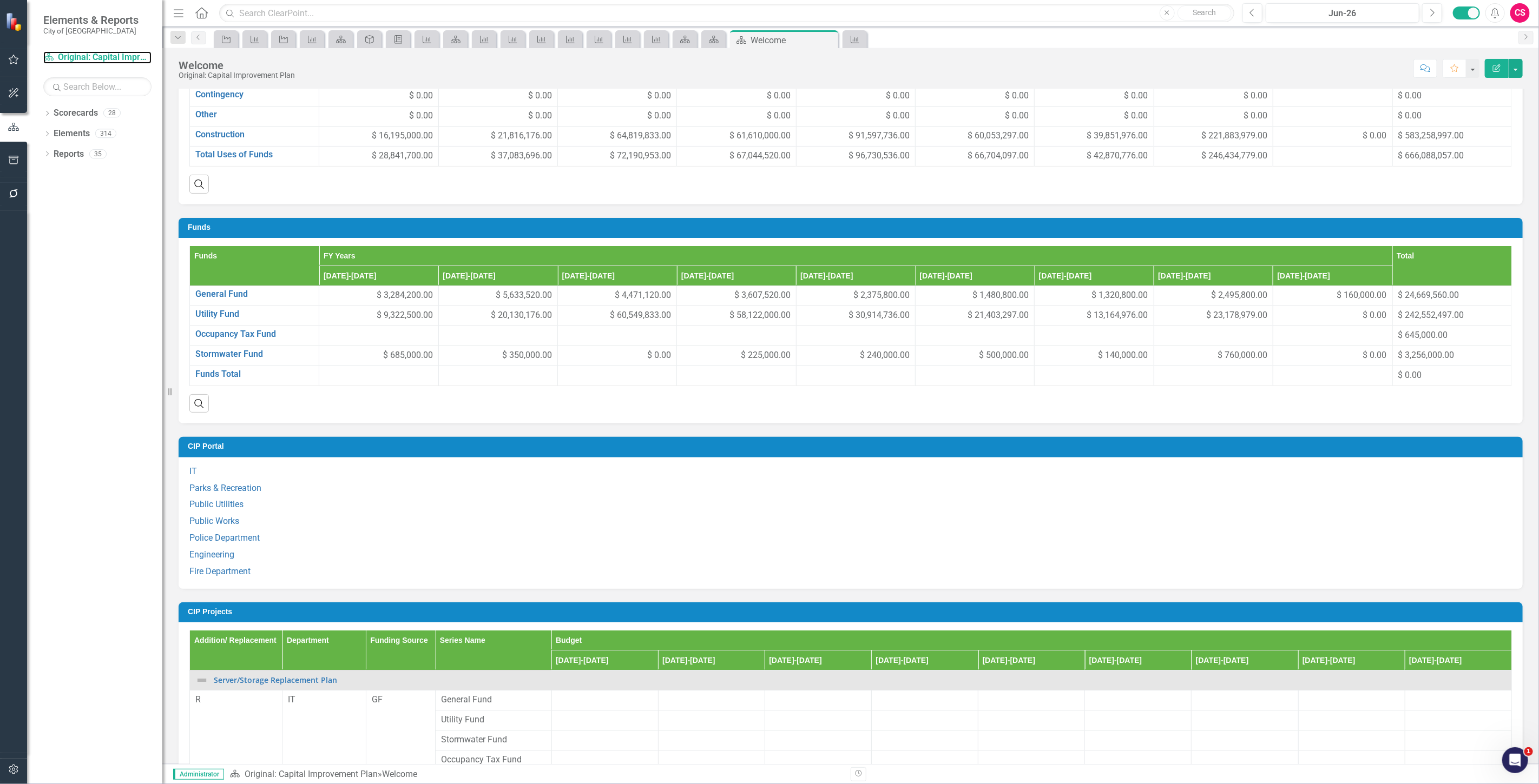
scroll to position [480, 0]
click at [280, 230] on h3 "Funds" at bounding box center [852, 227] width 1329 height 8
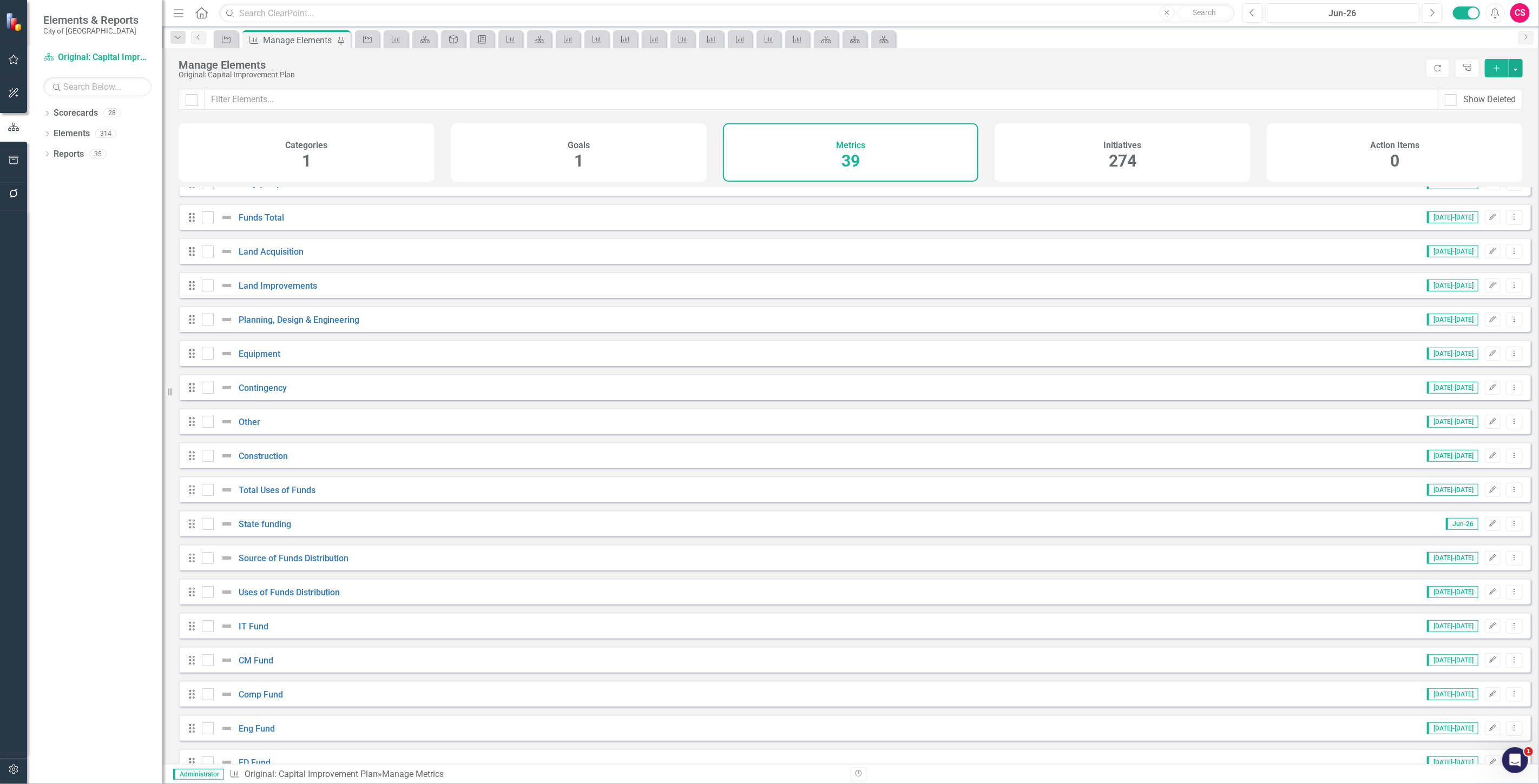
scroll to position [460, 0]
click at [261, 359] on link "Equipment" at bounding box center [259, 354] width 42 height 10
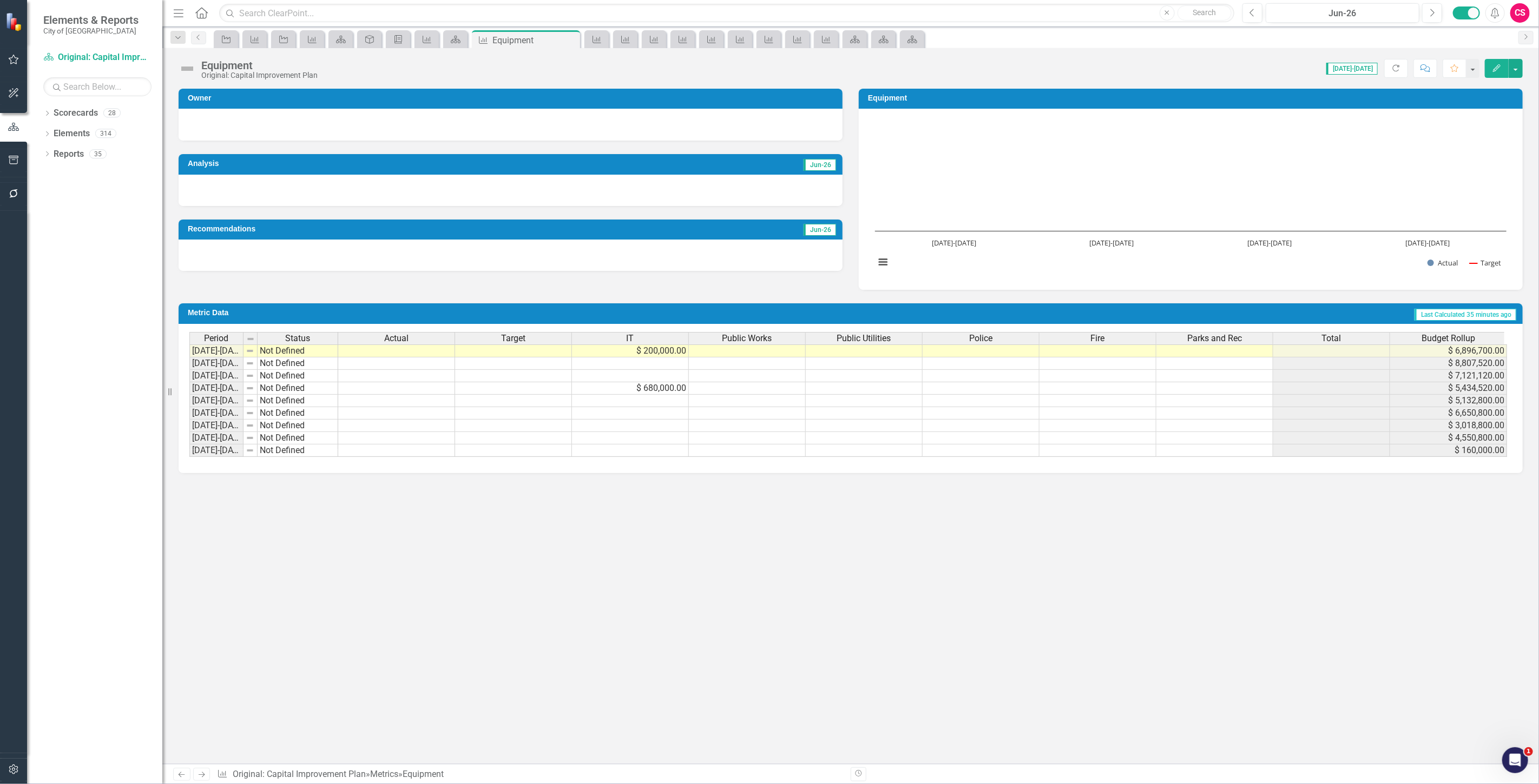
click at [1434, 334] on span "Budget Rollup" at bounding box center [1448, 339] width 54 height 10
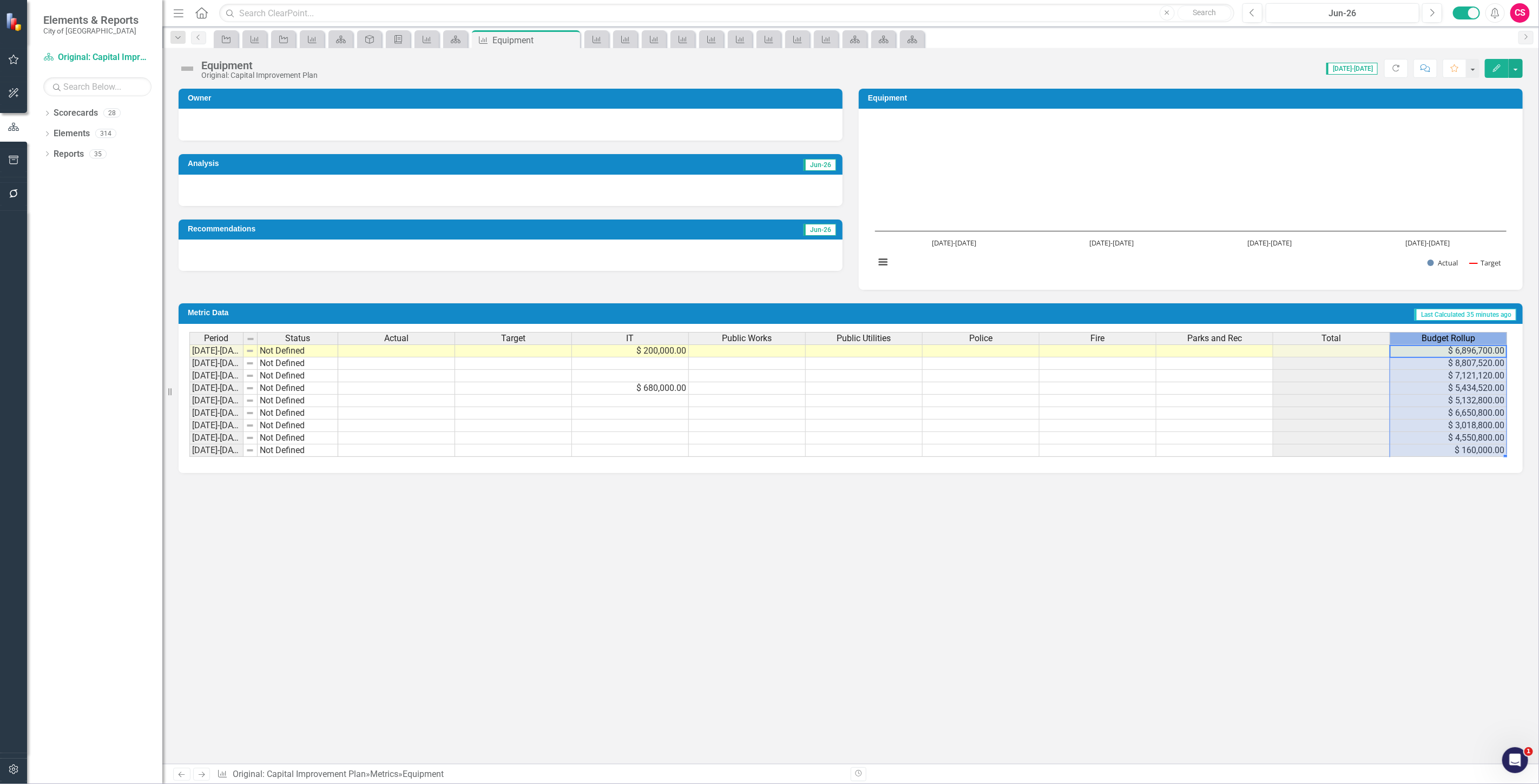
click at [1434, 334] on span "Budget Rollup" at bounding box center [1448, 339] width 54 height 10
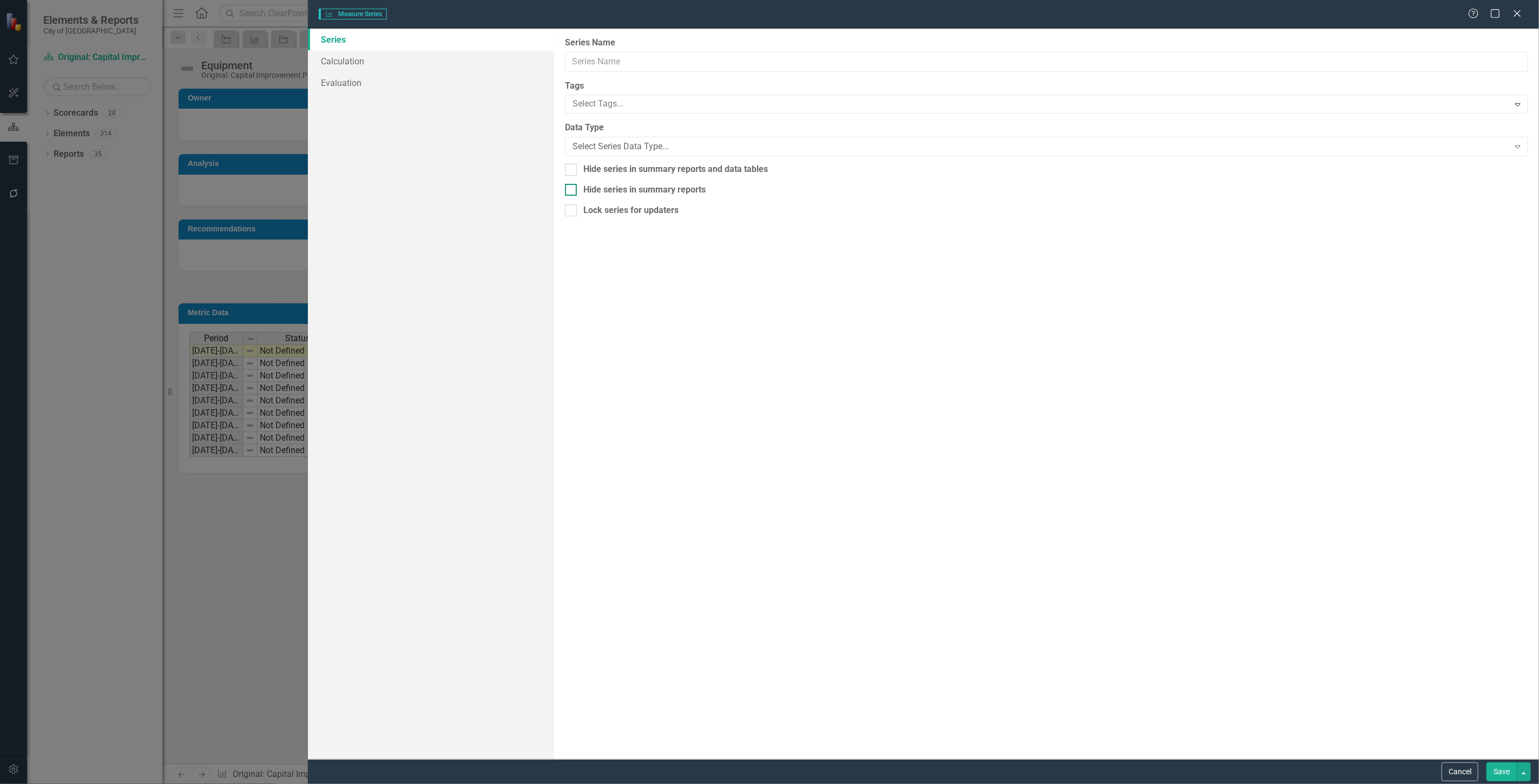
type input "Budget Rollup"
click at [348, 58] on link "Calculation" at bounding box center [431, 61] width 246 height 21
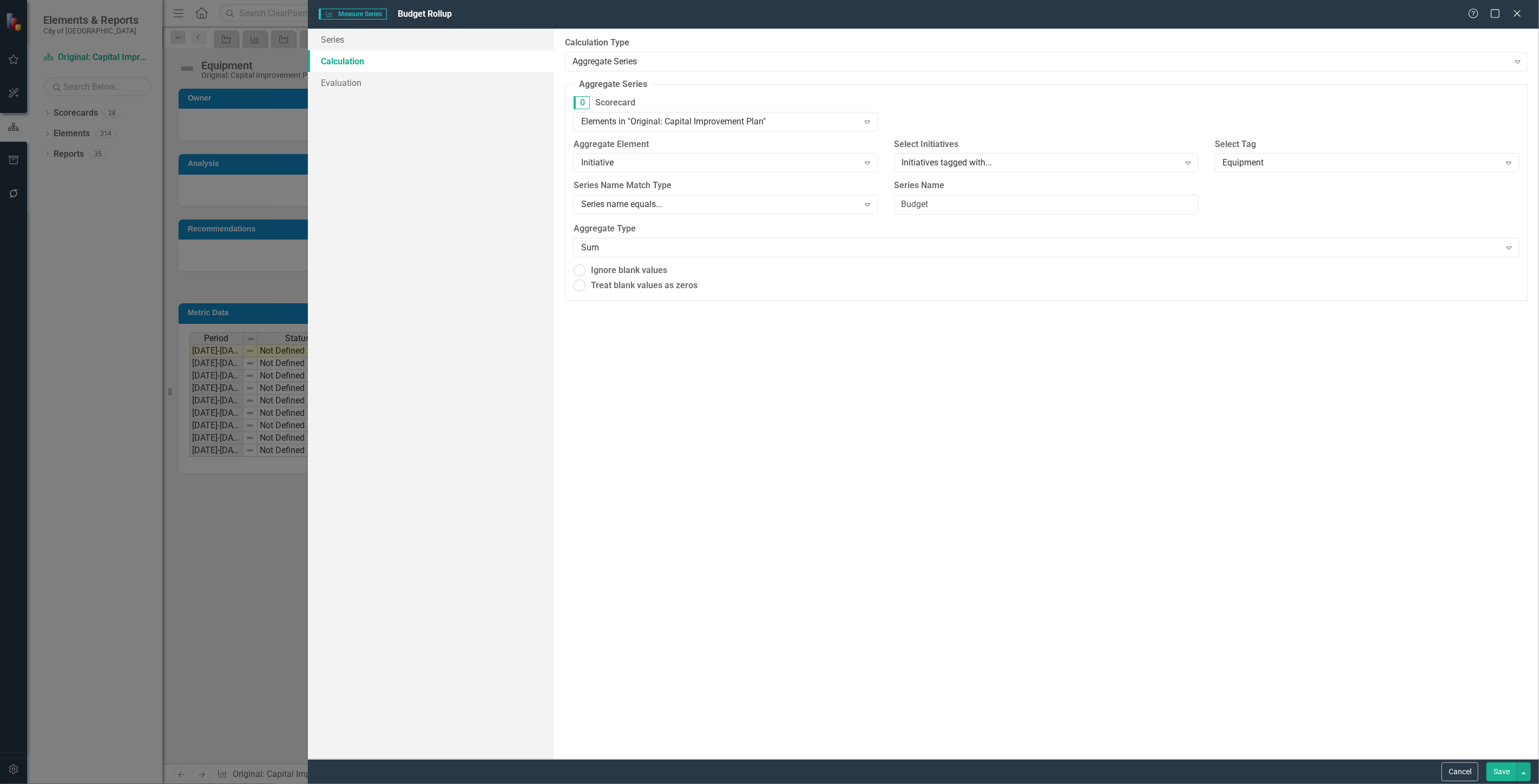
radio input "true"
drag, startPoint x: 951, startPoint y: 202, endPoint x: 850, endPoint y: 203, distance: 101.0
click at [850, 203] on div "198 Series Name Match Type Series name equals... Expand Series Name Budget" at bounding box center [1047, 202] width 962 height 43
type input "total"
click at [1498, 777] on button "Save" at bounding box center [1501, 772] width 30 height 19
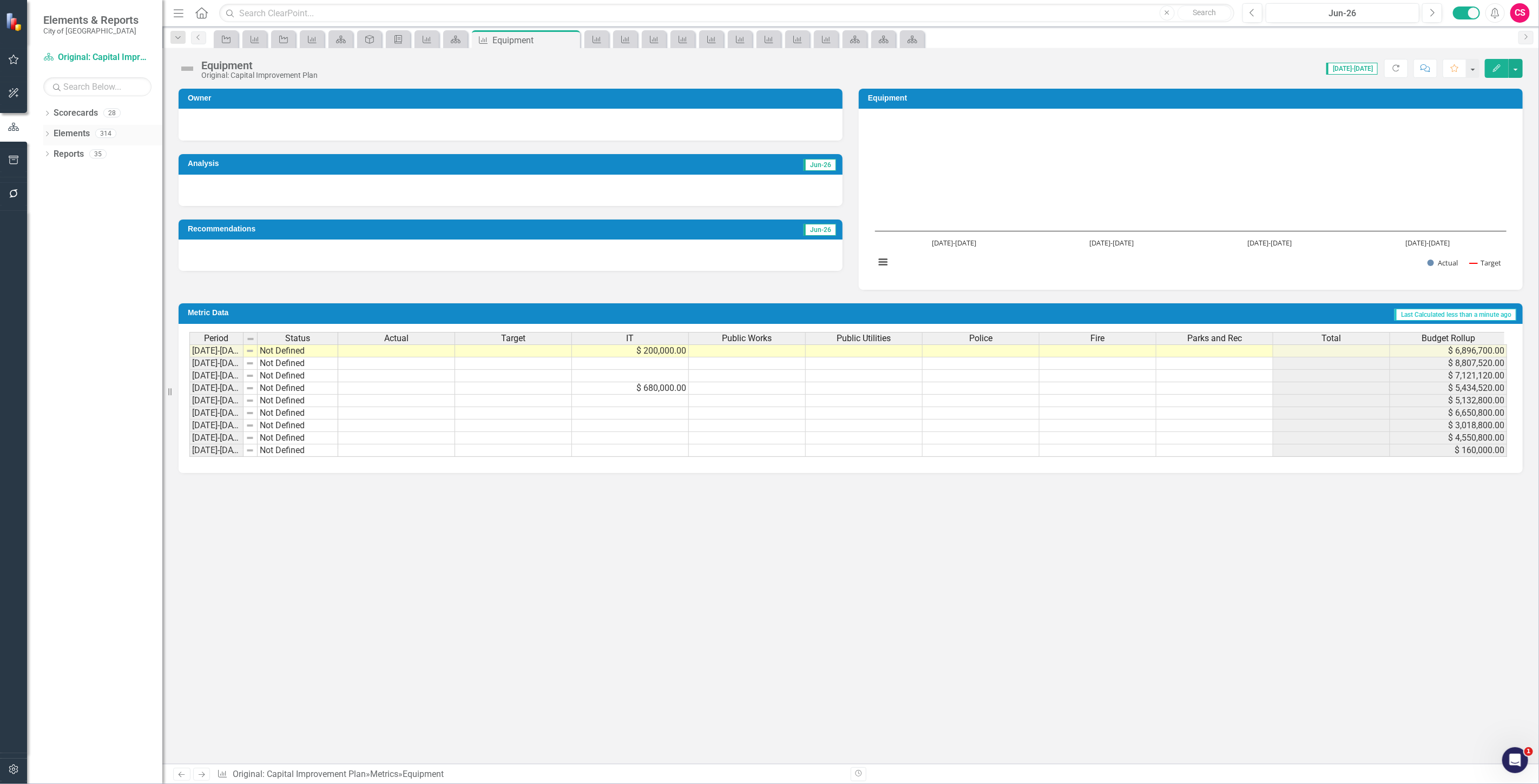
click at [61, 126] on div "Elements" at bounding box center [72, 134] width 36 height 18
click at [69, 131] on link "Elements" at bounding box center [72, 134] width 36 height 13
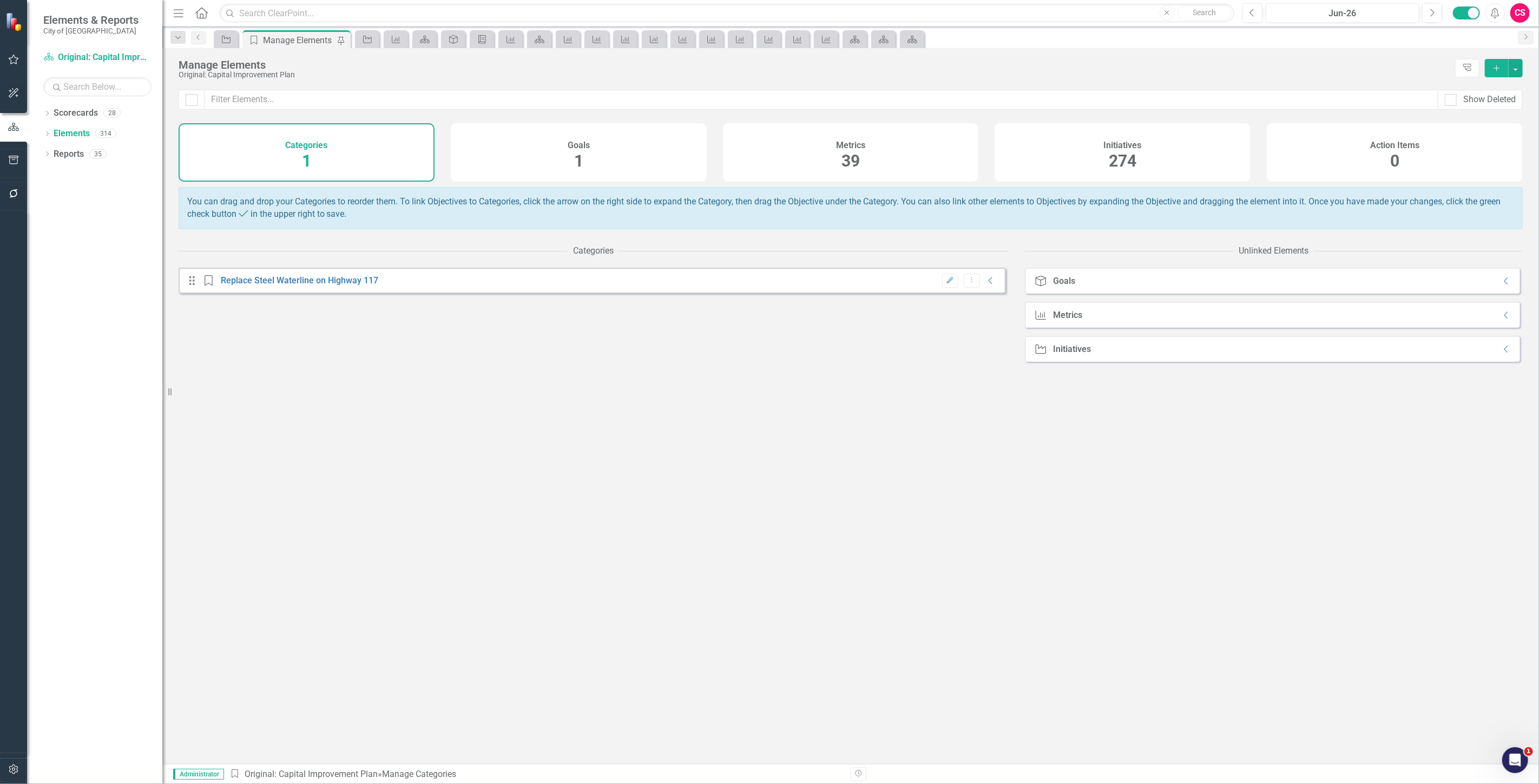
click at [861, 175] on div "Metrics 39" at bounding box center [851, 153] width 256 height 59
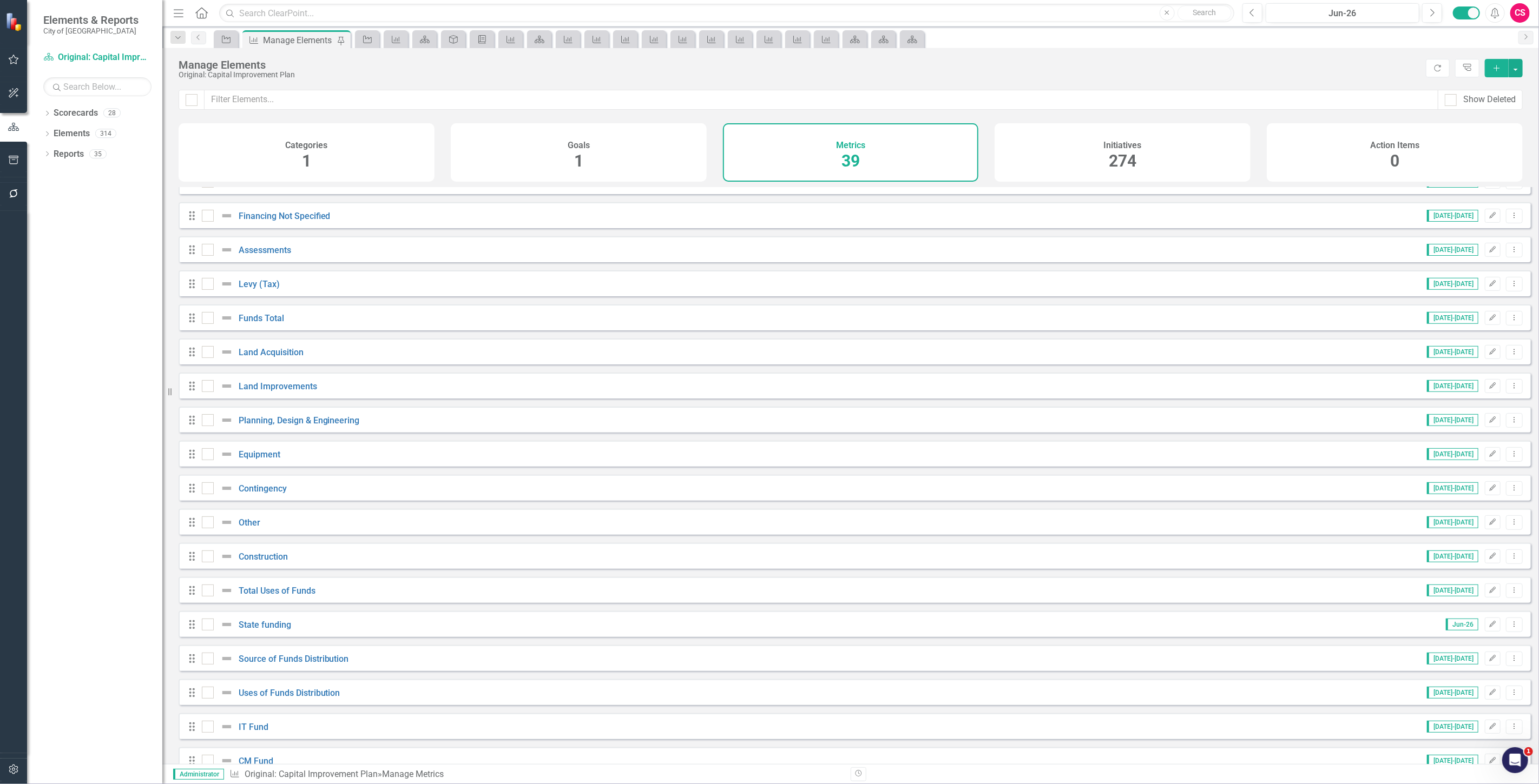
scroll to position [360, 0]
click at [278, 490] on div "Contingency" at bounding box center [246, 488] width 88 height 13
click at [277, 493] on link "Contingency" at bounding box center [262, 488] width 48 height 10
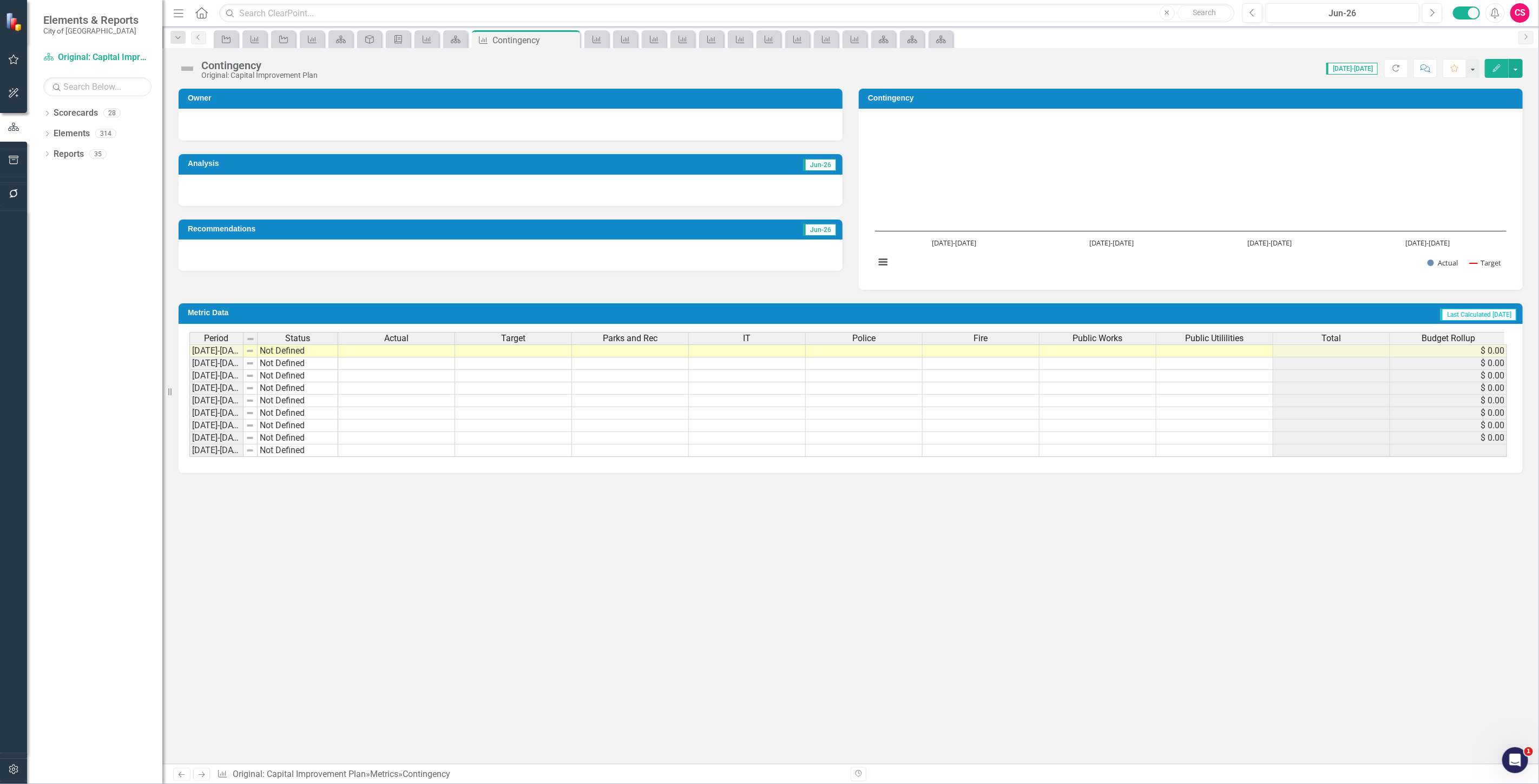
click at [1425, 336] on span "Budget Rollup" at bounding box center [1448, 339] width 54 height 10
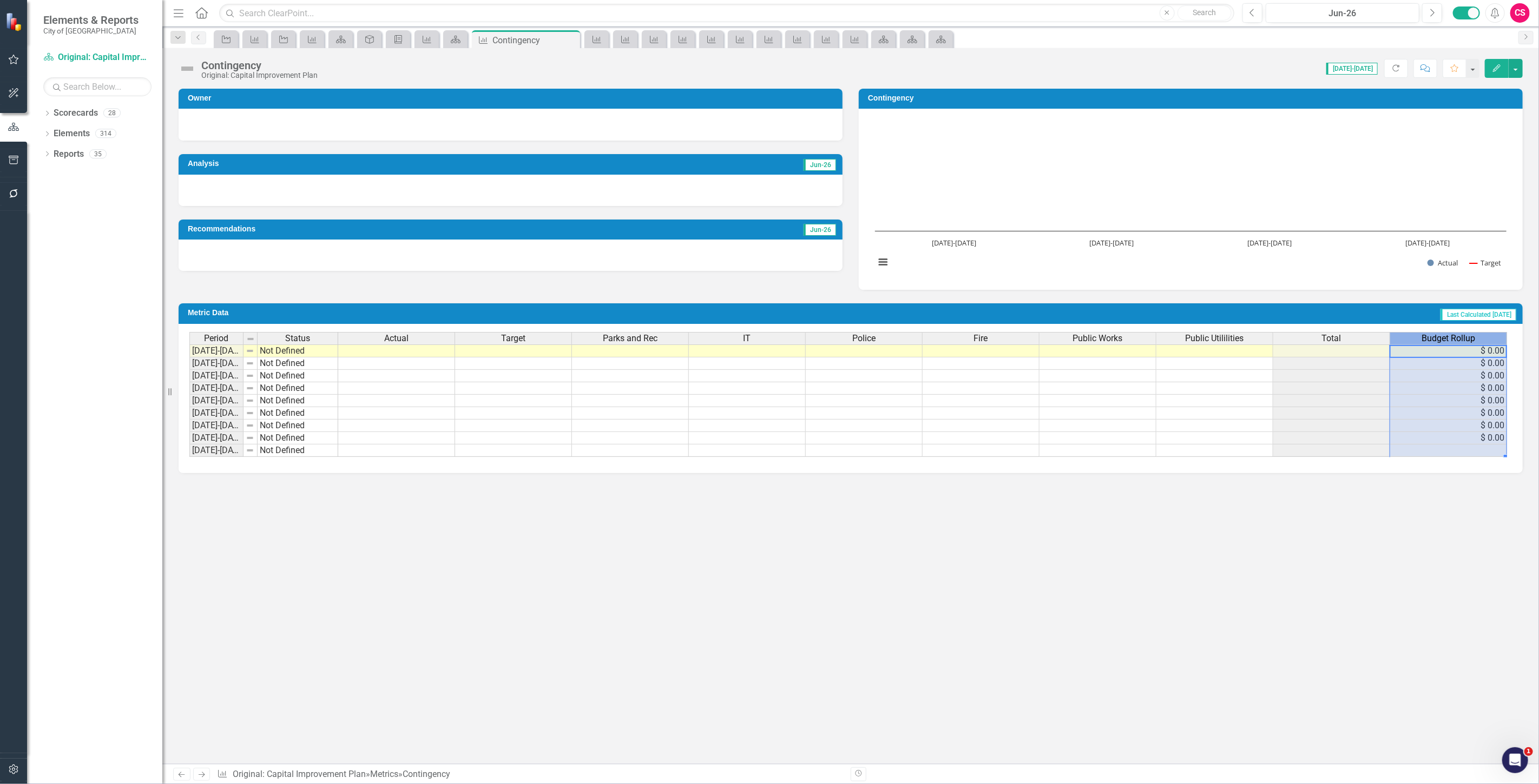
click at [1425, 336] on span "Budget Rollup" at bounding box center [1448, 339] width 54 height 10
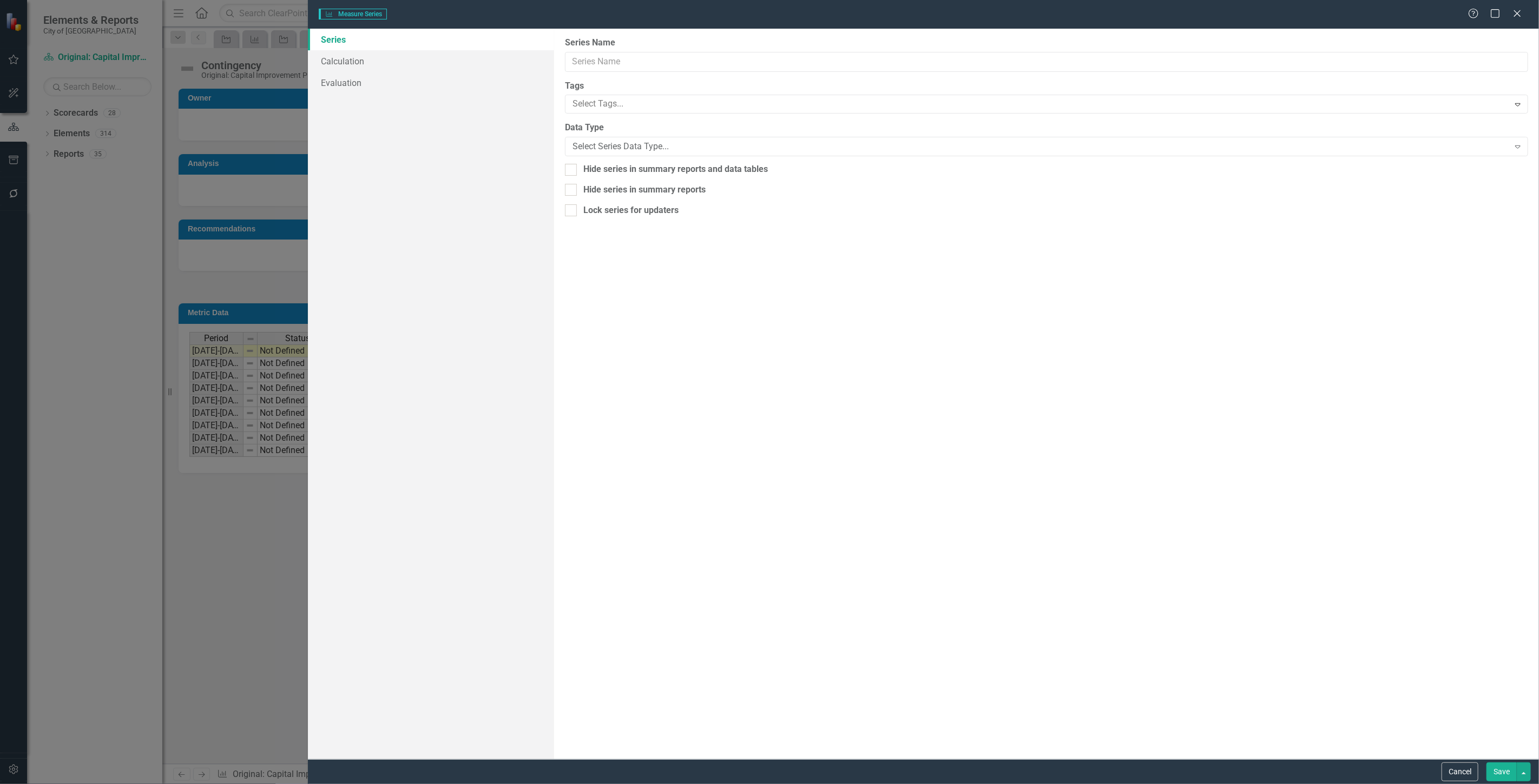
type input "Budget Rollup"
click at [395, 59] on link "Calculation" at bounding box center [431, 61] width 246 height 21
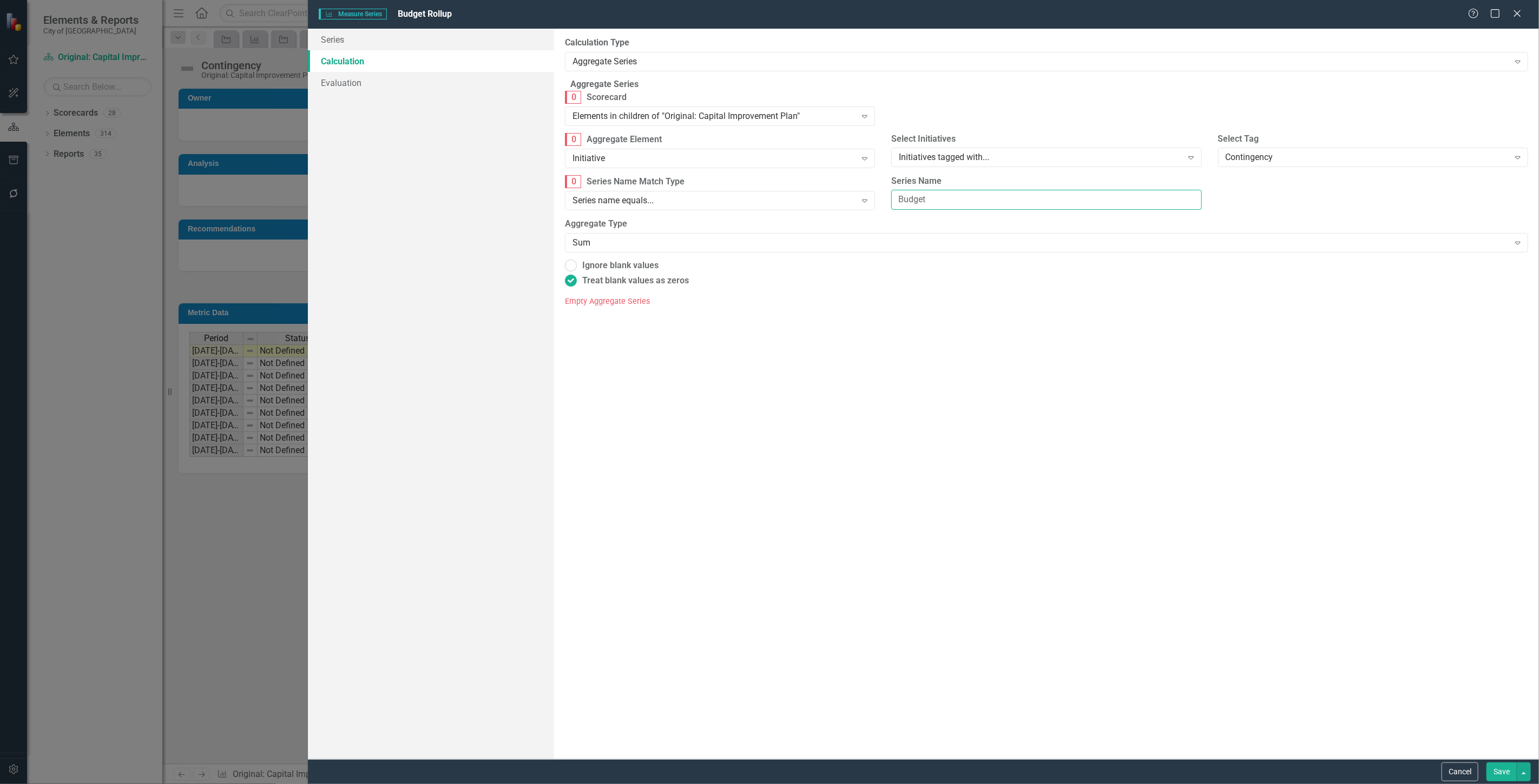
drag, startPoint x: 956, startPoint y: 211, endPoint x: 880, endPoint y: 210, distance: 76.0
click at [880, 210] on div "0 Series Name Match Type Series name equals... Expand Series Name Budget" at bounding box center [1046, 196] width 979 height 43
type input "Total"
click at [1498, 772] on button "Save" at bounding box center [1501, 772] width 30 height 19
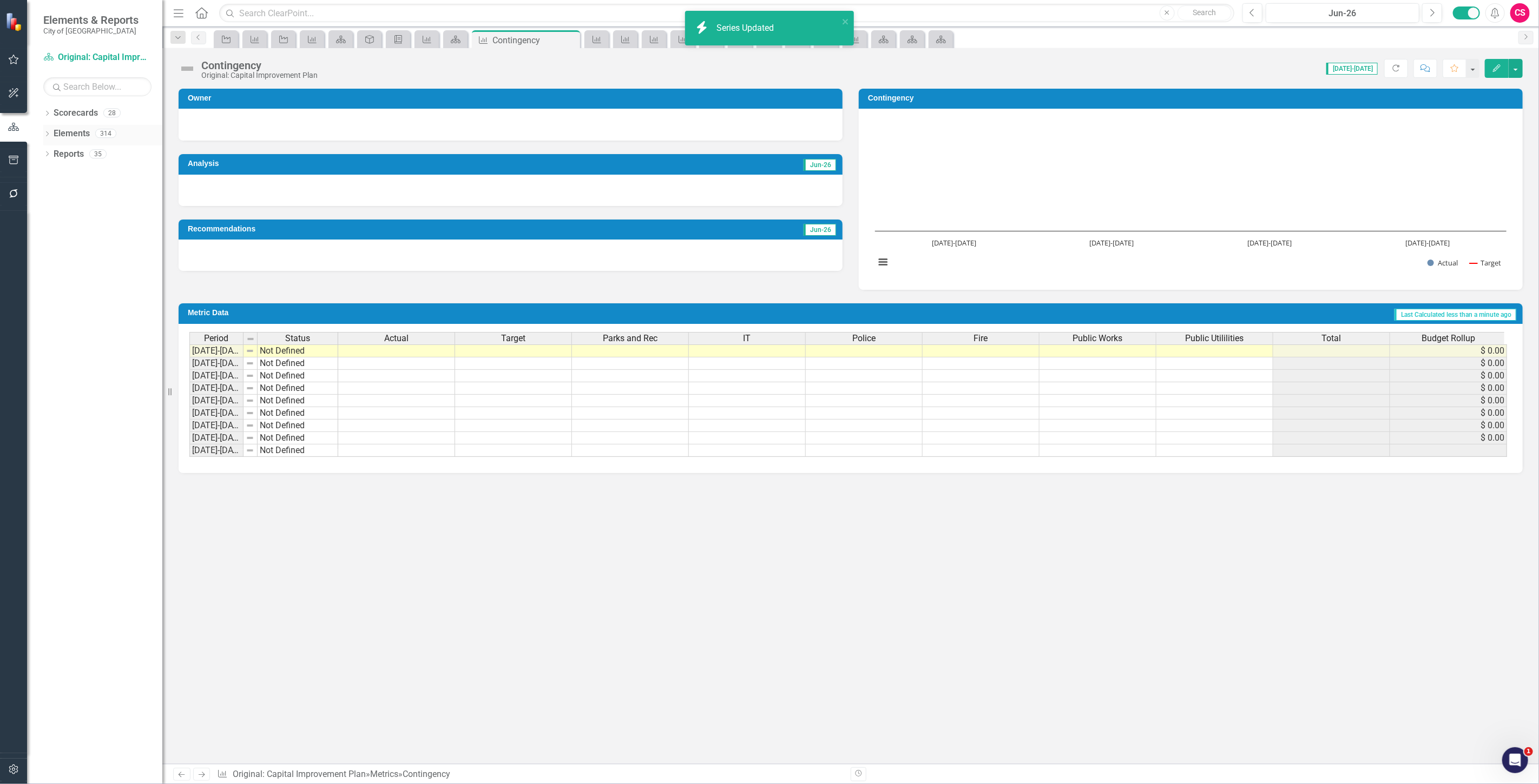
click at [69, 136] on link "Elements" at bounding box center [72, 134] width 36 height 13
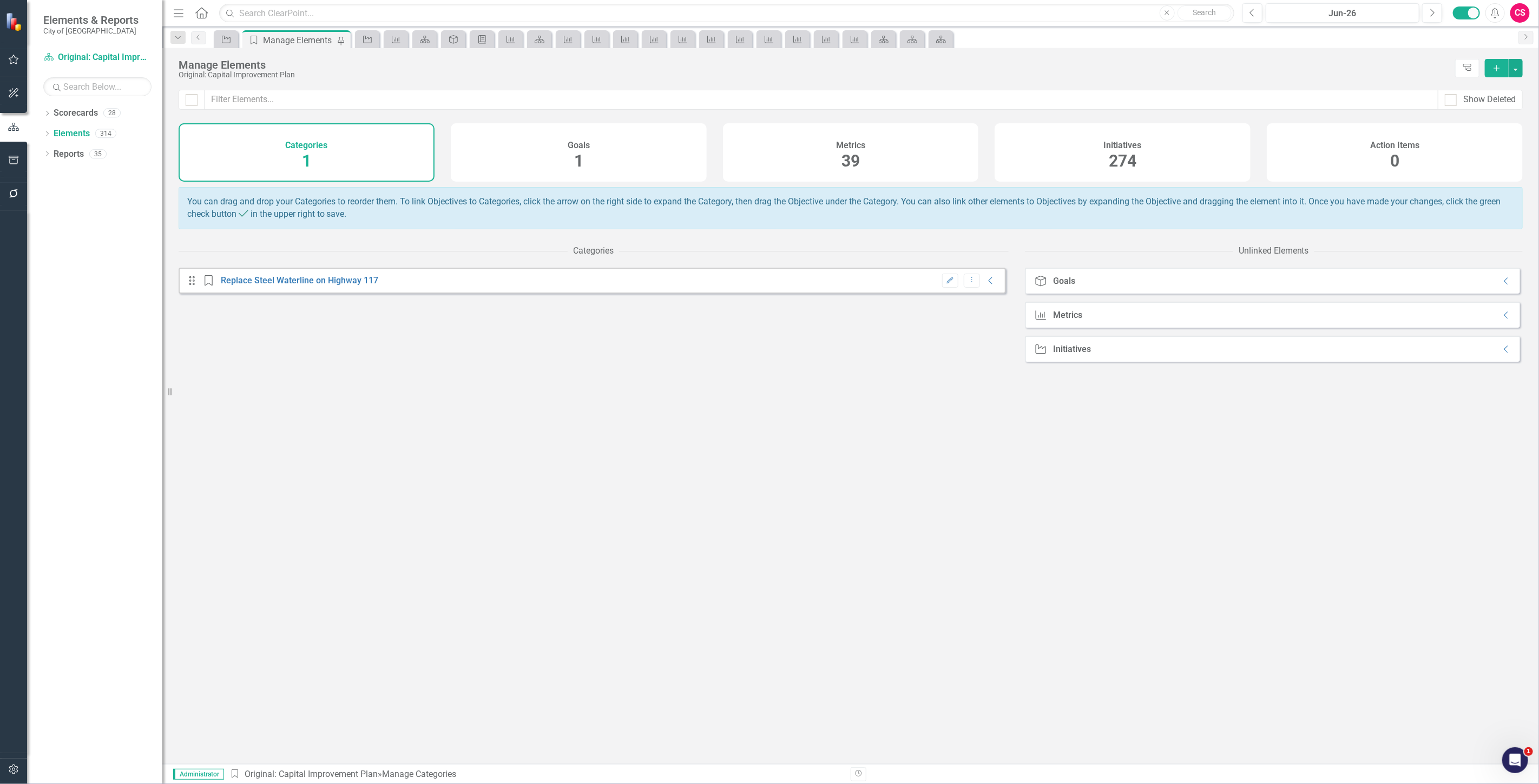
click at [1090, 164] on div "Initiatives 274" at bounding box center [1123, 153] width 256 height 59
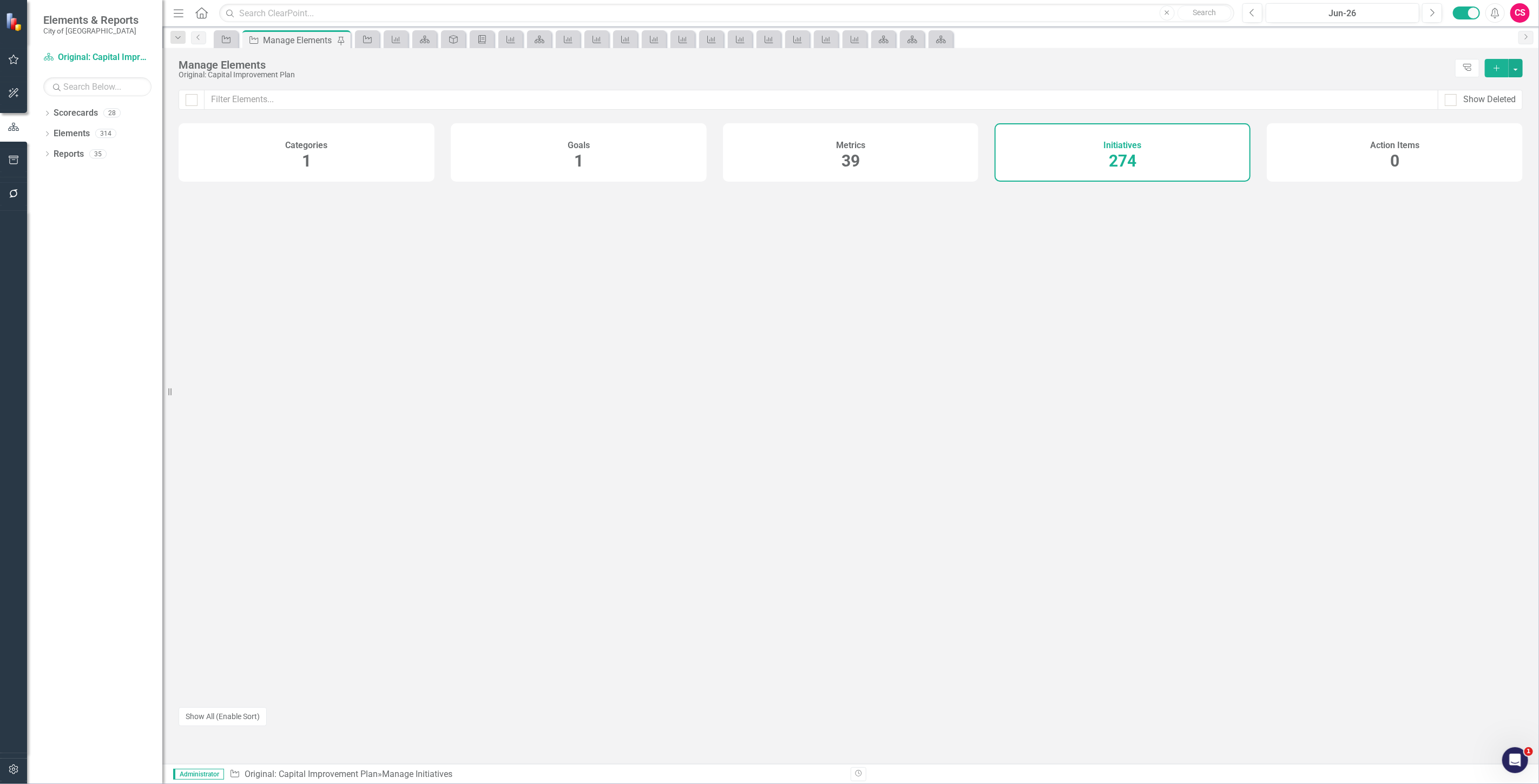
click at [788, 190] on div "Show Deleted Categories 1 Goals 1 Metrics 39 Initiatives 274 Action Items 0 Loo…" at bounding box center [851, 426] width 1376 height 674
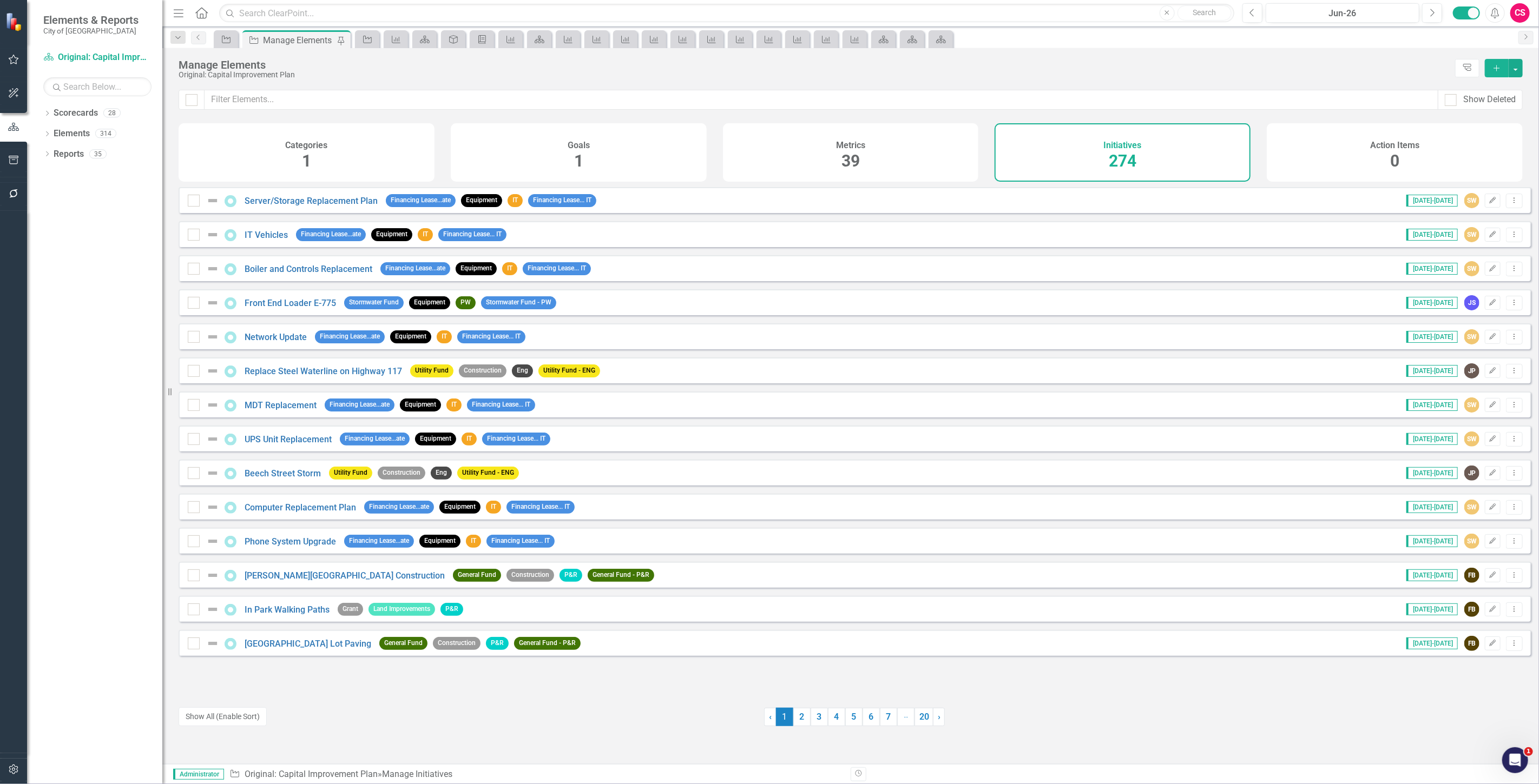
click at [779, 168] on div "Metrics 39" at bounding box center [851, 153] width 256 height 59
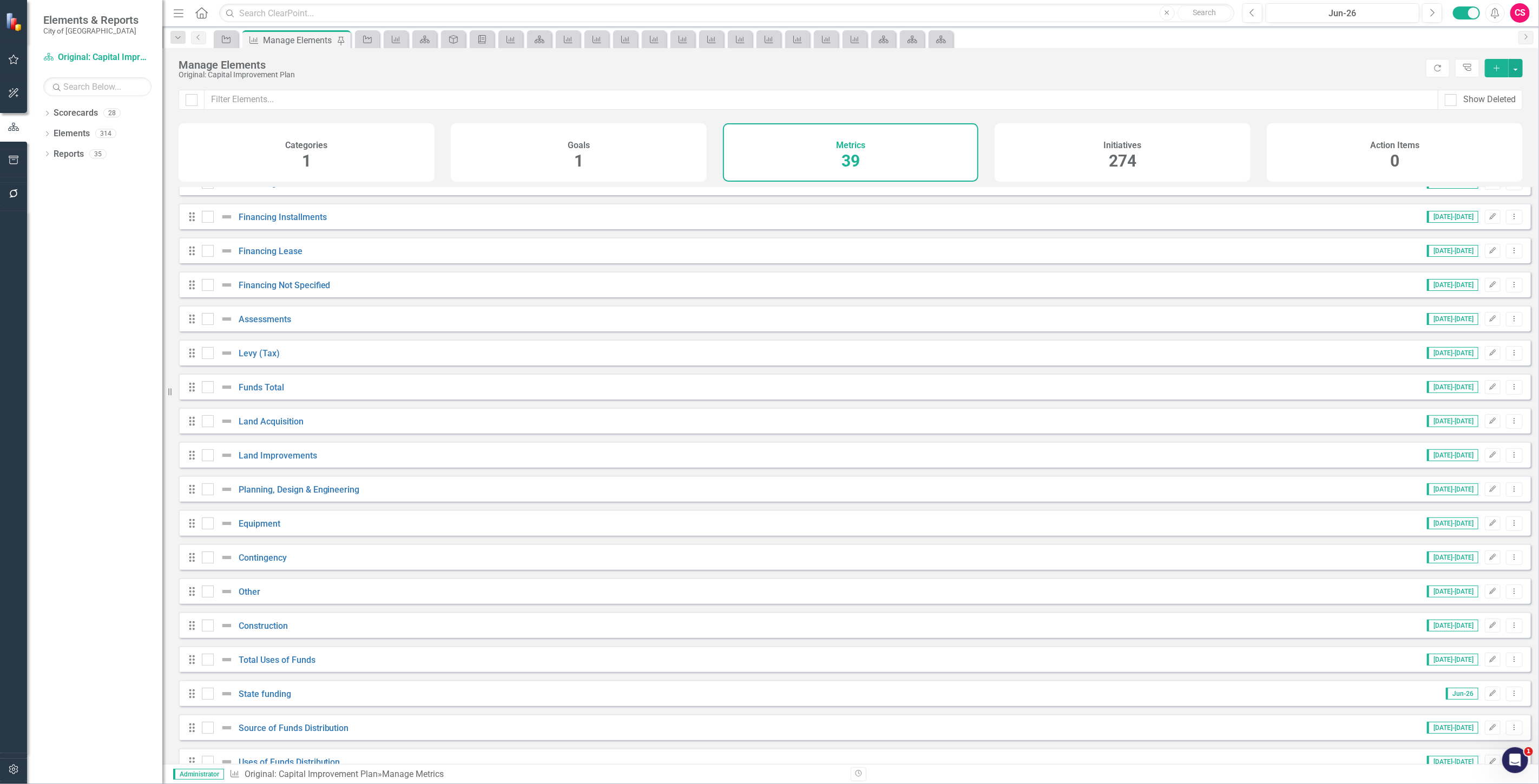
scroll to position [420, 0]
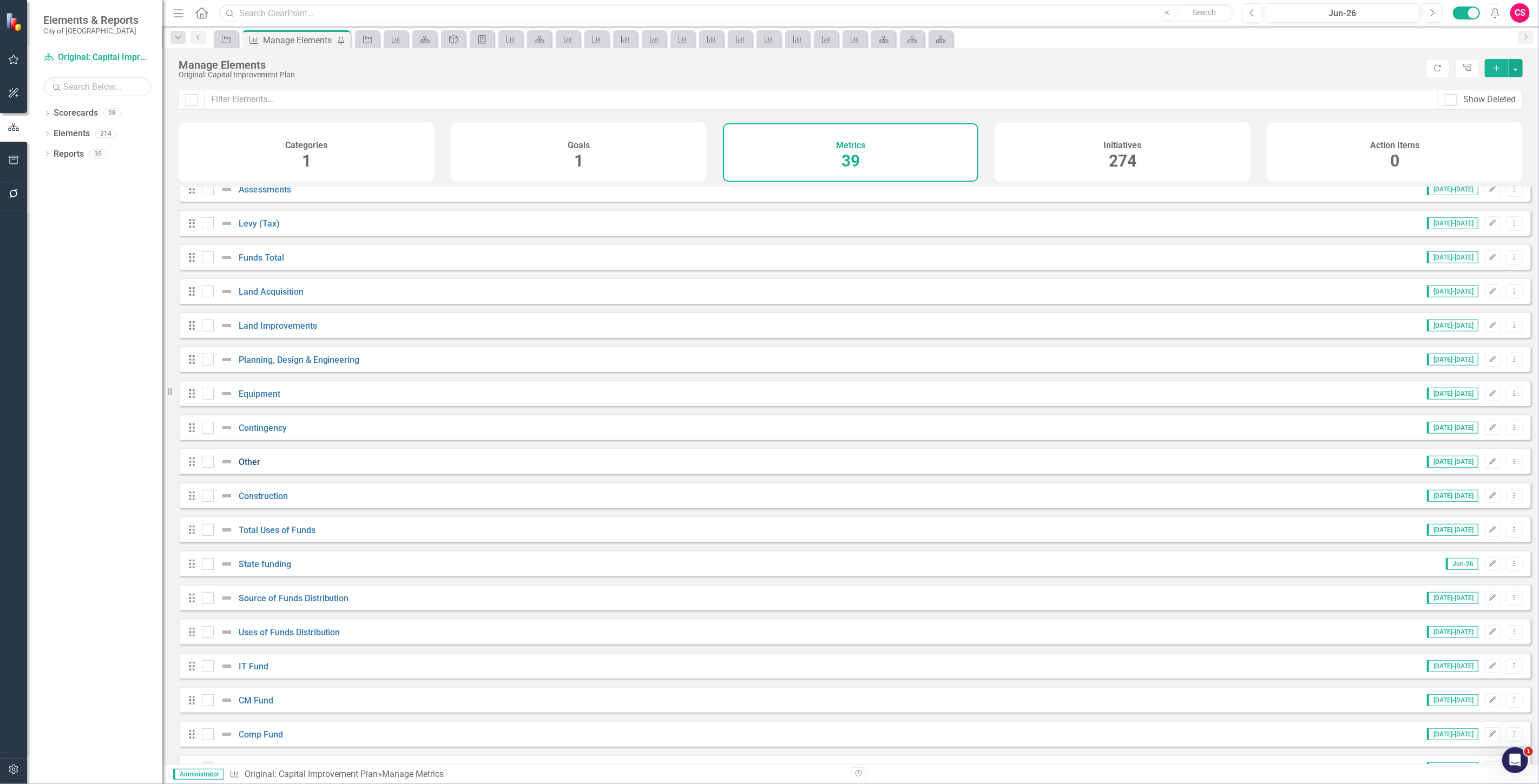
click at [257, 468] on link "Other" at bounding box center [249, 462] width 22 height 10
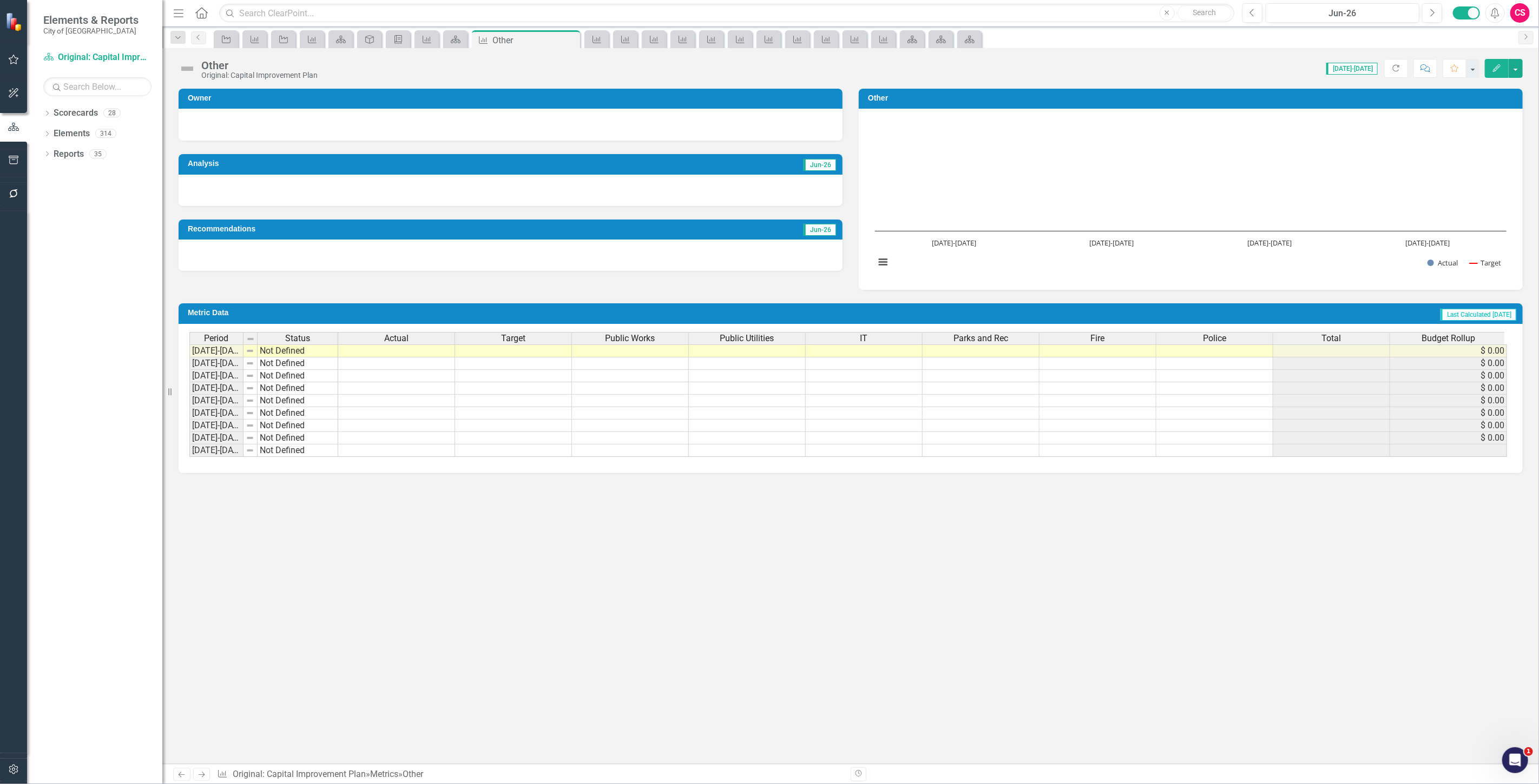
click at [1445, 342] on span "Budget Rollup" at bounding box center [1448, 339] width 54 height 10
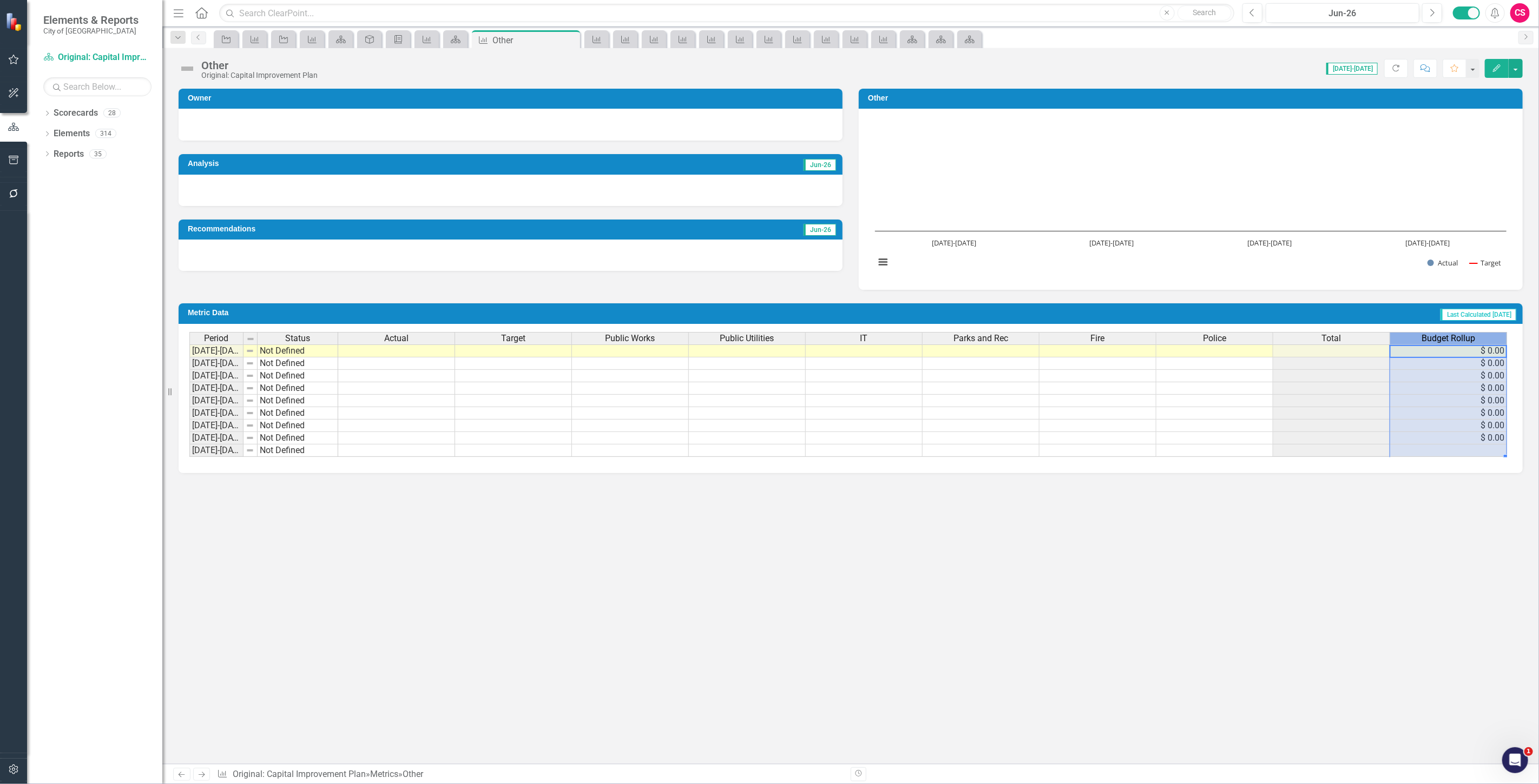
click at [1445, 340] on span "Budget Rollup" at bounding box center [1448, 339] width 54 height 10
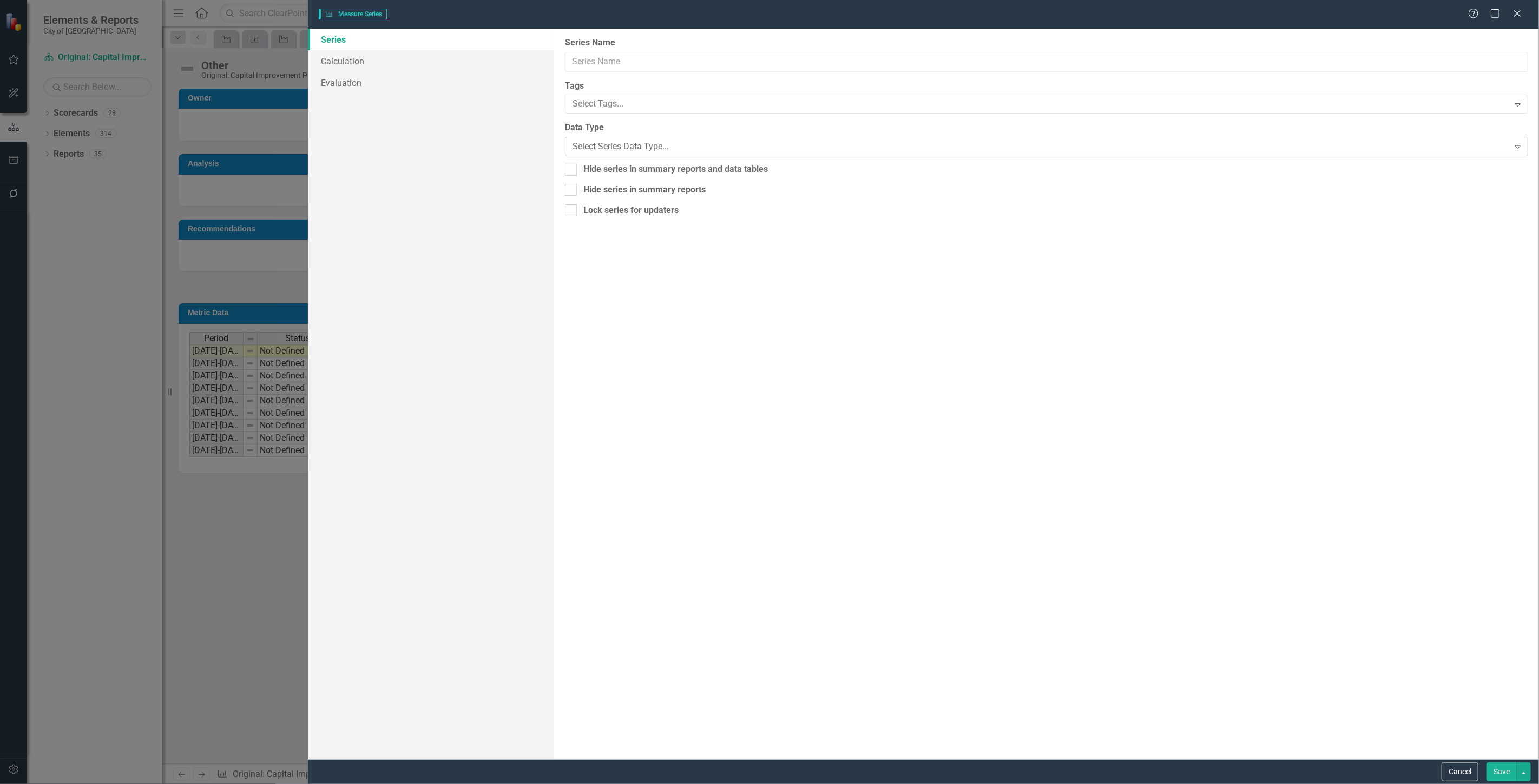
type input "Budget Rollup"
click at [388, 66] on link "Calculation" at bounding box center [431, 61] width 246 height 21
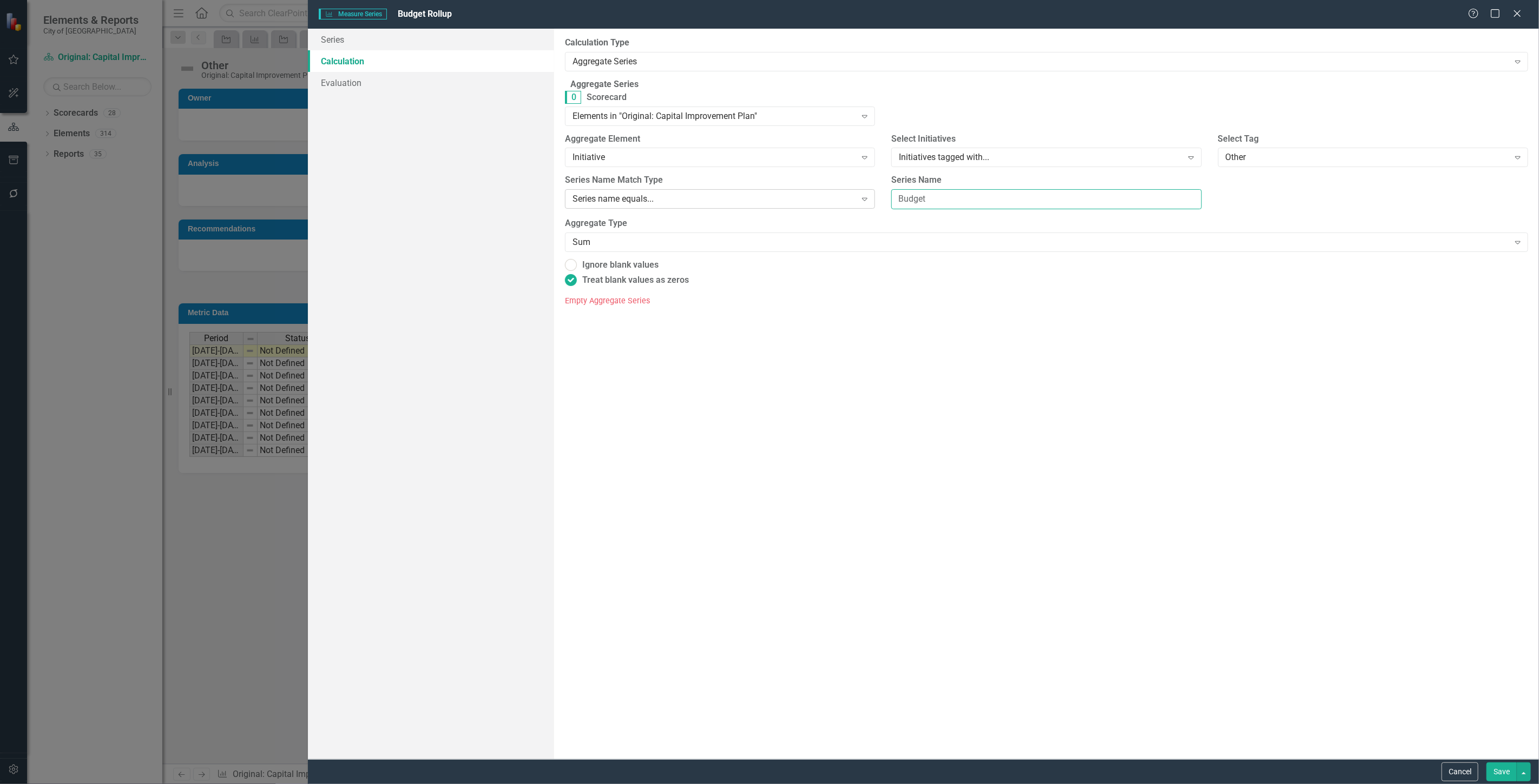
drag, startPoint x: 1024, startPoint y: 207, endPoint x: 854, endPoint y: 209, distance: 170.0
click at [854, 209] on div "Series Name Match Type Series name equals... Expand Series Name Budget" at bounding box center [1046, 196] width 979 height 43
type input "Total"
click at [1498, 766] on button "Save" at bounding box center [1501, 772] width 30 height 19
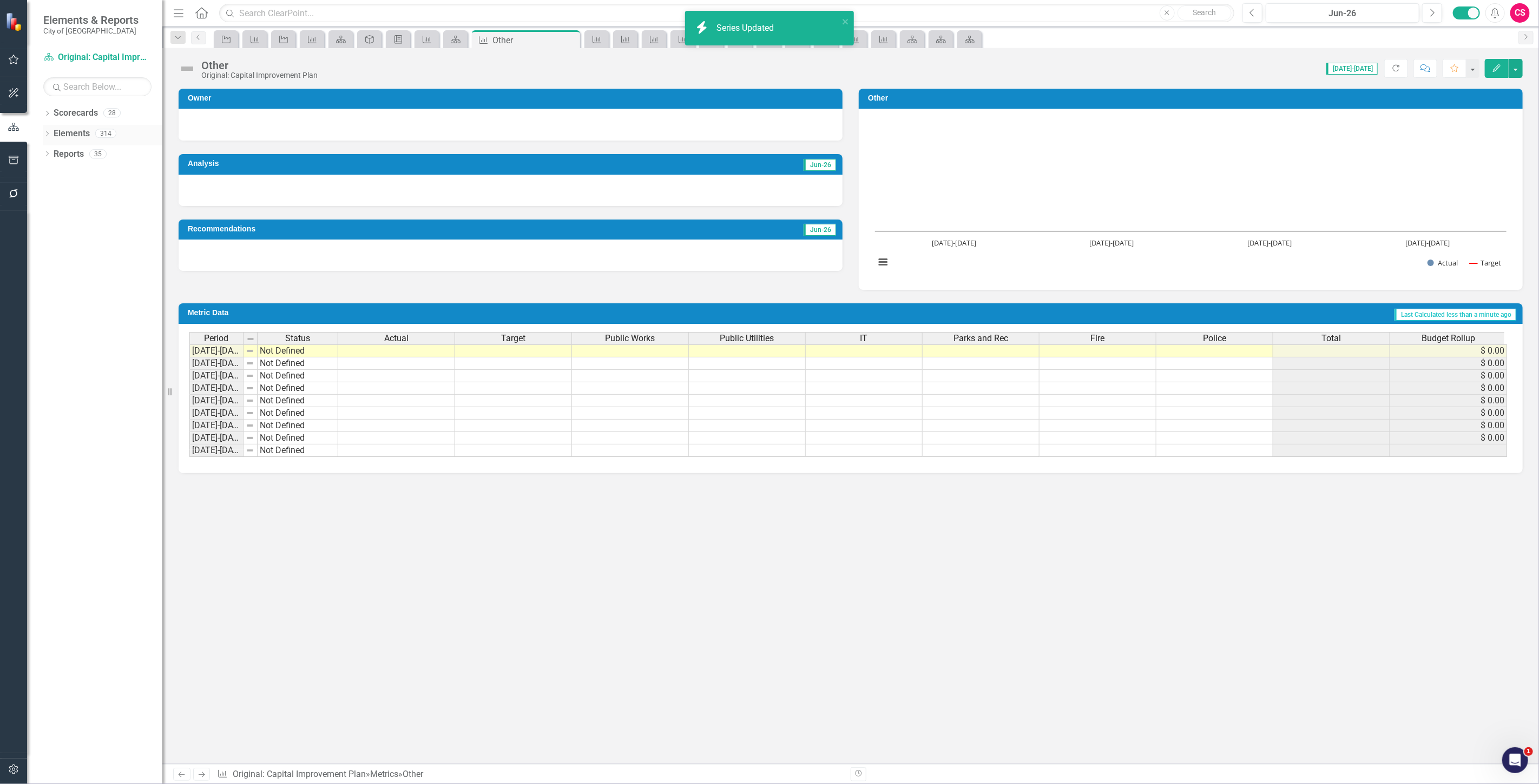
click at [81, 133] on link "Elements" at bounding box center [72, 134] width 36 height 13
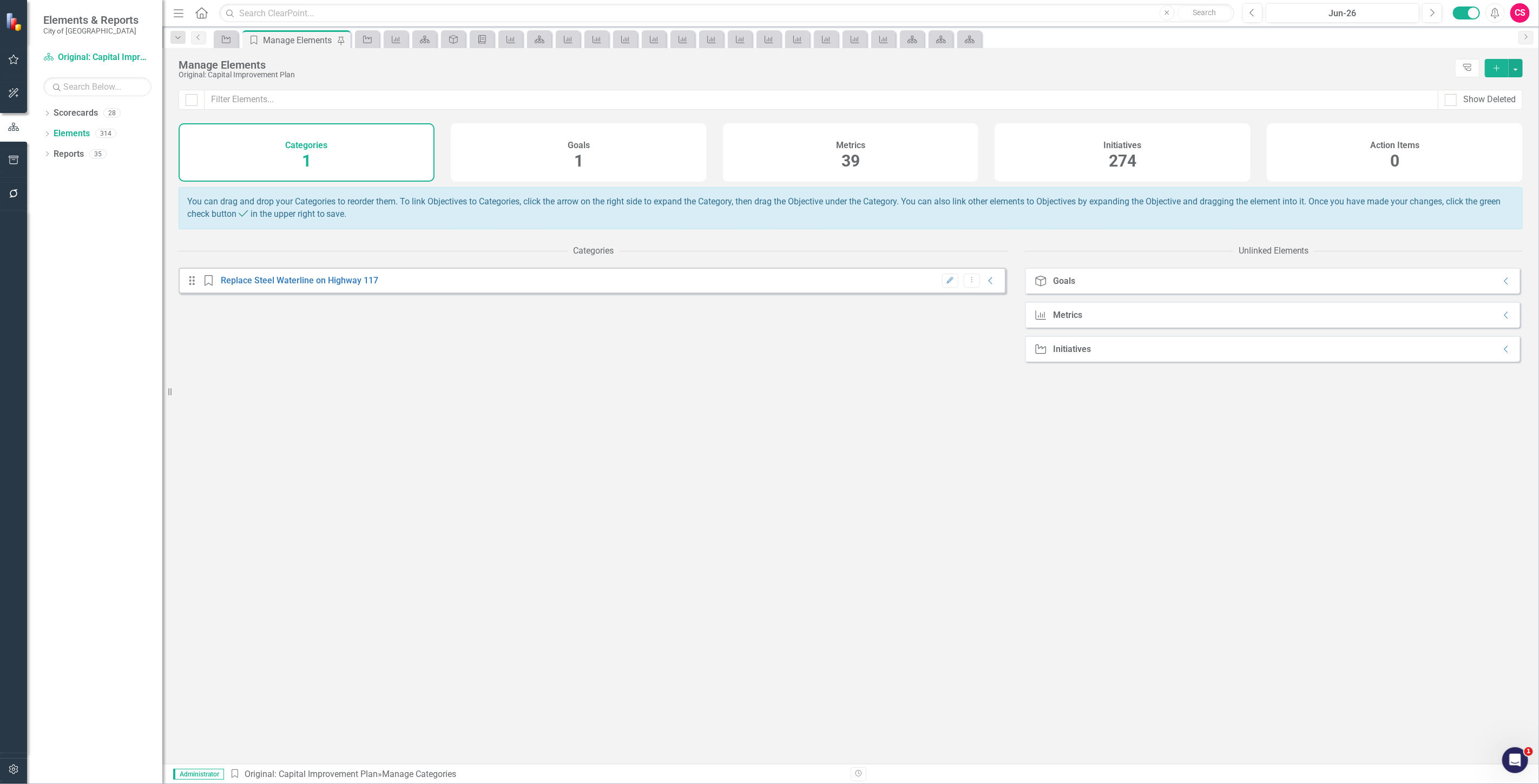
click at [753, 159] on div "Metrics 39" at bounding box center [851, 153] width 256 height 59
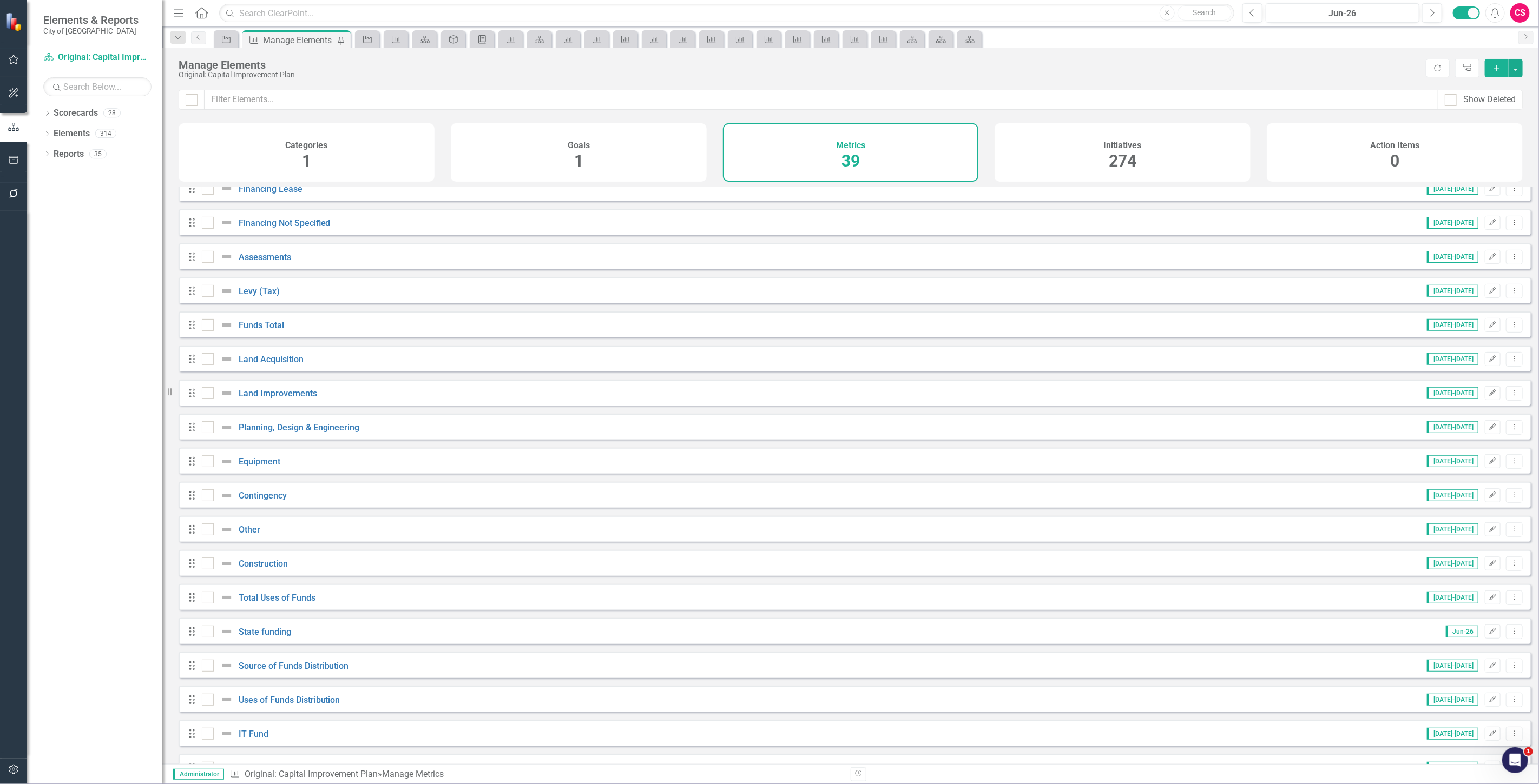
scroll to position [420, 0]
click at [277, 502] on link "Construction" at bounding box center [263, 496] width 49 height 10
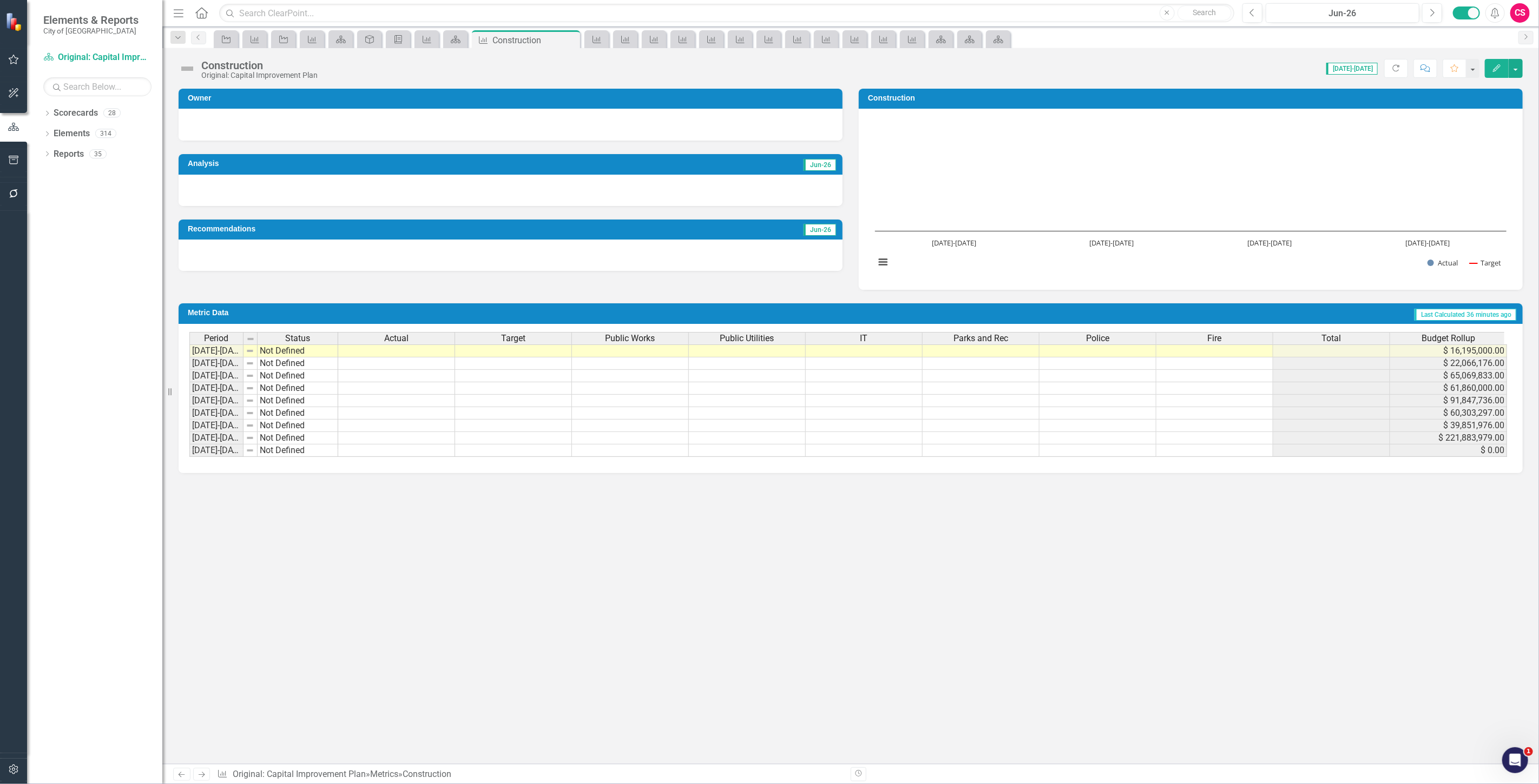
click at [1427, 336] on span "Budget Rollup" at bounding box center [1448, 339] width 54 height 10
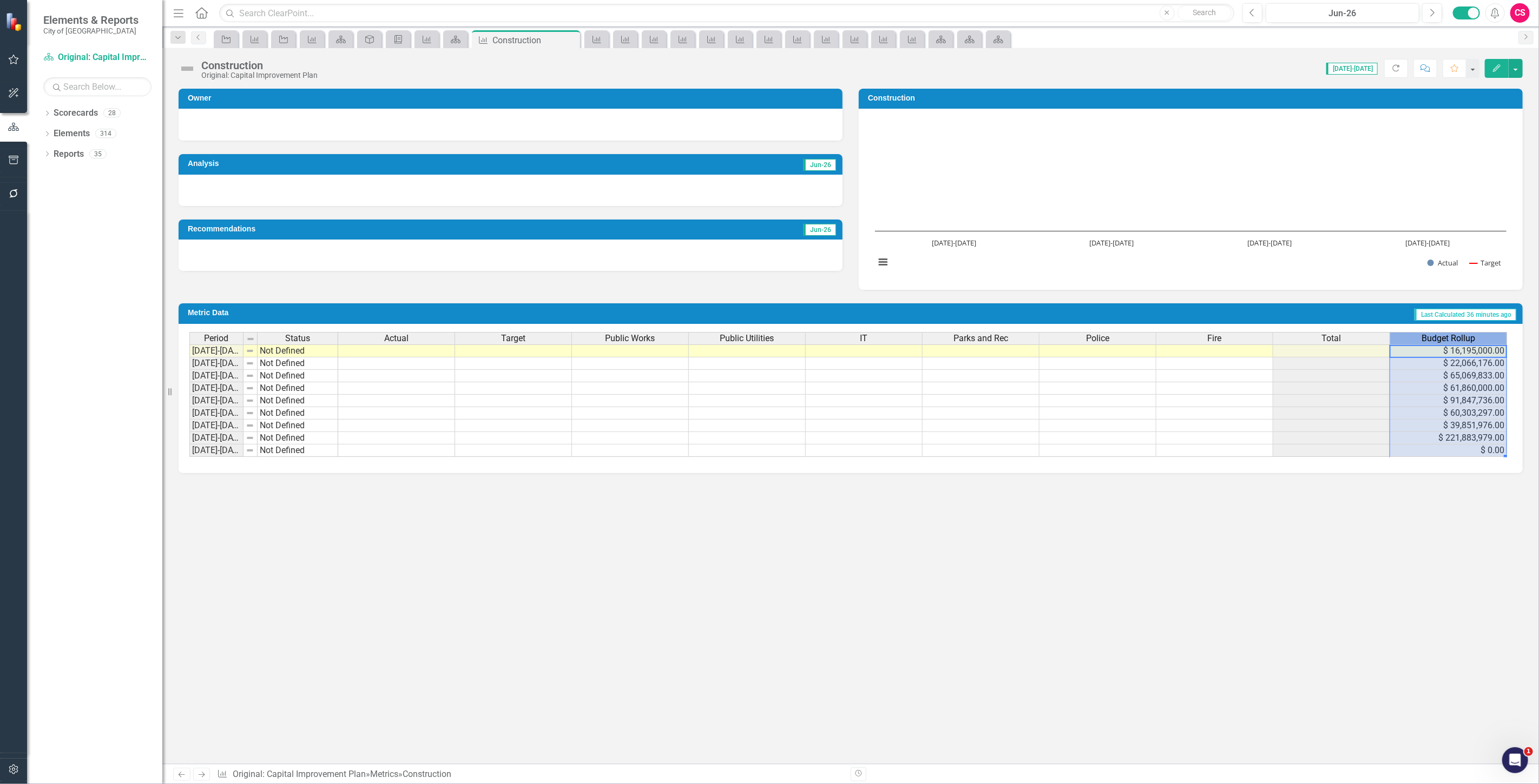
click at [1427, 336] on span "Budget Rollup" at bounding box center [1448, 339] width 54 height 10
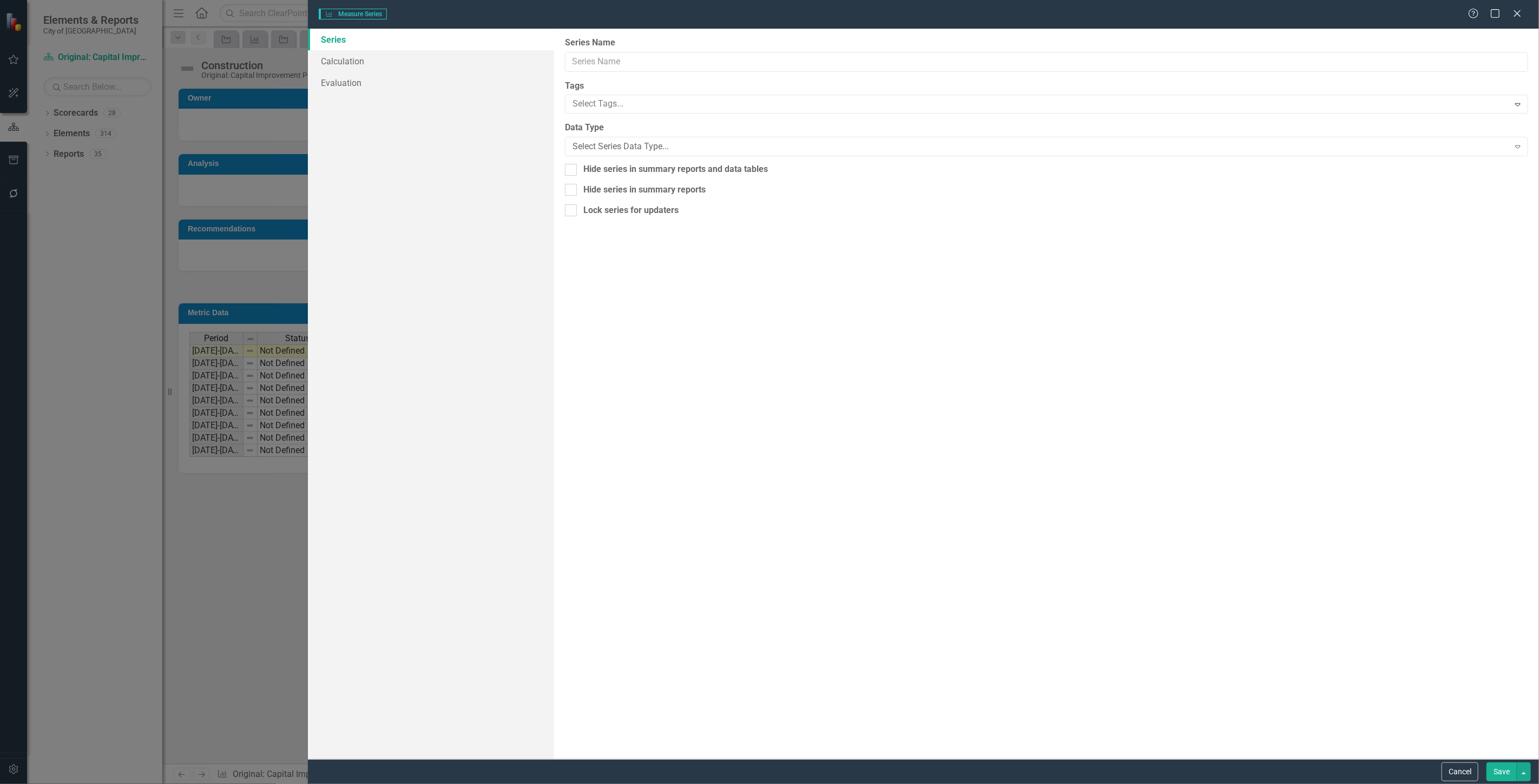
type input "Budget Rollup"
click at [376, 65] on link "Calculation" at bounding box center [431, 61] width 246 height 21
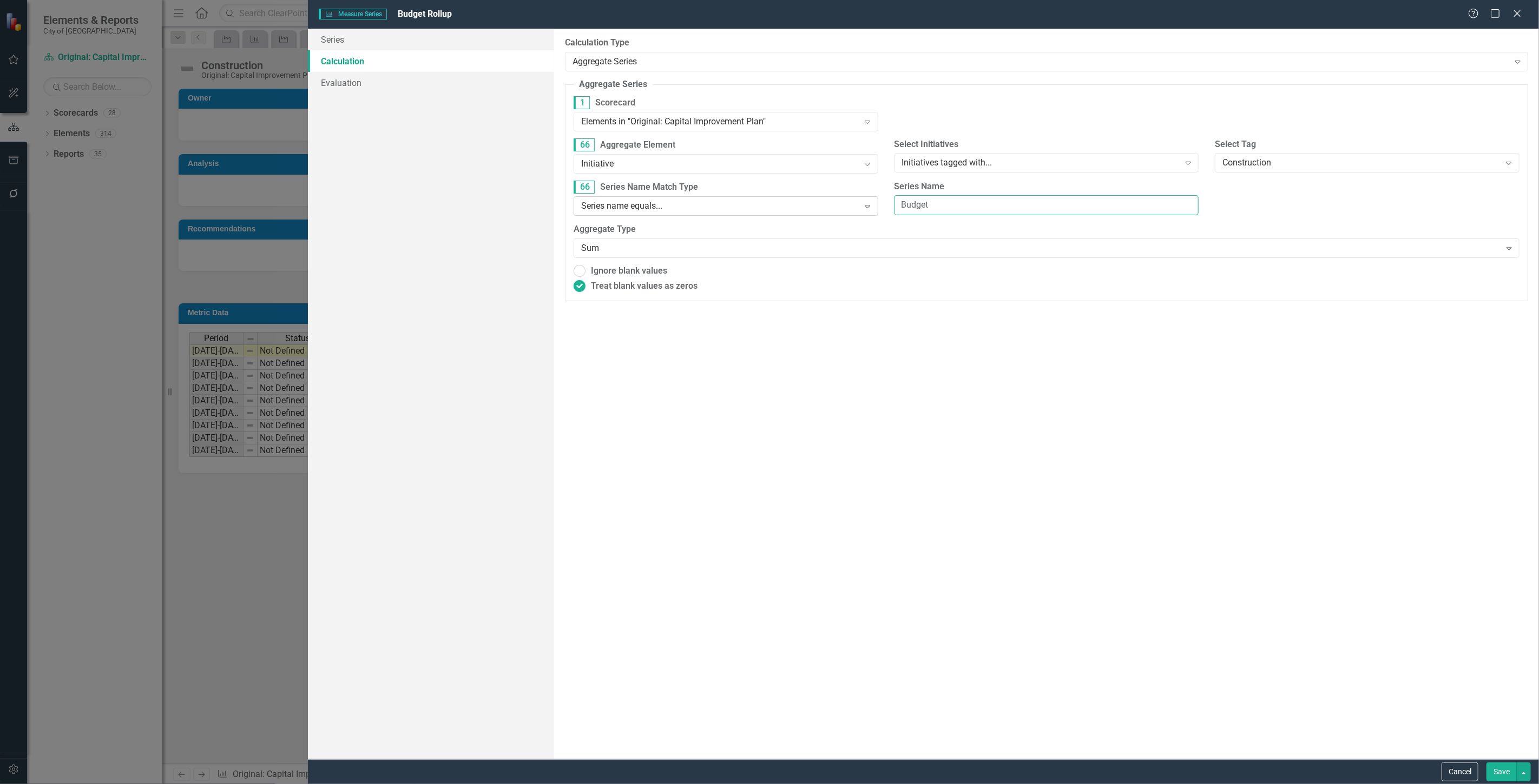
drag, startPoint x: 1106, startPoint y: 211, endPoint x: 813, endPoint y: 211, distance: 293.0
click at [813, 211] on div "66 Series Name Match Type Series name equals... Expand Series Name Budget" at bounding box center [1047, 202] width 962 height 43
type input "Total"
click at [1491, 776] on button "Save" at bounding box center [1501, 772] width 30 height 19
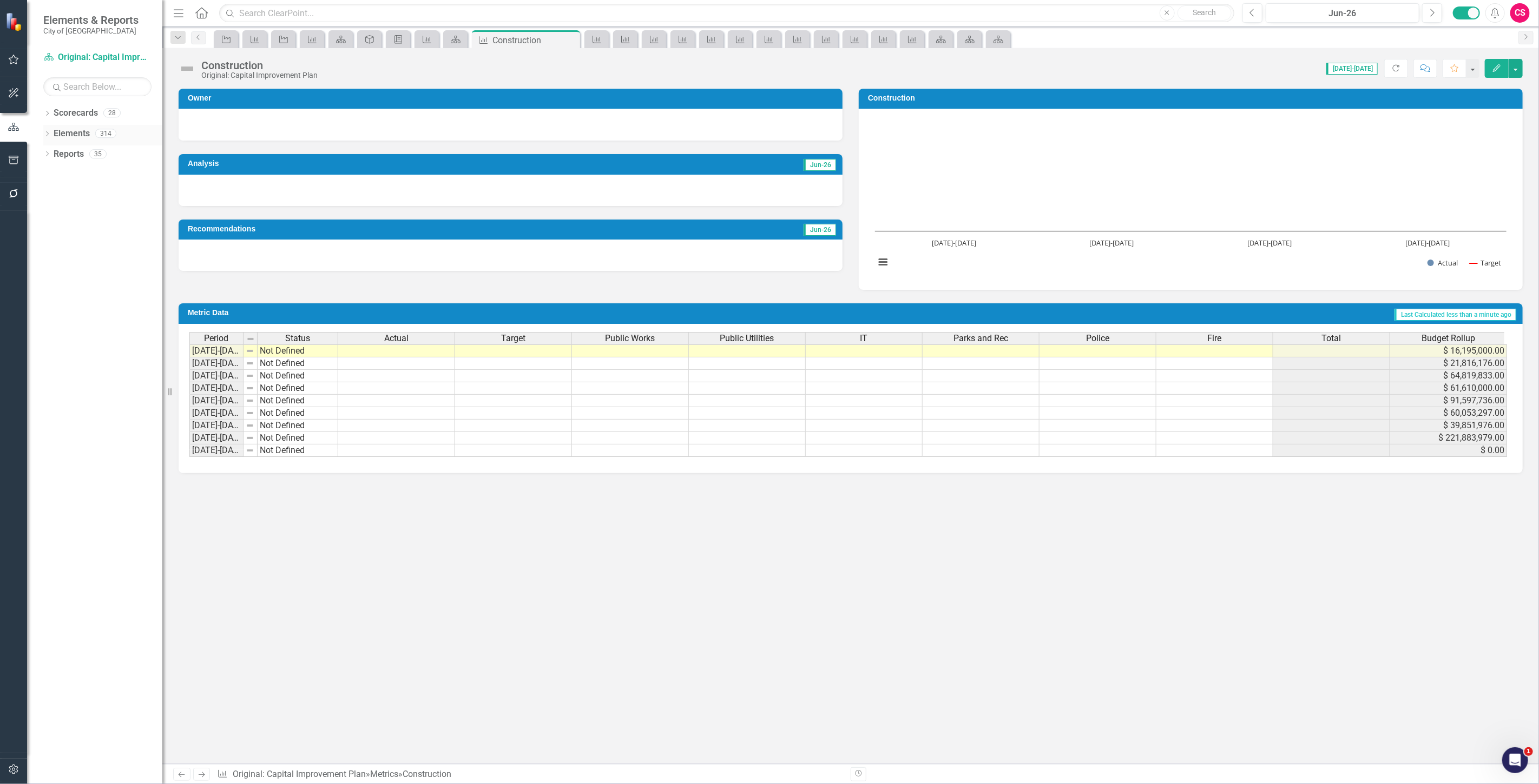
click at [76, 129] on link "Elements" at bounding box center [72, 134] width 36 height 13
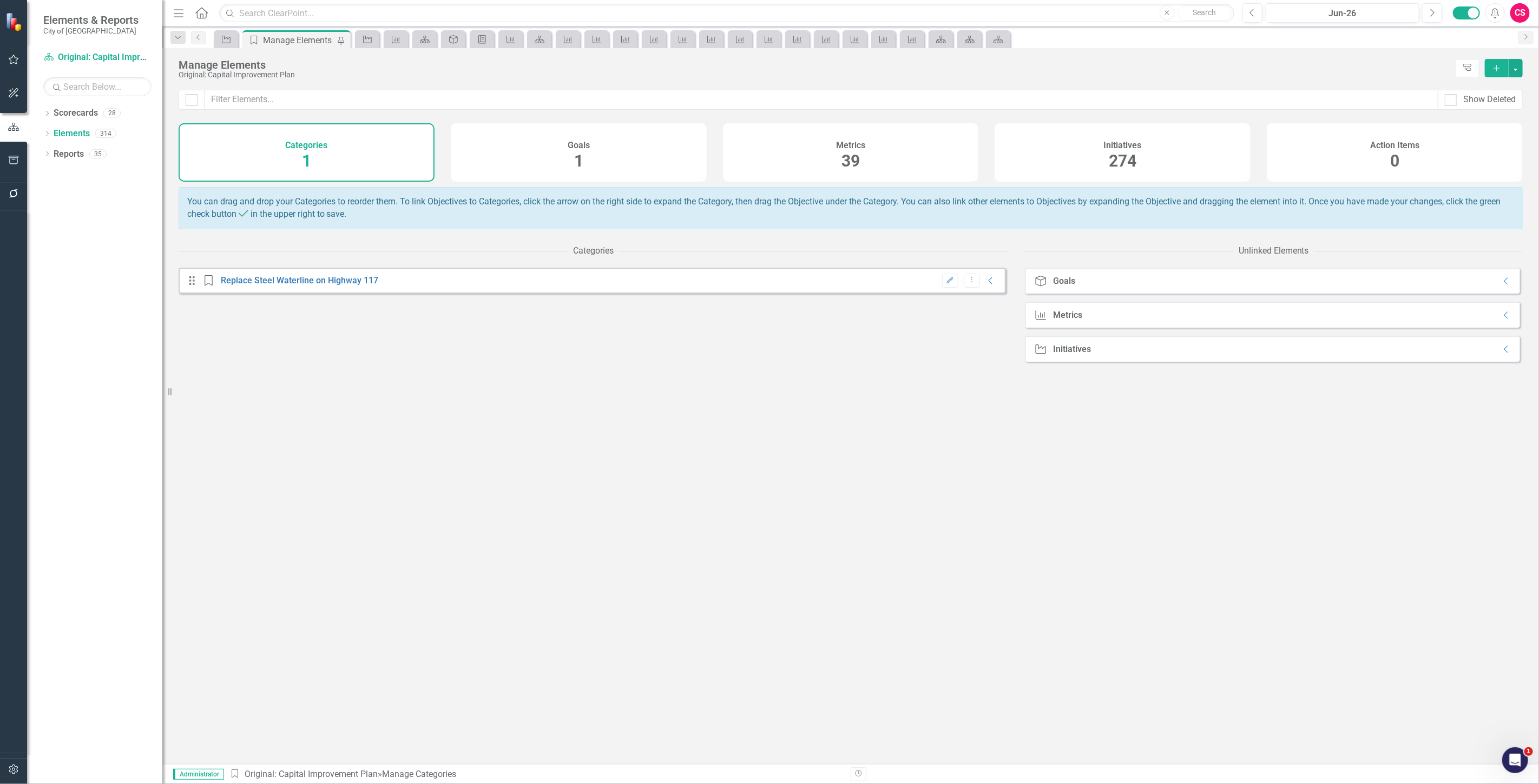
click at [818, 165] on div "Metrics 39" at bounding box center [851, 153] width 256 height 59
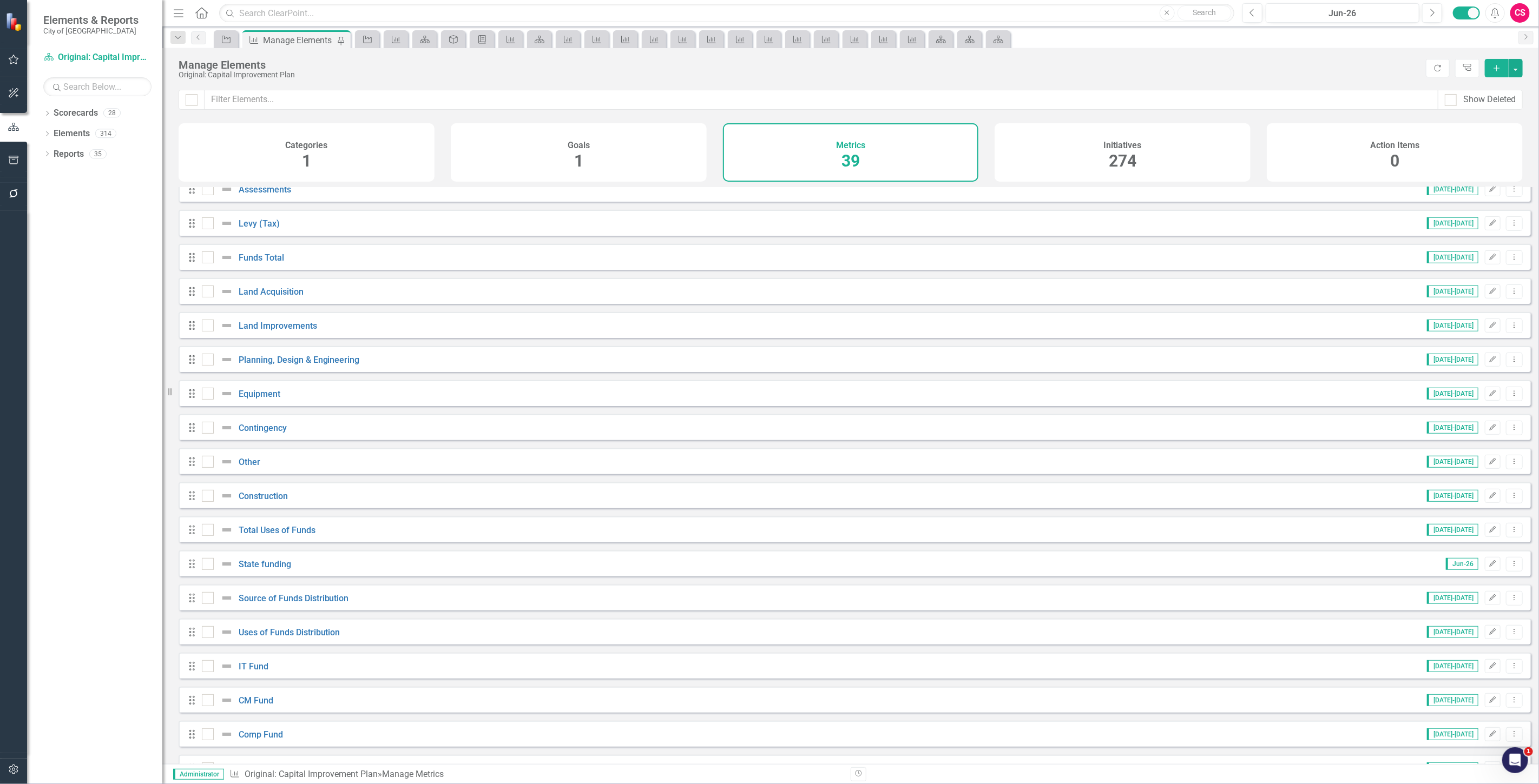
scroll to position [601, 0]
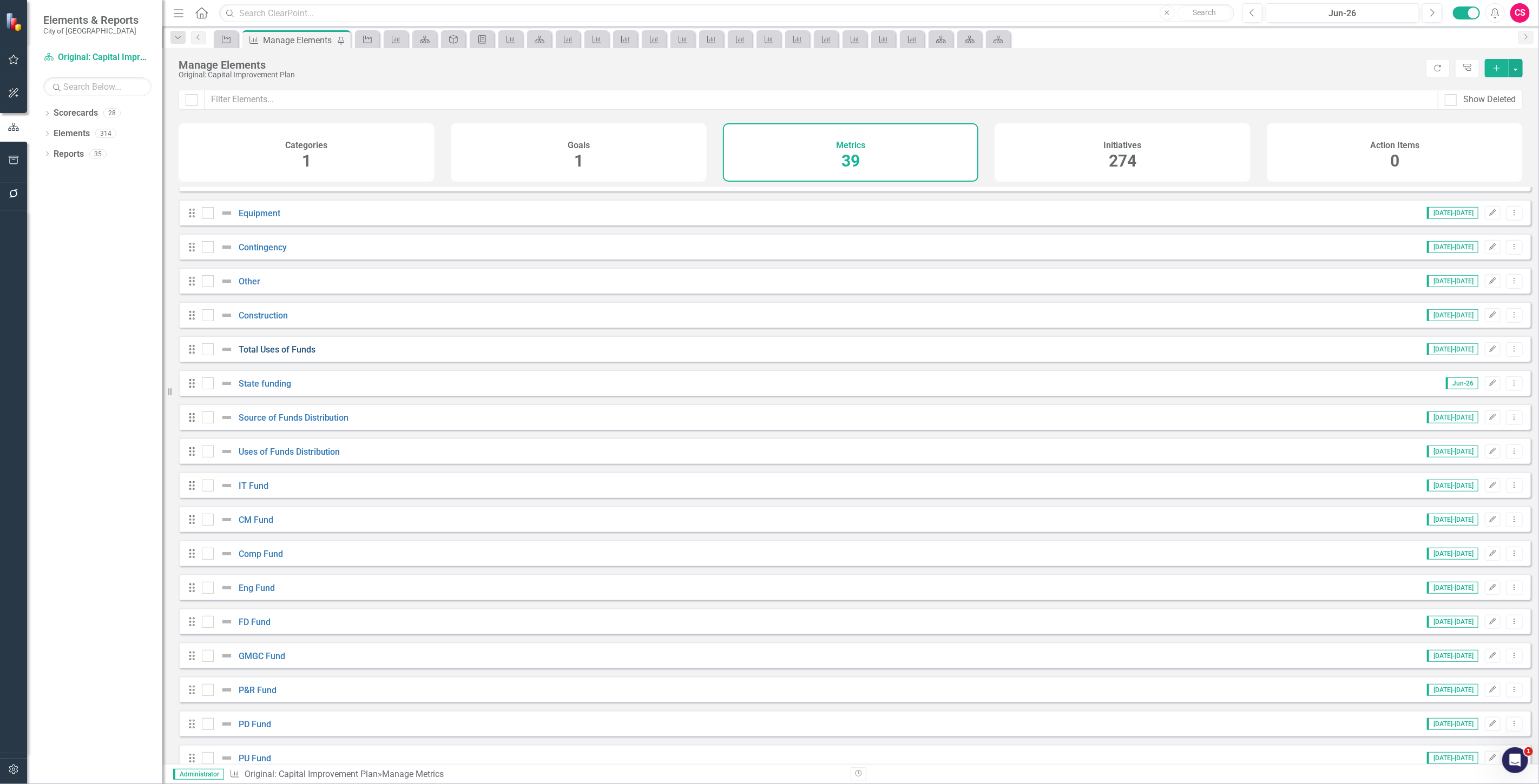
click at [293, 355] on link "Total Uses of Funds" at bounding box center [277, 349] width 77 height 10
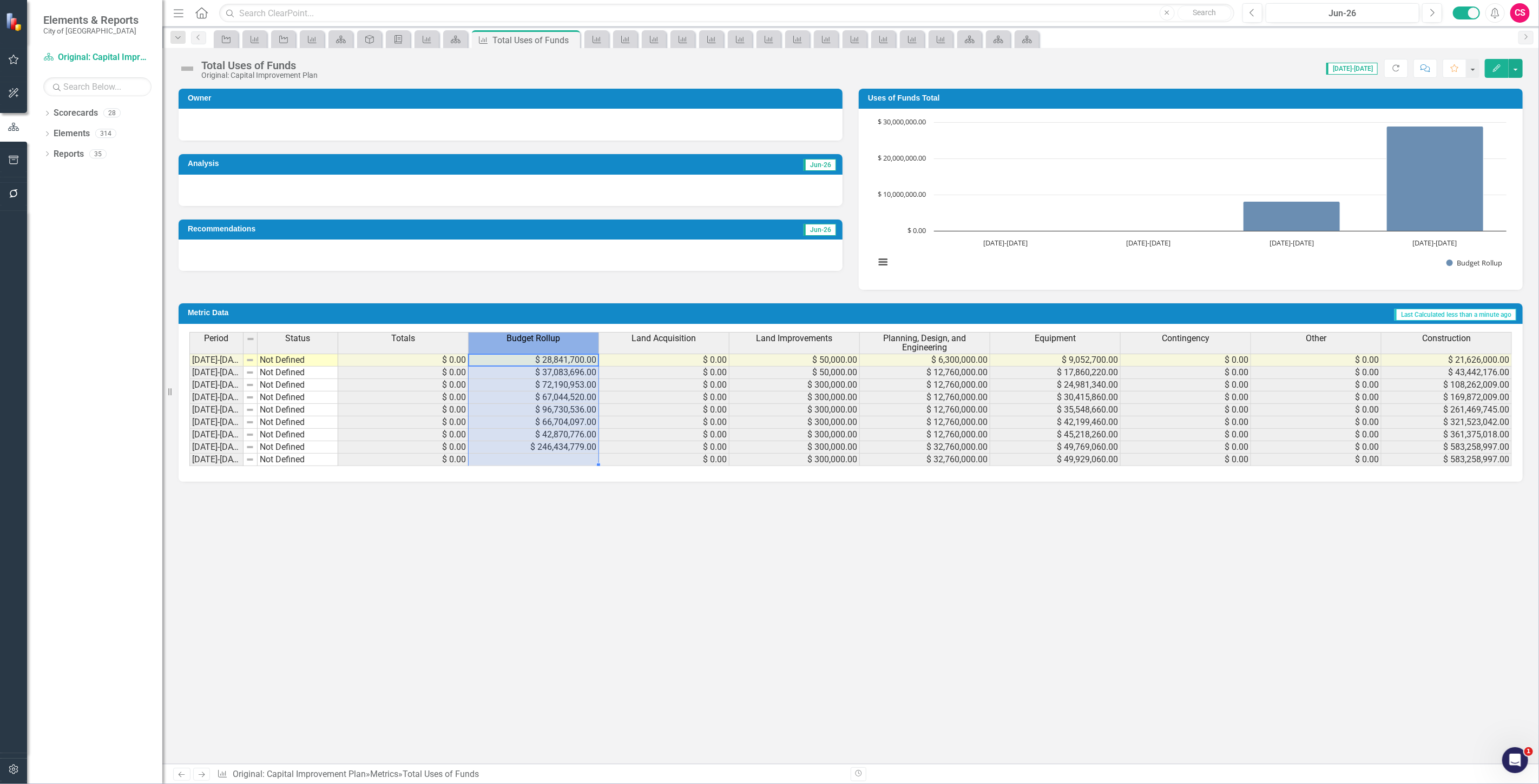
click at [493, 344] on th "Budget Rollup" at bounding box center [534, 343] width 130 height 21
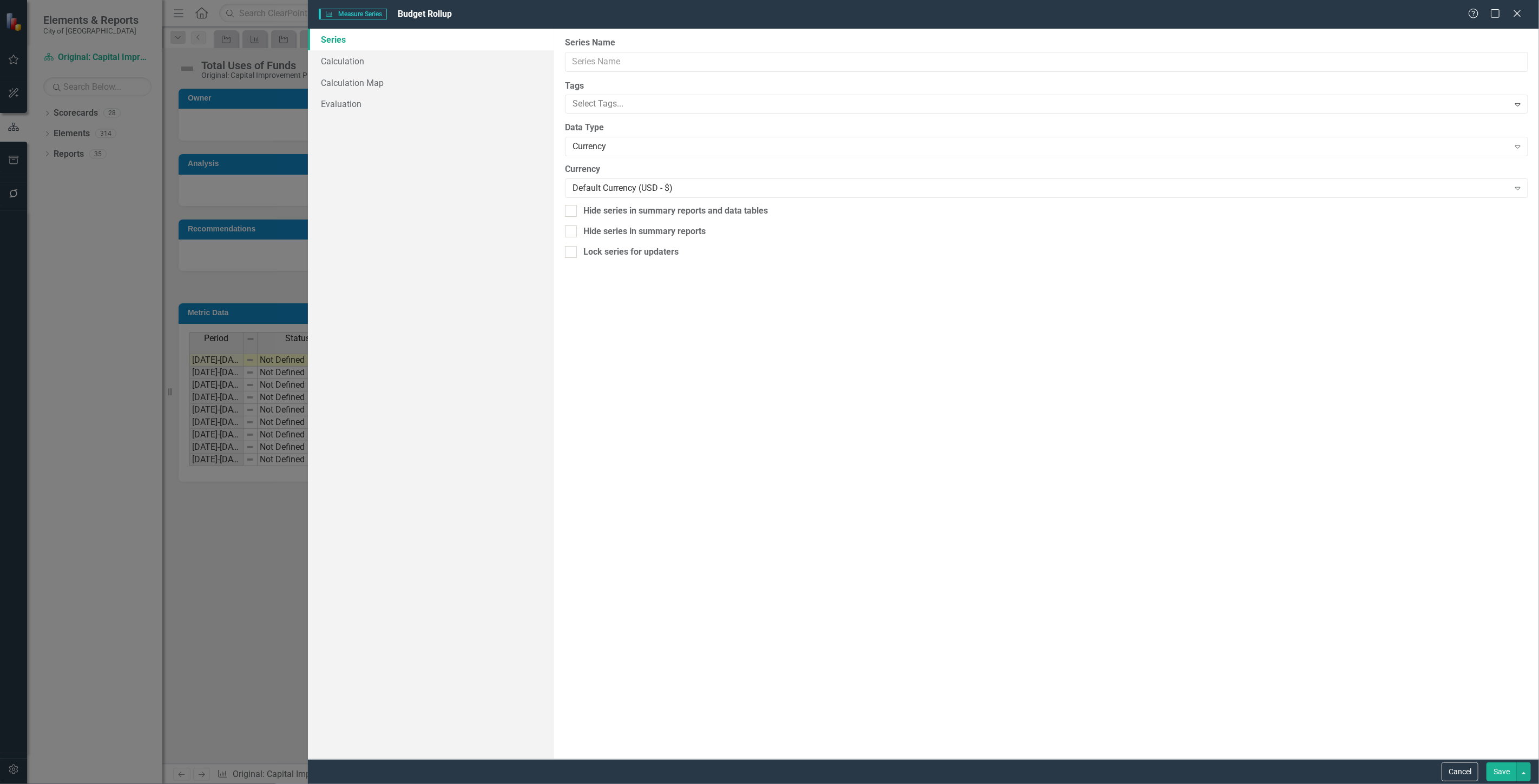
type input "Budget Rollup"
click at [393, 64] on link "Calculation" at bounding box center [431, 61] width 246 height 21
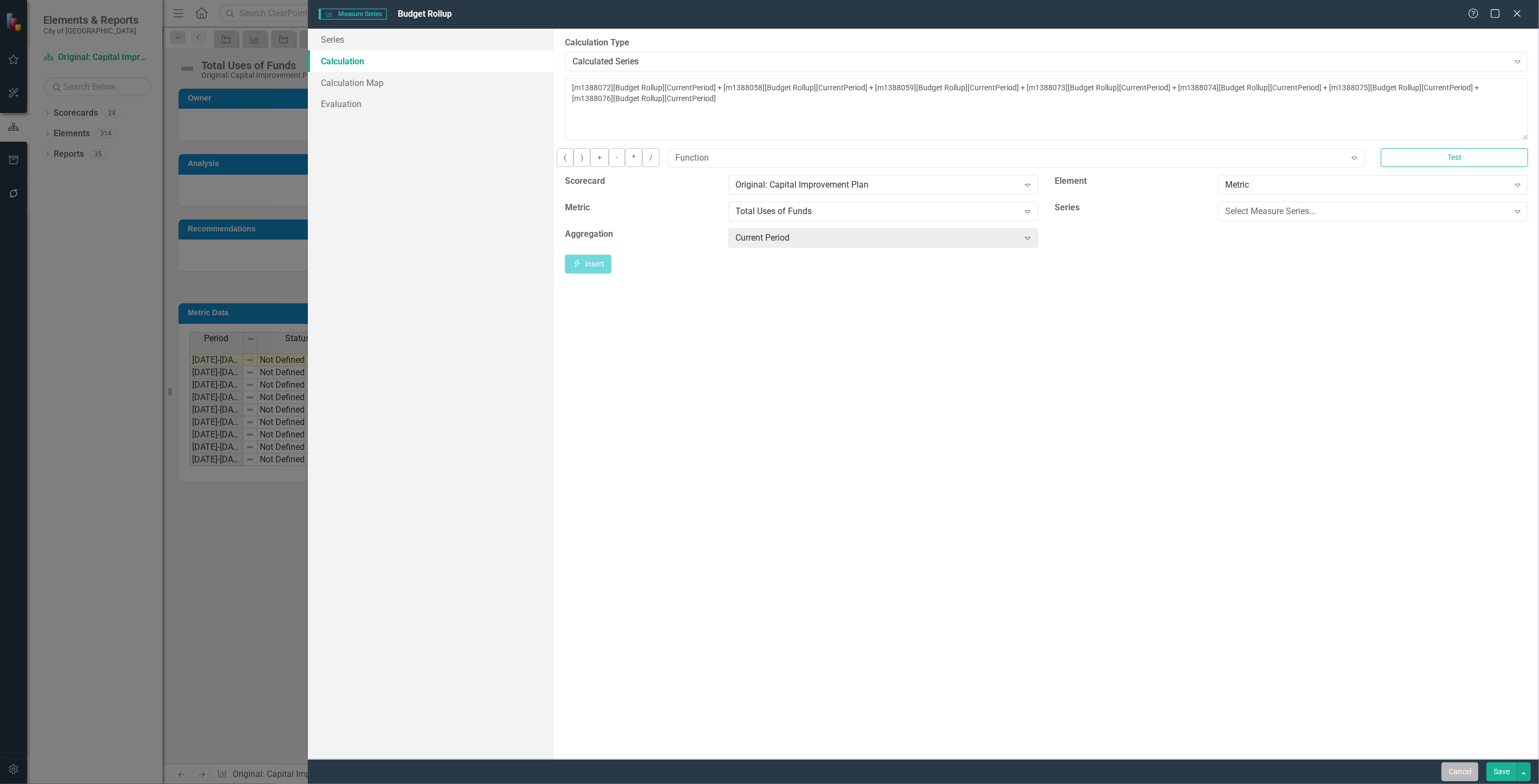
click at [1442, 767] on button "Cancel" at bounding box center [1460, 772] width 37 height 19
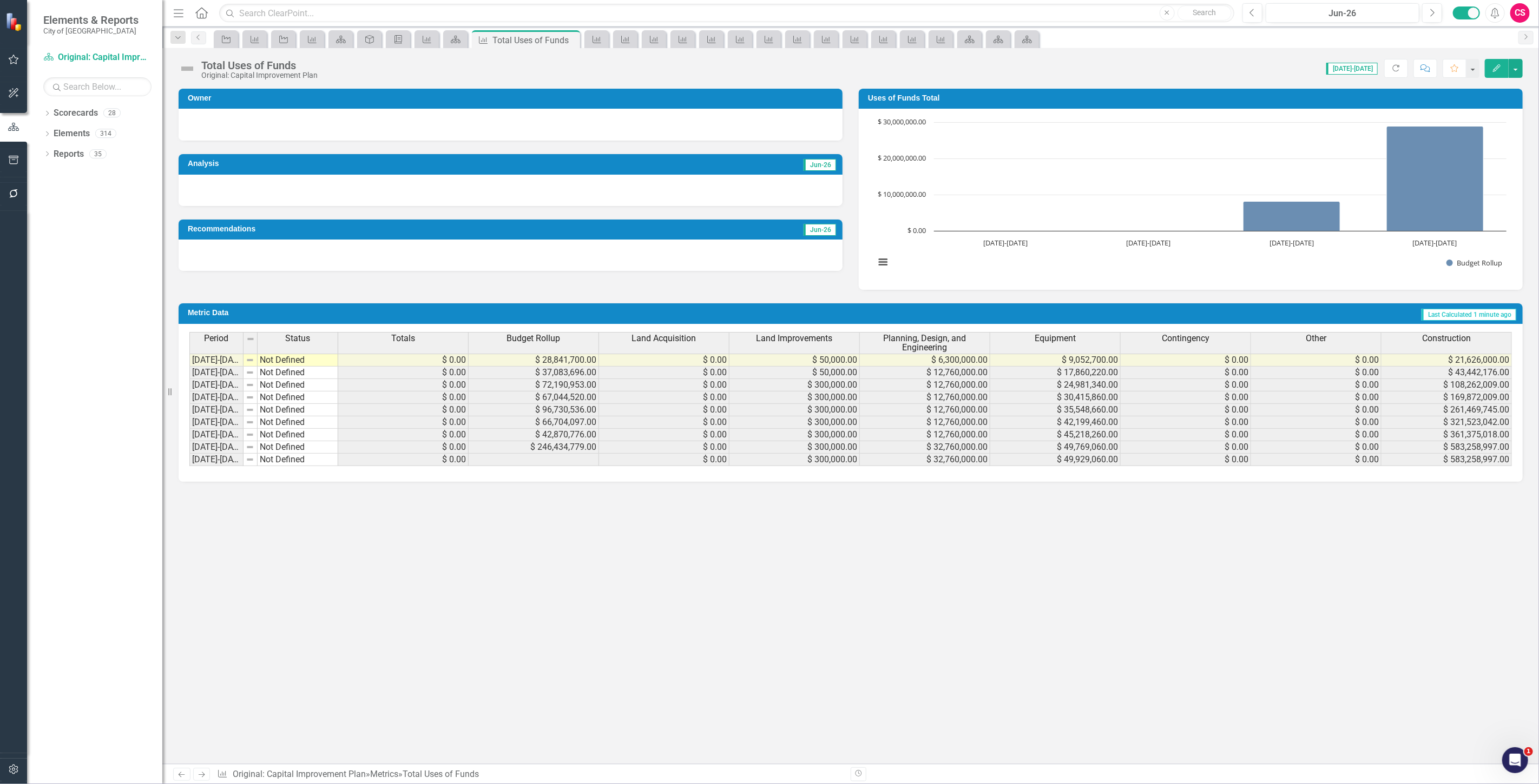
click at [8, 766] on button "button" at bounding box center [14, 770] width 24 height 23
click at [76, 210] on div "Users and Groups Manage Users Manage Groups Reporting Periods Reporting Periods…" at bounding box center [94, 129] width 135 height 161
click at [76, 173] on link "System Setup" at bounding box center [94, 166] width 135 height 13
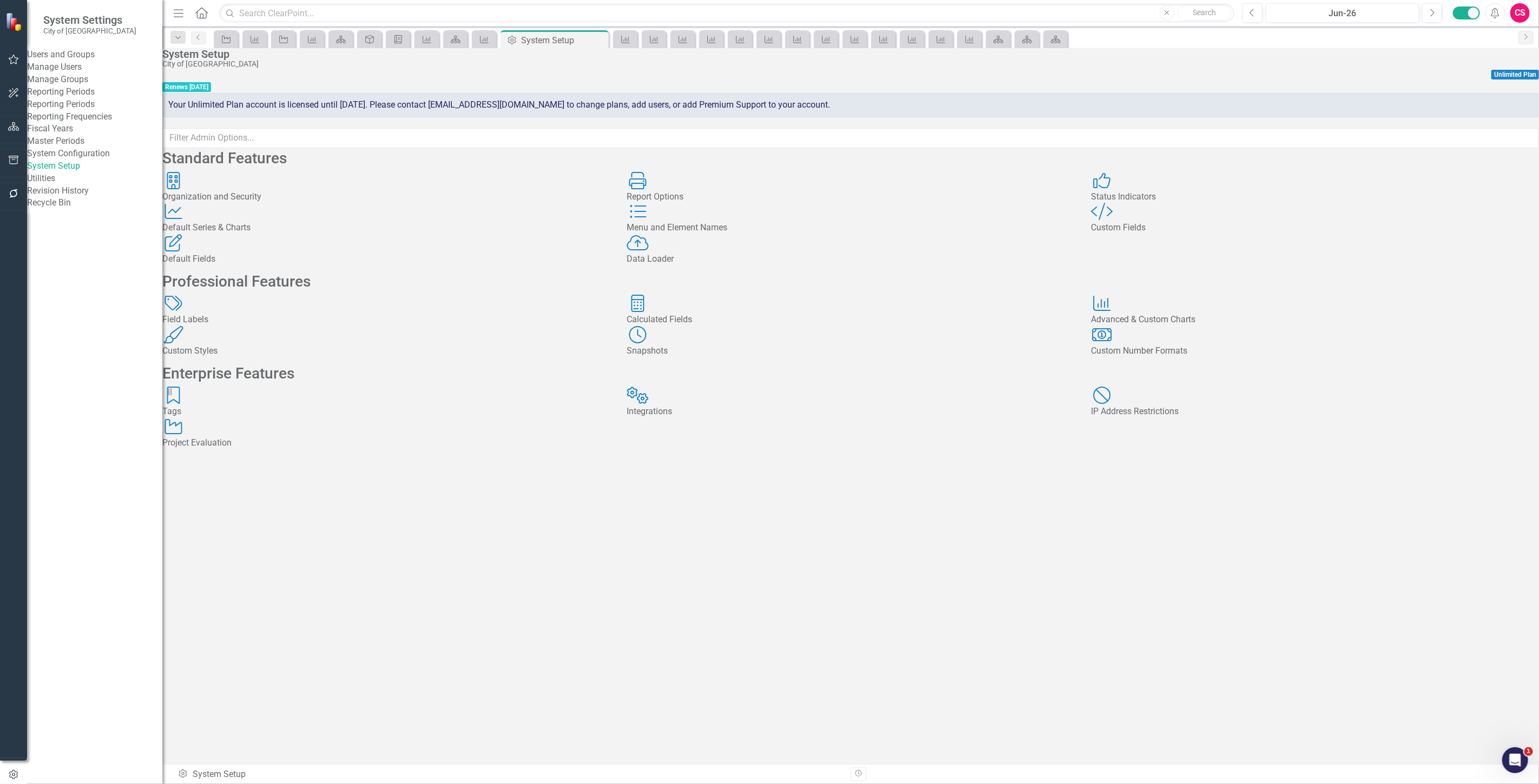
drag, startPoint x: 687, startPoint y: 372, endPoint x: 689, endPoint y: 379, distance: 7.3
click at [687, 372] on div "Standard Features Organization and Security Organization and Security Report Op…" at bounding box center [851, 303] width 1376 height 309
click at [701, 326] on div "Calculated Fields" at bounding box center [851, 319] width 448 height 13
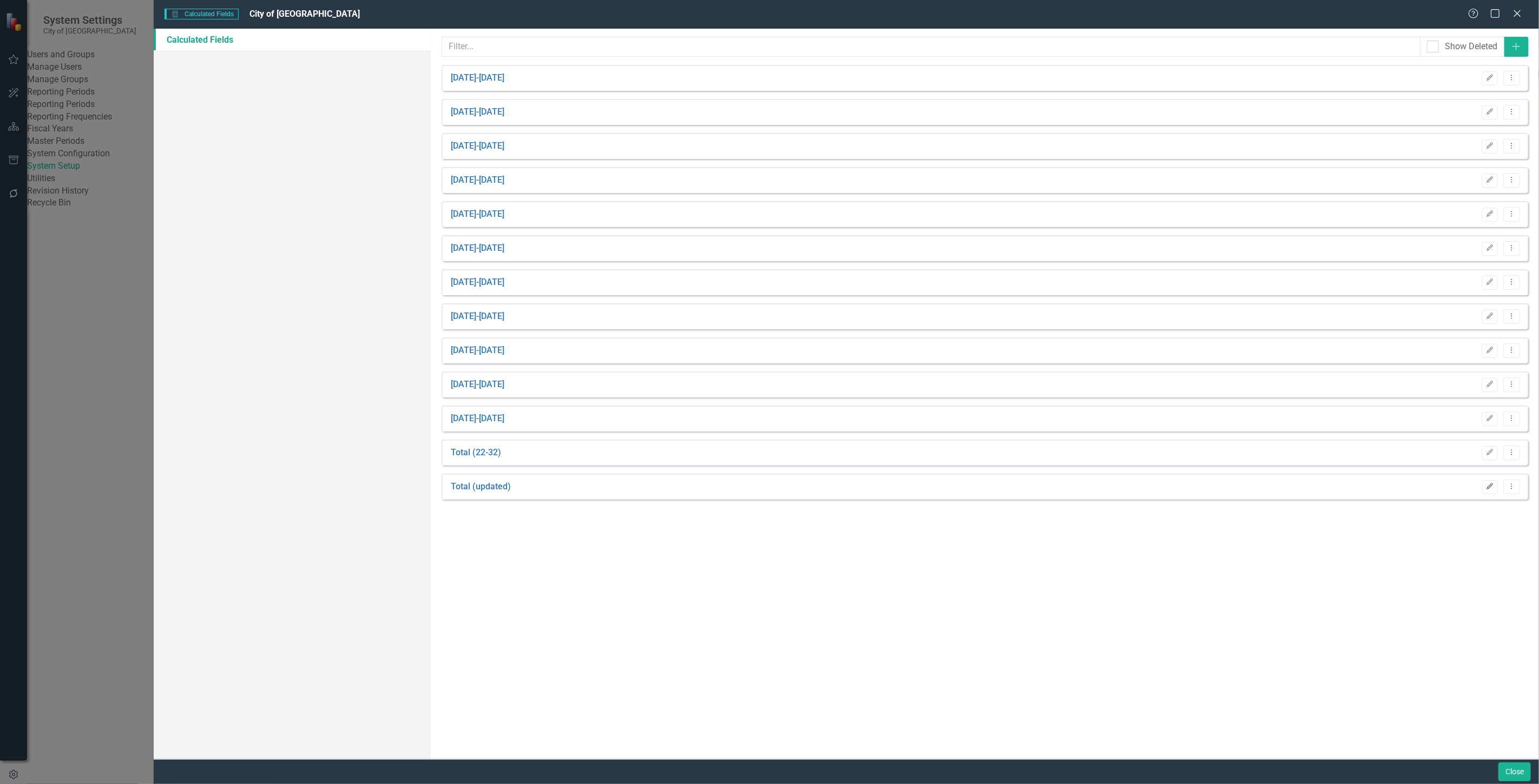
click at [1490, 491] on button "Edit" at bounding box center [1490, 487] width 16 height 14
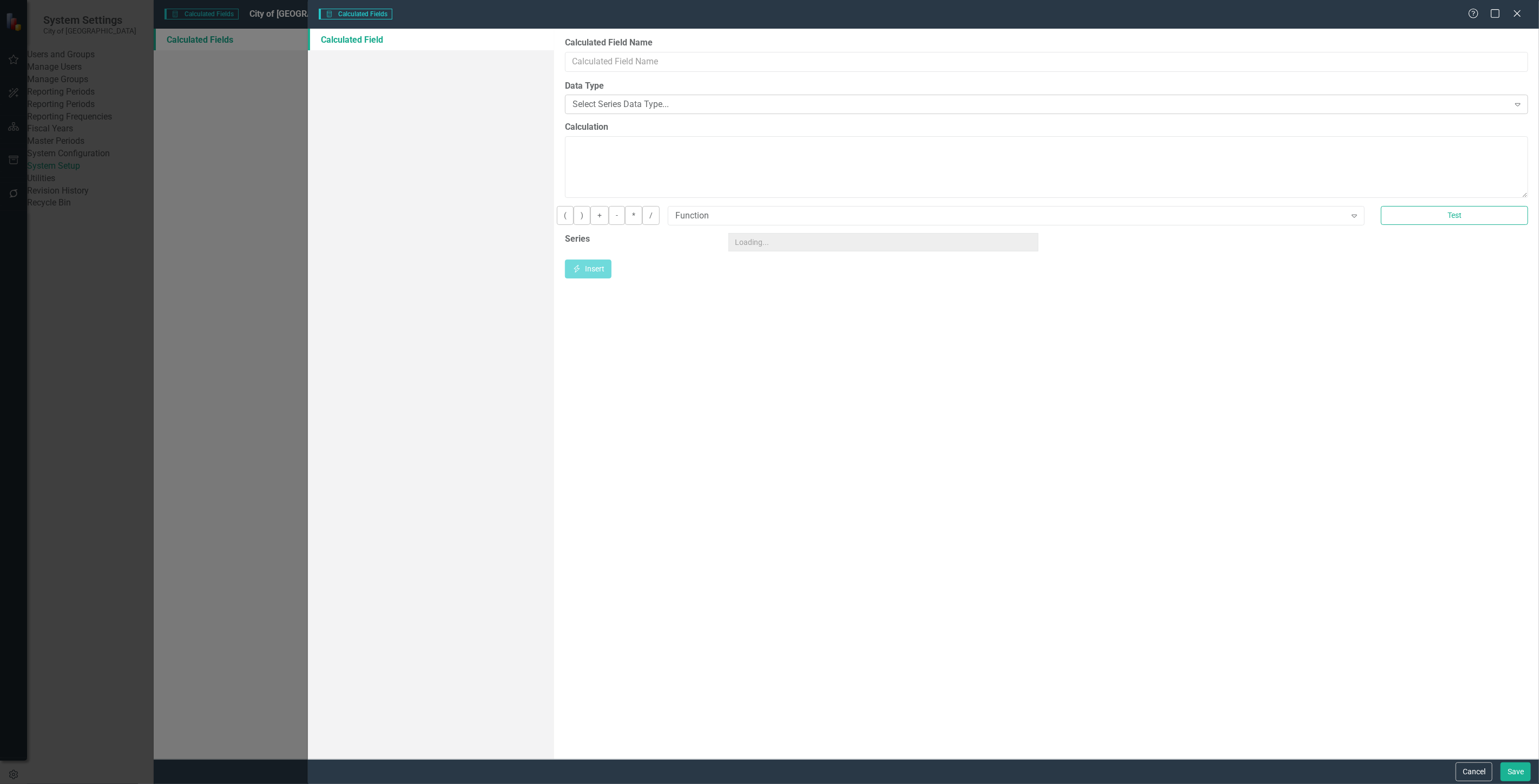
type input "Total (updated)"
type textarea "COALESCE([Budget Rollup][Jun-24],0)+COALESCE([Budget Rollup][Jun-25],0)+COALESC…"
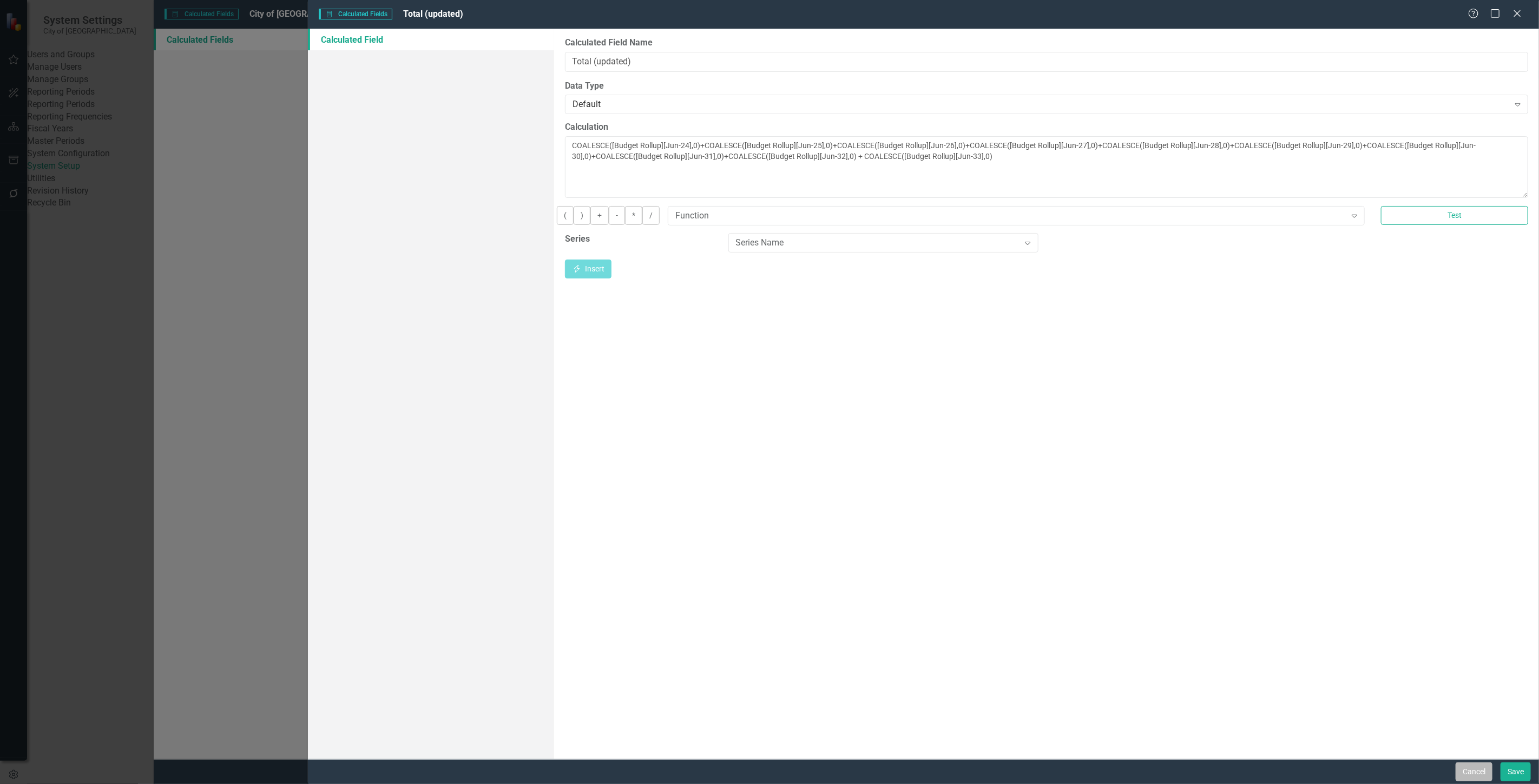
click at [1461, 779] on button "Cancel" at bounding box center [1474, 772] width 37 height 19
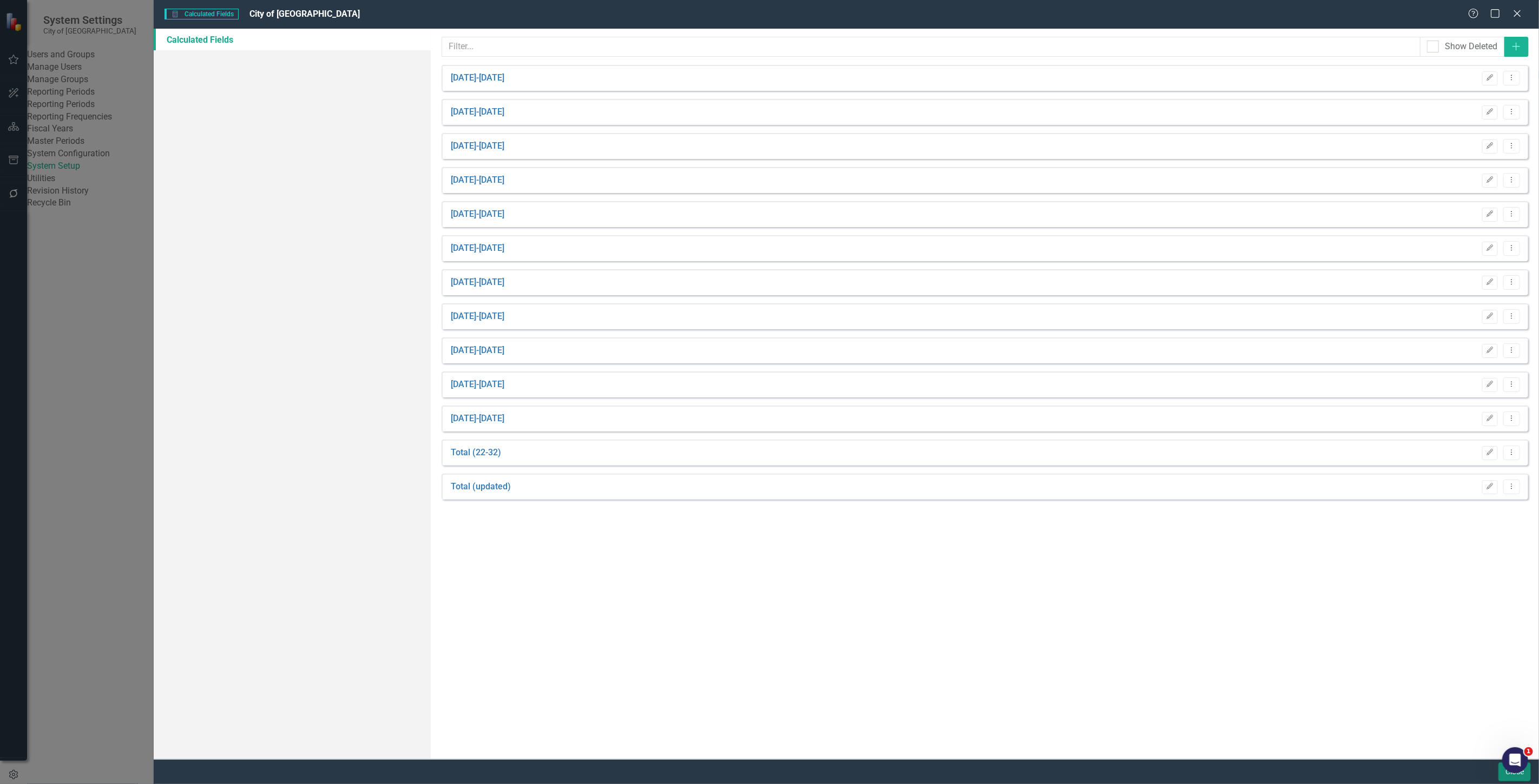
click at [1501, 772] on button "Close" at bounding box center [1515, 772] width 32 height 19
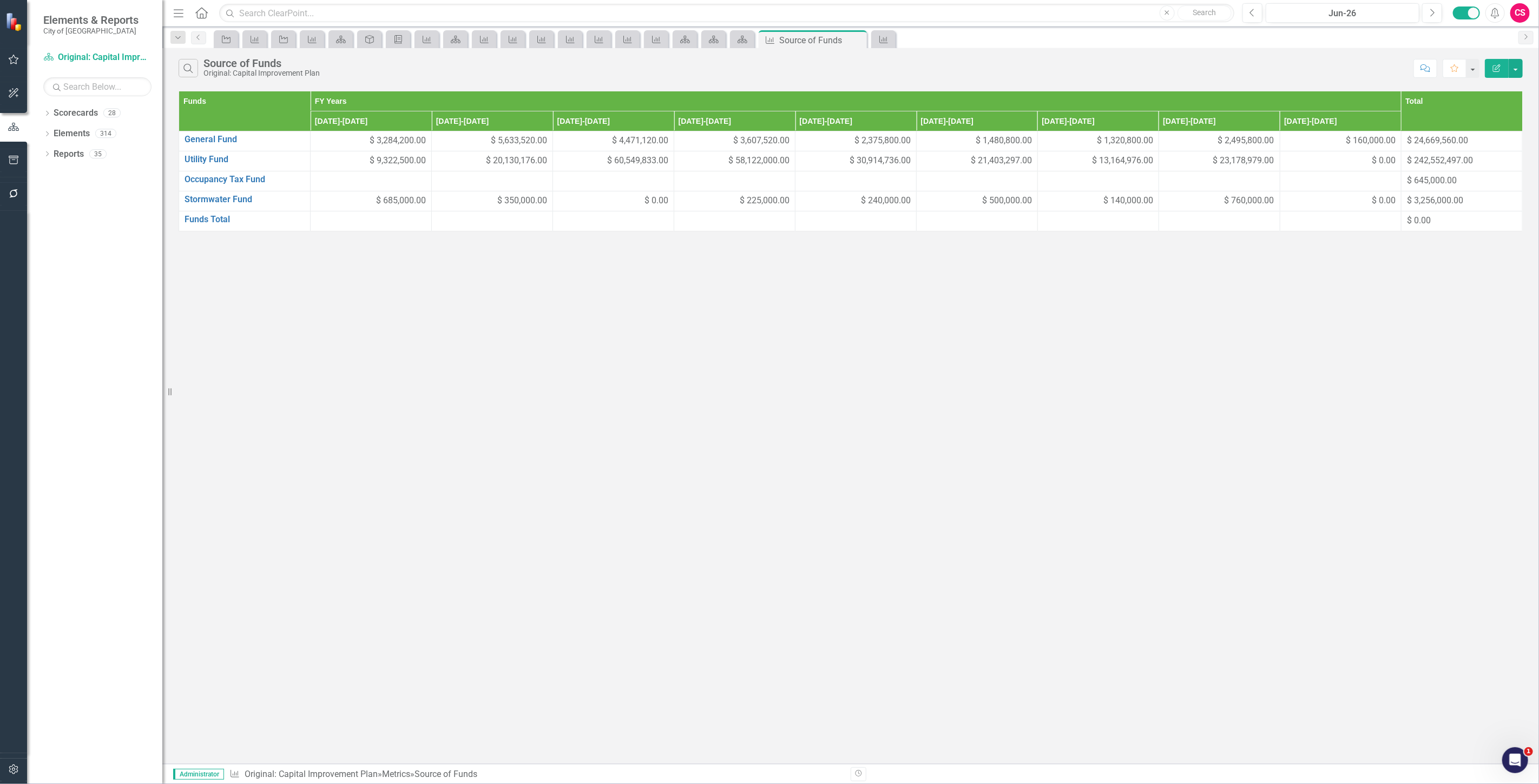
click at [1501, 69] on icon "Edit Report" at bounding box center [1497, 68] width 10 height 8
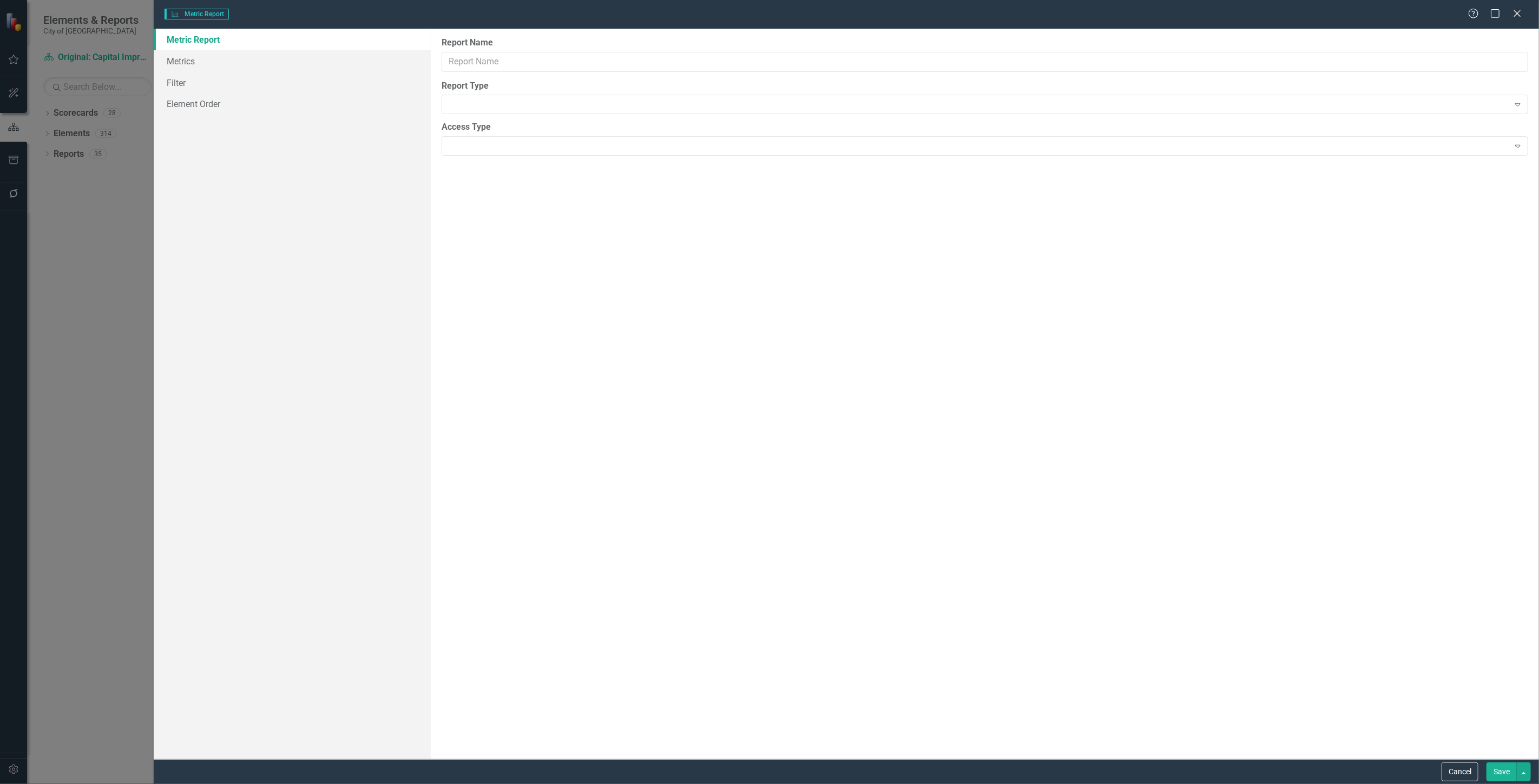
type input "Source of Funds"
click at [223, 54] on link "Columns" at bounding box center [292, 61] width 277 height 21
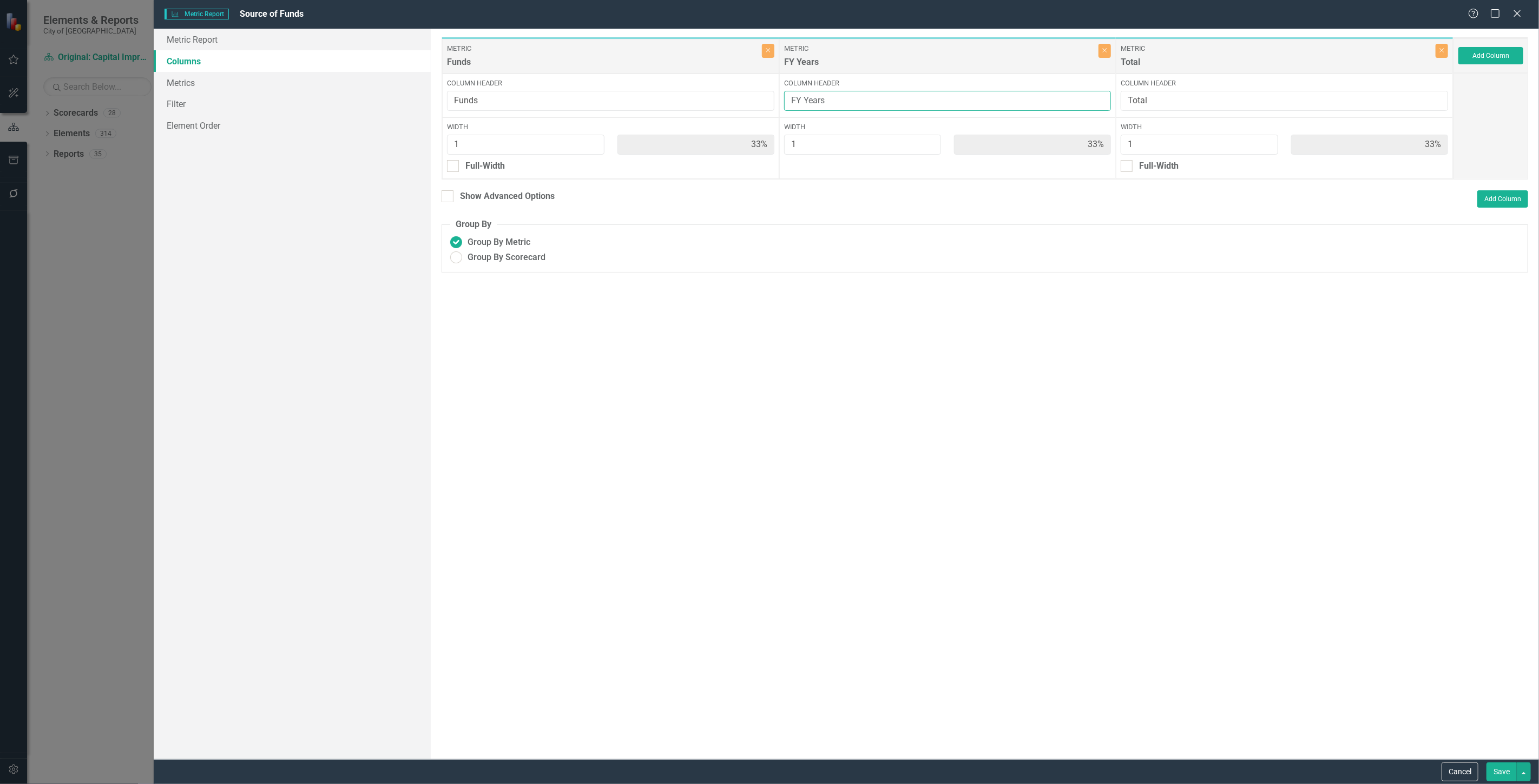
drag, startPoint x: 906, startPoint y: 93, endPoint x: 748, endPoint y: 97, distance: 158.1
click at [748, 97] on div "Metric Funds Close Column Header Funds Width 1 33% Full-Width Metric FY Years C…" at bounding box center [948, 108] width 1012 height 143
drag, startPoint x: 1176, startPoint y: 103, endPoint x: 1046, endPoint y: 106, distance: 130.0
click at [1047, 106] on div "Metric Funds Close Column Header Funds Width 1 33% Full-Width Metric Series Sta…" at bounding box center [948, 108] width 1012 height 143
click at [1474, 767] on button "Cancel" at bounding box center [1460, 772] width 37 height 19
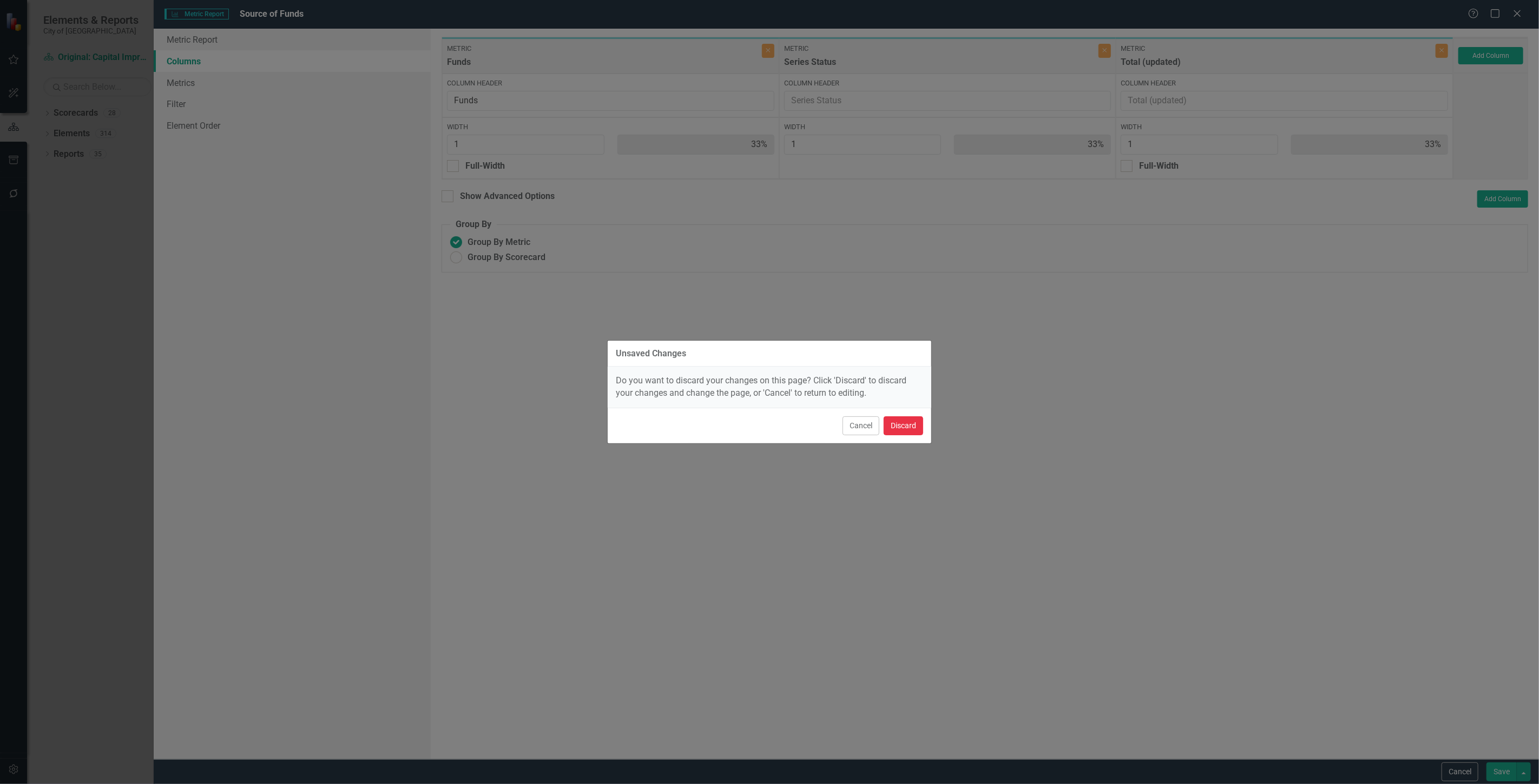
click at [899, 428] on button "Discard" at bounding box center [903, 426] width 39 height 19
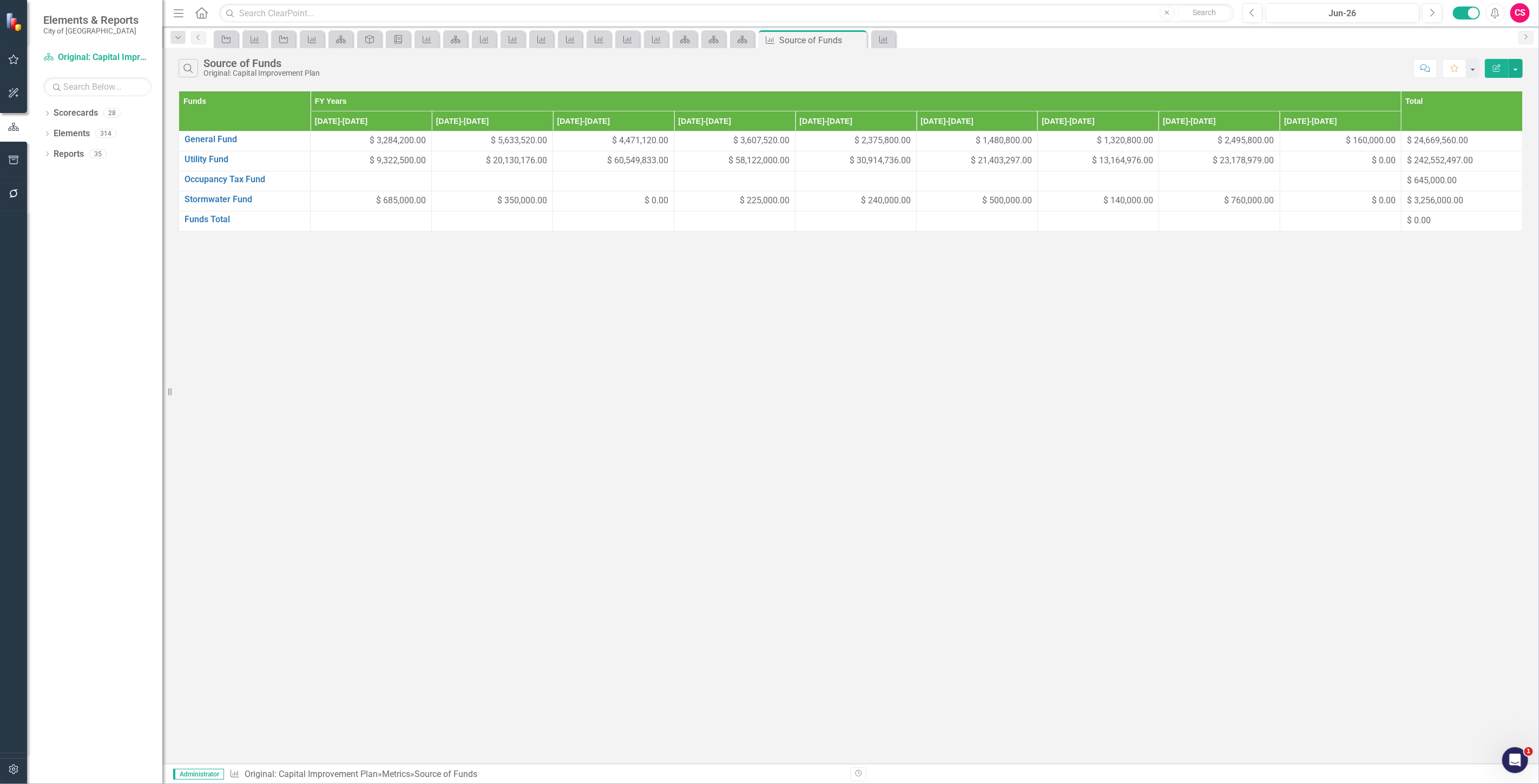
click at [1490, 70] on button "Edit Report" at bounding box center [1497, 69] width 24 height 19
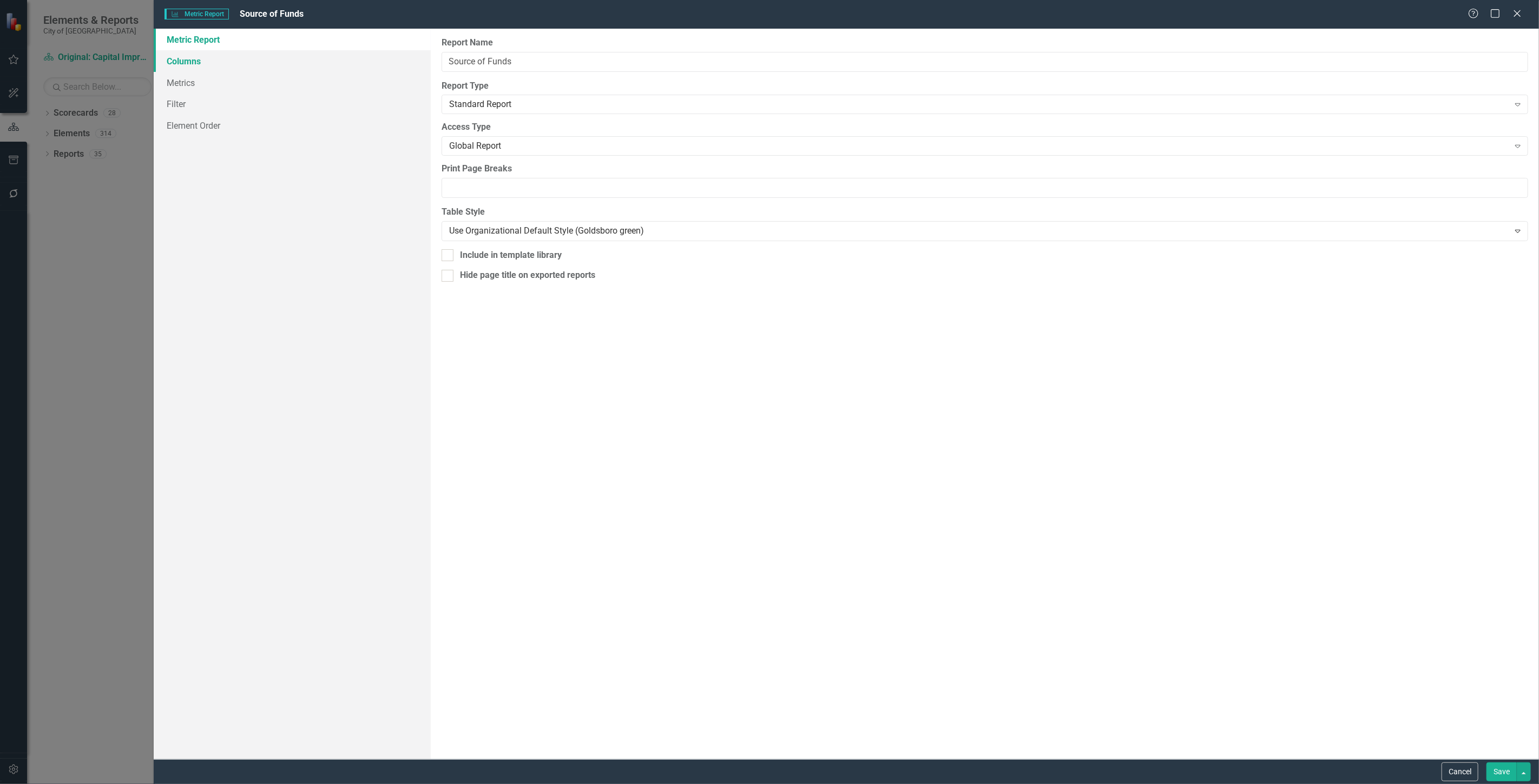
click at [252, 58] on link "Columns" at bounding box center [292, 61] width 277 height 21
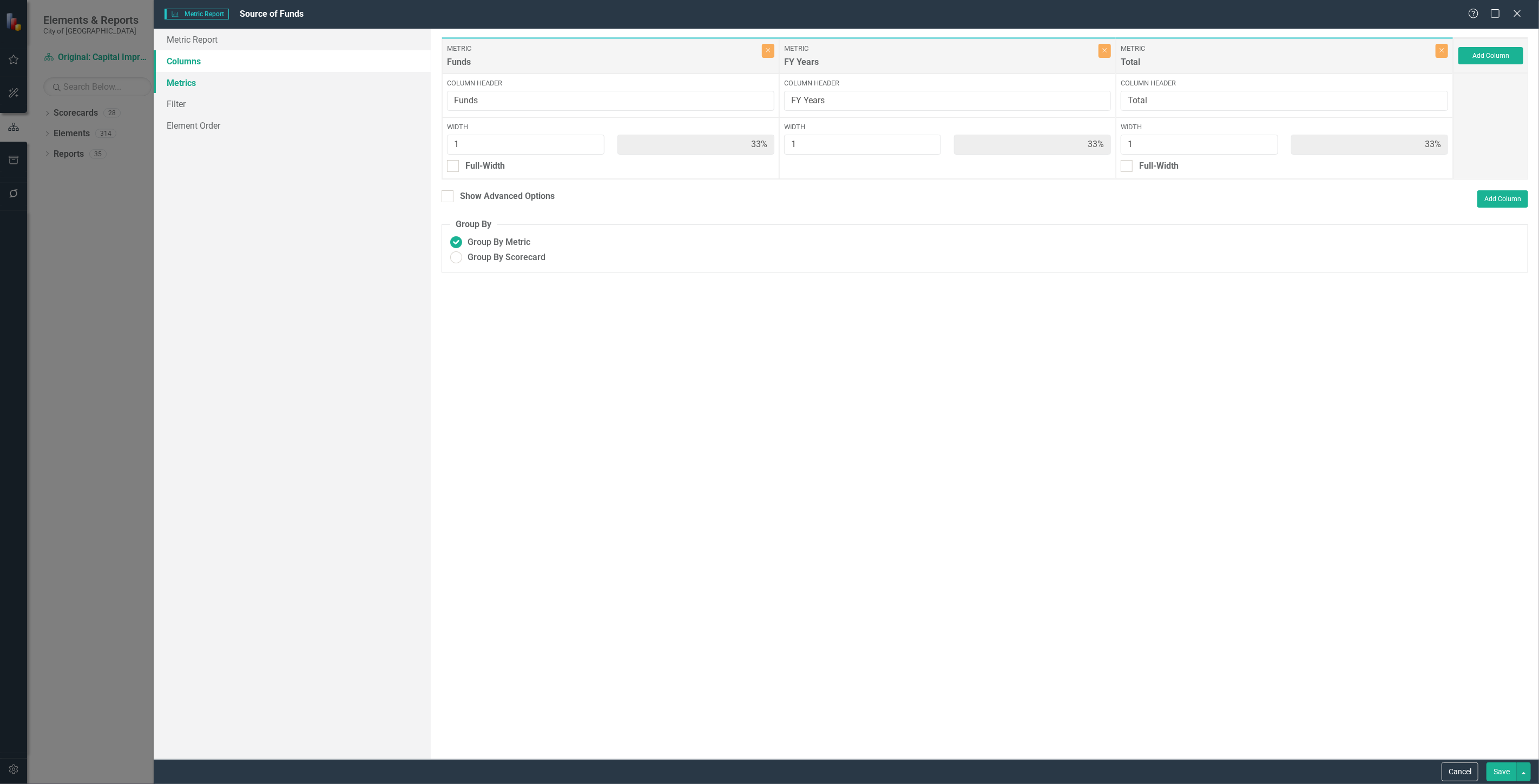
click at [252, 85] on link "Metrics" at bounding box center [292, 82] width 277 height 21
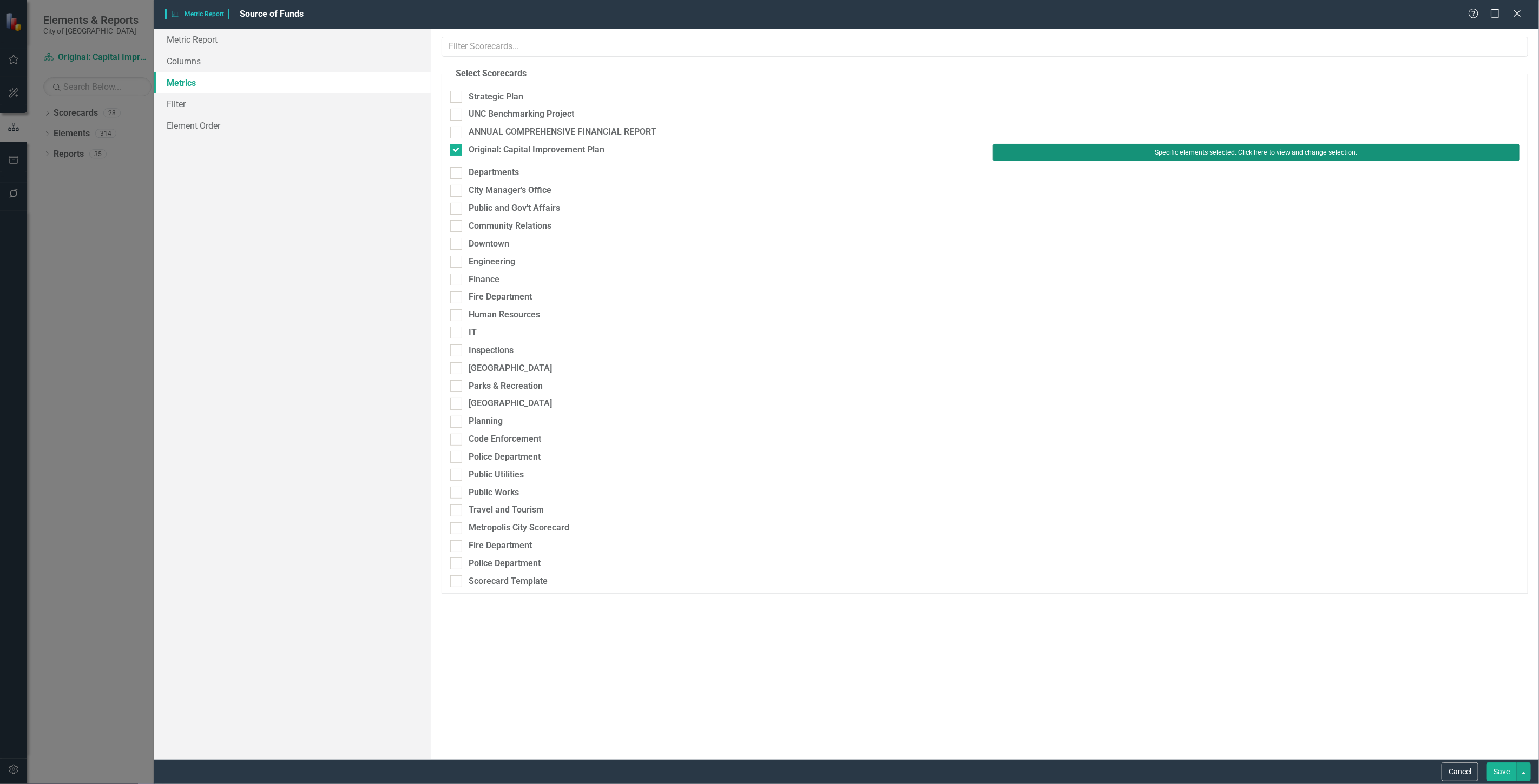
click at [1048, 150] on button "Specific elements selected. Click here to view and change selection." at bounding box center [1256, 152] width 526 height 17
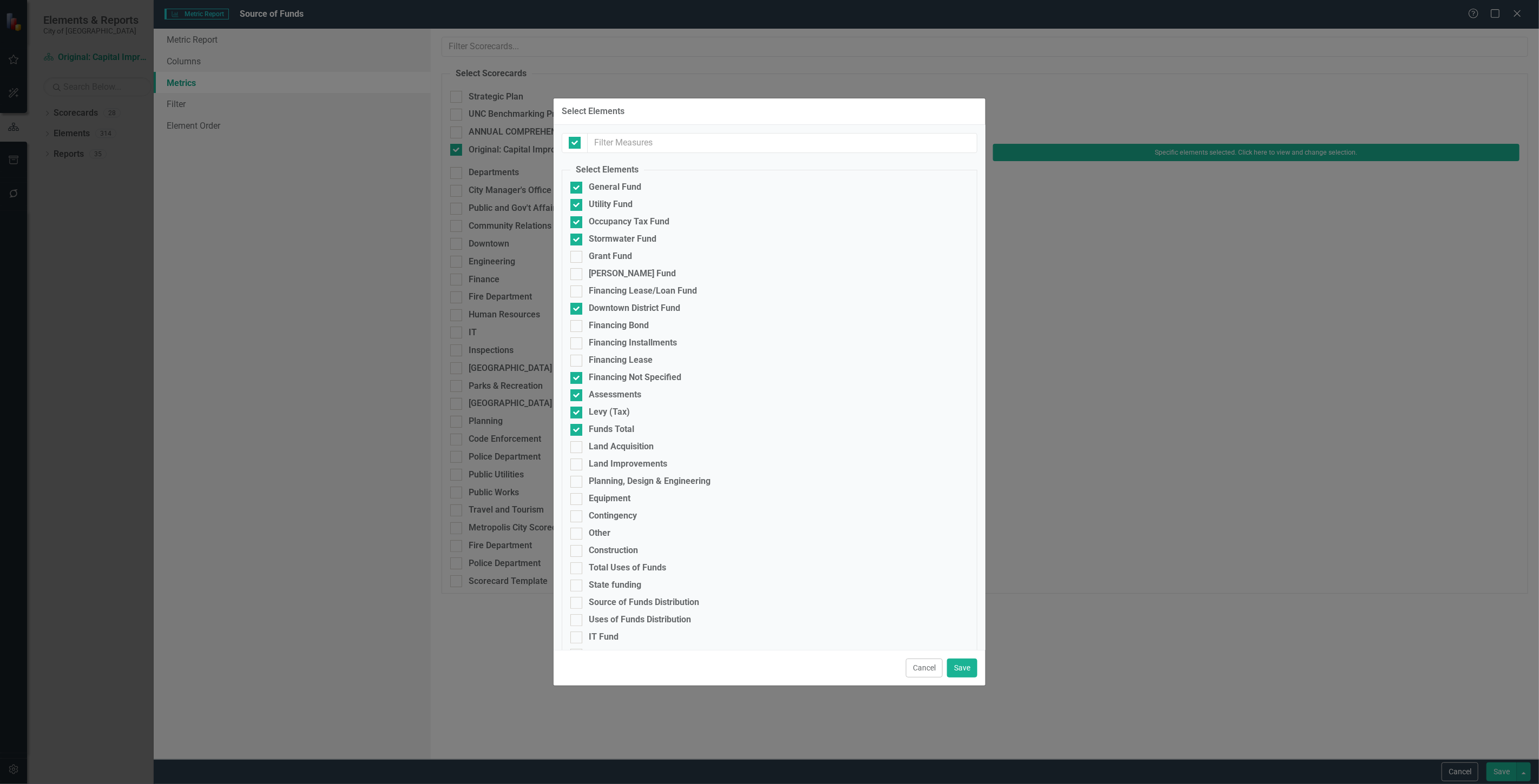
checkbox input "false"
click at [629, 254] on div "Grant Fund" at bounding box center [610, 256] width 43 height 10
click at [577, 254] on input "Grant Fund" at bounding box center [574, 254] width 7 height 7
checkbox input "true"
click at [632, 274] on div "[PERSON_NAME] Fund" at bounding box center [632, 273] width 87 height 10
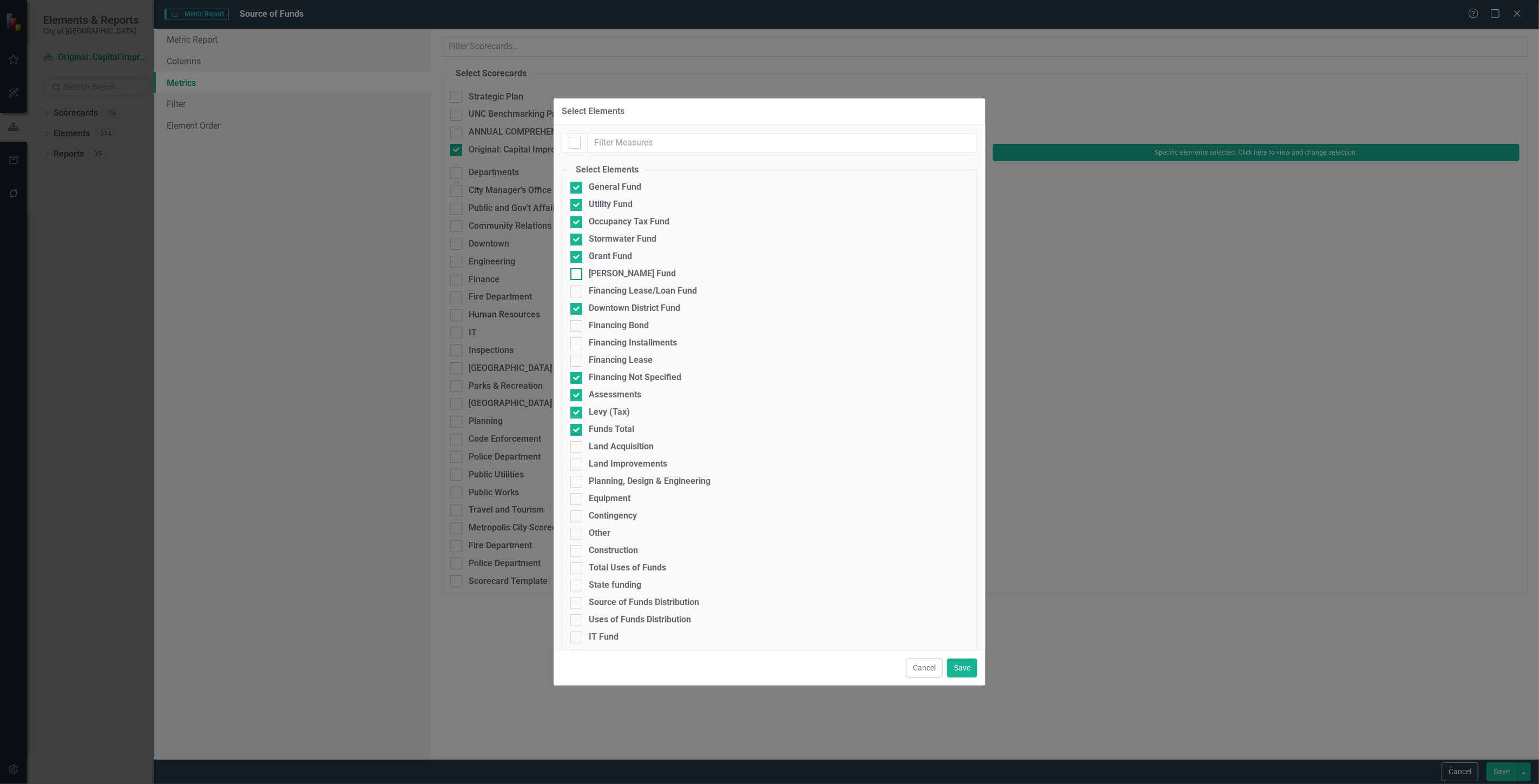
click at [577, 274] on input "[PERSON_NAME] Fund" at bounding box center [574, 272] width 7 height 7
checkbox input "true"
drag, startPoint x: 910, startPoint y: 669, endPoint x: 1063, endPoint y: 656, distance: 153.6
click at [911, 669] on button "Cancel" at bounding box center [924, 668] width 37 height 19
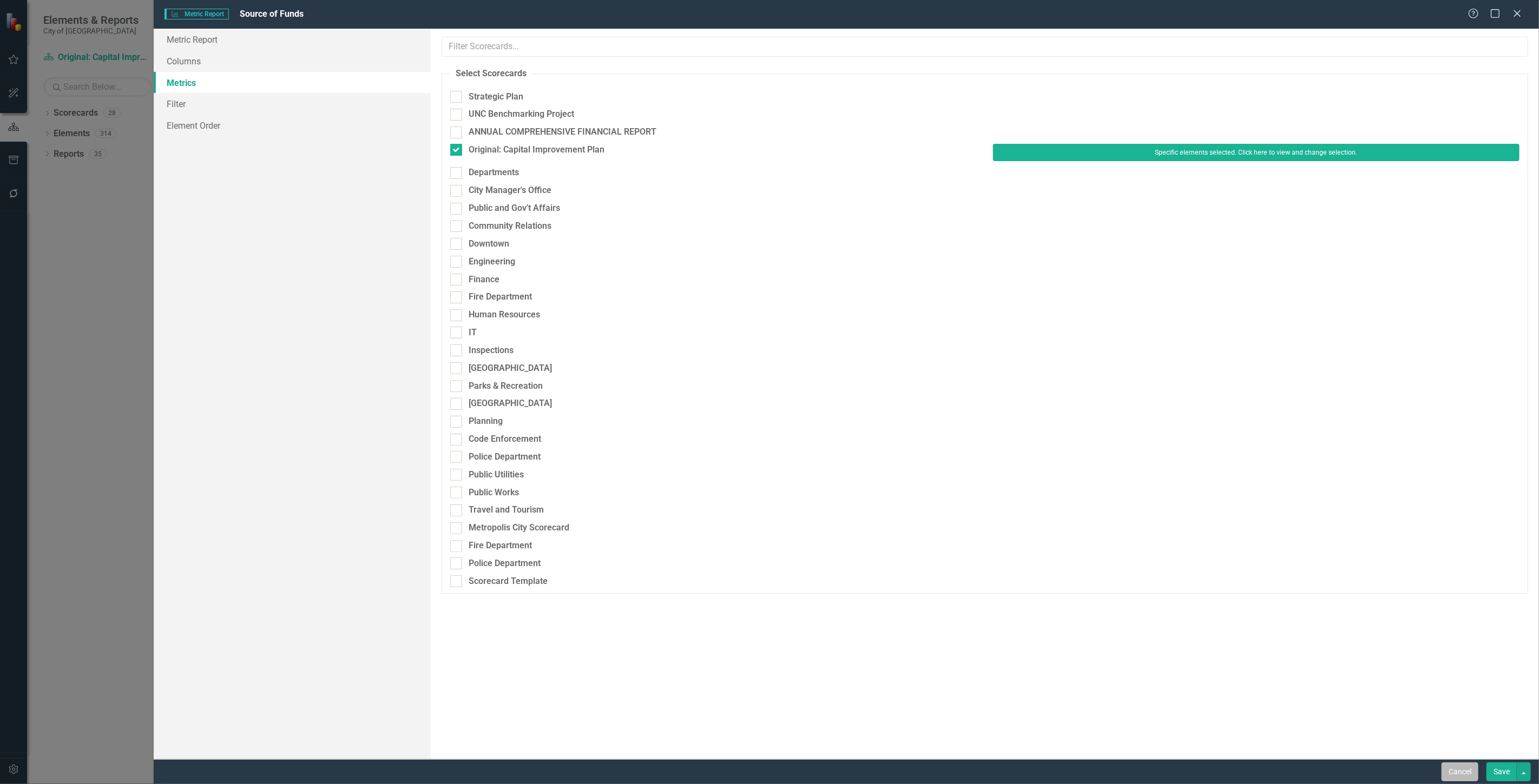
click at [1464, 770] on button "Cancel" at bounding box center [1460, 772] width 37 height 19
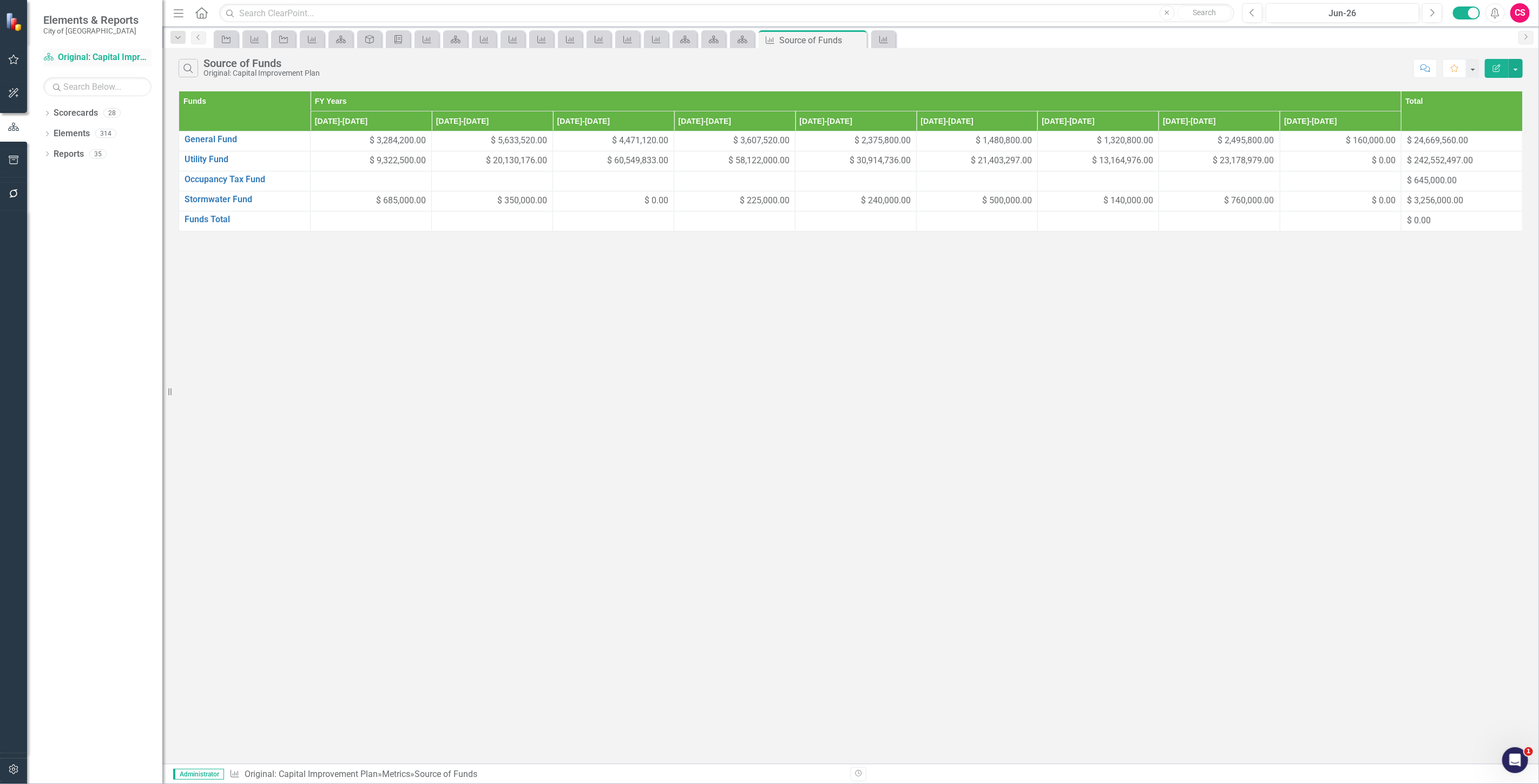
click at [111, 53] on link "Scorecard Original: Capital Improvement Plan" at bounding box center [97, 57] width 108 height 13
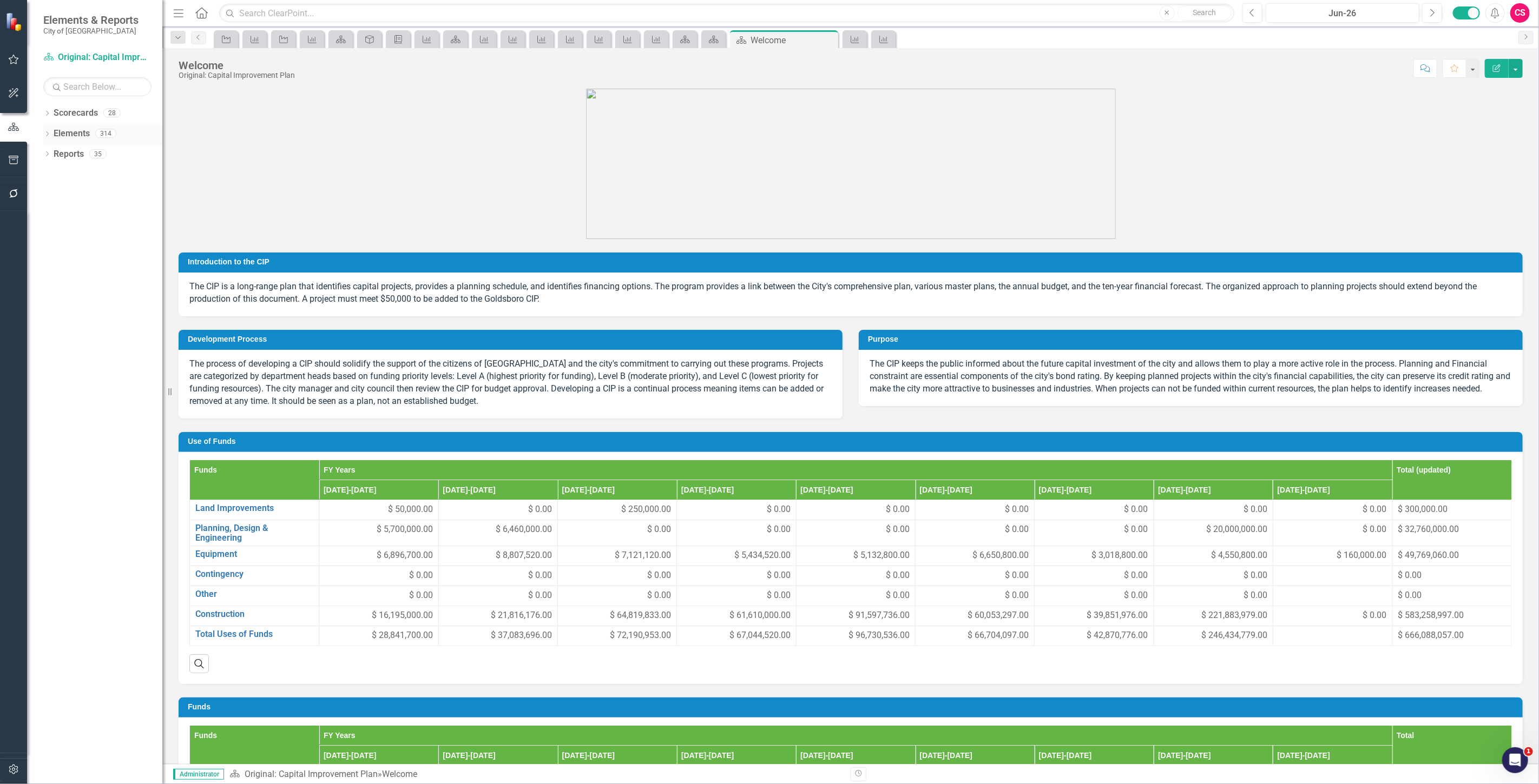
click at [74, 136] on link "Elements" at bounding box center [72, 134] width 36 height 13
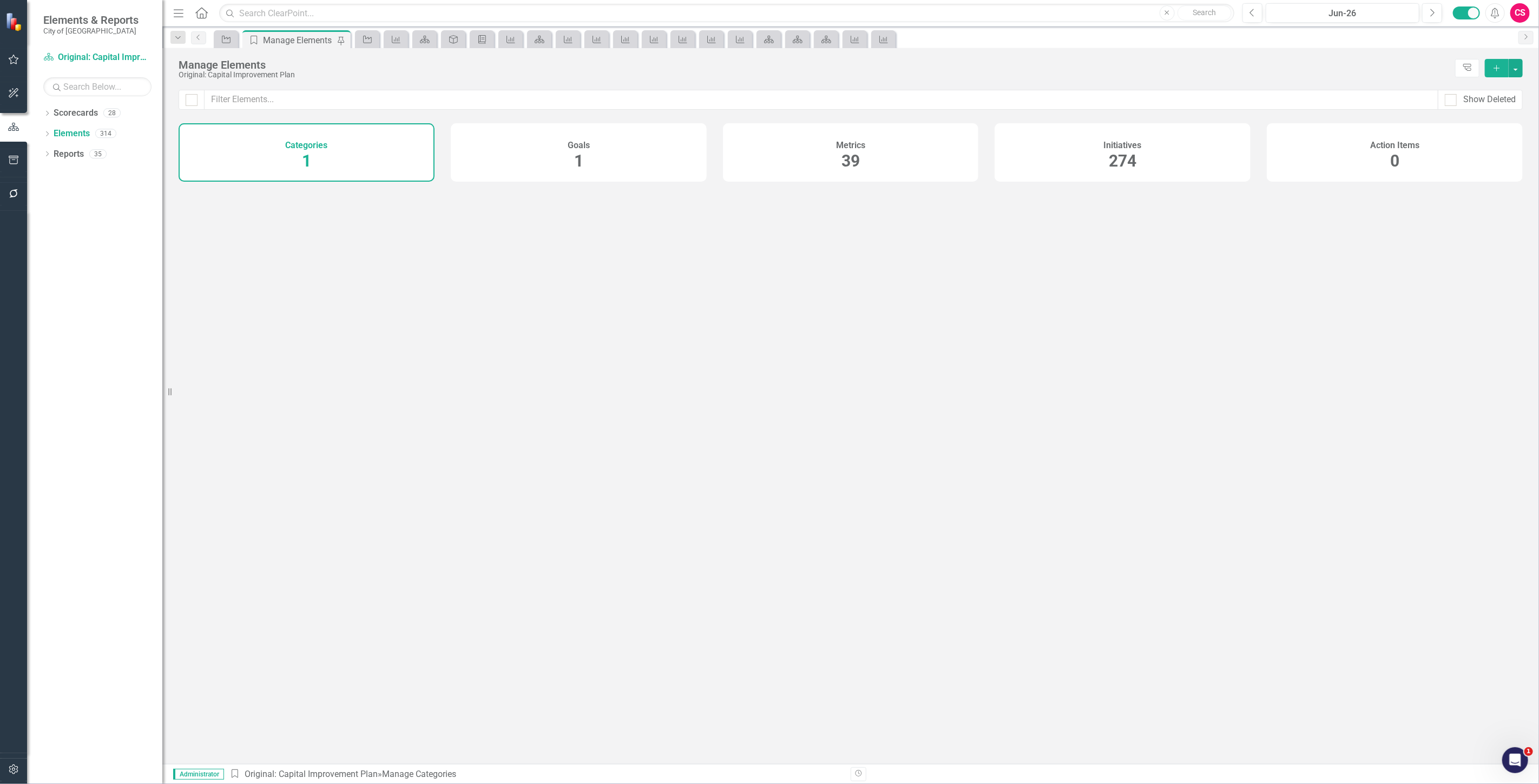
click at [1130, 145] on h4 "Initiatives" at bounding box center [1123, 145] width 38 height 10
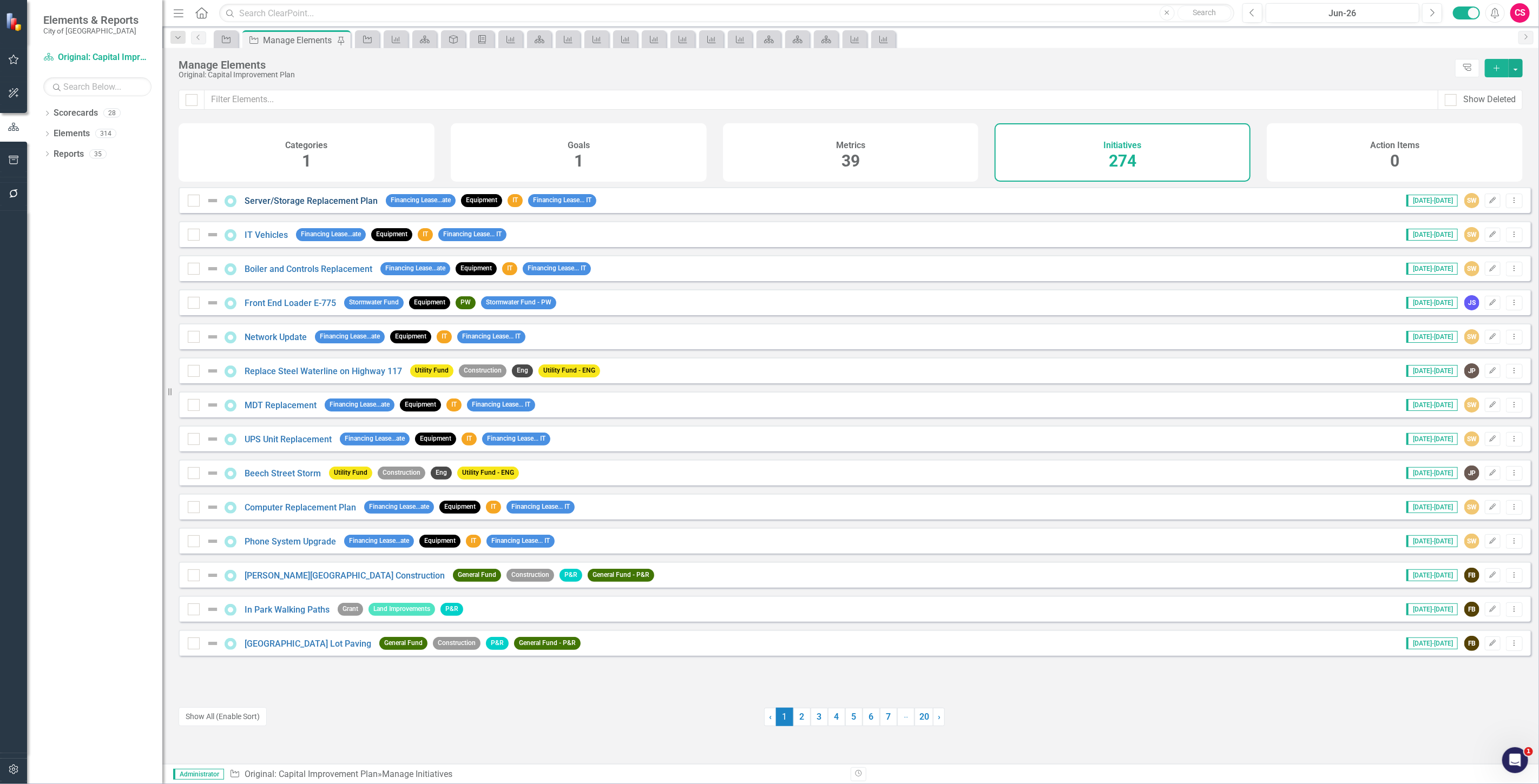
click at [334, 206] on link "Server/Storage Replacement Plan" at bounding box center [311, 201] width 133 height 10
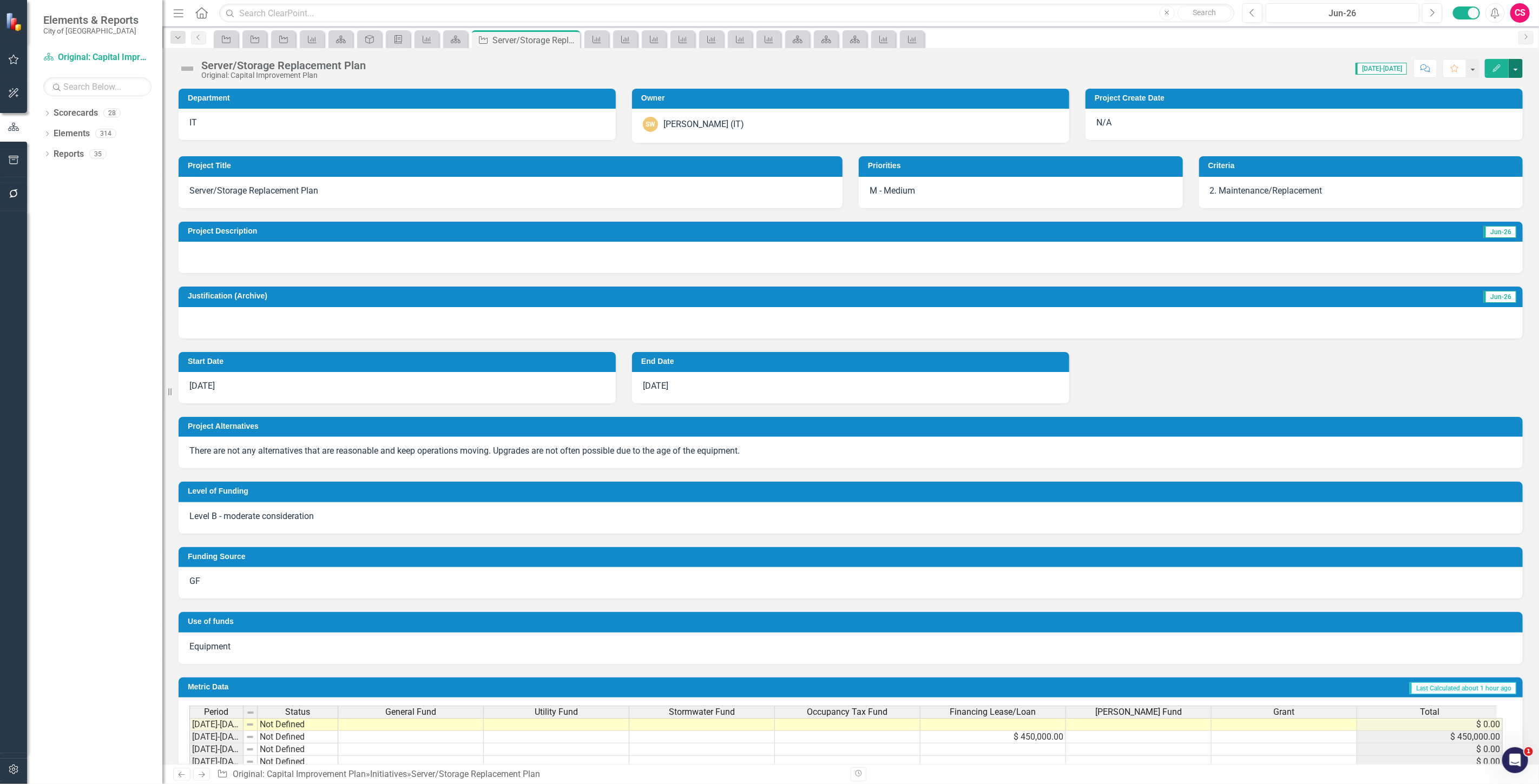
click at [1518, 69] on button "button" at bounding box center [1516, 69] width 14 height 19
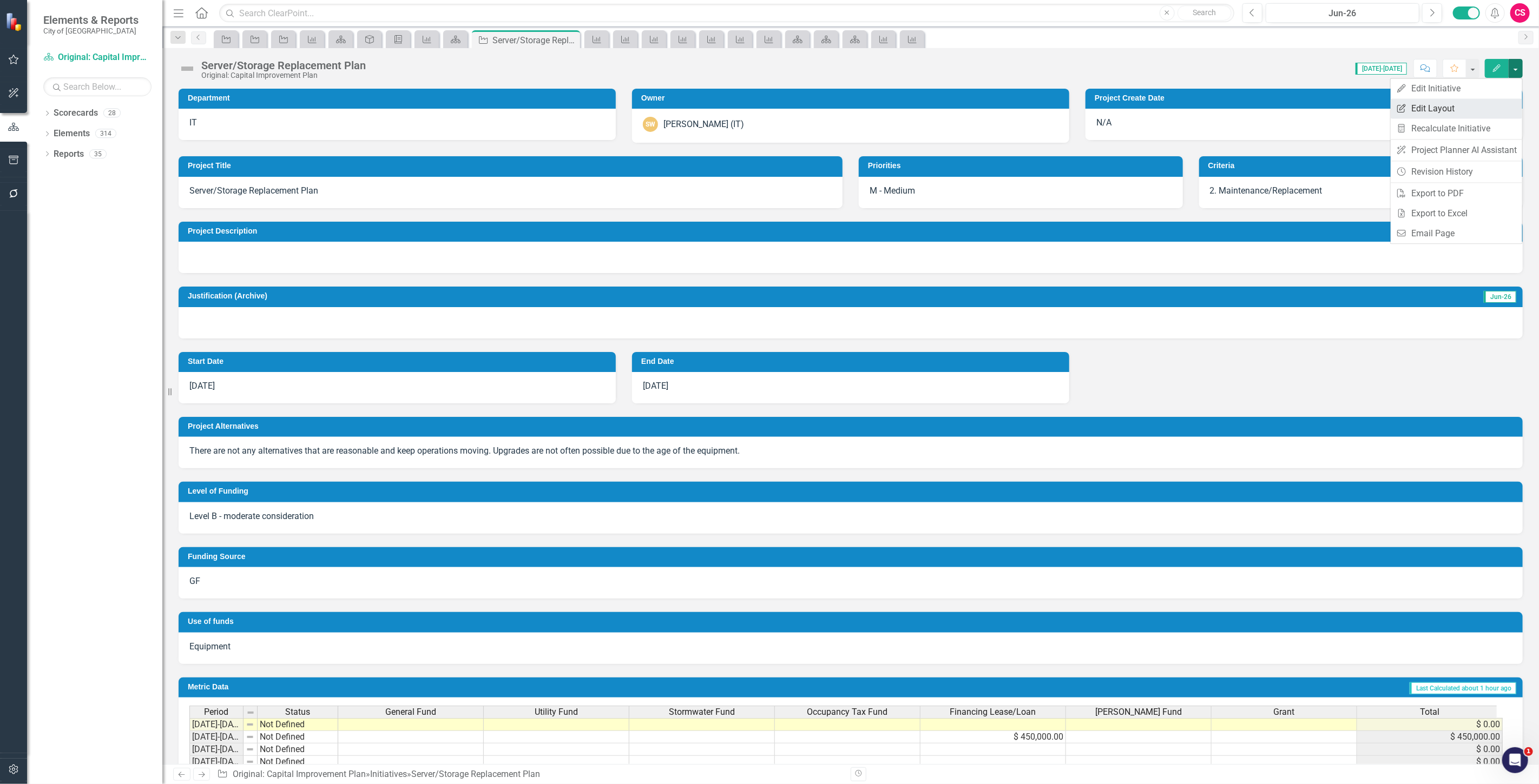
click at [1476, 106] on link "Edit Report Edit Layout" at bounding box center [1457, 109] width 131 height 20
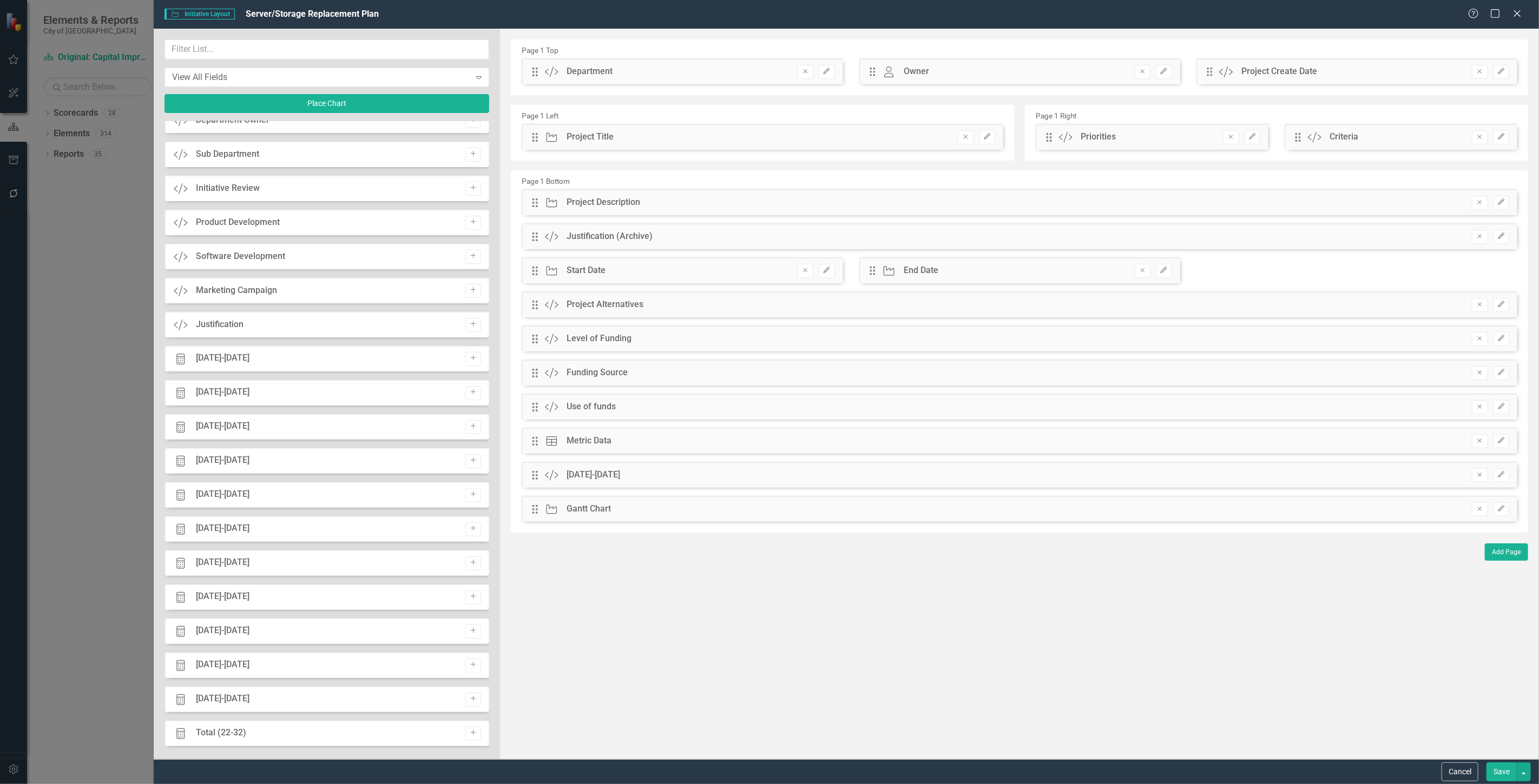
scroll to position [1493, 0]
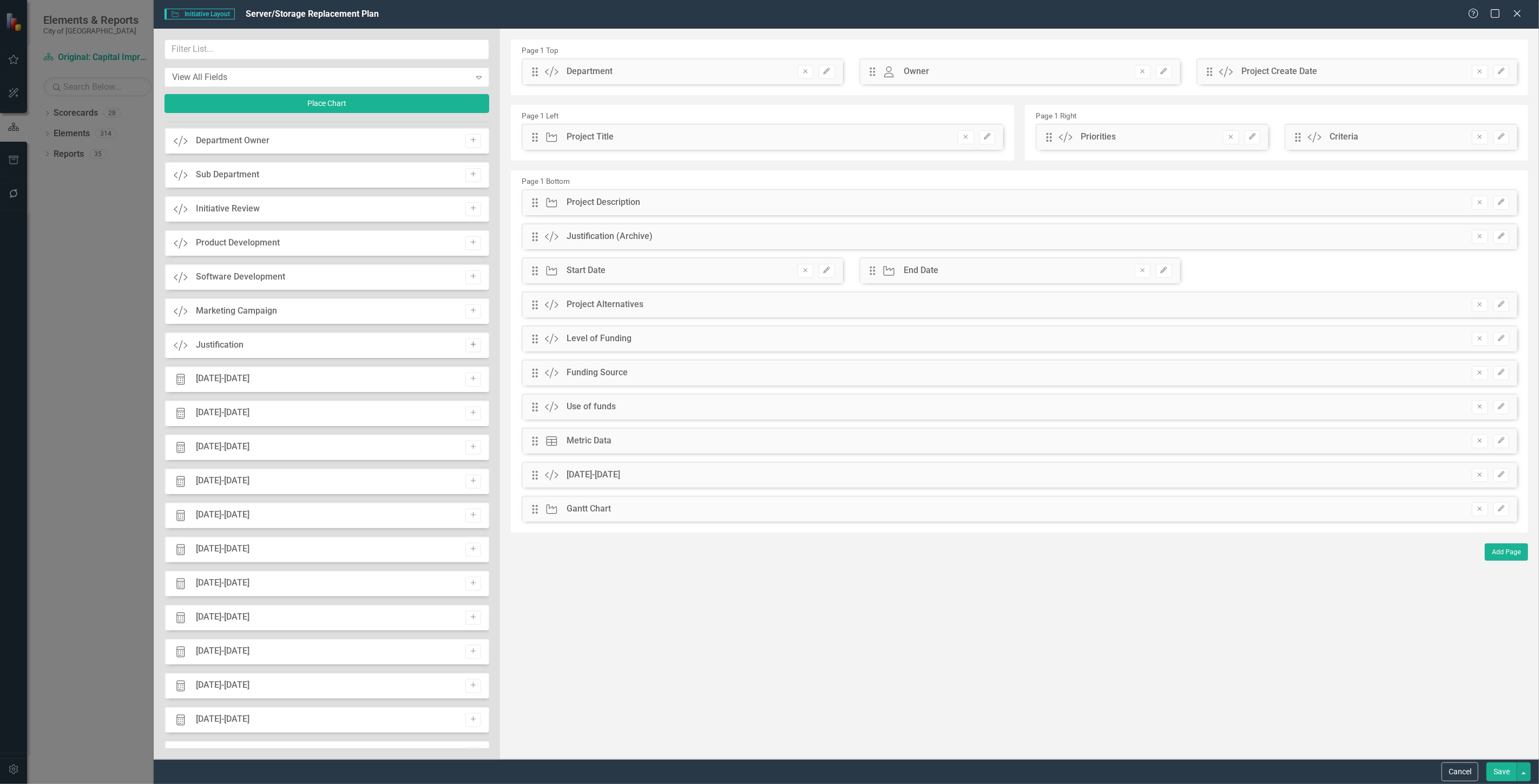
click at [473, 348] on icon "Add" at bounding box center [473, 345] width 8 height 7
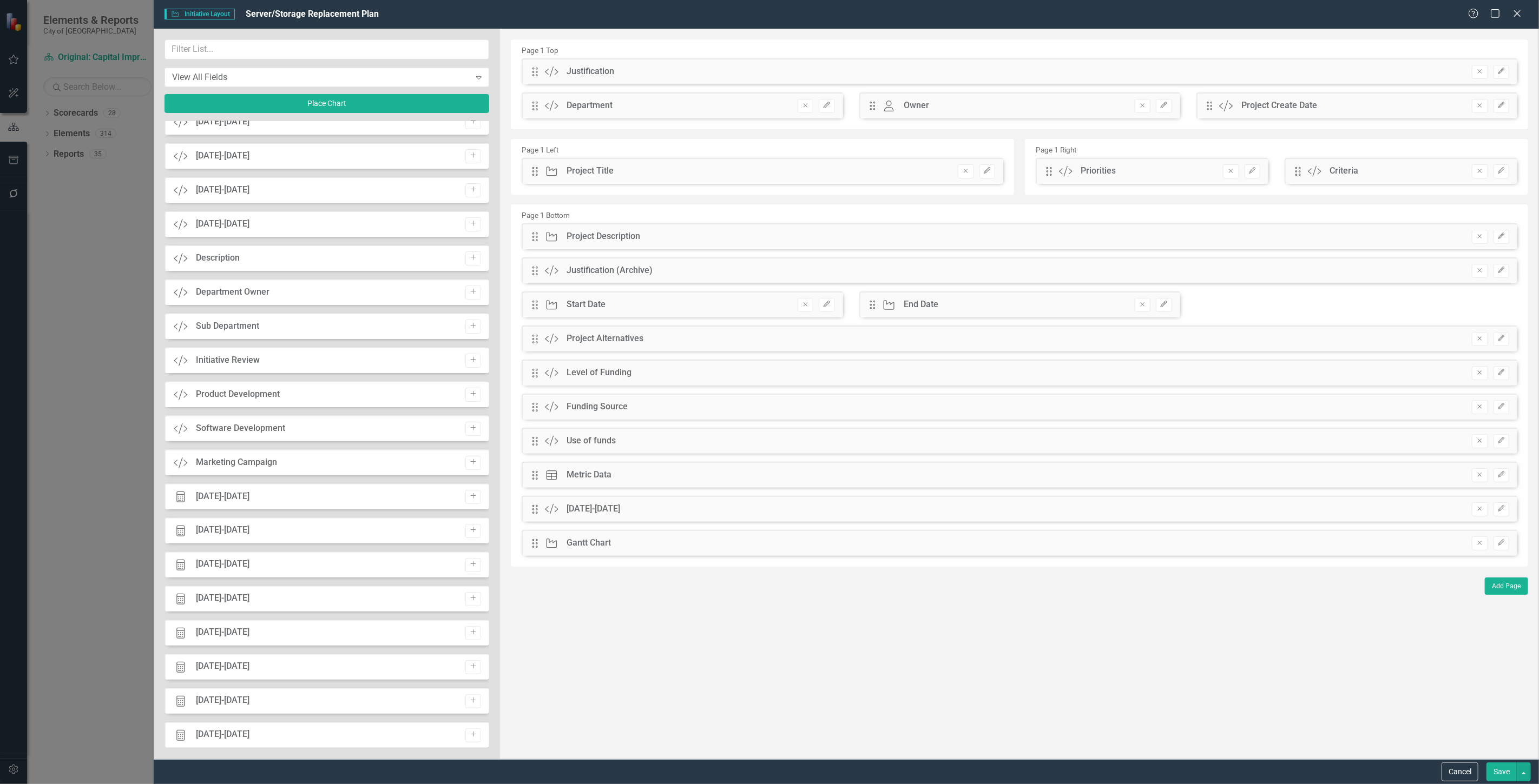
scroll to position [1312, 0]
click at [474, 290] on button "Add" at bounding box center [473, 288] width 16 height 14
drag, startPoint x: 531, startPoint y: 67, endPoint x: 572, endPoint y: 242, distance: 179.7
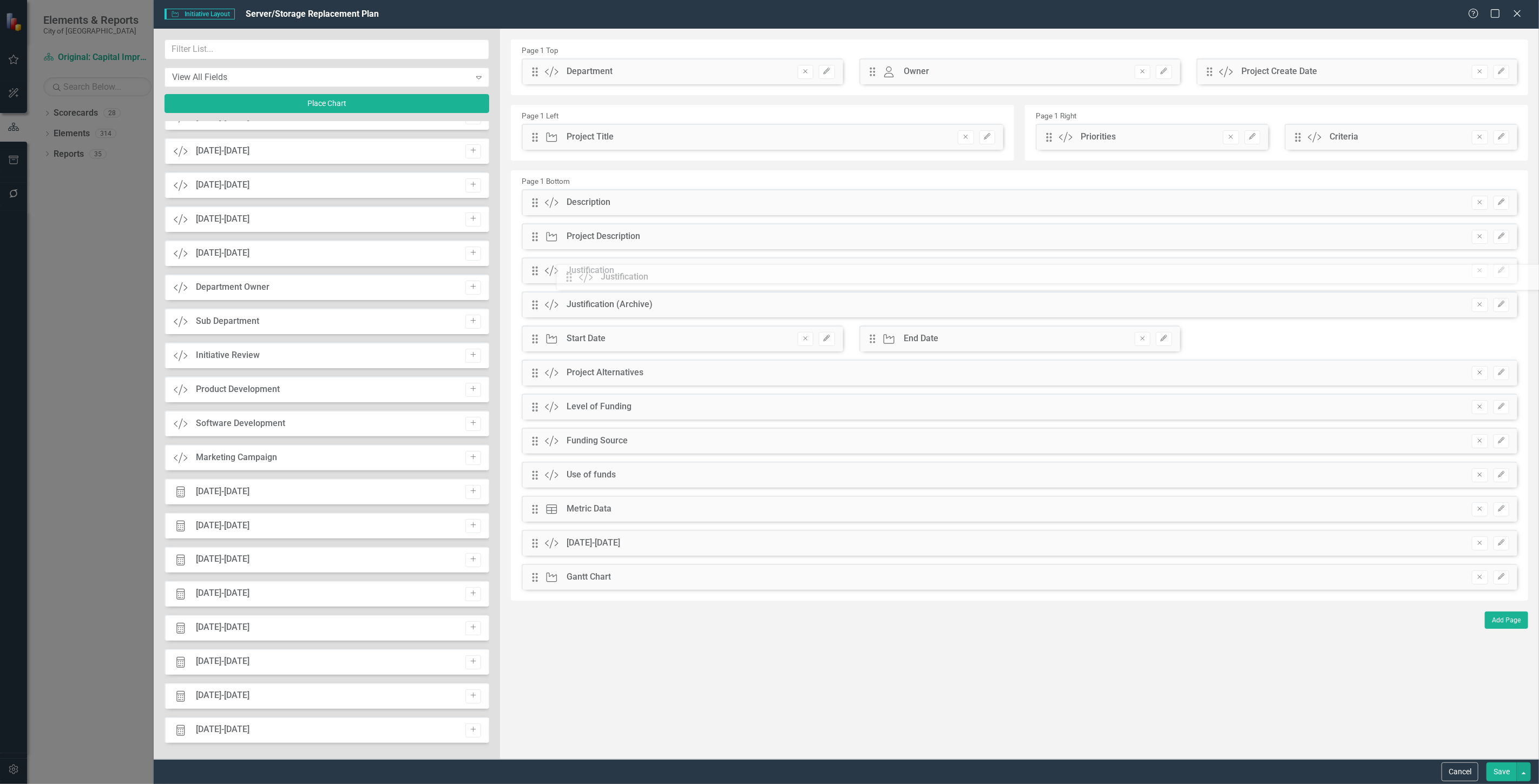
drag, startPoint x: 536, startPoint y: 69, endPoint x: 578, endPoint y: 275, distance: 210.2
click at [1503, 779] on button "Save" at bounding box center [1501, 772] width 30 height 19
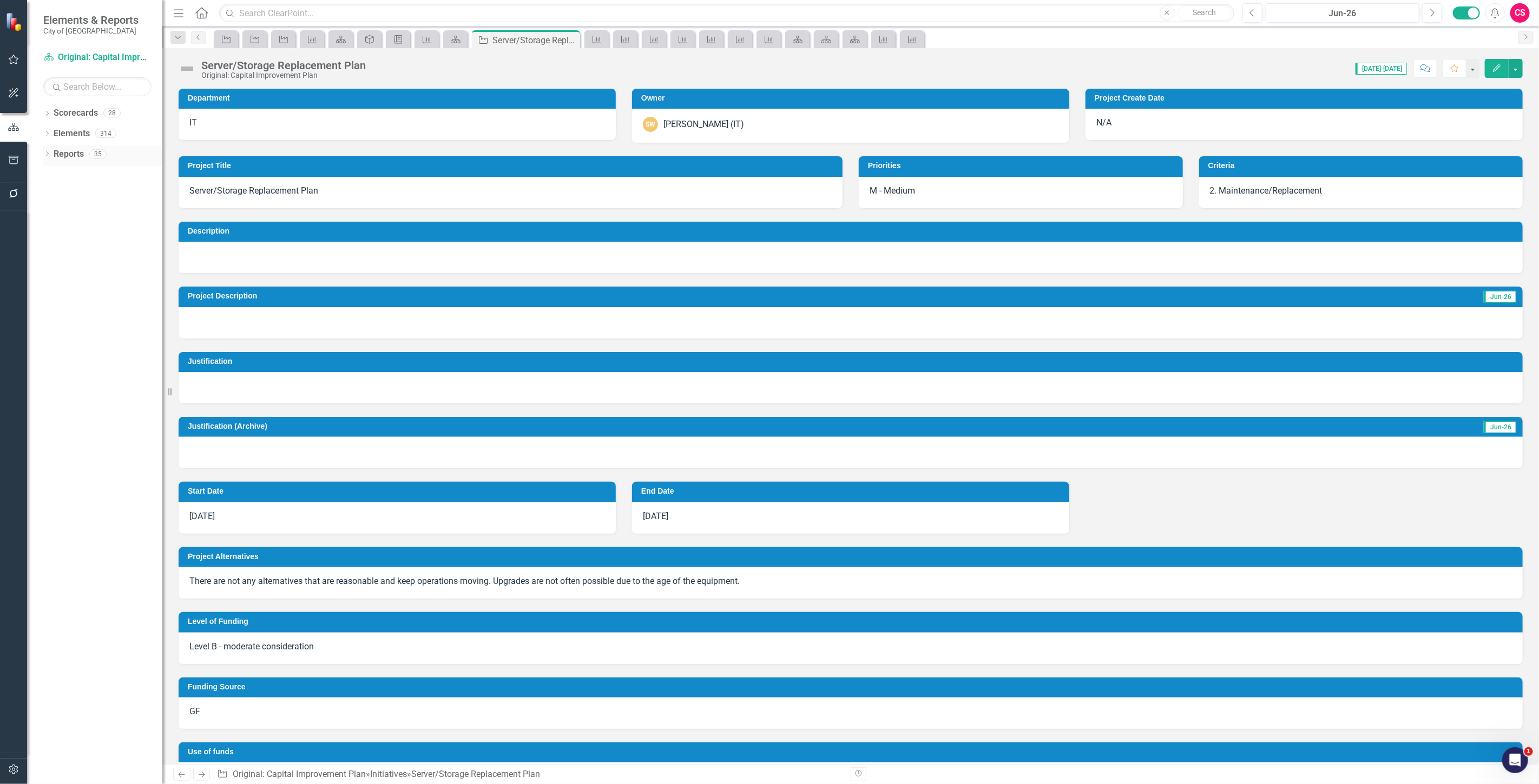
click at [69, 152] on link "Reports" at bounding box center [69, 154] width 30 height 13
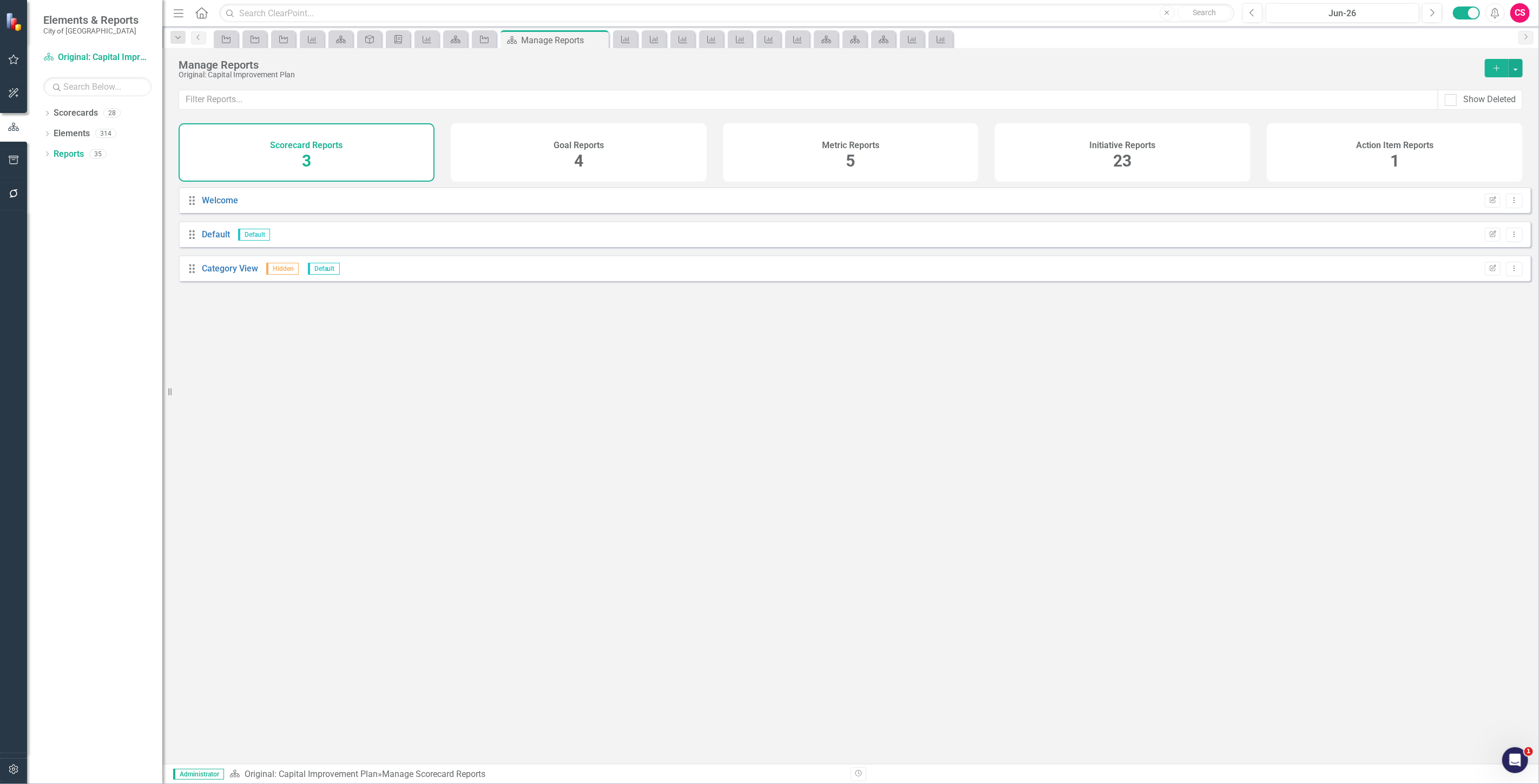
click at [1050, 147] on div "Initiative Reports 23" at bounding box center [1123, 153] width 256 height 59
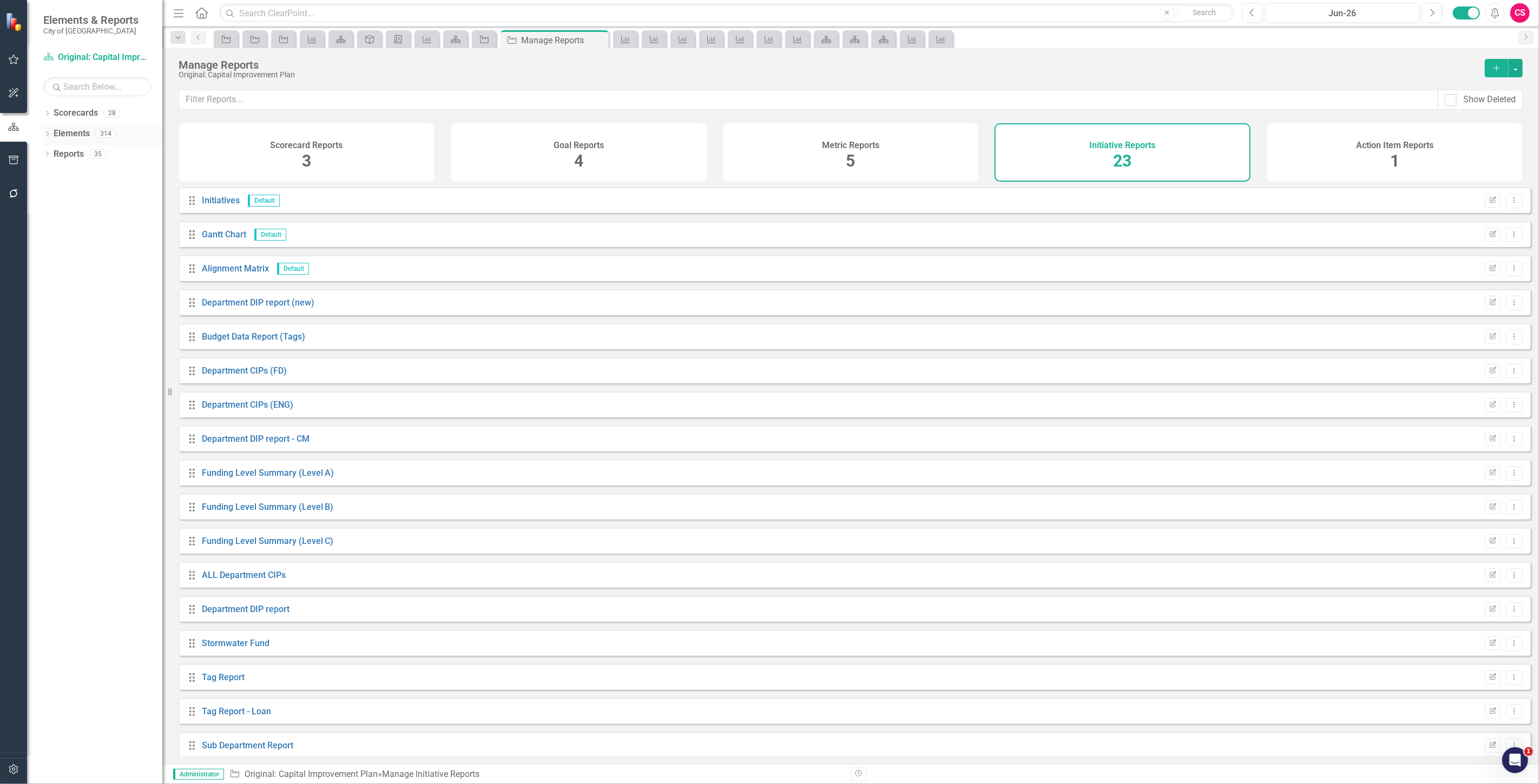
click at [70, 132] on link "Elements" at bounding box center [72, 134] width 36 height 13
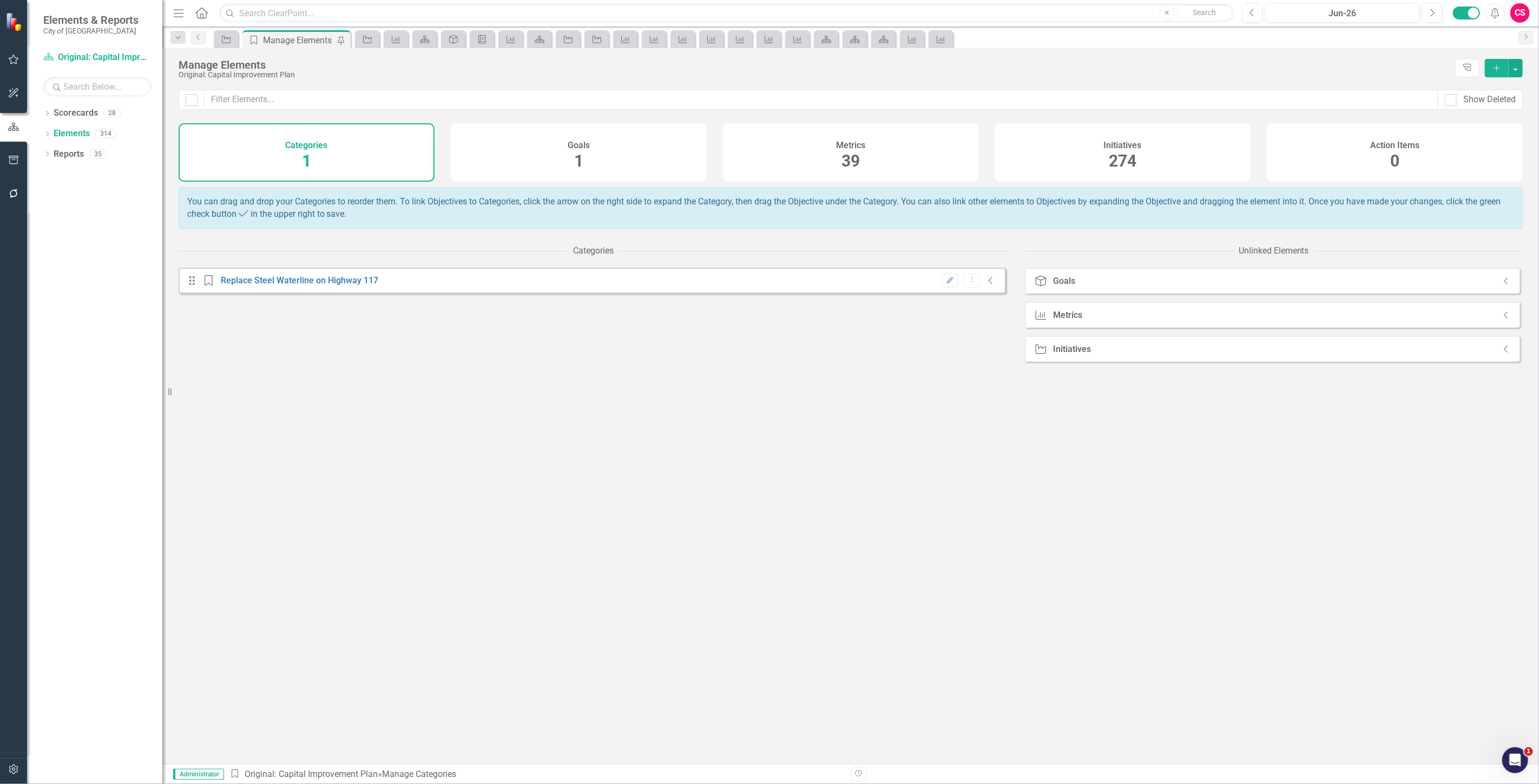
click at [1029, 155] on div "Initiatives 274" at bounding box center [1123, 153] width 256 height 59
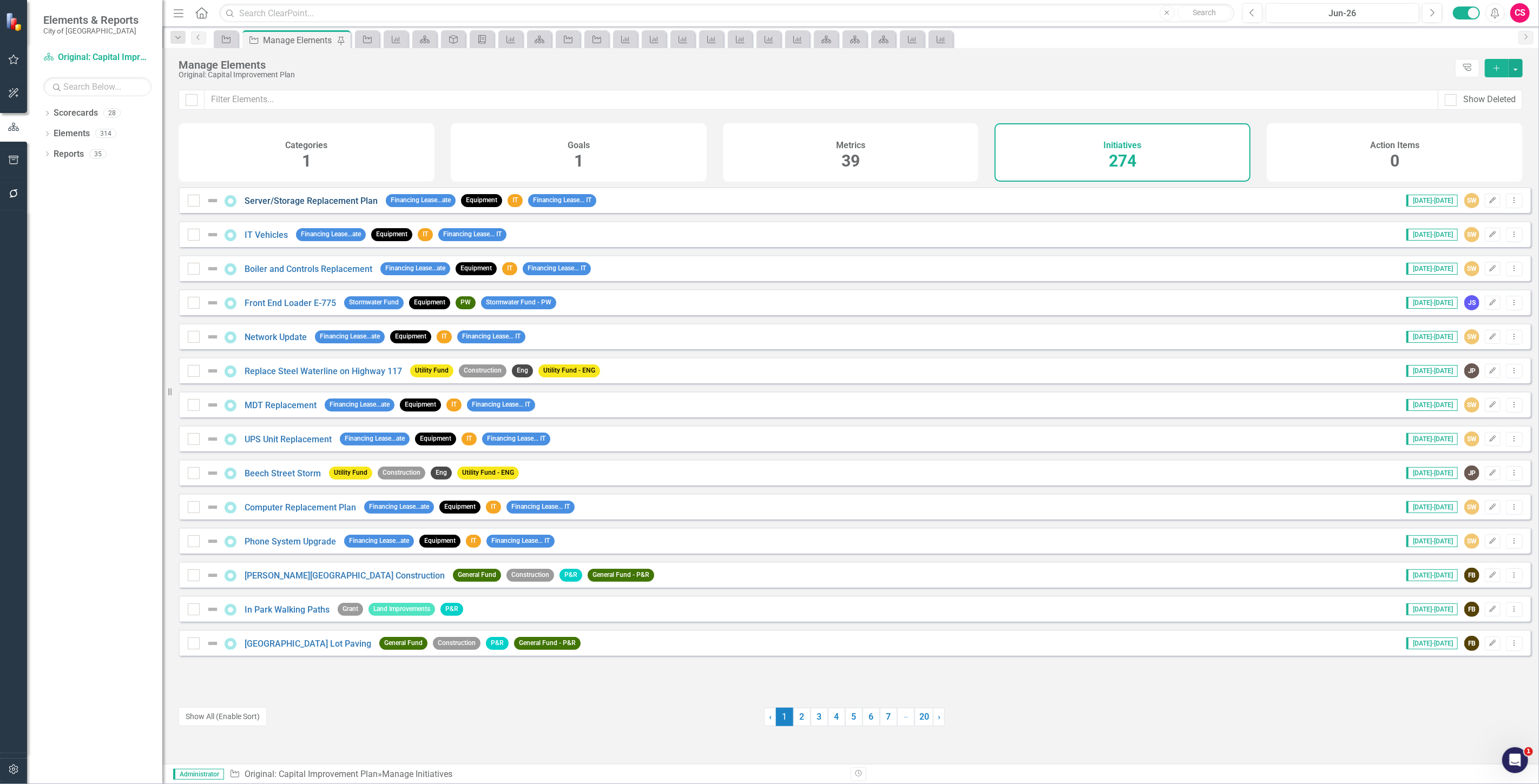
click at [330, 206] on link "Server/Storage Replacement Plan" at bounding box center [311, 201] width 133 height 10
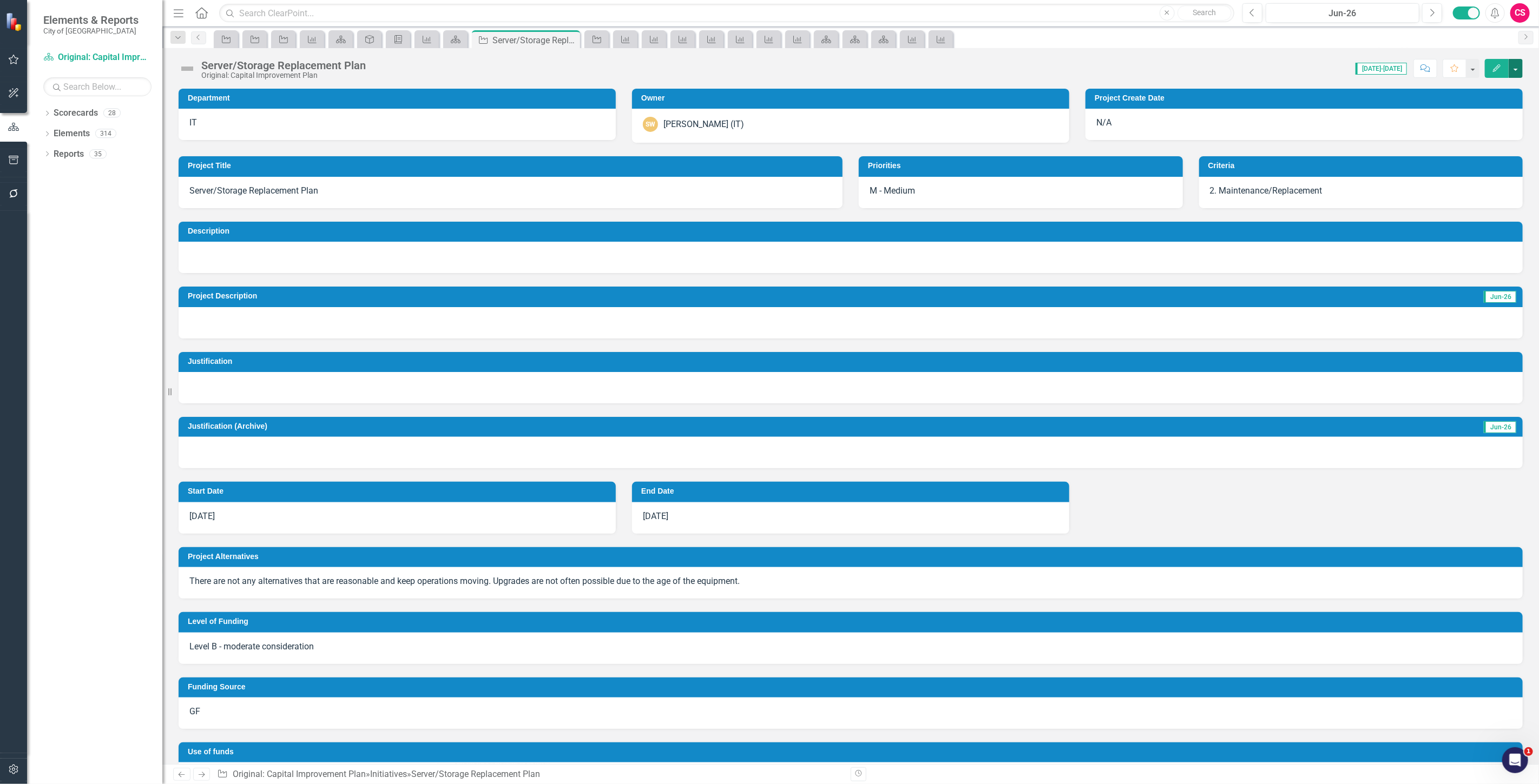
click at [1519, 67] on button "button" at bounding box center [1516, 69] width 14 height 19
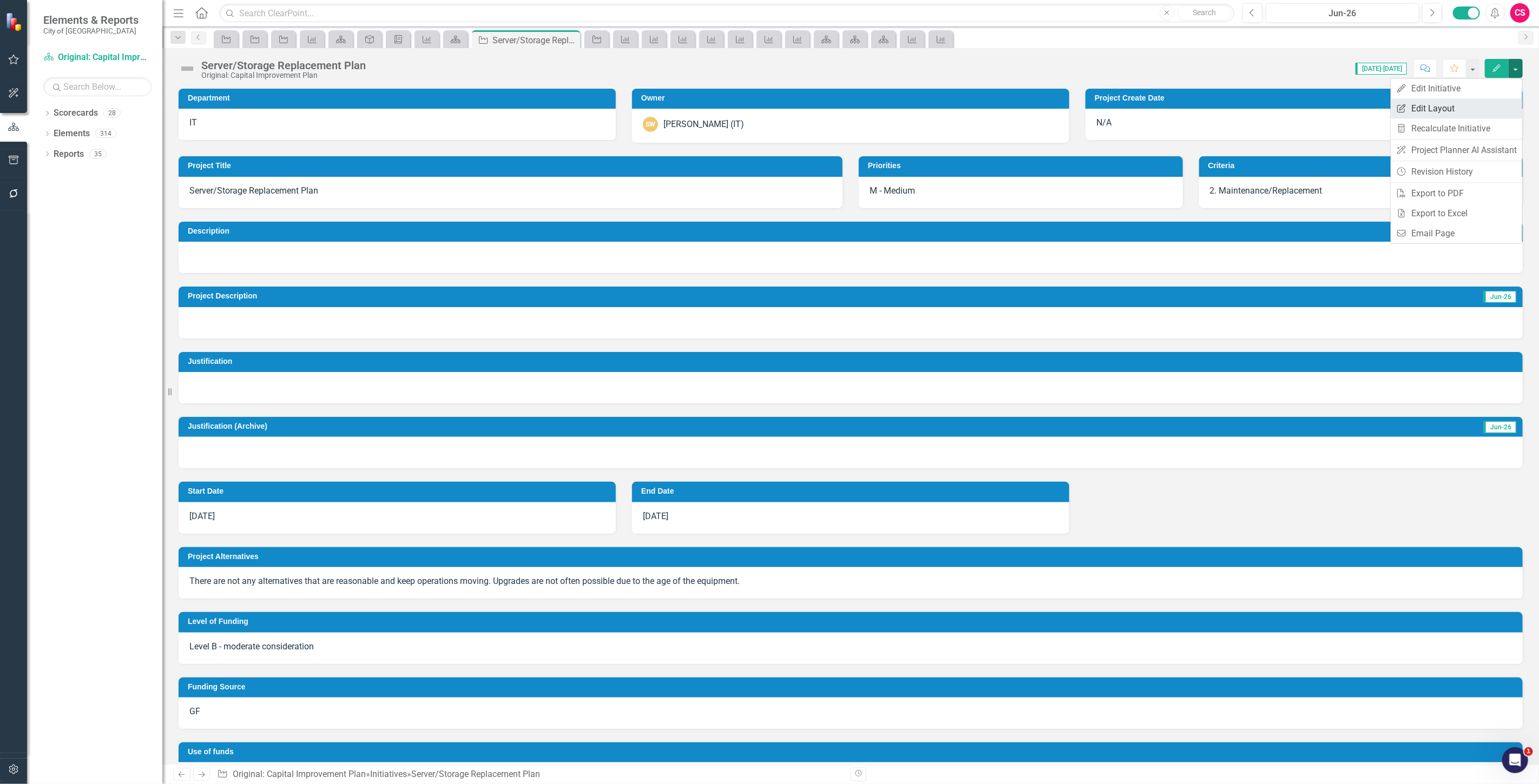
click at [1482, 115] on link "Edit Report Edit Layout" at bounding box center [1457, 109] width 131 height 20
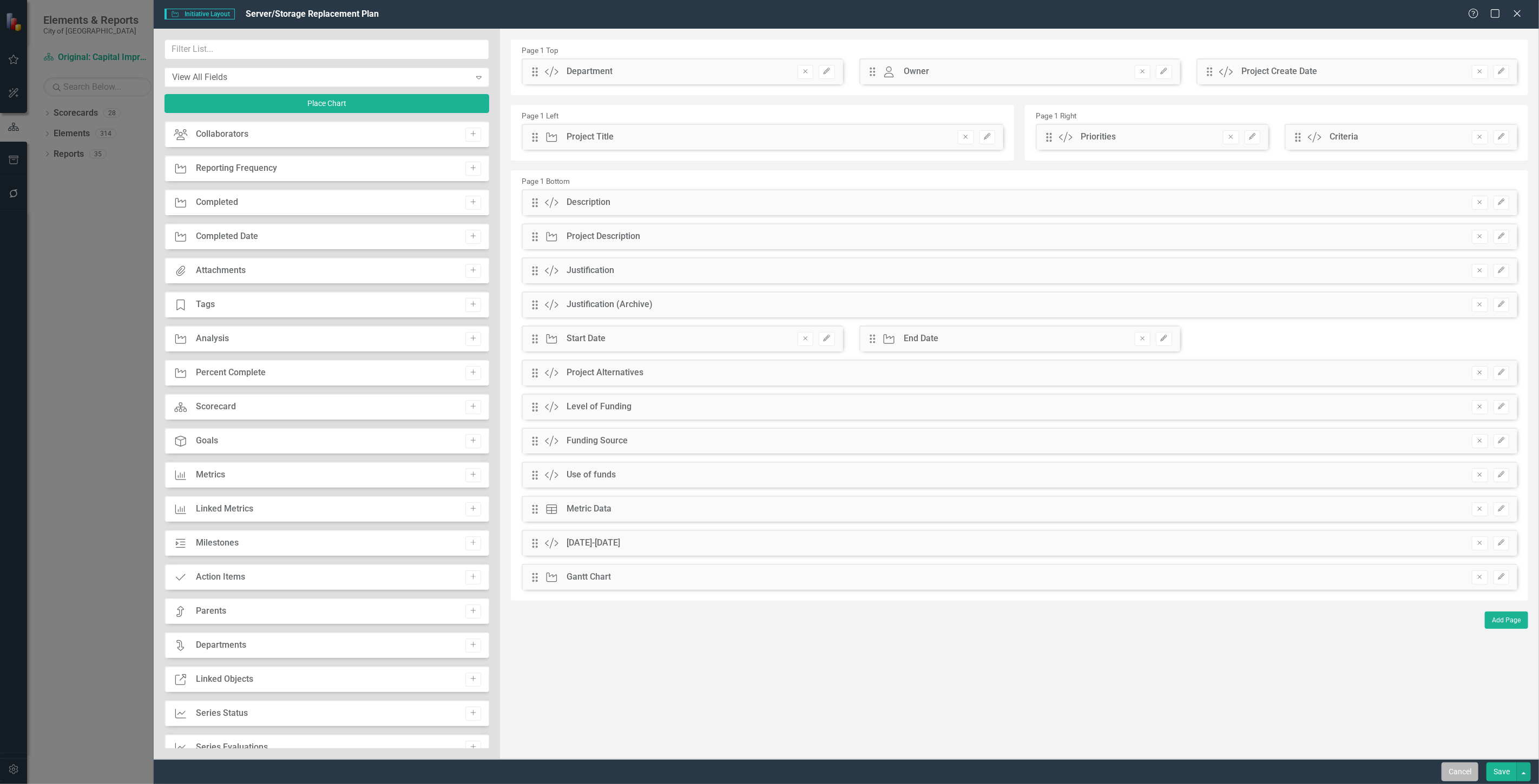
click at [1470, 780] on button "Cancel" at bounding box center [1460, 772] width 37 height 19
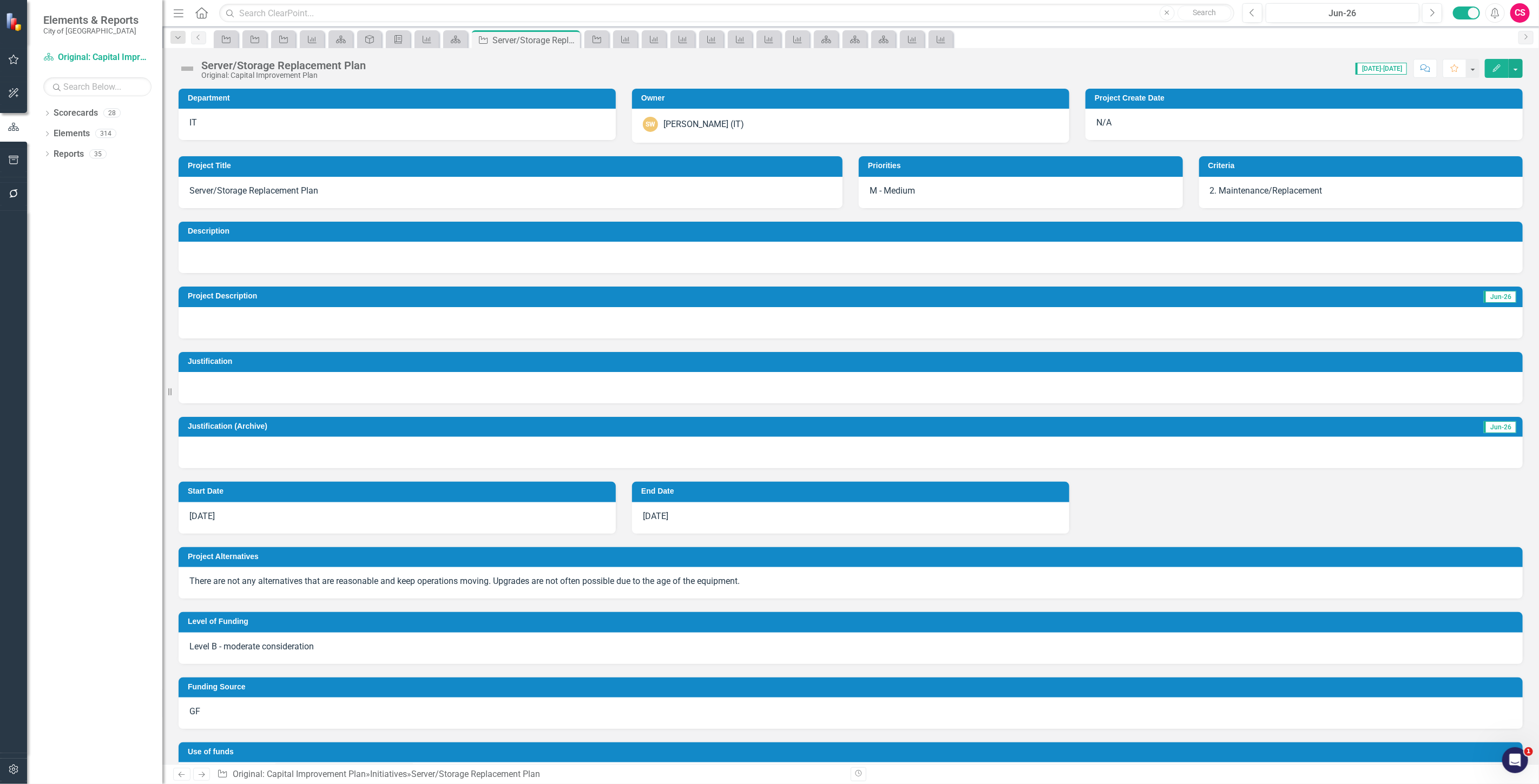
click at [1491, 72] on button "Edit" at bounding box center [1497, 69] width 24 height 19
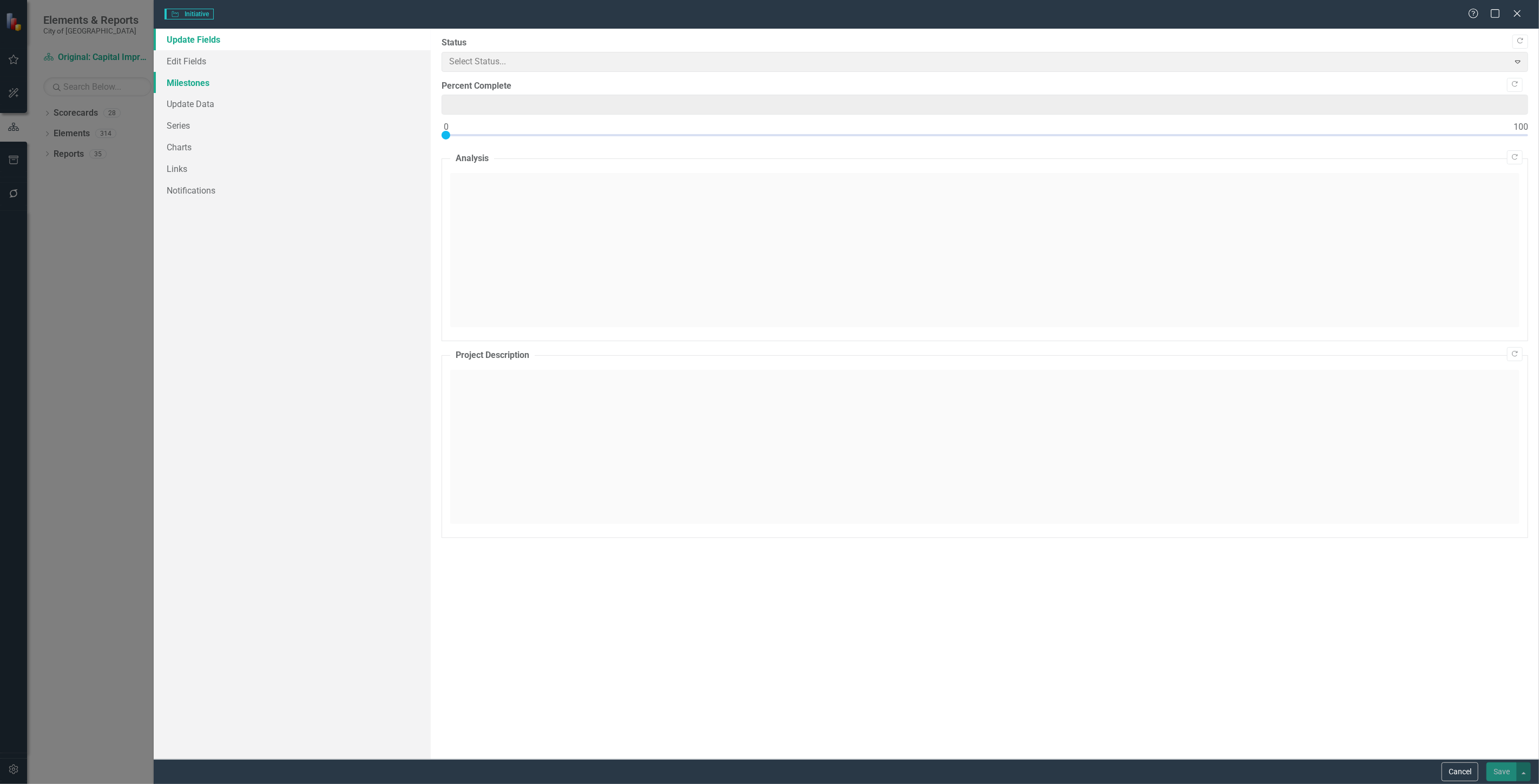
type input "0"
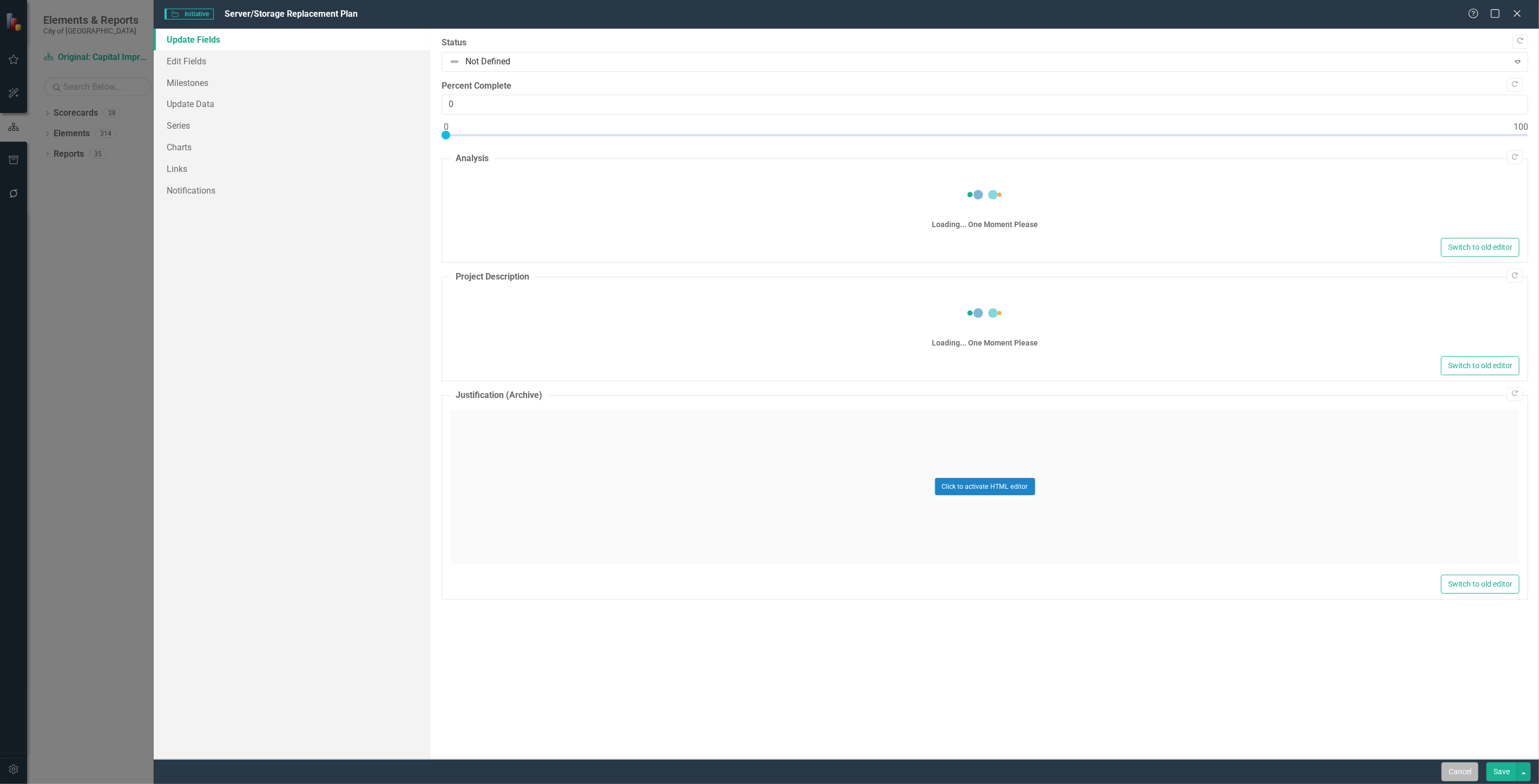
click at [1473, 772] on button "Cancel" at bounding box center [1460, 772] width 37 height 19
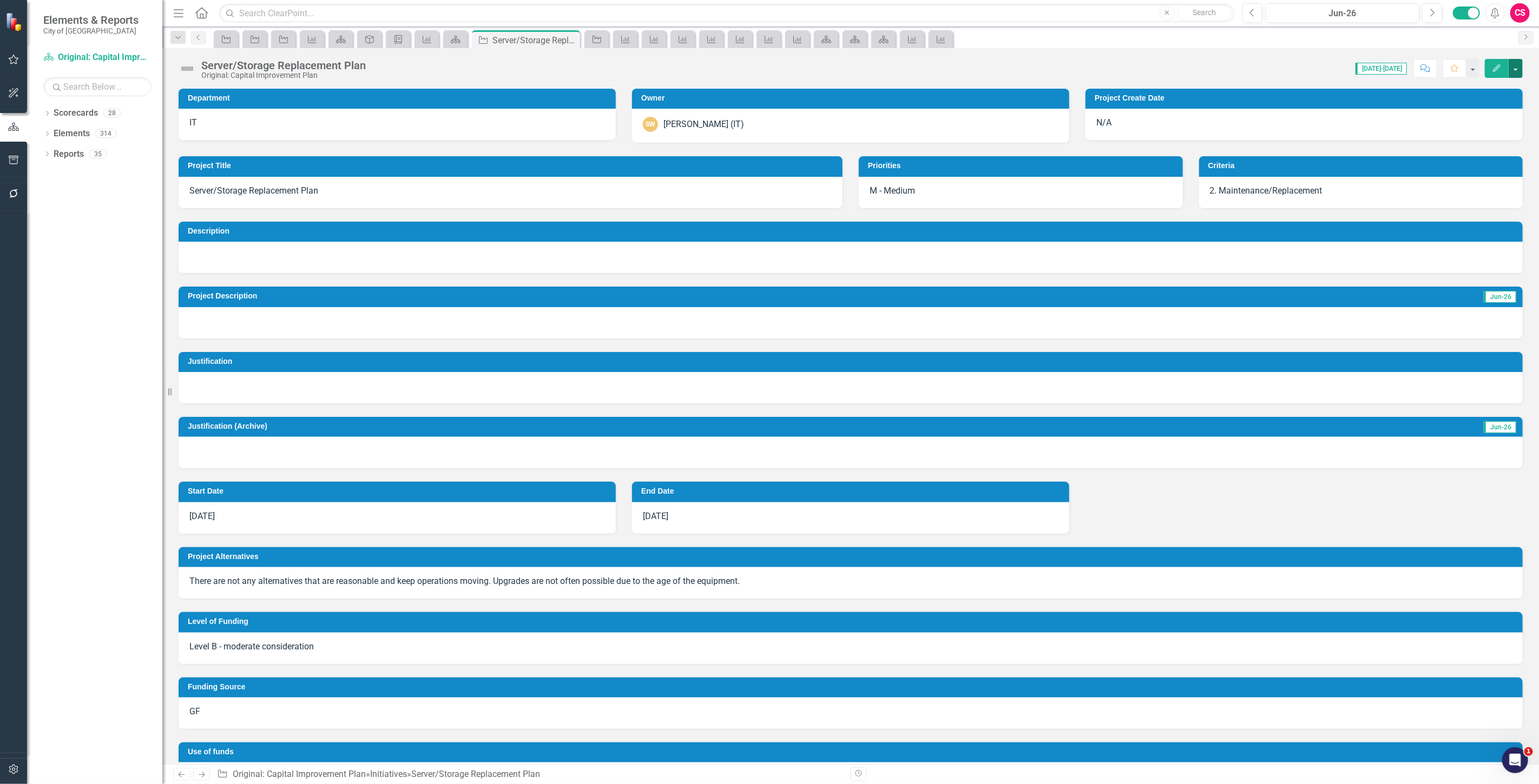
click at [1519, 73] on button "button" at bounding box center [1516, 69] width 14 height 19
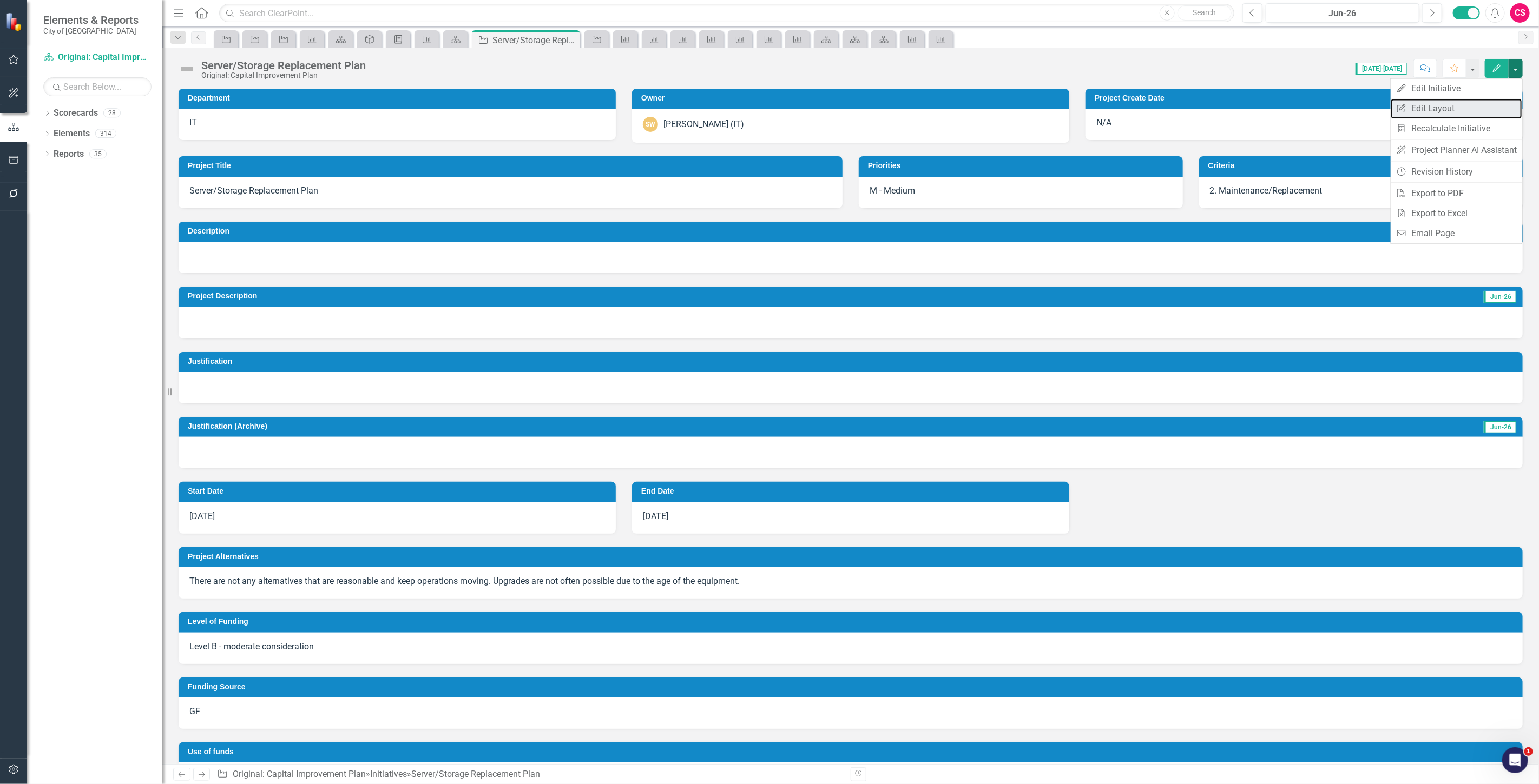
click at [1452, 107] on link "Edit Report Edit Layout" at bounding box center [1457, 109] width 131 height 20
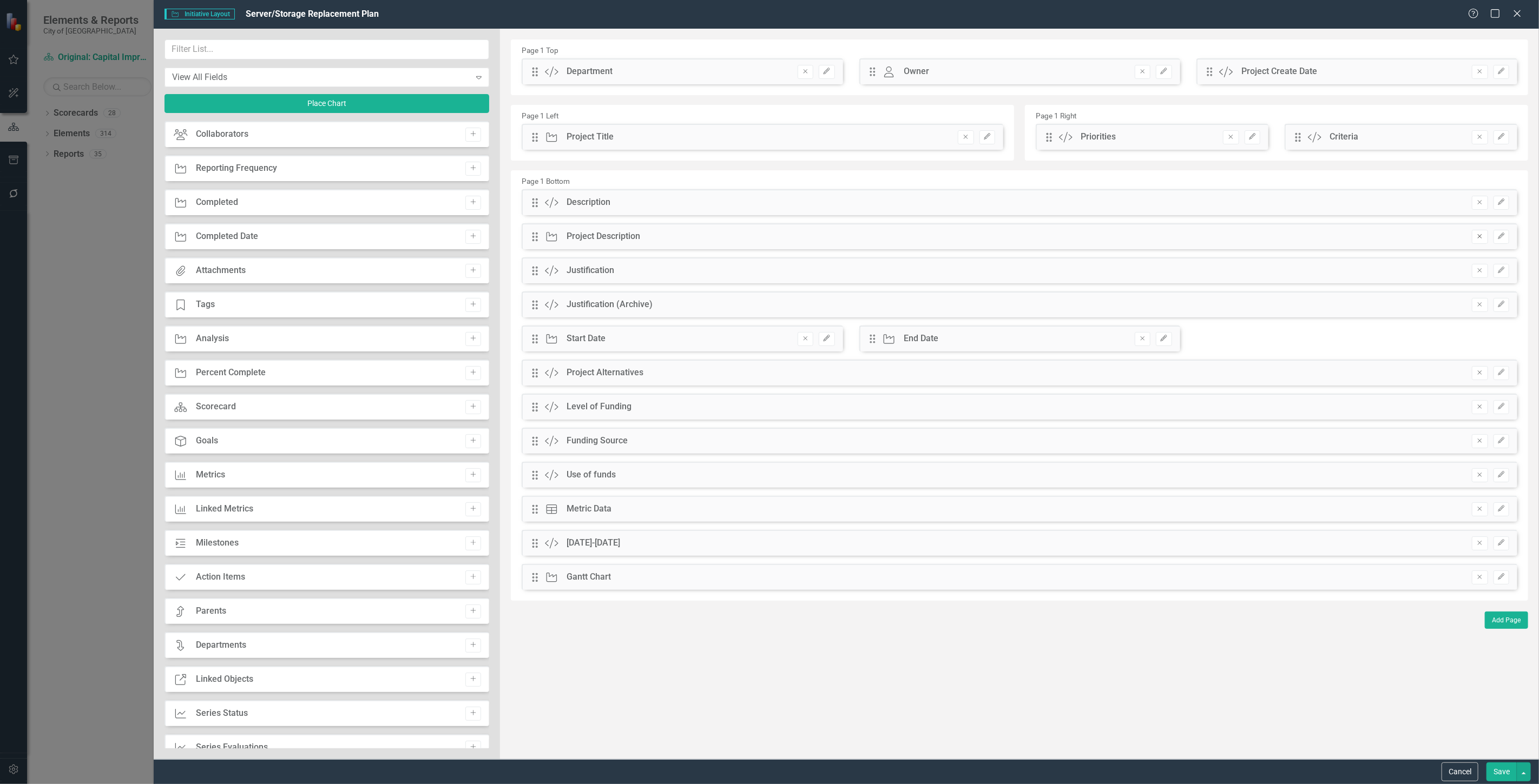
click at [1476, 233] on icon "Remove" at bounding box center [1480, 236] width 8 height 7
click at [1483, 271] on icon "Remove" at bounding box center [1480, 270] width 8 height 7
click at [1496, 776] on button "Save" at bounding box center [1501, 772] width 30 height 19
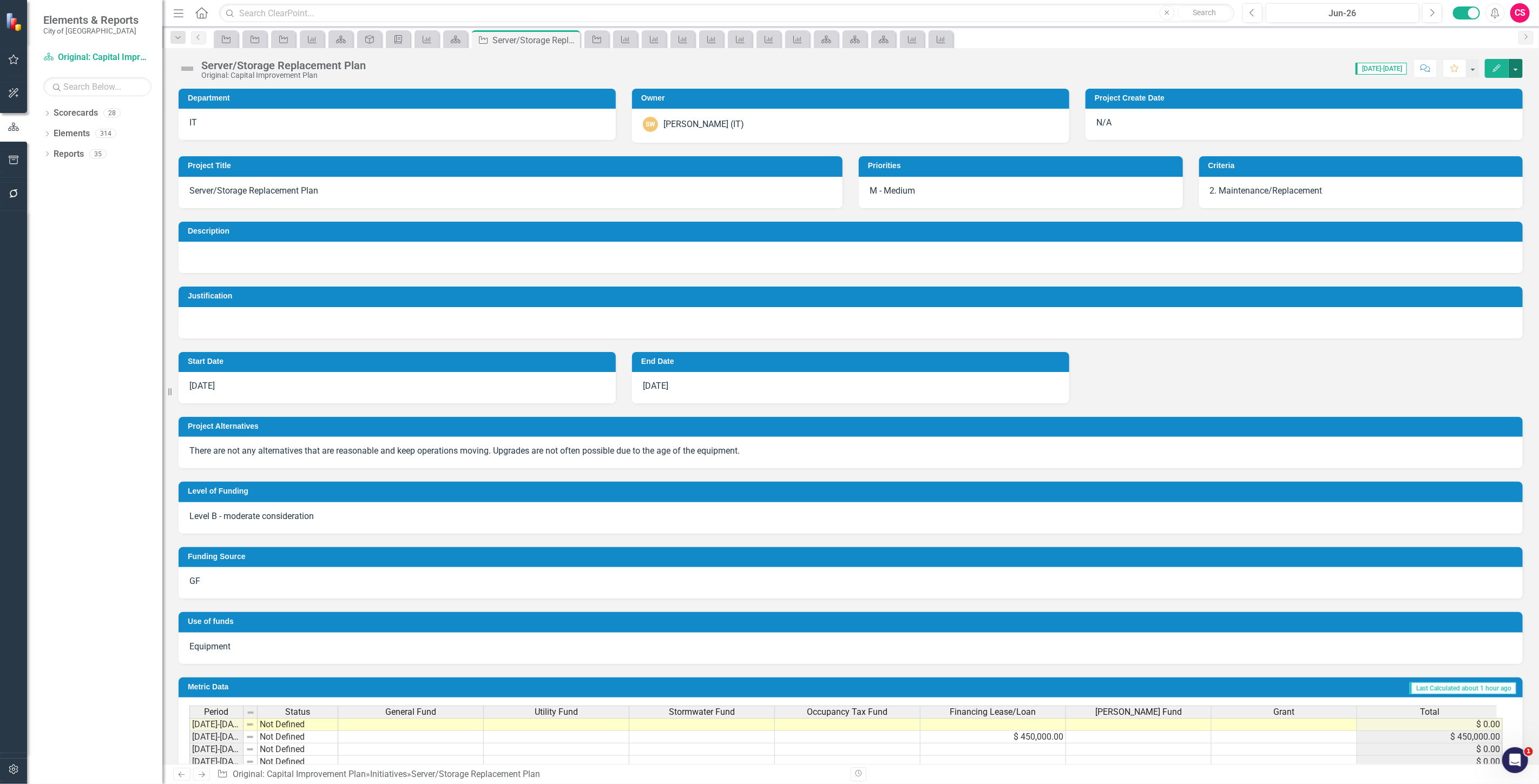
click at [1517, 67] on button "button" at bounding box center [1516, 69] width 14 height 19
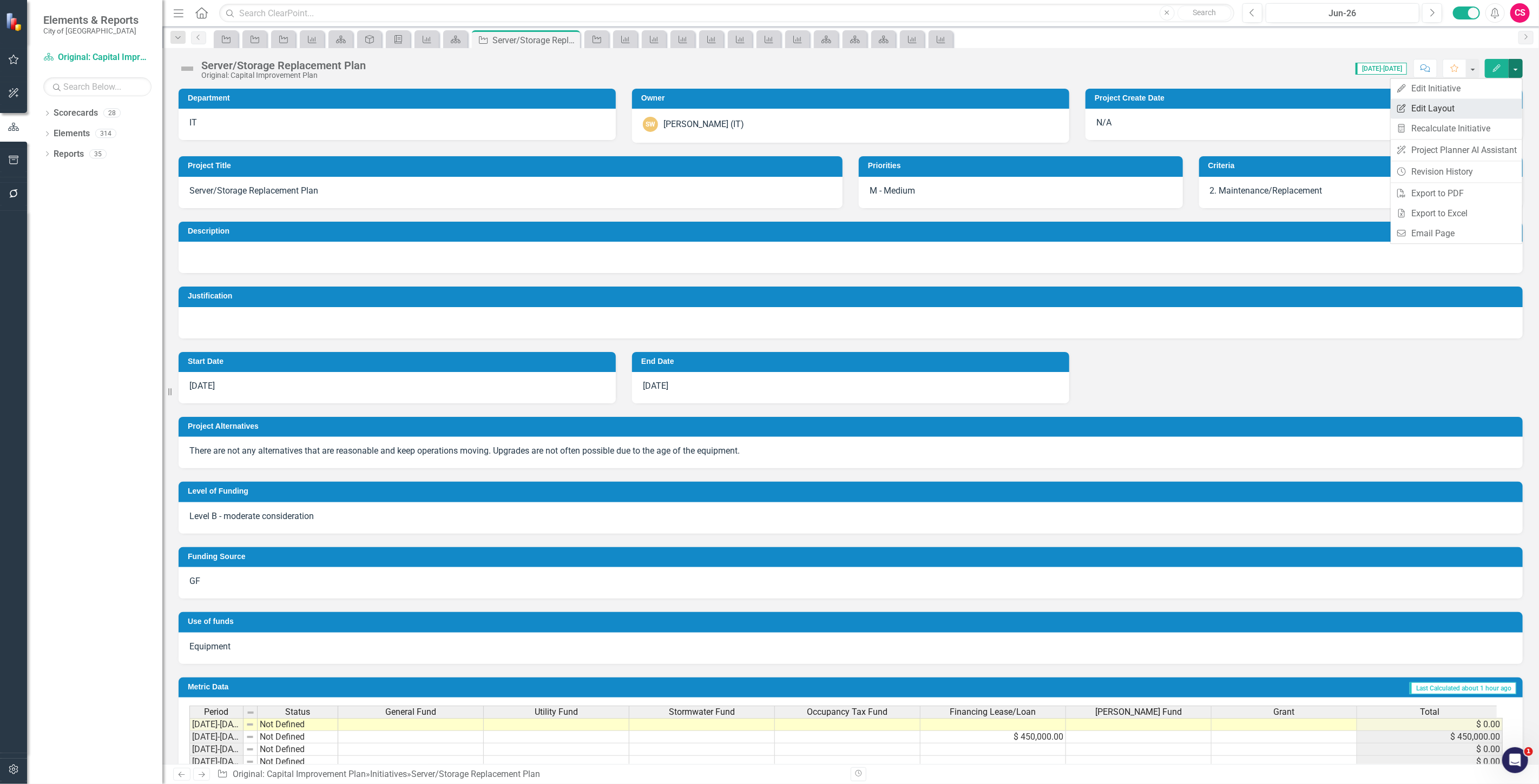
click at [1464, 104] on link "Edit Report Edit Layout" at bounding box center [1457, 109] width 131 height 20
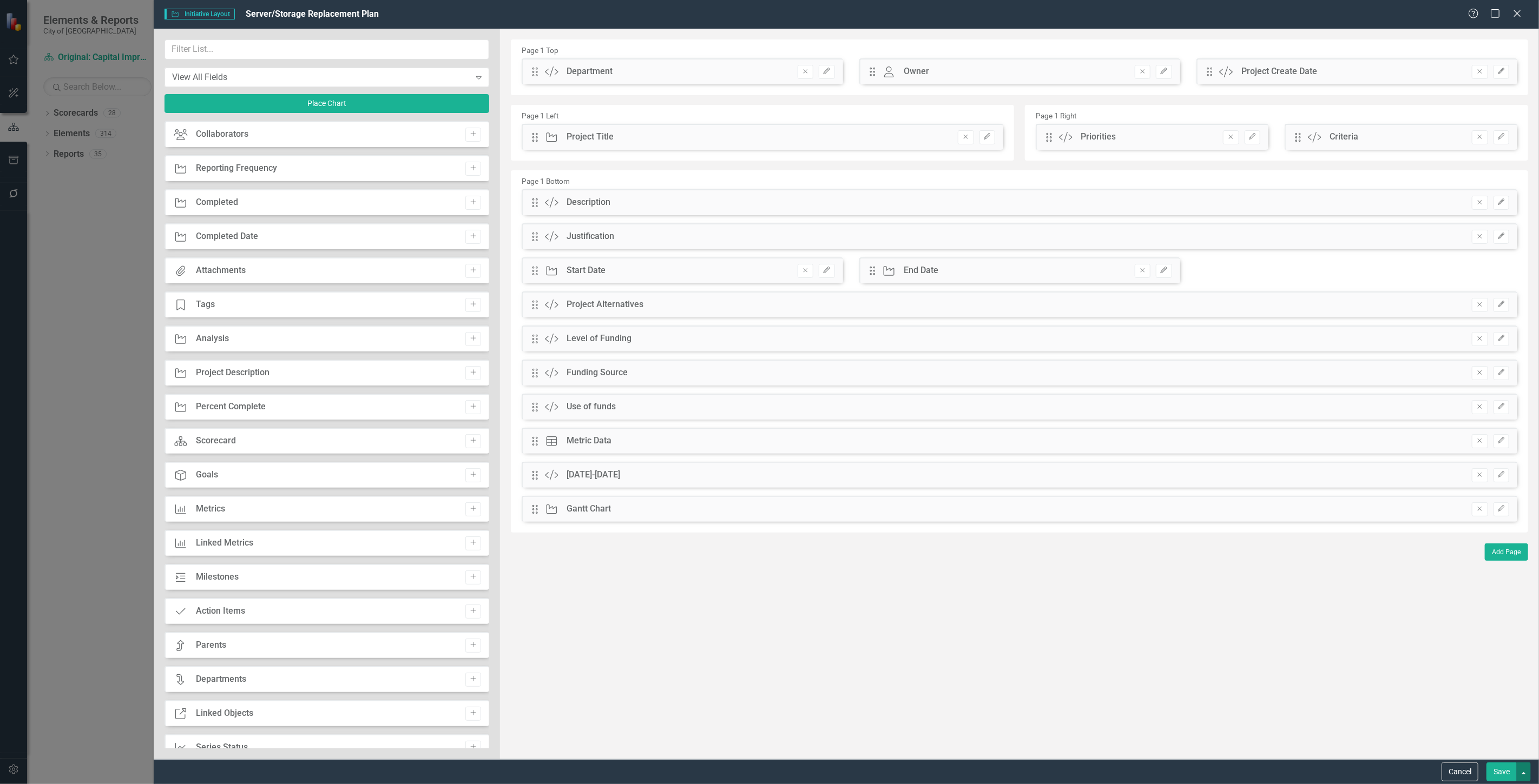
click at [1528, 770] on button "button" at bounding box center [1524, 772] width 14 height 19
click at [1468, 715] on link "Update all Initiatives in this Scorecard" at bounding box center [1423, 712] width 215 height 20
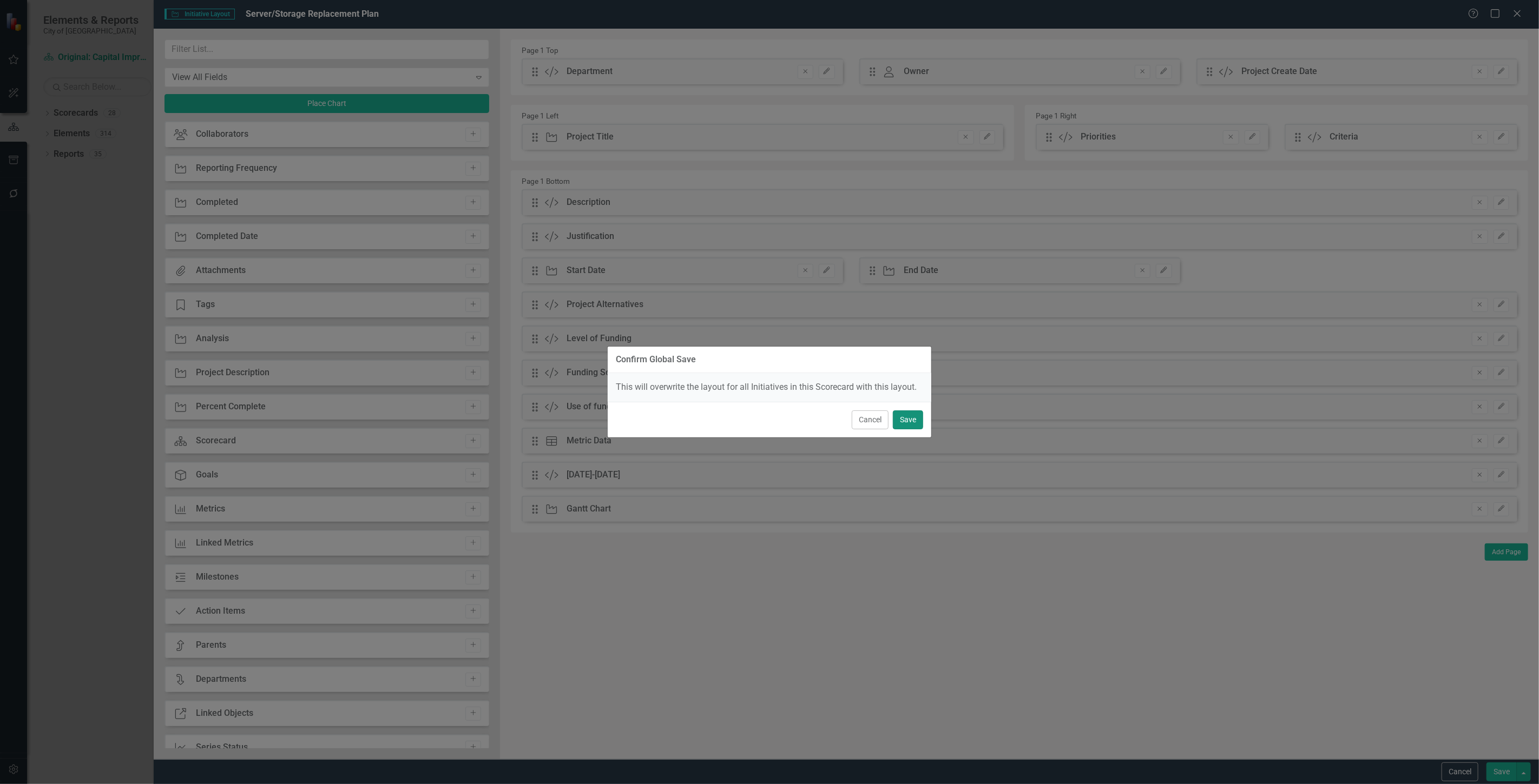
click at [915, 422] on button "Save" at bounding box center [908, 420] width 30 height 19
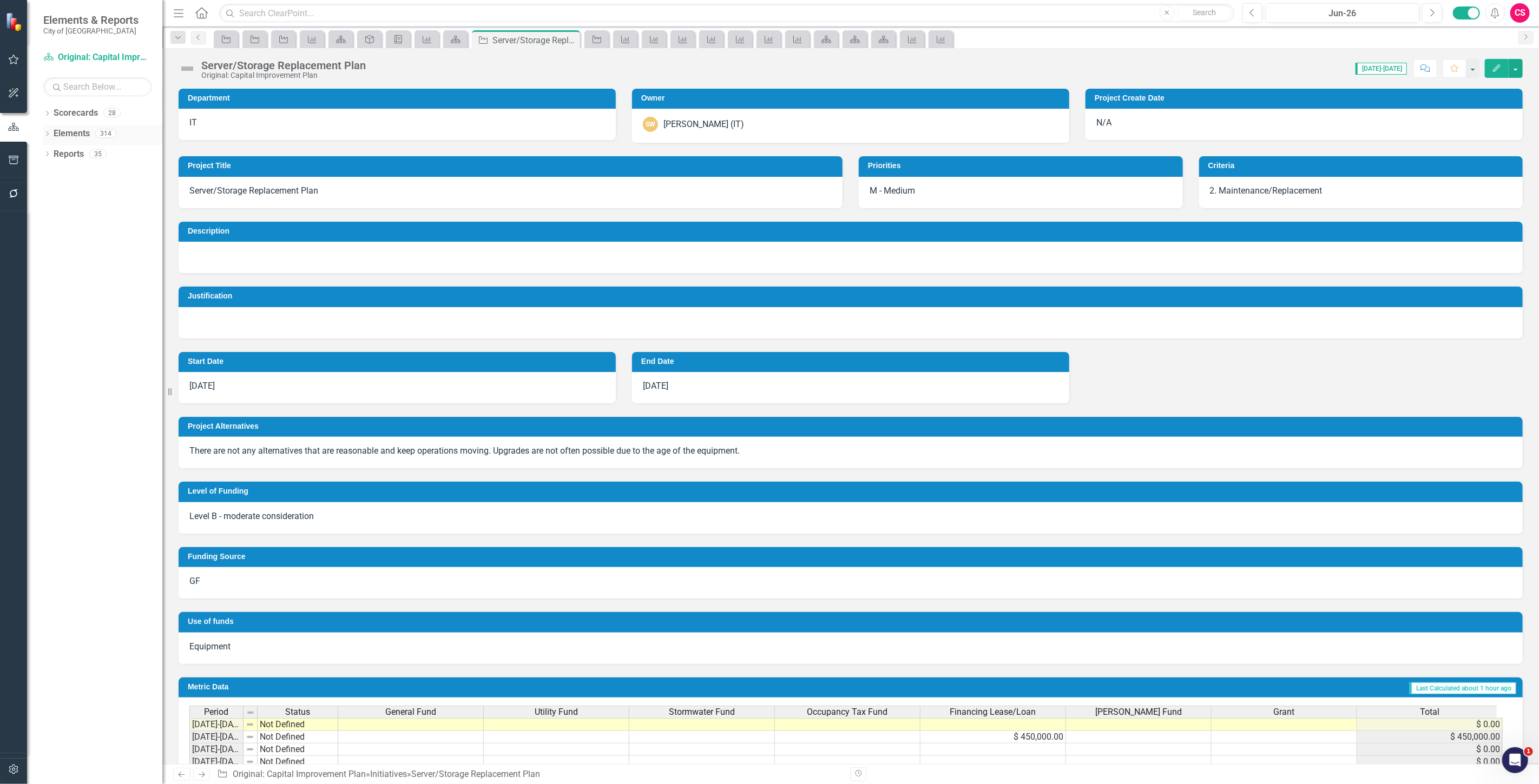
click at [80, 133] on link "Elements" at bounding box center [72, 134] width 36 height 13
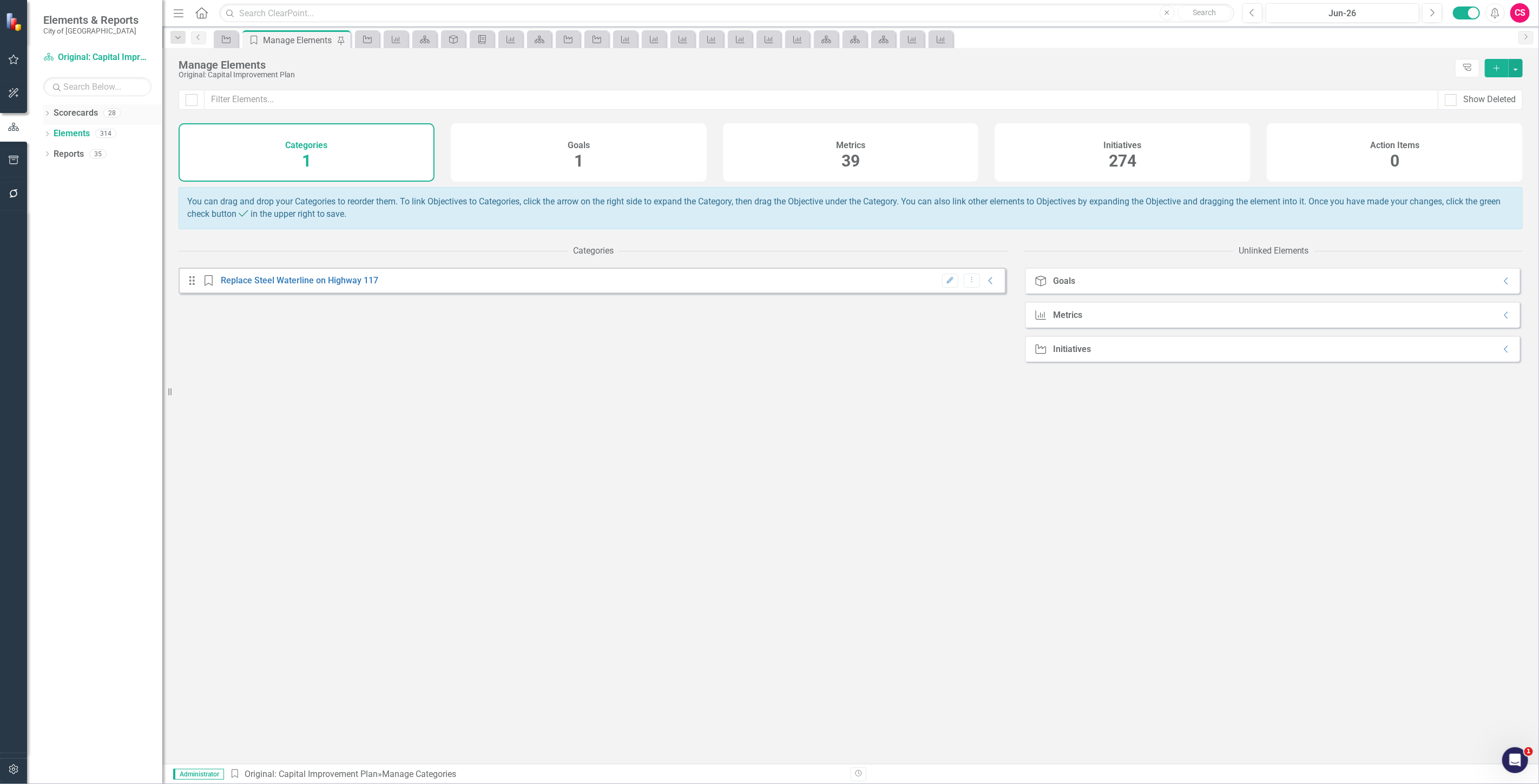
click at [87, 109] on link "Scorecards" at bounding box center [76, 113] width 44 height 13
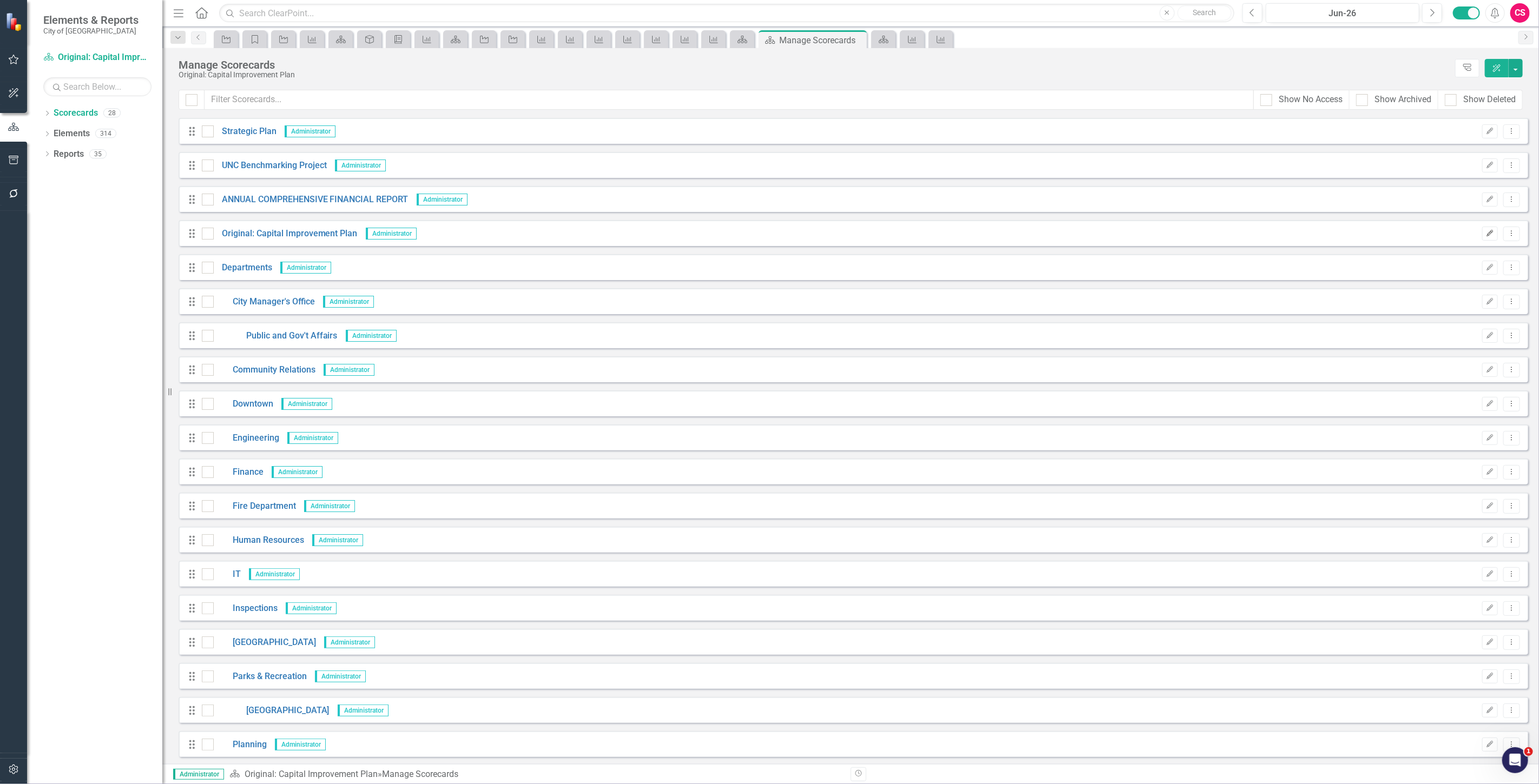
click at [1486, 234] on button "Edit" at bounding box center [1490, 234] width 16 height 14
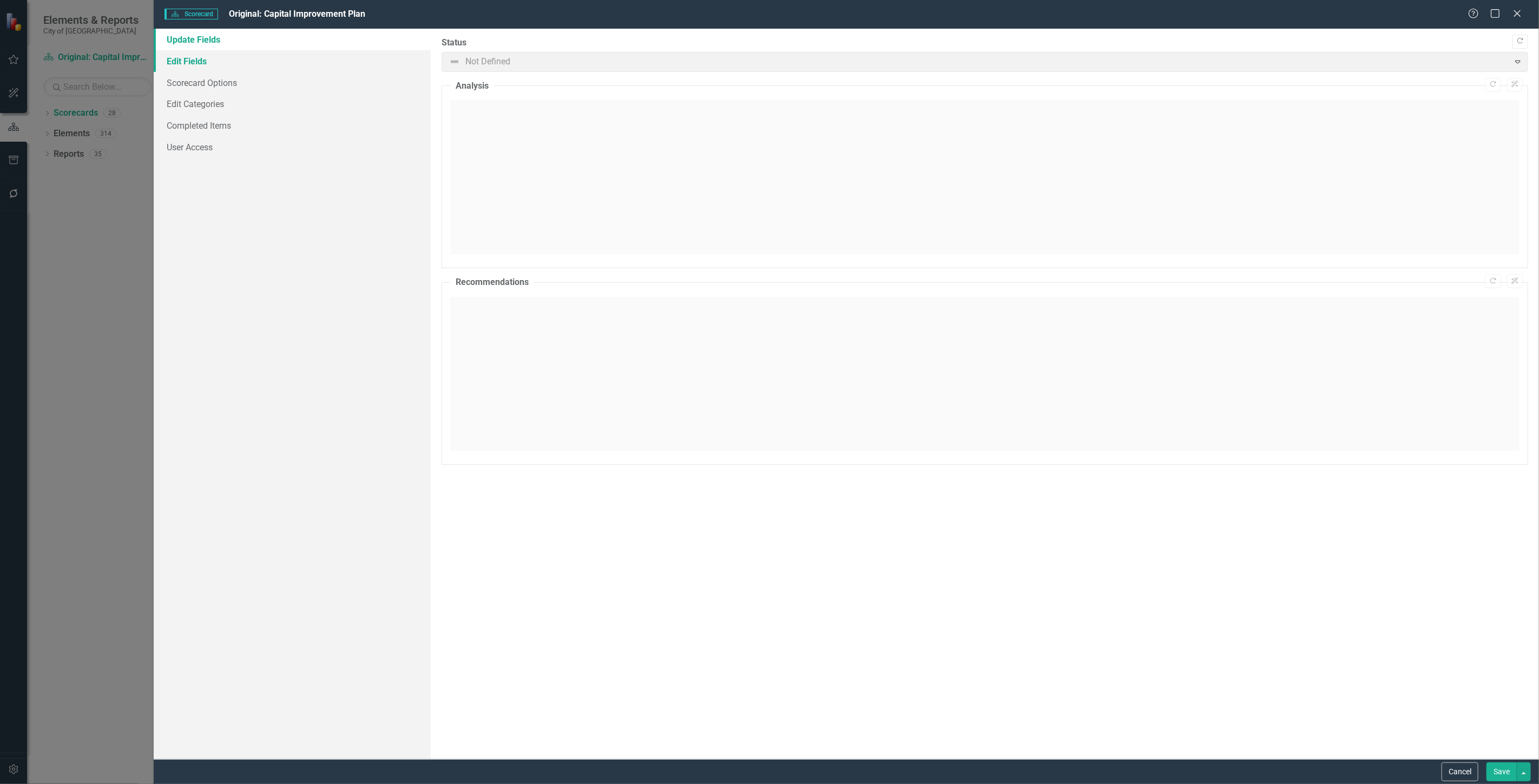
click at [287, 55] on link "Edit Fields" at bounding box center [292, 61] width 277 height 21
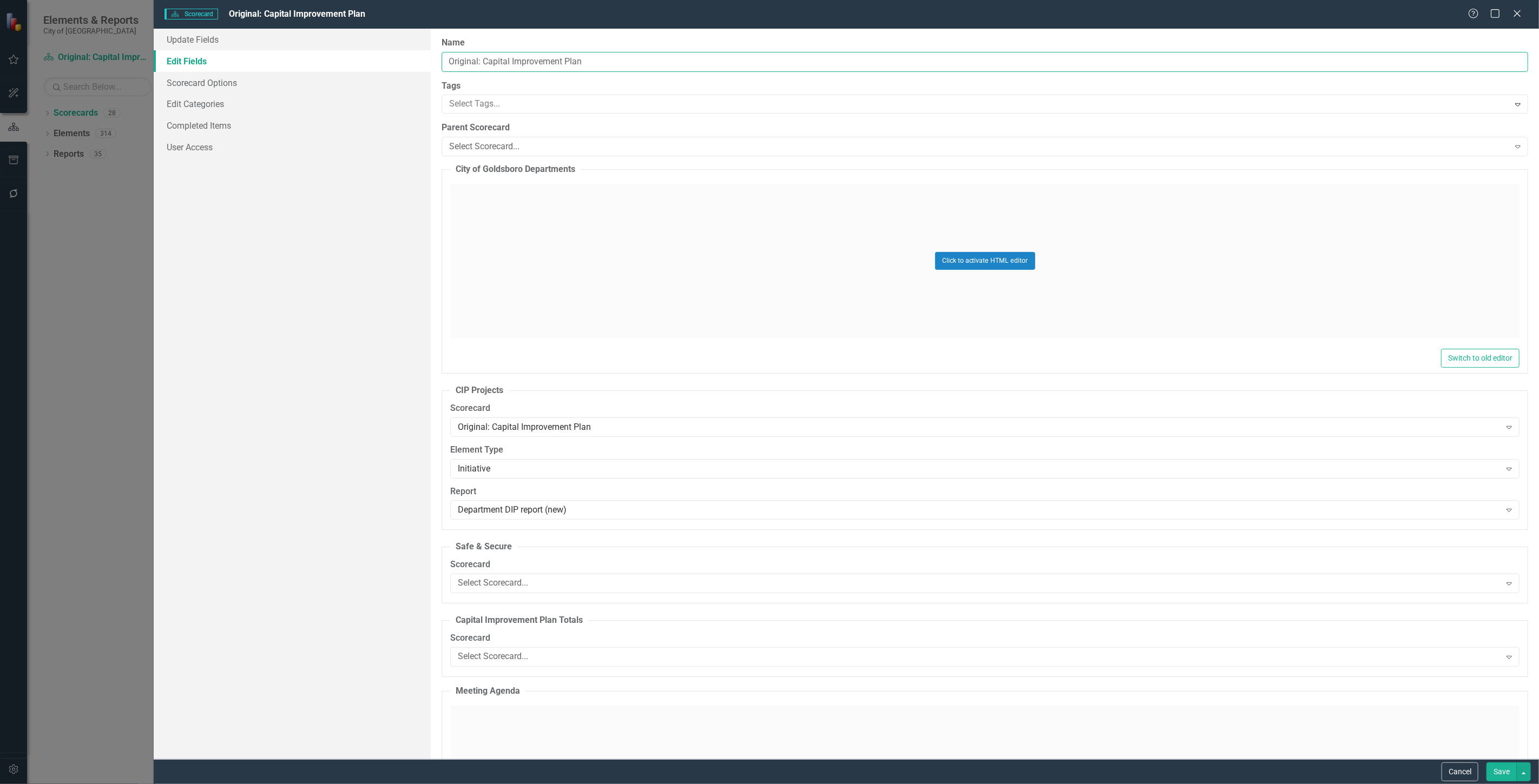
drag, startPoint x: 482, startPoint y: 62, endPoint x: 161, endPoint y: 65, distance: 321.0
click at [161, 64] on div "Update Fields Edit Fields Scorecard Options Edit Categories Completed Items Use…" at bounding box center [846, 394] width 1385 height 731
type input "Capital Improvement Plan"
click at [1497, 773] on button "Save" at bounding box center [1501, 772] width 30 height 19
